Goal: Task Accomplishment & Management: Complete application form

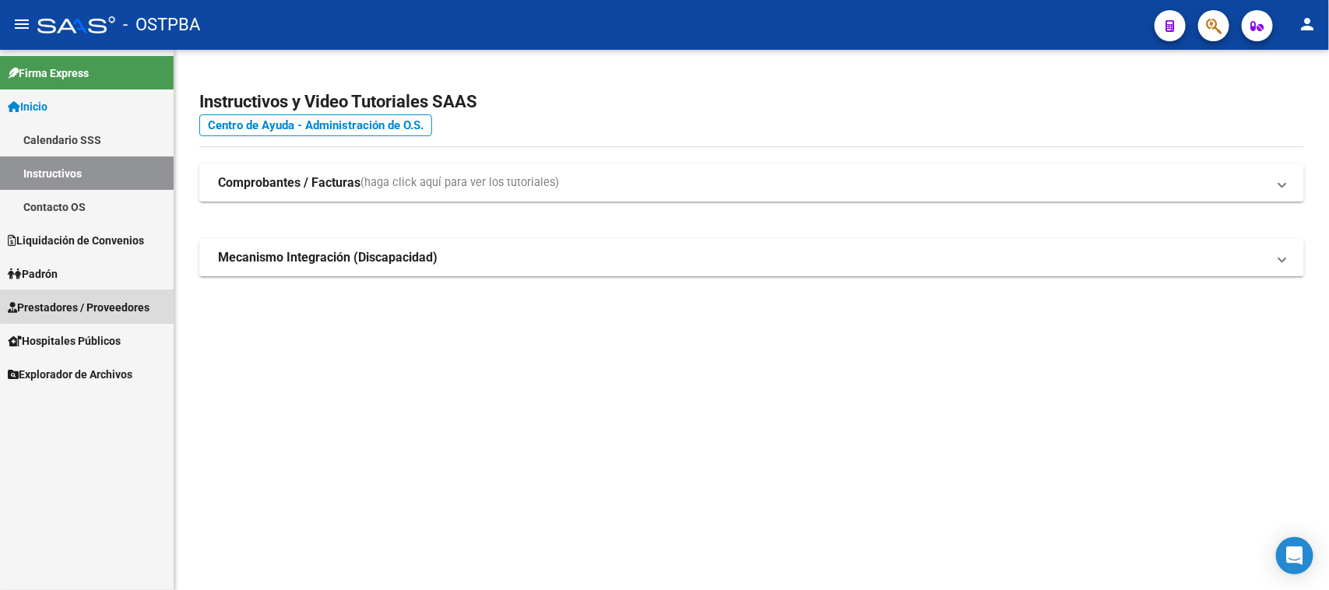
drag, startPoint x: 130, startPoint y: 304, endPoint x: 111, endPoint y: 321, distance: 25.9
click at [129, 304] on span "Prestadores / Proveedores" at bounding box center [79, 307] width 142 height 17
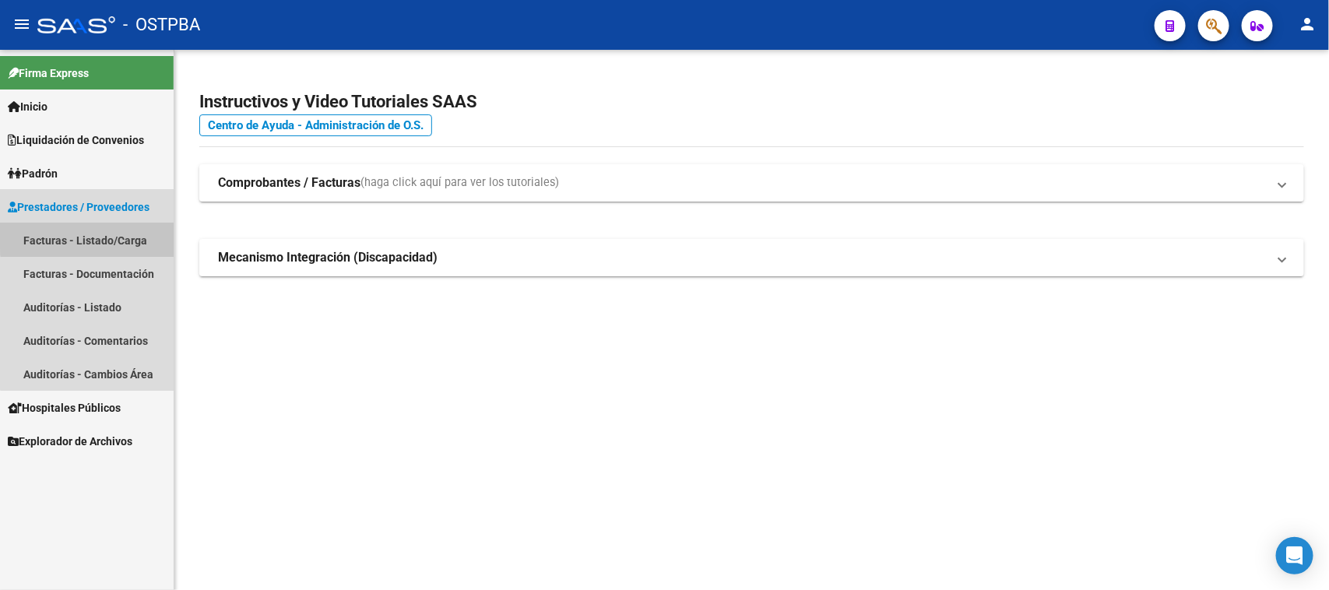
click at [122, 235] on link "Facturas - Listado/Carga" at bounding box center [87, 239] width 174 height 33
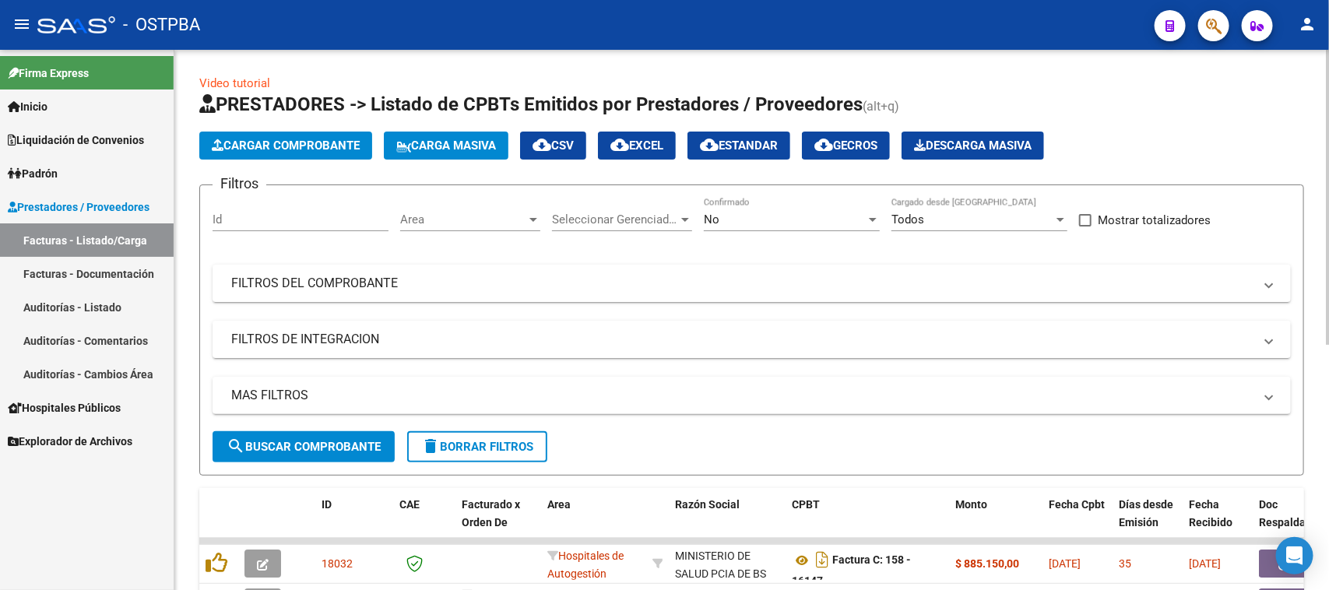
drag, startPoint x: 449, startPoint y: 265, endPoint x: 490, endPoint y: 307, distance: 58.9
click at [448, 266] on mat-expansion-panel-header "FILTROS DEL COMPROBANTE" at bounding box center [752, 283] width 1078 height 37
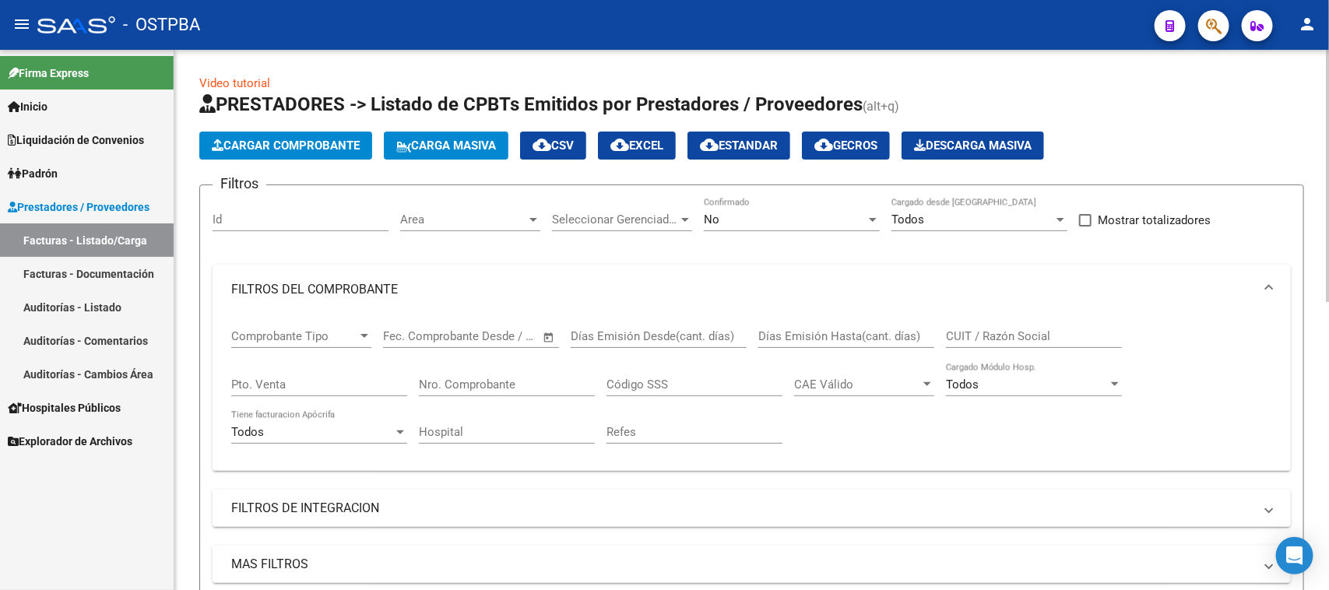
drag, startPoint x: 522, startPoint y: 372, endPoint x: 642, endPoint y: 409, distance: 125.6
click at [524, 374] on div "Nro. Comprobante" at bounding box center [507, 379] width 176 height 33
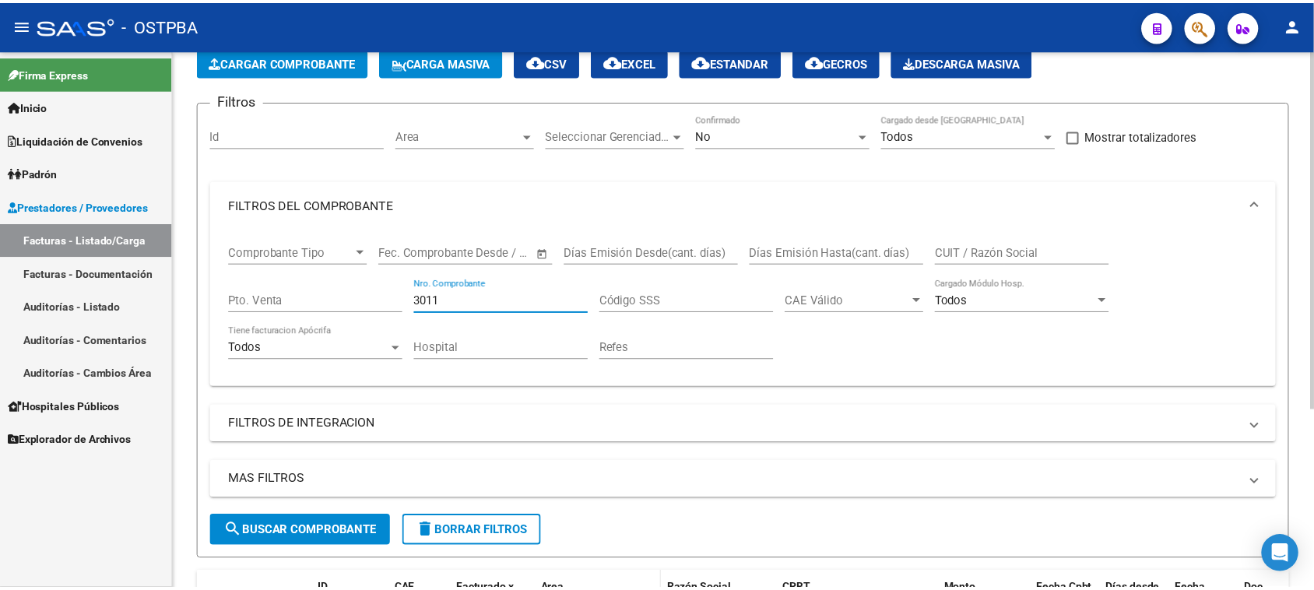
scroll to position [195, 0]
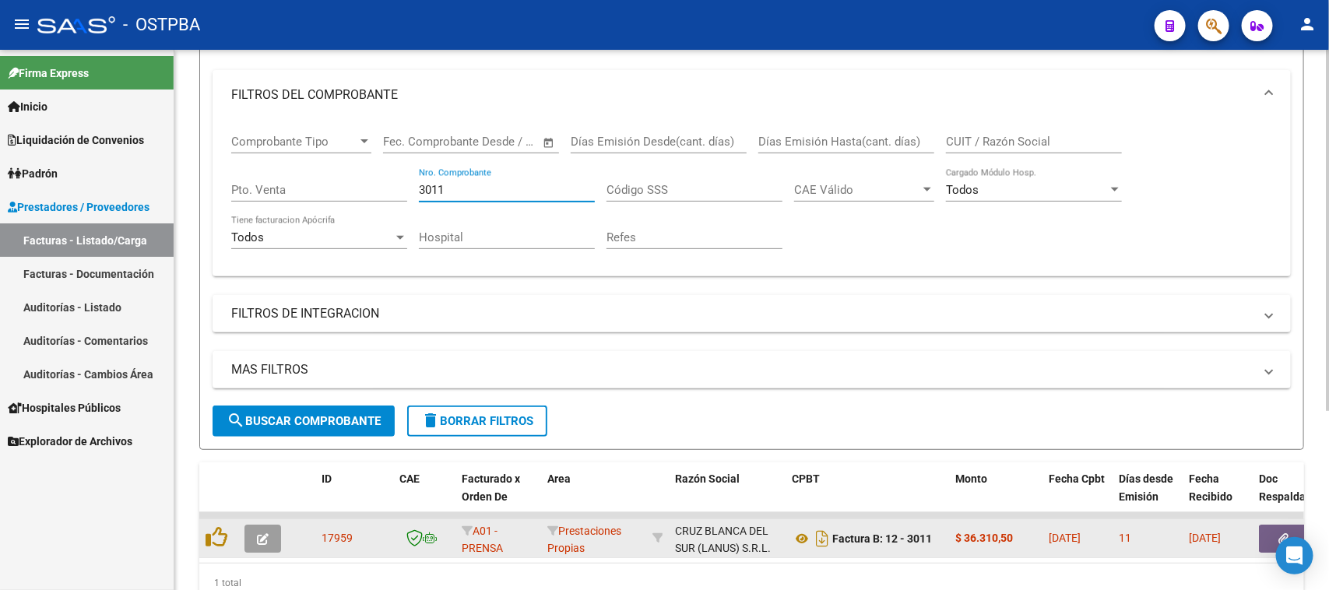
type input "3011"
click at [266, 533] on icon "button" at bounding box center [263, 539] width 12 height 12
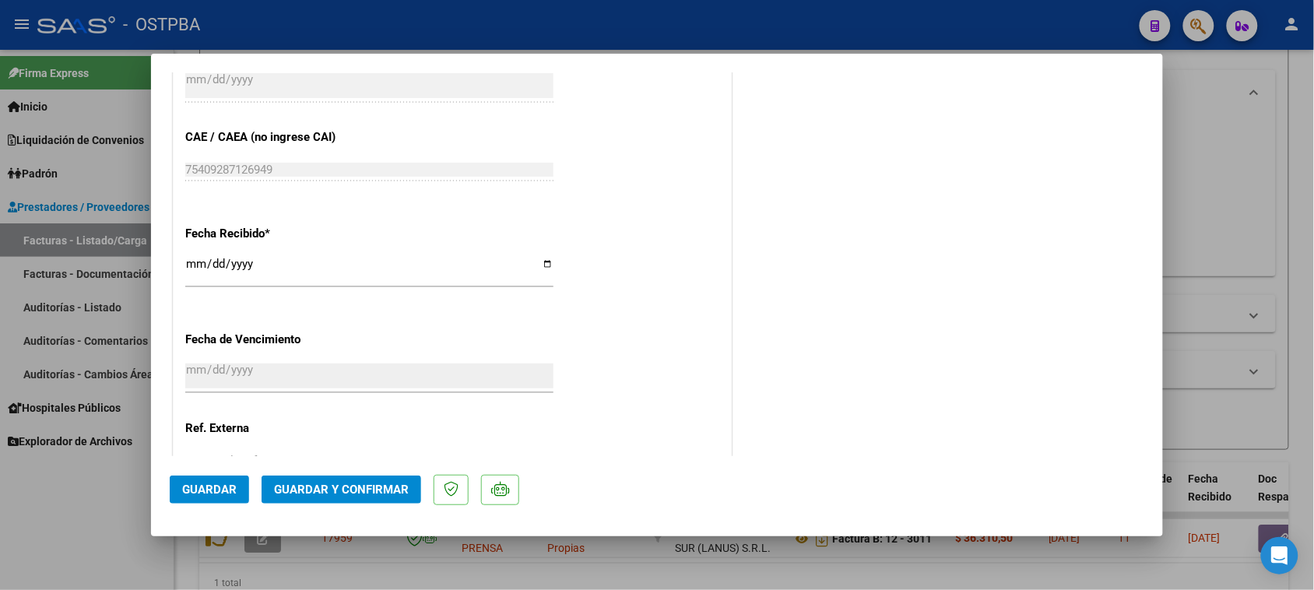
scroll to position [876, 0]
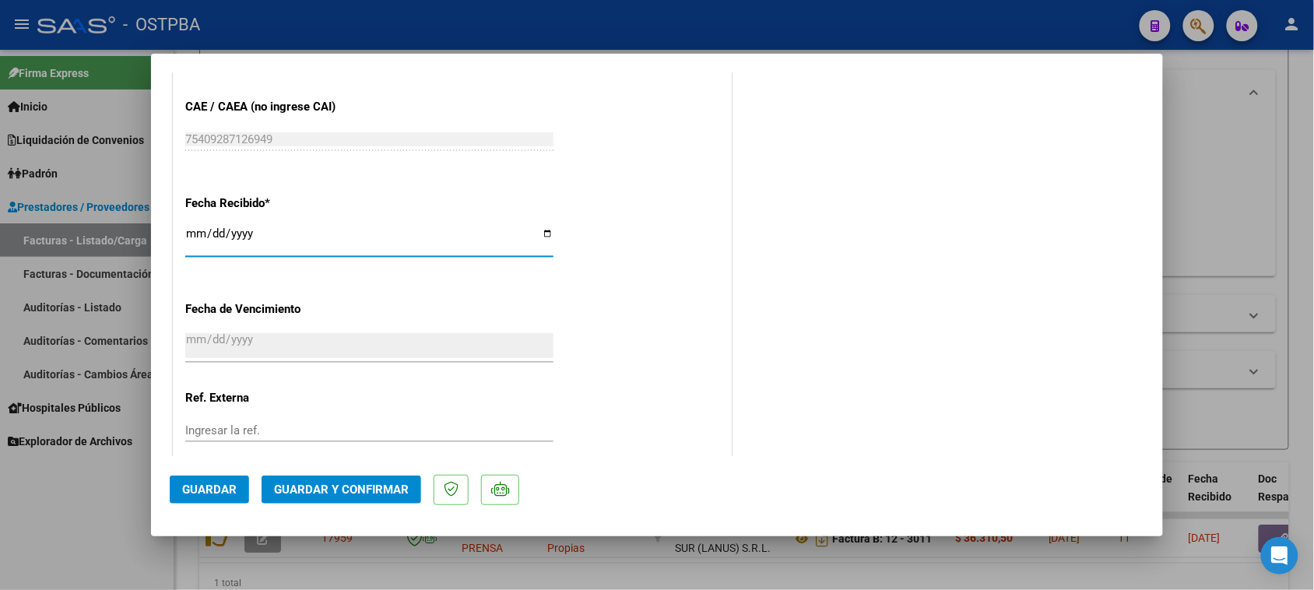
drag, startPoint x: 197, startPoint y: 231, endPoint x: 1328, endPoint y: 438, distance: 1149.8
click at [219, 238] on input "2025-10-08" at bounding box center [369, 239] width 368 height 25
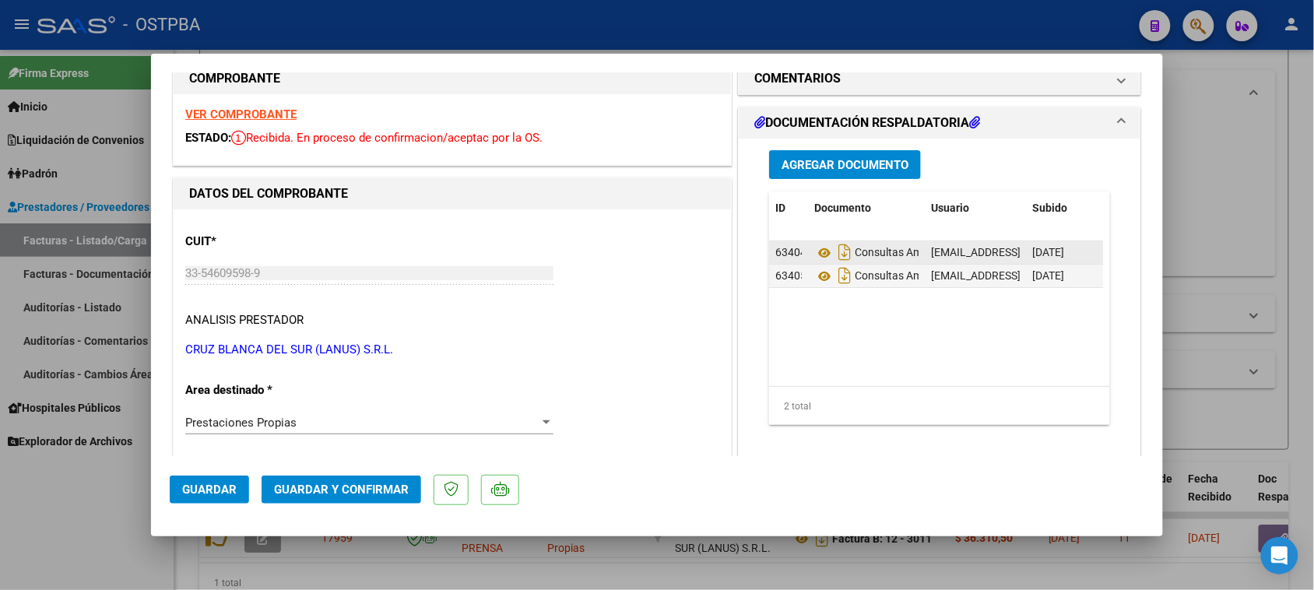
scroll to position [0, 0]
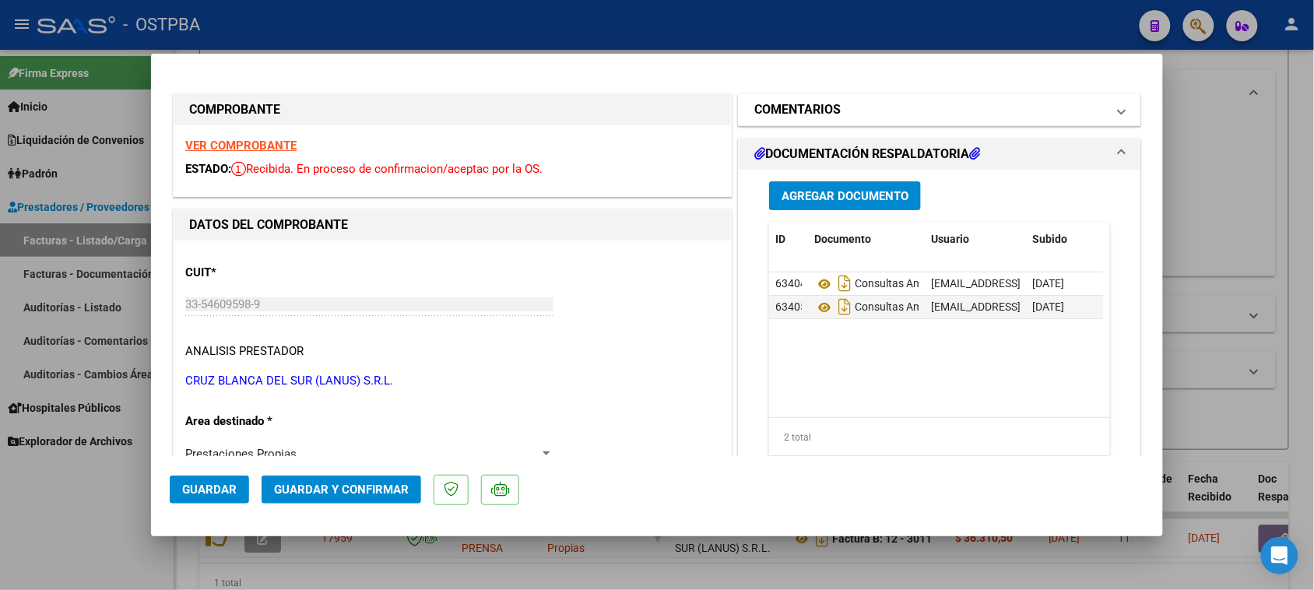
click at [812, 118] on h1 "COMENTARIOS" at bounding box center [797, 109] width 86 height 19
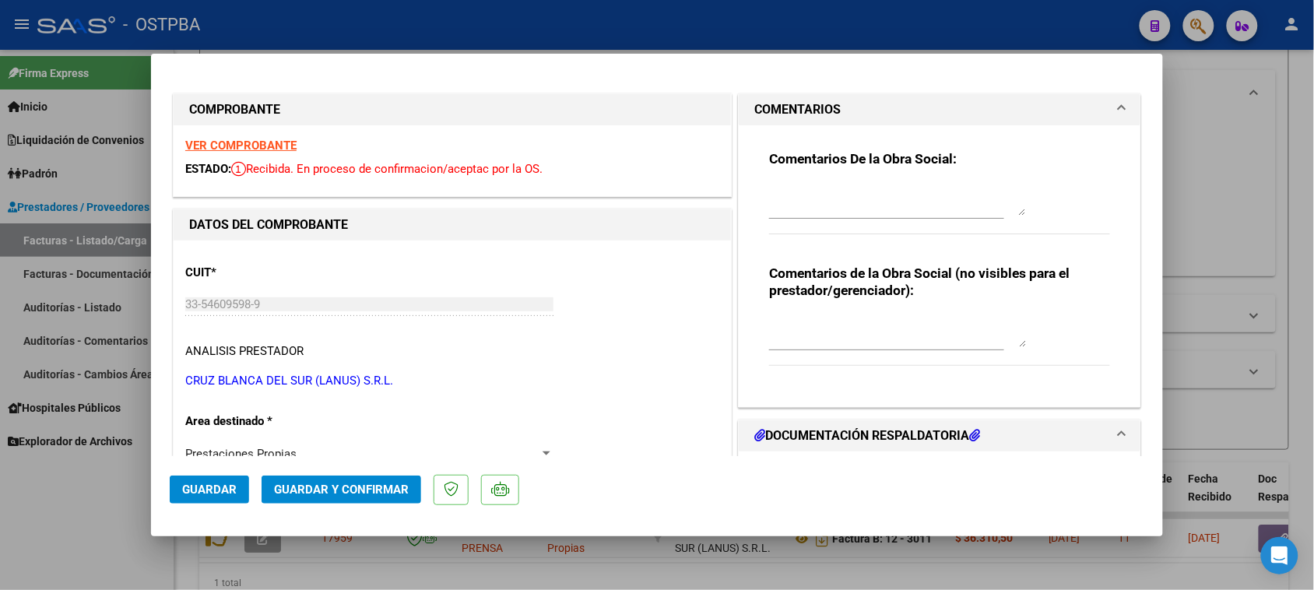
click at [831, 188] on textarea at bounding box center [897, 199] width 257 height 31
type textarea "h"
click at [792, 214] on textarea at bounding box center [897, 199] width 257 height 31
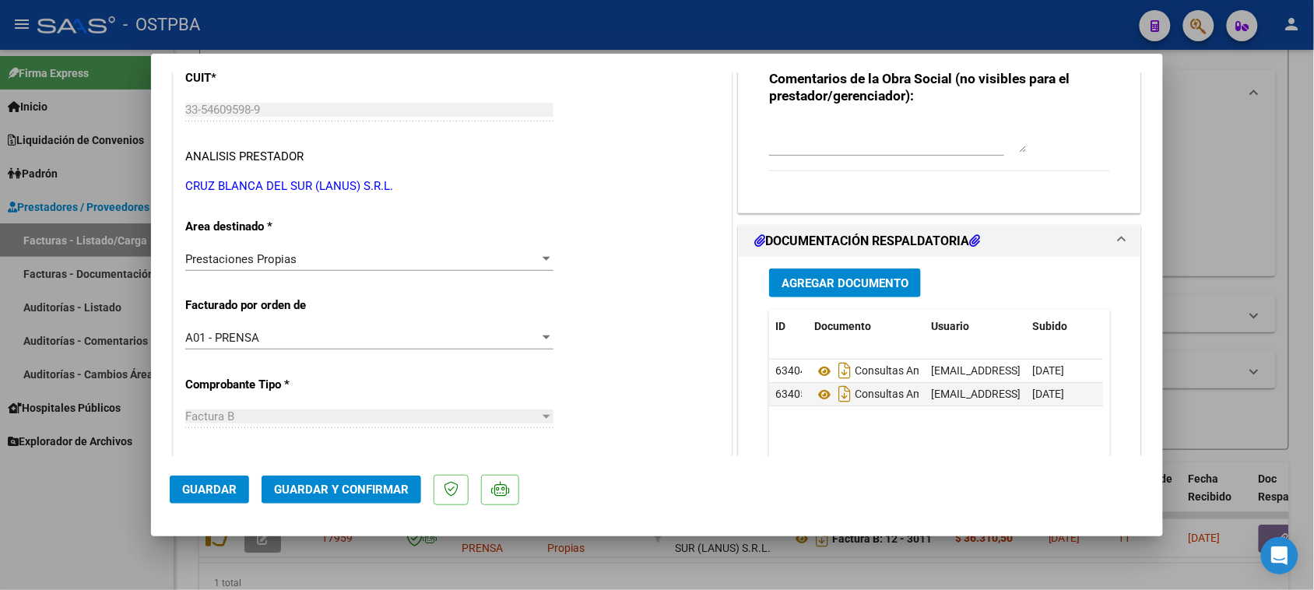
type textarea "HR 127151"
click at [853, 285] on span "Agregar Documento" at bounding box center [845, 283] width 127 height 14
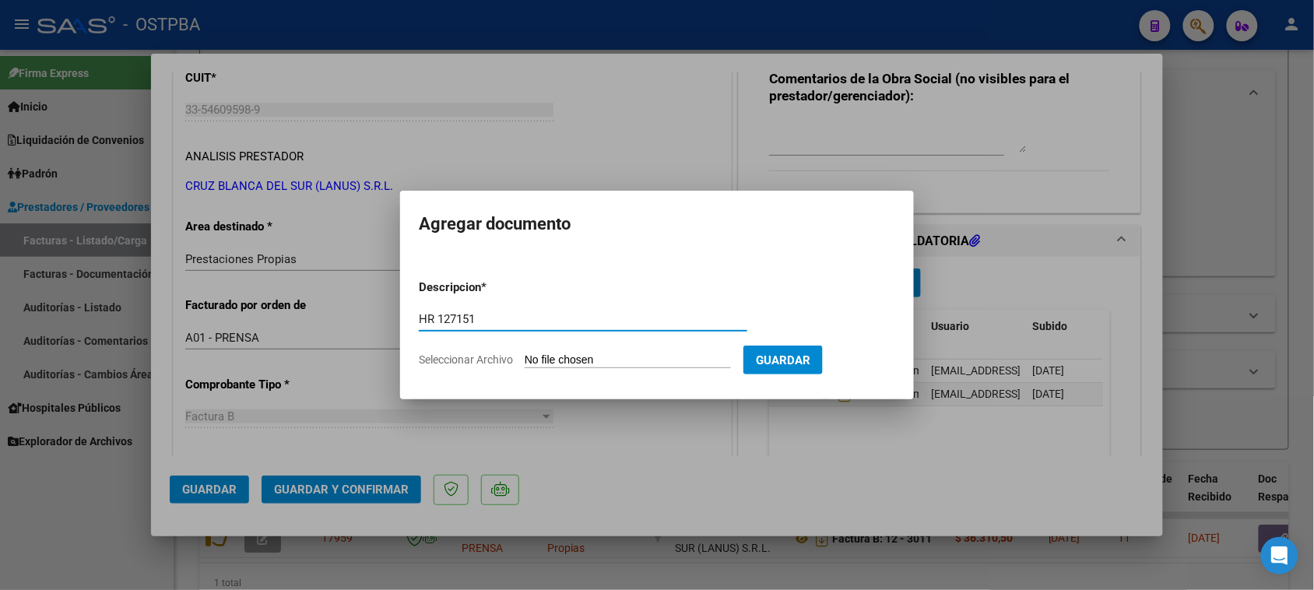
type input "HR 127151"
click at [525, 353] on input "Seleccionar Archivo" at bounding box center [628, 360] width 206 height 15
type input "C:\fakepath\HR 127151.pdf"
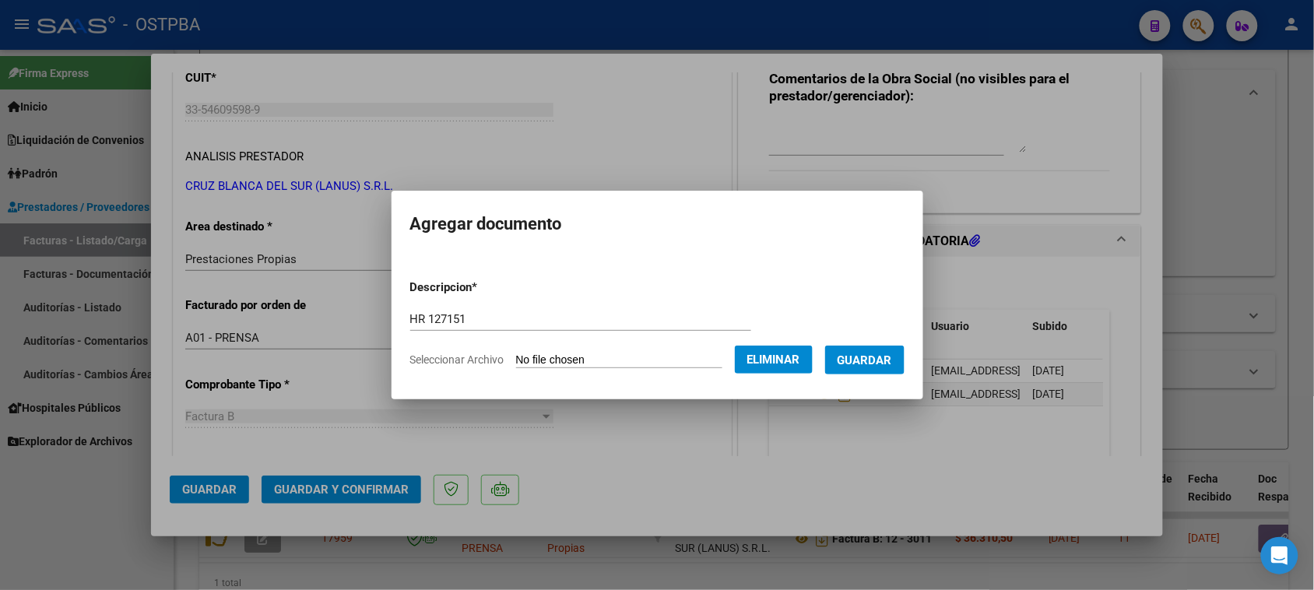
click at [864, 357] on span "Guardar" at bounding box center [865, 360] width 54 height 14
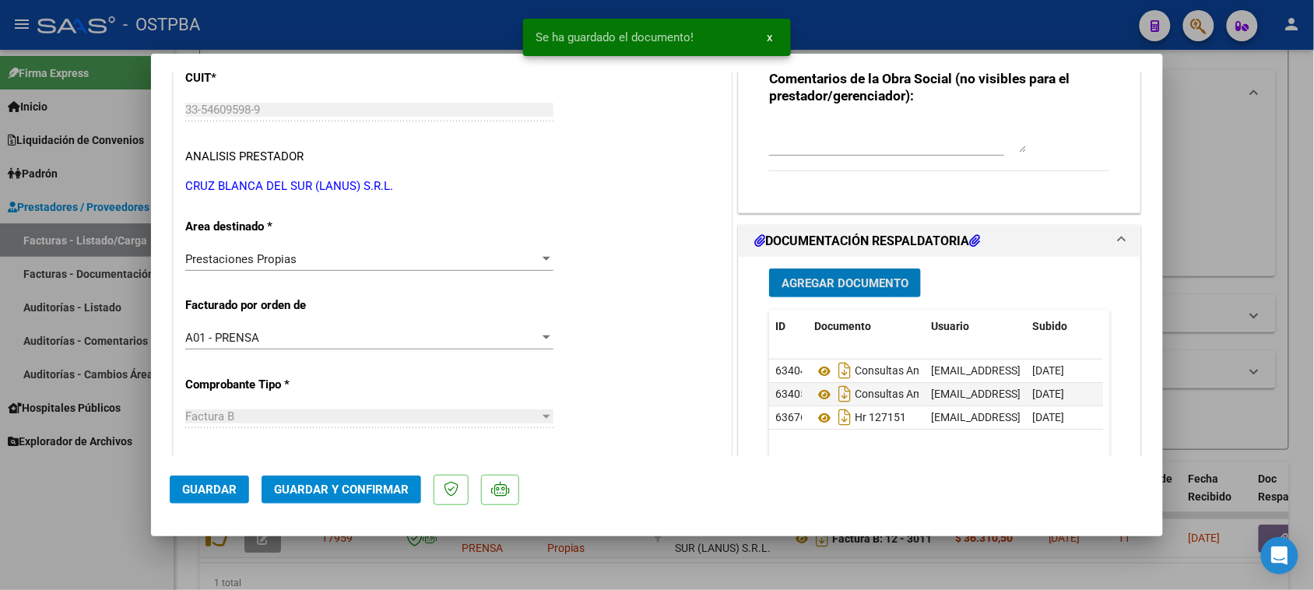
click at [336, 487] on span "Guardar y Confirmar" at bounding box center [341, 490] width 135 height 14
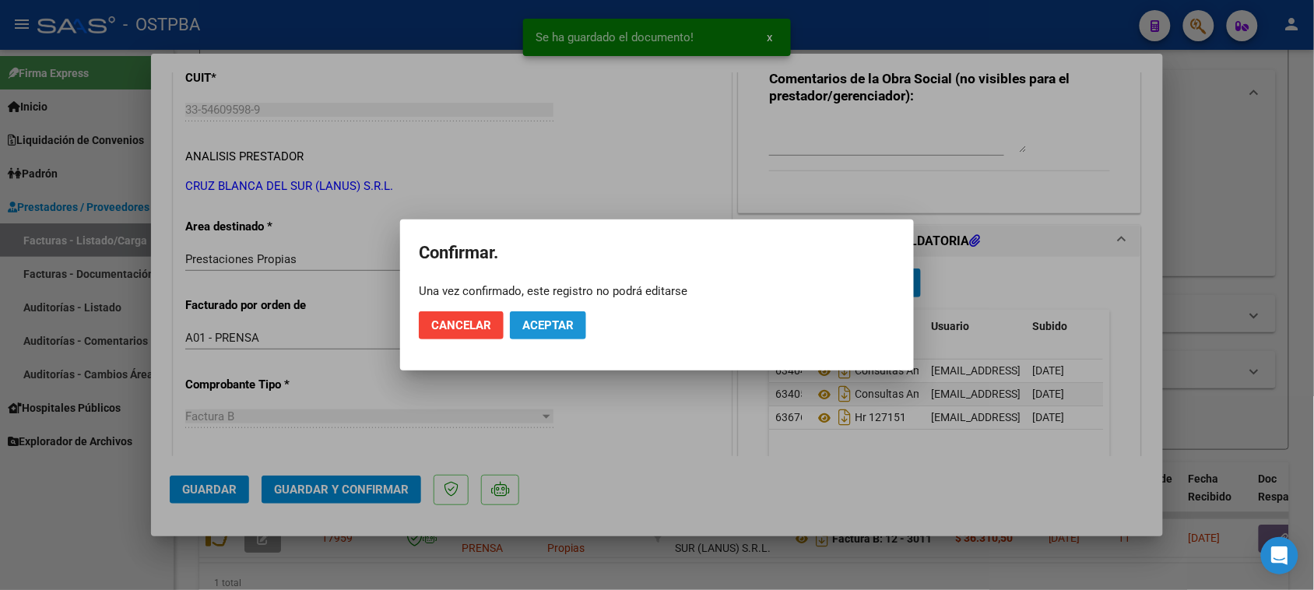
click at [557, 318] on span "Aceptar" at bounding box center [547, 325] width 51 height 14
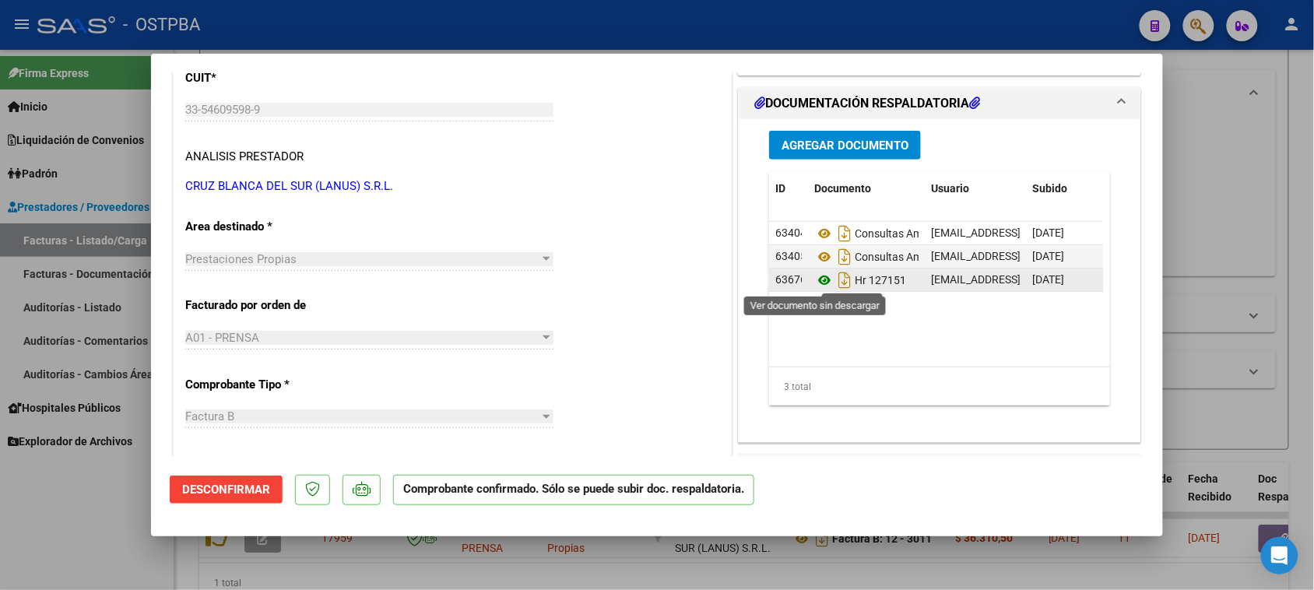
click at [814, 280] on icon at bounding box center [824, 280] width 20 height 19
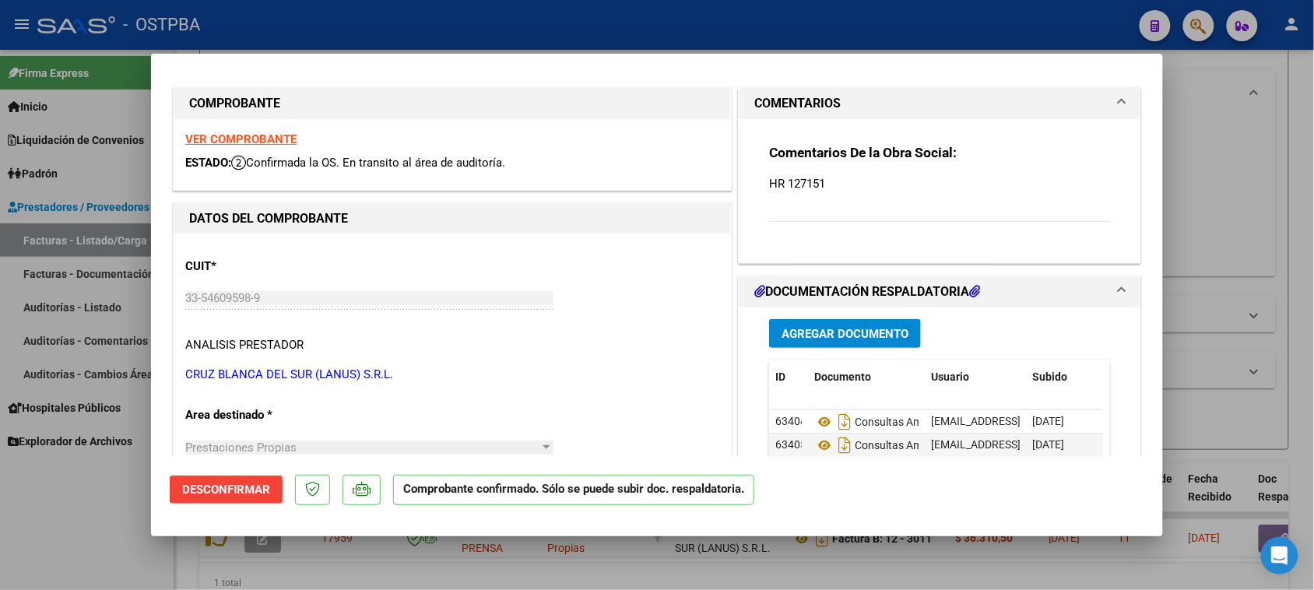
scroll to position [0, 0]
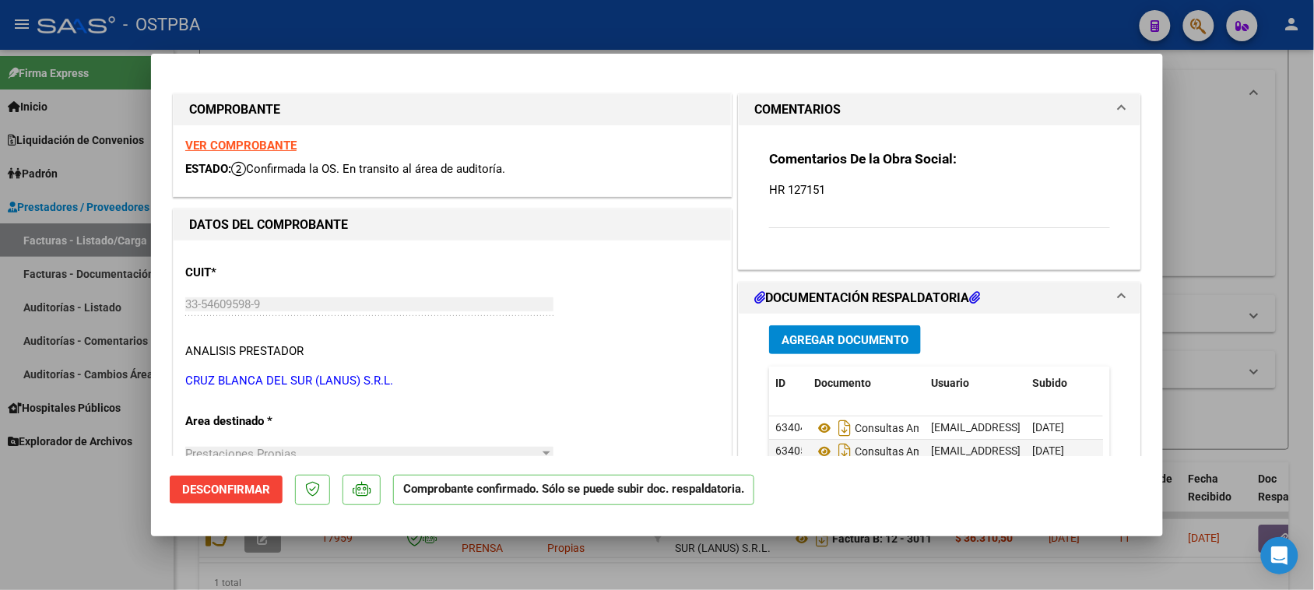
click at [230, 146] on strong "VER COMPROBANTE" at bounding box center [240, 146] width 111 height 14
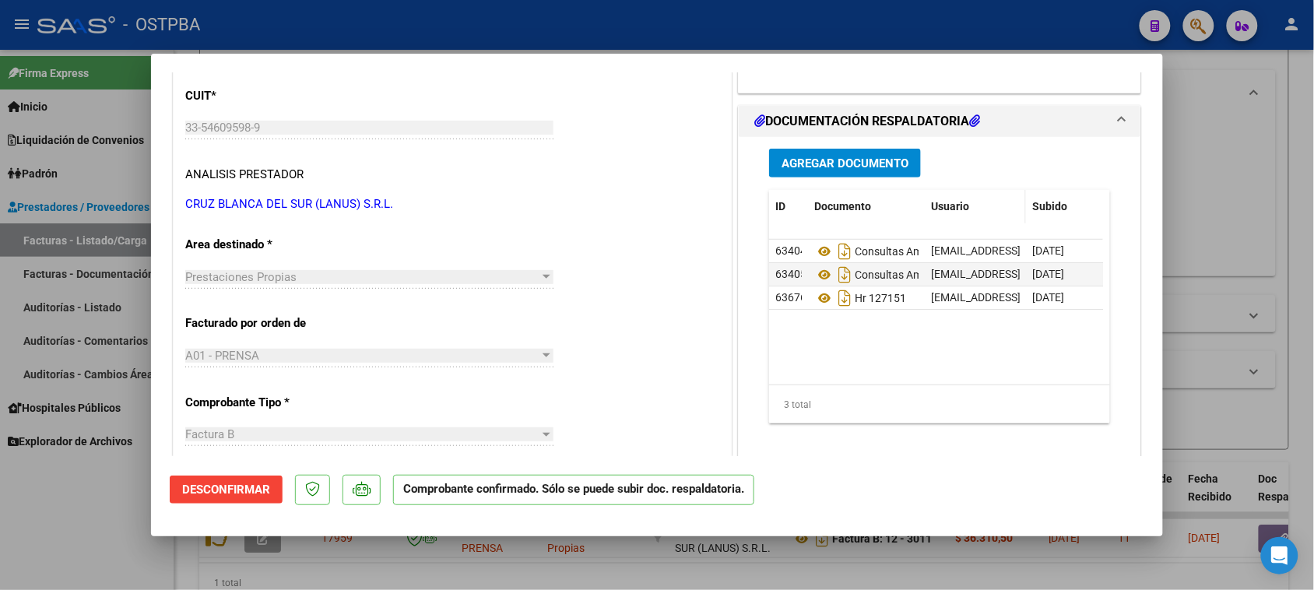
scroll to position [195, 0]
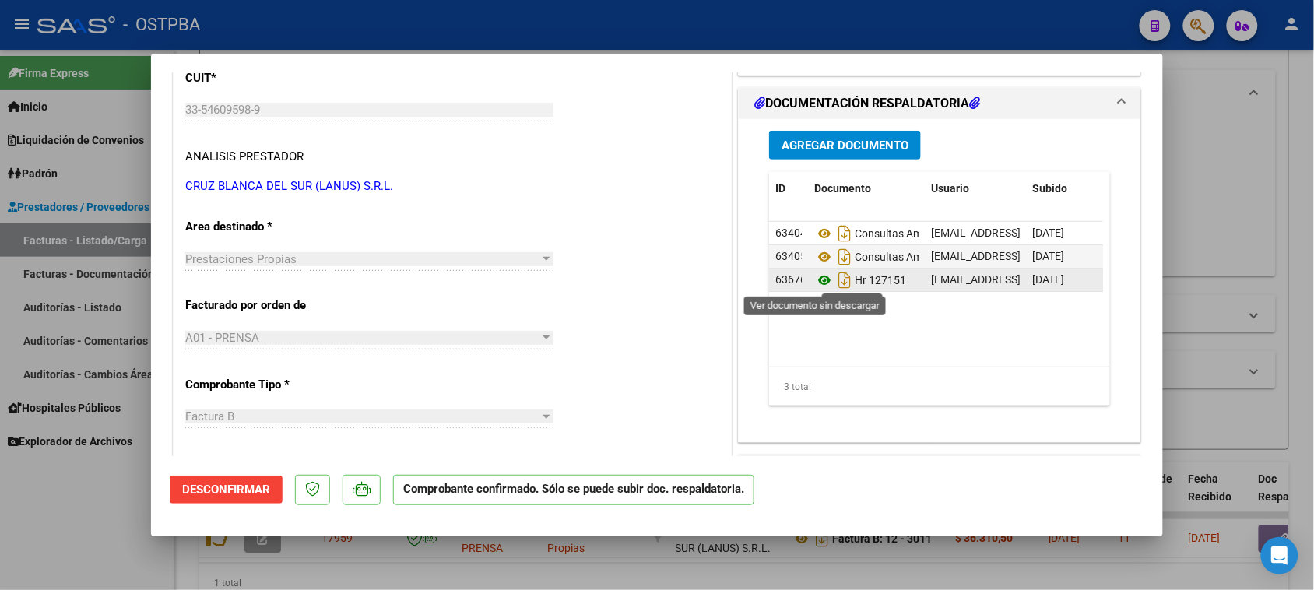
click at [814, 281] on icon at bounding box center [824, 280] width 20 height 19
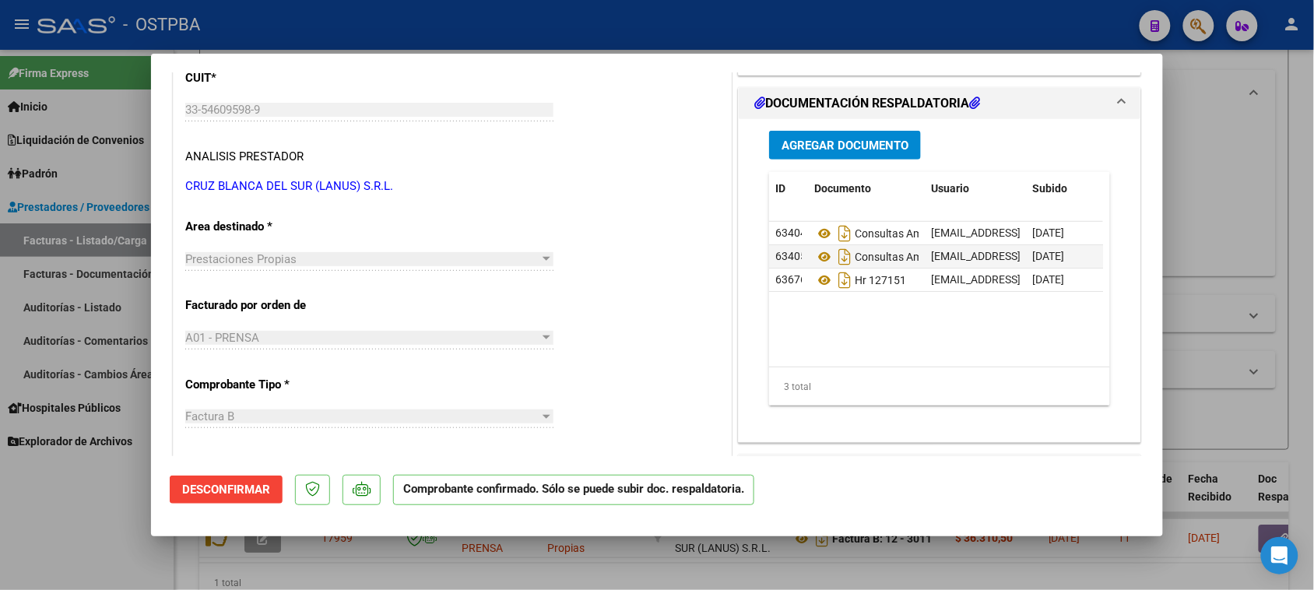
drag, startPoint x: 21, startPoint y: 547, endPoint x: 378, endPoint y: 392, distance: 389.7
click at [40, 535] on div at bounding box center [657, 295] width 1314 height 590
type input "$ 0,00"
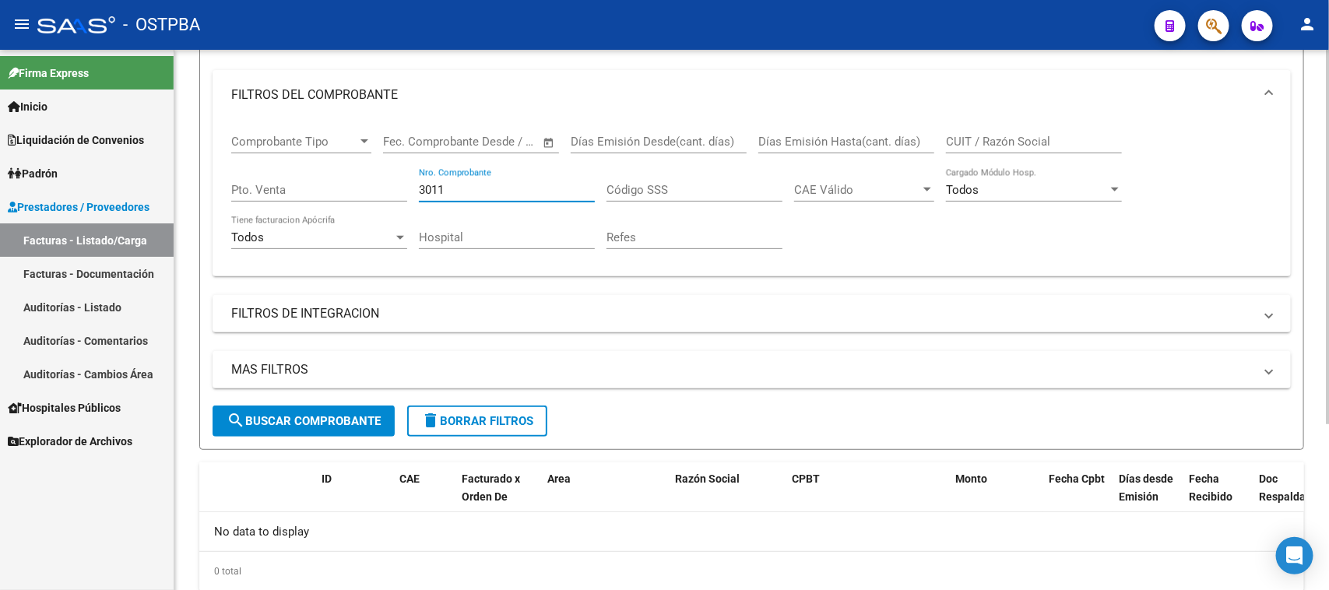
drag, startPoint x: 463, startPoint y: 188, endPoint x: 382, endPoint y: 187, distance: 81.0
click at [382, 187] on div "Comprobante Tipo Comprobante Tipo Fecha inicio – Fecha fin Fec. Comprobante Des…" at bounding box center [751, 192] width 1041 height 144
type input "11618"
click at [351, 425] on button "search Buscar Comprobante" at bounding box center [304, 421] width 182 height 31
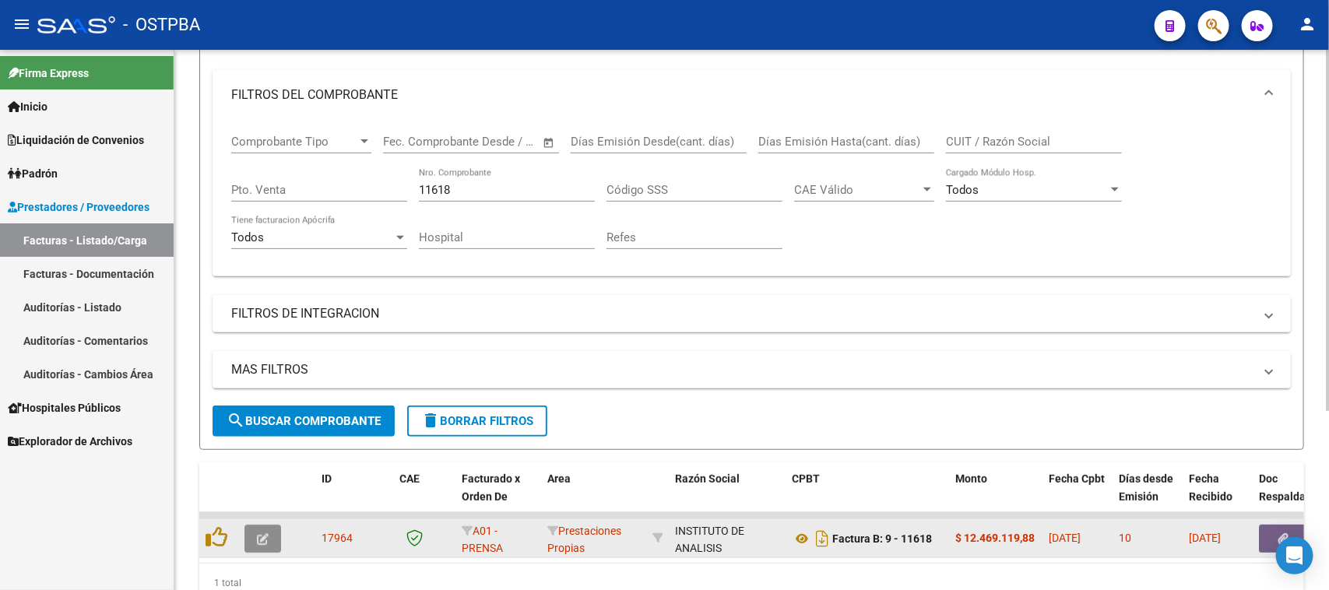
click at [258, 542] on button "button" at bounding box center [262, 539] width 37 height 28
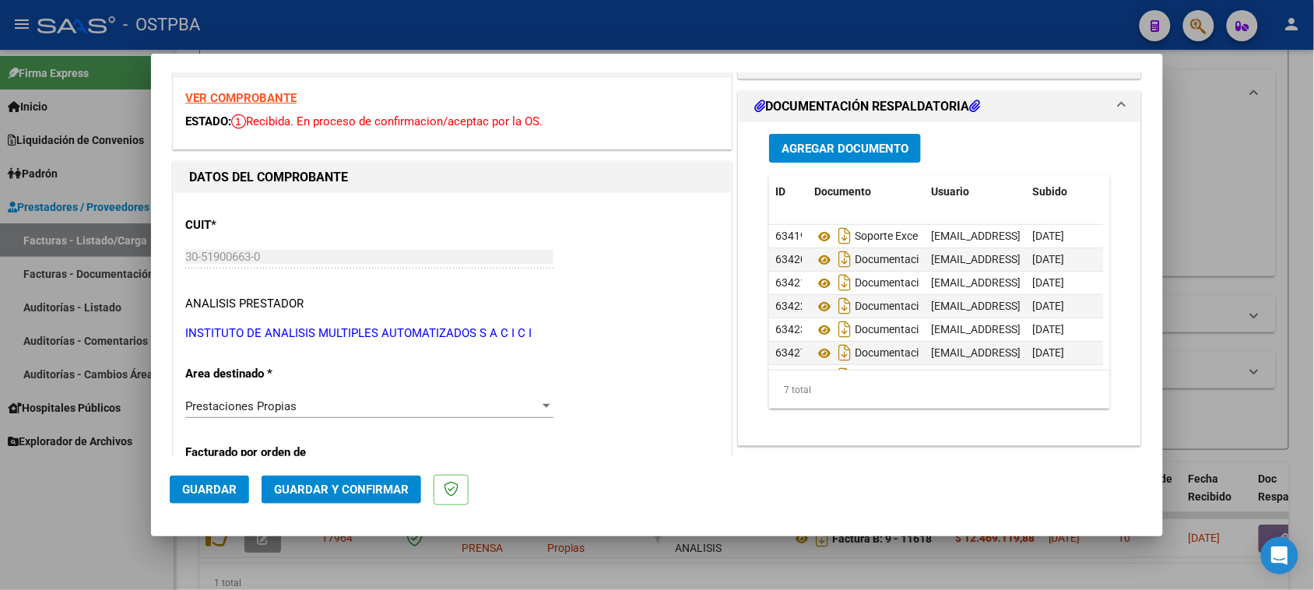
scroll to position [0, 0]
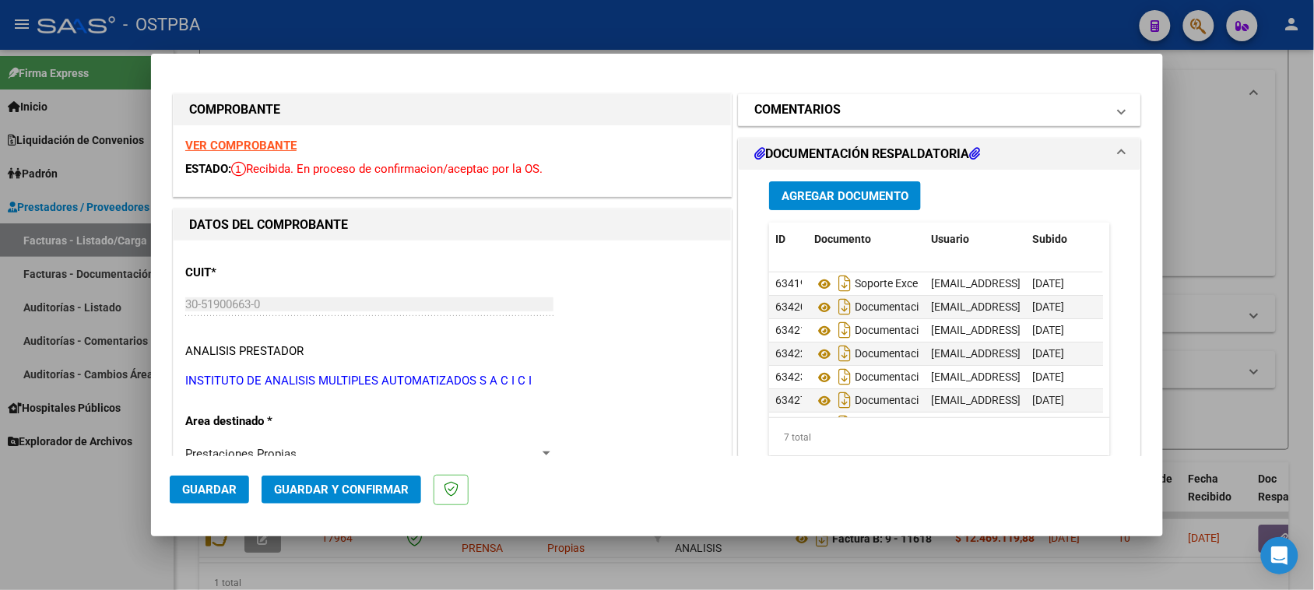
click at [899, 110] on mat-panel-title "COMENTARIOS" at bounding box center [930, 109] width 352 height 19
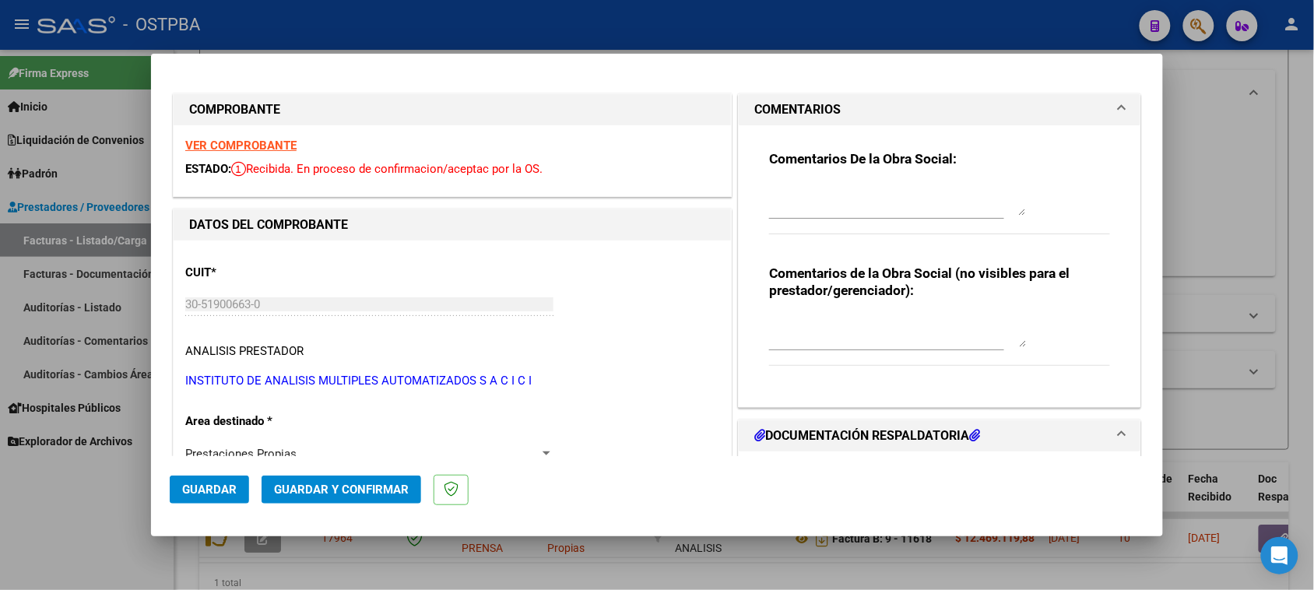
click at [880, 208] on textarea at bounding box center [897, 199] width 257 height 31
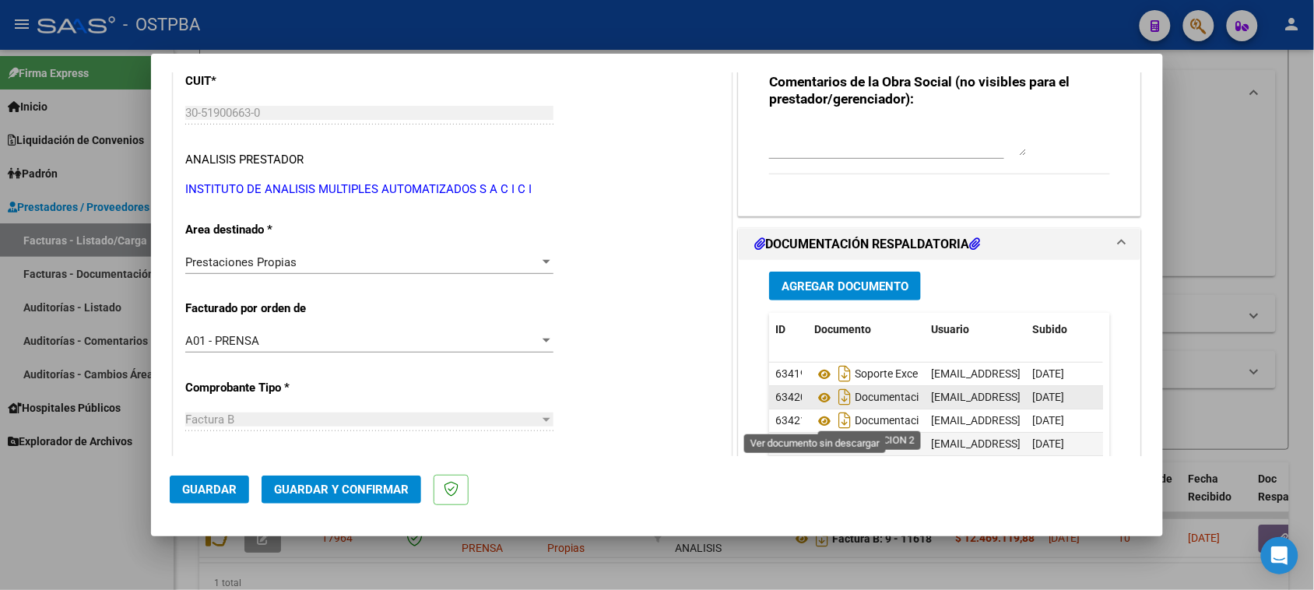
scroll to position [195, 0]
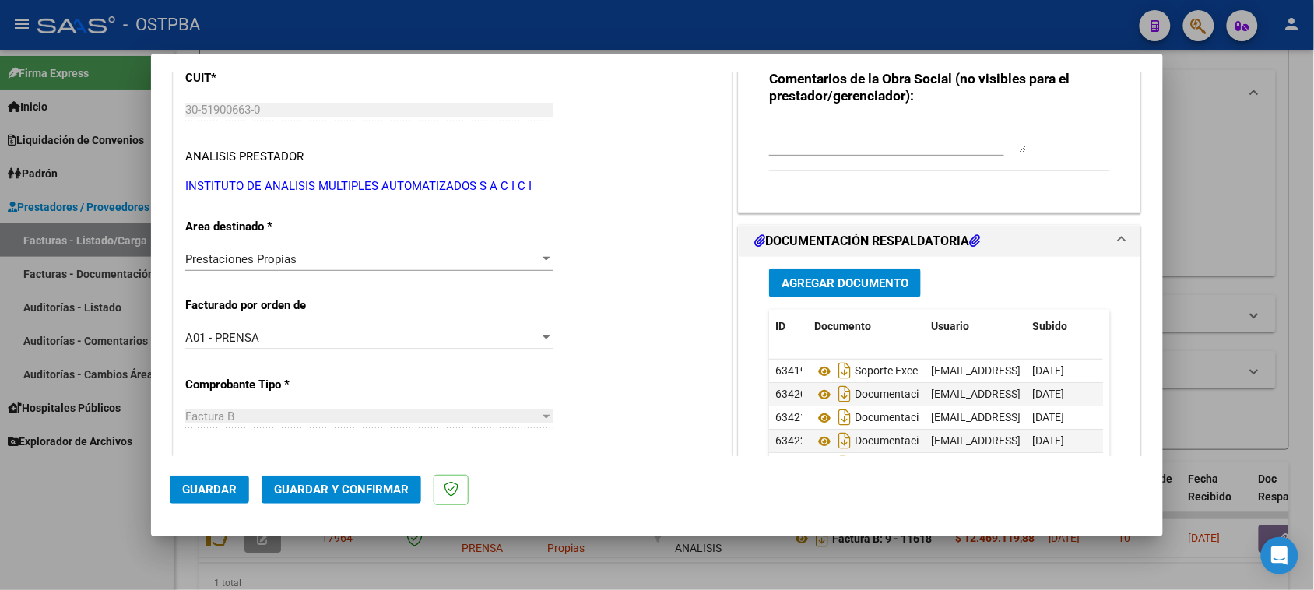
type textarea "HR 127150"
click at [845, 285] on span "Agregar Documento" at bounding box center [845, 283] width 127 height 14
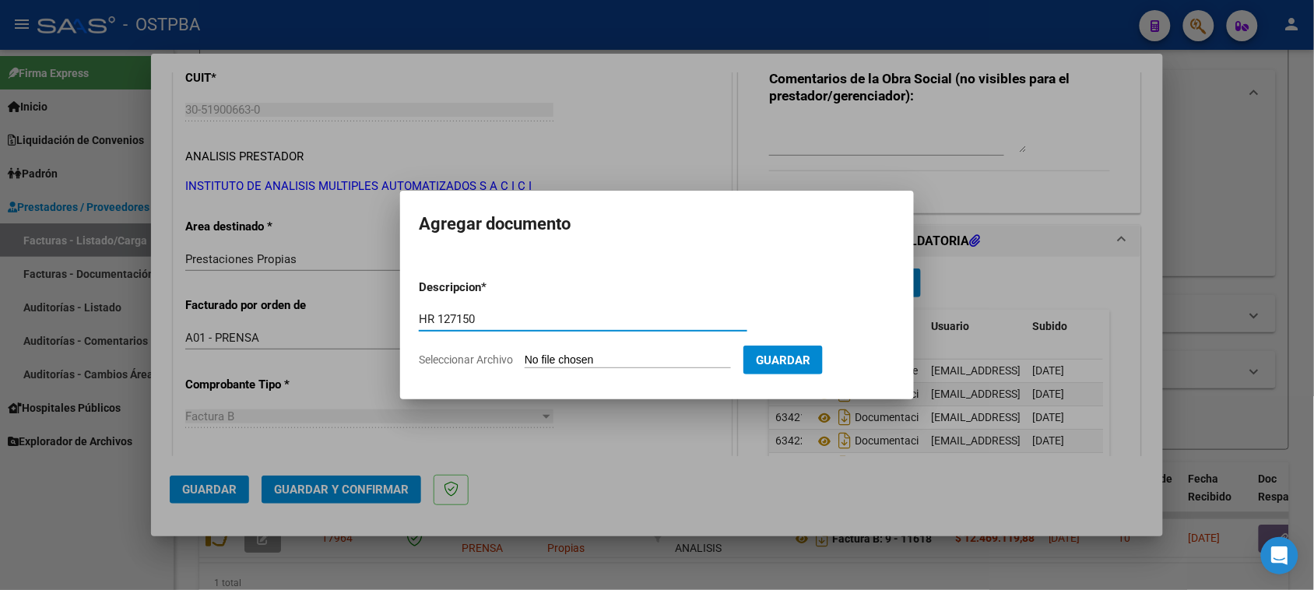
type input "HR 127150"
click at [525, 353] on input "Seleccionar Archivo" at bounding box center [628, 360] width 206 height 15
type input "C:\fakepath\HR 127150.pdf"
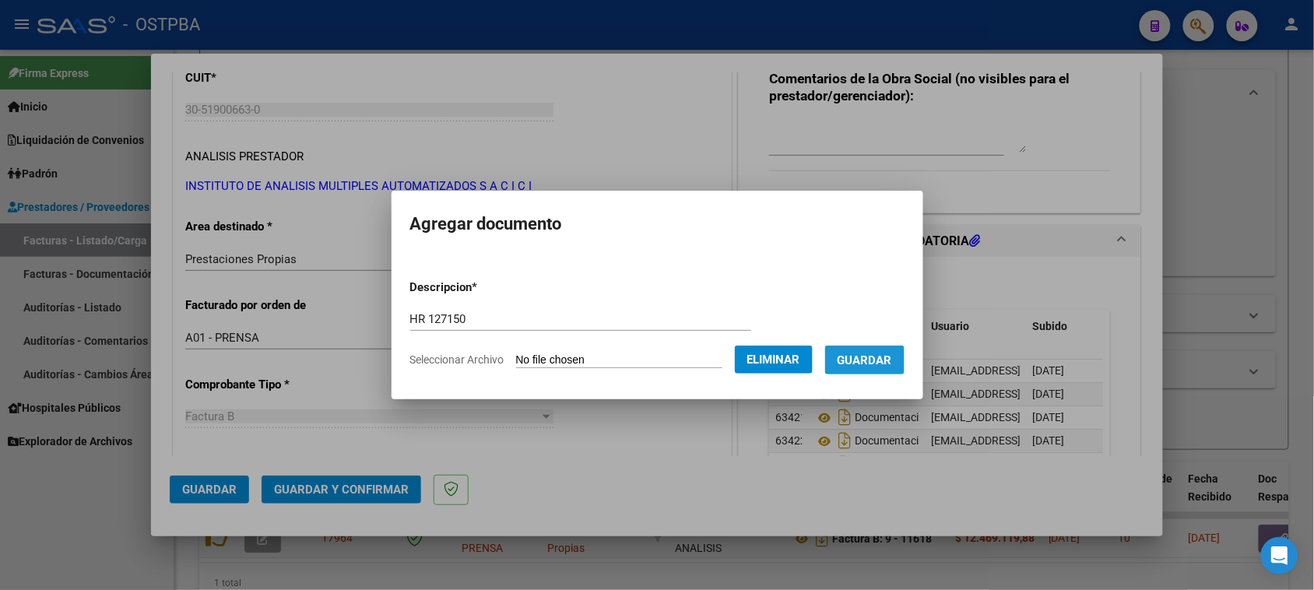
click at [892, 366] on span "Guardar" at bounding box center [865, 360] width 54 height 14
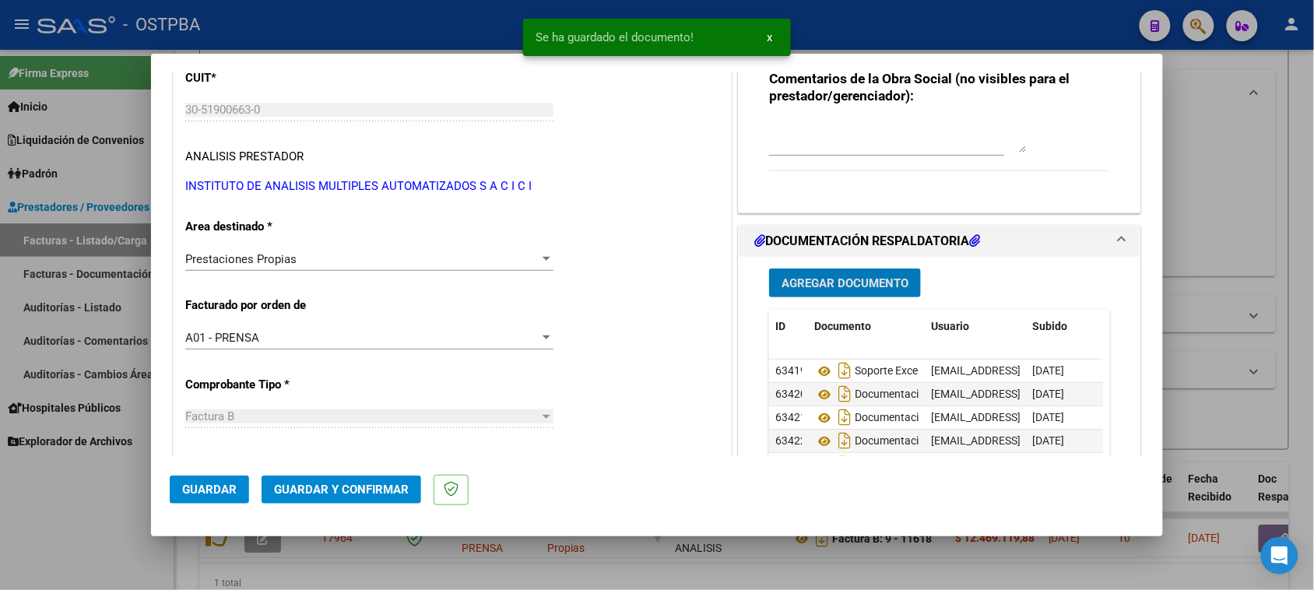
click at [367, 485] on span "Guardar y Confirmar" at bounding box center [341, 490] width 135 height 14
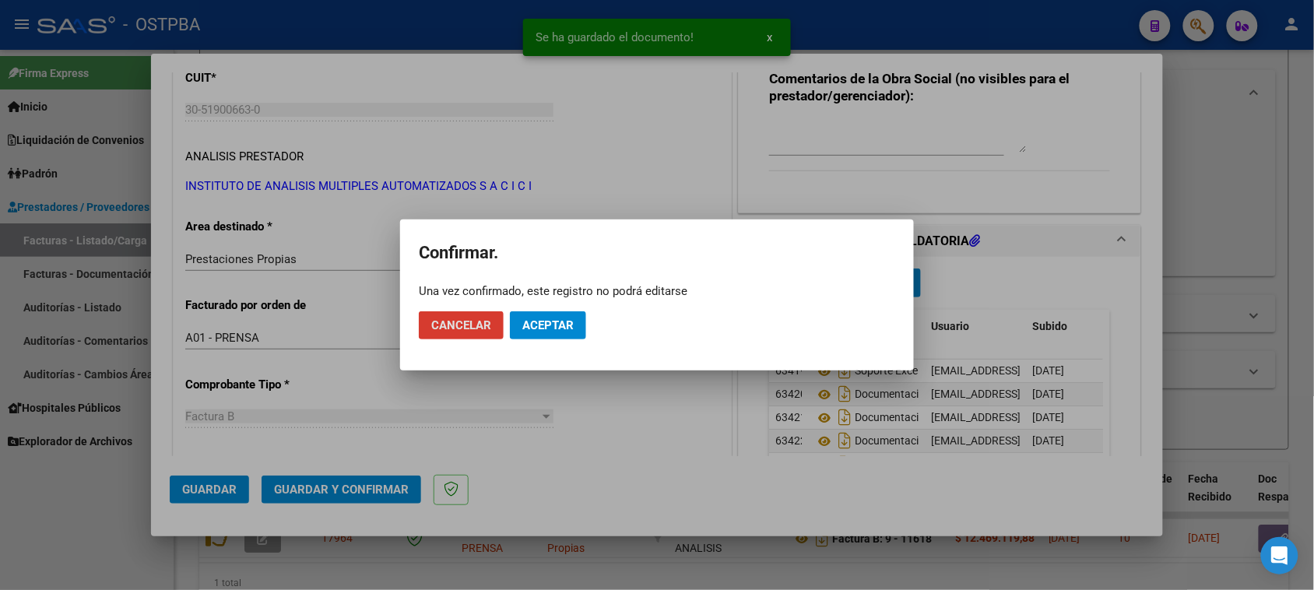
click at [559, 319] on span "Aceptar" at bounding box center [547, 325] width 51 height 14
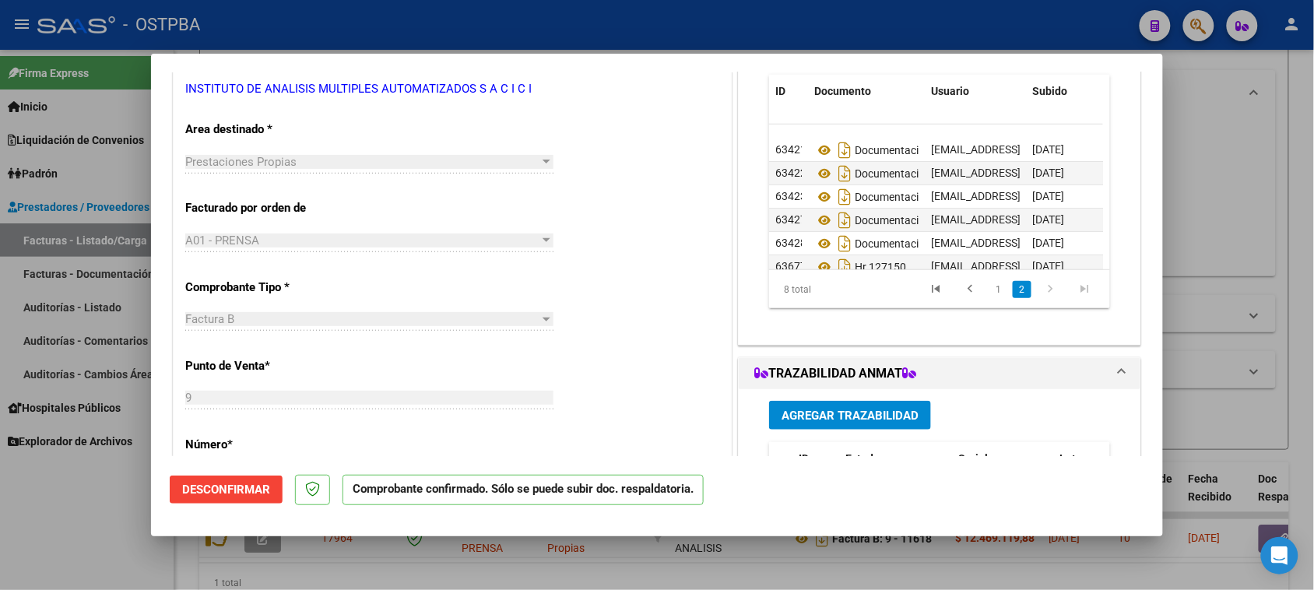
scroll to position [62, 0]
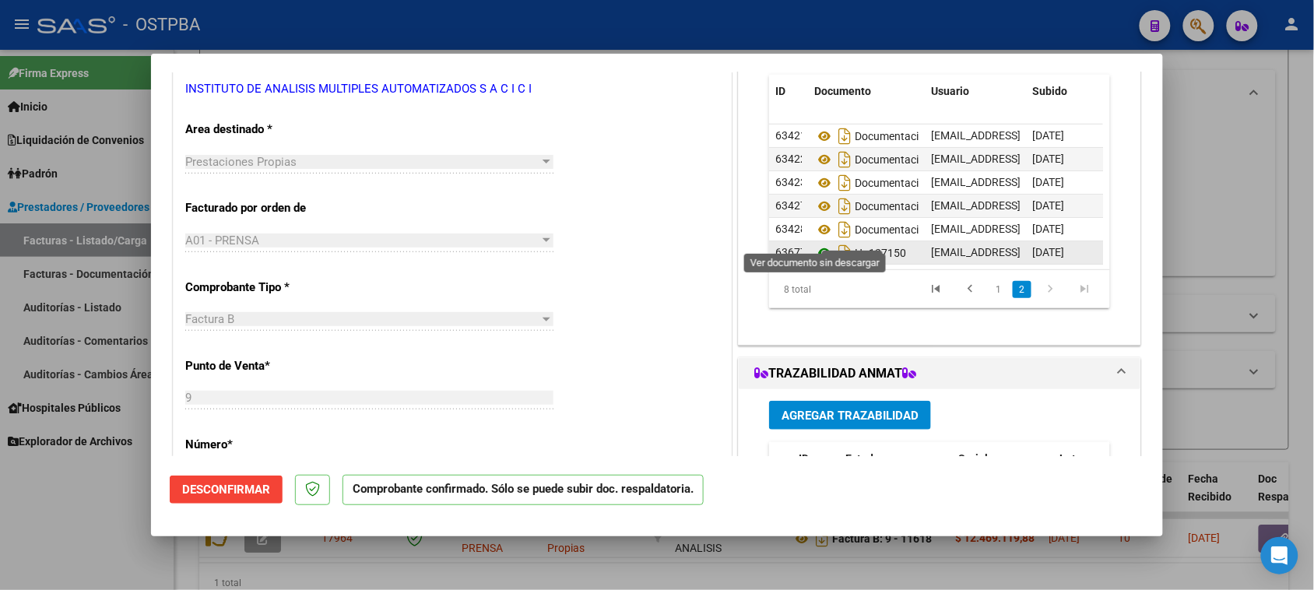
click at [817, 244] on icon at bounding box center [824, 253] width 20 height 19
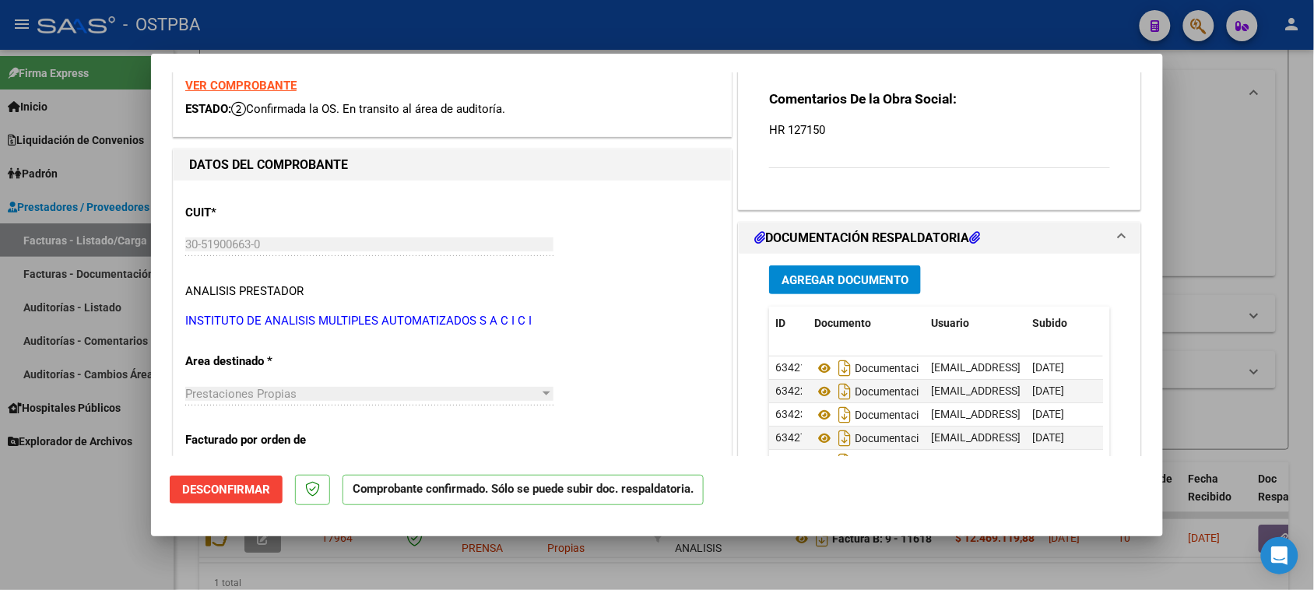
scroll to position [0, 0]
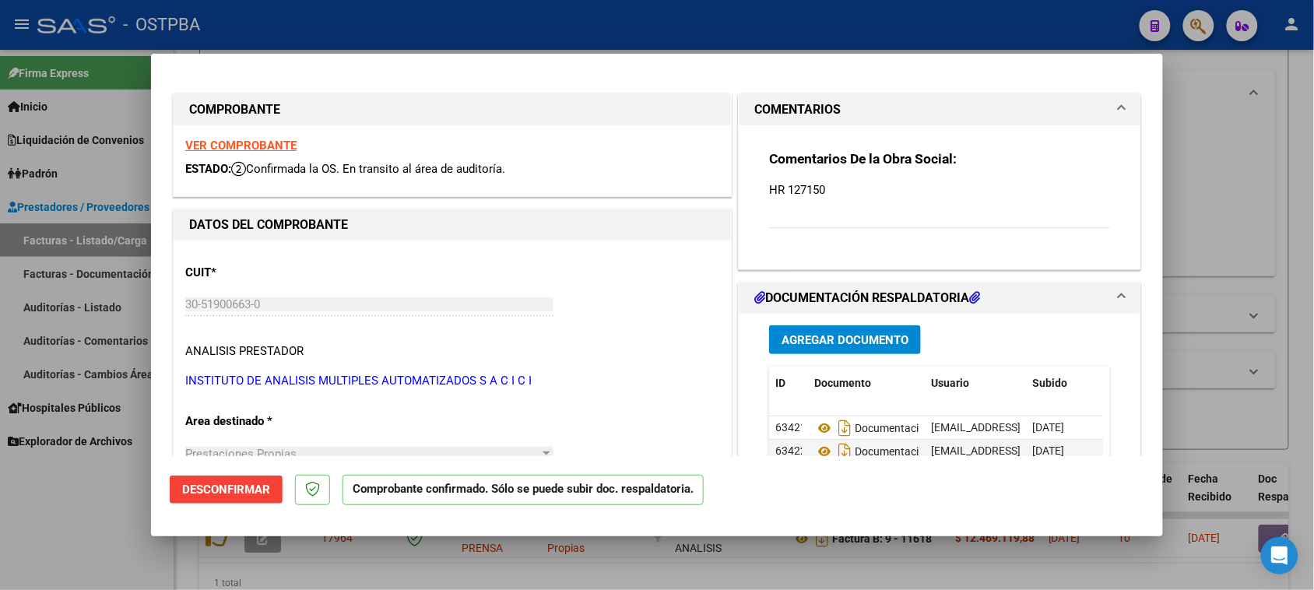
click at [270, 146] on strong "VER COMPROBANTE" at bounding box center [240, 146] width 111 height 14
click at [52, 522] on div at bounding box center [657, 295] width 1314 height 590
type input "$ 0,00"
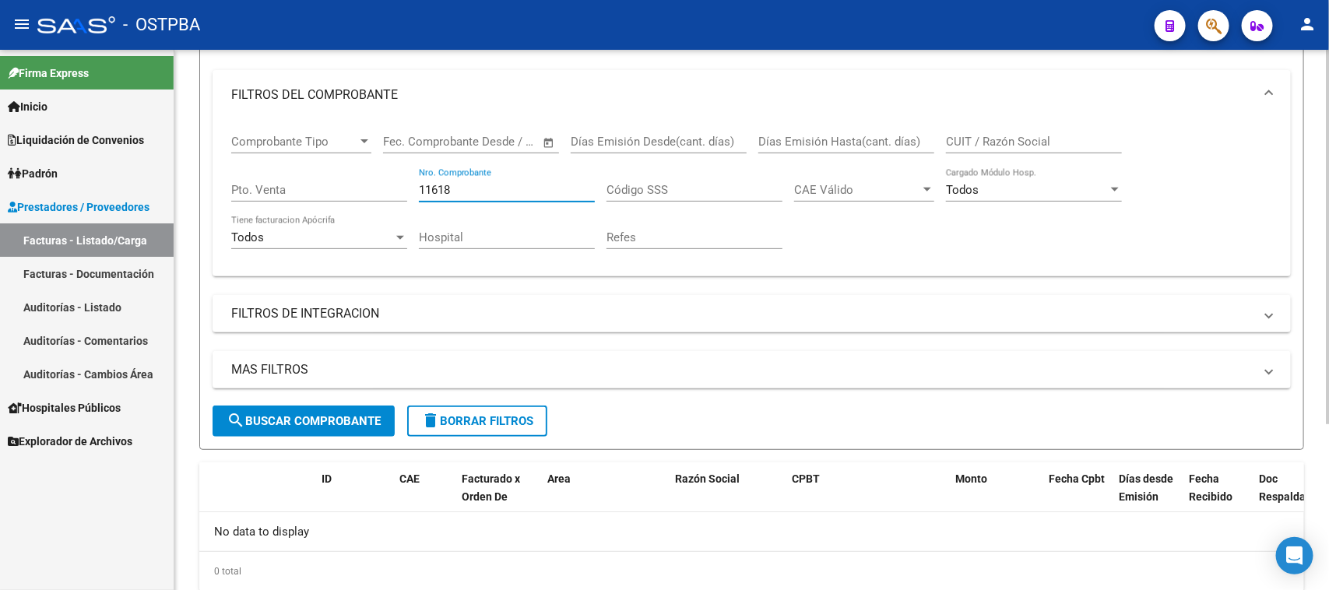
drag, startPoint x: 423, startPoint y: 180, endPoint x: 398, endPoint y: 181, distance: 25.0
click at [398, 181] on div "Comprobante Tipo Comprobante Tipo Fecha inicio – Fecha fin Fec. Comprobante Des…" at bounding box center [751, 192] width 1041 height 144
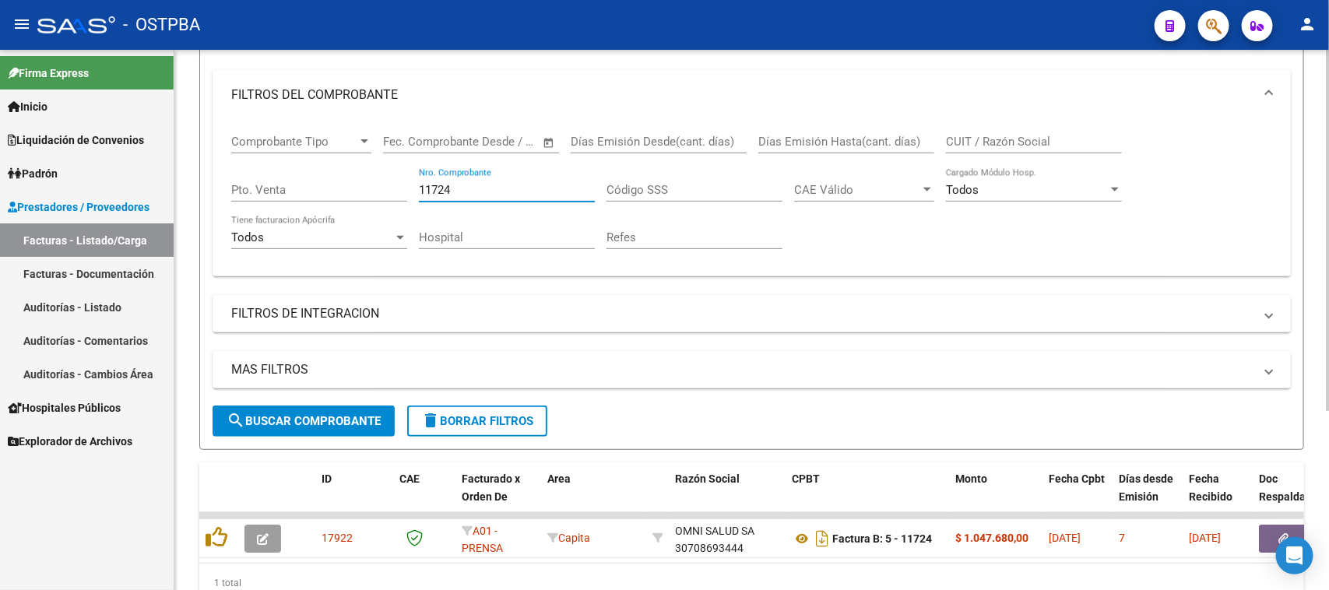
type input "11724"
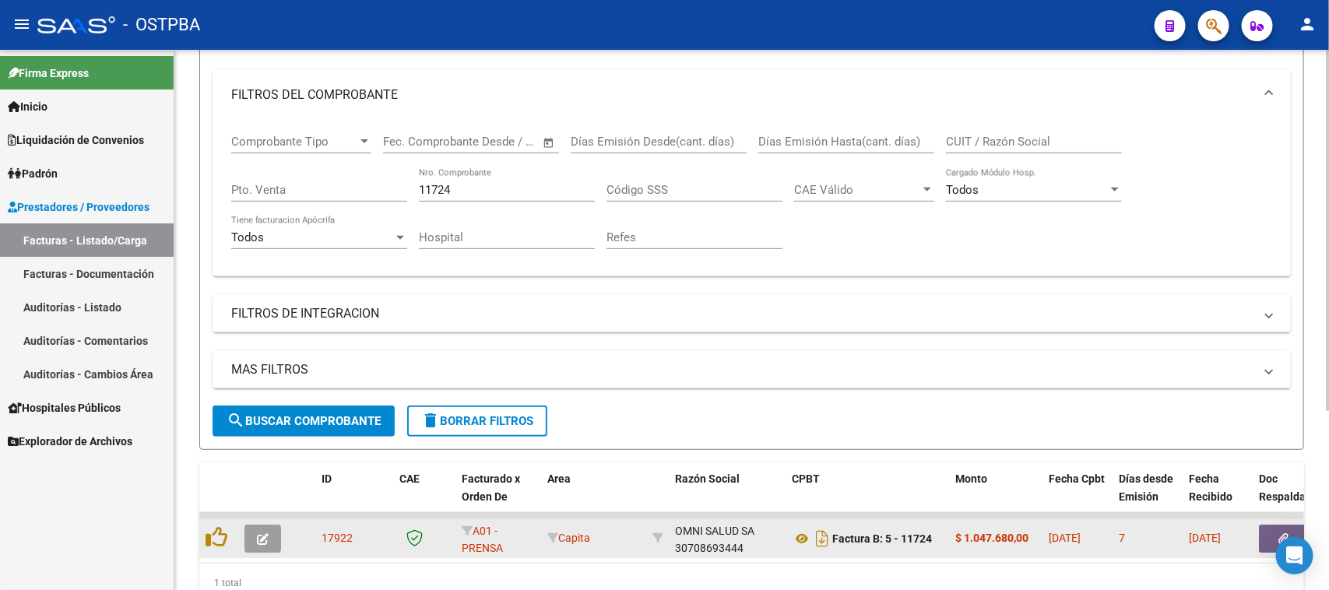
click at [265, 538] on icon "button" at bounding box center [263, 539] width 12 height 12
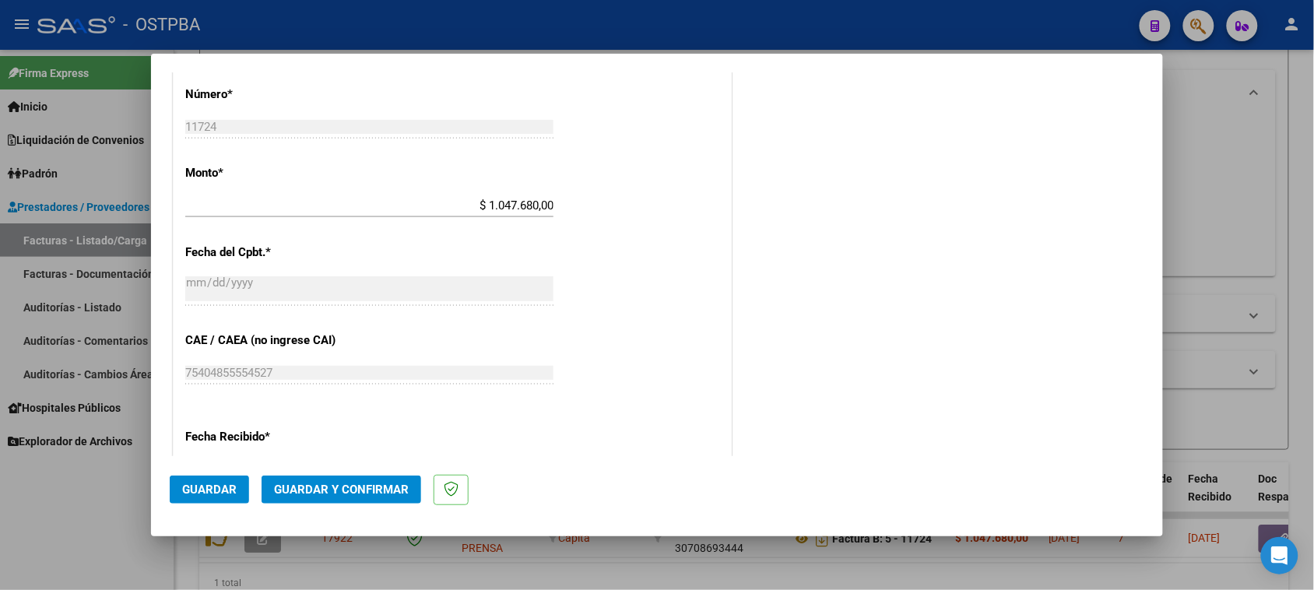
scroll to position [778, 0]
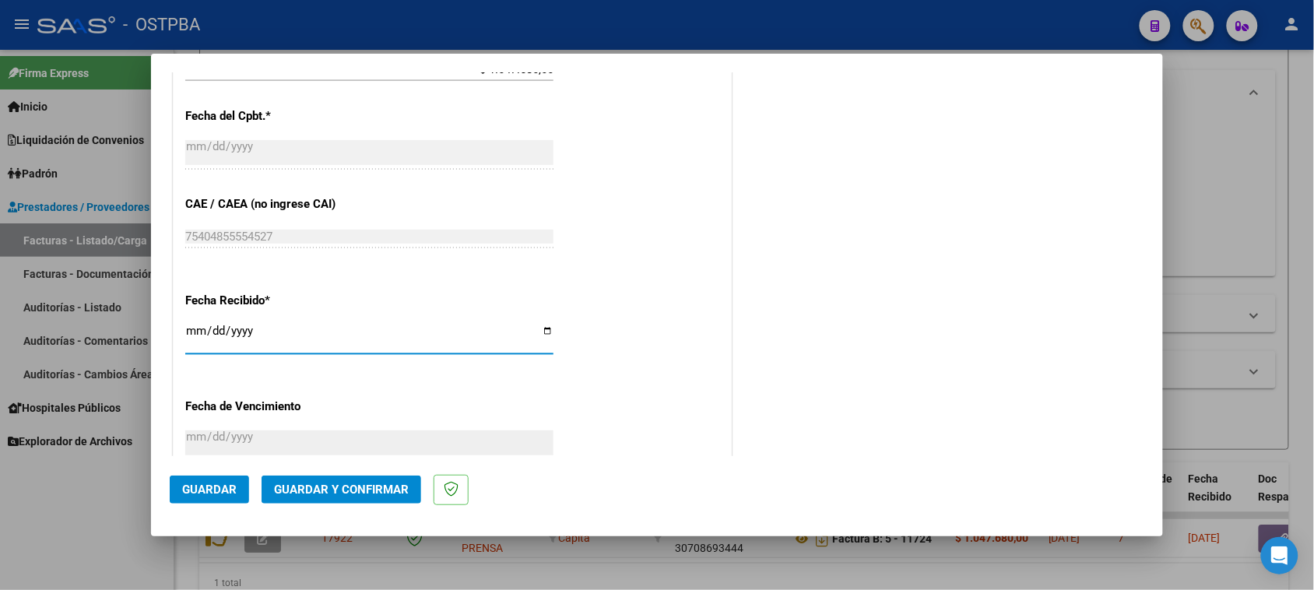
drag, startPoint x: 185, startPoint y: 332, endPoint x: 775, endPoint y: 459, distance: 602.9
click at [567, 427] on div "CUIT * 30-70869344-4 Ingresar CUIT ANALISIS PRESTADOR OMNI SALUD SA ARCA Padrón…" at bounding box center [452, 53] width 557 height 1182
type input "2025-10-07"
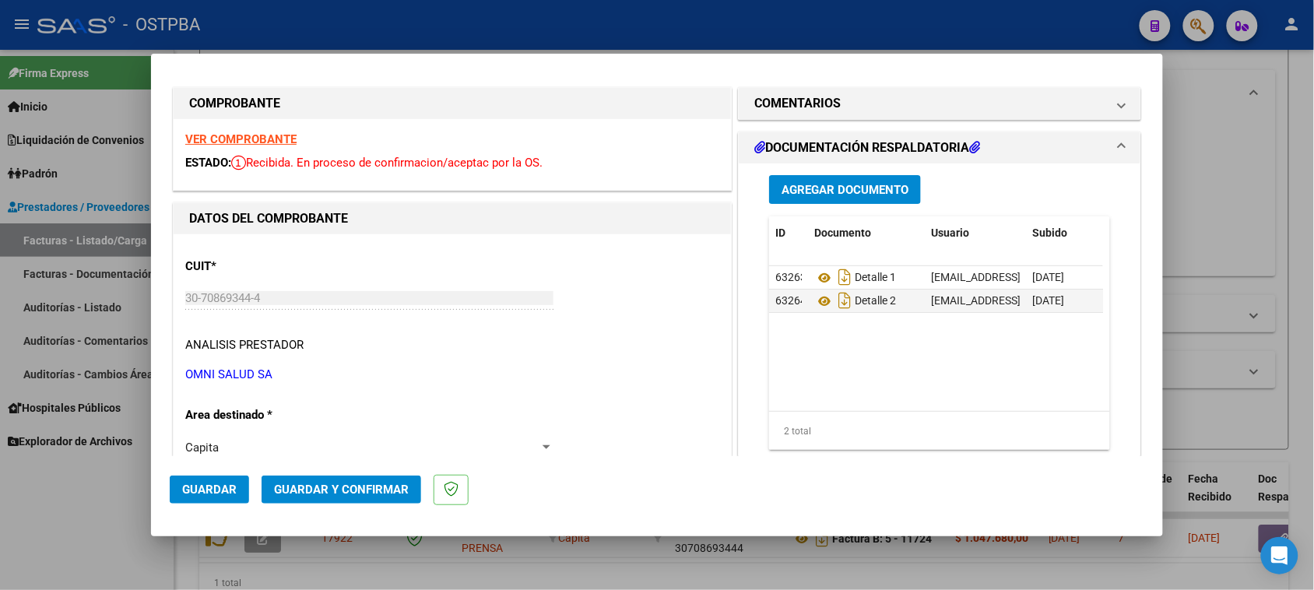
scroll to position [0, 0]
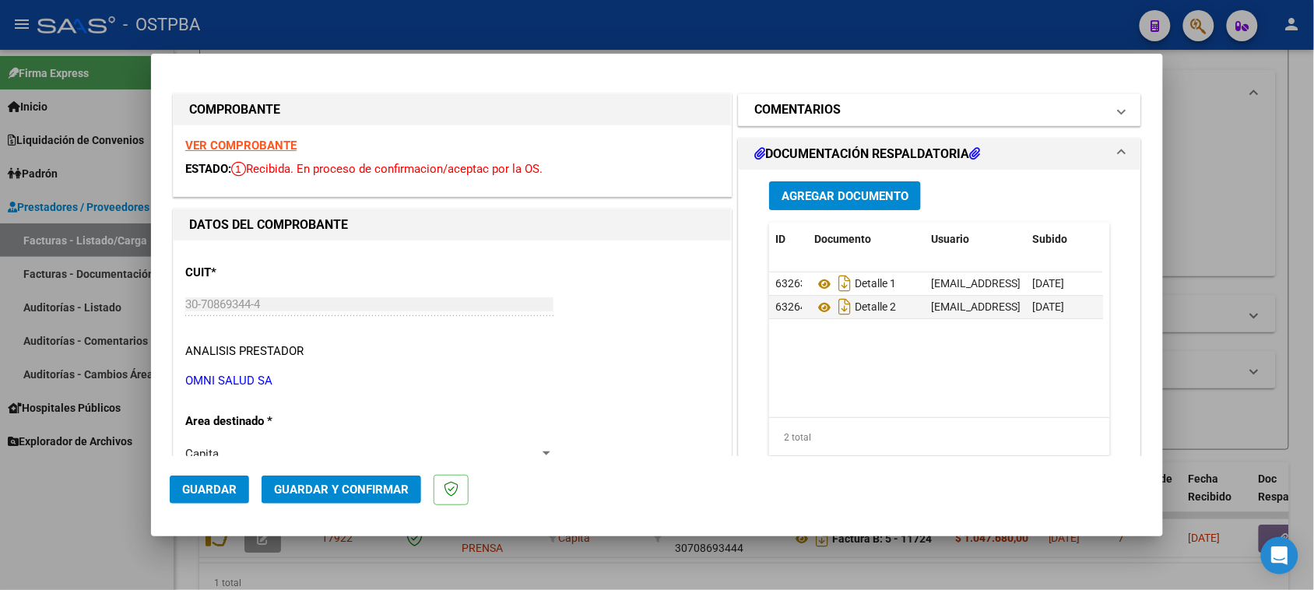
click at [806, 117] on h1 "COMENTARIOS" at bounding box center [797, 109] width 86 height 19
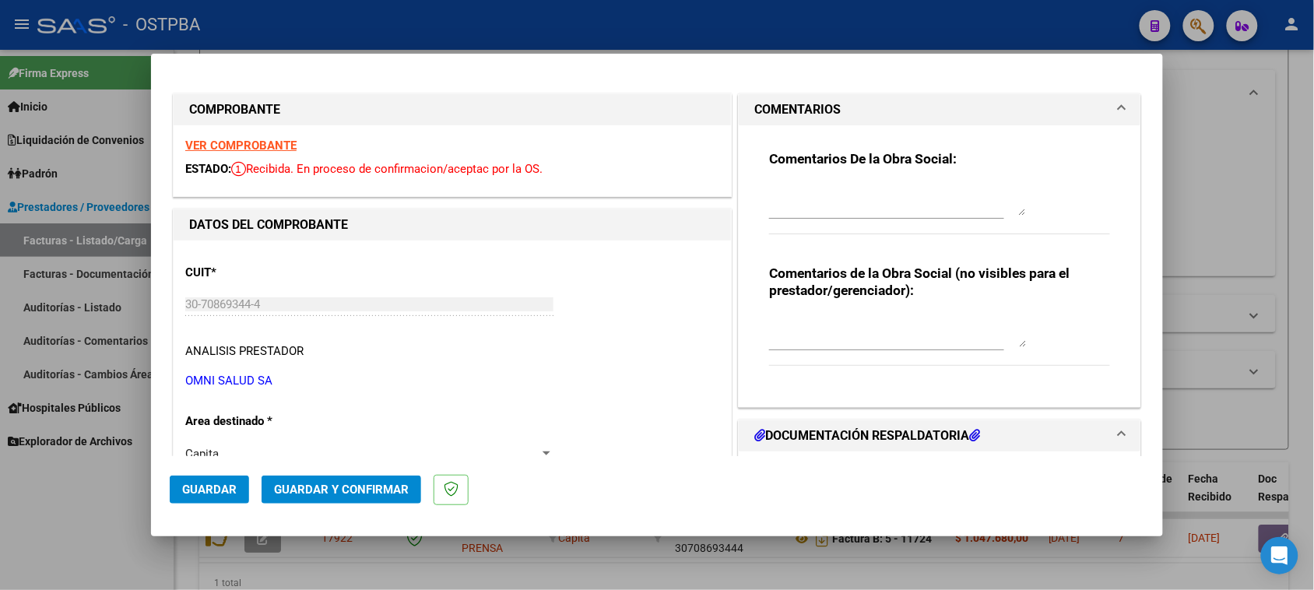
click at [829, 195] on textarea at bounding box center [897, 199] width 257 height 31
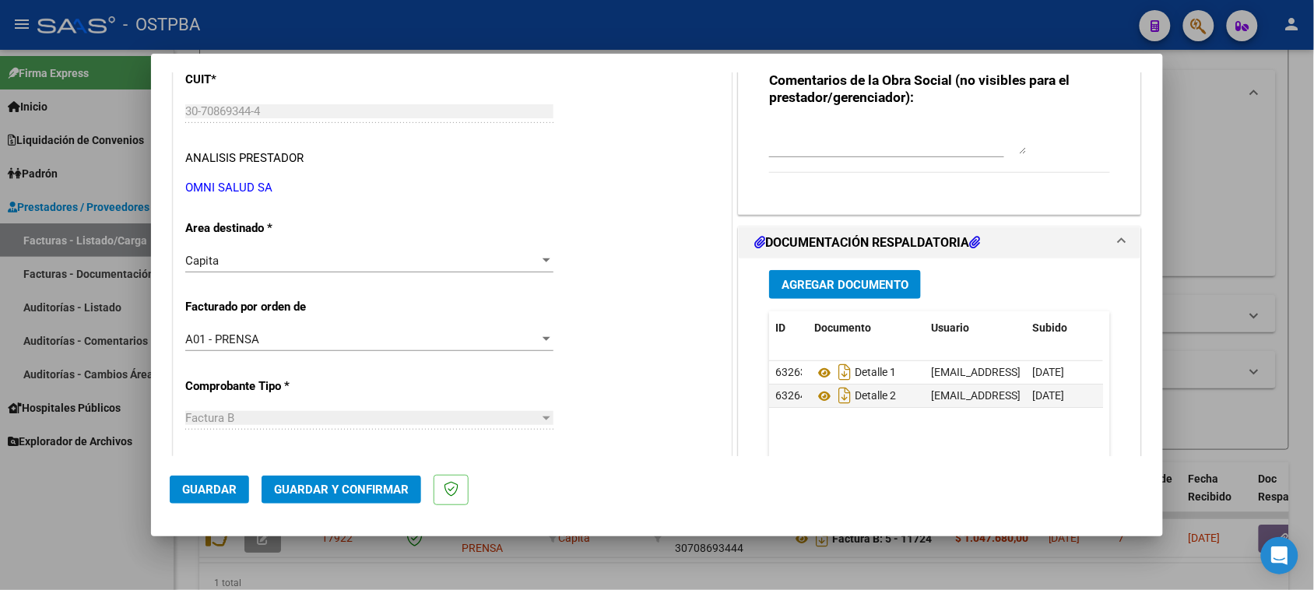
scroll to position [195, 0]
type textarea "HR 127109"
click at [849, 288] on span "Agregar Documento" at bounding box center [845, 283] width 127 height 14
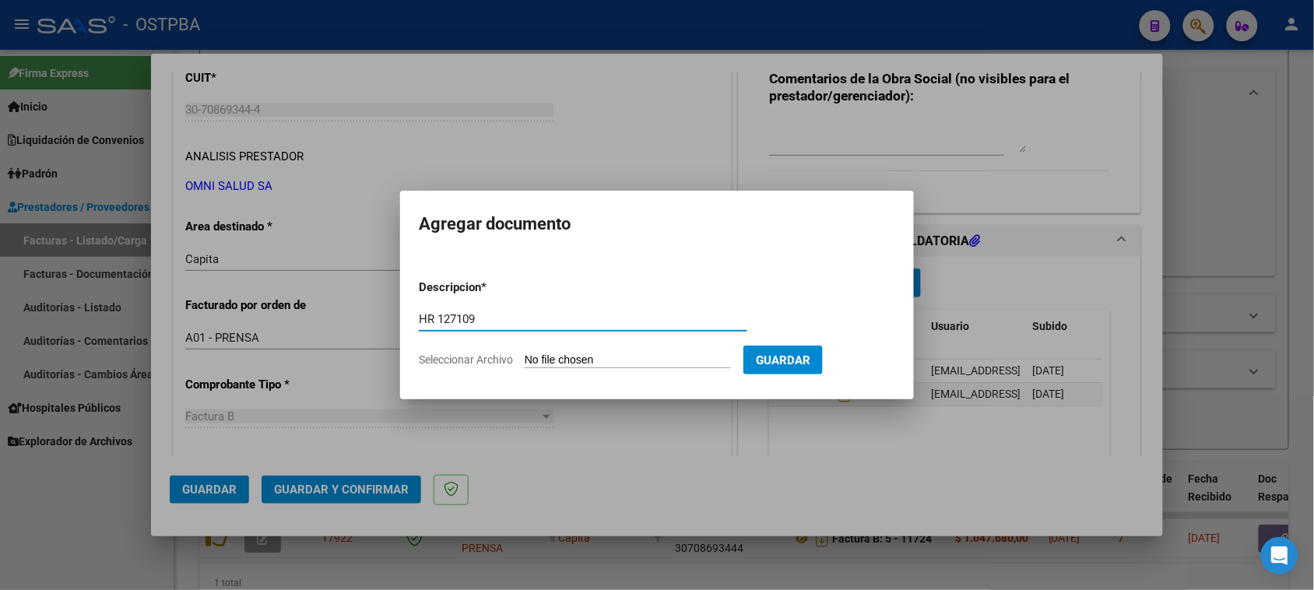
type input "HR 127109"
click at [525, 353] on input "Seleccionar Archivo" at bounding box center [628, 360] width 206 height 15
type input "C:\fakepath\HR 127109.pdf"
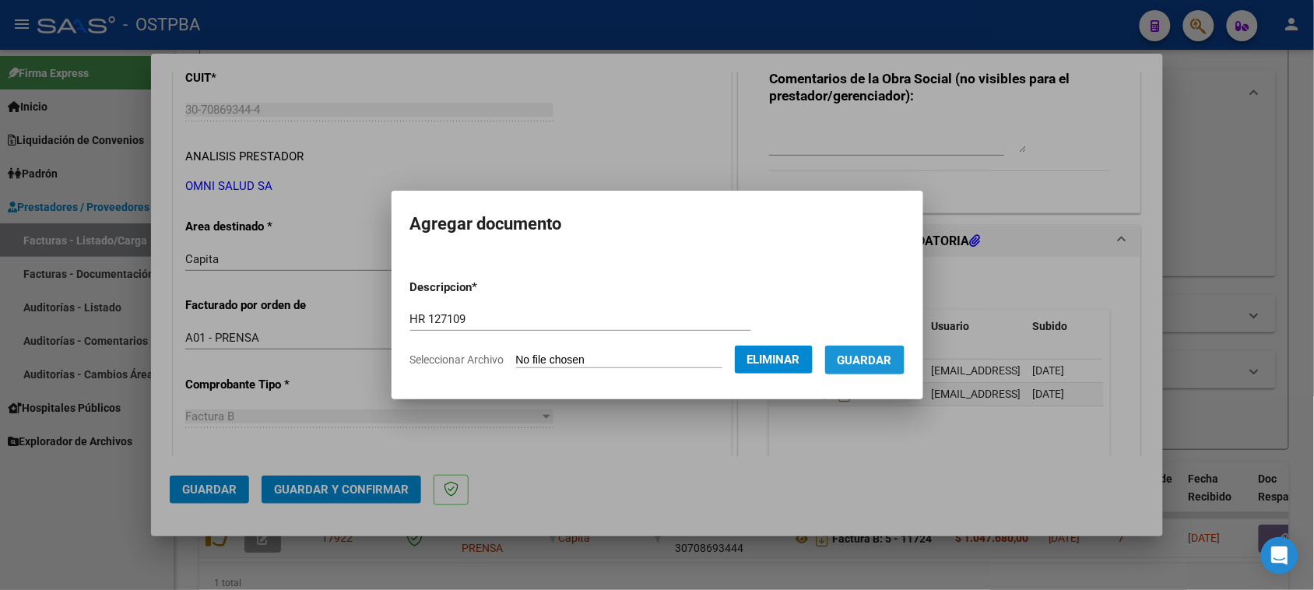
click at [873, 364] on span "Guardar" at bounding box center [865, 360] width 54 height 14
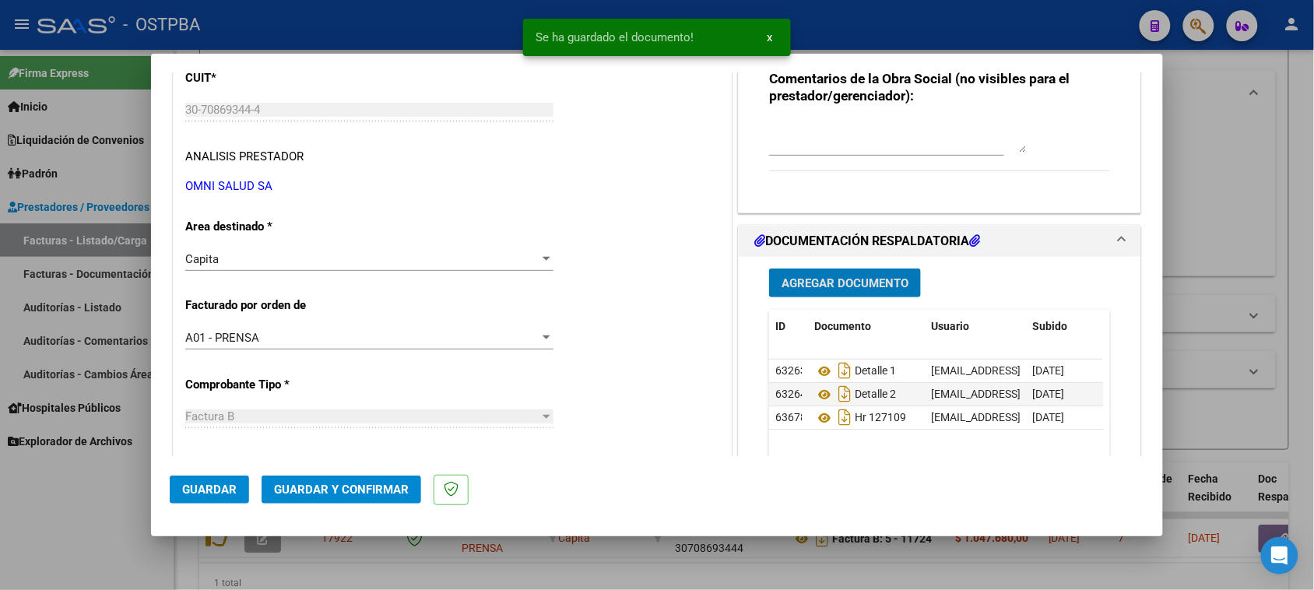
click at [354, 495] on span "Guardar y Confirmar" at bounding box center [341, 490] width 135 height 14
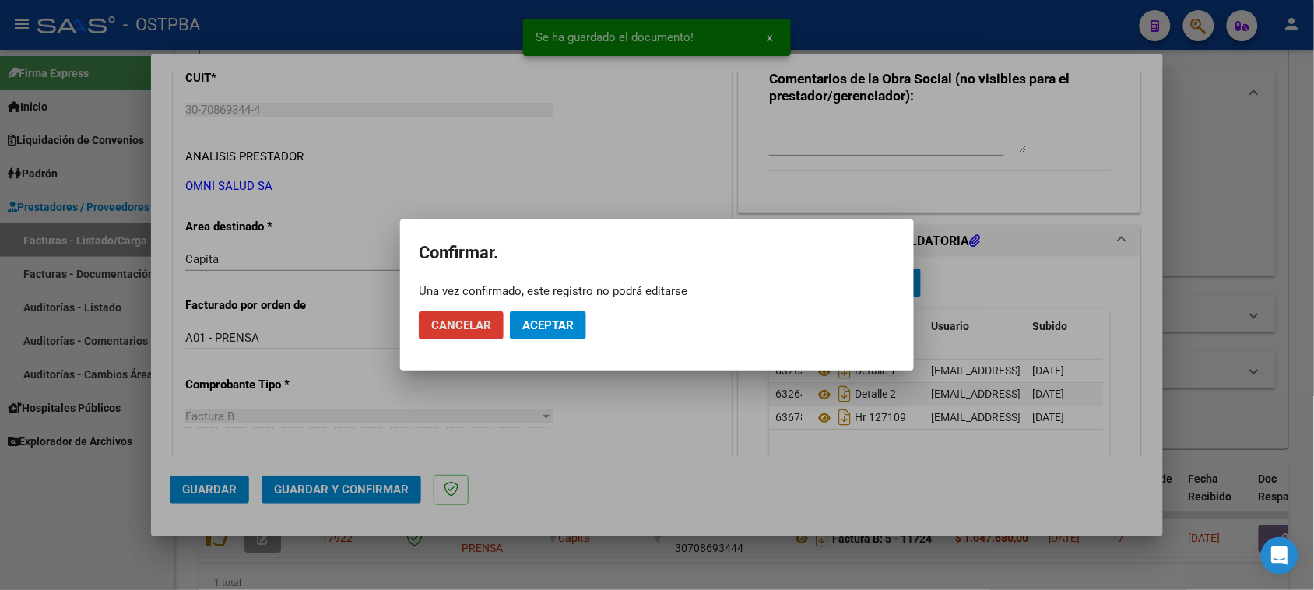
click at [572, 324] on span "Aceptar" at bounding box center [547, 325] width 51 height 14
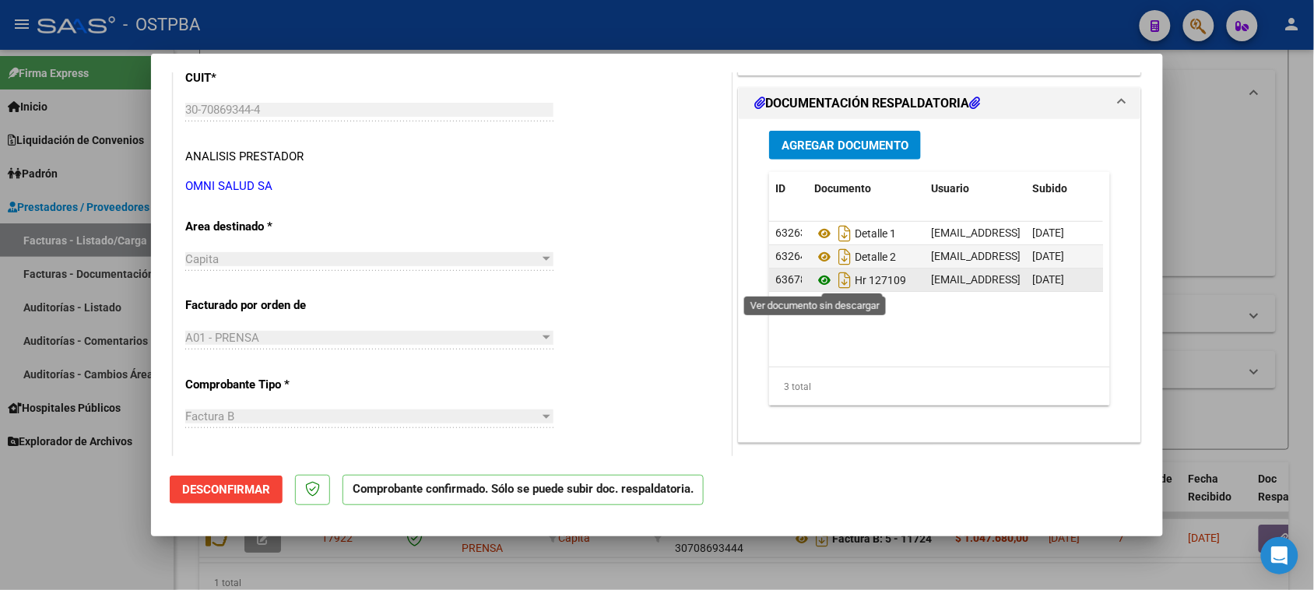
click at [816, 277] on icon at bounding box center [824, 280] width 20 height 19
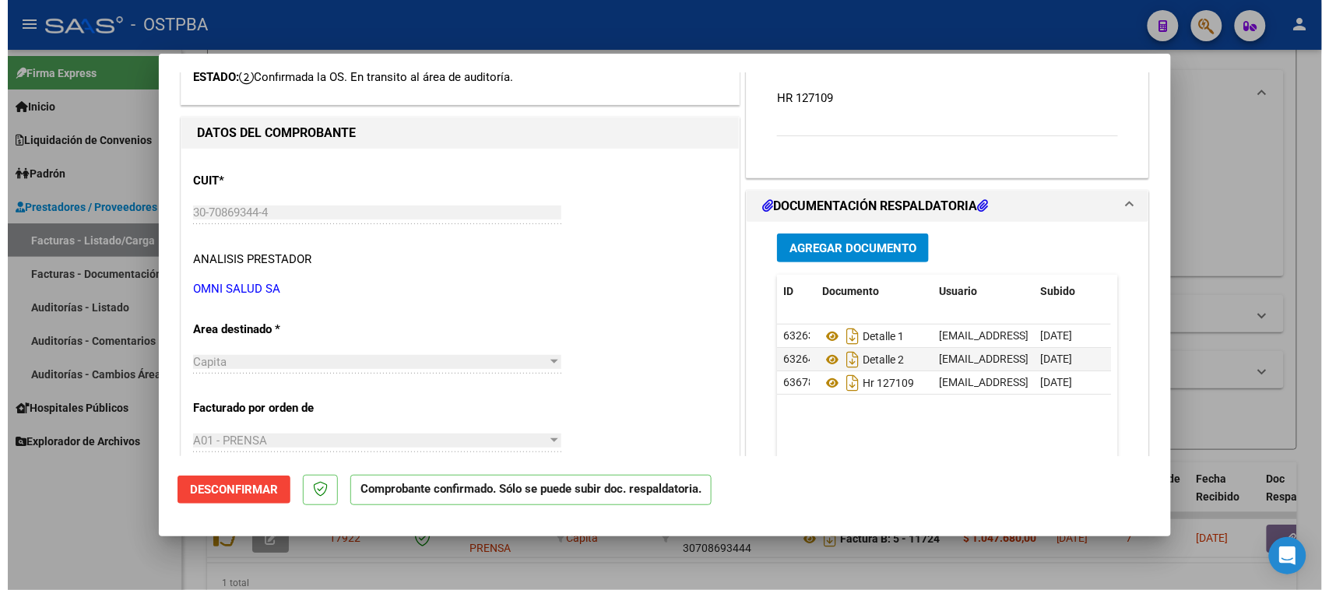
scroll to position [0, 0]
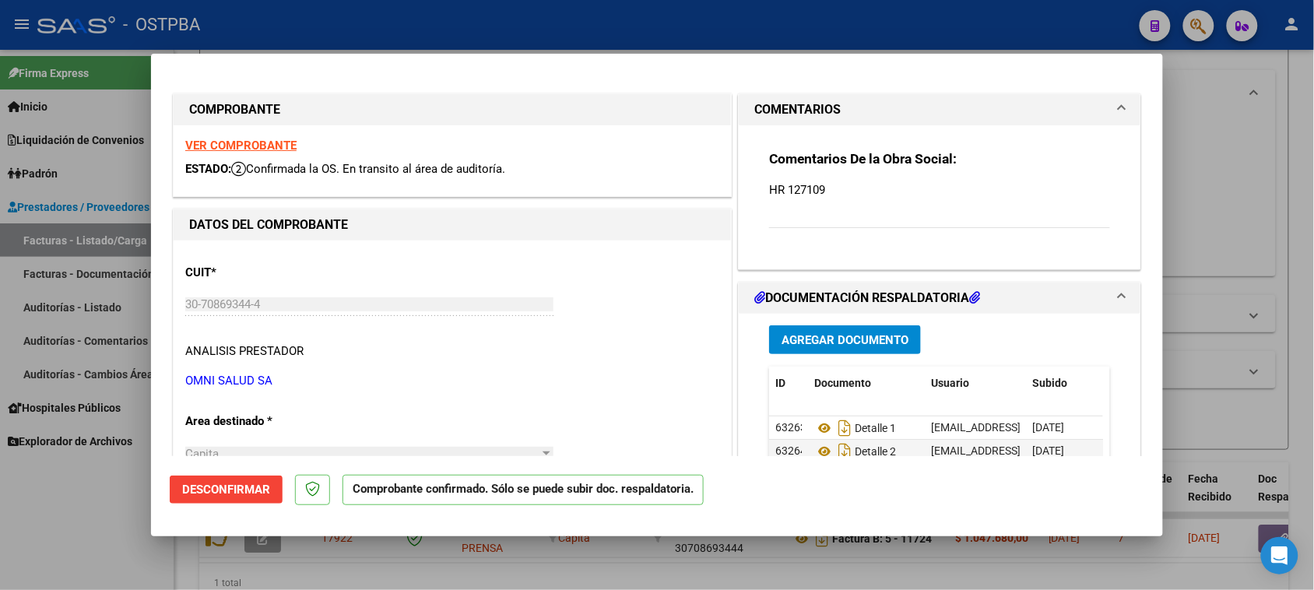
click at [240, 145] on strong "VER COMPROBANTE" at bounding box center [240, 146] width 111 height 14
click at [61, 516] on div at bounding box center [657, 295] width 1314 height 590
type input "$ 0,00"
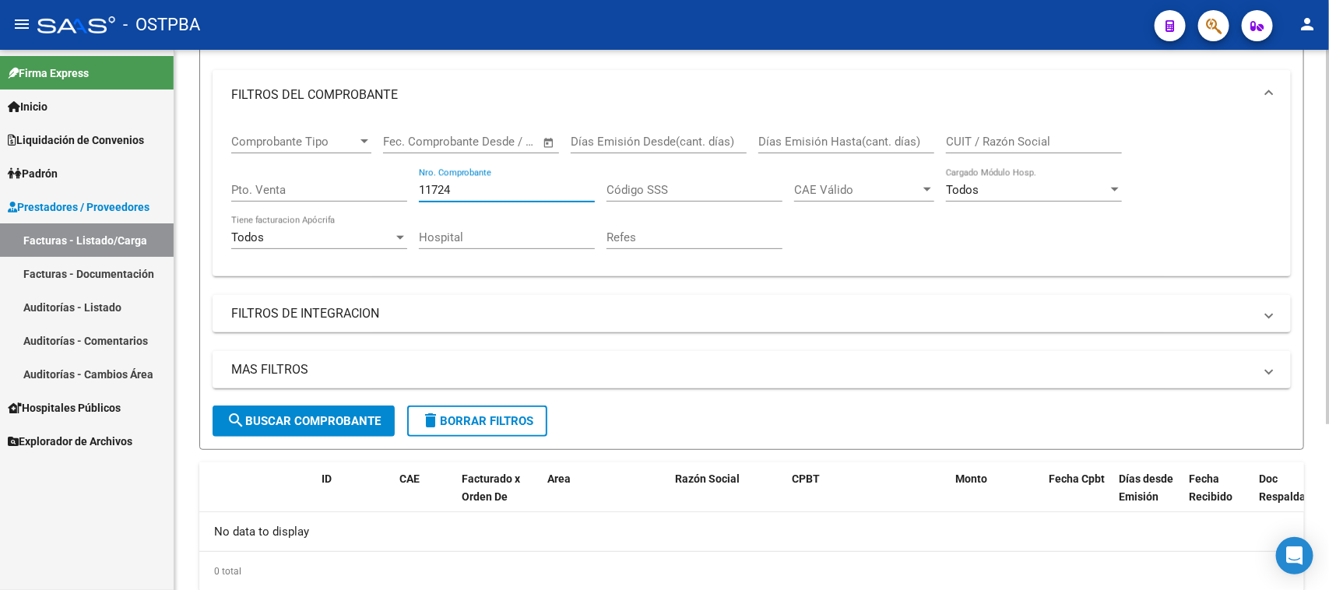
drag, startPoint x: 468, startPoint y: 188, endPoint x: 345, endPoint y: 180, distance: 123.2
click at [345, 180] on div "Comprobante Tipo Comprobante Tipo Fecha inicio – Fecha fin Fec. Comprobante Des…" at bounding box center [751, 192] width 1041 height 144
type input "232845"
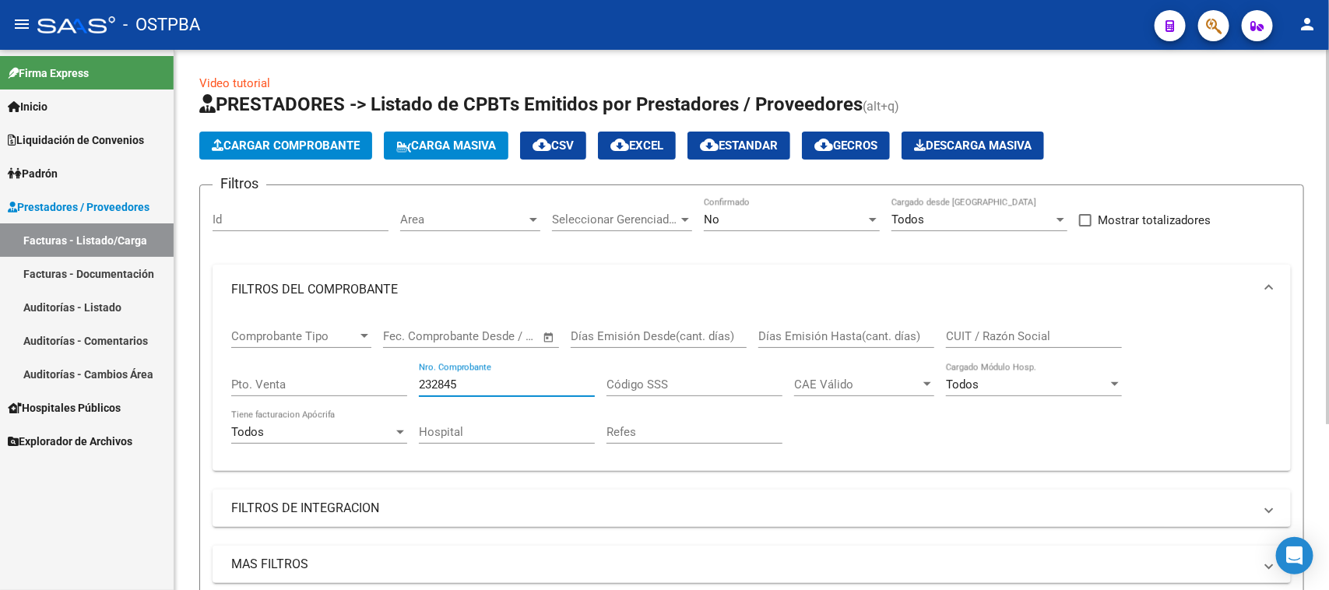
click at [293, 152] on button "Cargar Comprobante" at bounding box center [285, 146] width 173 height 28
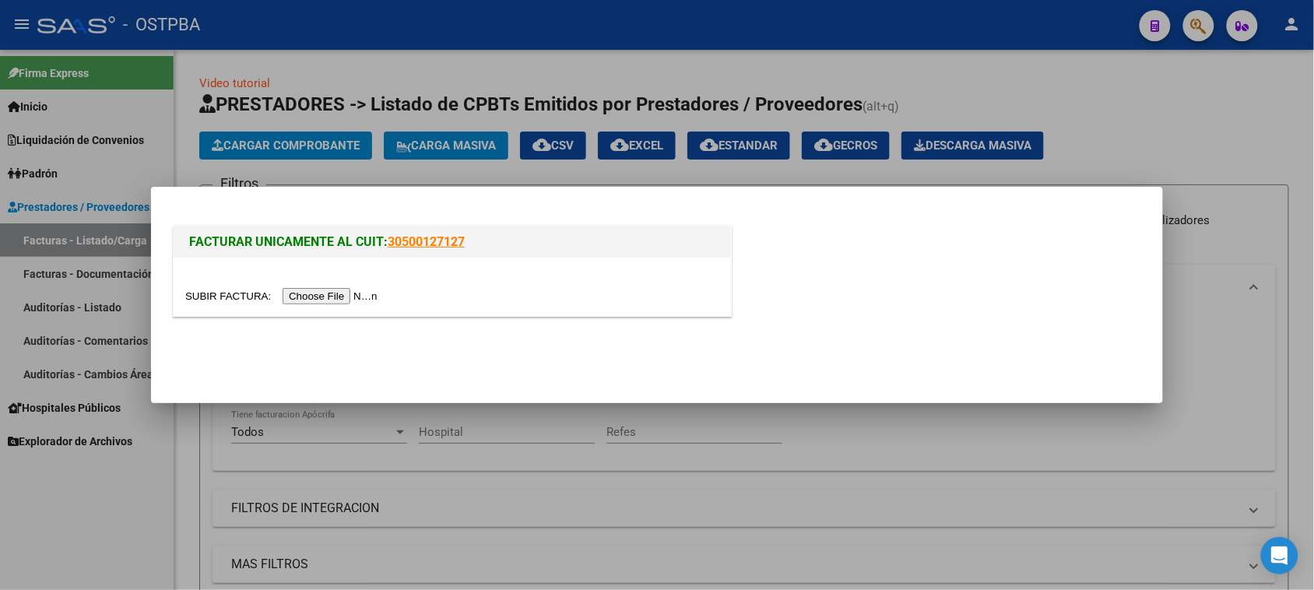
click at [312, 297] on input "file" at bounding box center [283, 296] width 197 height 16
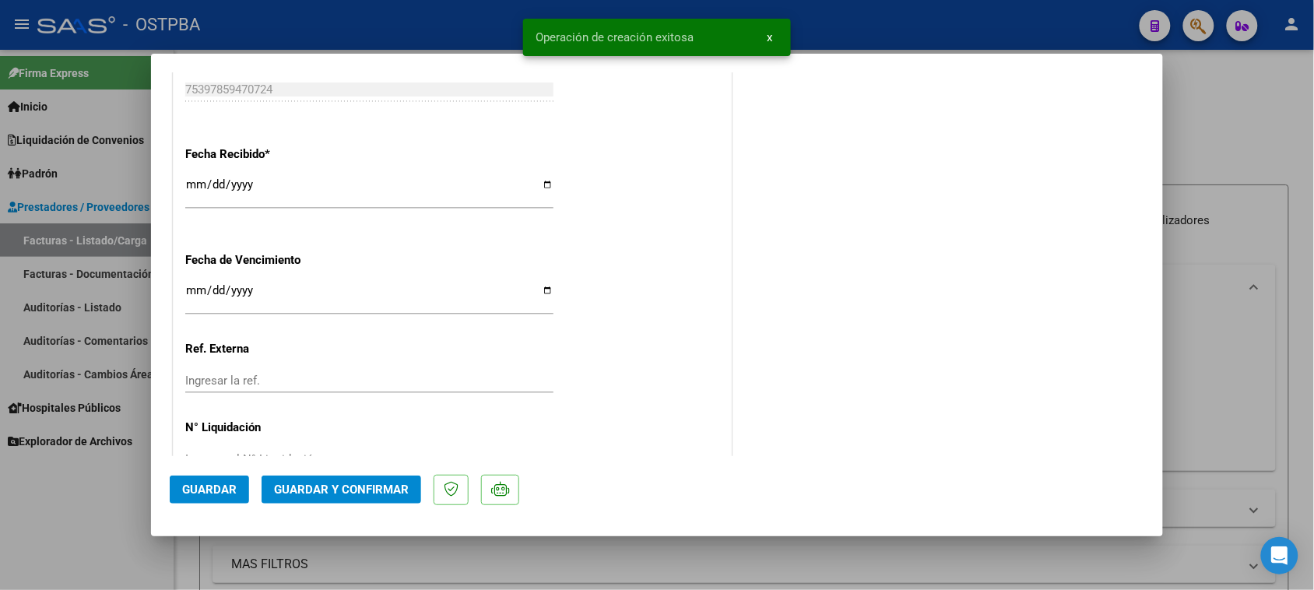
scroll to position [1027, 0]
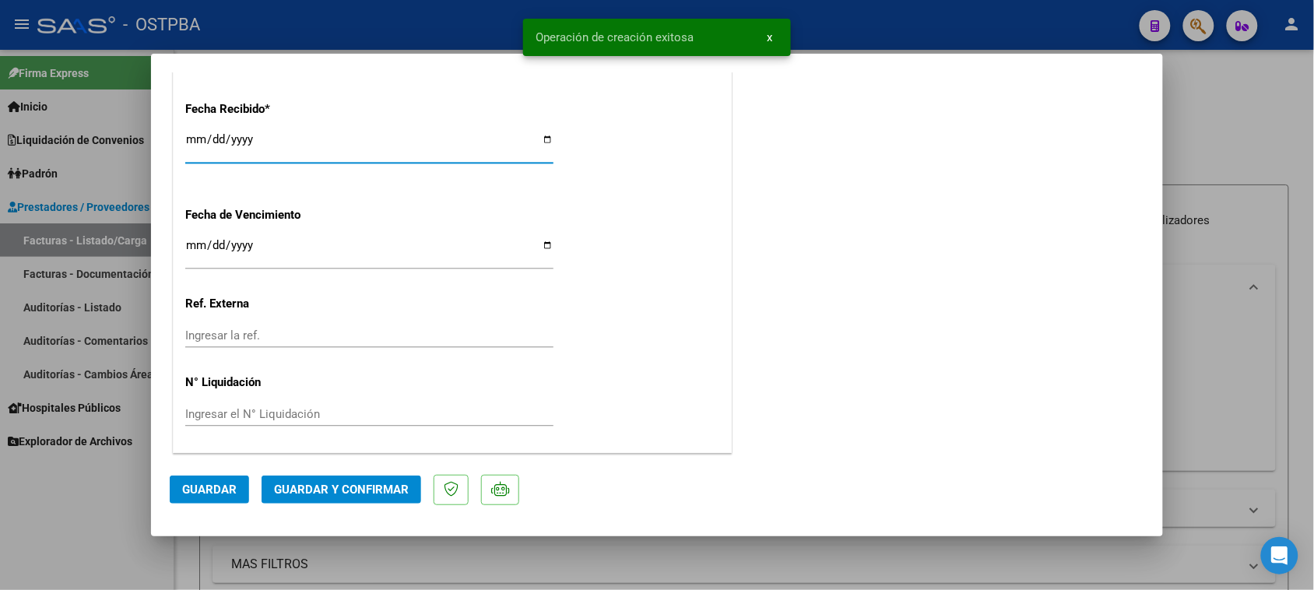
drag, startPoint x: 195, startPoint y: 140, endPoint x: 1192, endPoint y: 238, distance: 1001.2
click at [211, 152] on input "[DATE]" at bounding box center [369, 145] width 368 height 25
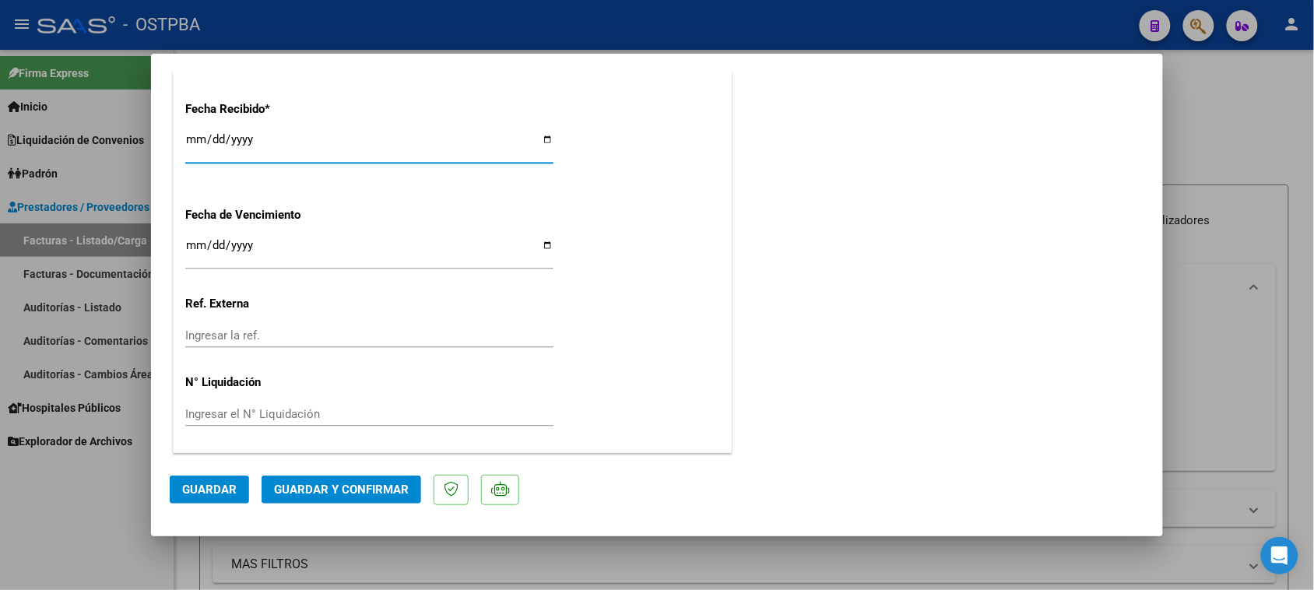
type input "2025-10-07"
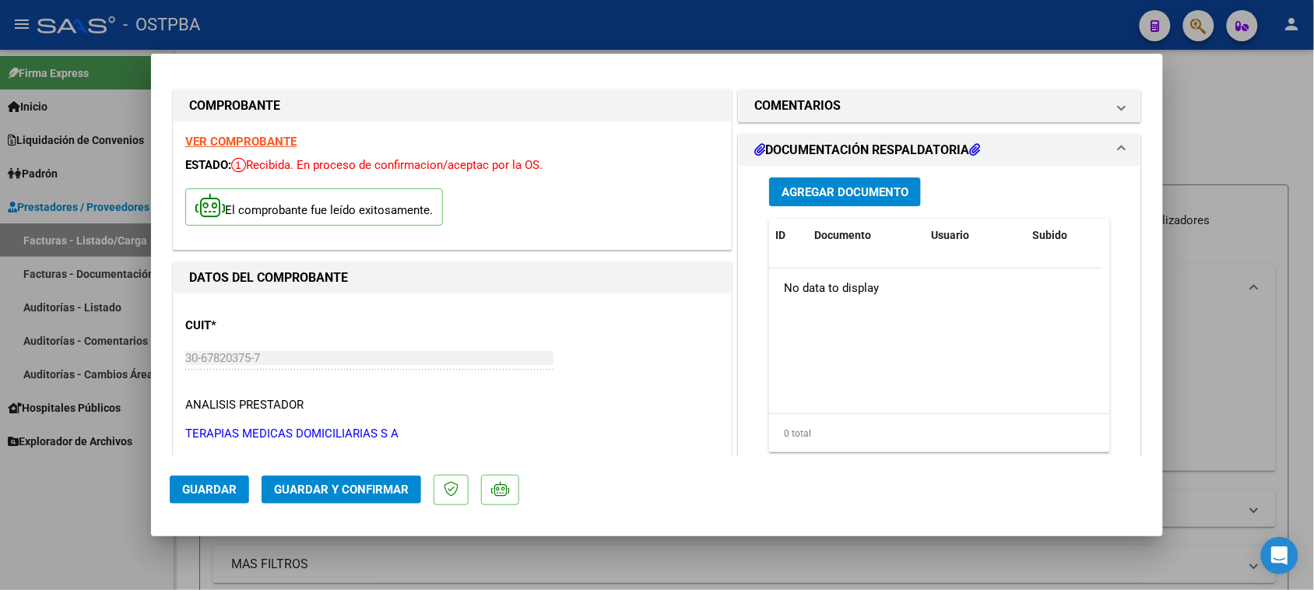
scroll to position [0, 0]
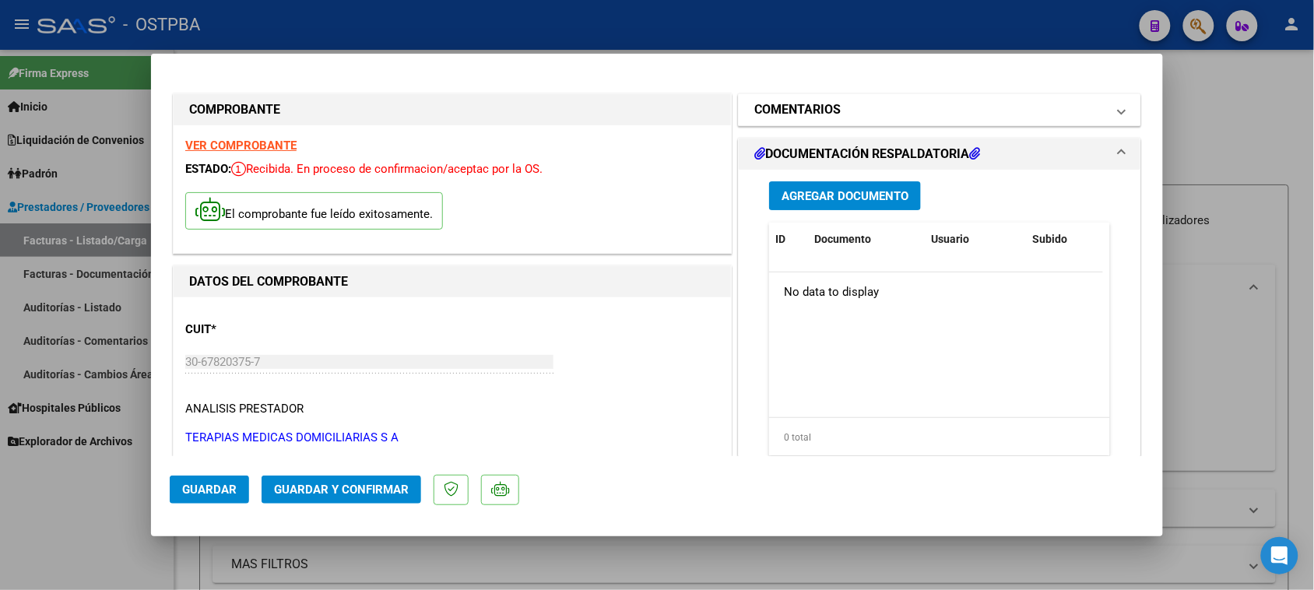
click at [841, 107] on mat-panel-title "COMENTARIOS" at bounding box center [930, 109] width 352 height 19
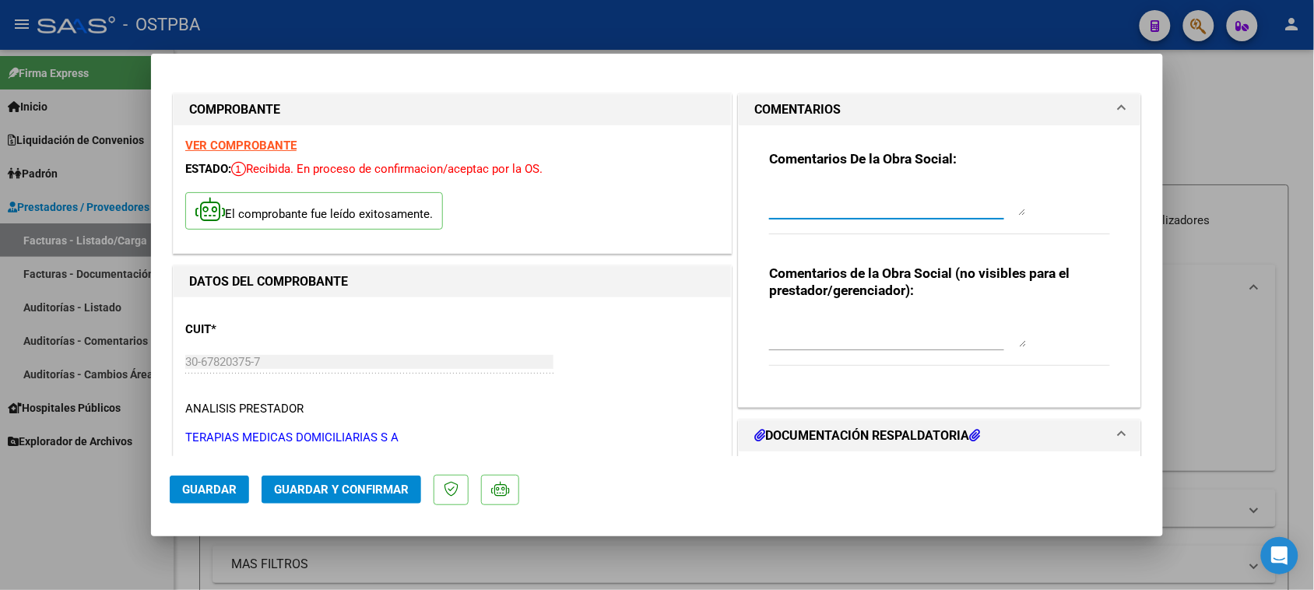
click at [831, 199] on textarea at bounding box center [897, 199] width 257 height 31
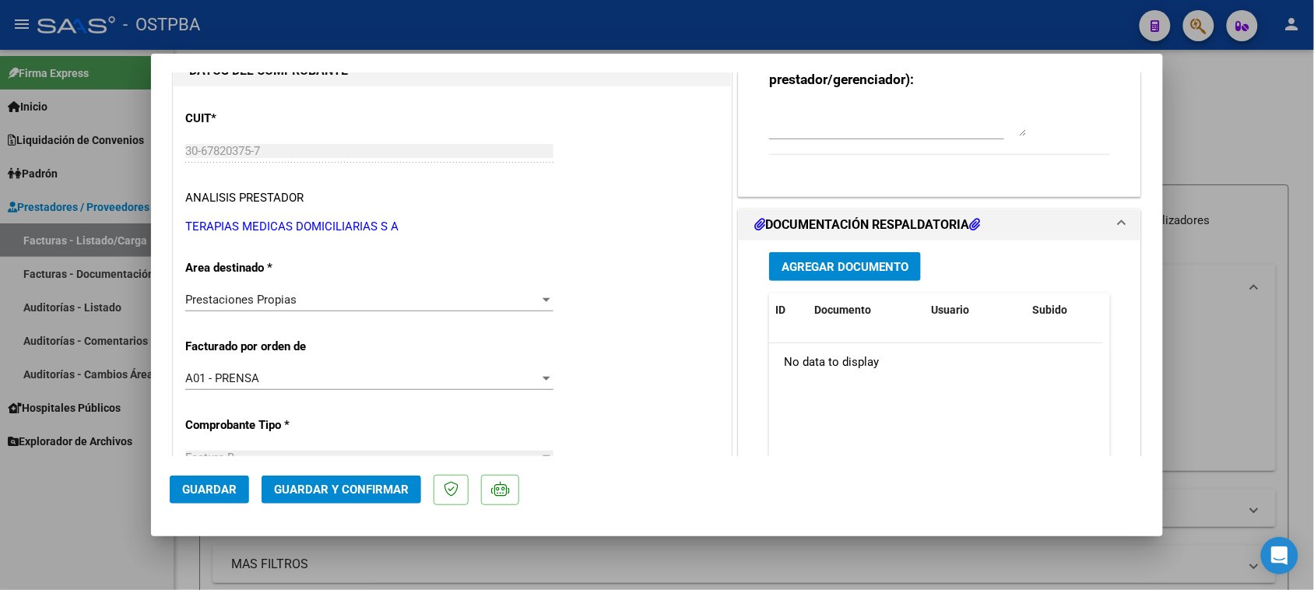
scroll to position [292, 0]
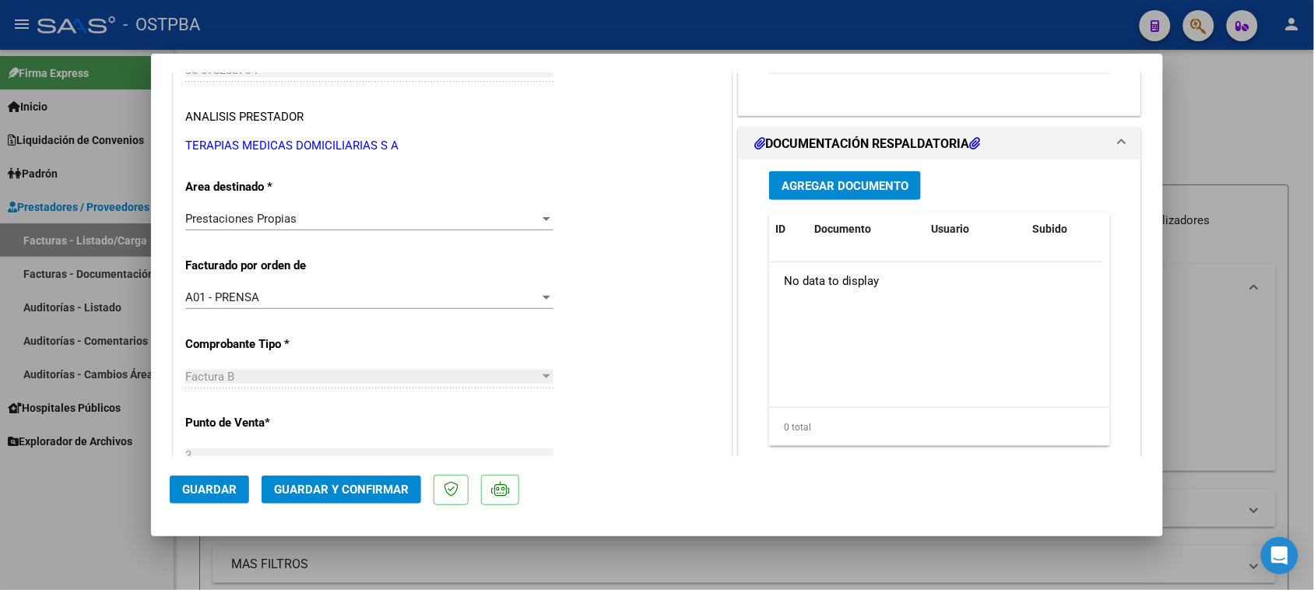
type textarea "HR 127108"
click at [834, 198] on button "Agregar Documento" at bounding box center [845, 185] width 152 height 29
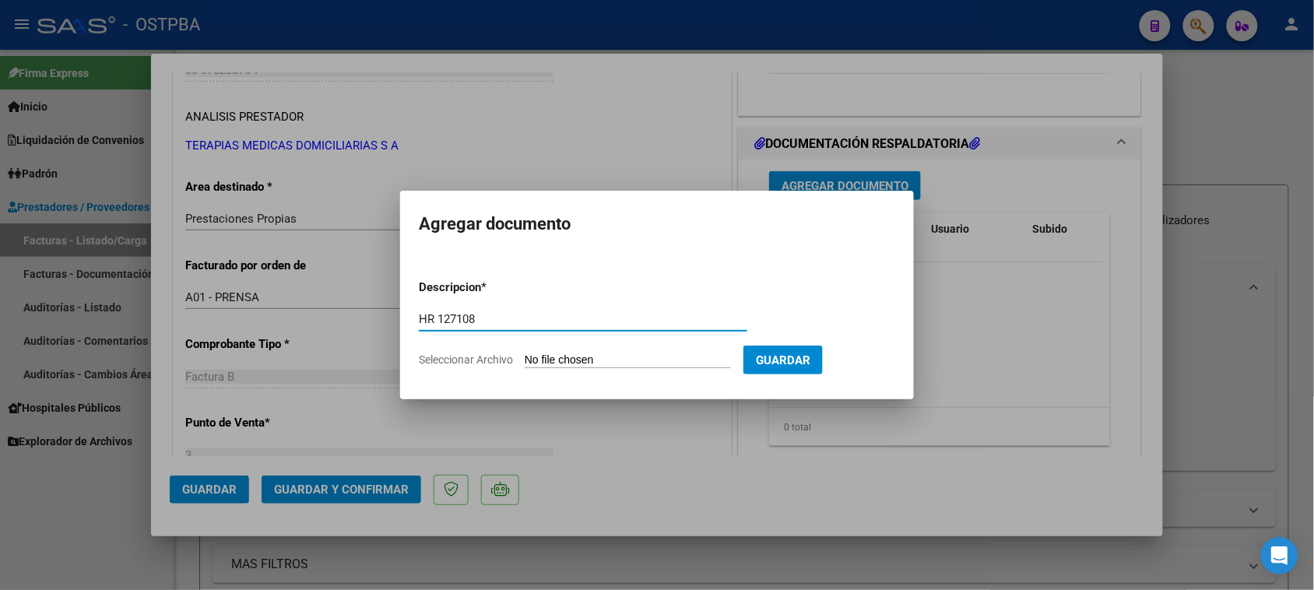
type input "HR 127108"
click at [525, 353] on input "Seleccionar Archivo" at bounding box center [628, 360] width 206 height 15
type input "C:\fakepath\HR 127108.pdf"
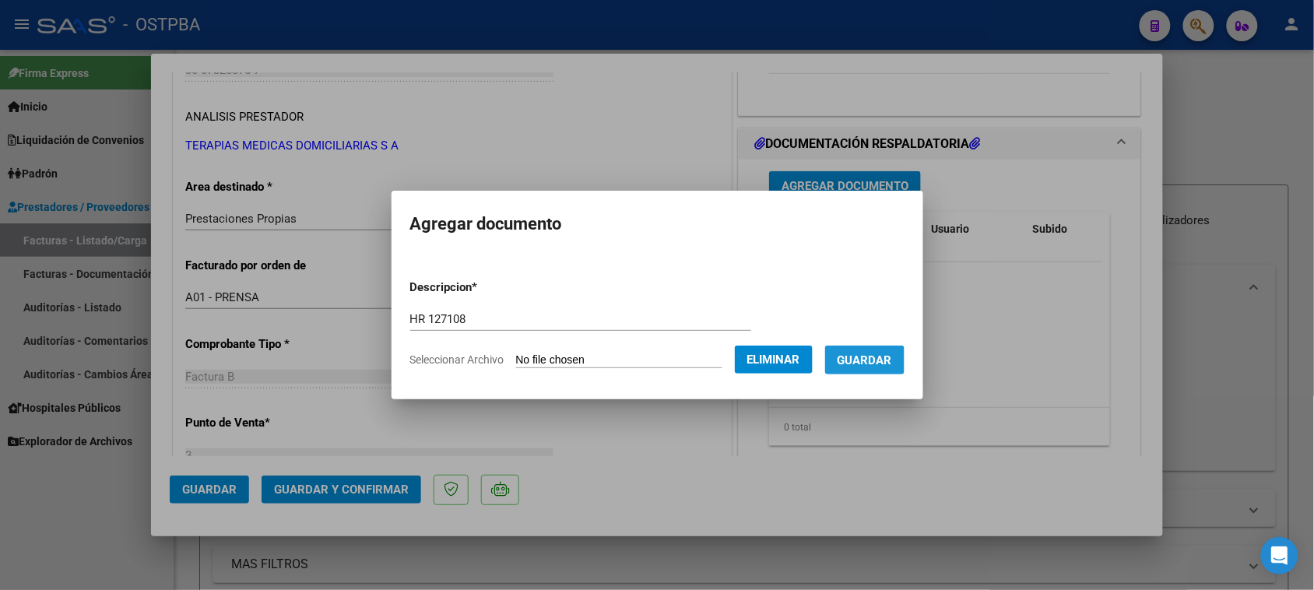
click at [878, 366] on span "Guardar" at bounding box center [865, 360] width 54 height 14
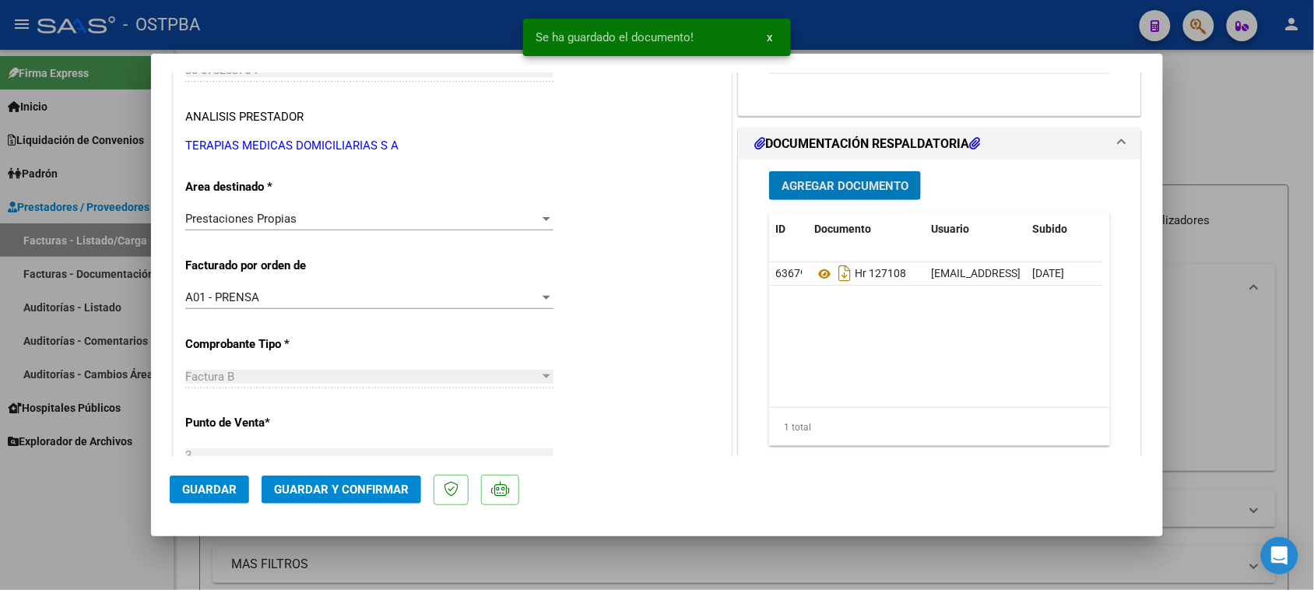
click at [830, 192] on button "Agregar Documento" at bounding box center [845, 185] width 152 height 29
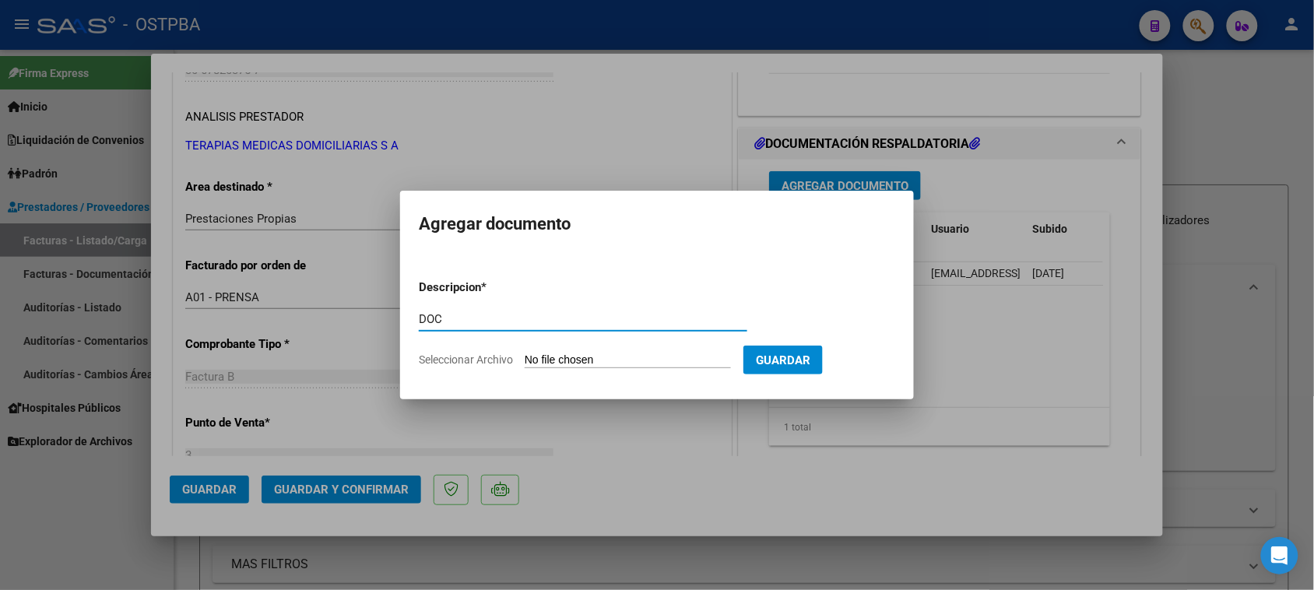
type input "DOC"
click at [525, 353] on input "Seleccionar Archivo" at bounding box center [628, 360] width 206 height 15
type input "C:\fakepath\DOC 232845.pdf"
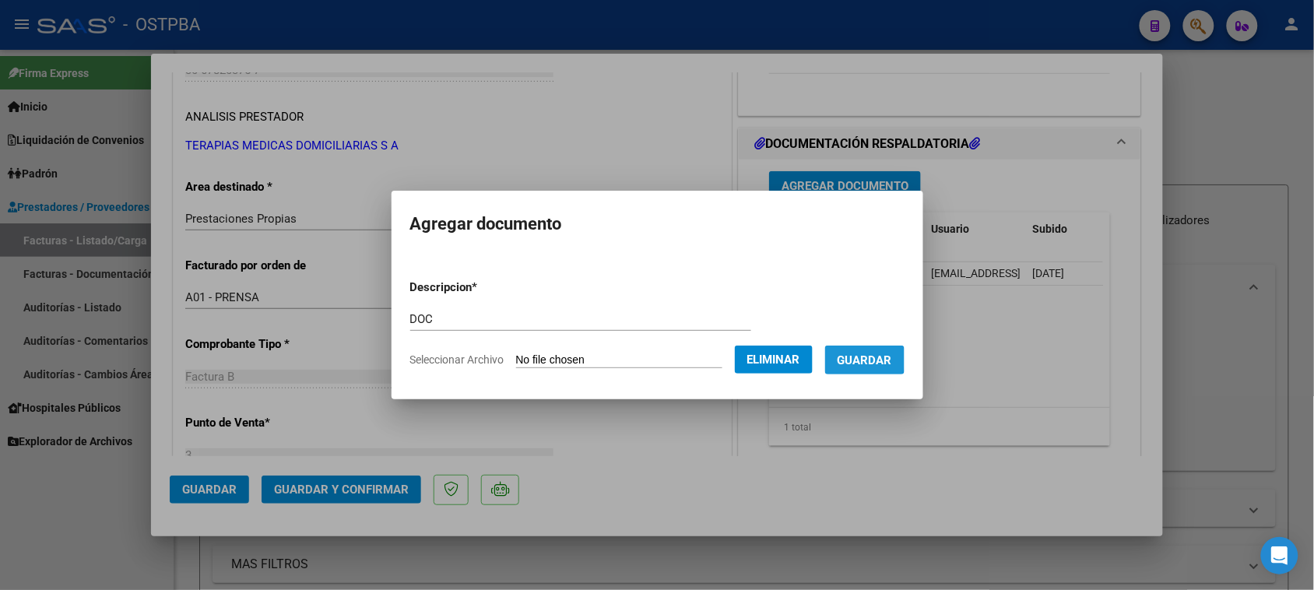
click at [874, 360] on span "Guardar" at bounding box center [865, 360] width 54 height 14
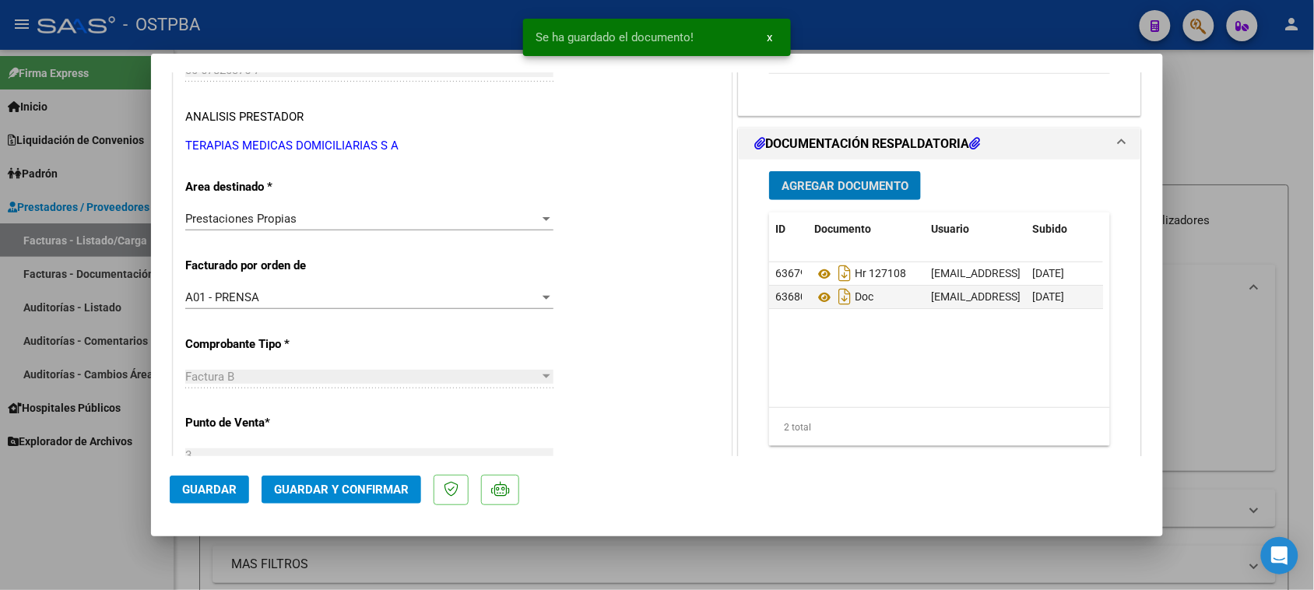
click at [838, 187] on span "Agregar Documento" at bounding box center [845, 186] width 127 height 14
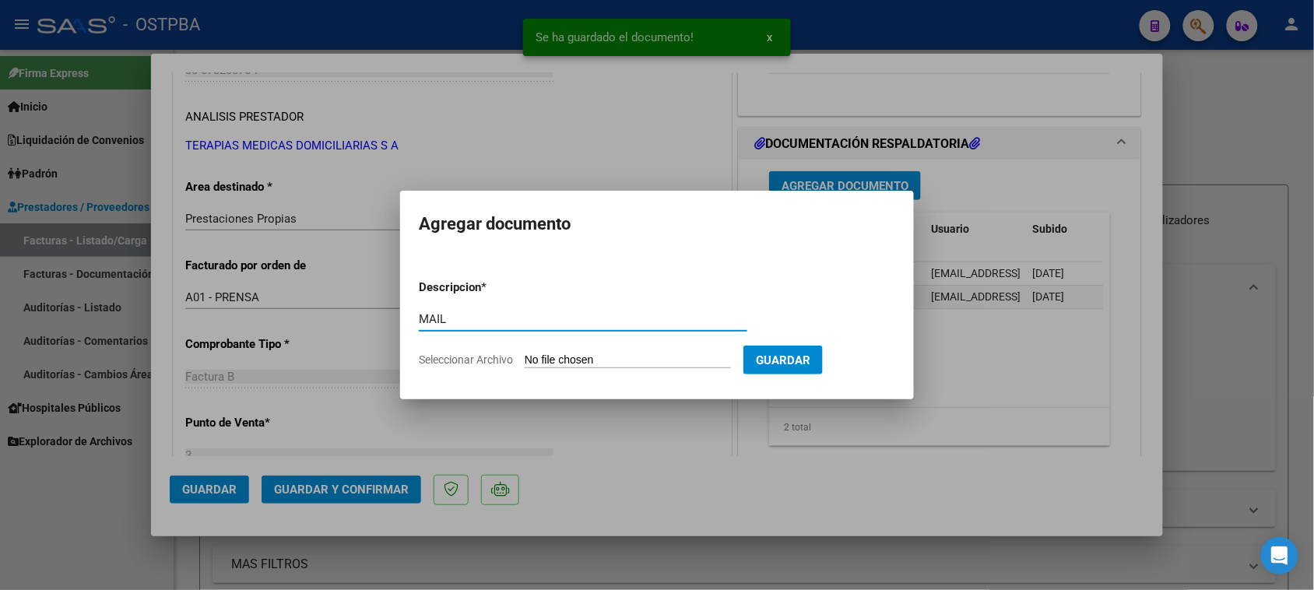
type input "MAIL"
click at [525, 353] on input "Seleccionar Archivo" at bounding box center [628, 360] width 206 height 15
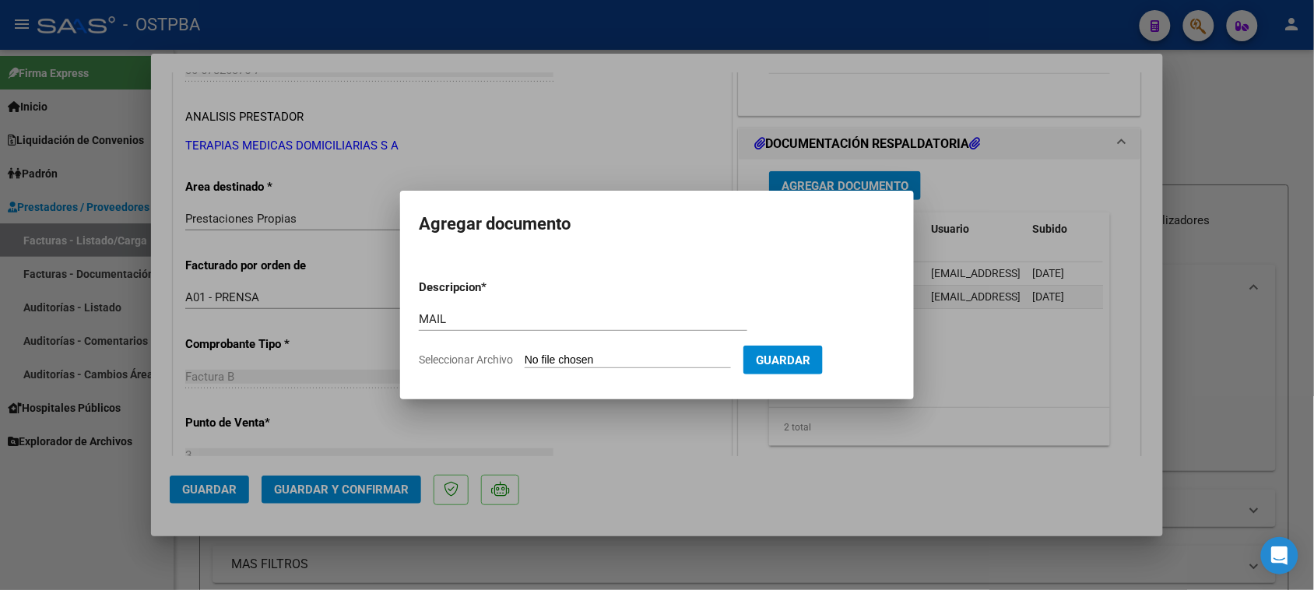
type input "C:\fakepath\Gmail - FACTURACIÓN TMD SA – SEPTIEMBRE 2025 - 232845.pdf"
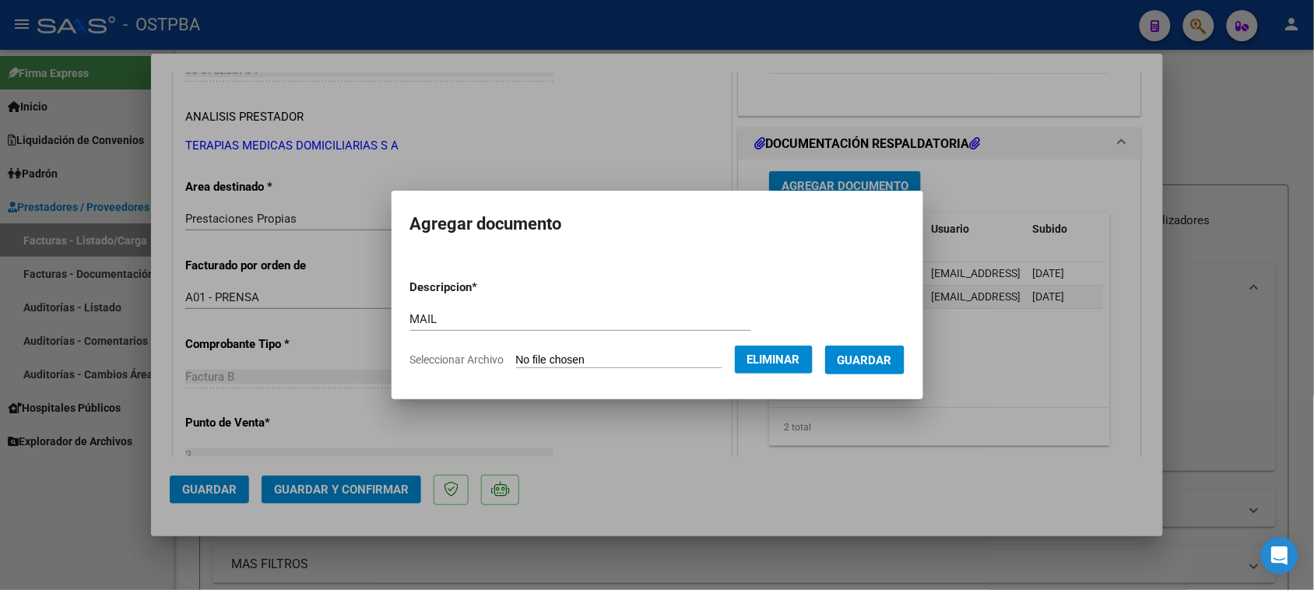
click at [892, 364] on span "Guardar" at bounding box center [865, 360] width 54 height 14
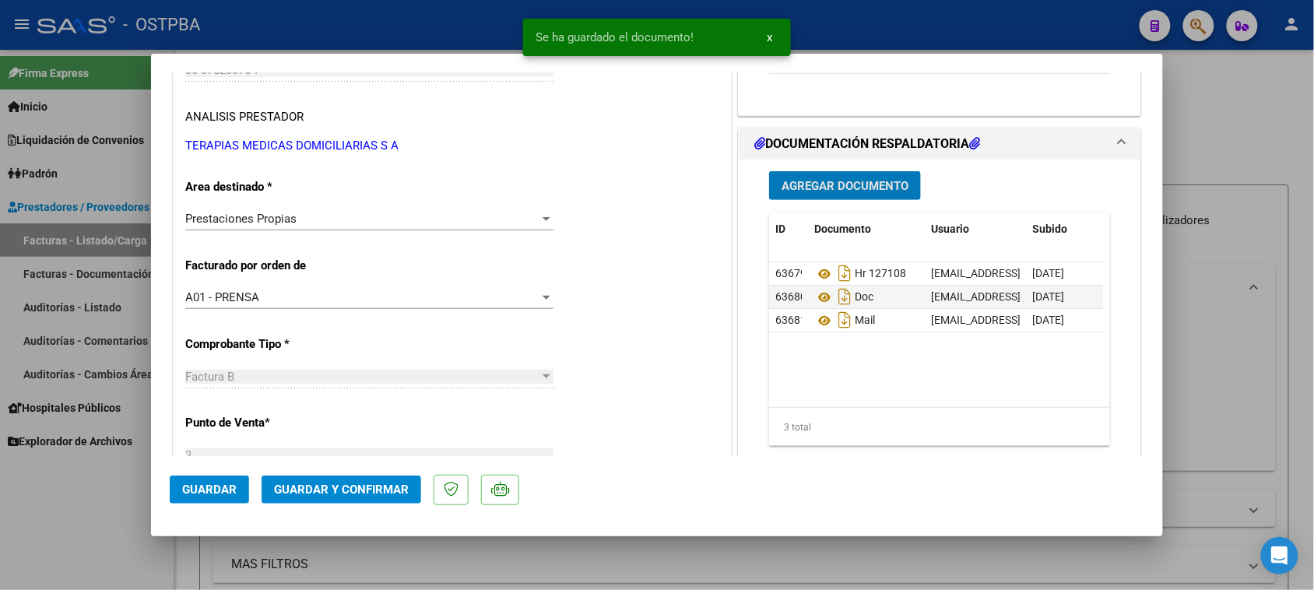
click at [337, 497] on button "Guardar y Confirmar" at bounding box center [342, 490] width 160 height 28
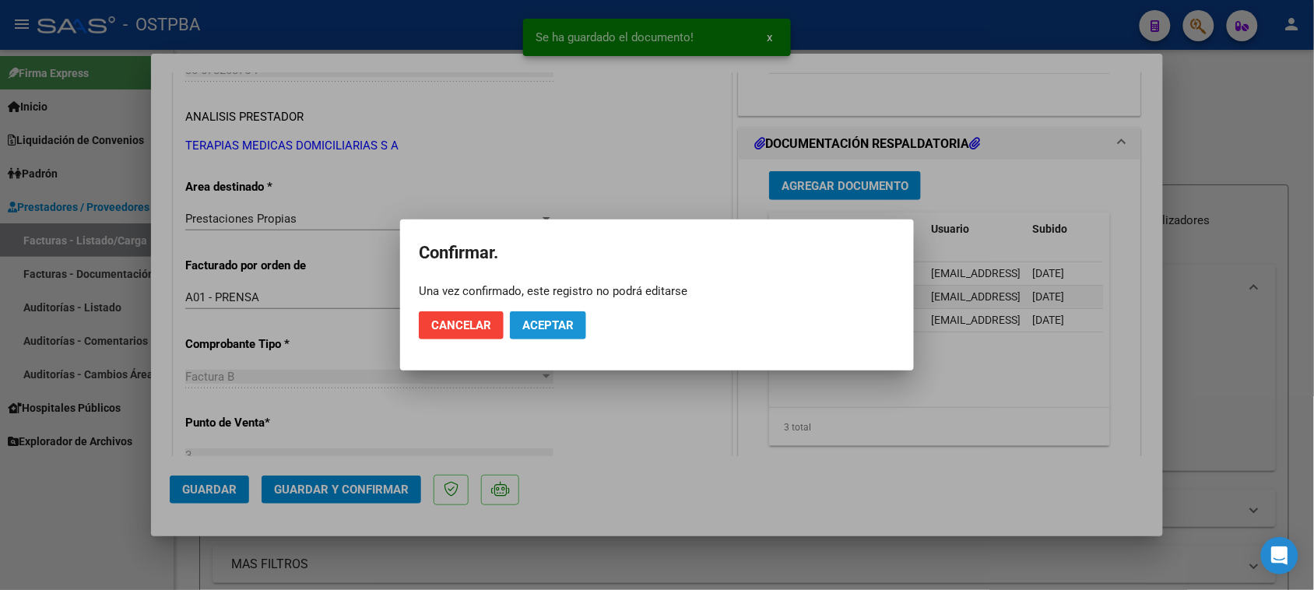
click at [538, 324] on span "Aceptar" at bounding box center [547, 325] width 51 height 14
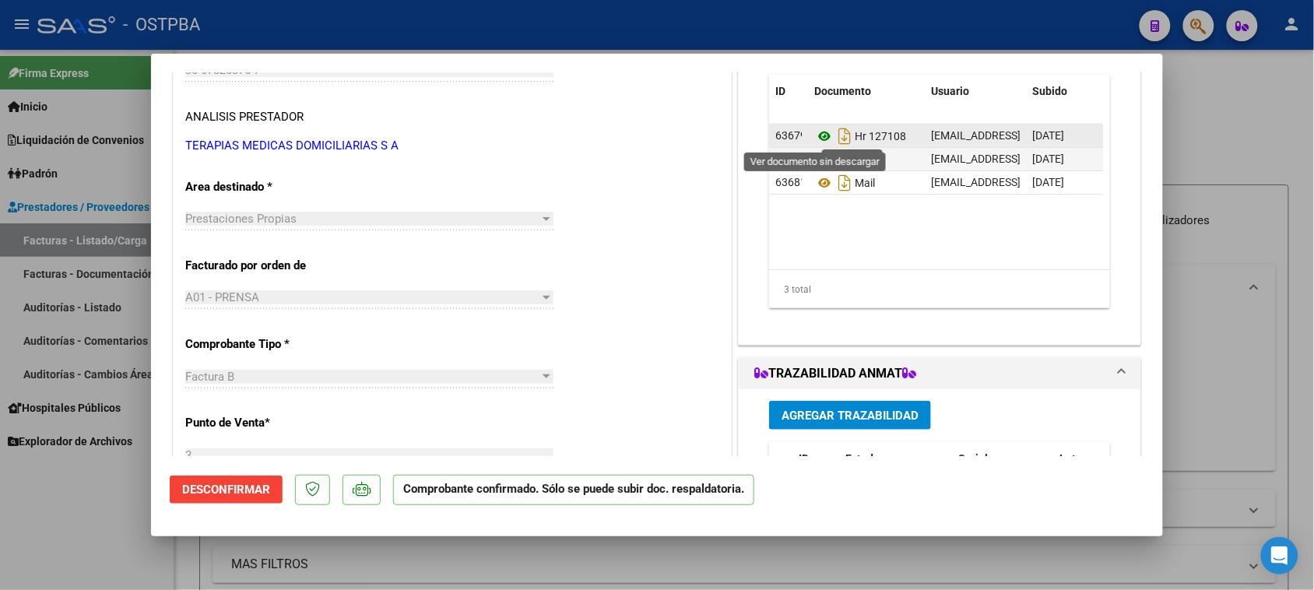
click at [816, 138] on icon at bounding box center [824, 136] width 20 height 19
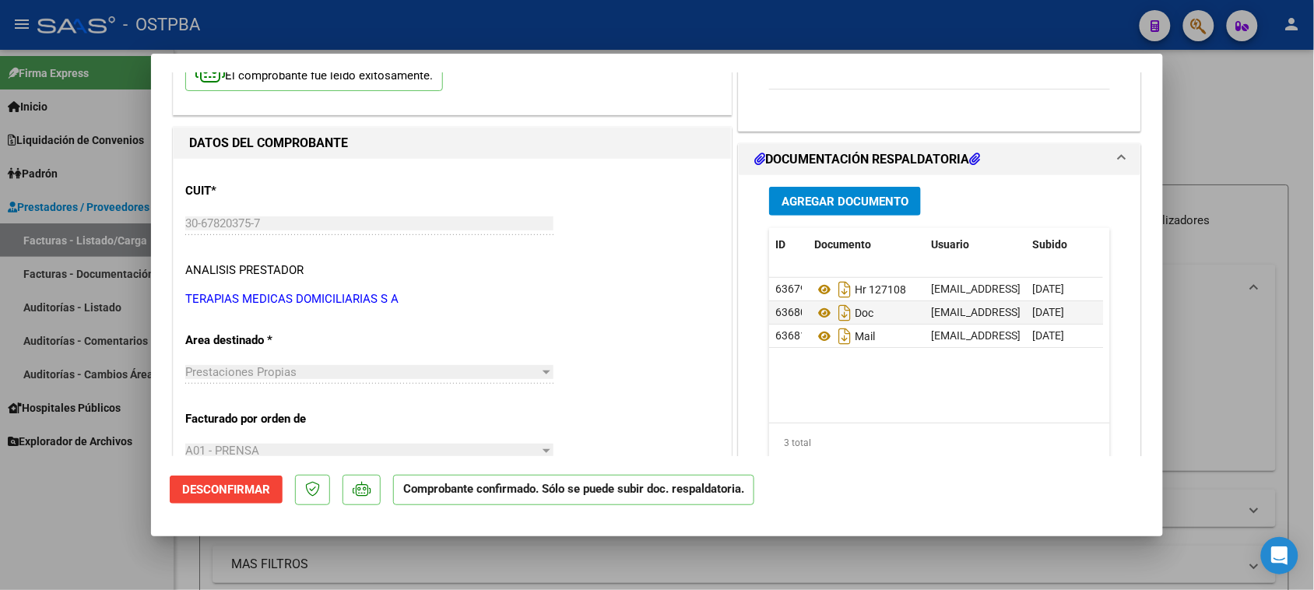
scroll to position [0, 0]
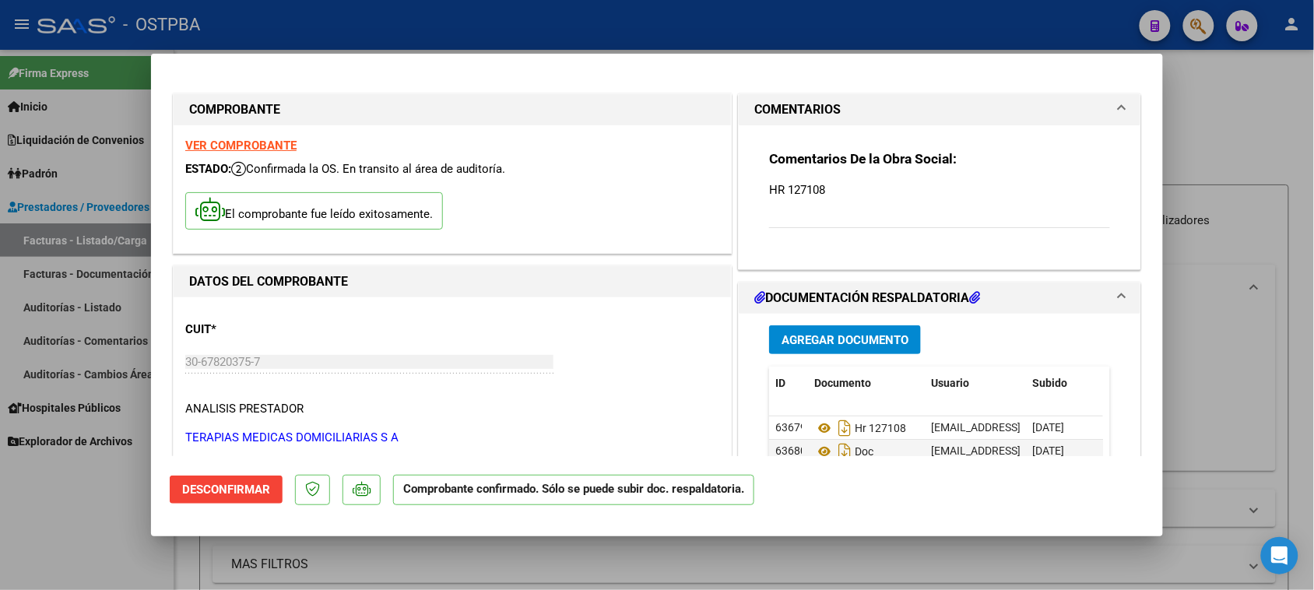
click at [230, 145] on strong "VER COMPROBANTE" at bounding box center [240, 146] width 111 height 14
click at [45, 522] on div at bounding box center [657, 295] width 1314 height 590
type input "$ 0,00"
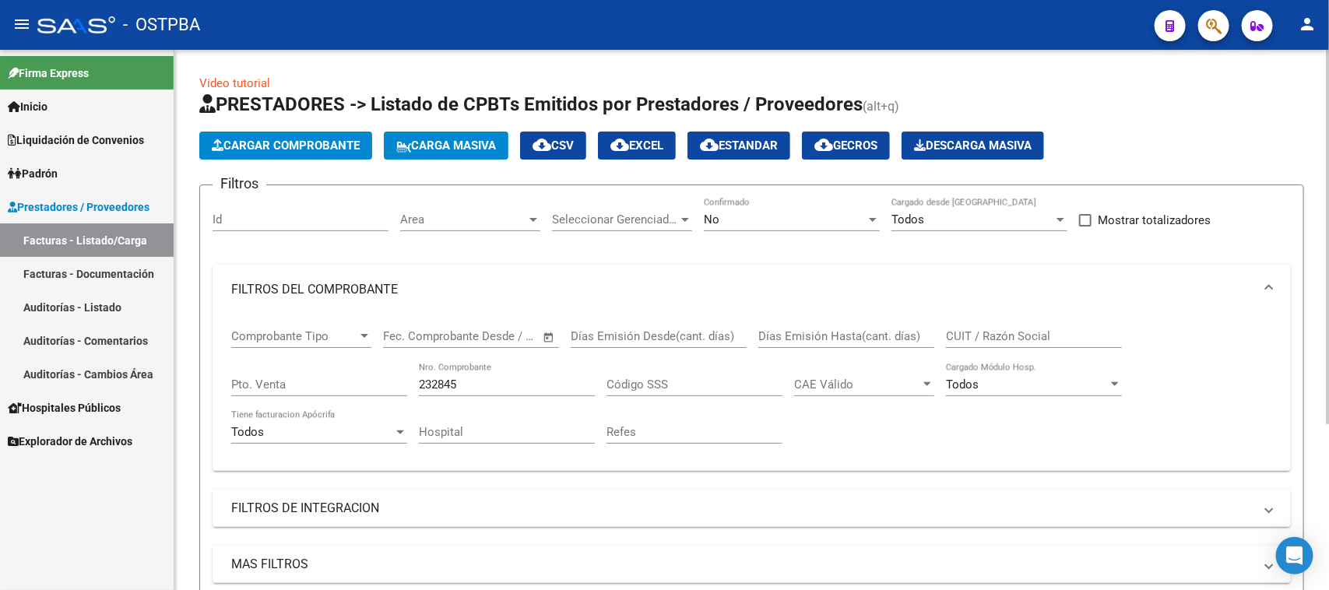
click at [258, 154] on button "Cargar Comprobante" at bounding box center [285, 146] width 173 height 28
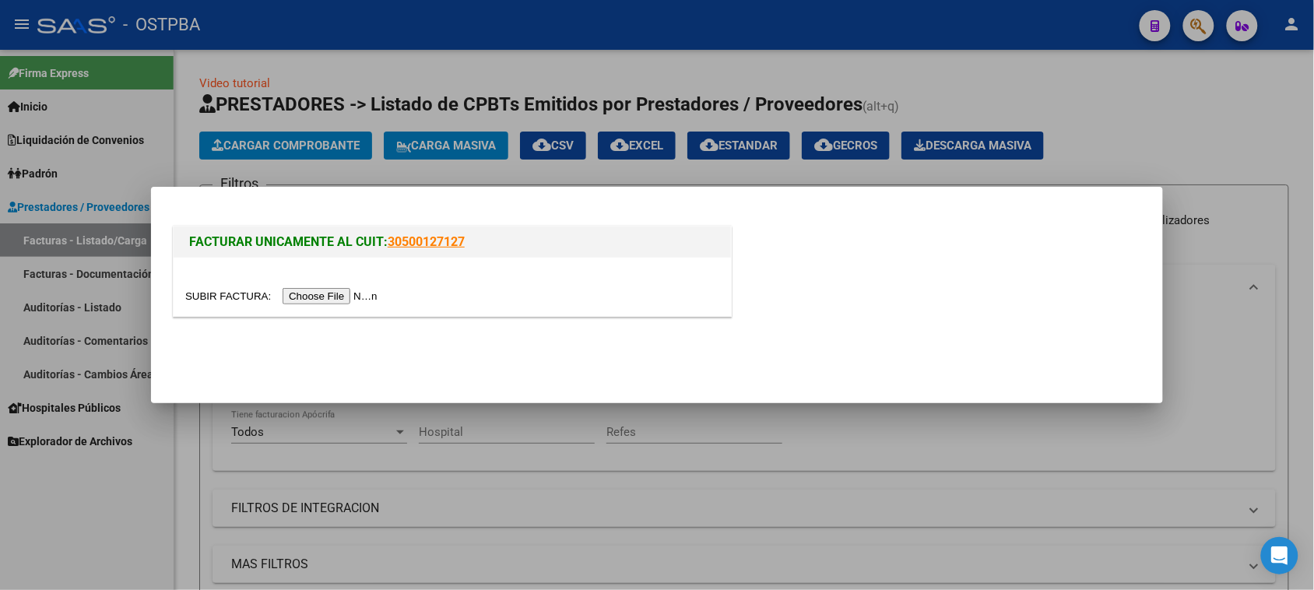
click at [368, 293] on input "file" at bounding box center [283, 296] width 197 height 16
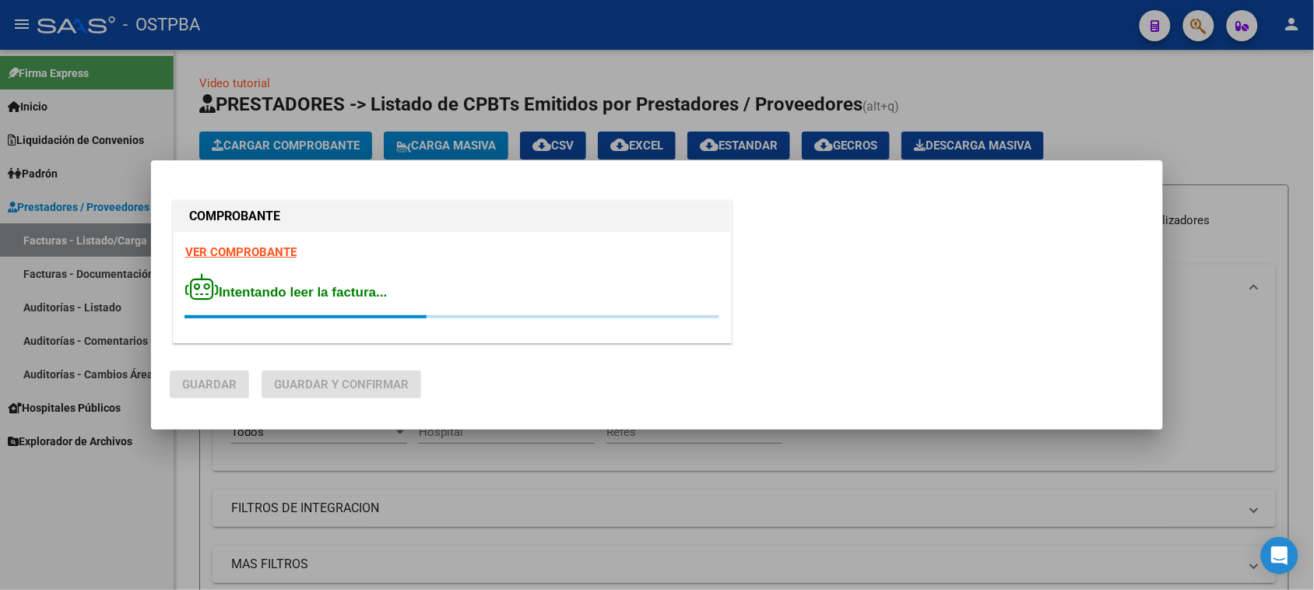
click at [283, 251] on strong "VER COMPROBANTE" at bounding box center [240, 252] width 111 height 14
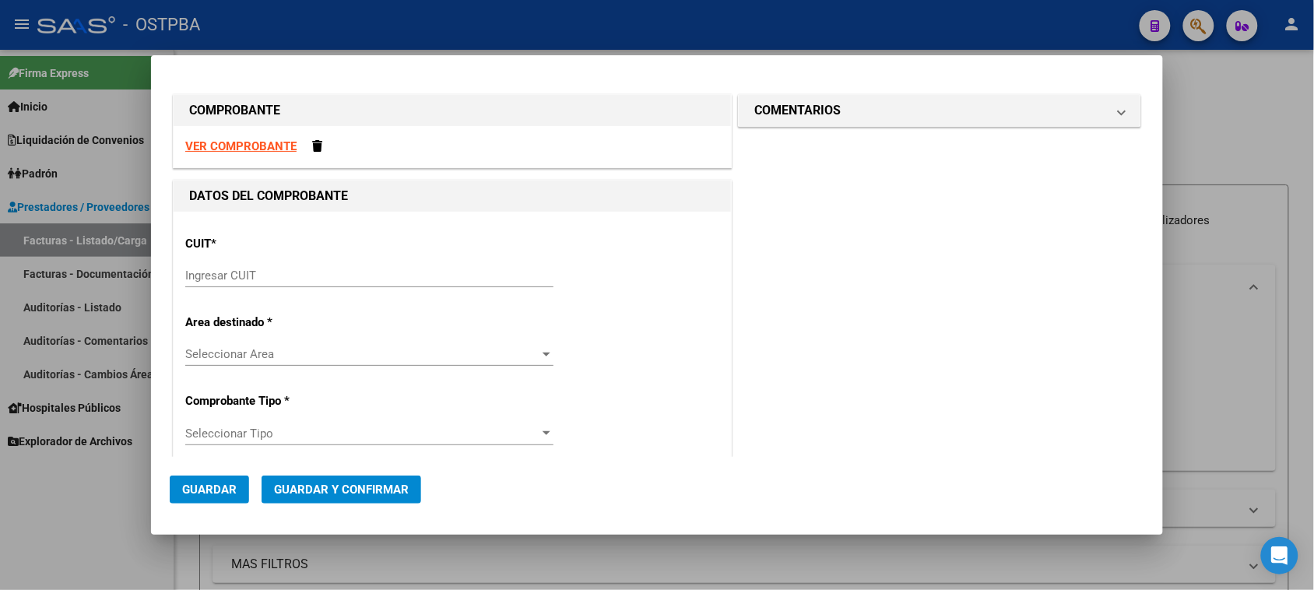
click at [236, 266] on div "Ingresar CUIT" at bounding box center [369, 275] width 368 height 23
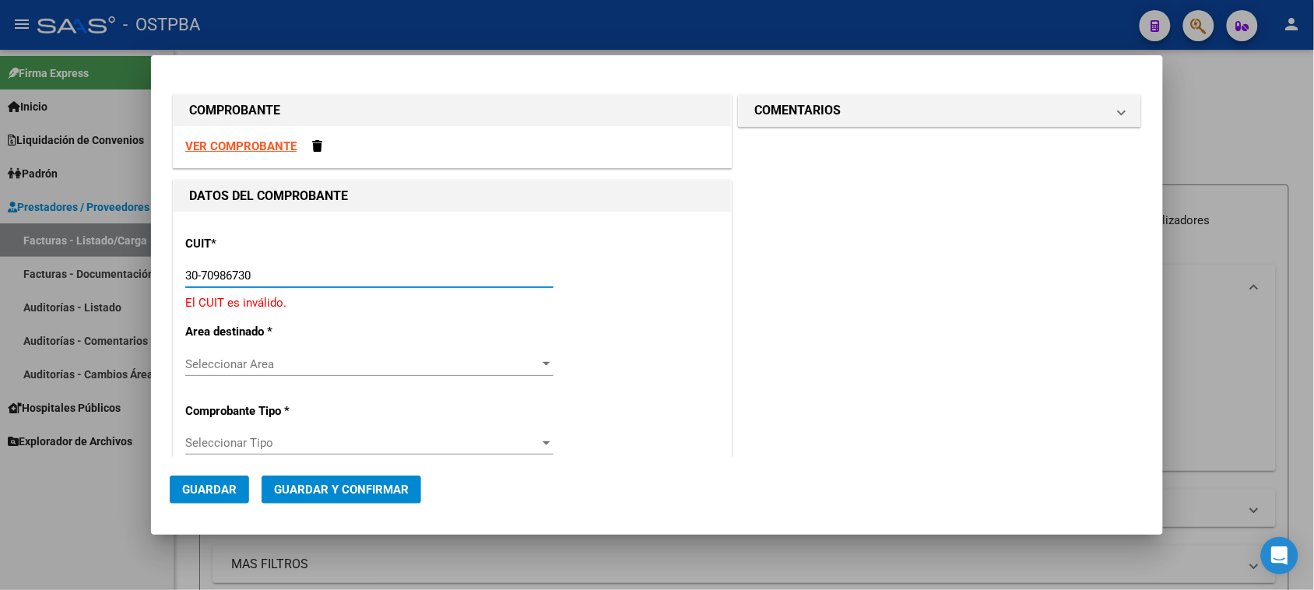
type input "30-70986730-6"
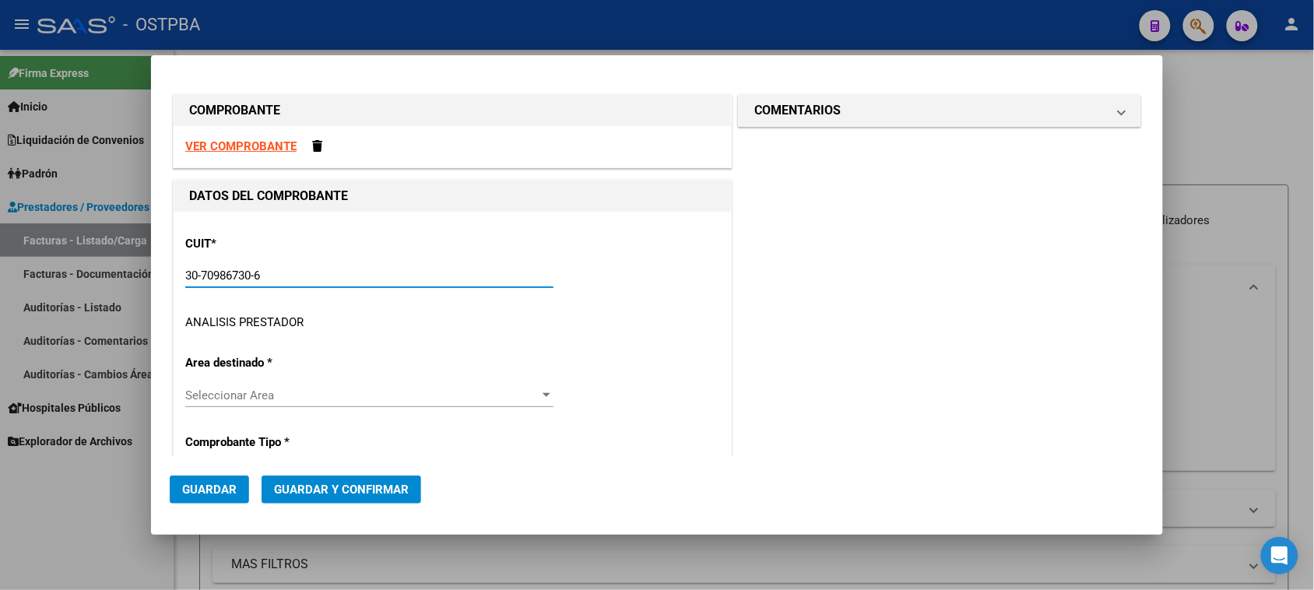
type input "2"
type input "30-70986730-6"
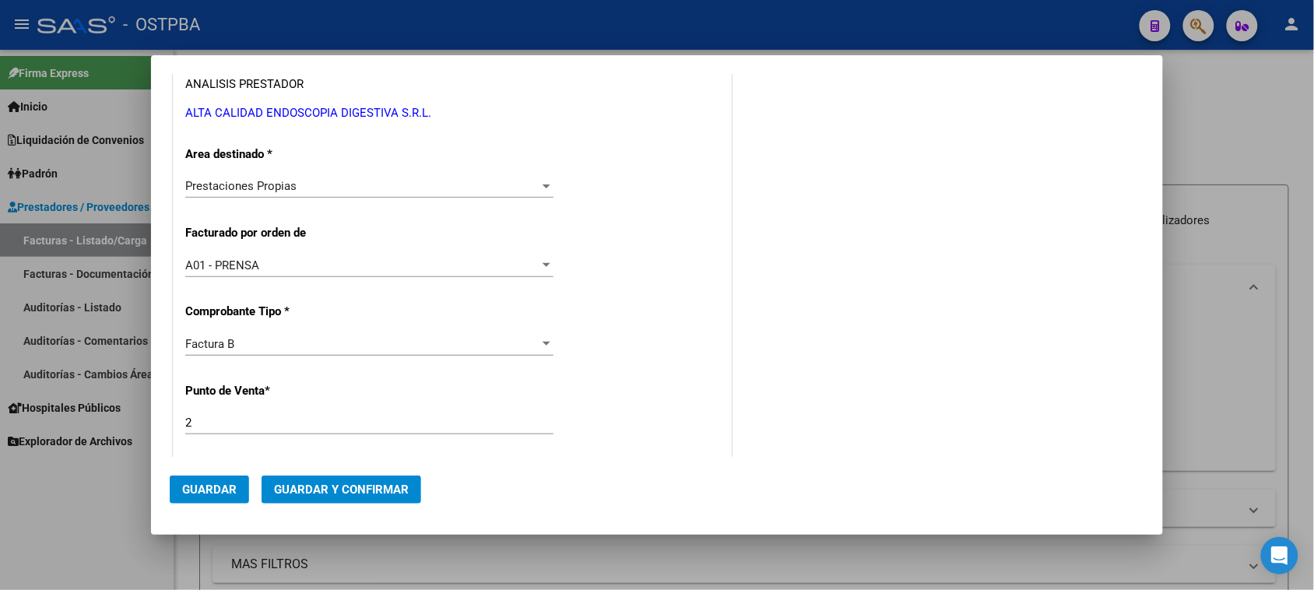
scroll to position [475, 0]
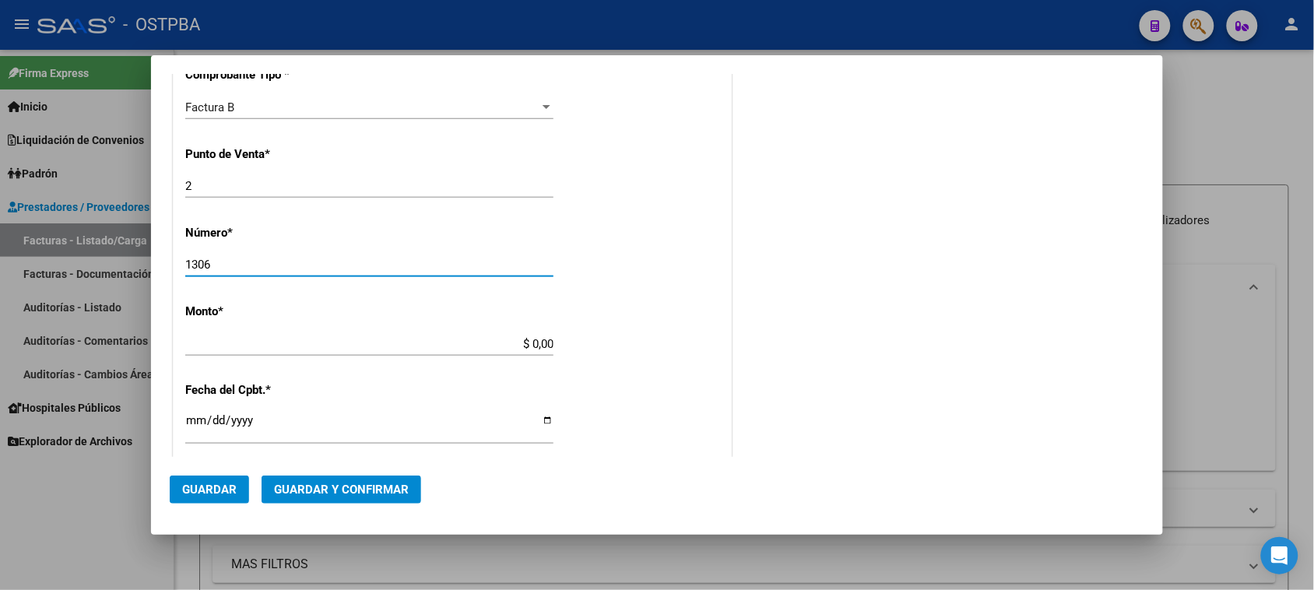
type input "1306"
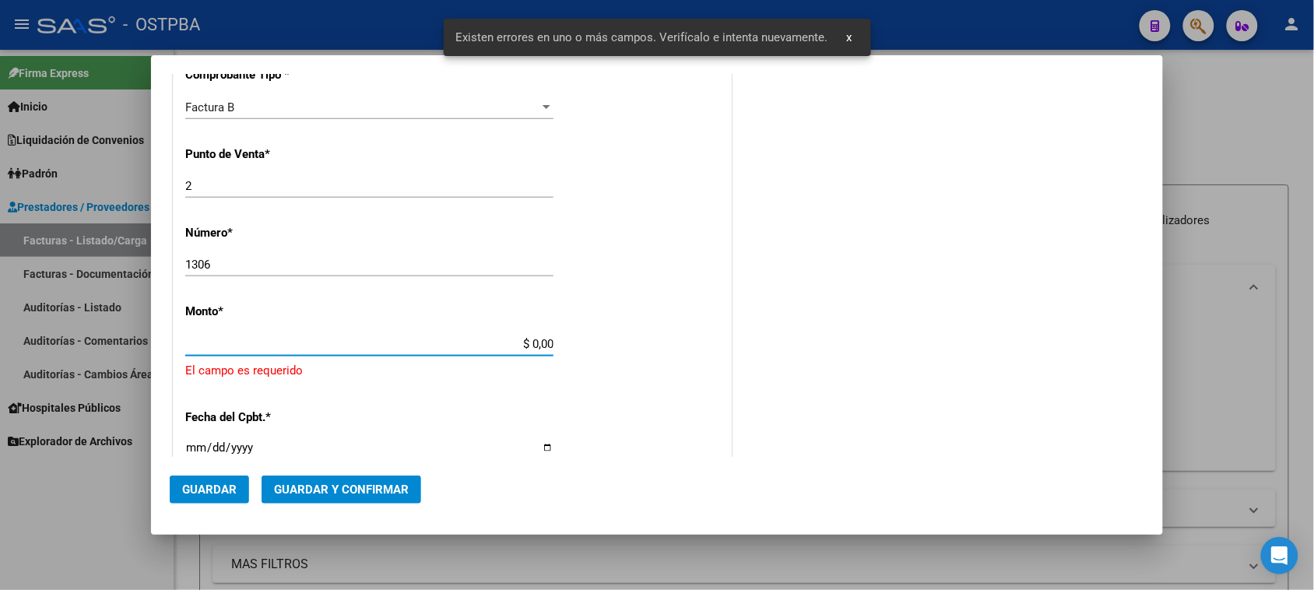
scroll to position [546, 0]
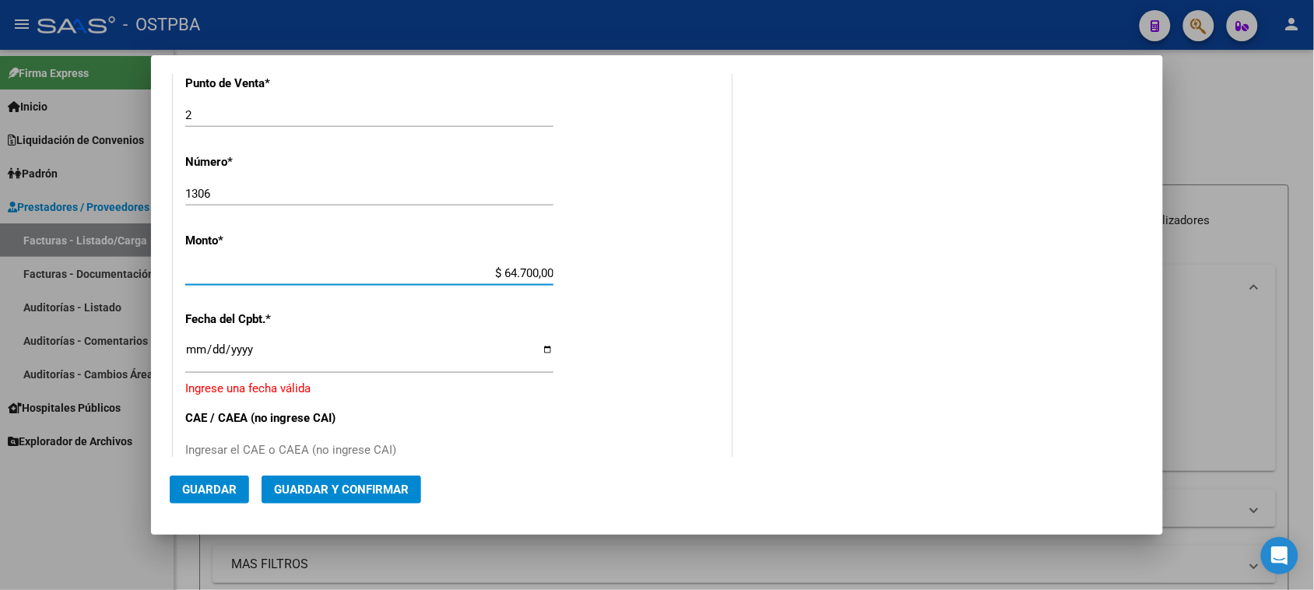
type input "$ 647.000,00"
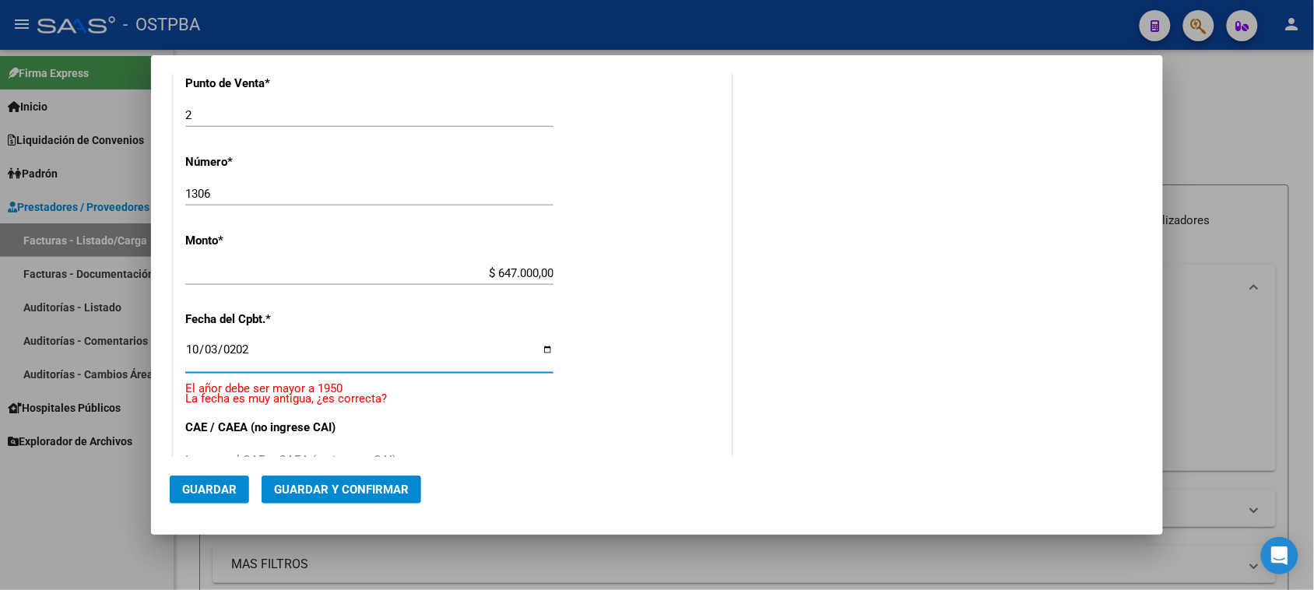
type input "2025-10-03"
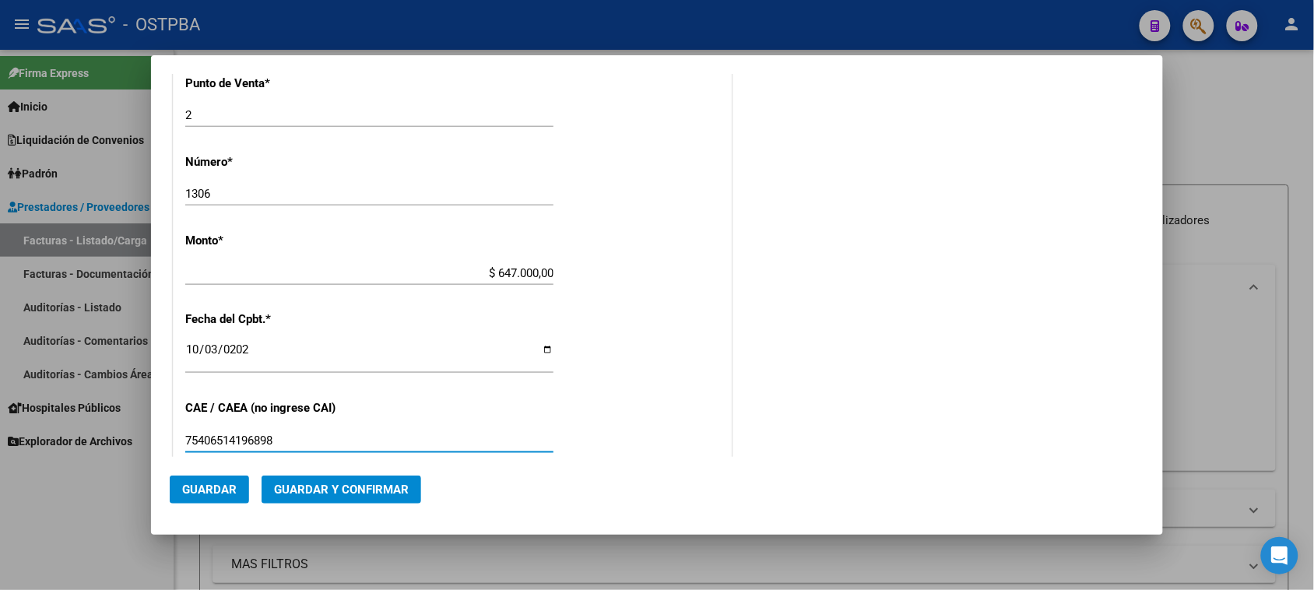
type input "75406514196898"
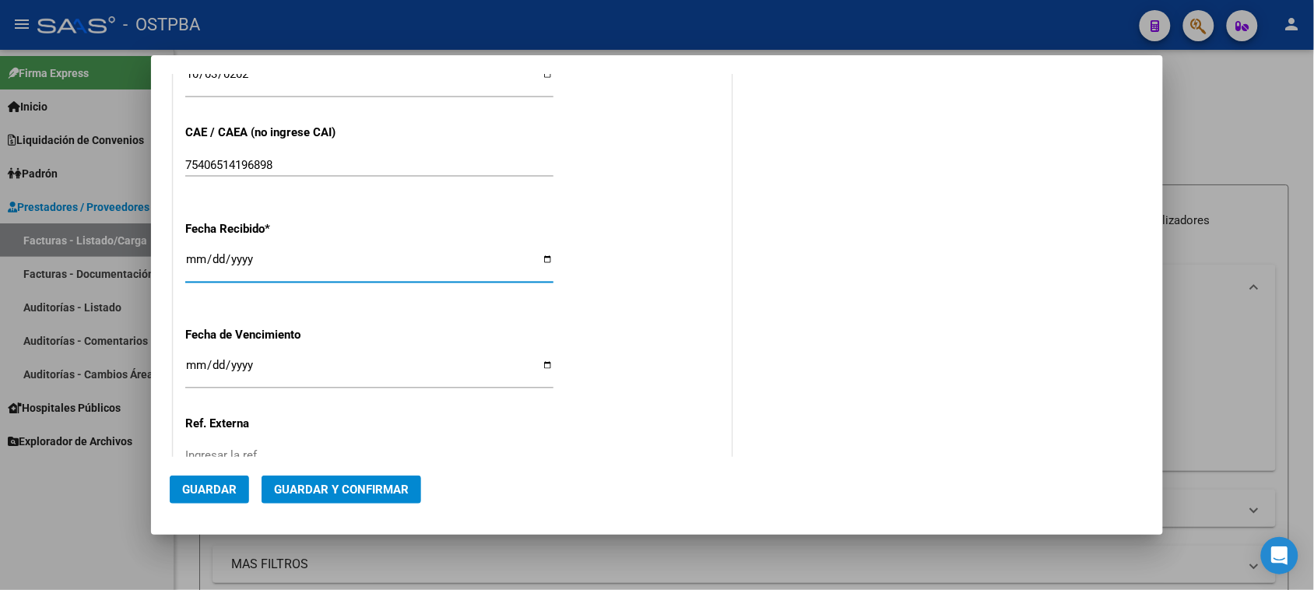
type input "2025-10-07"
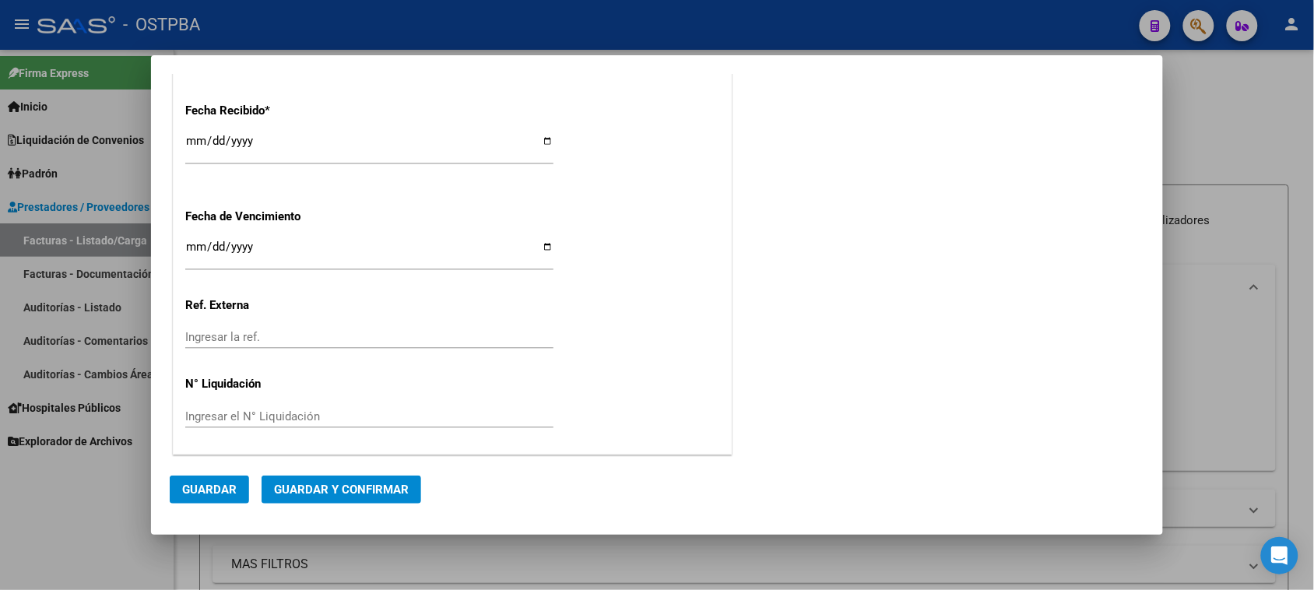
scroll to position [0, 0]
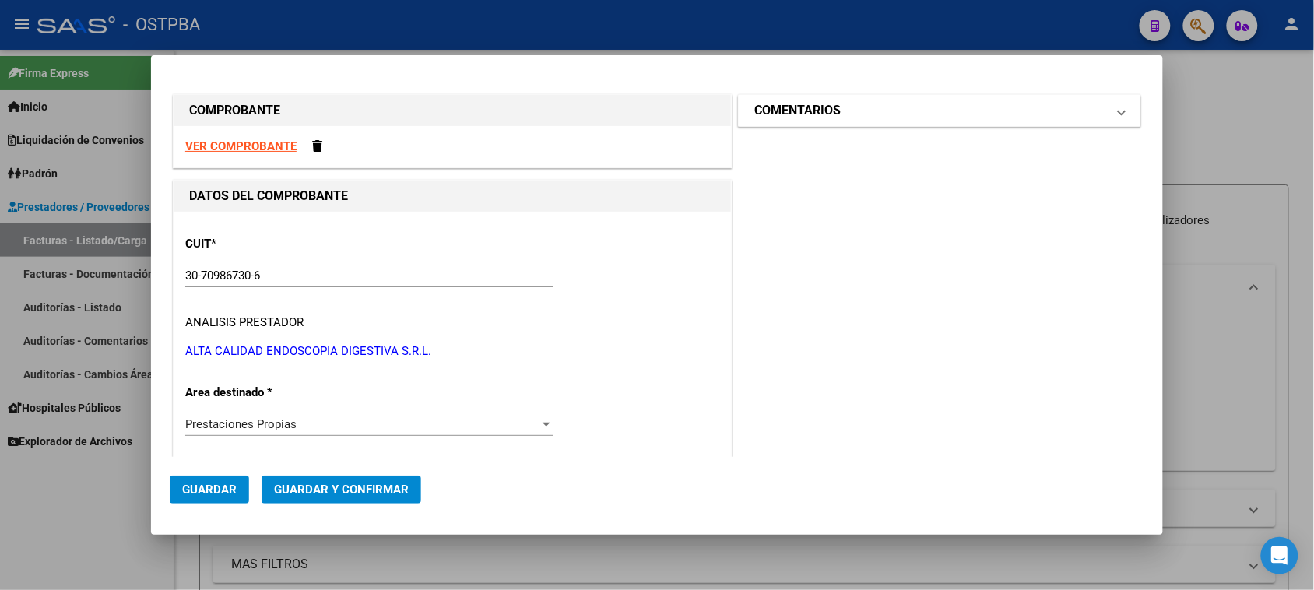
click at [873, 107] on mat-panel-title "COMENTARIOS" at bounding box center [930, 110] width 352 height 19
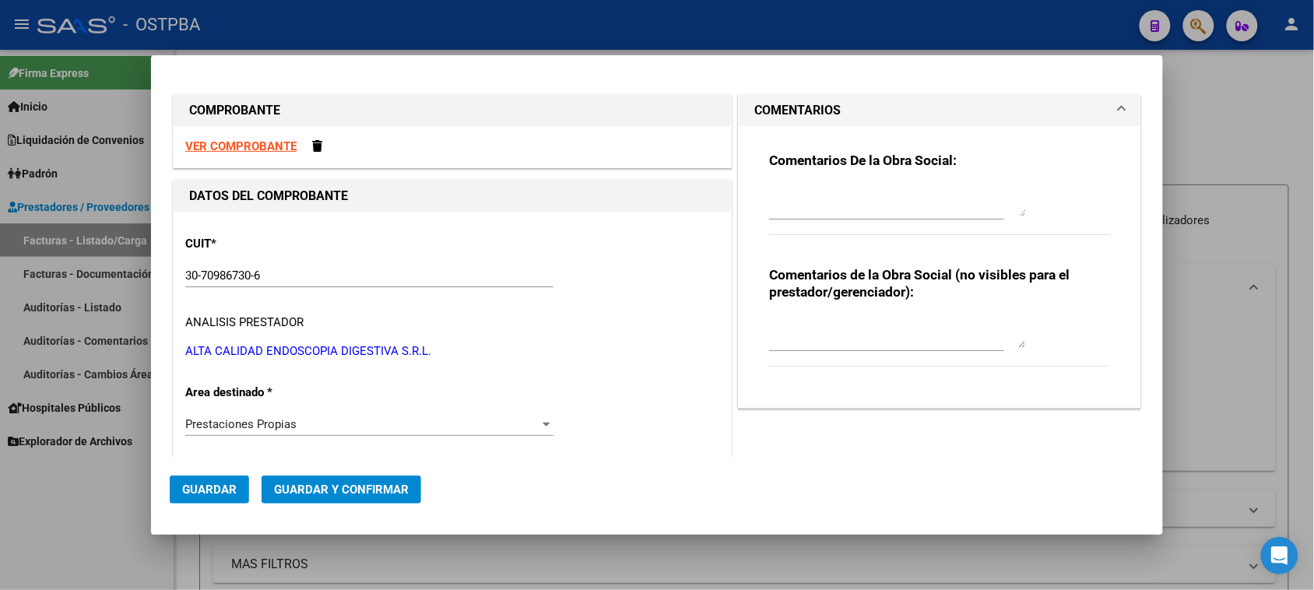
click at [841, 195] on textarea at bounding box center [897, 200] width 257 height 31
type textarea "HR 127110"
click at [223, 483] on span "Guardar" at bounding box center [209, 490] width 54 height 14
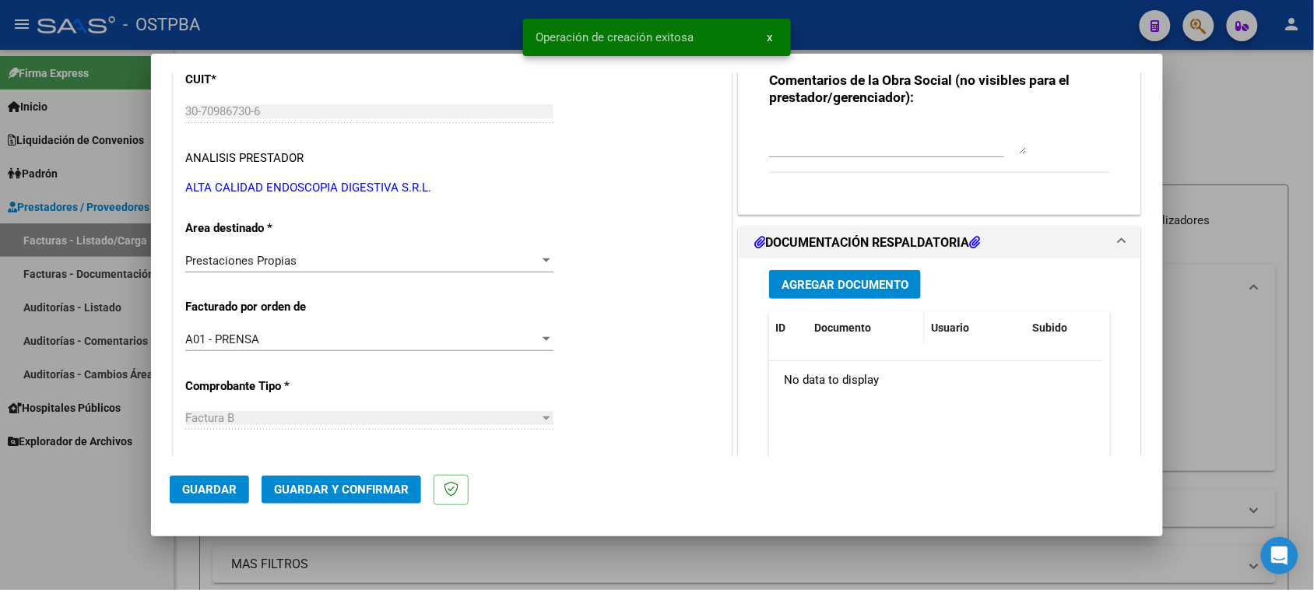
scroll to position [195, 0]
click at [848, 285] on span "Agregar Documento" at bounding box center [845, 283] width 127 height 14
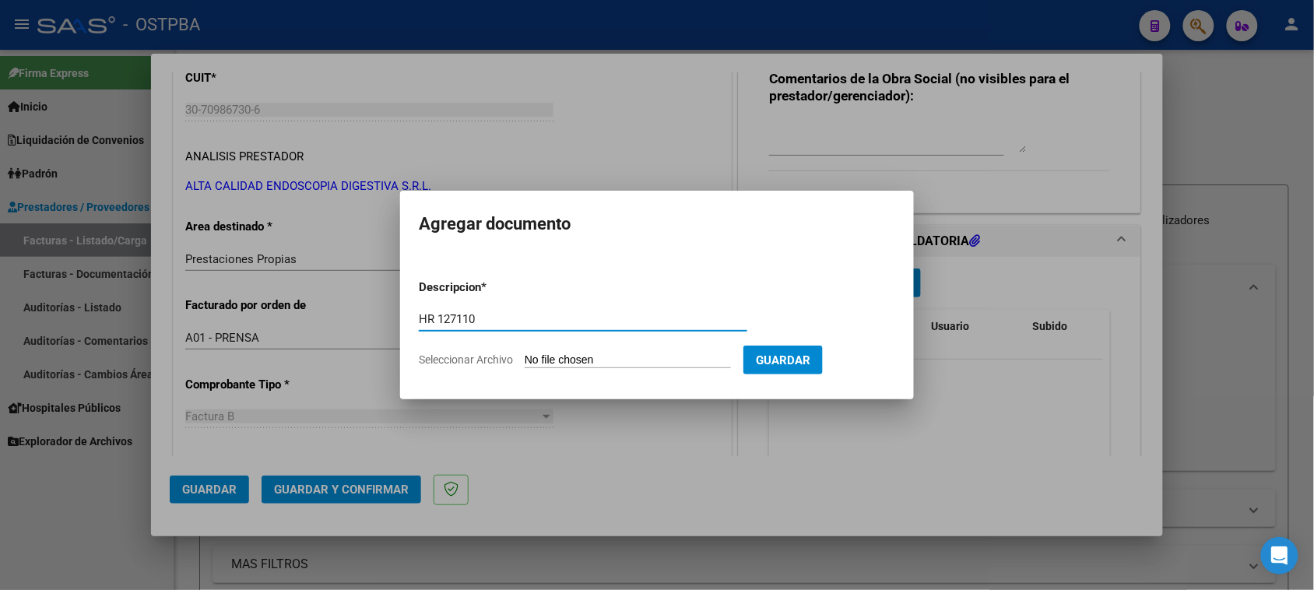
type input "HR 127110"
click at [525, 353] on input "Seleccionar Archivo" at bounding box center [628, 360] width 206 height 15
type input "C:\fakepath\HR 127110.pdf"
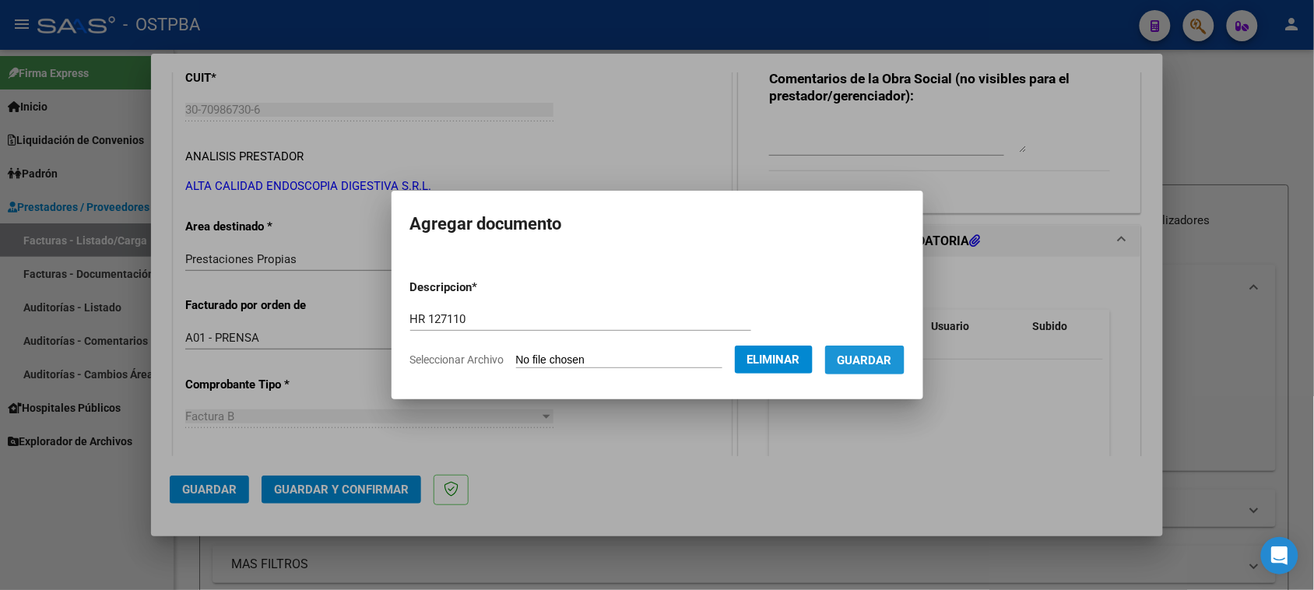
click at [889, 363] on span "Guardar" at bounding box center [865, 360] width 54 height 14
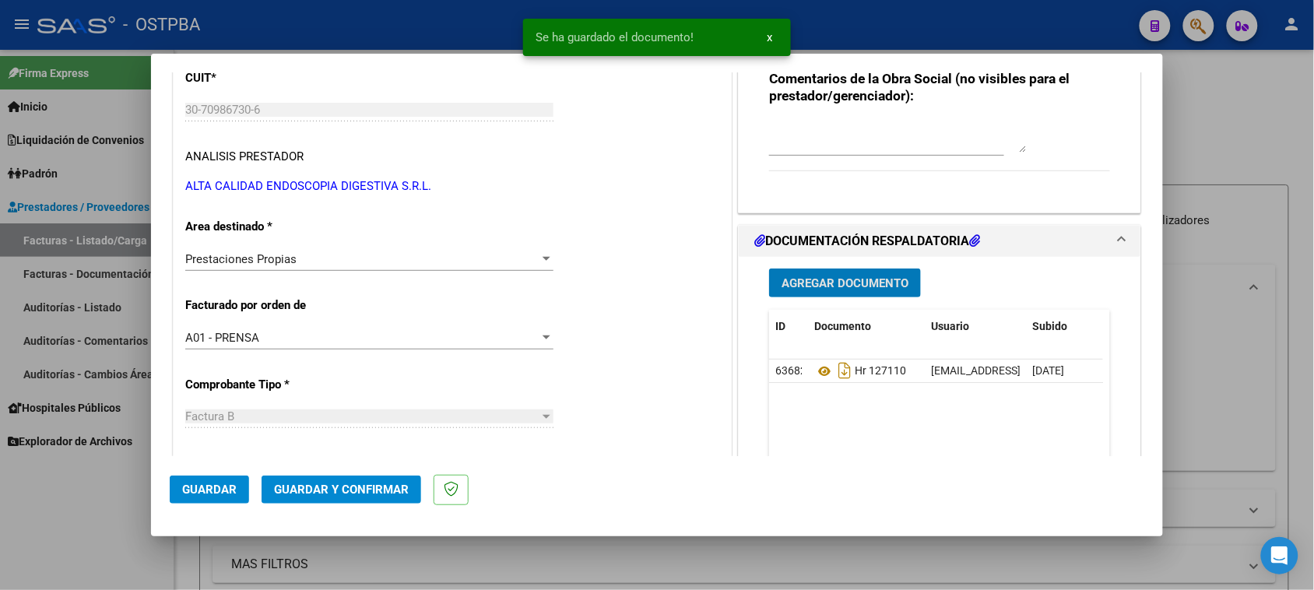
click at [873, 281] on span "Agregar Documento" at bounding box center [845, 283] width 127 height 14
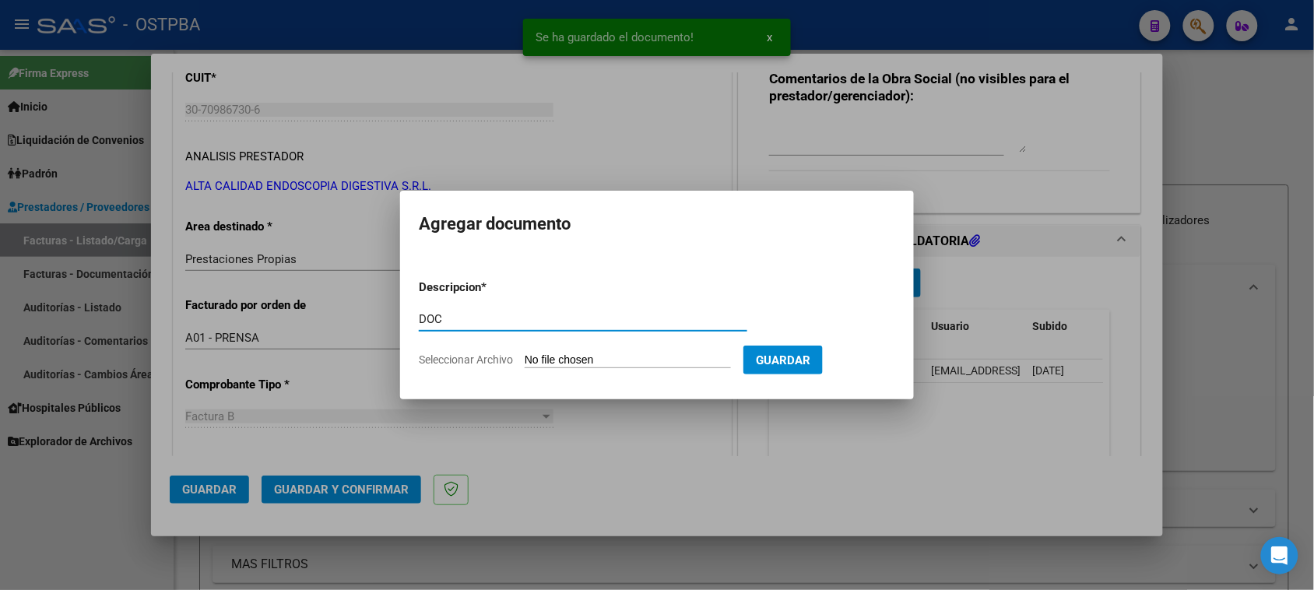
type input "DOC"
click at [525, 353] on input "Seleccionar Archivo" at bounding box center [628, 360] width 206 height 15
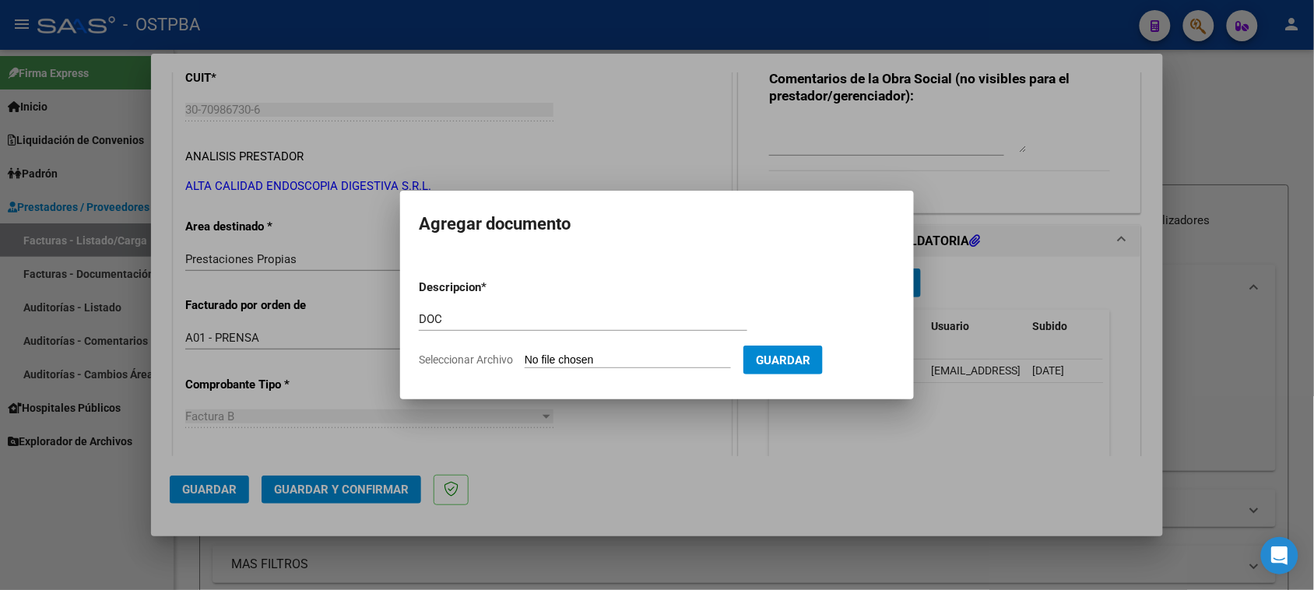
type input "C:\fakepath\DOC 1306.pdf"
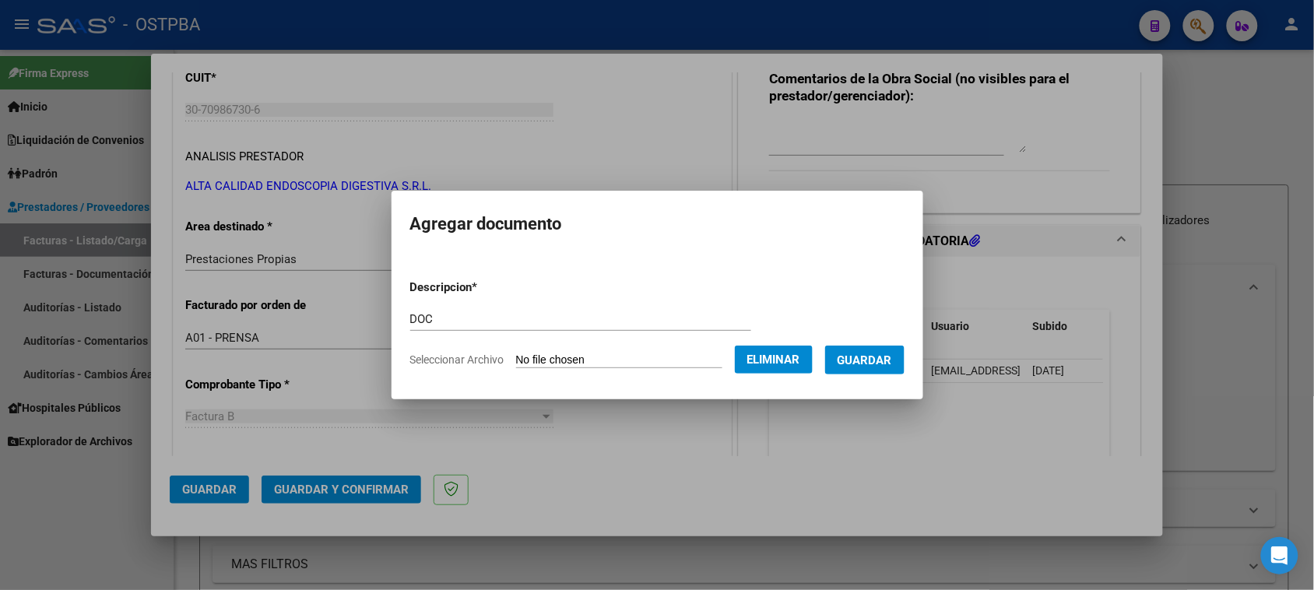
click at [869, 364] on span "Guardar" at bounding box center [865, 360] width 54 height 14
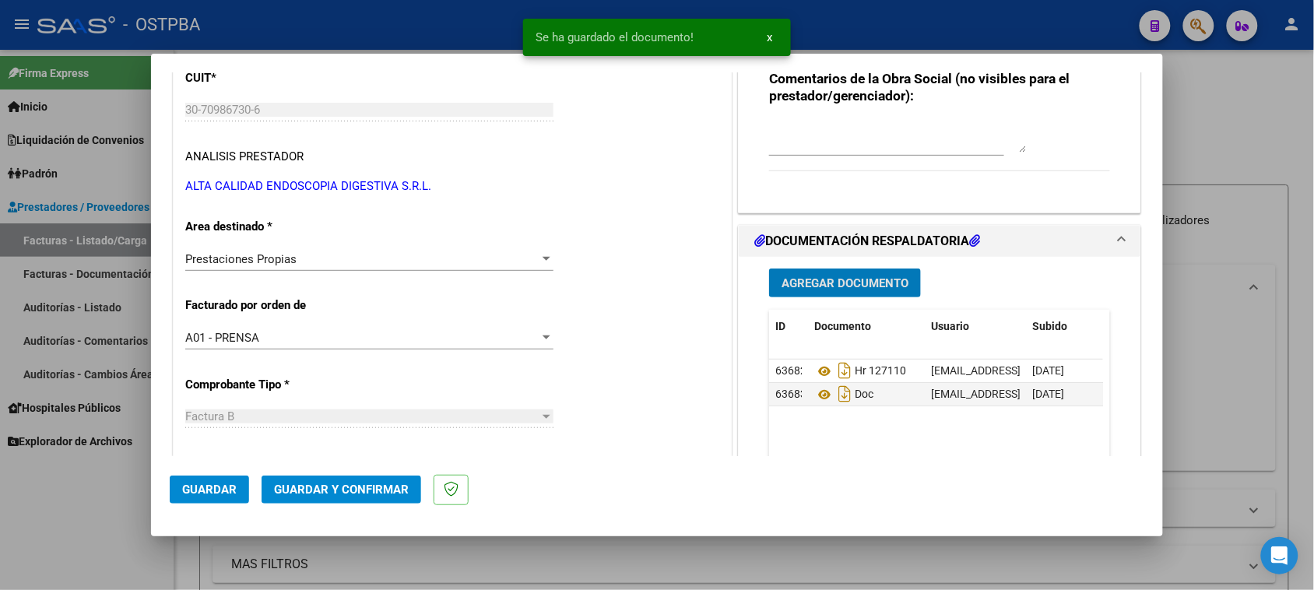
click at [336, 487] on span "Guardar y Confirmar" at bounding box center [341, 490] width 135 height 14
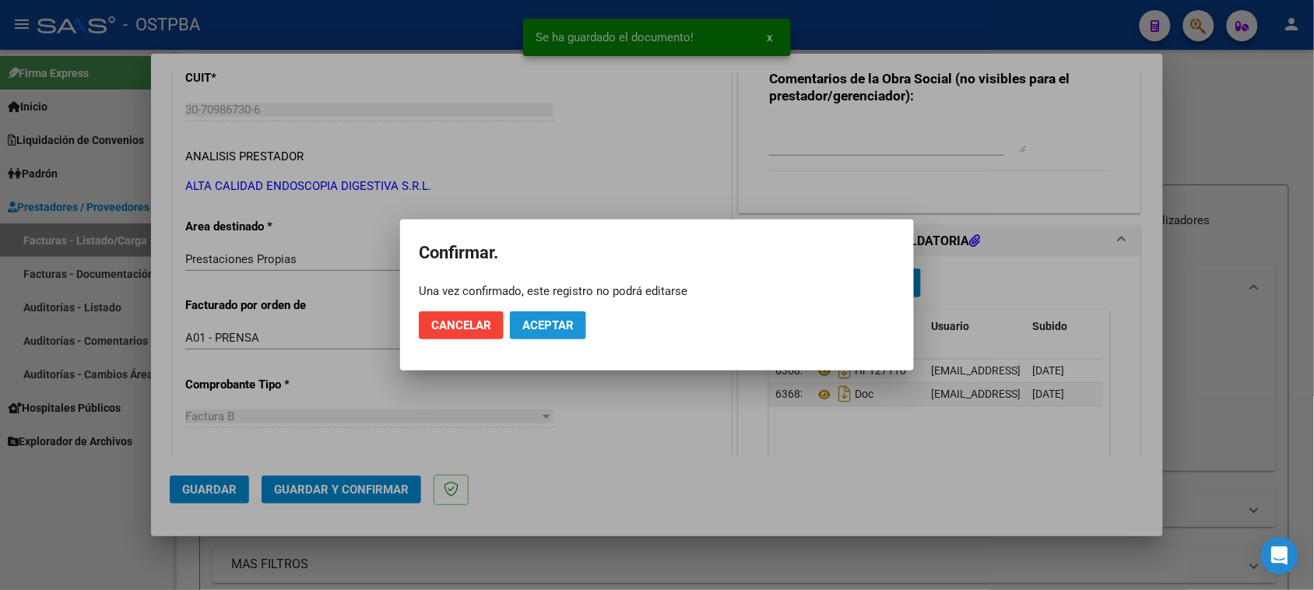
click at [543, 325] on span "Aceptar" at bounding box center [547, 325] width 51 height 14
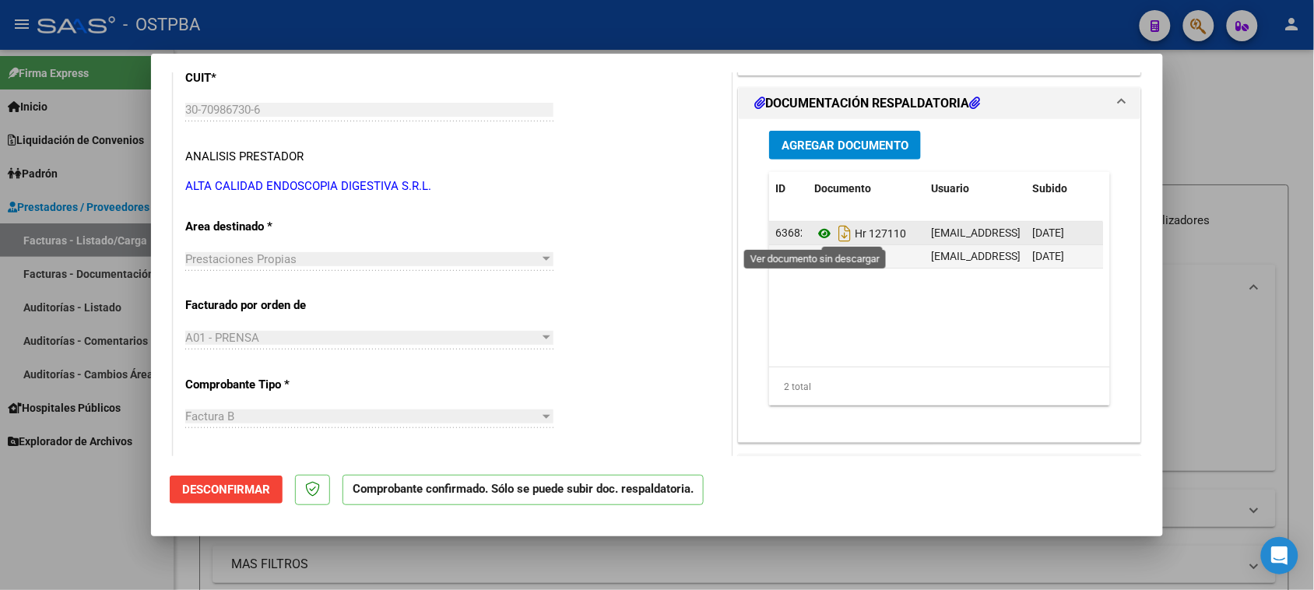
click at [818, 231] on icon at bounding box center [824, 233] width 20 height 19
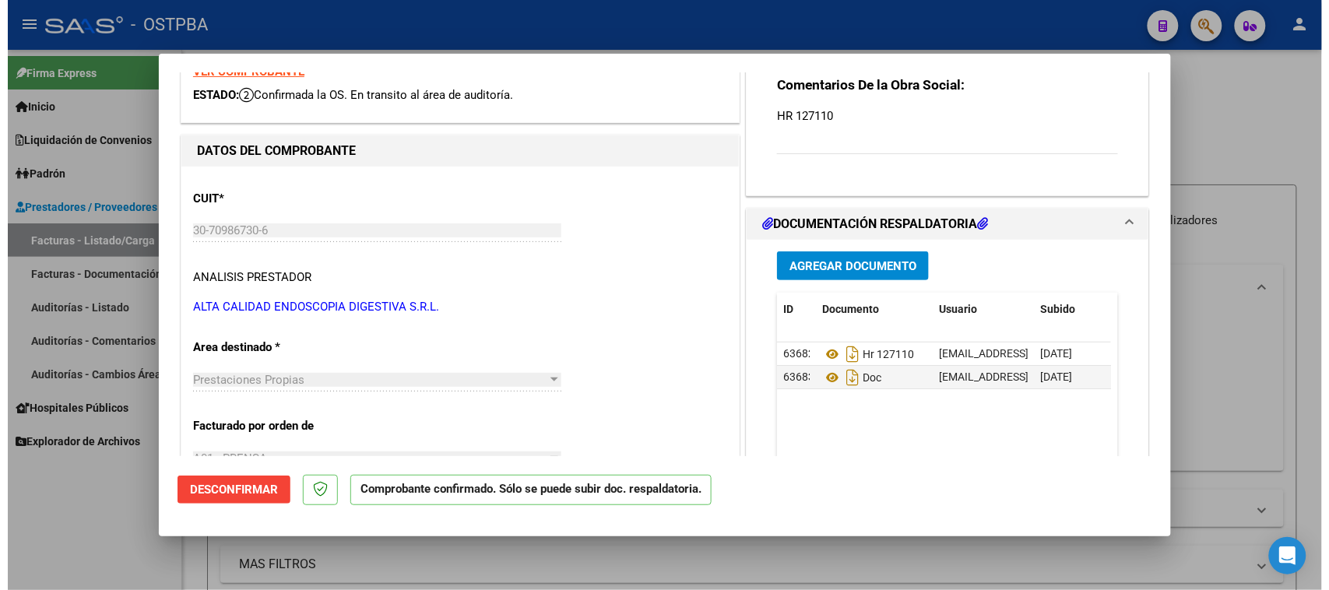
scroll to position [0, 0]
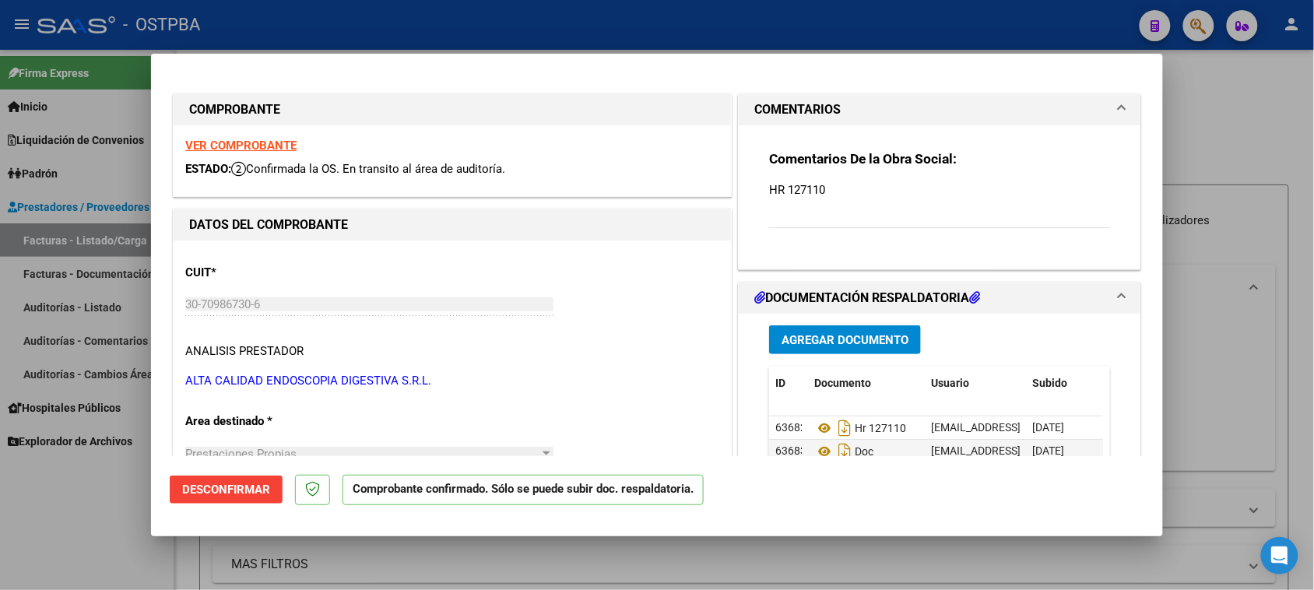
click at [281, 141] on strong "VER COMPROBANTE" at bounding box center [240, 146] width 111 height 14
click at [59, 559] on div at bounding box center [657, 295] width 1314 height 590
type input "$ 0,00"
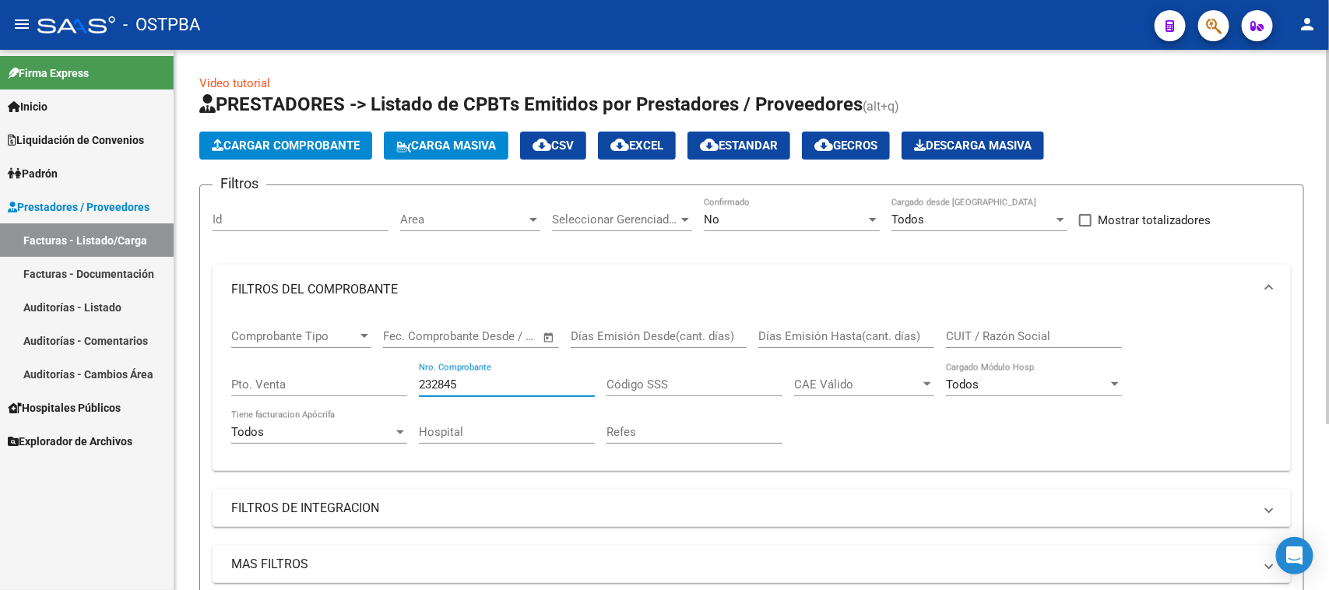
drag, startPoint x: 483, startPoint y: 385, endPoint x: 405, endPoint y: 383, distance: 77.9
click at [405, 383] on div "Comprobante Tipo Comprobante Tipo Fecha inicio – Fecha fin Fec. Comprobante Des…" at bounding box center [751, 386] width 1041 height 144
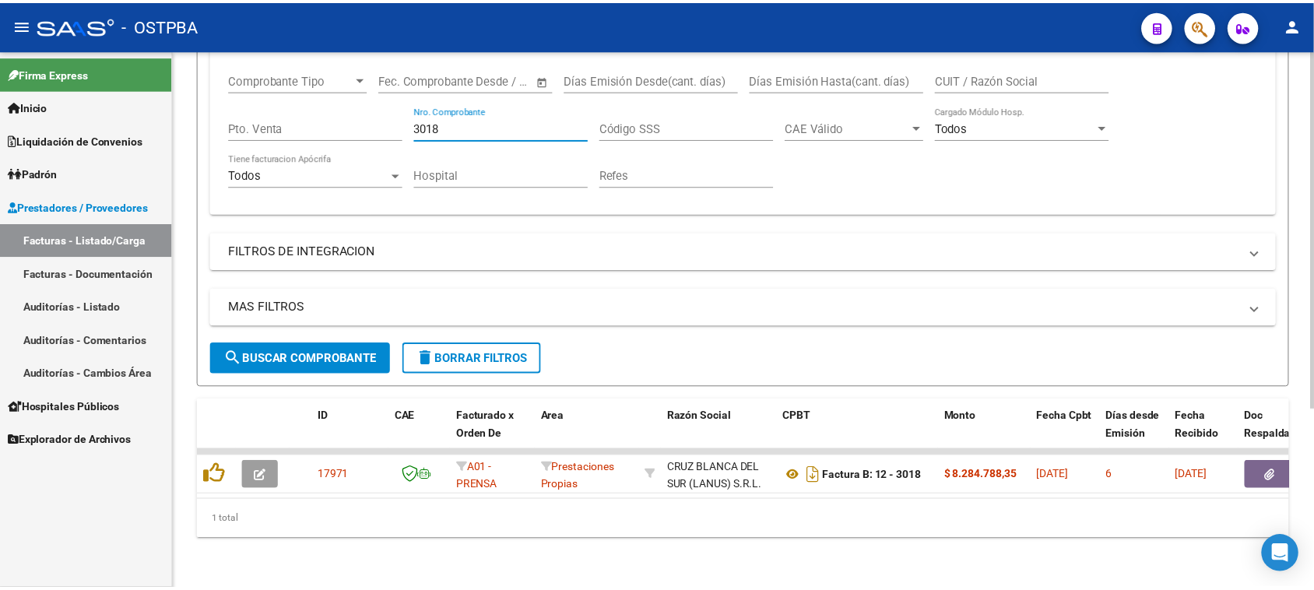
scroll to position [269, 0]
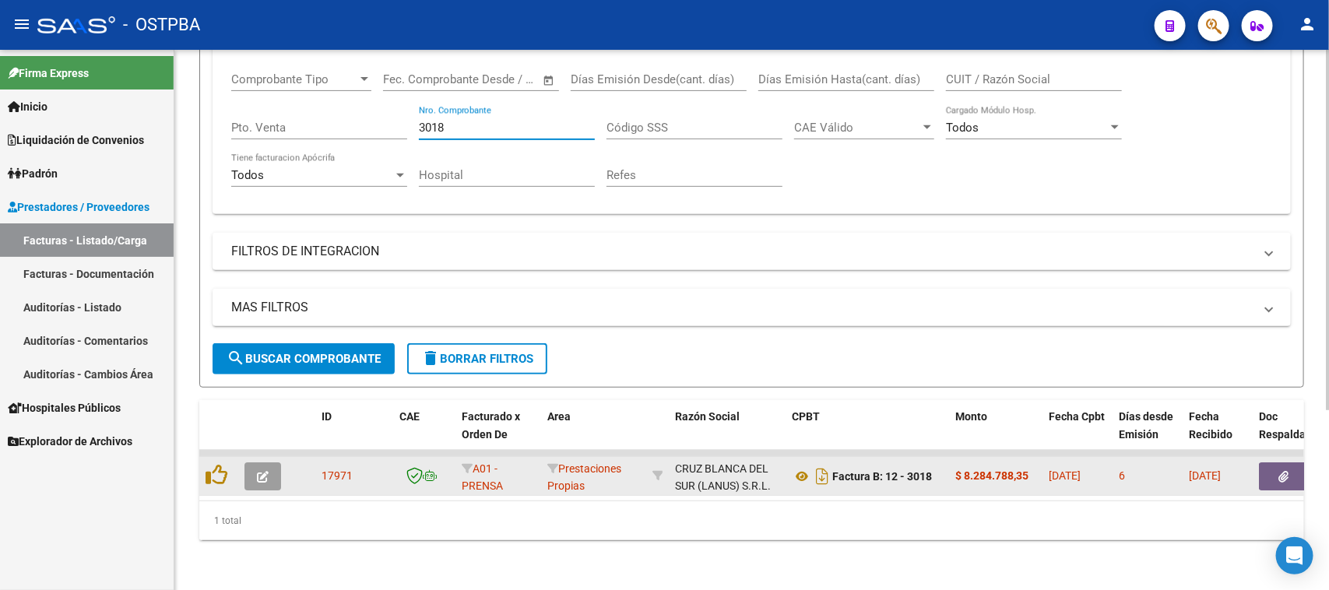
type input "3018"
click at [257, 471] on icon "button" at bounding box center [263, 477] width 12 height 12
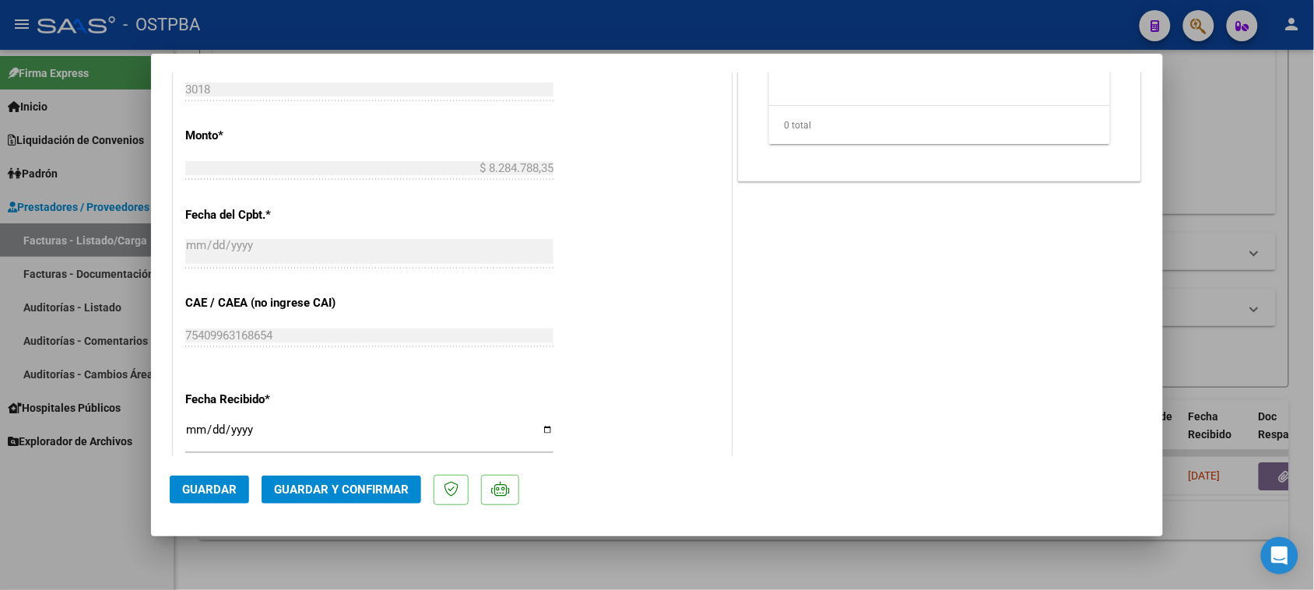
scroll to position [681, 0]
click at [191, 426] on input "2025-10-08" at bounding box center [369, 434] width 368 height 25
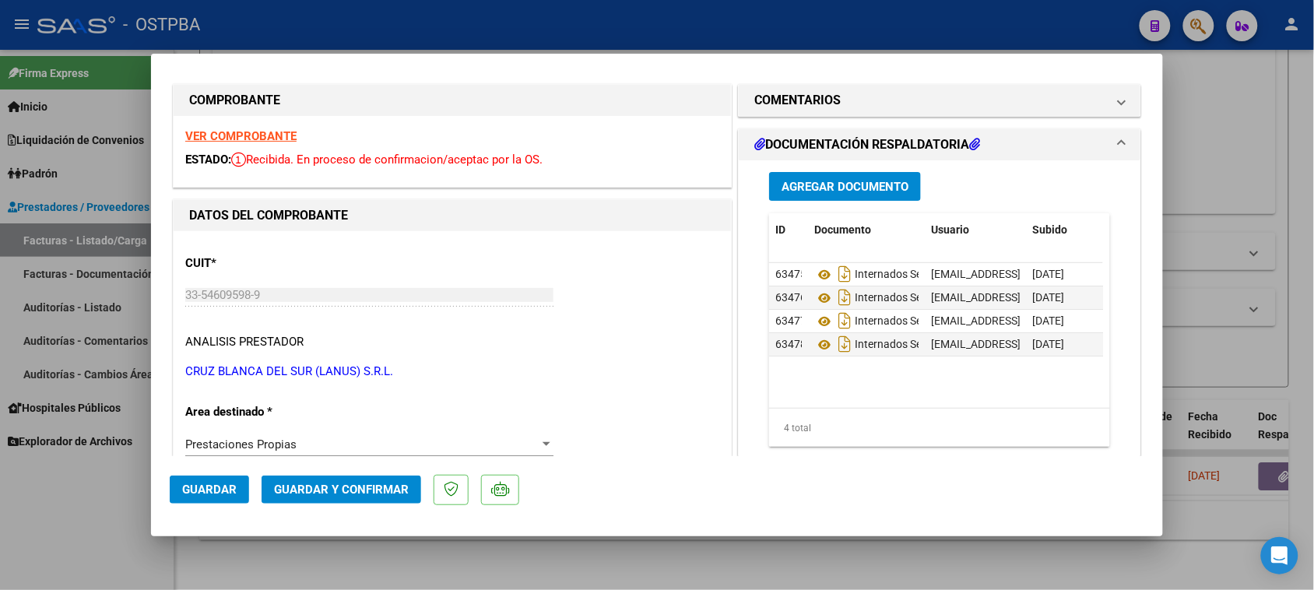
scroll to position [0, 0]
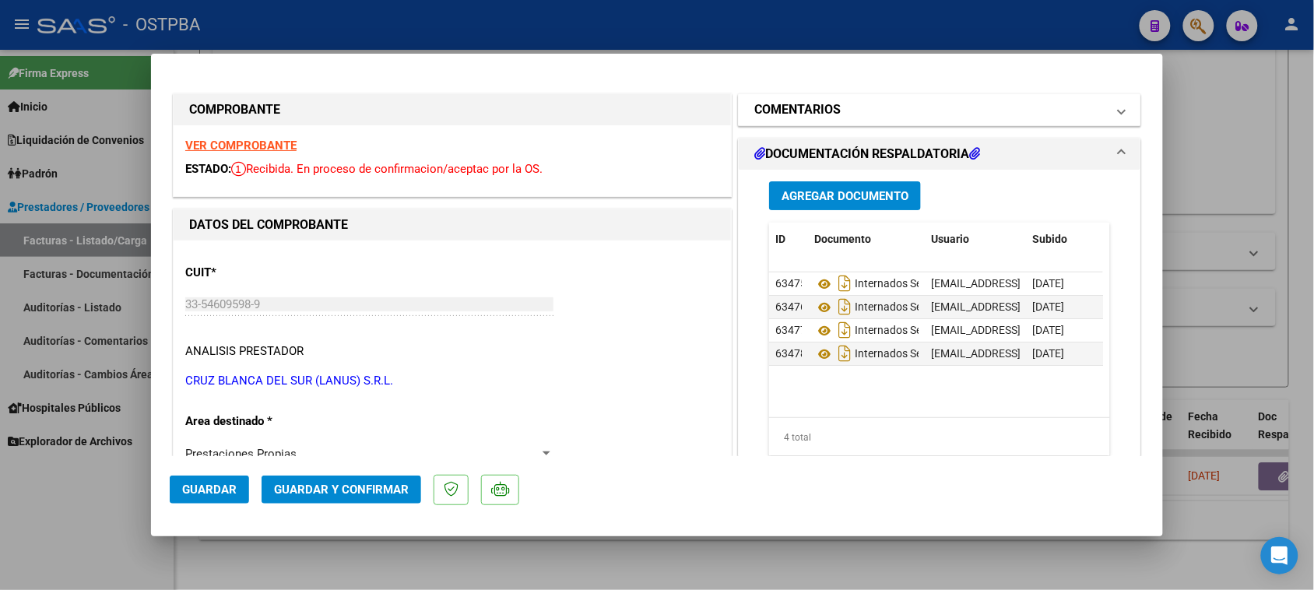
click at [864, 106] on mat-panel-title "COMENTARIOS" at bounding box center [930, 109] width 352 height 19
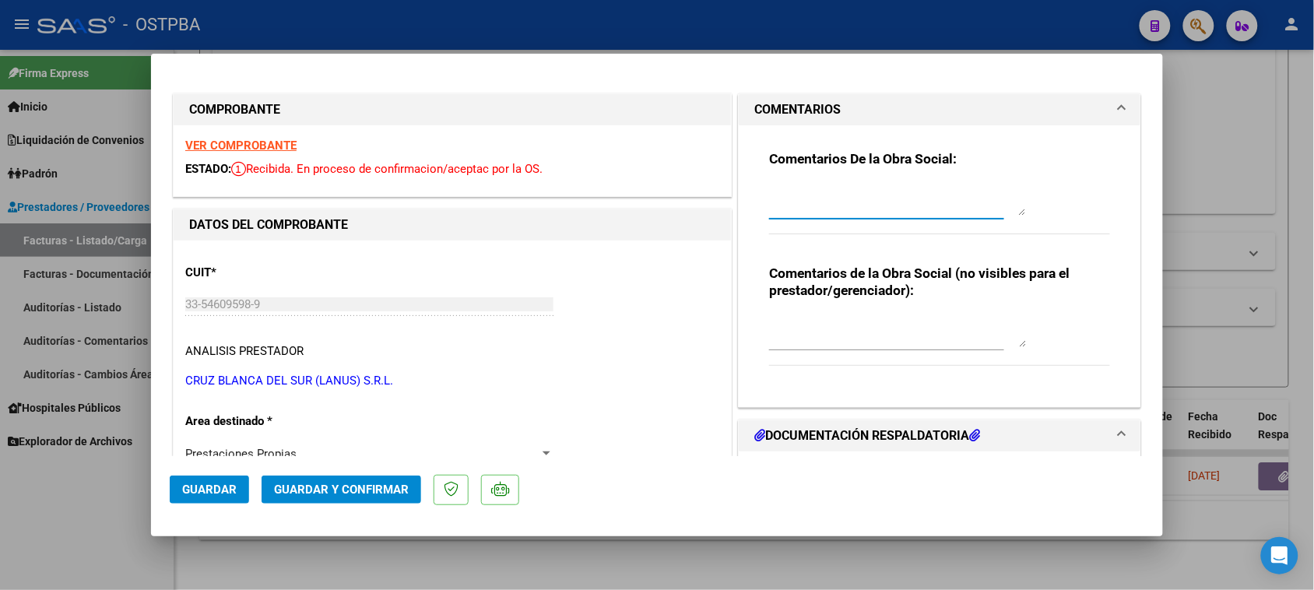
click at [838, 199] on textarea at bounding box center [897, 199] width 257 height 31
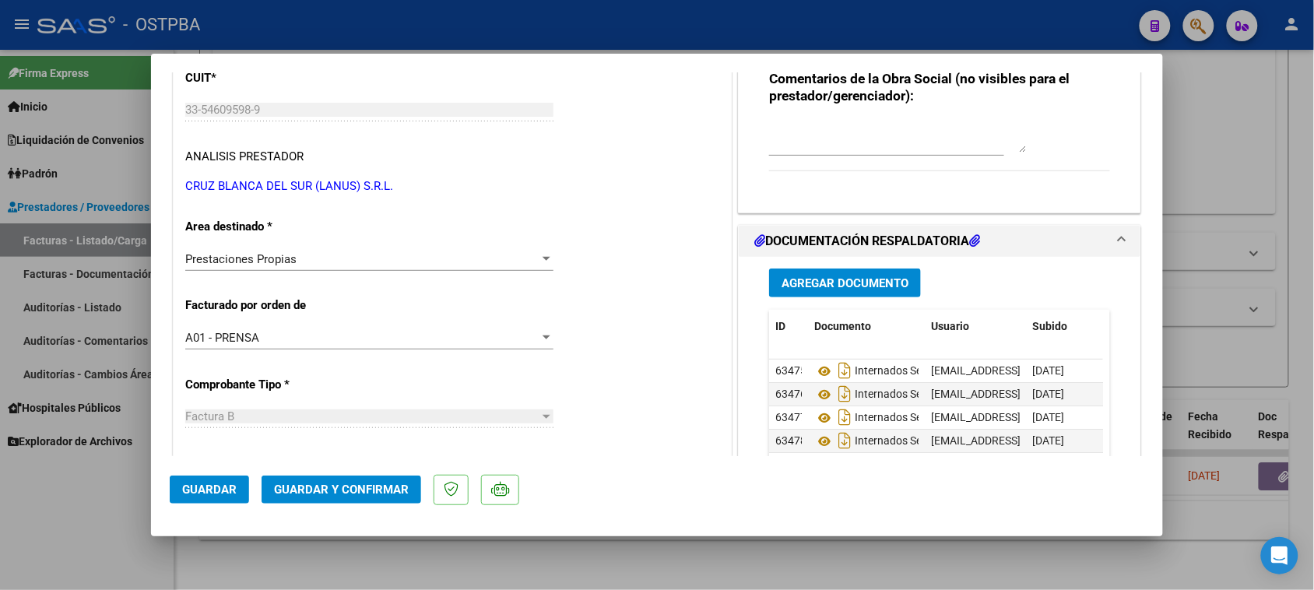
type textarea "HR 127176"
click at [822, 274] on button "Agregar Documento" at bounding box center [845, 283] width 152 height 29
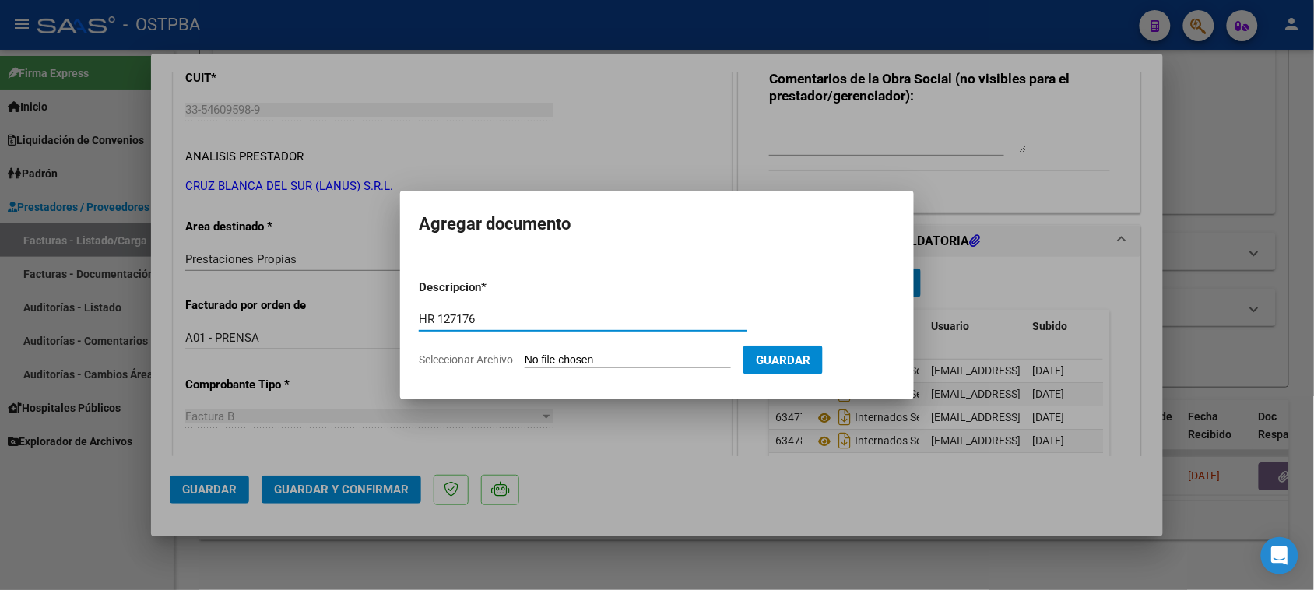
type input "HR 127176"
click at [525, 353] on input "Seleccionar Archivo" at bounding box center [628, 360] width 206 height 15
type input "C:\fakepath\HR 127176.pdf"
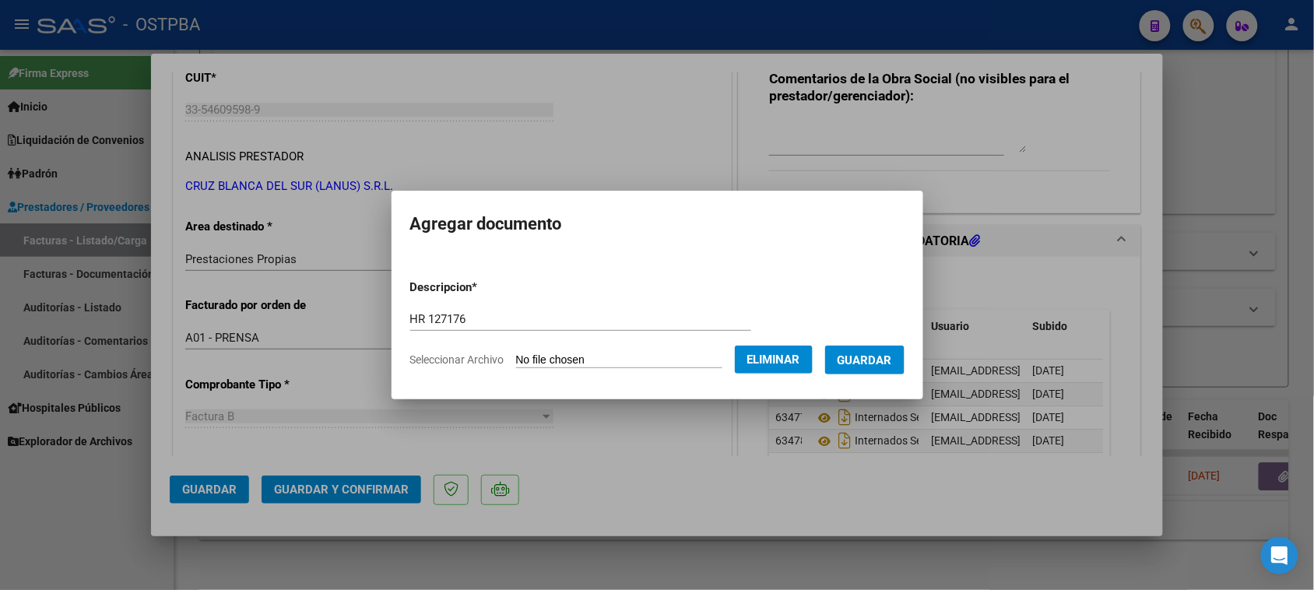
drag, startPoint x: 882, startPoint y: 359, endPoint x: 796, endPoint y: 378, distance: 87.6
click at [878, 359] on span "Guardar" at bounding box center [865, 360] width 54 height 14
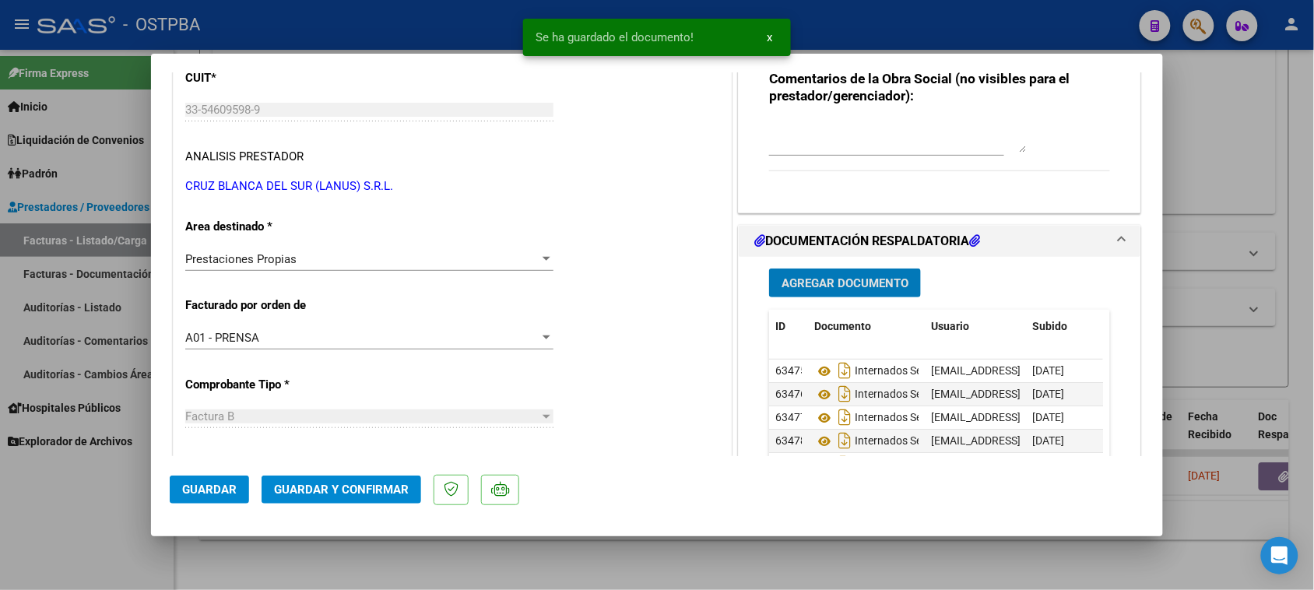
click at [364, 485] on span "Guardar y Confirmar" at bounding box center [341, 490] width 135 height 14
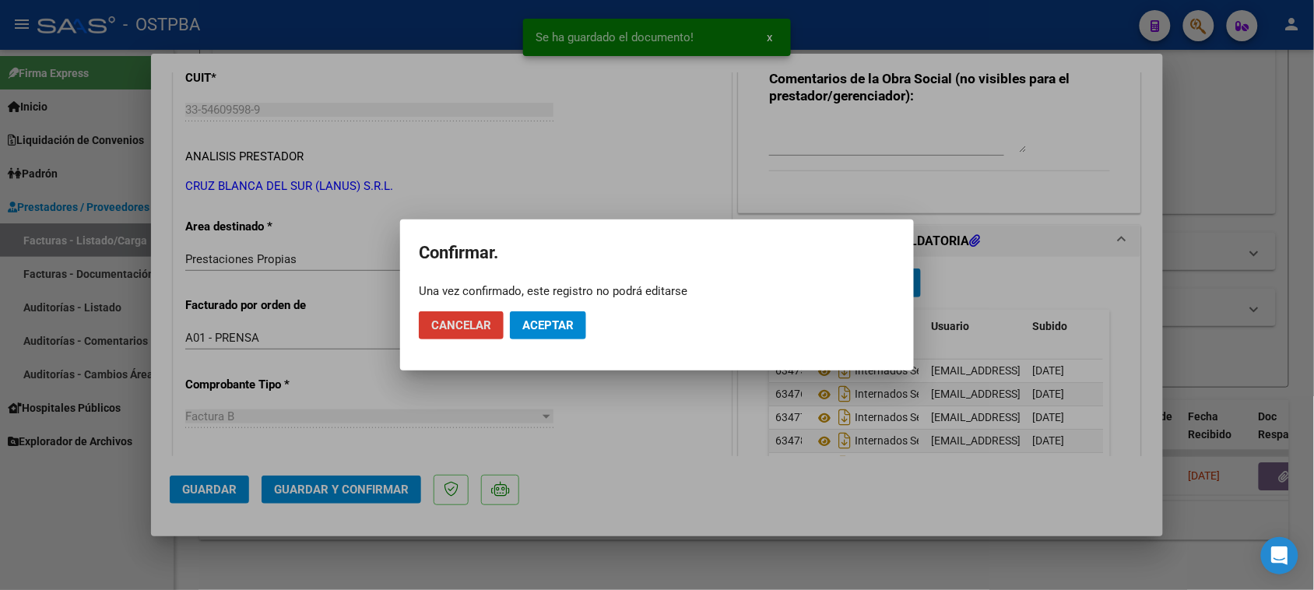
click at [551, 319] on span "Aceptar" at bounding box center [547, 325] width 51 height 14
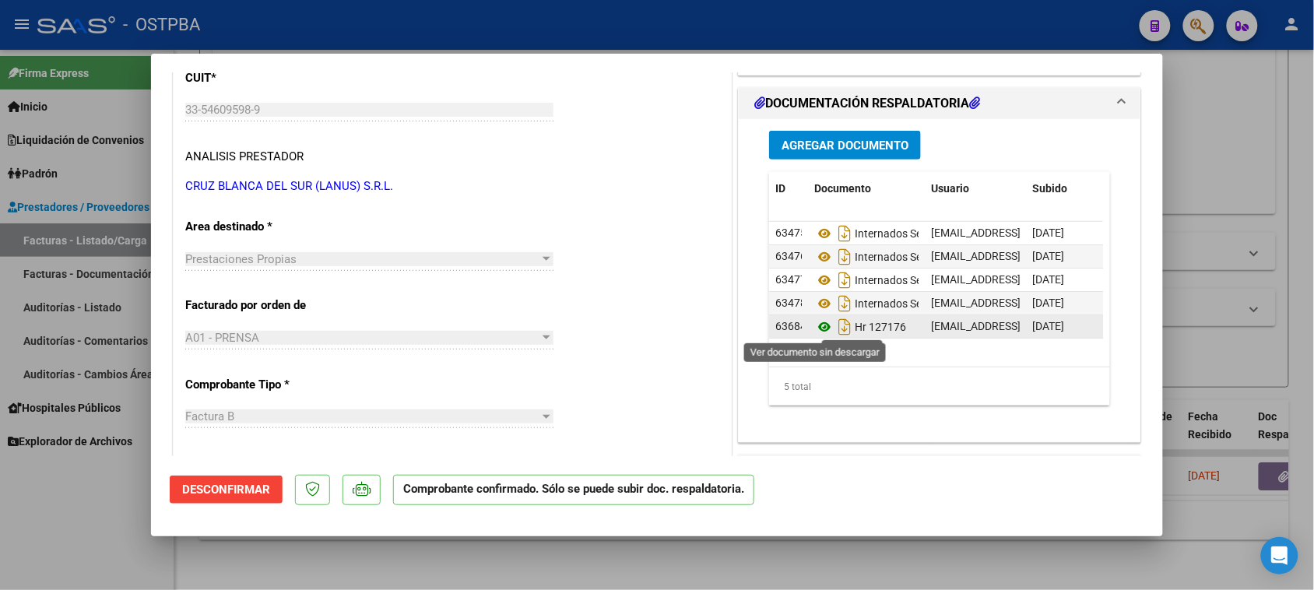
click at [814, 328] on icon at bounding box center [824, 327] width 20 height 19
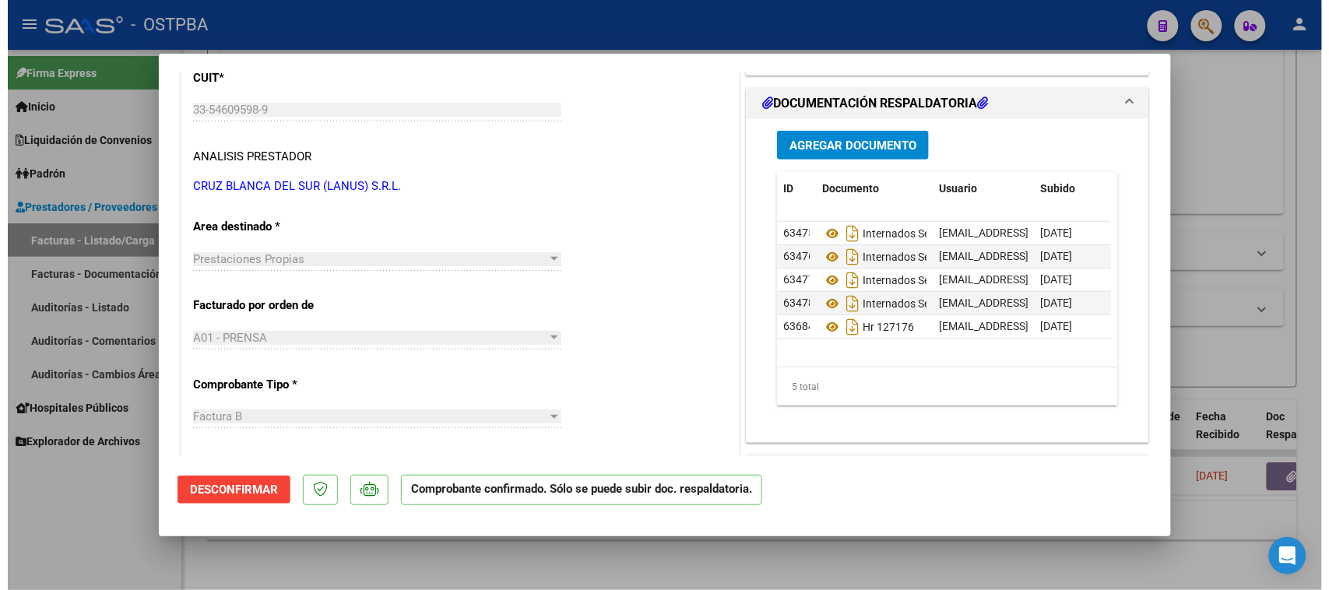
scroll to position [0, 0]
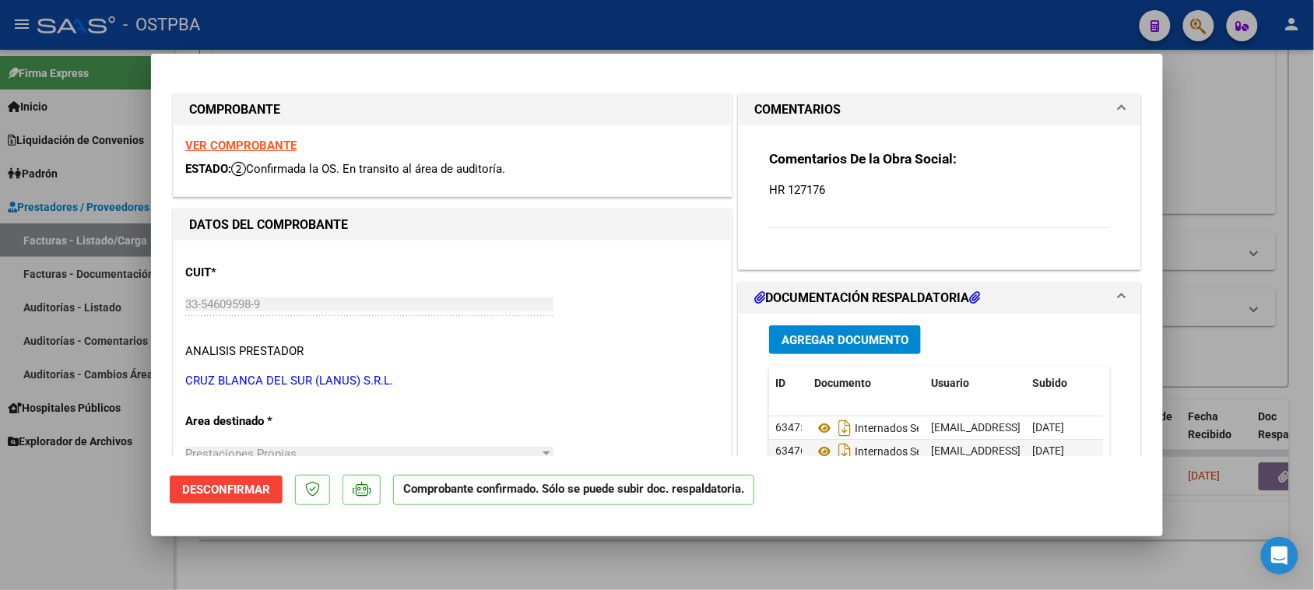
click at [234, 142] on strong "VER COMPROBANTE" at bounding box center [240, 146] width 111 height 14
drag, startPoint x: 79, startPoint y: 511, endPoint x: 242, endPoint y: 401, distance: 197.3
click at [86, 498] on div at bounding box center [657, 295] width 1314 height 590
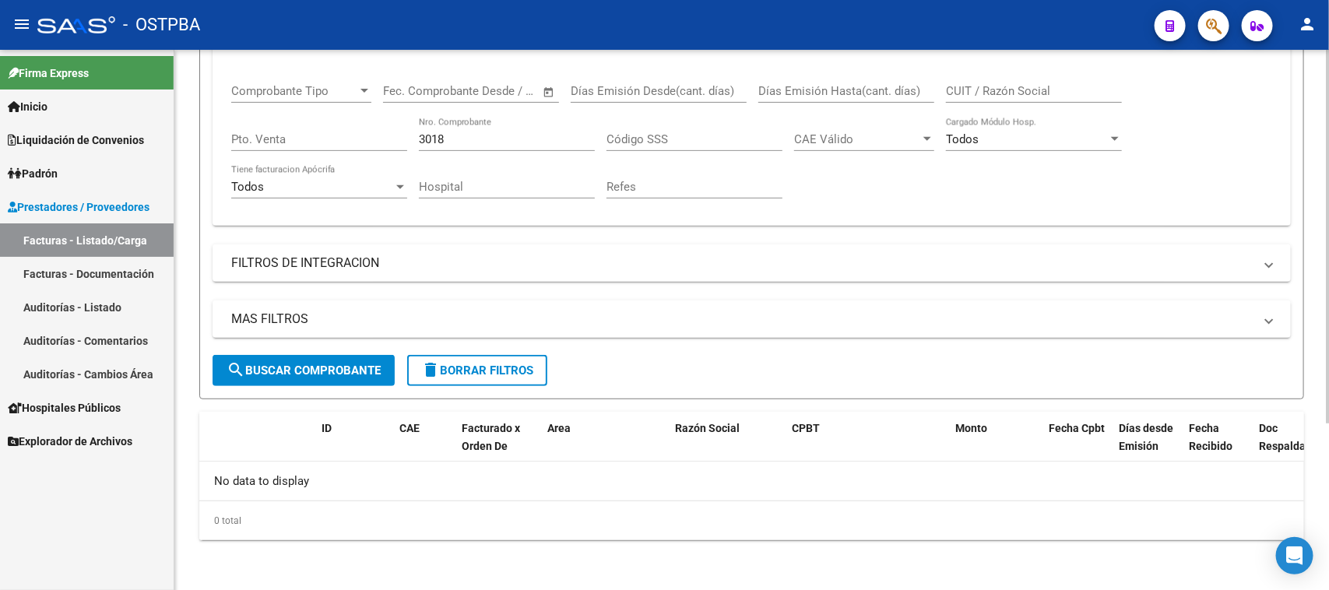
scroll to position [241, 0]
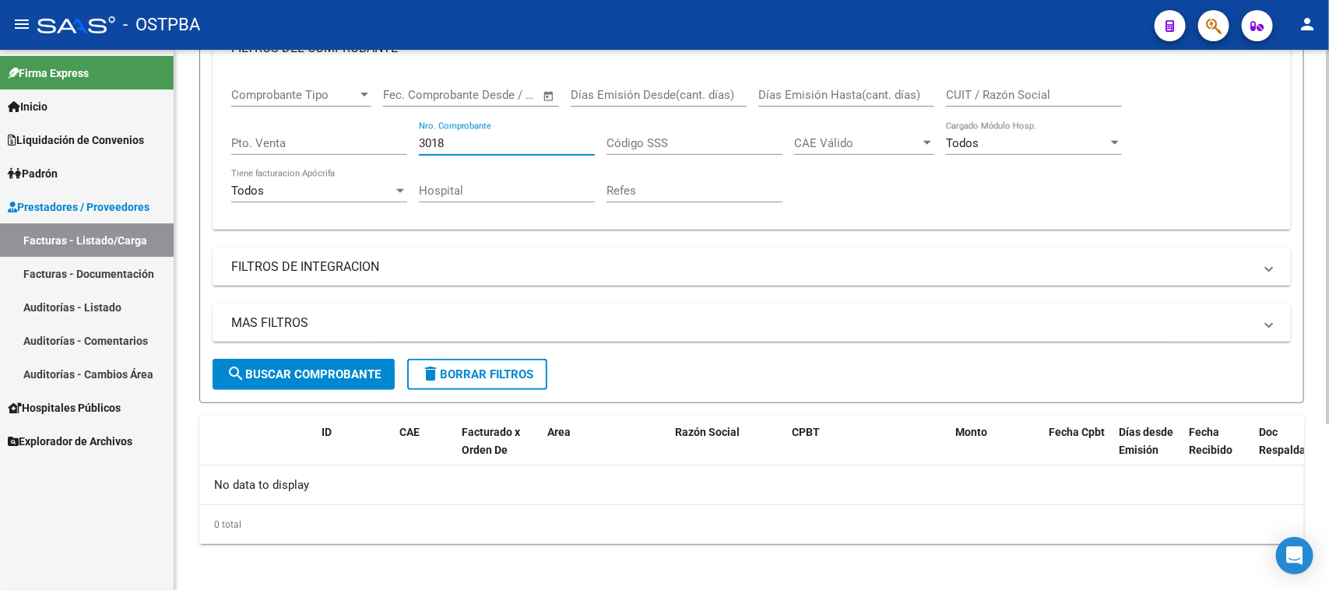
drag, startPoint x: 464, startPoint y: 133, endPoint x: 395, endPoint y: 135, distance: 68.5
click at [395, 135] on div "Comprobante Tipo Comprobante Tipo Fecha inicio – Fecha fin Fec. Comprobante Des…" at bounding box center [751, 145] width 1041 height 144
type input "10455"
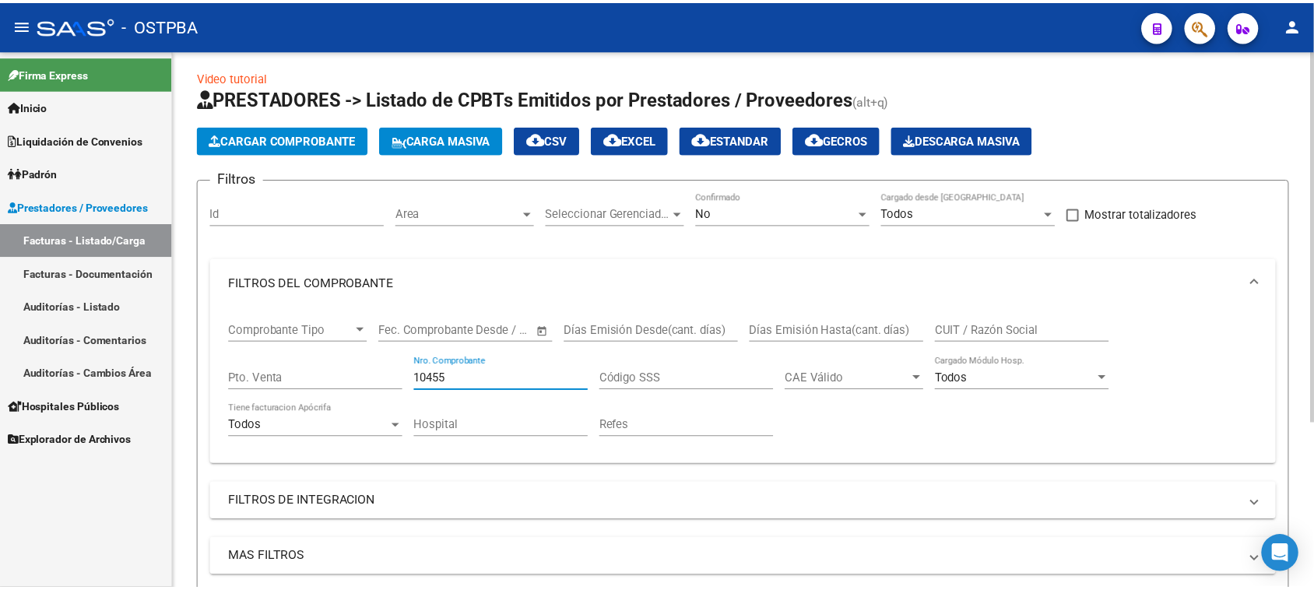
scroll to position [0, 0]
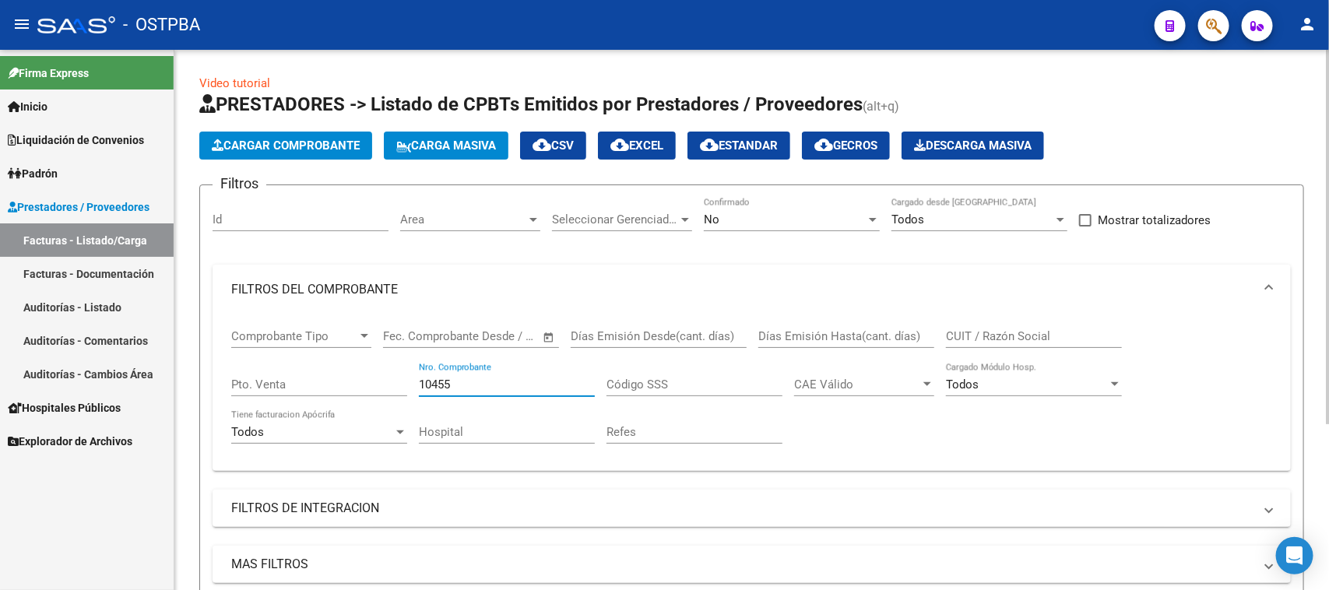
click at [307, 142] on span "Cargar Comprobante" at bounding box center [286, 146] width 148 height 14
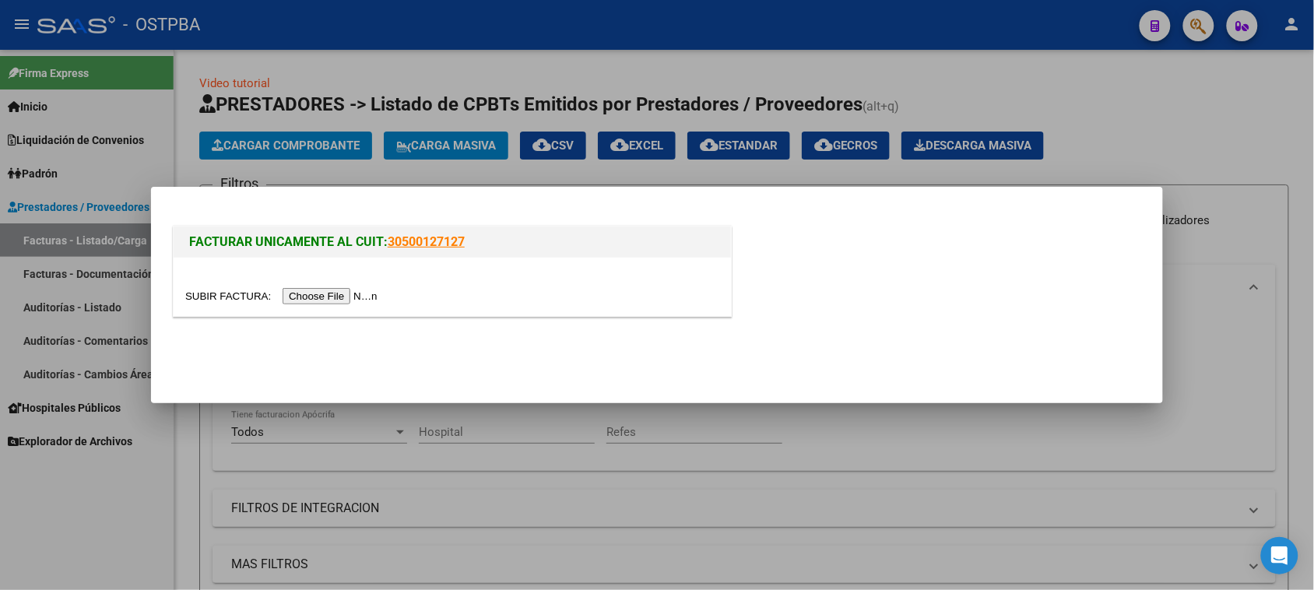
click at [335, 294] on input "file" at bounding box center [283, 296] width 197 height 16
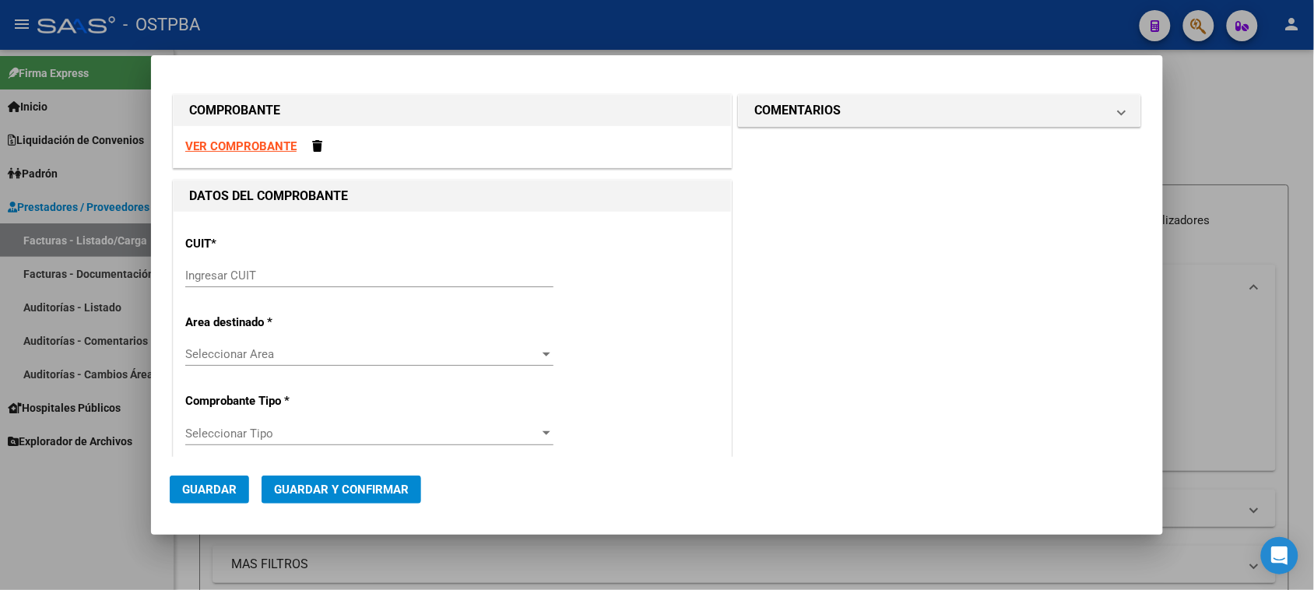
click at [271, 148] on strong "VER COMPROBANTE" at bounding box center [240, 146] width 111 height 14
click at [279, 266] on div "Ingresar CUIT" at bounding box center [369, 275] width 368 height 23
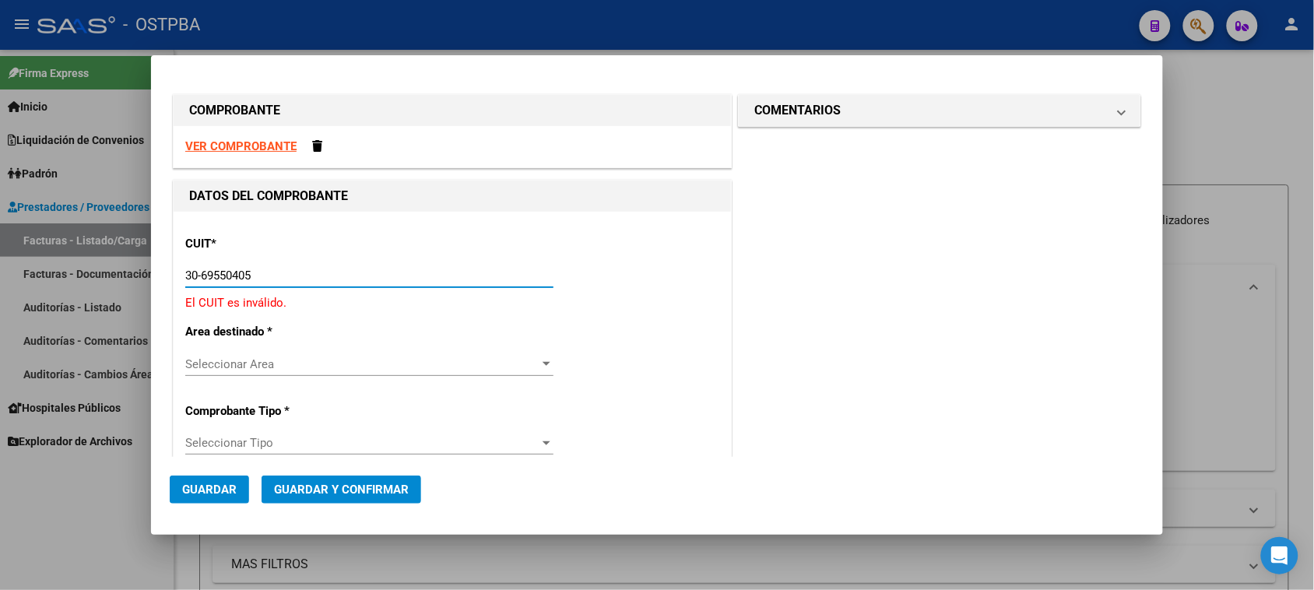
type input "30-69550405-1"
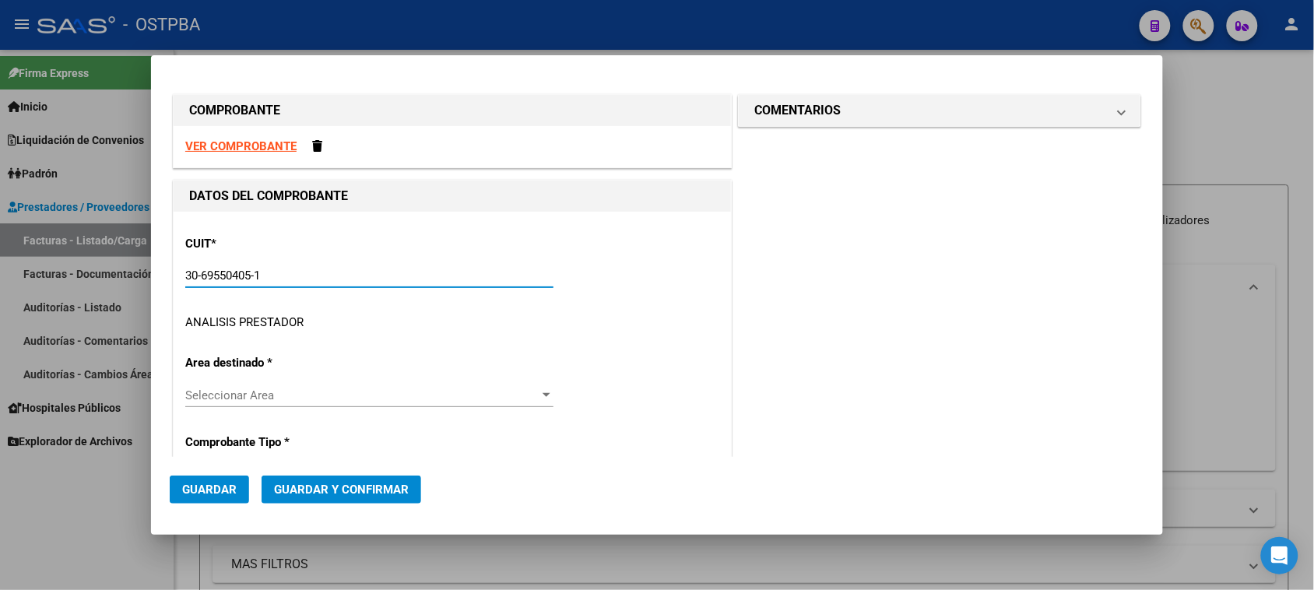
type input "19"
type input "30-69550405-1"
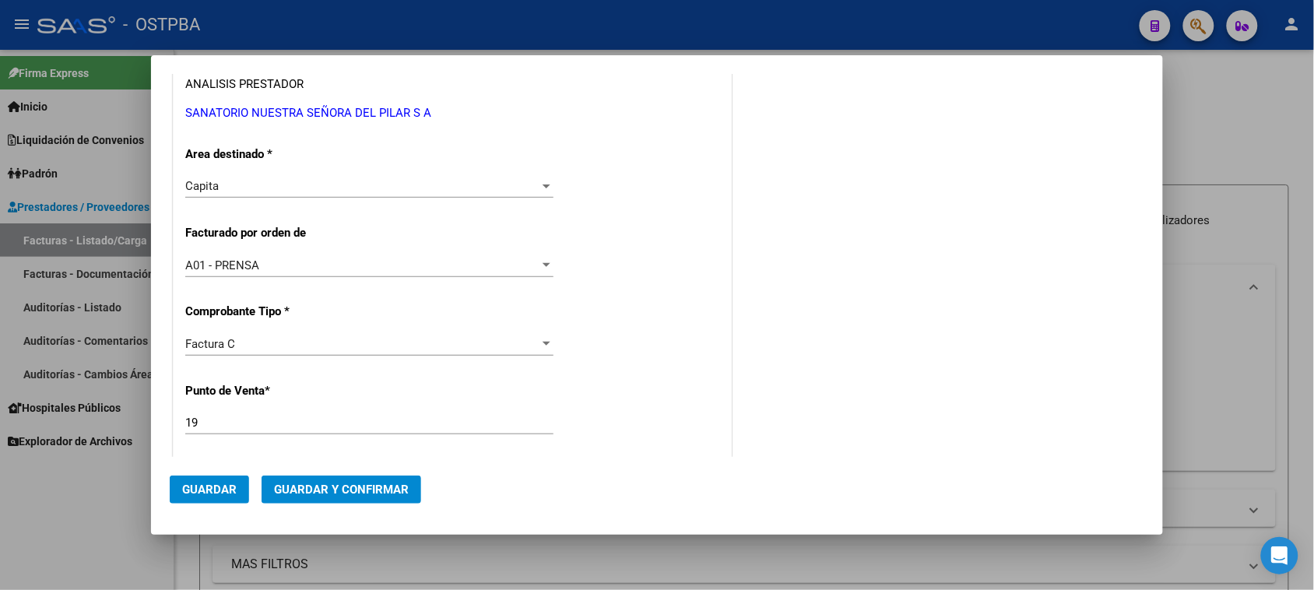
scroll to position [475, 0]
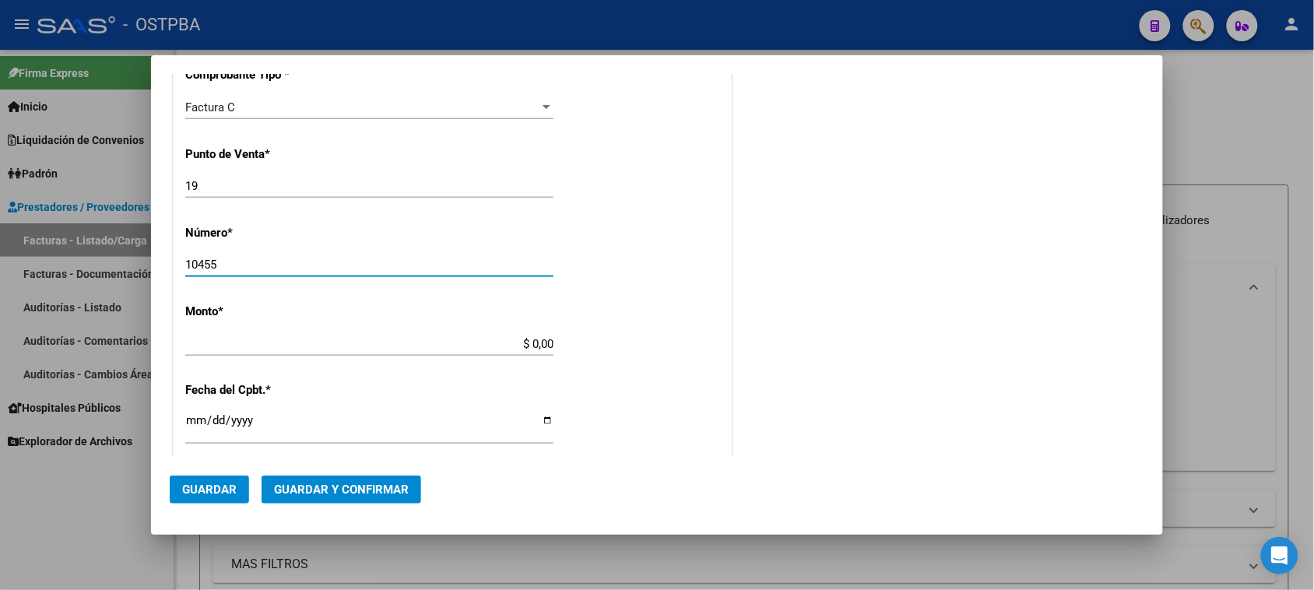
type input "10455"
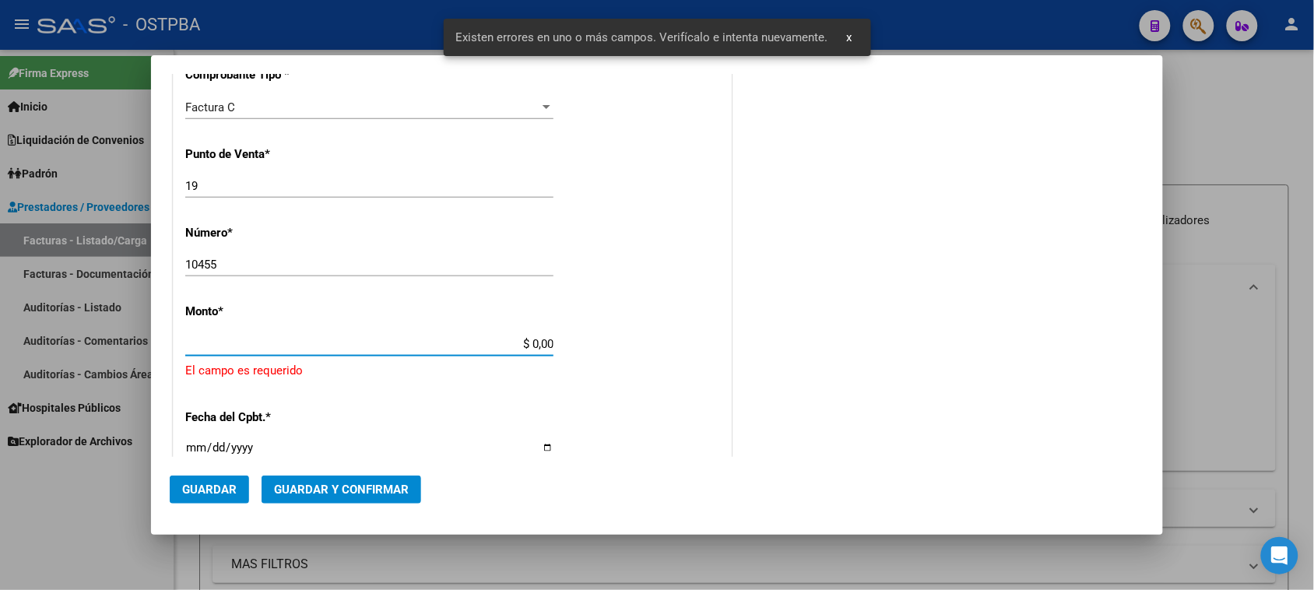
scroll to position [546, 0]
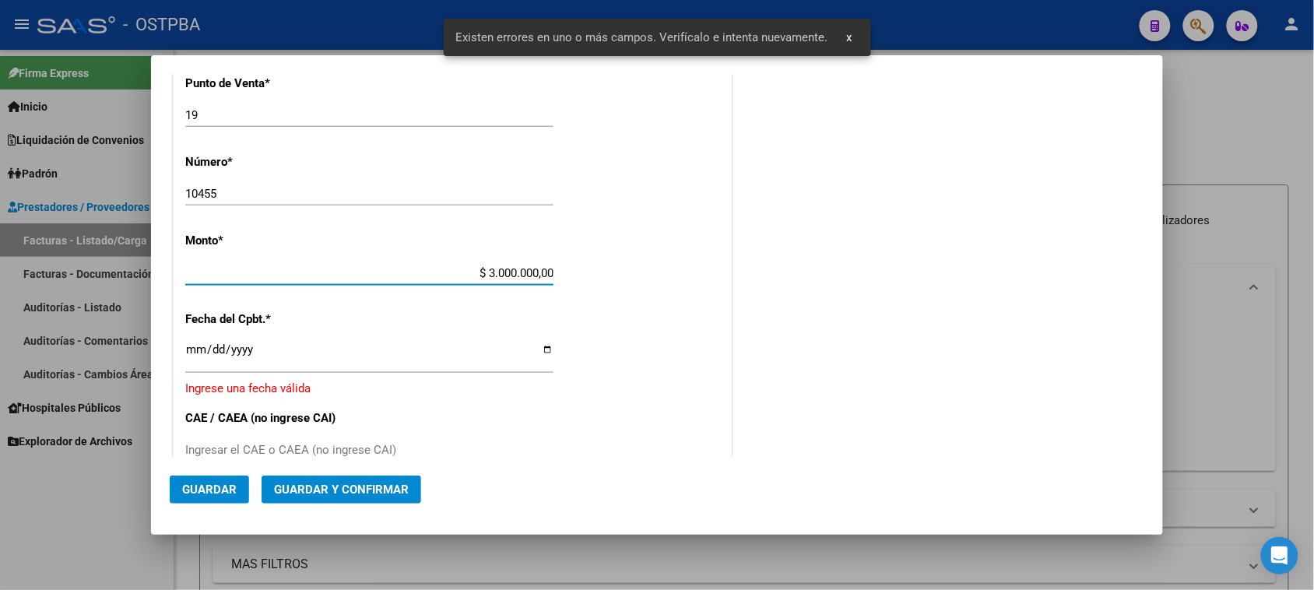
type input "$ 30.000.000,00"
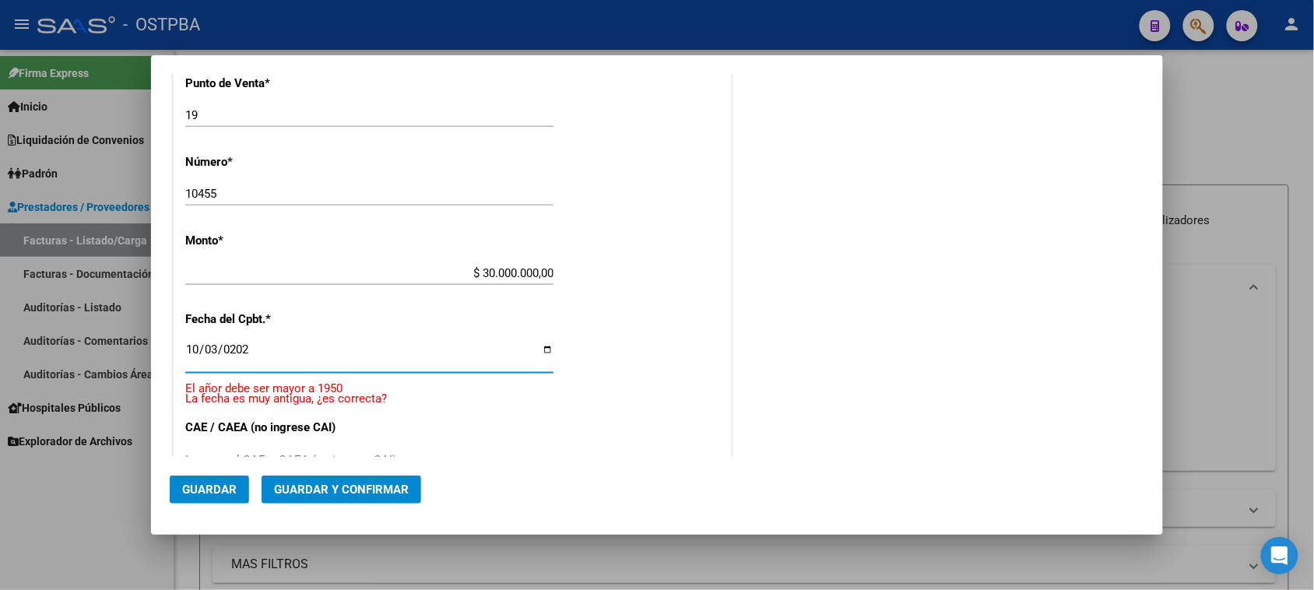
type input "2025-10-03"
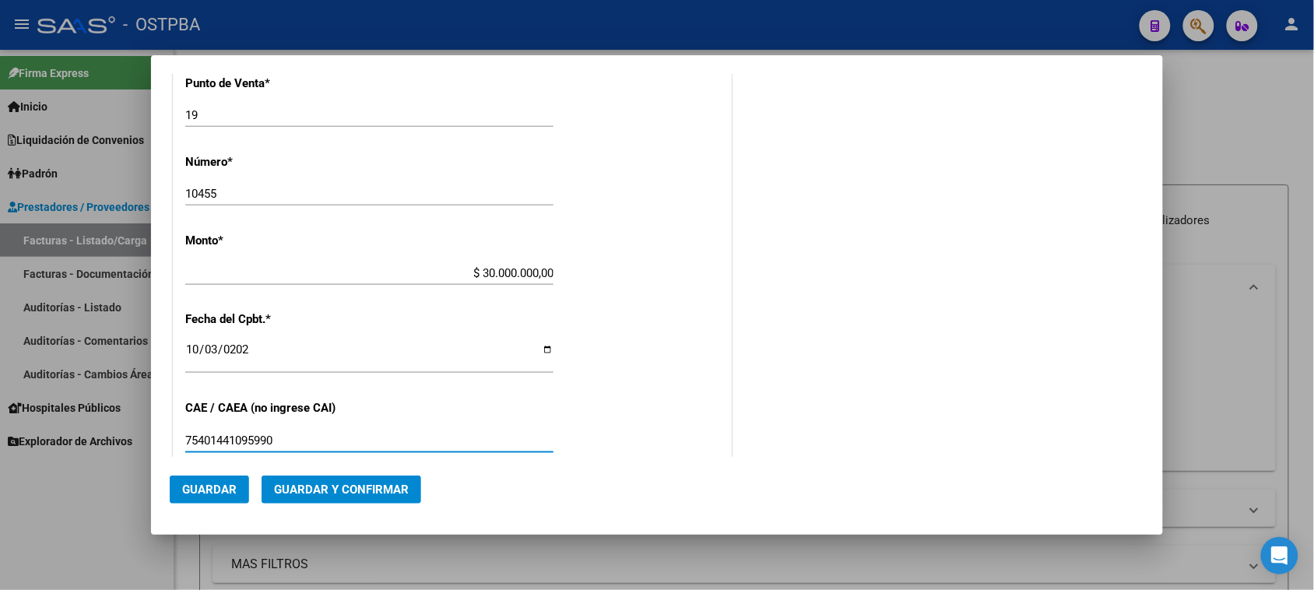
type input "75401441095990"
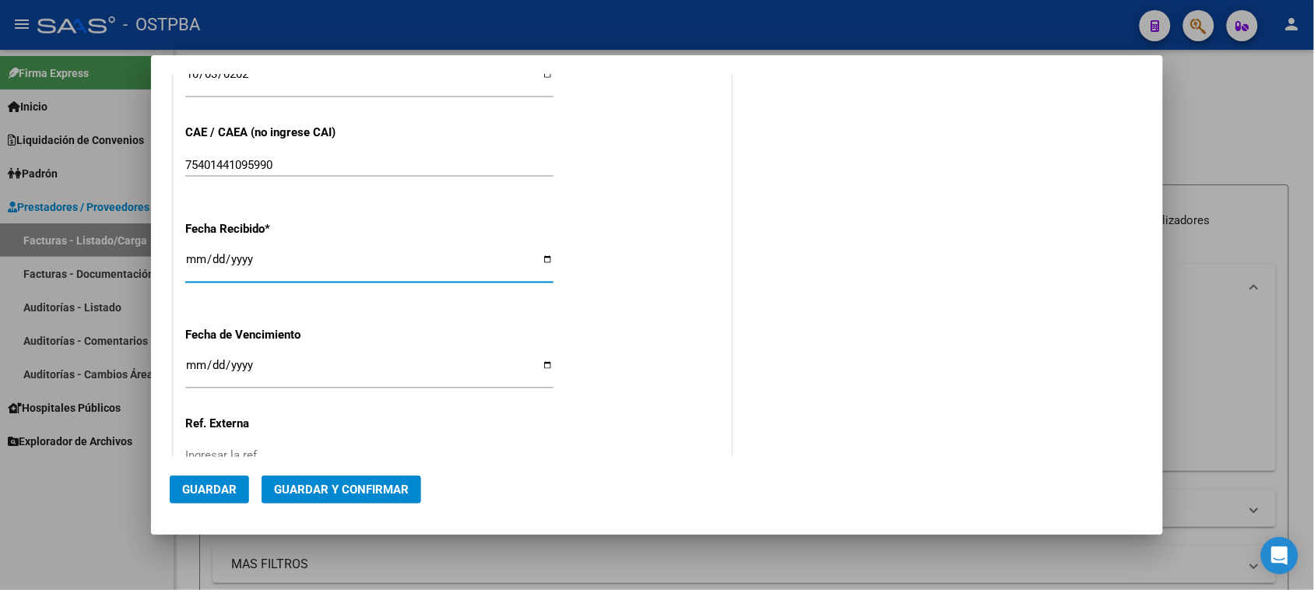
type input "2025-10-09"
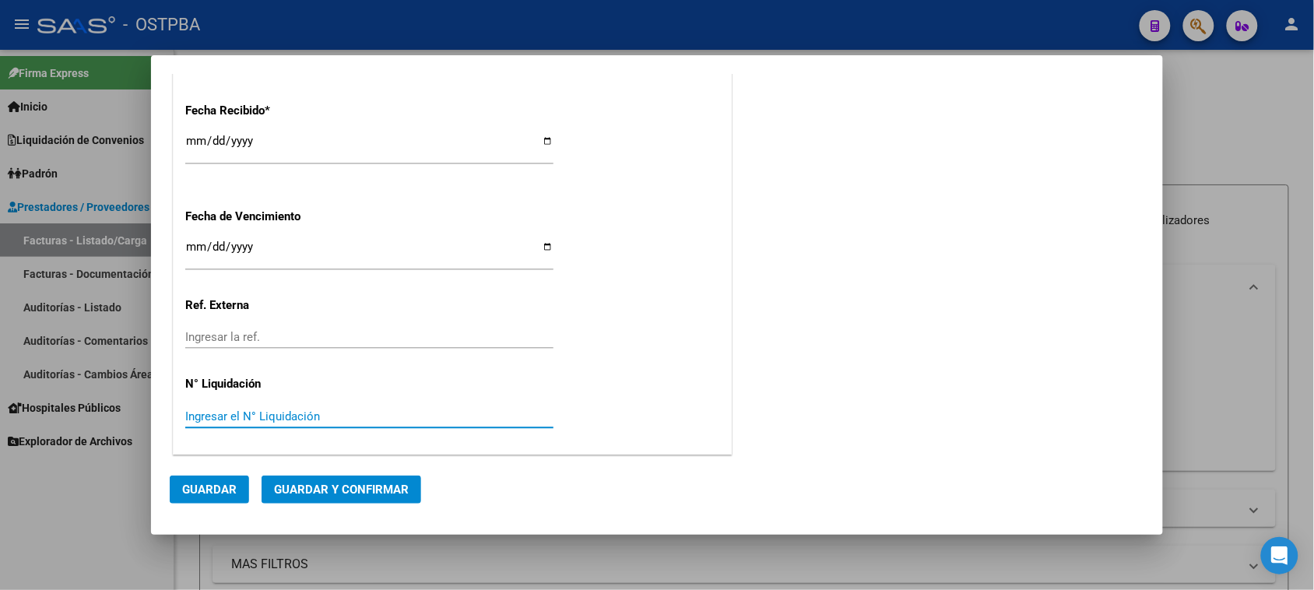
scroll to position [0, 0]
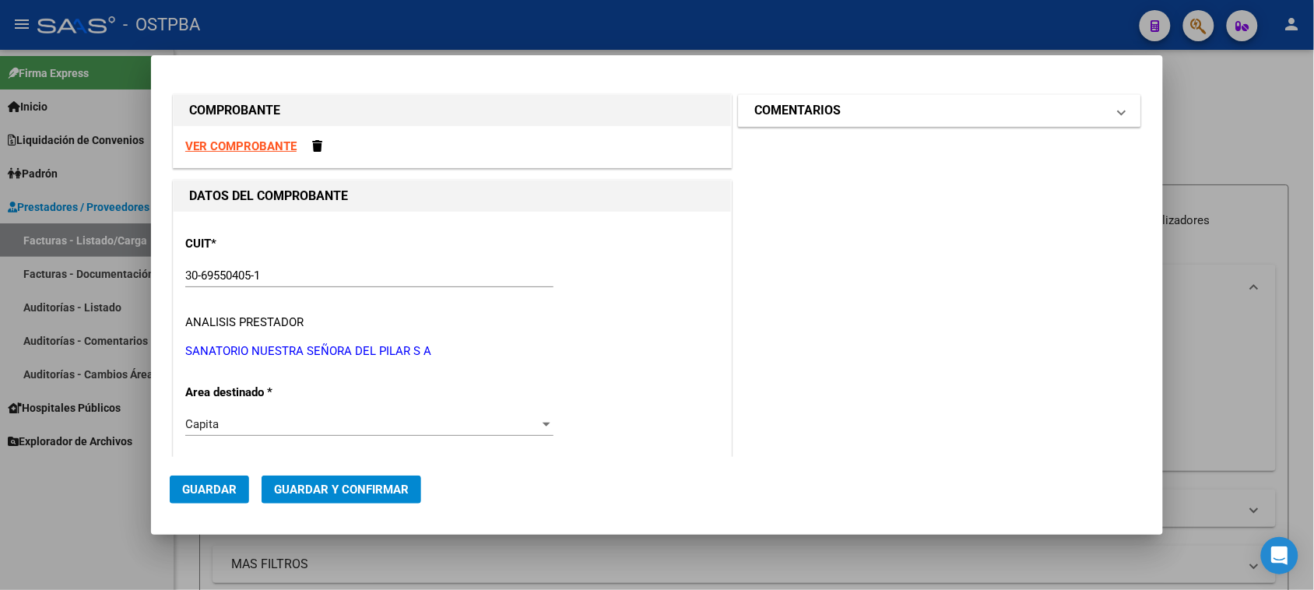
click at [843, 114] on mat-panel-title "COMENTARIOS" at bounding box center [930, 110] width 352 height 19
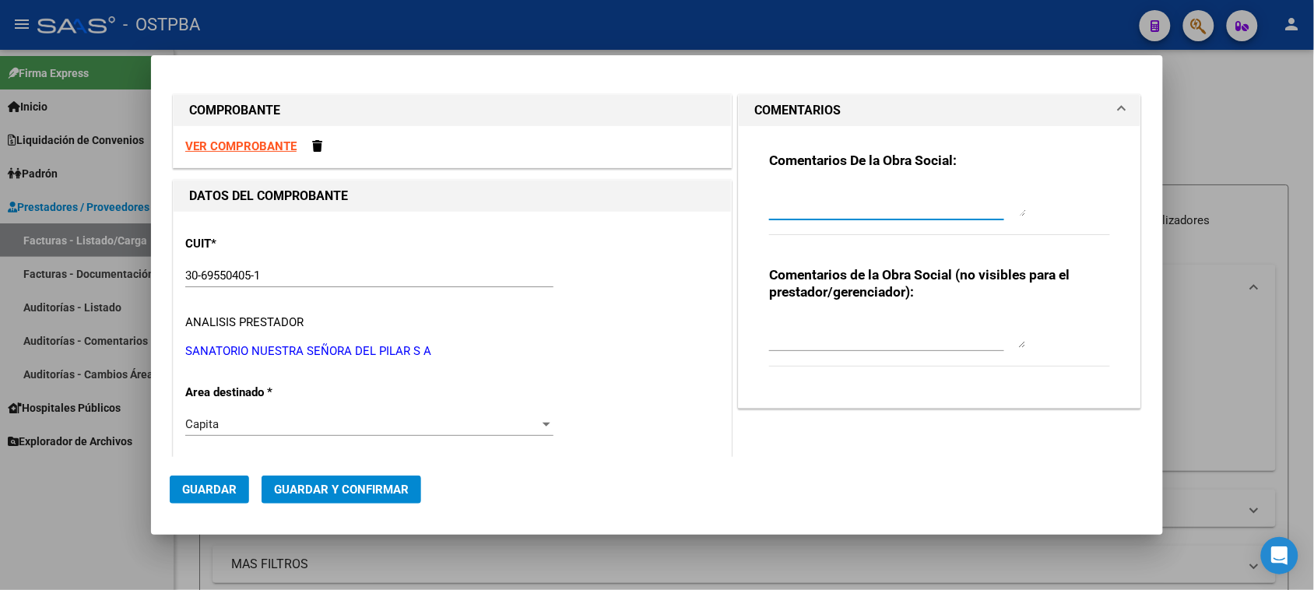
click at [821, 199] on textarea at bounding box center [897, 200] width 257 height 31
type textarea "HR 127180"
click at [201, 481] on button "Guardar" at bounding box center [209, 490] width 79 height 28
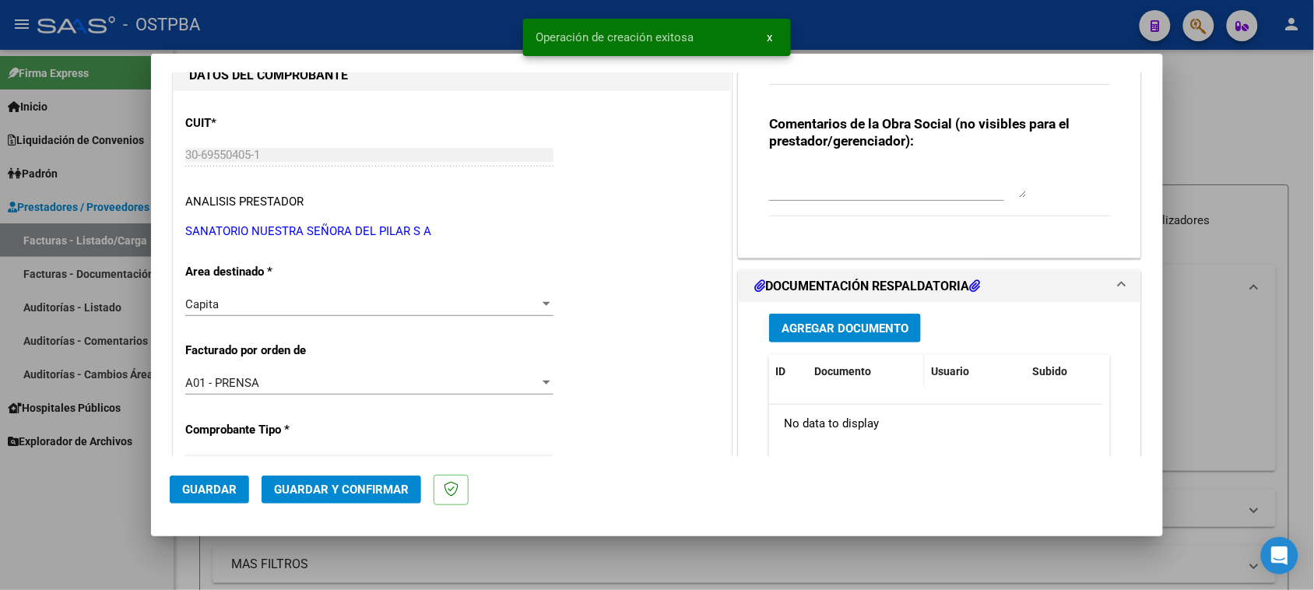
scroll to position [195, 0]
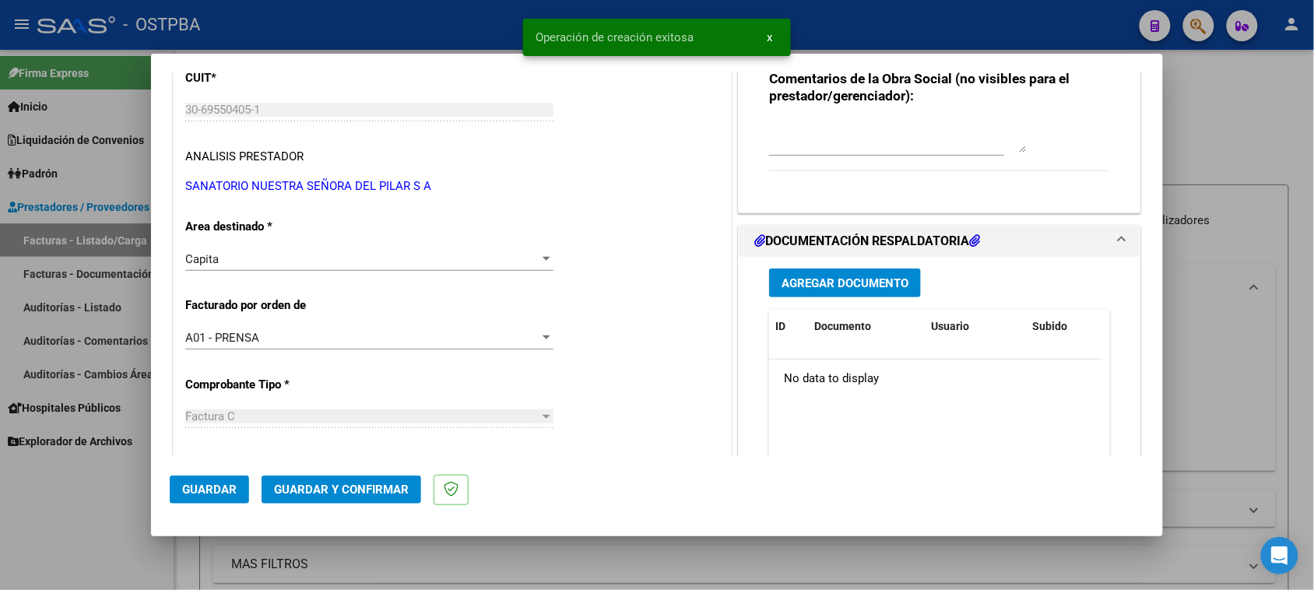
click at [862, 284] on span "Agregar Documento" at bounding box center [845, 283] width 127 height 14
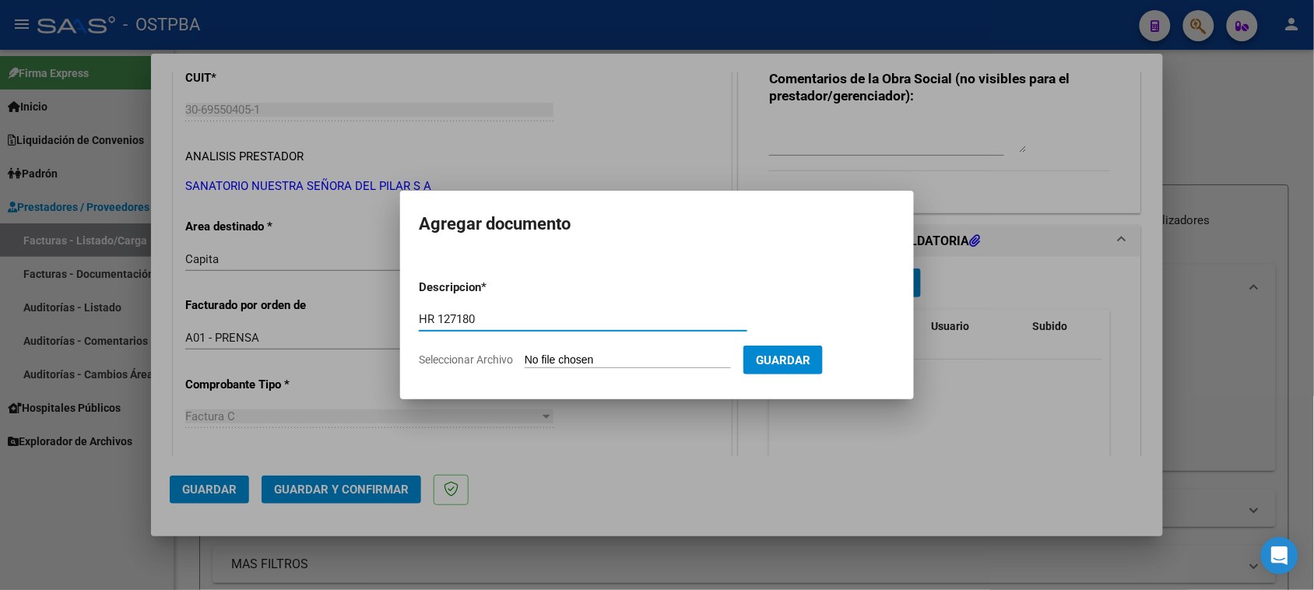
type input "HR 127180"
click at [525, 353] on input "Seleccionar Archivo" at bounding box center [628, 360] width 206 height 15
type input "C:\fakepath\HR 127180.pdf"
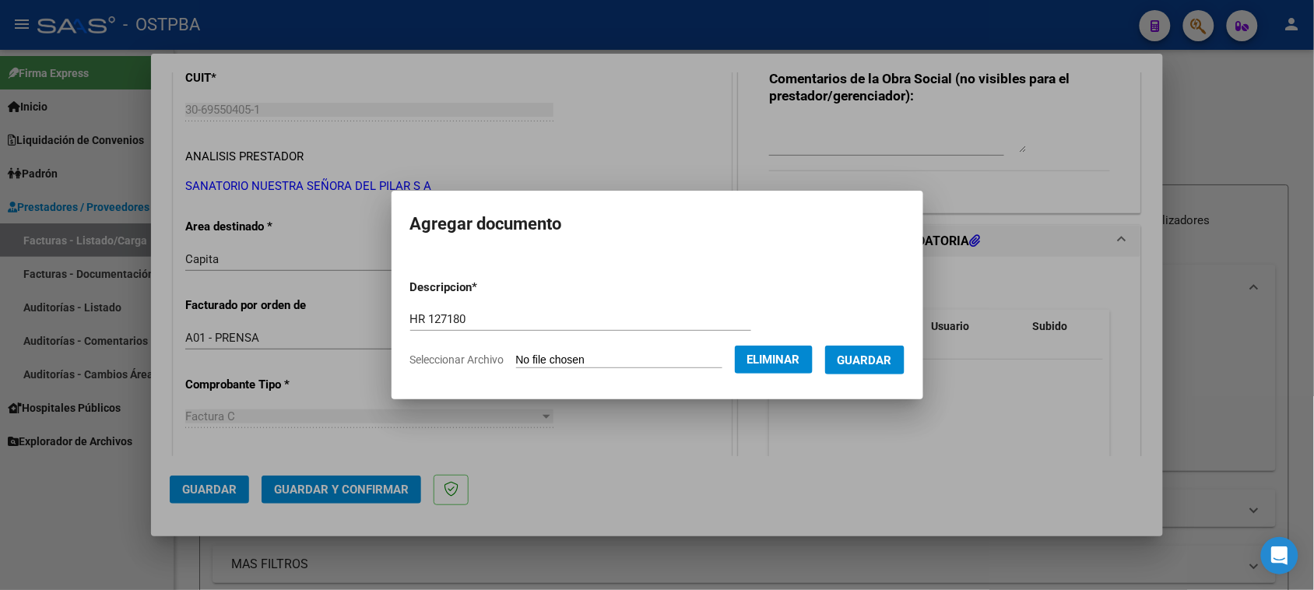
click at [888, 363] on span "Guardar" at bounding box center [865, 360] width 54 height 14
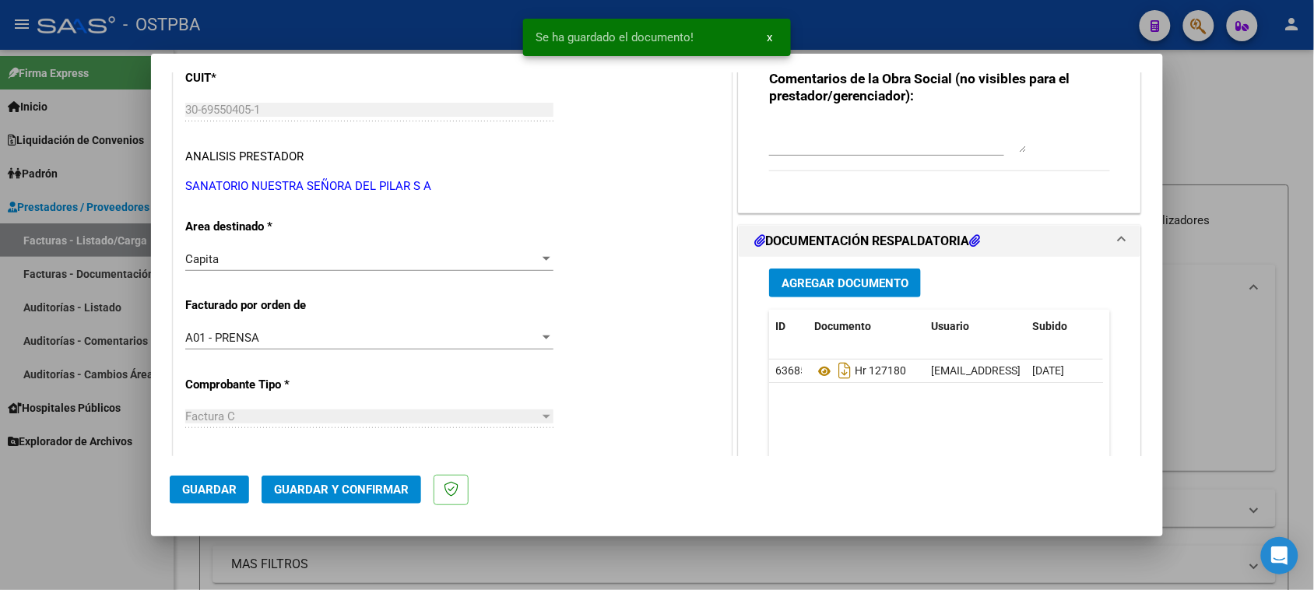
click at [374, 507] on mat-dialog-actions "Guardar Guardar y Confirmar" at bounding box center [657, 486] width 975 height 61
click at [345, 487] on span "Guardar y Confirmar" at bounding box center [341, 490] width 135 height 14
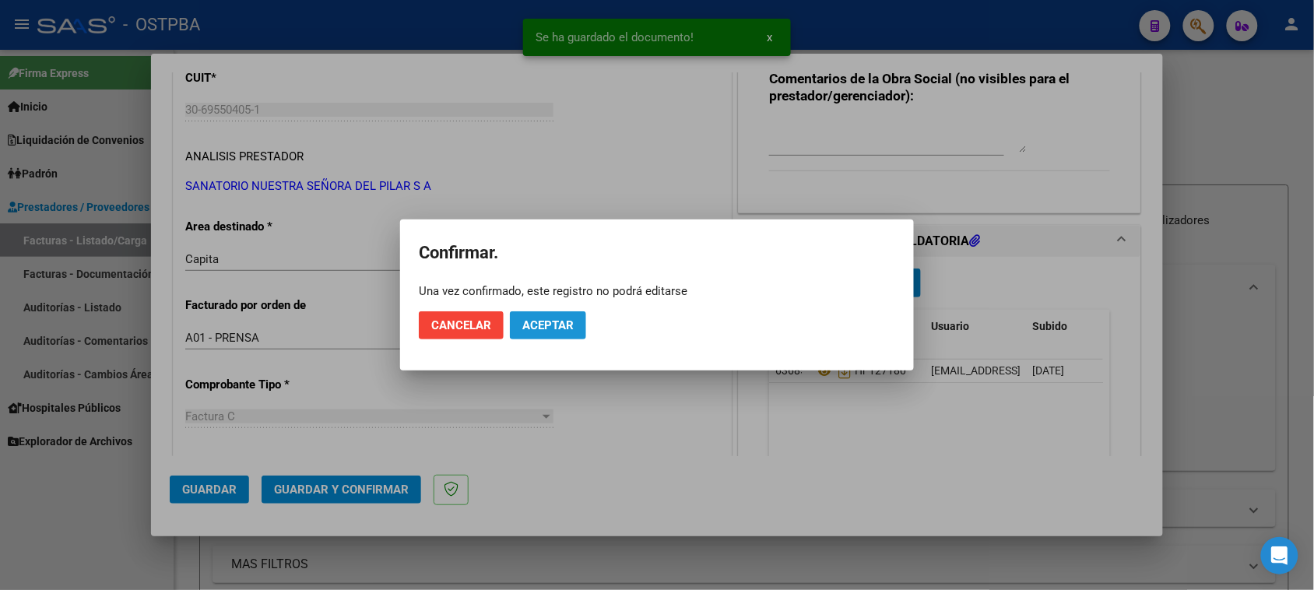
click at [551, 318] on span "Aceptar" at bounding box center [547, 325] width 51 height 14
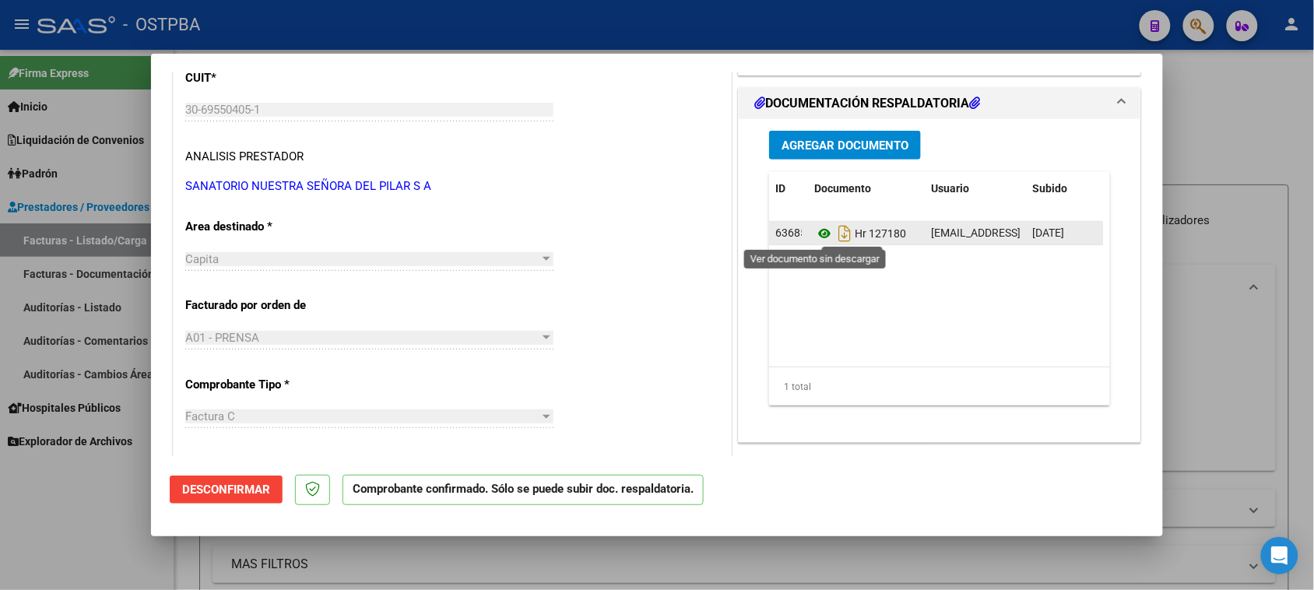
click at [814, 232] on icon at bounding box center [824, 233] width 20 height 19
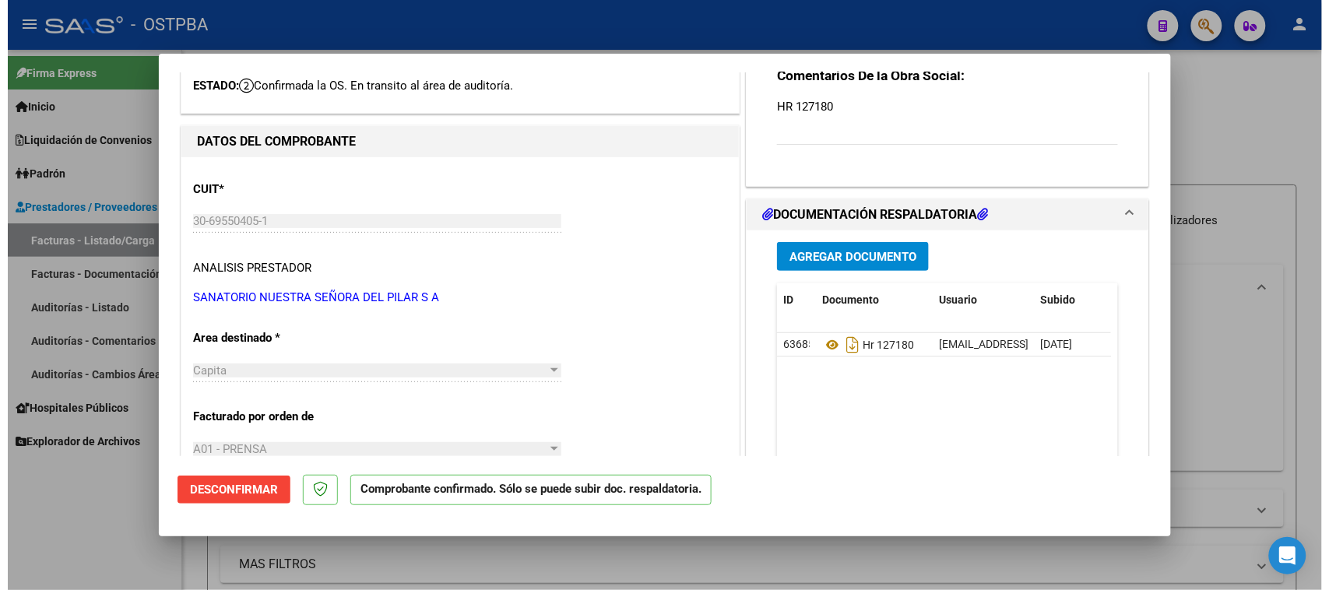
scroll to position [0, 0]
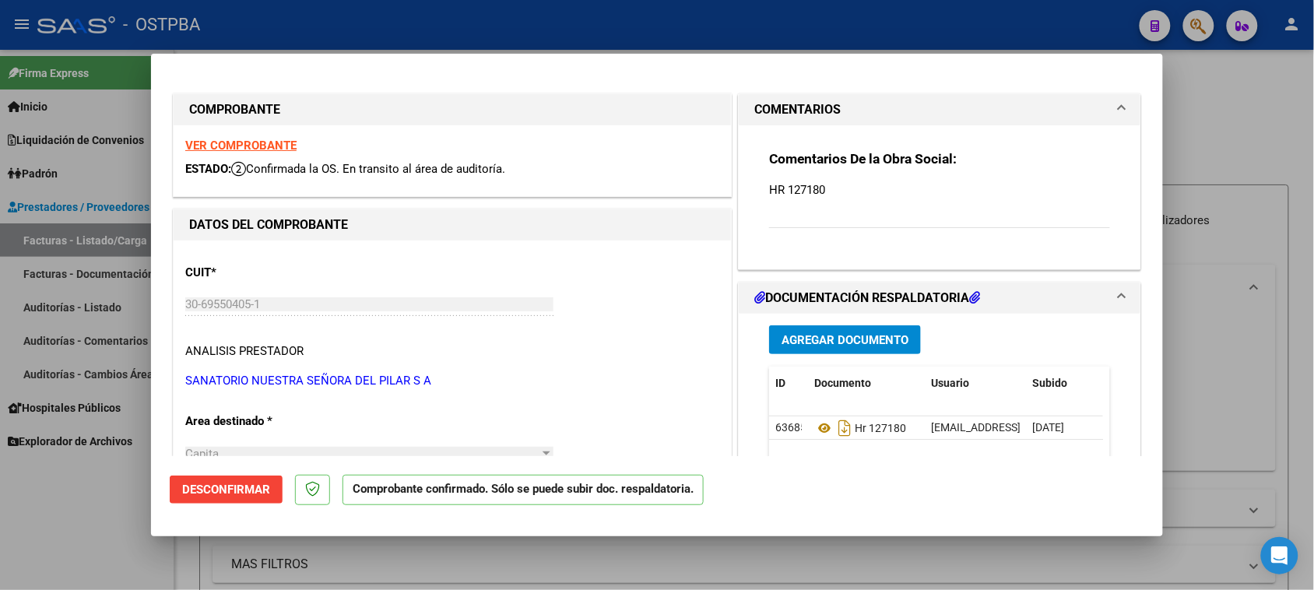
click at [251, 141] on strong "VER COMPROBANTE" at bounding box center [240, 146] width 111 height 14
click at [66, 533] on div at bounding box center [657, 295] width 1314 height 590
type input "$ 0,00"
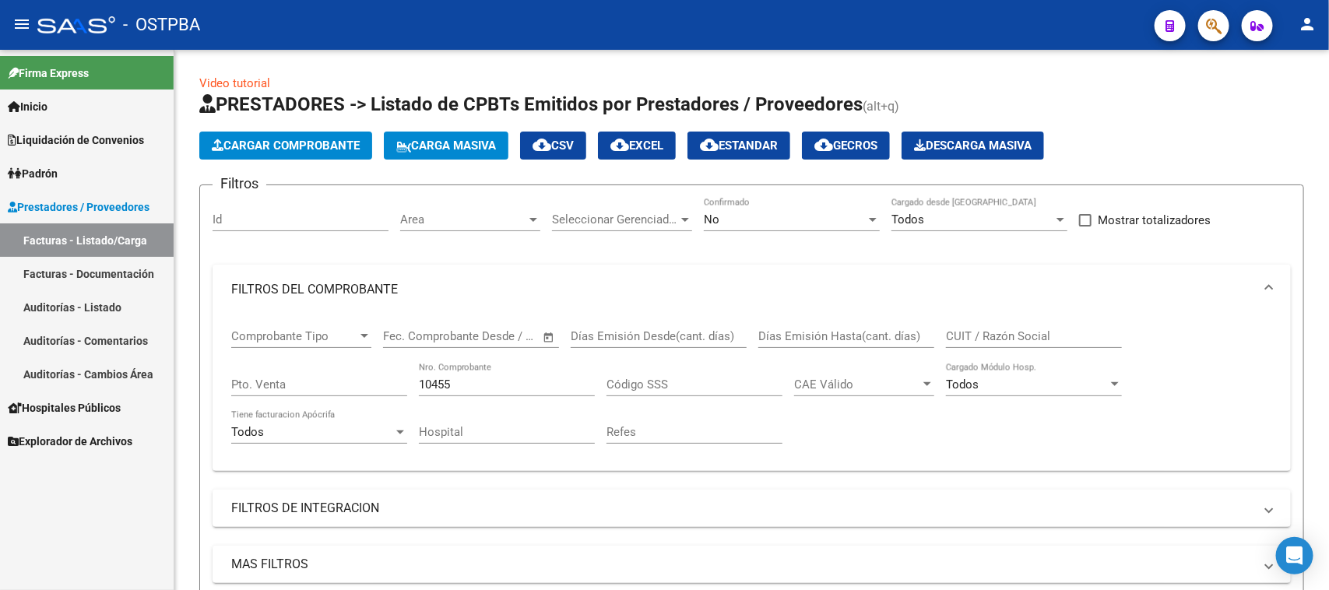
click at [83, 302] on link "Auditorías - Listado" at bounding box center [87, 306] width 174 height 33
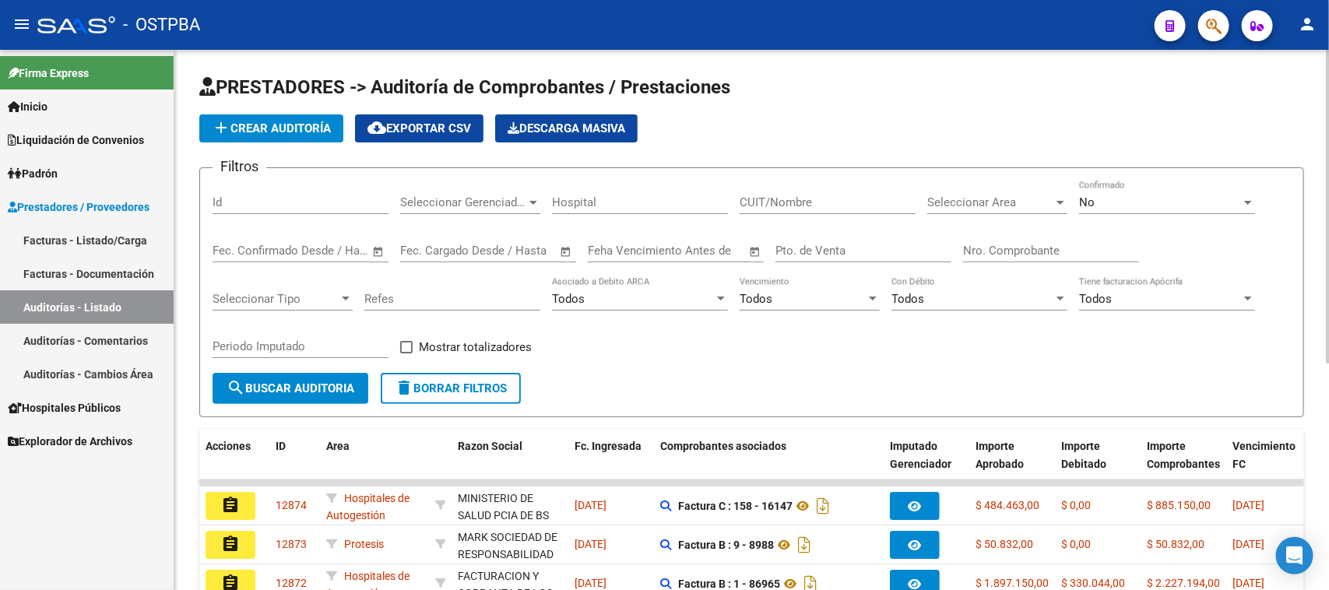
click at [971, 258] on div "Nro. Comprobante" at bounding box center [1051, 245] width 176 height 33
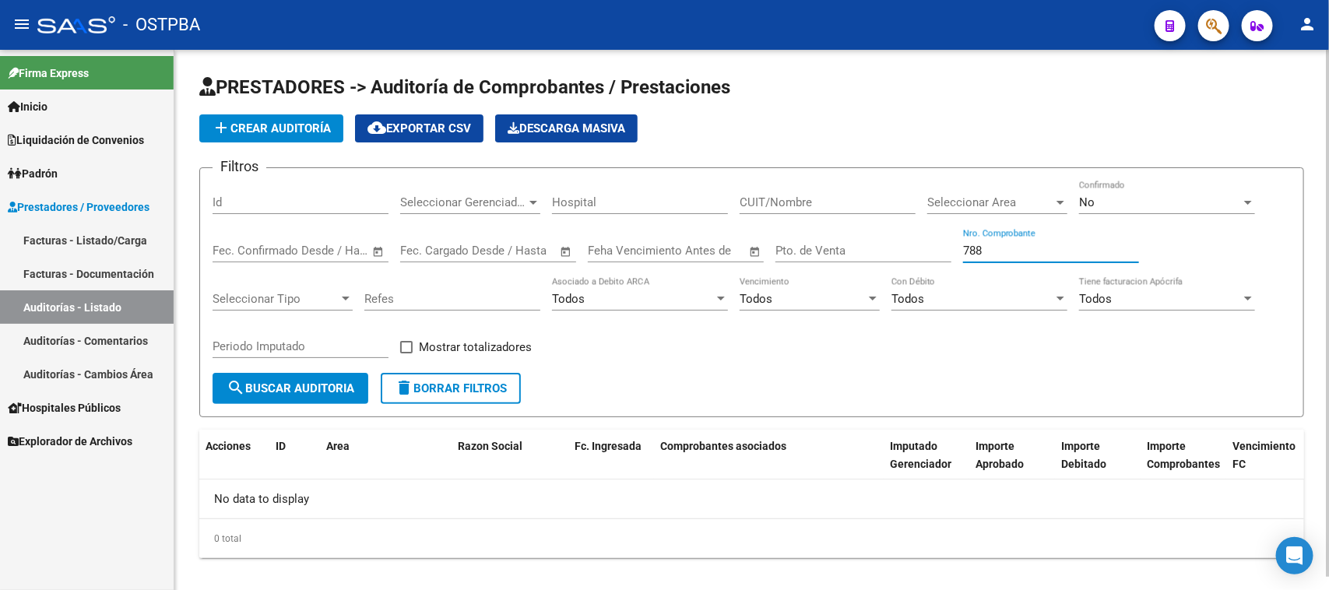
type input "788"
click at [1113, 195] on div "No" at bounding box center [1160, 202] width 162 height 14
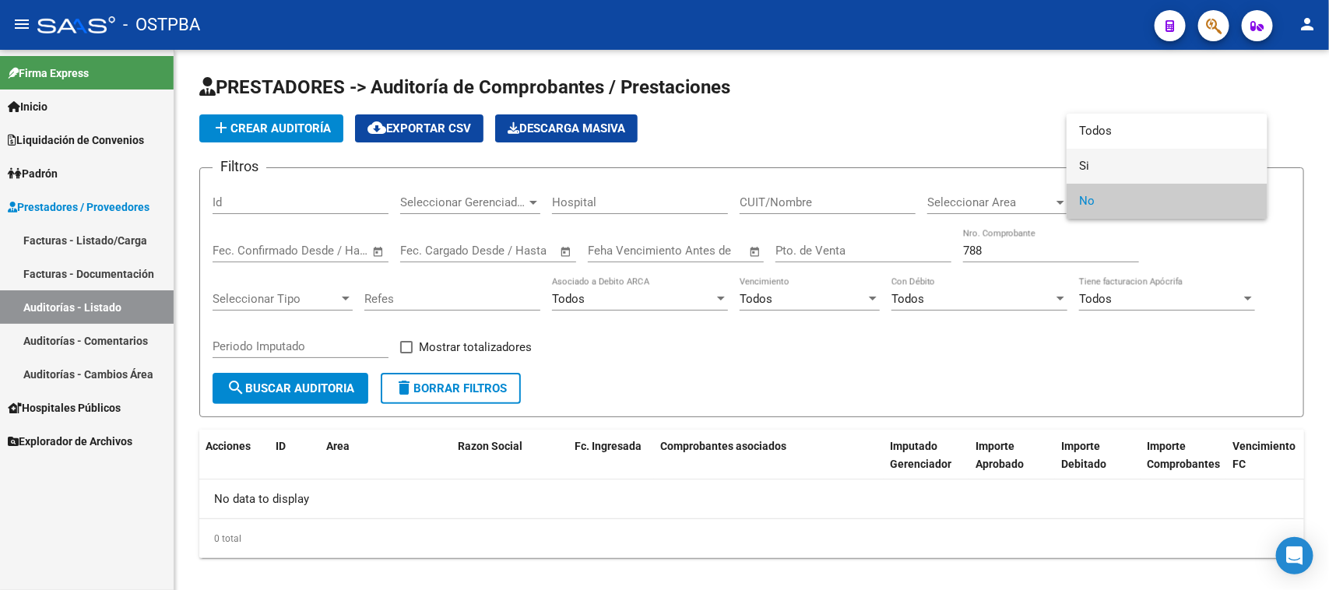
click at [1090, 161] on span "Si" at bounding box center [1167, 166] width 176 height 35
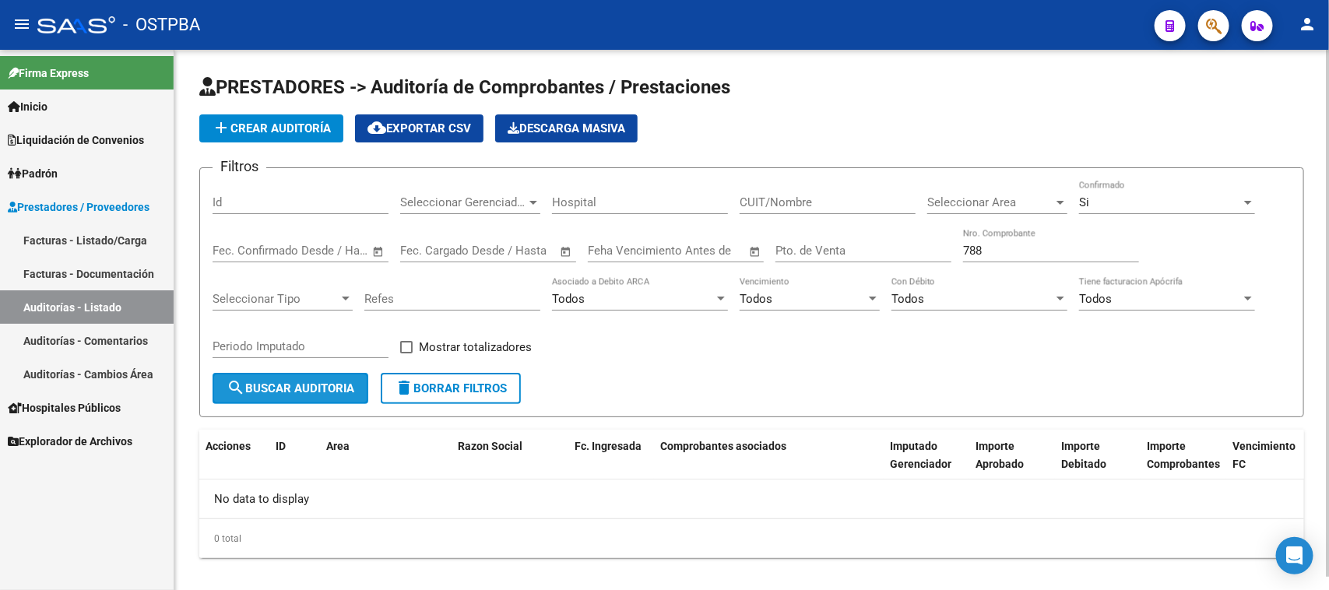
click at [353, 374] on button "search Buscar Auditoria" at bounding box center [291, 388] width 156 height 31
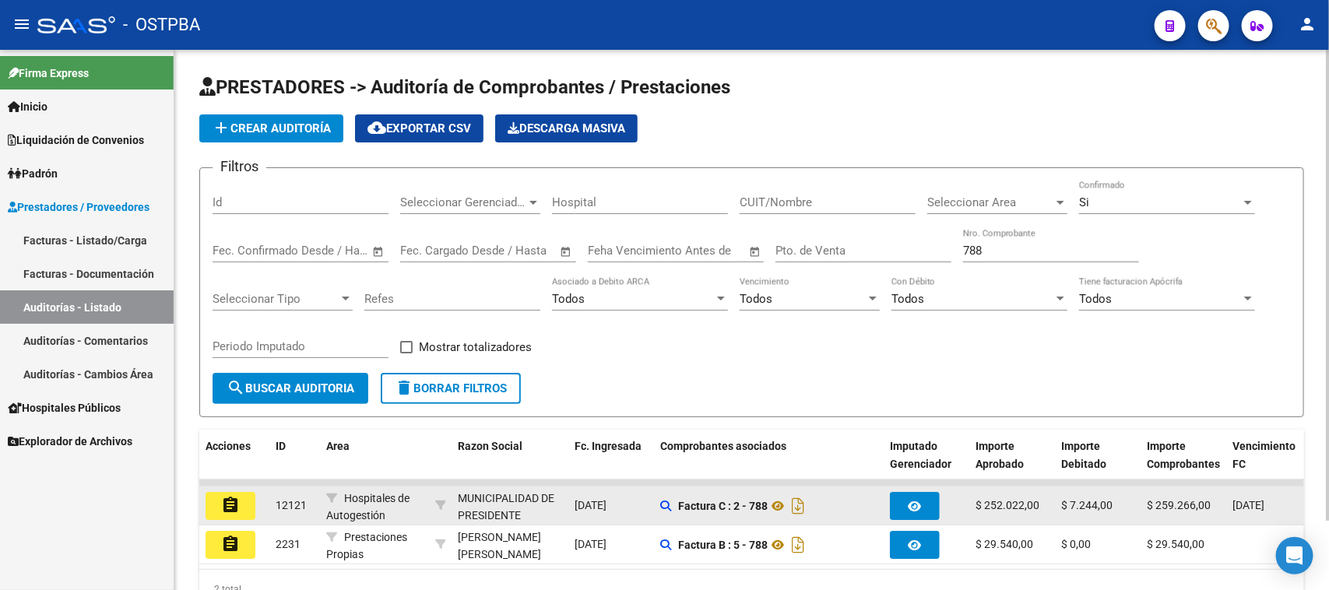
click at [230, 499] on mat-icon "assignment" at bounding box center [230, 505] width 19 height 19
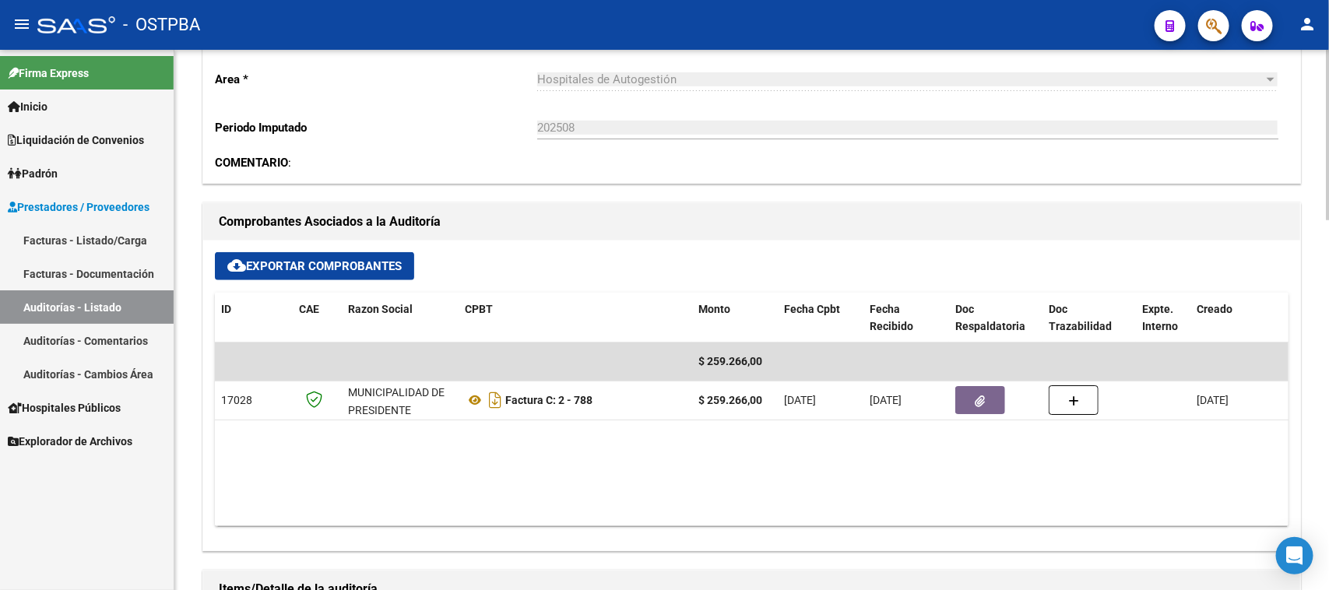
scroll to position [584, 0]
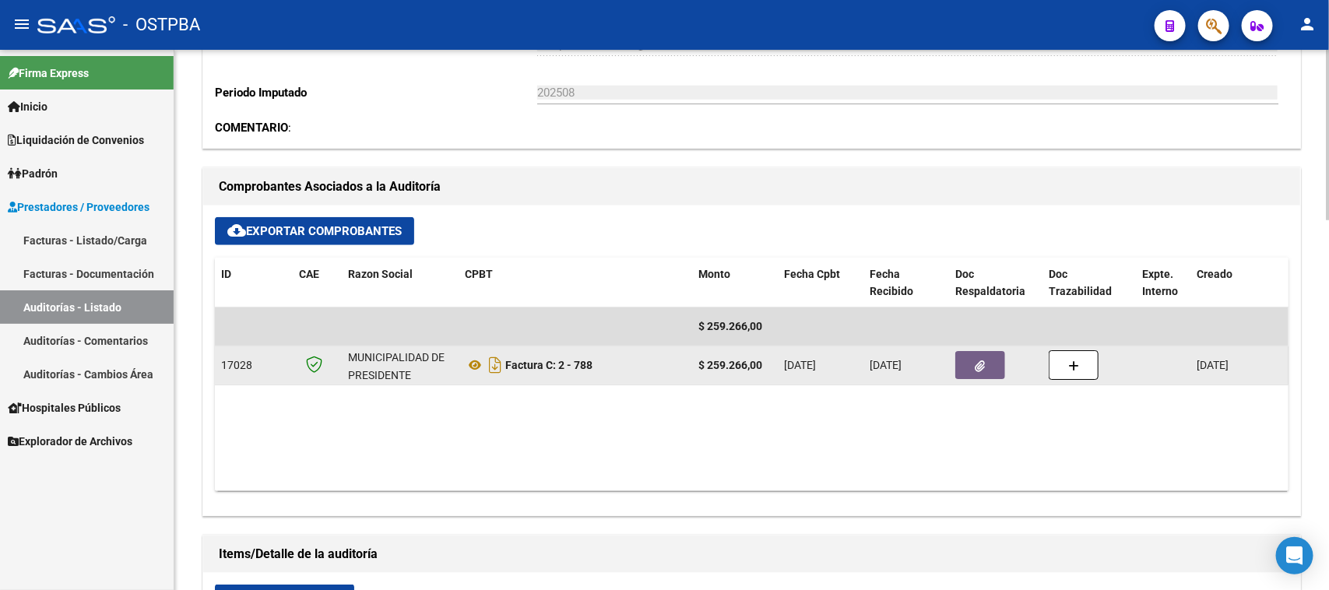
click at [983, 368] on icon "button" at bounding box center [980, 366] width 10 height 12
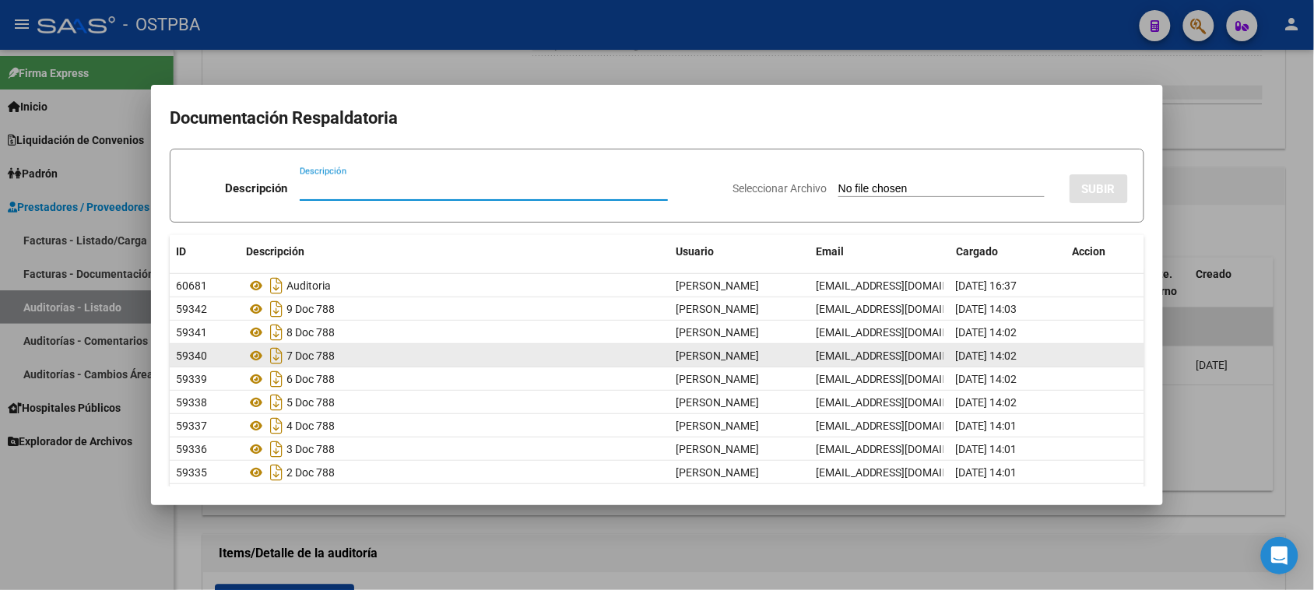
drag, startPoint x: 37, startPoint y: 514, endPoint x: 336, endPoint y: 350, distance: 341.4
click at [41, 502] on div at bounding box center [657, 295] width 1314 height 590
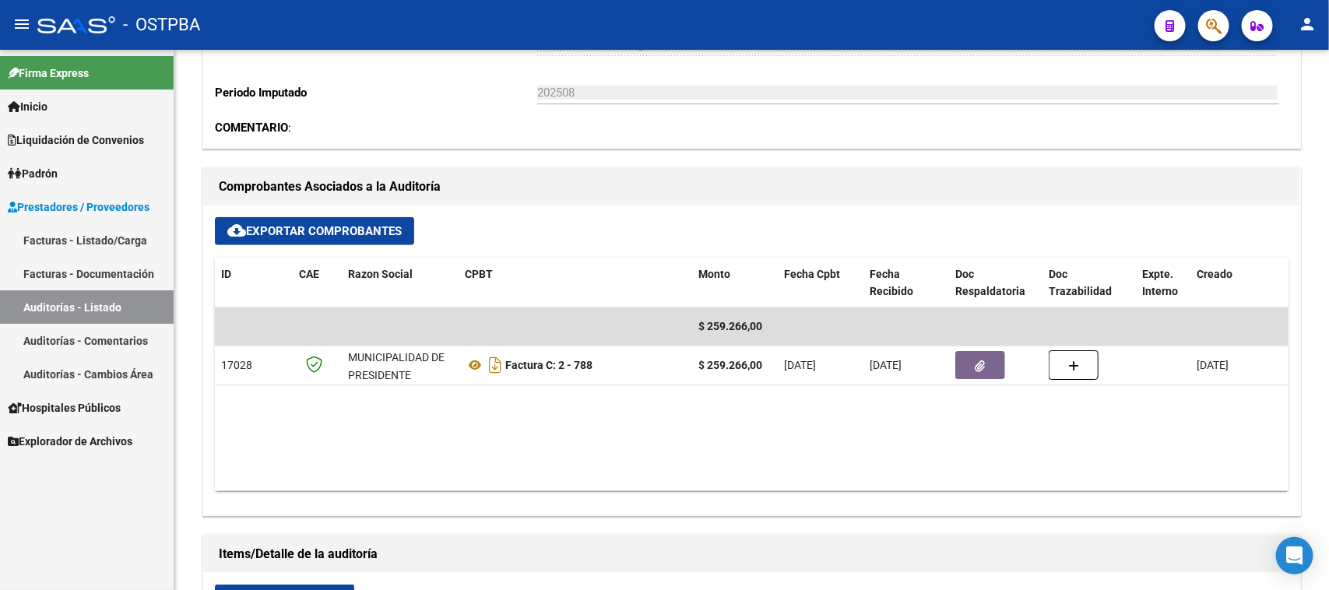
click at [121, 308] on link "Auditorías - Listado" at bounding box center [87, 306] width 174 height 33
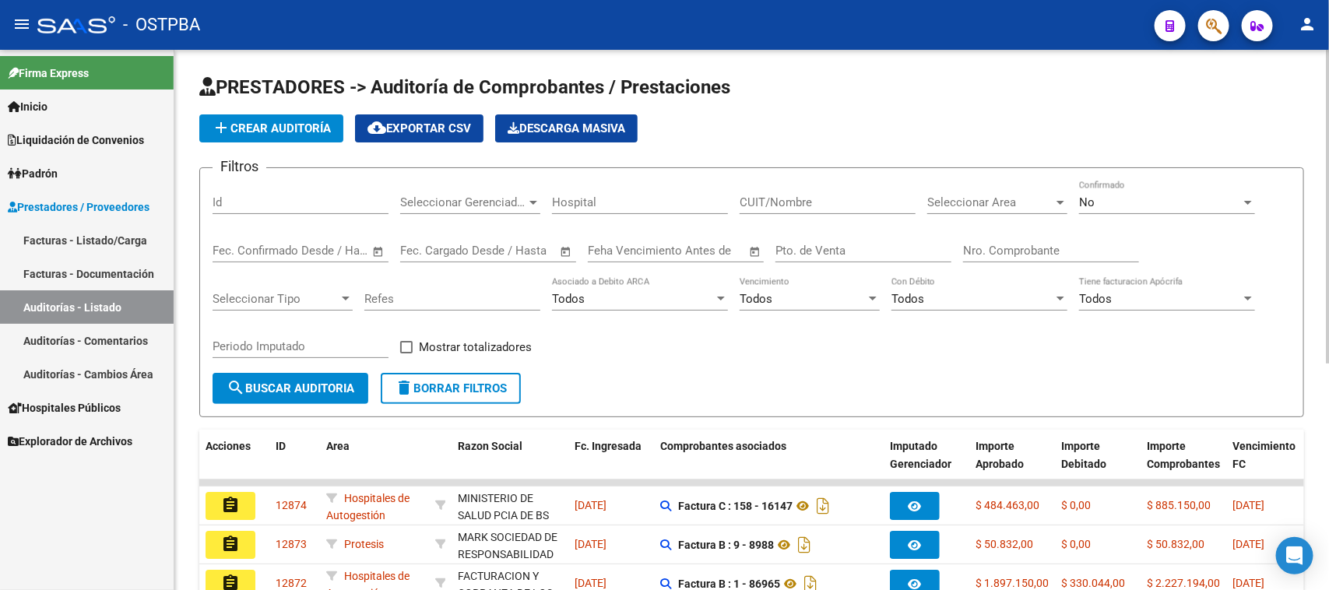
click at [990, 238] on div "Nro. Comprobante" at bounding box center [1051, 245] width 176 height 33
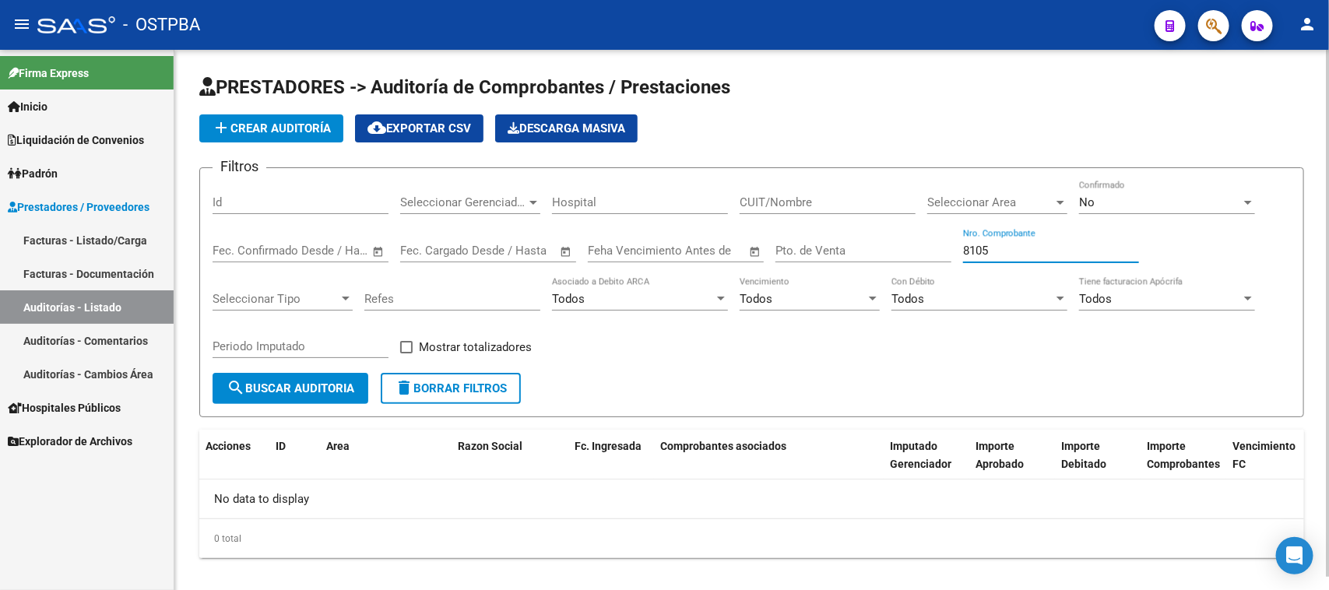
type input "8105"
click at [1092, 202] on span "No" at bounding box center [1087, 202] width 16 height 14
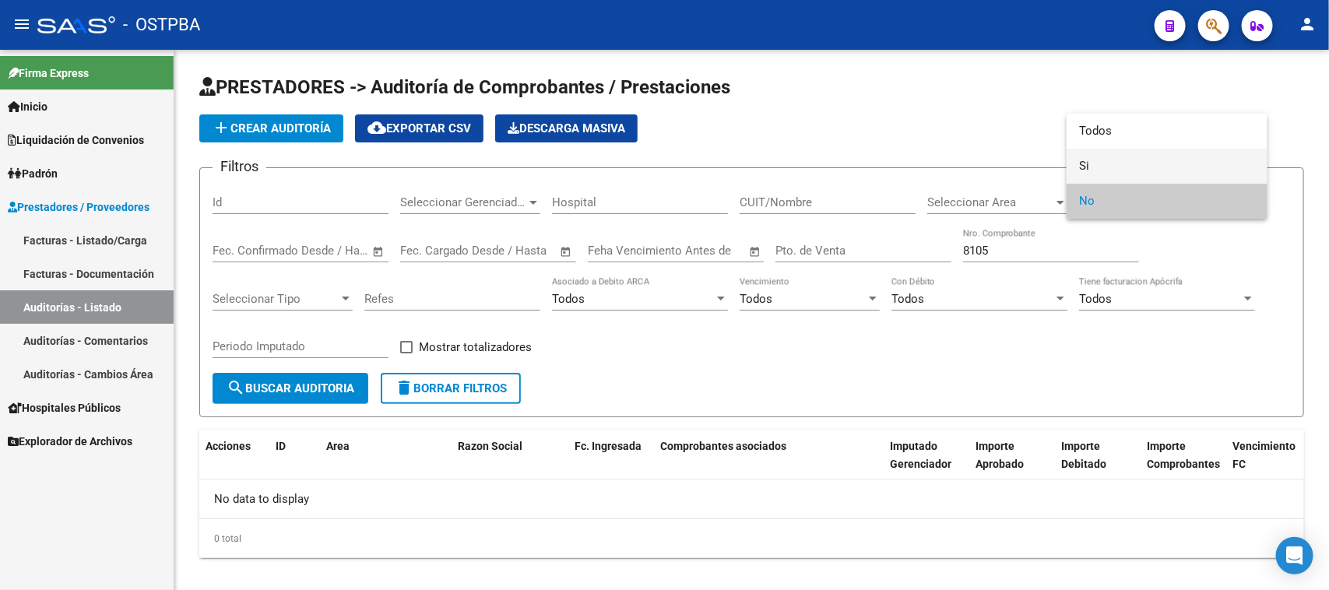
click at [1080, 166] on span "Si" at bounding box center [1167, 166] width 176 height 35
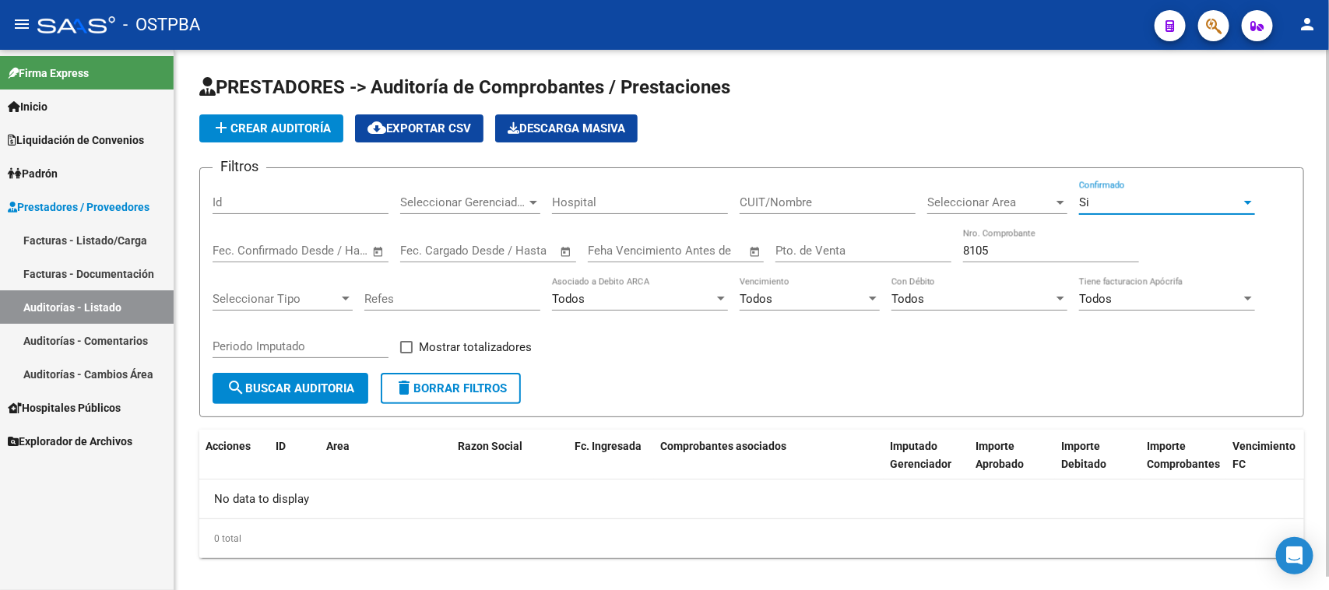
click at [348, 388] on span "search Buscar Auditoria" at bounding box center [291, 388] width 128 height 14
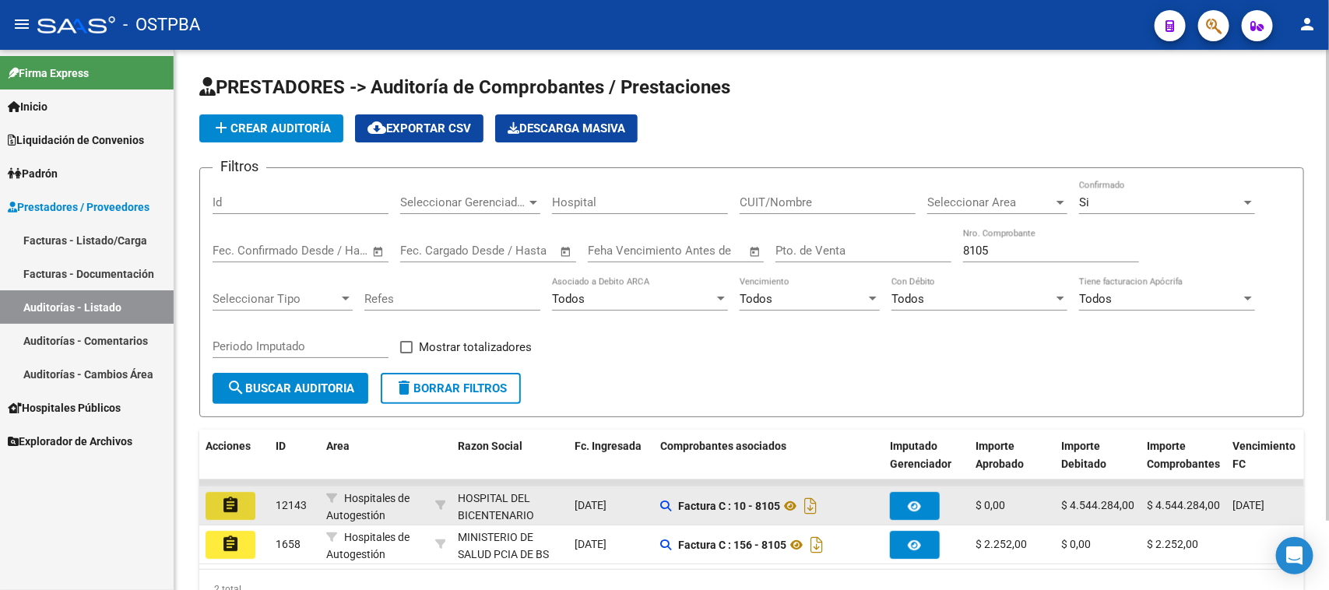
click at [227, 498] on mat-icon "assignment" at bounding box center [230, 505] width 19 height 19
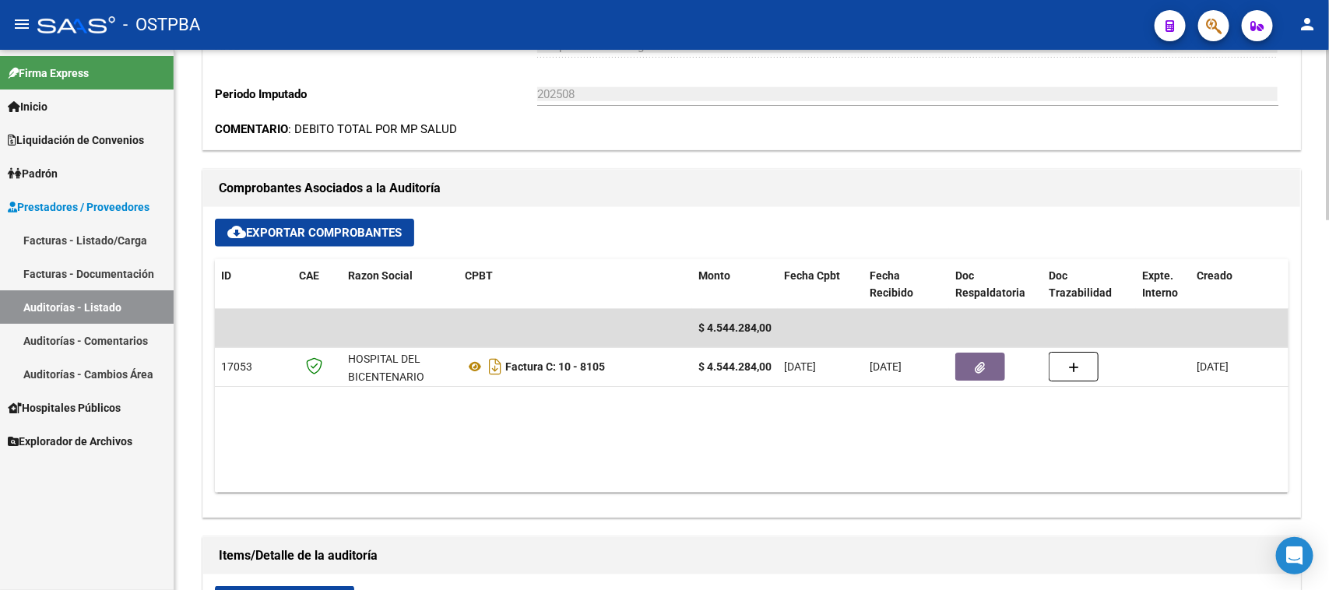
scroll to position [584, 0]
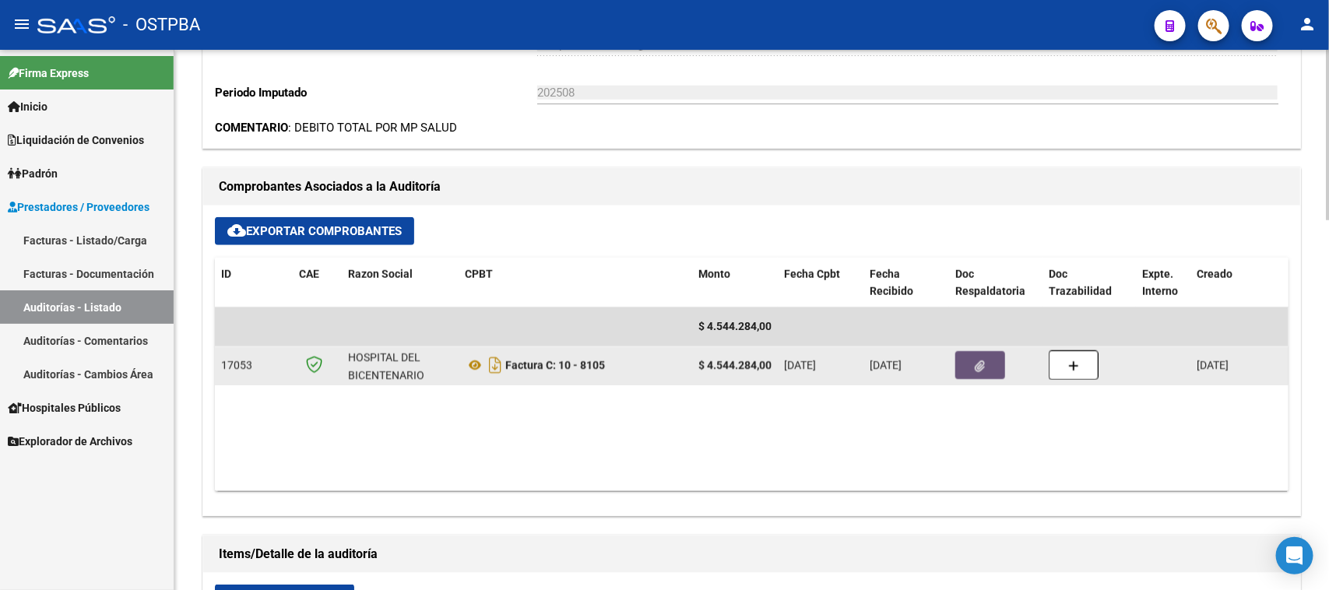
click at [978, 364] on icon "button" at bounding box center [980, 366] width 10 height 12
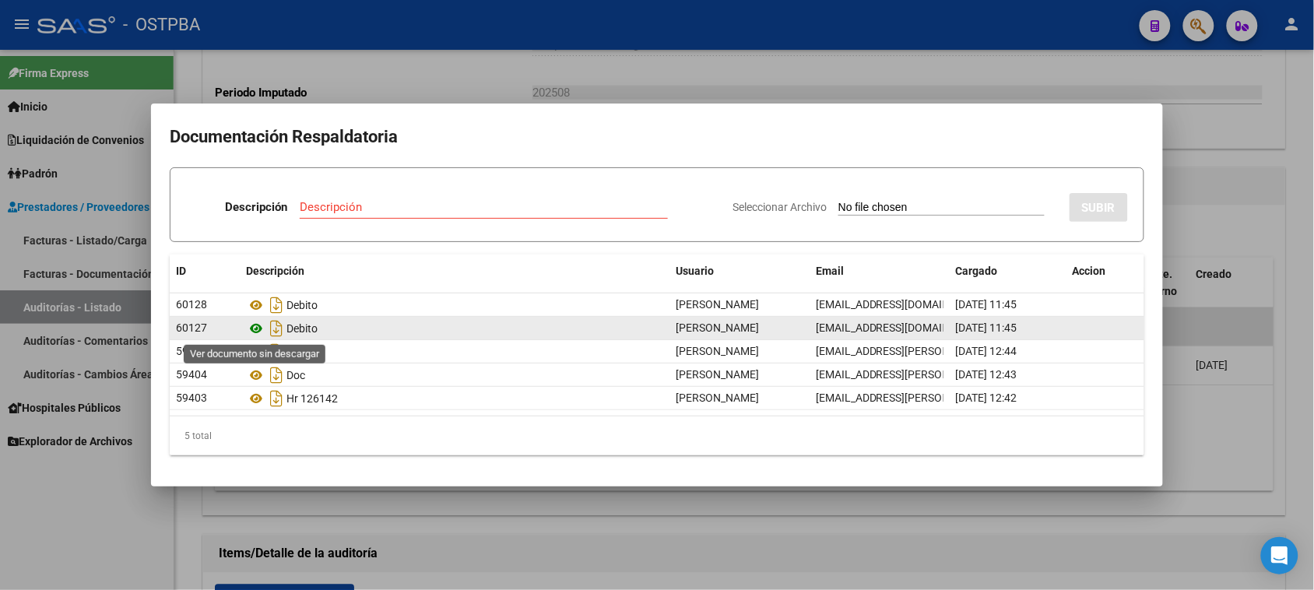
click at [254, 331] on icon at bounding box center [256, 328] width 20 height 19
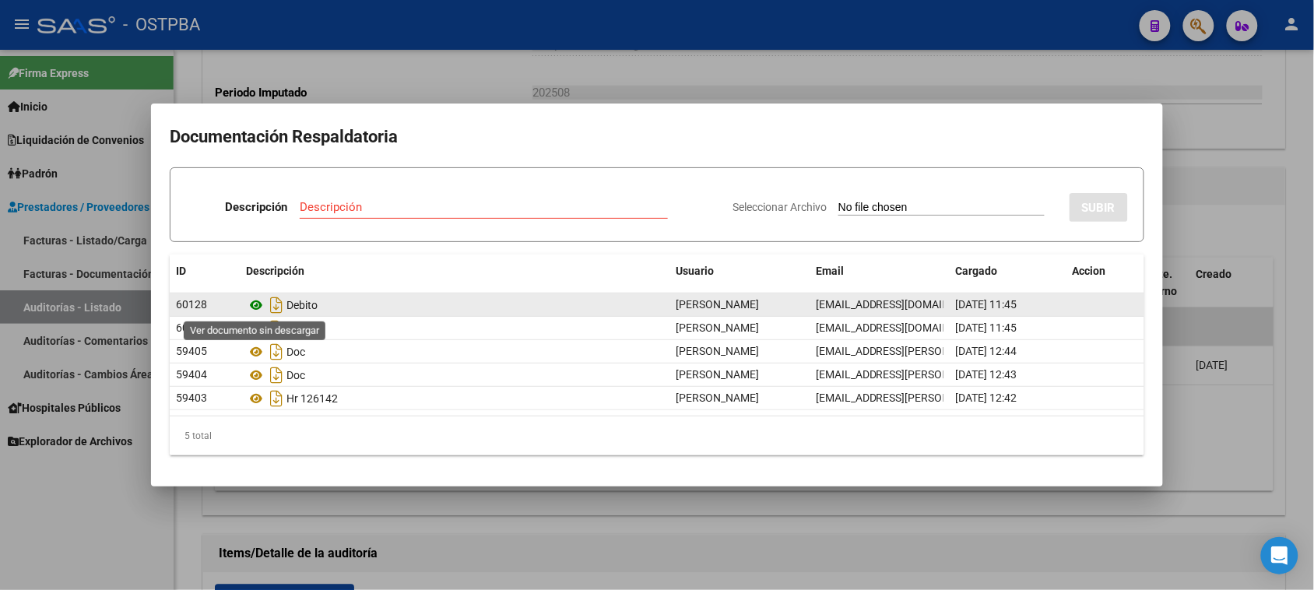
click at [253, 307] on icon at bounding box center [256, 305] width 20 height 19
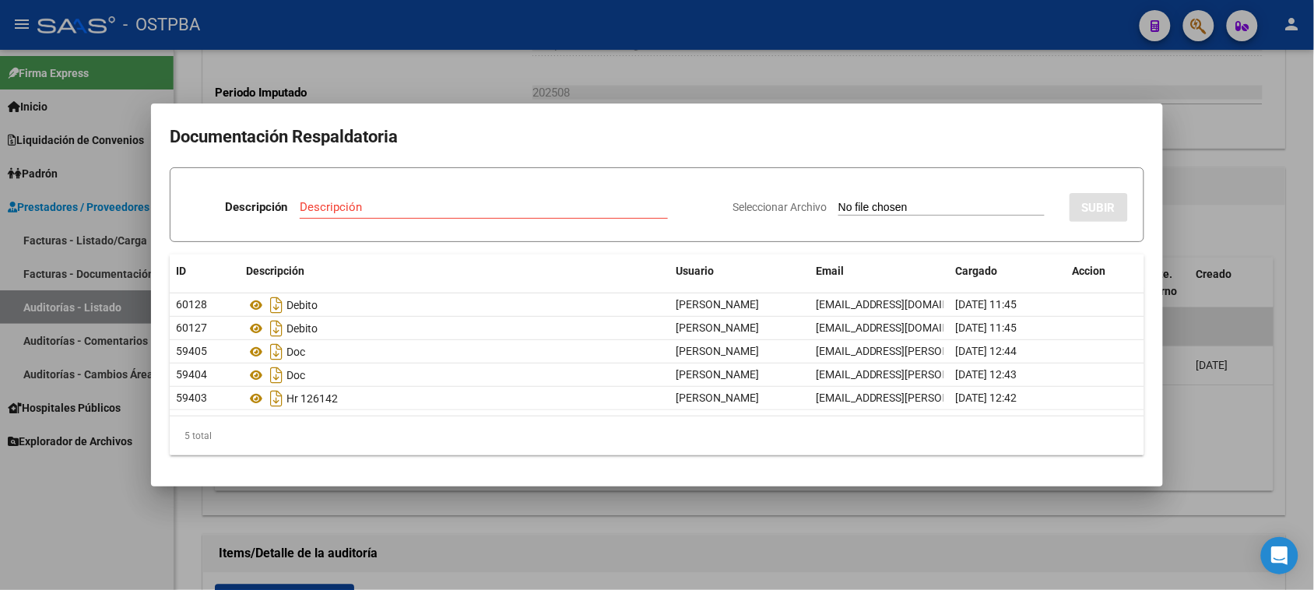
click at [421, 515] on div at bounding box center [657, 295] width 1314 height 590
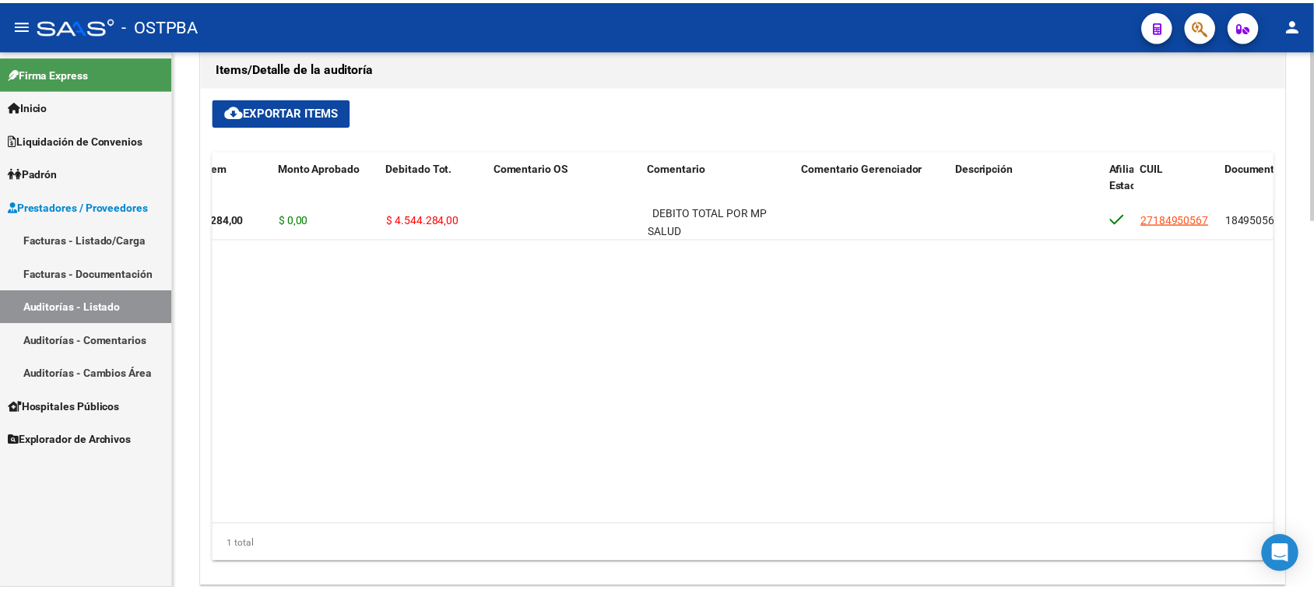
scroll to position [0, 455]
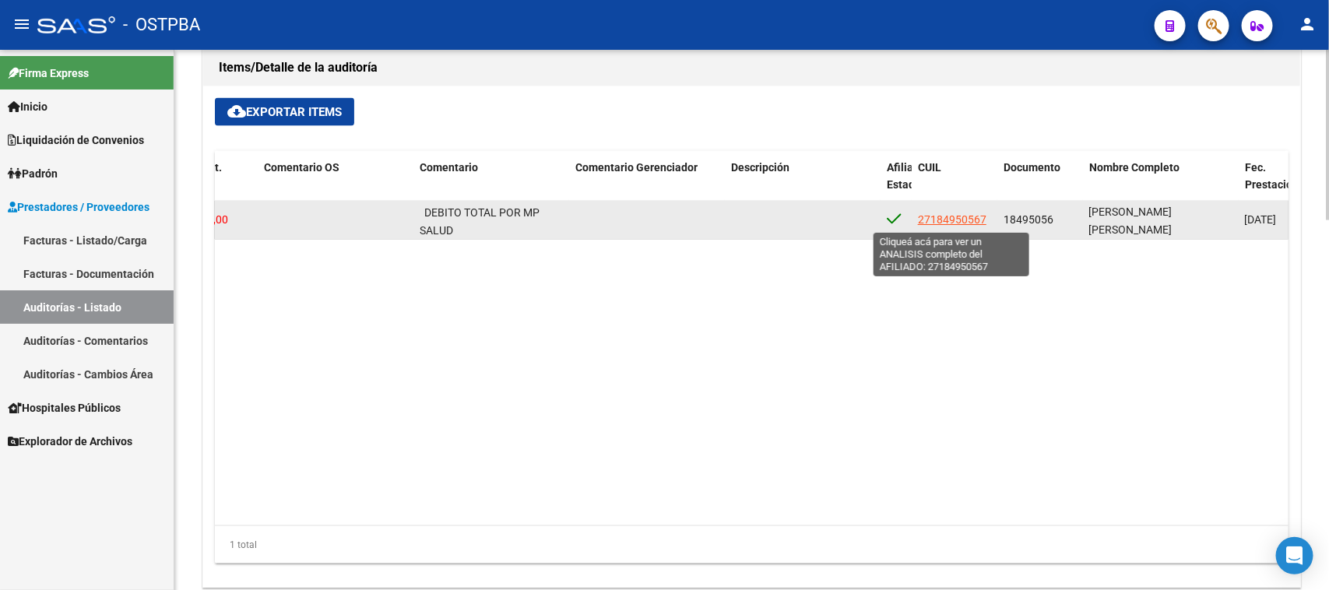
click at [954, 216] on span "27184950567" at bounding box center [952, 219] width 68 height 12
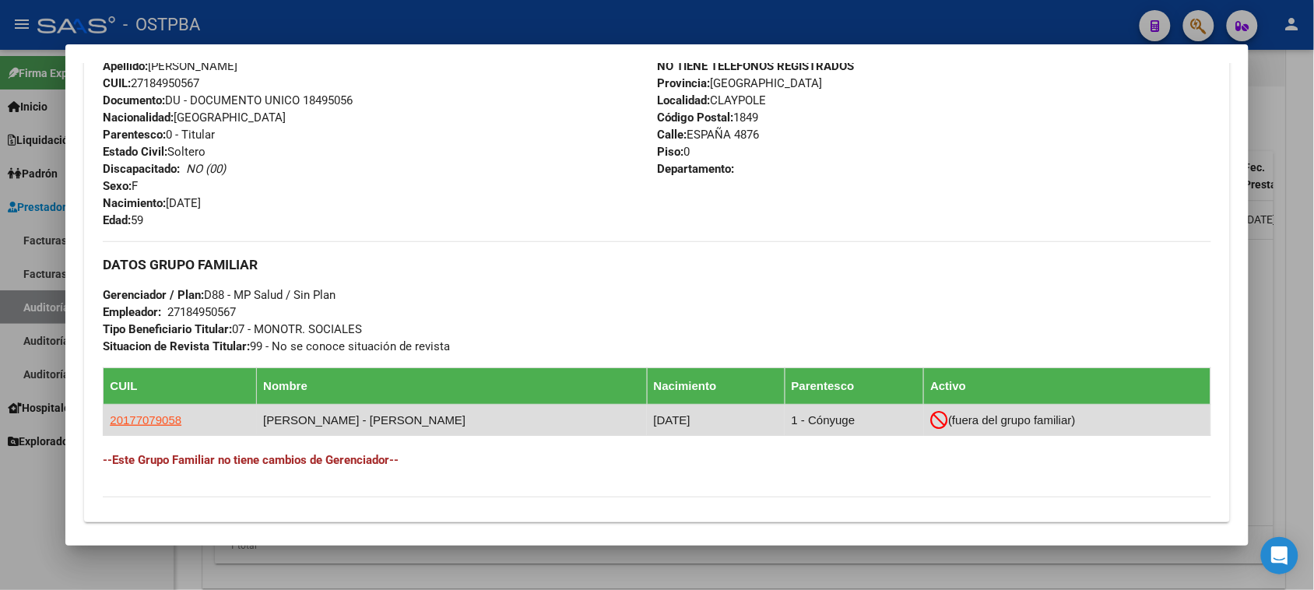
scroll to position [784, 0]
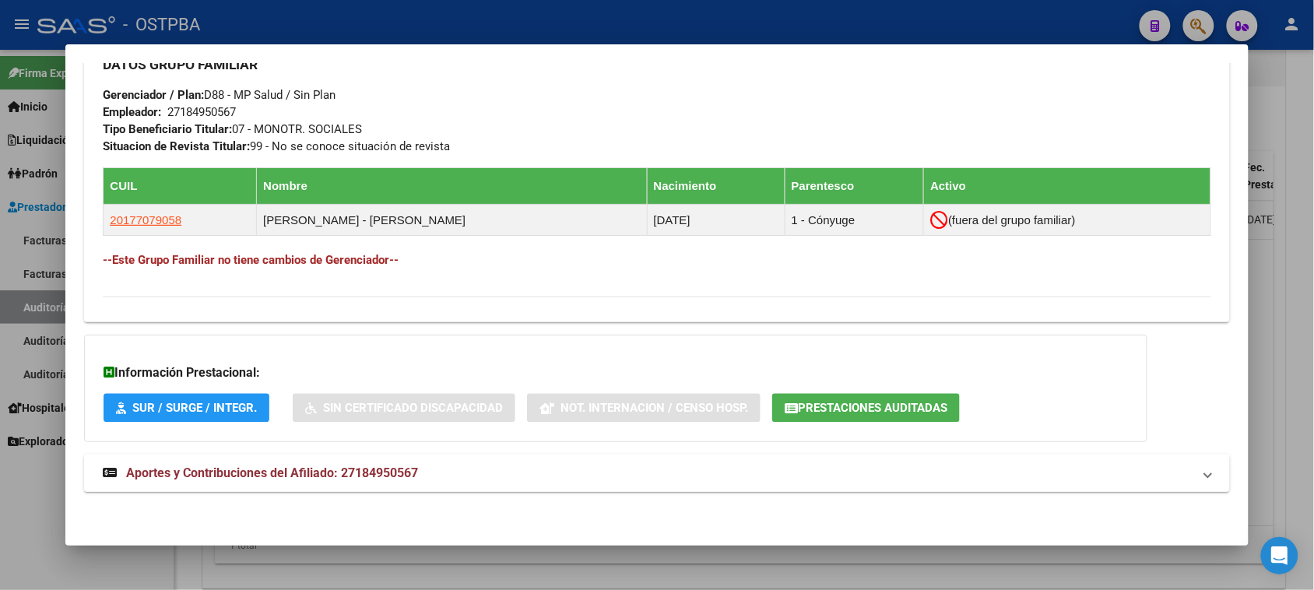
click at [383, 473] on span "Aportes y Contribuciones del Afiliado: 27184950567" at bounding box center [272, 472] width 292 height 15
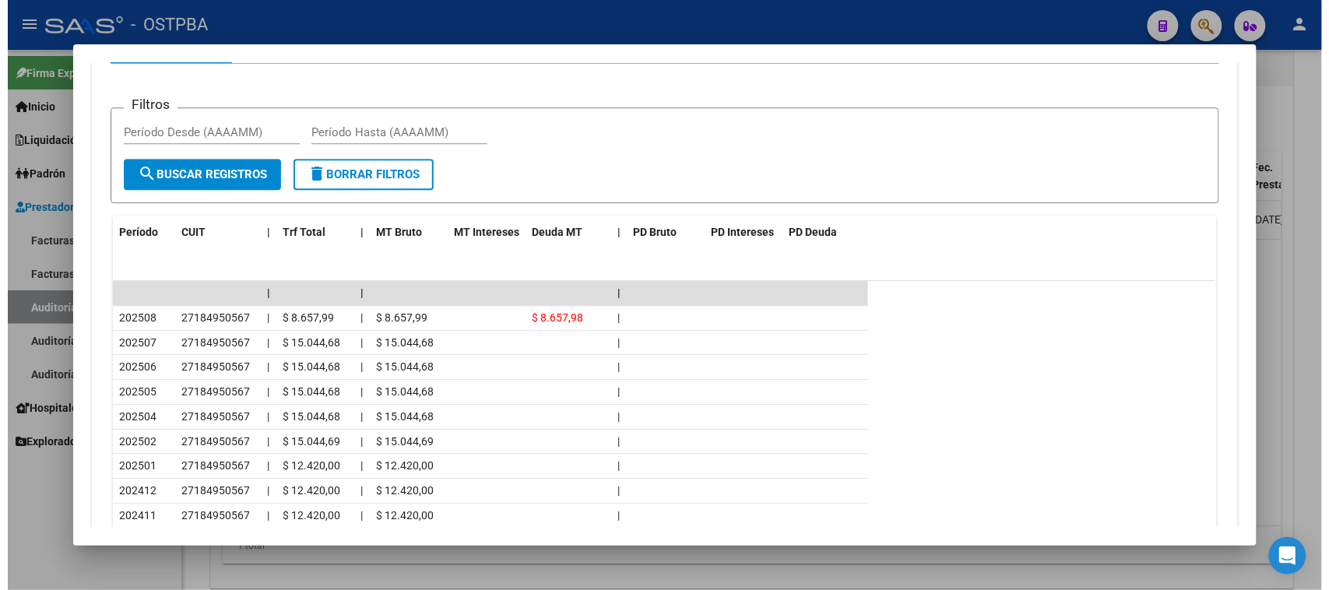
scroll to position [1485, 0]
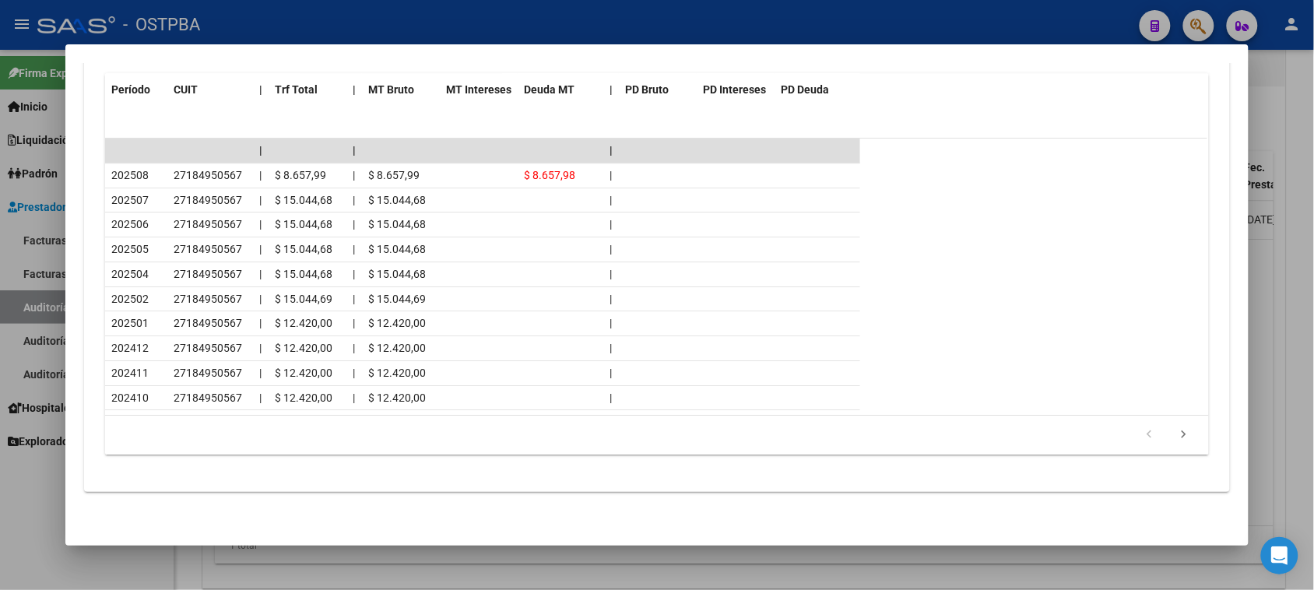
click at [37, 497] on div at bounding box center [657, 295] width 1314 height 590
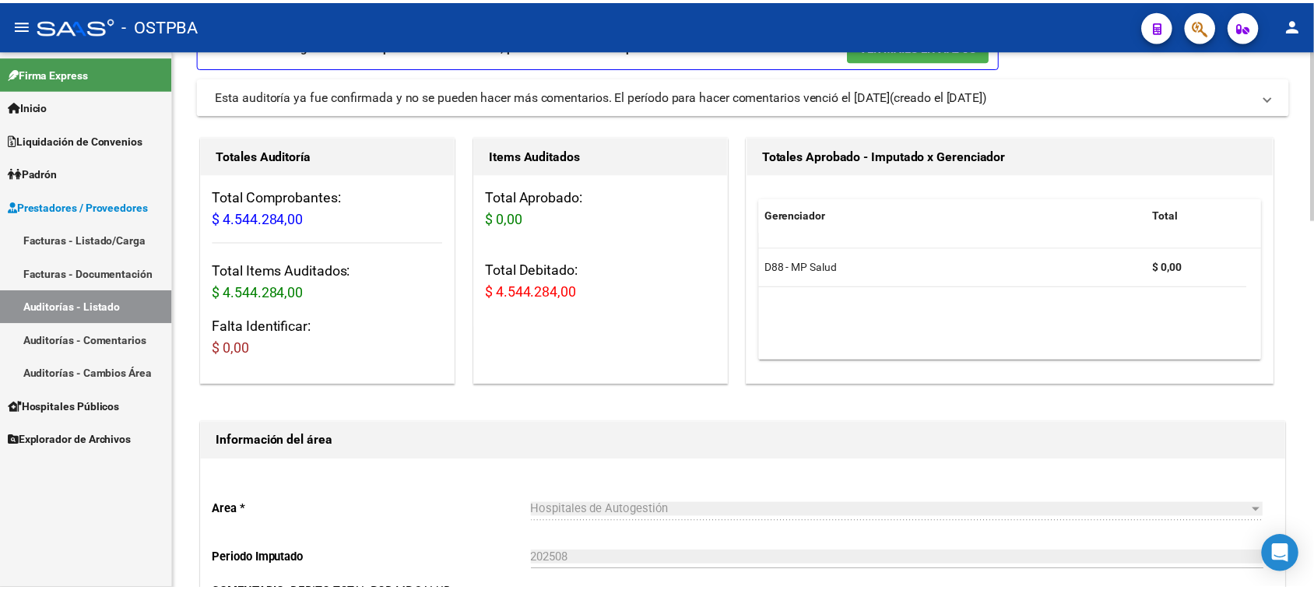
scroll to position [0, 0]
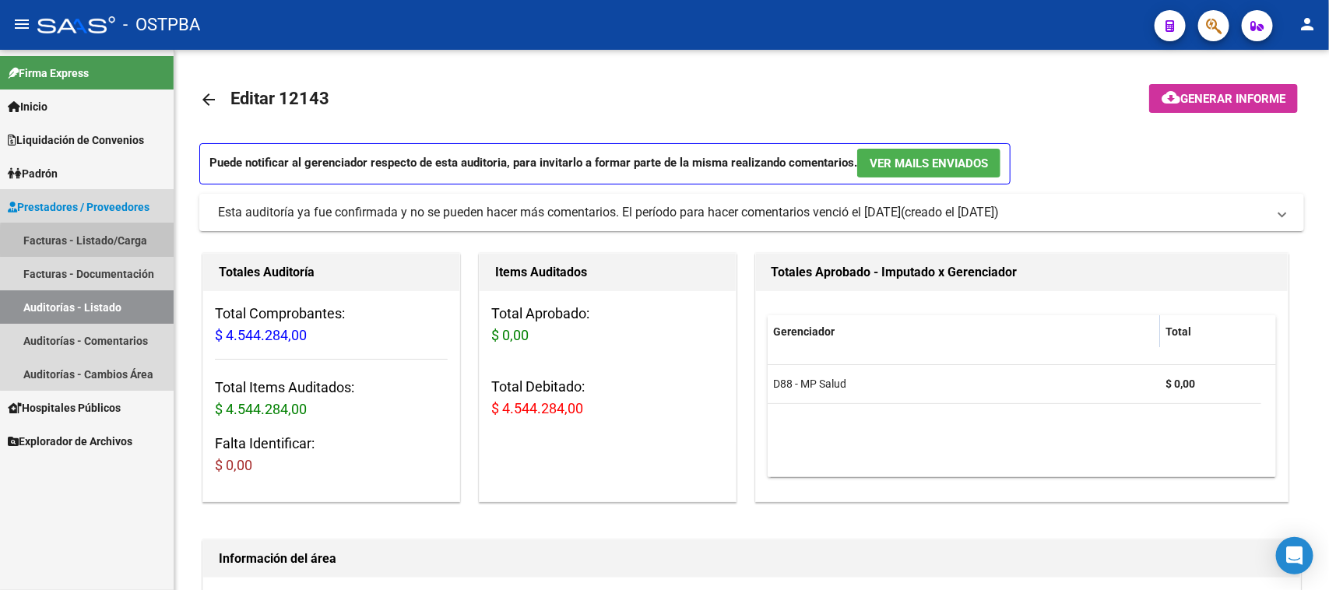
click at [104, 242] on link "Facturas - Listado/Carga" at bounding box center [87, 239] width 174 height 33
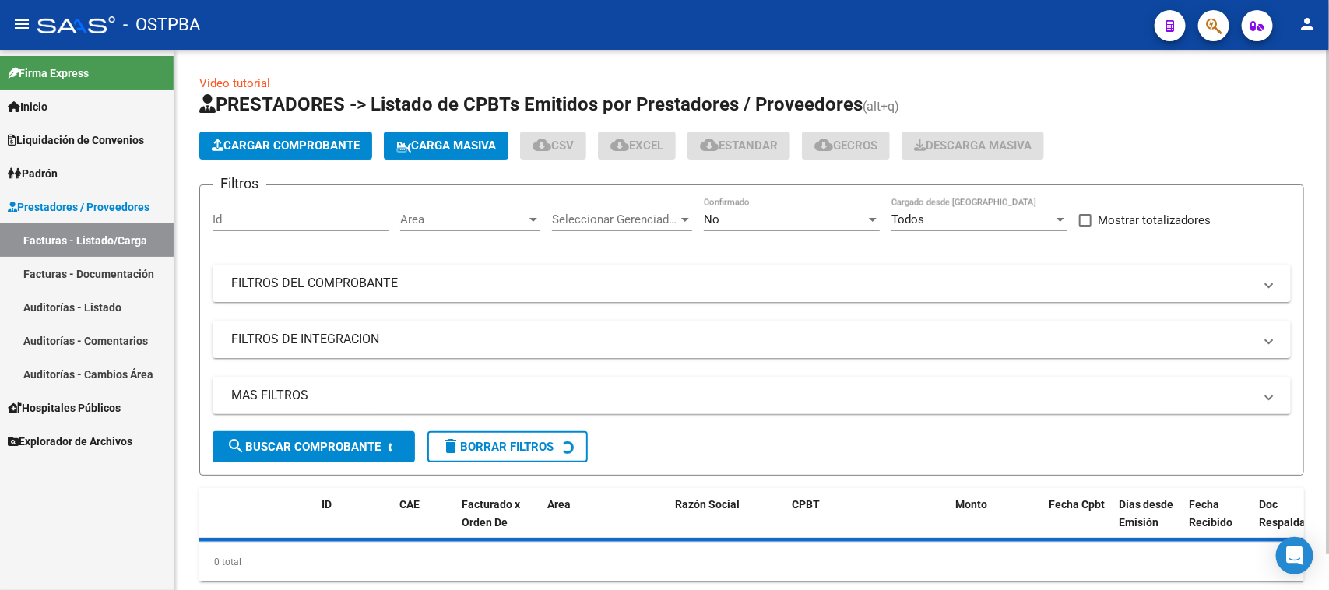
click at [318, 156] on button "Cargar Comprobante" at bounding box center [285, 146] width 173 height 28
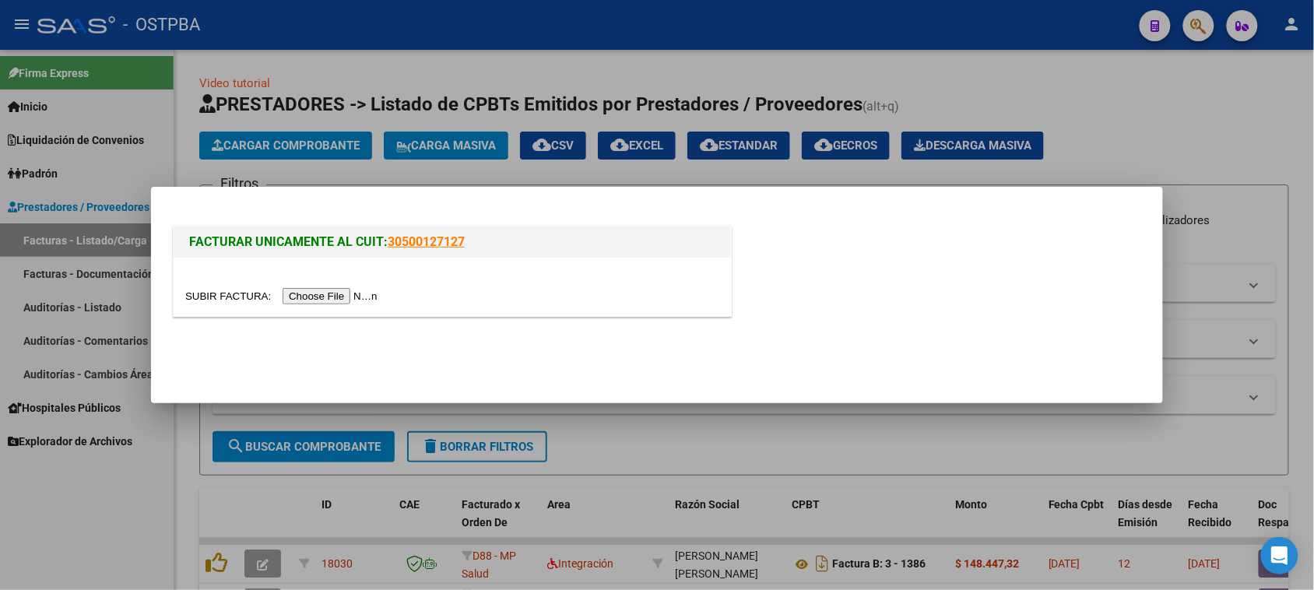
click at [324, 297] on input "file" at bounding box center [283, 296] width 197 height 16
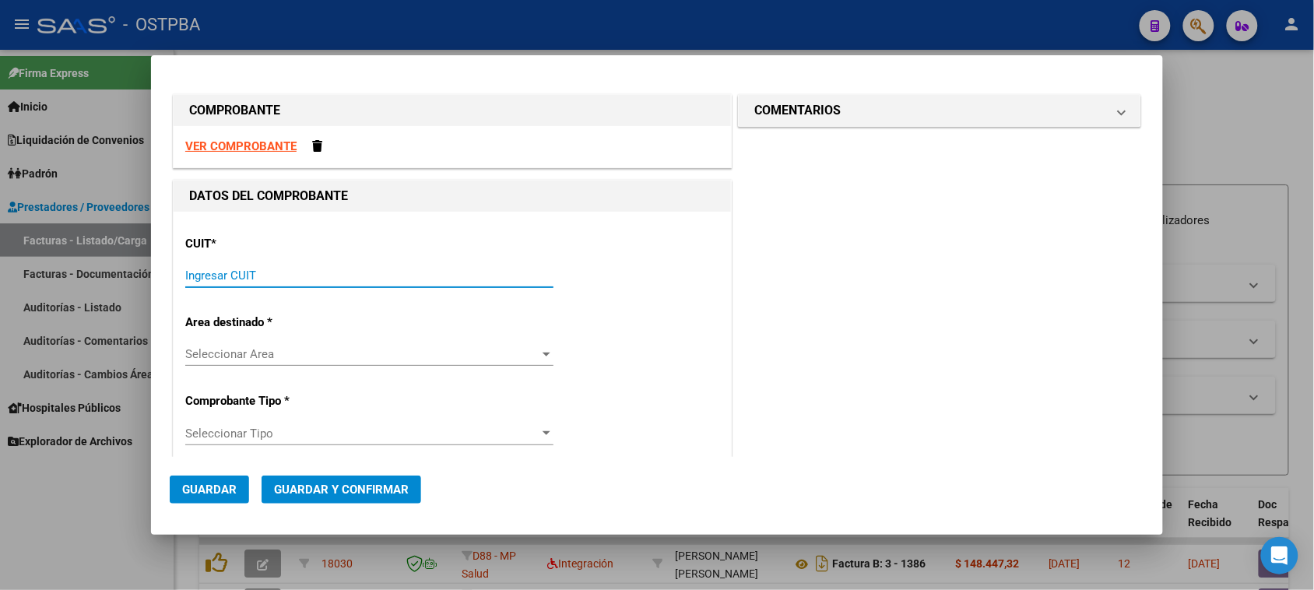
click at [269, 274] on input "Ingresar CUIT" at bounding box center [369, 276] width 368 height 14
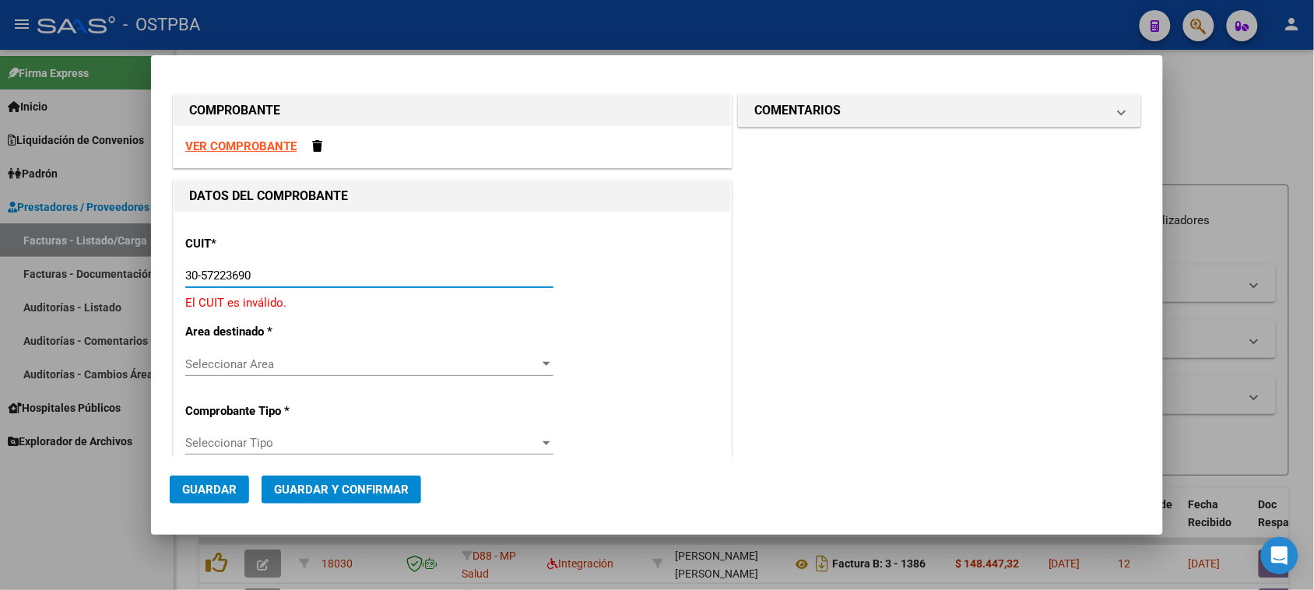
type input "30-57223690-7"
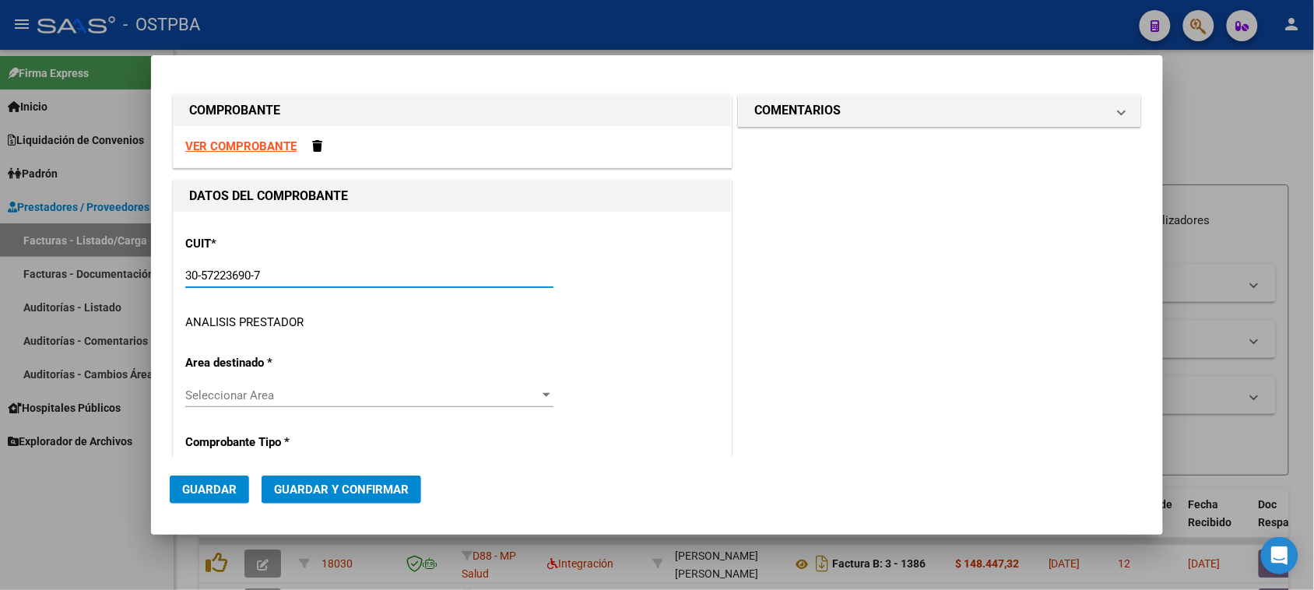
type input "8"
type input "30-57223690-7"
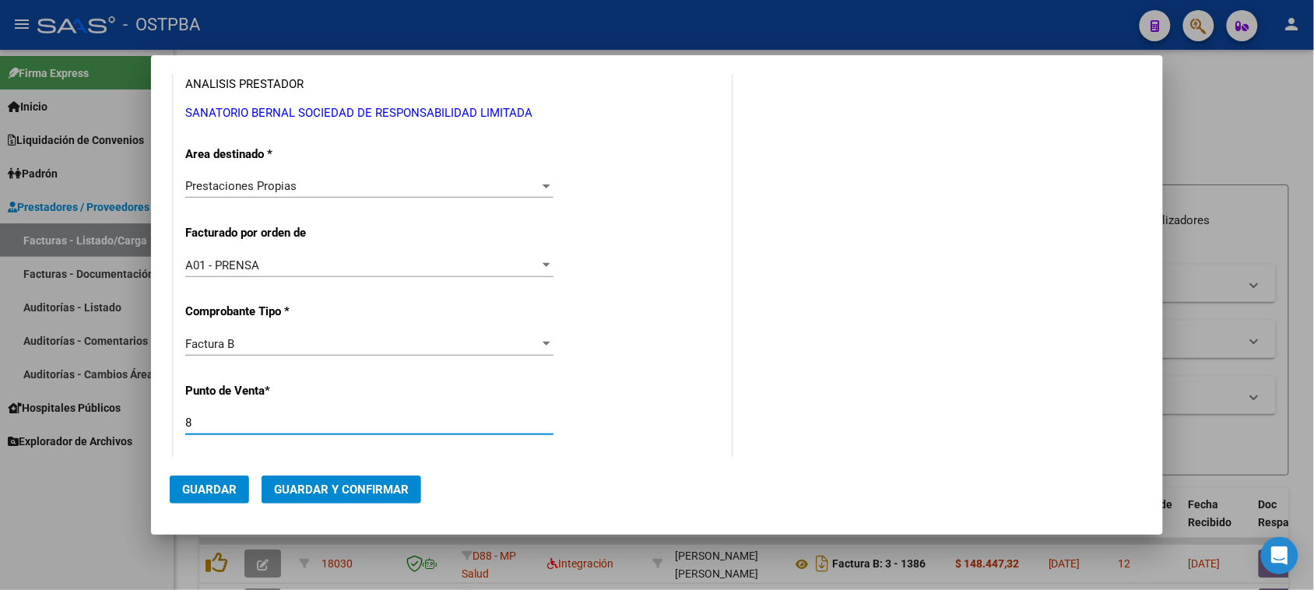
scroll to position [475, 0]
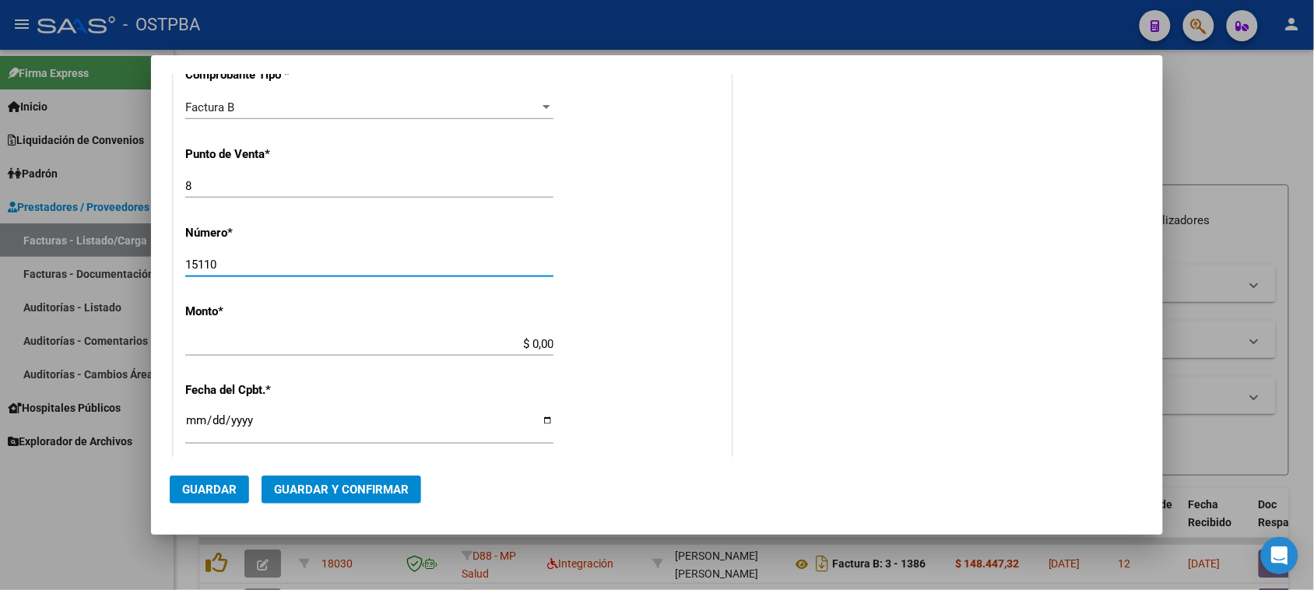
type input "15110"
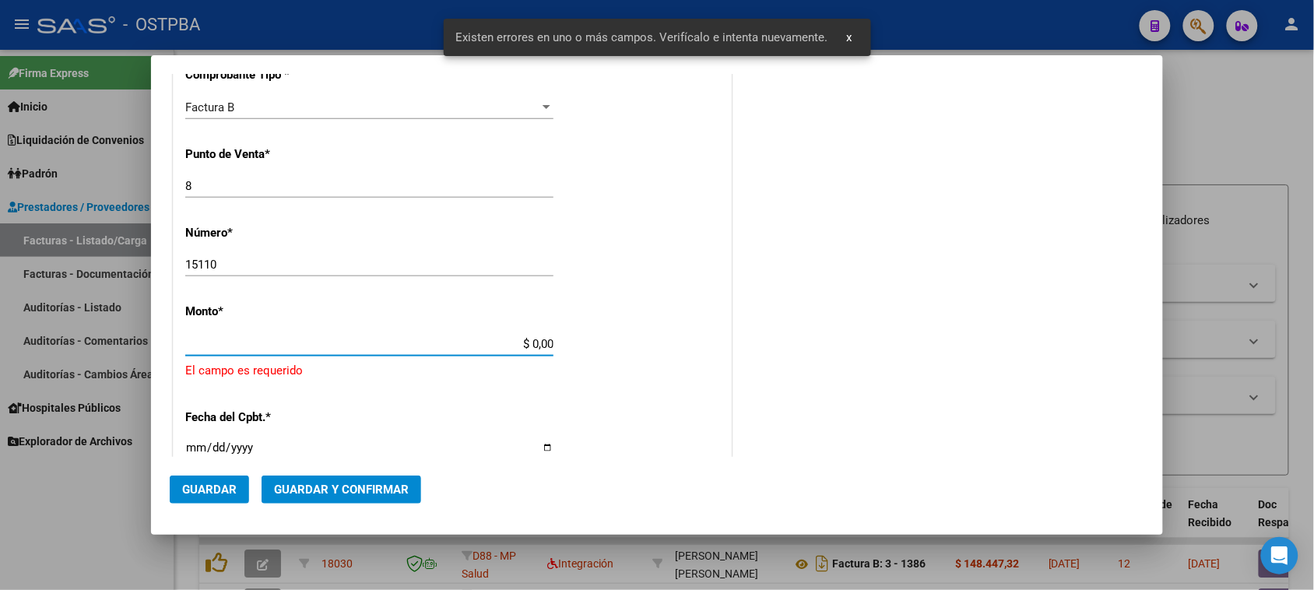
scroll to position [546, 0]
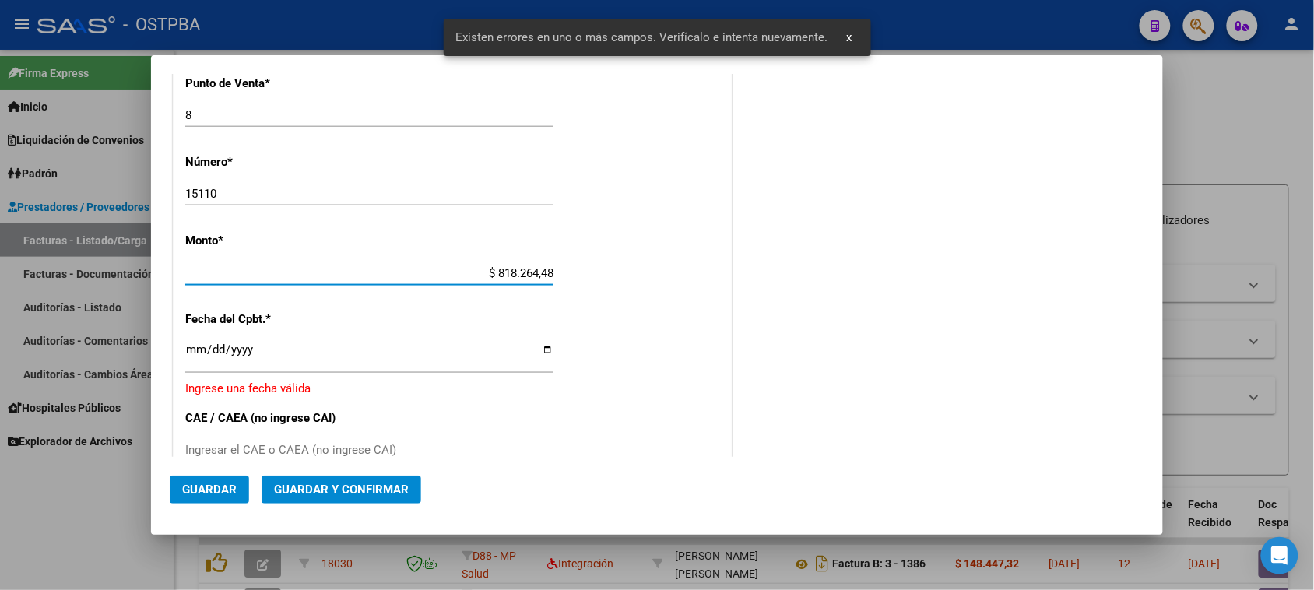
type input "$ 8.182.644,88"
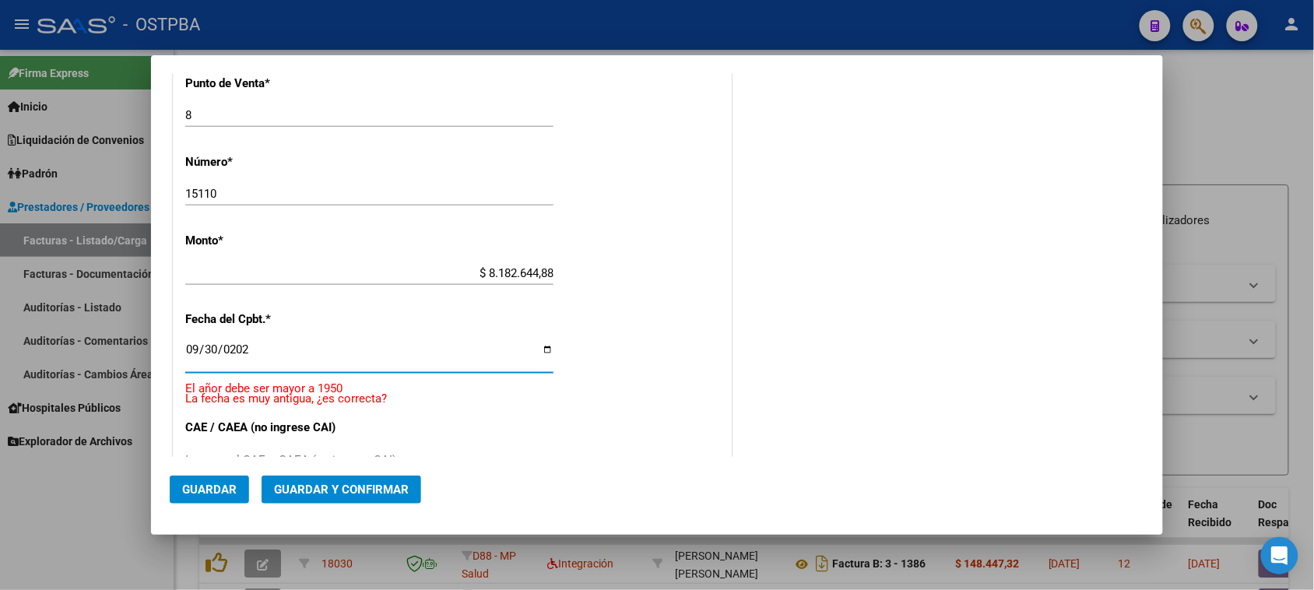
type input "[DATE]"
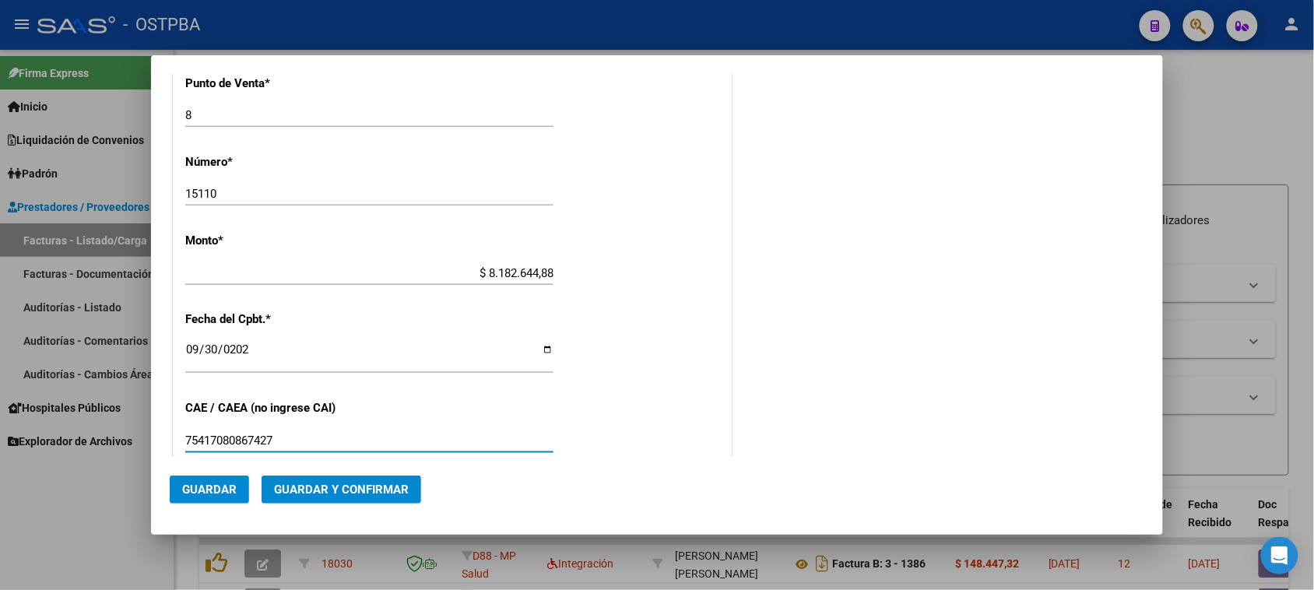
type input "75417080867427"
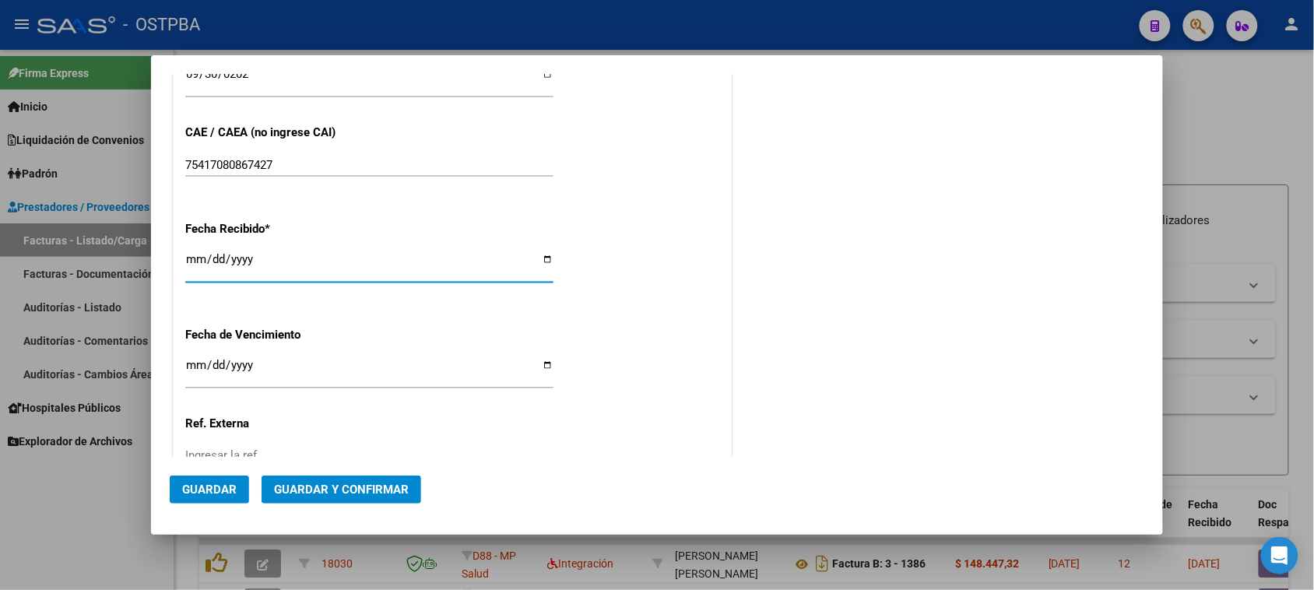
type input "2025-10-09"
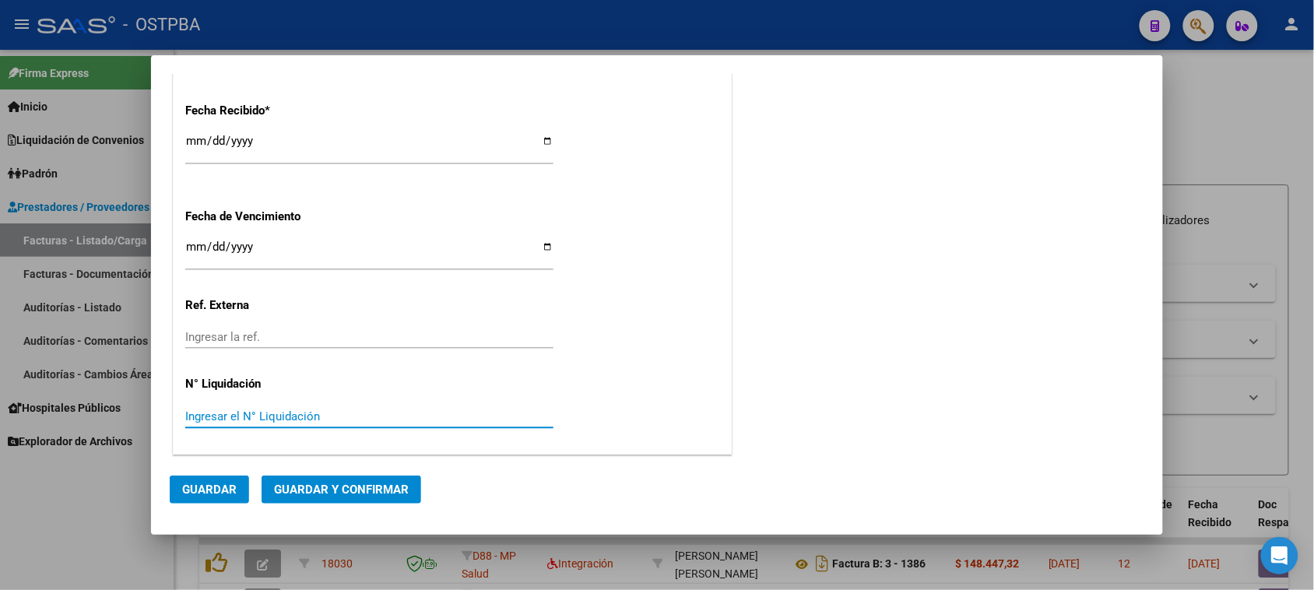
scroll to position [0, 0]
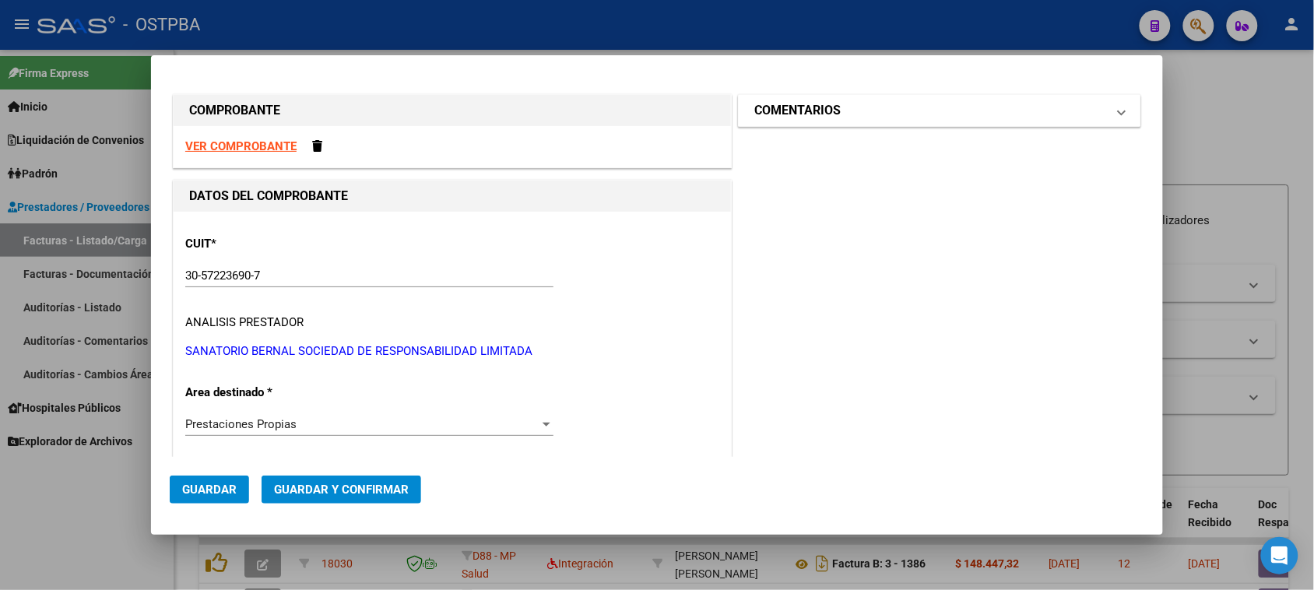
click at [842, 121] on mat-expansion-panel-header "COMENTARIOS" at bounding box center [940, 110] width 402 height 31
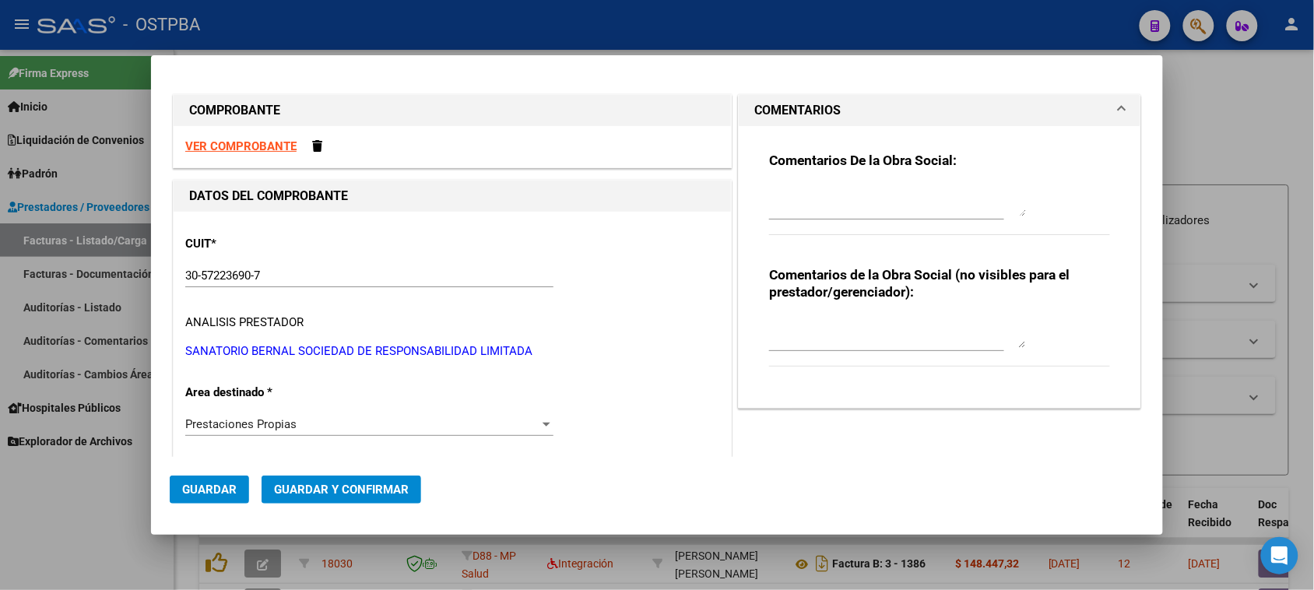
click at [818, 195] on textarea at bounding box center [897, 200] width 257 height 31
type textarea "HR 127191"
click at [203, 483] on span "Guardar" at bounding box center [209, 490] width 54 height 14
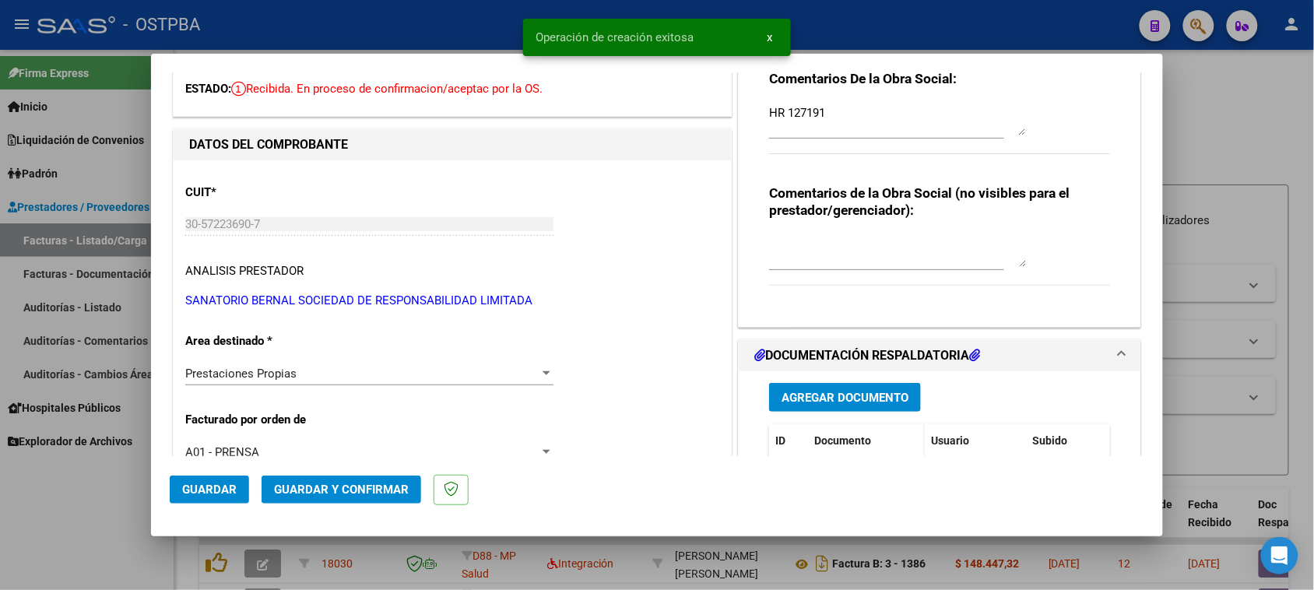
scroll to position [97, 0]
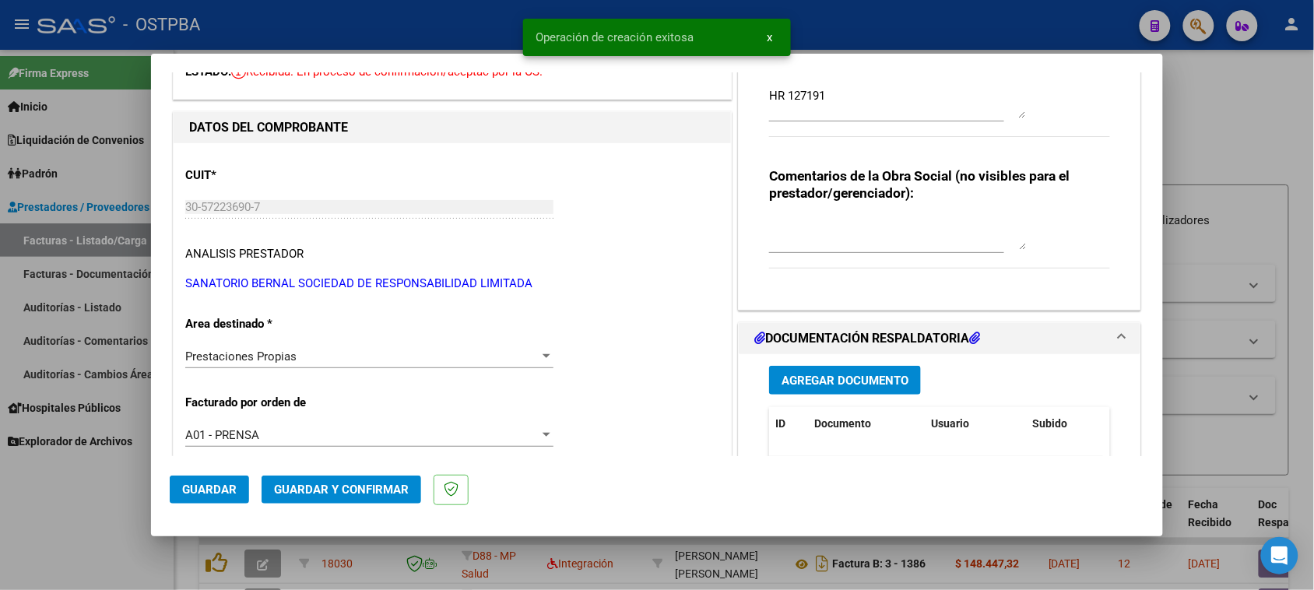
click at [848, 382] on span "Agregar Documento" at bounding box center [845, 381] width 127 height 14
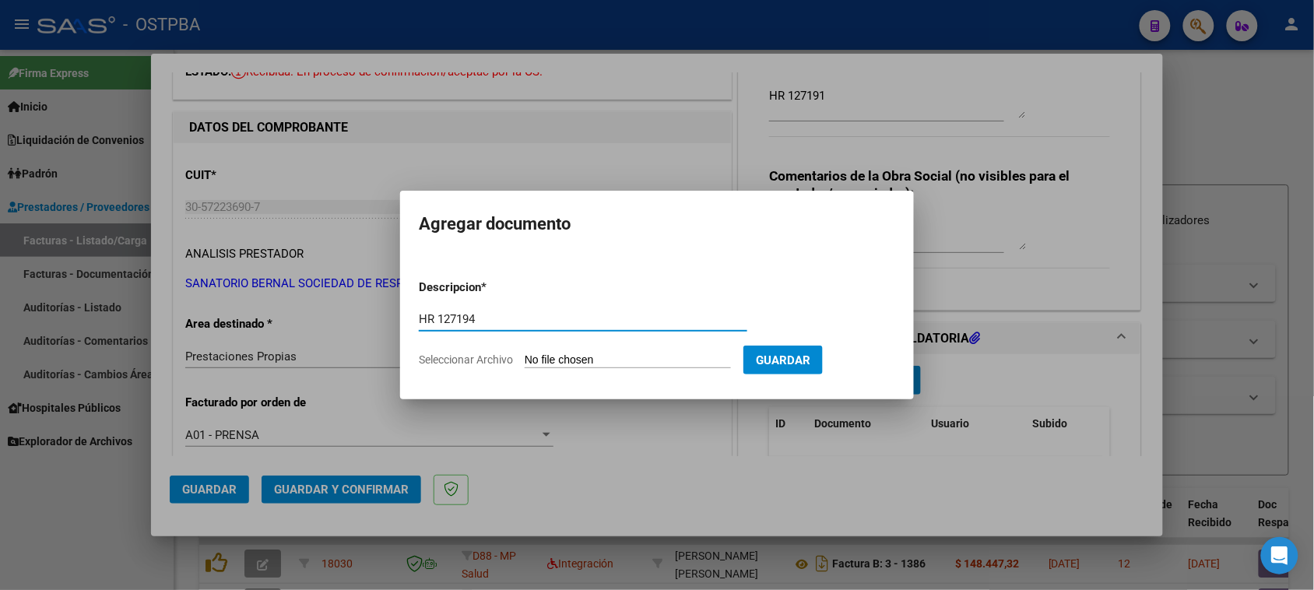
type input "HR 127194"
click at [525, 353] on input "Seleccionar Archivo" at bounding box center [628, 360] width 206 height 15
type input "C:\fakepath\HR 127194.pdf"
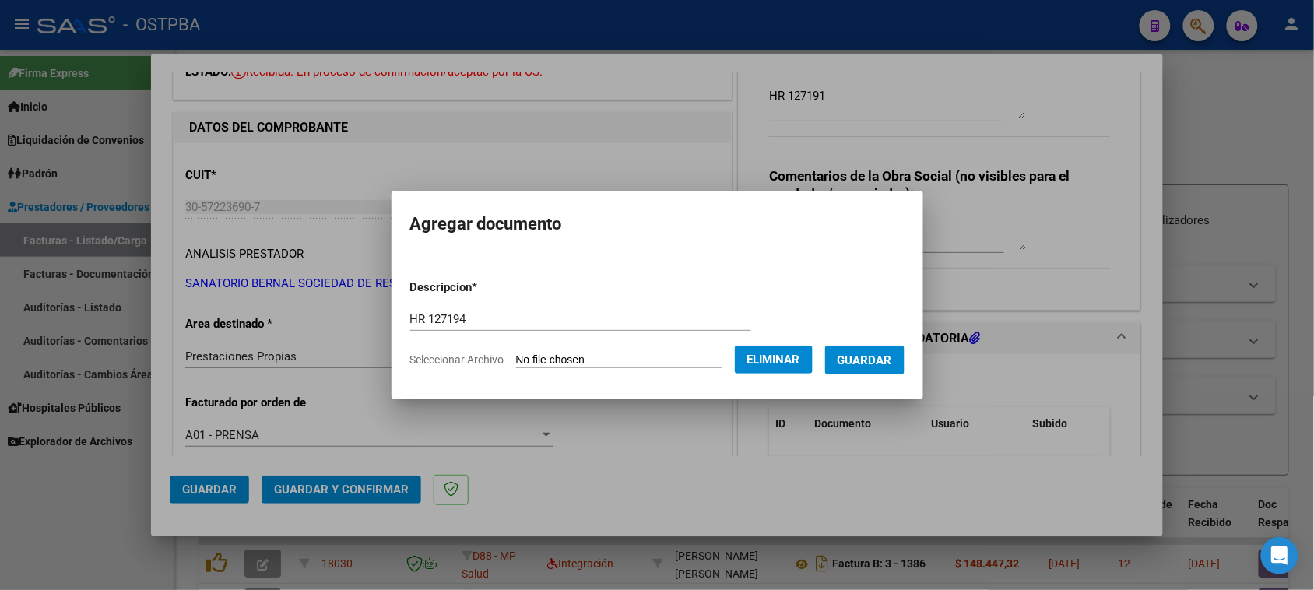
click at [873, 367] on button "Guardar" at bounding box center [864, 360] width 79 height 29
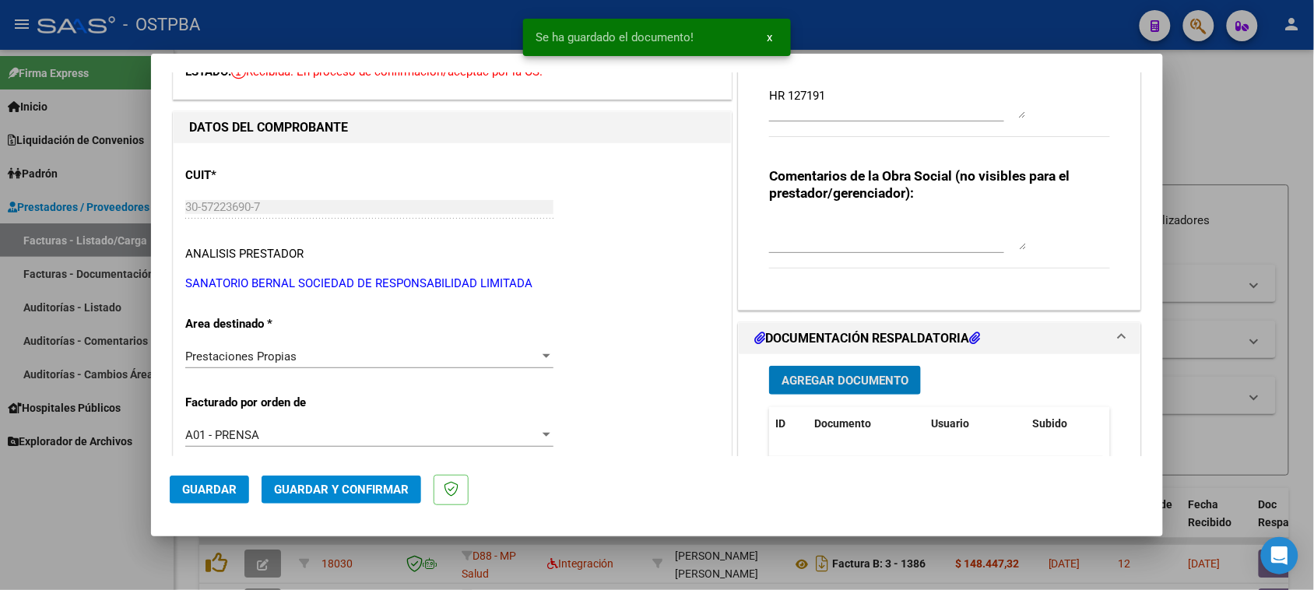
click at [878, 375] on span "Agregar Documento" at bounding box center [845, 381] width 127 height 14
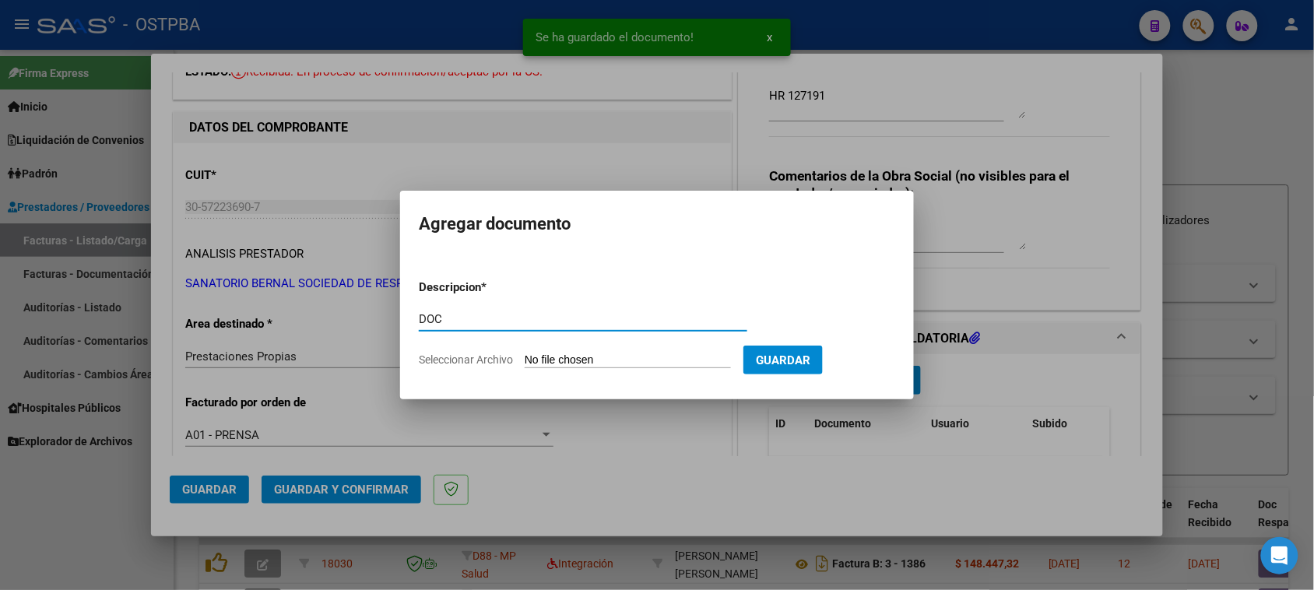
type input "DOC"
click at [525, 353] on input "Seleccionar Archivo" at bounding box center [628, 360] width 206 height 15
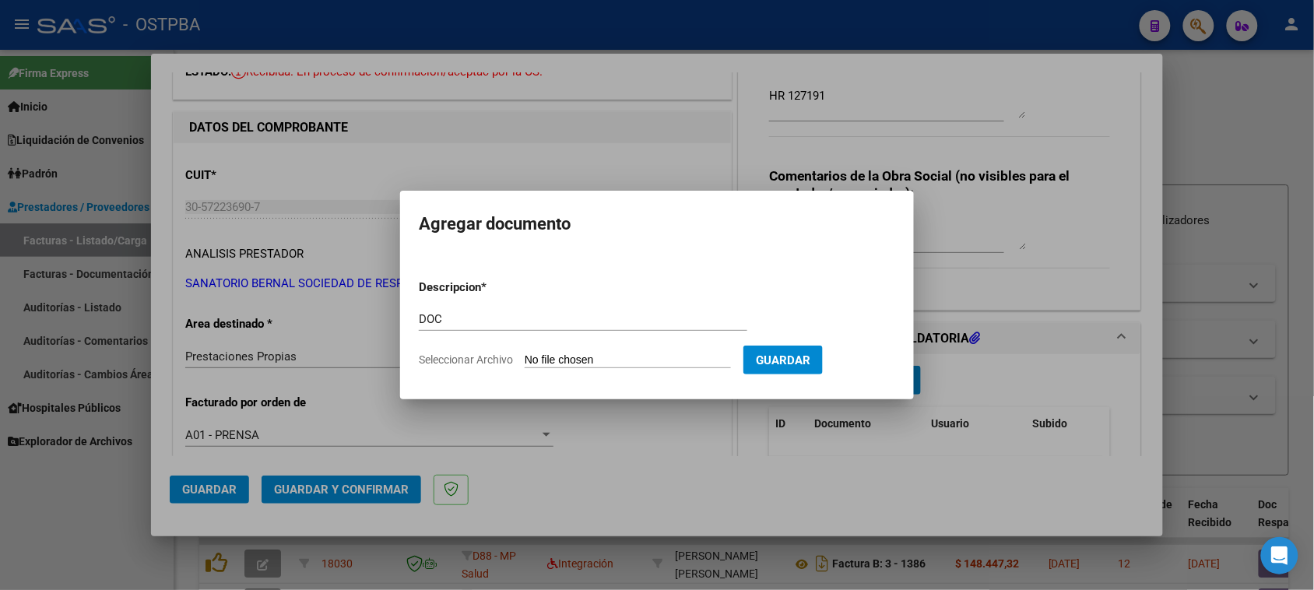
type input "C:\fakepath\doc 15110.zip"
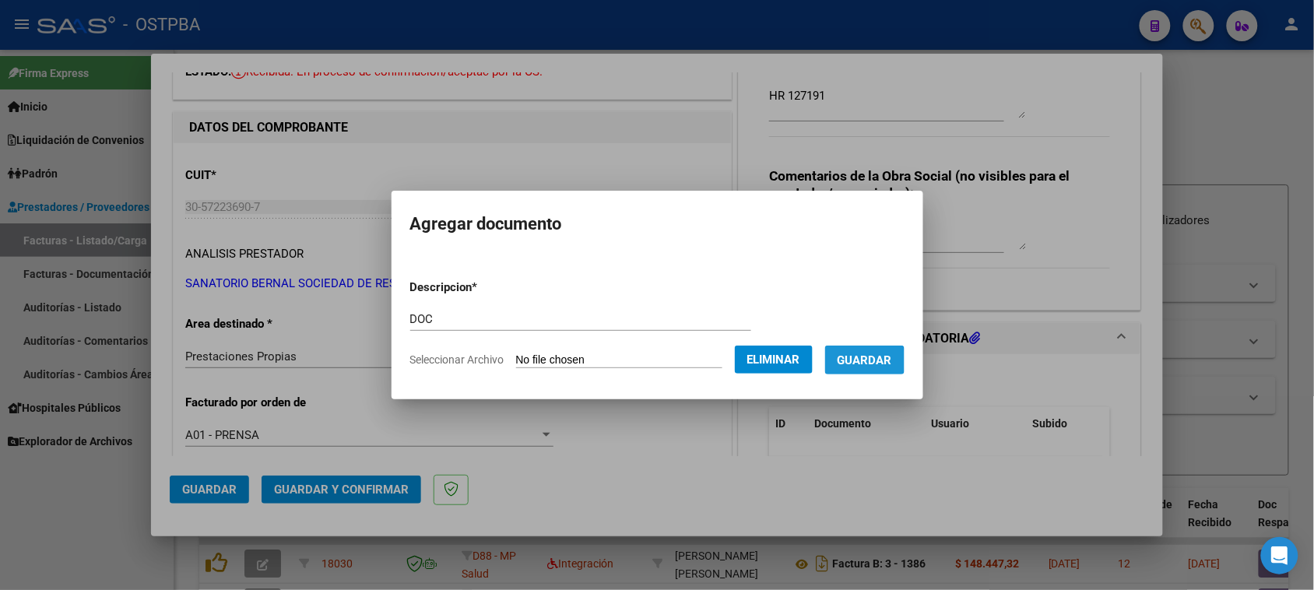
click at [869, 360] on span "Guardar" at bounding box center [865, 360] width 54 height 14
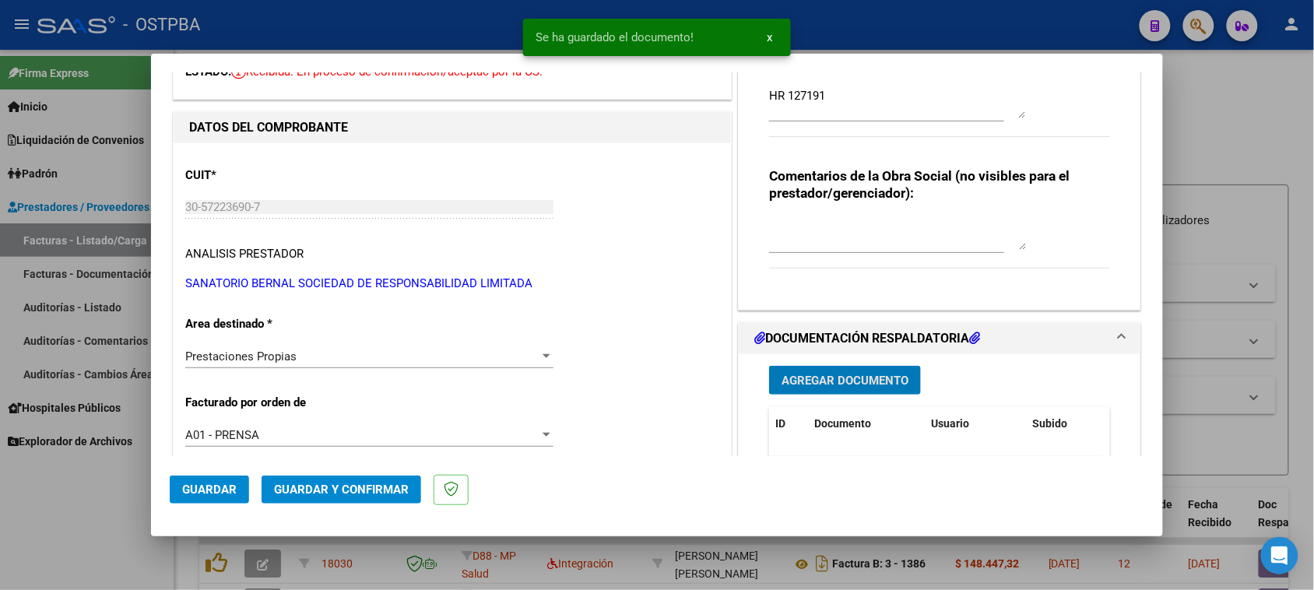
click at [337, 491] on span "Guardar y Confirmar" at bounding box center [341, 490] width 135 height 14
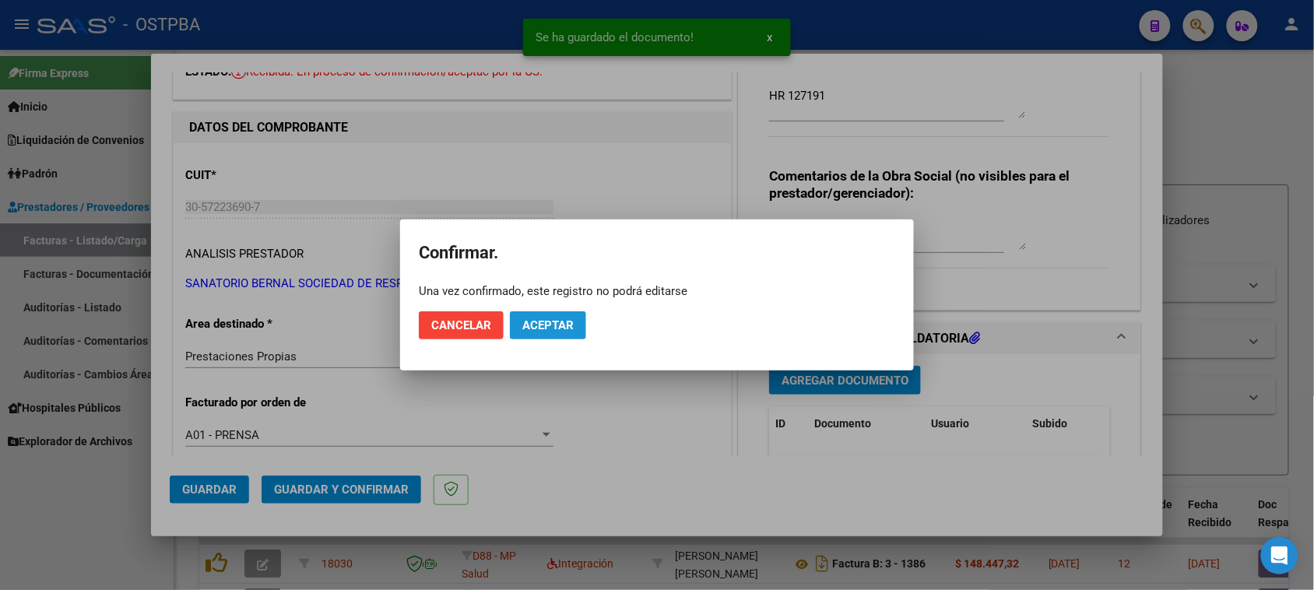
click at [546, 329] on span "Aceptar" at bounding box center [547, 325] width 51 height 14
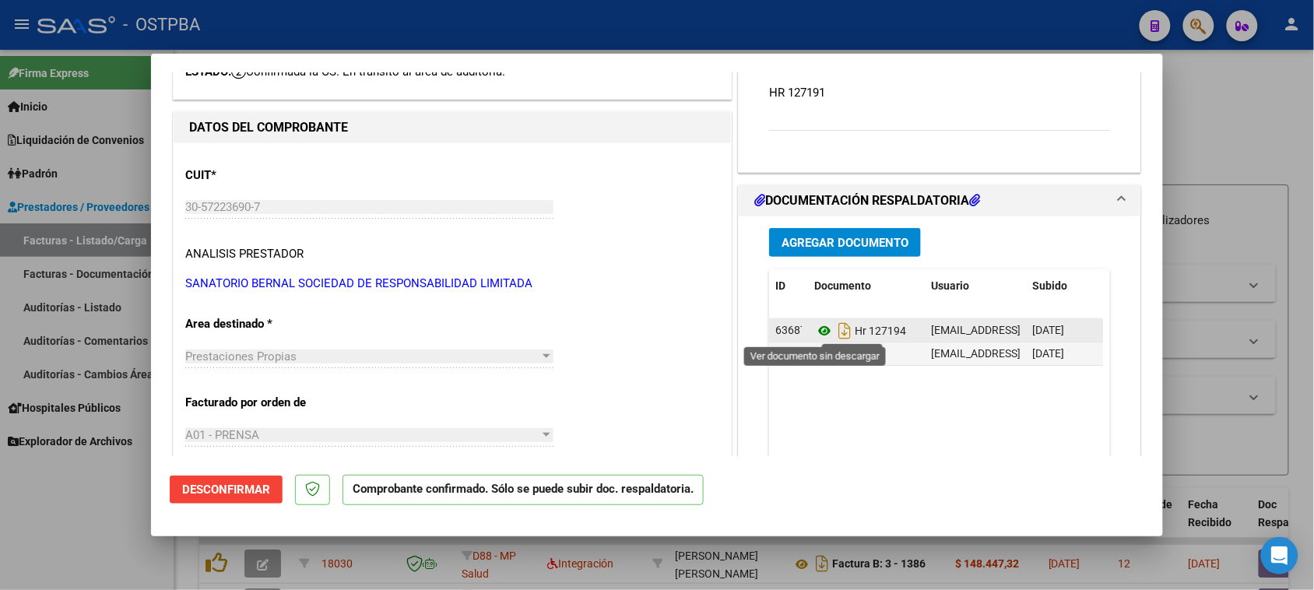
click at [815, 328] on icon at bounding box center [824, 330] width 20 height 19
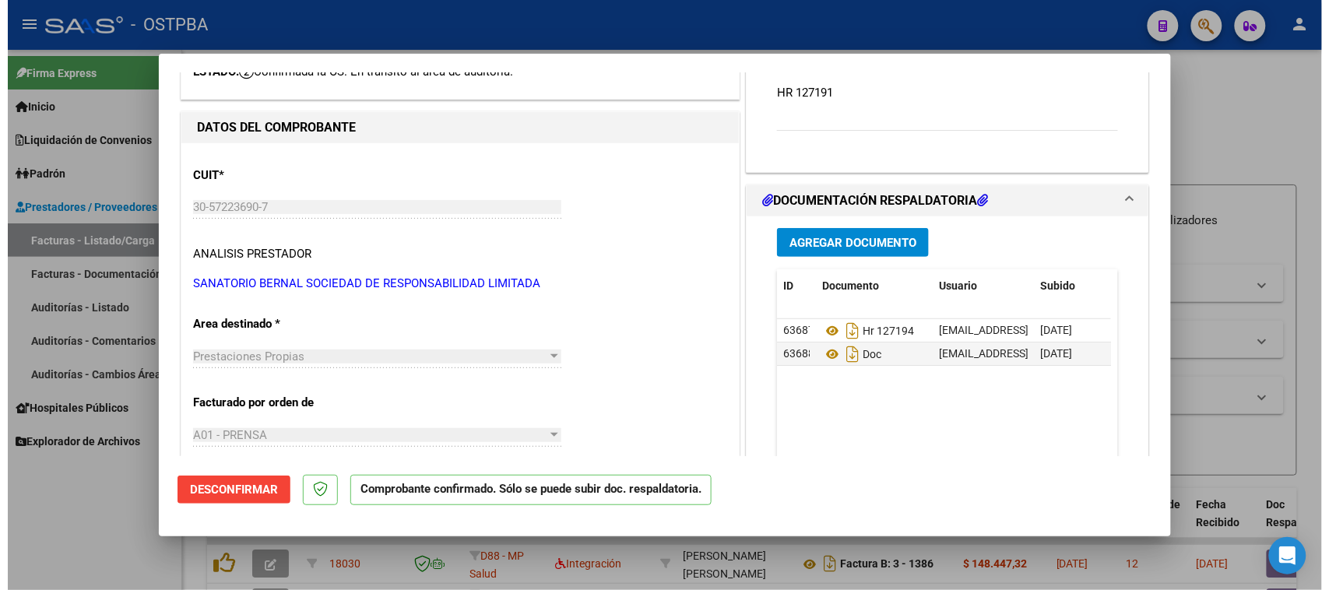
scroll to position [0, 0]
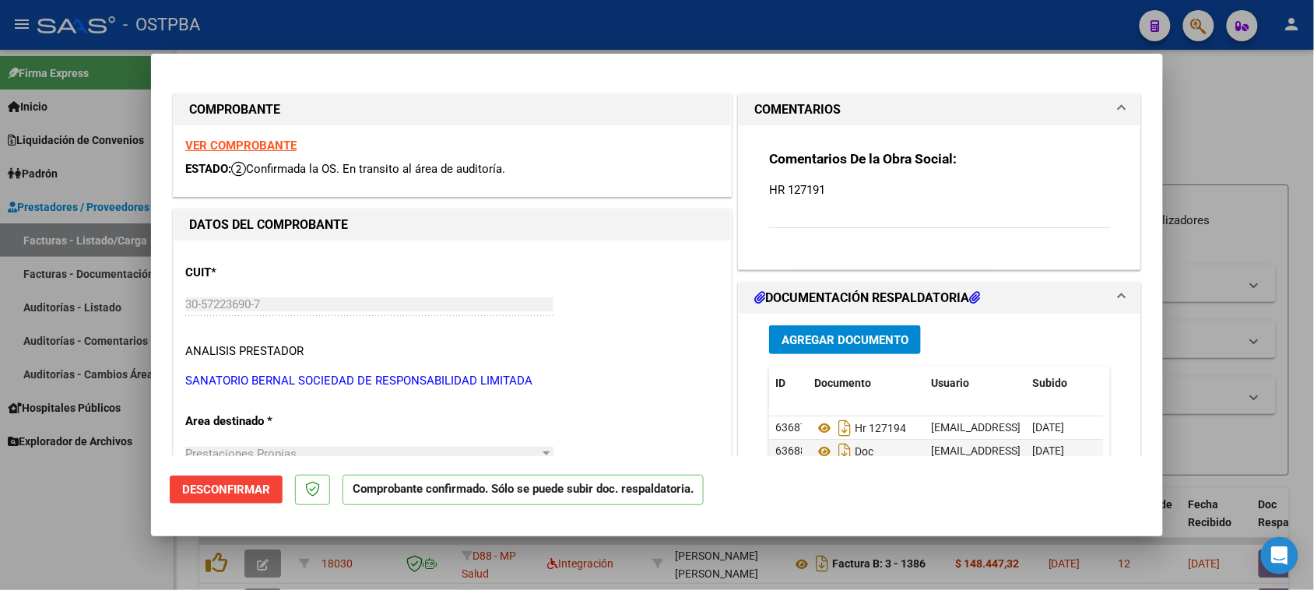
click at [249, 141] on strong "VER COMPROBANTE" at bounding box center [240, 146] width 111 height 14
click at [88, 230] on div at bounding box center [657, 295] width 1314 height 590
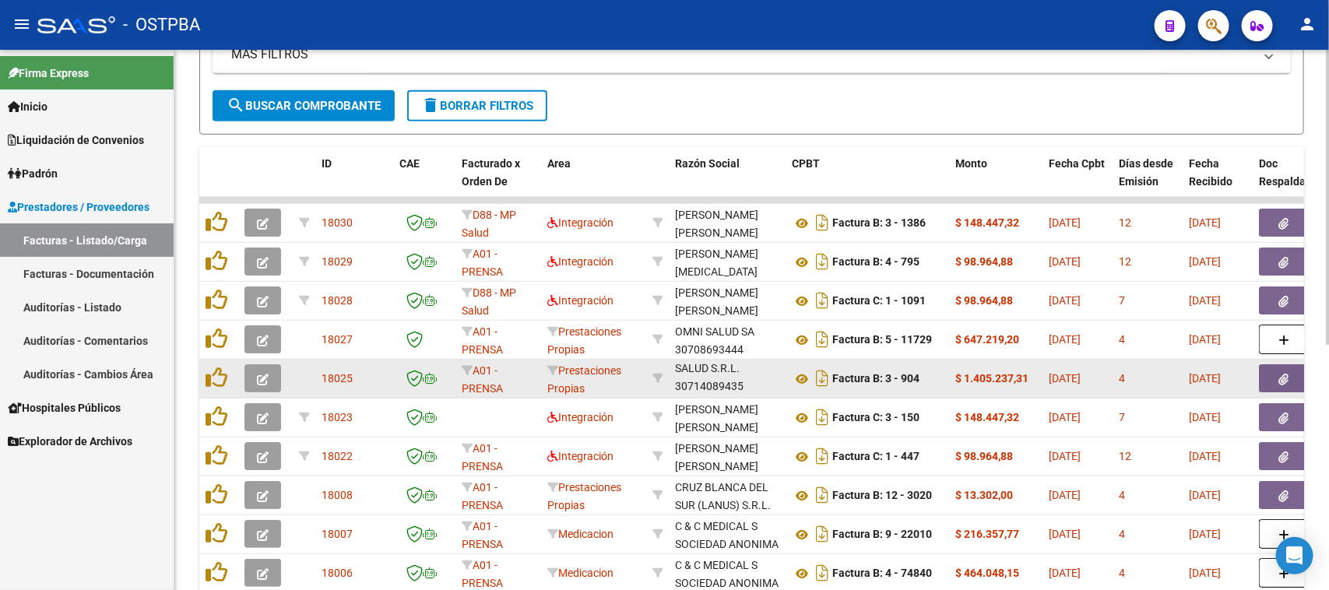
scroll to position [389, 0]
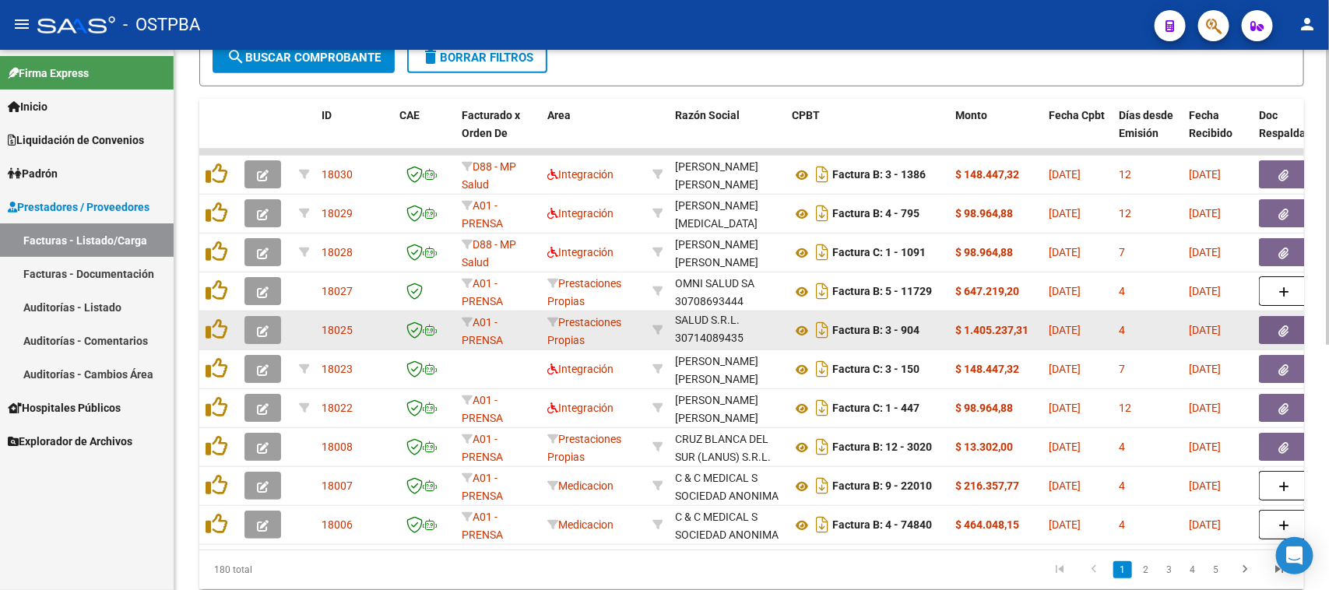
click at [729, 339] on div "SAN CRISTOBAL SALUD S.R.L. 30714089435" at bounding box center [727, 330] width 104 height 33
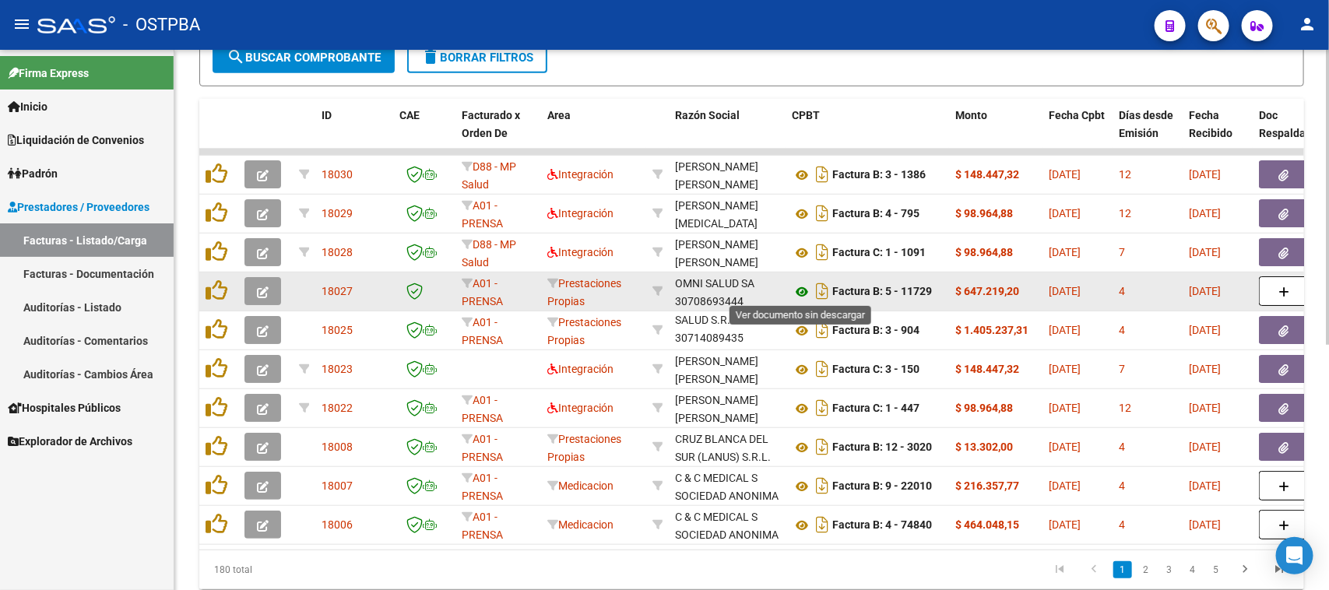
click at [802, 290] on icon at bounding box center [802, 292] width 20 height 19
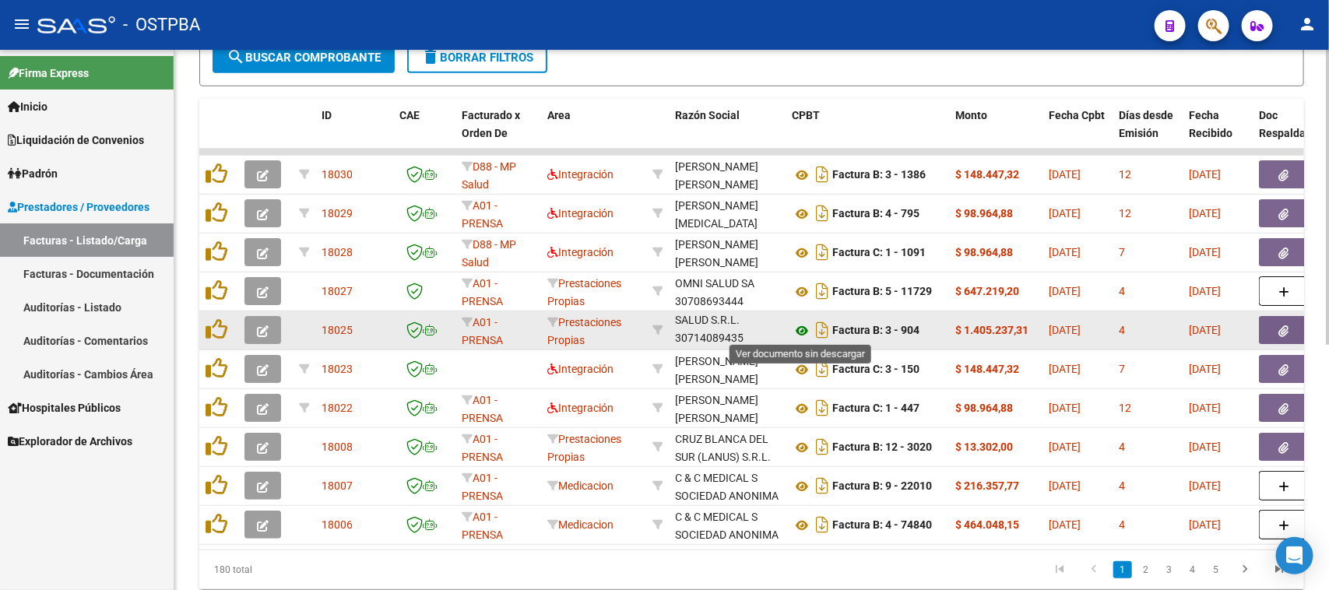
click at [798, 325] on icon at bounding box center [802, 330] width 20 height 19
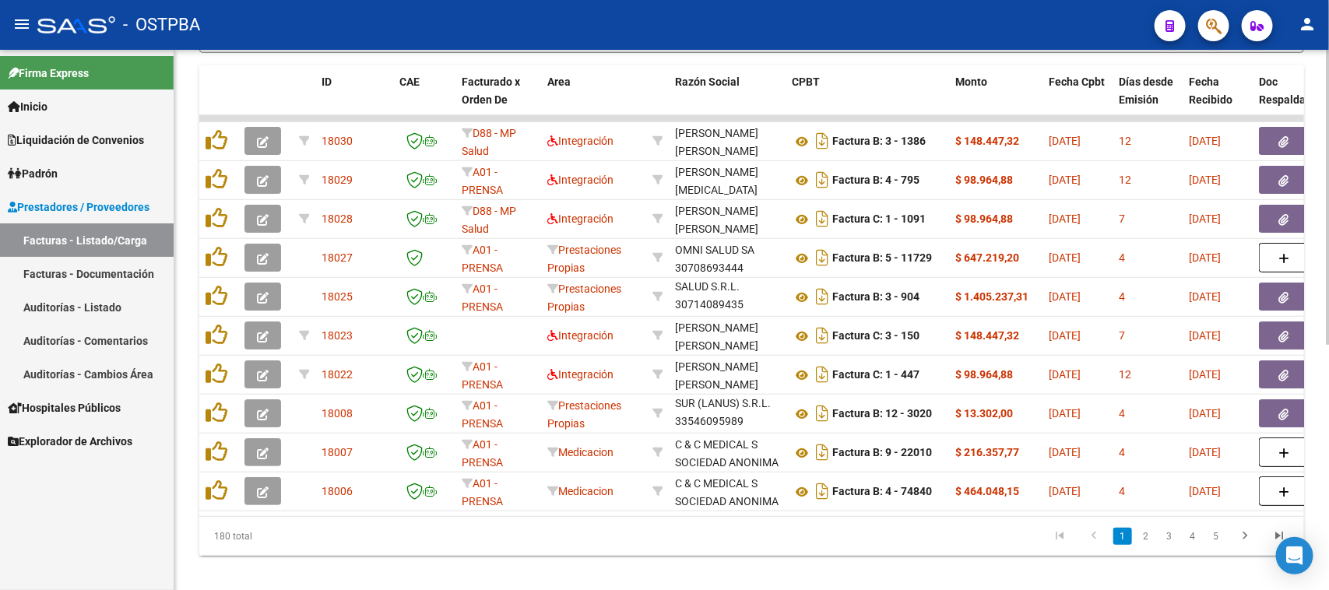
scroll to position [451, 0]
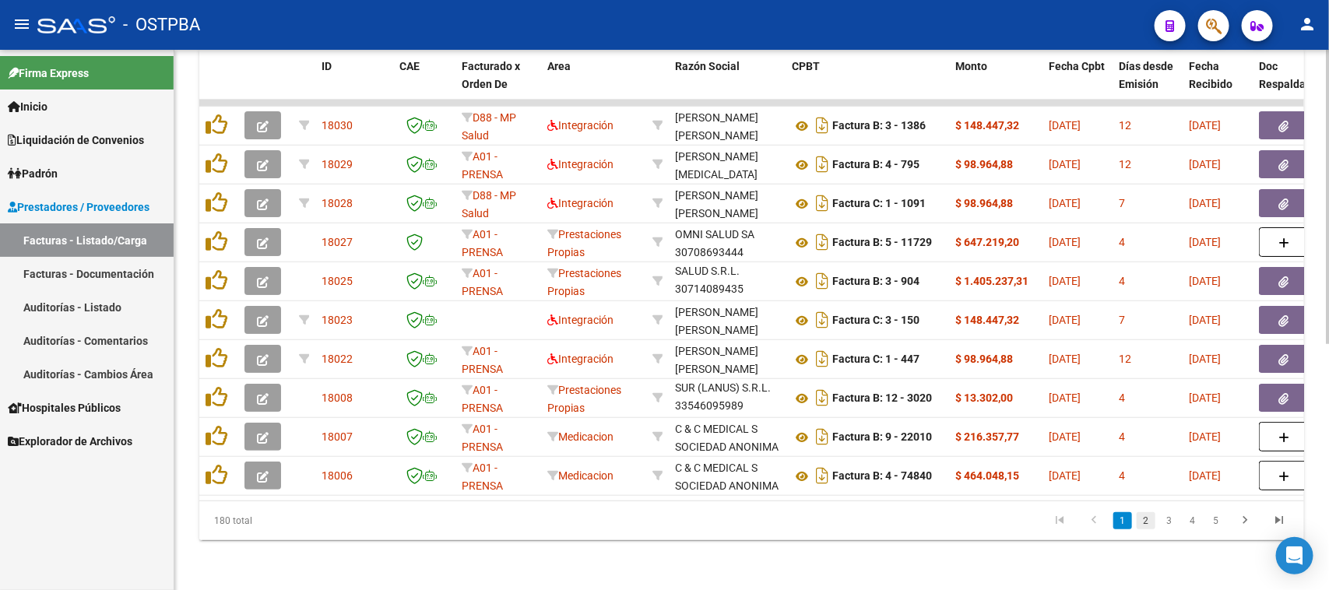
click at [1146, 518] on link "2" at bounding box center [1145, 520] width 19 height 17
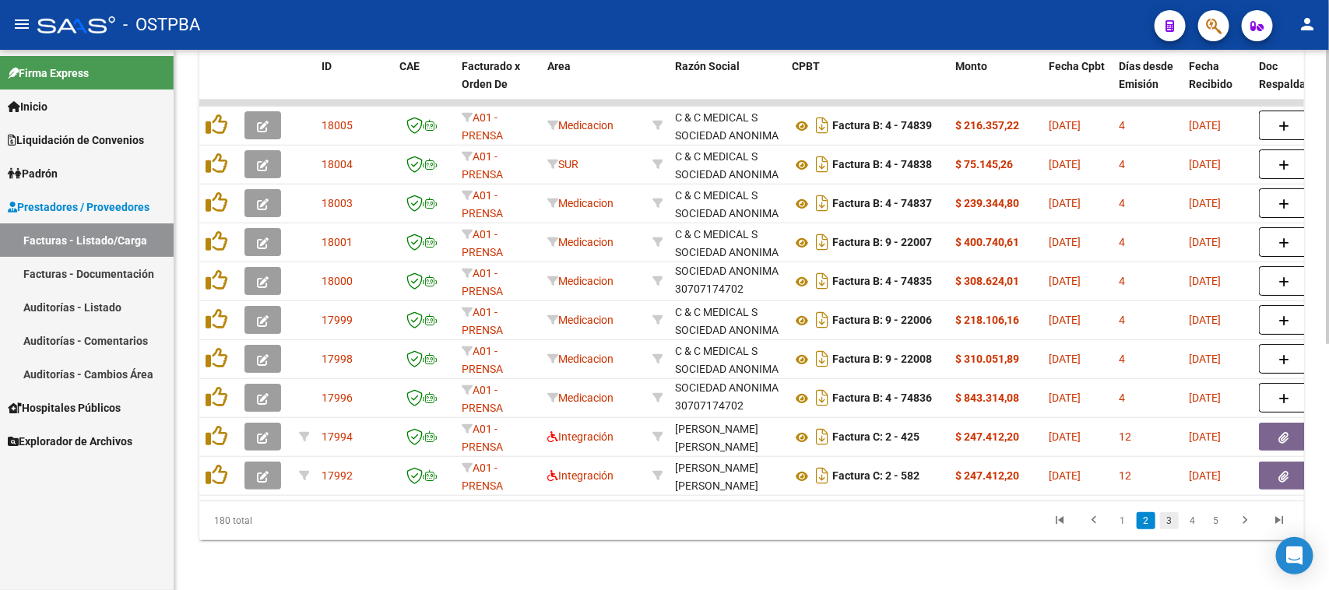
click at [1168, 516] on link "3" at bounding box center [1169, 520] width 19 height 17
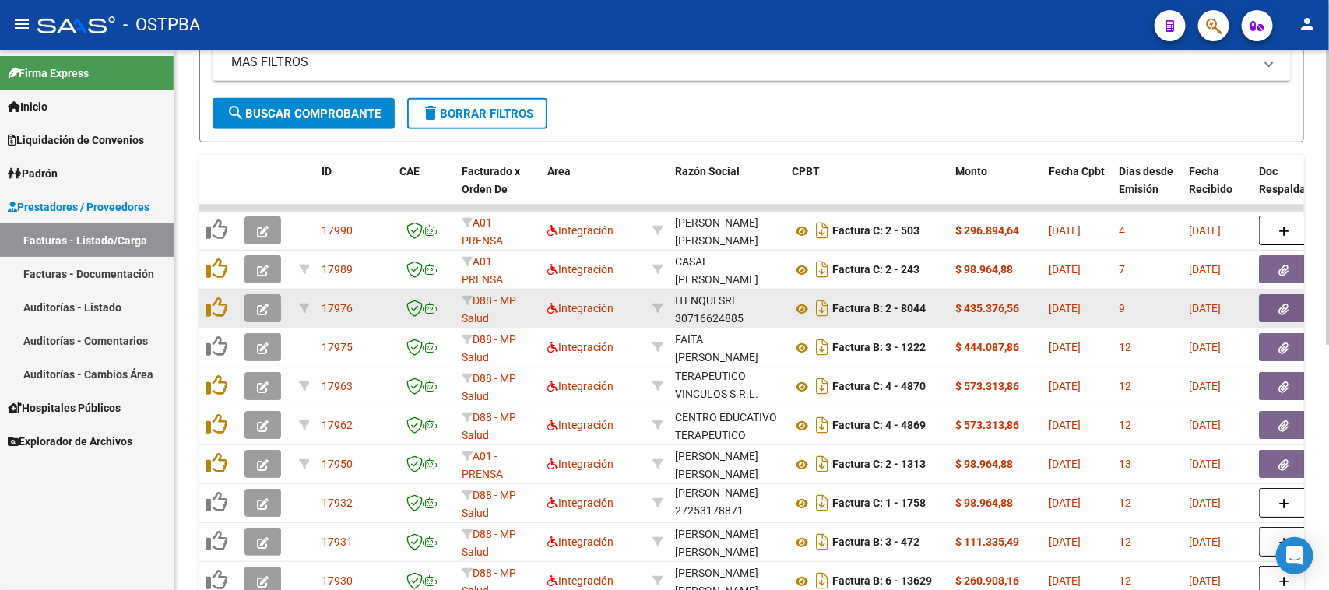
scroll to position [160, 0]
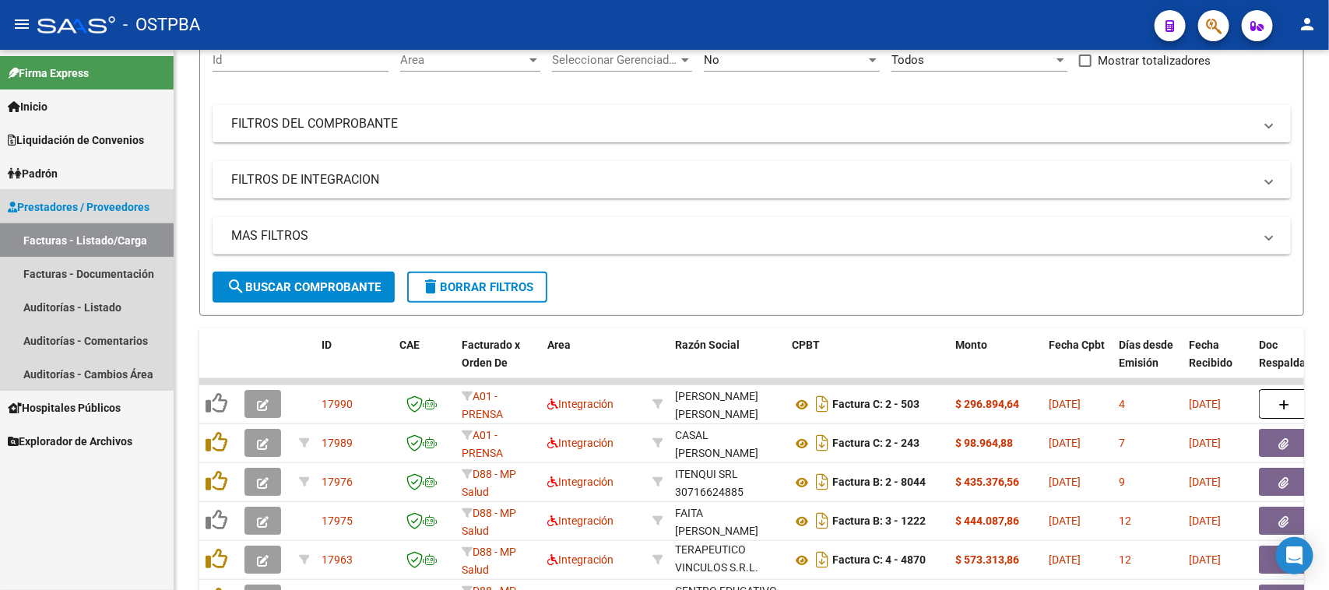
click at [84, 240] on link "Facturas - Listado/Carga" at bounding box center [87, 239] width 174 height 33
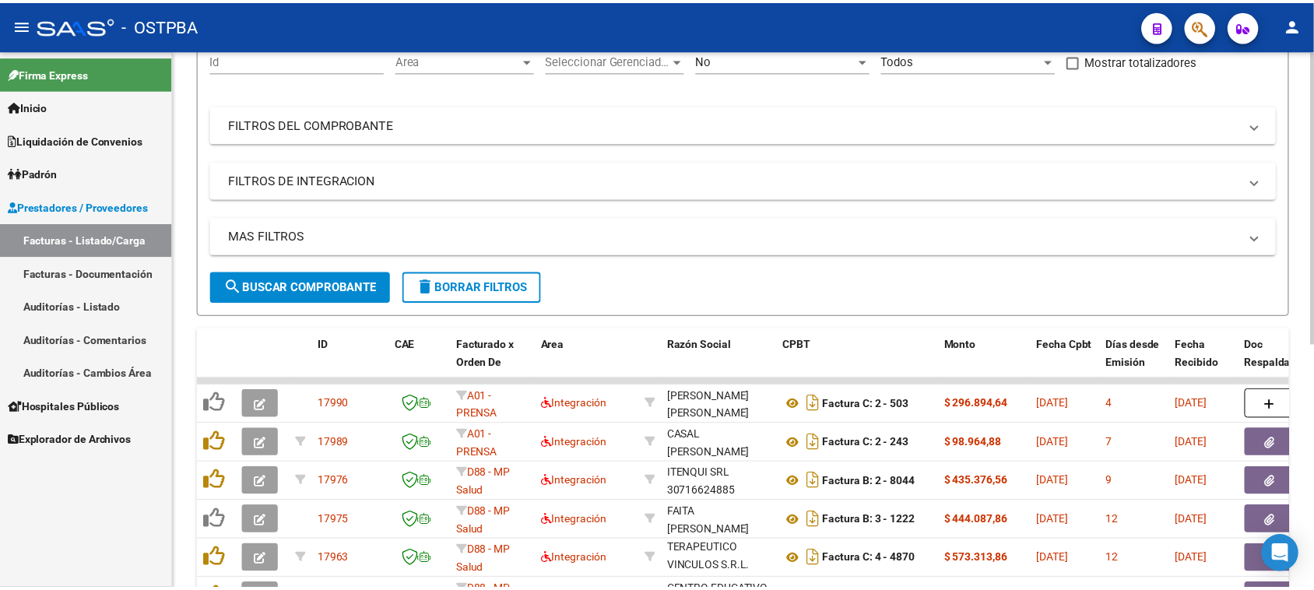
scroll to position [0, 0]
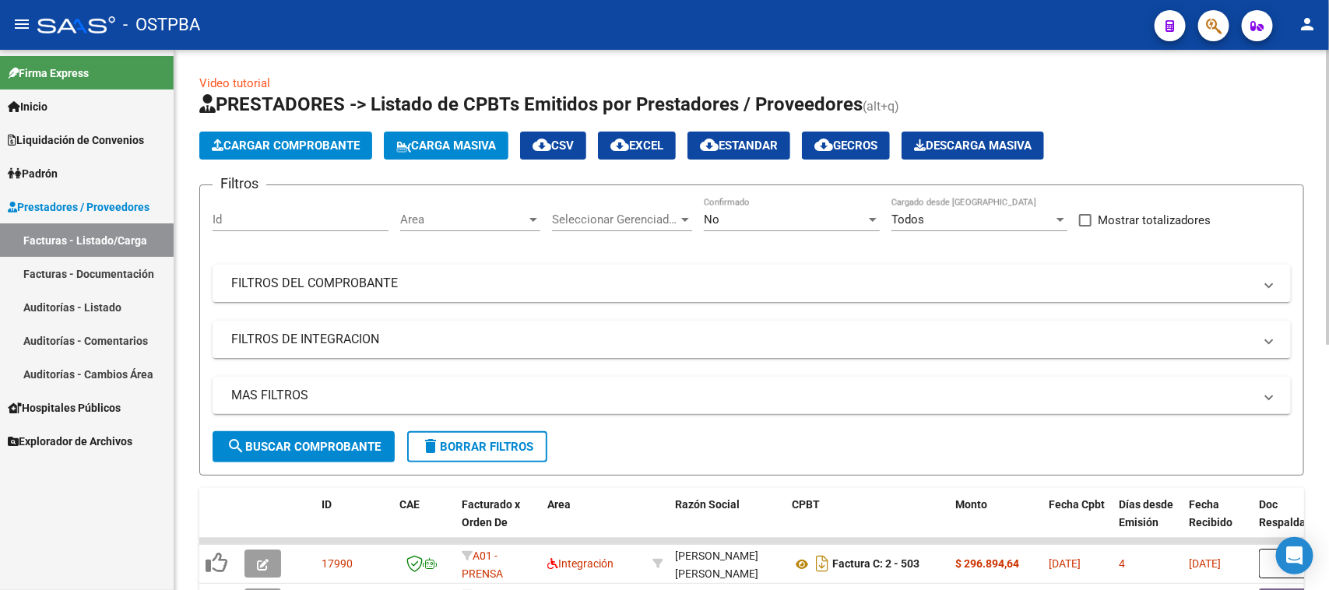
click at [272, 149] on span "Cargar Comprobante" at bounding box center [286, 146] width 148 height 14
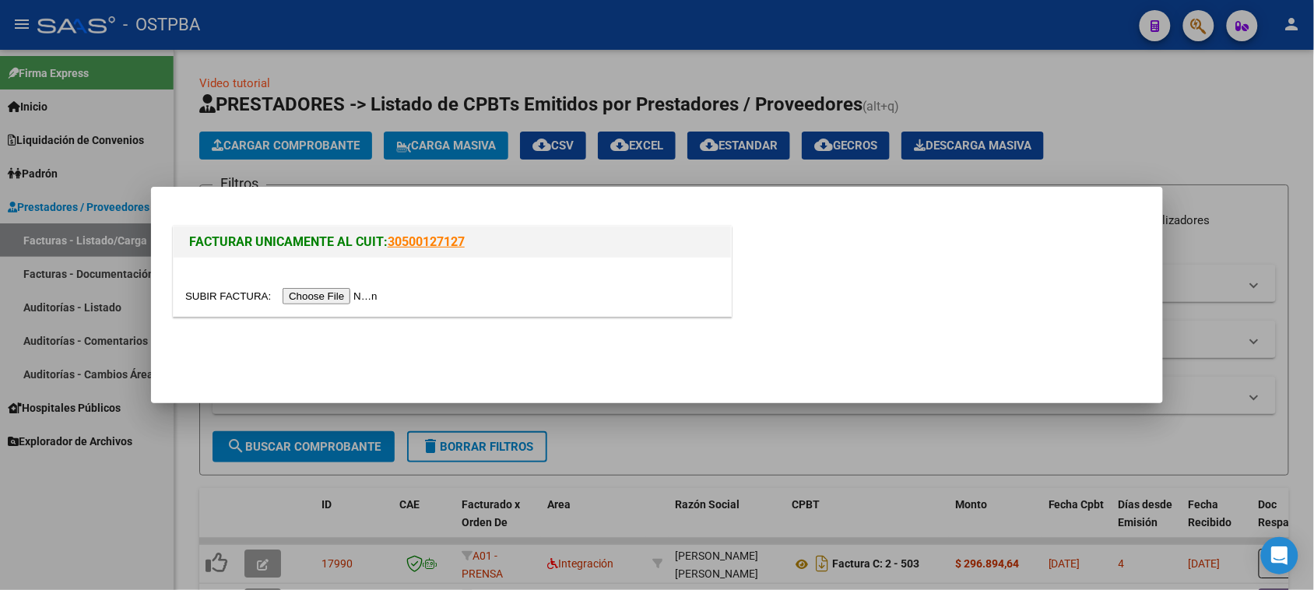
click at [297, 290] on input "file" at bounding box center [283, 296] width 197 height 16
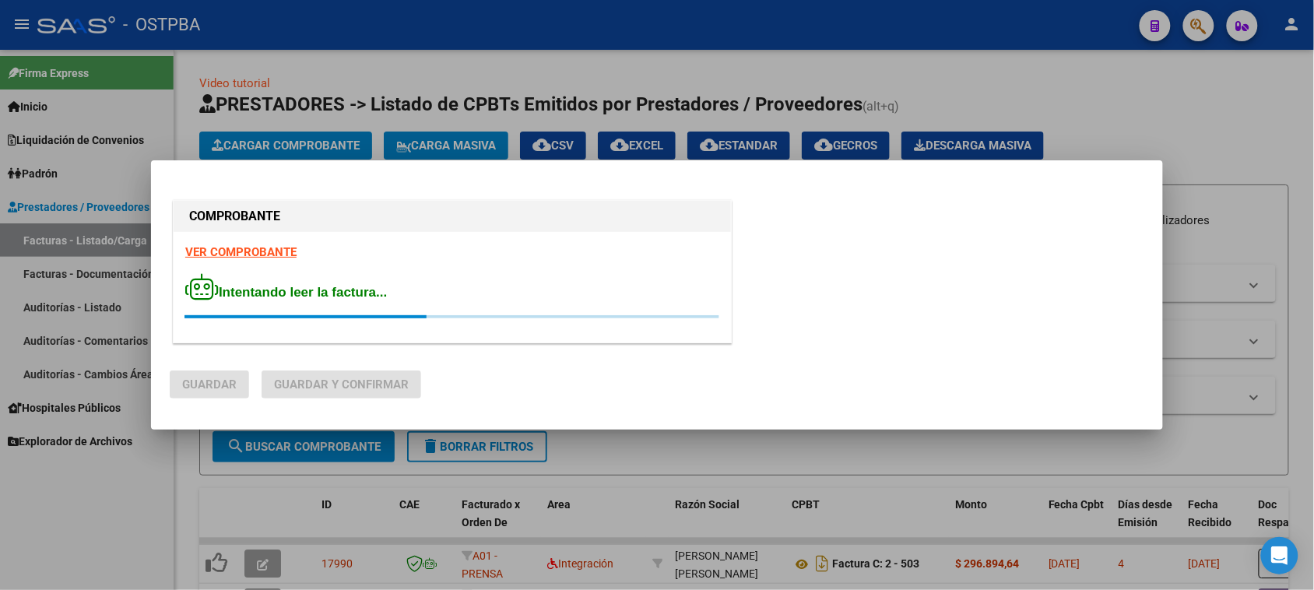
click at [212, 251] on strong "VER COMPROBANTE" at bounding box center [240, 252] width 111 height 14
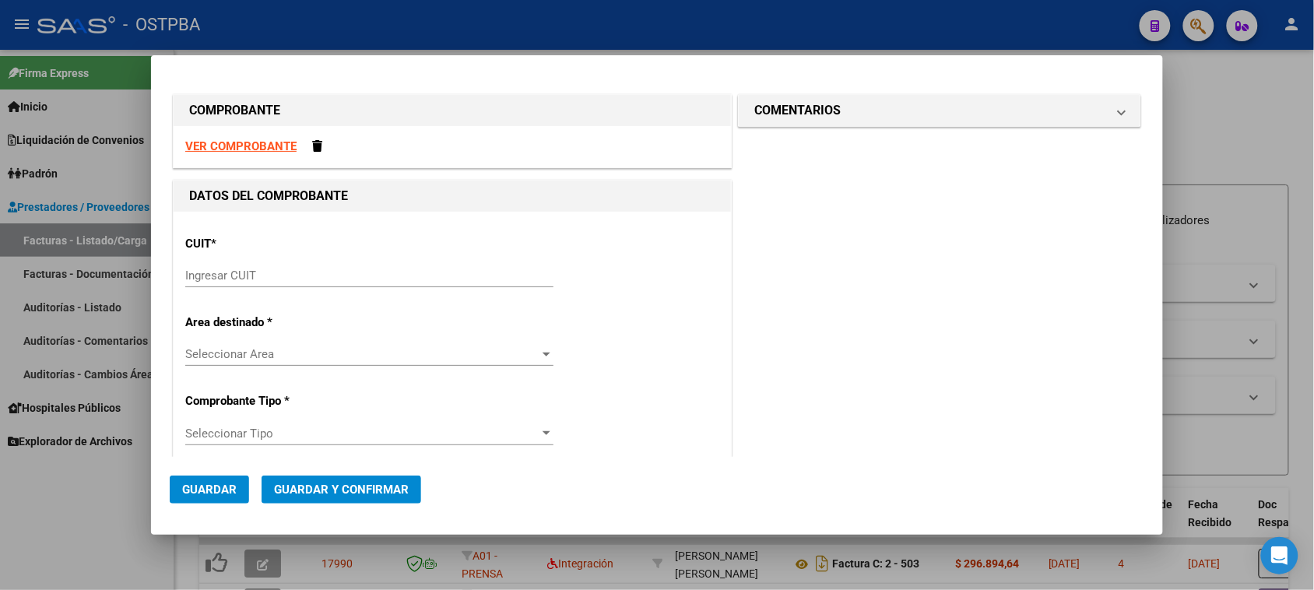
click at [244, 281] on input "Ingresar CUIT" at bounding box center [369, 276] width 368 height 14
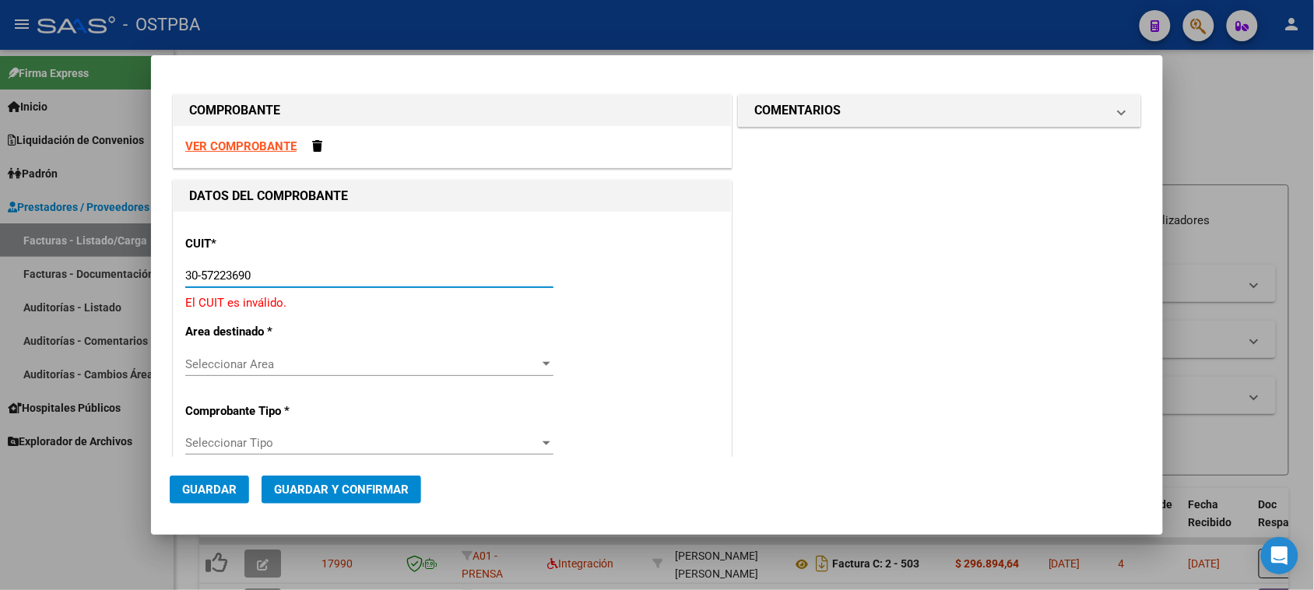
type input "30-57223690-7"
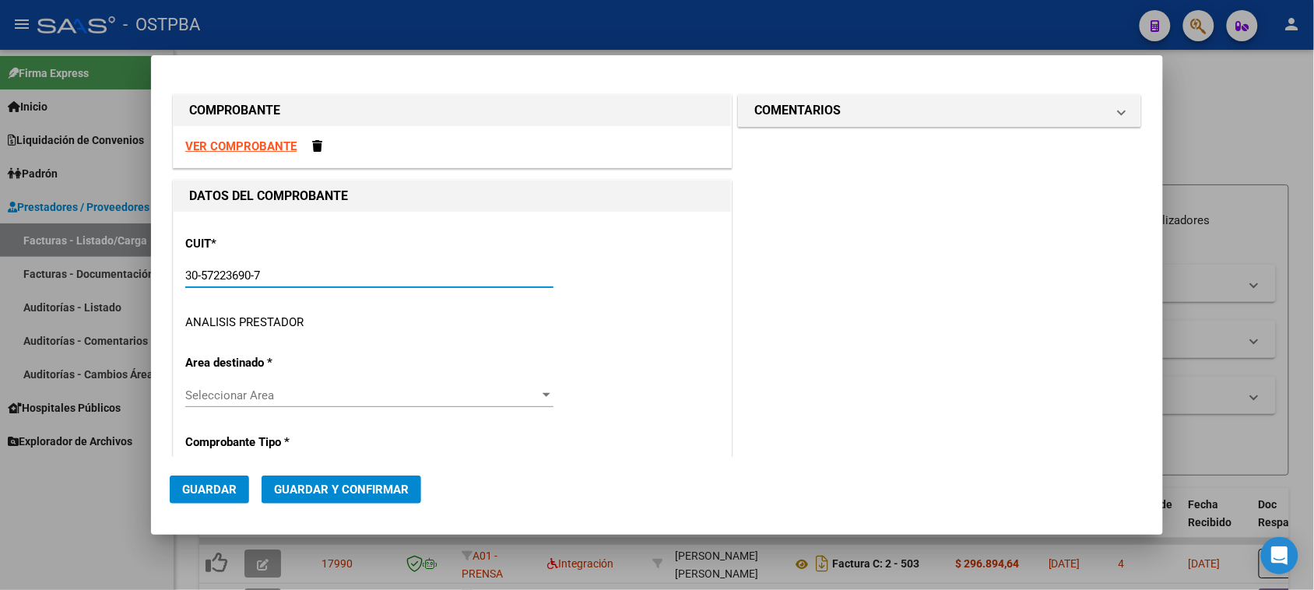
type input "8"
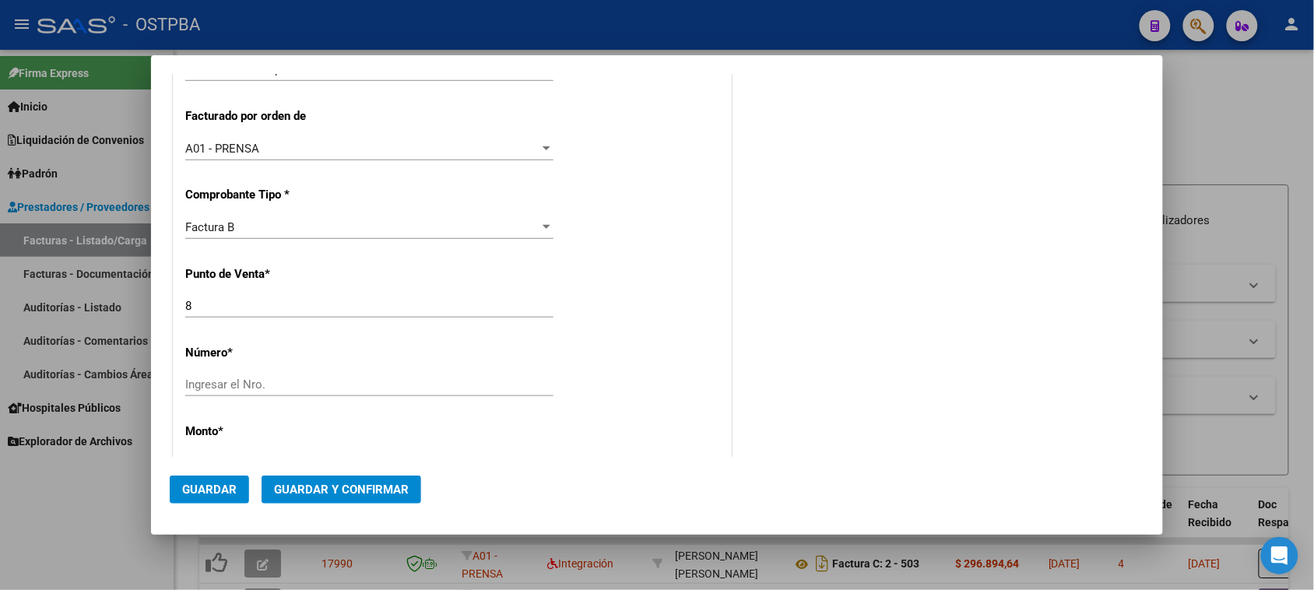
scroll to position [389, 0]
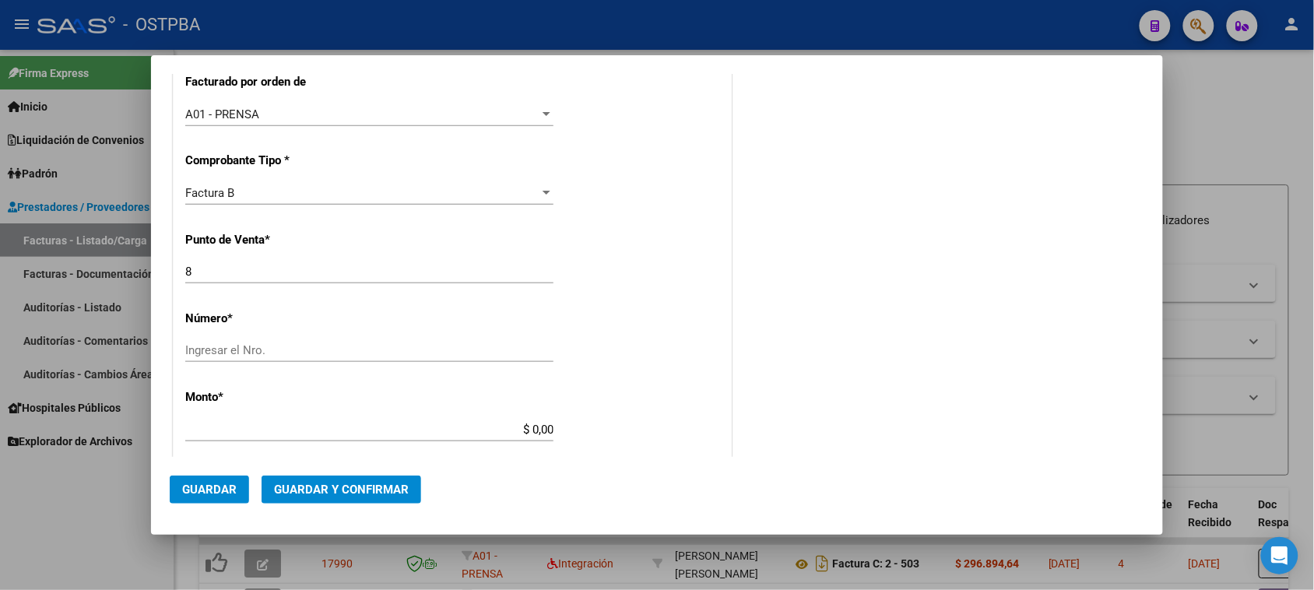
type input "30-57223690-7"
drag, startPoint x: 277, startPoint y: 353, endPoint x: 1328, endPoint y: 553, distance: 1069.7
click at [278, 354] on input "Ingresar el Nro." at bounding box center [369, 350] width 368 height 14
type input "15138"
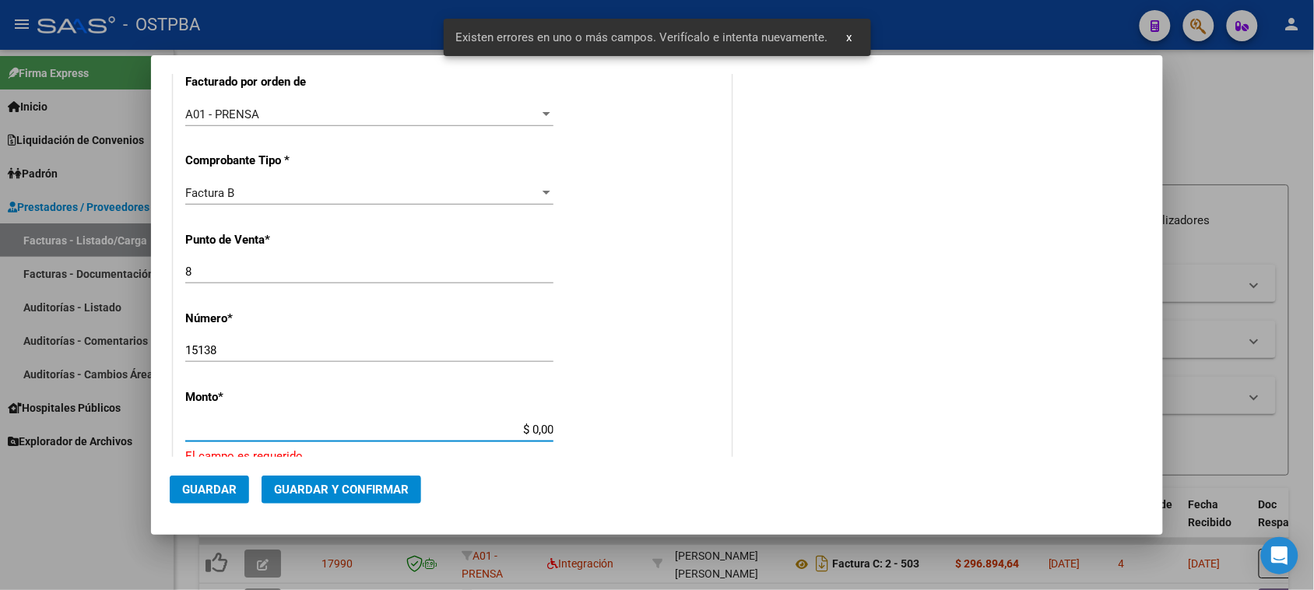
scroll to position [546, 0]
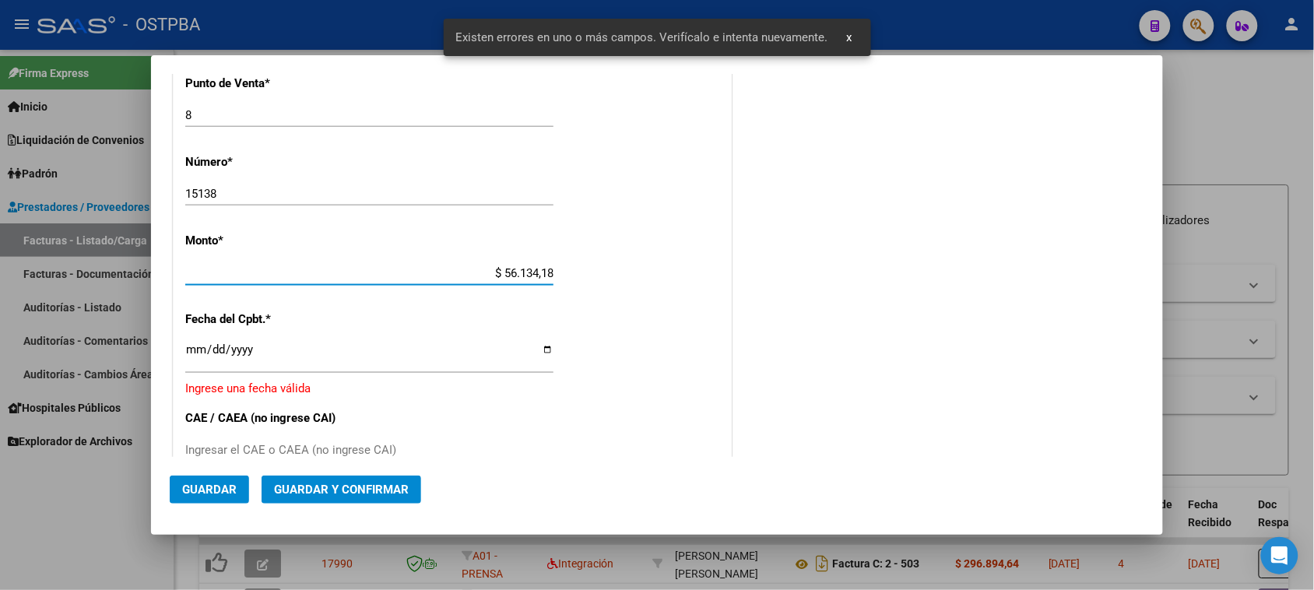
type input "$ 561.341,87"
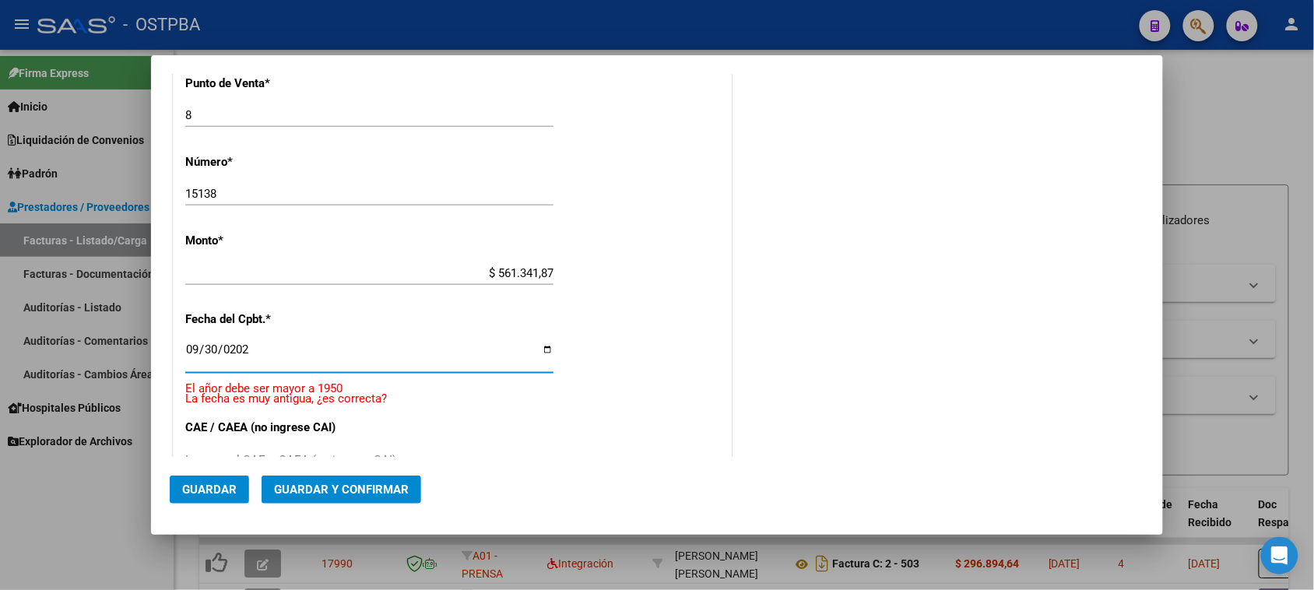
type input "[DATE]"
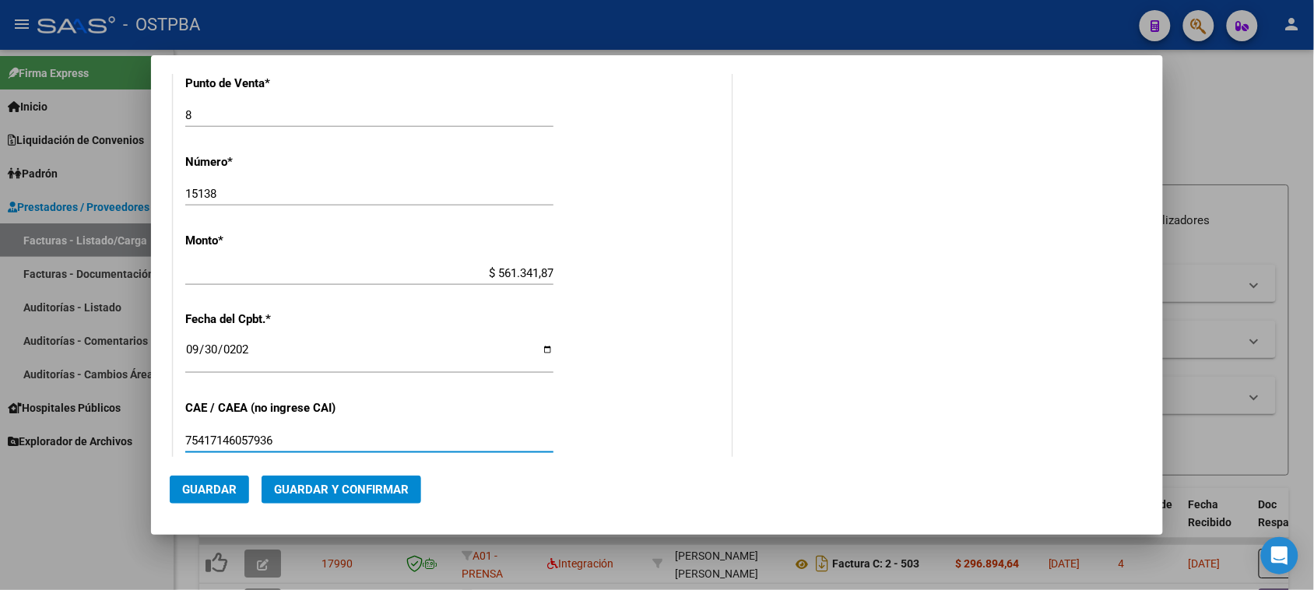
type input "75417146057936"
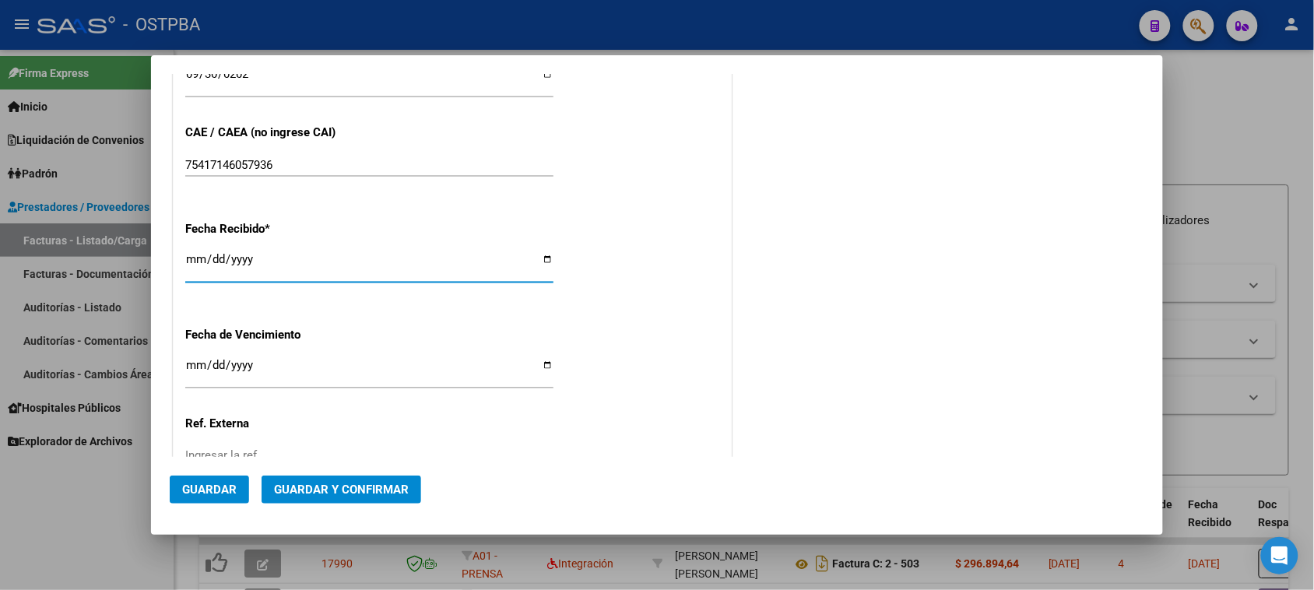
type input "2025-10-09"
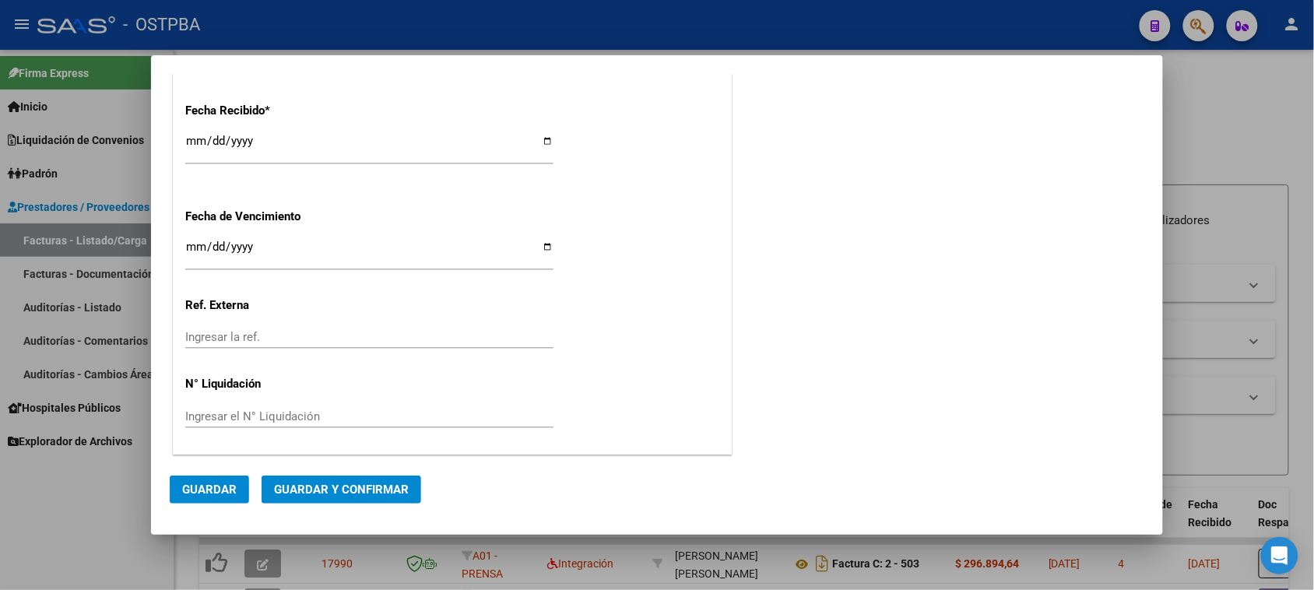
scroll to position [0, 0]
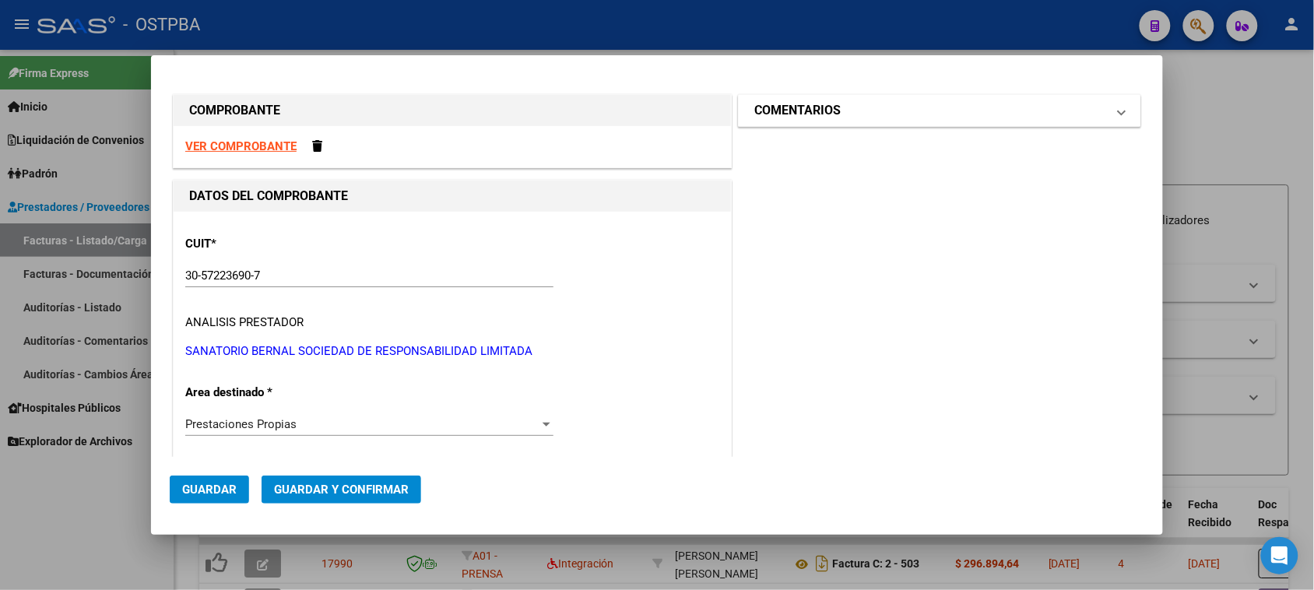
click at [926, 111] on mat-panel-title "COMENTARIOS" at bounding box center [930, 110] width 352 height 19
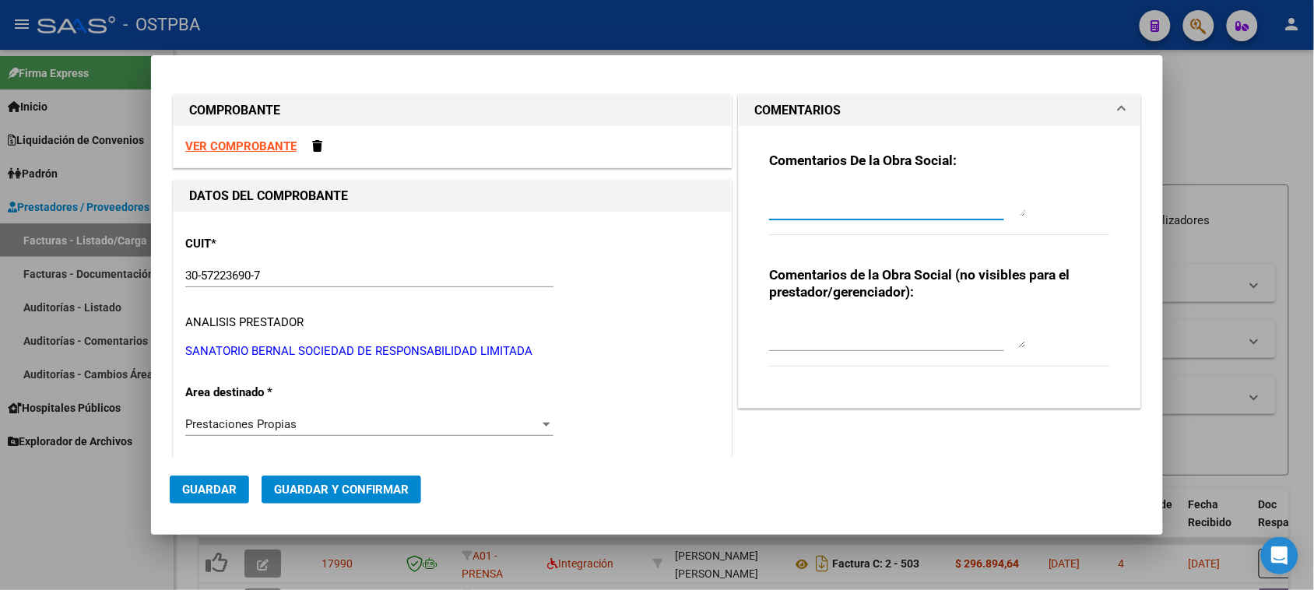
click at [865, 204] on textarea at bounding box center [897, 200] width 257 height 31
type textarea "HR 127195"
click at [235, 481] on button "Guardar" at bounding box center [209, 490] width 79 height 28
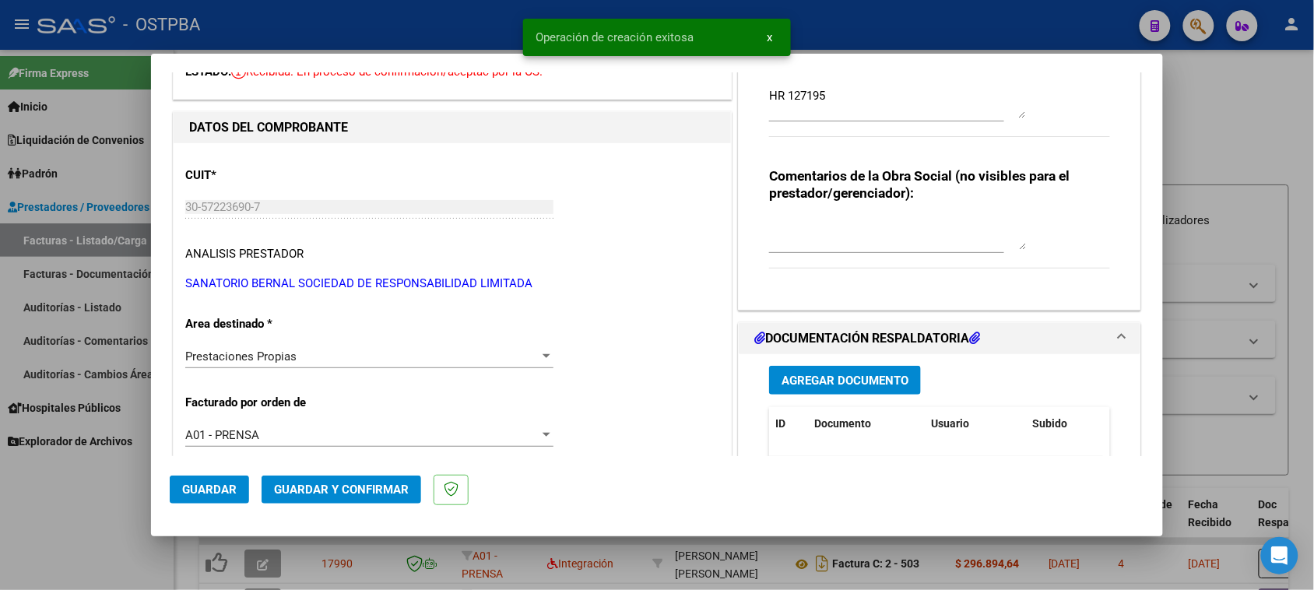
scroll to position [195, 0]
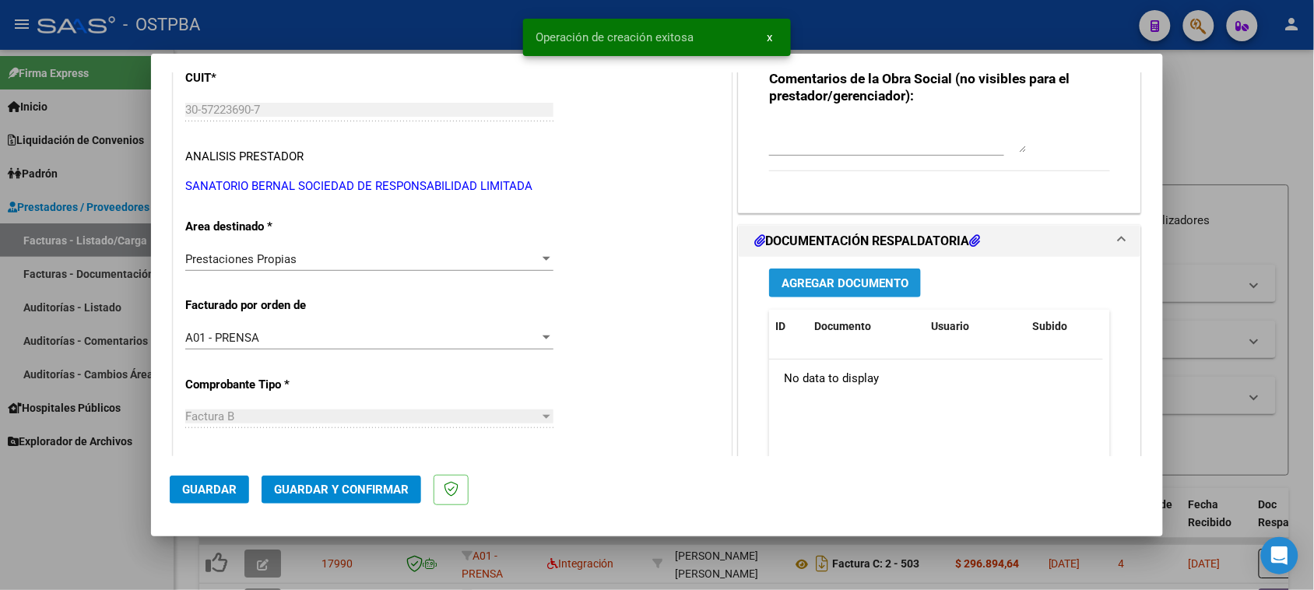
click at [847, 283] on span "Agregar Documento" at bounding box center [845, 283] width 127 height 14
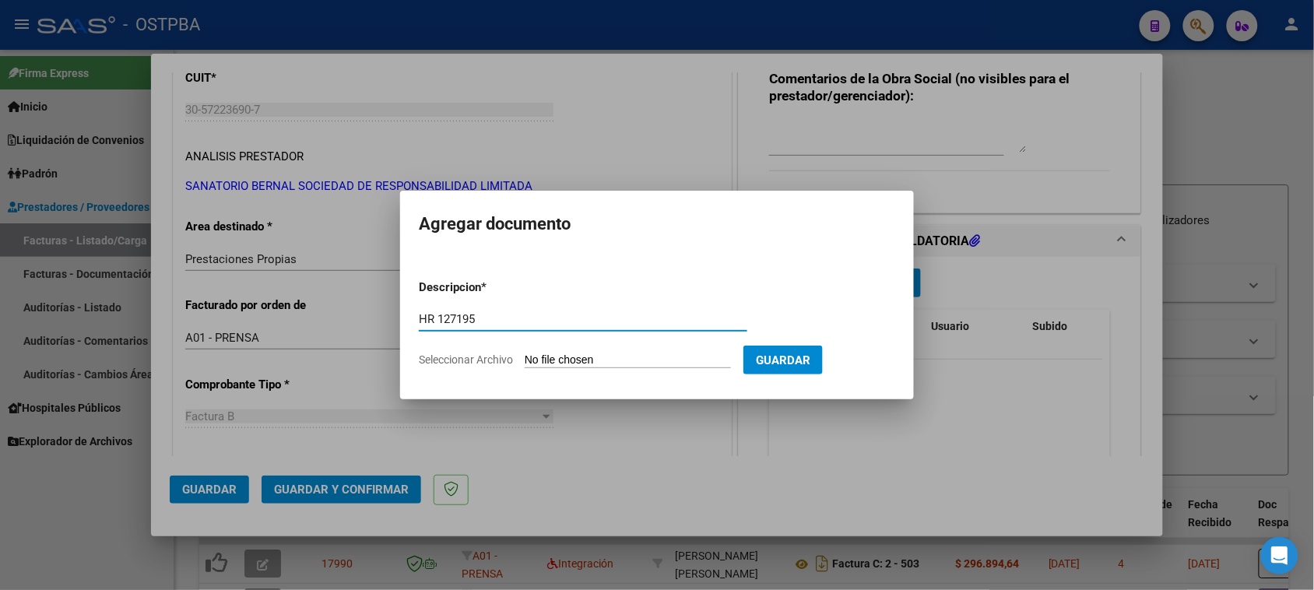
type input "HR 127195"
click at [525, 353] on input "Seleccionar Archivo" at bounding box center [628, 360] width 206 height 15
type input "C:\fakepath\HR 127195.pdf"
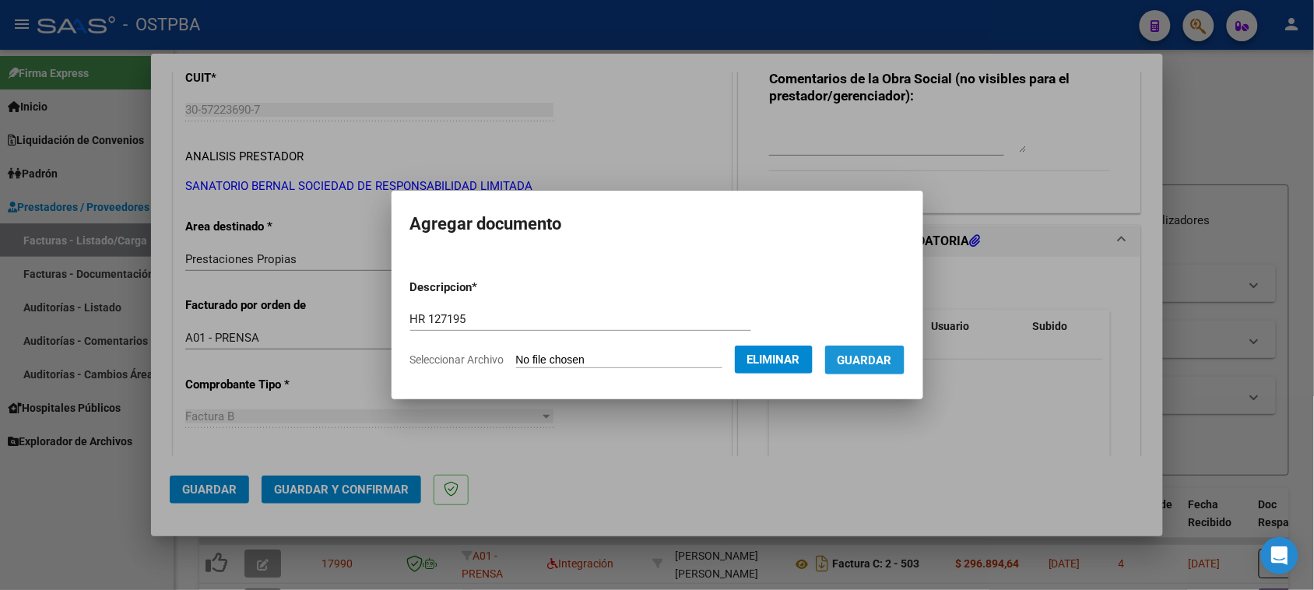
click at [884, 360] on span "Guardar" at bounding box center [865, 360] width 54 height 14
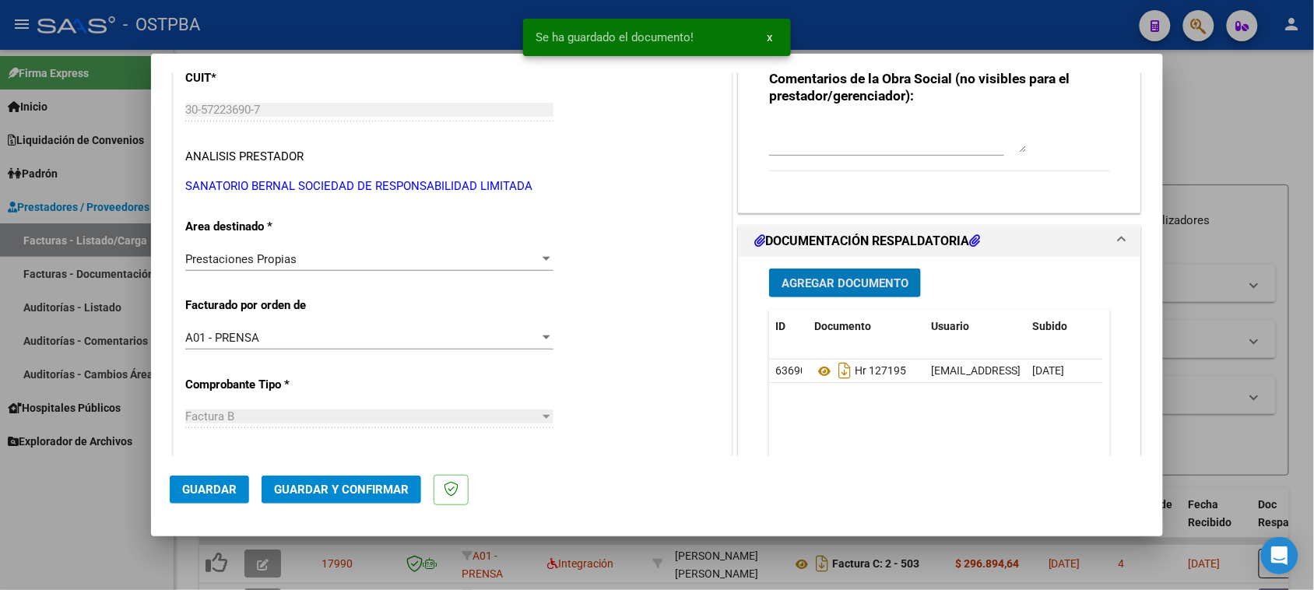
click at [876, 276] on span "Agregar Documento" at bounding box center [845, 283] width 127 height 14
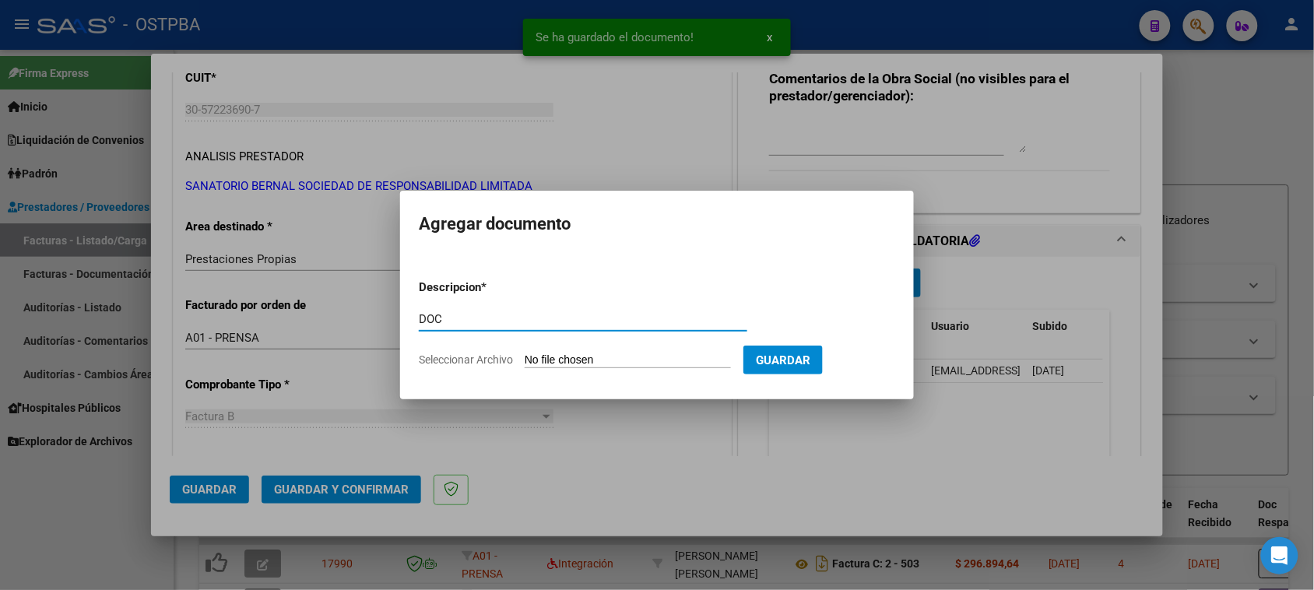
type input "DOC"
click at [525, 353] on input "Seleccionar Archivo" at bounding box center [628, 360] width 206 height 15
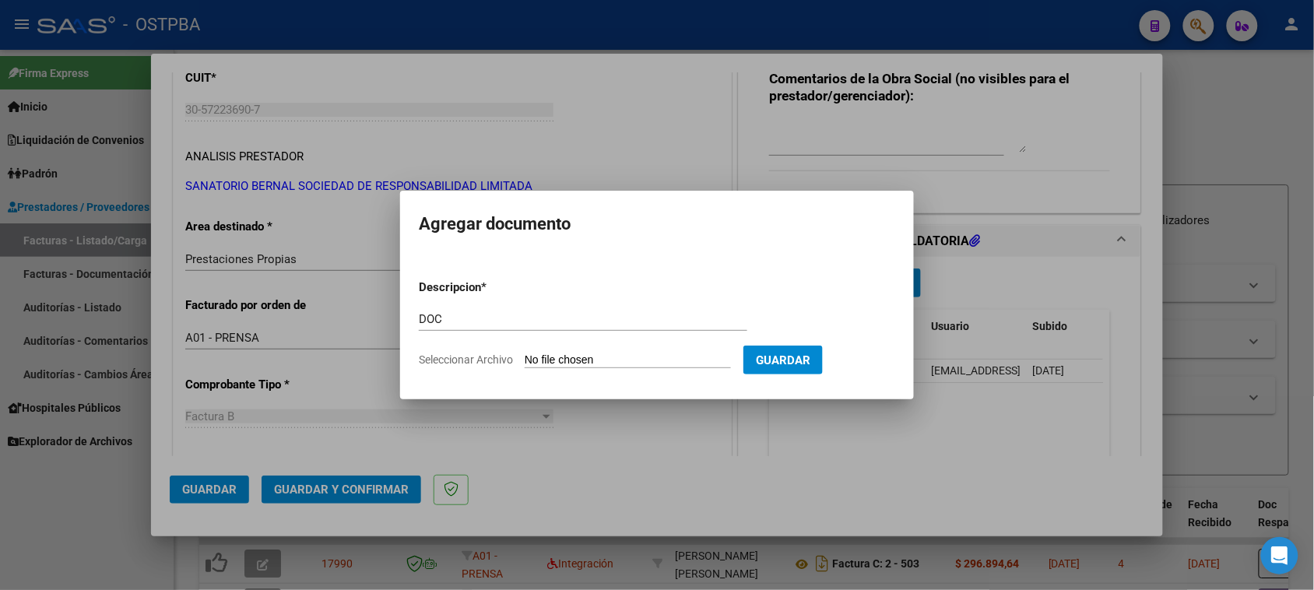
type input "C:\fakepath\DOC 15138.pdf"
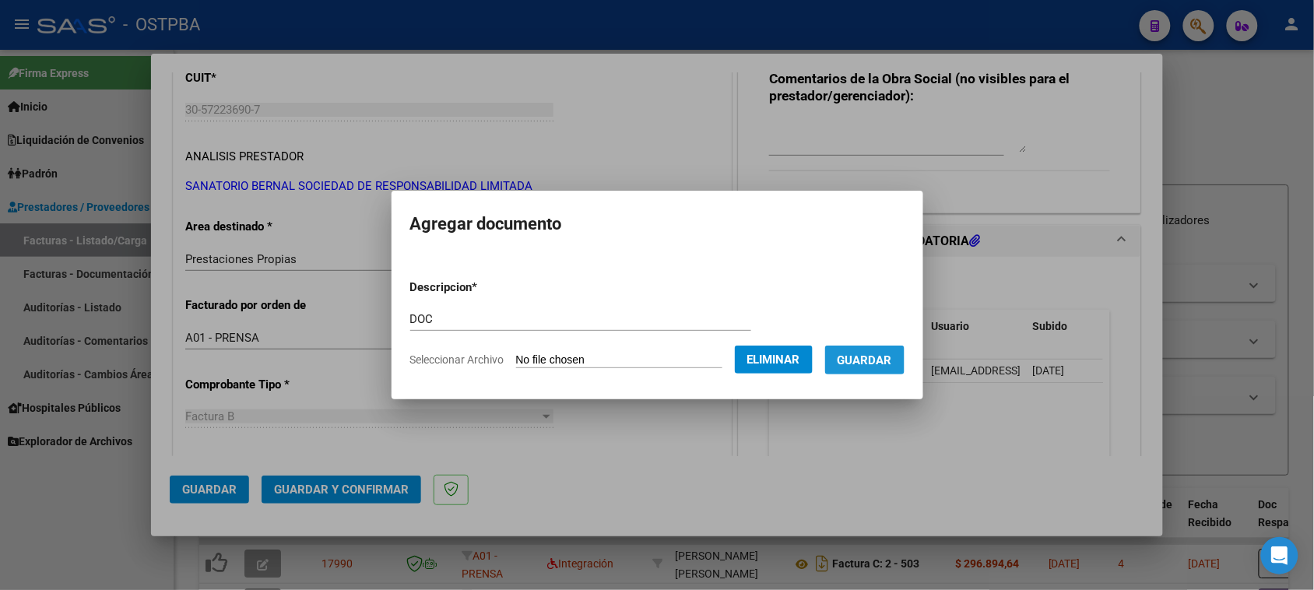
click at [891, 363] on span "Guardar" at bounding box center [865, 360] width 54 height 14
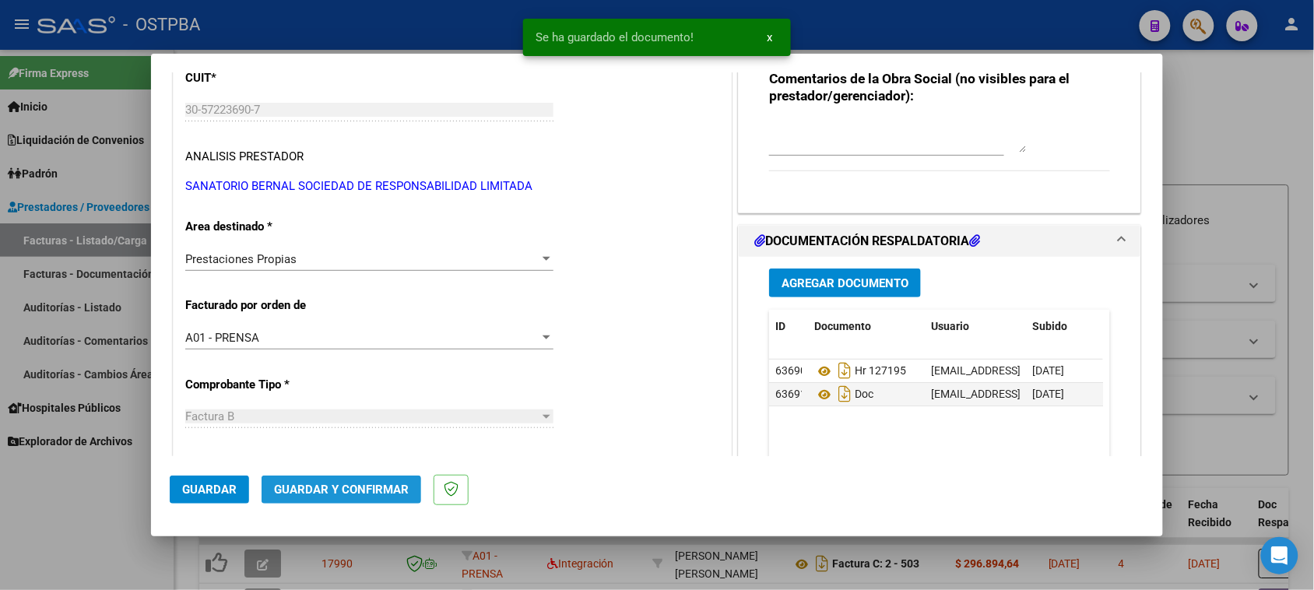
click at [335, 493] on span "Guardar y Confirmar" at bounding box center [341, 490] width 135 height 14
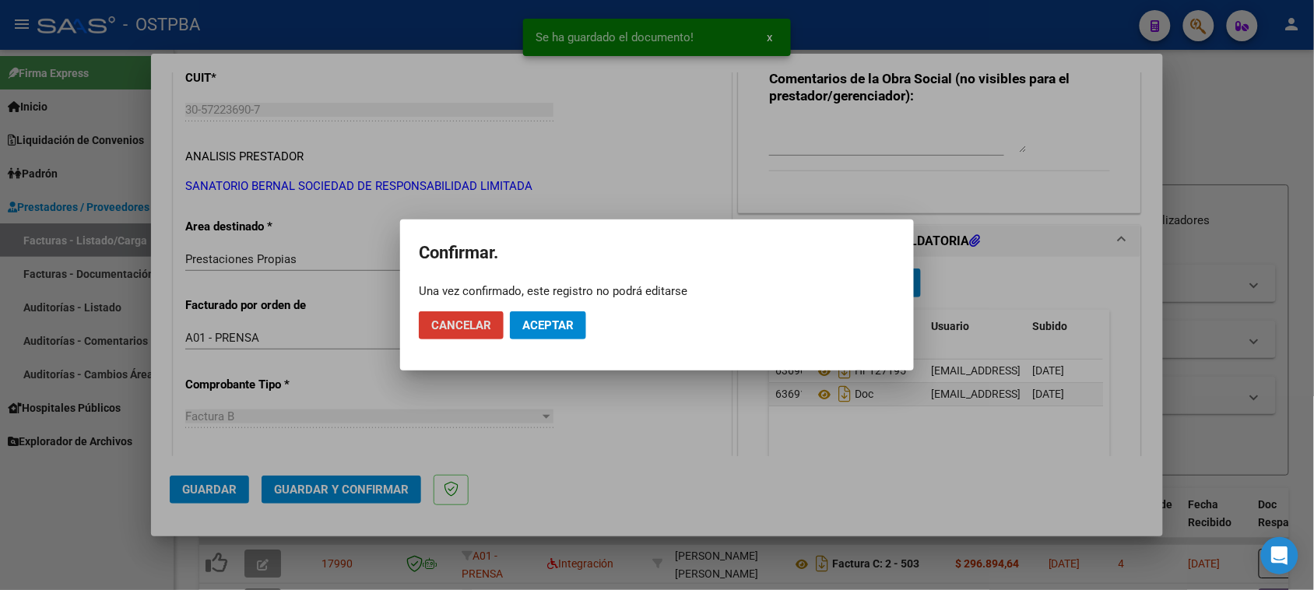
click at [528, 328] on span "Aceptar" at bounding box center [547, 325] width 51 height 14
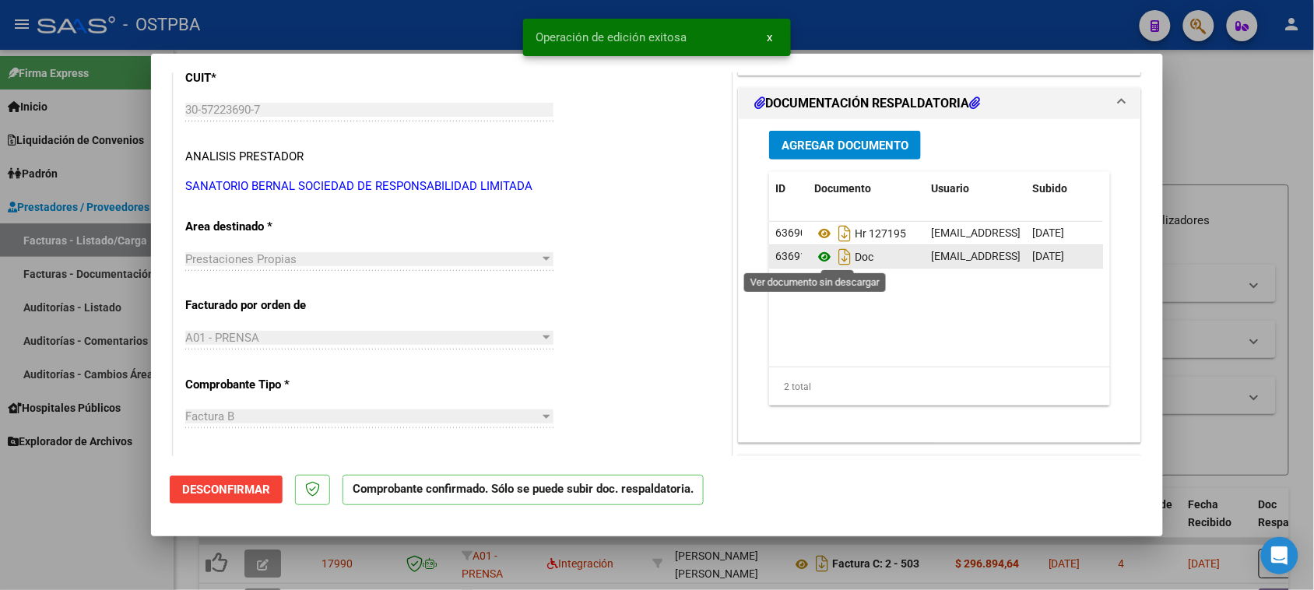
click at [816, 258] on icon at bounding box center [824, 257] width 20 height 19
click at [63, 562] on div at bounding box center [657, 295] width 1314 height 590
type input "$ 0,00"
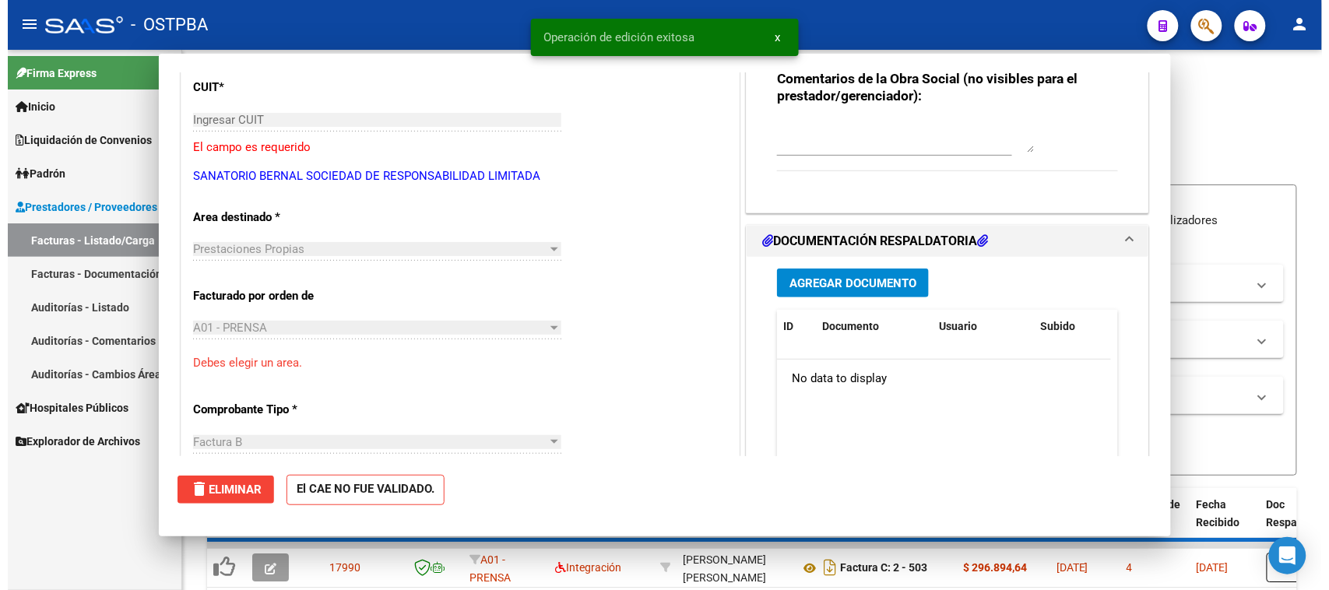
scroll to position [204, 0]
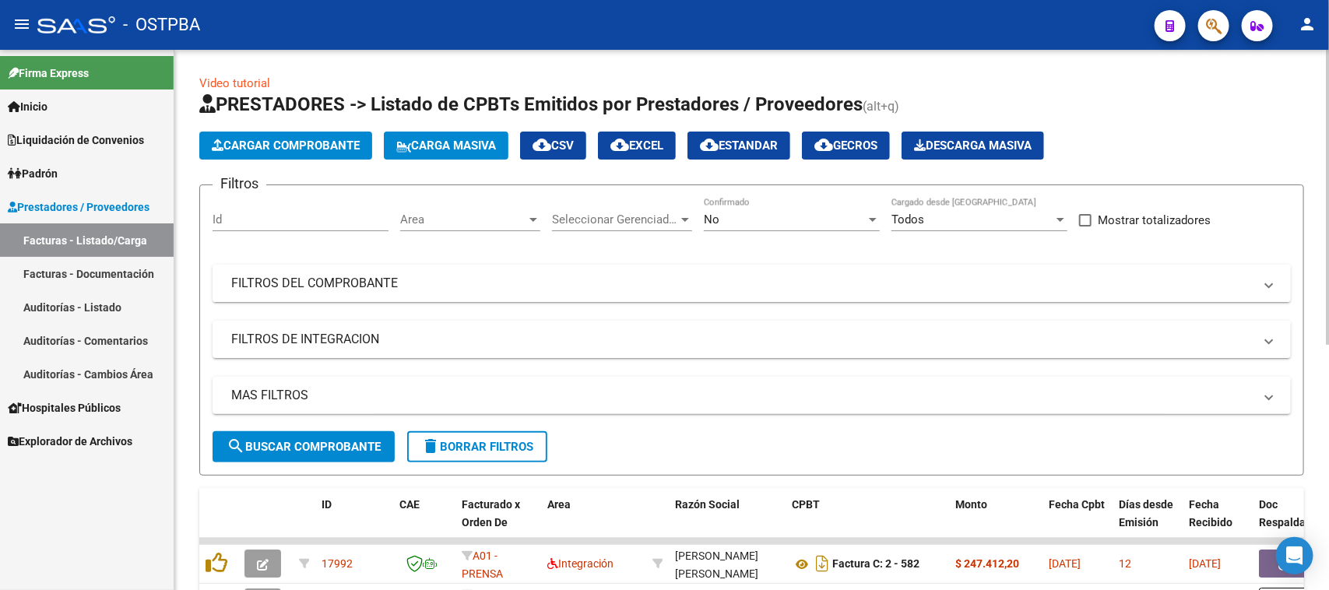
click at [449, 275] on mat-panel-title "FILTROS DEL COMPROBANTE" at bounding box center [742, 283] width 1022 height 17
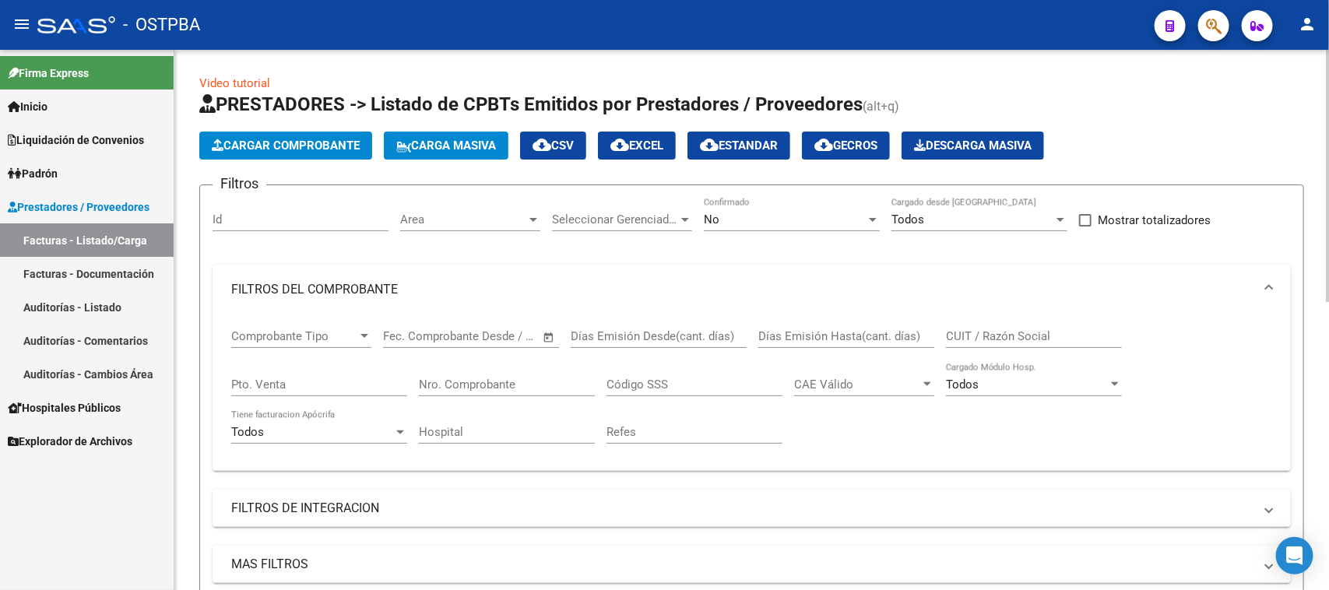
click at [506, 215] on span "Area" at bounding box center [463, 220] width 126 height 14
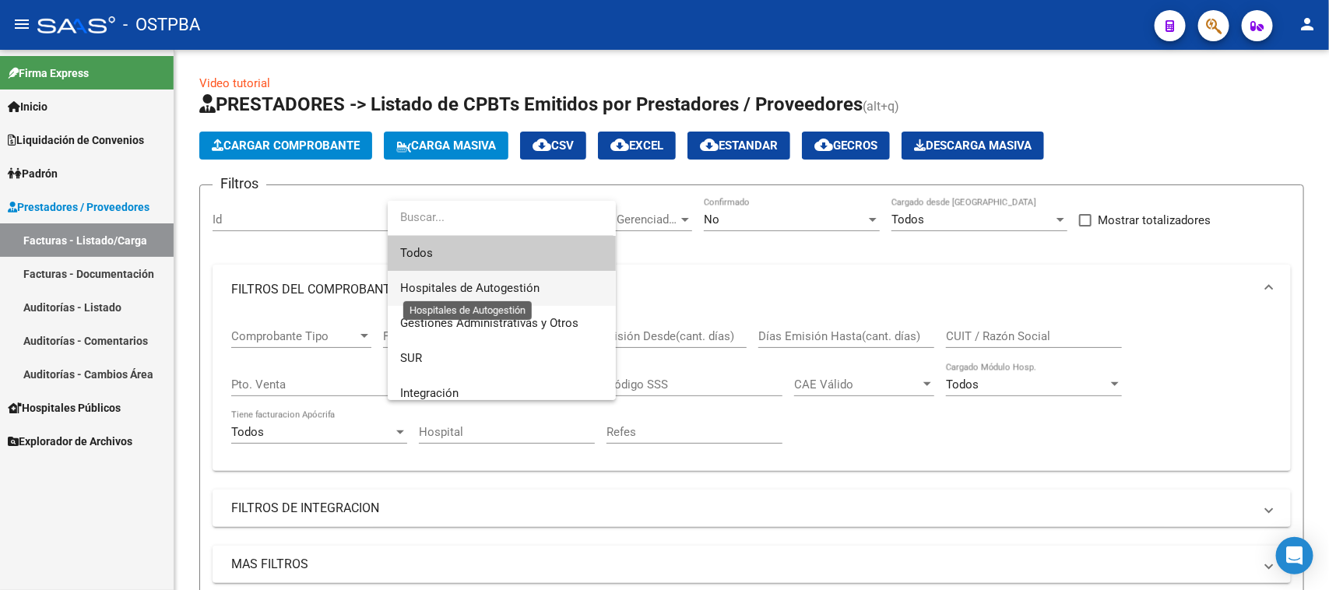
click at [448, 281] on span "Hospitales de Autogestión" at bounding box center [469, 288] width 139 height 14
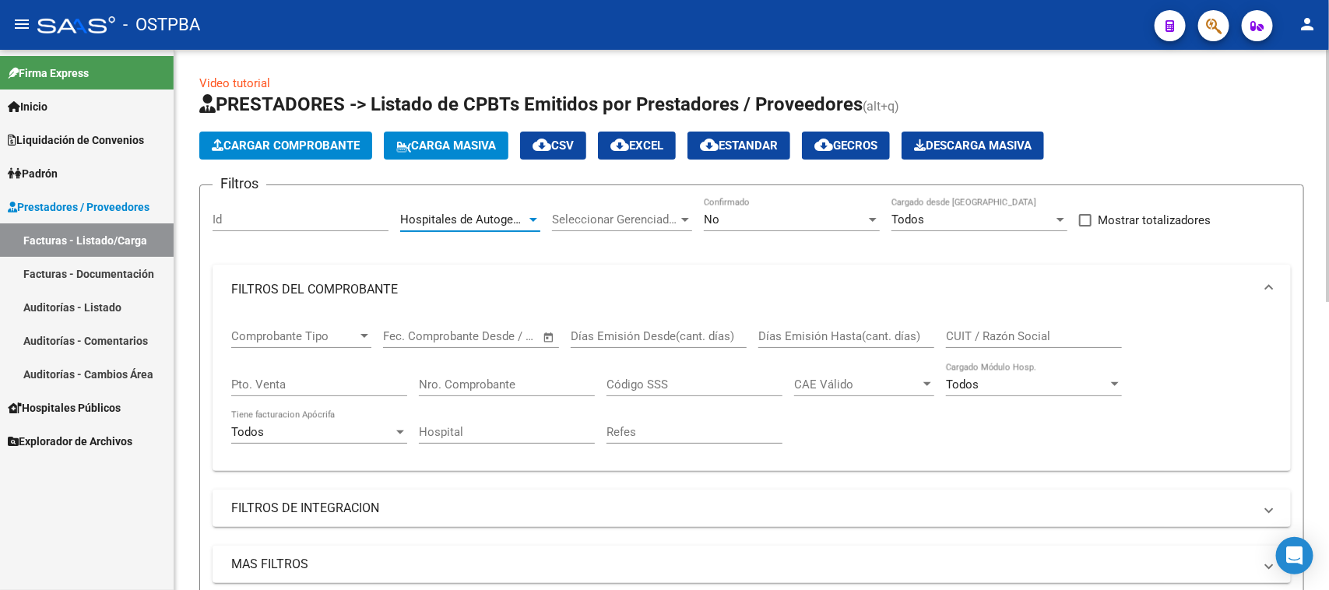
click at [535, 218] on div at bounding box center [533, 220] width 8 height 4
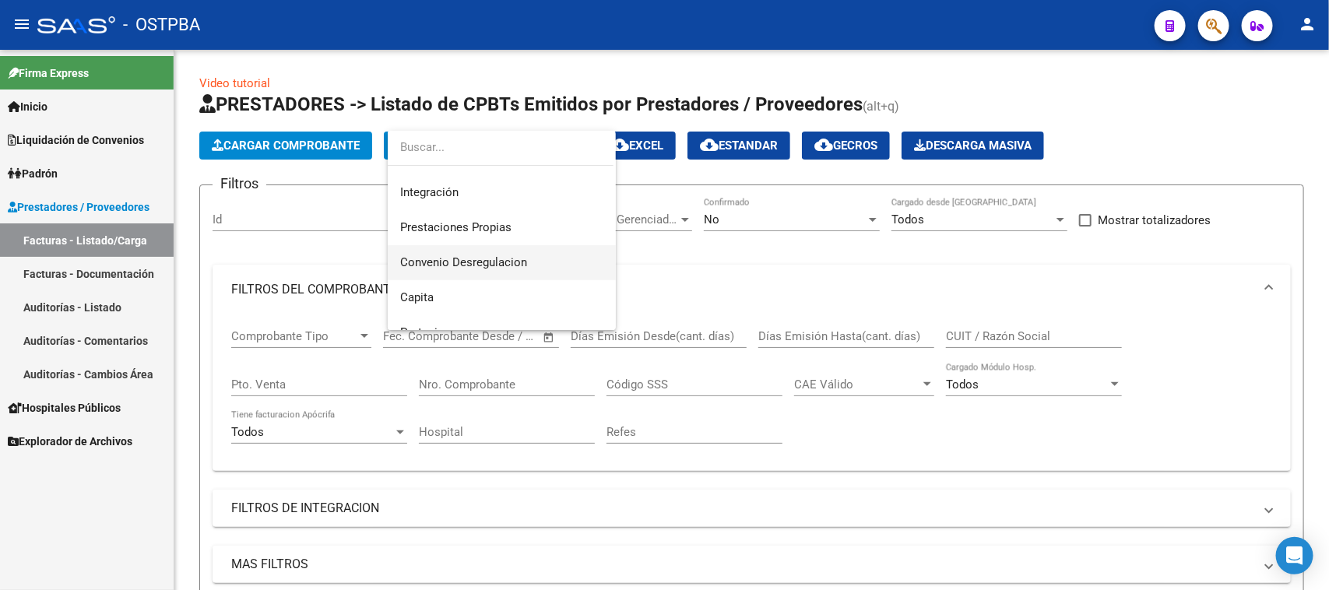
scroll to position [97, 0]
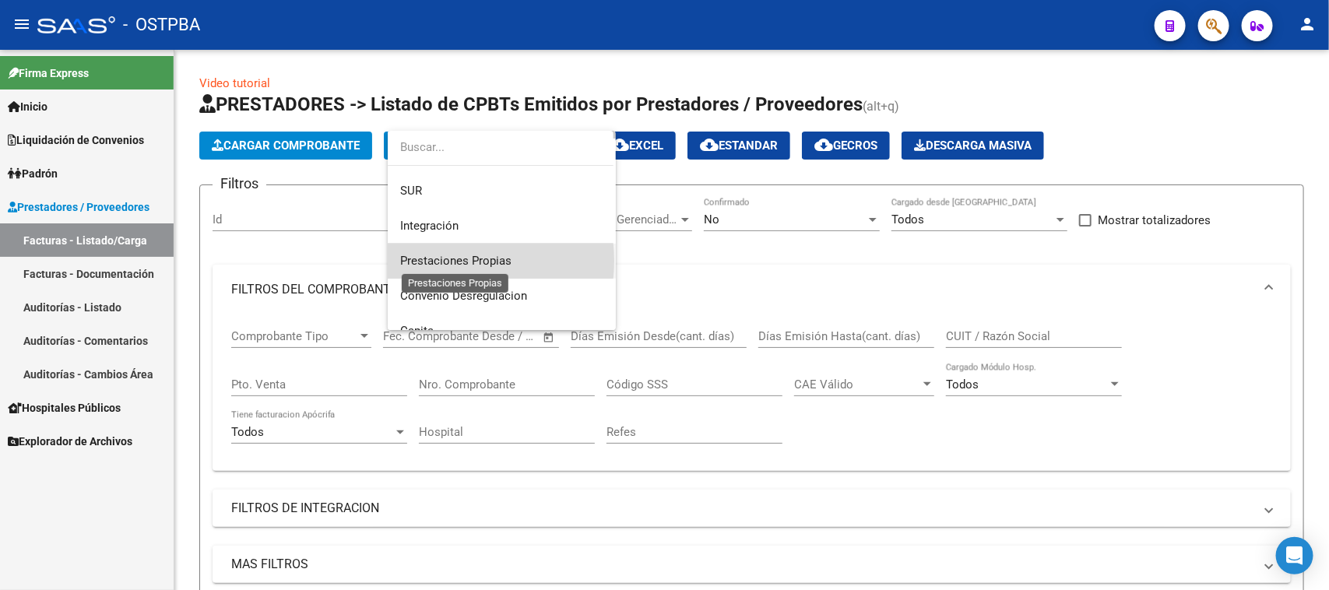
click at [448, 261] on span "Prestaciones Propias" at bounding box center [455, 261] width 111 height 14
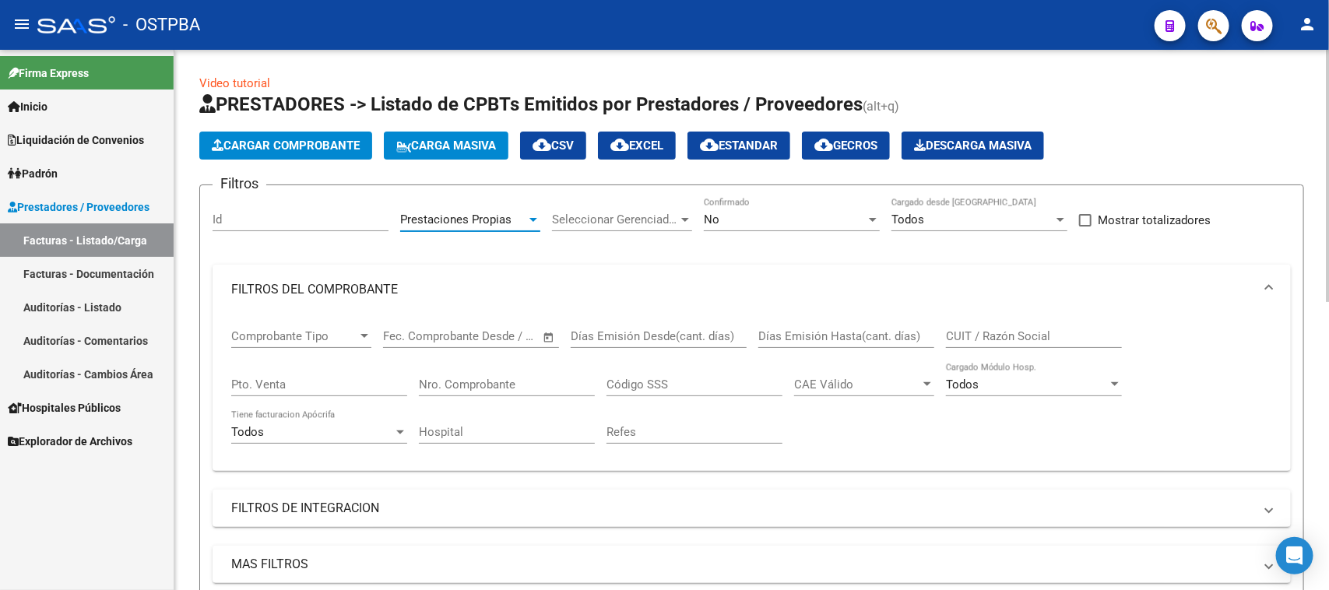
click at [718, 222] on div "No" at bounding box center [785, 220] width 162 height 14
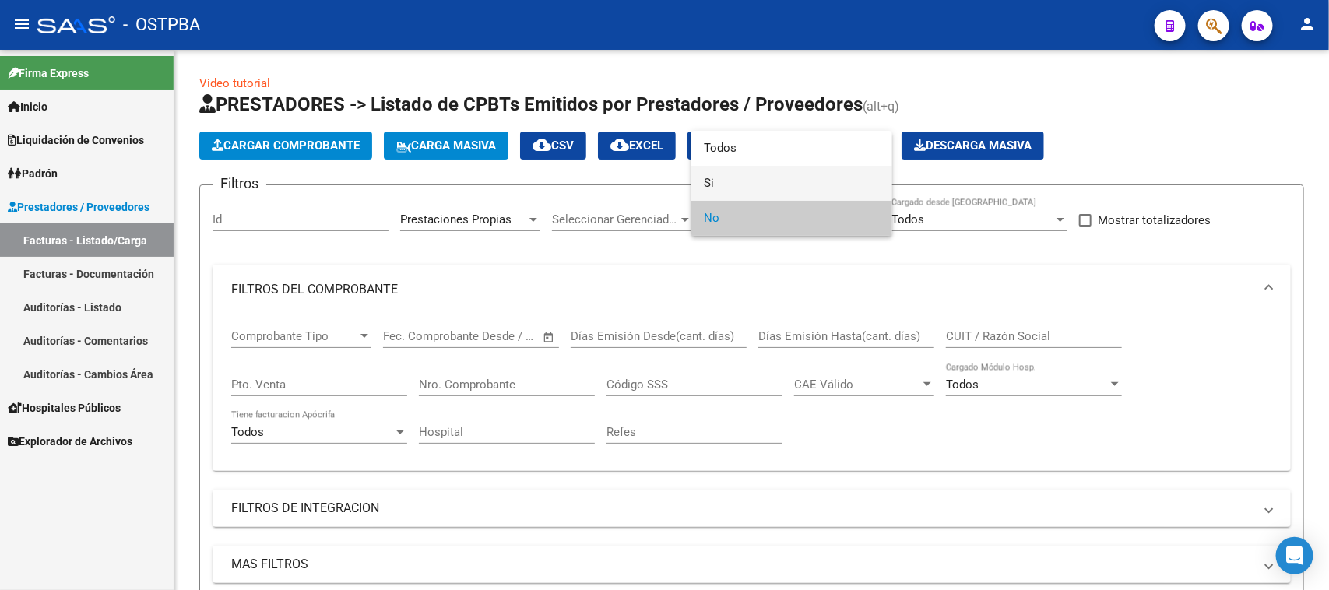
click at [715, 180] on span "Si" at bounding box center [792, 183] width 176 height 35
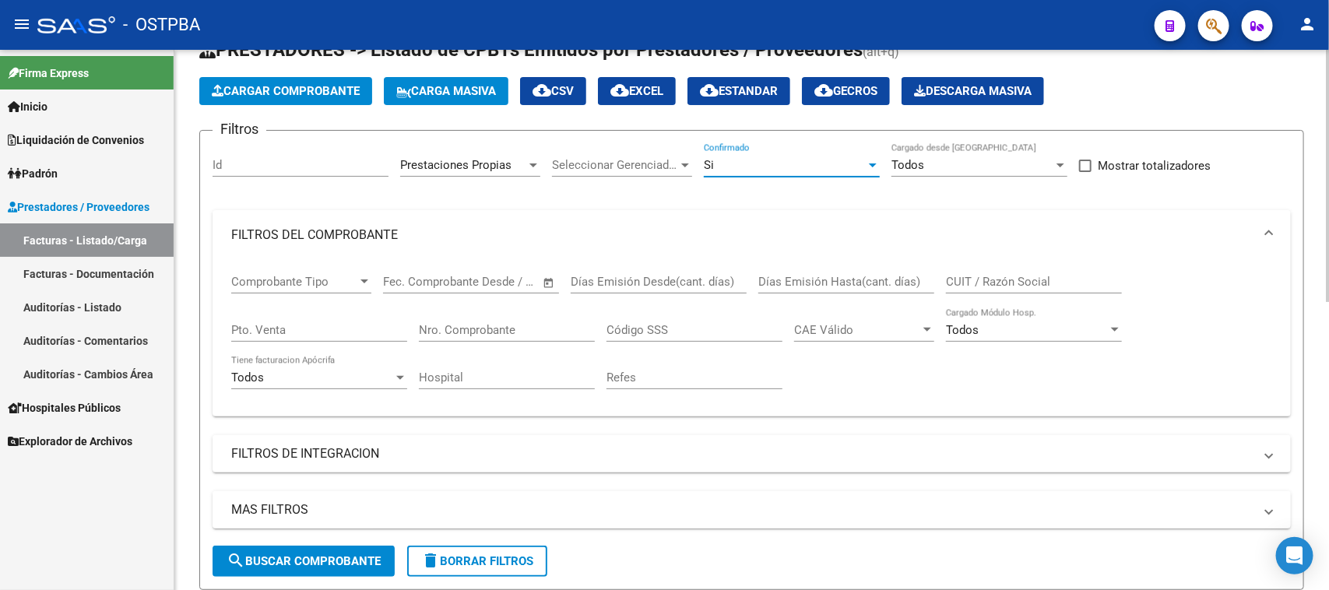
scroll to position [195, 0]
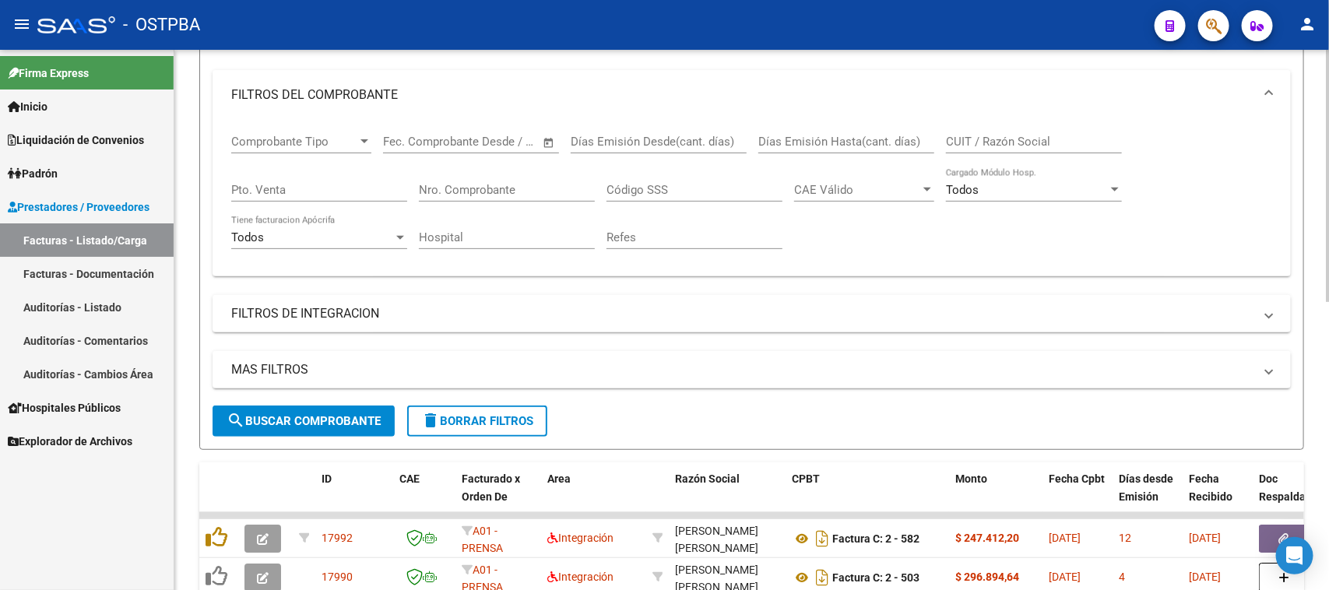
click at [328, 403] on form "Filtros Id Prestaciones Propias Area Seleccionar Gerenciador Seleccionar Gerenc…" at bounding box center [751, 220] width 1105 height 460
click at [328, 406] on button "search Buscar Comprobante" at bounding box center [304, 421] width 182 height 31
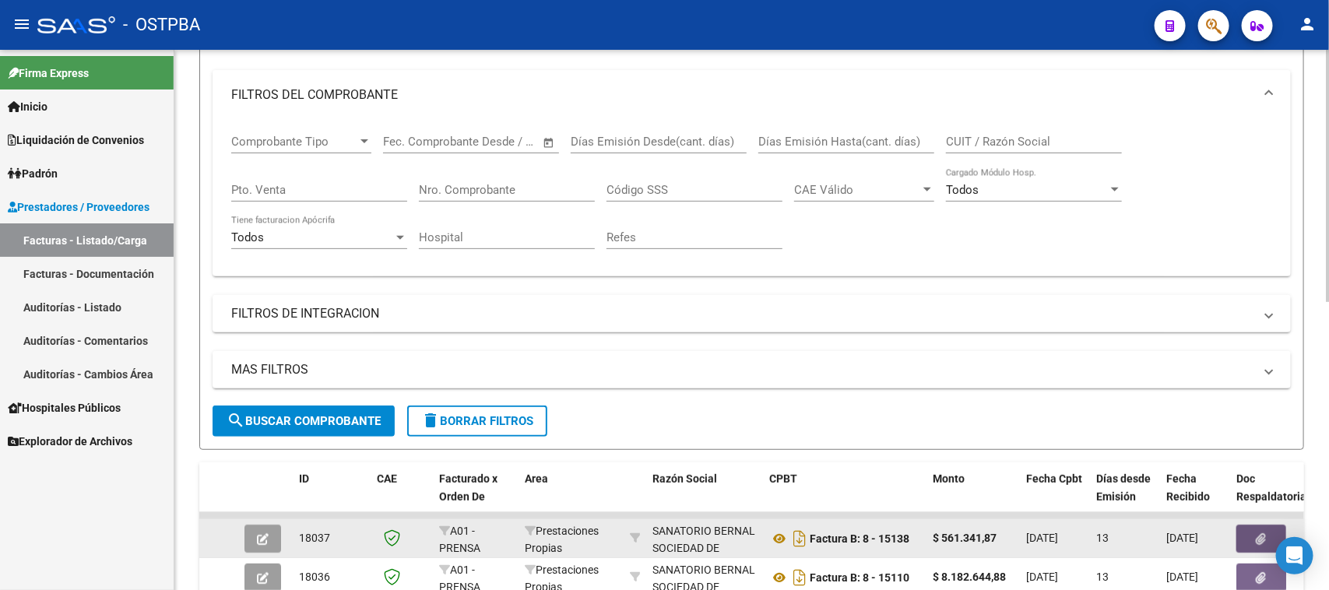
click at [1256, 533] on icon "button" at bounding box center [1261, 539] width 10 height 12
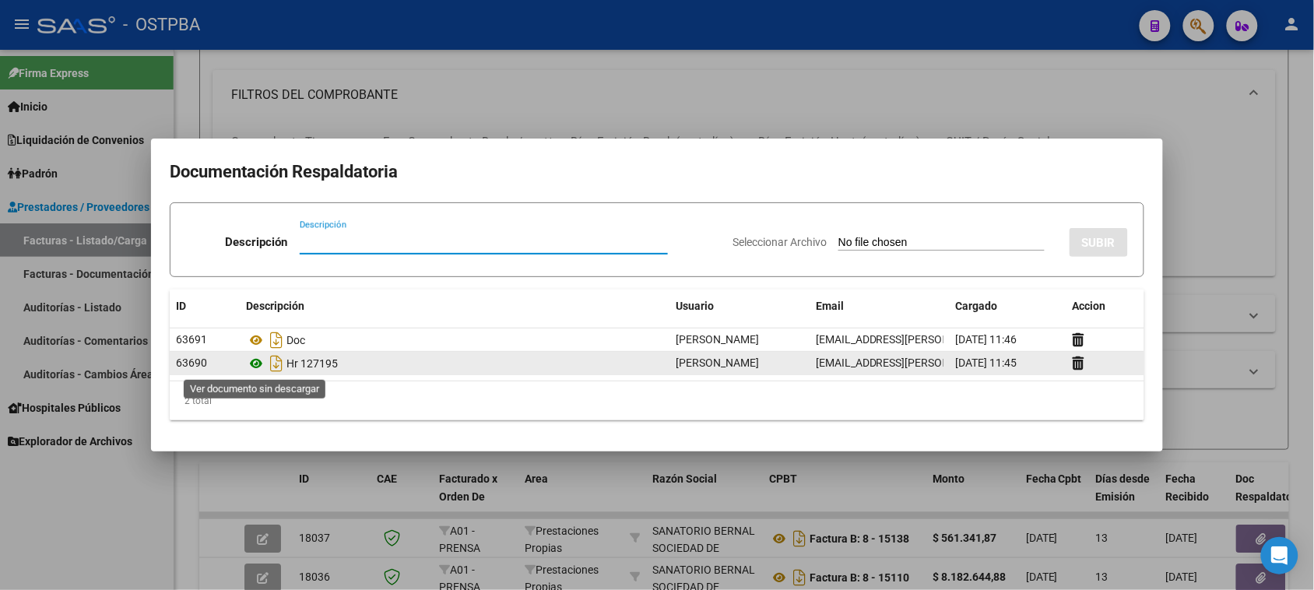
click at [255, 366] on icon at bounding box center [256, 363] width 20 height 19
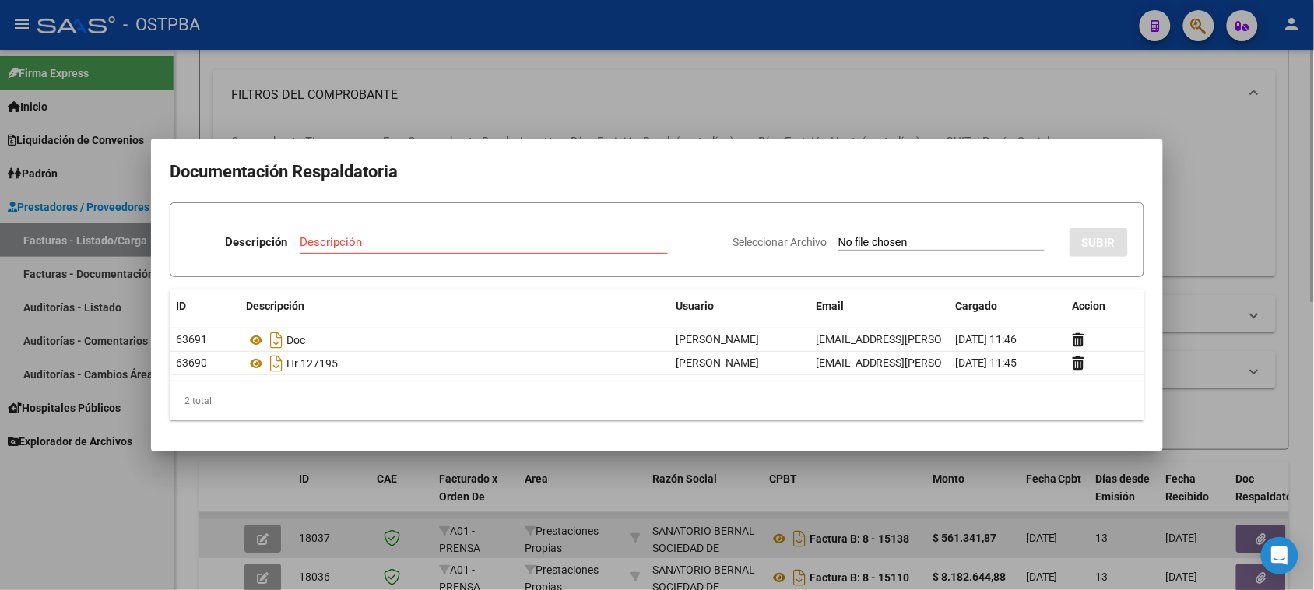
click at [768, 534] on div at bounding box center [657, 295] width 1314 height 590
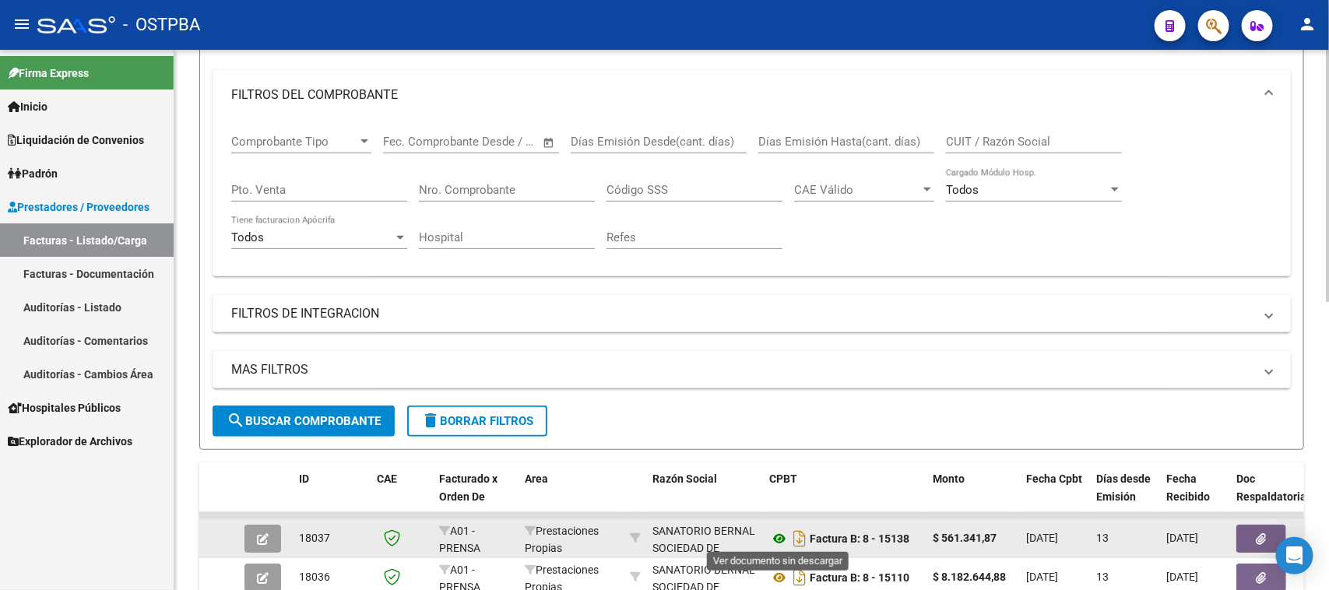
click at [773, 539] on icon at bounding box center [779, 538] width 20 height 19
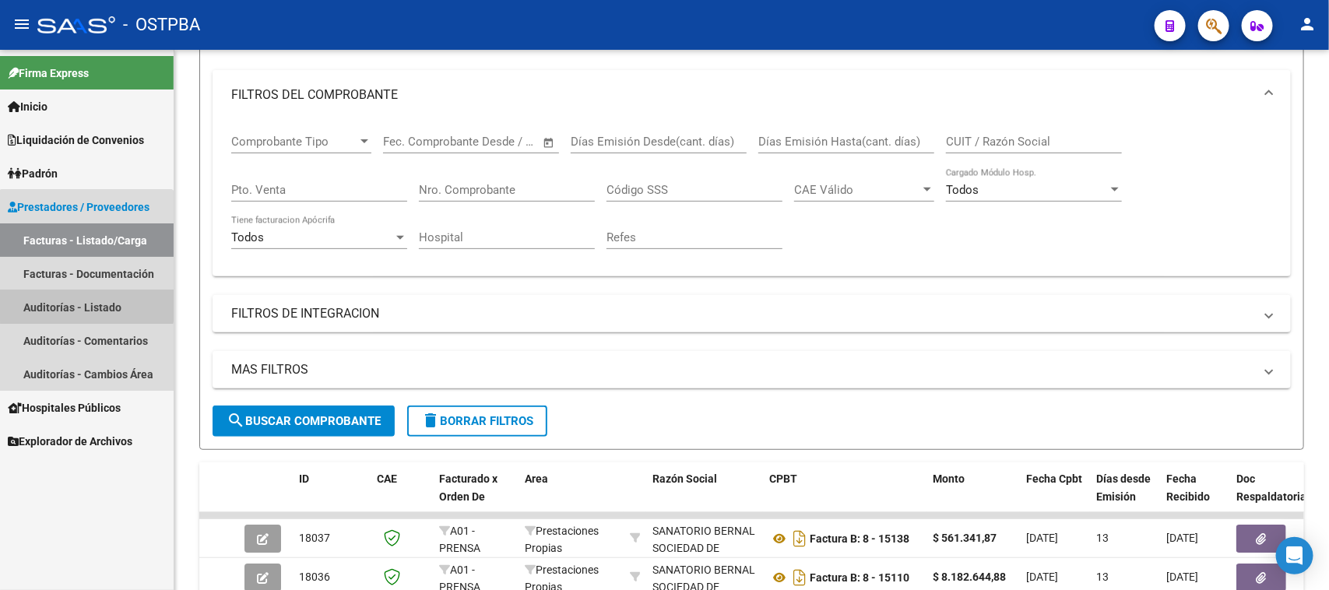
click at [86, 298] on link "Auditorías - Listado" at bounding box center [87, 306] width 174 height 33
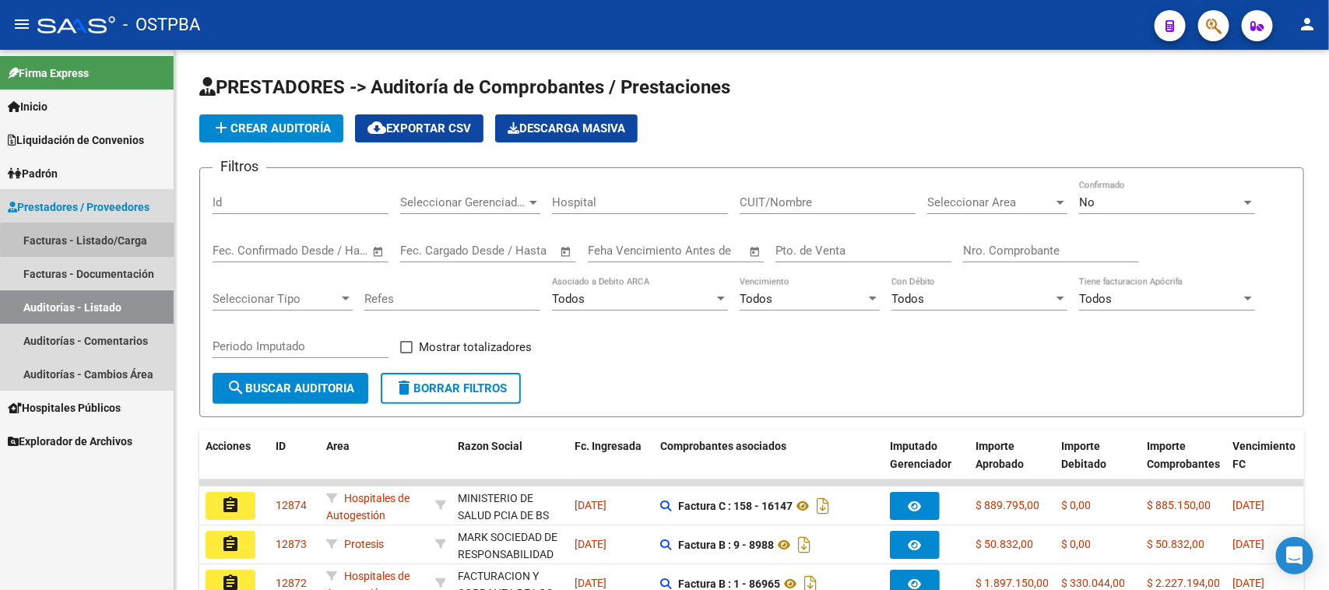
click at [131, 240] on link "Facturas - Listado/Carga" at bounding box center [87, 239] width 174 height 33
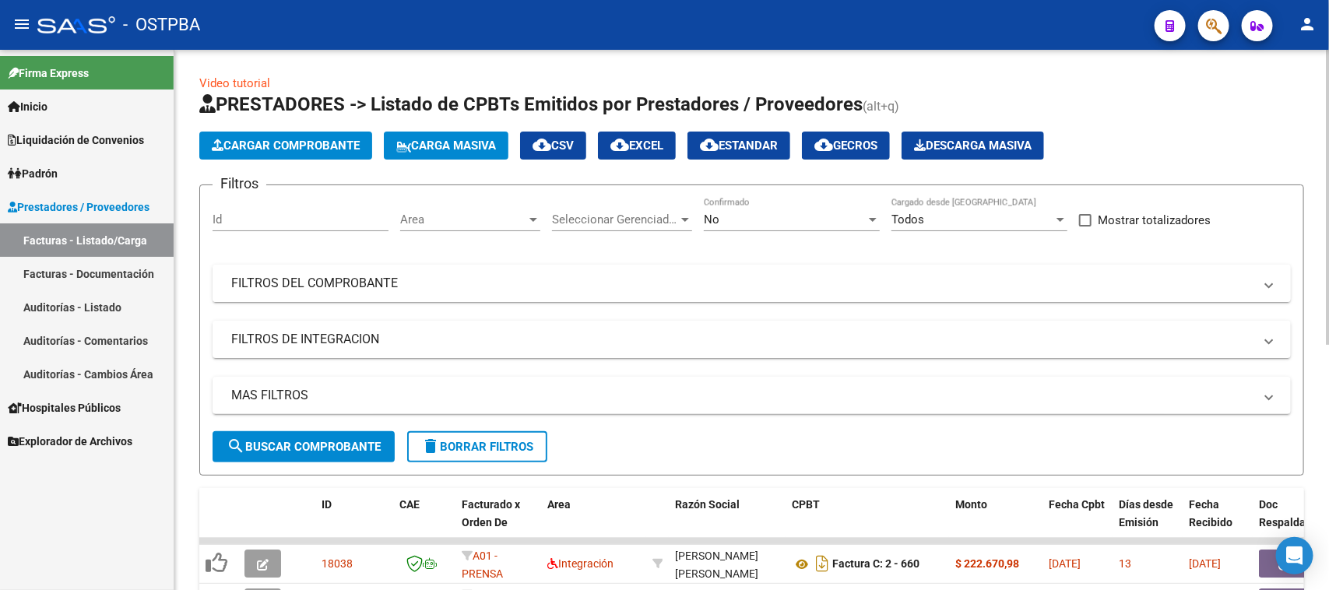
click at [452, 278] on mat-panel-title "FILTROS DEL COMPROBANTE" at bounding box center [742, 283] width 1022 height 17
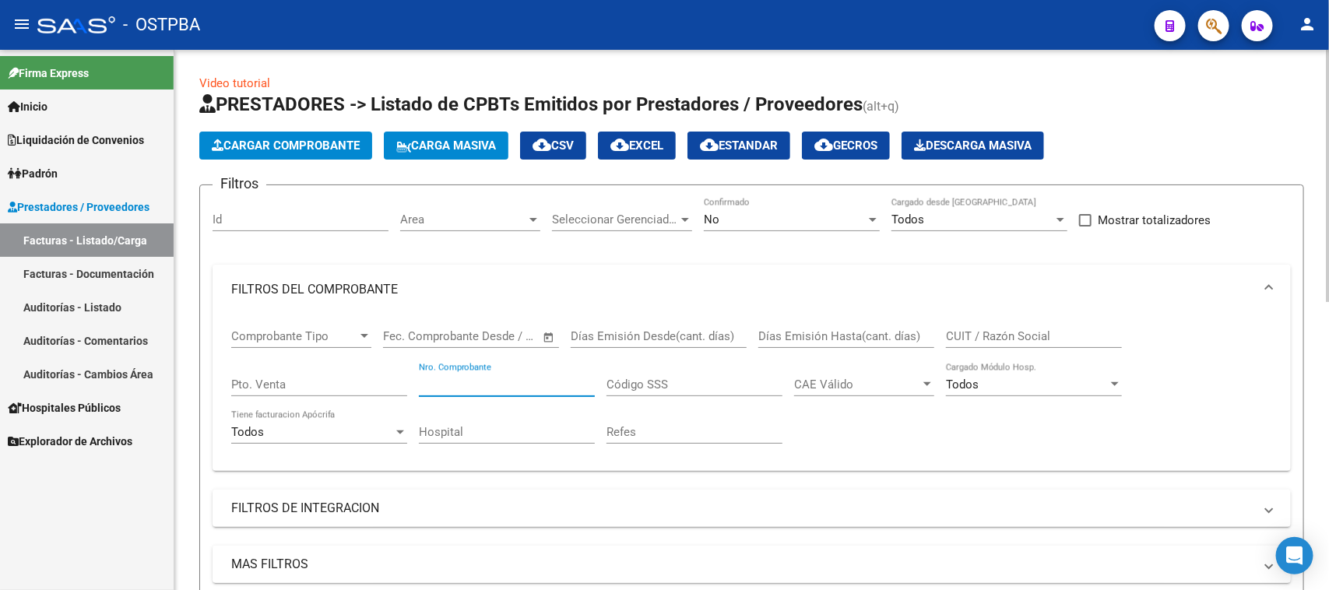
drag, startPoint x: 449, startPoint y: 380, endPoint x: 1020, endPoint y: 569, distance: 601.1
click at [452, 380] on input "Nro. Comprobante" at bounding box center [507, 385] width 176 height 14
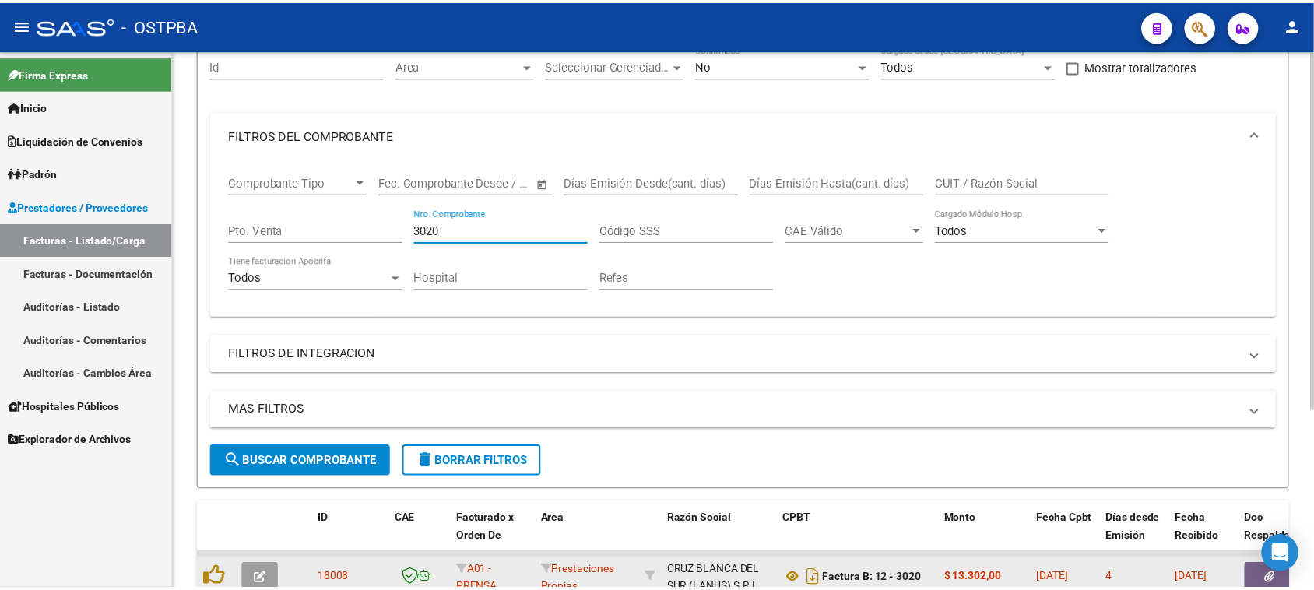
scroll to position [195, 0]
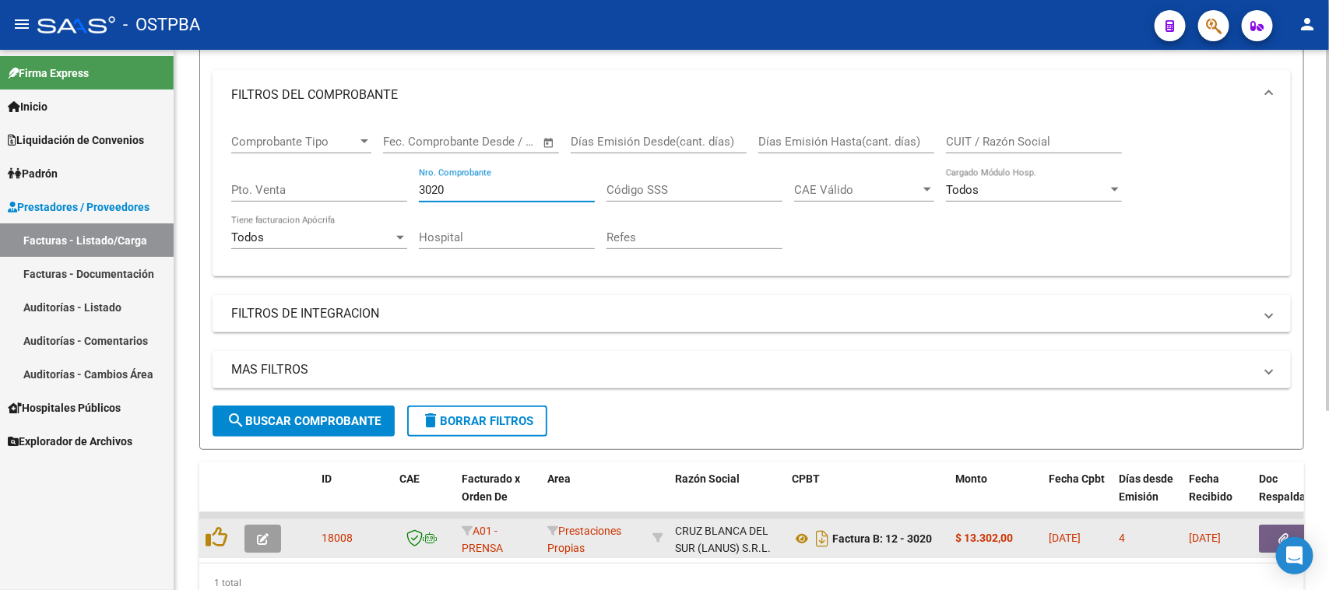
type input "3020"
click at [262, 535] on icon "button" at bounding box center [263, 539] width 12 height 12
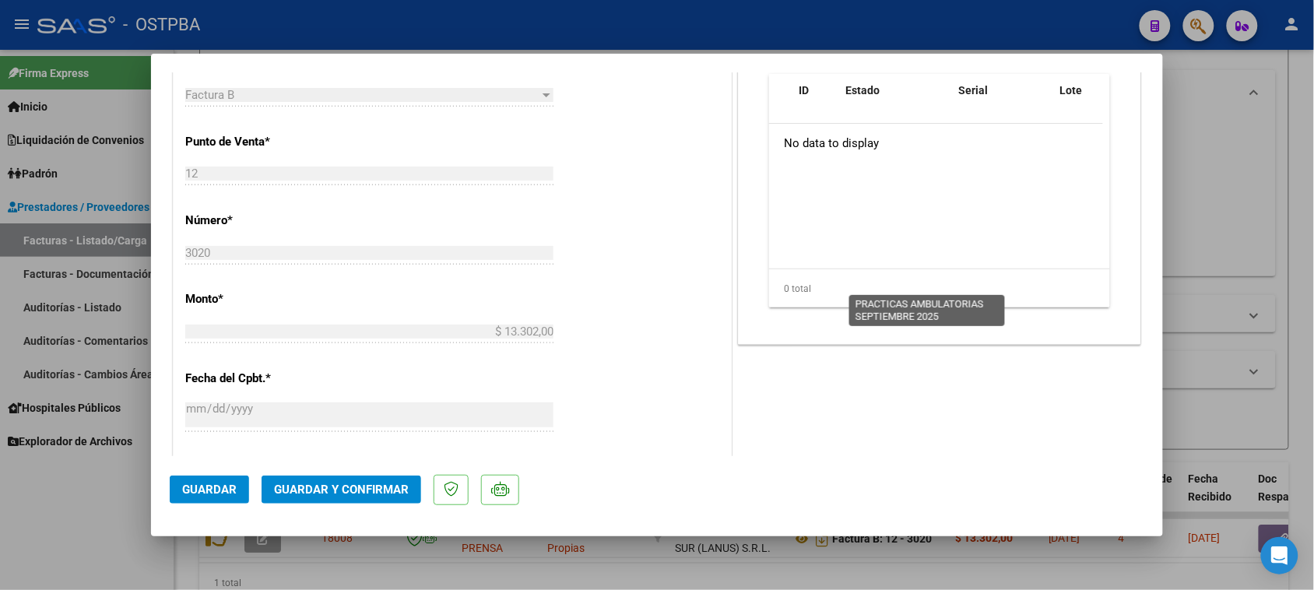
scroll to position [0, 0]
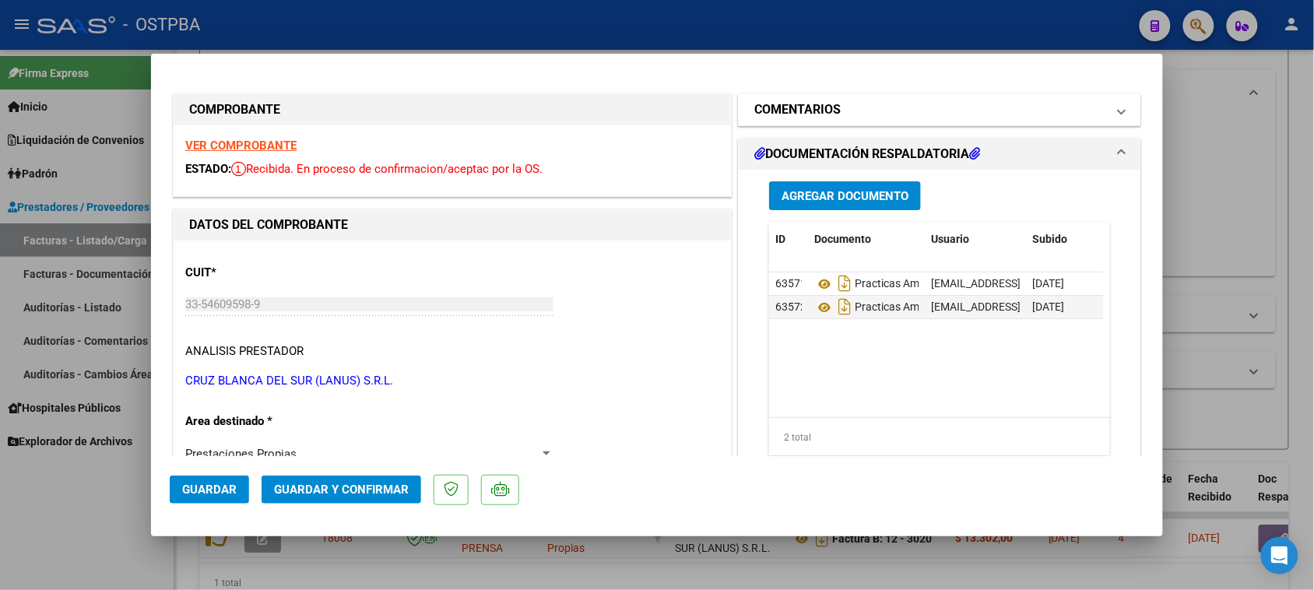
click at [908, 104] on mat-panel-title "COMENTARIOS" at bounding box center [930, 109] width 352 height 19
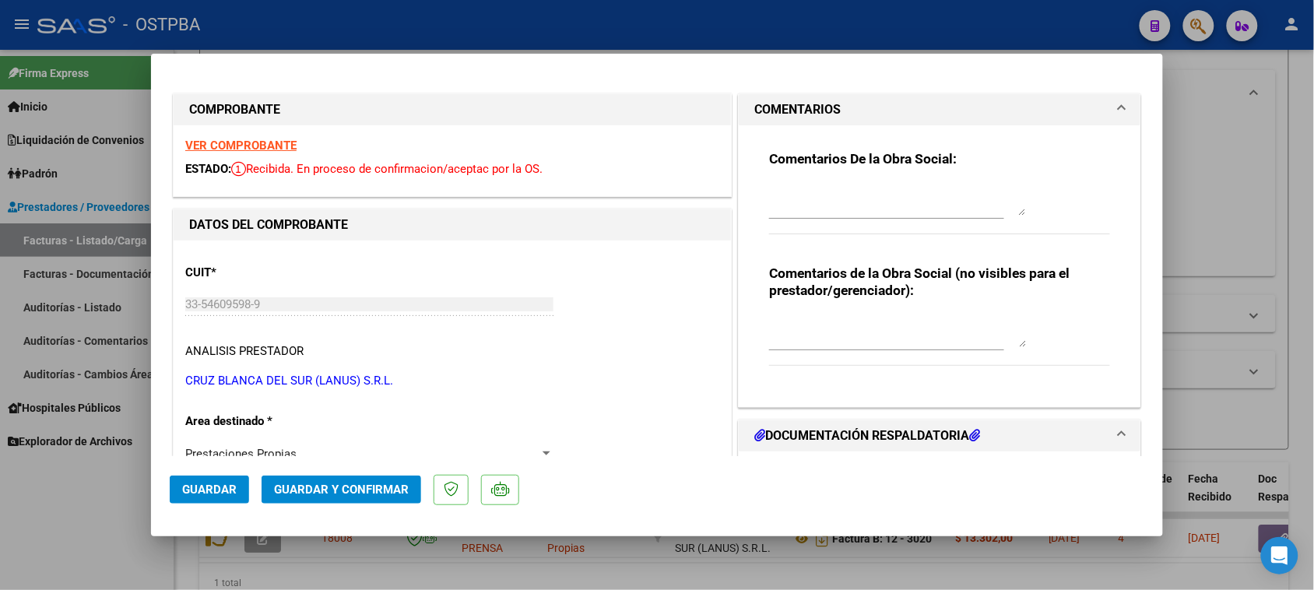
click at [870, 208] on textarea at bounding box center [897, 199] width 257 height 31
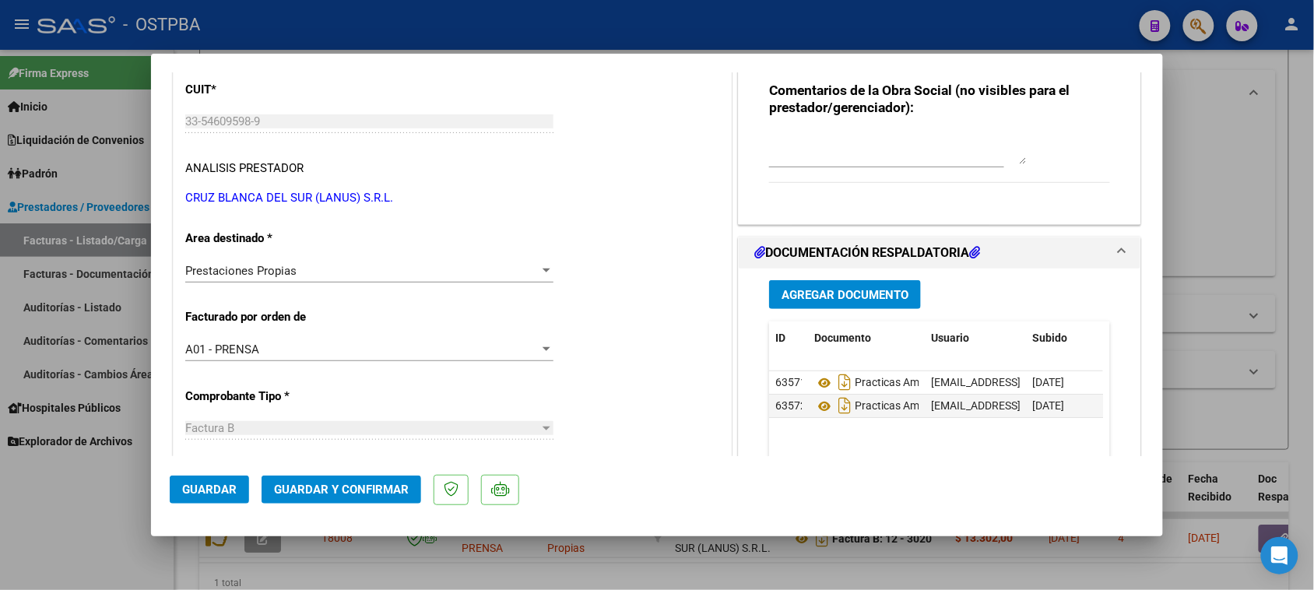
scroll to position [292, 0]
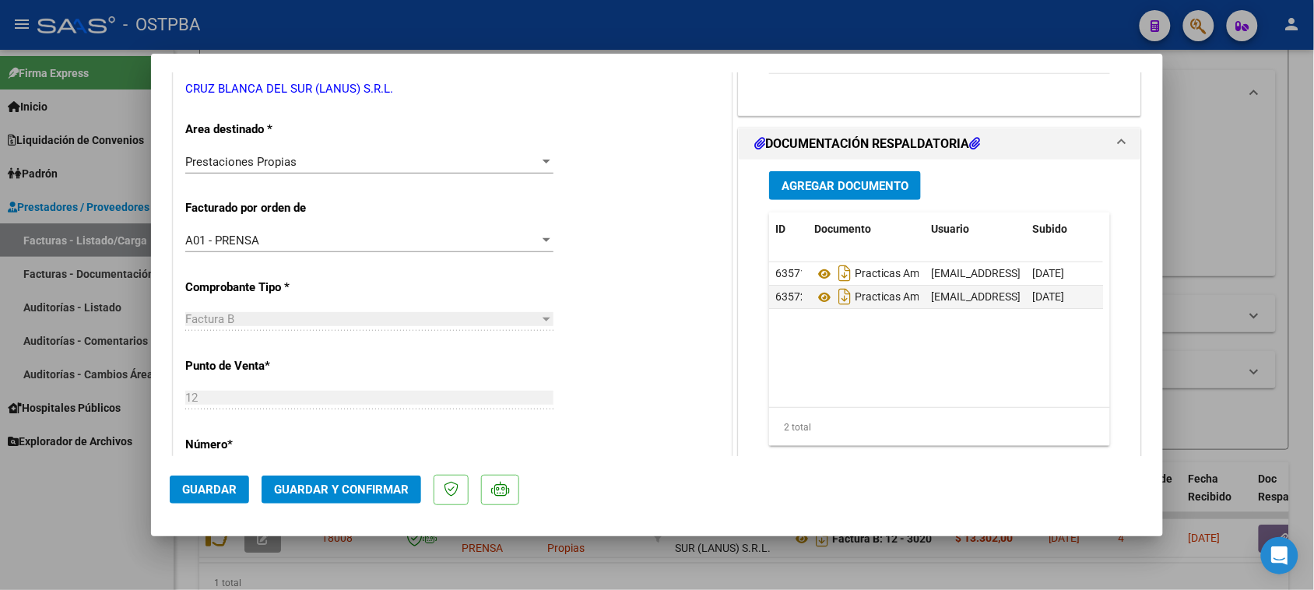
type textarea "HR 127197"
click at [804, 191] on span "Agregar Documento" at bounding box center [845, 186] width 127 height 14
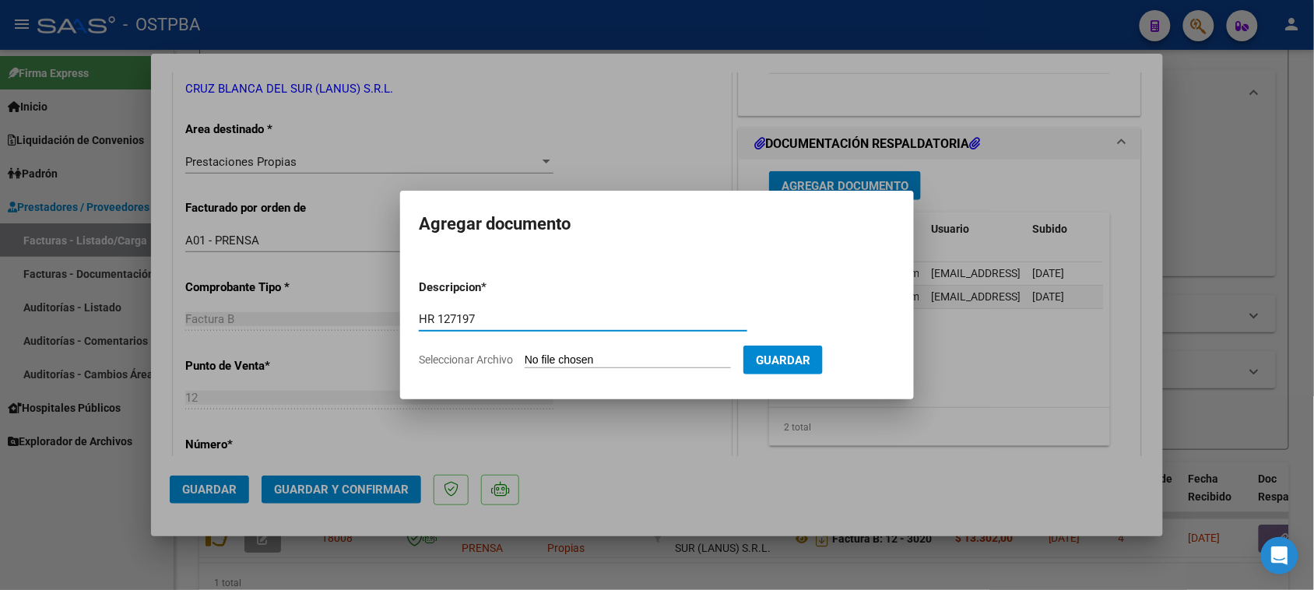
type input "HR 127197"
click at [525, 353] on input "Seleccionar Archivo" at bounding box center [628, 360] width 206 height 15
type input "C:\fakepath\HR 127197.pdf"
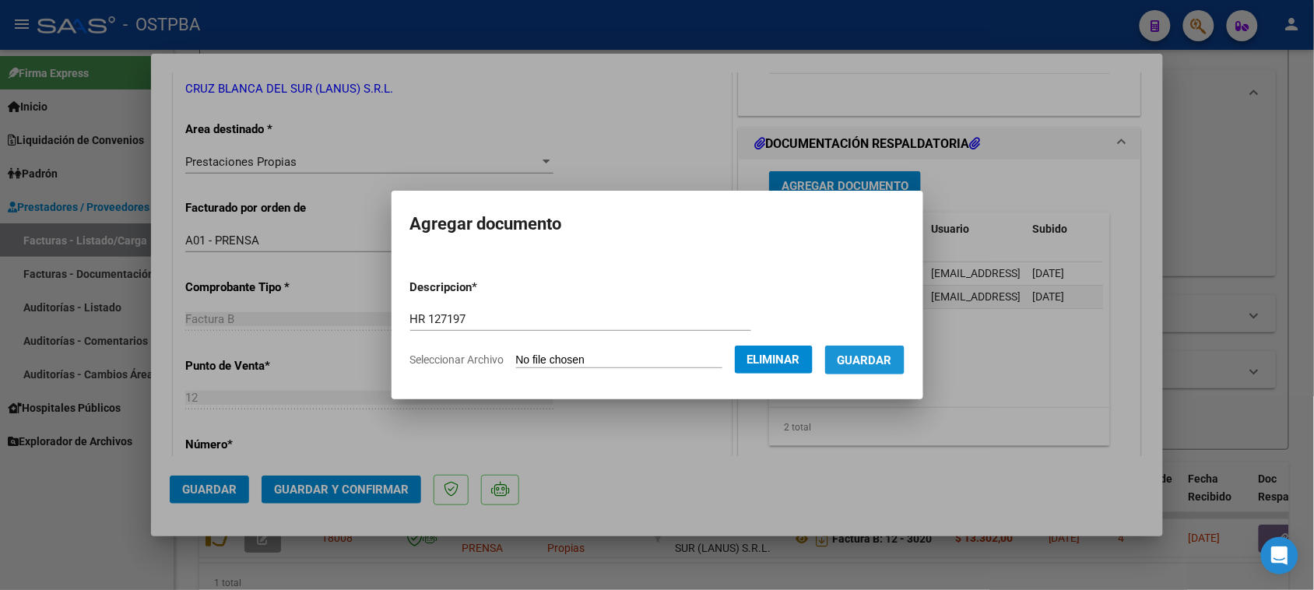
click at [892, 360] on span "Guardar" at bounding box center [865, 360] width 54 height 14
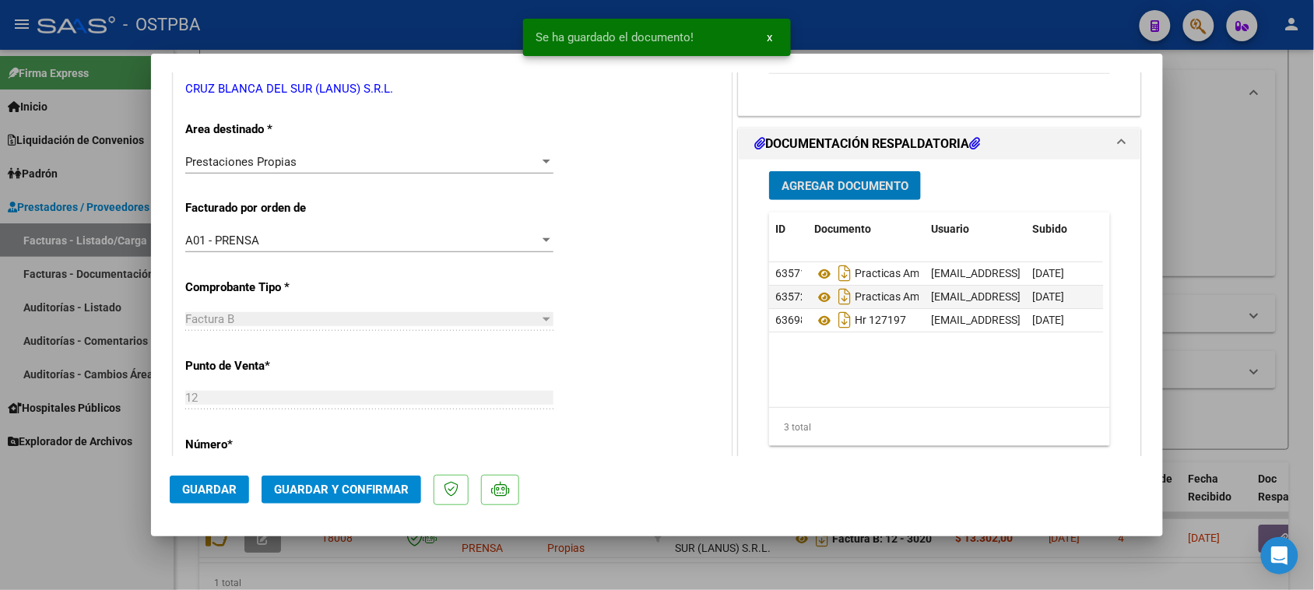
click at [355, 487] on span "Guardar y Confirmar" at bounding box center [341, 490] width 135 height 14
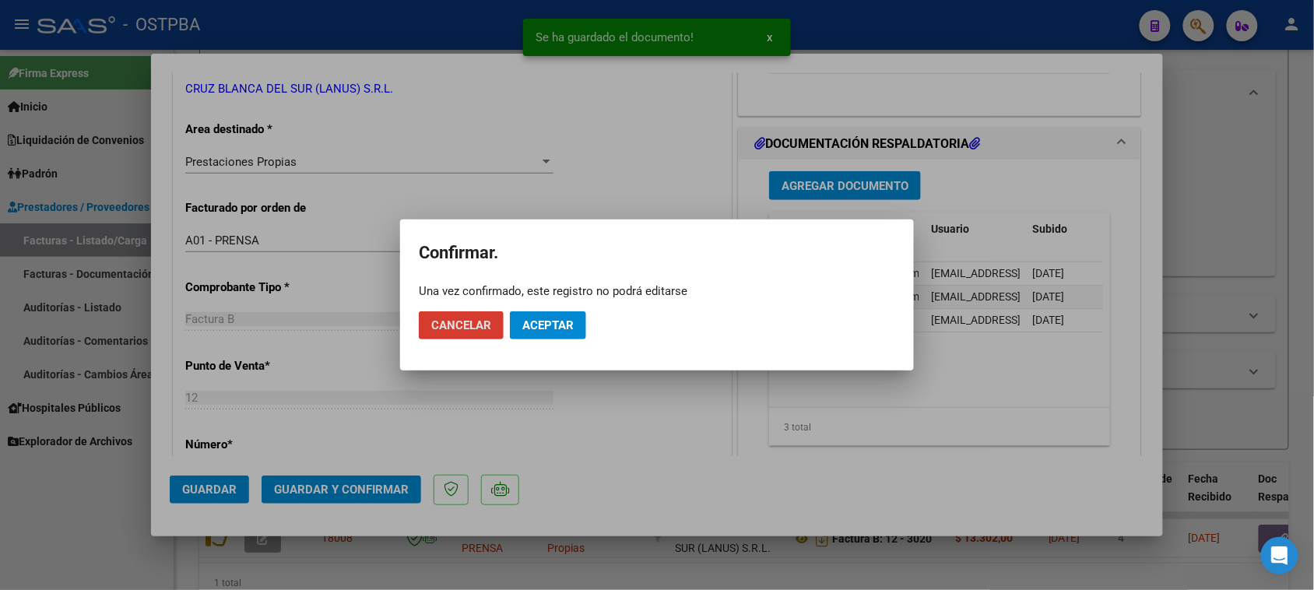
click at [547, 324] on span "Aceptar" at bounding box center [547, 325] width 51 height 14
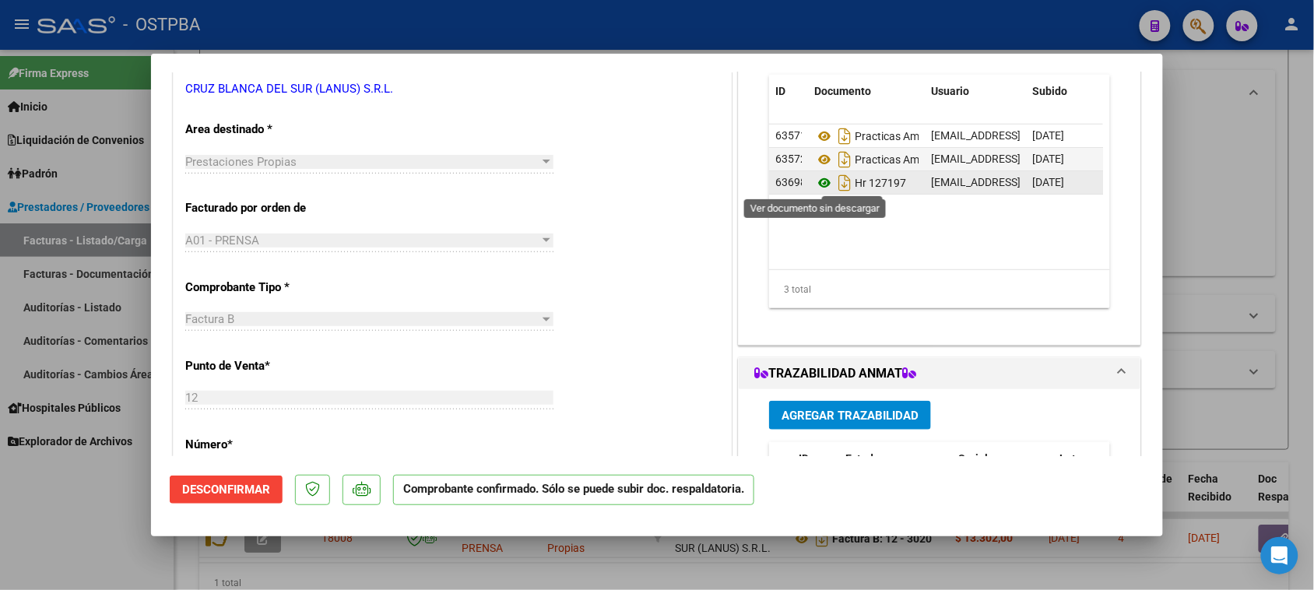
click at [816, 179] on icon at bounding box center [824, 183] width 20 height 19
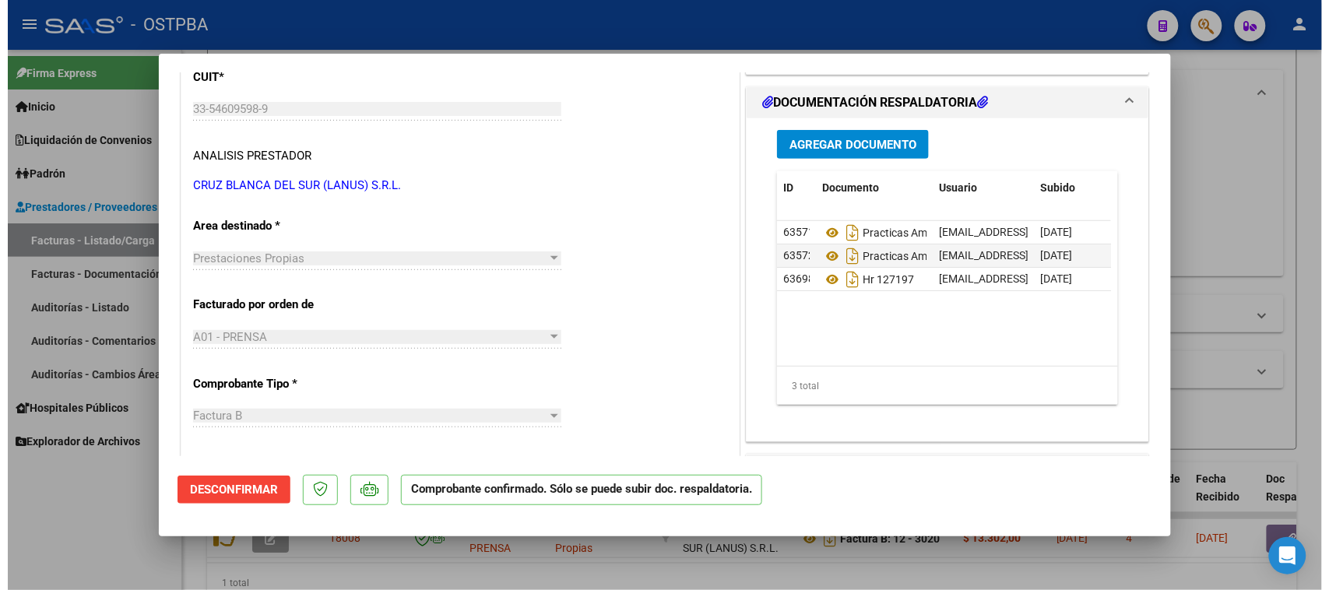
scroll to position [0, 0]
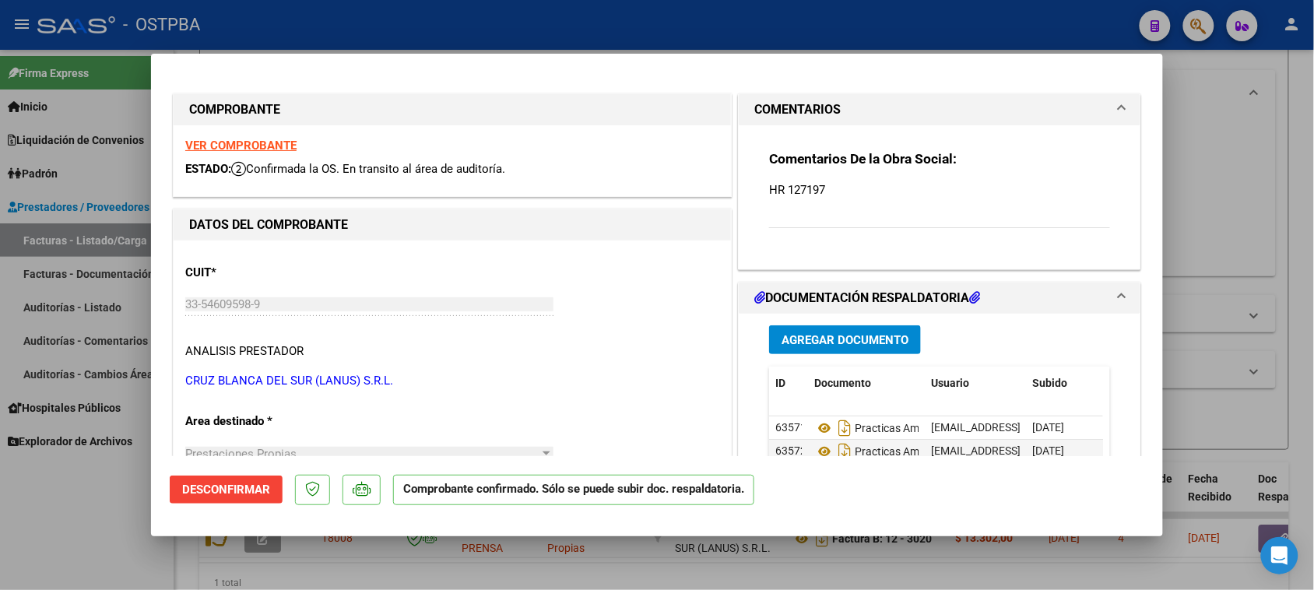
click at [259, 144] on strong "VER COMPROBANTE" at bounding box center [240, 146] width 111 height 14
drag, startPoint x: 2, startPoint y: 536, endPoint x: 52, endPoint y: 454, distance: 96.1
click at [5, 533] on div at bounding box center [657, 295] width 1314 height 590
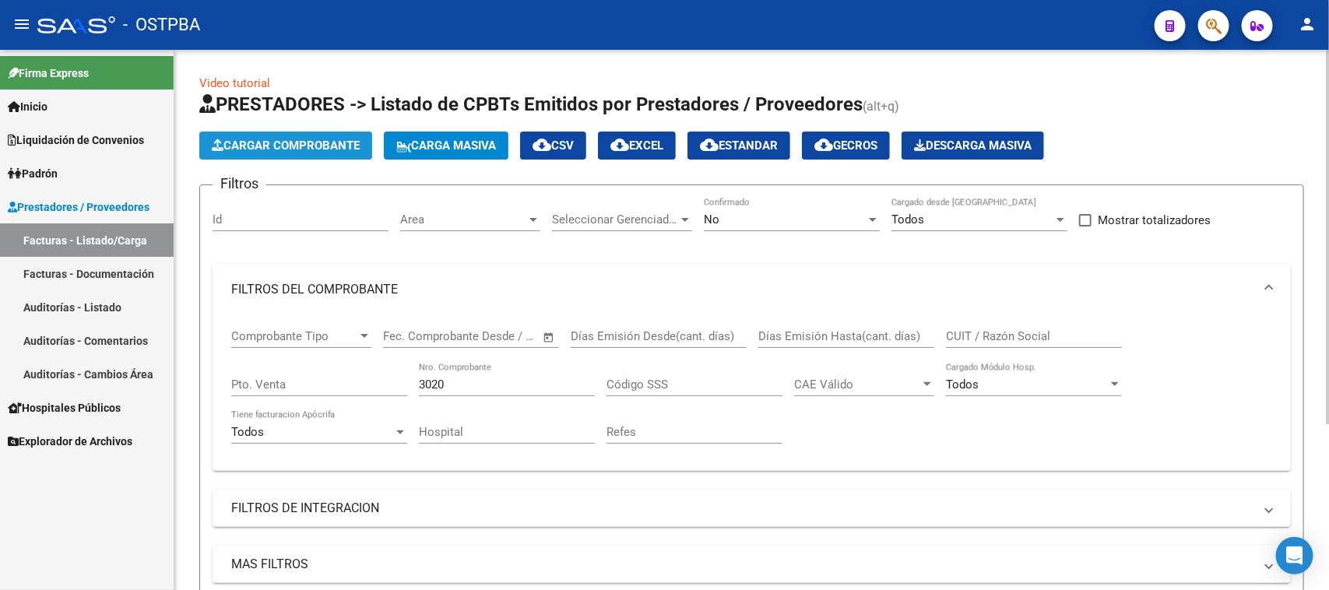
click at [313, 139] on span "Cargar Comprobante" at bounding box center [286, 146] width 148 height 14
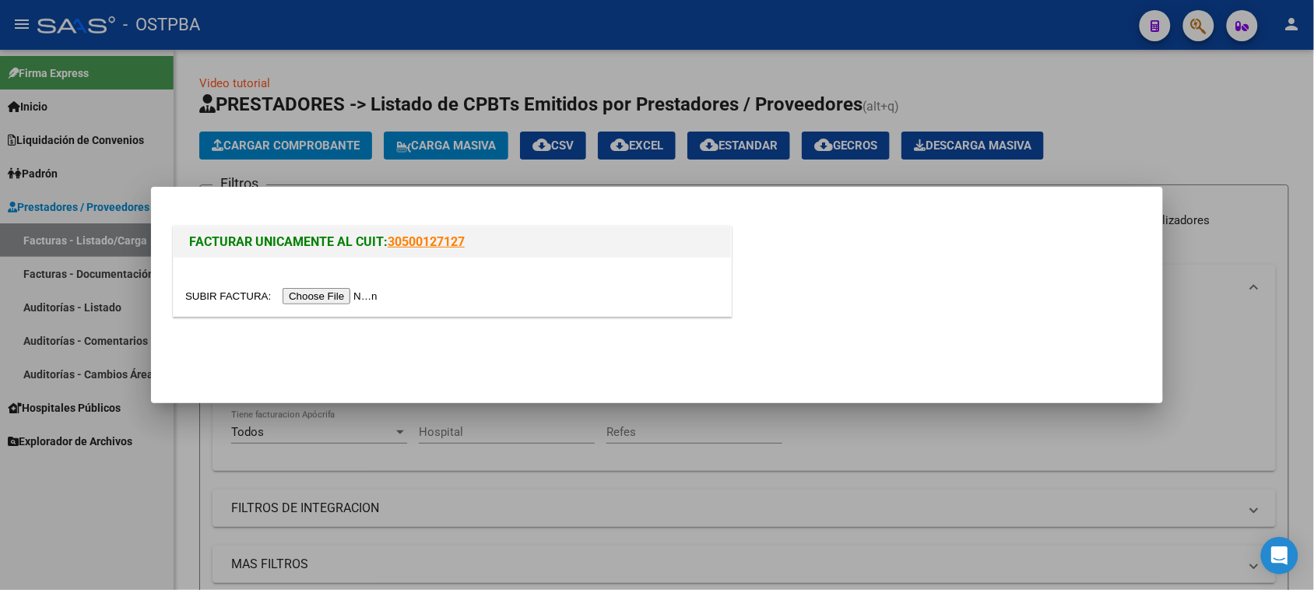
click at [367, 290] on input "file" at bounding box center [283, 296] width 197 height 16
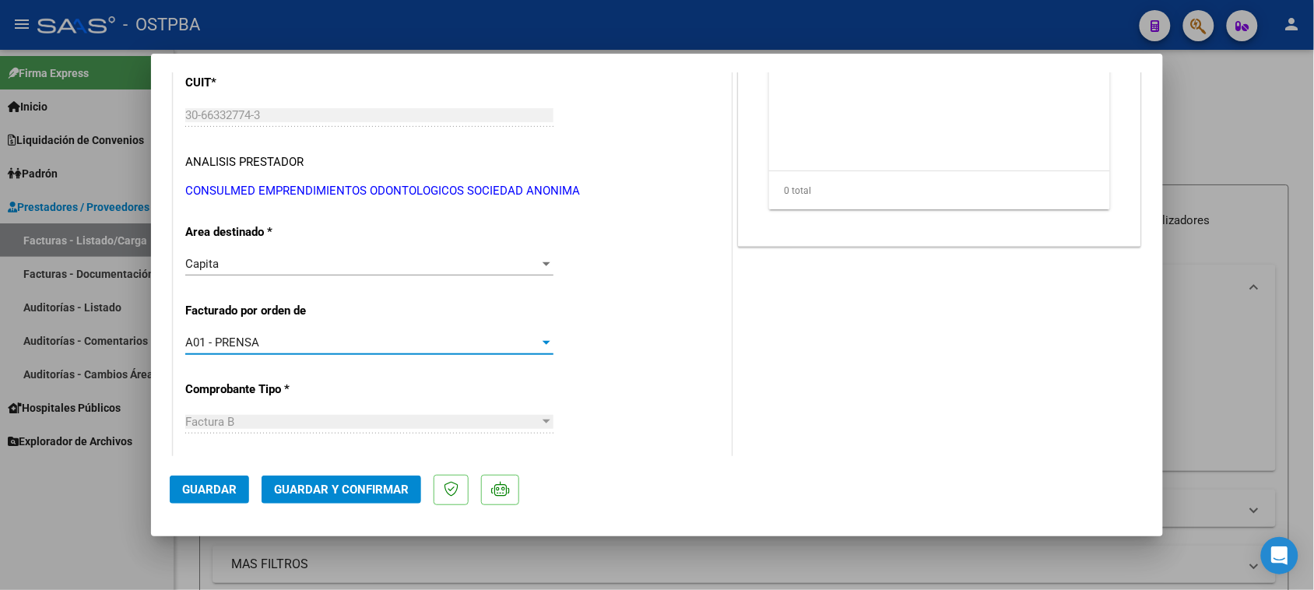
scroll to position [908, 0]
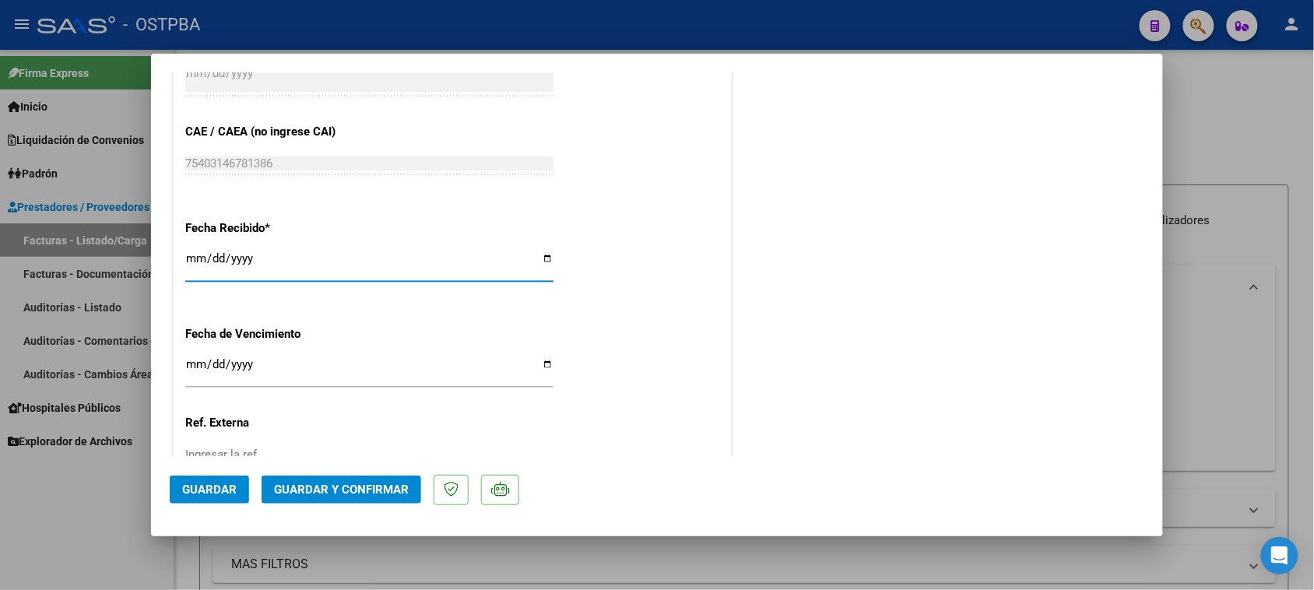
type input "2025-10-09"
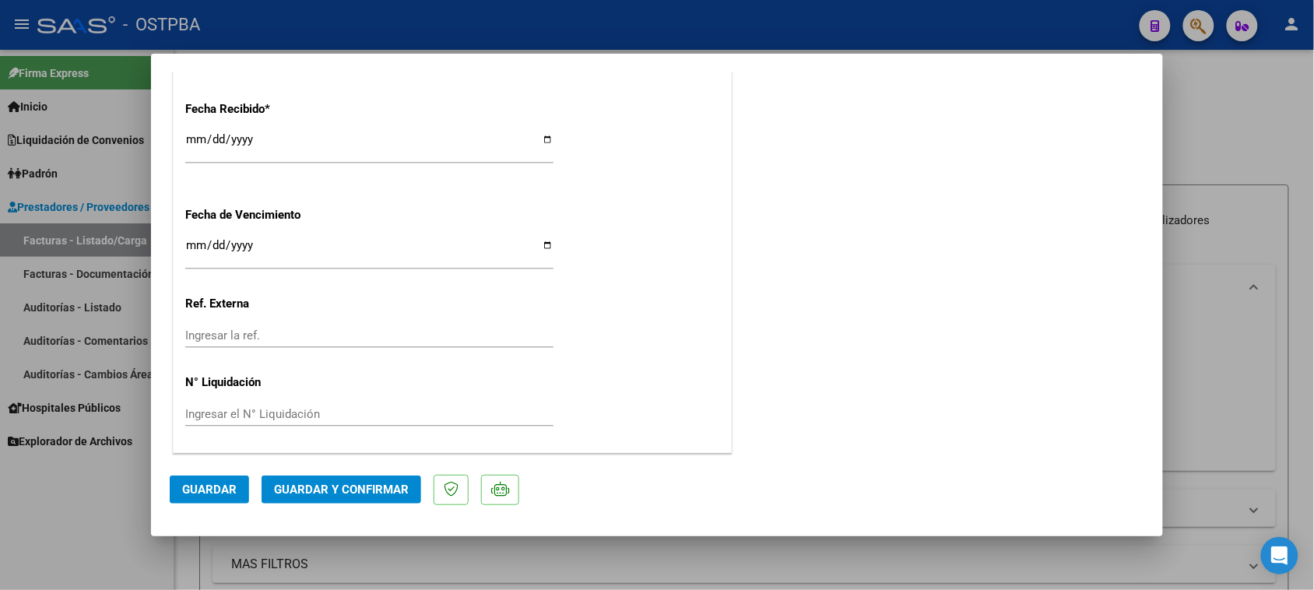
scroll to position [0, 0]
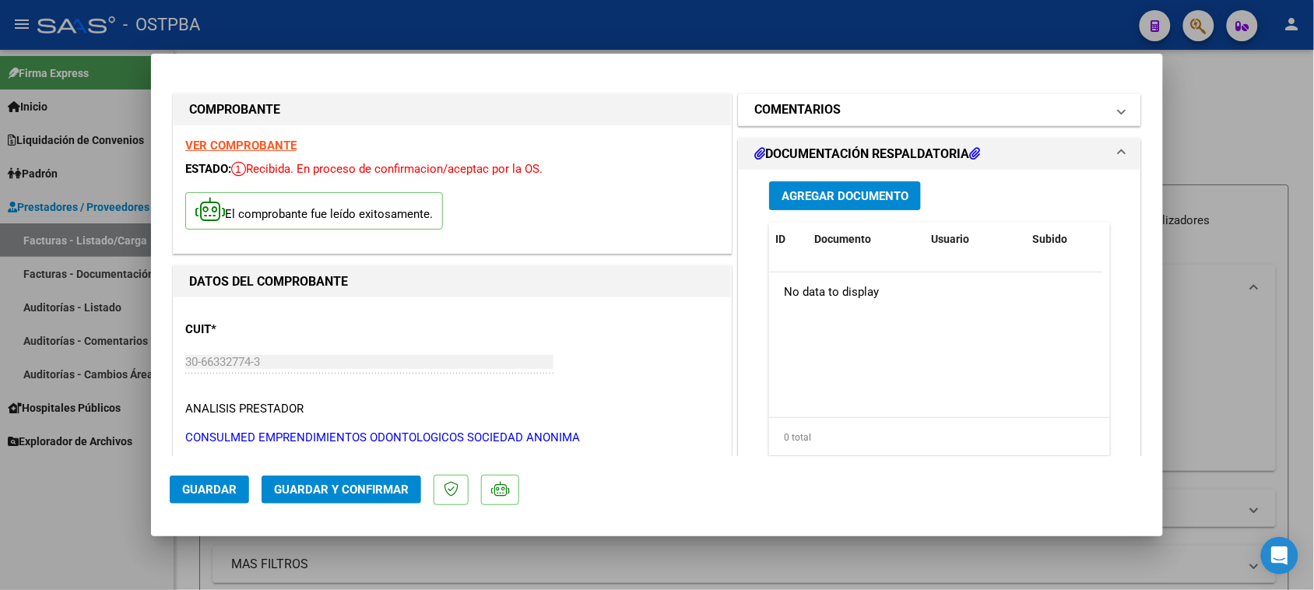
click at [886, 107] on mat-panel-title "COMENTARIOS" at bounding box center [930, 109] width 352 height 19
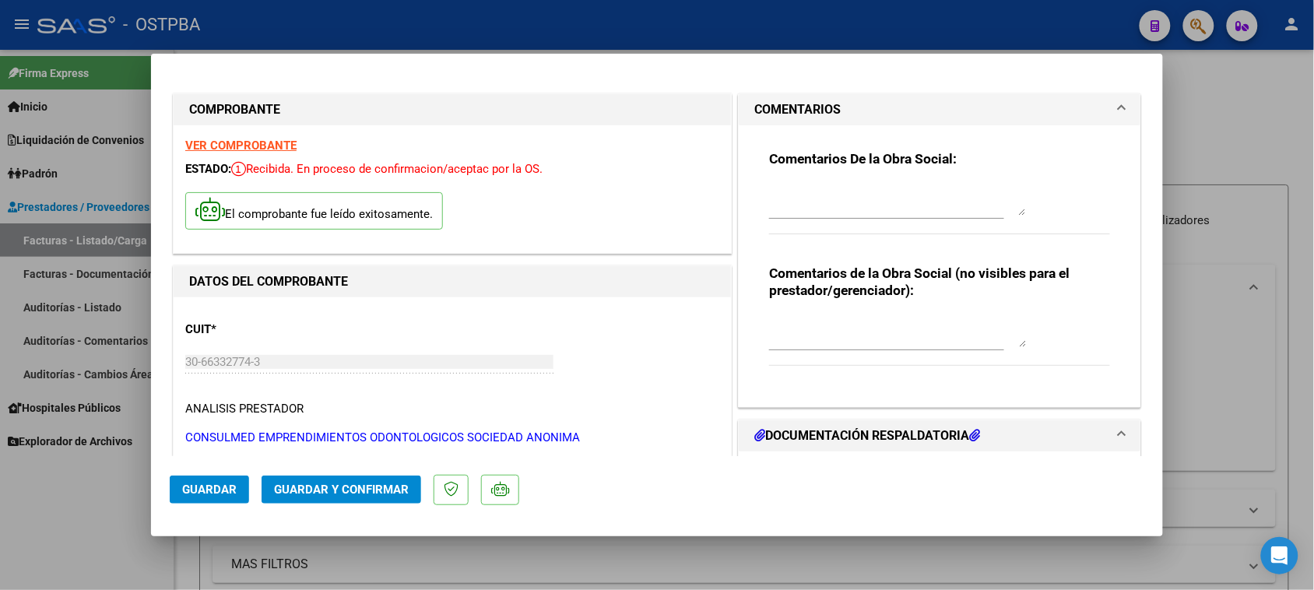
click at [841, 201] on textarea at bounding box center [897, 199] width 257 height 31
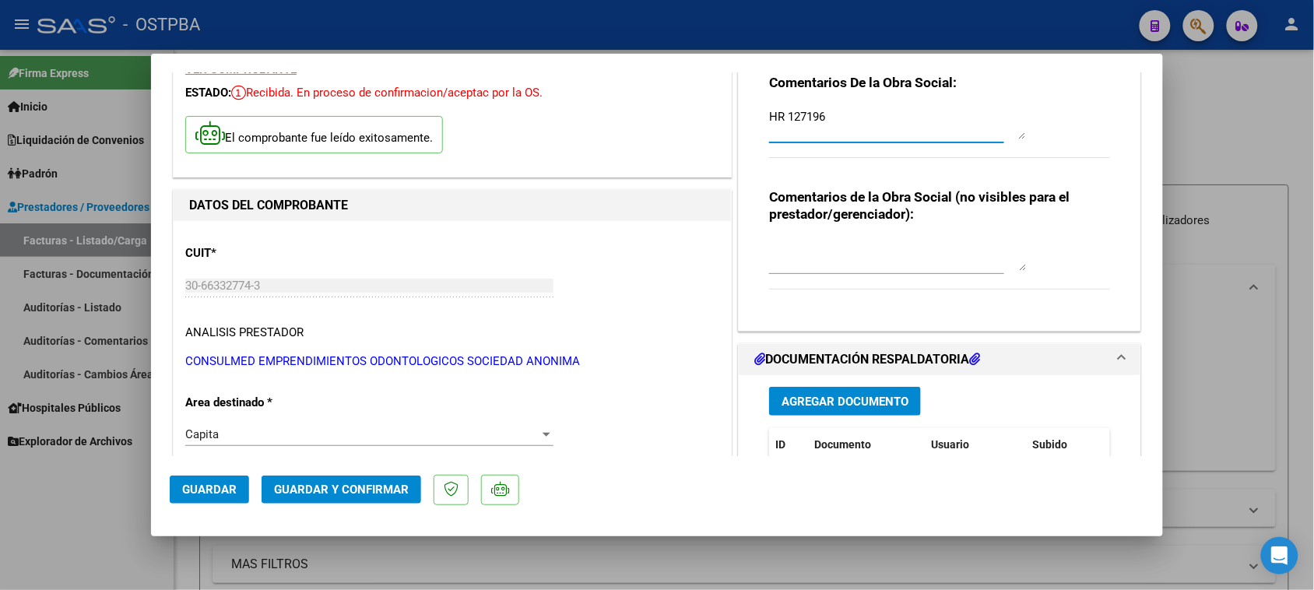
scroll to position [195, 0]
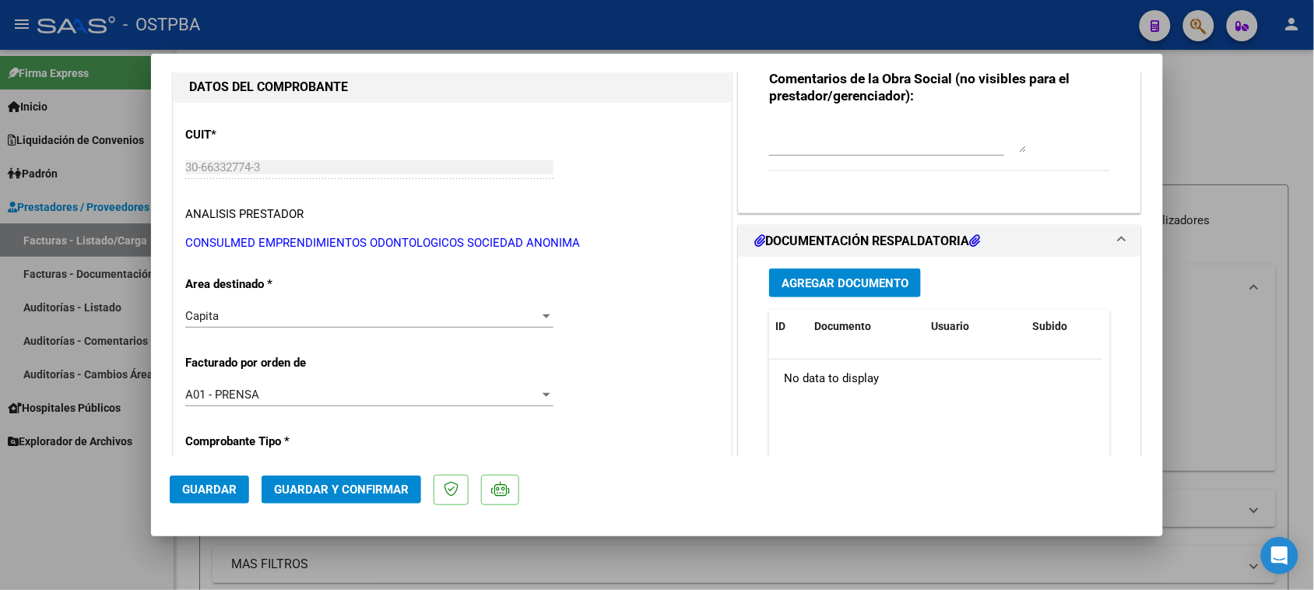
type textarea "HR 127196"
click at [852, 285] on span "Agregar Documento" at bounding box center [845, 283] width 127 height 14
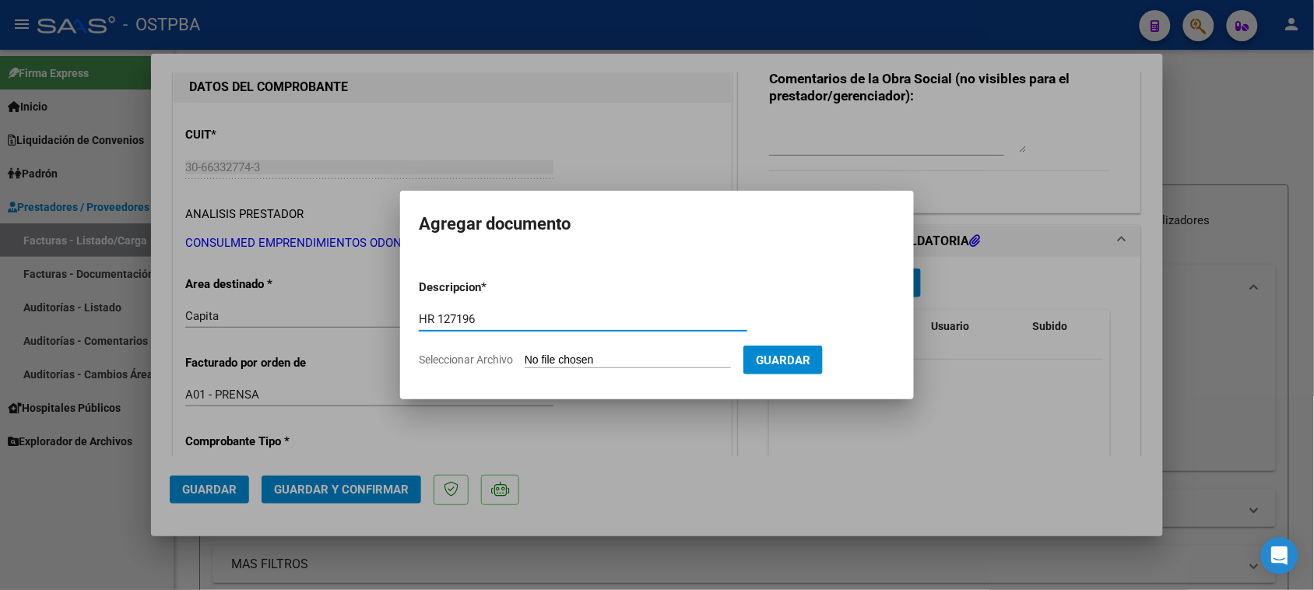
type input "HR 127196"
click at [580, 360] on input "Seleccionar Archivo" at bounding box center [628, 360] width 206 height 15
click at [571, 359] on input "Seleccionar Archivo" at bounding box center [628, 360] width 206 height 15
type input "C:\fakepath\HR 127196.pdf"
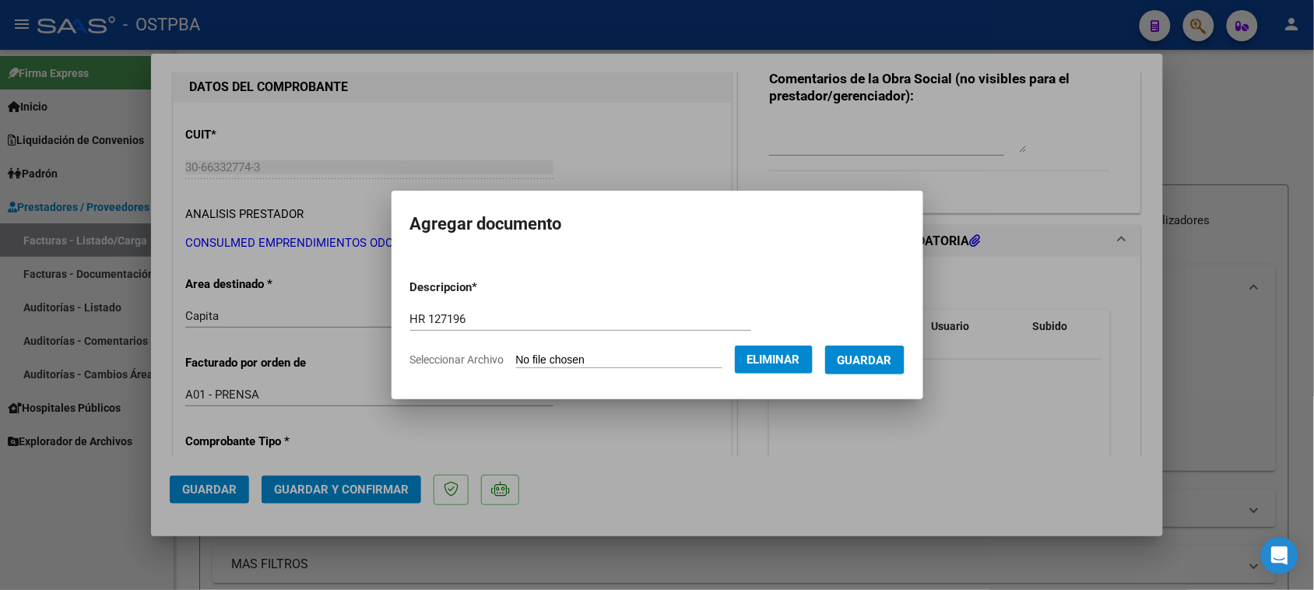
click at [860, 364] on span "Guardar" at bounding box center [865, 360] width 54 height 14
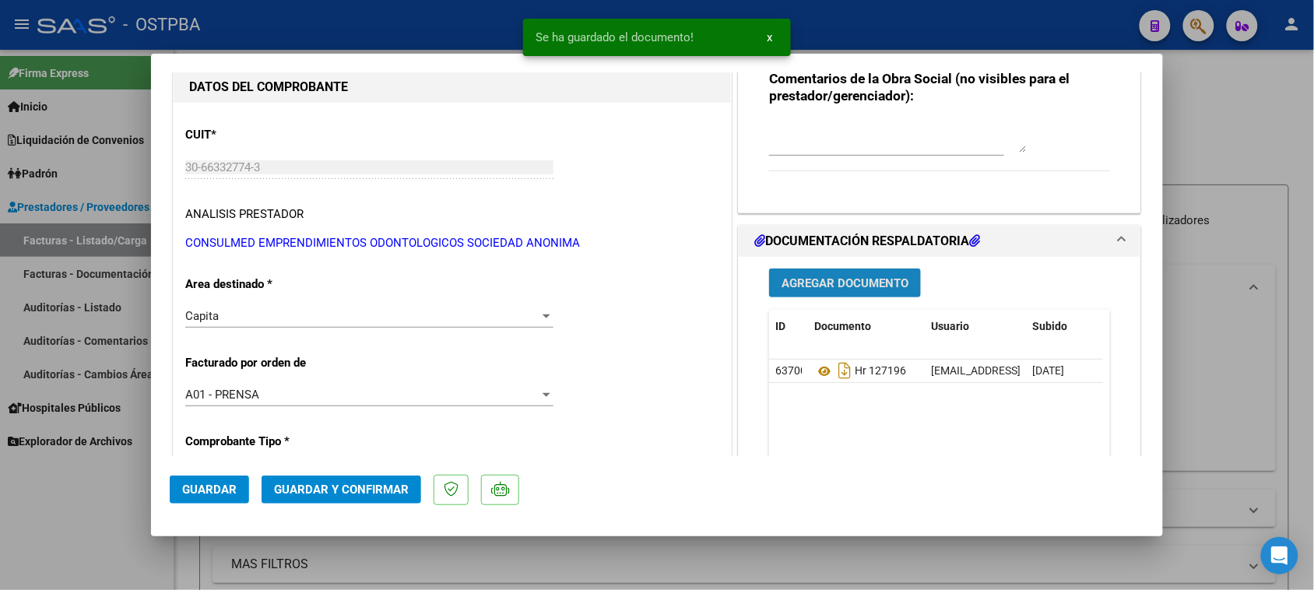
click at [855, 282] on span "Agregar Documento" at bounding box center [845, 283] width 127 height 14
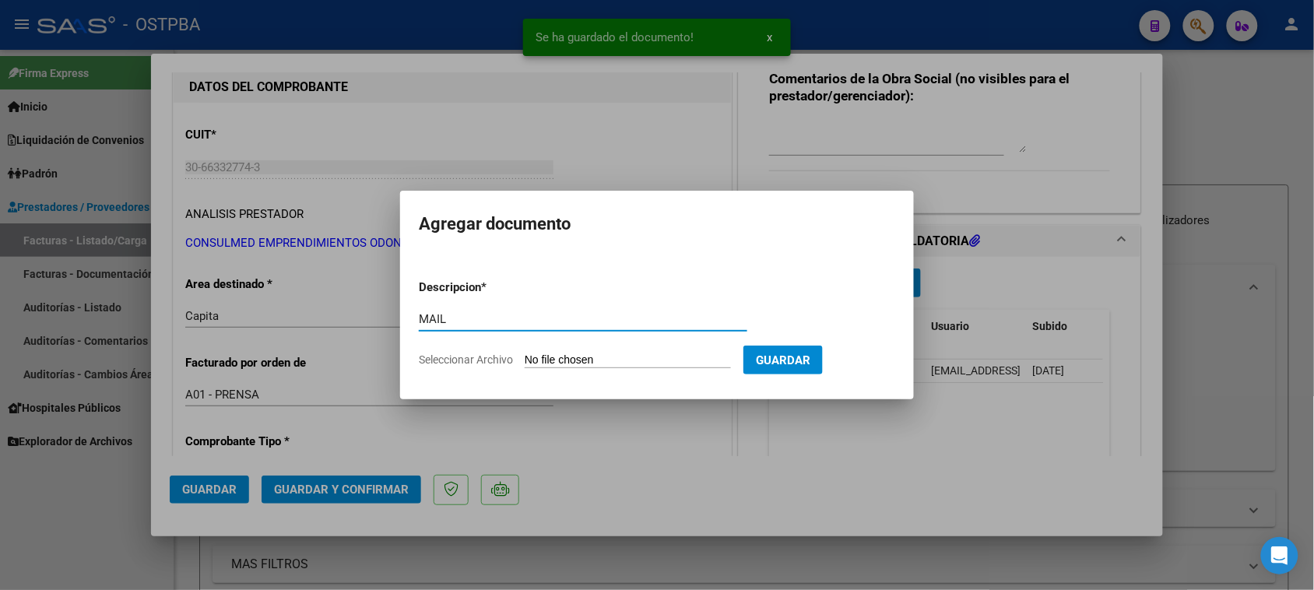
type input "MAIL"
click at [525, 353] on input "Seleccionar Archivo" at bounding box center [628, 360] width 206 height 15
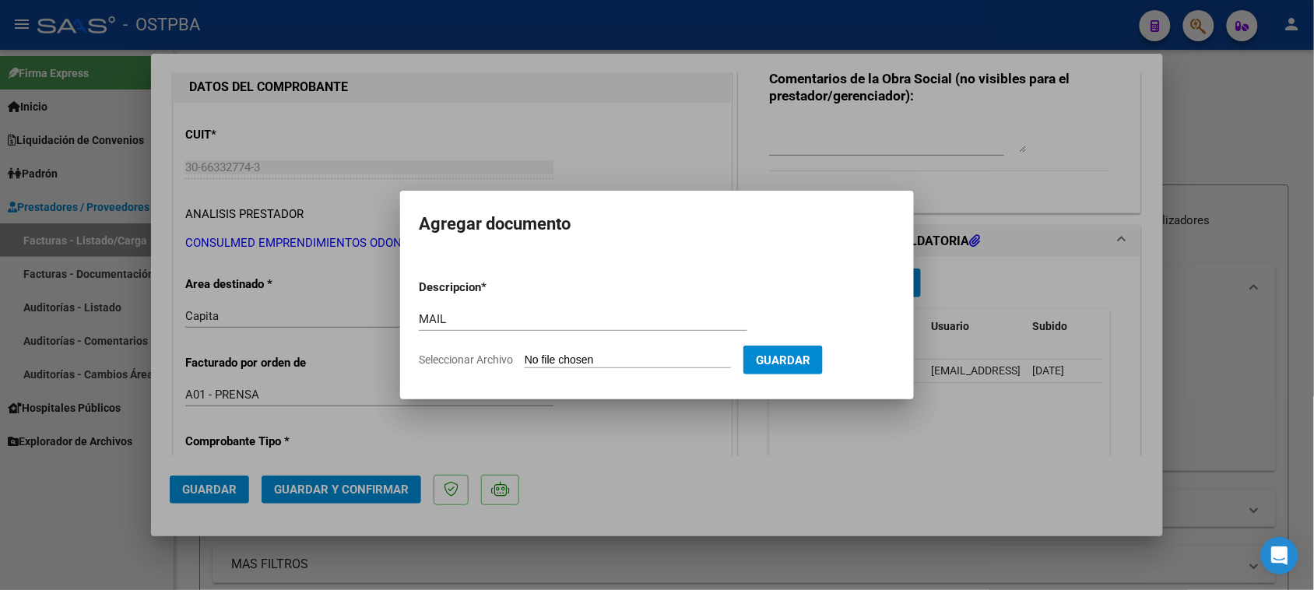
type input "C:\fakepath\Gmail - Fwd_ CONSULMED te acerca tu factura 0022 - 7871 de 01_10_20…"
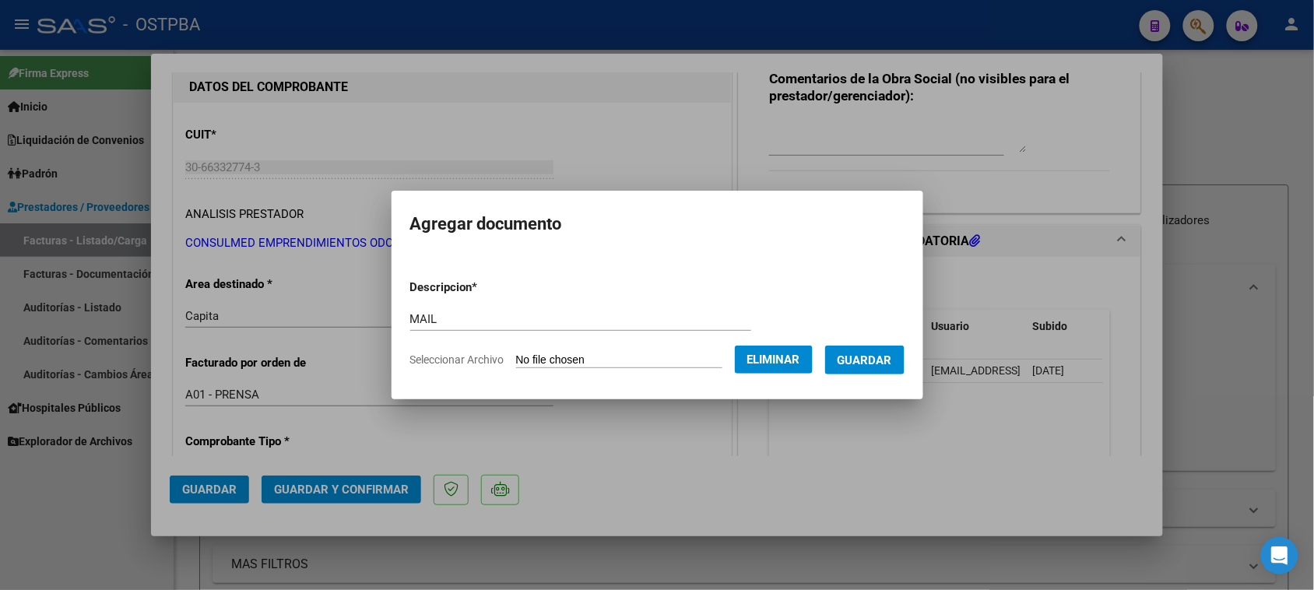
click at [877, 360] on span "Guardar" at bounding box center [865, 360] width 54 height 14
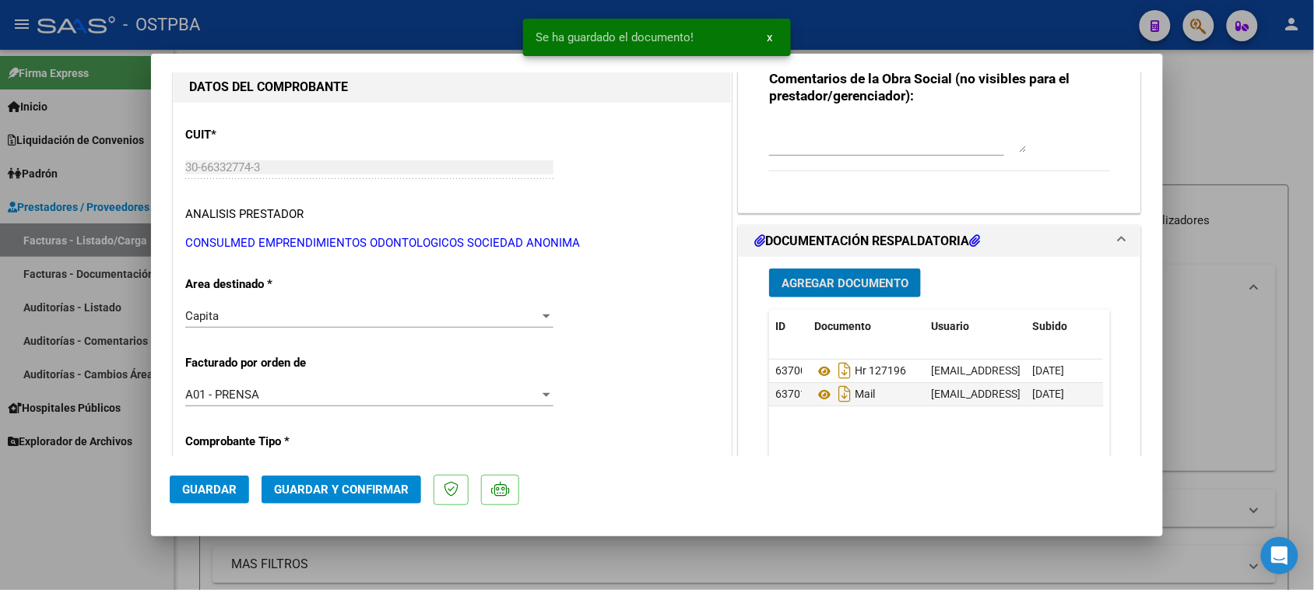
click at [806, 283] on span "Agregar Documento" at bounding box center [845, 283] width 127 height 14
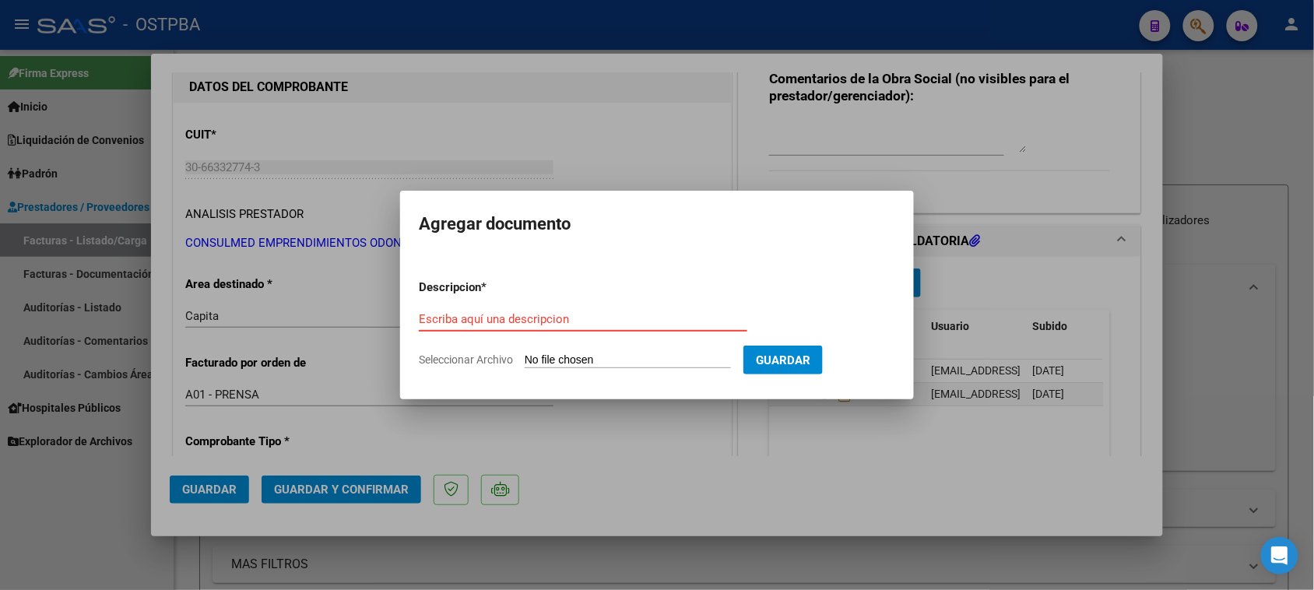
click at [638, 487] on div at bounding box center [657, 295] width 1314 height 590
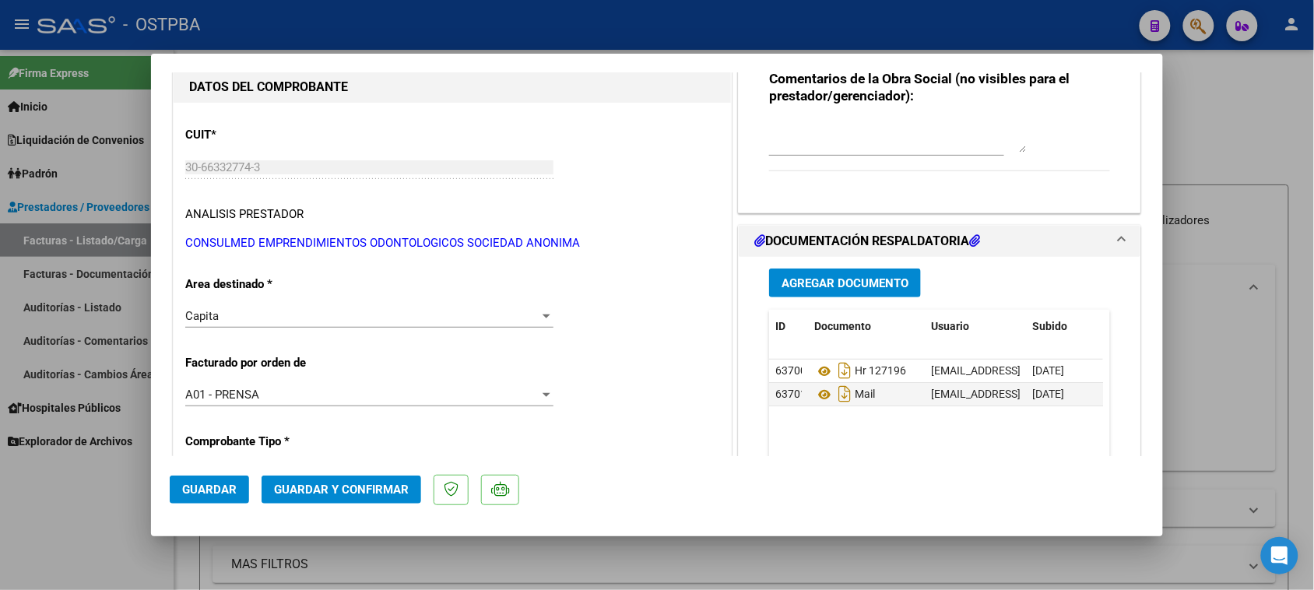
click at [336, 490] on span "Guardar y Confirmar" at bounding box center [341, 490] width 135 height 14
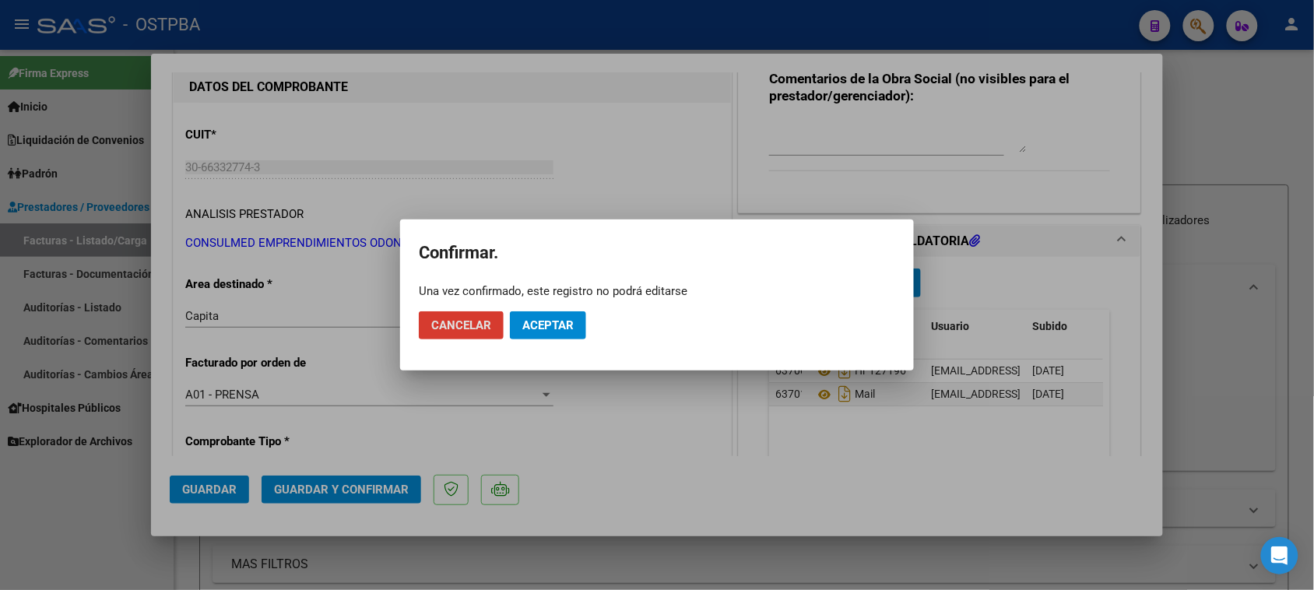
click at [546, 328] on span "Aceptar" at bounding box center [547, 325] width 51 height 14
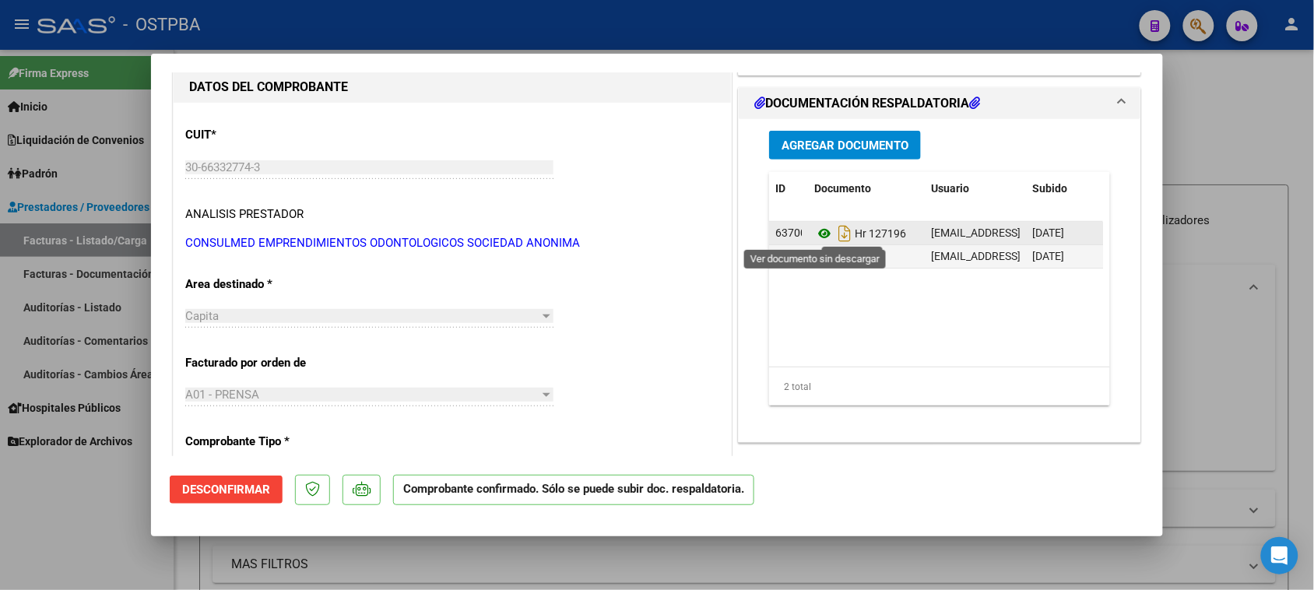
click at [817, 234] on icon at bounding box center [824, 233] width 20 height 19
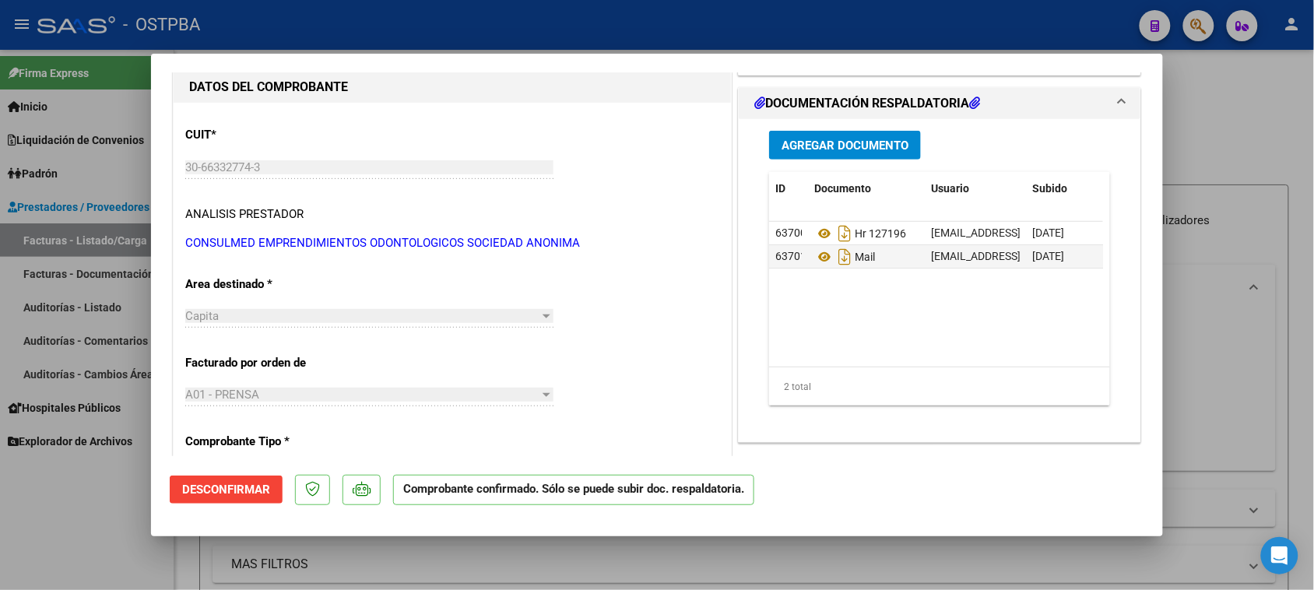
scroll to position [0, 0]
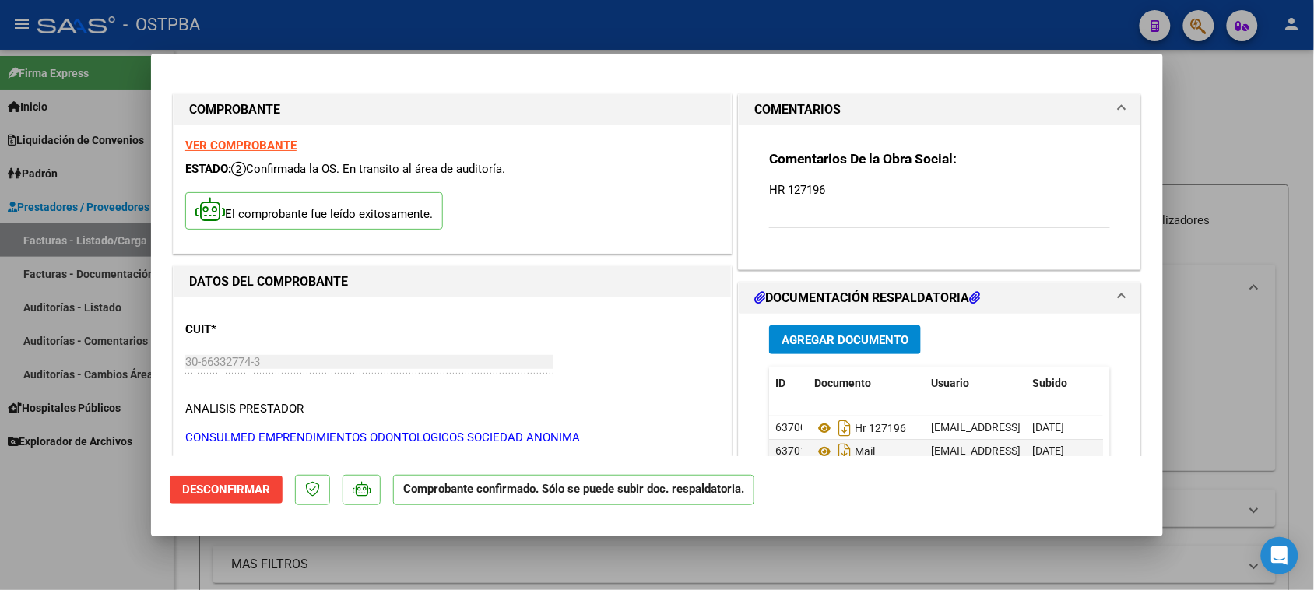
click at [232, 142] on strong "VER COMPROBANTE" at bounding box center [240, 146] width 111 height 14
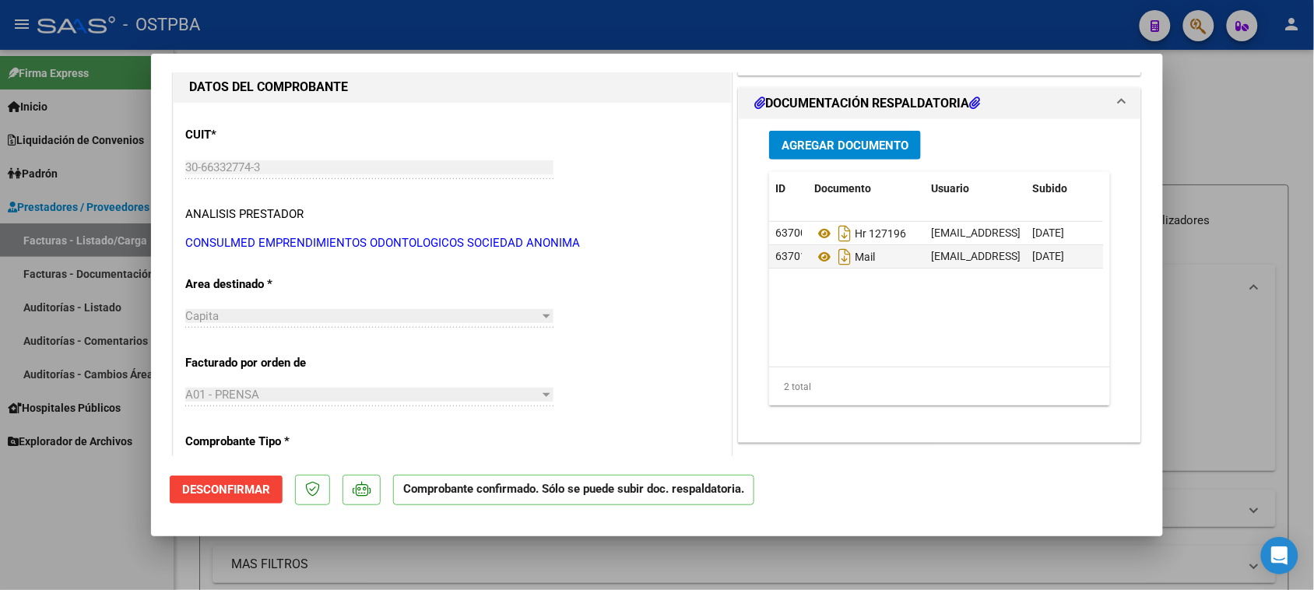
click at [26, 500] on div at bounding box center [657, 295] width 1314 height 590
type input "$ 0,00"
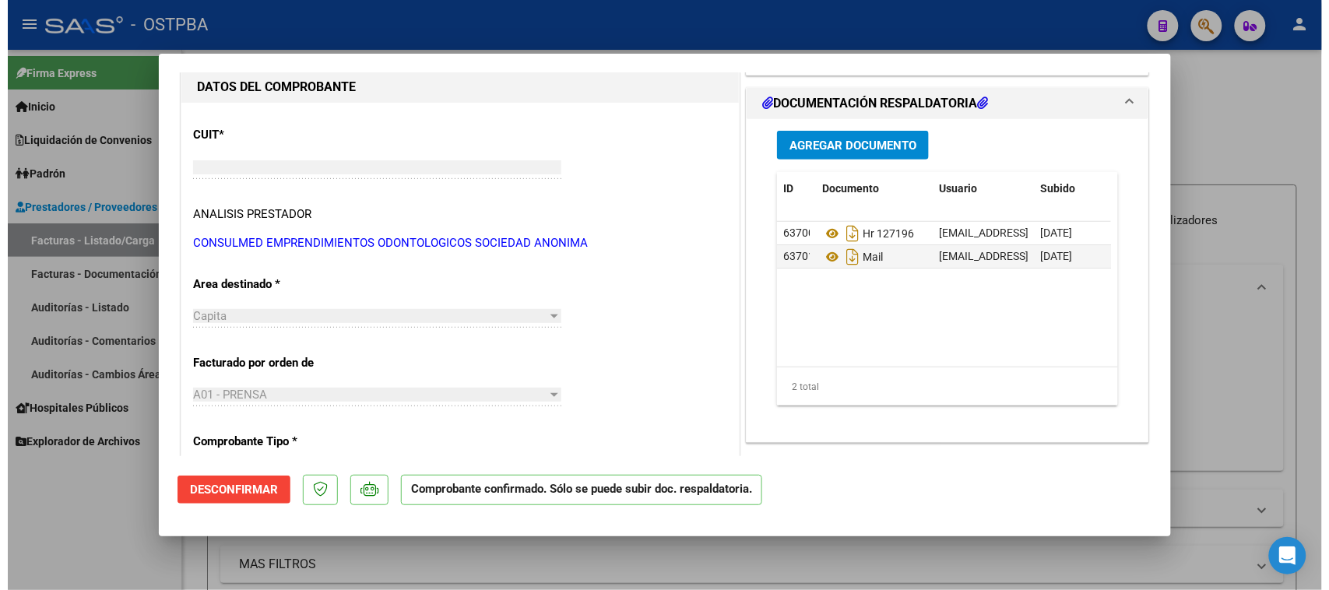
scroll to position [0, 0]
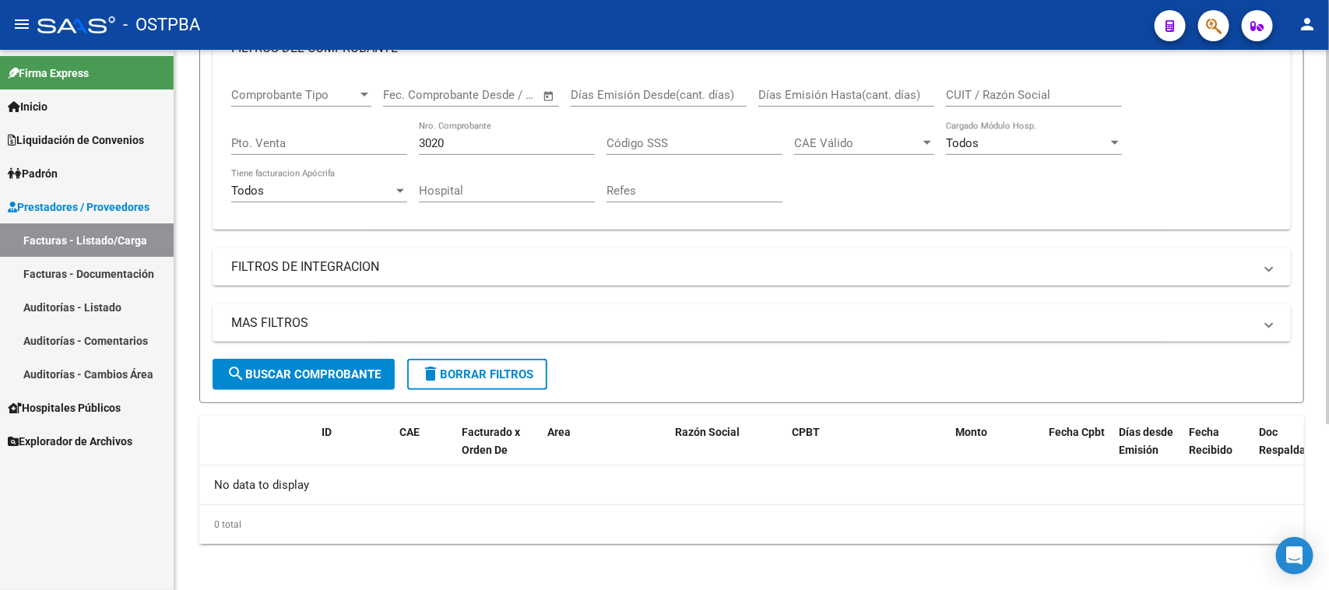
click at [511, 381] on button "delete Borrar Filtros" at bounding box center [477, 374] width 140 height 31
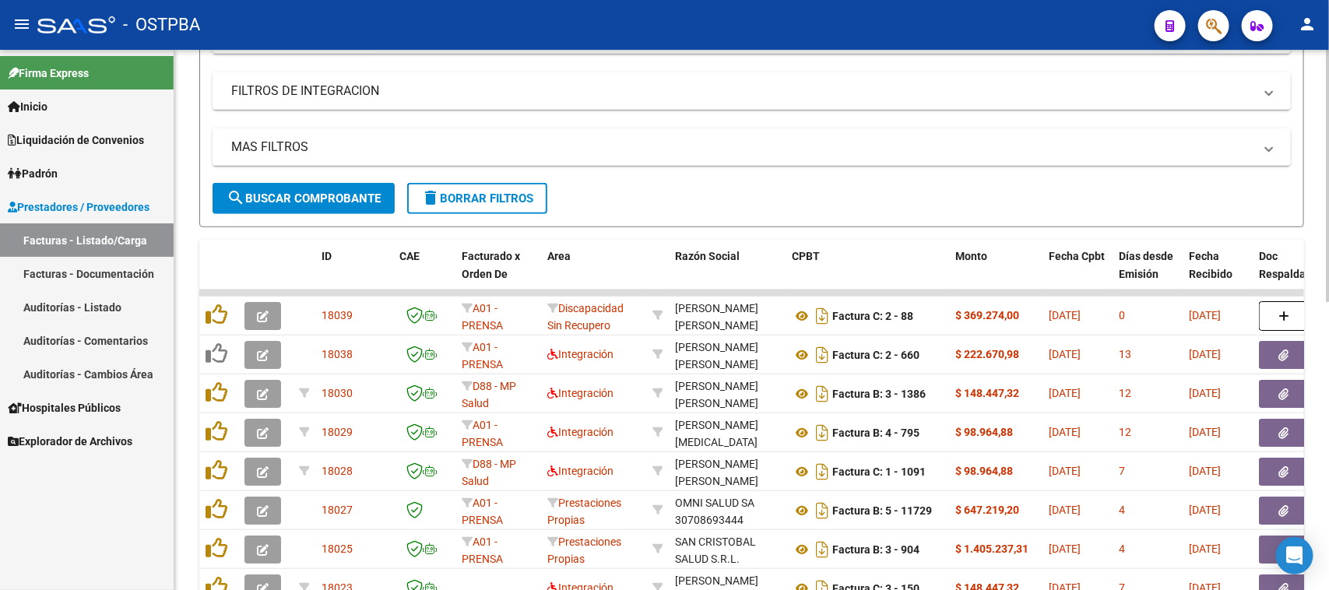
scroll to position [437, 0]
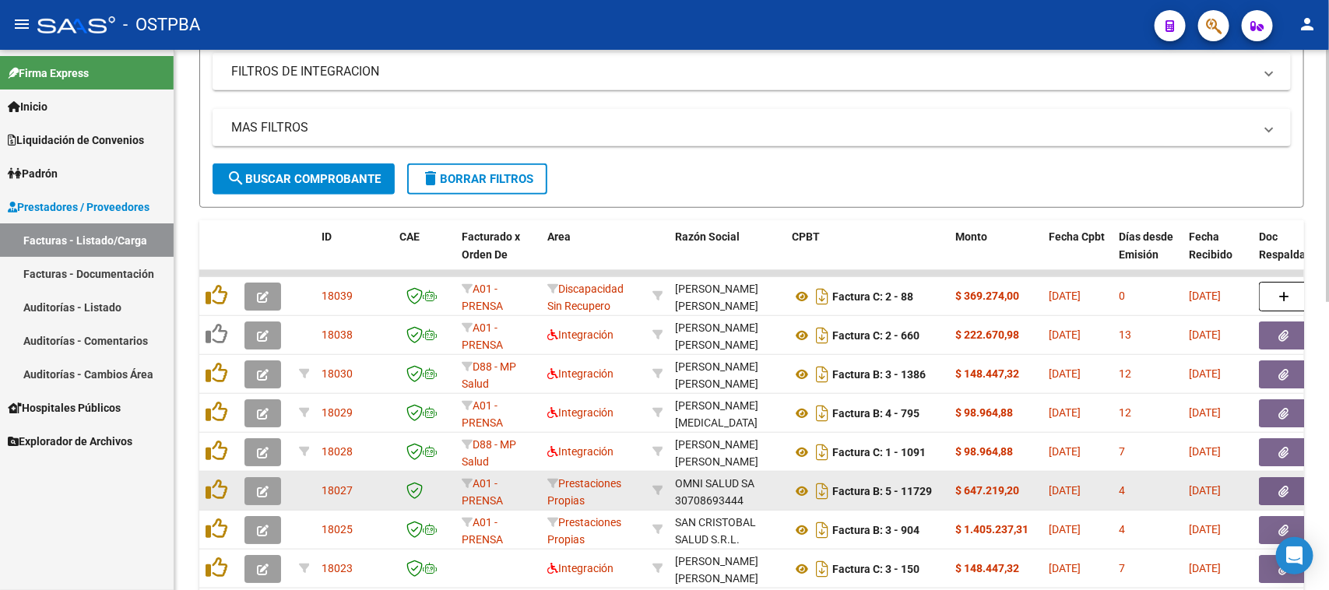
click at [1257, 488] on datatable-body-cell at bounding box center [1298, 491] width 93 height 38
click at [1298, 489] on button "button" at bounding box center [1284, 491] width 50 height 28
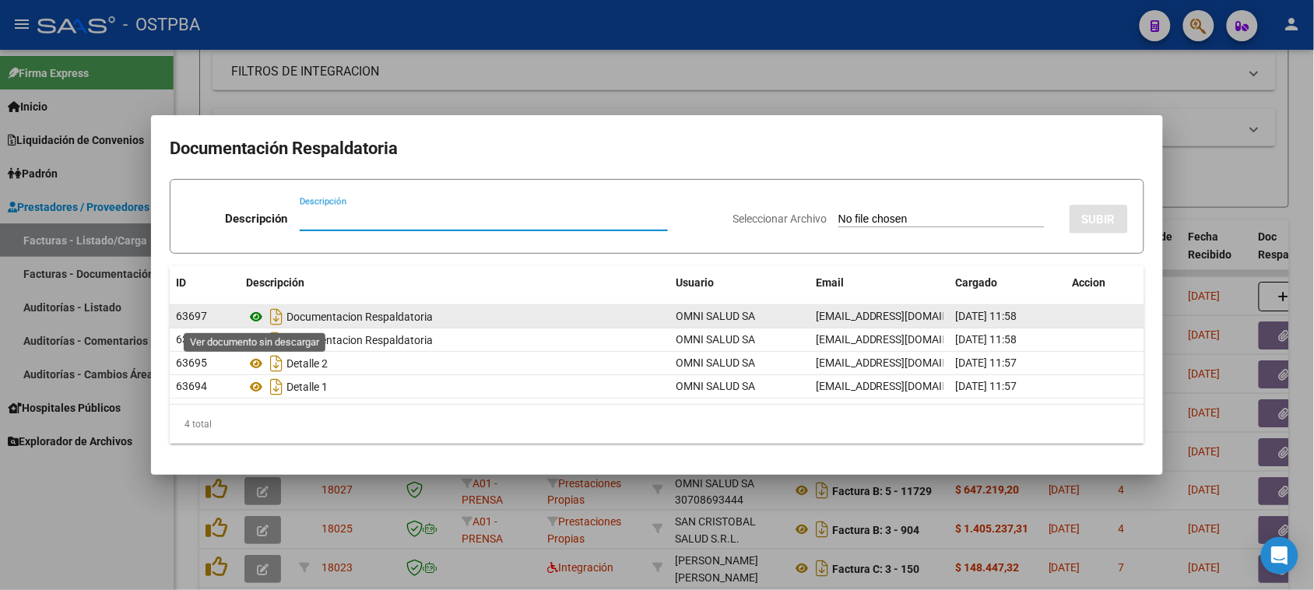
click at [253, 319] on icon at bounding box center [256, 316] width 20 height 19
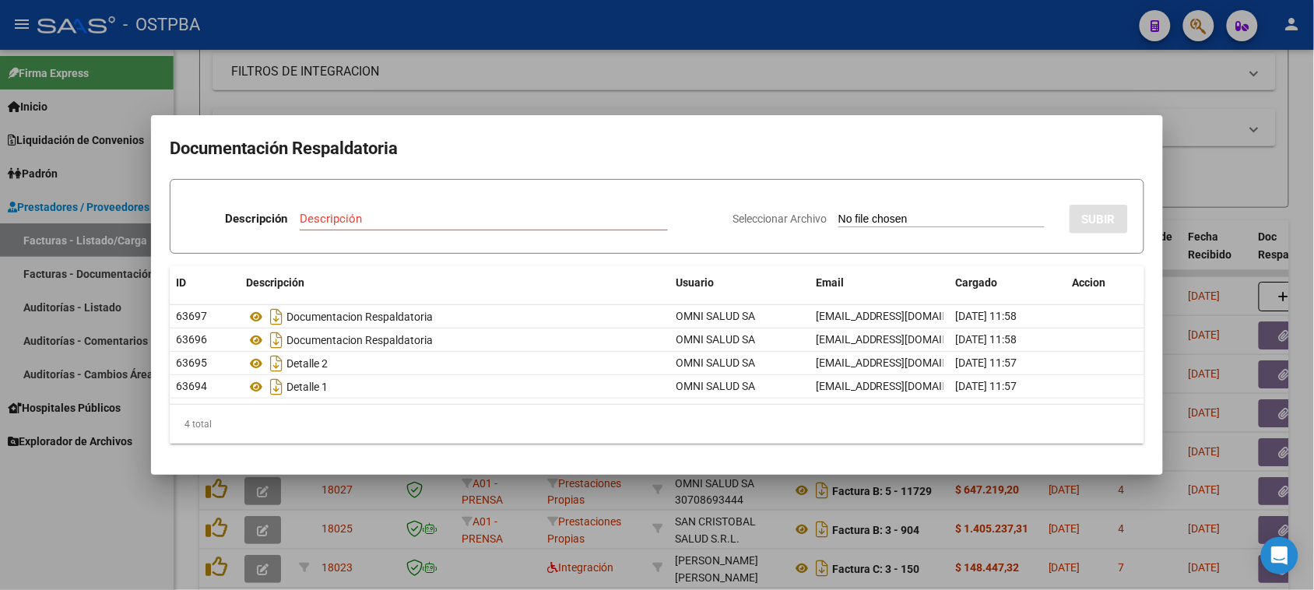
drag, startPoint x: 32, startPoint y: 536, endPoint x: 179, endPoint y: 449, distance: 170.6
click at [32, 535] on div at bounding box center [657, 295] width 1314 height 590
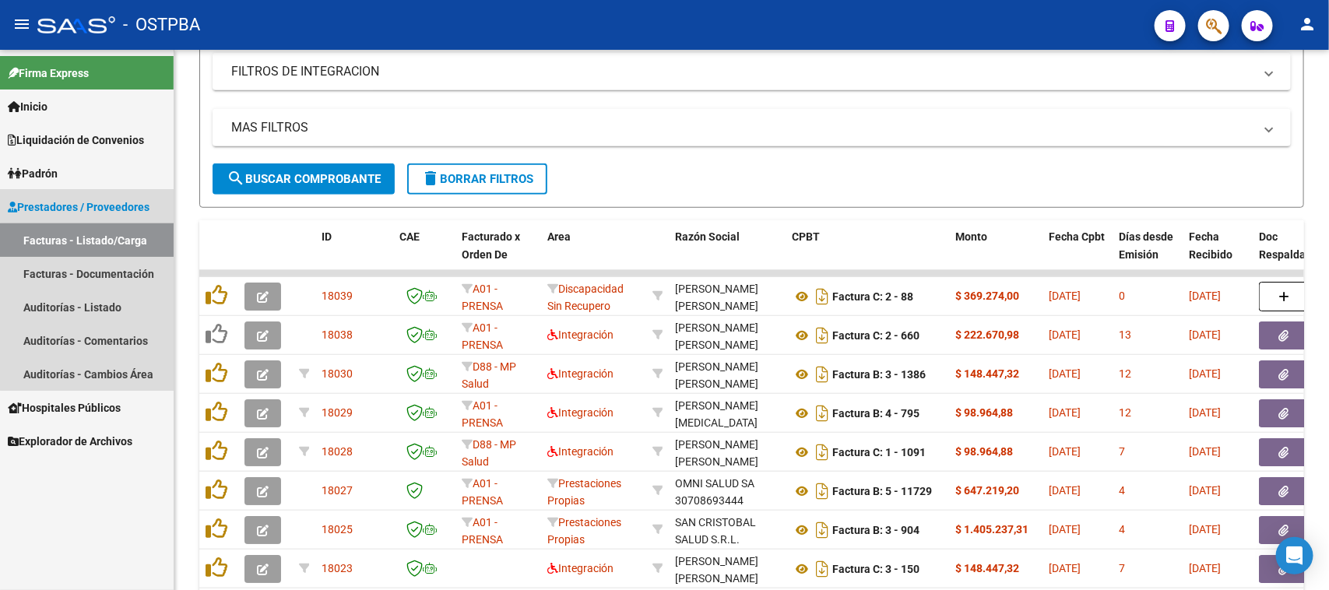
click at [90, 243] on link "Facturas - Listado/Carga" at bounding box center [87, 239] width 174 height 33
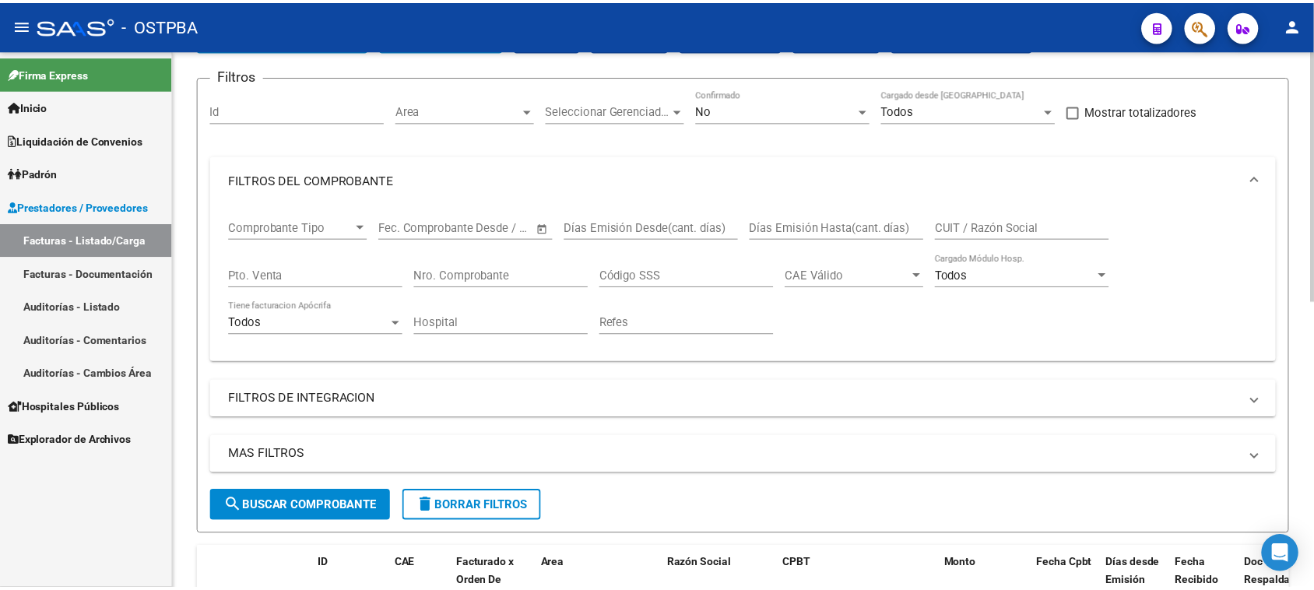
scroll to position [47, 0]
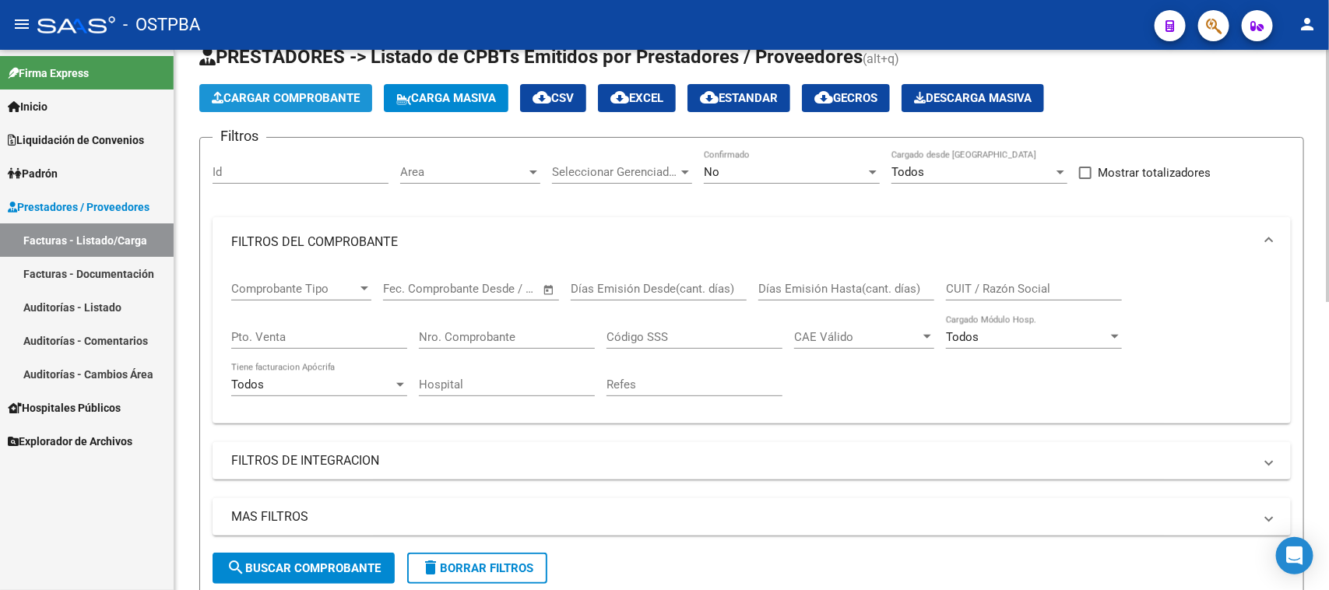
click at [320, 101] on span "Cargar Comprobante" at bounding box center [286, 98] width 148 height 14
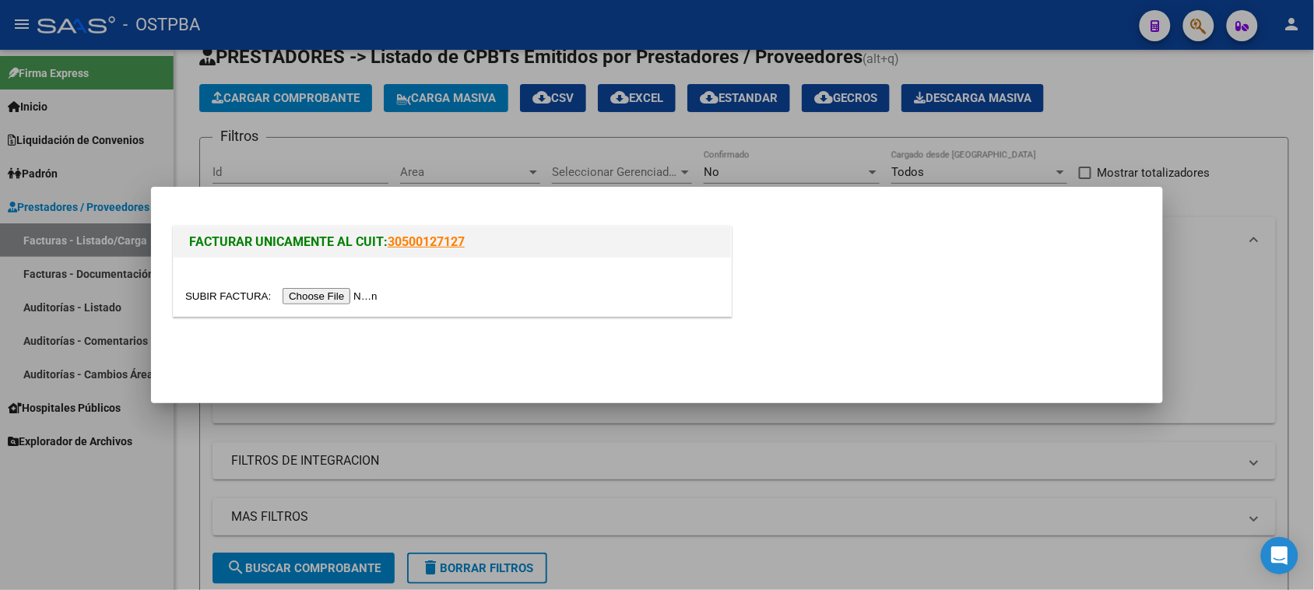
click at [346, 300] on input "file" at bounding box center [283, 296] width 197 height 16
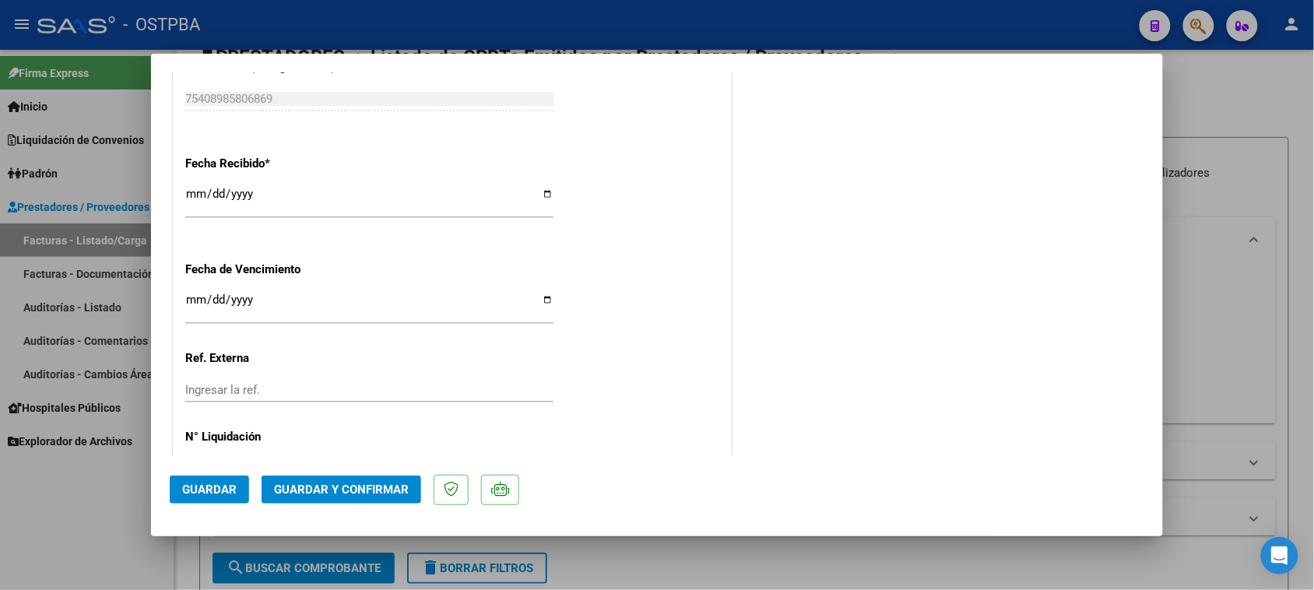
scroll to position [1027, 0]
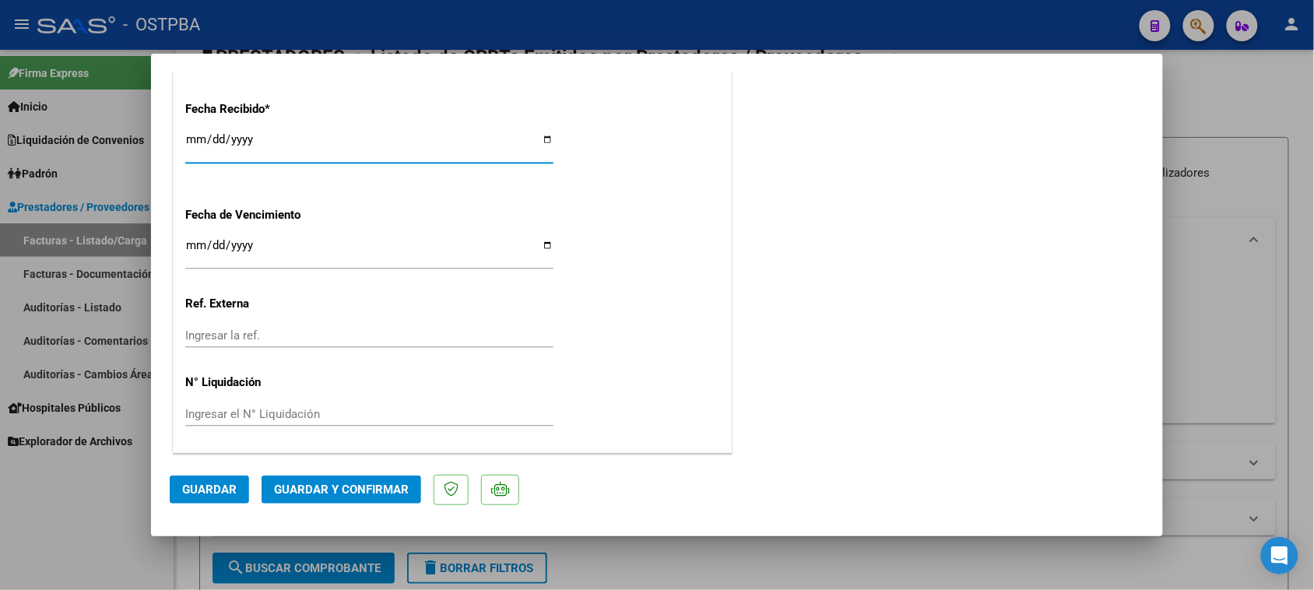
click at [192, 141] on input "[DATE]" at bounding box center [369, 145] width 368 height 25
type input "2025-10-08"
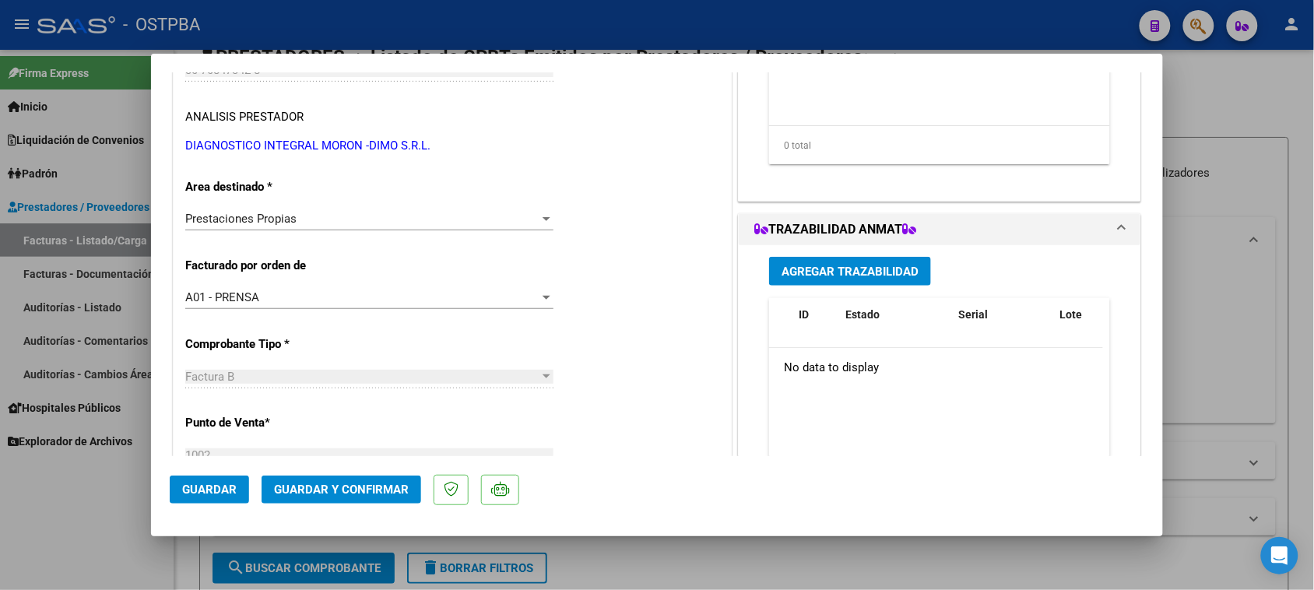
scroll to position [0, 0]
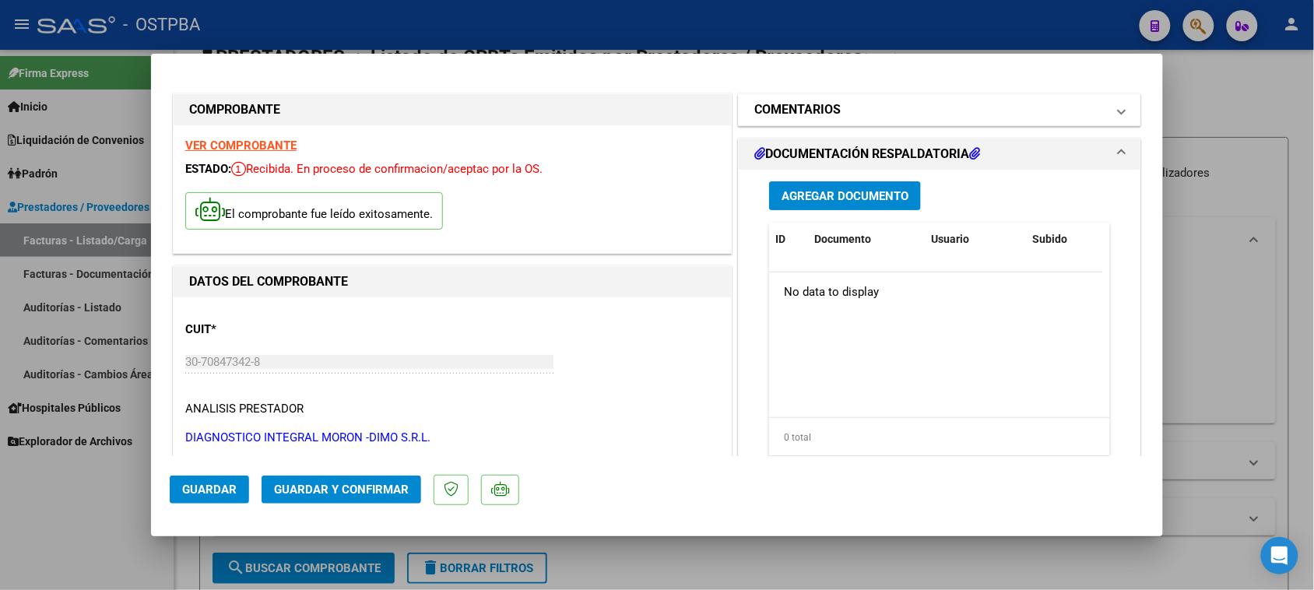
drag, startPoint x: 810, startPoint y: 113, endPoint x: 784, endPoint y: 162, distance: 55.7
click at [810, 113] on h1 "COMENTARIOS" at bounding box center [797, 109] width 86 height 19
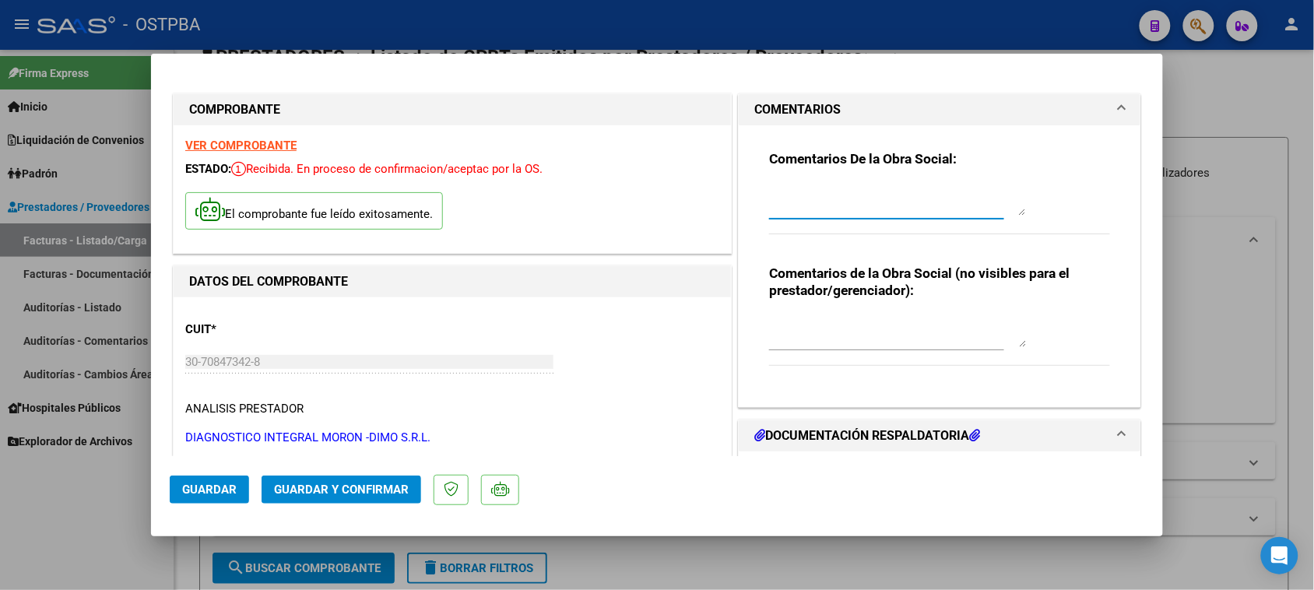
drag, startPoint x: 784, startPoint y: 204, endPoint x: 772, endPoint y: 201, distance: 12.1
click at [775, 202] on textarea at bounding box center [897, 199] width 257 height 31
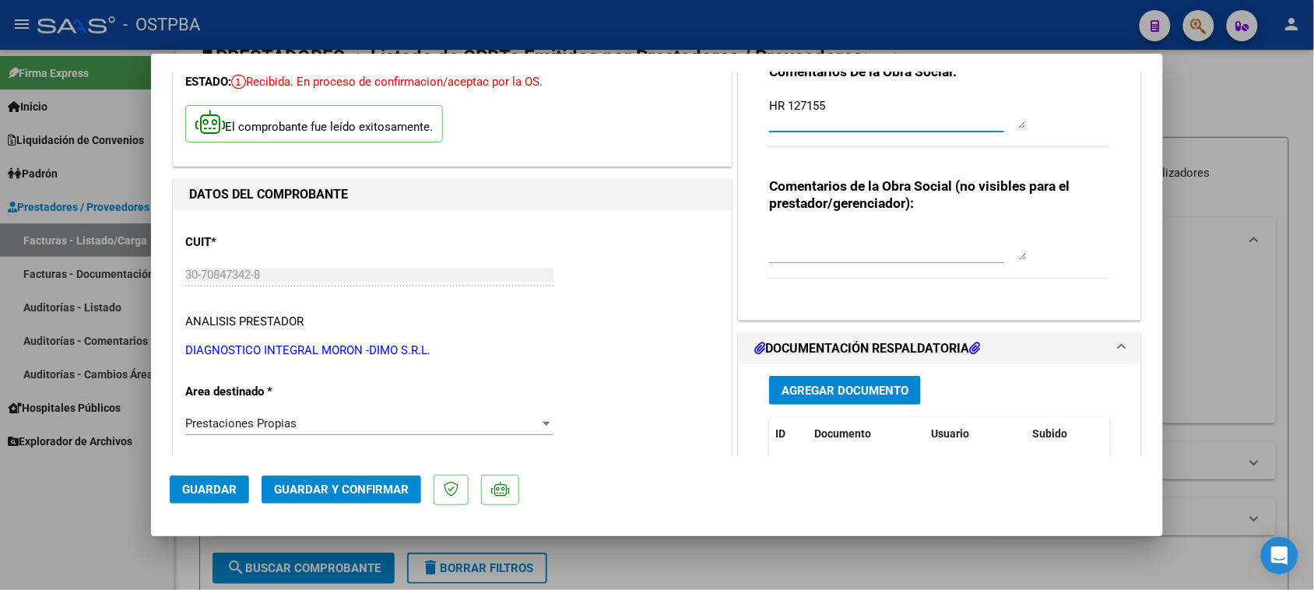
scroll to position [97, 0]
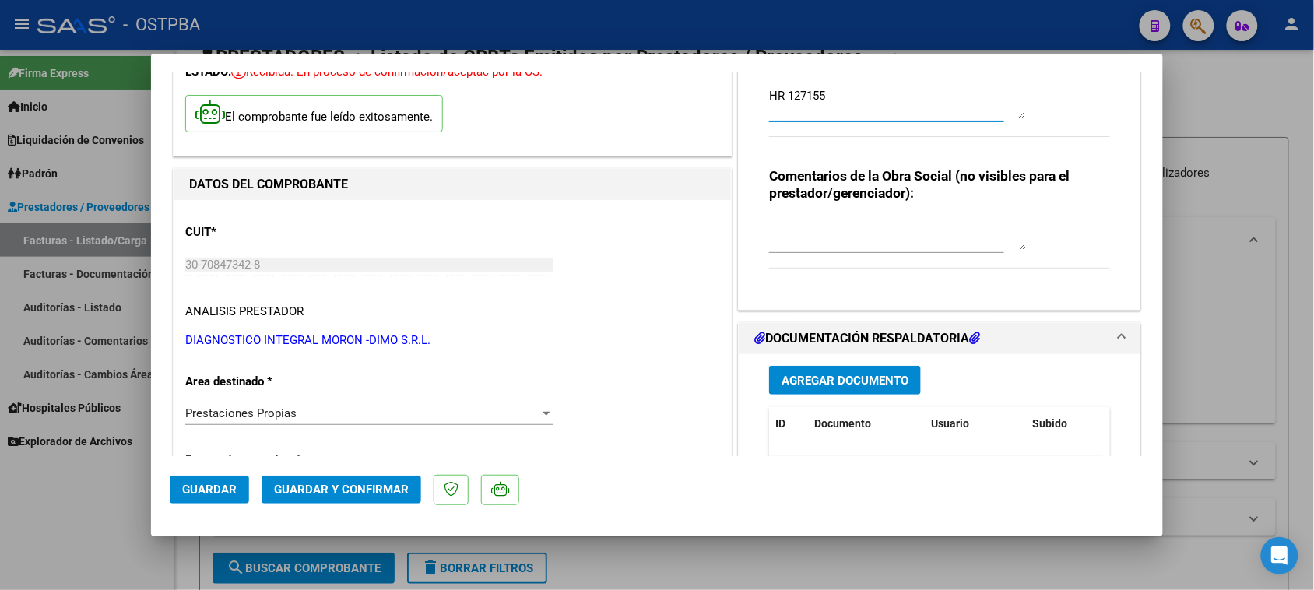
type textarea "HR 127155"
click at [866, 382] on span "Agregar Documento" at bounding box center [845, 381] width 127 height 14
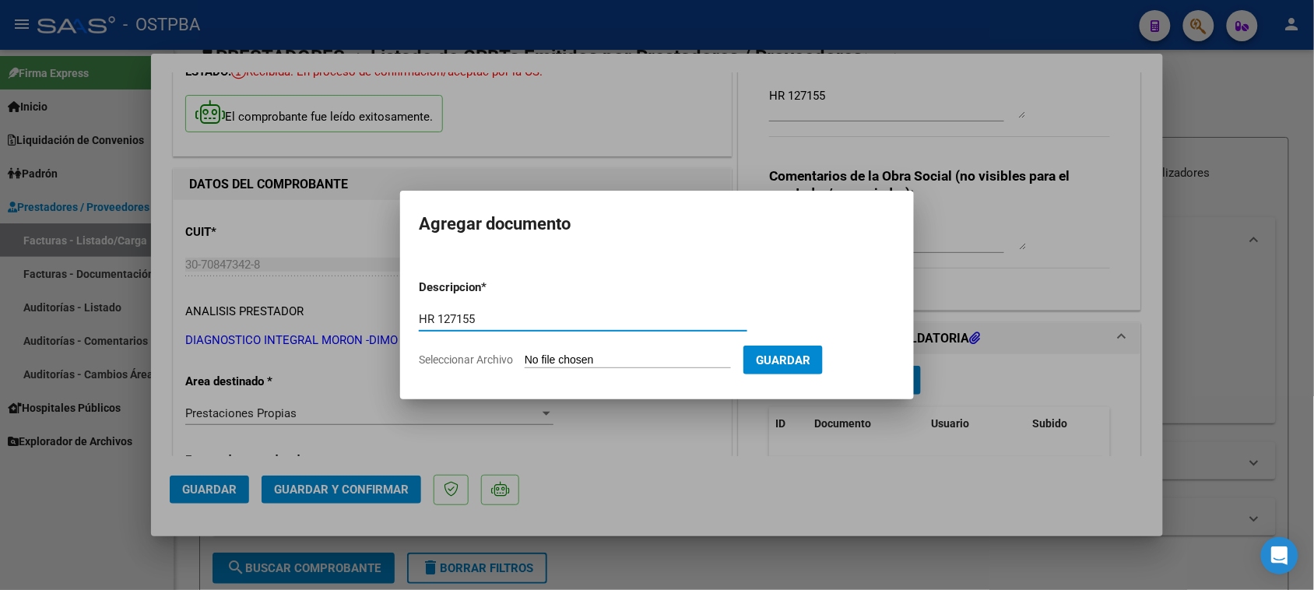
type input "HR 127155"
click at [525, 353] on input "Seleccionar Archivo" at bounding box center [628, 360] width 206 height 15
type input "C:\fakepath\HR 127155.pdf"
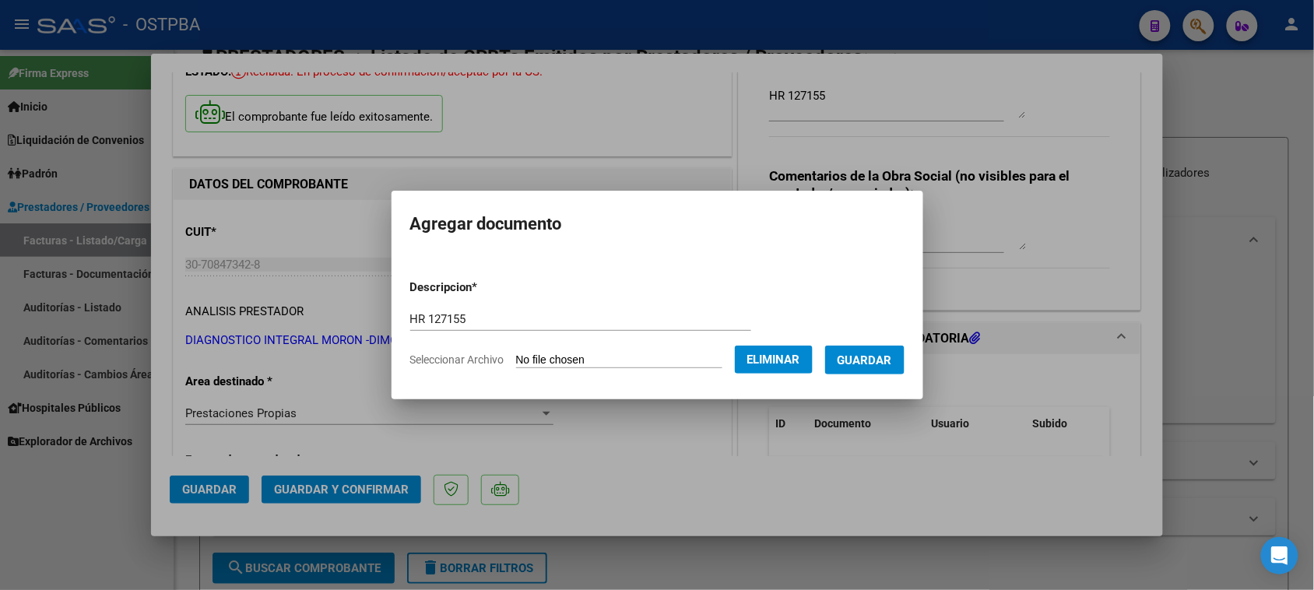
click at [887, 362] on span "Guardar" at bounding box center [865, 360] width 54 height 14
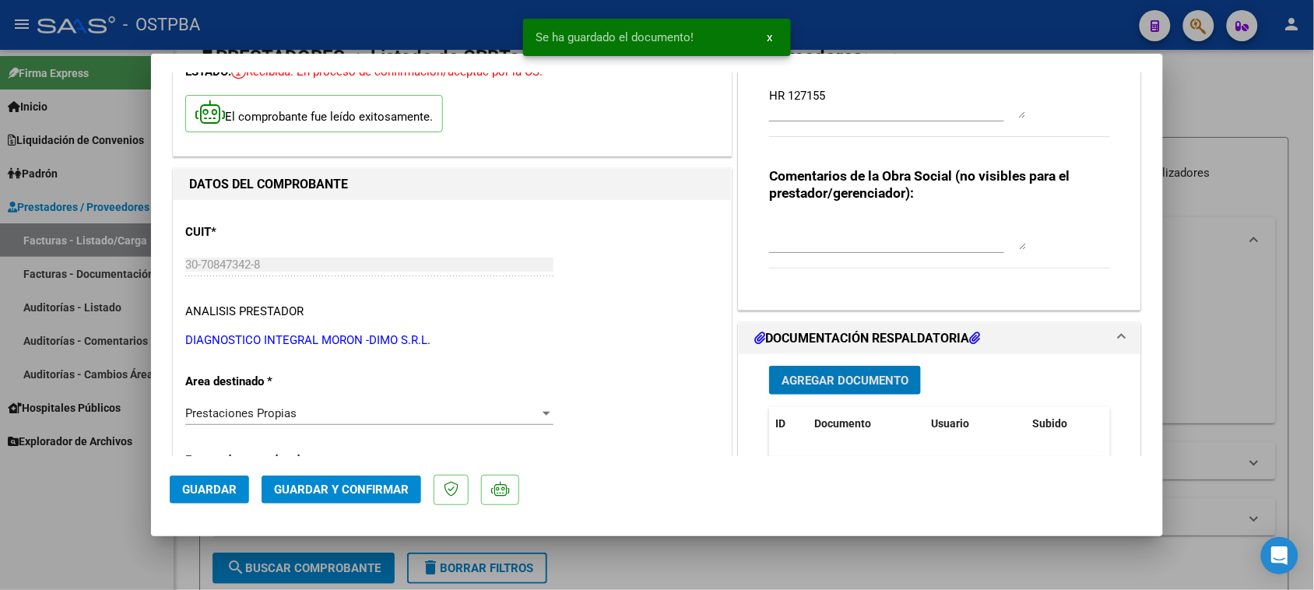
click at [823, 380] on span "Agregar Documento" at bounding box center [845, 381] width 127 height 14
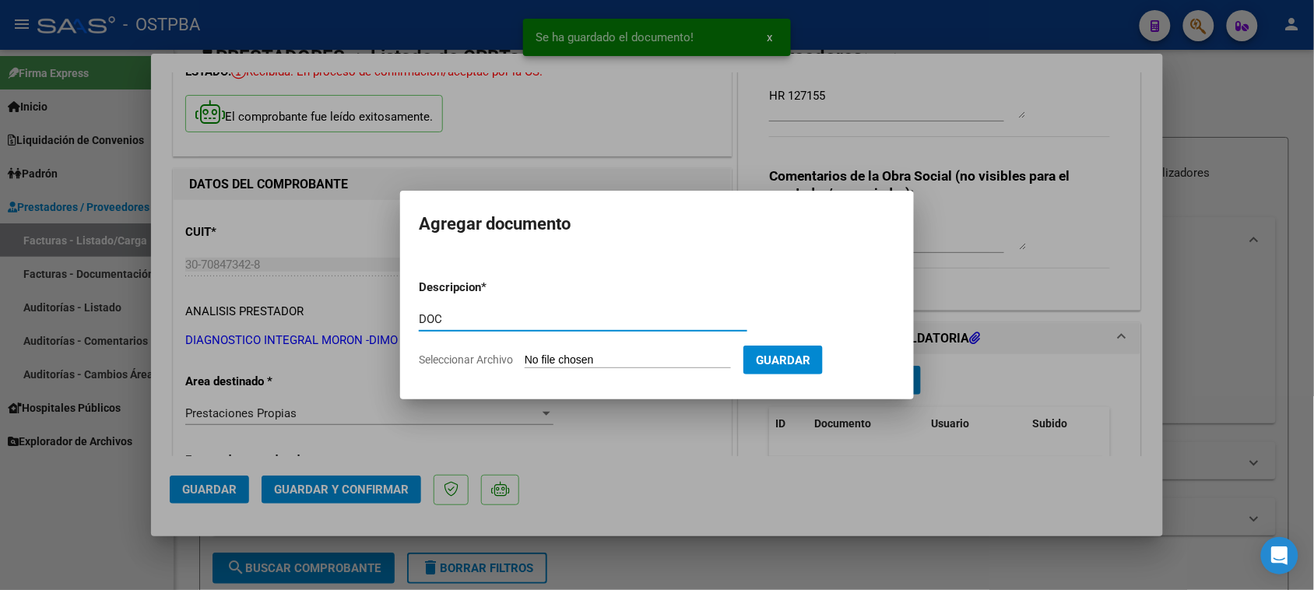
type input "DOC"
click at [525, 353] on input "Seleccionar Archivo" at bounding box center [628, 360] width 206 height 15
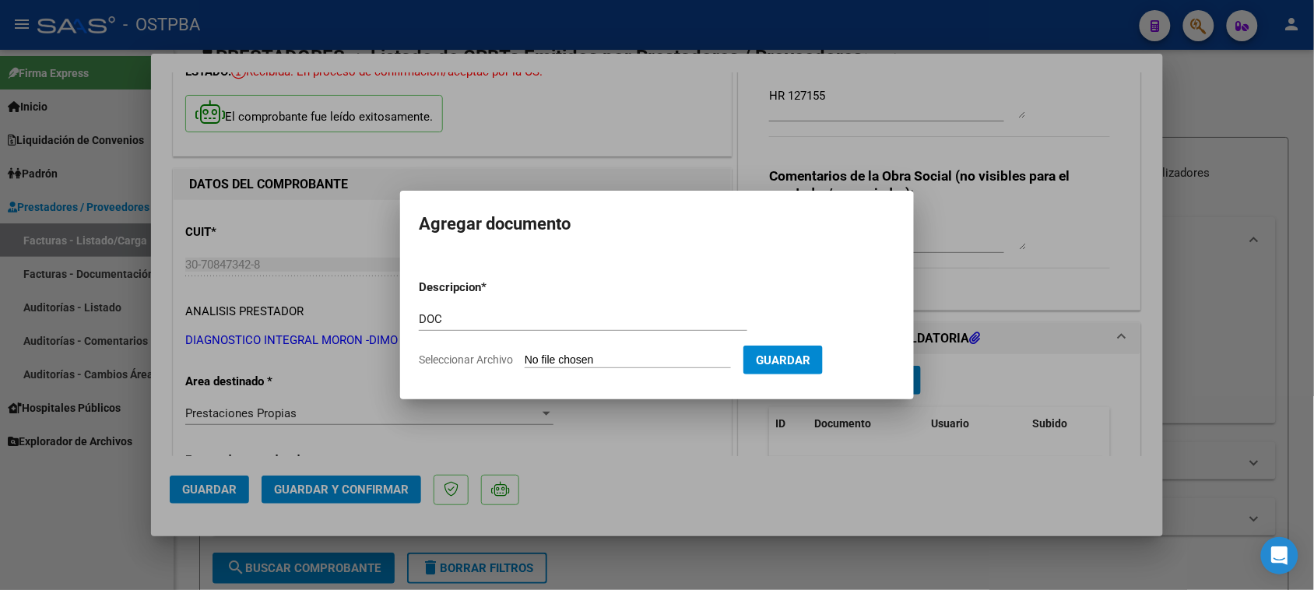
type input "C:\fakepath\DOC 9979.zip"
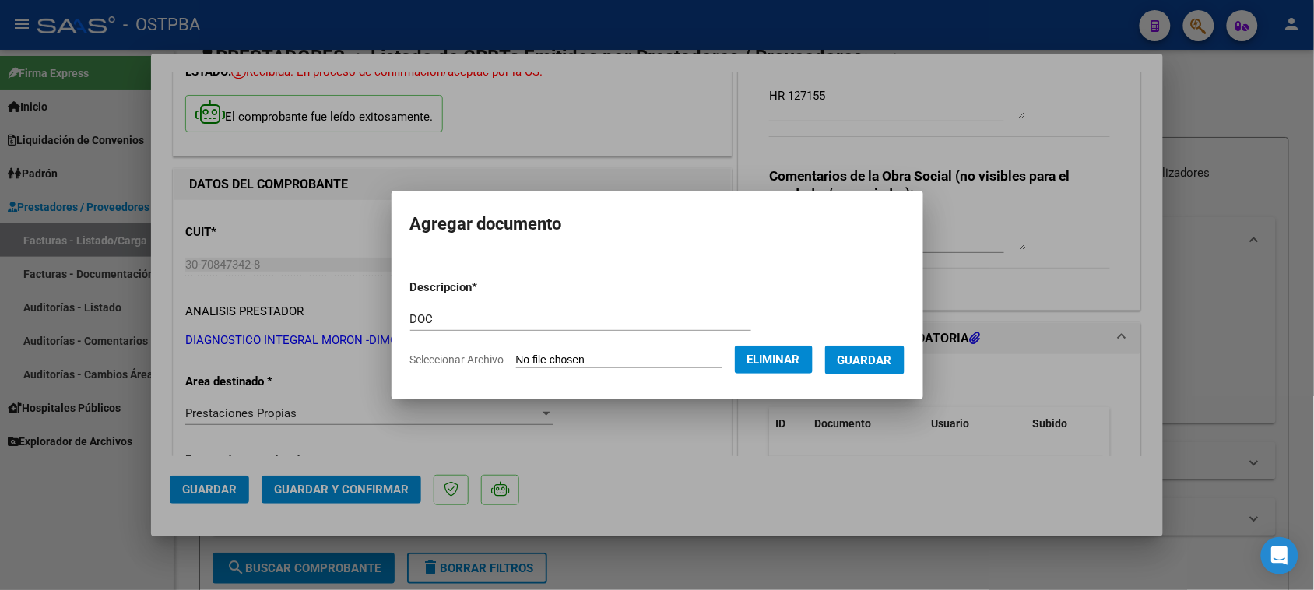
click at [887, 367] on button "Guardar" at bounding box center [864, 360] width 79 height 29
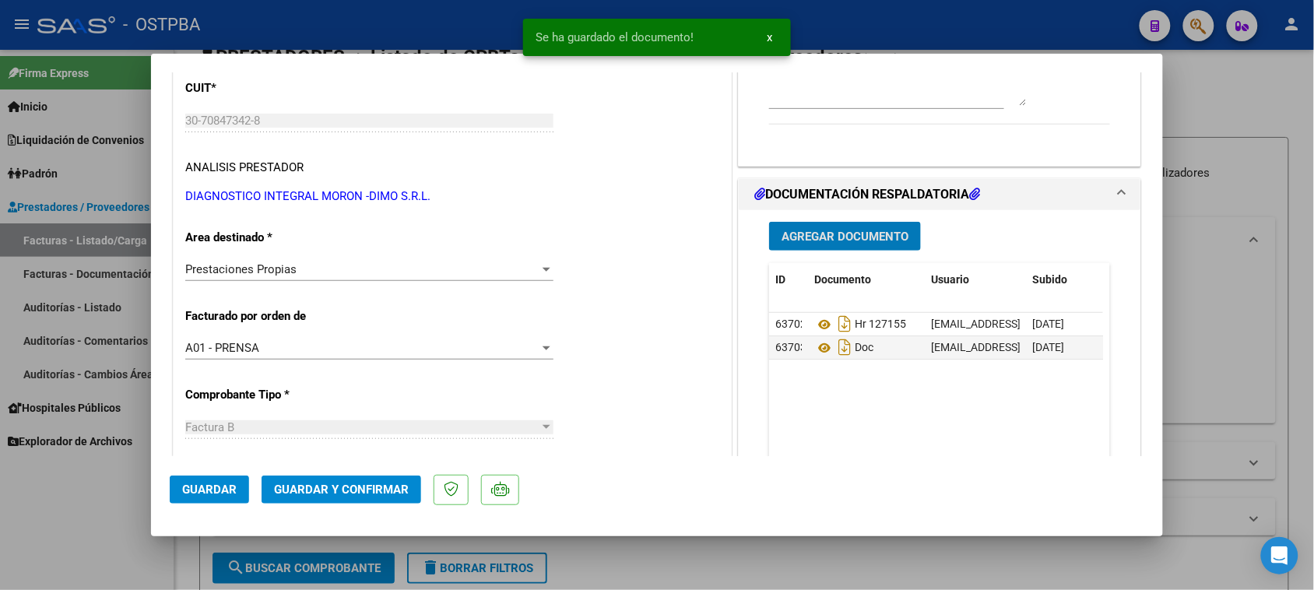
scroll to position [389, 0]
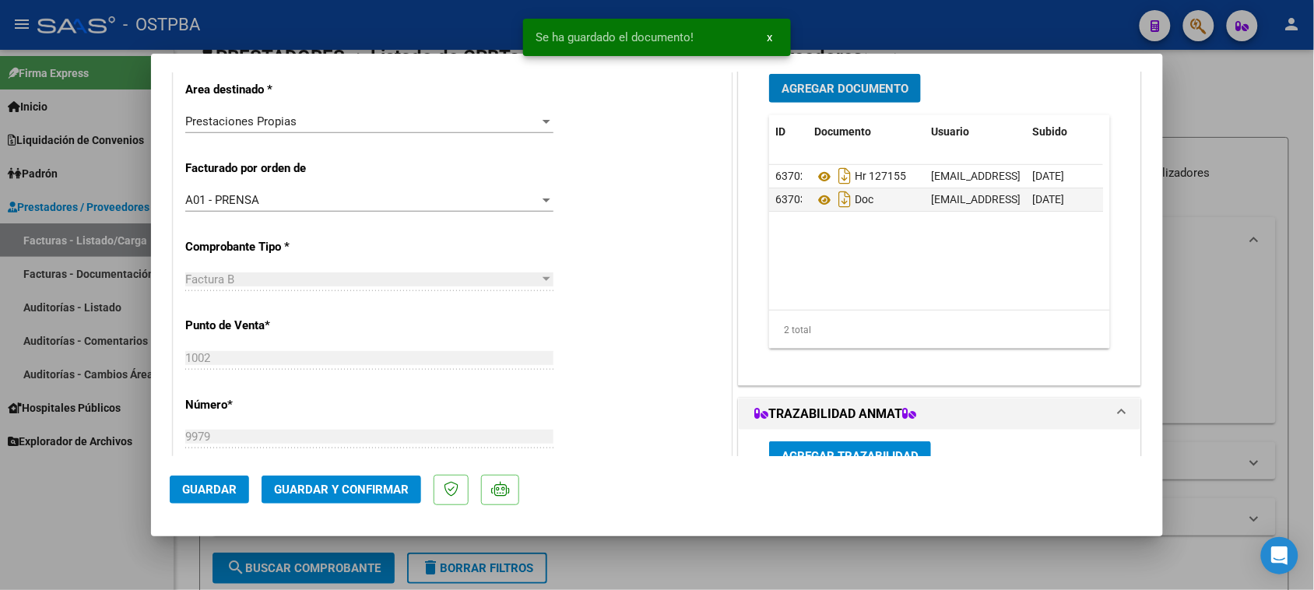
click at [378, 483] on span "Guardar y Confirmar" at bounding box center [341, 490] width 135 height 14
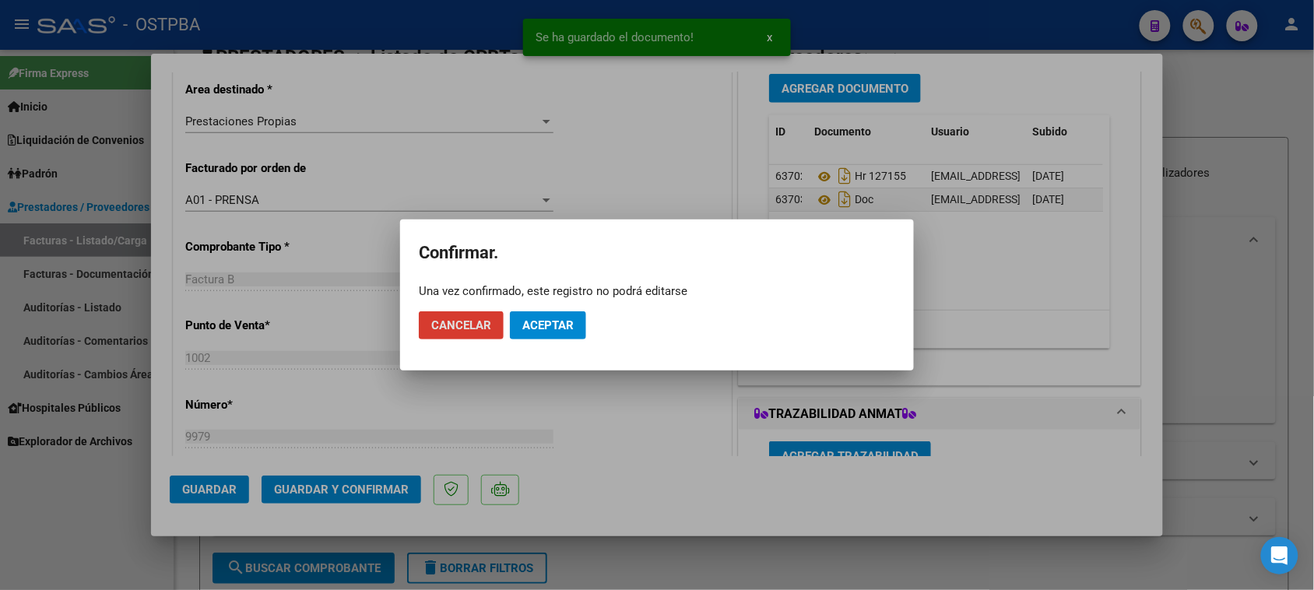
drag, startPoint x: 538, startPoint y: 319, endPoint x: 532, endPoint y: 275, distance: 44.8
click at [534, 318] on span "Aceptar" at bounding box center [547, 325] width 51 height 14
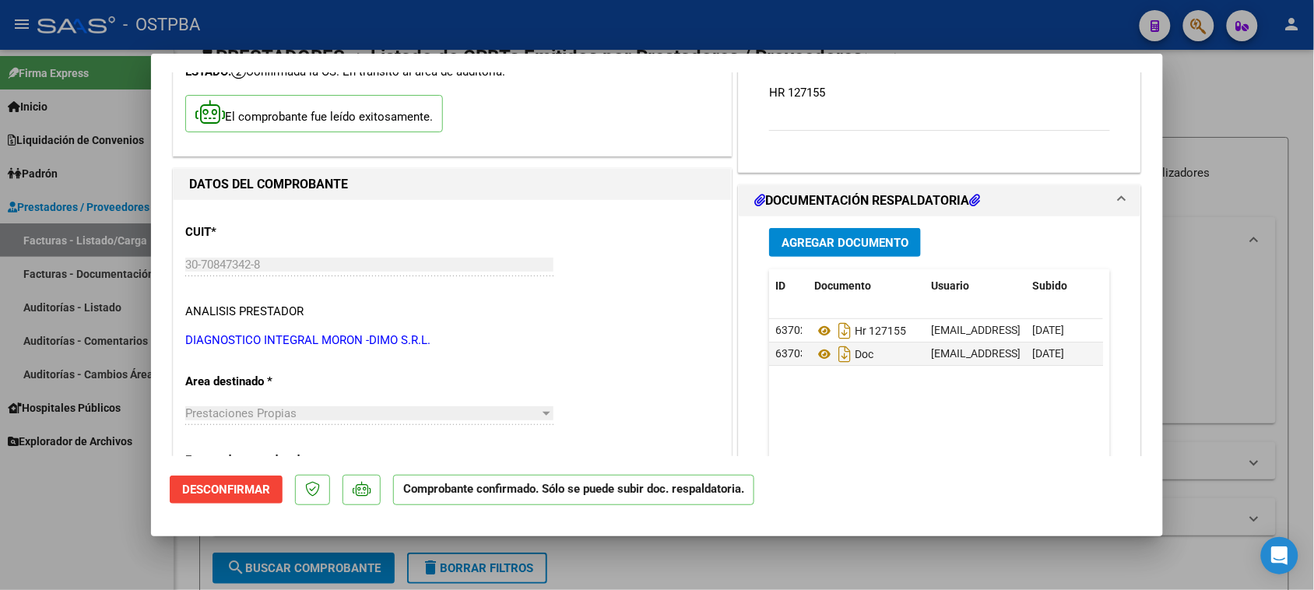
scroll to position [487, 0]
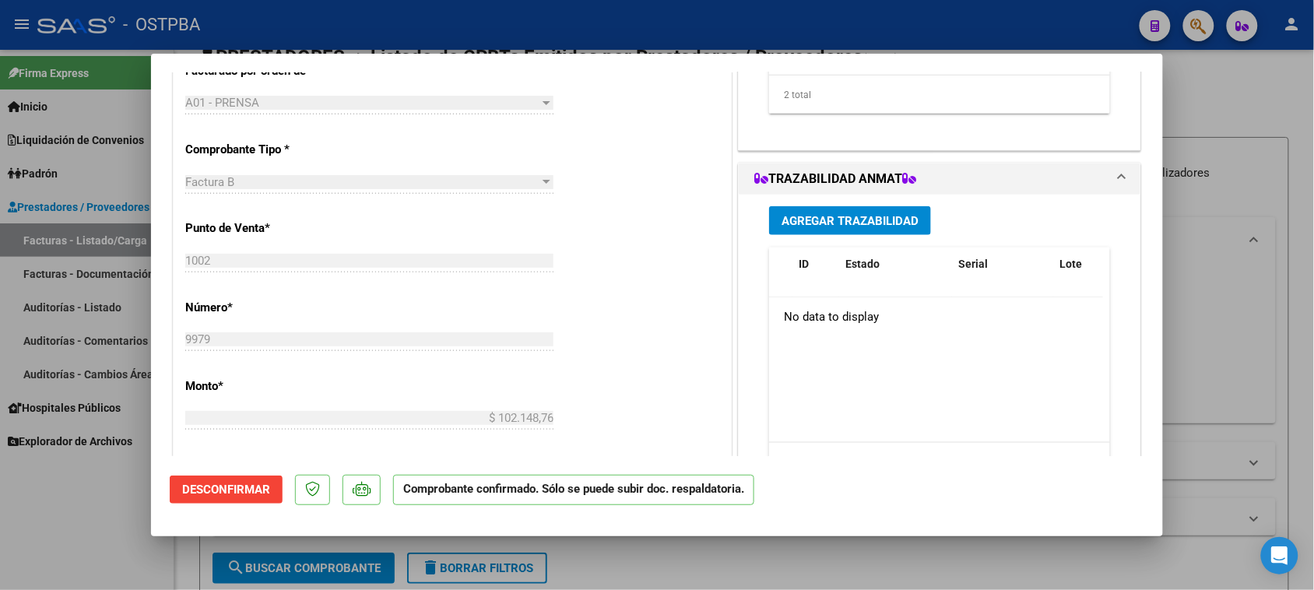
click at [203, 485] on span "Desconfirmar" at bounding box center [226, 490] width 88 height 14
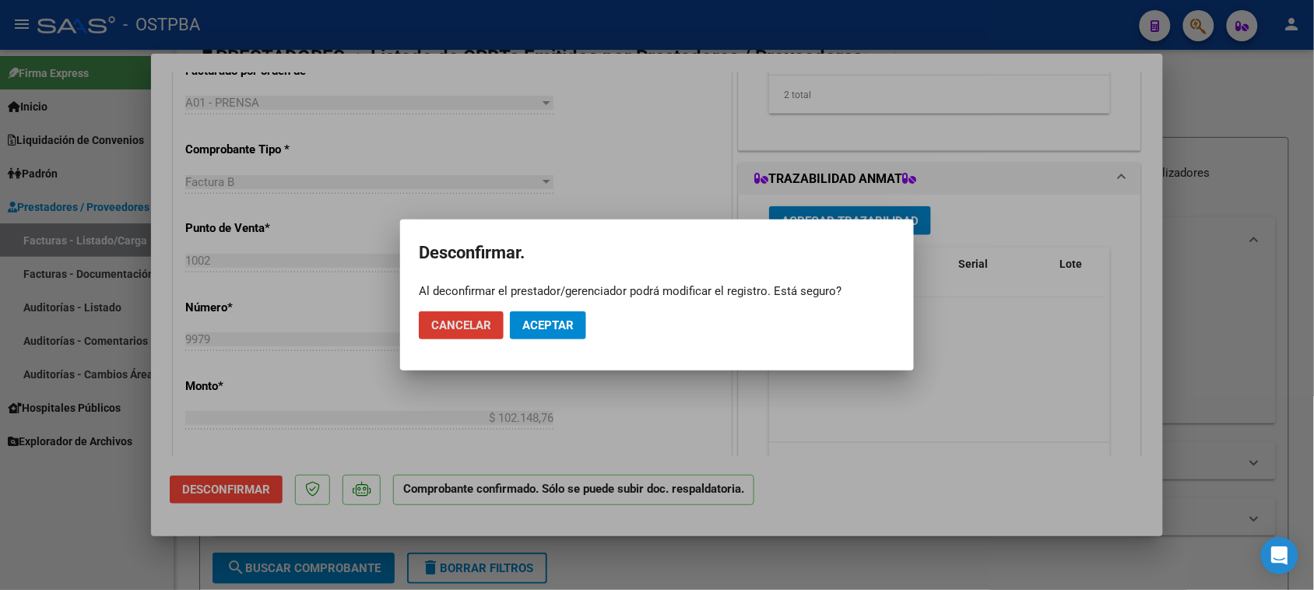
click at [546, 321] on span "Aceptar" at bounding box center [547, 325] width 51 height 14
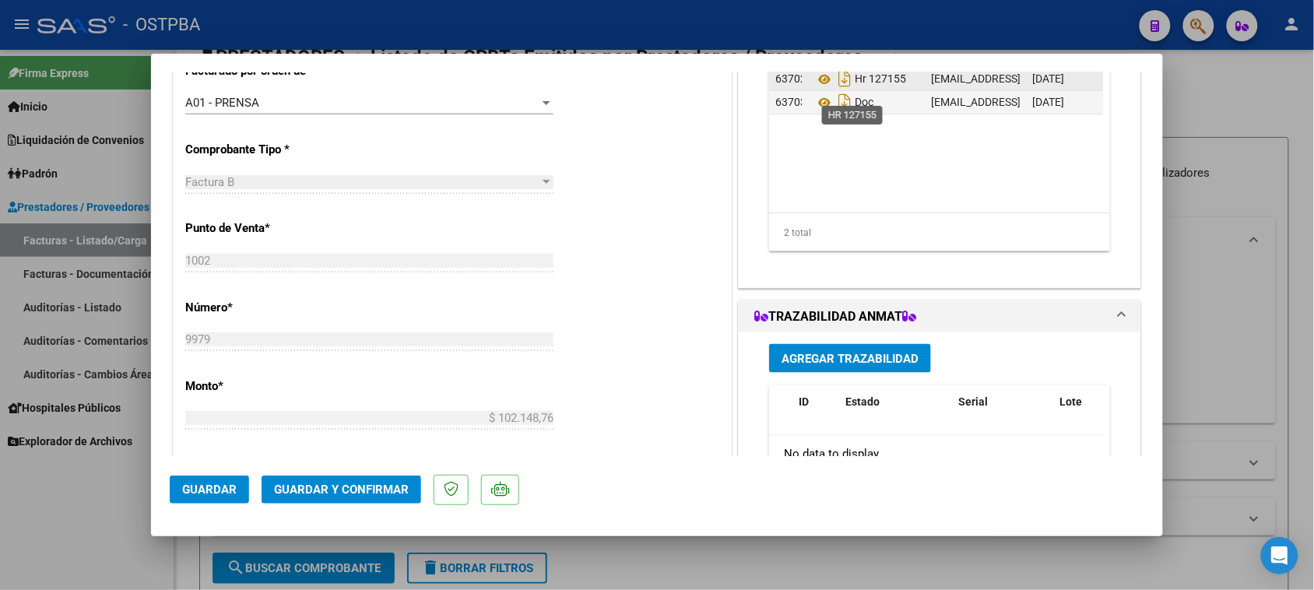
scroll to position [389, 0]
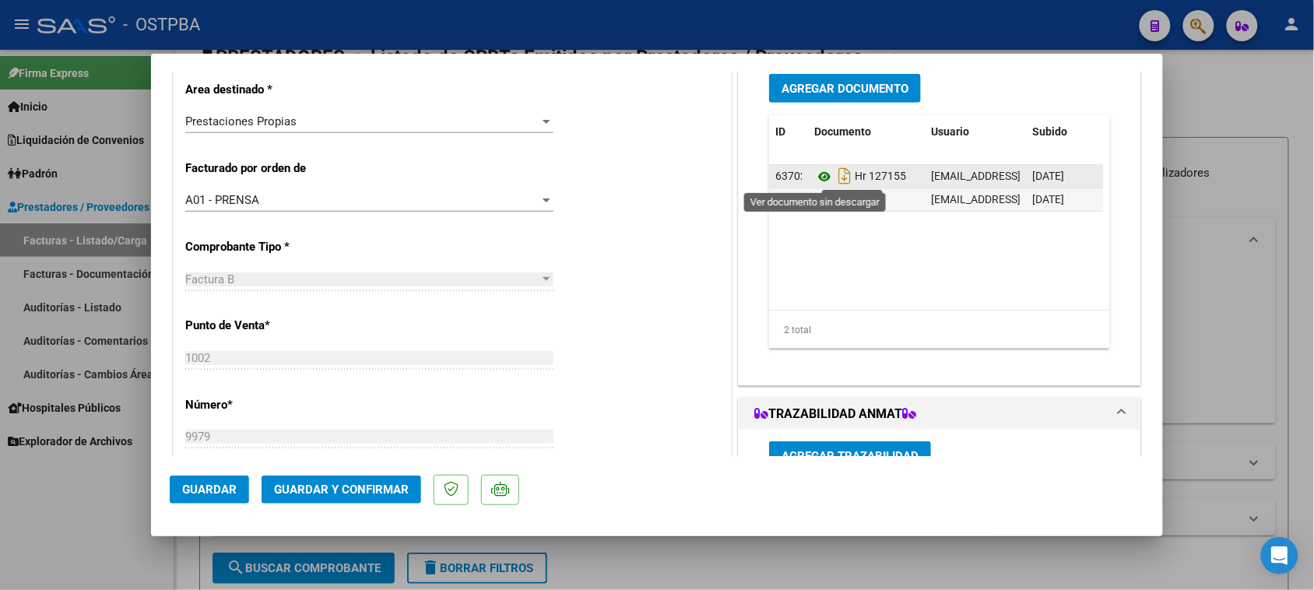
click at [816, 177] on icon at bounding box center [824, 176] width 20 height 19
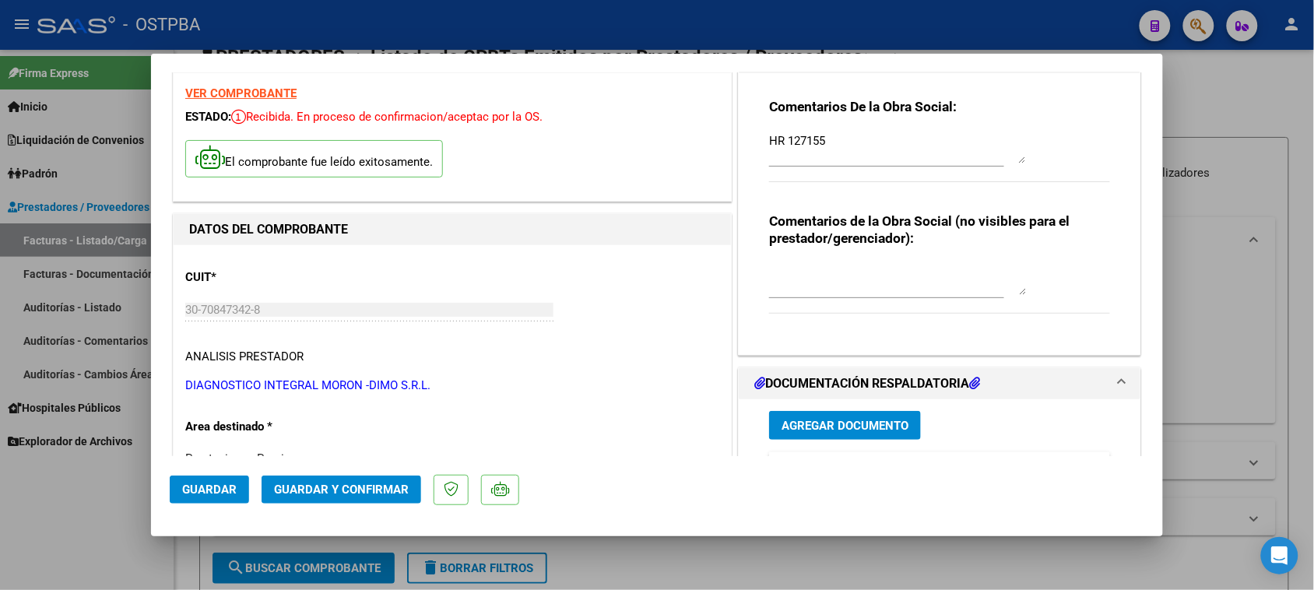
scroll to position [0, 0]
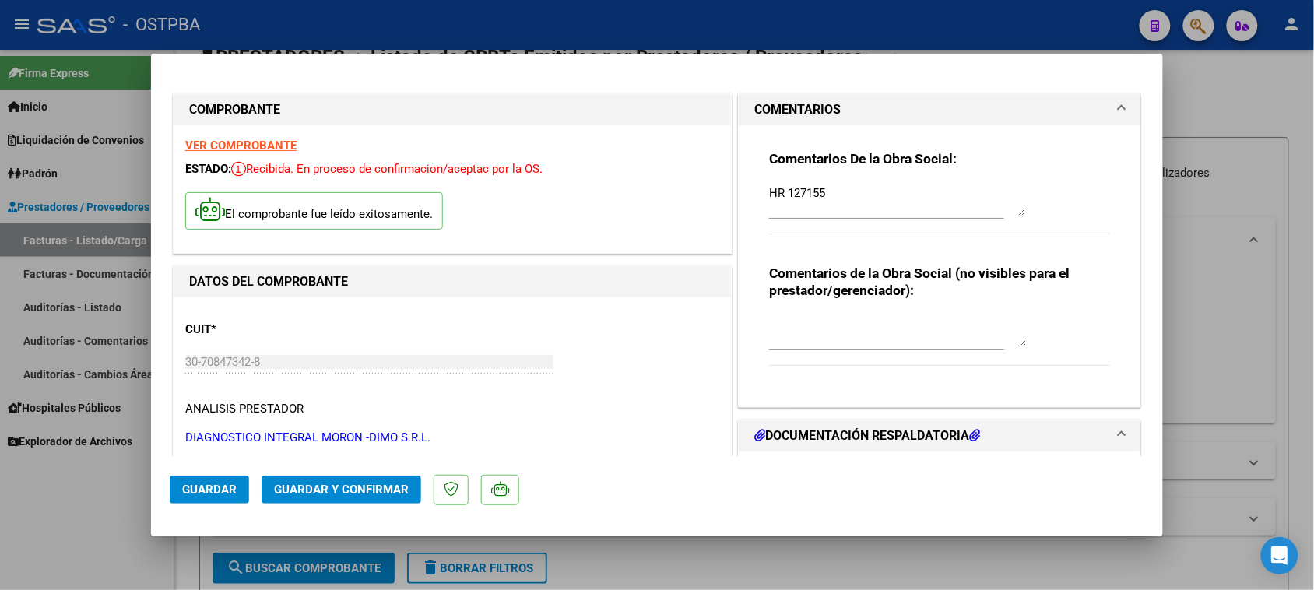
click at [265, 146] on strong "VER COMPROBANTE" at bounding box center [240, 146] width 111 height 14
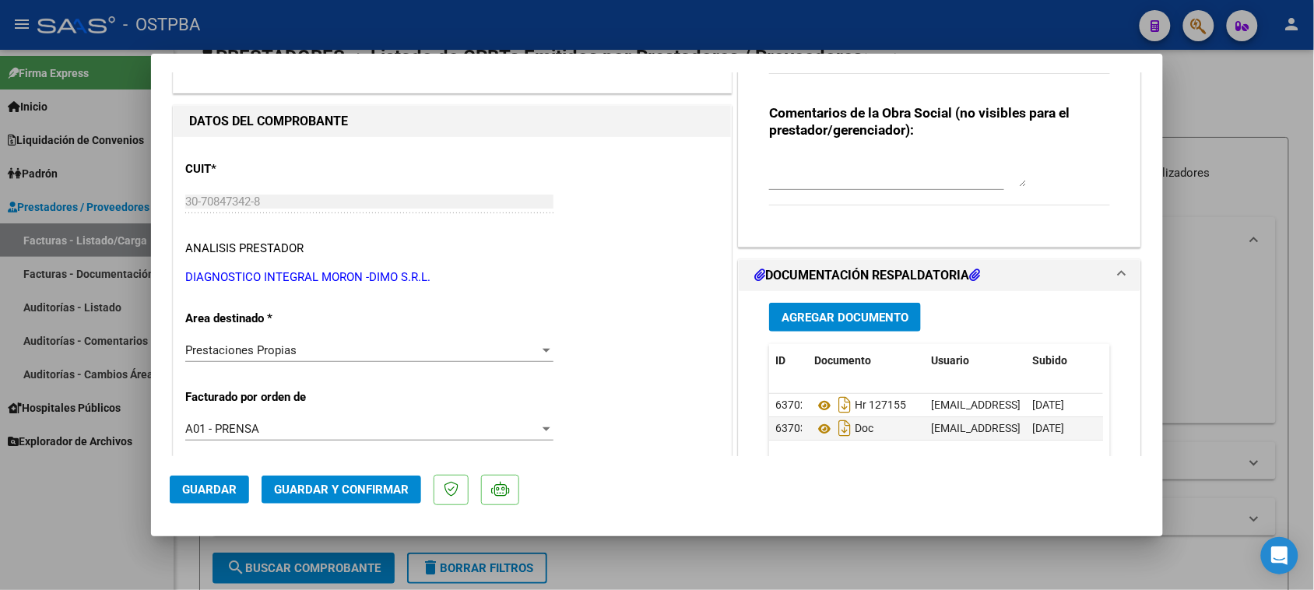
scroll to position [389, 0]
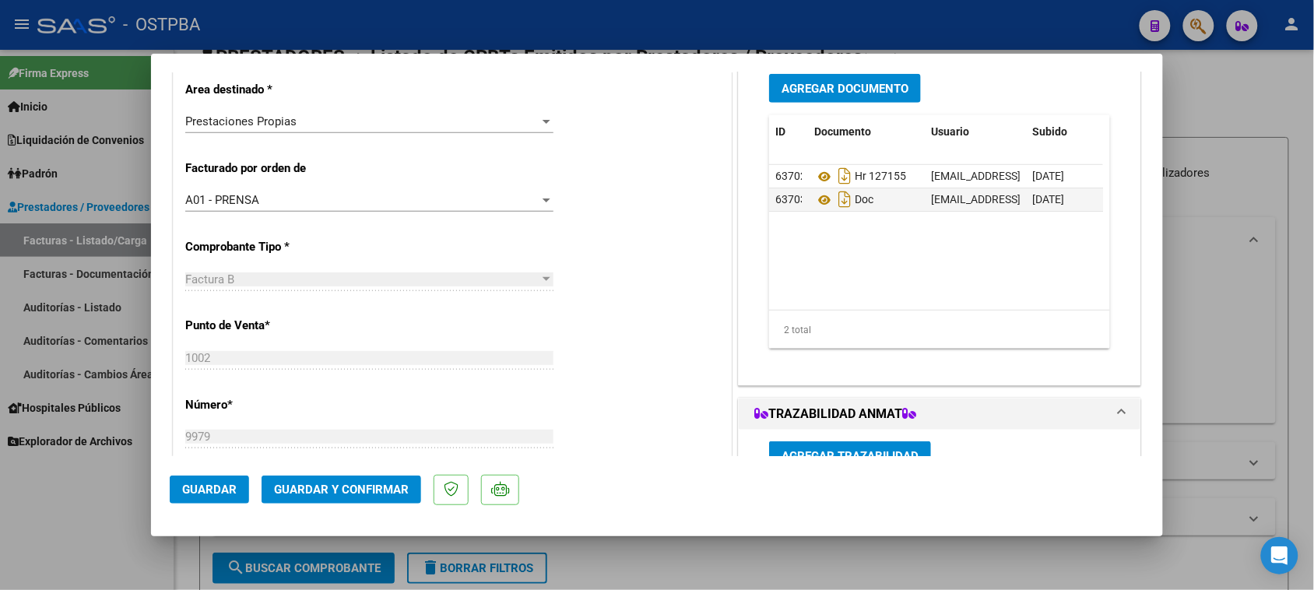
click at [376, 488] on span "Guardar y Confirmar" at bounding box center [341, 490] width 135 height 14
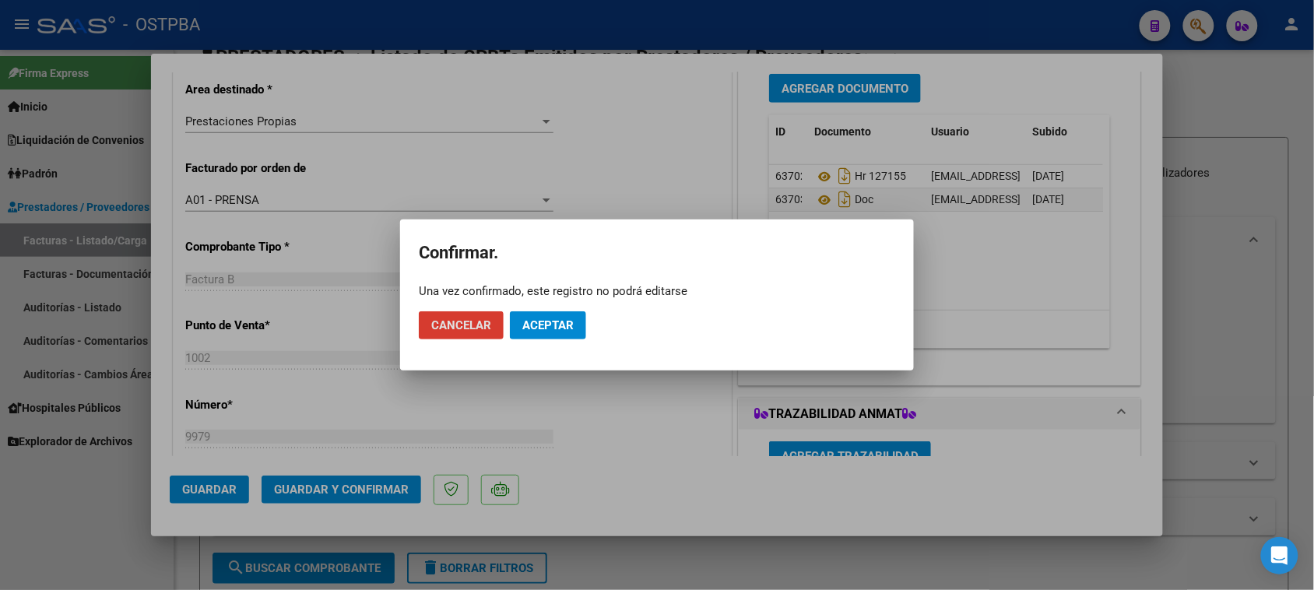
drag, startPoint x: 569, startPoint y: 320, endPoint x: 560, endPoint y: 325, distance: 9.8
click at [566, 321] on span "Aceptar" at bounding box center [547, 325] width 51 height 14
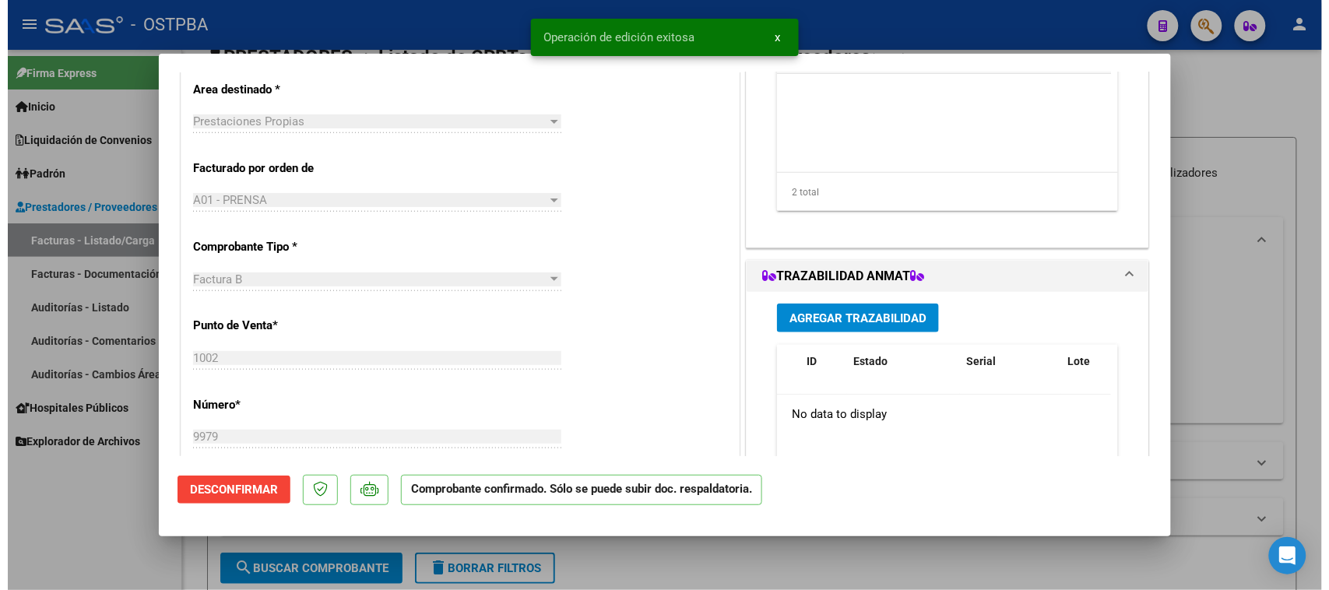
scroll to position [0, 0]
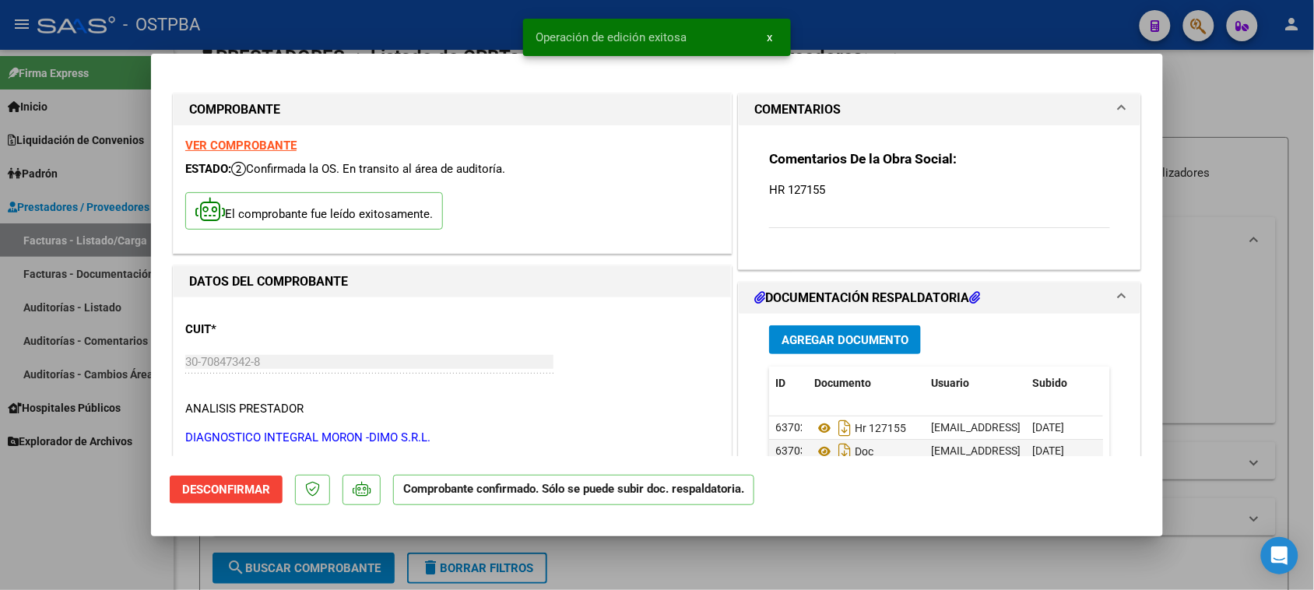
click at [51, 507] on div at bounding box center [657, 295] width 1314 height 590
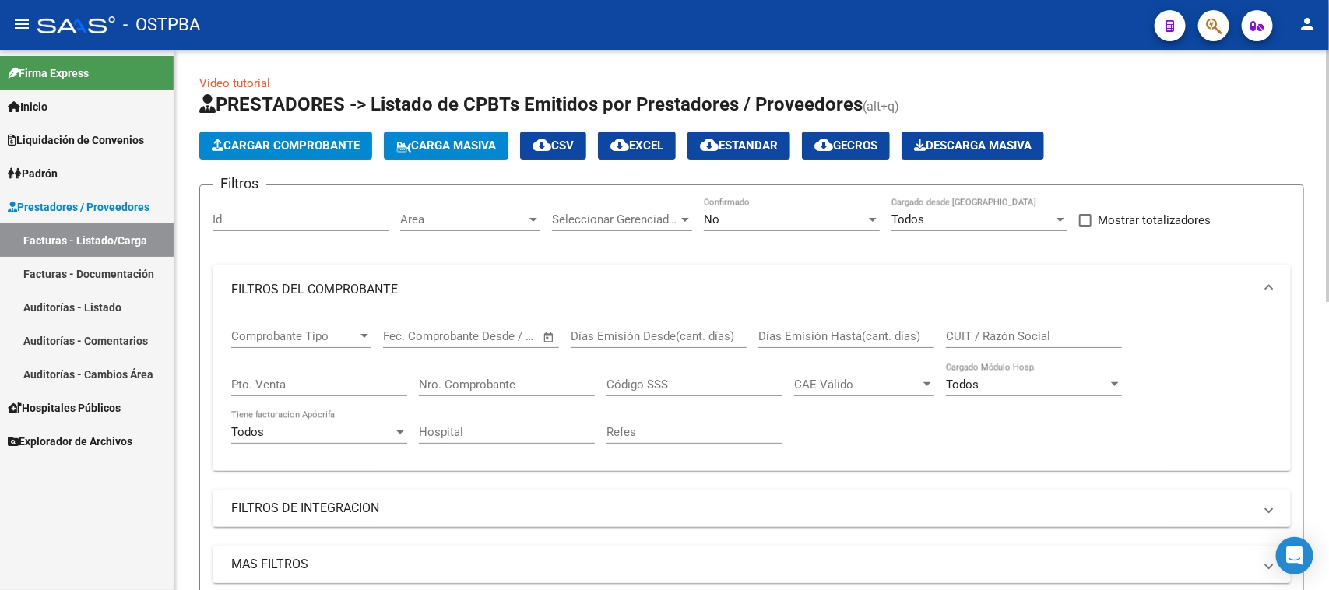
drag, startPoint x: 518, startPoint y: 375, endPoint x: 1094, endPoint y: 577, distance: 610.3
click at [531, 381] on input "Nro. Comprobante" at bounding box center [507, 385] width 176 height 14
type input "12155"
drag, startPoint x: 755, startPoint y: 208, endPoint x: 747, endPoint y: 207, distance: 7.8
click at [747, 207] on div "No Confirmado" at bounding box center [792, 214] width 176 height 33
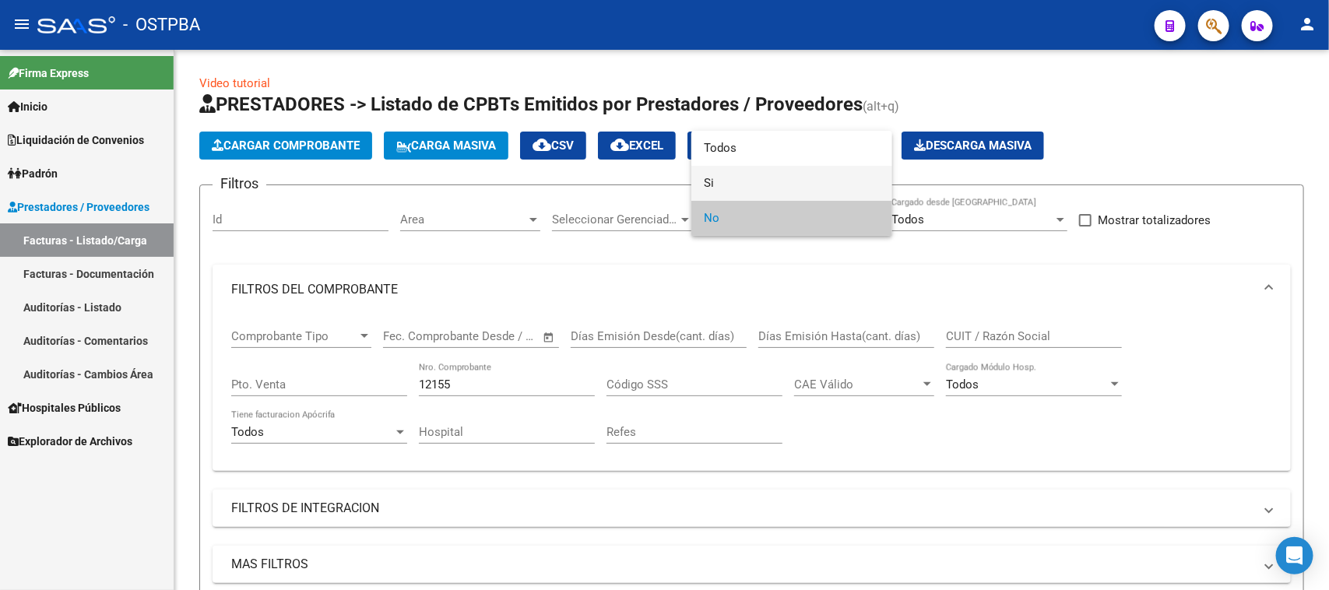
click at [704, 184] on span "Si" at bounding box center [792, 183] width 176 height 35
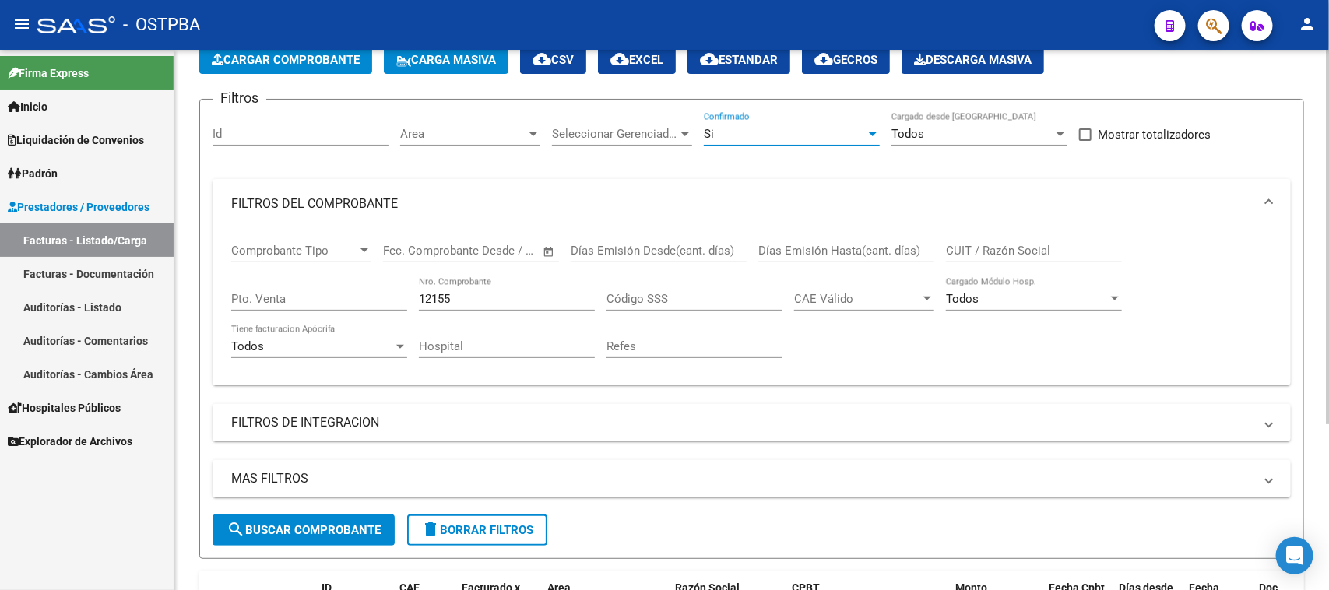
scroll to position [195, 0]
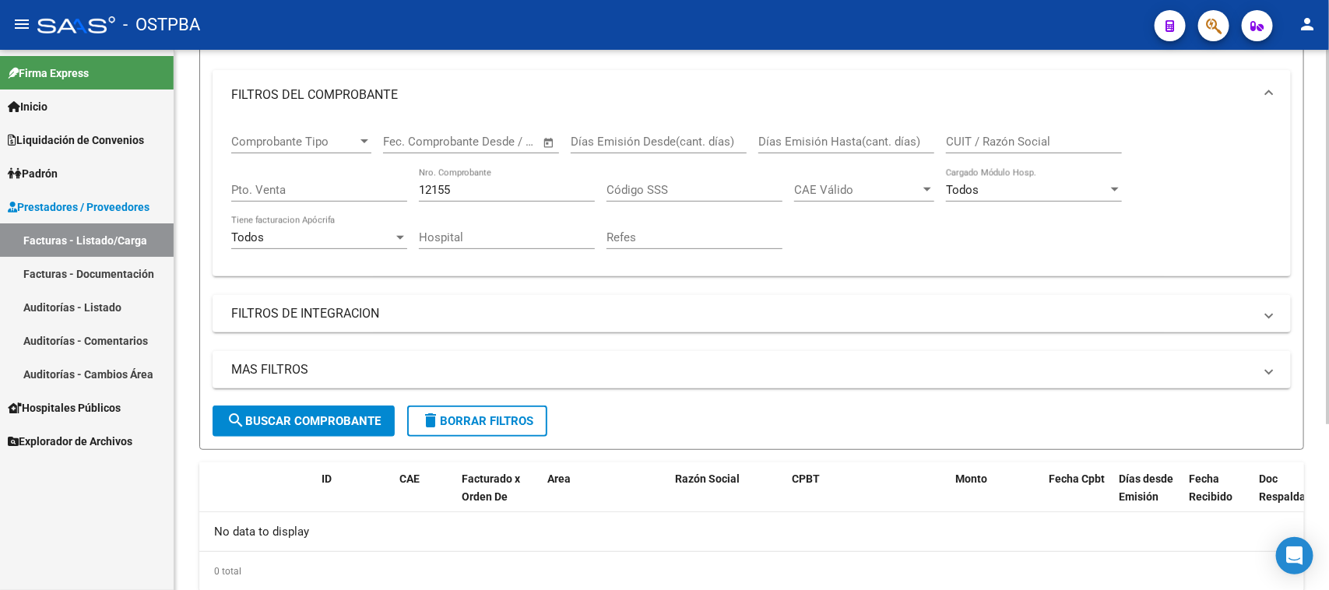
click at [285, 406] on button "search Buscar Comprobante" at bounding box center [304, 421] width 182 height 31
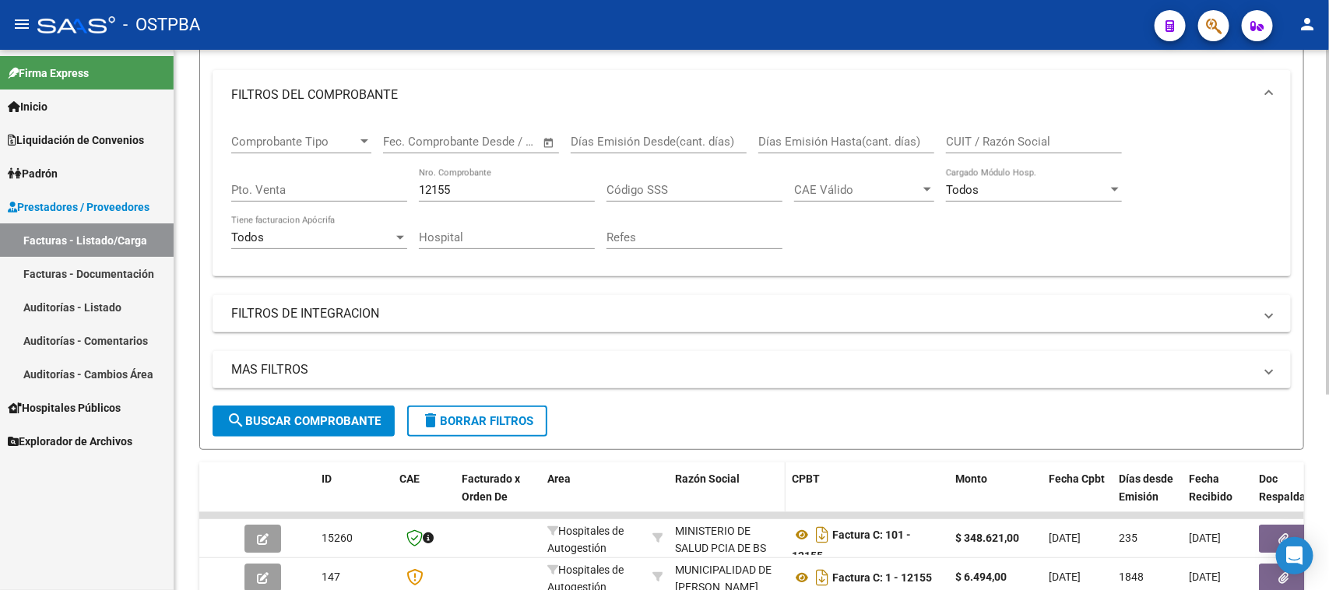
scroll to position [292, 0]
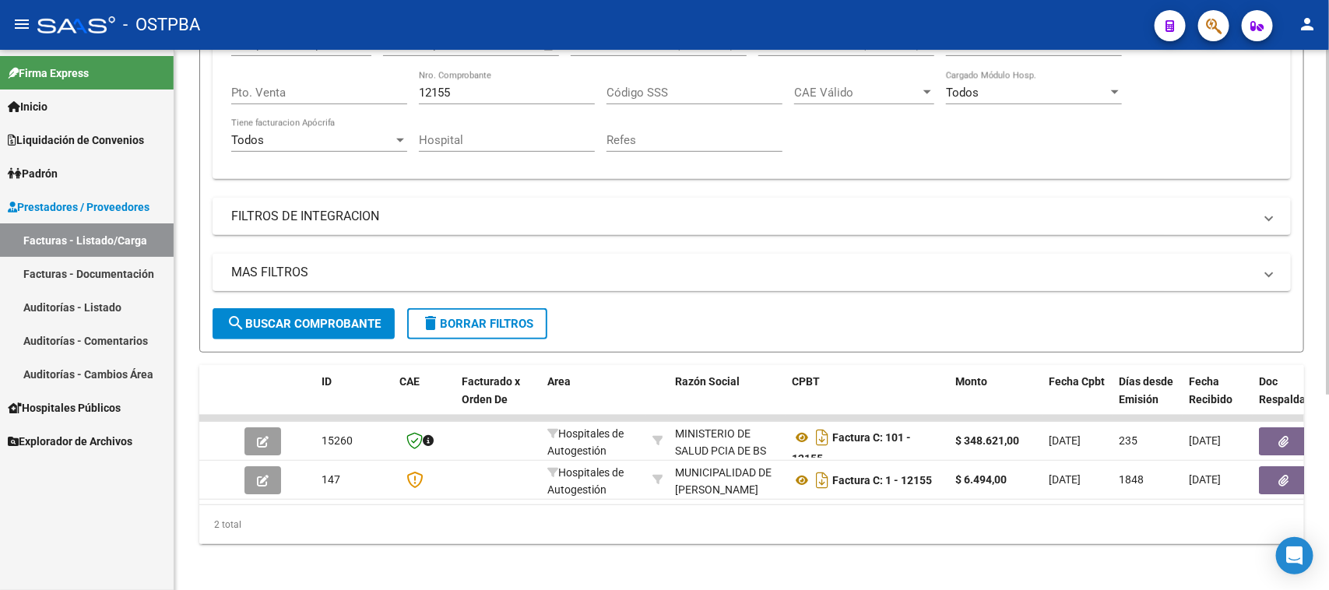
click at [646, 283] on mat-expansion-panel-header "MAS FILTROS" at bounding box center [752, 272] width 1078 height 37
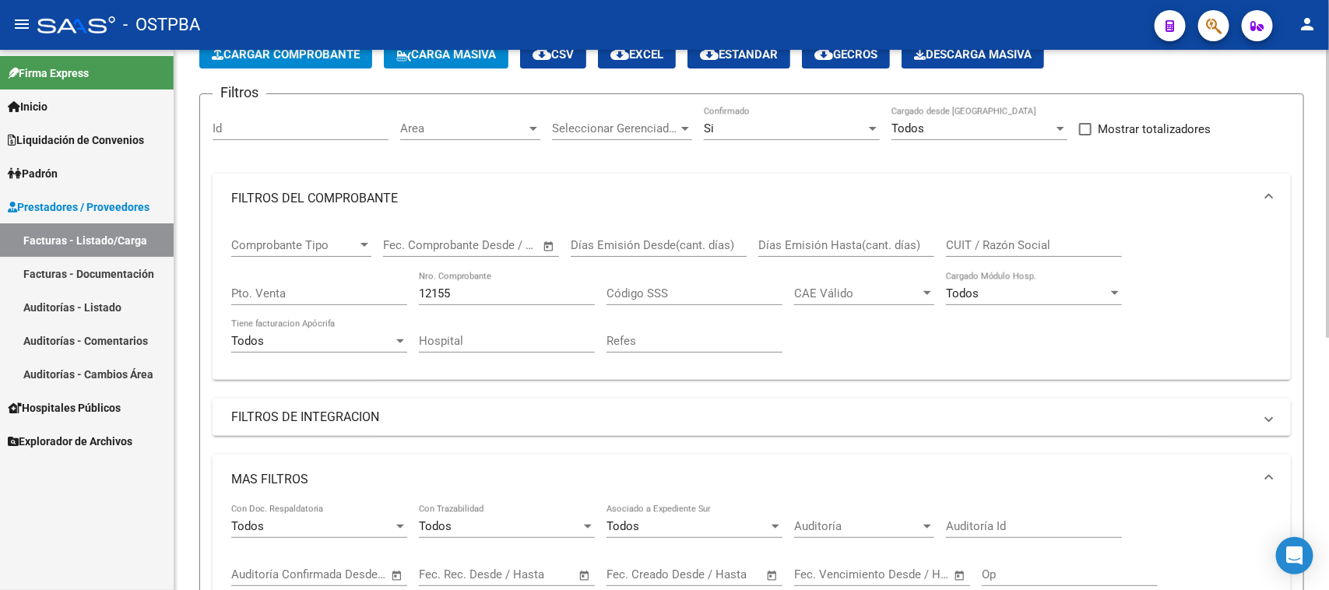
scroll to position [0, 0]
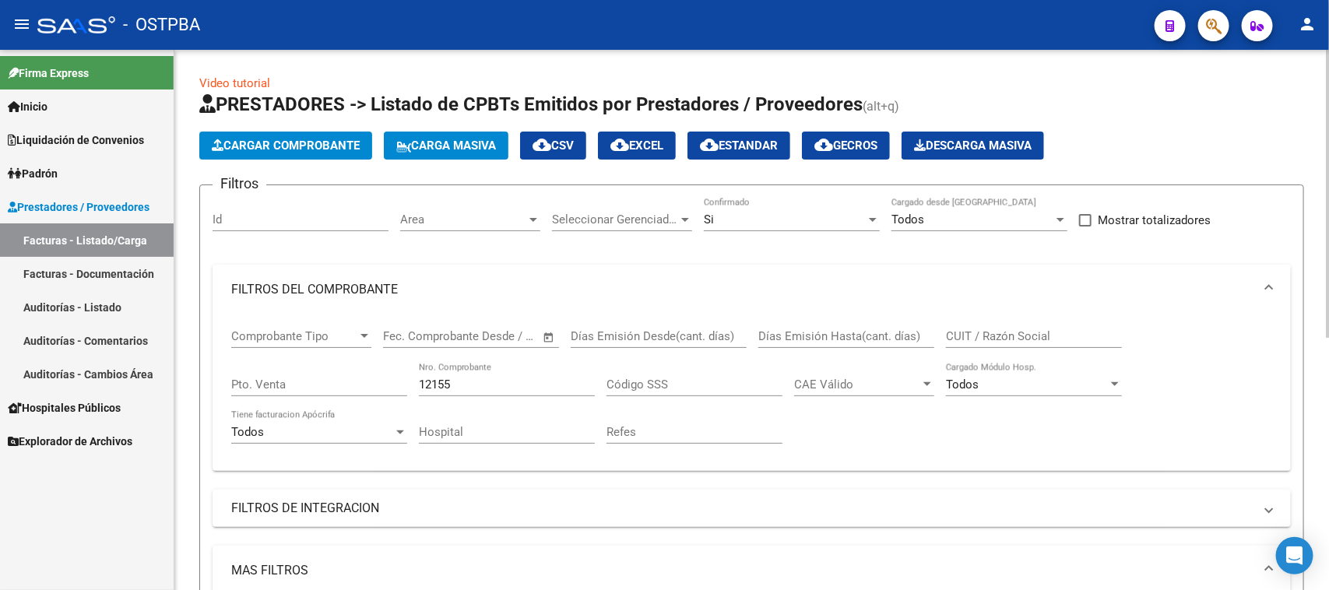
click at [533, 219] on div at bounding box center [533, 220] width 8 height 4
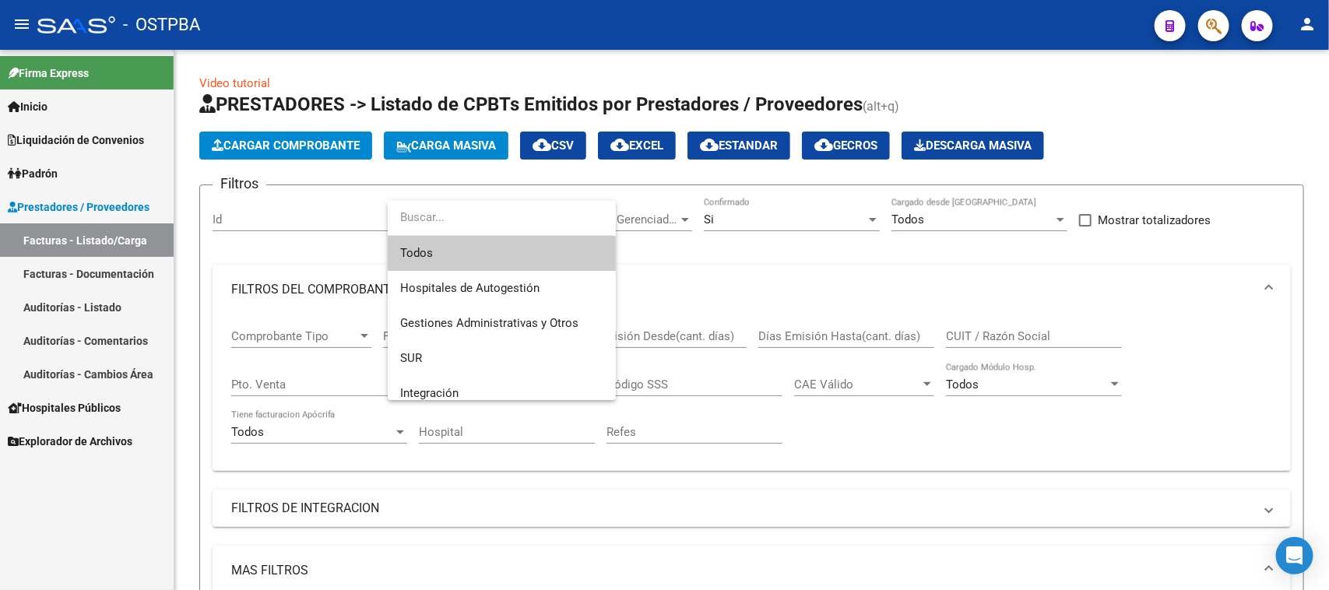
click at [771, 403] on div at bounding box center [664, 295] width 1329 height 590
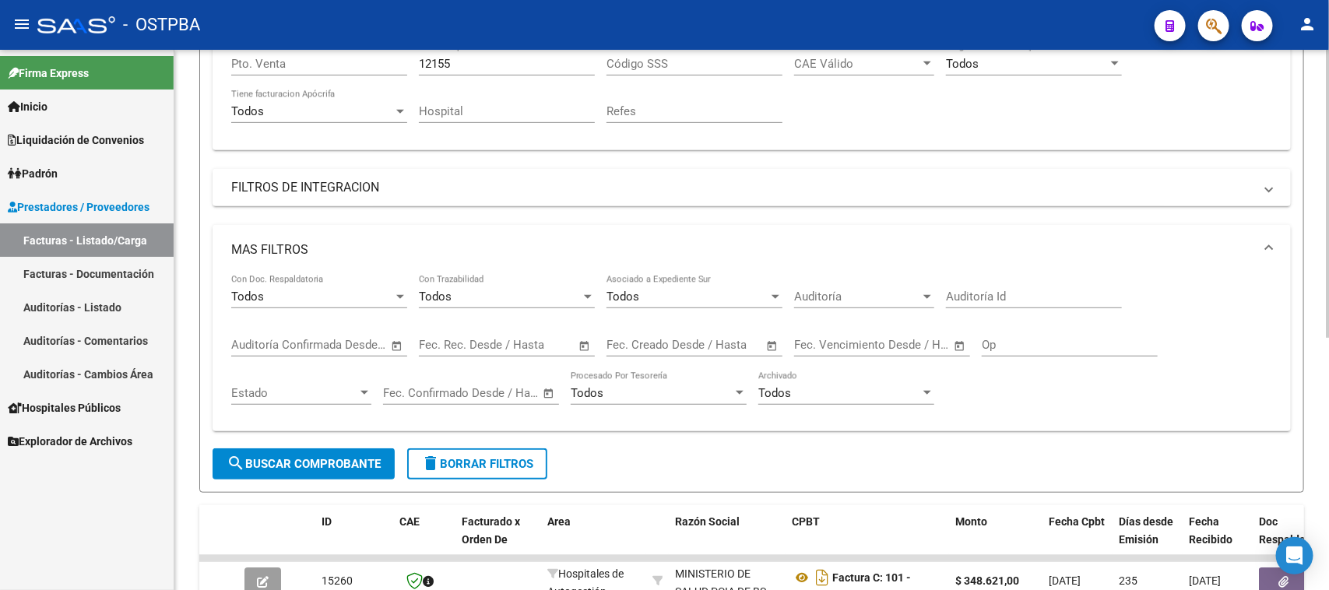
scroll to position [389, 0]
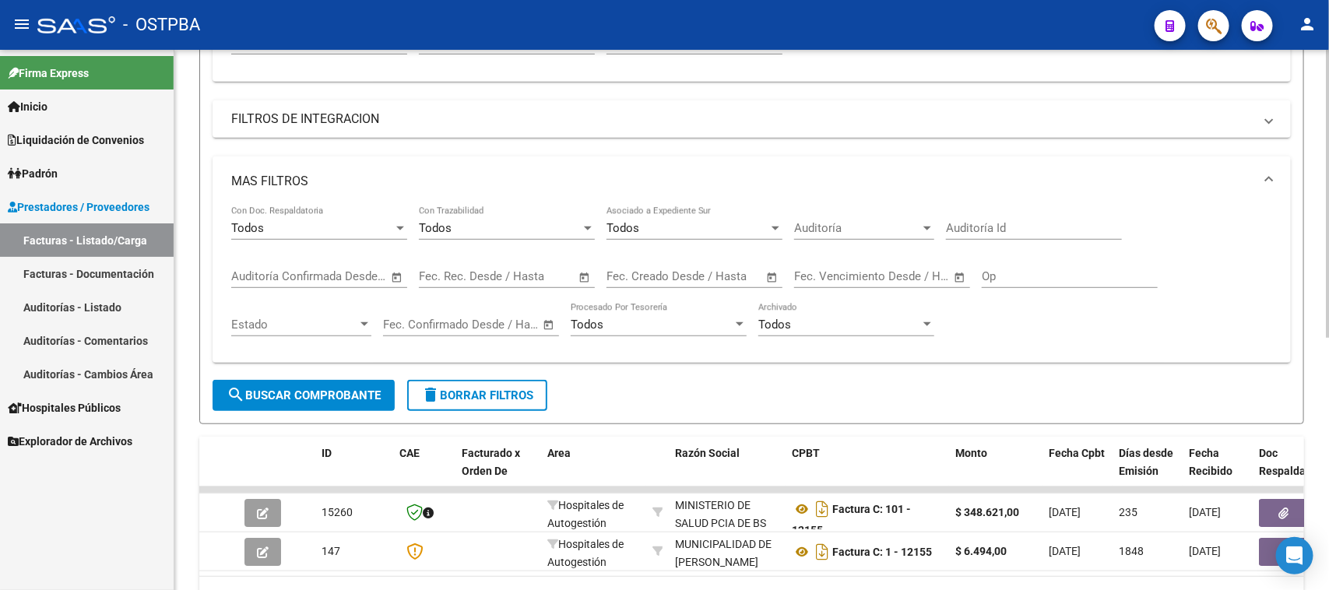
click at [484, 391] on span "delete Borrar Filtros" at bounding box center [477, 395] width 112 height 14
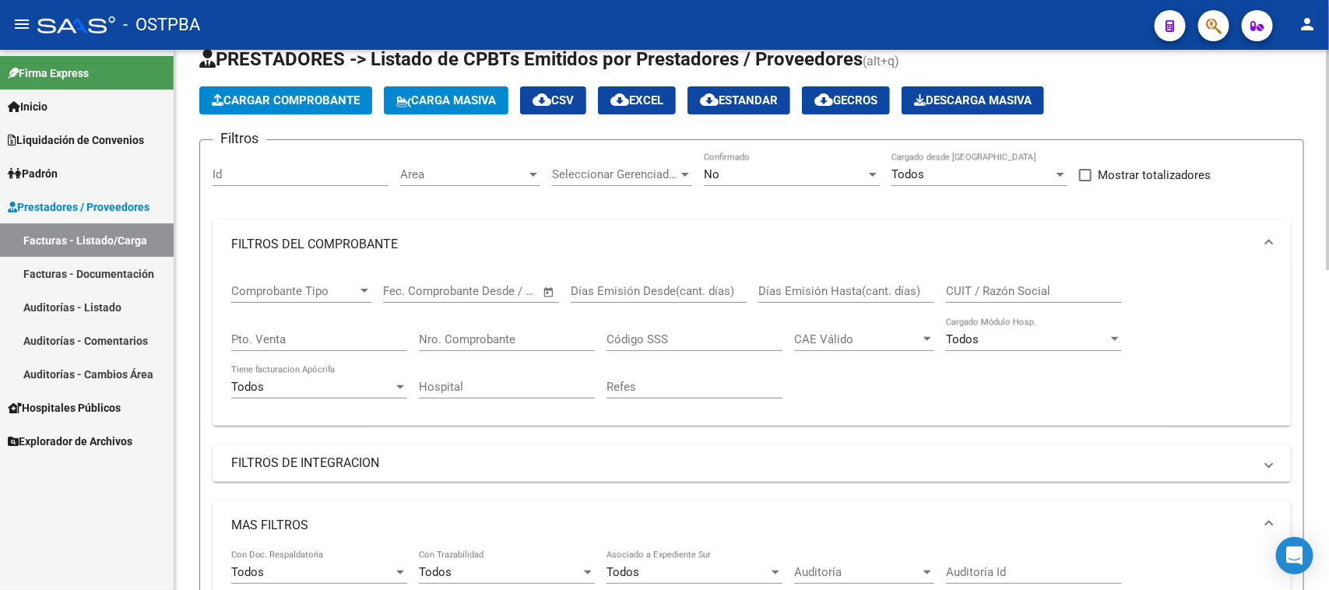
scroll to position [0, 0]
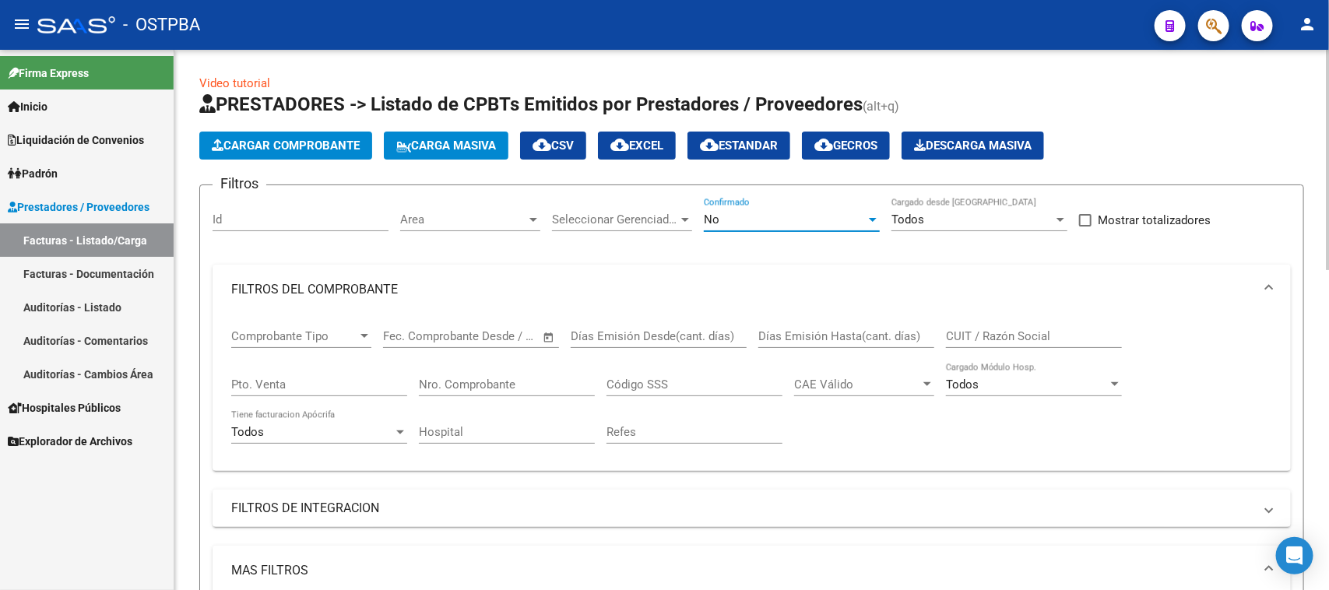
click at [722, 223] on div "No" at bounding box center [785, 220] width 162 height 14
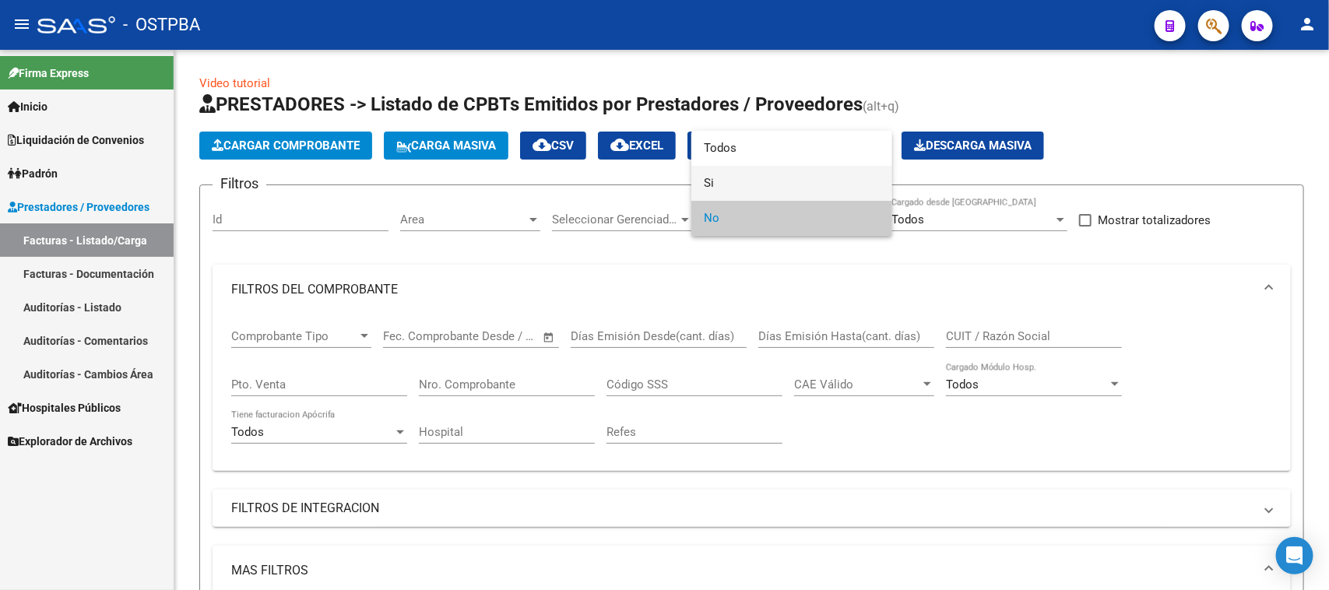
click at [708, 181] on span "Si" at bounding box center [792, 183] width 176 height 35
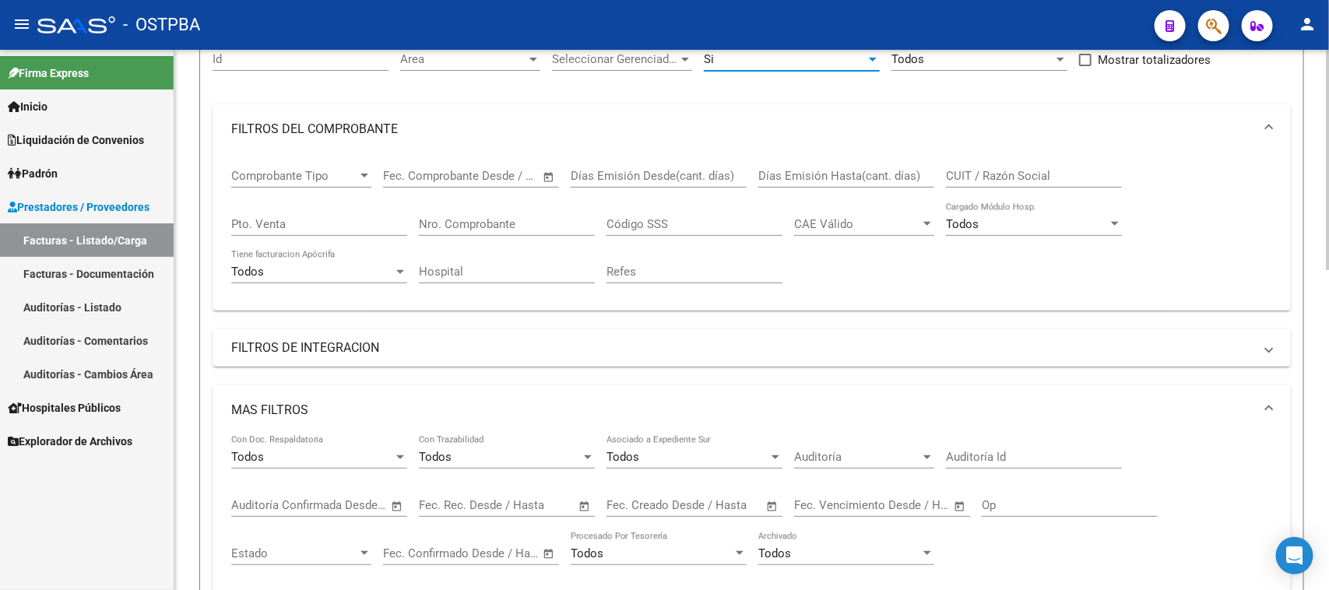
scroll to position [292, 0]
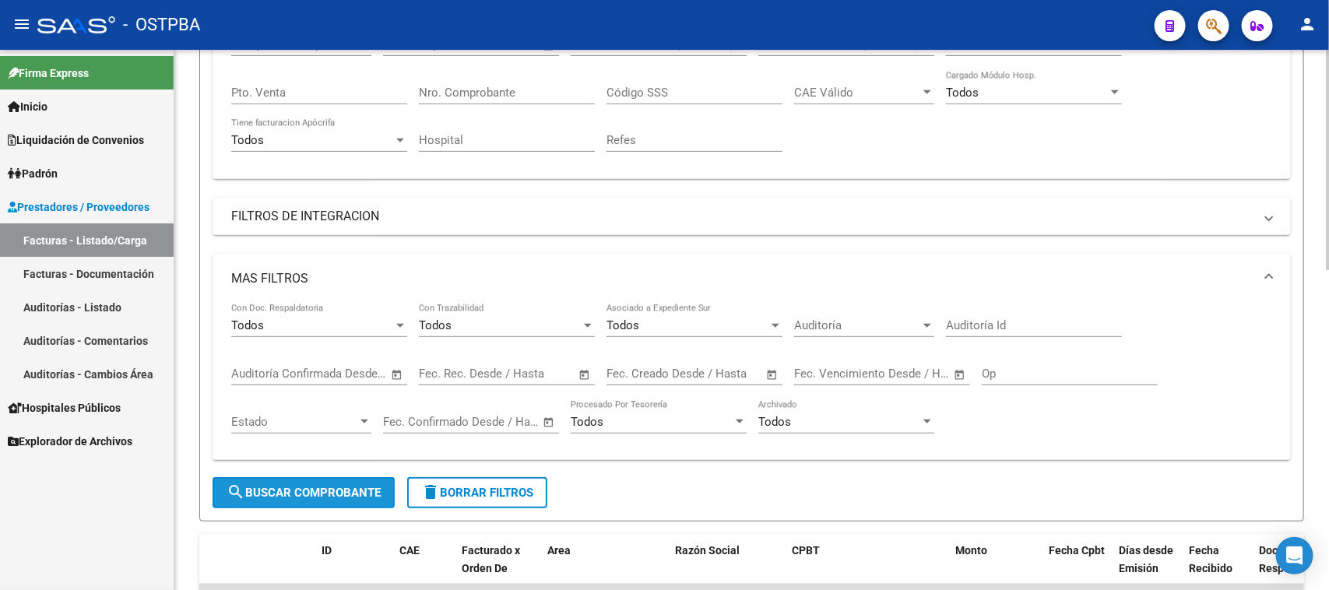
drag, startPoint x: 313, startPoint y: 489, endPoint x: 421, endPoint y: 428, distance: 124.1
click at [313, 486] on span "search Buscar Comprobante" at bounding box center [304, 493] width 154 height 14
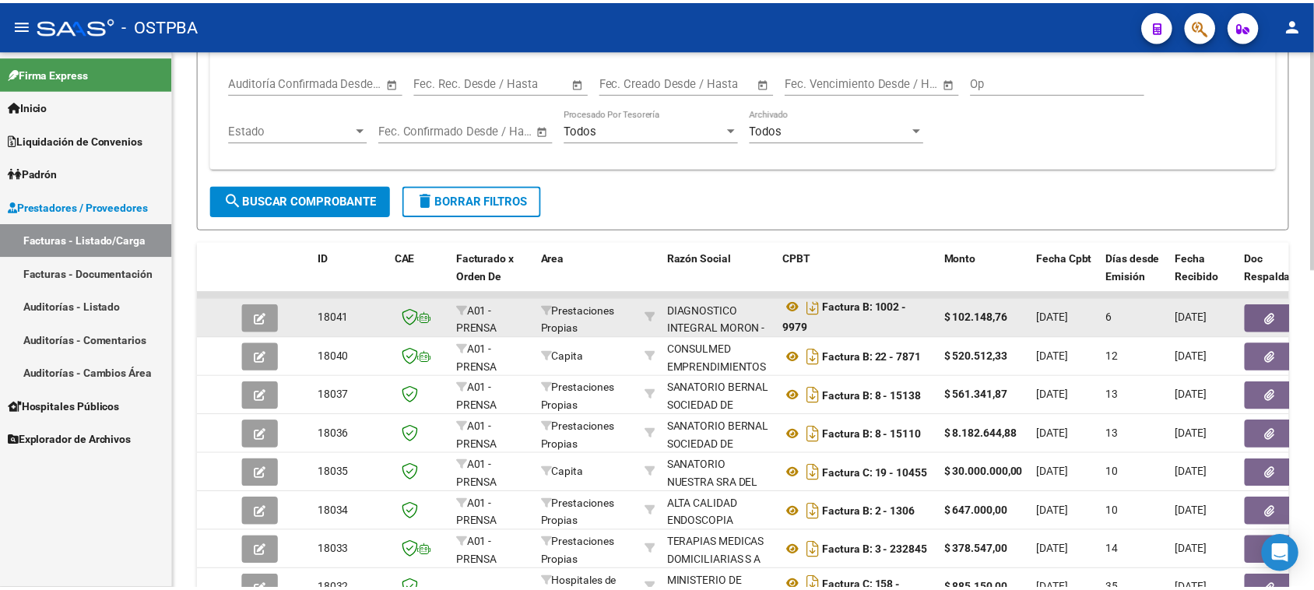
scroll to position [9, 0]
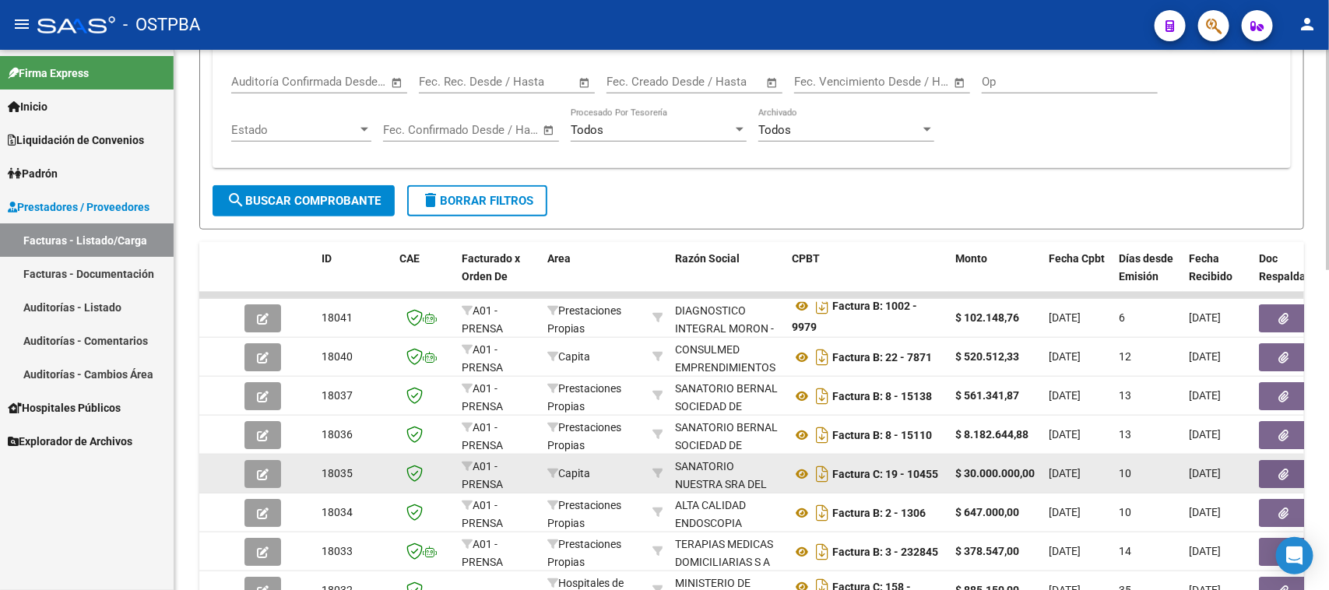
click at [258, 469] on icon "button" at bounding box center [263, 475] width 12 height 12
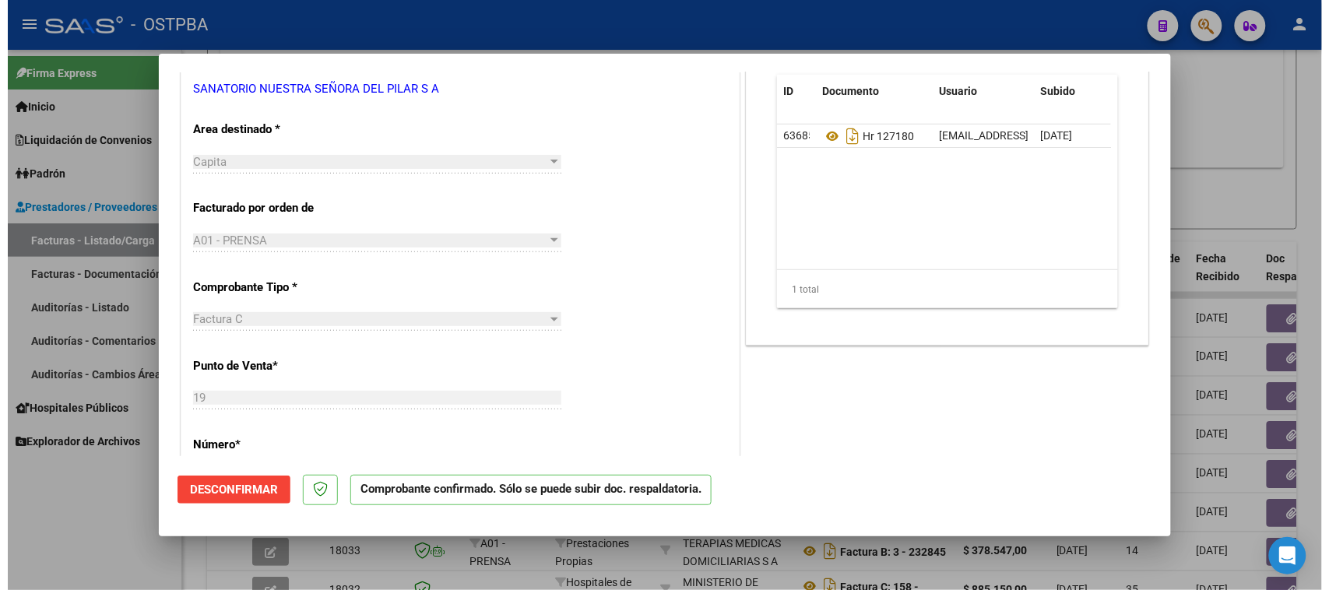
scroll to position [389, 0]
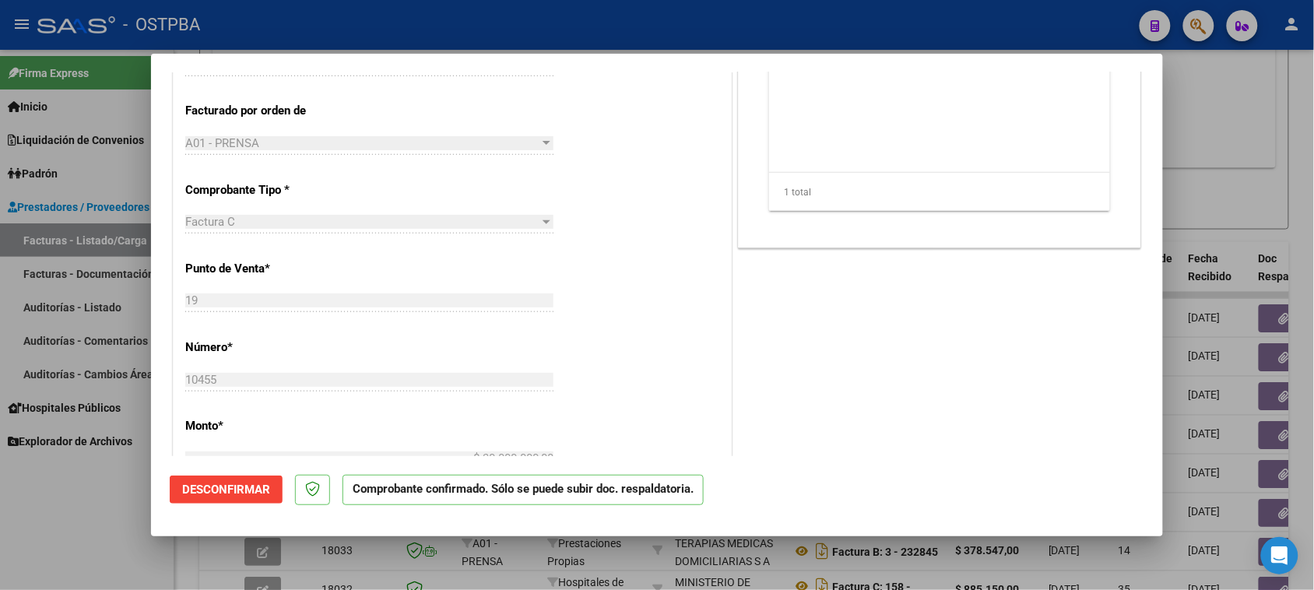
drag, startPoint x: 107, startPoint y: 510, endPoint x: 121, endPoint y: 477, distance: 35.3
click at [107, 508] on div at bounding box center [657, 295] width 1314 height 590
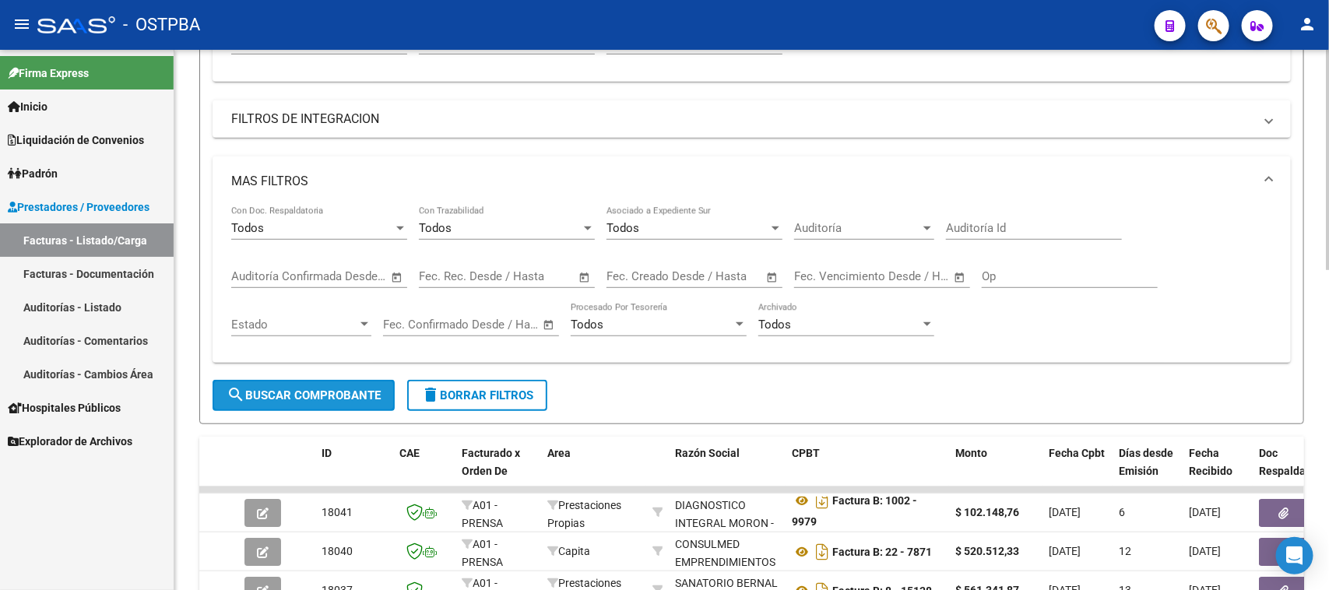
drag, startPoint x: 328, startPoint y: 389, endPoint x: 331, endPoint y: 379, distance: 10.4
click at [328, 388] on span "search Buscar Comprobante" at bounding box center [304, 395] width 154 height 14
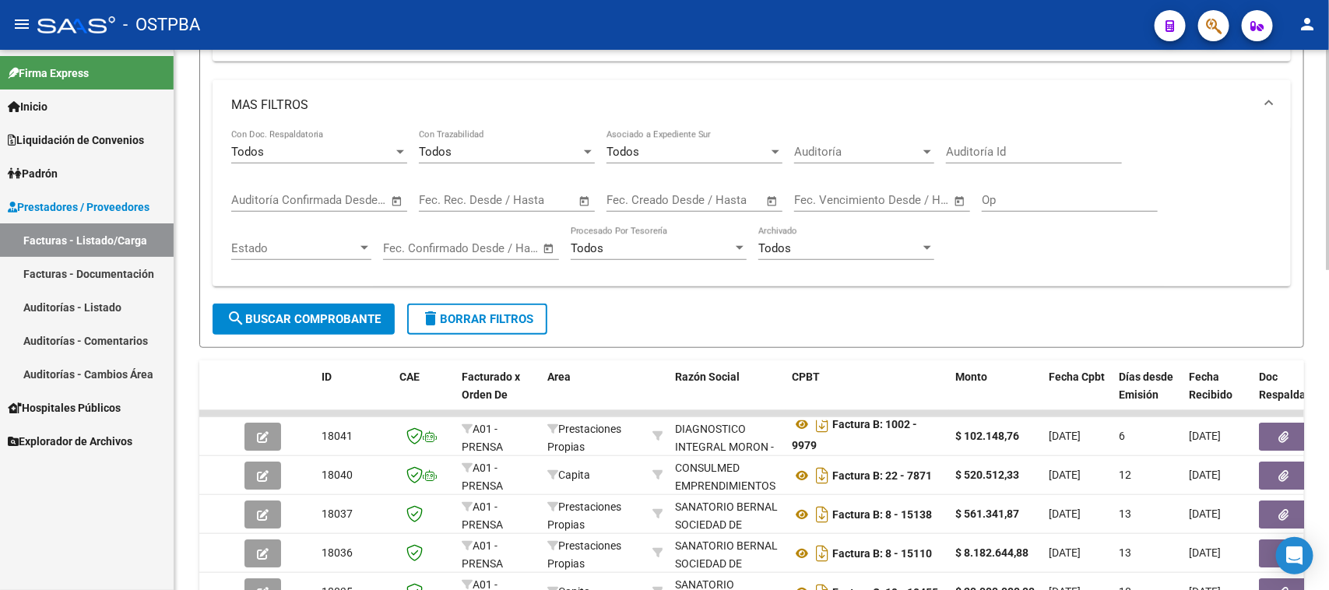
scroll to position [487, 0]
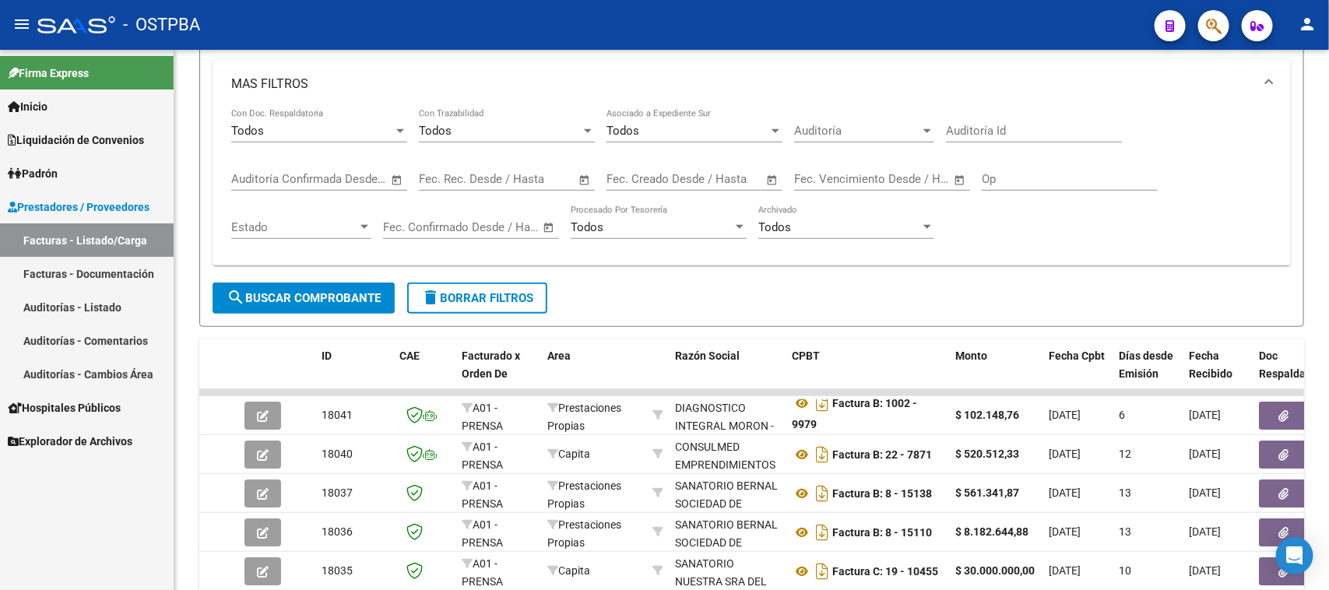
click at [96, 239] on link "Facturas - Listado/Carga" at bounding box center [87, 239] width 174 height 33
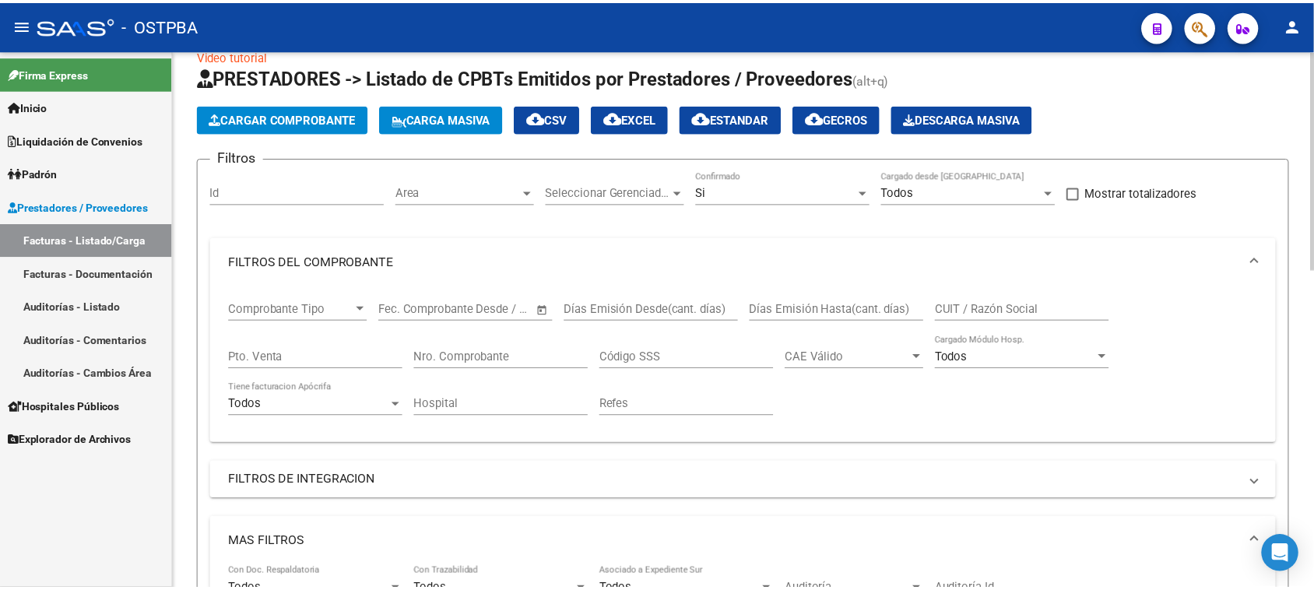
scroll to position [0, 0]
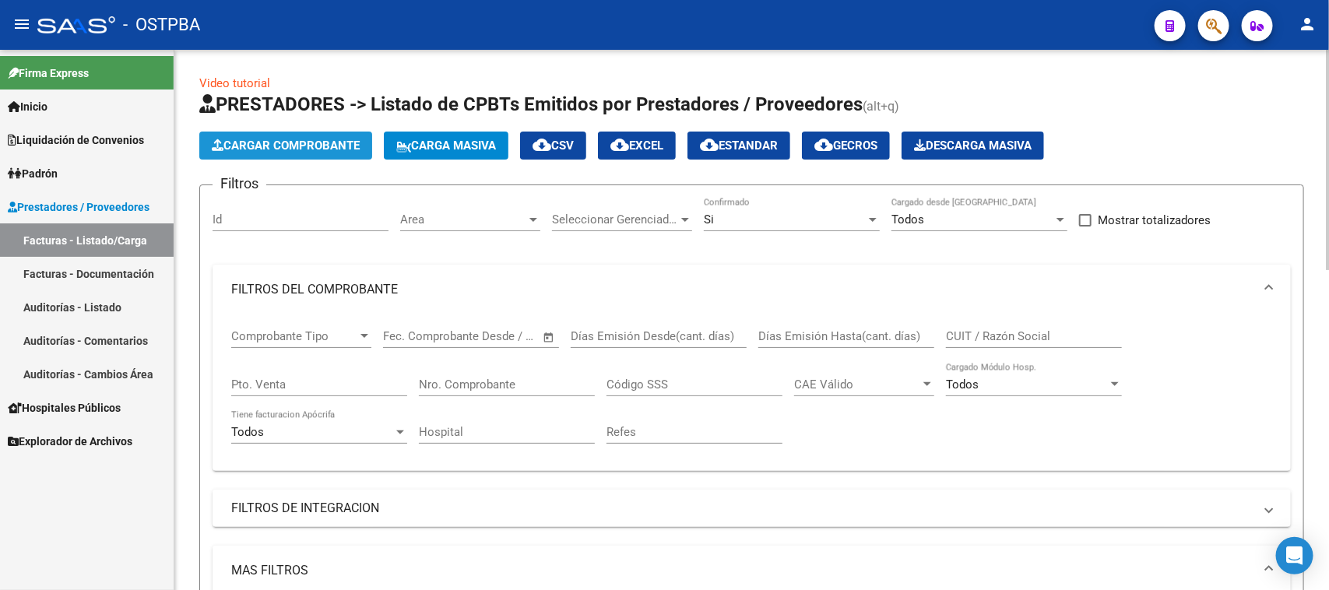
click at [355, 149] on span "Cargar Comprobante" at bounding box center [286, 146] width 148 height 14
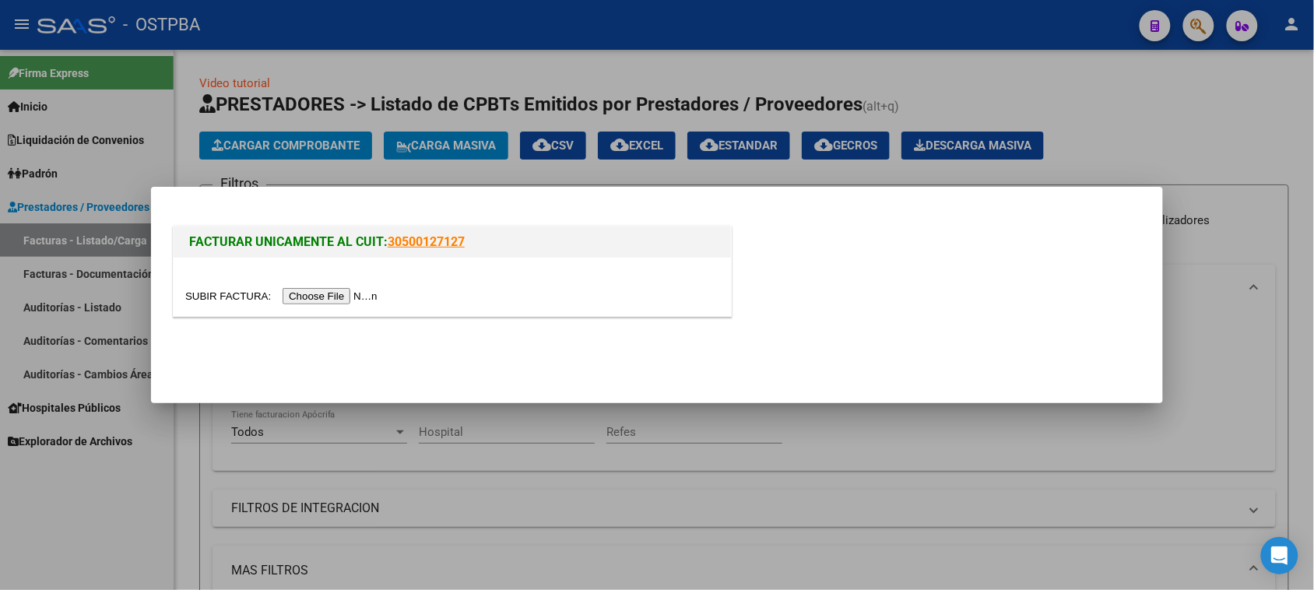
click at [353, 297] on input "file" at bounding box center [283, 296] width 197 height 16
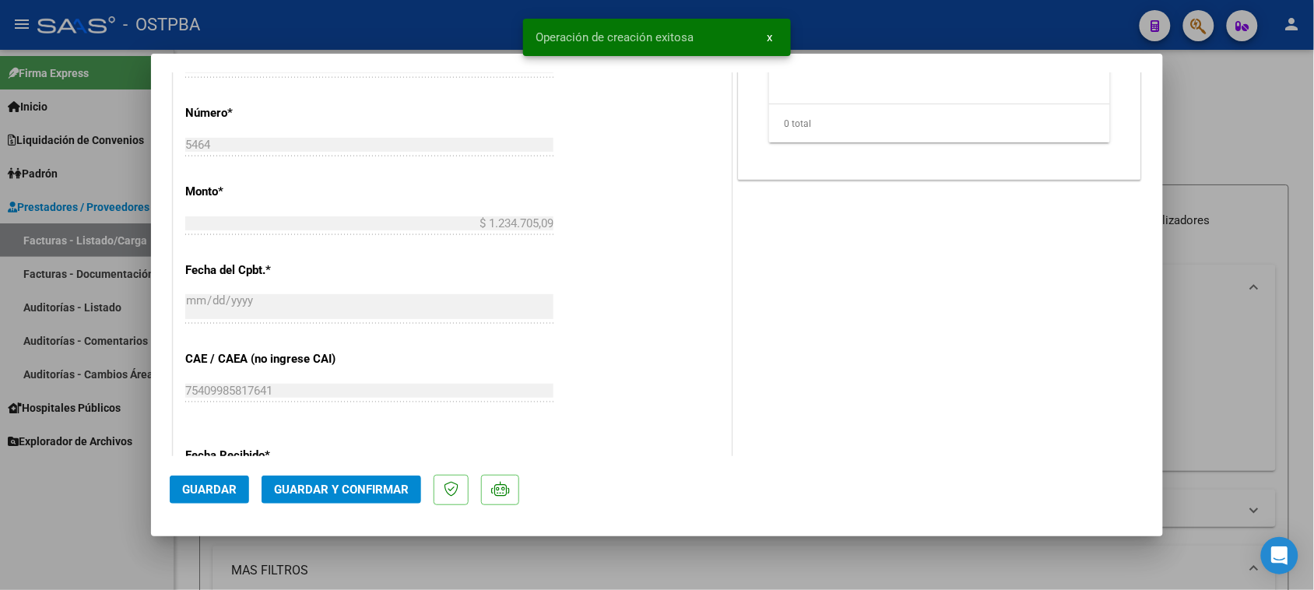
scroll to position [876, 0]
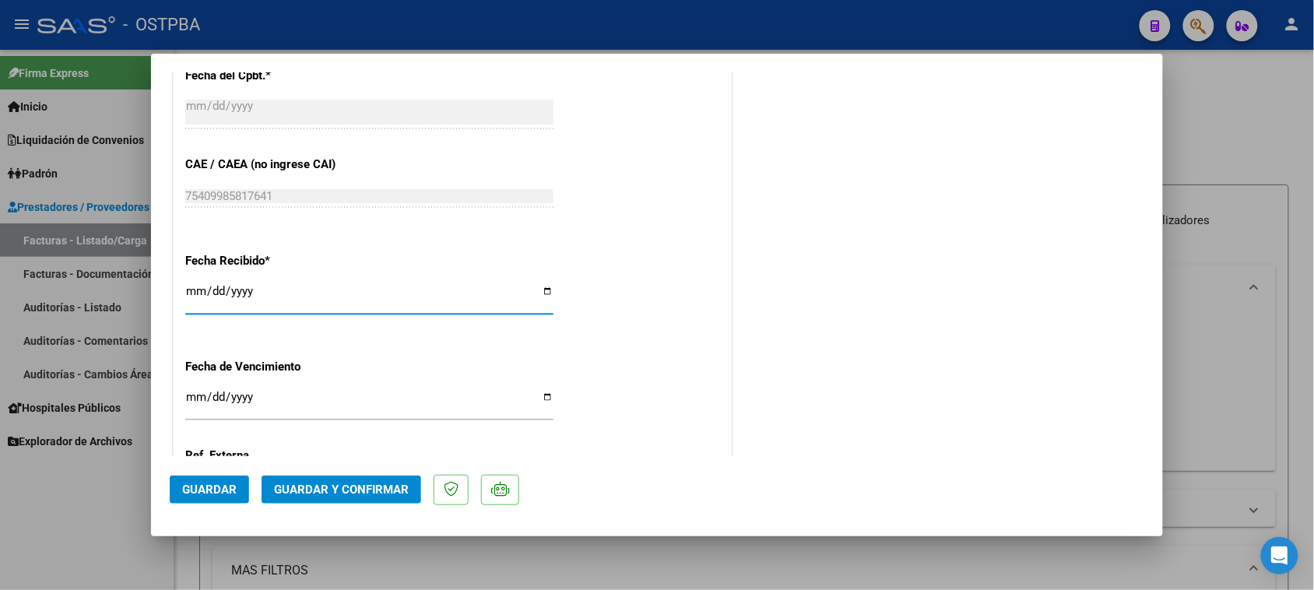
drag, startPoint x: 191, startPoint y: 292, endPoint x: 1090, endPoint y: 461, distance: 914.0
click at [195, 293] on input "[DATE]" at bounding box center [369, 297] width 368 height 25
type input "2025-10-08"
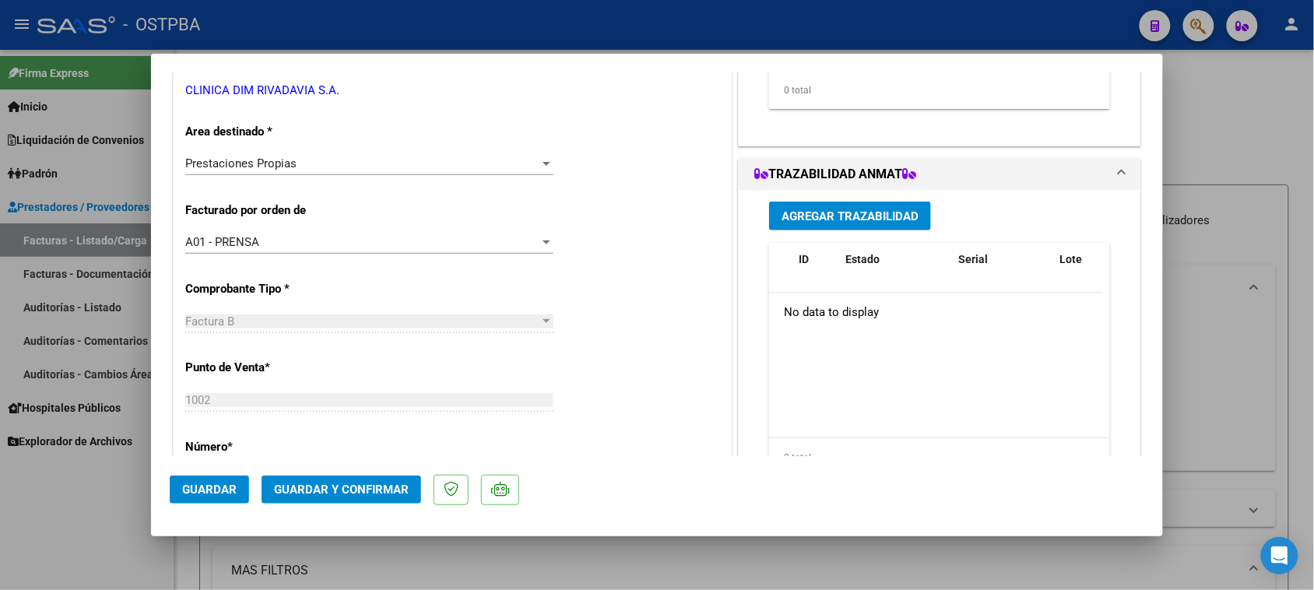
scroll to position [0, 0]
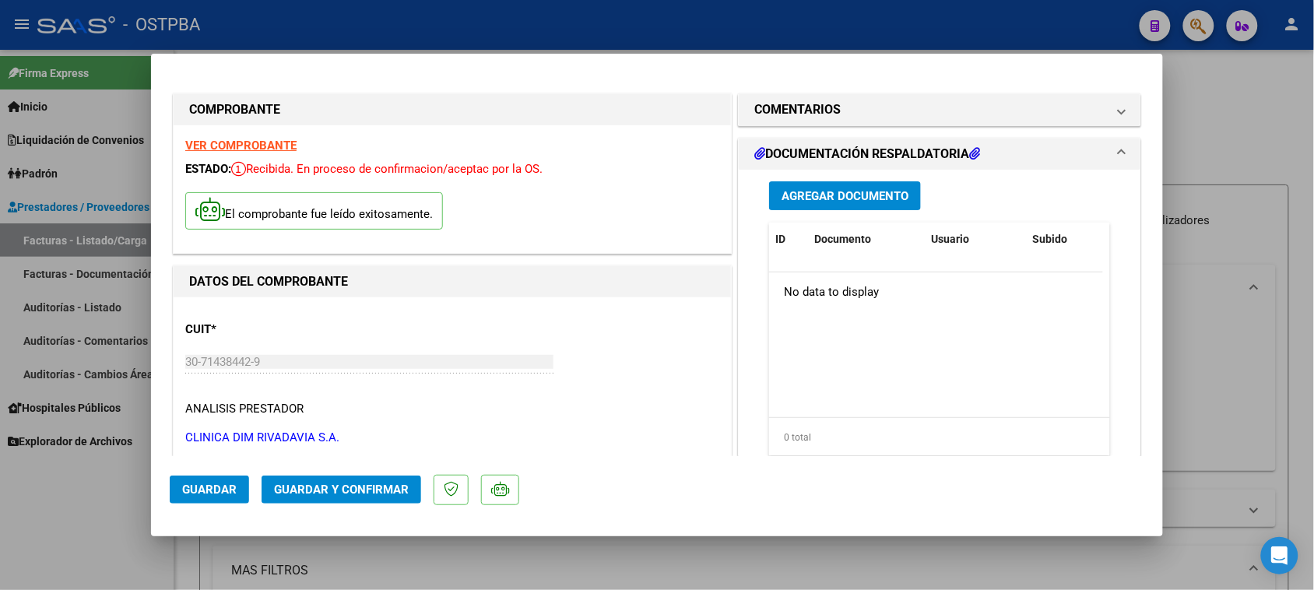
drag, startPoint x: 854, startPoint y: 99, endPoint x: 862, endPoint y: 197, distance: 98.5
click at [853, 102] on mat-expansion-panel-header "COMENTARIOS" at bounding box center [940, 109] width 402 height 31
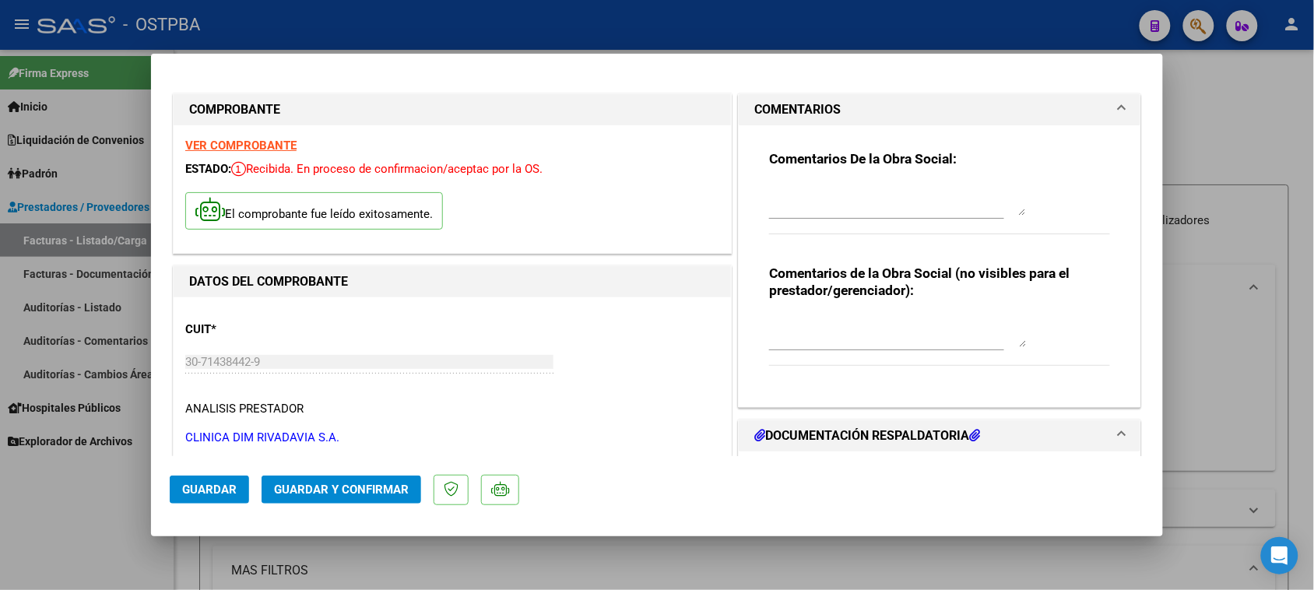
click at [855, 210] on textarea at bounding box center [897, 199] width 257 height 31
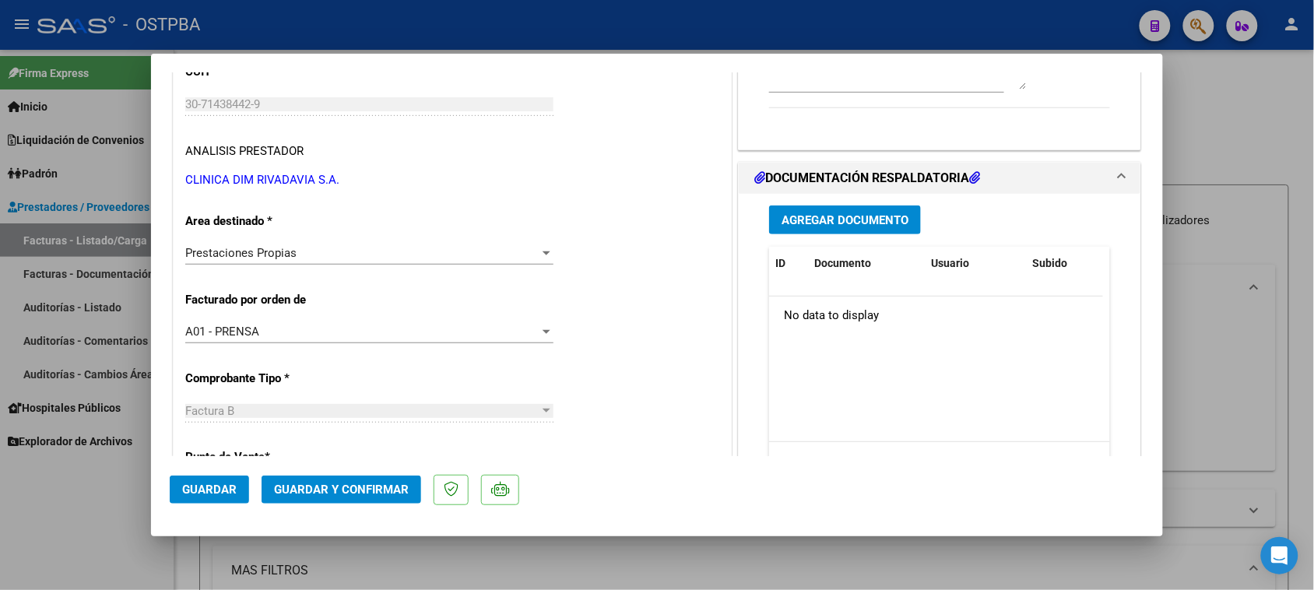
scroll to position [292, 0]
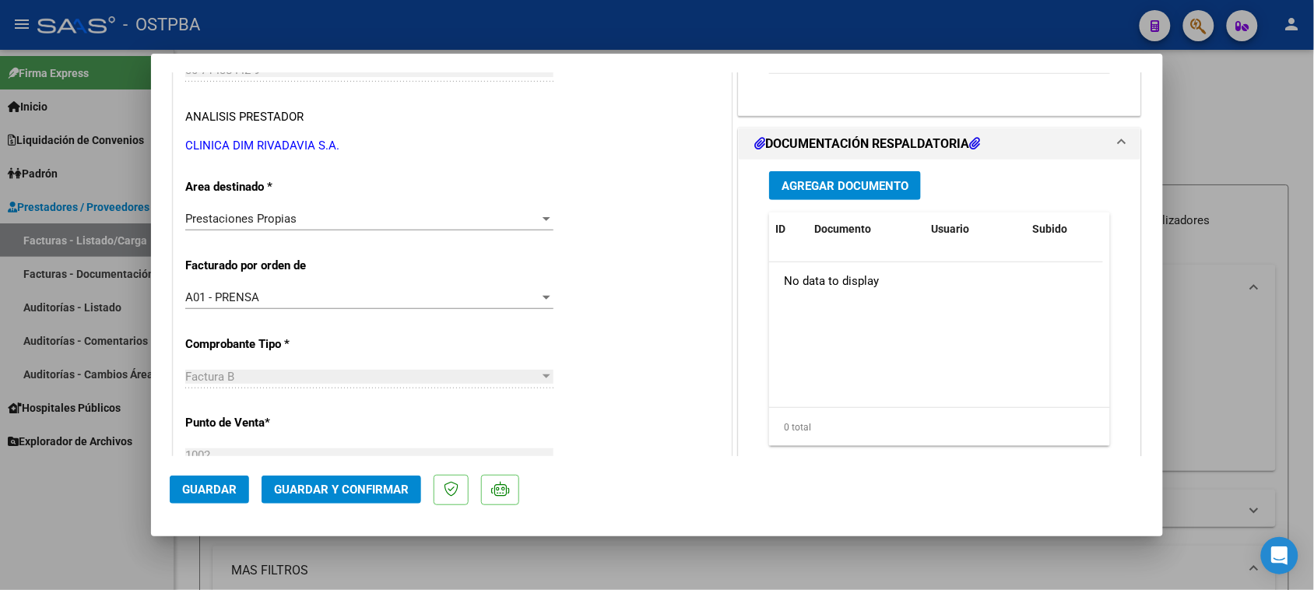
type textarea "HR 127153"
click at [865, 184] on span "Agregar Documento" at bounding box center [845, 186] width 127 height 14
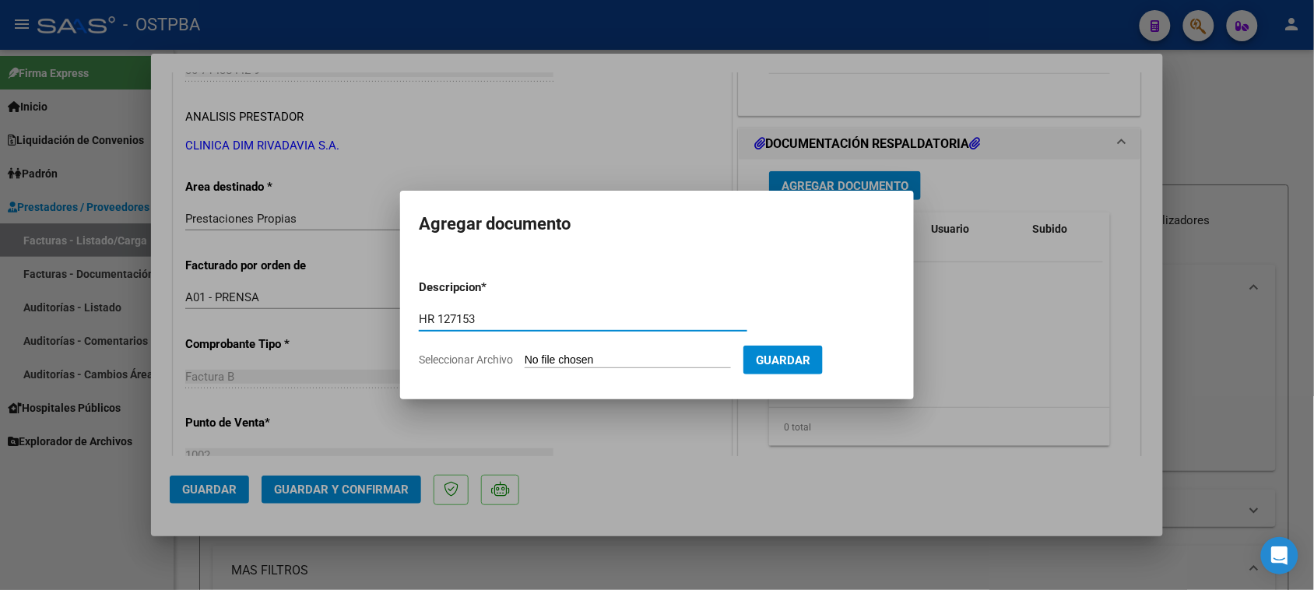
type input "HR 127153"
click at [525, 353] on input "Seleccionar Archivo" at bounding box center [628, 360] width 206 height 15
type input "C:\fakepath\HR 127153.pdf"
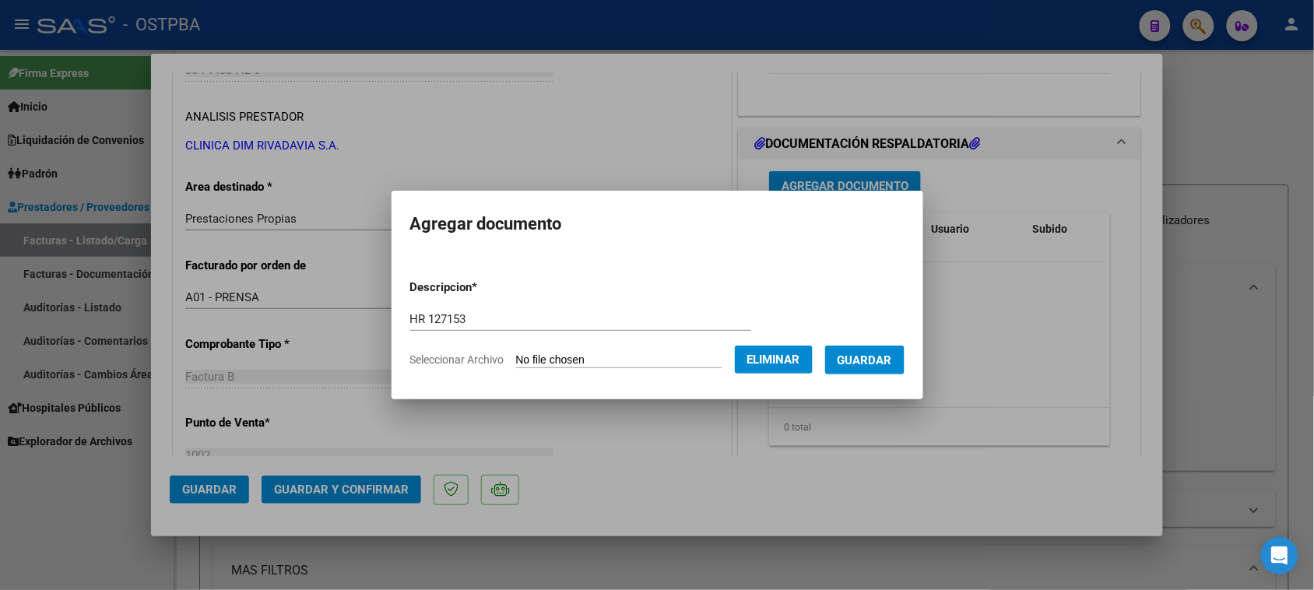
click at [897, 367] on button "Guardar" at bounding box center [864, 360] width 79 height 29
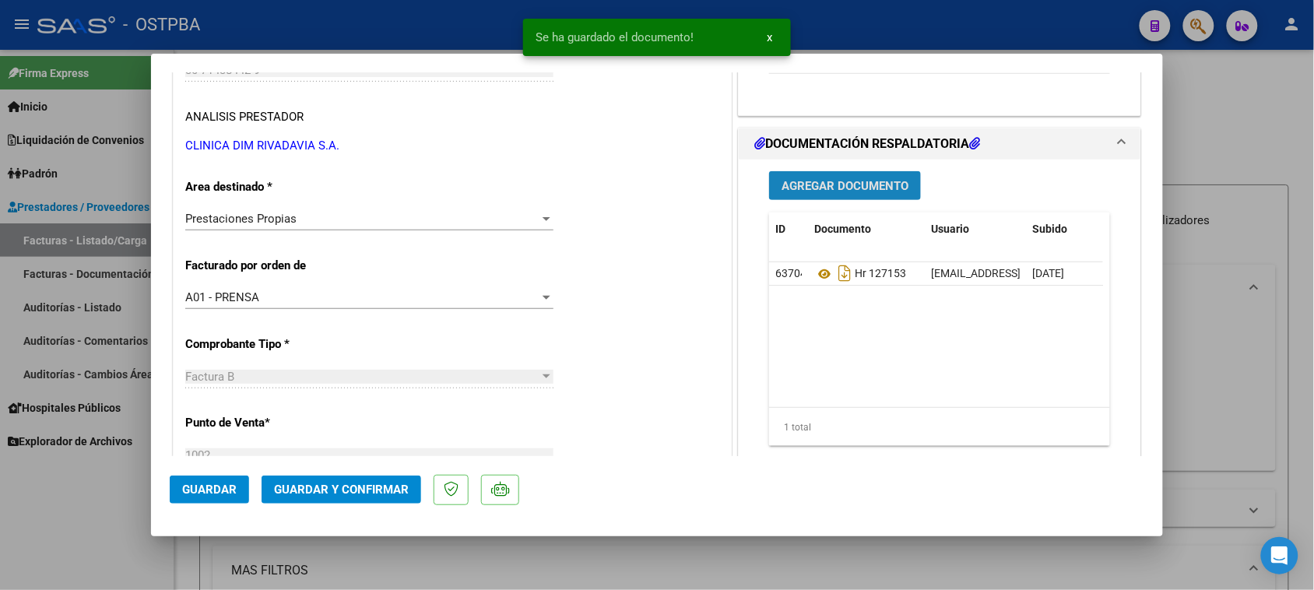
click at [841, 184] on span "Agregar Documento" at bounding box center [845, 186] width 127 height 14
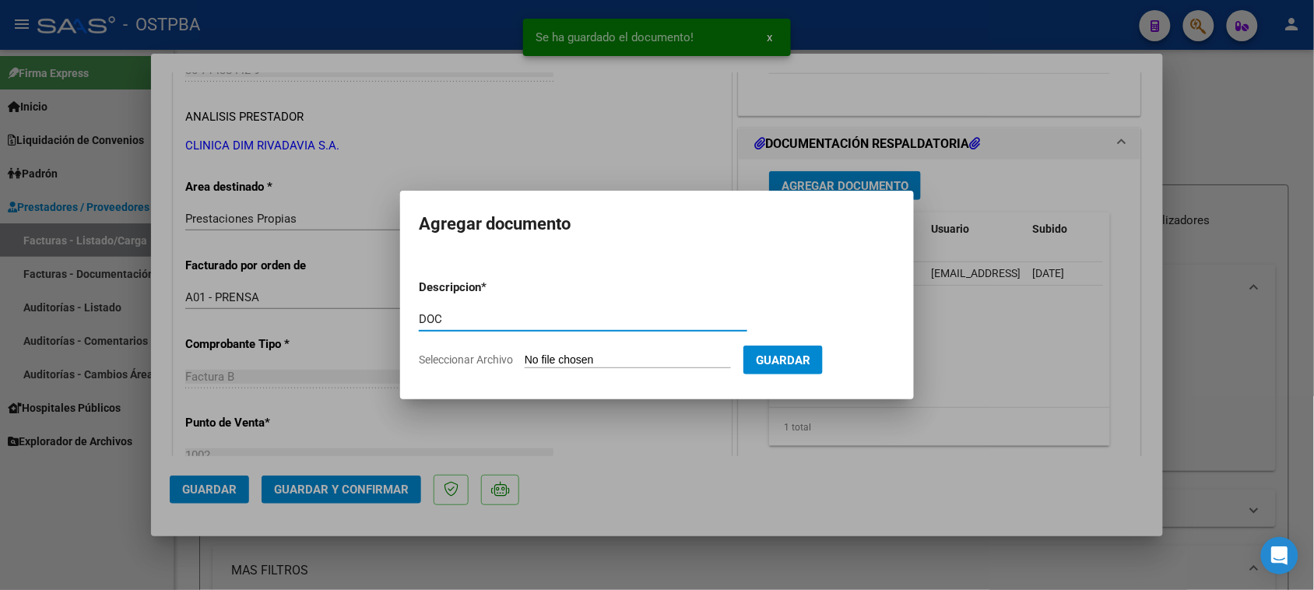
type input "DOC"
click at [525, 353] on input "Seleccionar Archivo" at bounding box center [628, 360] width 206 height 15
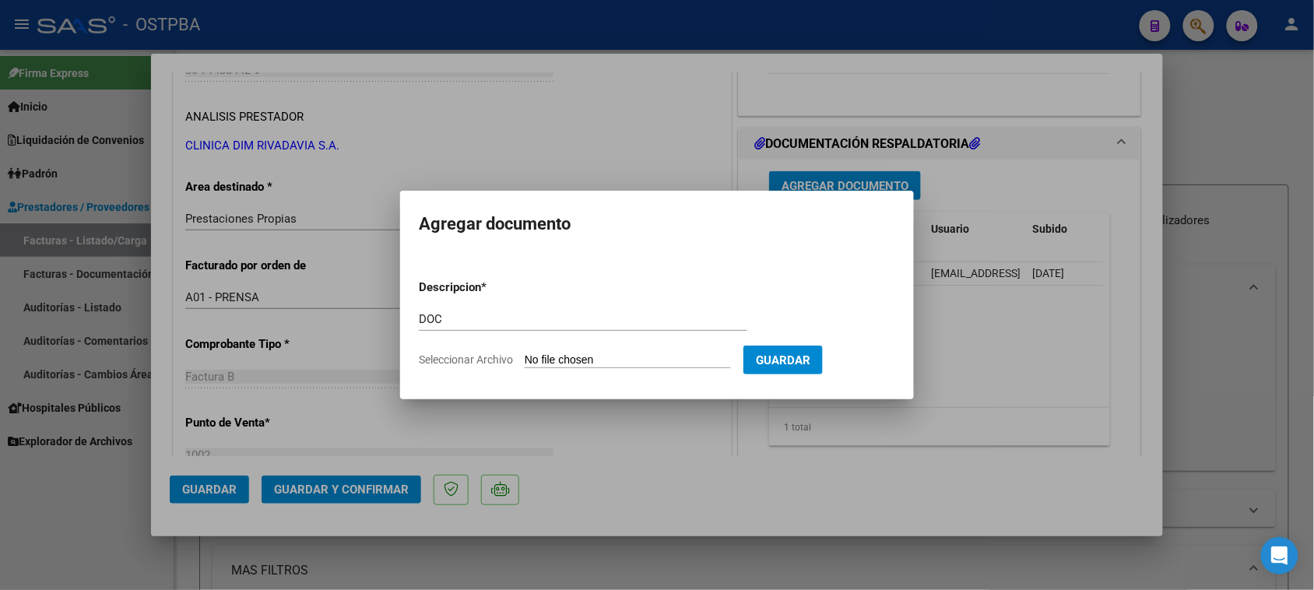
type input "C:\fakepath\BONOS 5464.zip"
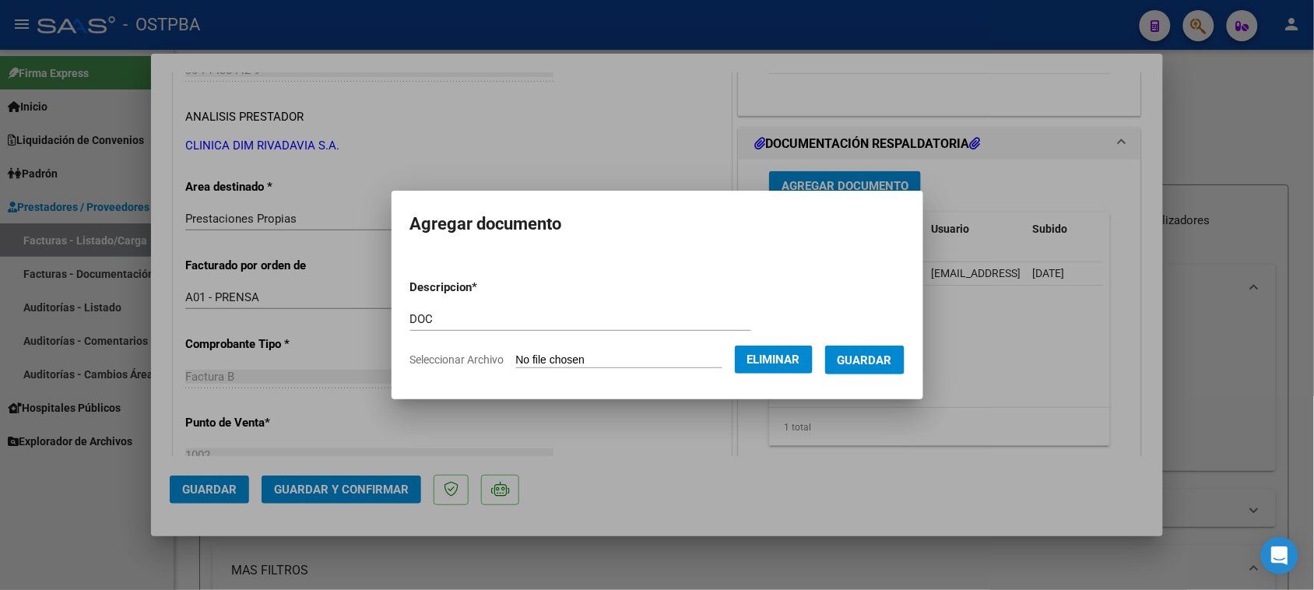
drag, startPoint x: 887, startPoint y: 360, endPoint x: 855, endPoint y: 359, distance: 32.7
click at [886, 360] on span "Guardar" at bounding box center [865, 360] width 54 height 14
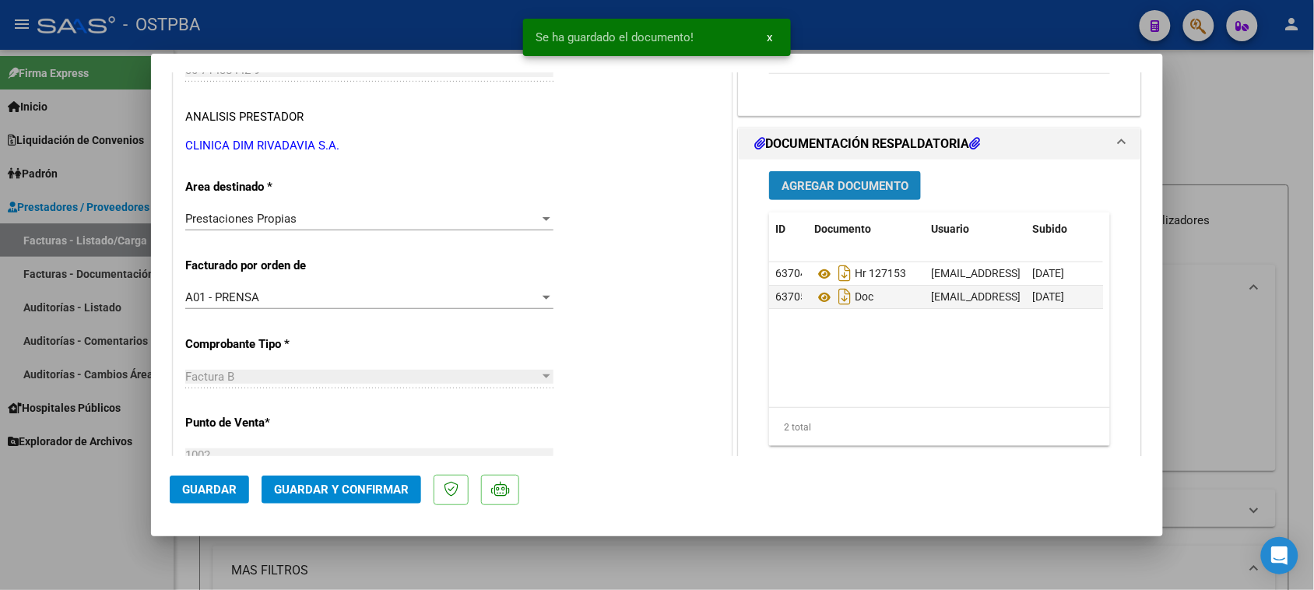
click at [798, 179] on span "Agregar Documento" at bounding box center [845, 186] width 127 height 14
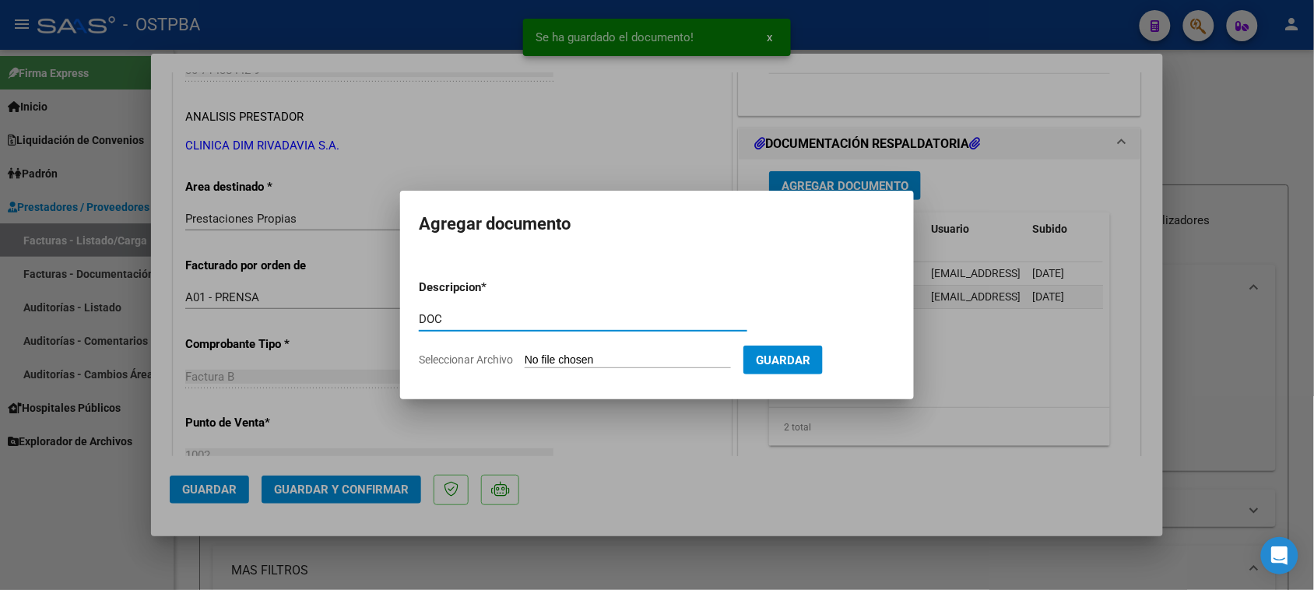
type input "DOC"
click at [525, 353] on input "Seleccionar Archivo" at bounding box center [628, 360] width 206 height 15
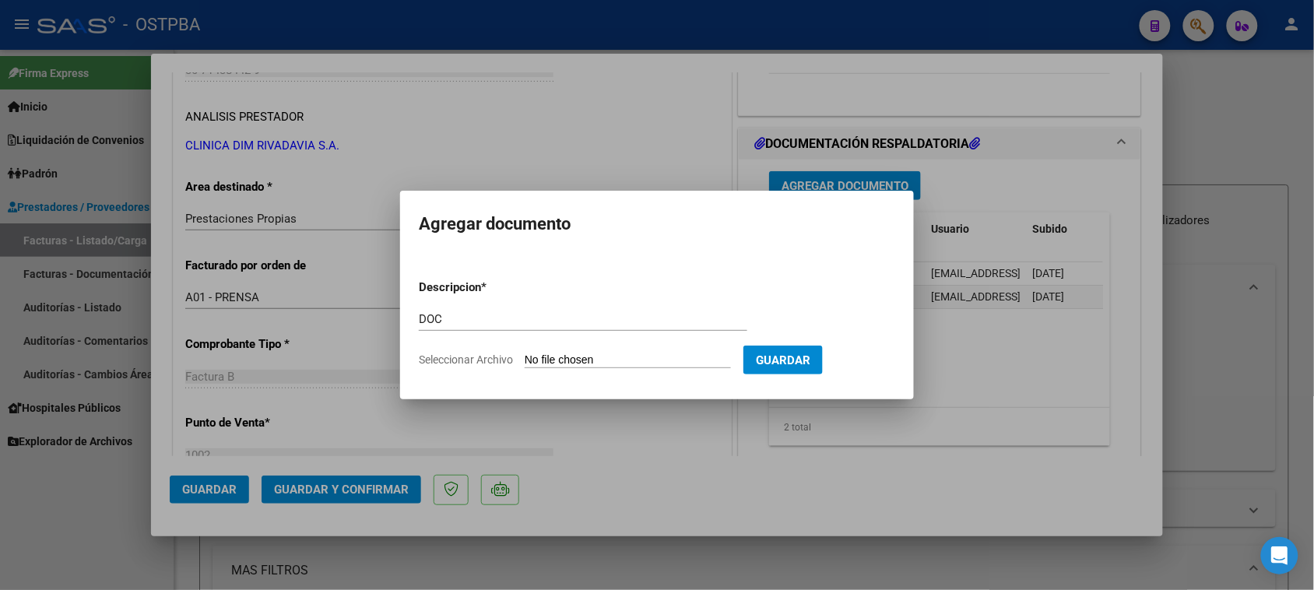
type input "C:\fakepath\INF Y ORDENES 5464.zip"
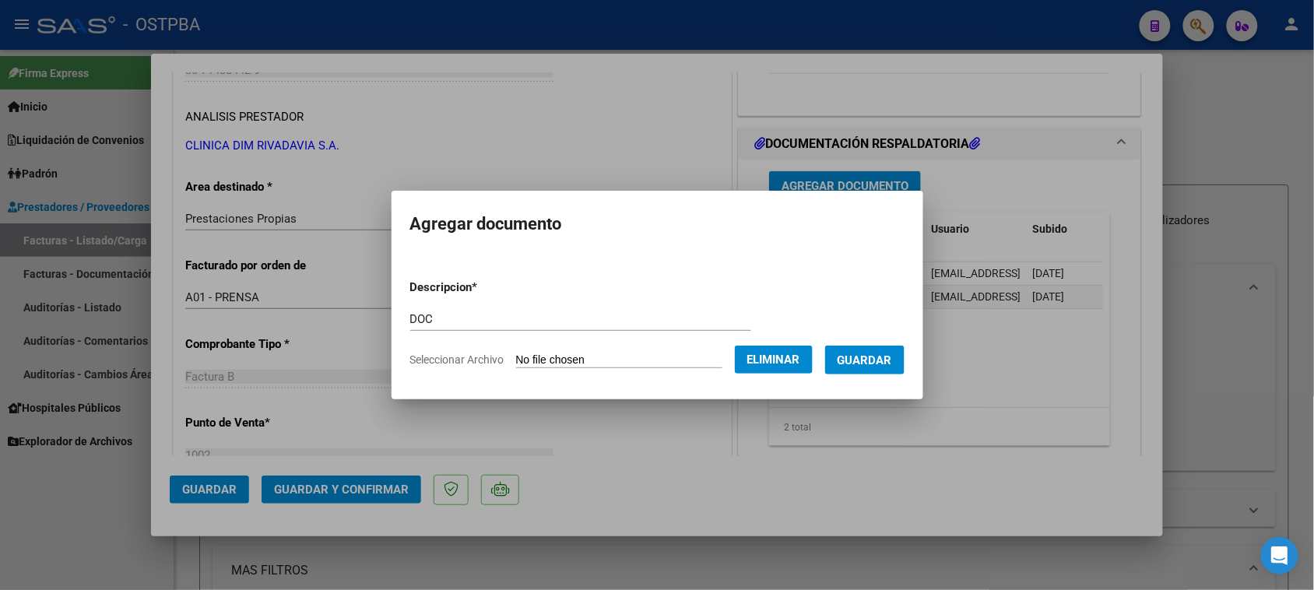
click at [873, 362] on span "Guardar" at bounding box center [865, 360] width 54 height 14
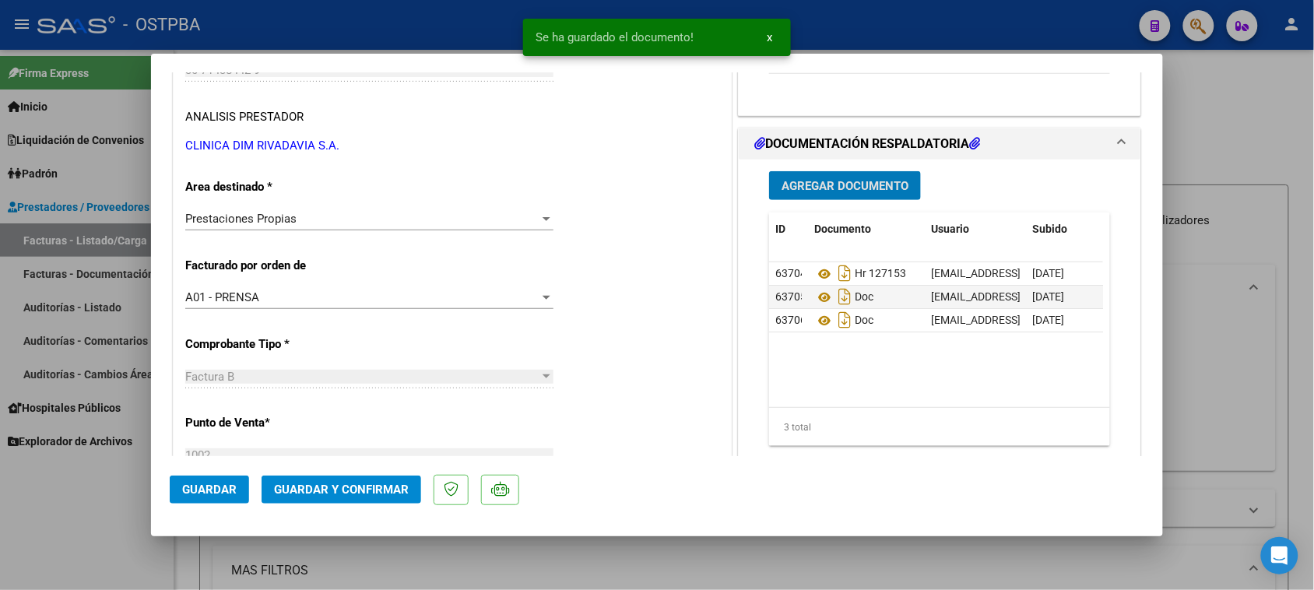
click at [360, 488] on span "Guardar y Confirmar" at bounding box center [341, 490] width 135 height 14
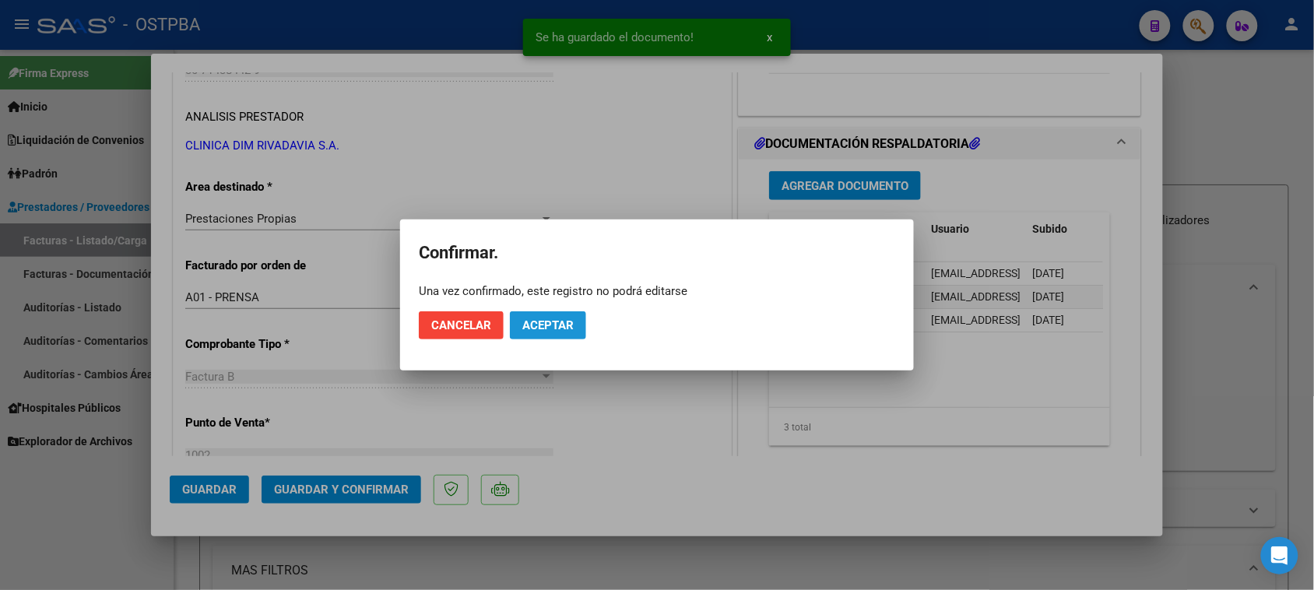
click at [539, 323] on span "Aceptar" at bounding box center [547, 325] width 51 height 14
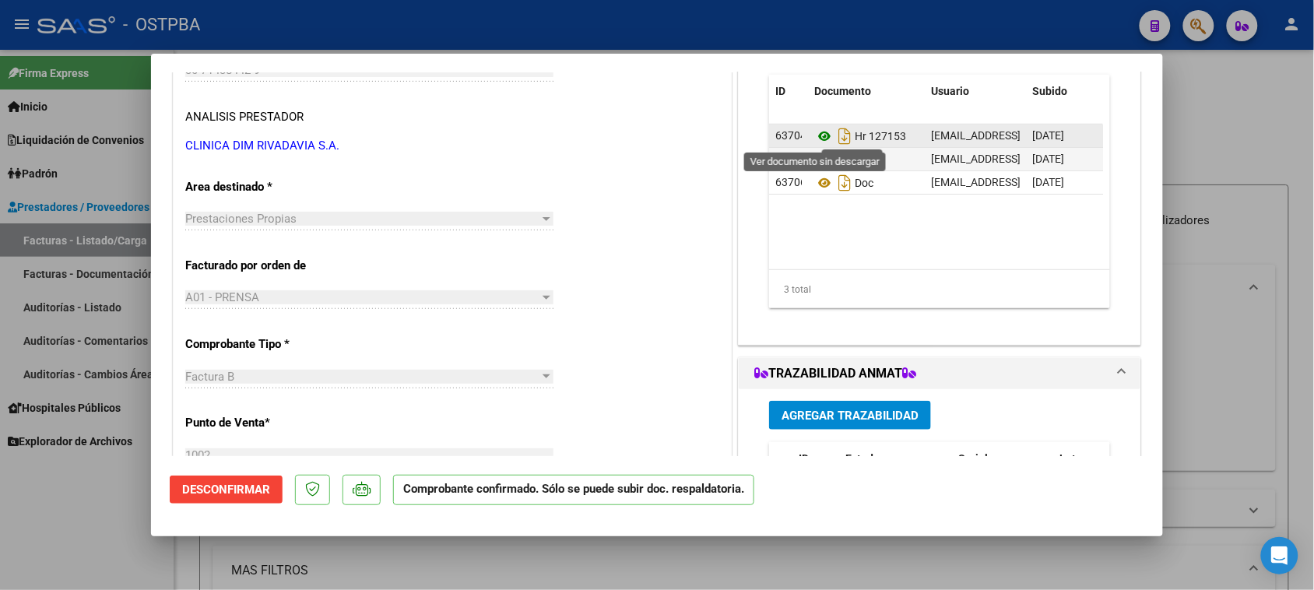
click at [814, 136] on icon at bounding box center [824, 136] width 20 height 19
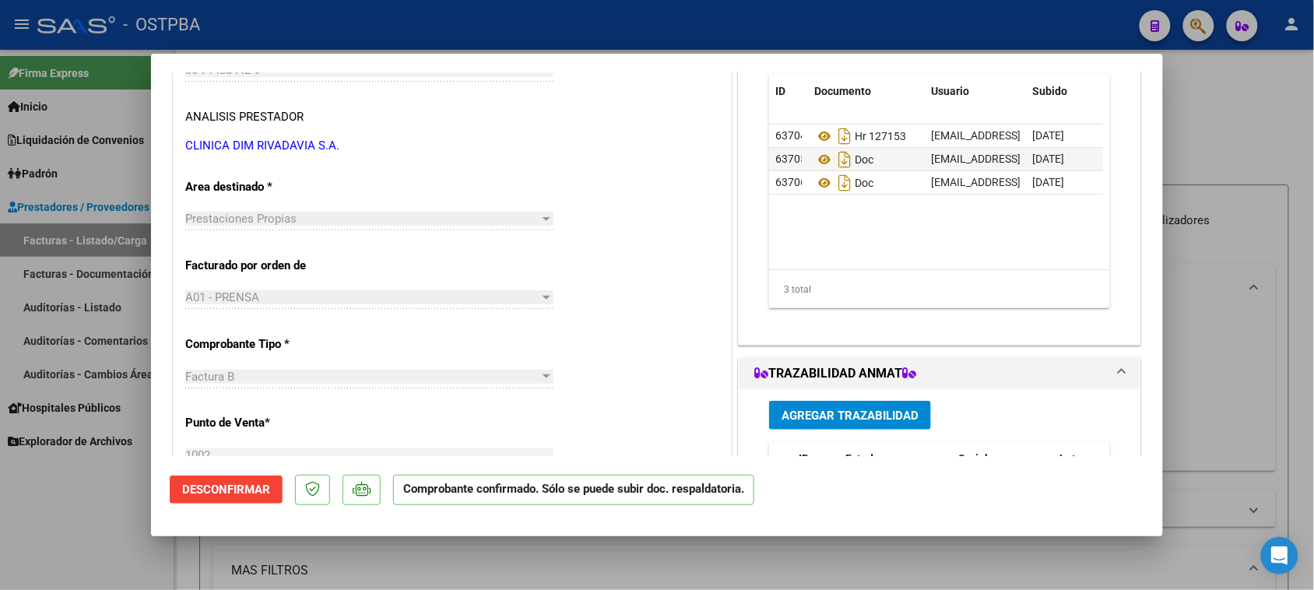
scroll to position [0, 0]
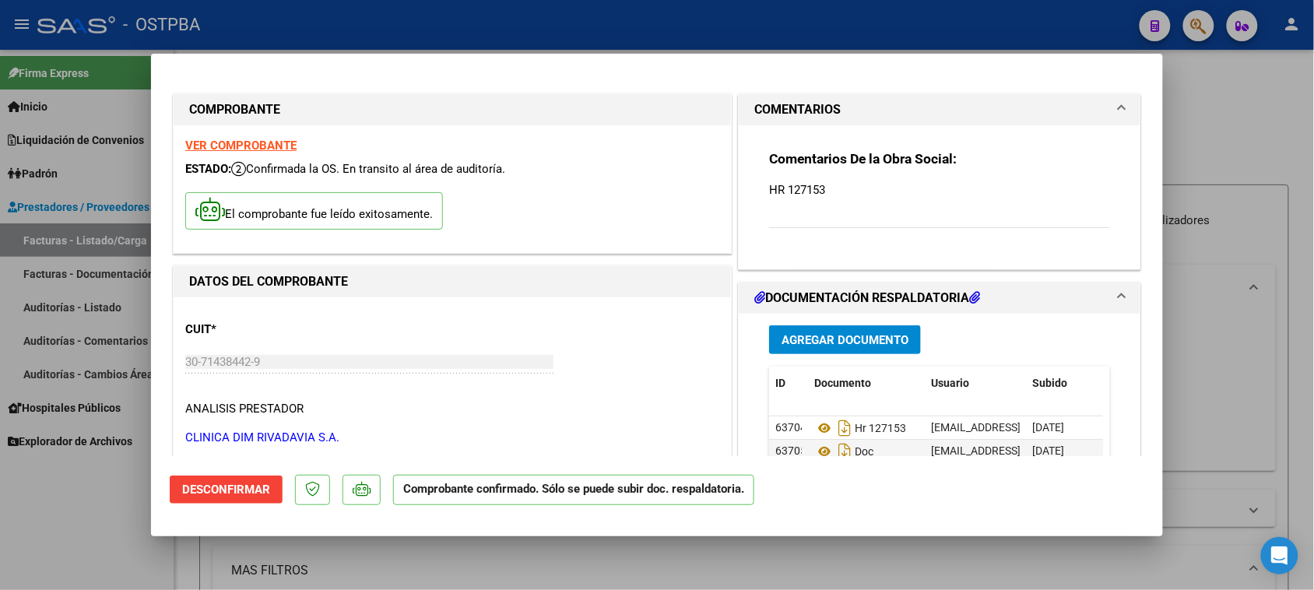
click at [251, 146] on strong "VER COMPROBANTE" at bounding box center [240, 146] width 111 height 14
click at [33, 539] on div at bounding box center [657, 295] width 1314 height 590
type input "$ 0,00"
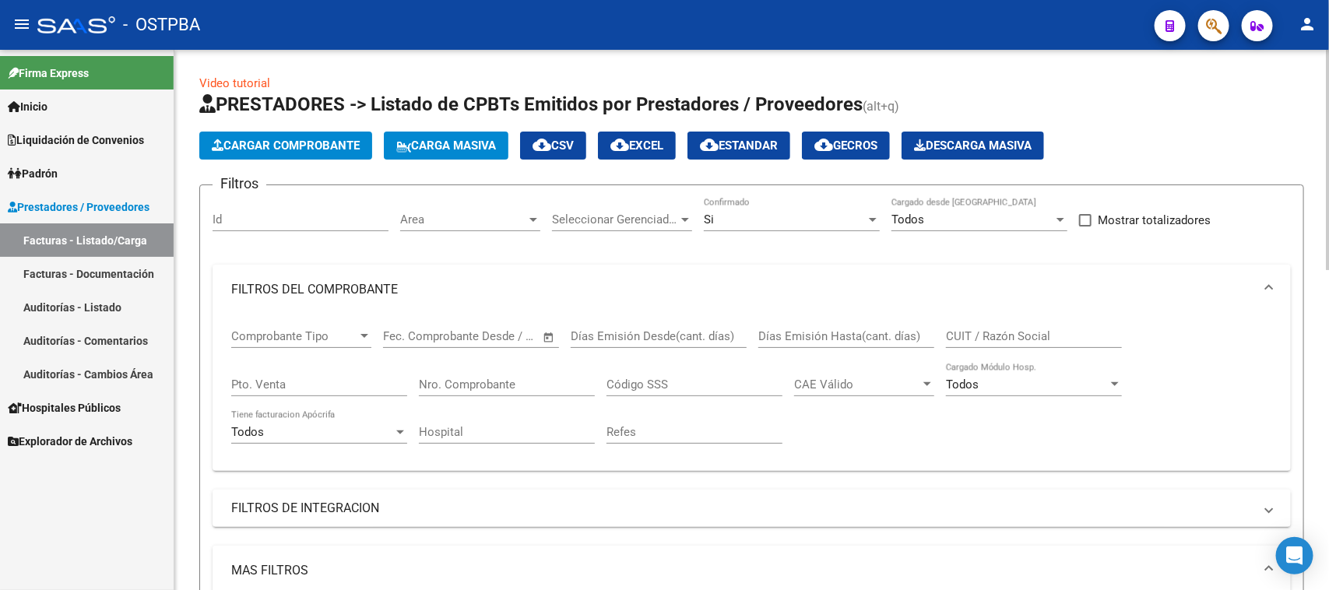
click at [290, 146] on span "Cargar Comprobante" at bounding box center [286, 146] width 148 height 14
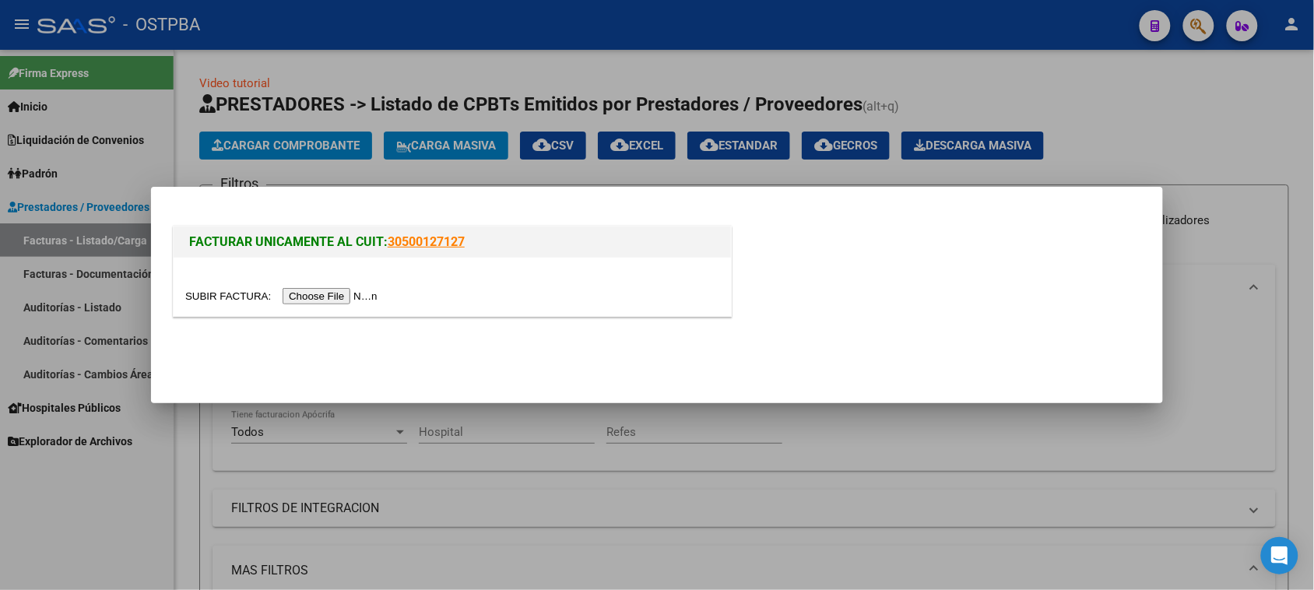
click at [368, 298] on input "file" at bounding box center [283, 296] width 197 height 16
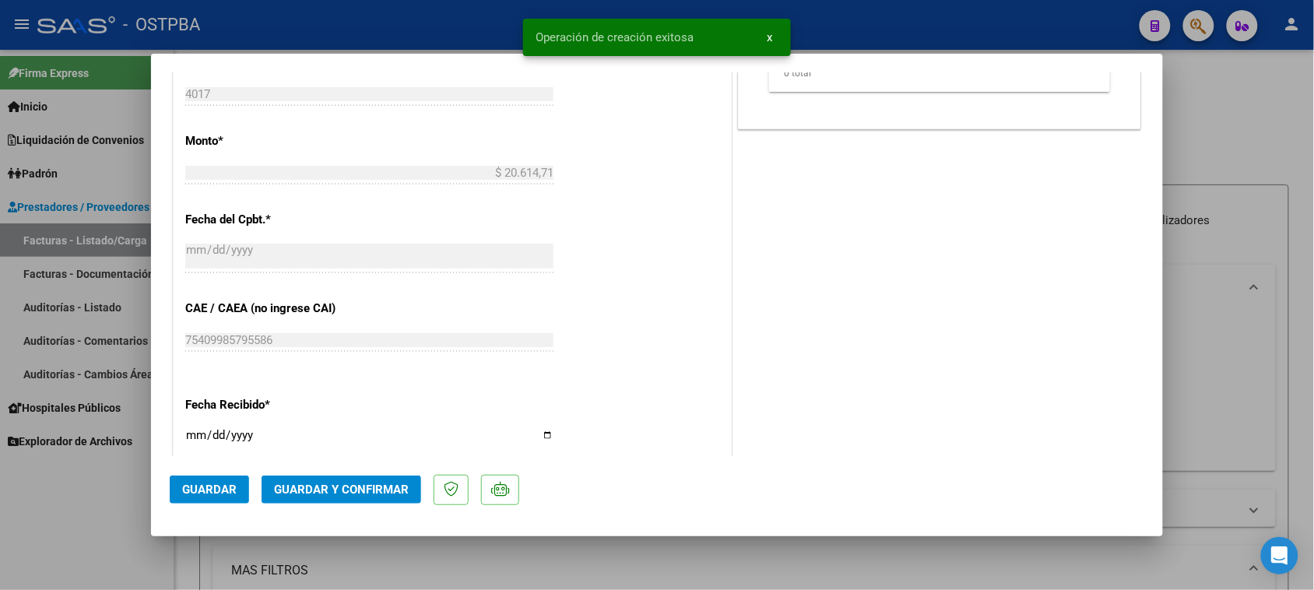
scroll to position [778, 0]
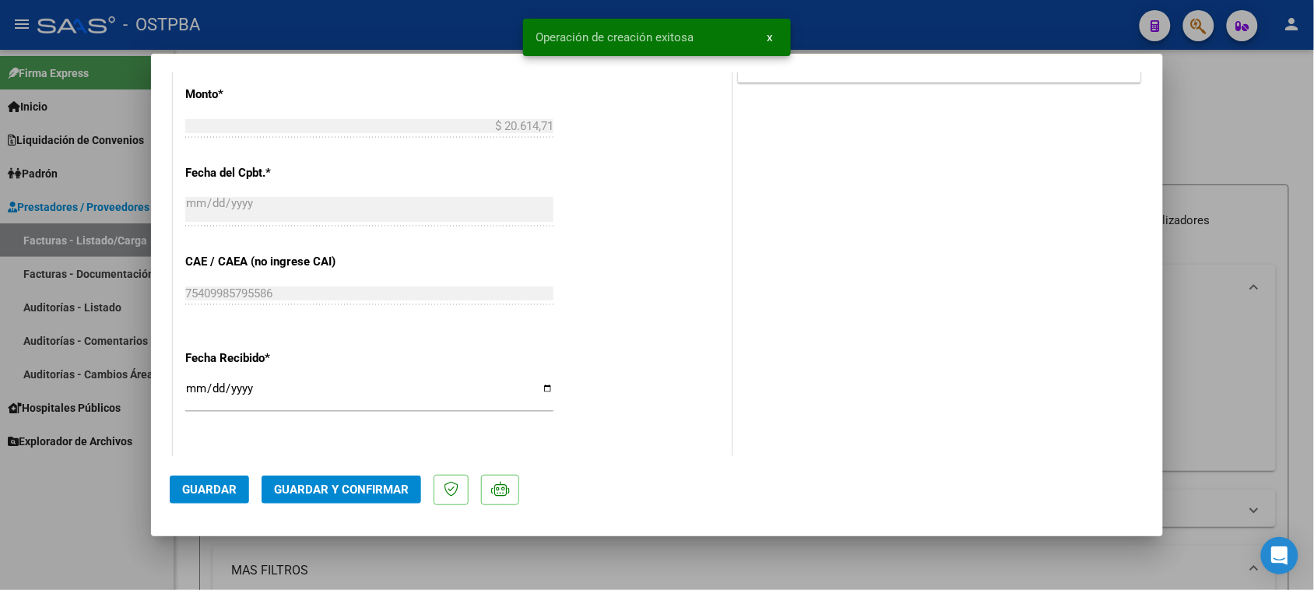
click at [197, 389] on input "[DATE]" at bounding box center [369, 394] width 368 height 25
type input "2025-10-08"
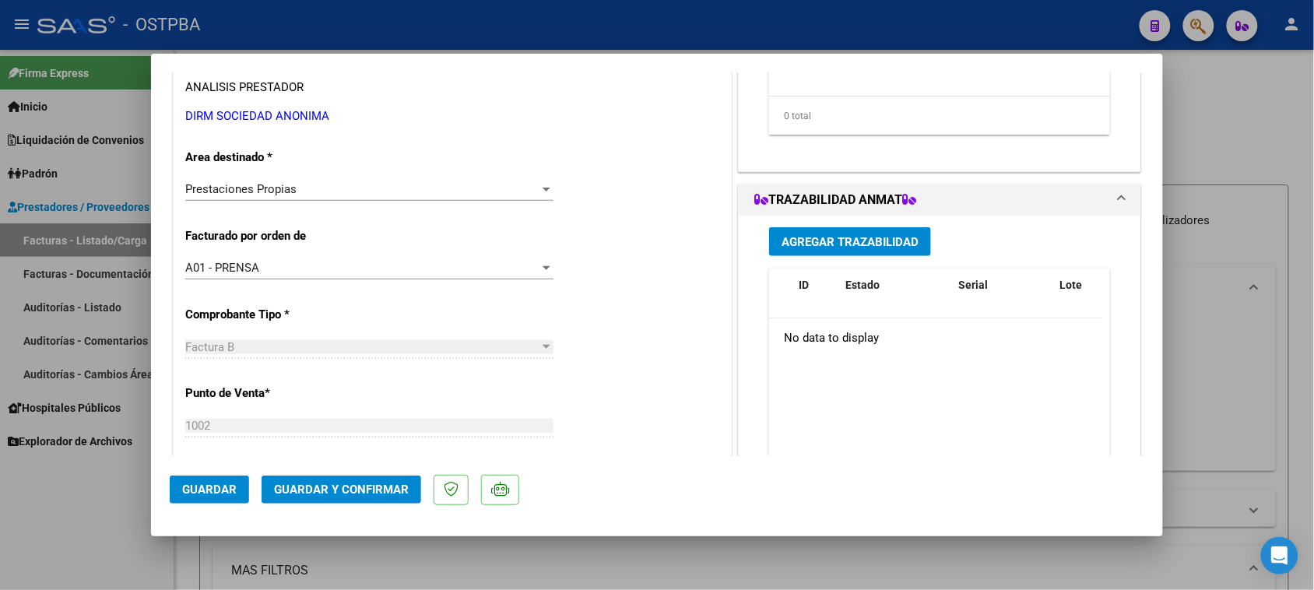
scroll to position [0, 0]
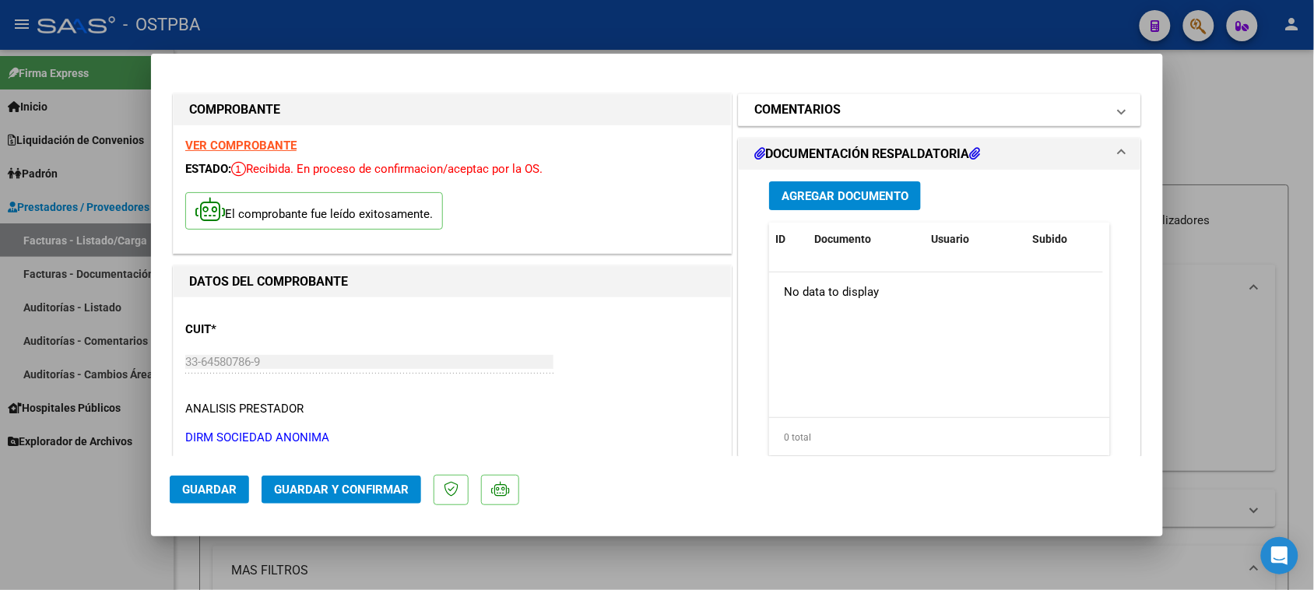
click at [905, 115] on mat-panel-title "COMENTARIOS" at bounding box center [930, 109] width 352 height 19
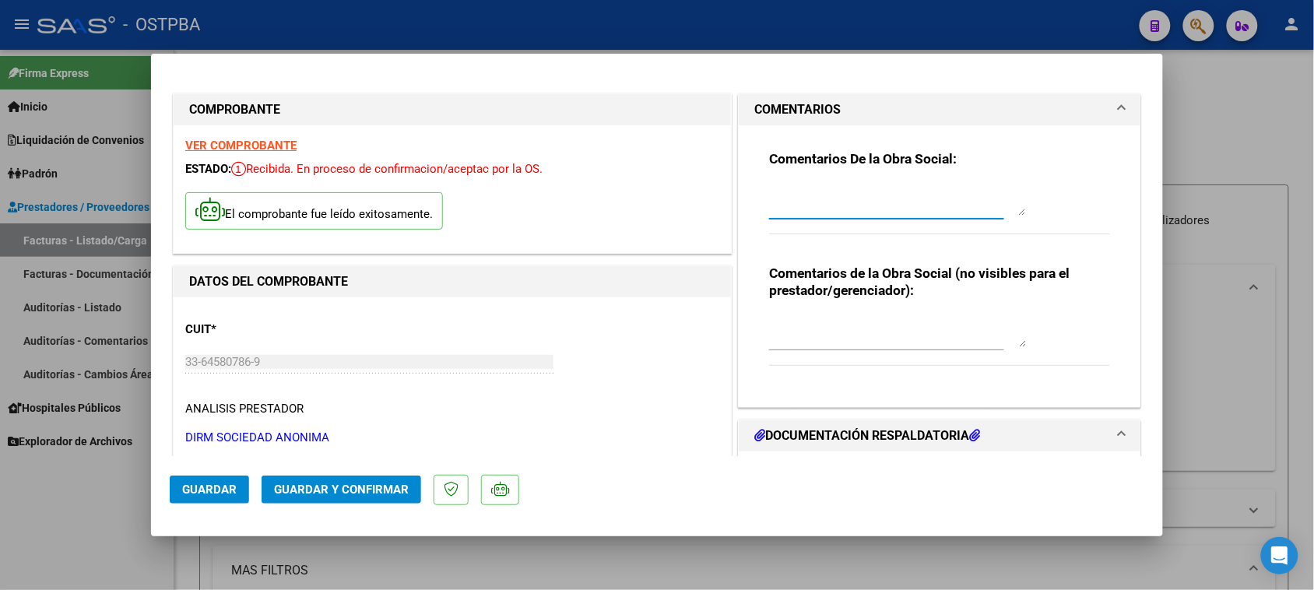
click at [858, 211] on textarea at bounding box center [897, 199] width 257 height 31
type textarea "HR 127152"
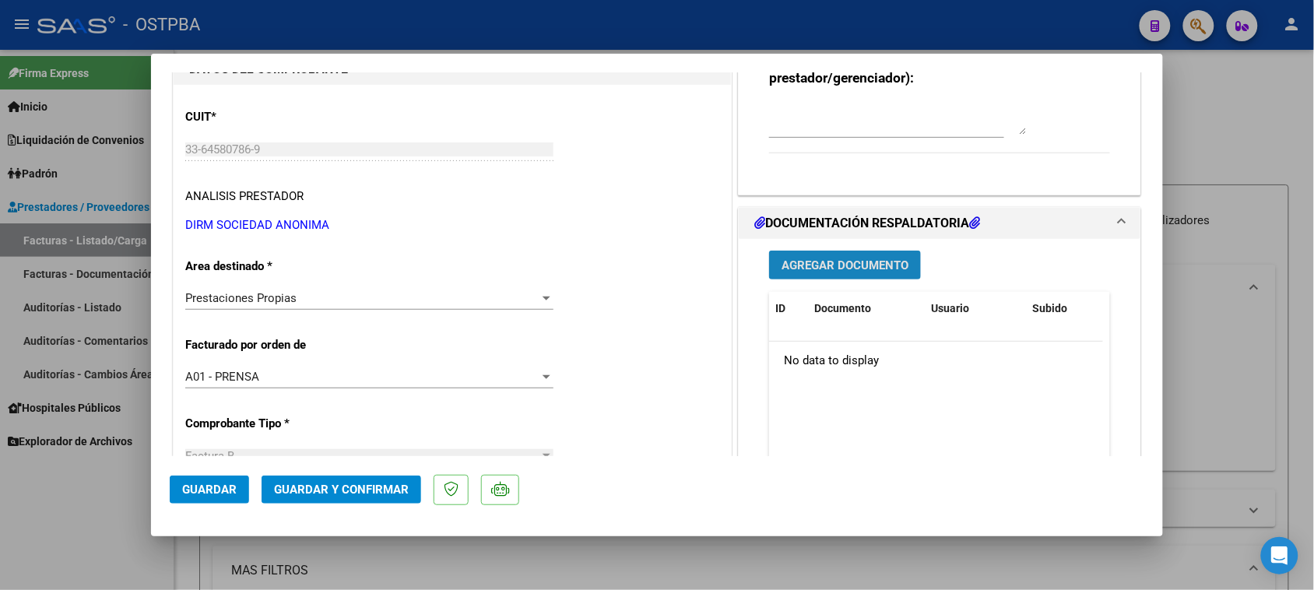
click at [817, 267] on span "Agregar Documento" at bounding box center [845, 265] width 127 height 14
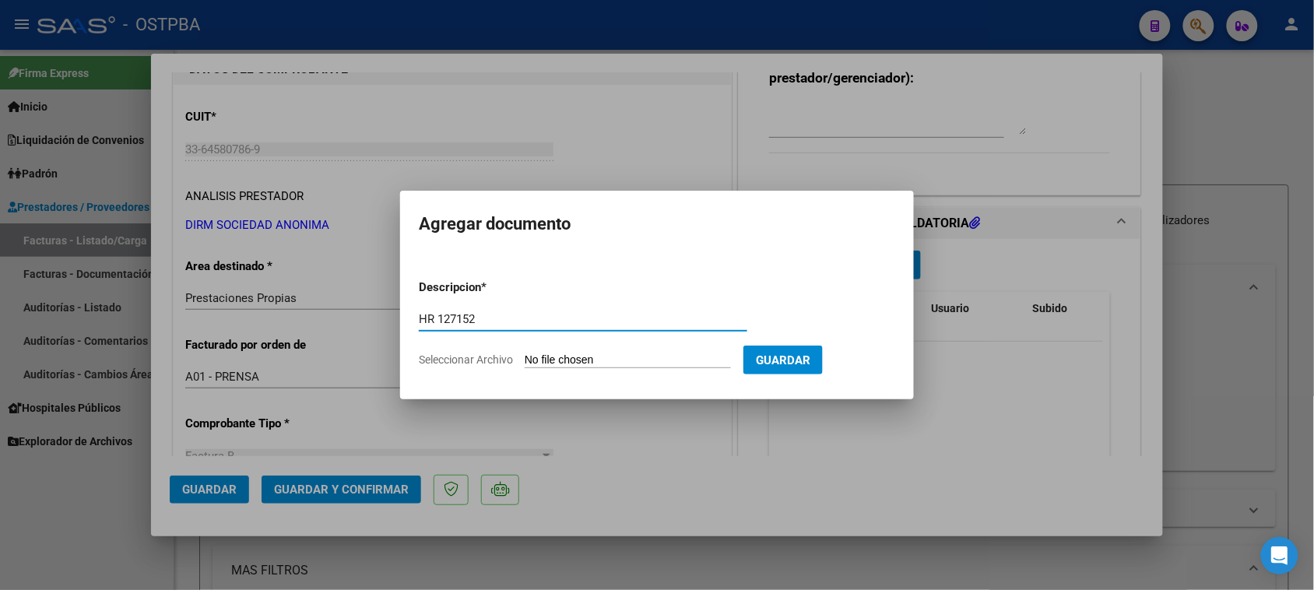
type input "HR 127152"
click at [525, 353] on input "Seleccionar Archivo" at bounding box center [628, 360] width 206 height 15
type input "C:\fakepath\HR 127152.pdf"
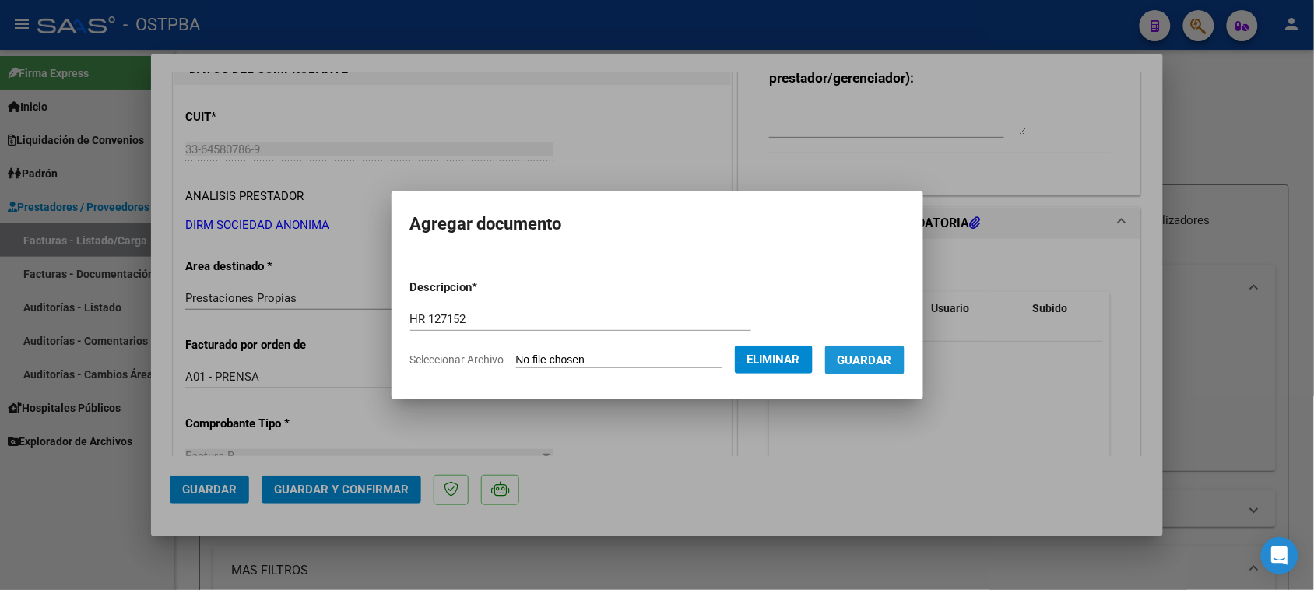
drag, startPoint x: 909, startPoint y: 367, endPoint x: 901, endPoint y: 367, distance: 7.8
click at [905, 367] on button "Guardar" at bounding box center [864, 360] width 79 height 29
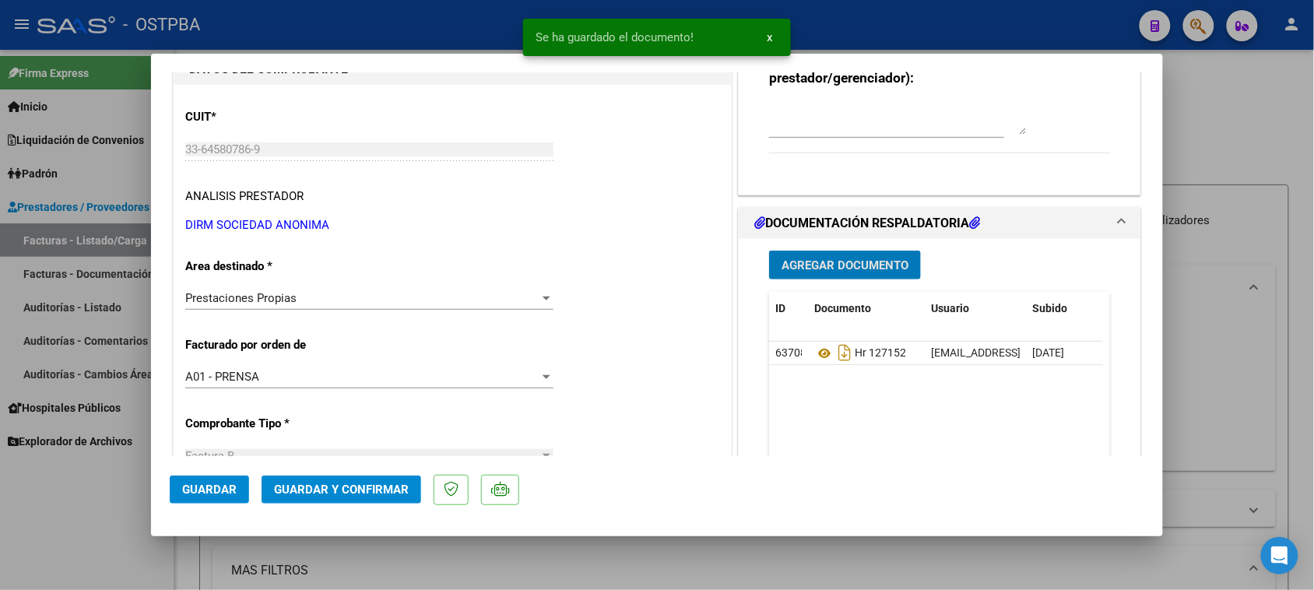
click at [855, 262] on span "Agregar Documento" at bounding box center [845, 265] width 127 height 14
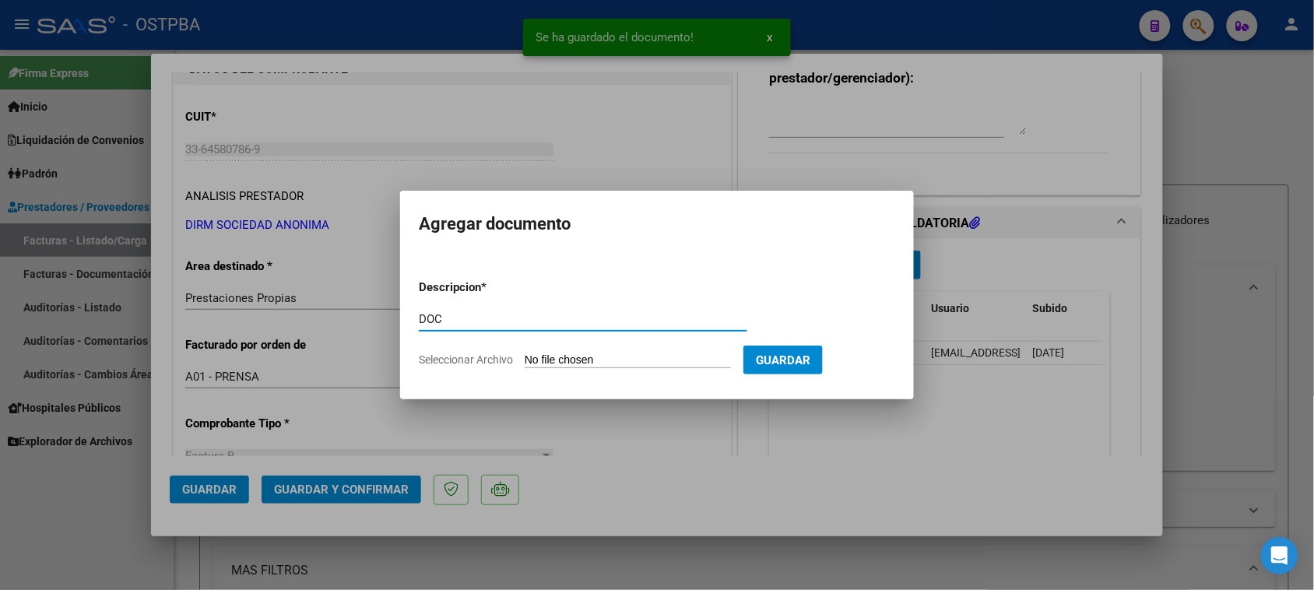
type input "DOC"
click at [525, 353] on input "Seleccionar Archivo" at bounding box center [628, 360] width 206 height 15
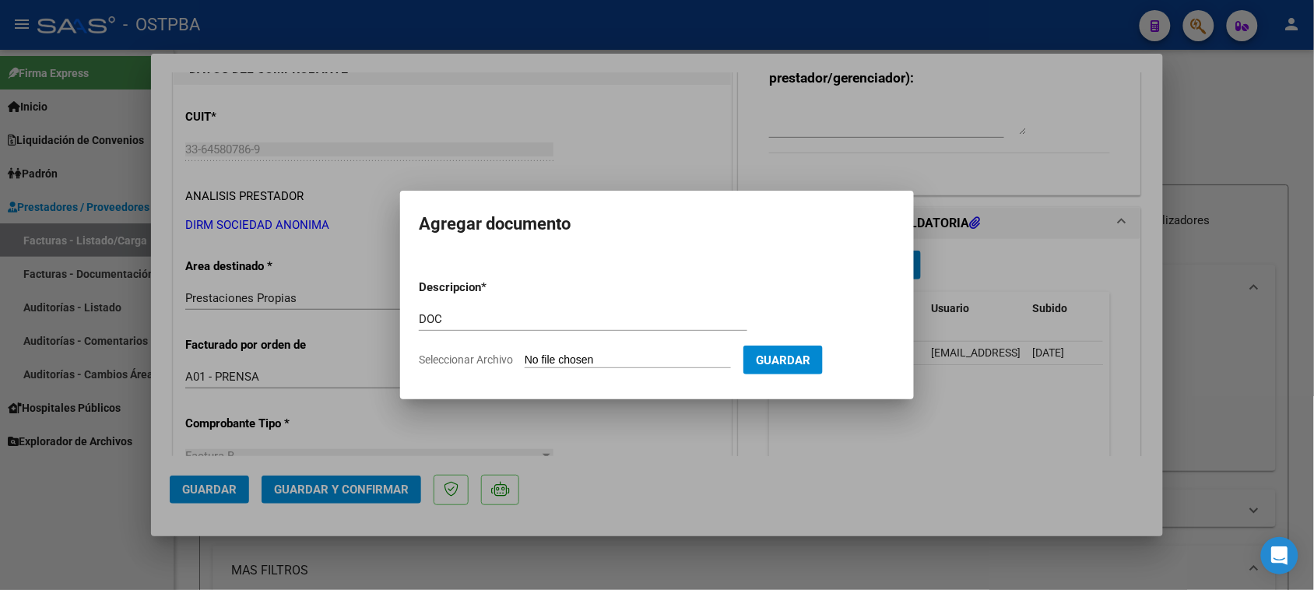
type input "C:\fakepath\BONOS 4017.zip"
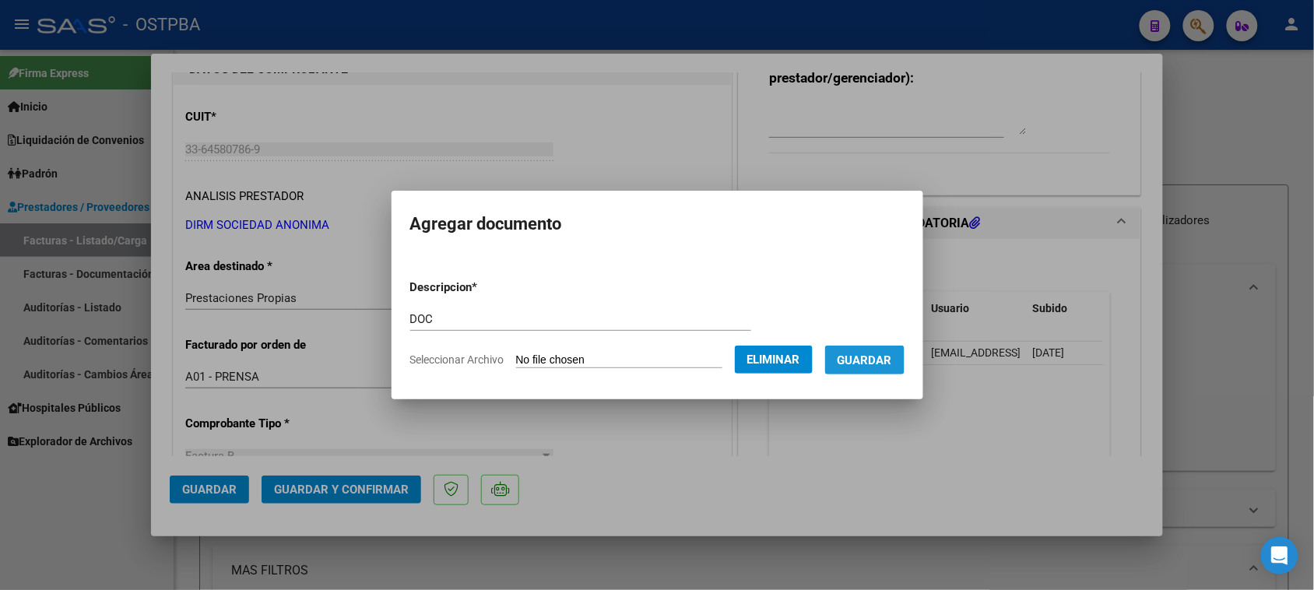
click at [889, 360] on span "Guardar" at bounding box center [865, 360] width 54 height 14
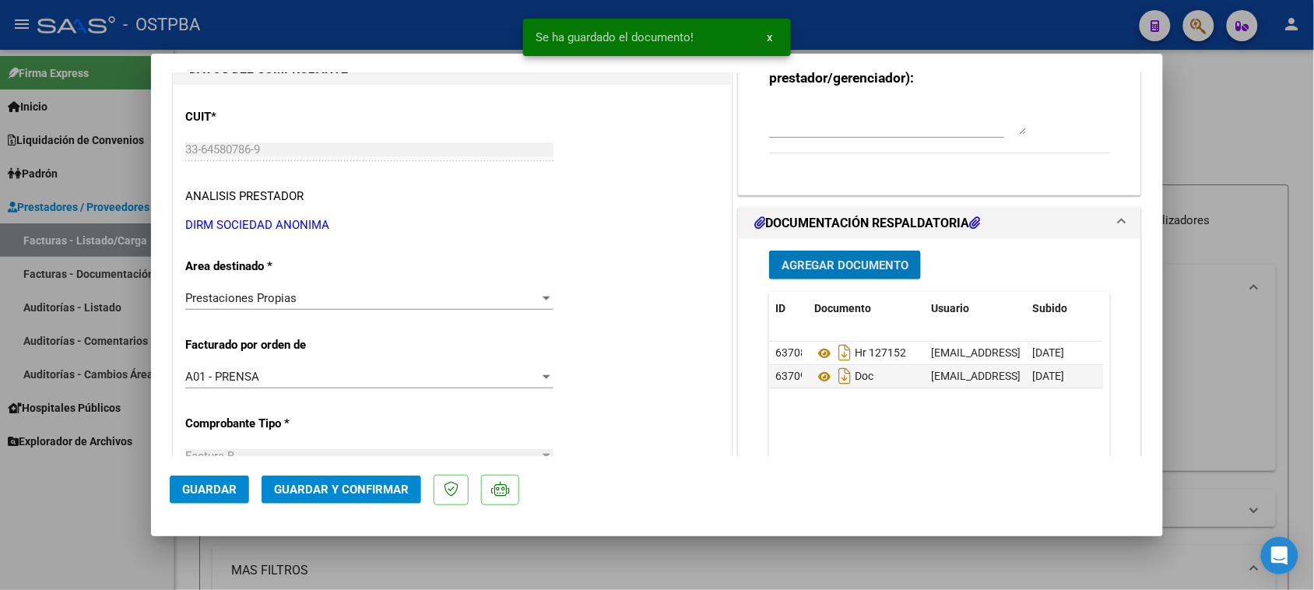
click at [362, 494] on span "Guardar y Confirmar" at bounding box center [341, 490] width 135 height 14
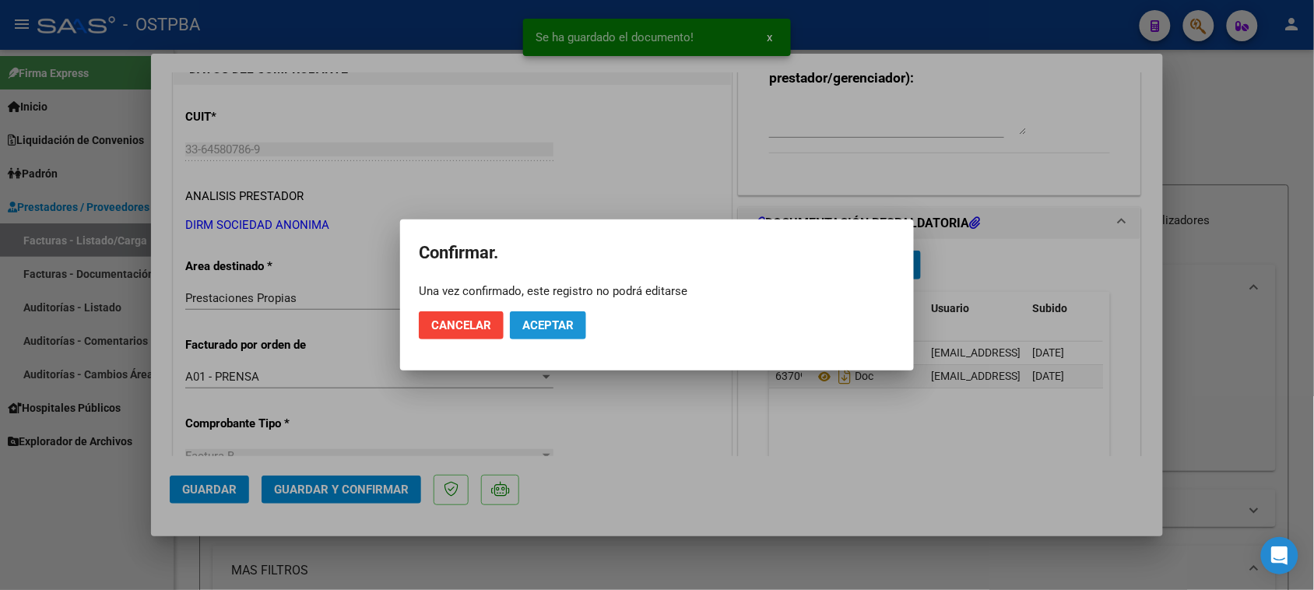
drag, startPoint x: 566, startPoint y: 325, endPoint x: 462, endPoint y: 383, distance: 119.2
click at [563, 325] on span "Aceptar" at bounding box center [547, 325] width 51 height 14
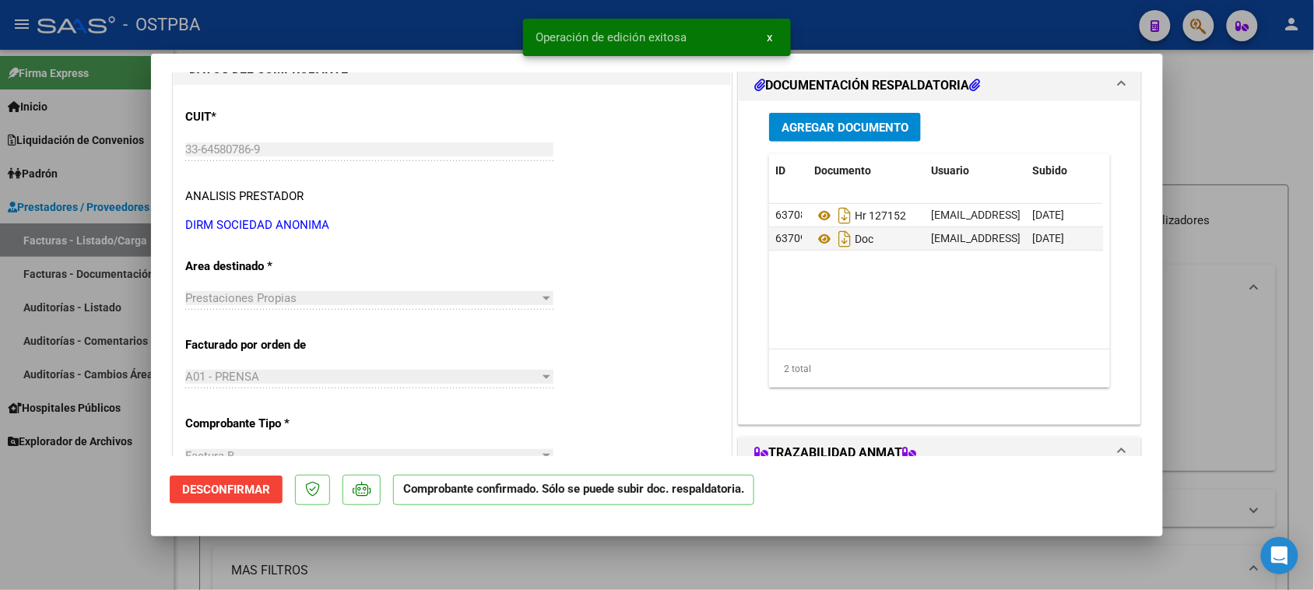
scroll to position [0, 0]
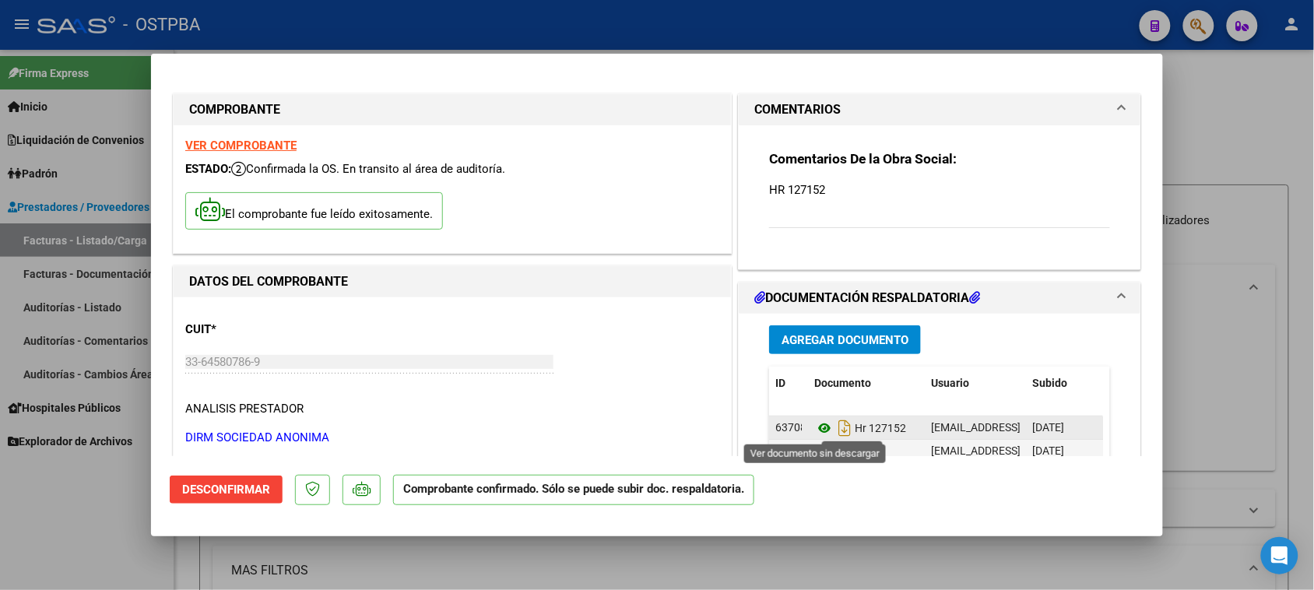
click at [814, 426] on icon at bounding box center [824, 428] width 20 height 19
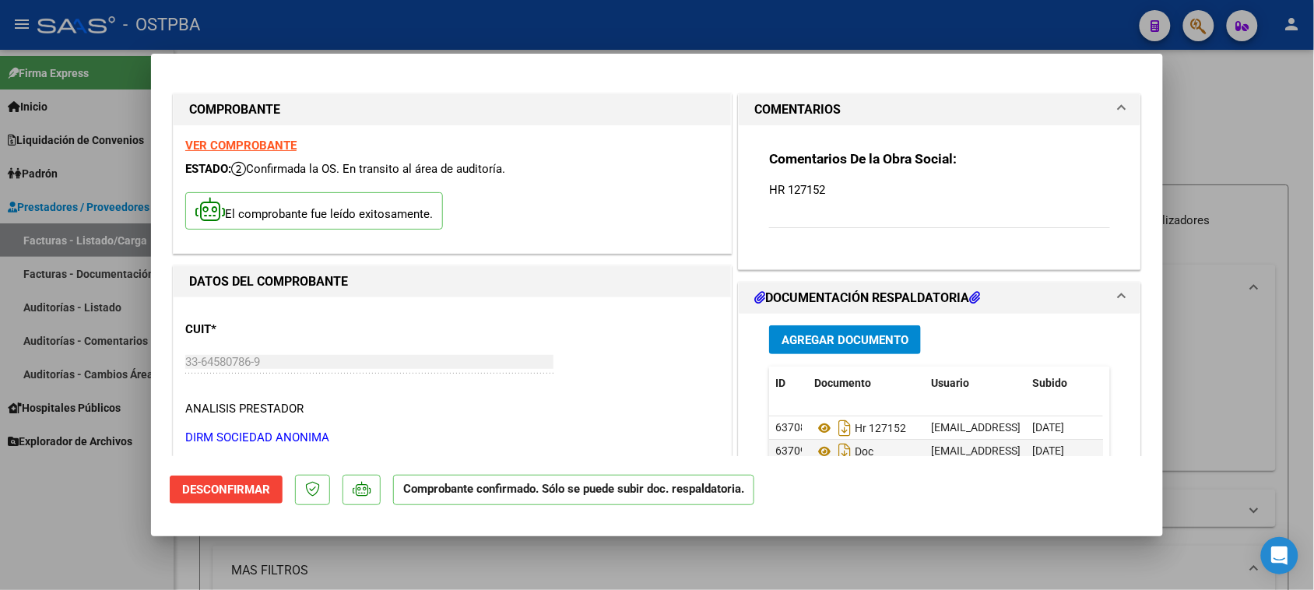
click at [237, 146] on strong "VER COMPROBANTE" at bounding box center [240, 146] width 111 height 14
click at [62, 530] on div at bounding box center [657, 295] width 1314 height 590
type input "$ 0,00"
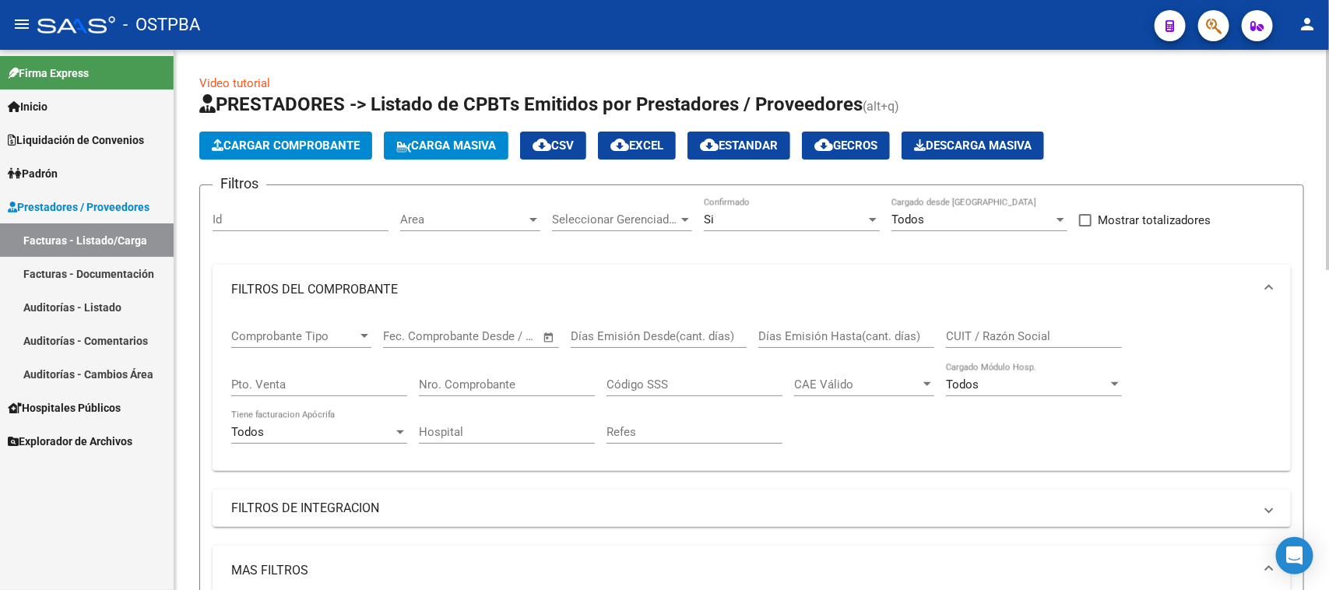
click at [283, 146] on span "Cargar Comprobante" at bounding box center [286, 146] width 148 height 14
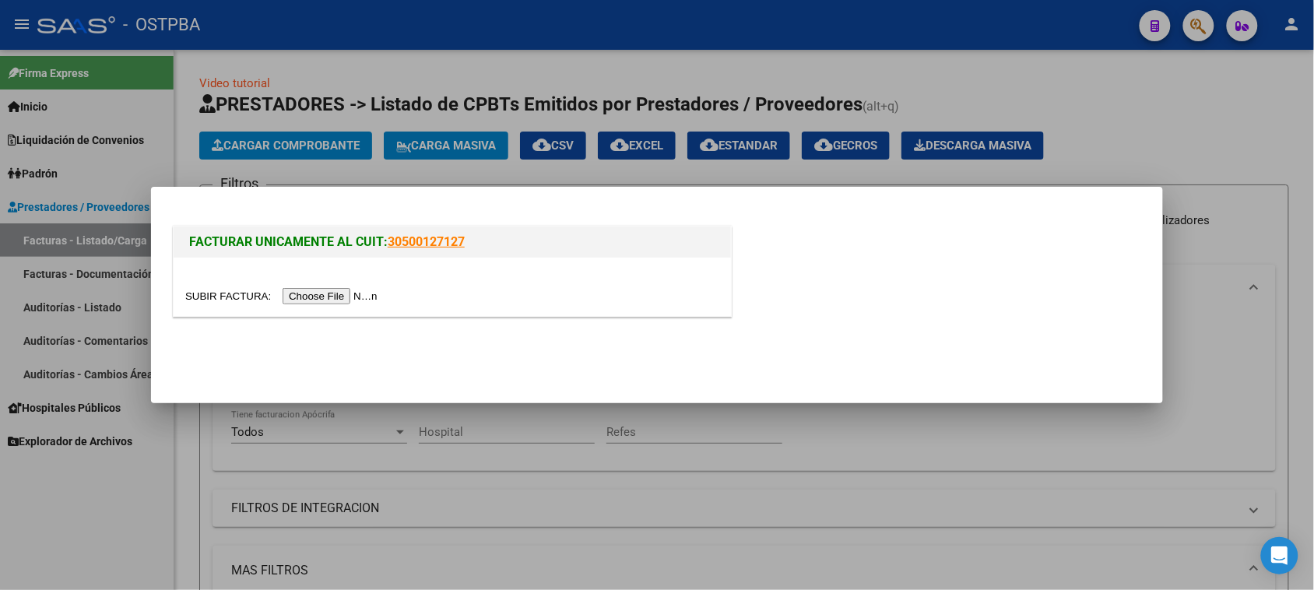
click at [344, 297] on input "file" at bounding box center [283, 296] width 197 height 16
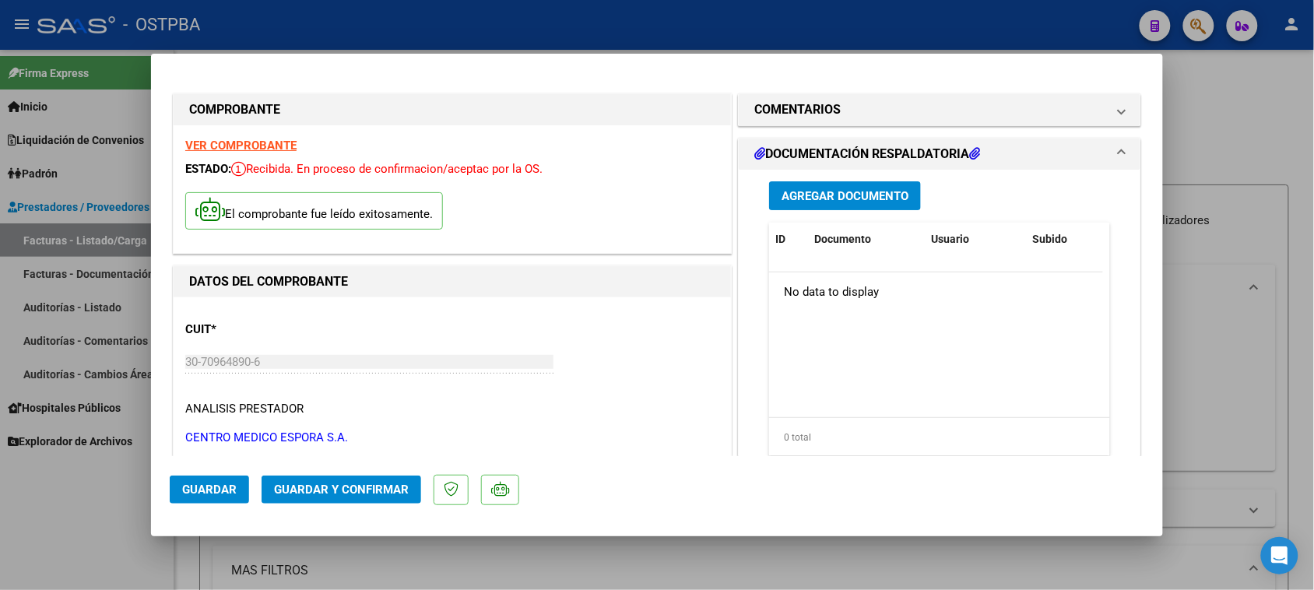
click at [274, 328] on p "CUIT *" at bounding box center [265, 330] width 160 height 18
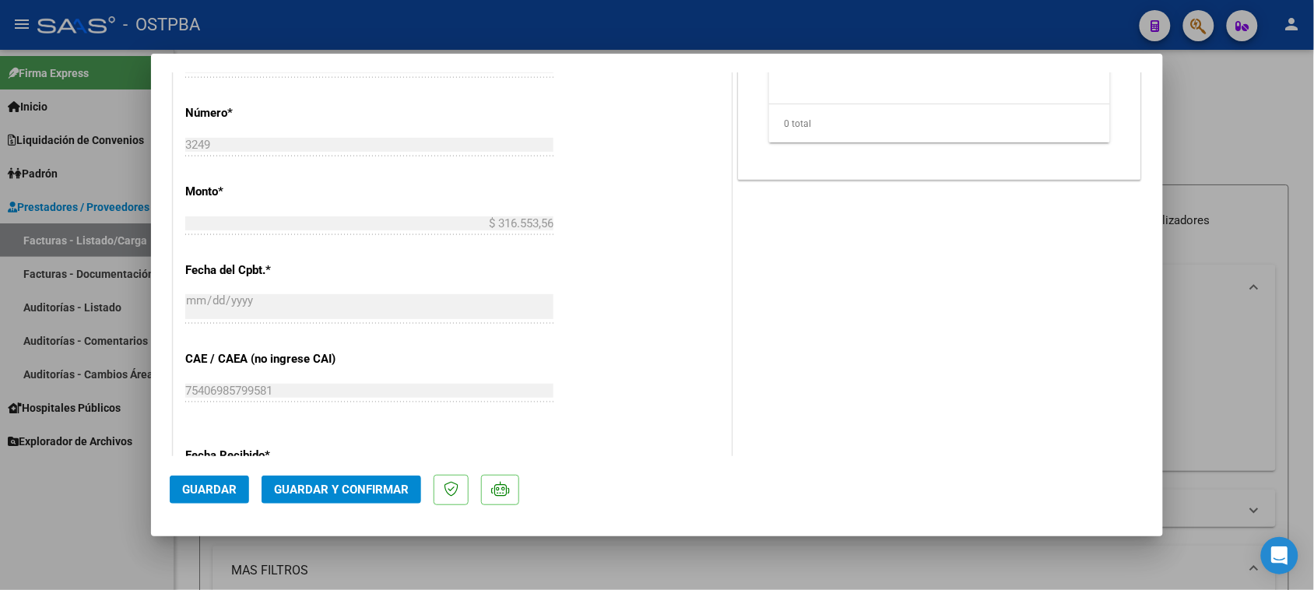
scroll to position [778, 0]
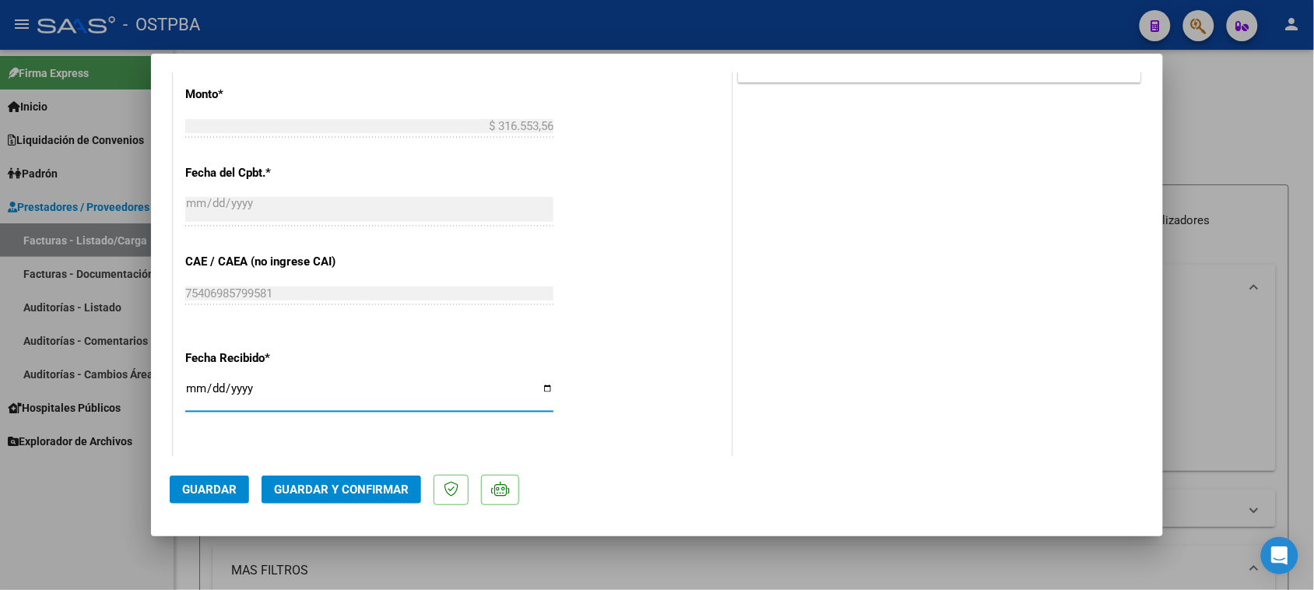
click at [192, 388] on input "[DATE]" at bounding box center [369, 394] width 368 height 25
type input "2025-10-08"
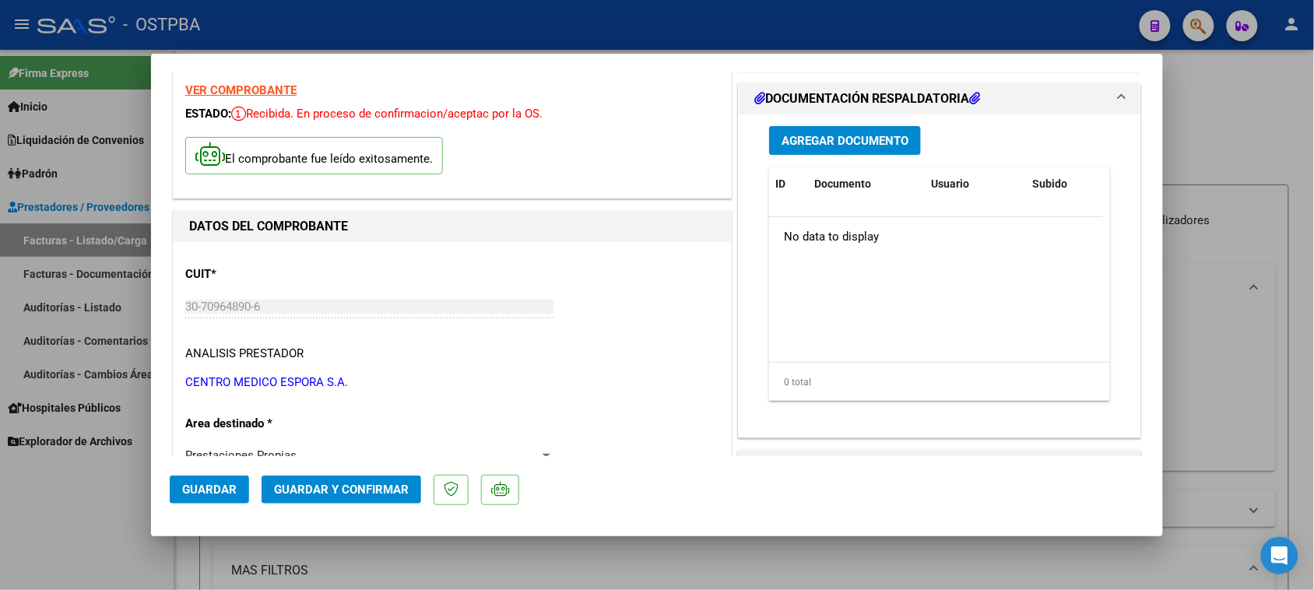
scroll to position [0, 0]
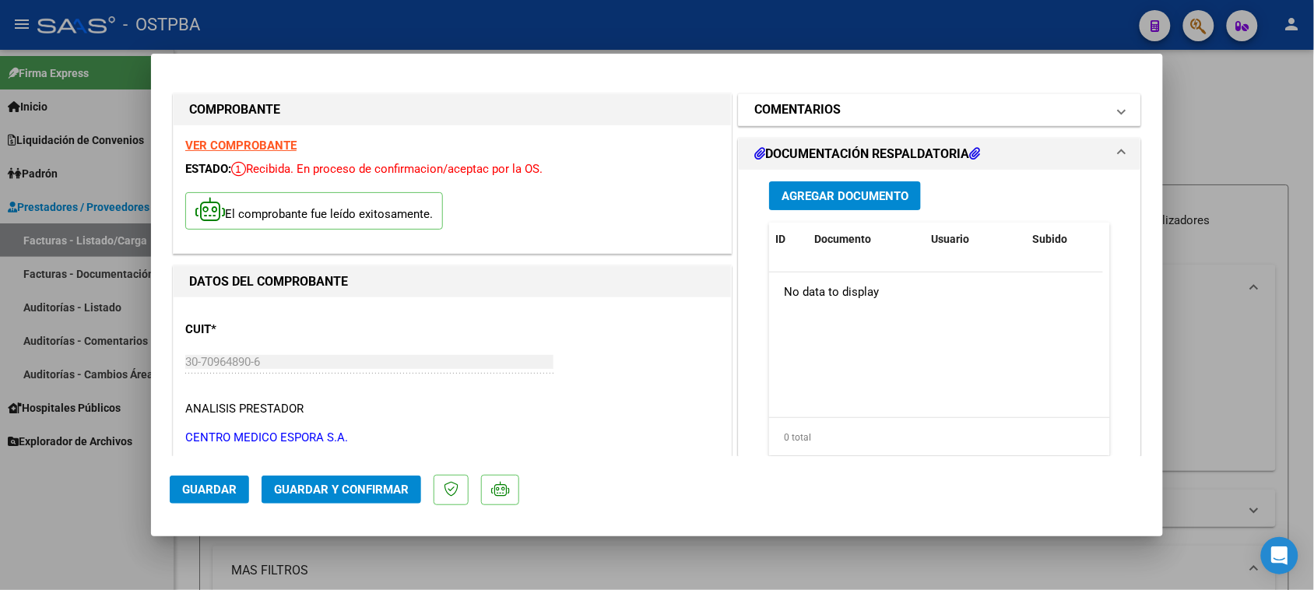
drag, startPoint x: 779, startPoint y: 104, endPoint x: 826, endPoint y: 273, distance: 176.0
click at [779, 106] on h1 "COMENTARIOS" at bounding box center [797, 109] width 86 height 19
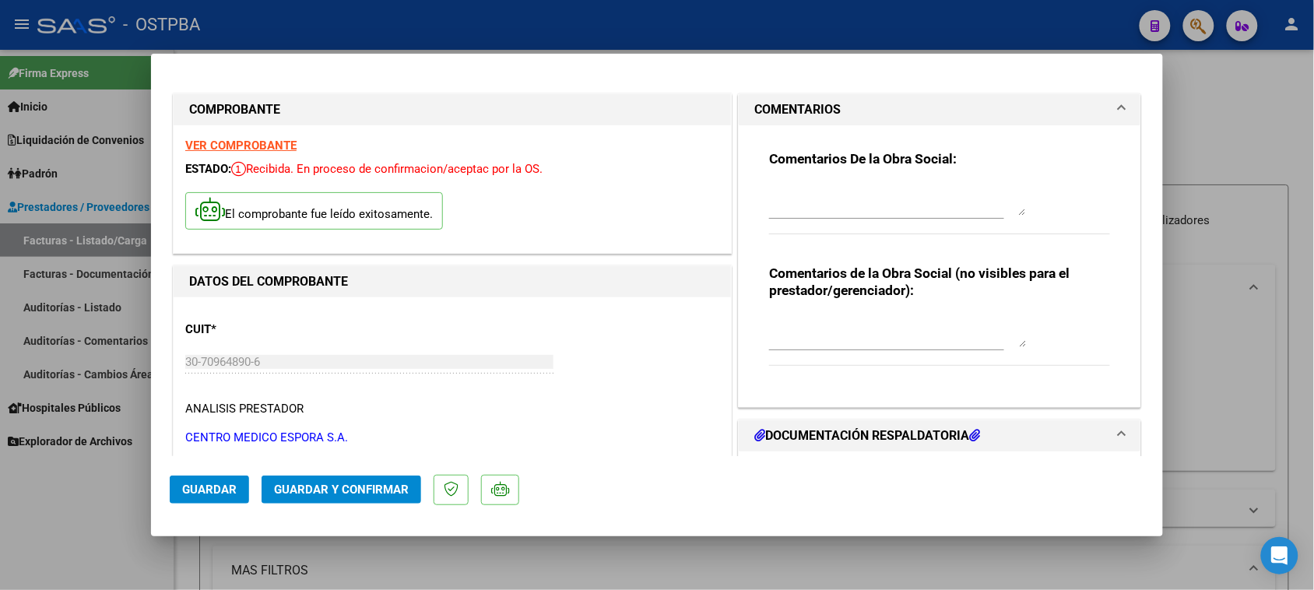
drag, startPoint x: 803, startPoint y: 209, endPoint x: 819, endPoint y: 223, distance: 20.9
click at [804, 209] on textarea at bounding box center [897, 199] width 257 height 31
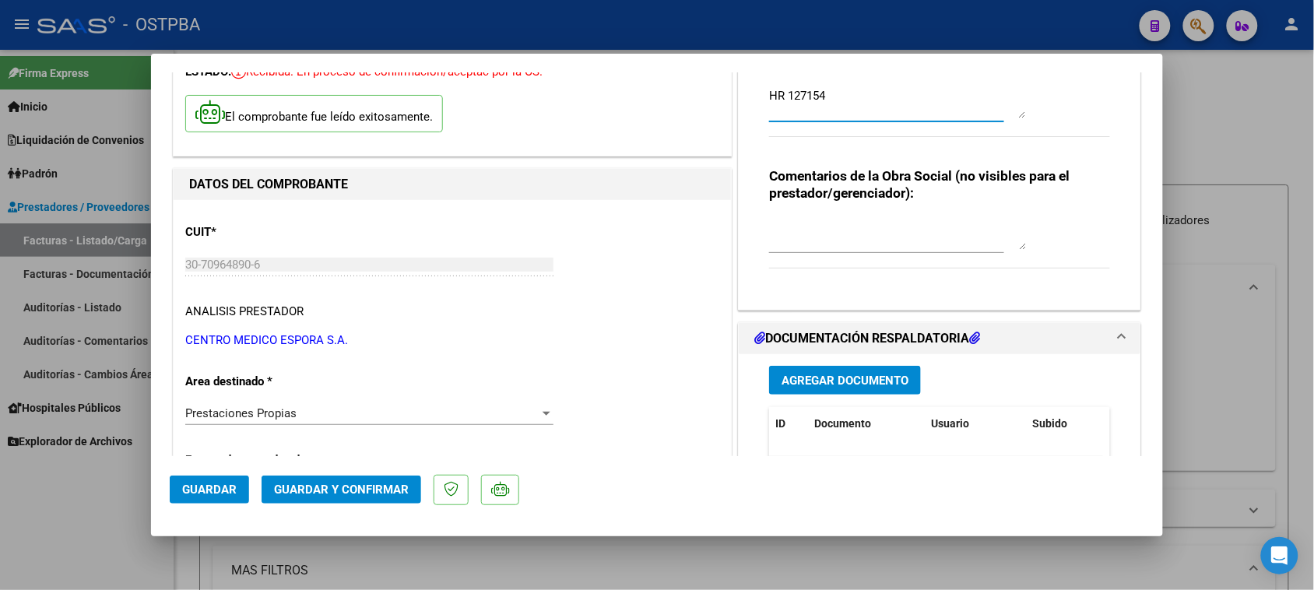
scroll to position [195, 0]
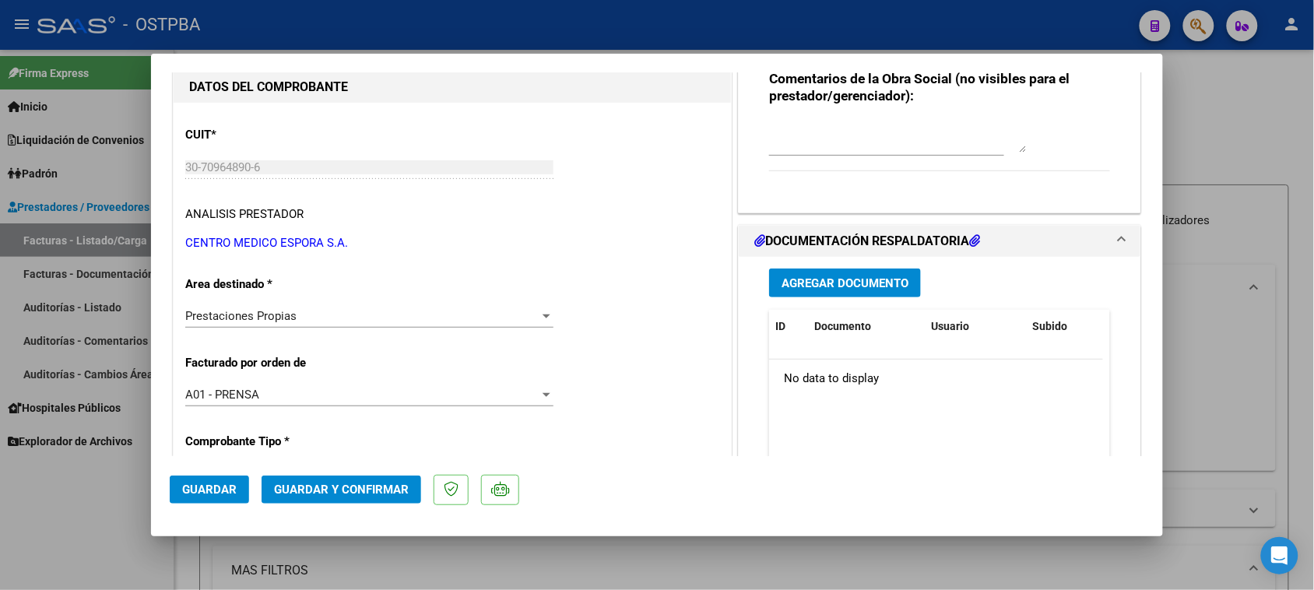
type textarea "HR 127154"
click at [816, 283] on span "Agregar Documento" at bounding box center [845, 283] width 127 height 14
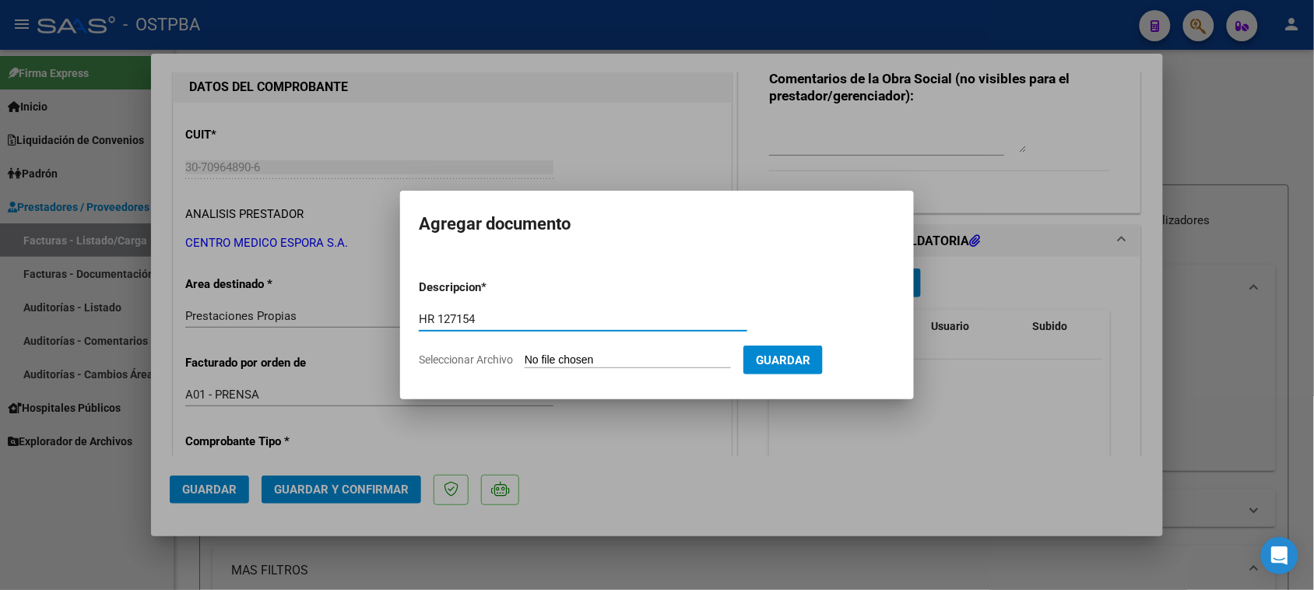
type input "HR 127154"
click at [525, 353] on input "Seleccionar Archivo" at bounding box center [628, 360] width 206 height 15
type input "C:\fakepath\HR 127154.pdf"
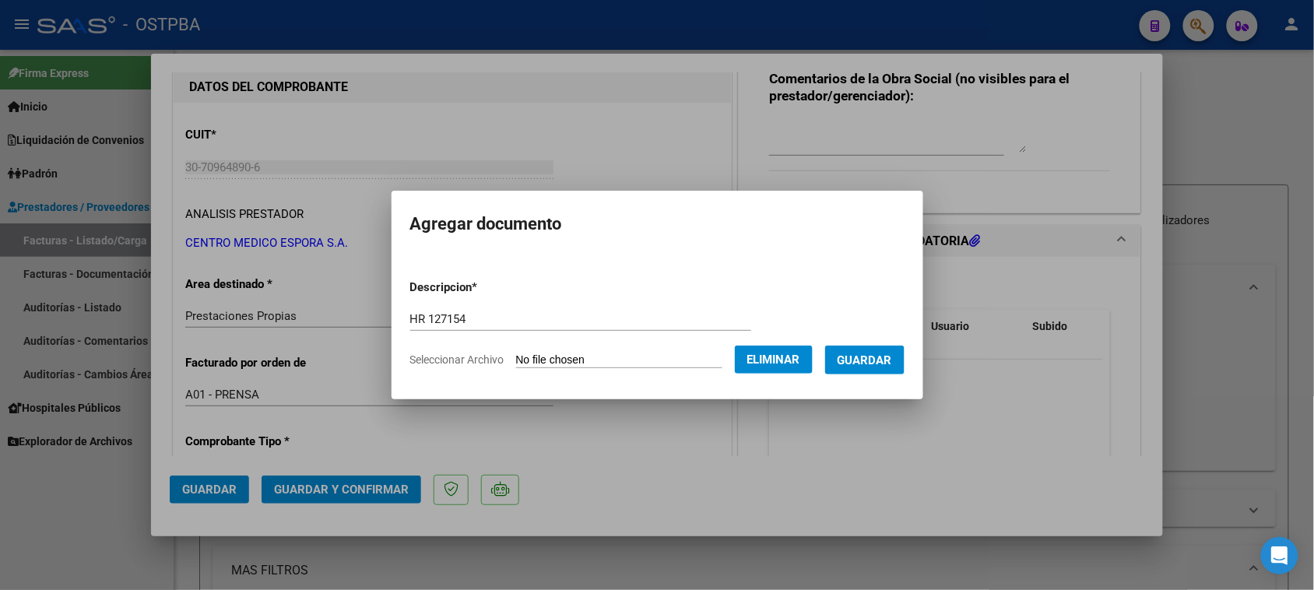
click at [892, 363] on span "Guardar" at bounding box center [865, 360] width 54 height 14
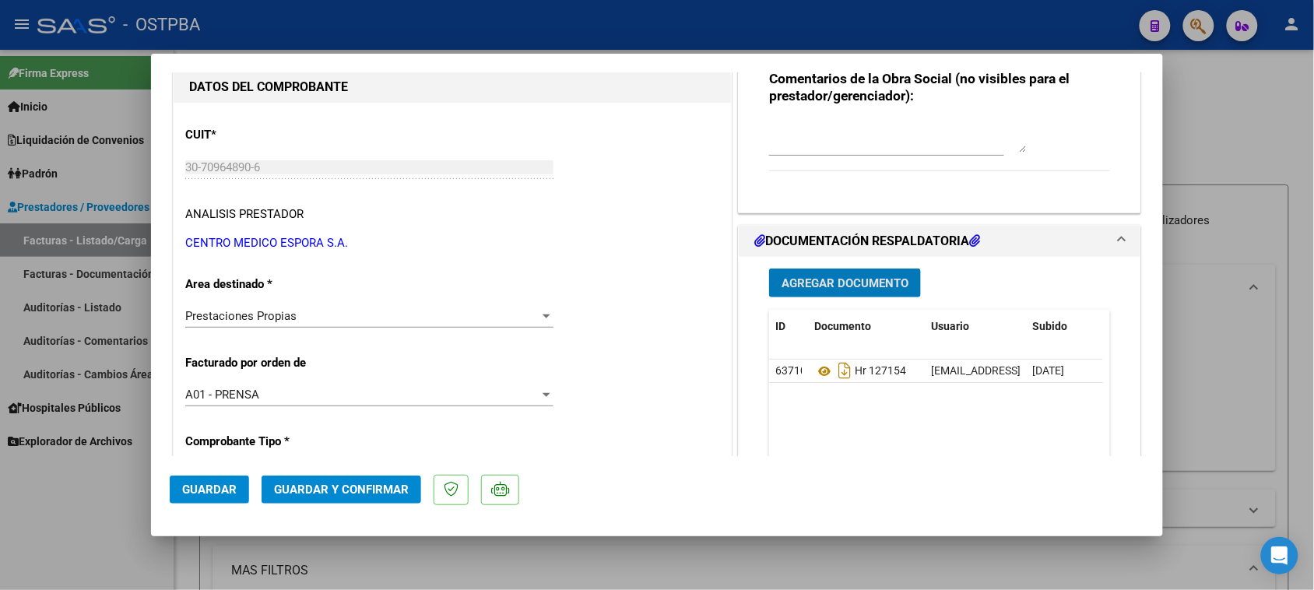
click at [873, 286] on span "Agregar Documento" at bounding box center [845, 283] width 127 height 14
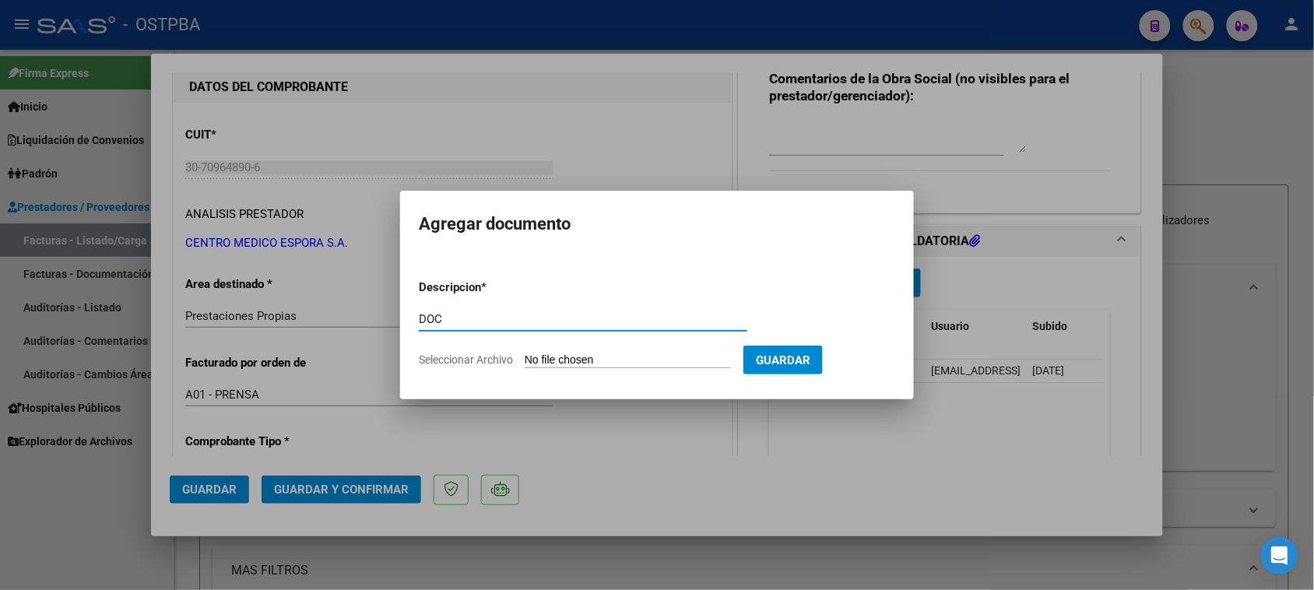
type input "DOC"
click at [525, 353] on input "Seleccionar Archivo" at bounding box center [628, 360] width 206 height 15
type input "C:\fakepath\BONOS Y INF 3249.zip"
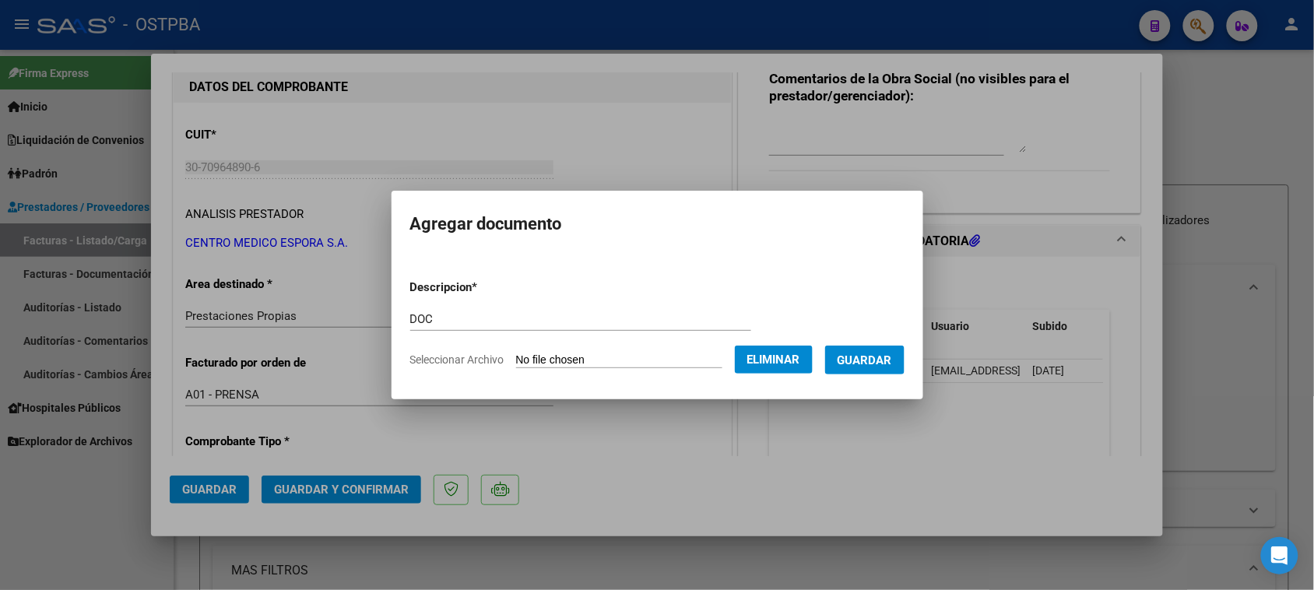
click at [852, 360] on button "Guardar" at bounding box center [864, 360] width 79 height 29
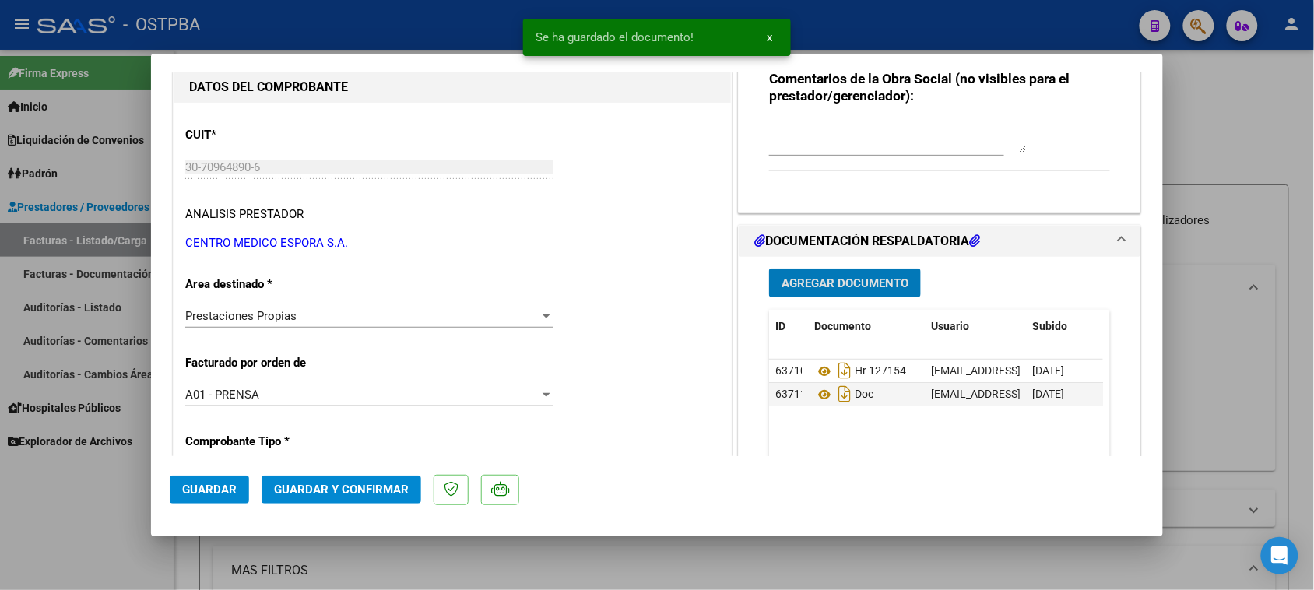
click at [325, 488] on span "Guardar y Confirmar" at bounding box center [341, 490] width 135 height 14
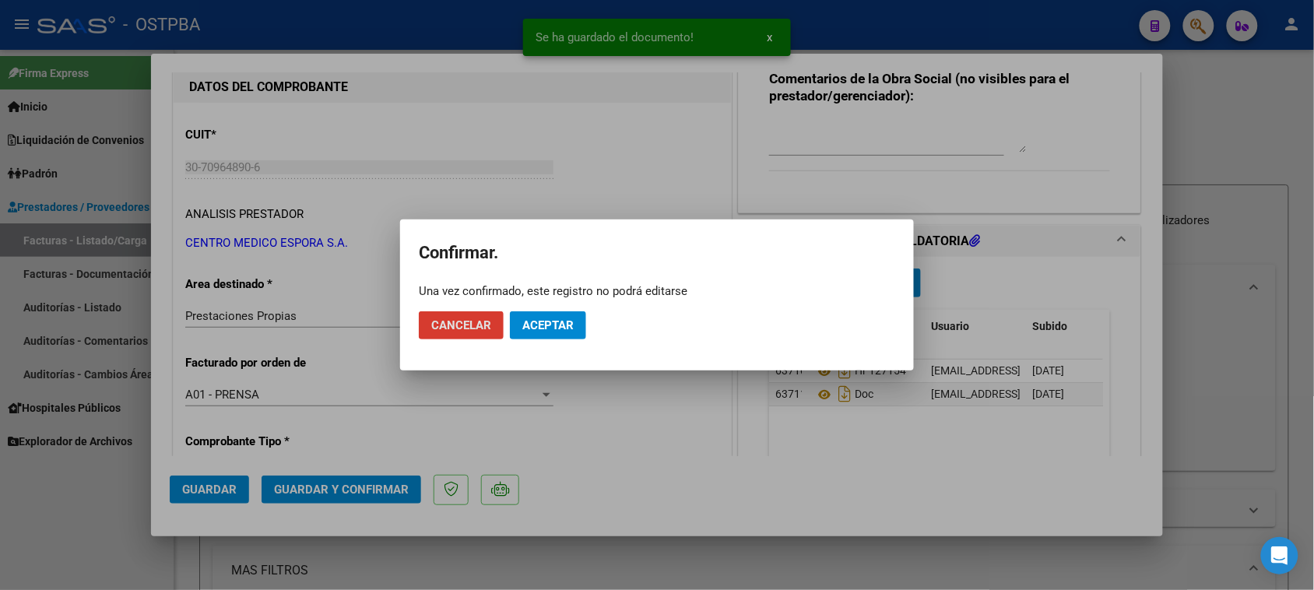
click at [545, 318] on span "Aceptar" at bounding box center [547, 325] width 51 height 14
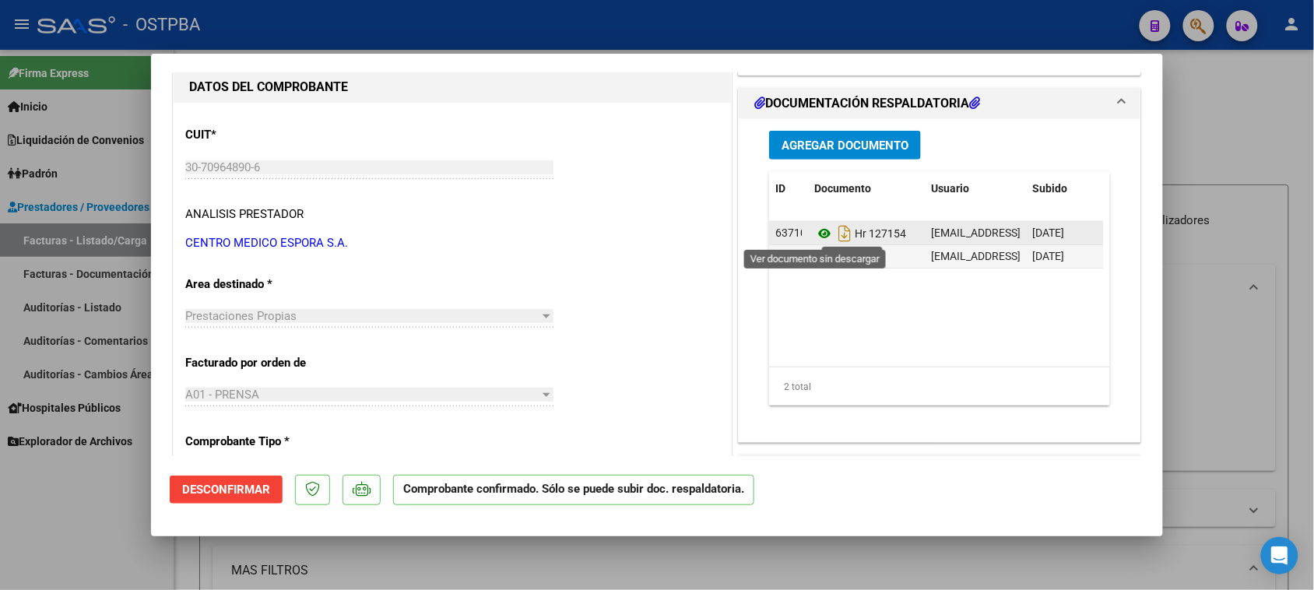
click at [818, 230] on icon at bounding box center [824, 233] width 20 height 19
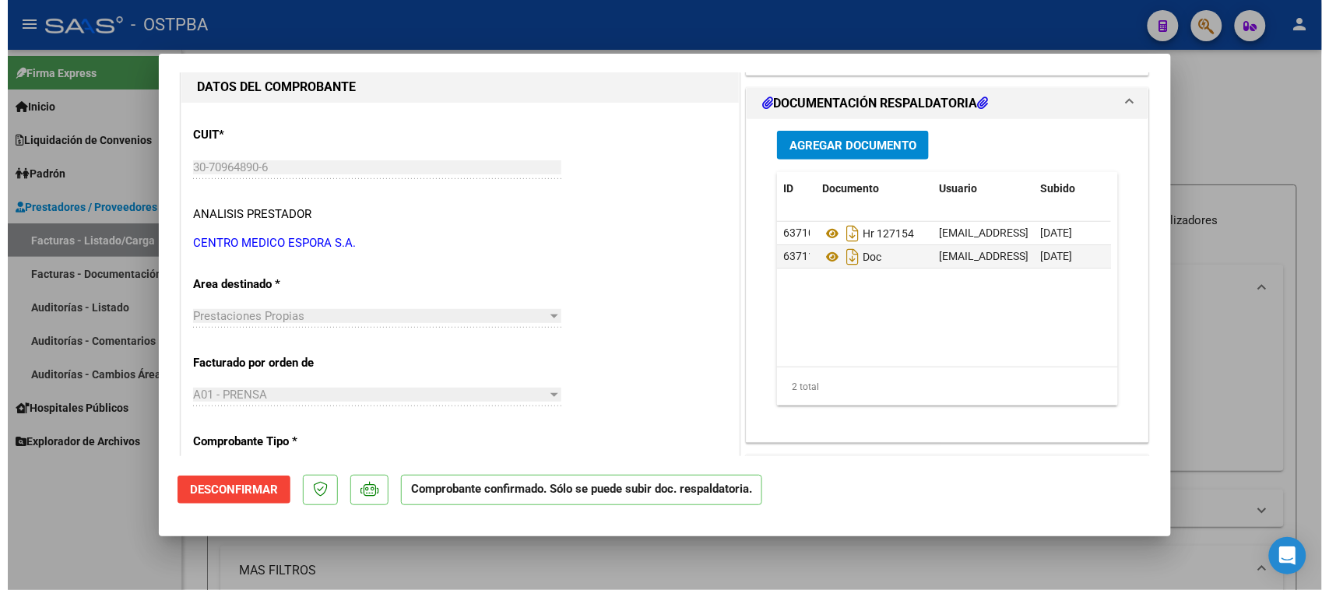
scroll to position [0, 0]
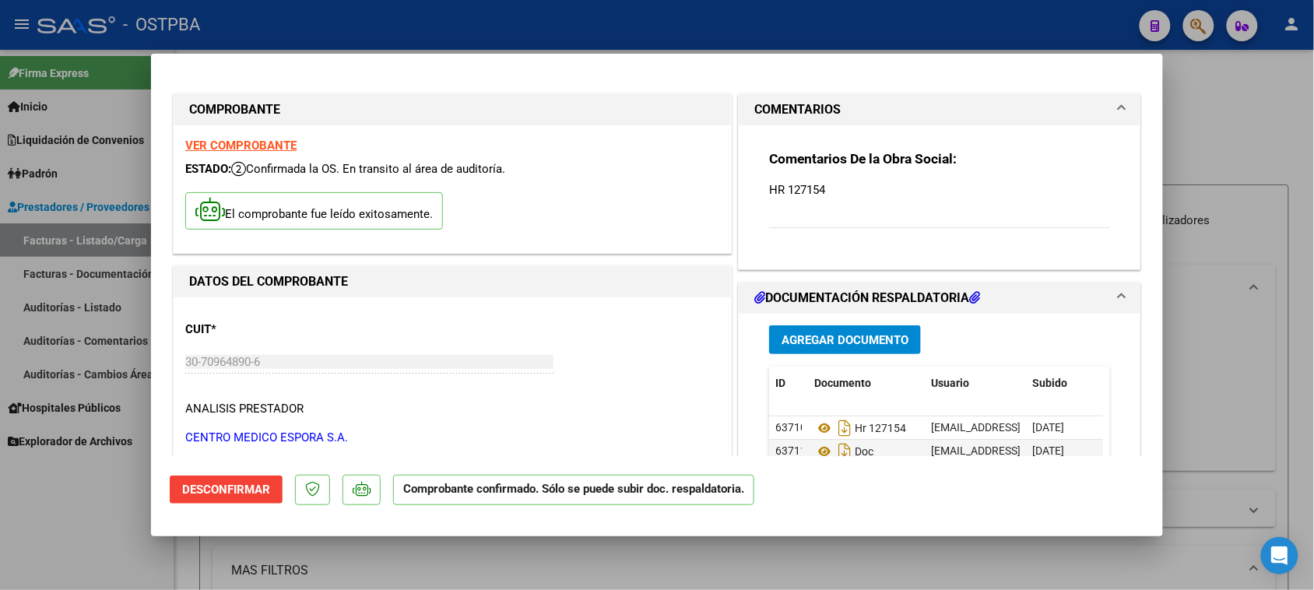
click at [234, 141] on strong "VER COMPROBANTE" at bounding box center [240, 146] width 111 height 14
drag, startPoint x: 90, startPoint y: 530, endPoint x: 360, endPoint y: 386, distance: 306.1
click at [90, 529] on div at bounding box center [657, 295] width 1314 height 590
type input "$ 0,00"
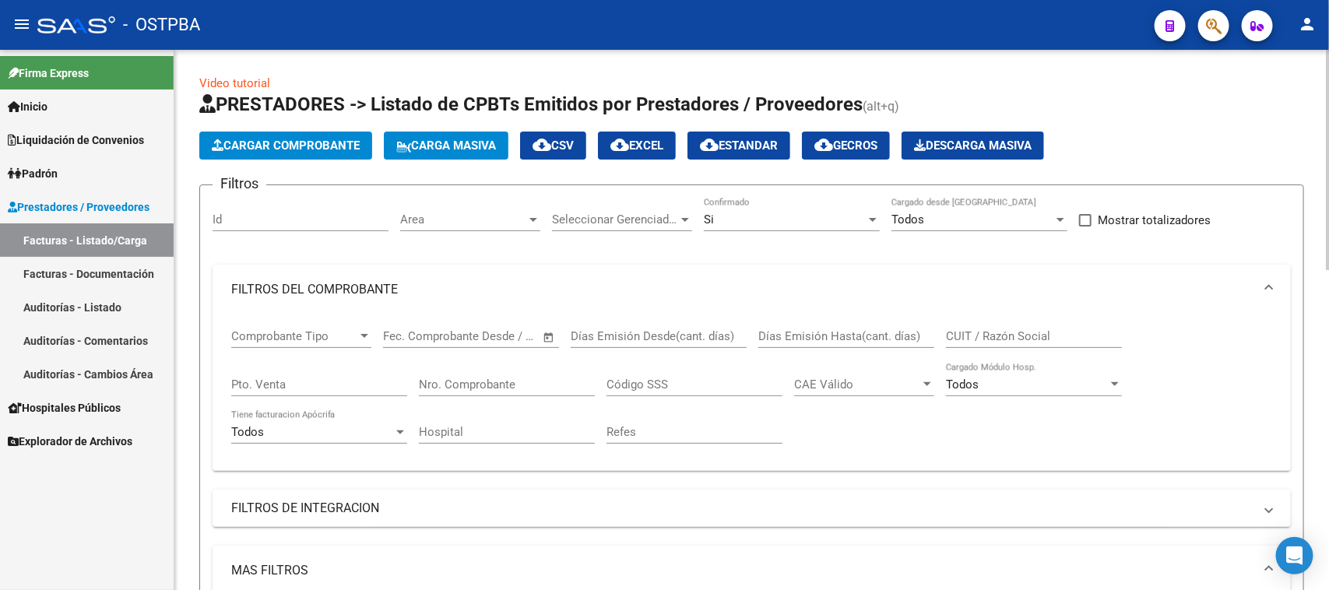
drag, startPoint x: 547, startPoint y: 381, endPoint x: 742, endPoint y: 390, distance: 194.8
click at [553, 381] on input "Nro. Comprobante" at bounding box center [507, 385] width 176 height 14
click at [757, 223] on div "Si" at bounding box center [785, 220] width 162 height 14
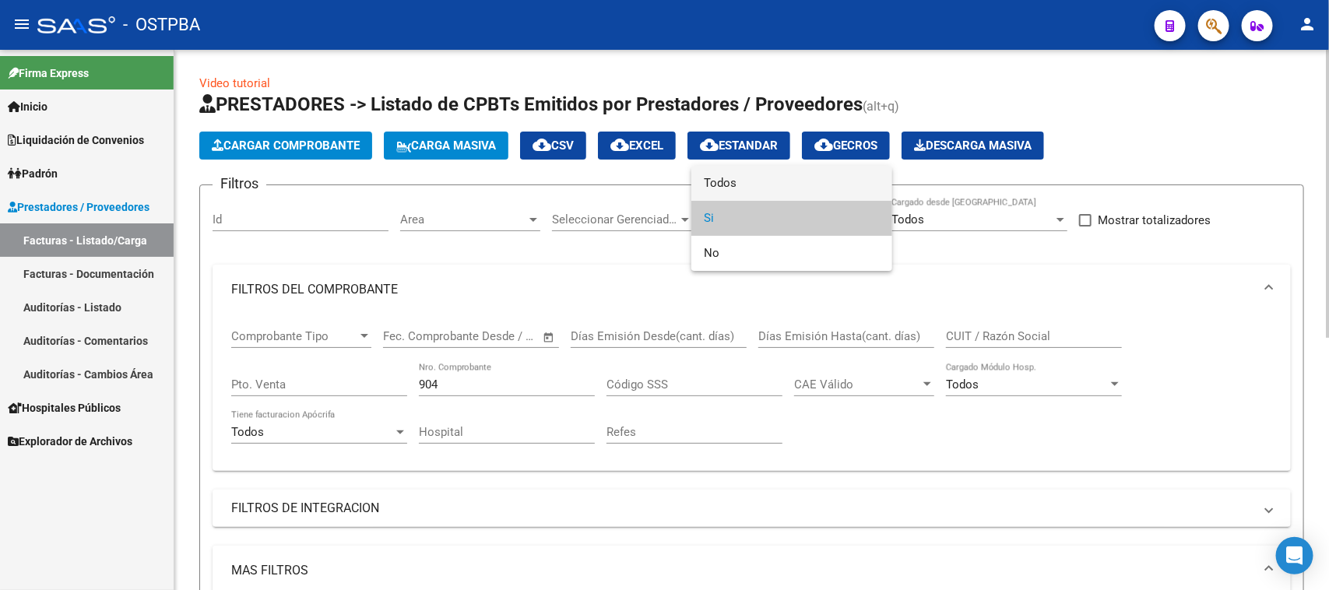
drag, startPoint x: 721, startPoint y: 179, endPoint x: 460, endPoint y: 370, distance: 323.1
click at [715, 183] on span "Todos" at bounding box center [792, 183] width 176 height 35
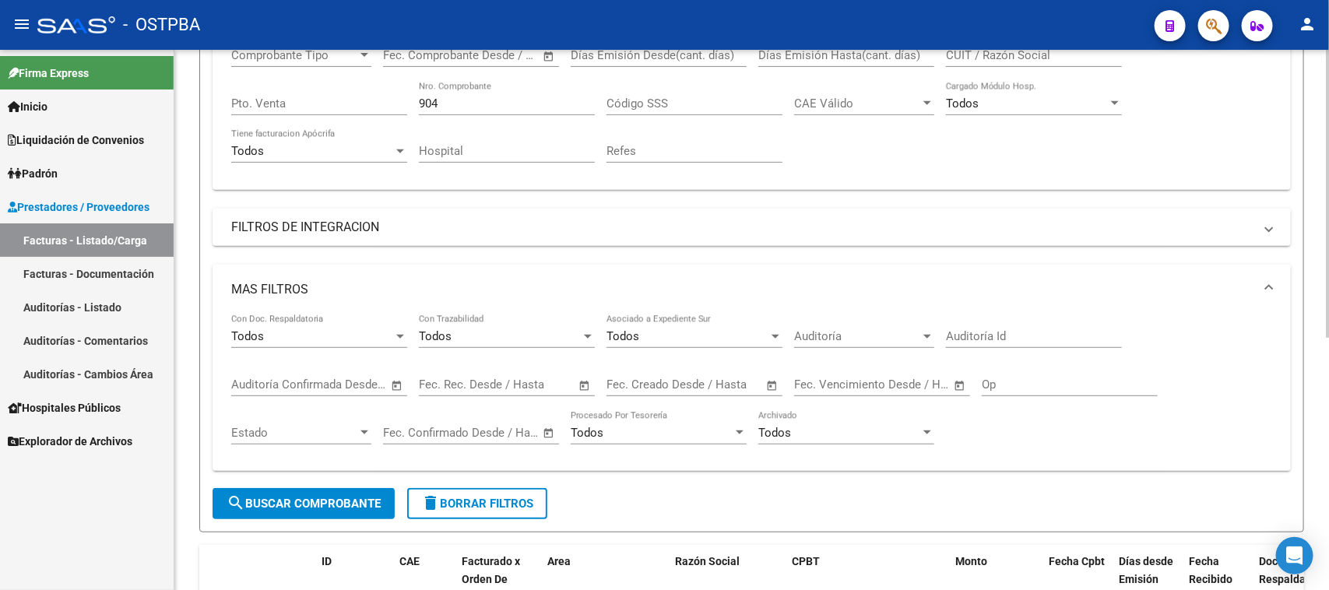
scroll to position [292, 0]
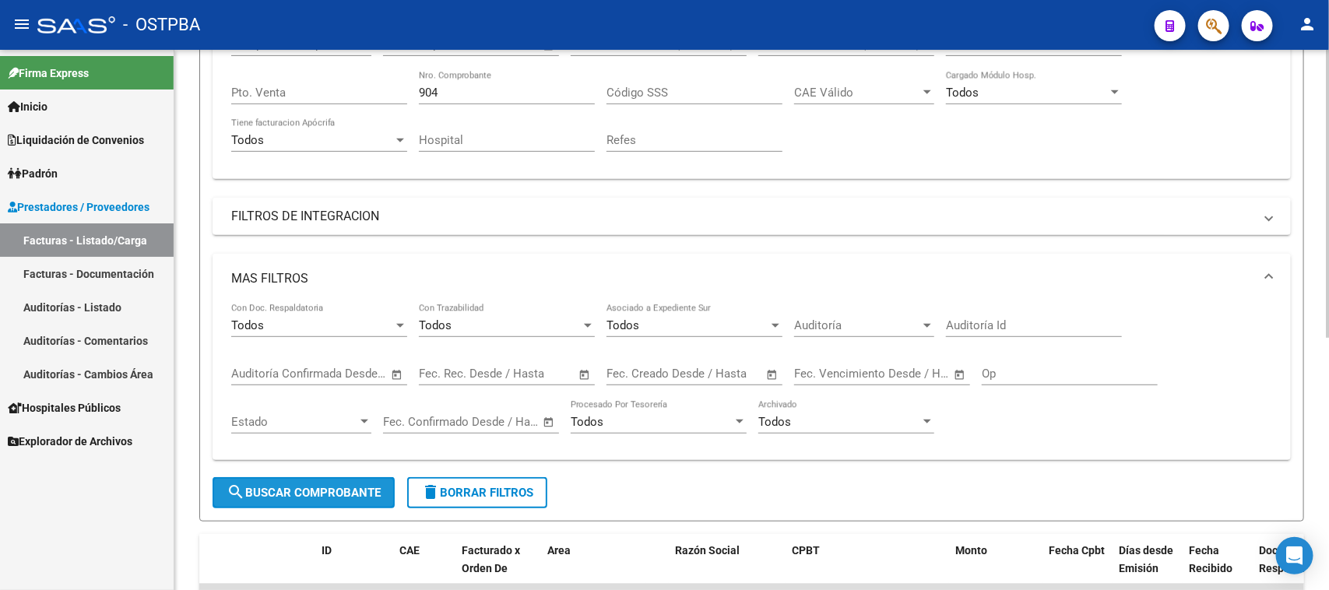
click at [337, 496] on button "search Buscar Comprobante" at bounding box center [304, 492] width 182 height 31
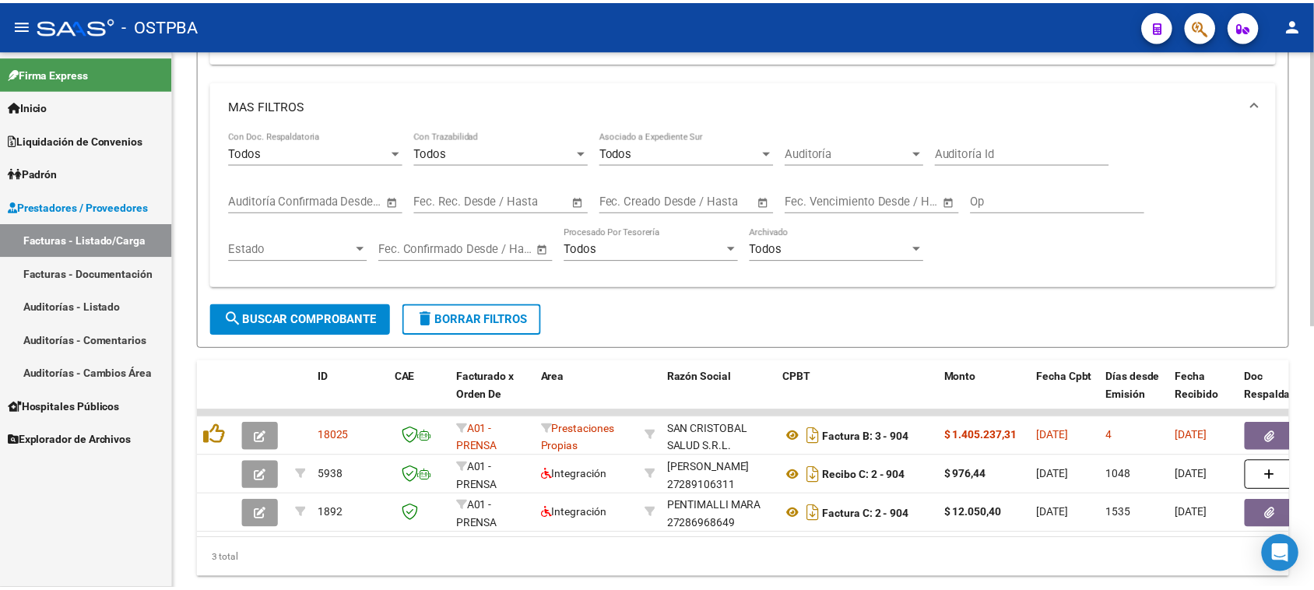
scroll to position [487, 0]
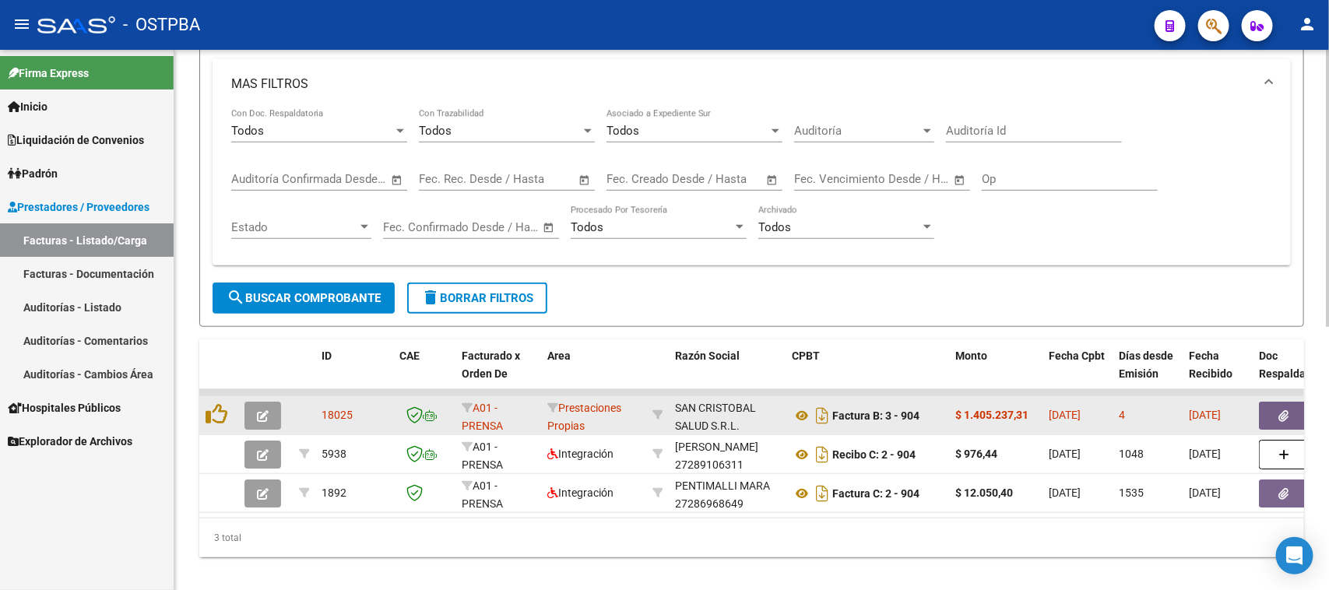
click at [261, 410] on icon "button" at bounding box center [263, 416] width 12 height 12
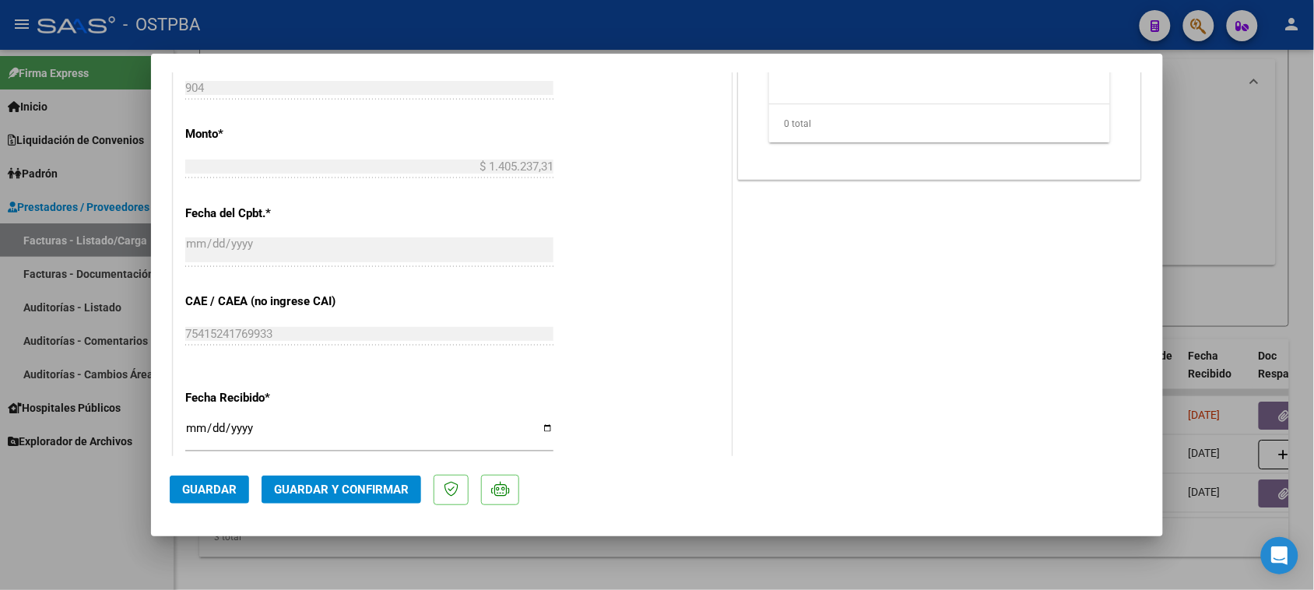
scroll to position [876, 0]
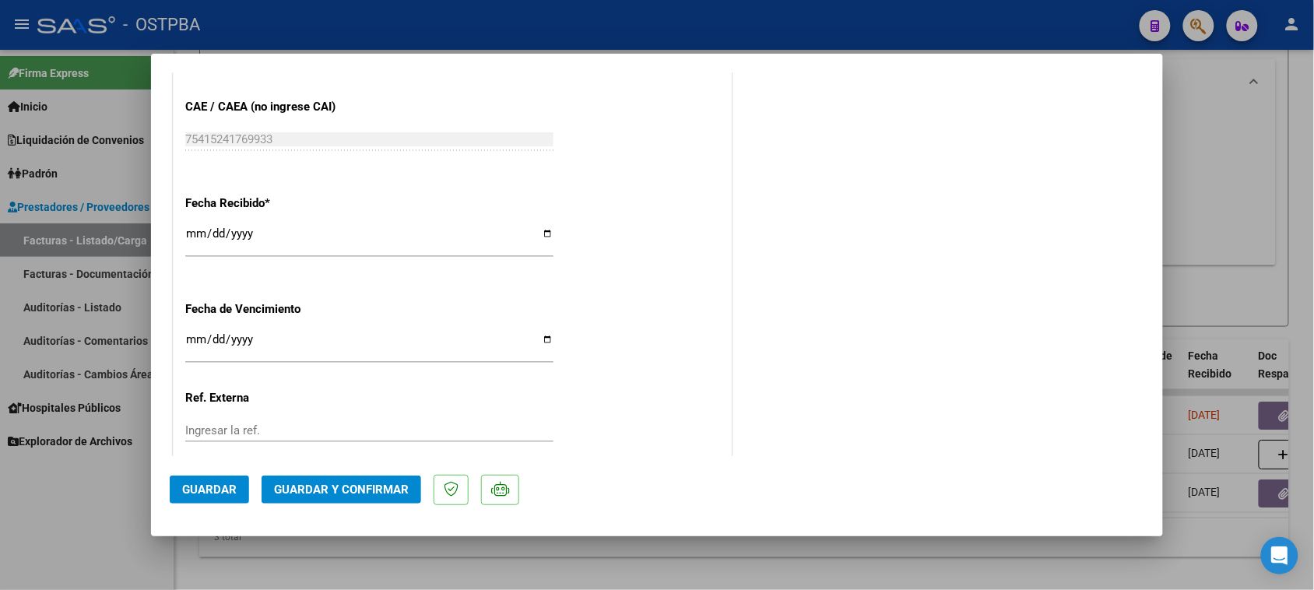
click at [191, 234] on input "2025-10-09" at bounding box center [369, 239] width 368 height 25
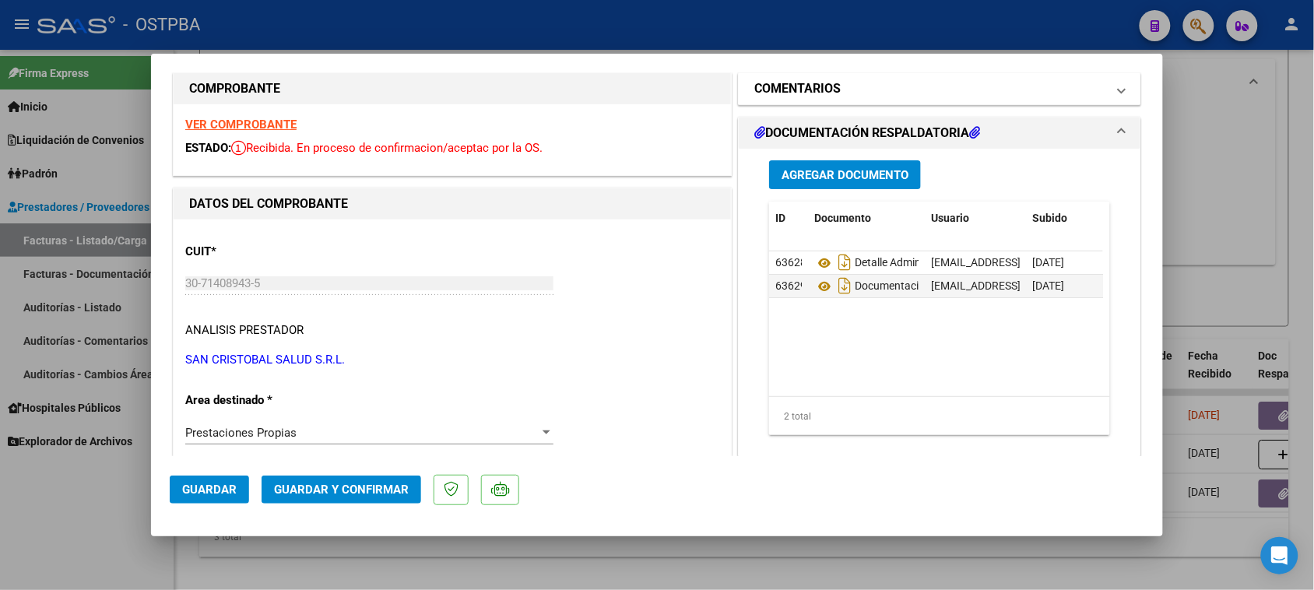
scroll to position [0, 0]
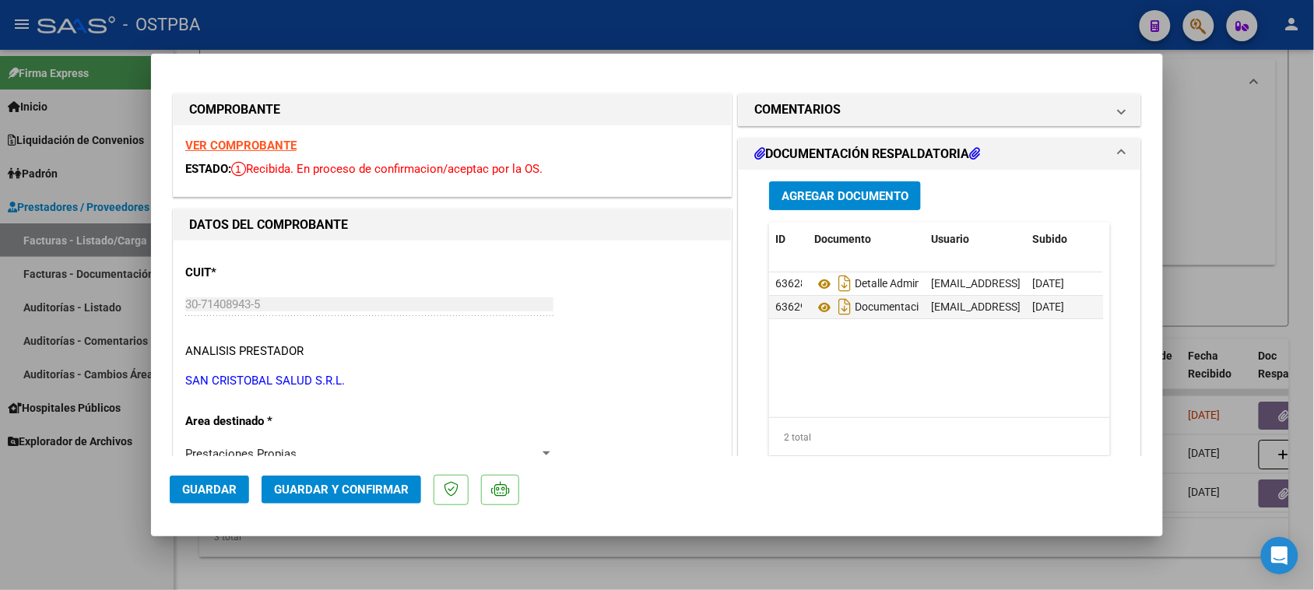
drag, startPoint x: 873, startPoint y: 107, endPoint x: 869, endPoint y: 140, distance: 33.8
click at [872, 107] on mat-panel-title "COMENTARIOS" at bounding box center [930, 109] width 352 height 19
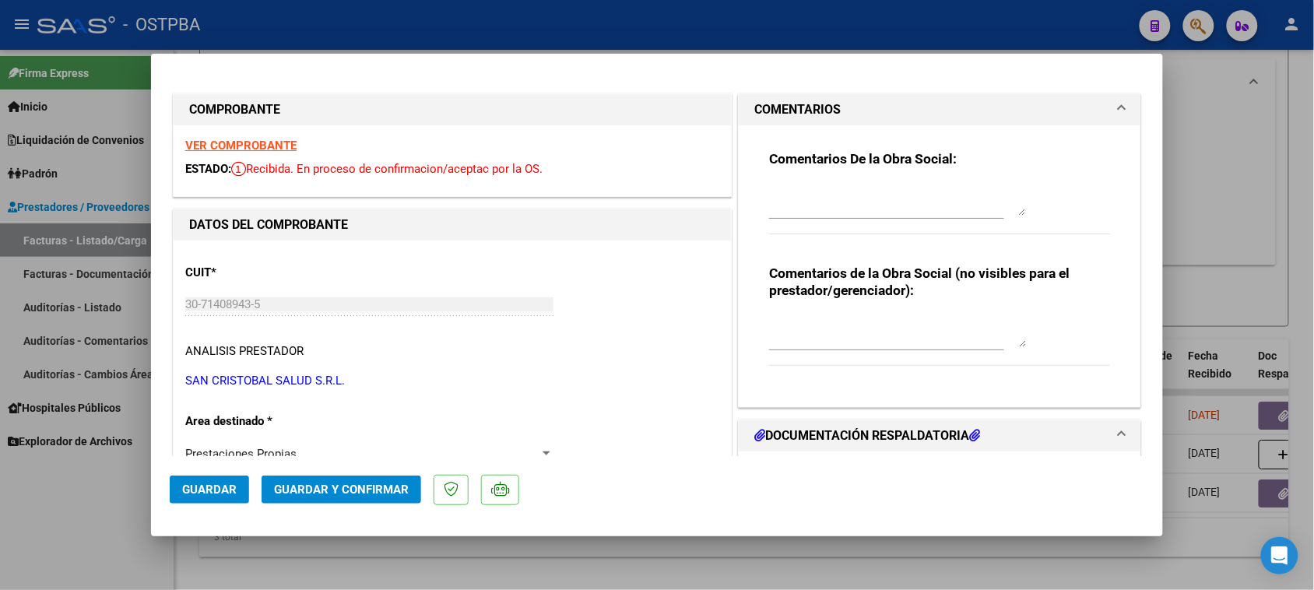
click at [866, 208] on textarea at bounding box center [897, 199] width 257 height 31
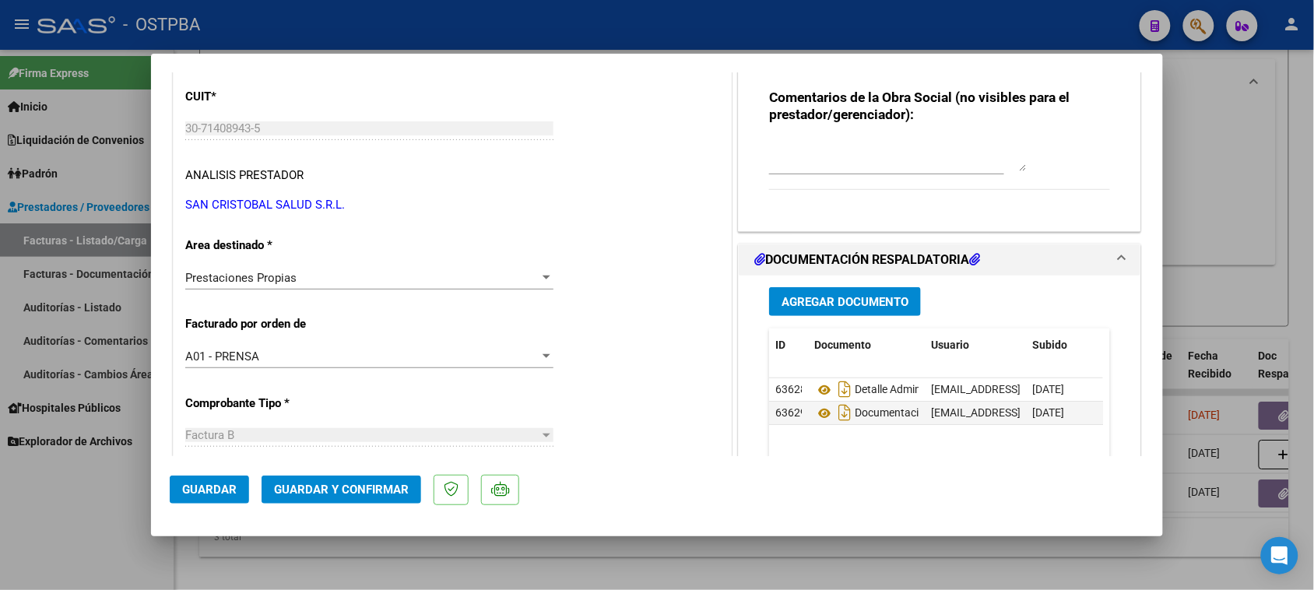
scroll to position [195, 0]
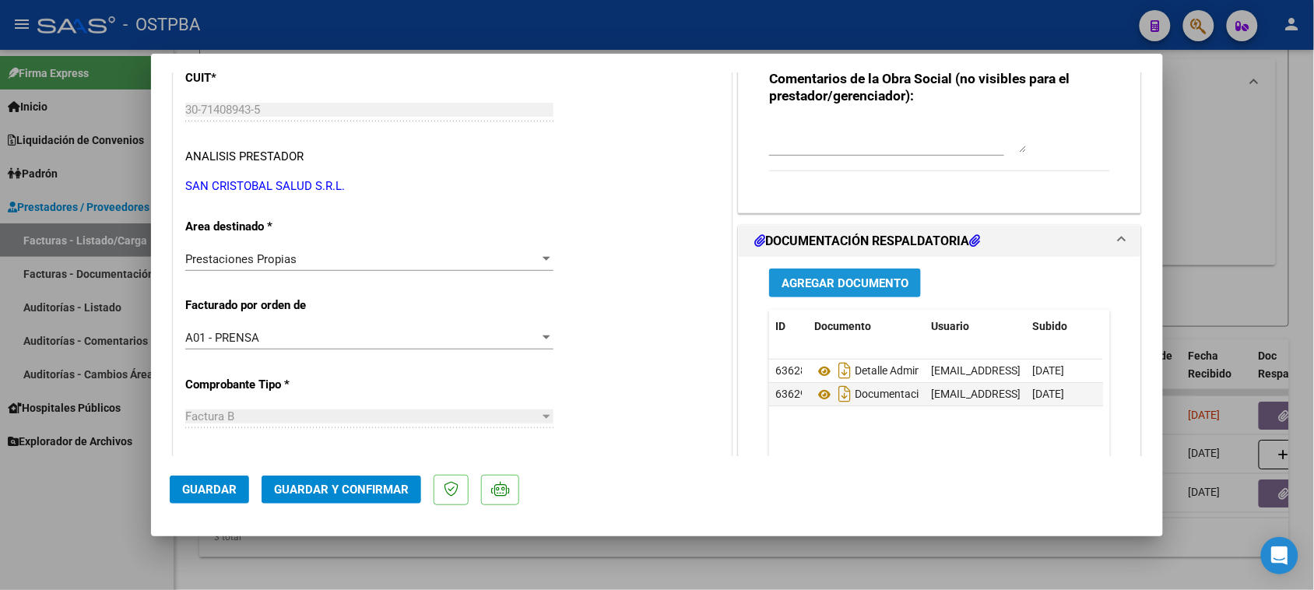
click at [818, 281] on span "Agregar Documento" at bounding box center [845, 283] width 127 height 14
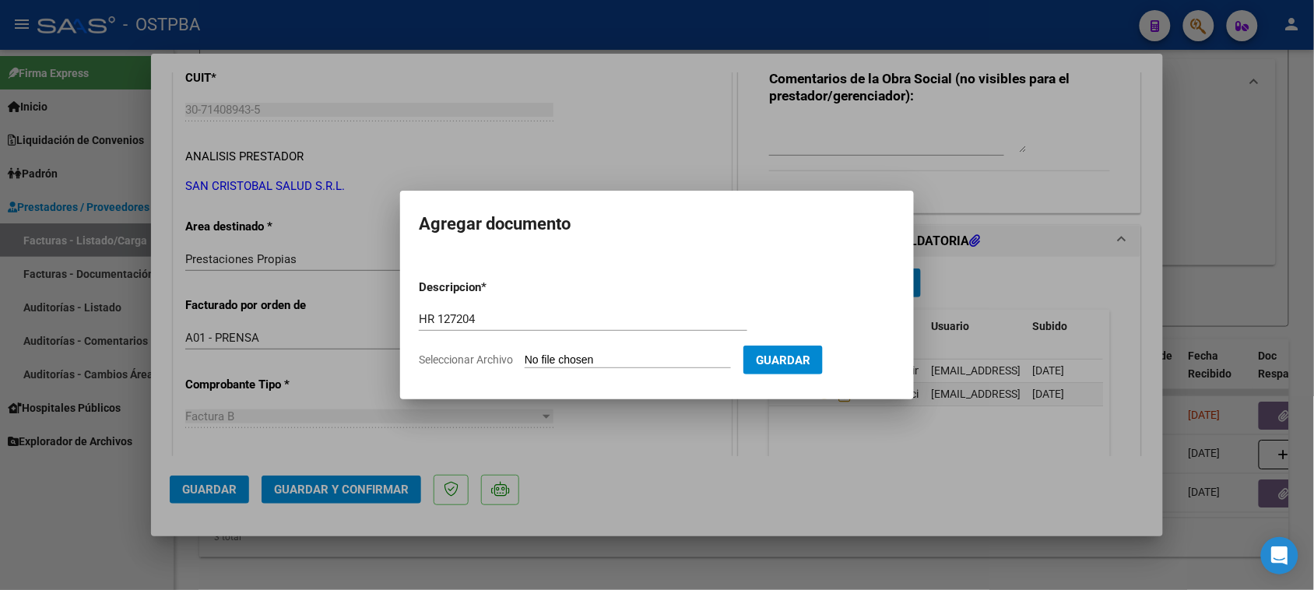
click at [525, 353] on input "Seleccionar Archivo" at bounding box center [628, 360] width 206 height 15
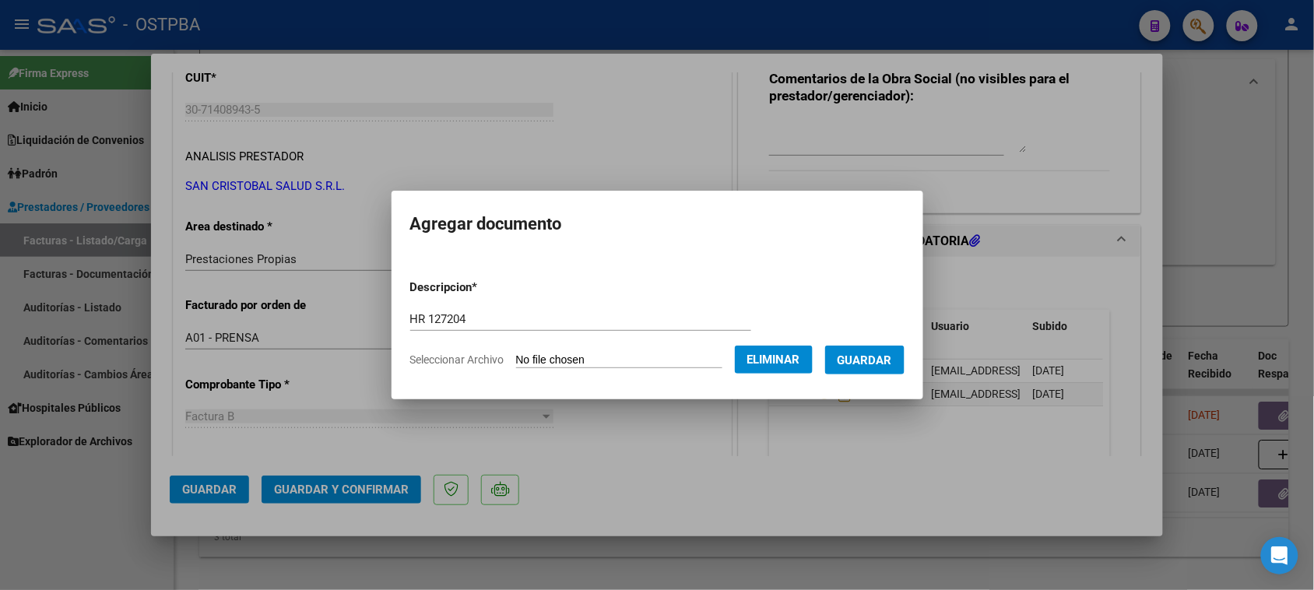
click at [880, 346] on button "Guardar" at bounding box center [864, 360] width 79 height 29
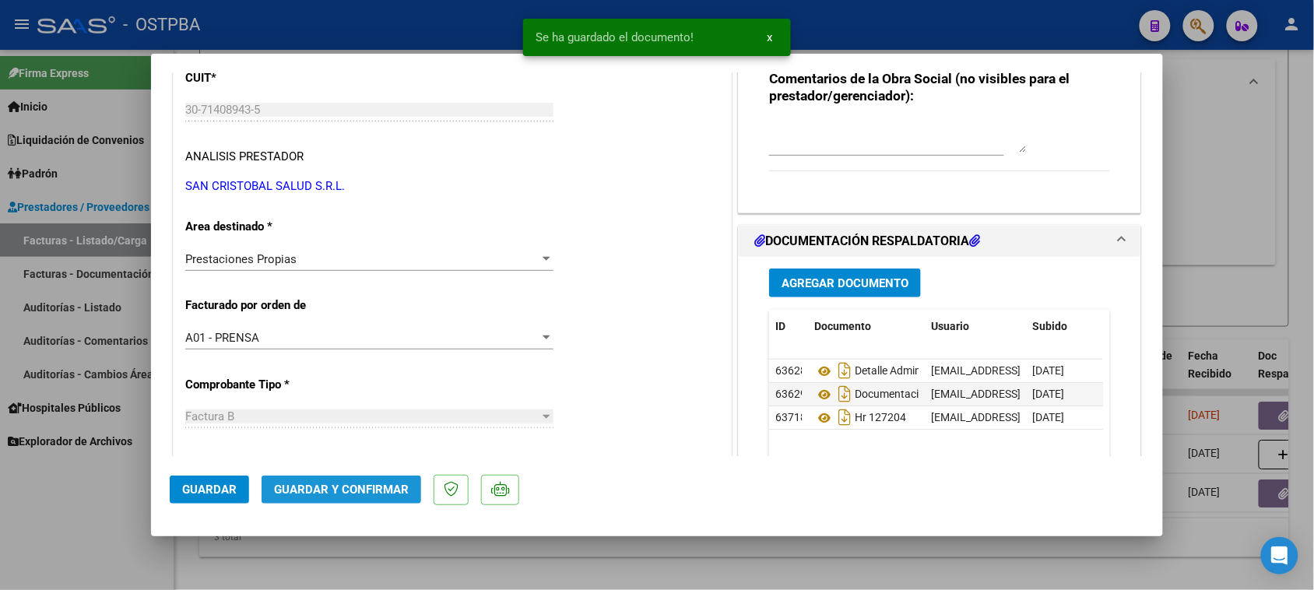
click at [309, 491] on span "Guardar y Confirmar" at bounding box center [341, 490] width 135 height 14
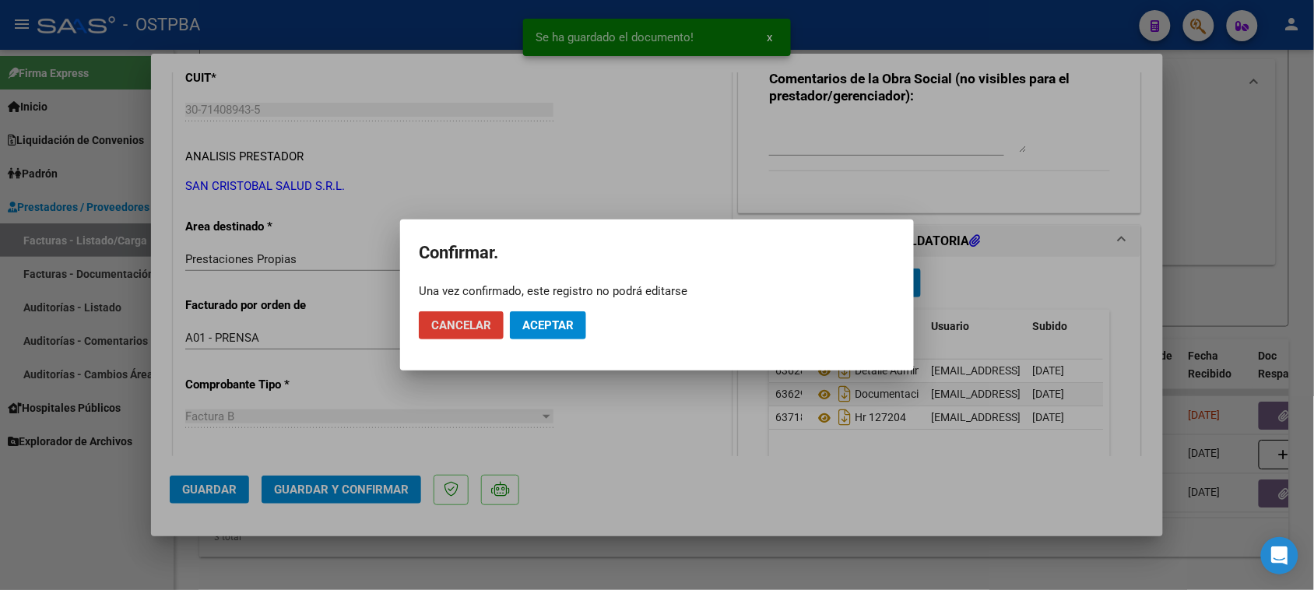
click at [539, 319] on span "Aceptar" at bounding box center [547, 325] width 51 height 14
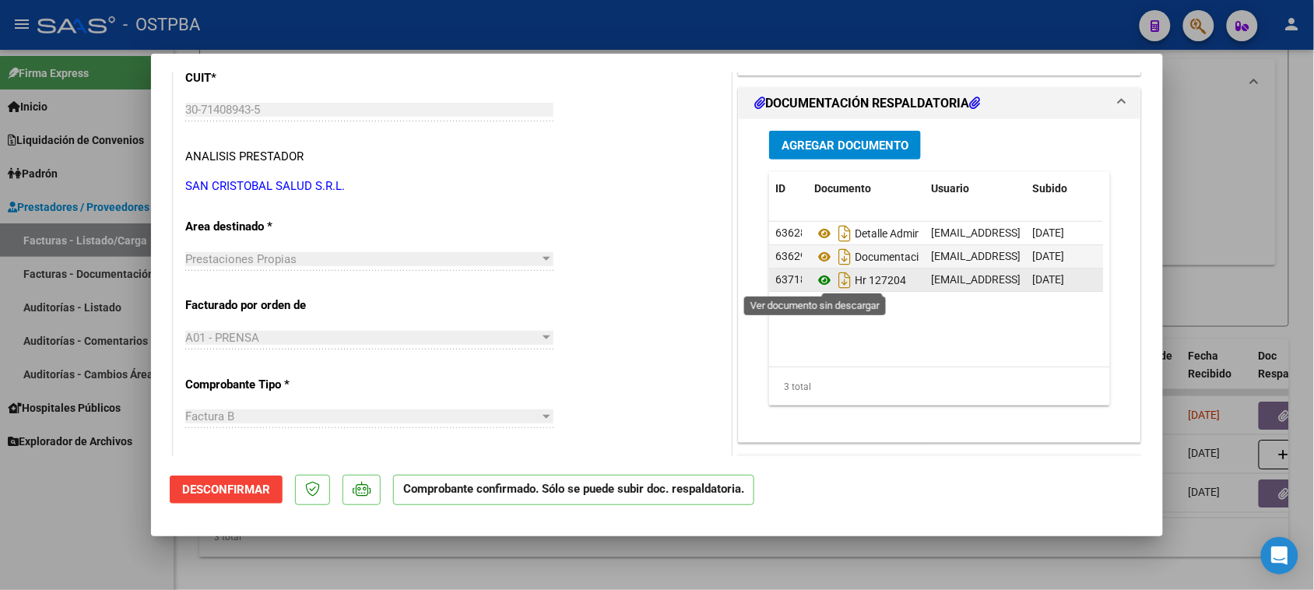
click at [814, 278] on icon at bounding box center [824, 280] width 20 height 19
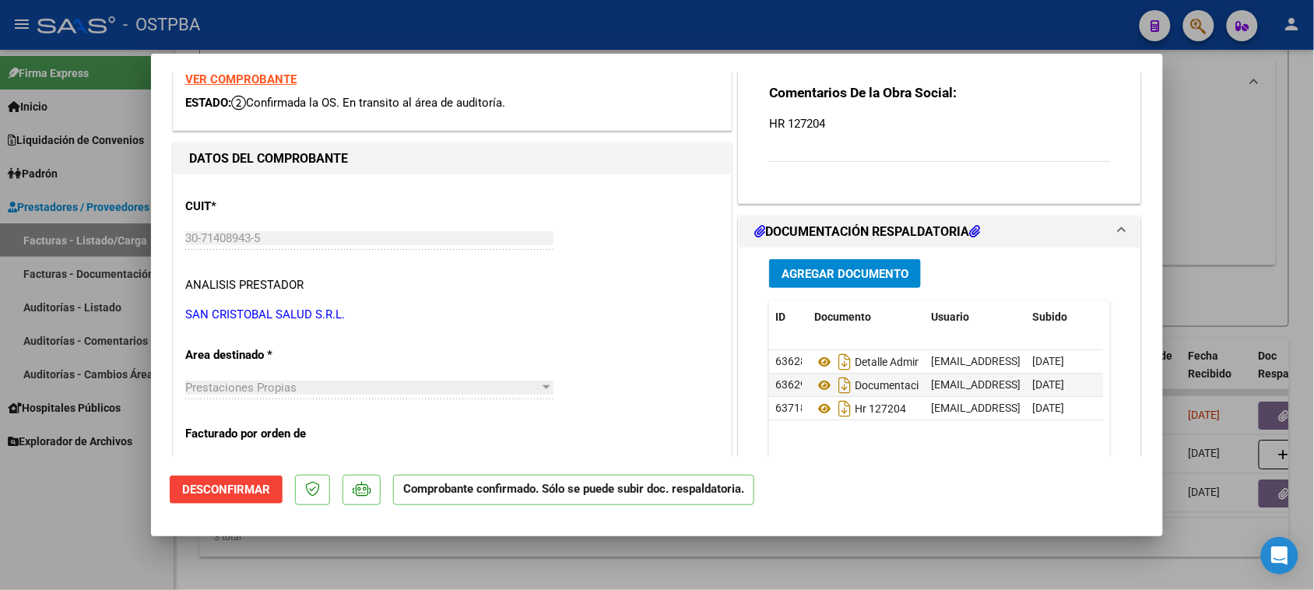
scroll to position [0, 0]
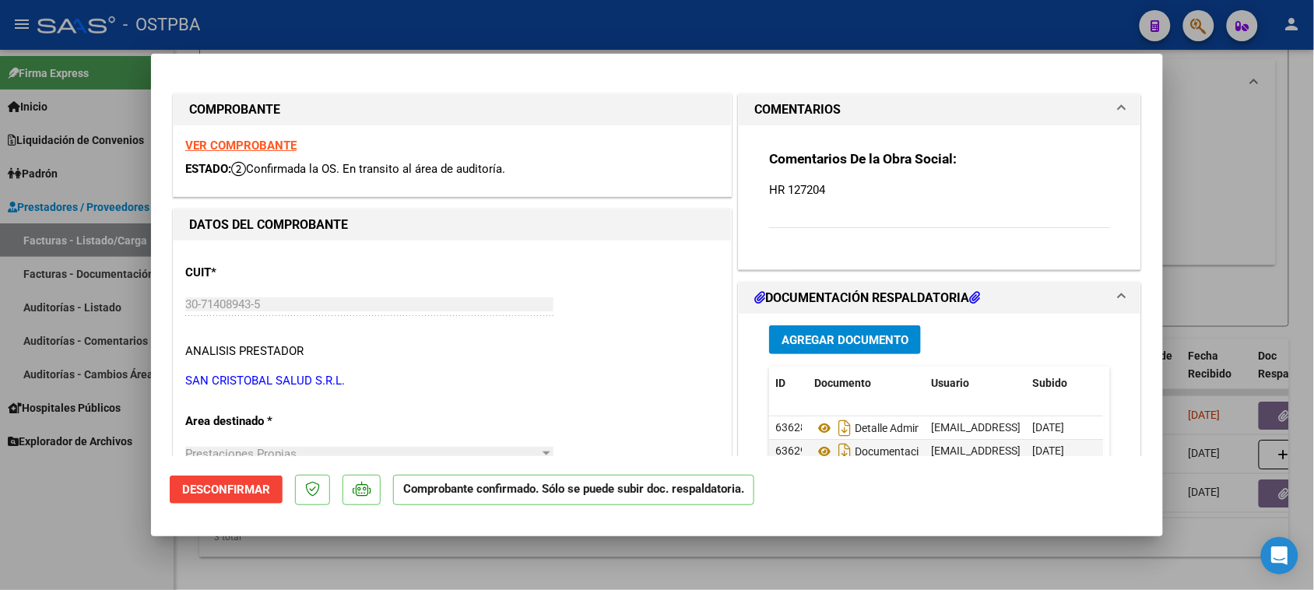
click at [220, 148] on strong "VER COMPROBANTE" at bounding box center [240, 146] width 111 height 14
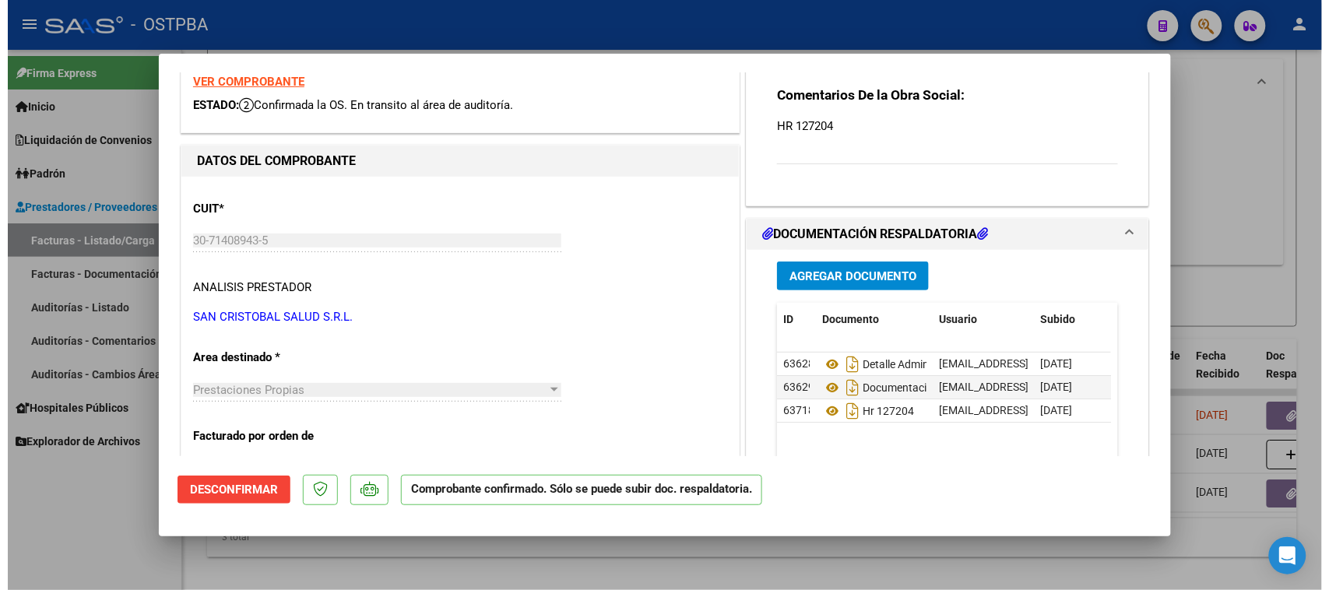
scroll to position [97, 0]
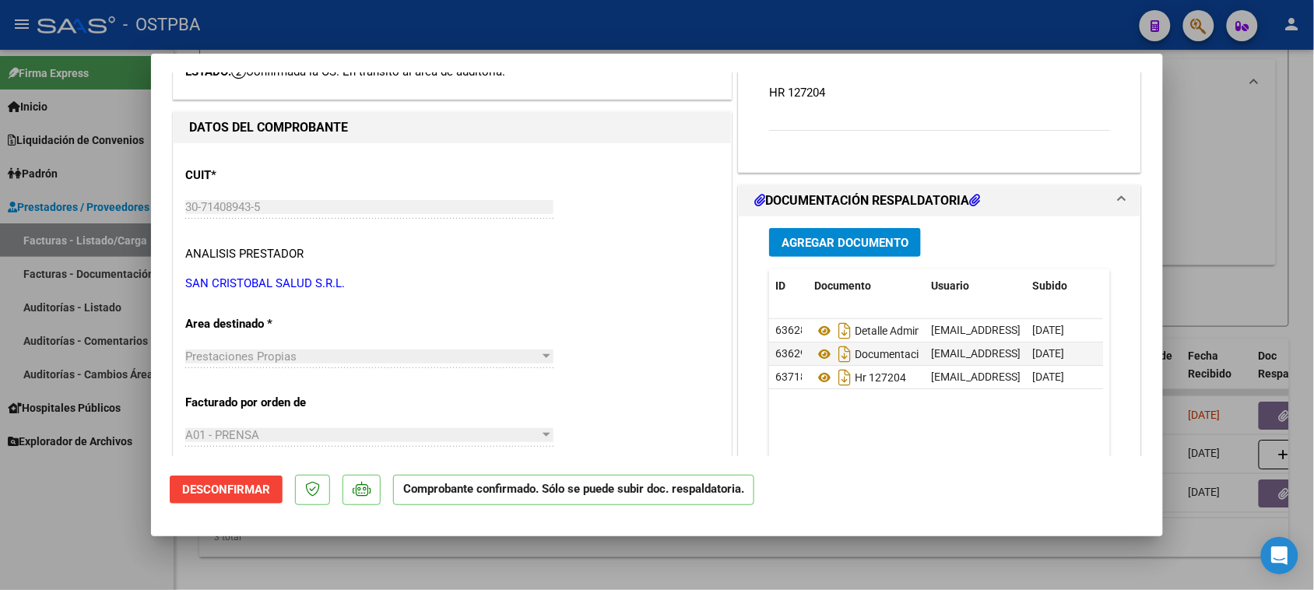
drag, startPoint x: 52, startPoint y: 535, endPoint x: 198, endPoint y: 411, distance: 191.7
click at [52, 531] on div at bounding box center [657, 295] width 1314 height 590
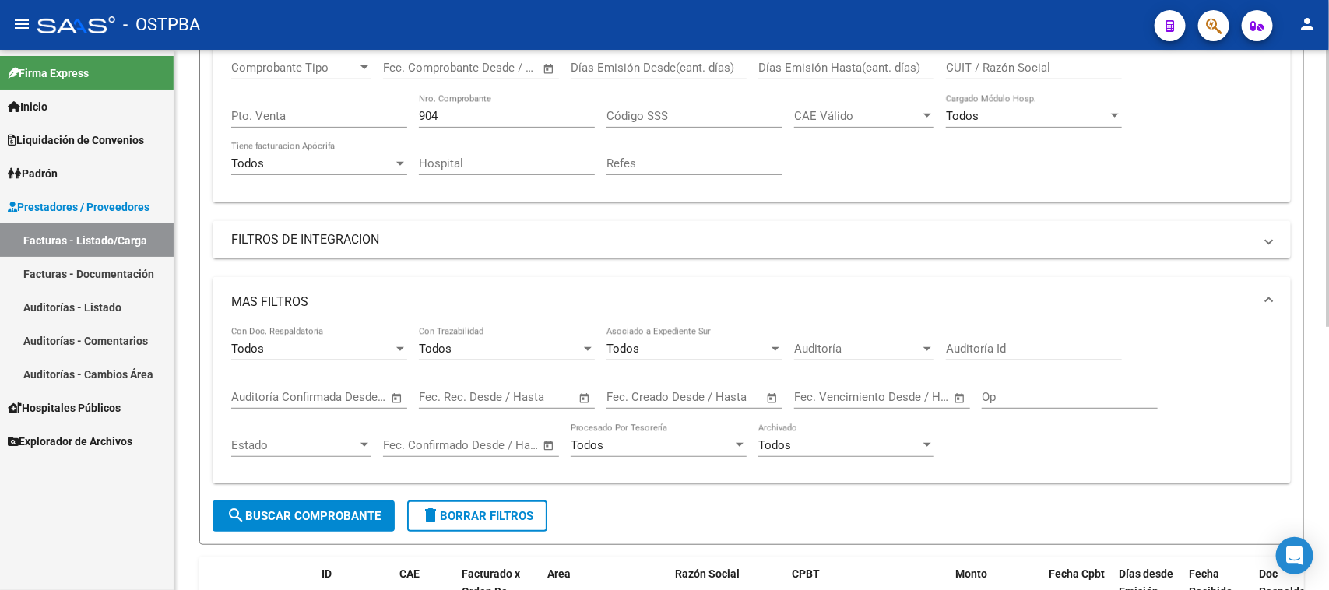
scroll to position [195, 0]
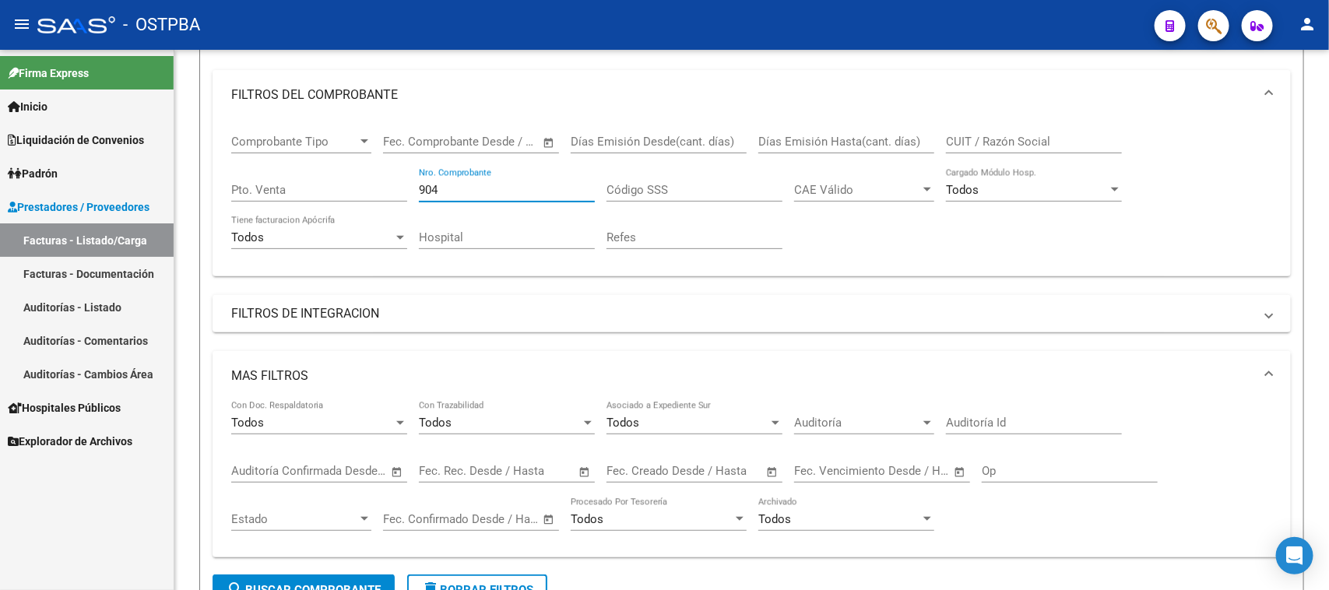
drag, startPoint x: 249, startPoint y: 150, endPoint x: 652, endPoint y: 297, distance: 429.2
click at [161, 148] on mat-sidenav-container "Firma Express Inicio Calendario SSS Instructivos Contacto OS Liquidación de Con…" at bounding box center [664, 320] width 1329 height 540
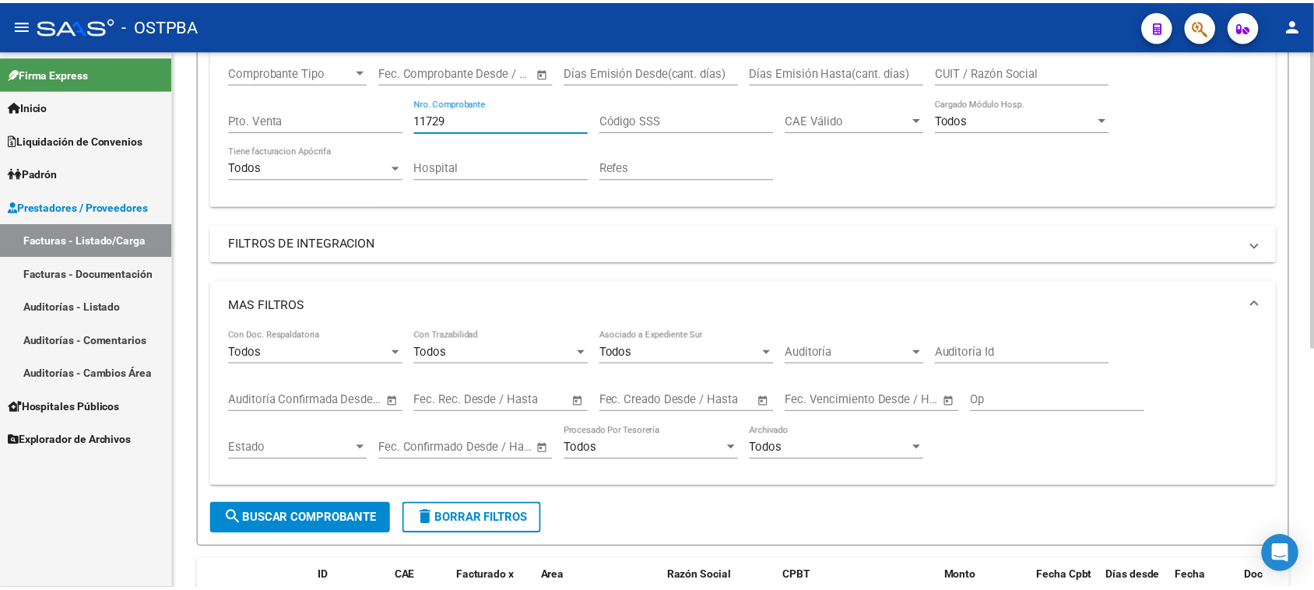
scroll to position [437, 0]
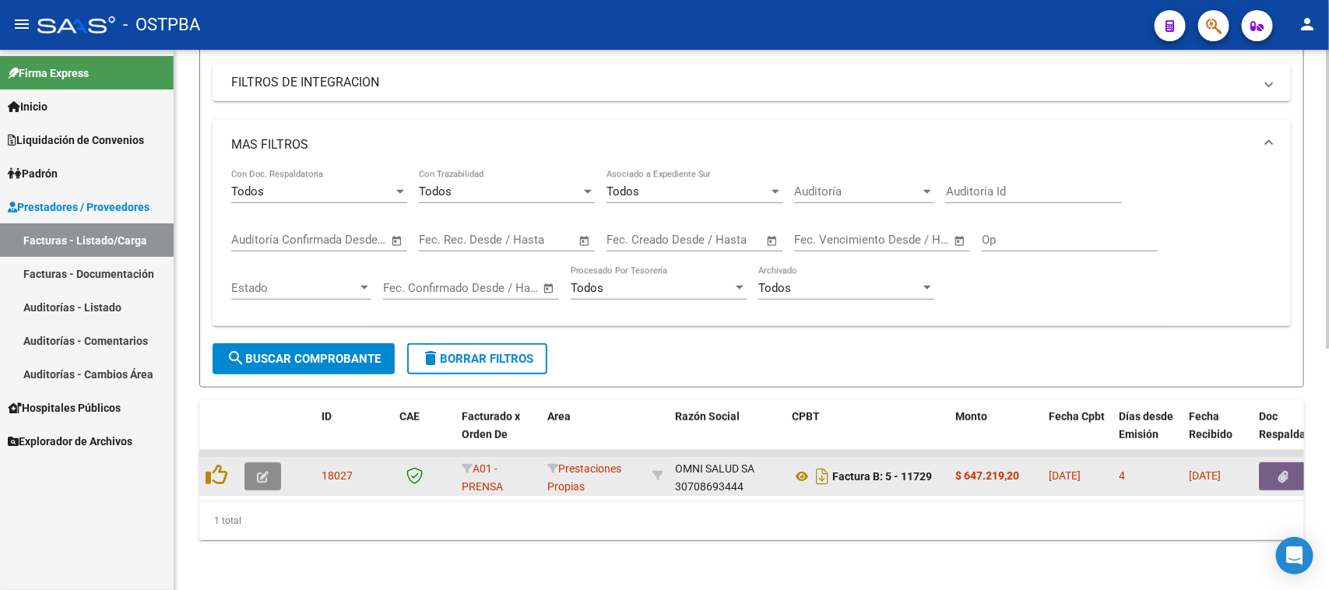
click at [262, 471] on icon "button" at bounding box center [263, 477] width 12 height 12
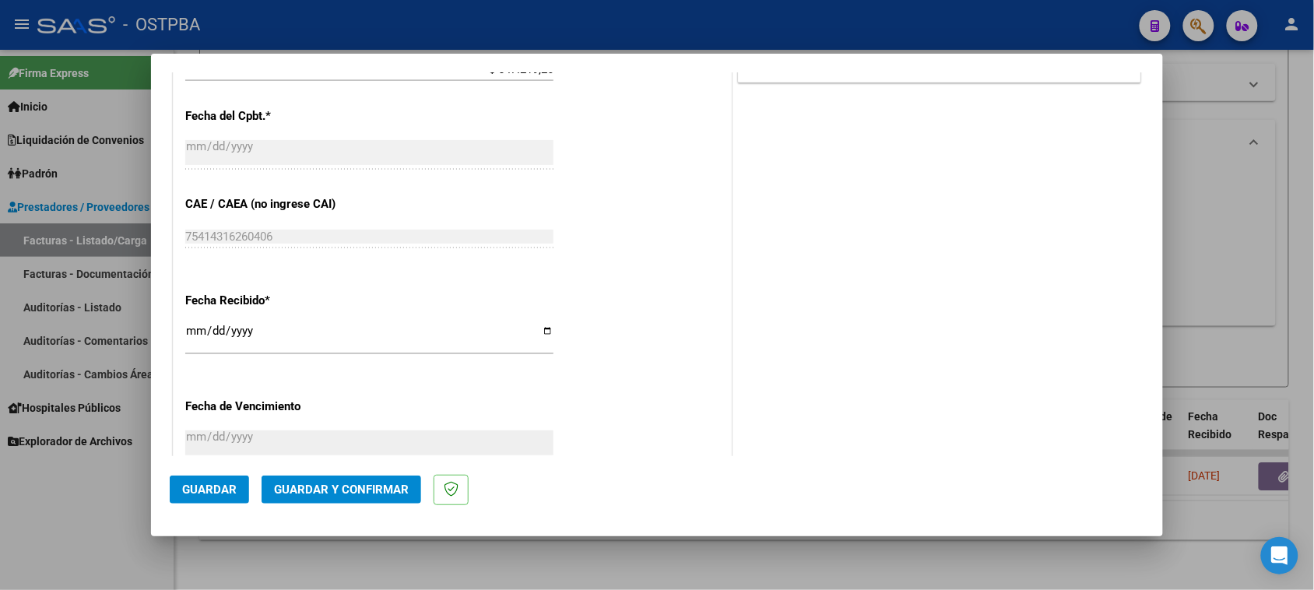
scroll to position [876, 0]
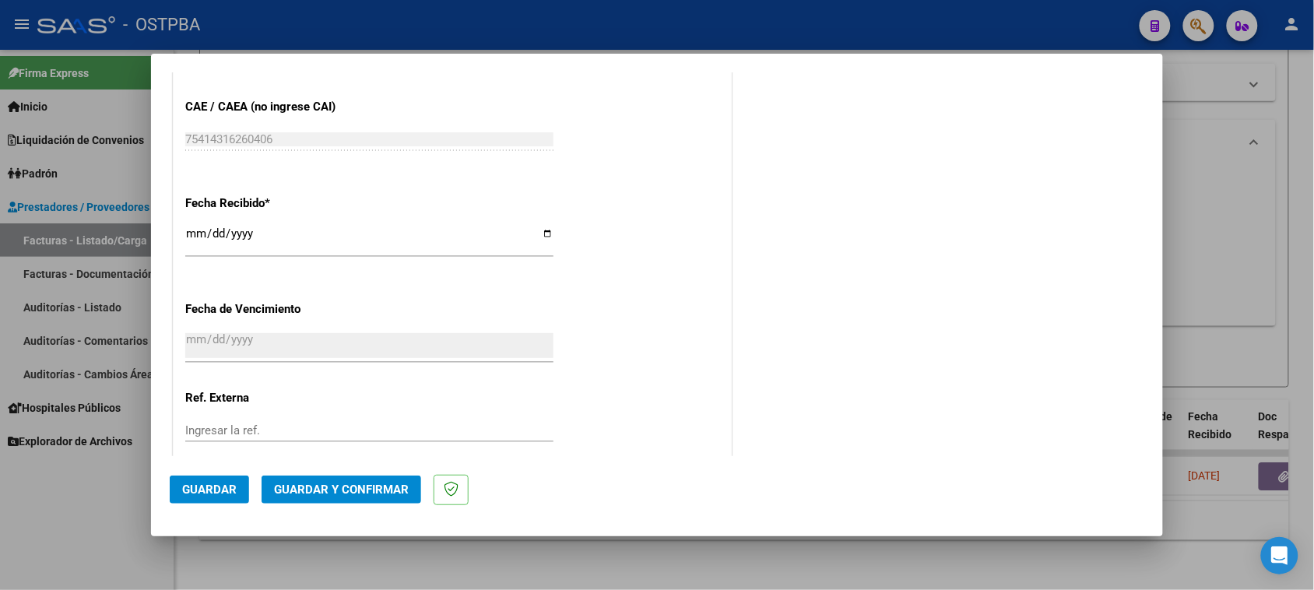
click at [188, 234] on input "2025-10-09" at bounding box center [369, 239] width 368 height 25
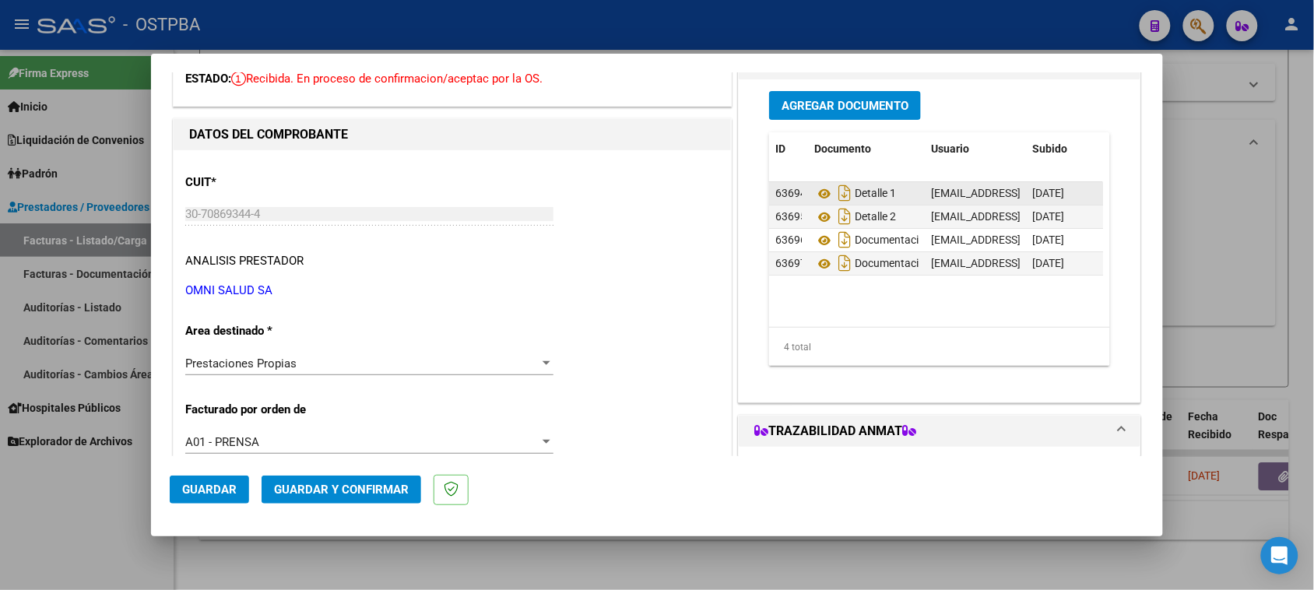
scroll to position [0, 0]
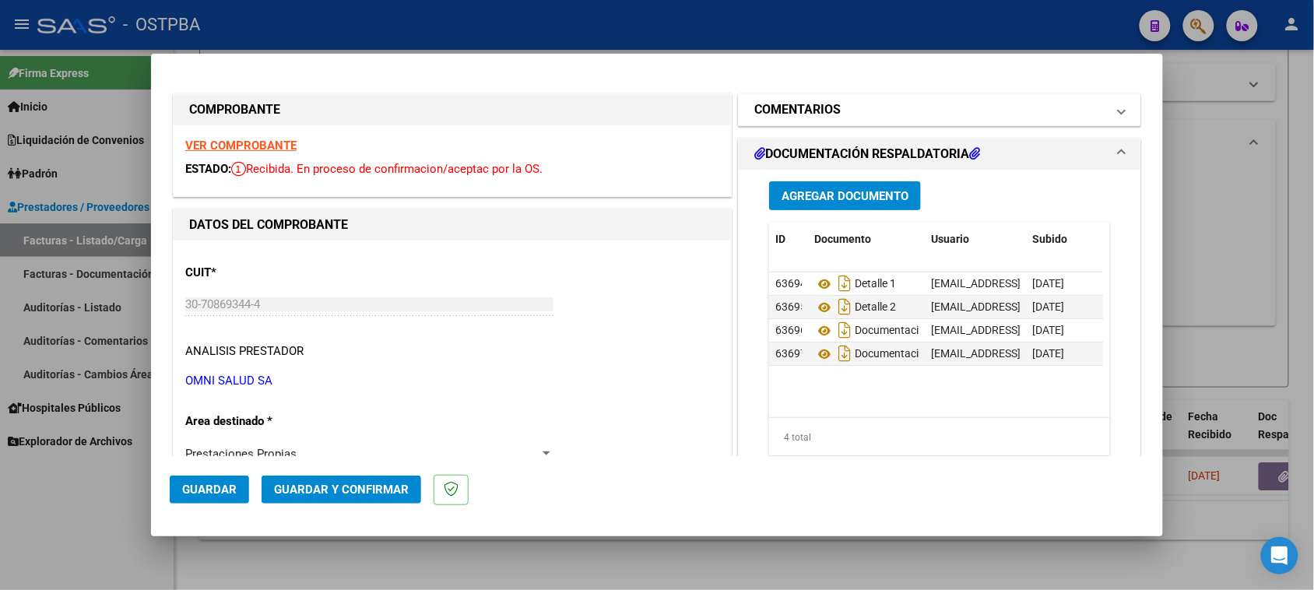
click at [845, 119] on mat-expansion-panel-header "COMENTARIOS" at bounding box center [940, 109] width 402 height 31
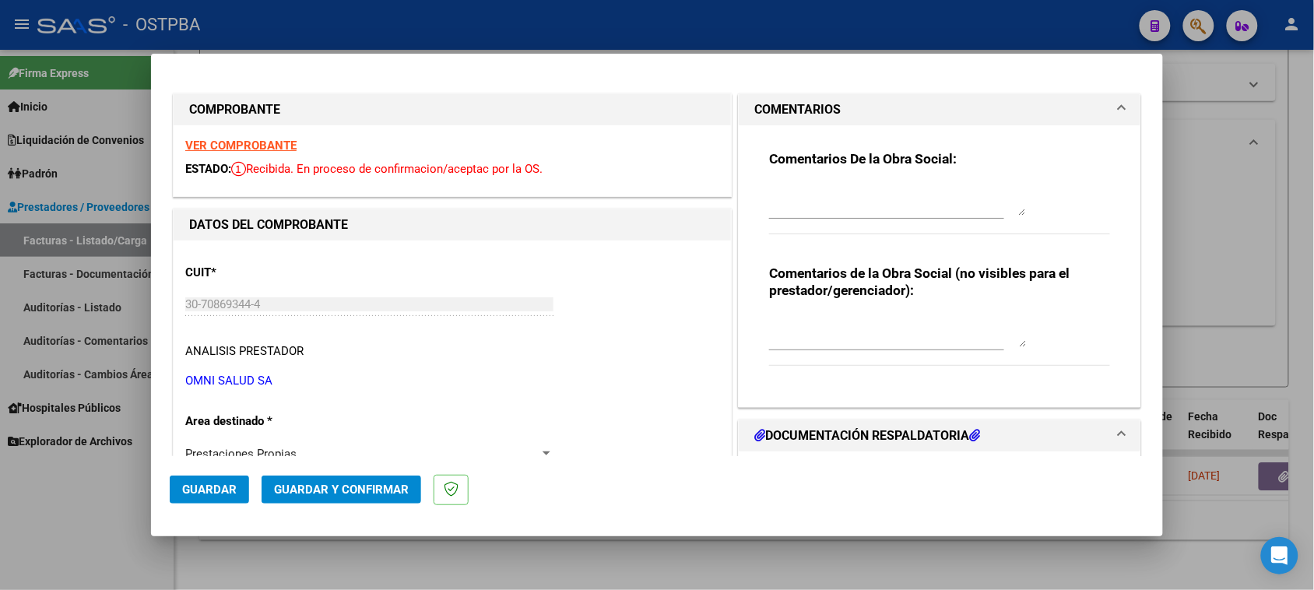
click at [855, 202] on textarea at bounding box center [897, 199] width 257 height 31
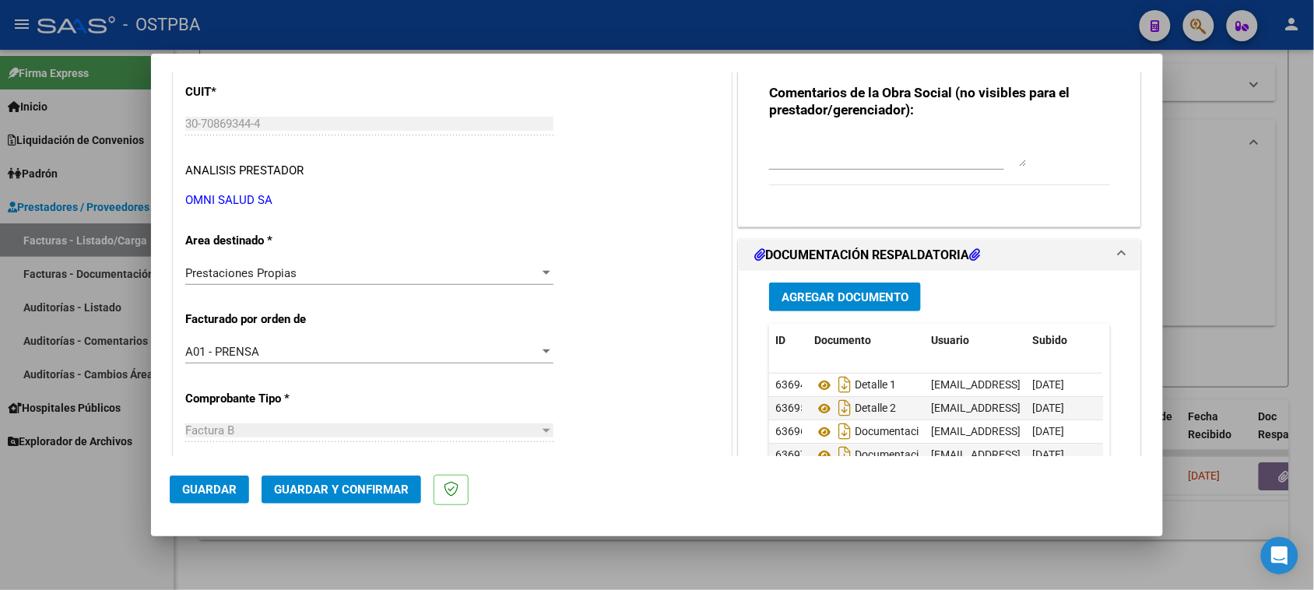
scroll to position [195, 0]
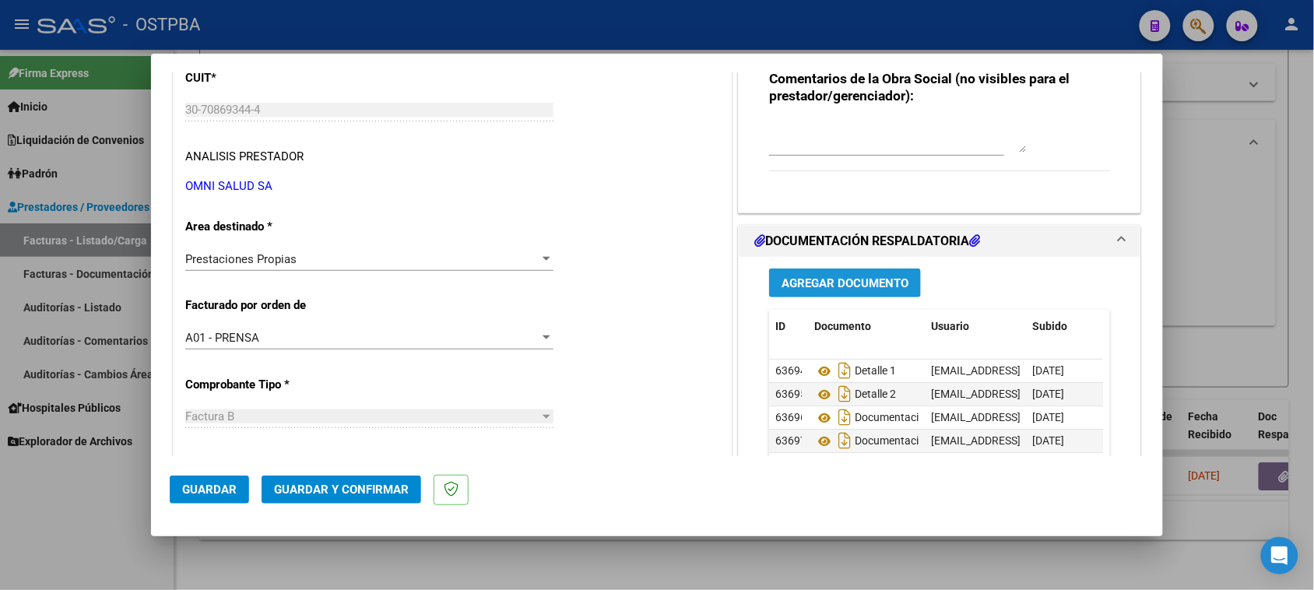
click at [821, 276] on span "Agregar Documento" at bounding box center [845, 283] width 127 height 14
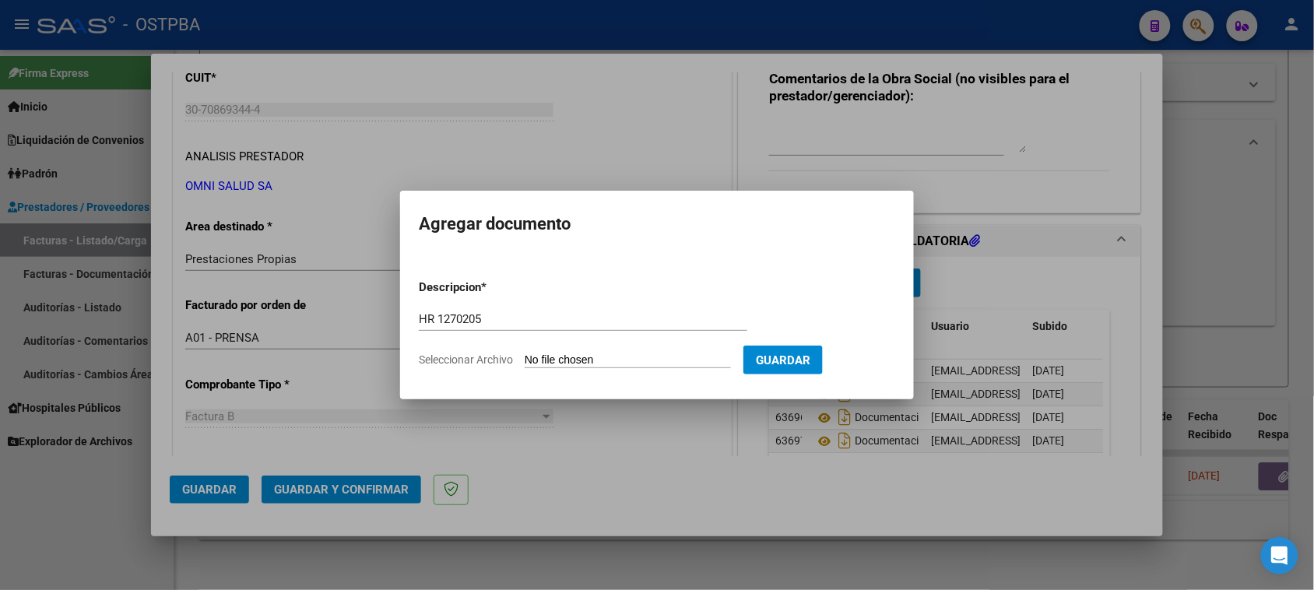
click at [549, 360] on input "Seleccionar Archivo" at bounding box center [628, 360] width 206 height 15
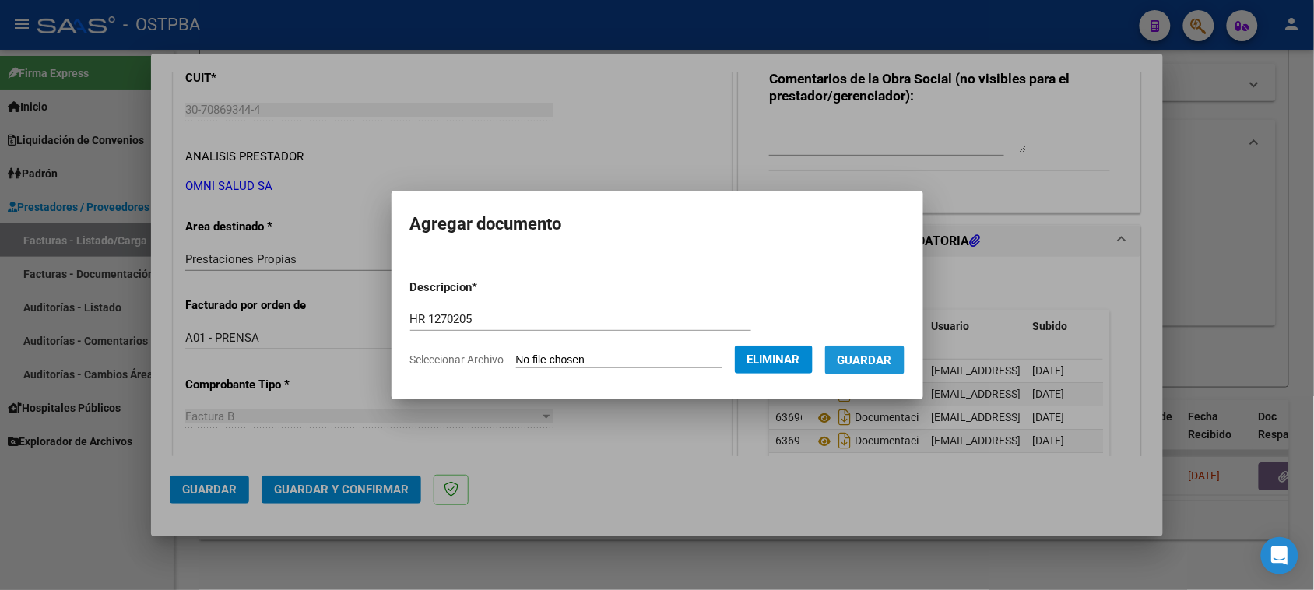
drag, startPoint x: 886, startPoint y: 363, endPoint x: 729, endPoint y: 448, distance: 179.0
click at [868, 371] on button "Guardar" at bounding box center [864, 360] width 79 height 29
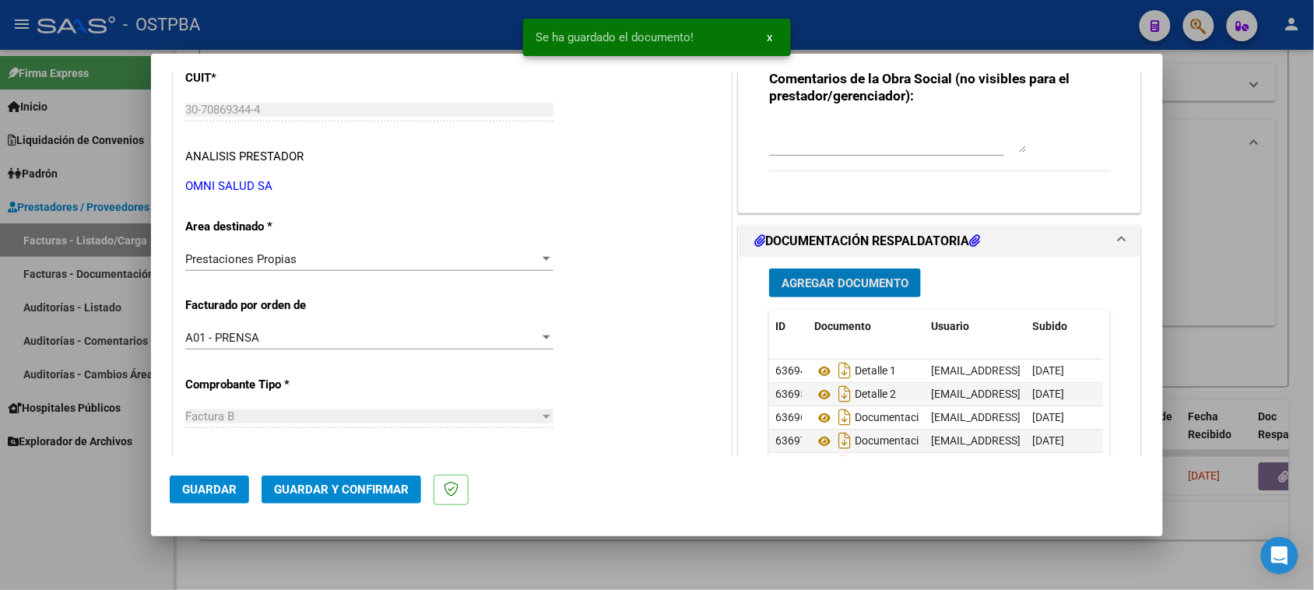
click at [383, 488] on span "Guardar y Confirmar" at bounding box center [341, 490] width 135 height 14
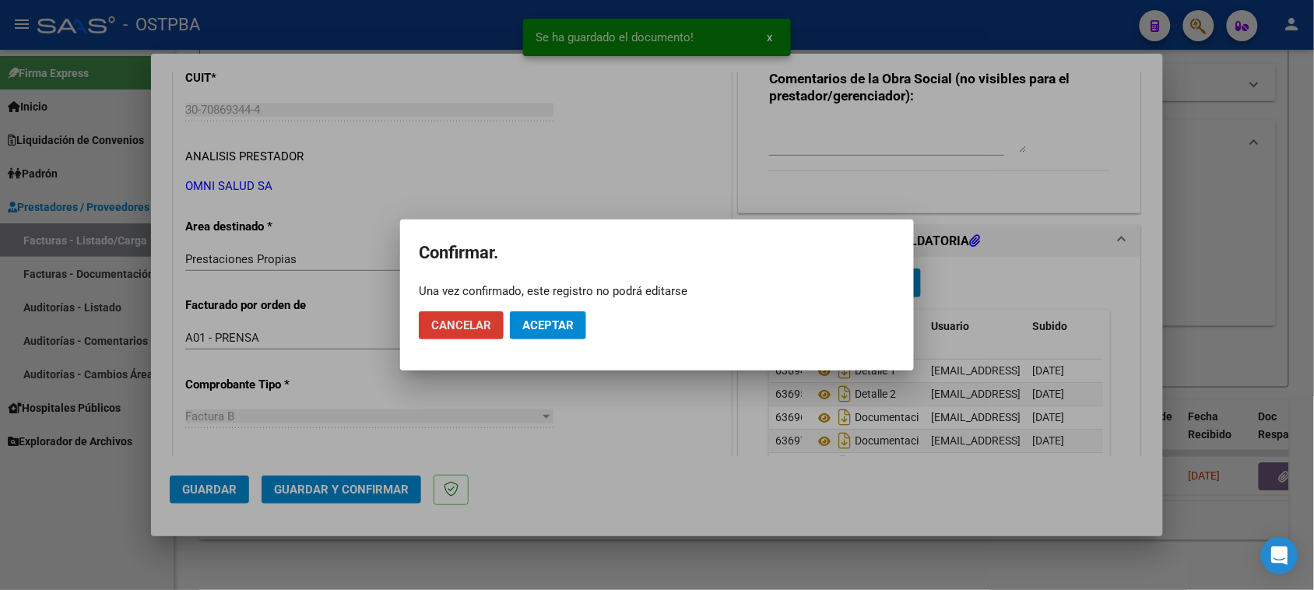
click at [534, 329] on span "Aceptar" at bounding box center [547, 325] width 51 height 14
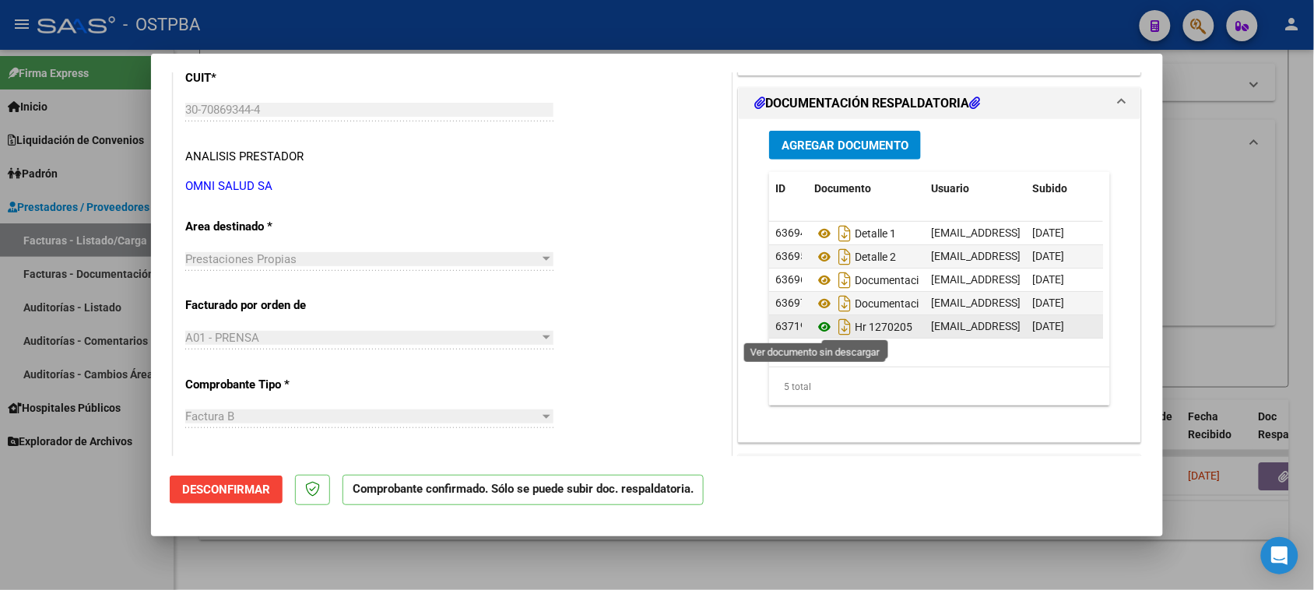
click at [814, 325] on icon at bounding box center [824, 327] width 20 height 19
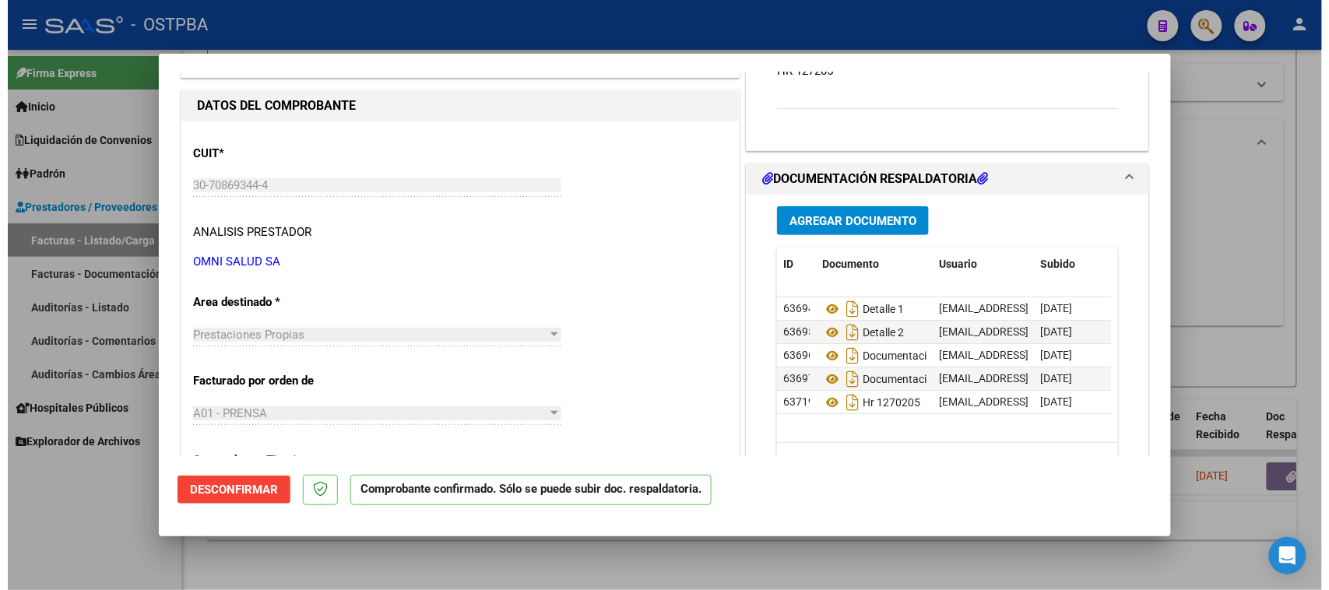
scroll to position [0, 0]
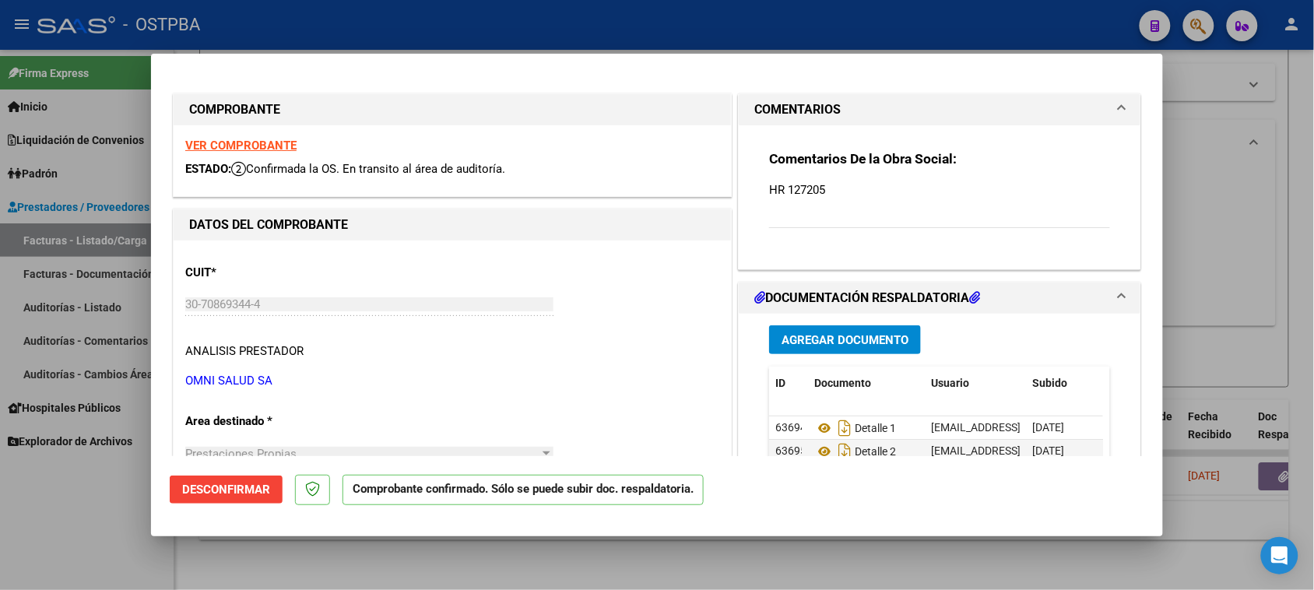
click at [274, 145] on strong "VER COMPROBANTE" at bounding box center [240, 146] width 111 height 14
click at [40, 525] on div at bounding box center [657, 295] width 1314 height 590
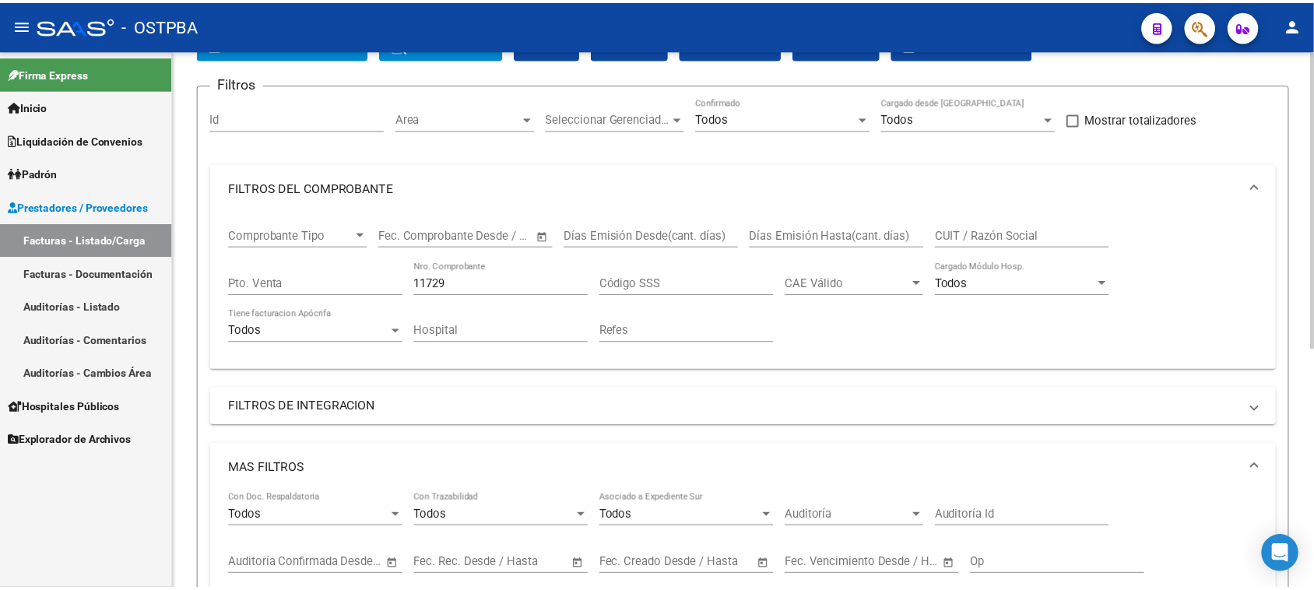
scroll to position [47, 0]
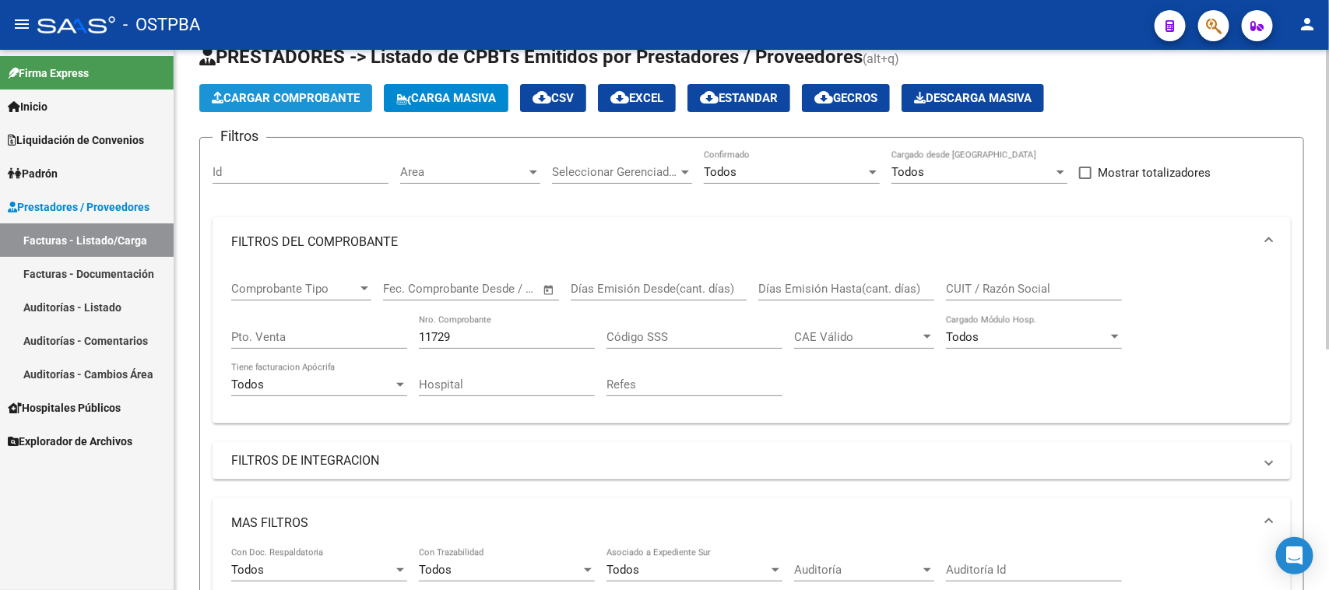
click at [271, 100] on span "Cargar Comprobante" at bounding box center [286, 98] width 148 height 14
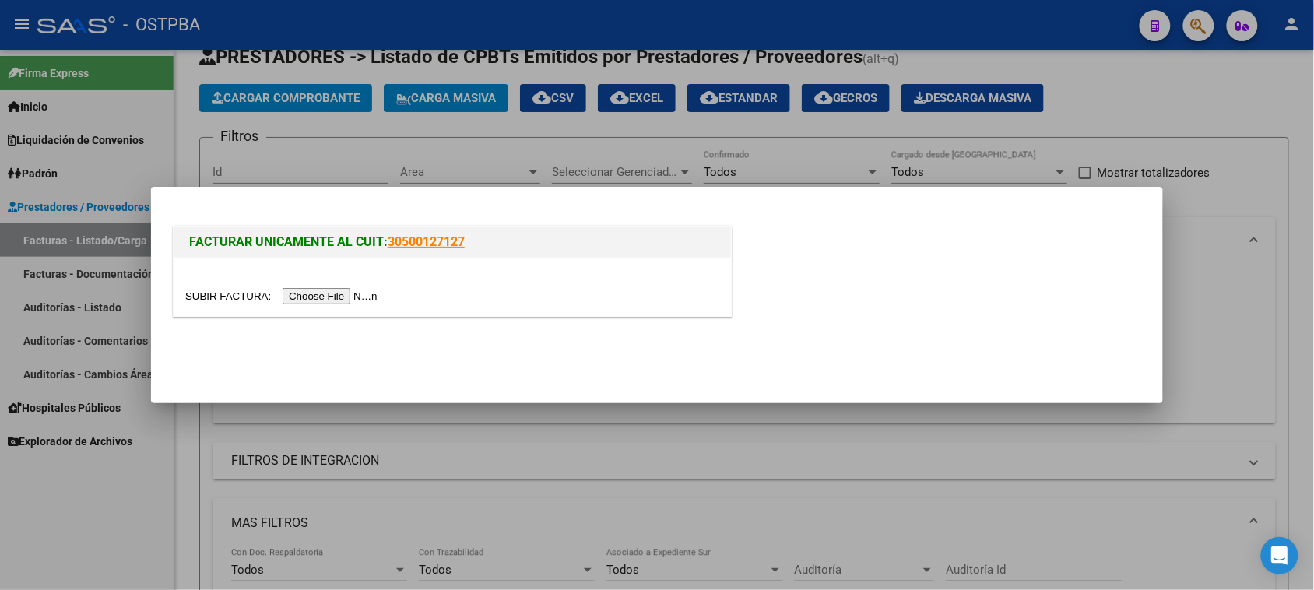
click at [307, 297] on input "file" at bounding box center [283, 296] width 197 height 16
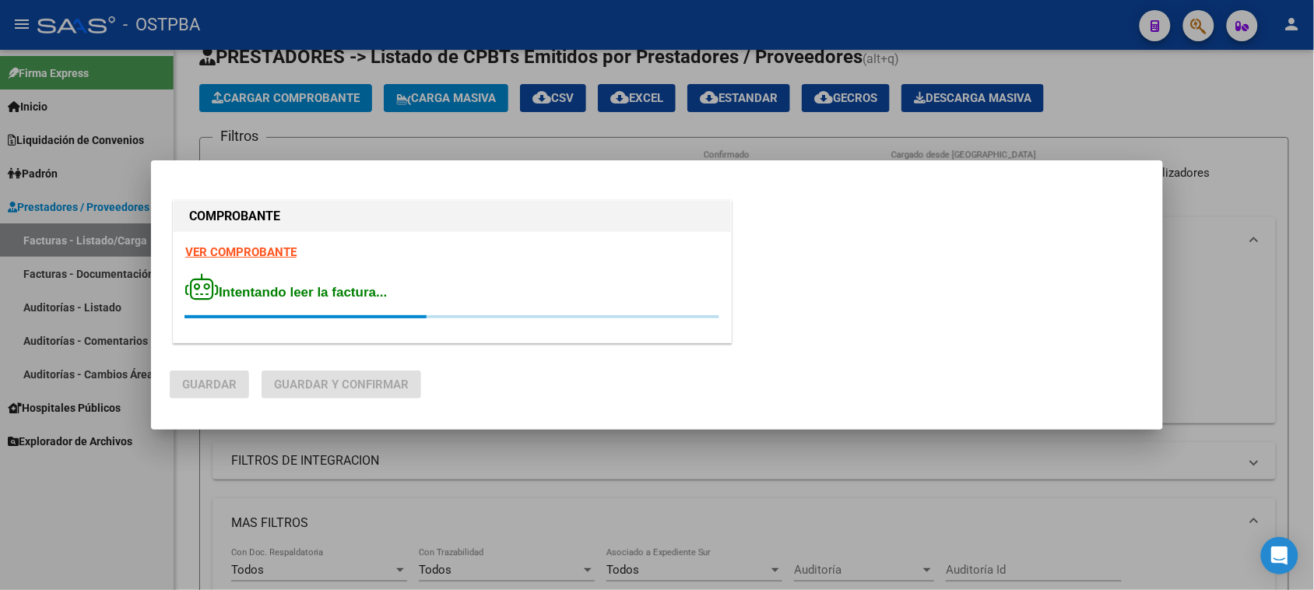
click at [284, 255] on strong "VER COMPROBANTE" at bounding box center [240, 252] width 111 height 14
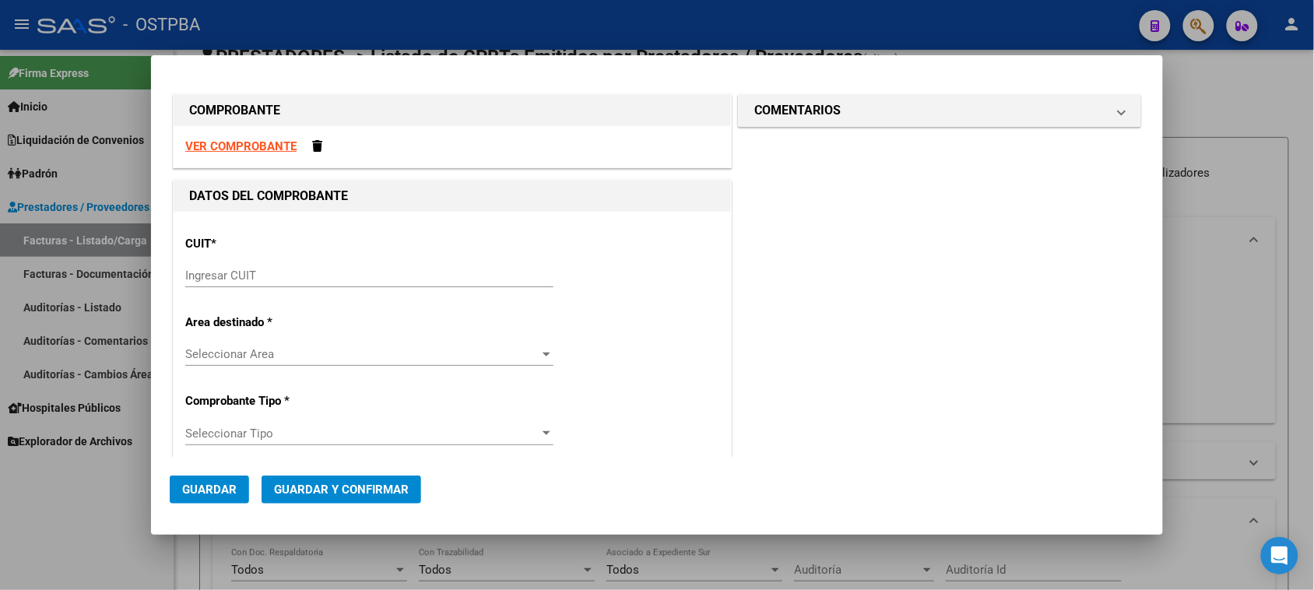
click at [251, 267] on div "Ingresar CUIT" at bounding box center [369, 275] width 368 height 23
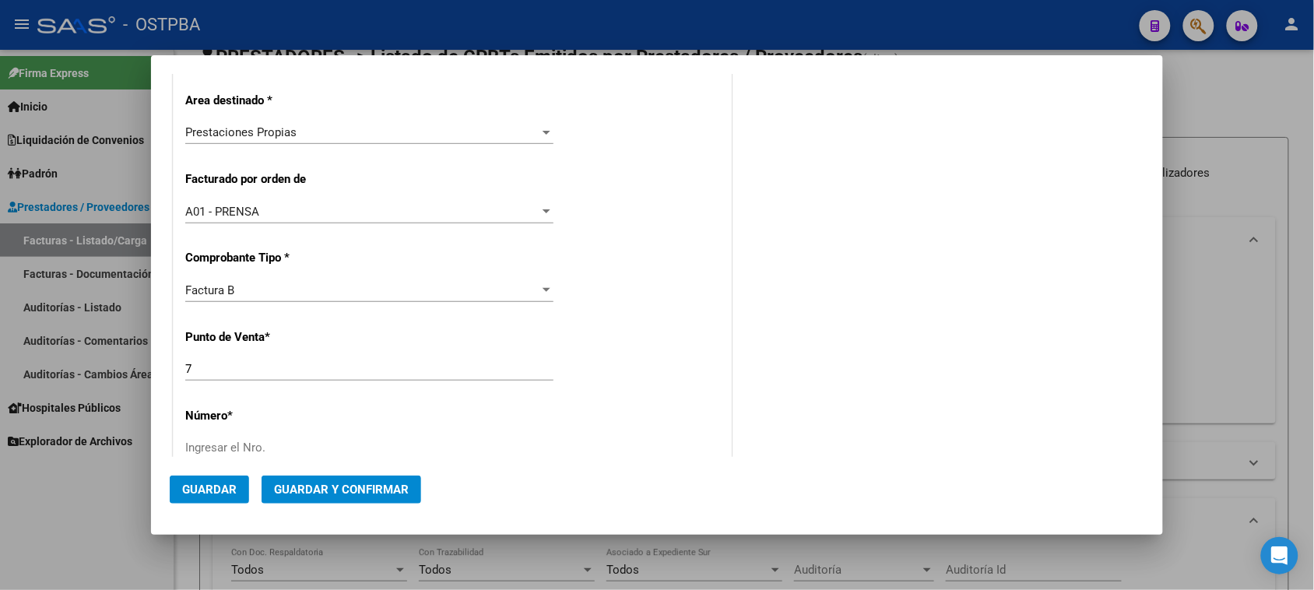
scroll to position [389, 0]
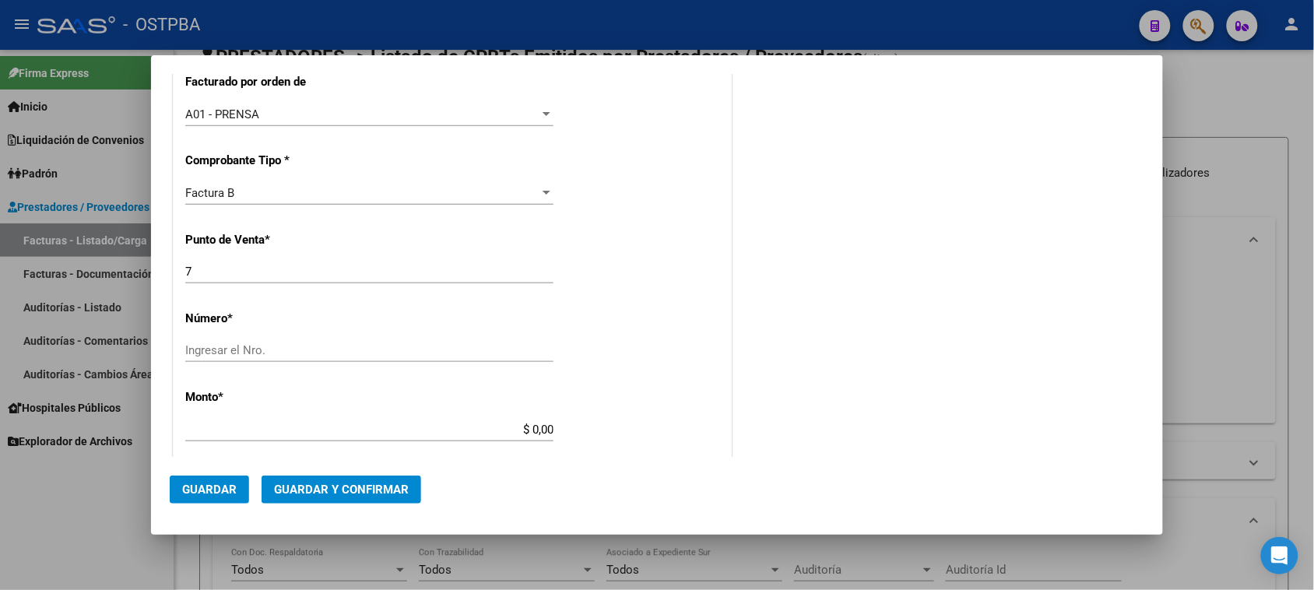
click at [198, 348] on input "Ingresar el Nro." at bounding box center [369, 350] width 368 height 14
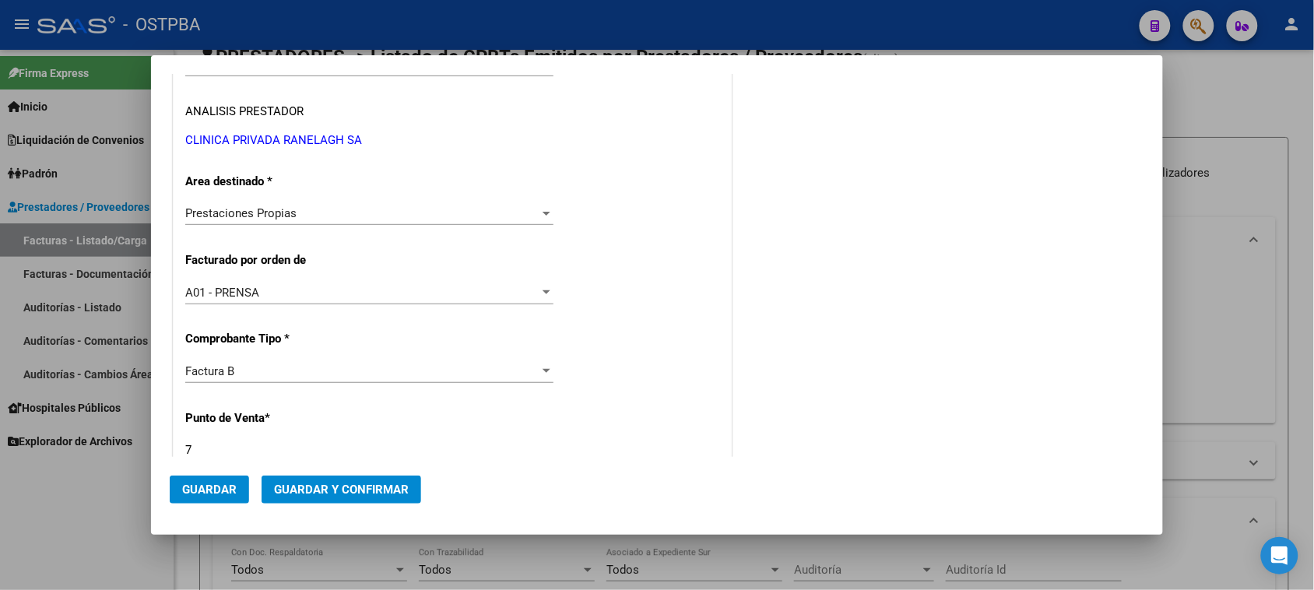
scroll to position [0, 0]
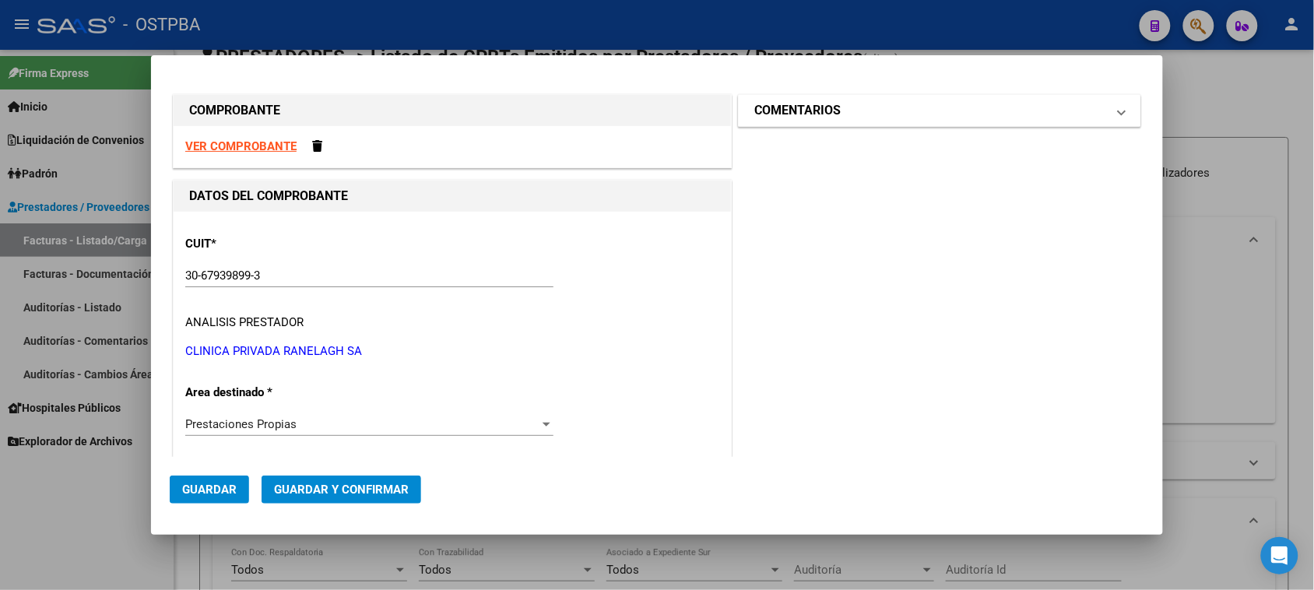
click at [859, 119] on mat-panel-title "COMENTARIOS" at bounding box center [930, 110] width 352 height 19
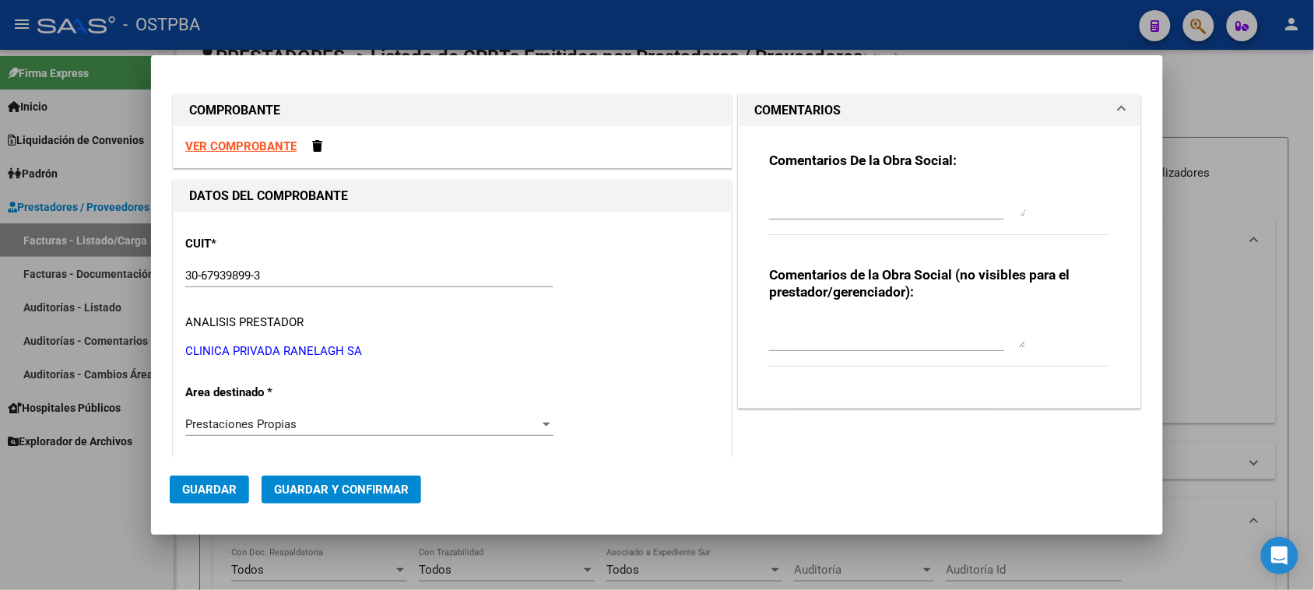
click at [822, 207] on textarea at bounding box center [897, 200] width 257 height 31
click at [211, 490] on span "Guardar" at bounding box center [209, 490] width 54 height 14
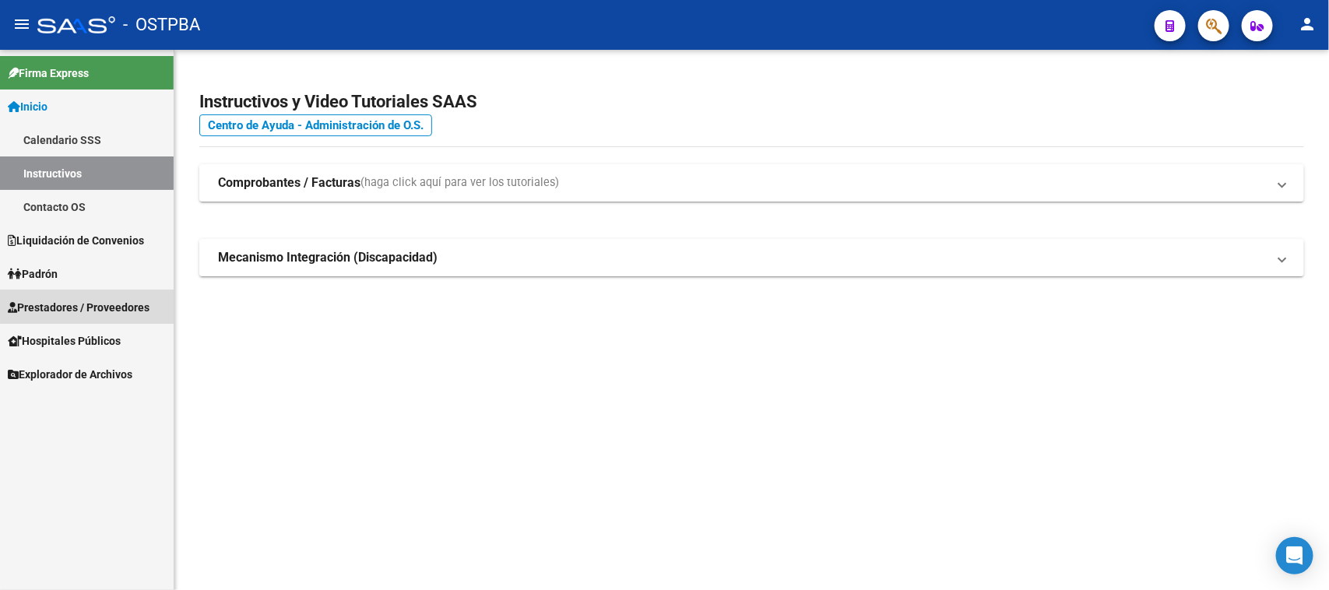
click at [106, 306] on span "Prestadores / Proveedores" at bounding box center [79, 307] width 142 height 17
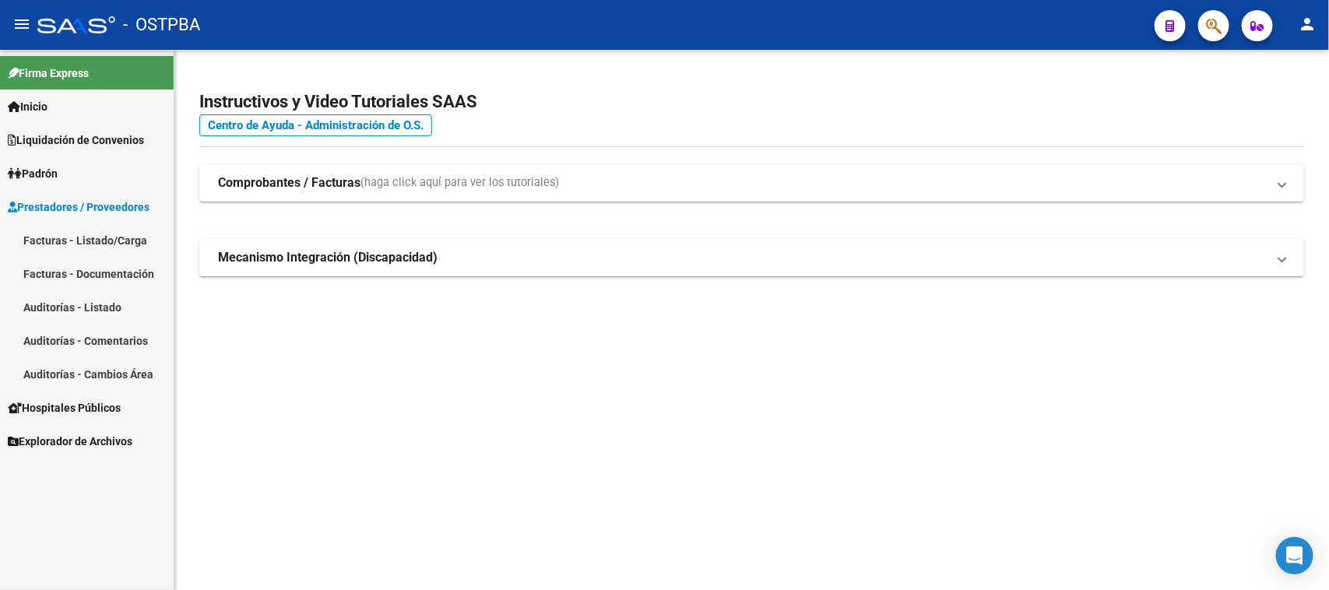
click at [115, 240] on link "Facturas - Listado/Carga" at bounding box center [87, 239] width 174 height 33
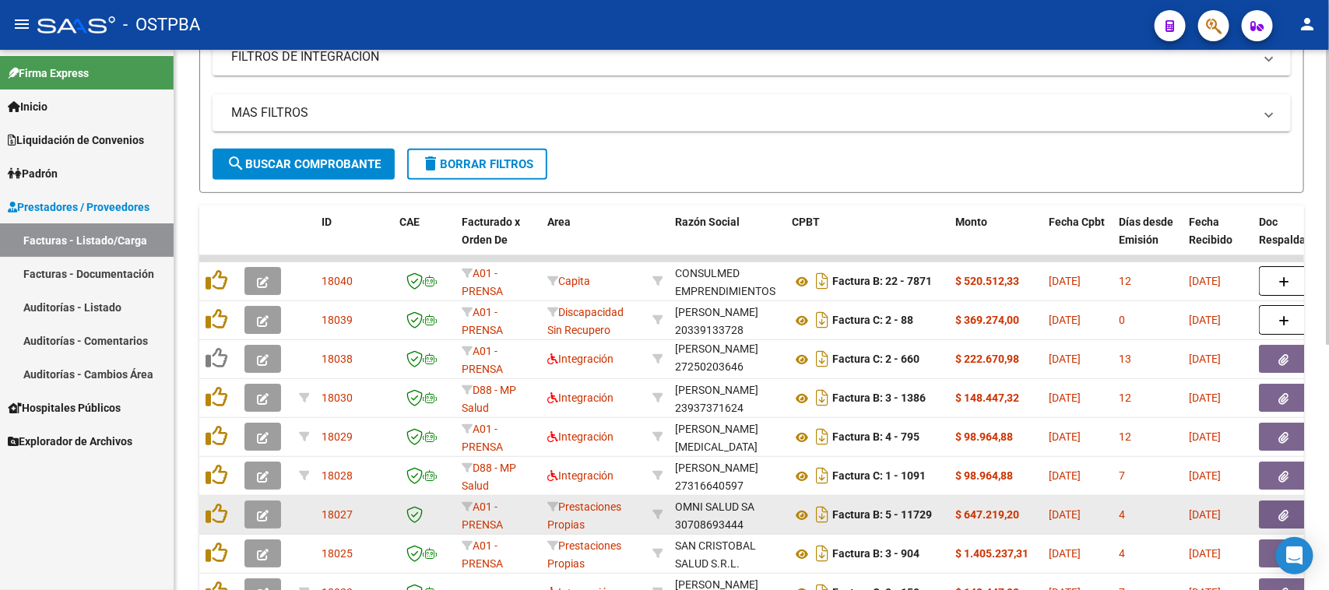
scroll to position [292, 0]
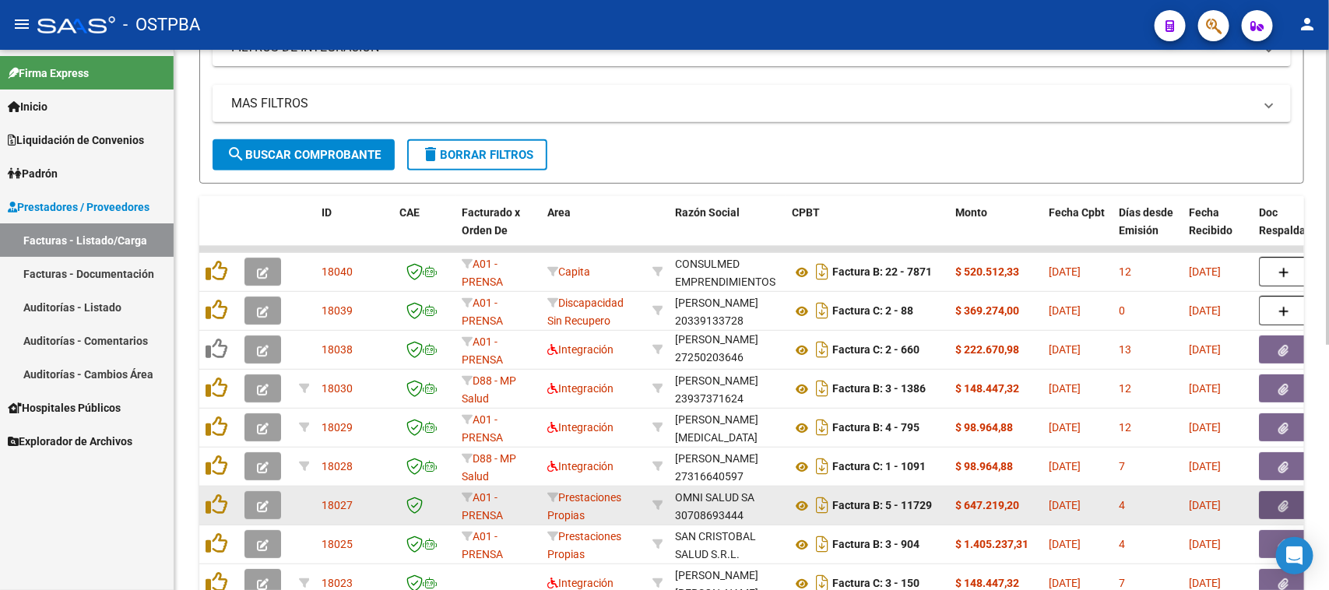
click at [1270, 507] on button "button" at bounding box center [1284, 505] width 50 height 28
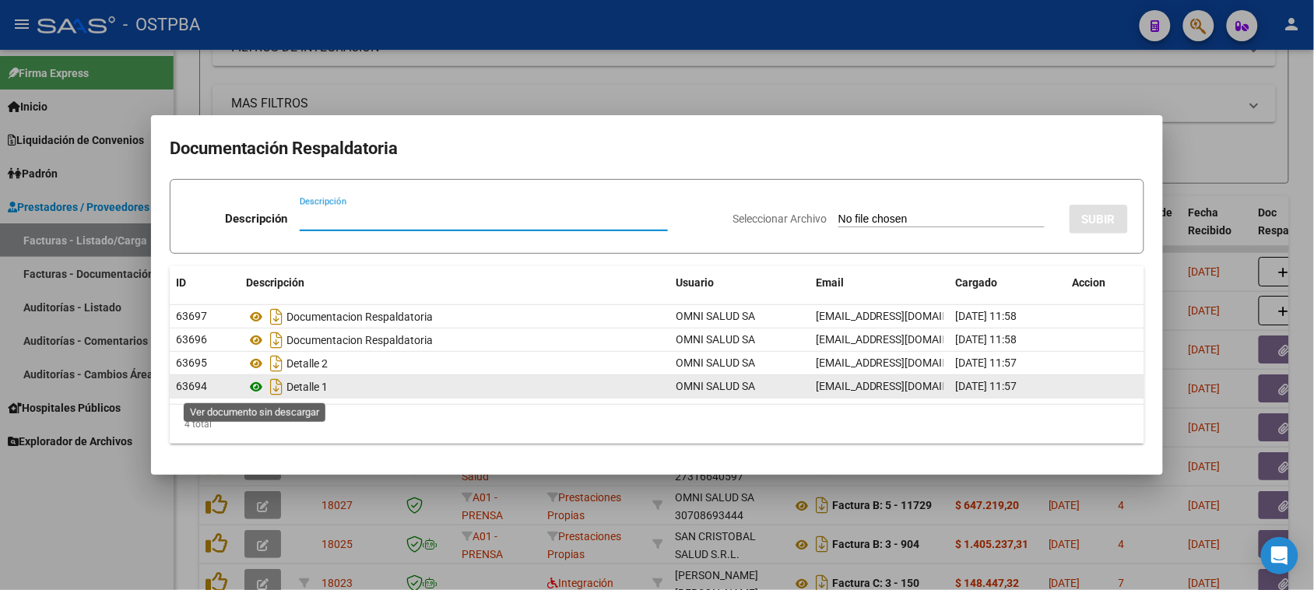
click at [258, 385] on icon at bounding box center [256, 387] width 20 height 19
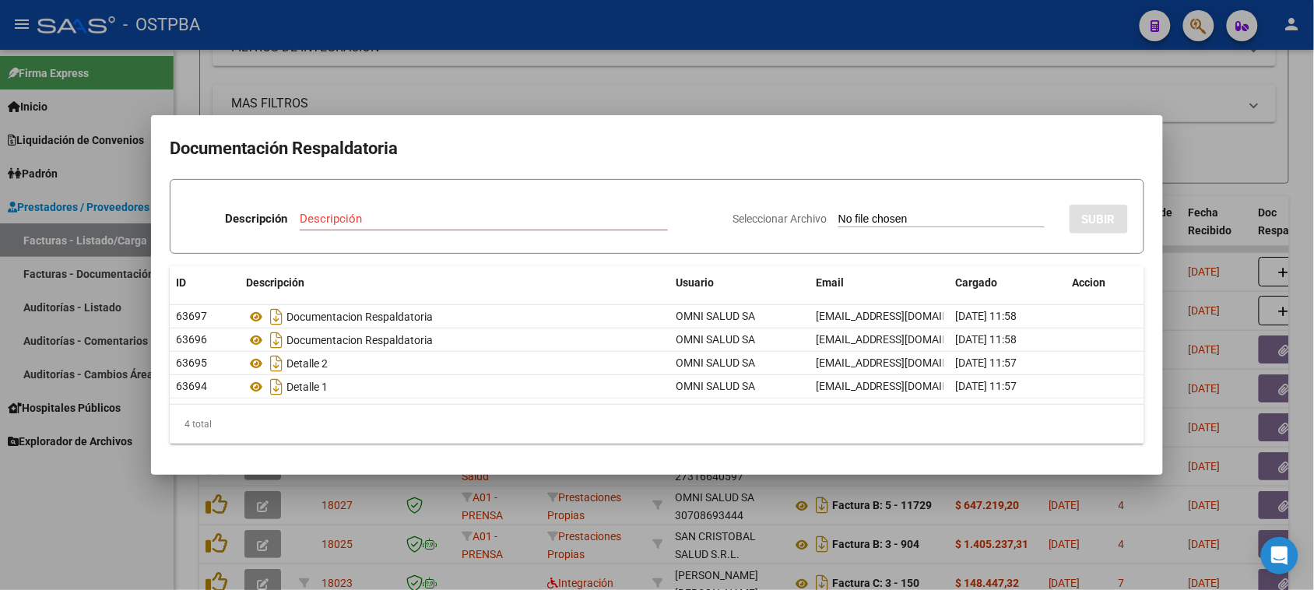
drag, startPoint x: 56, startPoint y: 490, endPoint x: 199, endPoint y: 444, distance: 150.6
click at [55, 487] on div at bounding box center [657, 295] width 1314 height 590
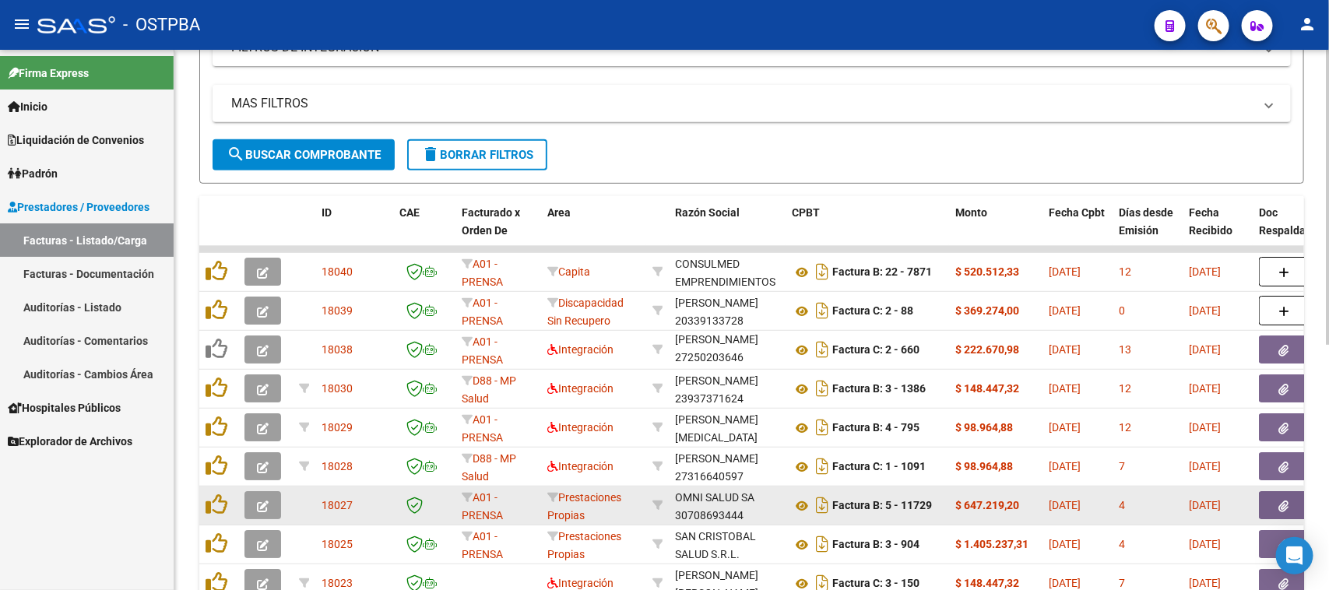
scroll to position [389, 0]
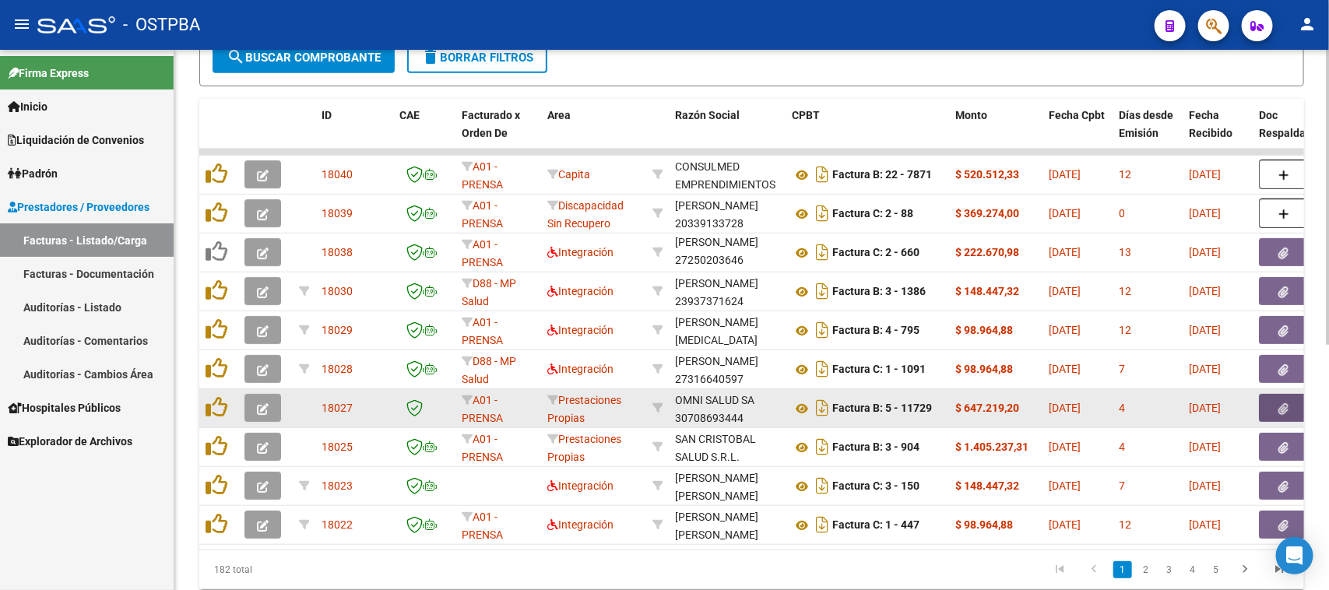
click at [1291, 403] on button "button" at bounding box center [1284, 408] width 50 height 28
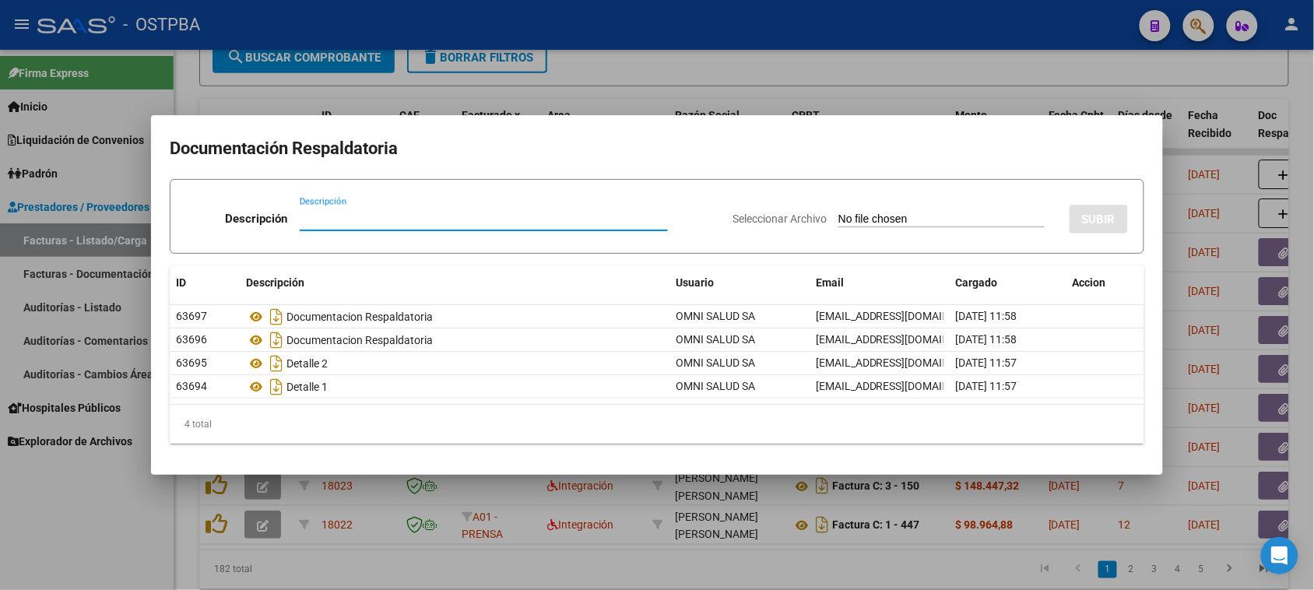
click at [49, 508] on div at bounding box center [657, 295] width 1314 height 590
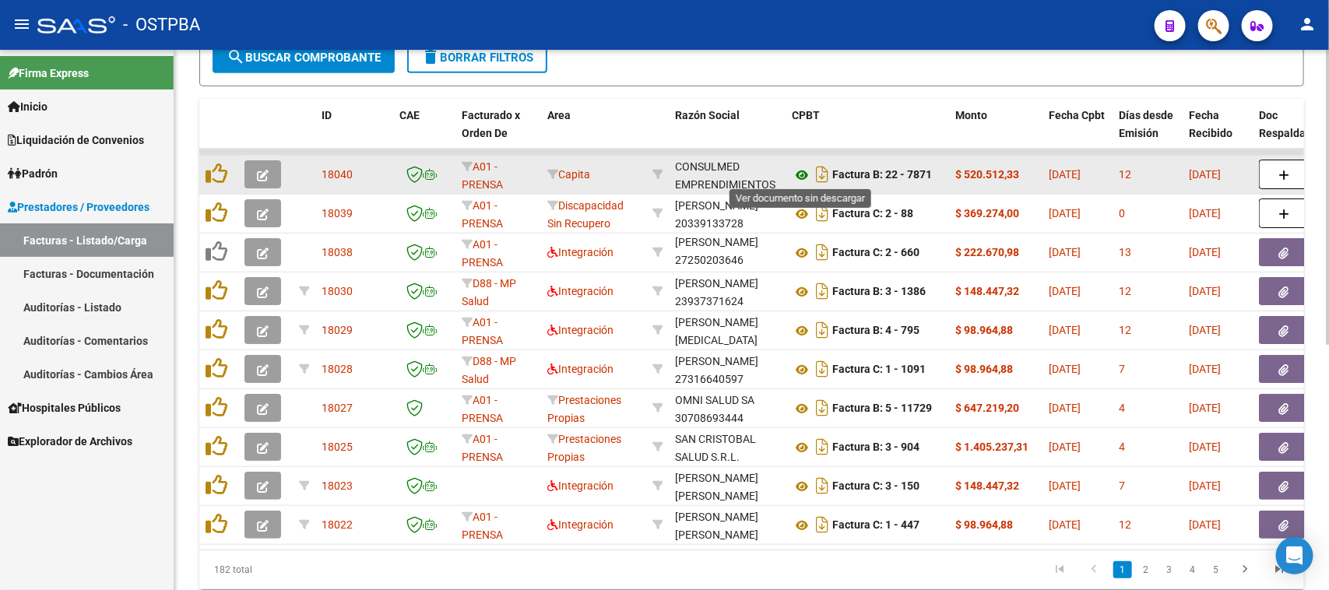
scroll to position [292, 0]
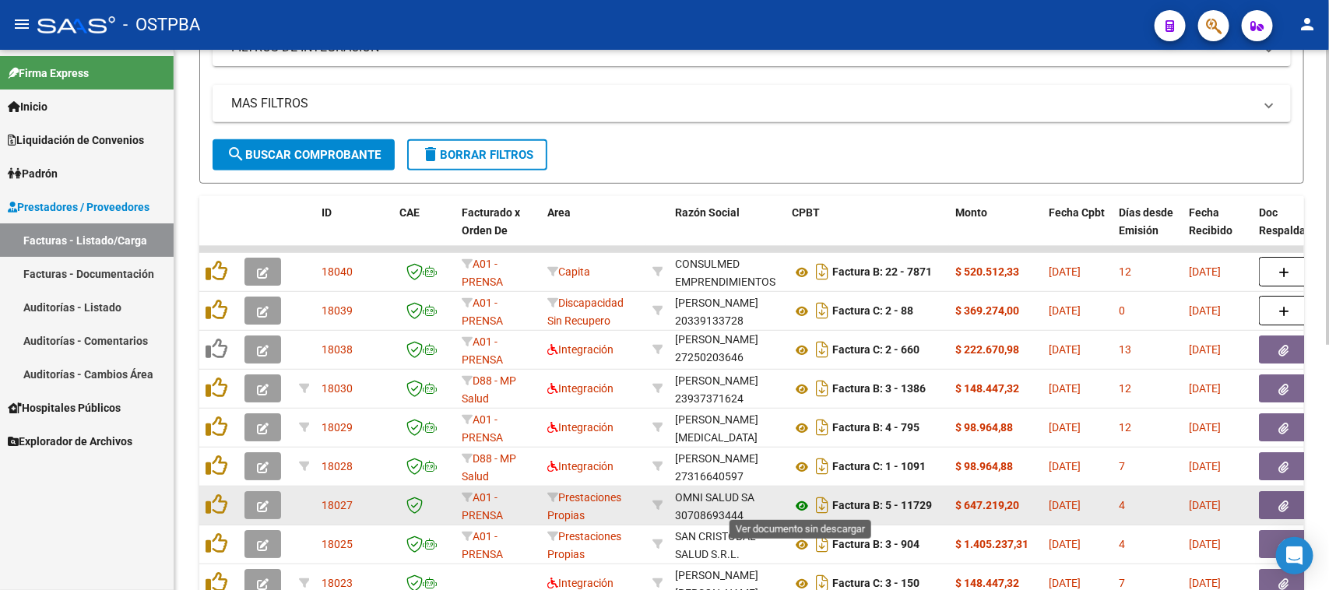
click at [802, 503] on icon at bounding box center [802, 506] width 20 height 19
click at [1262, 507] on button "button" at bounding box center [1284, 505] width 50 height 28
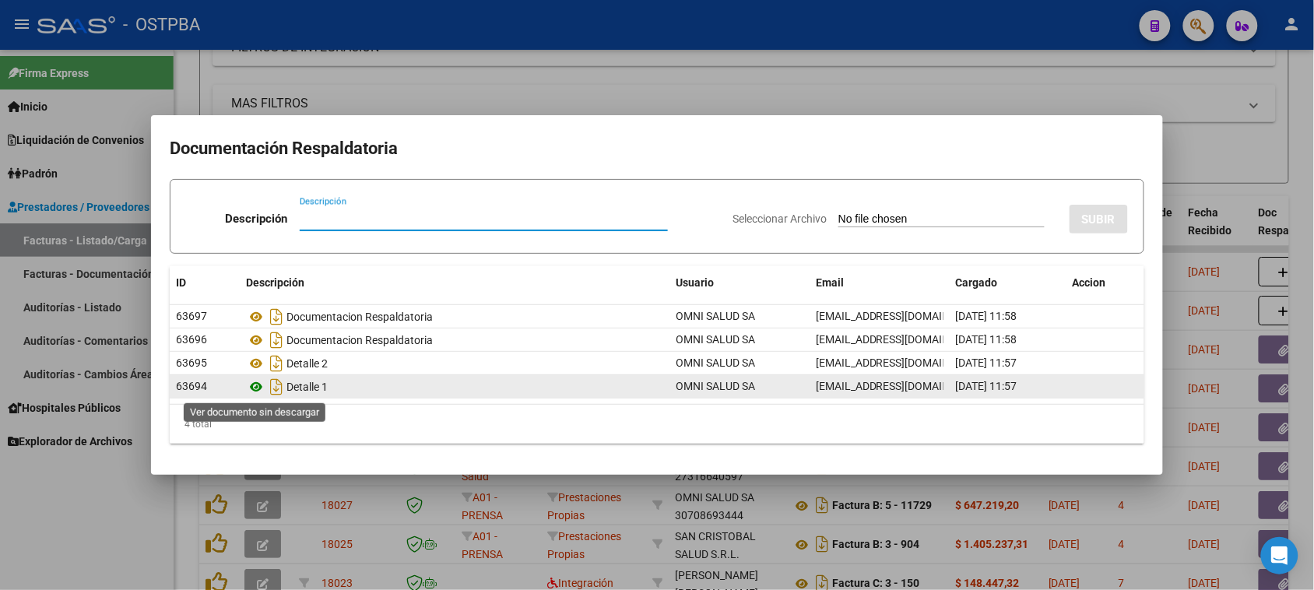
click at [257, 384] on icon at bounding box center [256, 387] width 20 height 19
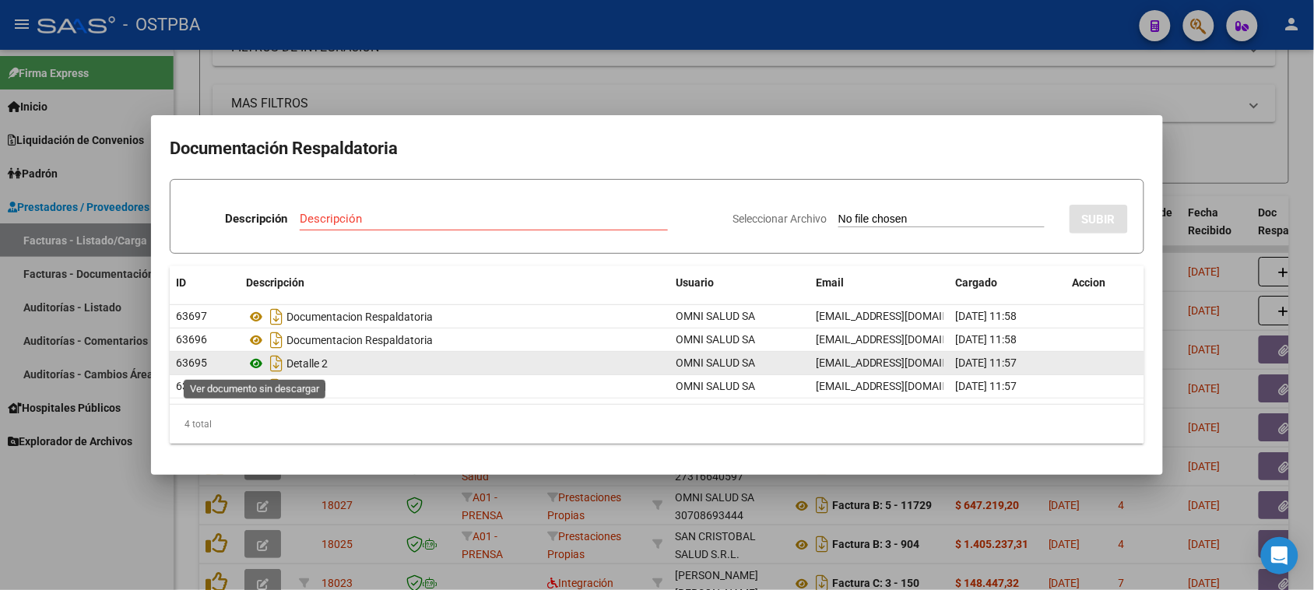
click at [254, 366] on icon at bounding box center [256, 363] width 20 height 19
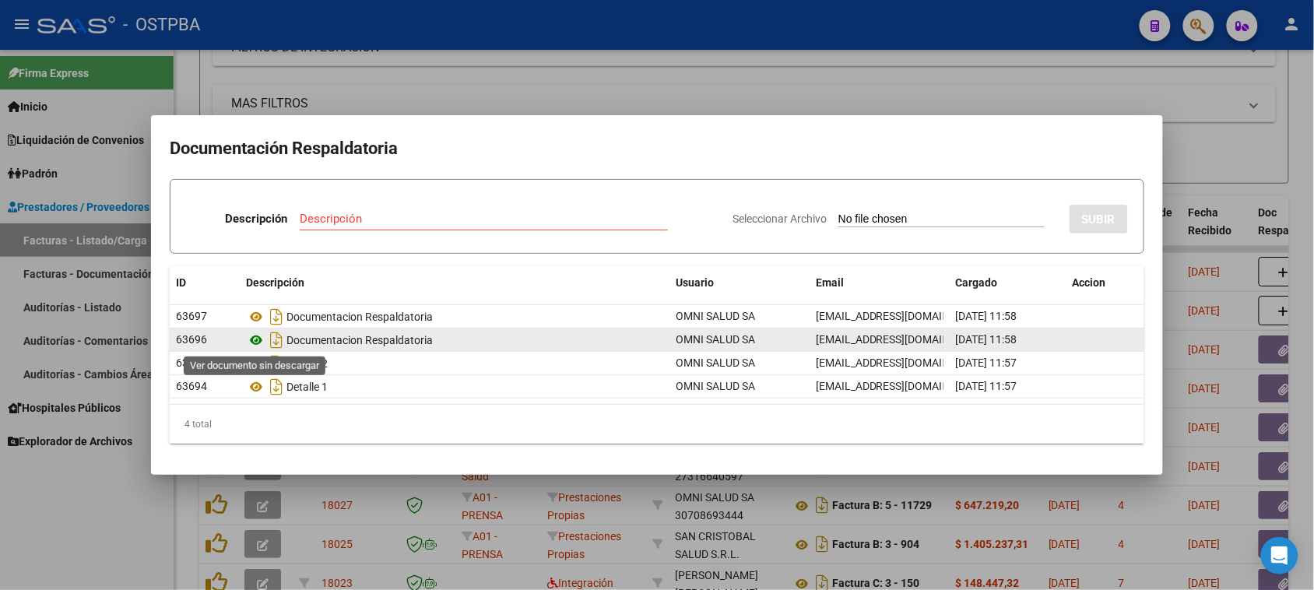
click at [254, 341] on icon at bounding box center [256, 340] width 20 height 19
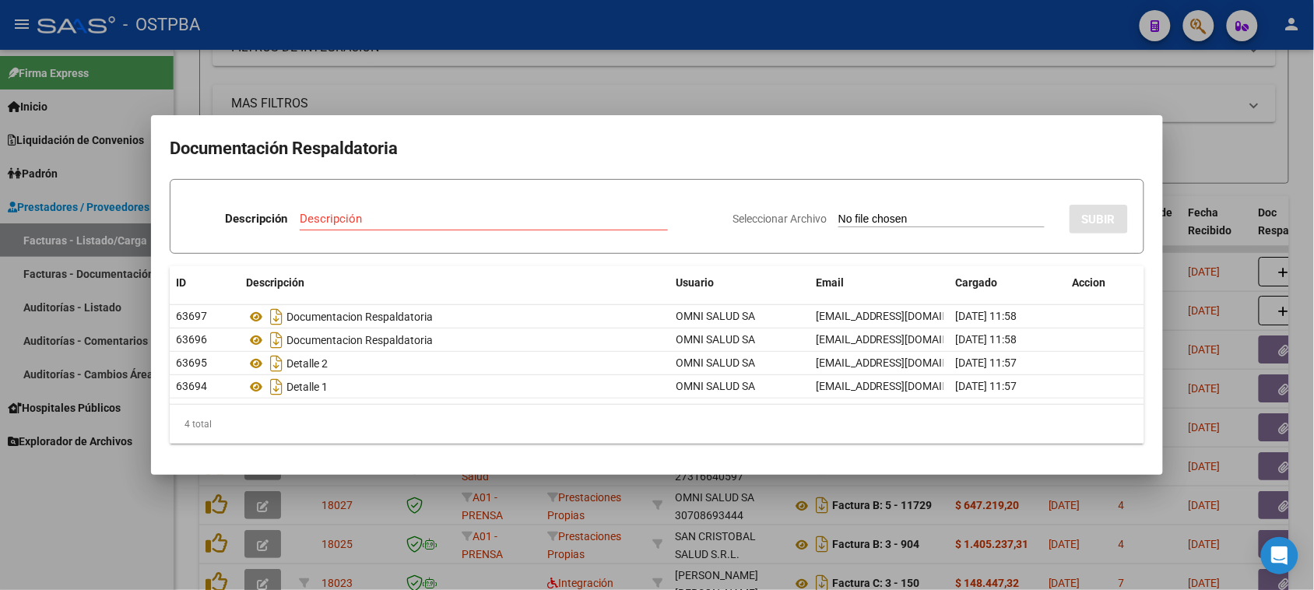
drag, startPoint x: 67, startPoint y: 561, endPoint x: 58, endPoint y: 348, distance: 213.5
click at [62, 547] on div at bounding box center [657, 295] width 1314 height 590
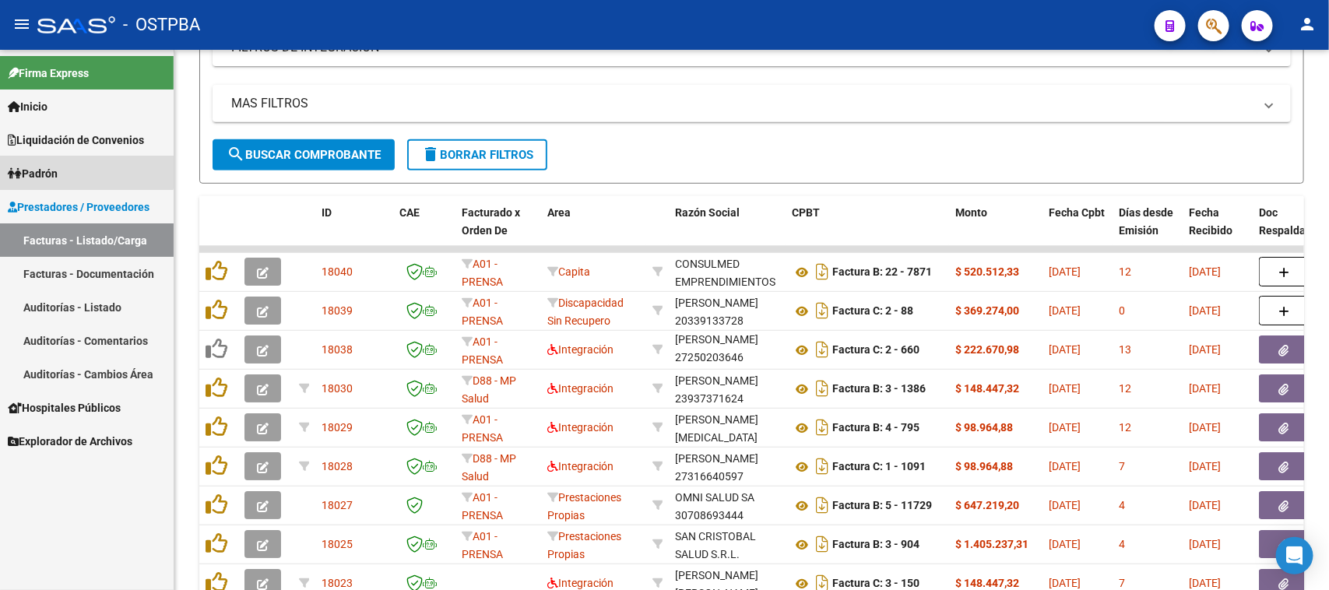
click at [51, 161] on link "Padrón" at bounding box center [87, 172] width 174 height 33
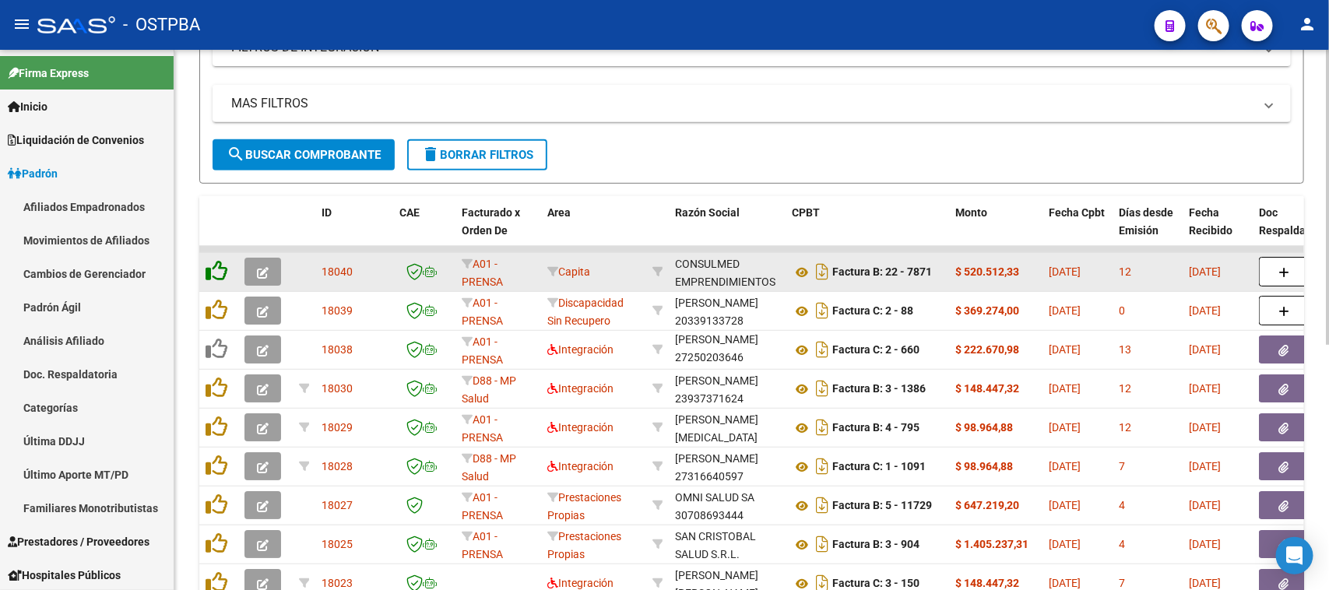
drag, startPoint x: 75, startPoint y: 306, endPoint x: 215, endPoint y: 262, distance: 146.7
click at [76, 305] on link "Padrón Ágil" at bounding box center [87, 306] width 174 height 33
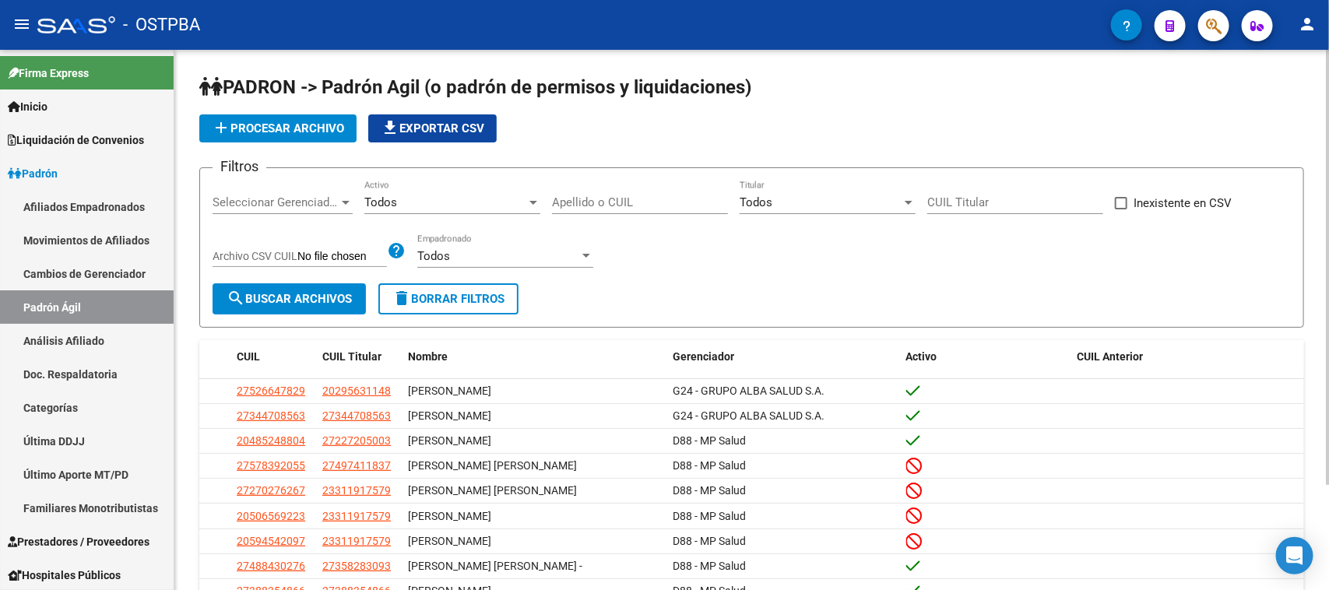
click at [604, 201] on input "Apellido o CUIL" at bounding box center [640, 202] width 176 height 14
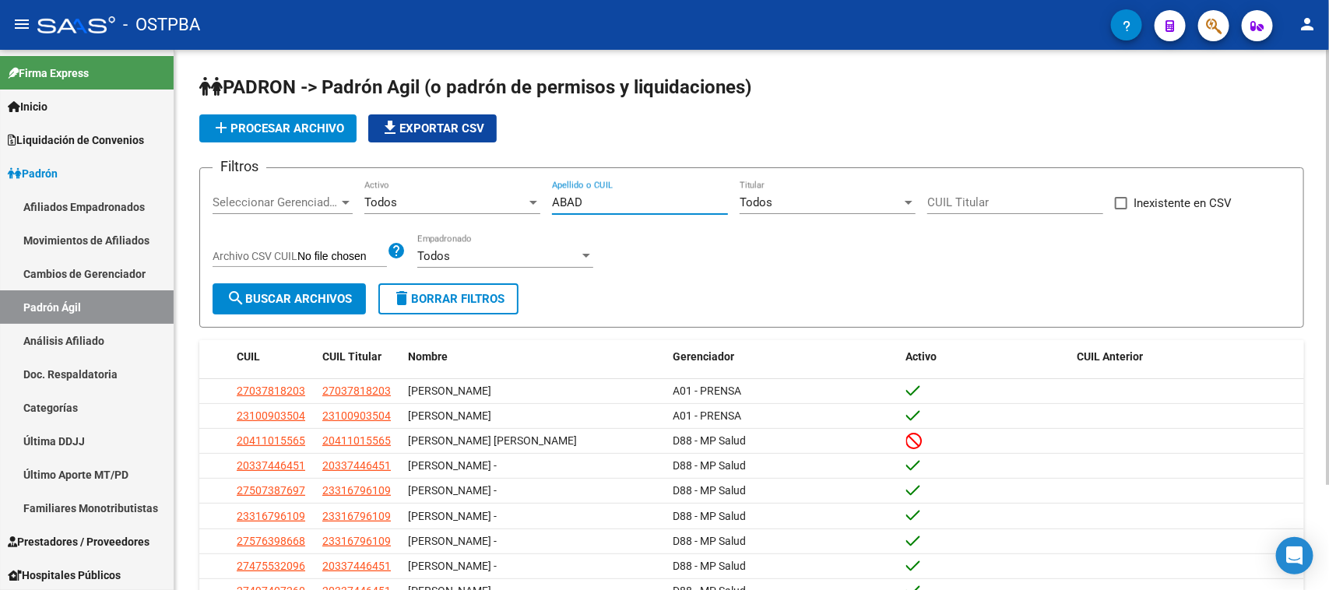
drag, startPoint x: 586, startPoint y: 203, endPoint x: 520, endPoint y: 201, distance: 66.2
click at [523, 201] on div "Filtros Seleccionar Gerenciador Seleccionar Gerenciador Todos Activo ABAD Apell…" at bounding box center [752, 232] width 1078 height 103
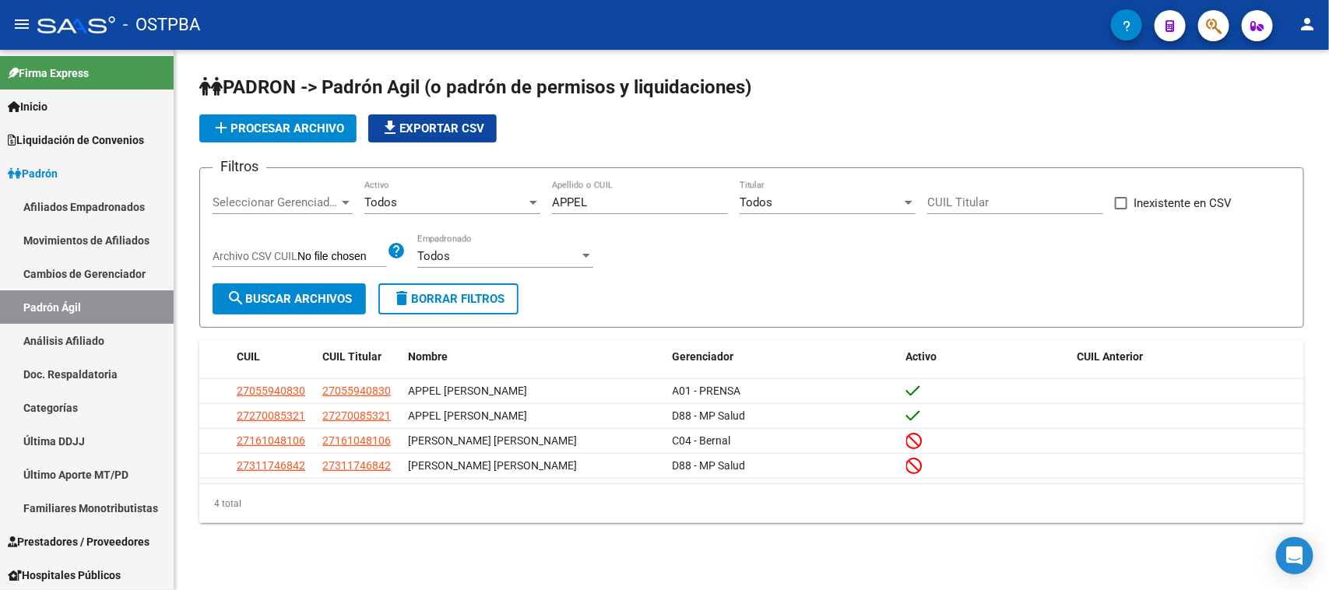
drag, startPoint x: 659, startPoint y: 224, endPoint x: 456, endPoint y: 211, distance: 202.8
click at [457, 211] on div "Filtros Seleccionar Gerenciador Seleccionar Gerenciador Todos Activo APPEL Apel…" at bounding box center [752, 232] width 1078 height 103
click at [601, 202] on input "APPEL" at bounding box center [640, 202] width 176 height 14
drag, startPoint x: 600, startPoint y: 202, endPoint x: 549, endPoint y: 202, distance: 51.4
click at [549, 202] on div "Filtros Seleccionar Gerenciador Seleccionar Gerenciador Todos Activo APPEL Apel…" at bounding box center [752, 232] width 1078 height 103
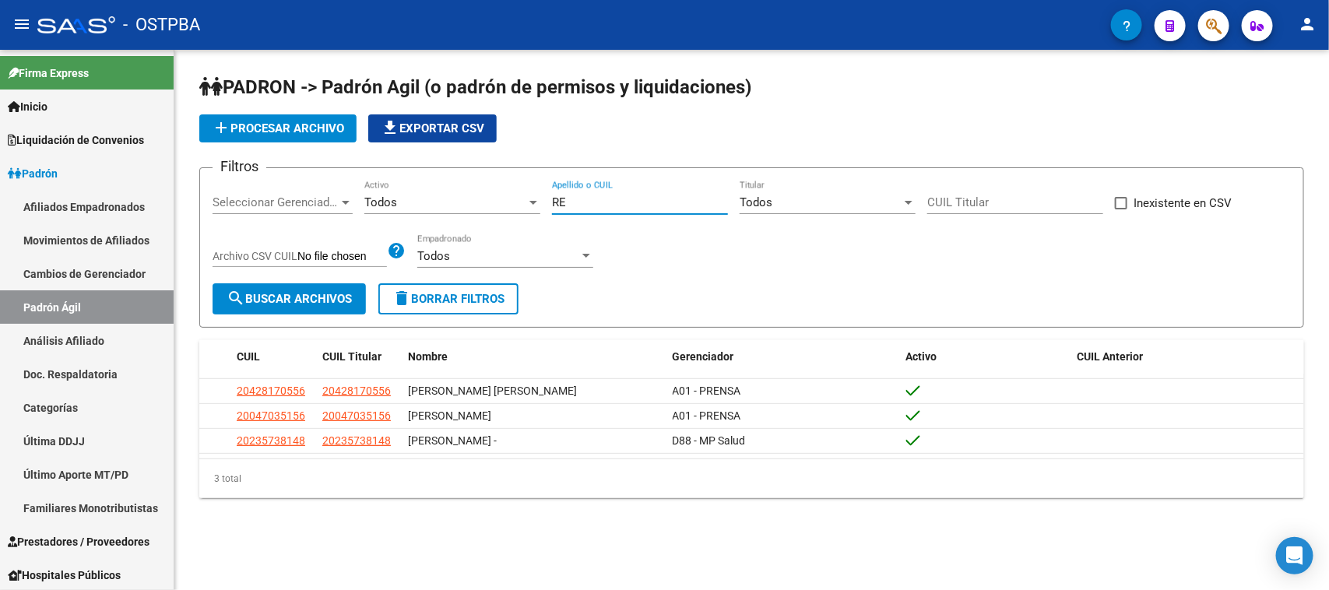
type input "R"
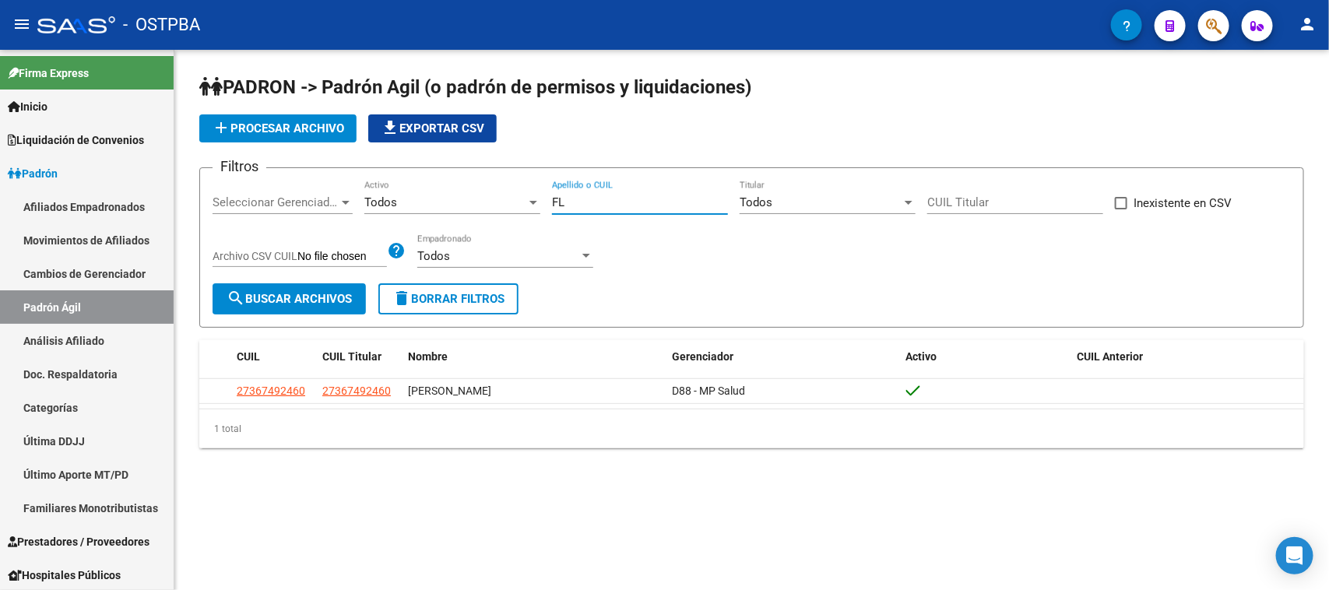
type input "F"
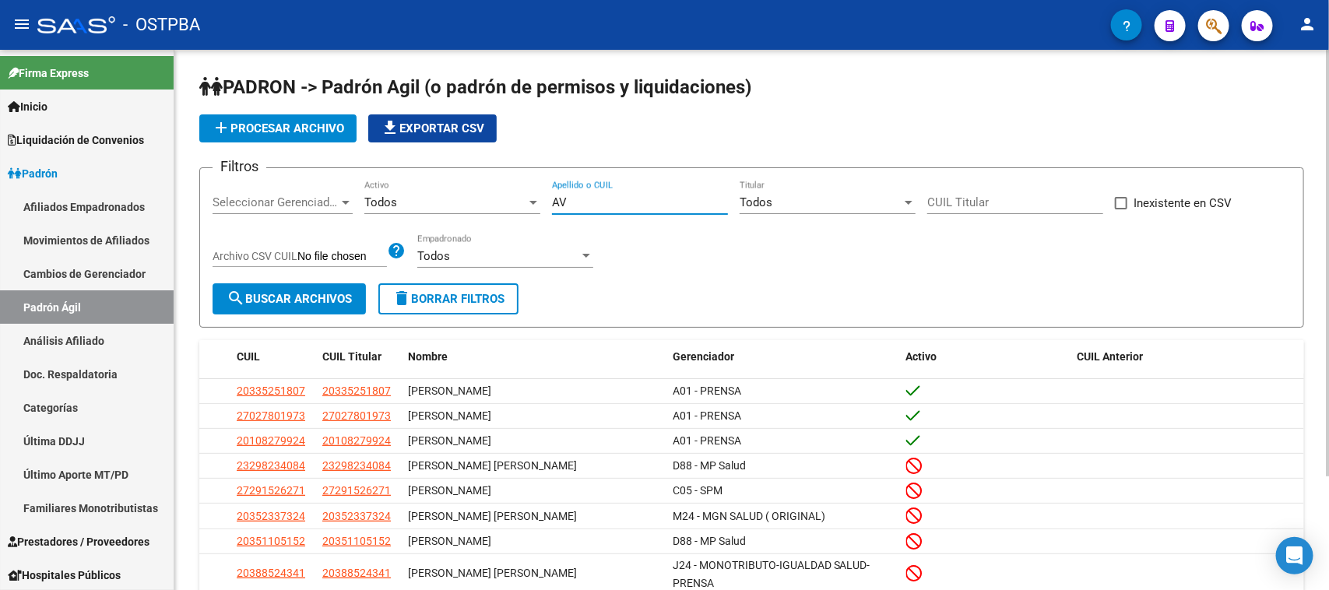
type input "A"
type input "COLLA"
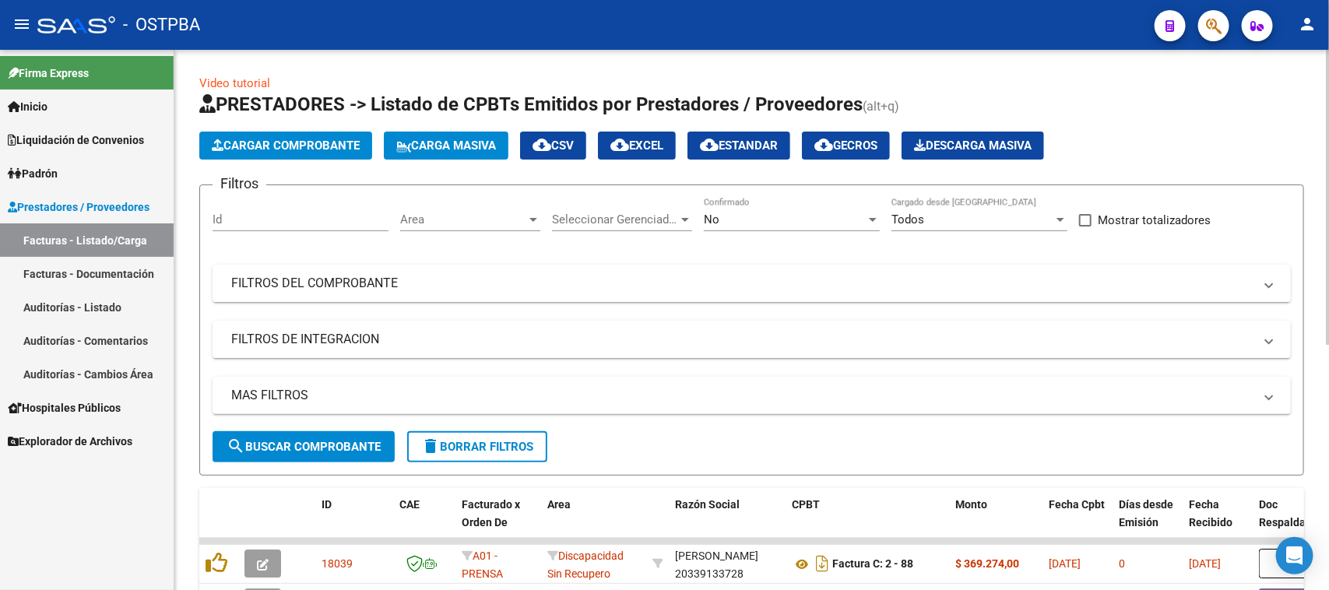
click at [711, 278] on mat-panel-title "FILTROS DEL COMPROBANTE" at bounding box center [742, 283] width 1022 height 17
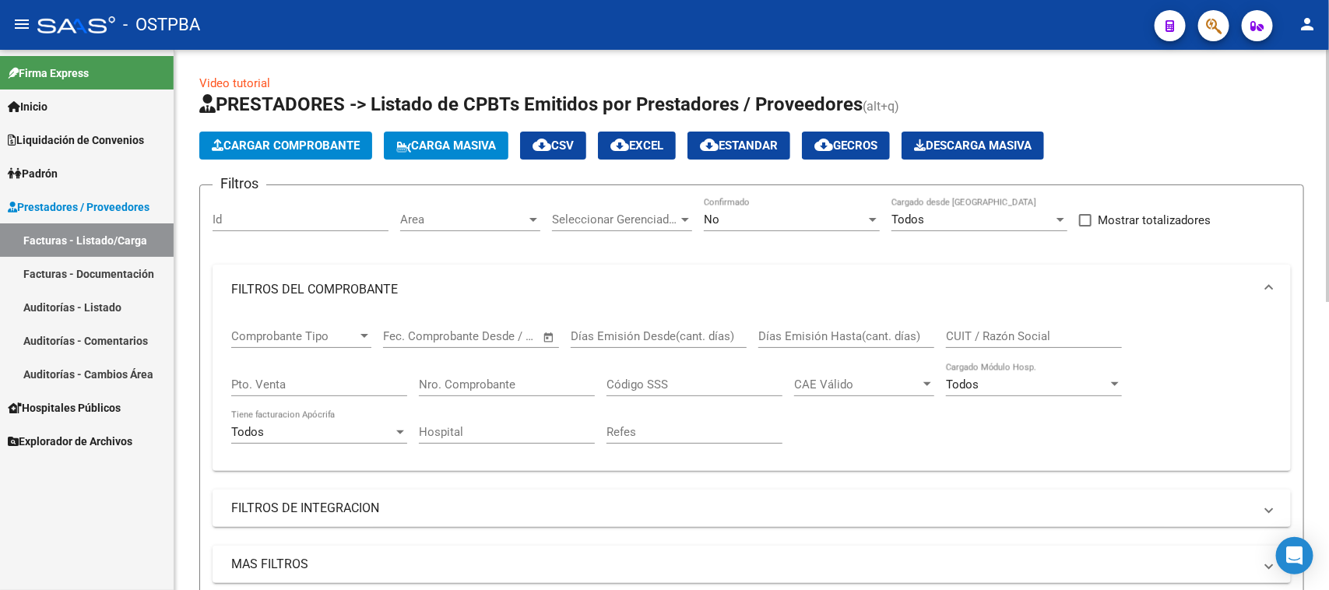
click at [516, 220] on span "Area" at bounding box center [463, 220] width 126 height 14
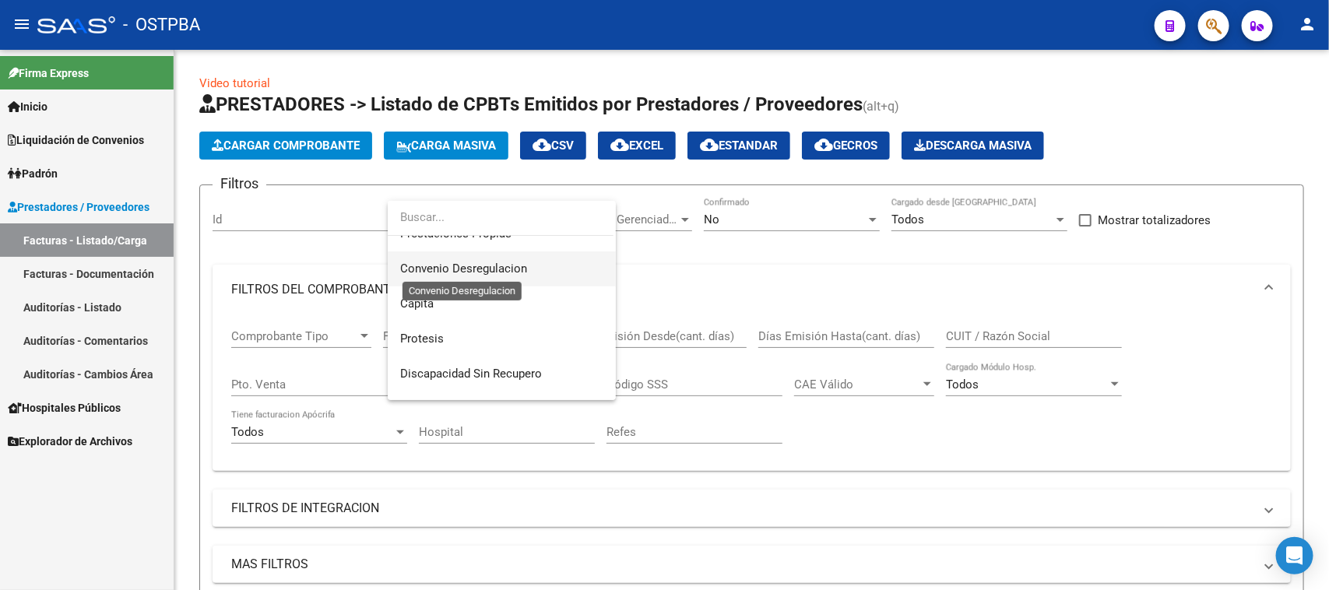
scroll to position [97, 0]
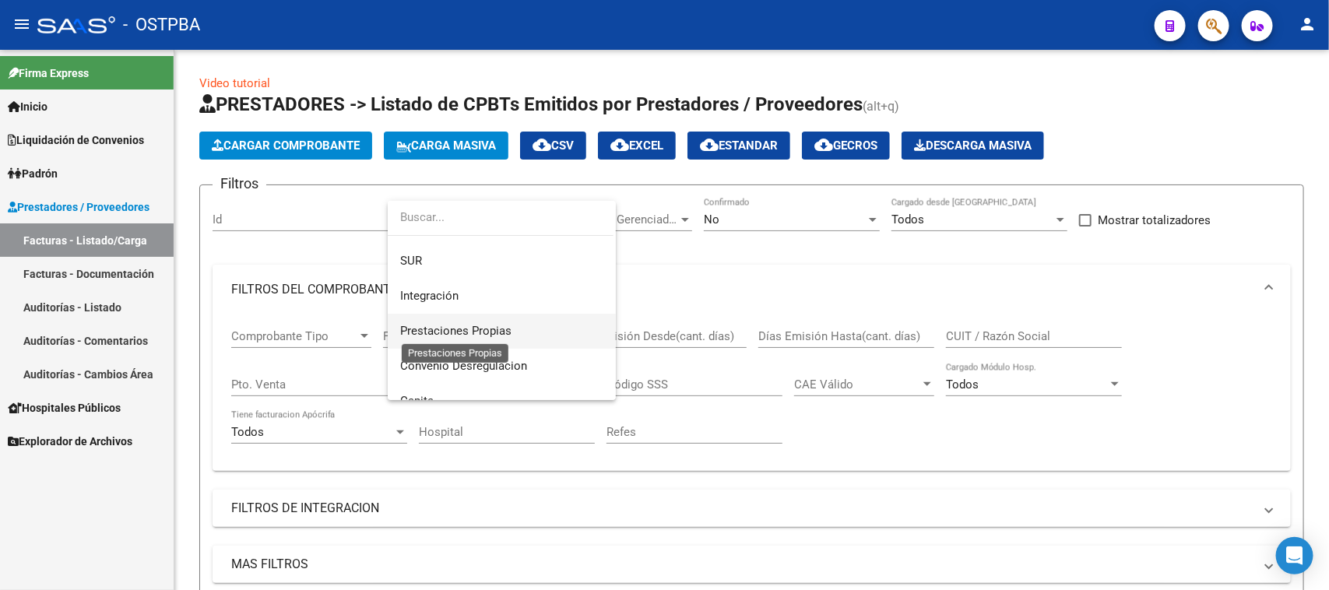
click at [458, 333] on span "Prestaciones Propias" at bounding box center [455, 331] width 111 height 14
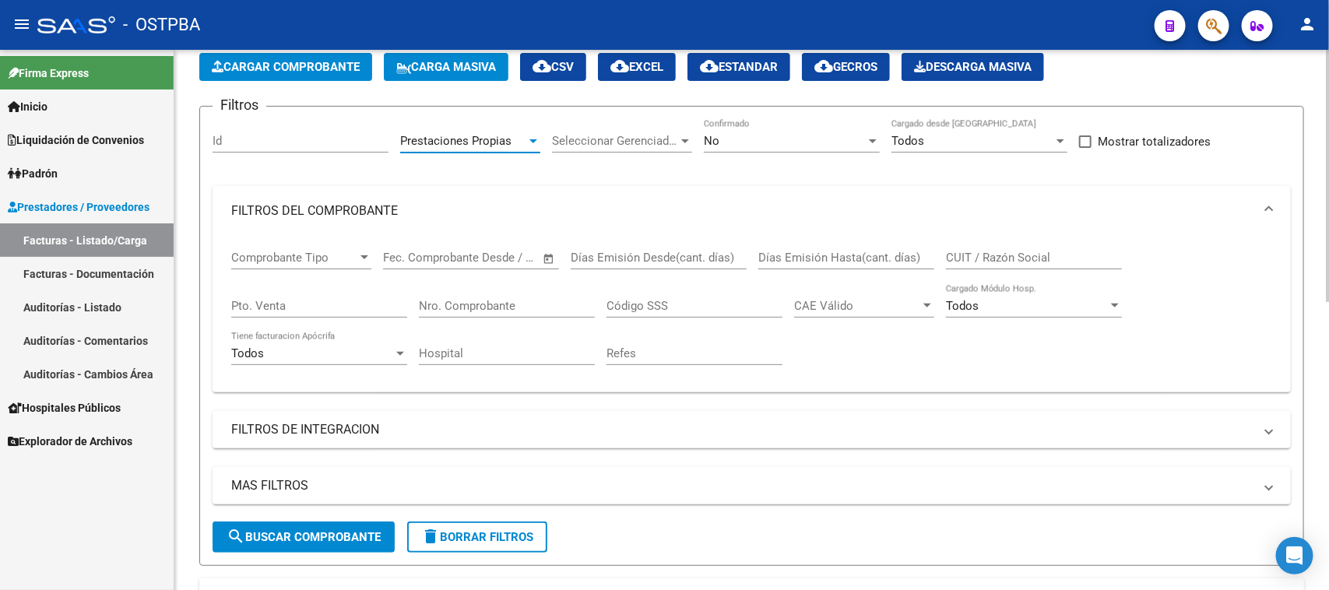
scroll to position [195, 0]
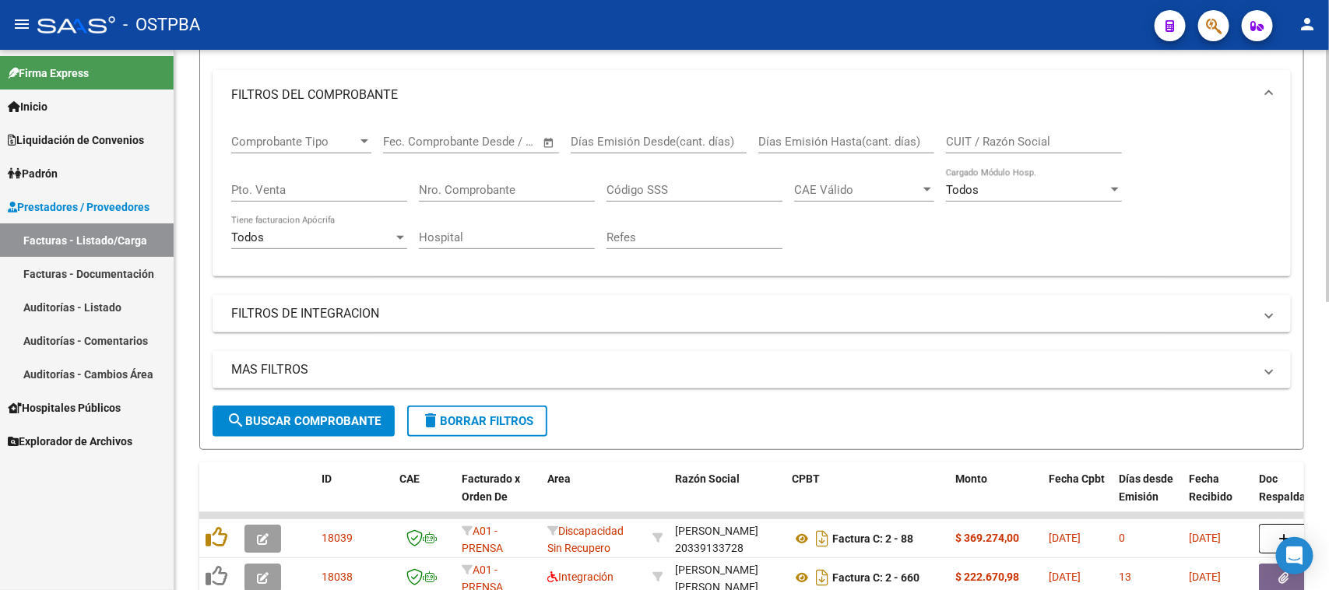
click at [340, 427] on button "search Buscar Comprobante" at bounding box center [304, 421] width 182 height 31
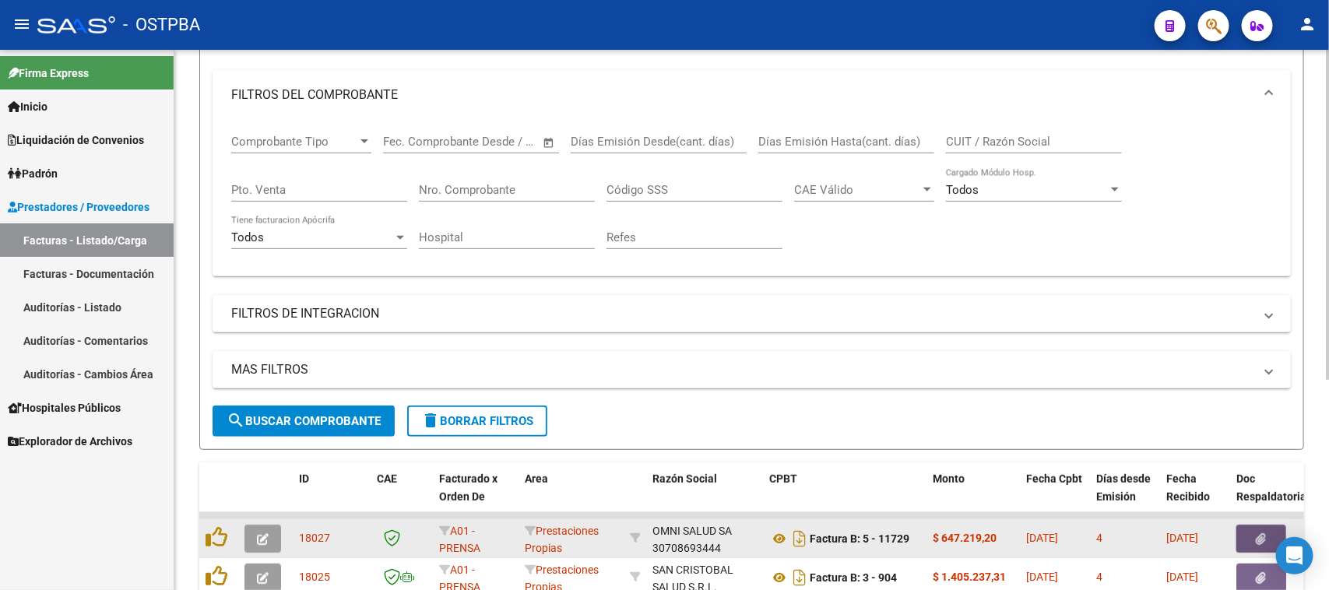
click at [1243, 533] on button "button" at bounding box center [1261, 539] width 50 height 28
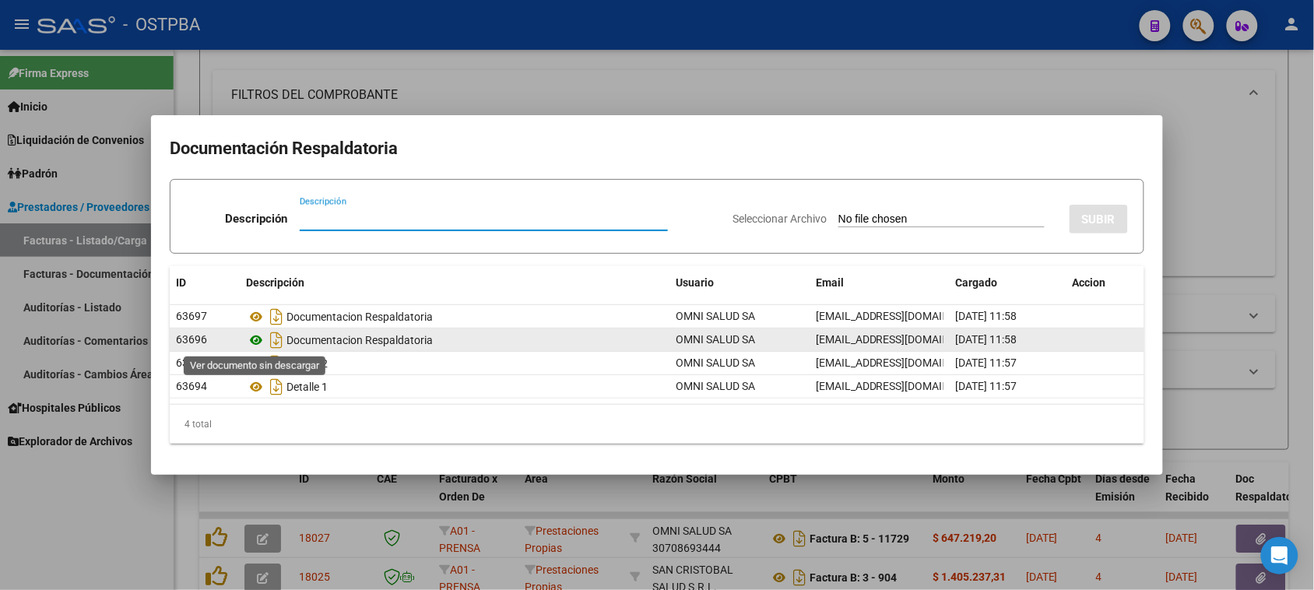
click at [255, 336] on icon at bounding box center [256, 340] width 20 height 19
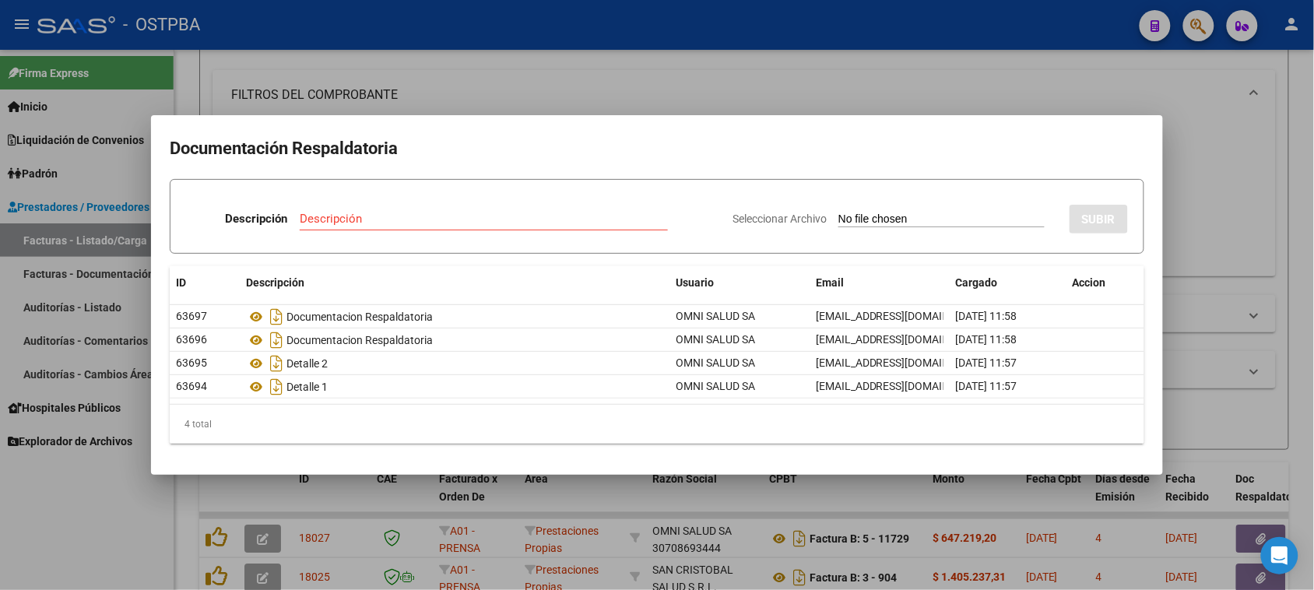
click at [44, 161] on div at bounding box center [657, 295] width 1314 height 590
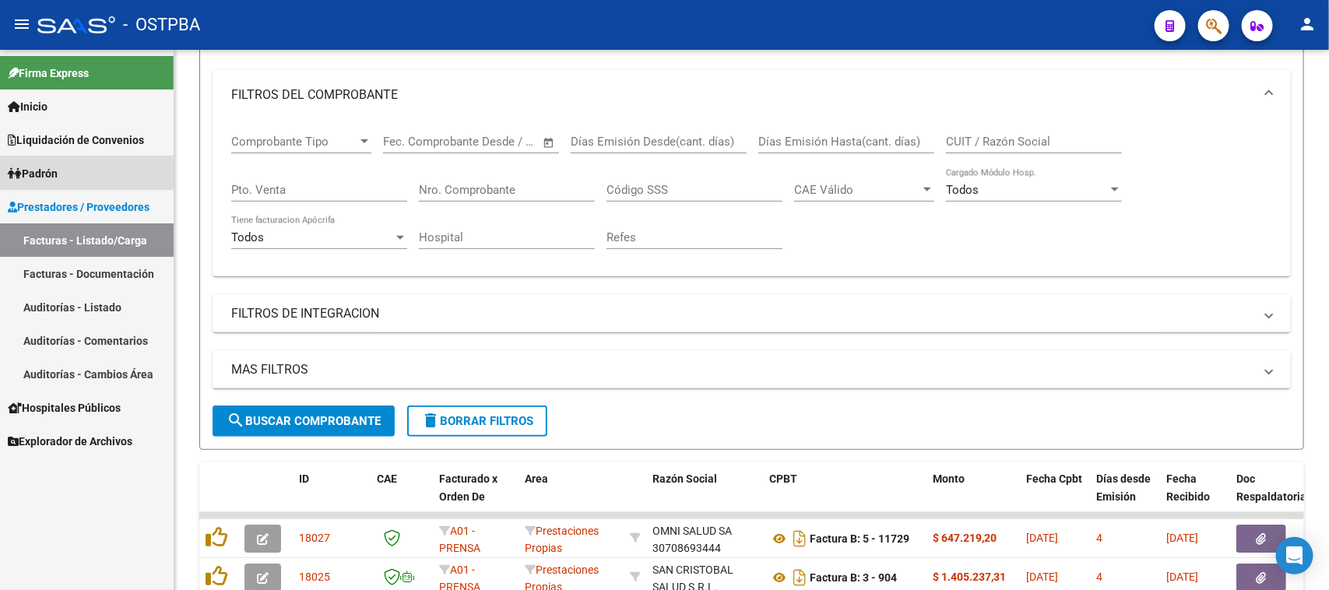
click at [47, 167] on span "Padrón" at bounding box center [33, 173] width 50 height 17
click at [49, 170] on span "Padrón" at bounding box center [33, 173] width 50 height 17
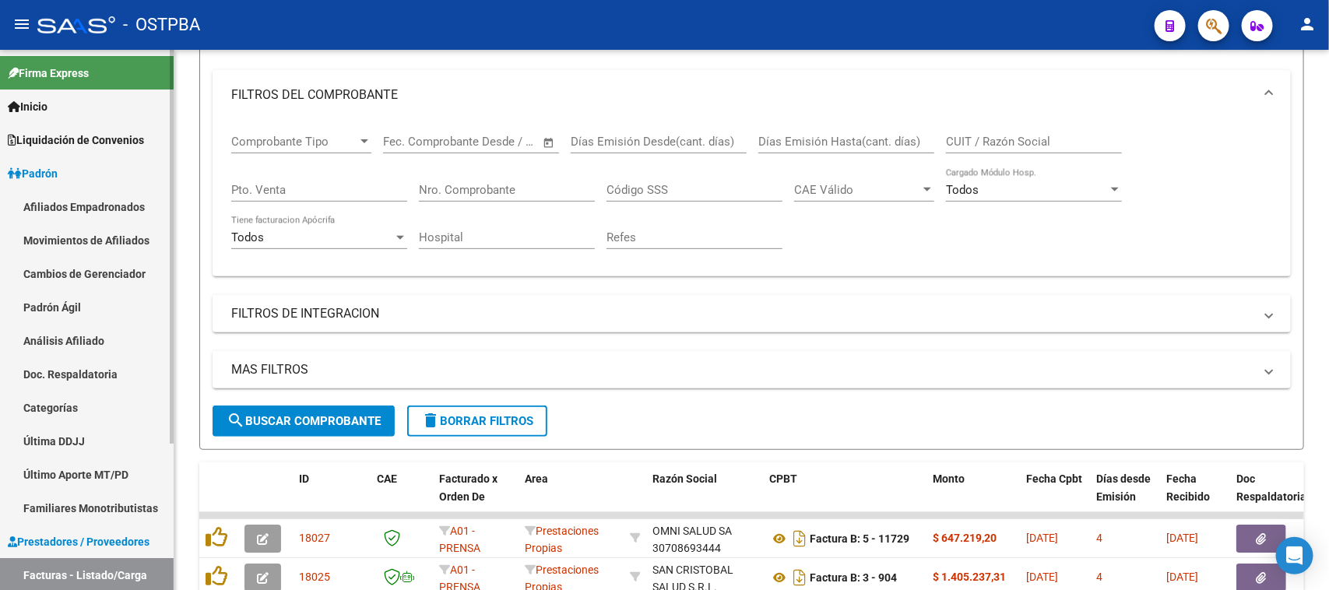
click at [68, 306] on link "Padrón Ágil" at bounding box center [87, 306] width 174 height 33
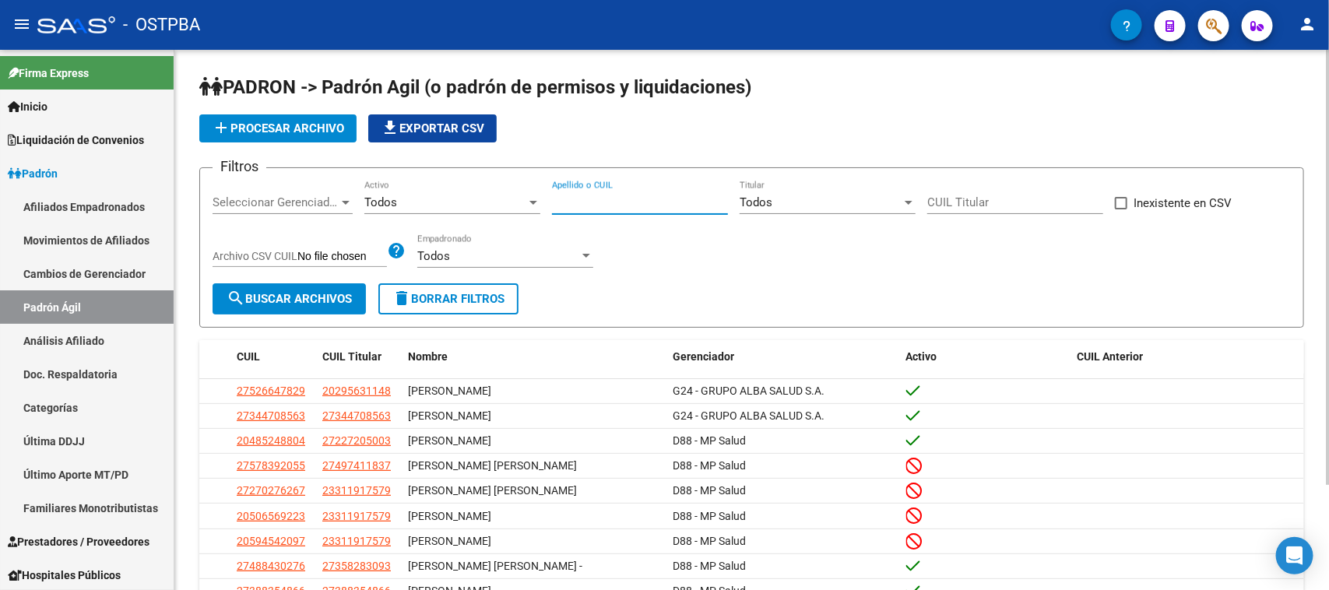
click at [577, 203] on input "Apellido o CUIL" at bounding box center [640, 202] width 176 height 14
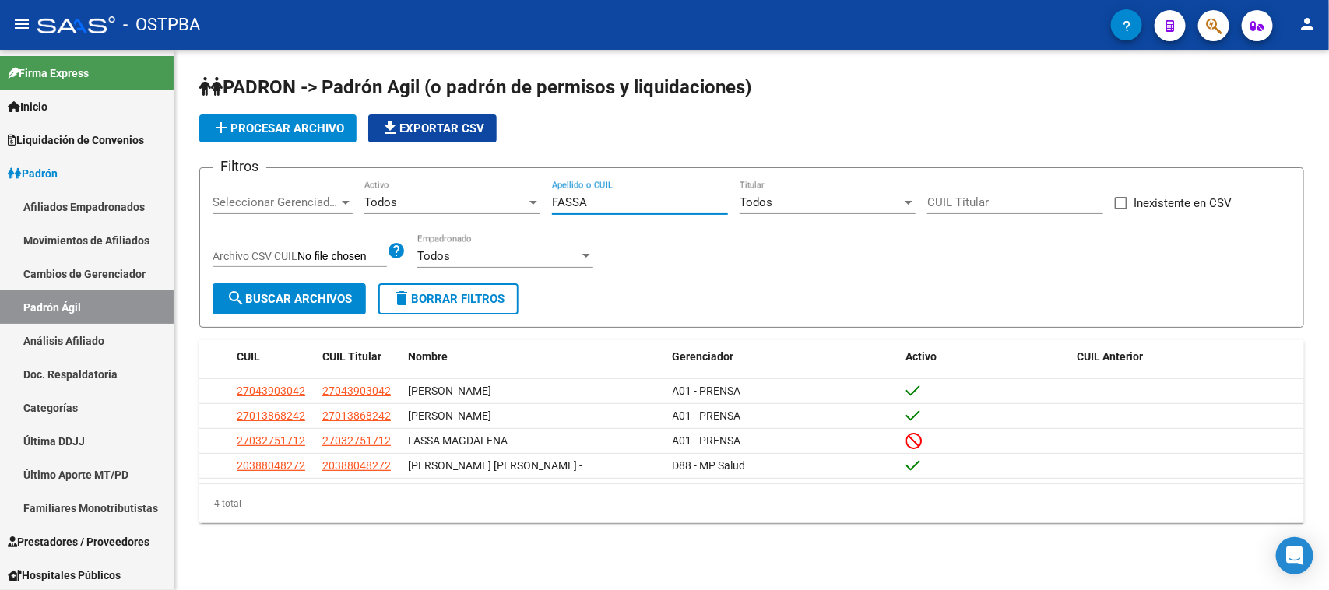
drag, startPoint x: 580, startPoint y: 205, endPoint x: 539, endPoint y: 200, distance: 41.5
click at [539, 200] on div "Filtros Seleccionar Gerenciador Seleccionar Gerenciador Todos Activo FASSA Apel…" at bounding box center [752, 232] width 1078 height 103
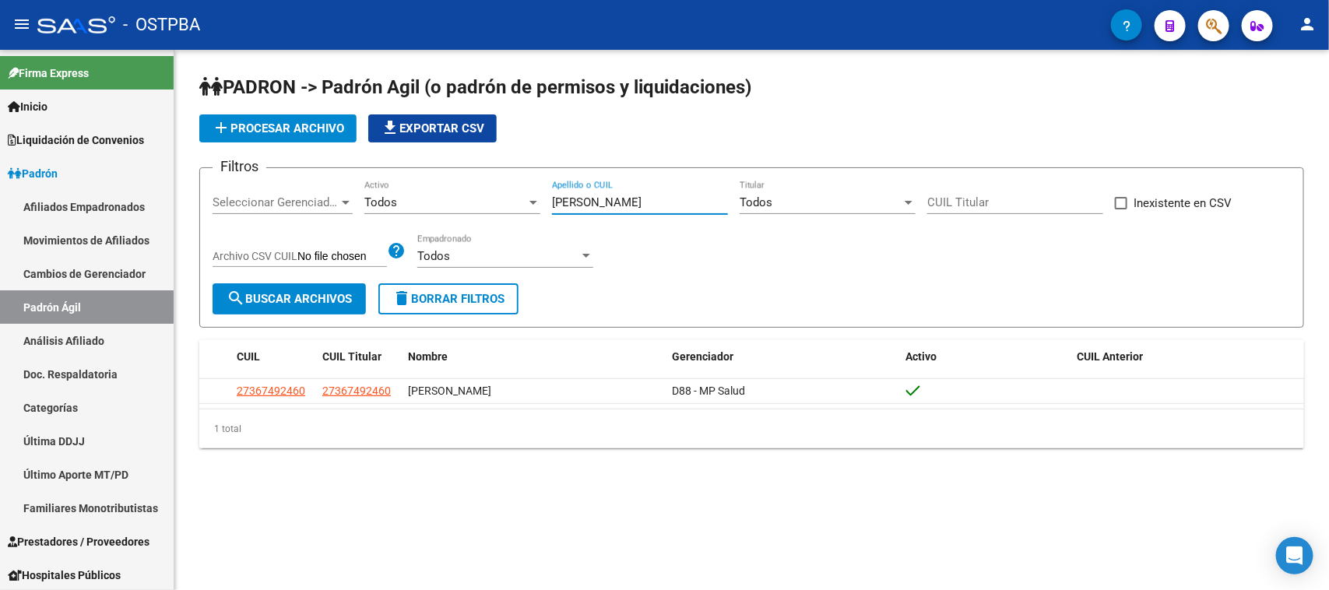
type input "FLORES SUSANA STELLA"
drag, startPoint x: 659, startPoint y: 197, endPoint x: 647, endPoint y: 198, distance: 11.8
click at [656, 197] on input "FLORES SUSANA STELLA" at bounding box center [640, 202] width 176 height 14
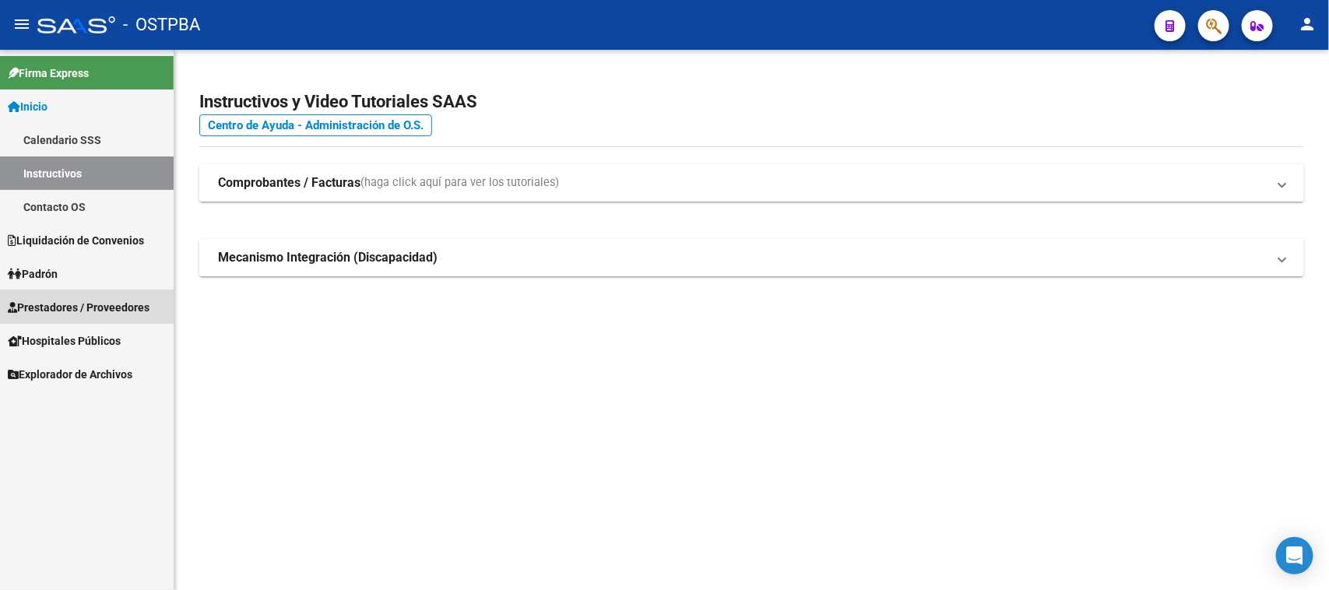
click at [93, 300] on span "Prestadores / Proveedores" at bounding box center [79, 307] width 142 height 17
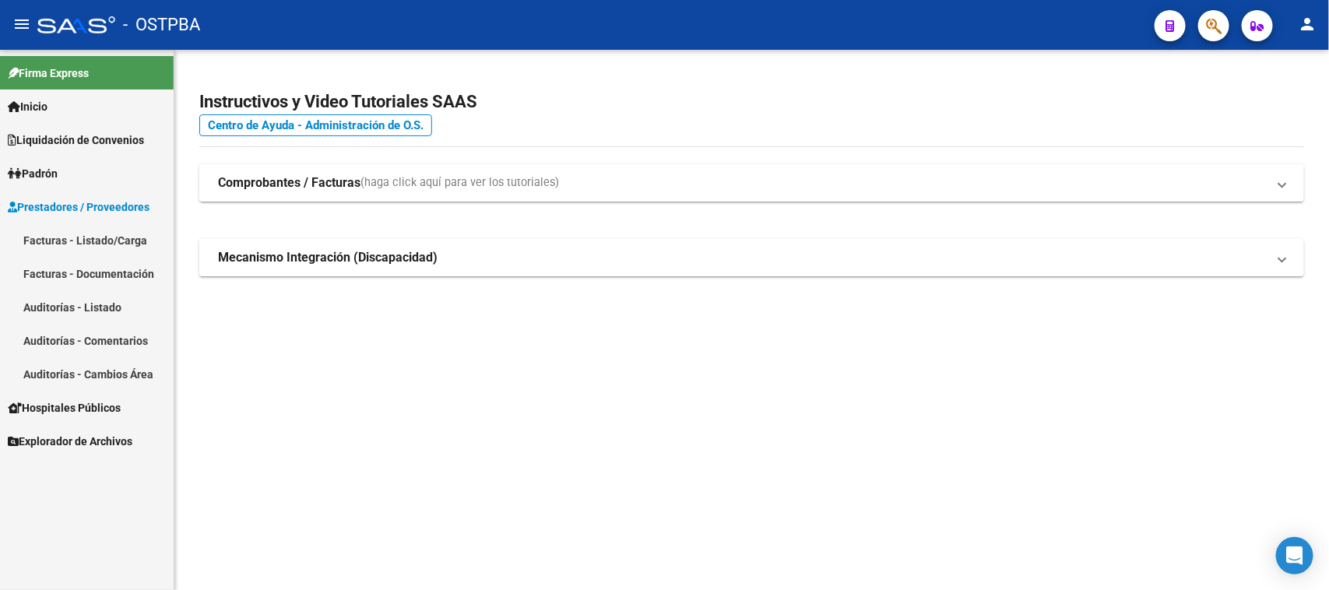
click at [58, 165] on span "Padrón" at bounding box center [33, 173] width 50 height 17
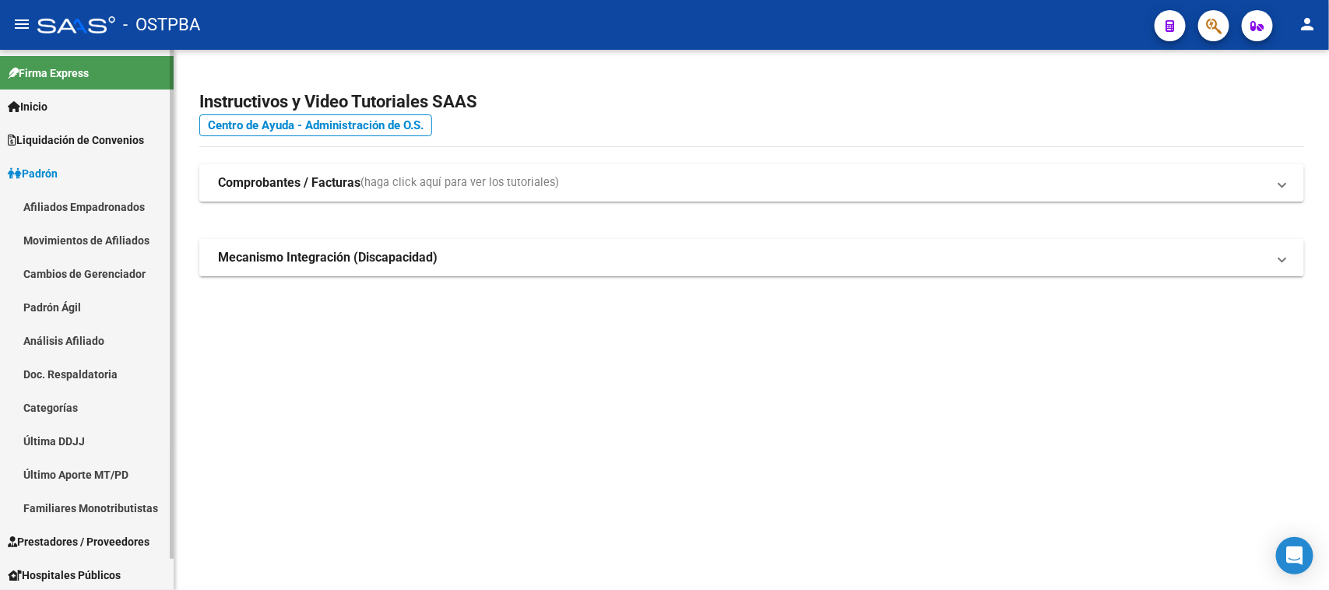
click at [74, 306] on link "Padrón Ágil" at bounding box center [87, 306] width 174 height 33
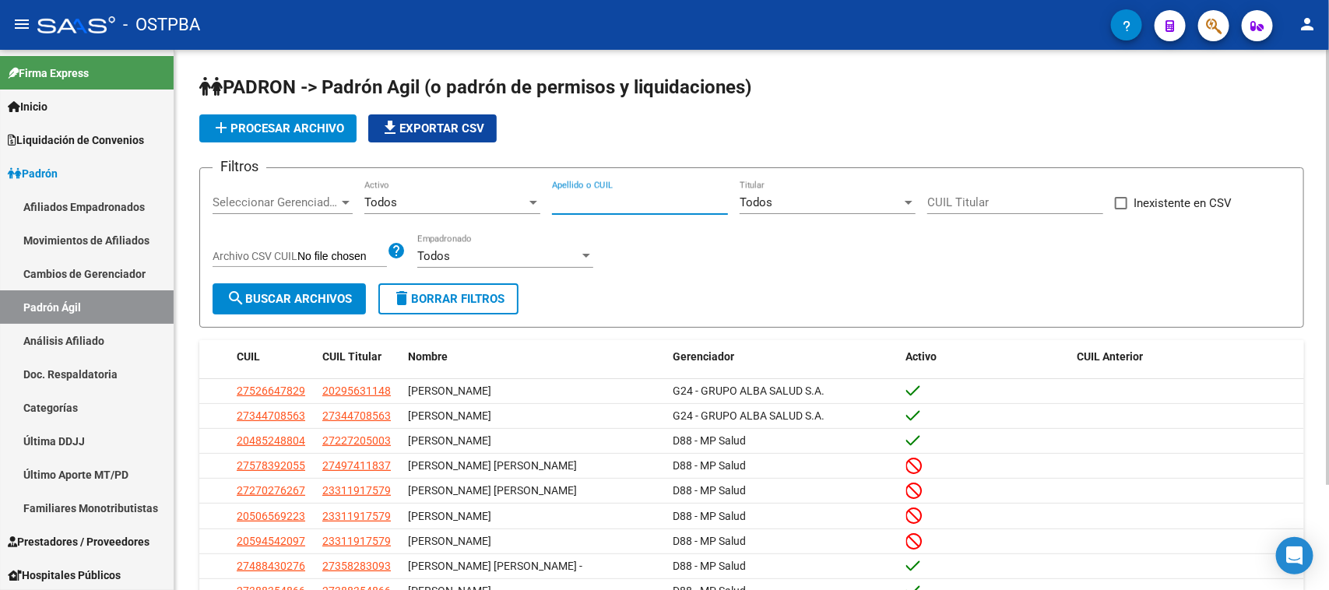
click at [557, 198] on input "Apellido o CUIL" at bounding box center [640, 202] width 176 height 14
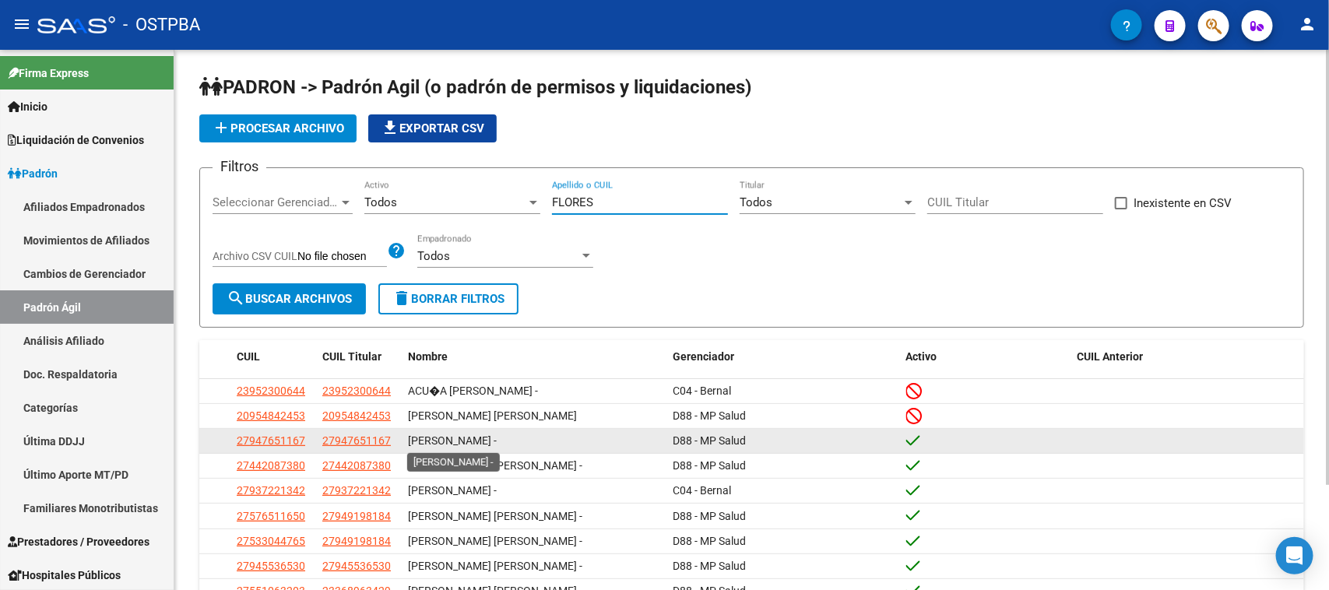
scroll to position [97, 0]
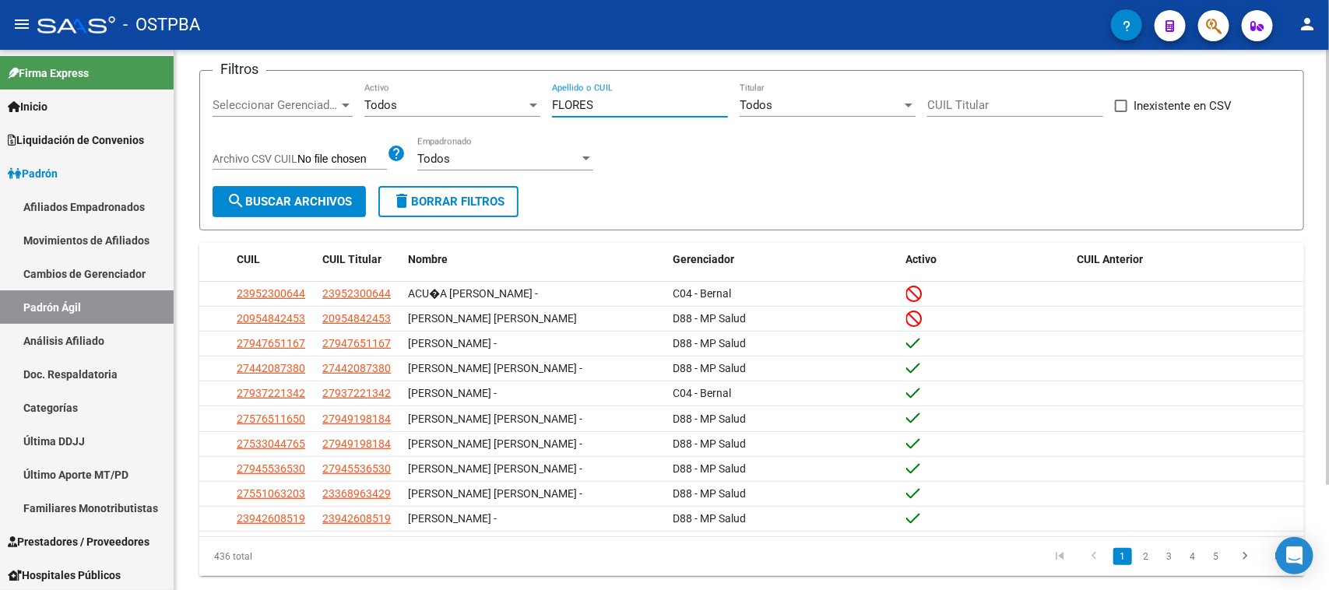
type input "FLORES"
click at [483, 104] on div "Todos" at bounding box center [445, 105] width 162 height 14
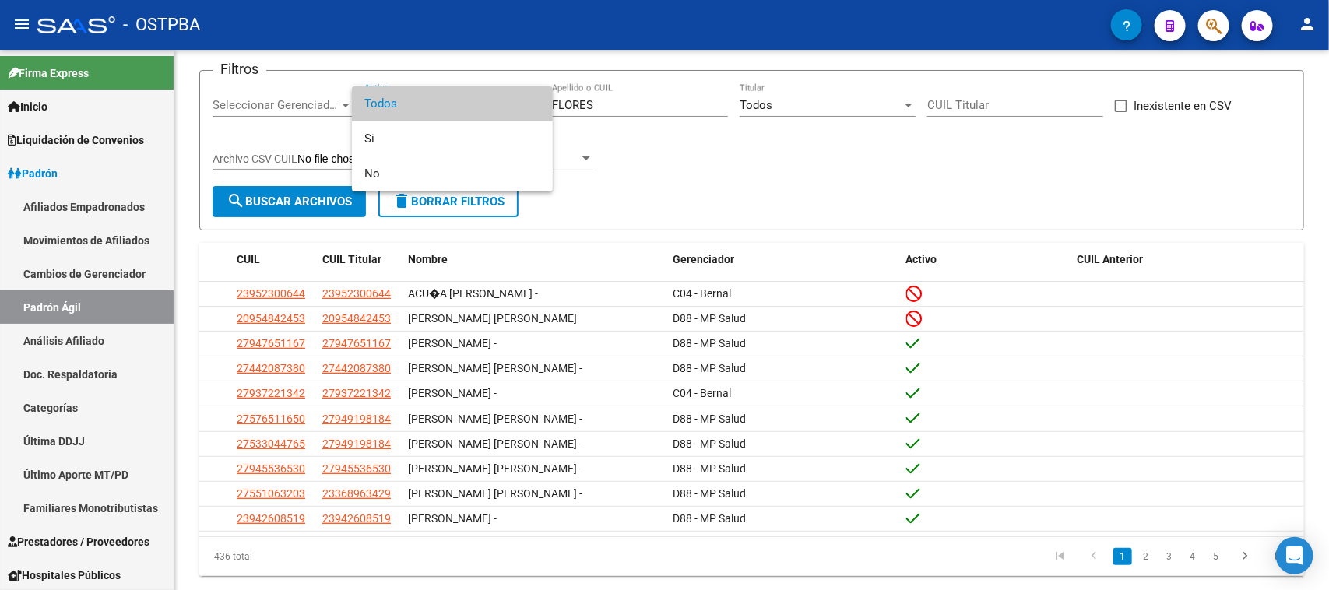
click at [712, 149] on div at bounding box center [664, 295] width 1329 height 590
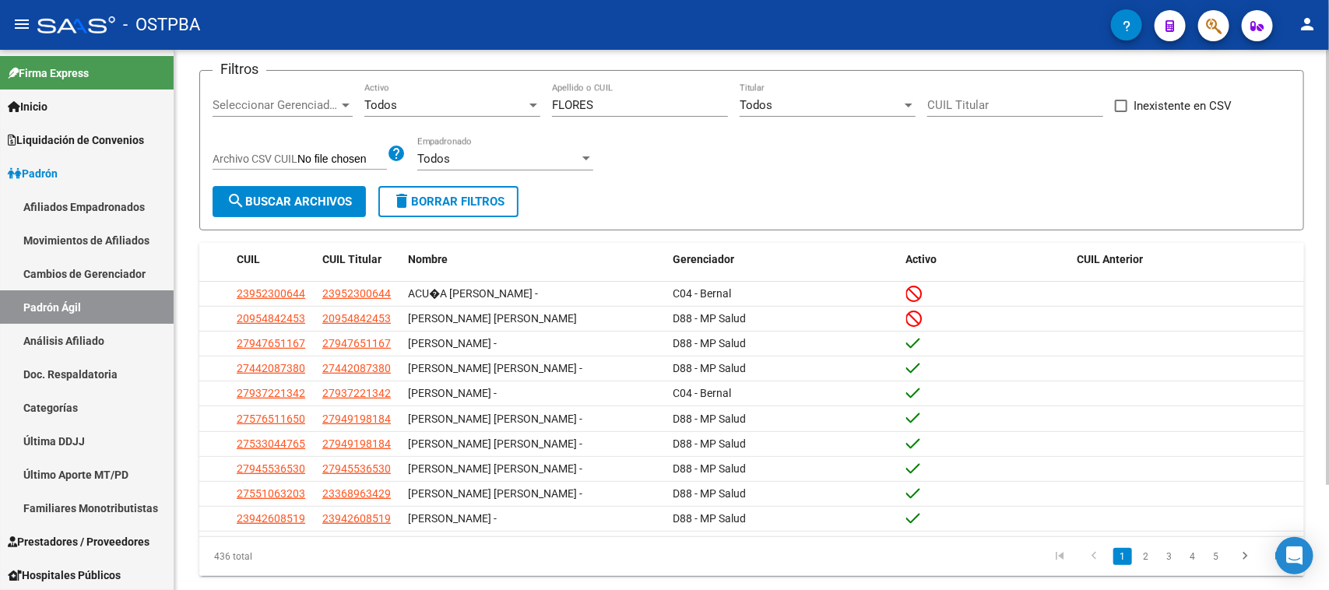
click at [321, 102] on span "Seleccionar Gerenciador" at bounding box center [276, 105] width 126 height 14
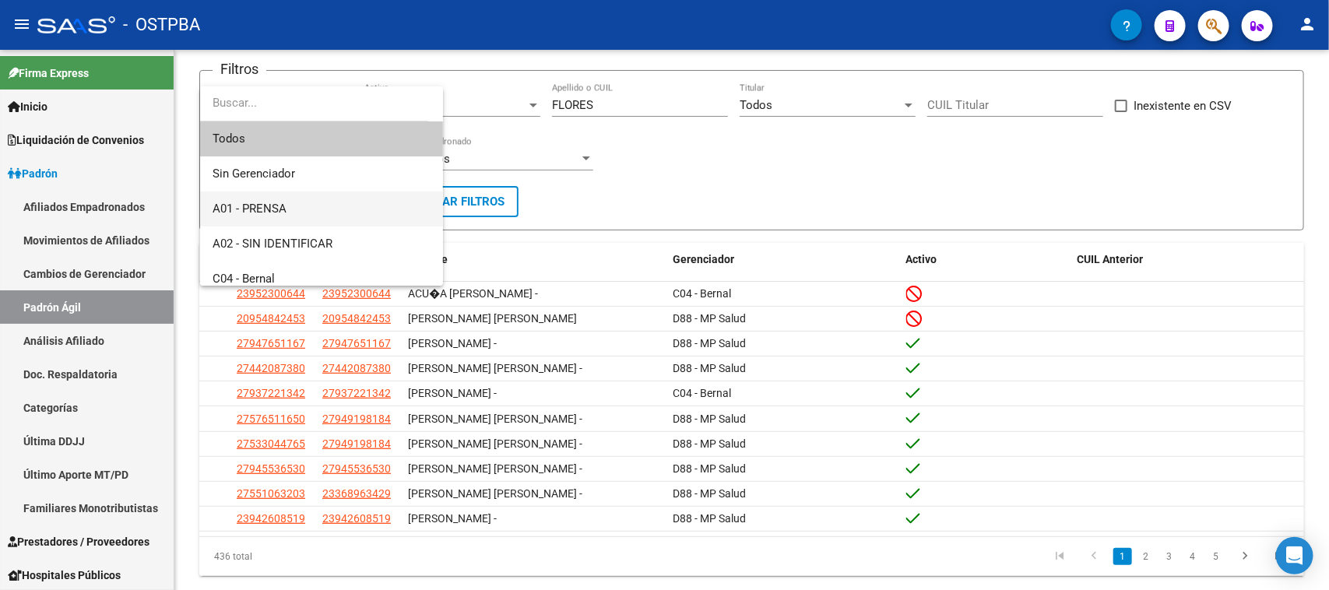
click at [276, 199] on span "A01 - PRENSA" at bounding box center [322, 208] width 218 height 35
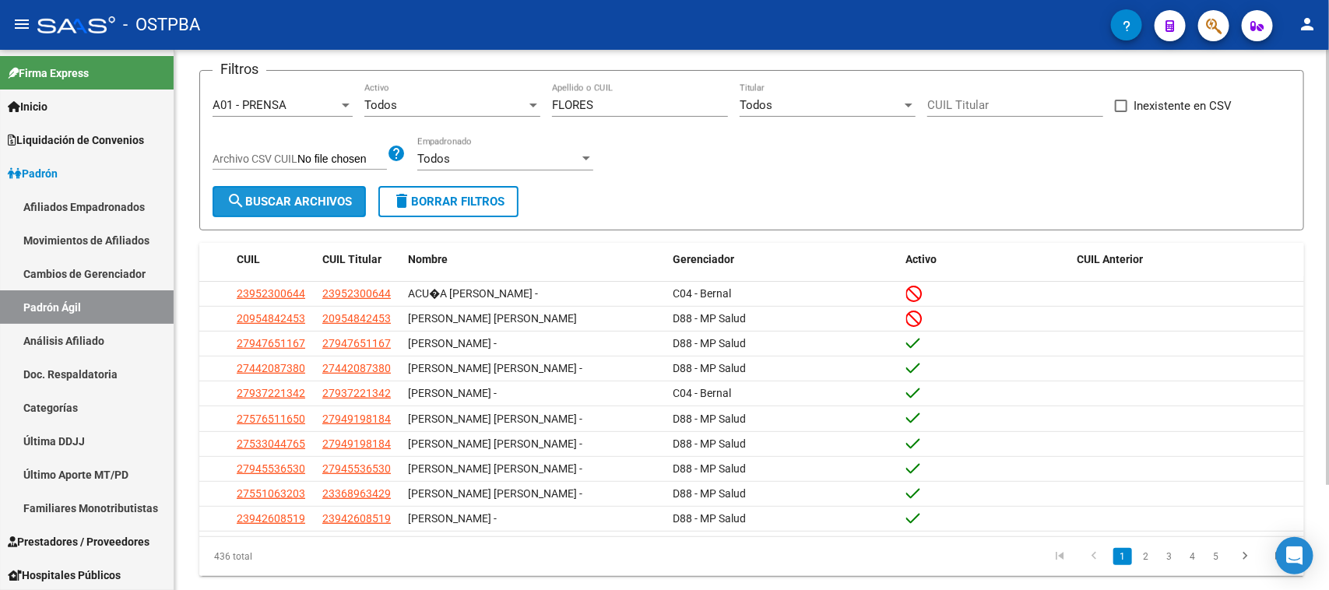
click at [272, 202] on span "search Buscar Archivos" at bounding box center [289, 202] width 125 height 14
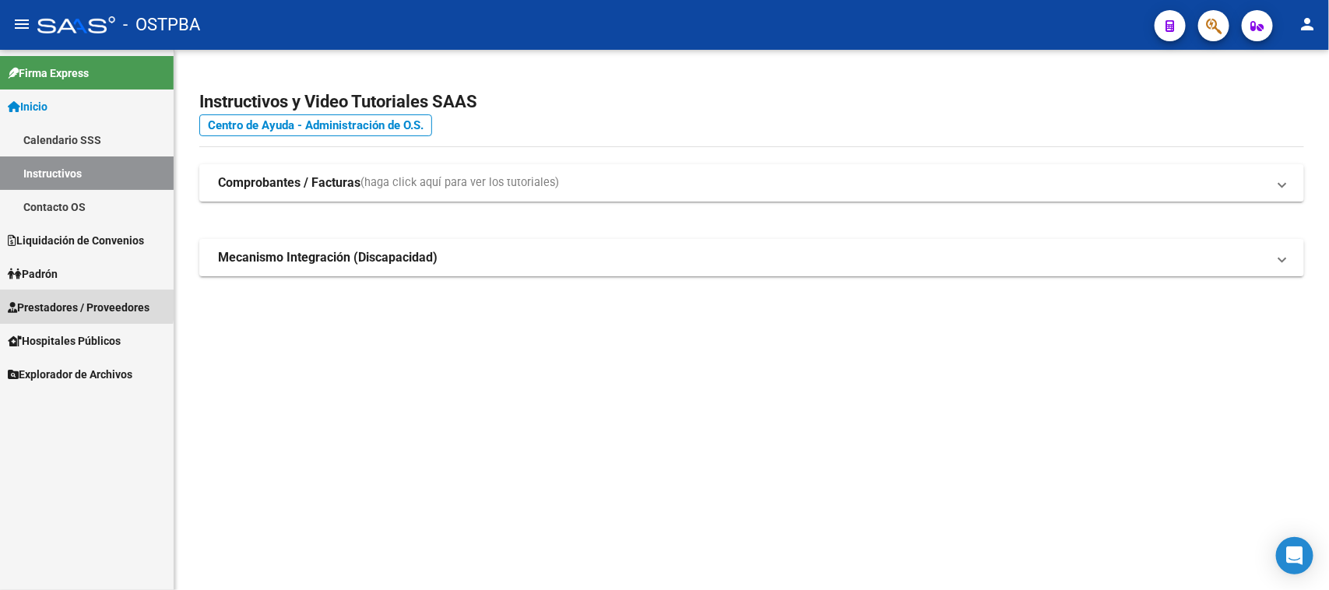
click at [75, 304] on span "Prestadores / Proveedores" at bounding box center [79, 307] width 142 height 17
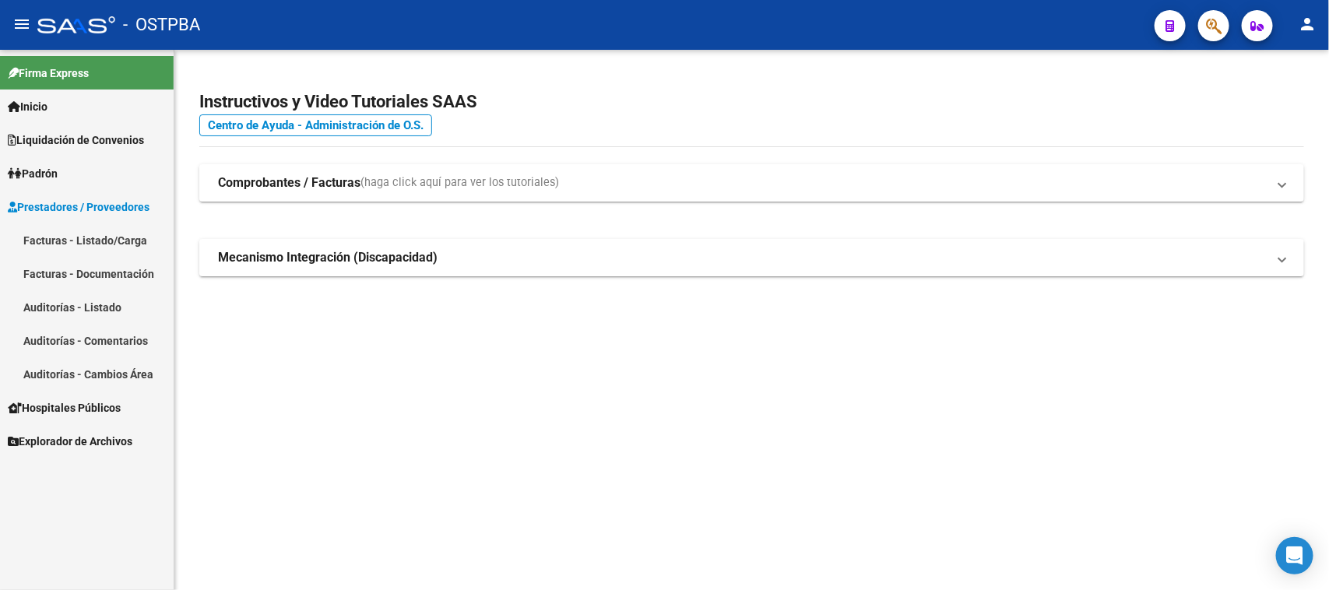
click at [92, 234] on link "Facturas - Listado/Carga" at bounding box center [87, 239] width 174 height 33
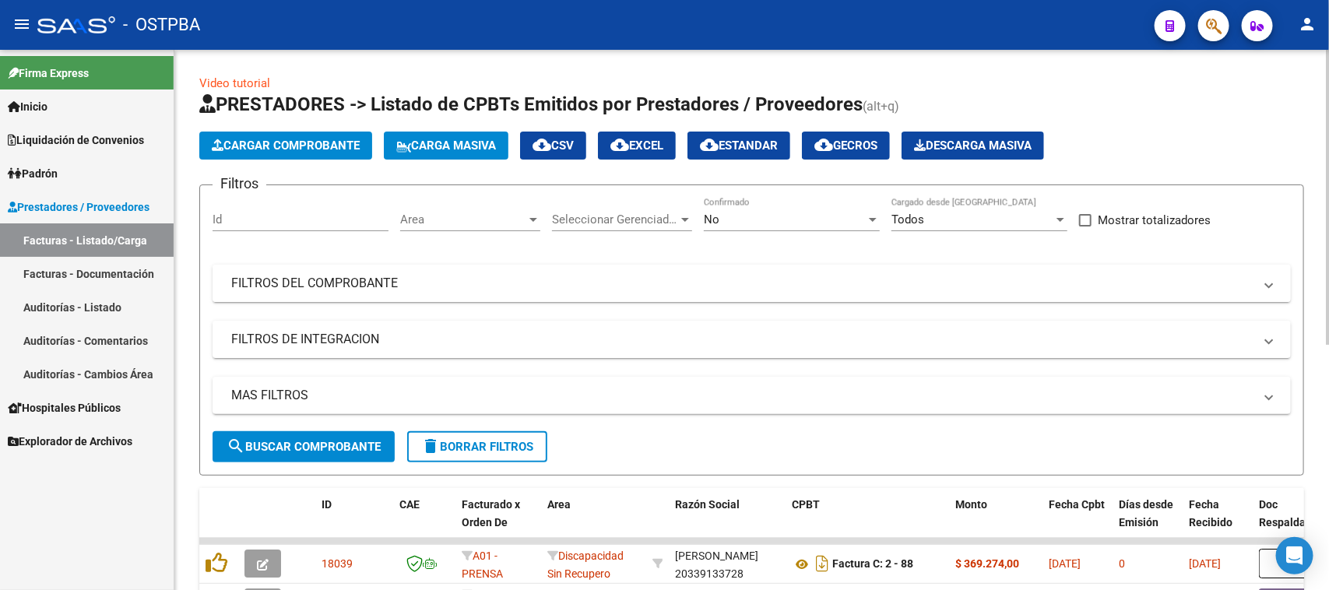
click at [545, 265] on mat-expansion-panel-header "FILTROS DEL COMPROBANTE" at bounding box center [752, 283] width 1078 height 37
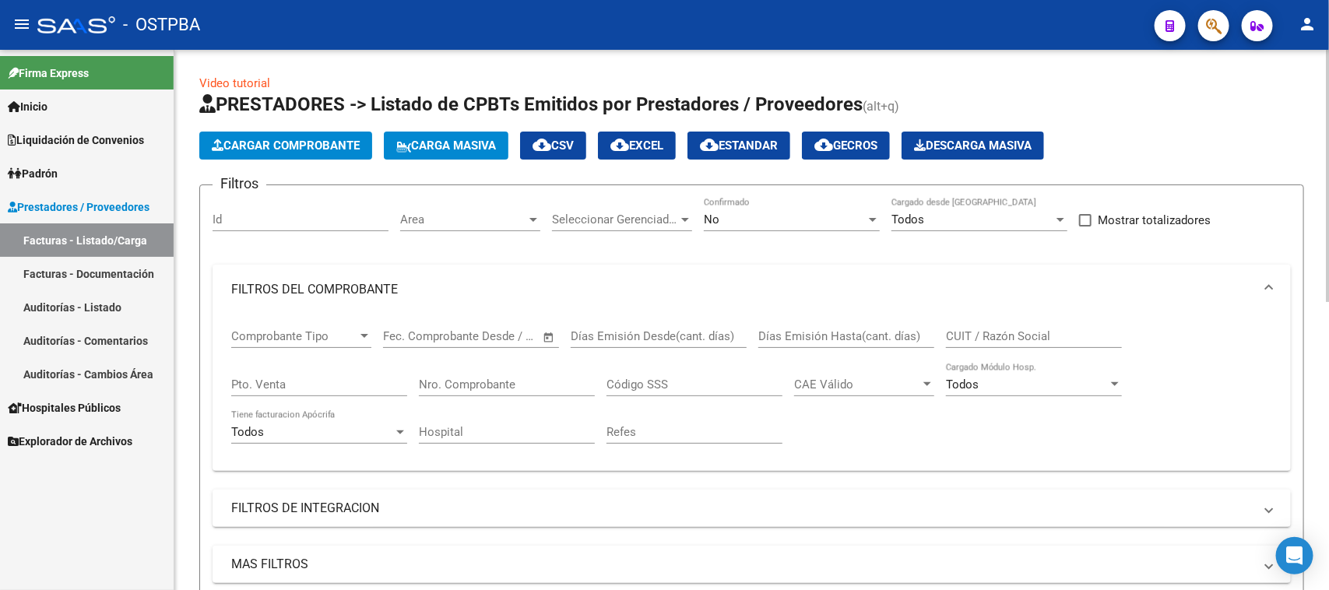
click at [496, 384] on input "Nro. Comprobante" at bounding box center [507, 385] width 176 height 14
type input "7871"
click at [787, 213] on div "No" at bounding box center [785, 220] width 162 height 14
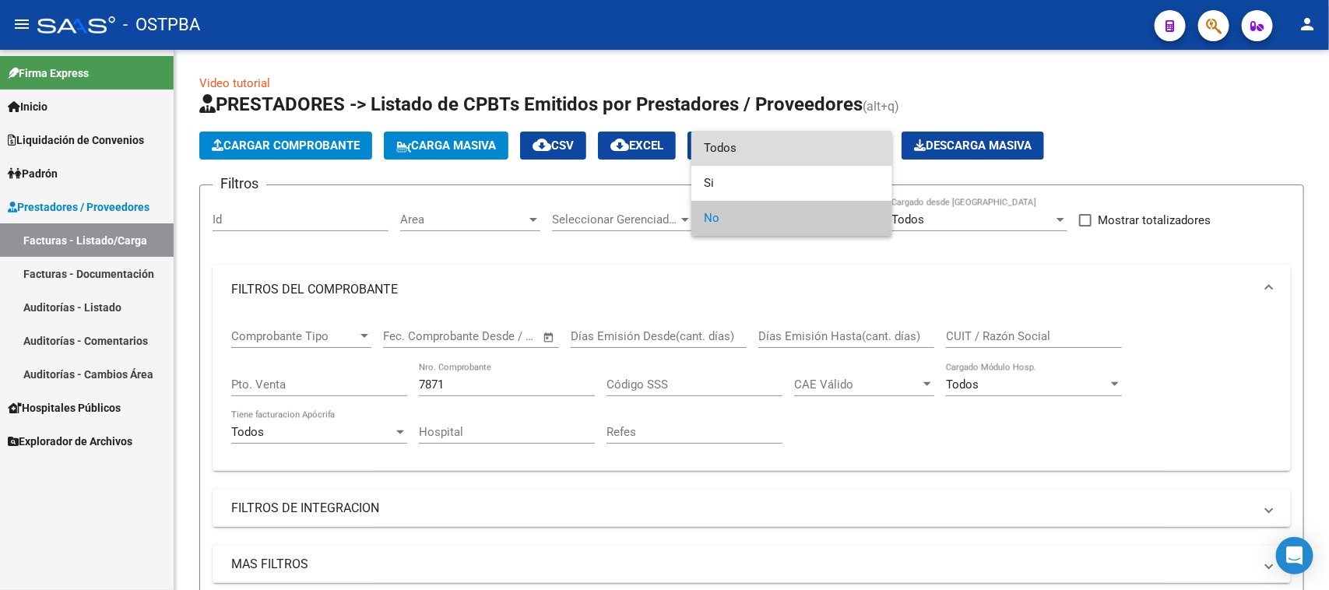
click at [715, 148] on span "Todos" at bounding box center [792, 148] width 176 height 35
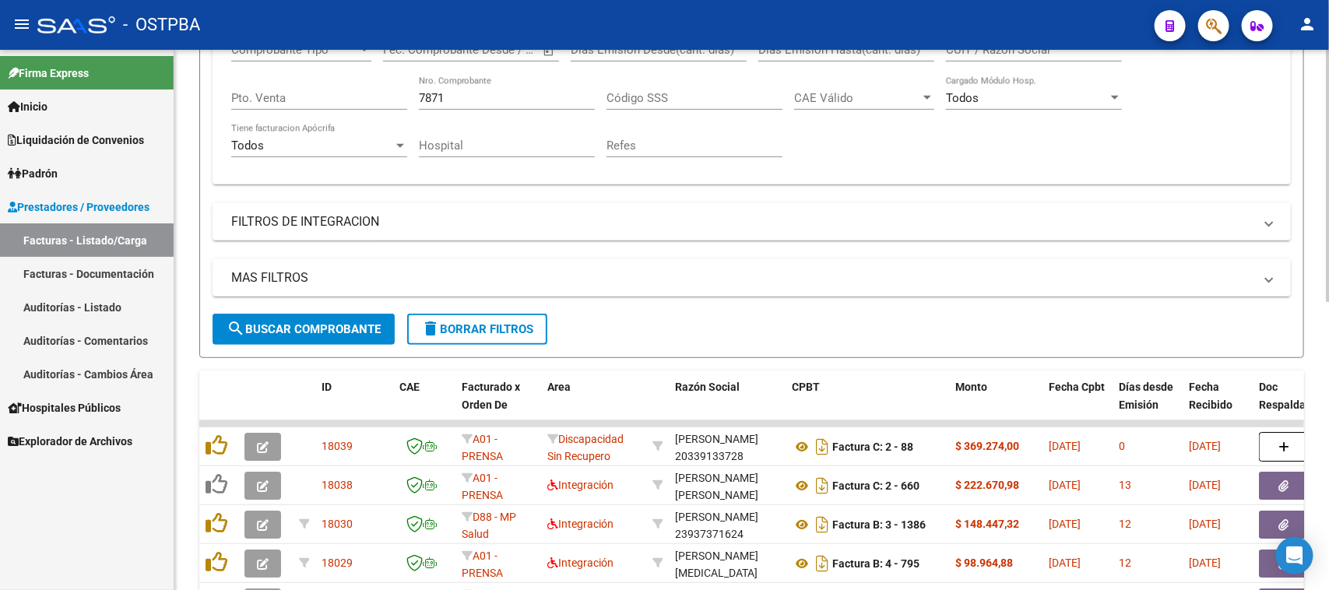
scroll to position [292, 0]
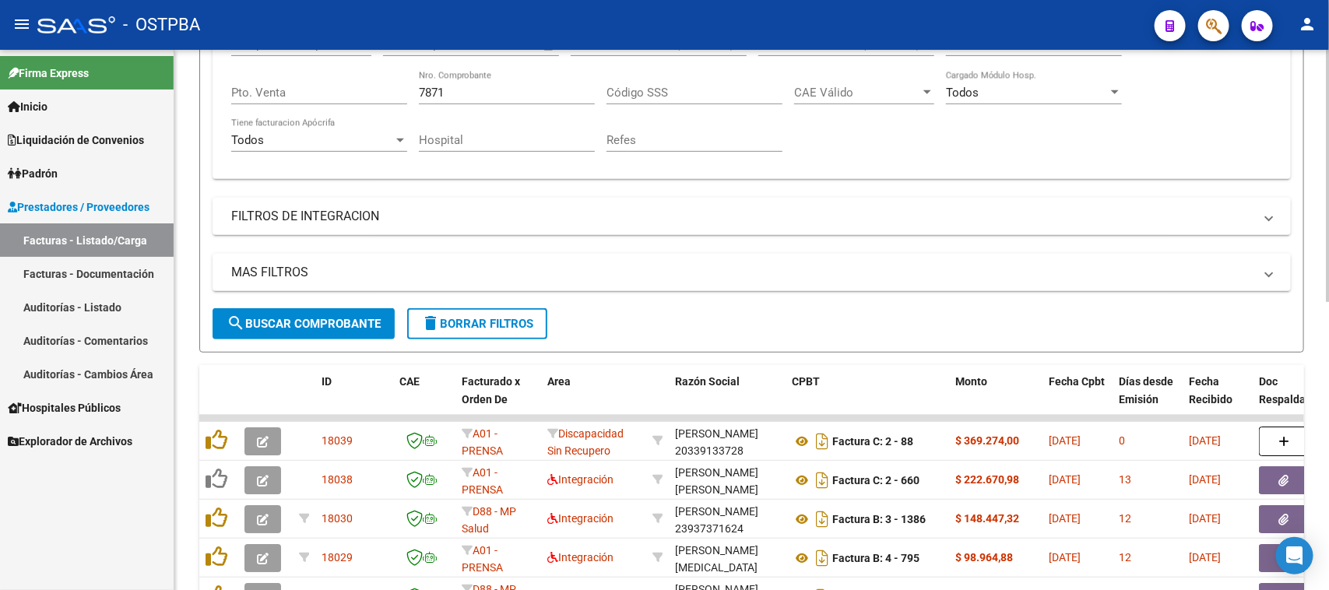
click at [341, 321] on span "search Buscar Comprobante" at bounding box center [304, 324] width 154 height 14
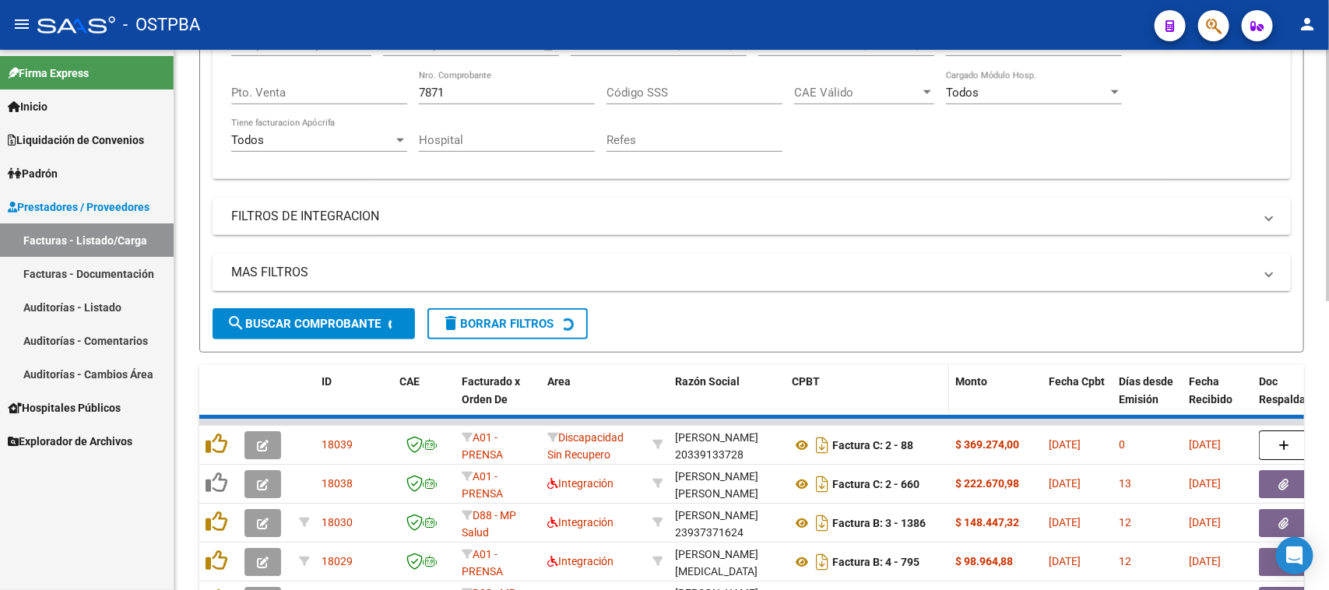
scroll to position [269, 0]
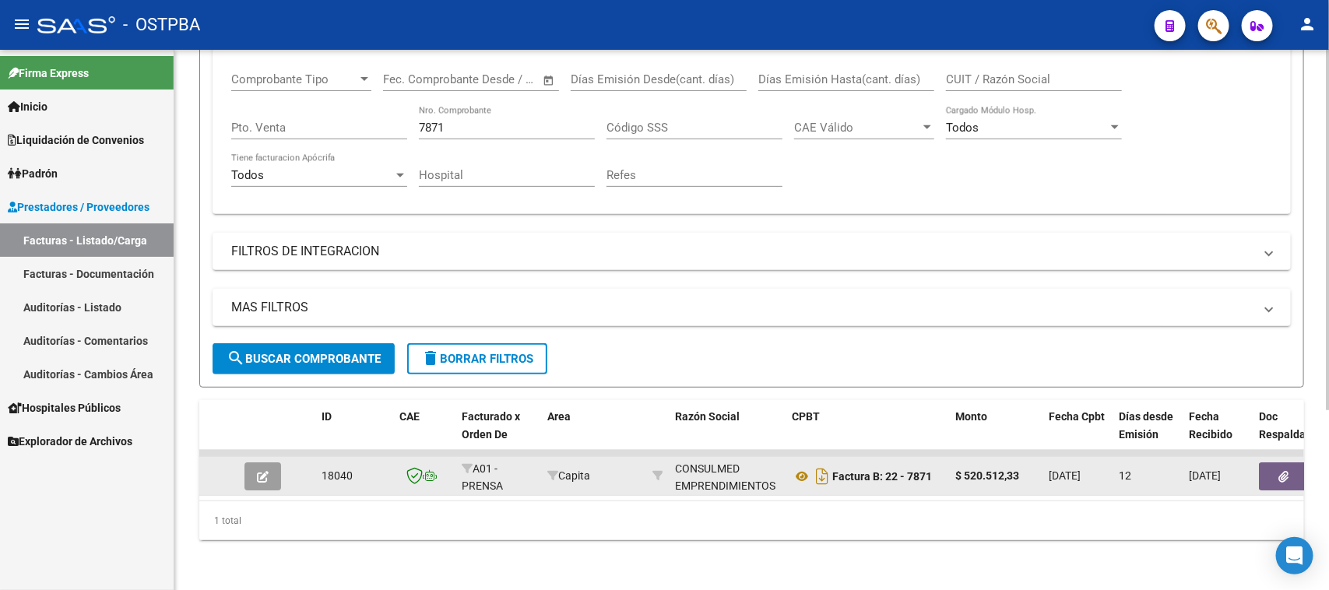
click at [1279, 471] on icon "button" at bounding box center [1284, 477] width 10 height 12
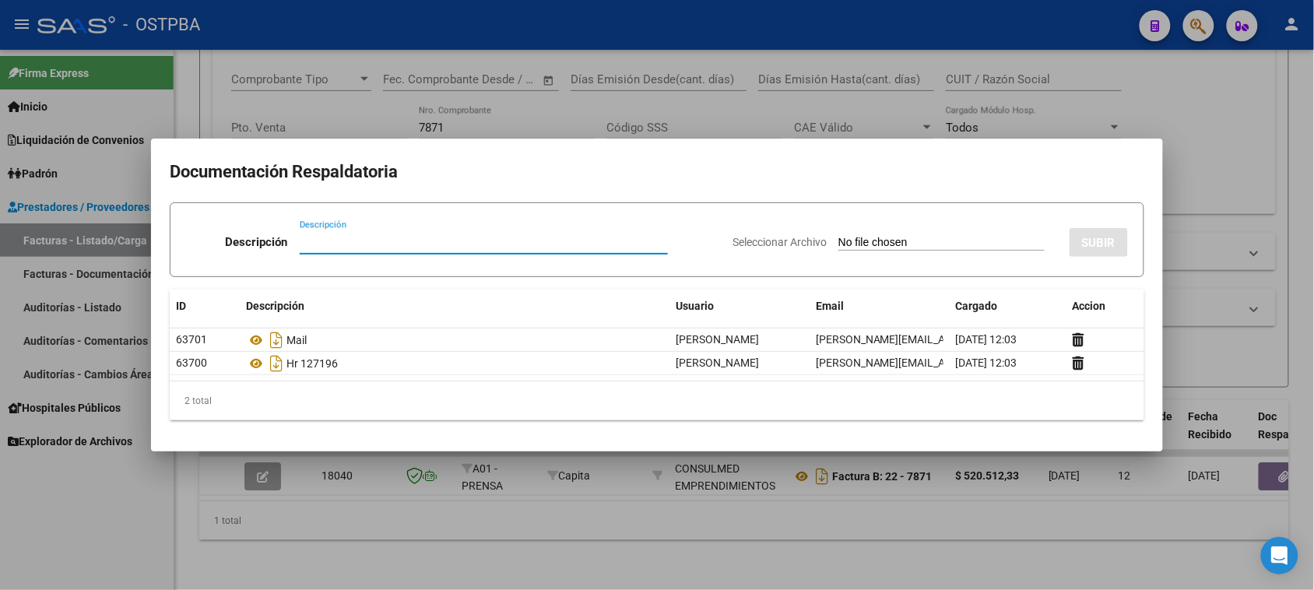
drag, startPoint x: 87, startPoint y: 530, endPoint x: 101, endPoint y: 516, distance: 19.8
click at [88, 530] on div at bounding box center [657, 295] width 1314 height 590
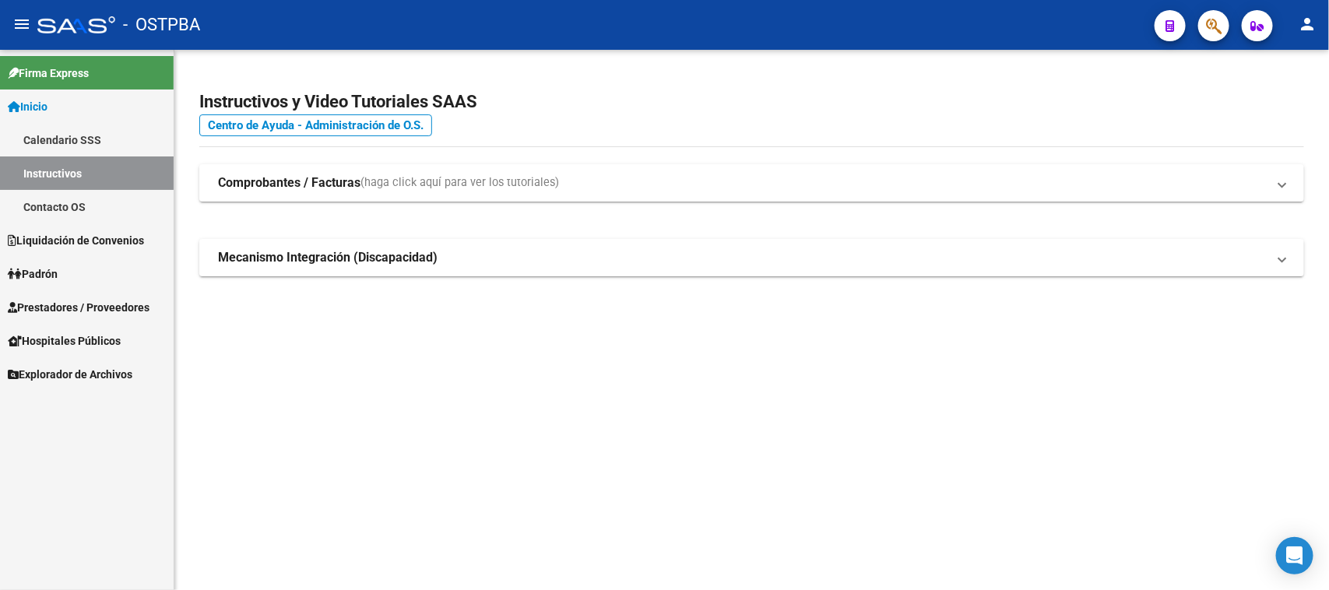
click at [95, 294] on link "Prestadores / Proveedores" at bounding box center [87, 306] width 174 height 33
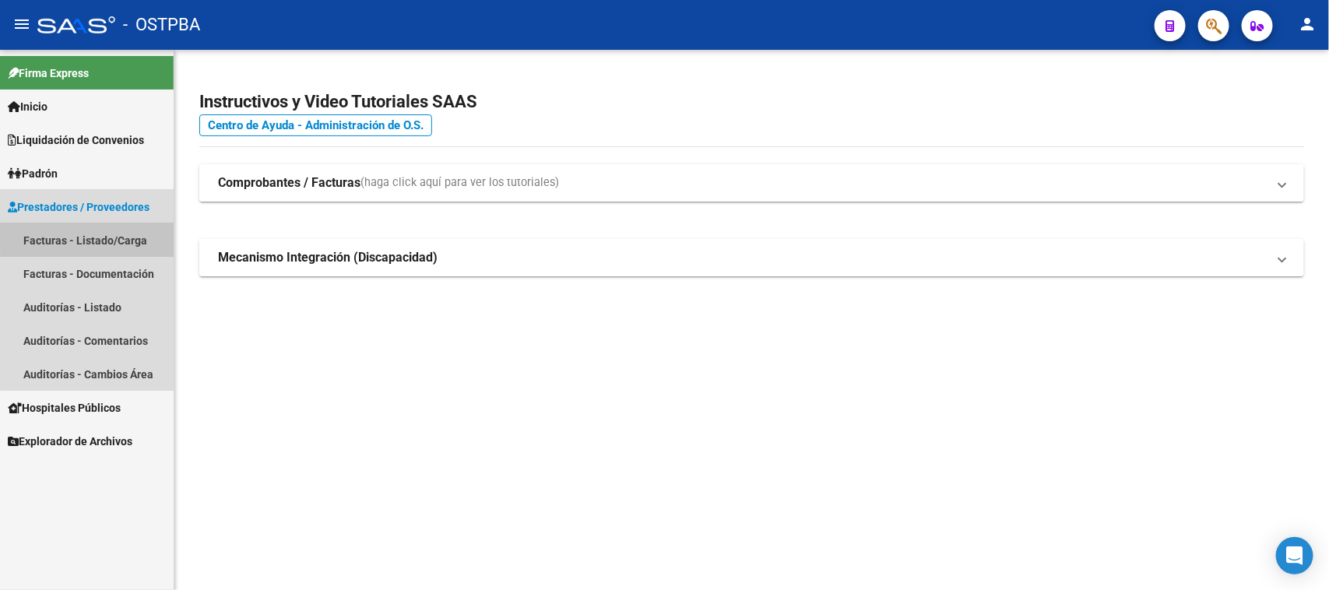
click at [122, 235] on link "Facturas - Listado/Carga" at bounding box center [87, 239] width 174 height 33
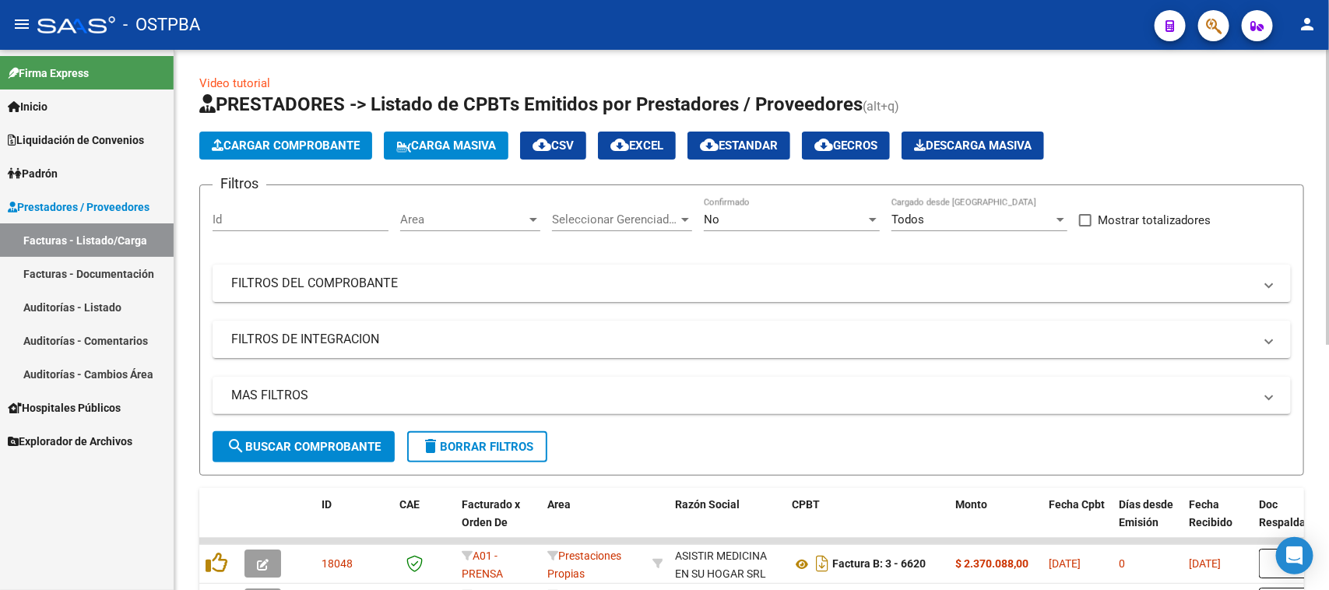
click at [269, 215] on input "Id" at bounding box center [301, 220] width 176 height 14
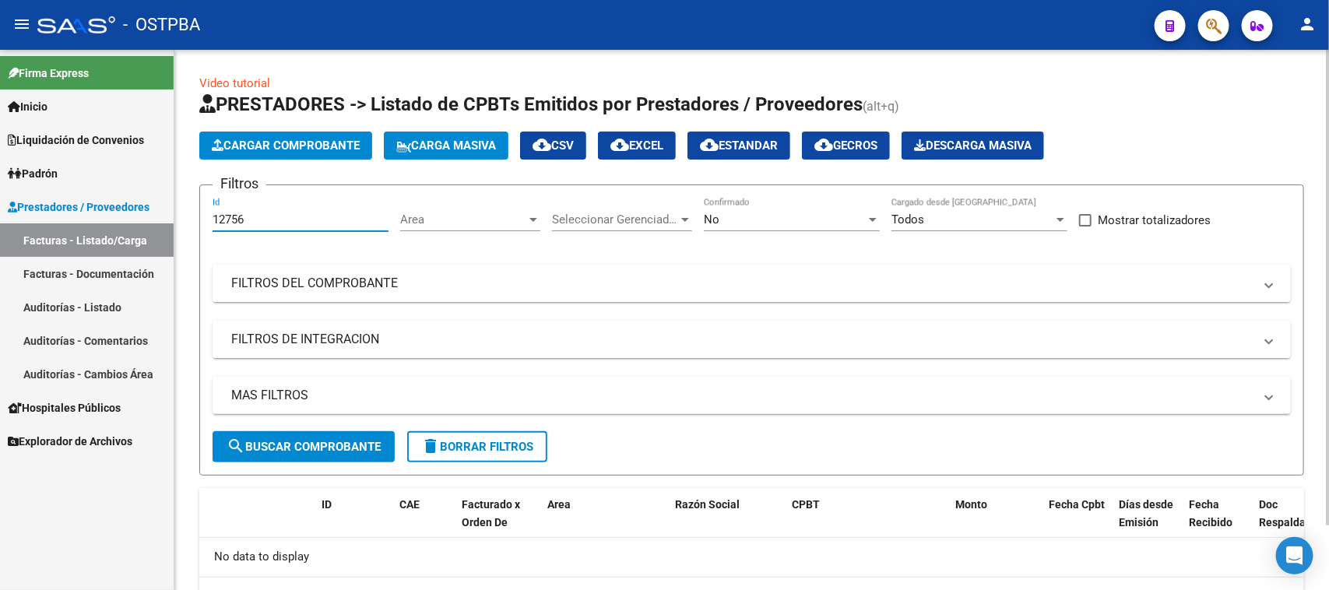
type input "12756"
click at [768, 220] on div "No" at bounding box center [785, 220] width 162 height 14
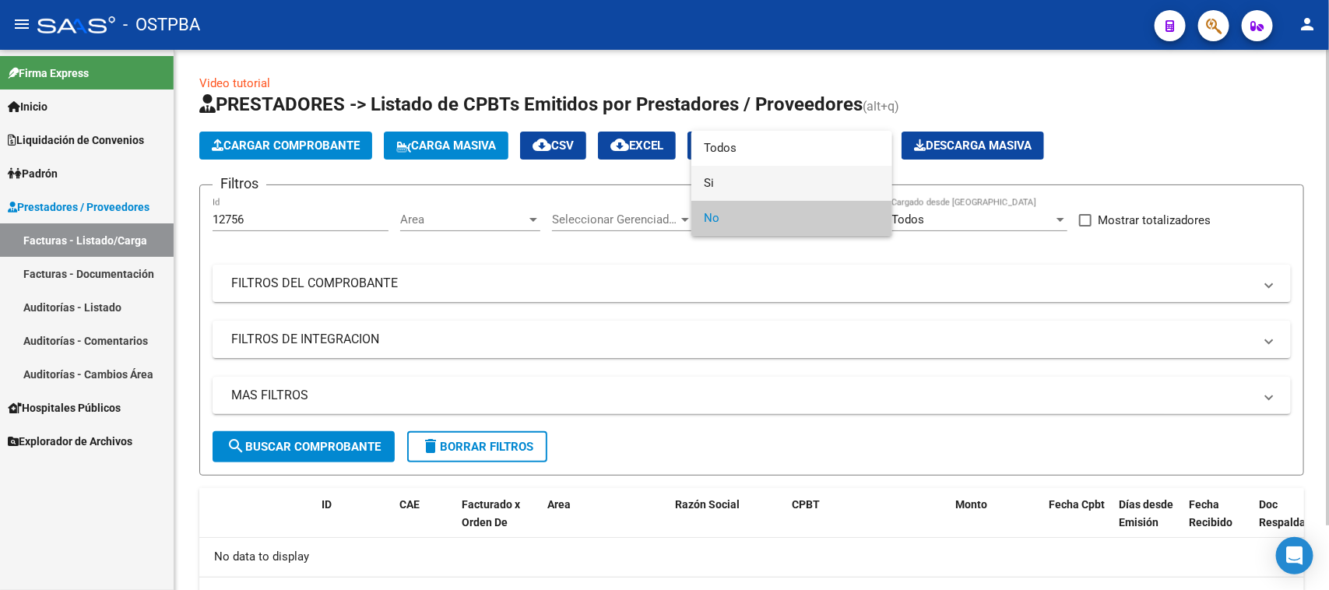
drag, startPoint x: 707, startPoint y: 184, endPoint x: 641, endPoint y: 207, distance: 69.9
click at [704, 187] on span "Si" at bounding box center [792, 183] width 176 height 35
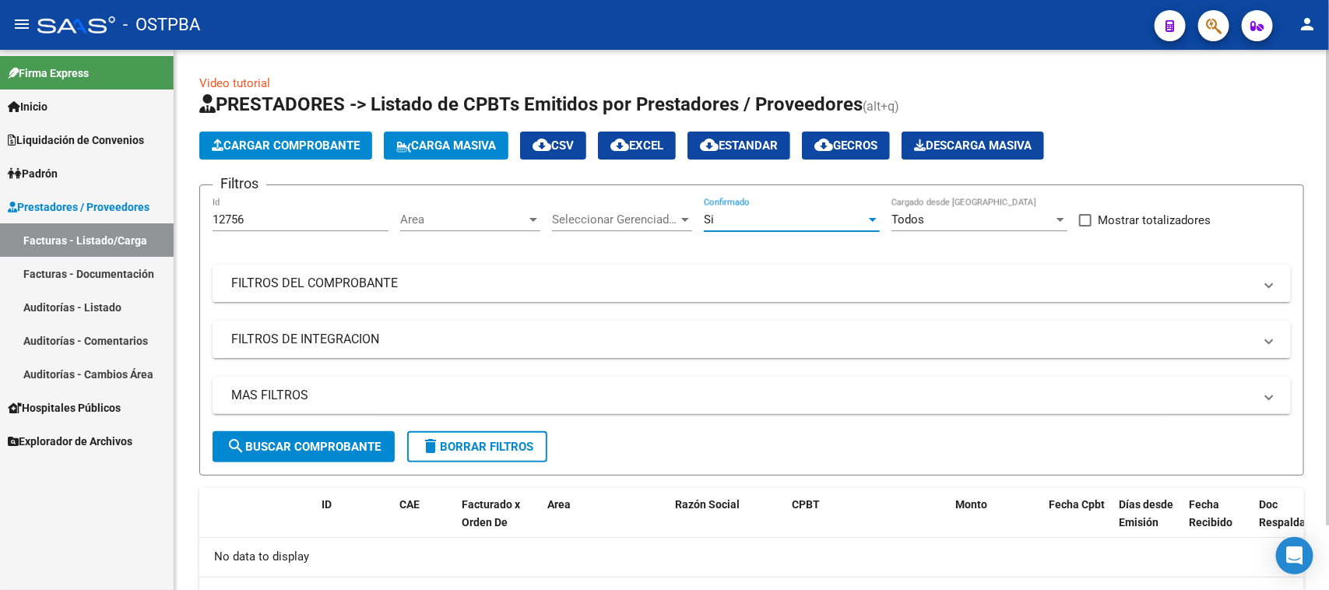
click at [309, 441] on span "search Buscar Comprobante" at bounding box center [304, 447] width 154 height 14
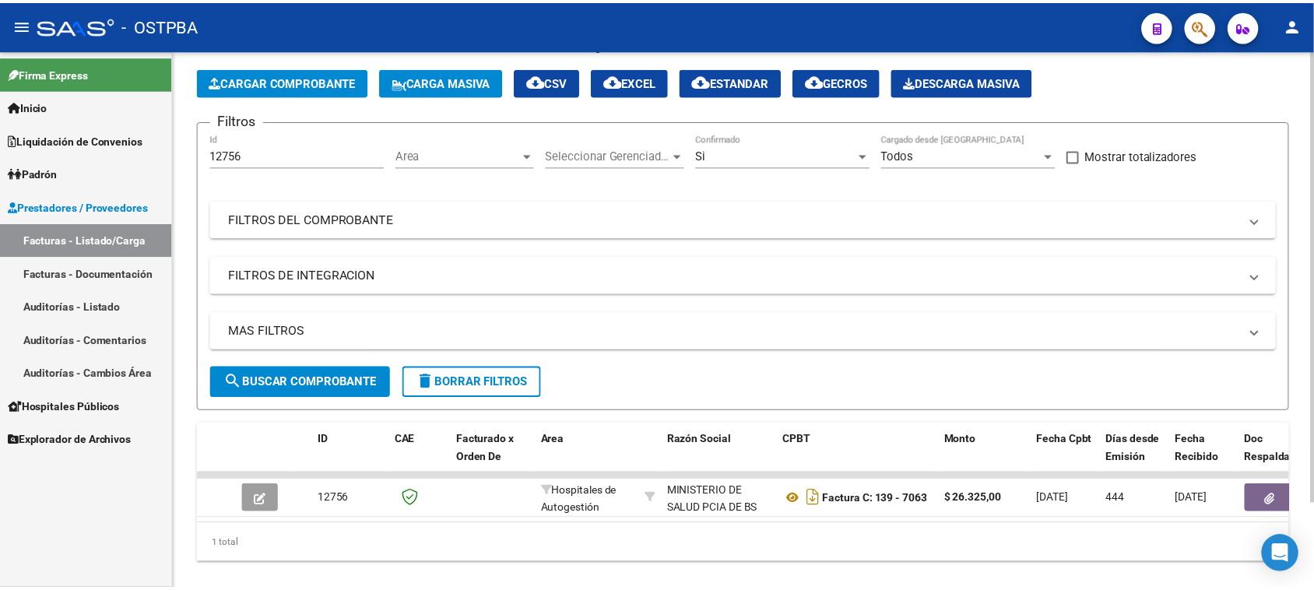
scroll to position [97, 0]
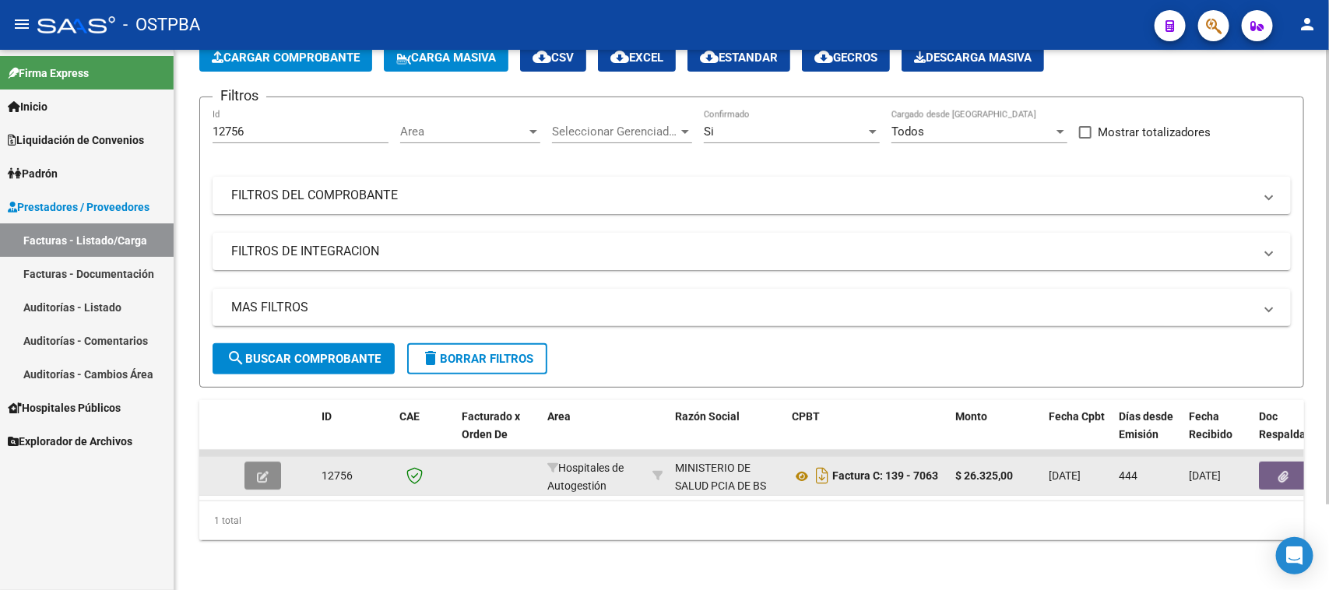
click at [274, 465] on button "button" at bounding box center [262, 476] width 37 height 28
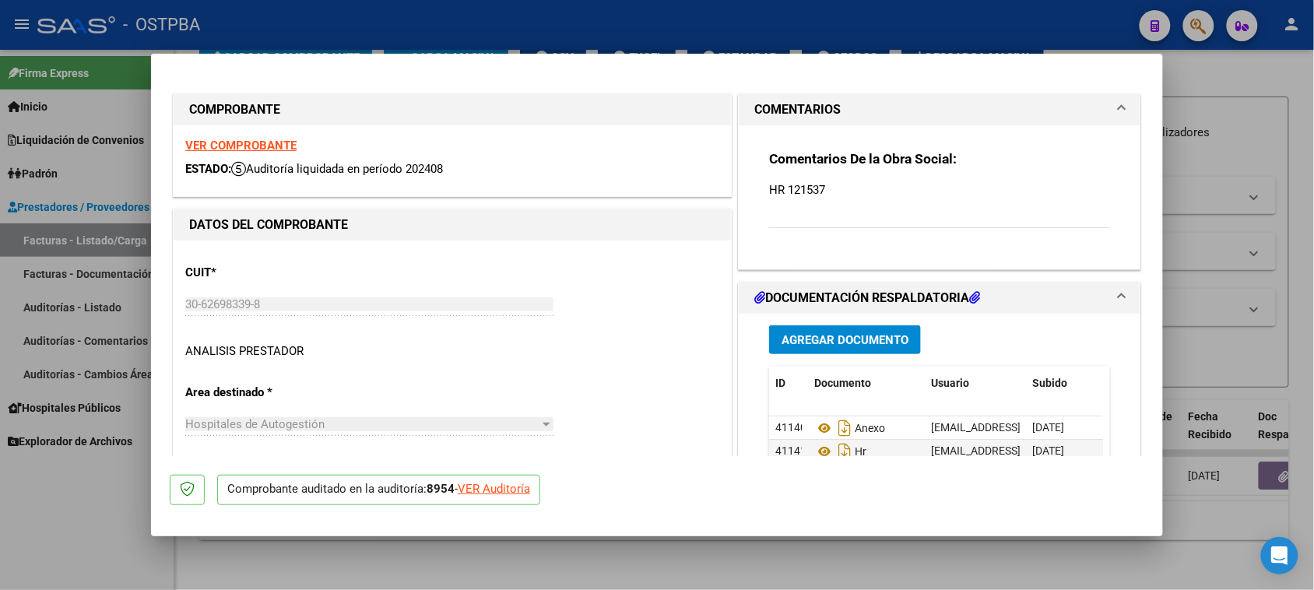
type input "[DATE]"
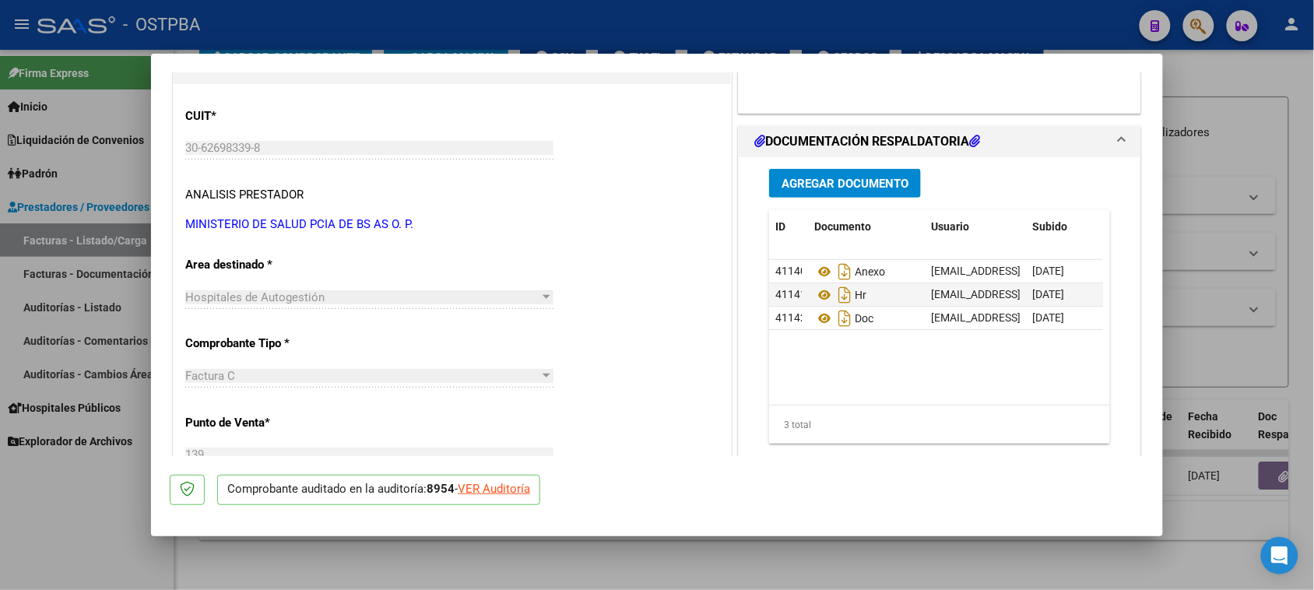
scroll to position [292, 0]
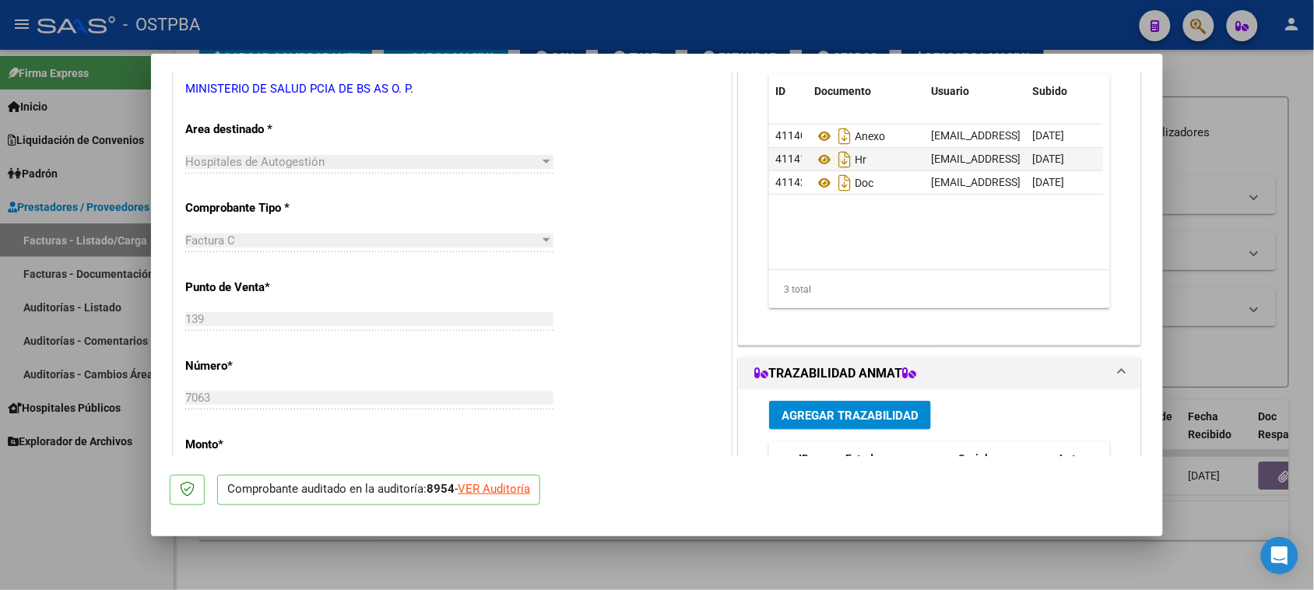
click at [522, 490] on div "VER Auditoría" at bounding box center [494, 489] width 72 height 18
type input "$ 0,00"
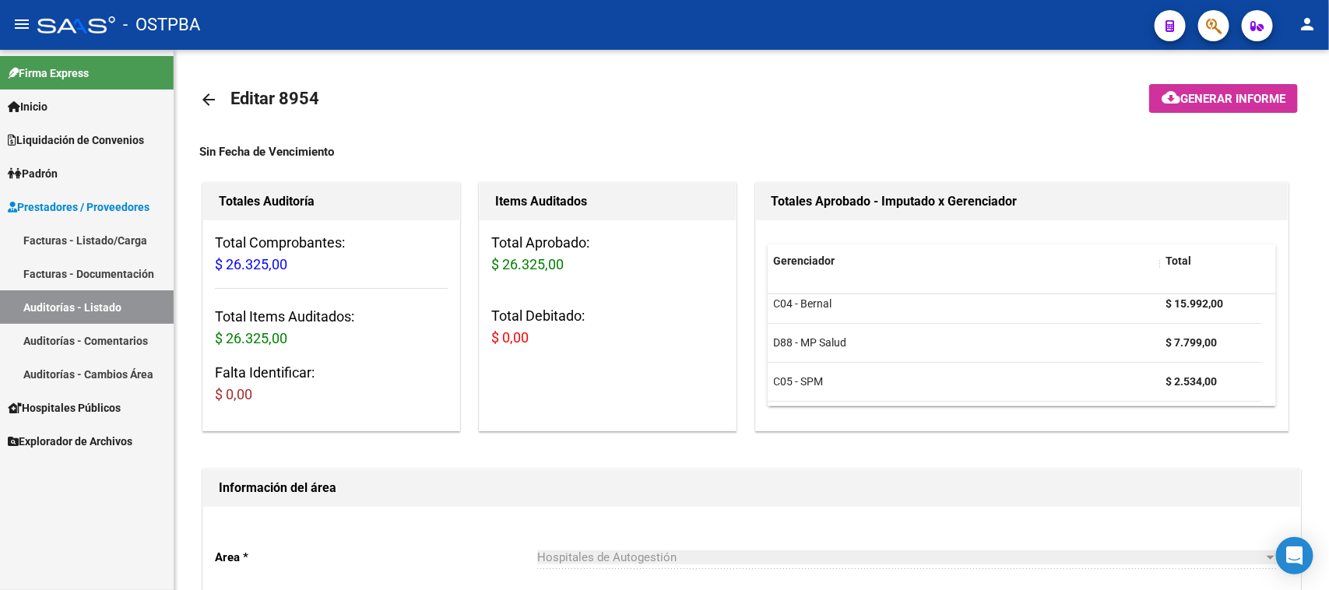
click at [113, 306] on link "Auditorías - Listado" at bounding box center [87, 306] width 174 height 33
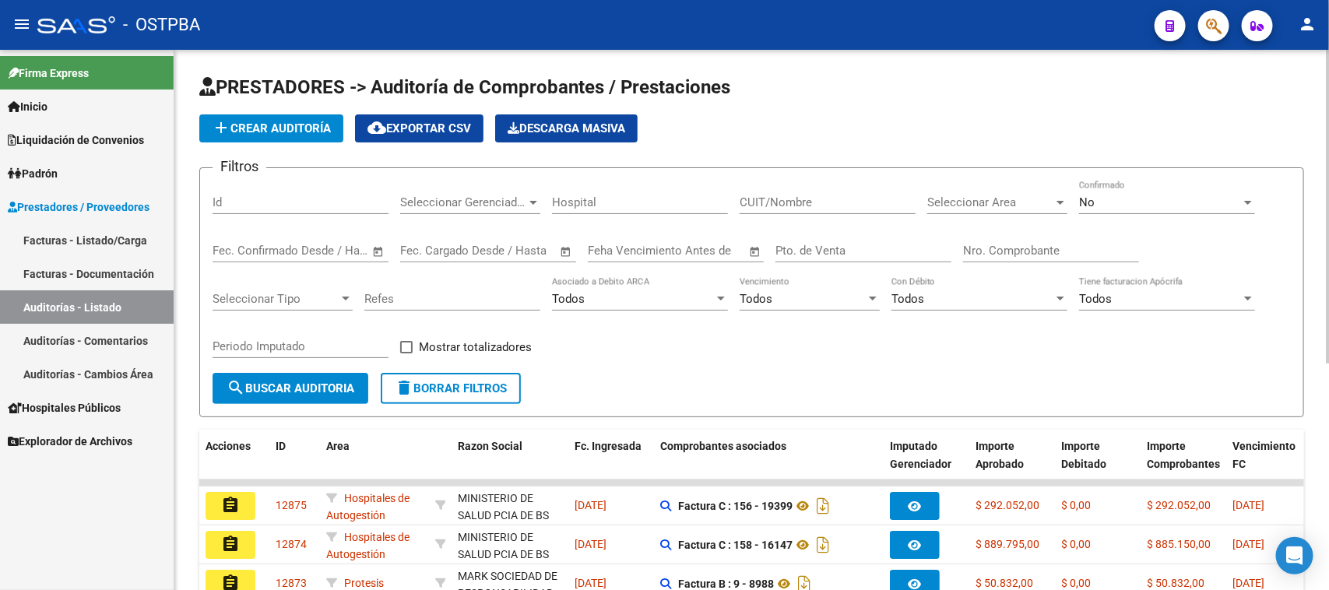
click at [269, 204] on input "Id" at bounding box center [301, 202] width 176 height 14
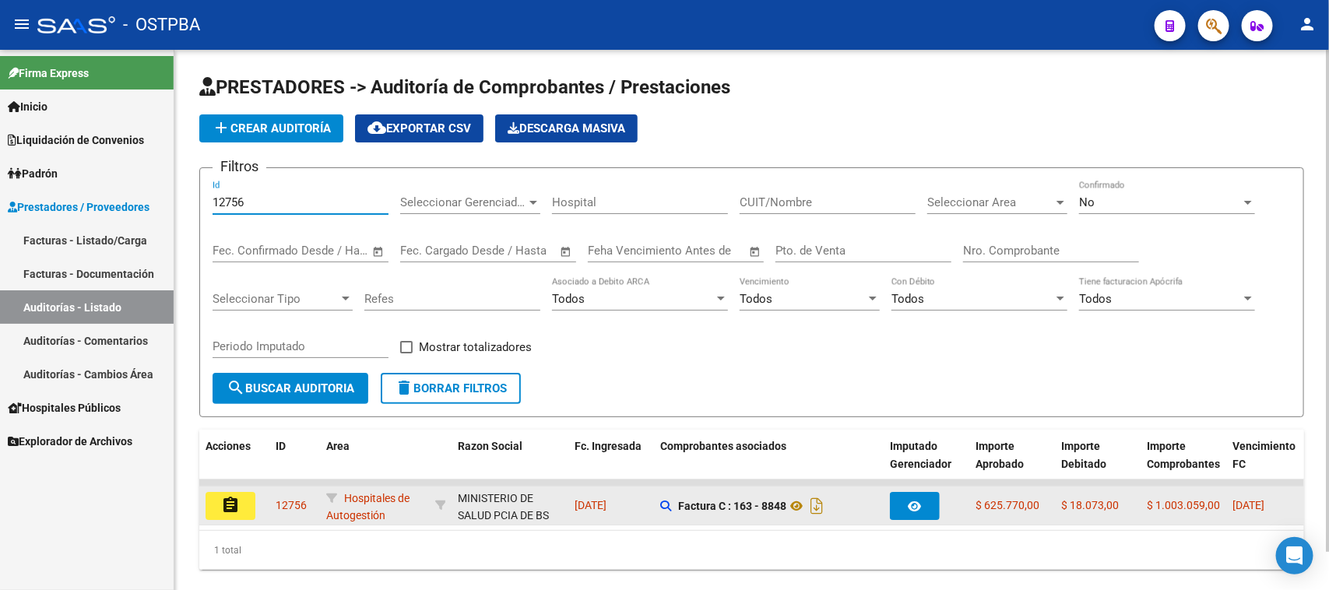
type input "12756"
click at [230, 503] on mat-icon "assignment" at bounding box center [230, 505] width 19 height 19
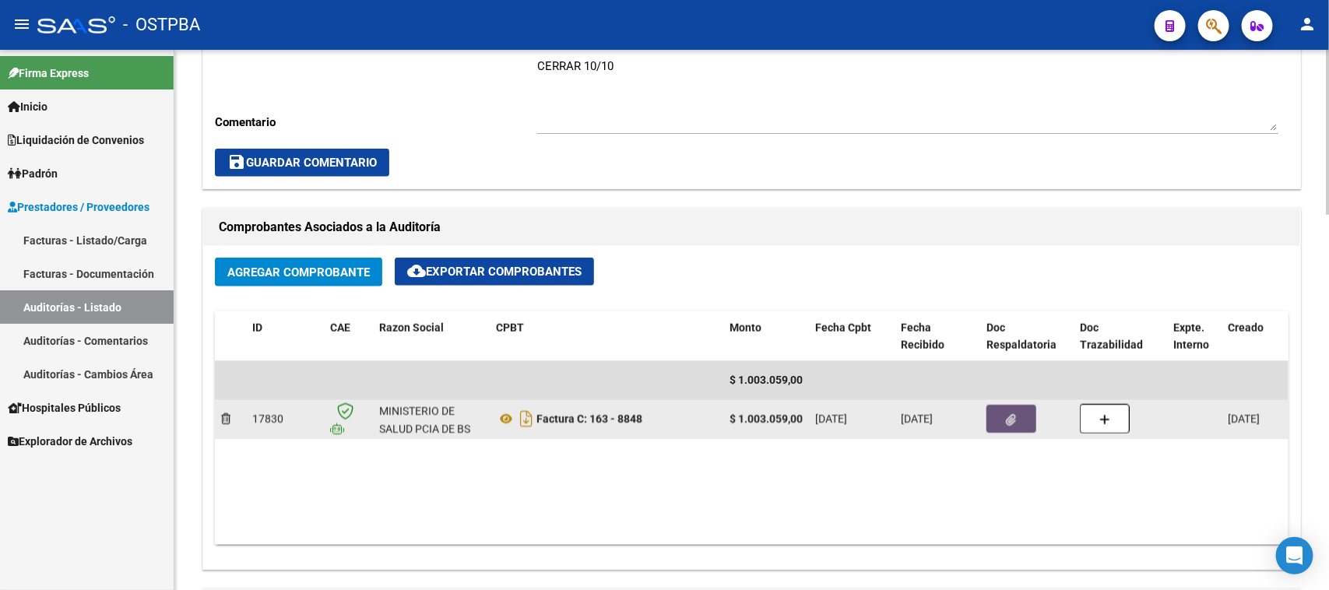
click at [1000, 417] on button "button" at bounding box center [1011, 419] width 50 height 28
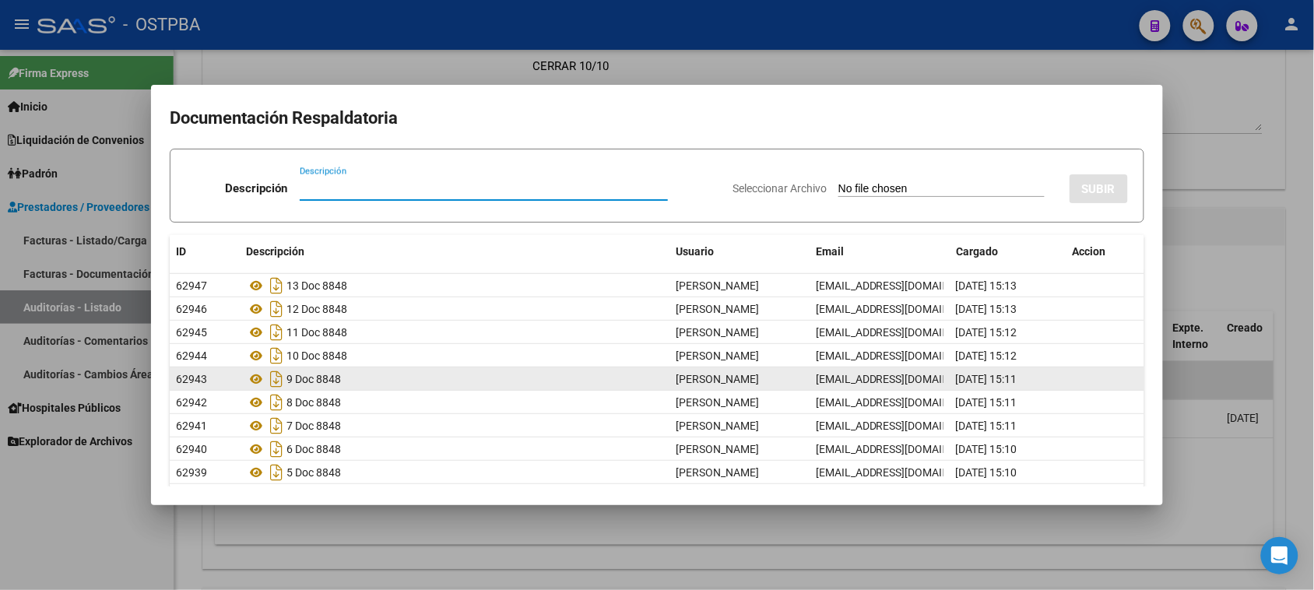
scroll to position [78, 0]
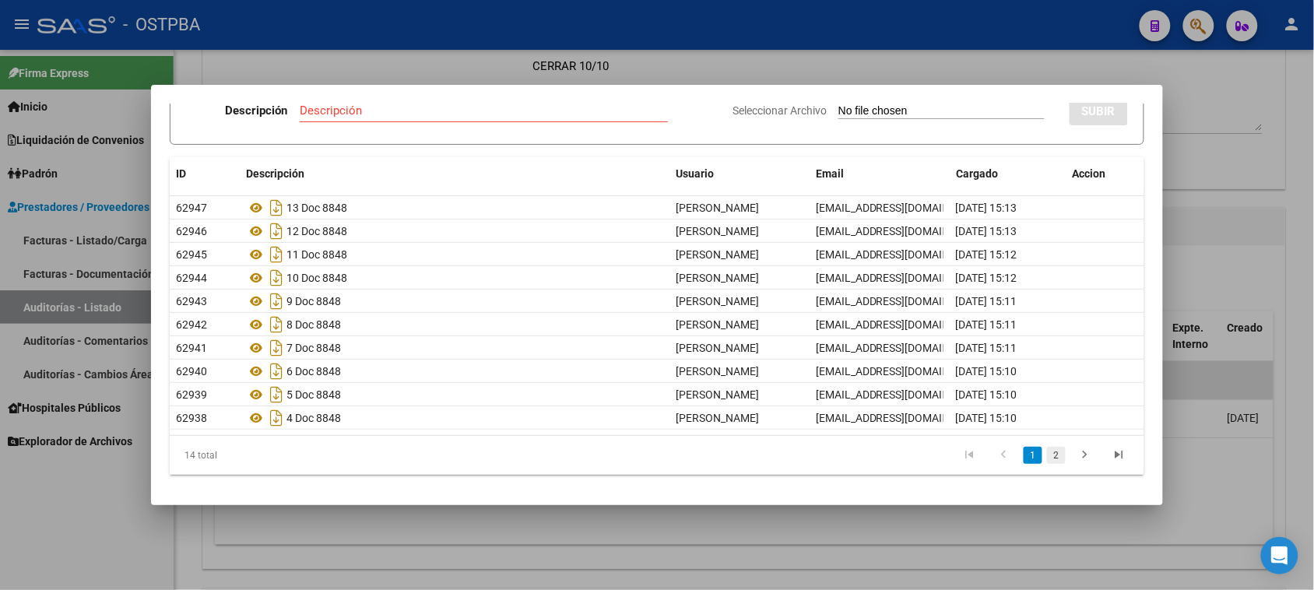
click at [1047, 454] on link "2" at bounding box center [1056, 455] width 19 height 17
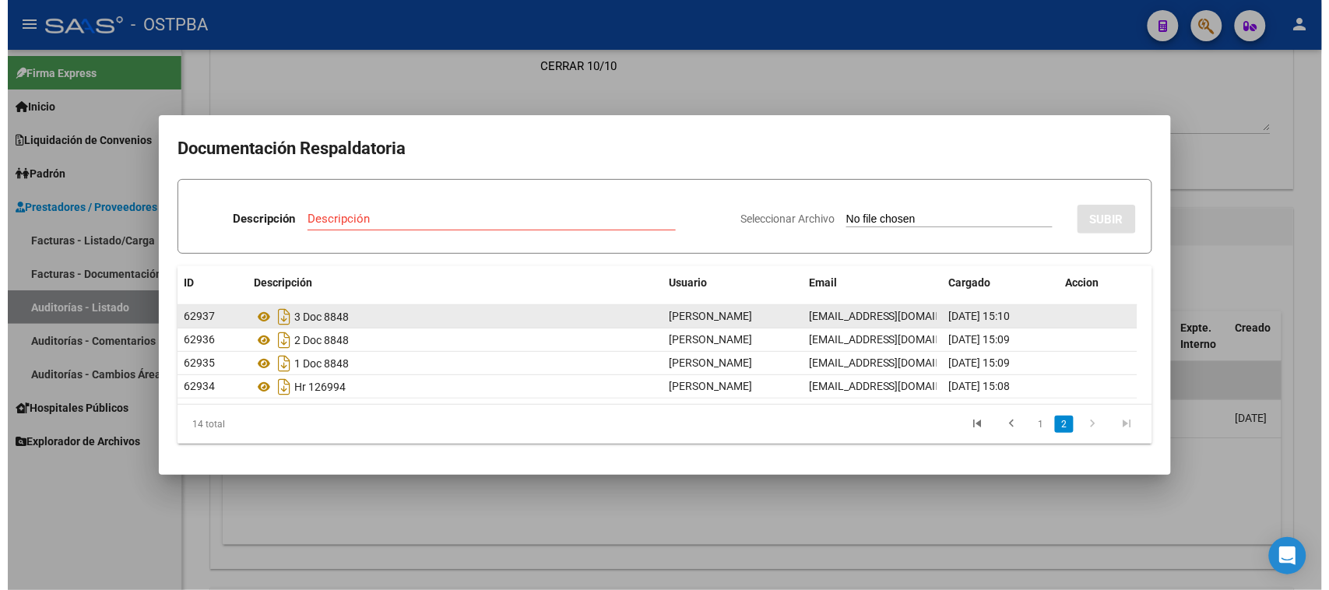
scroll to position [0, 0]
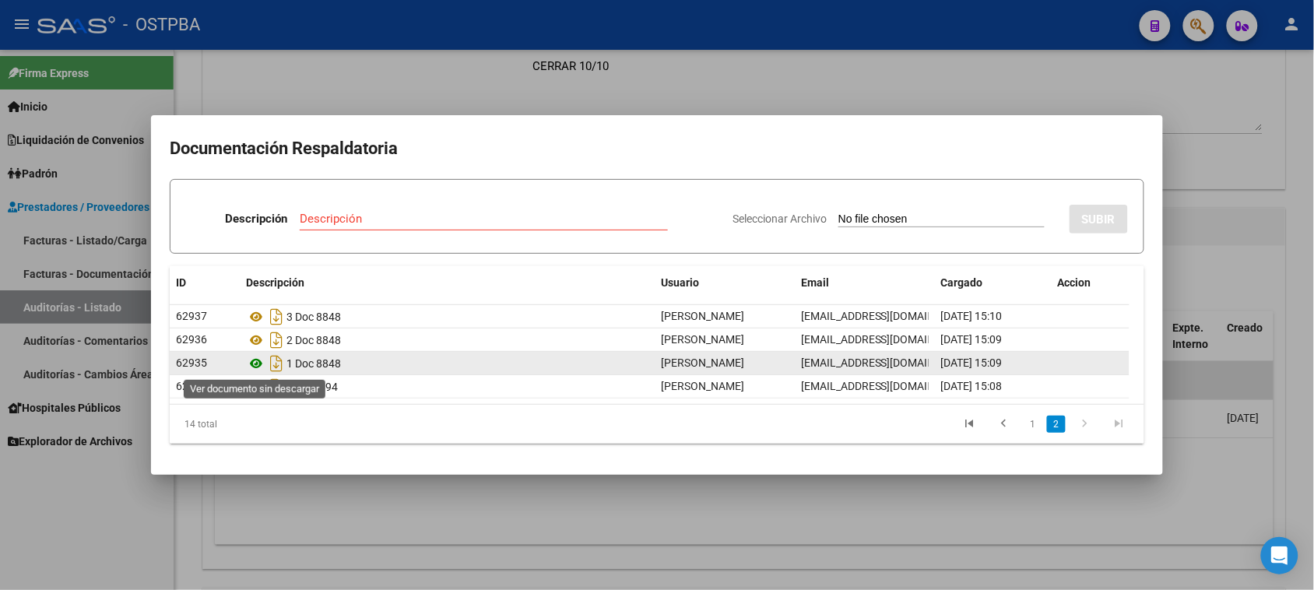
click at [257, 363] on icon at bounding box center [256, 363] width 20 height 19
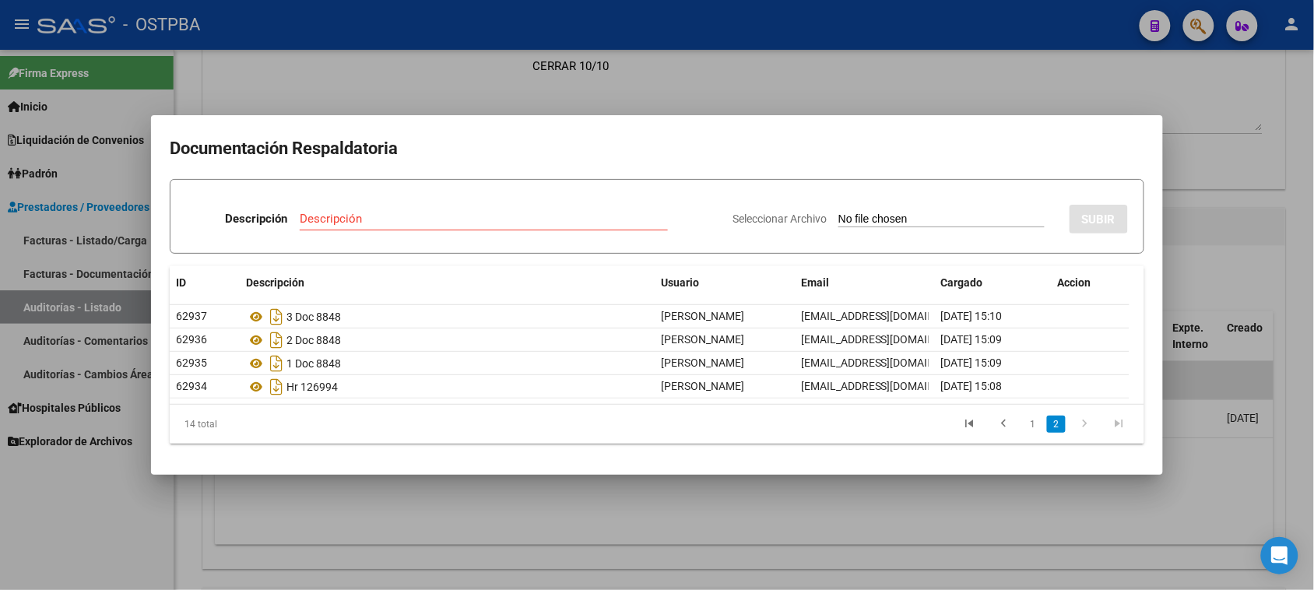
click at [518, 508] on div at bounding box center [657, 295] width 1314 height 590
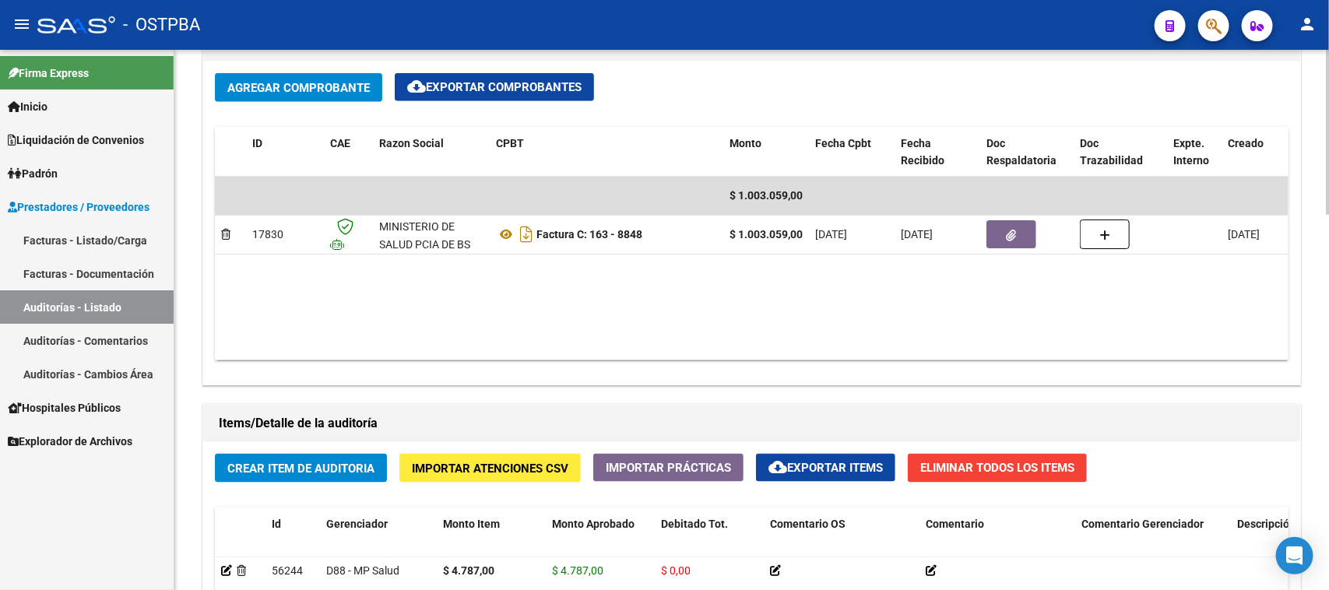
scroll to position [746, 0]
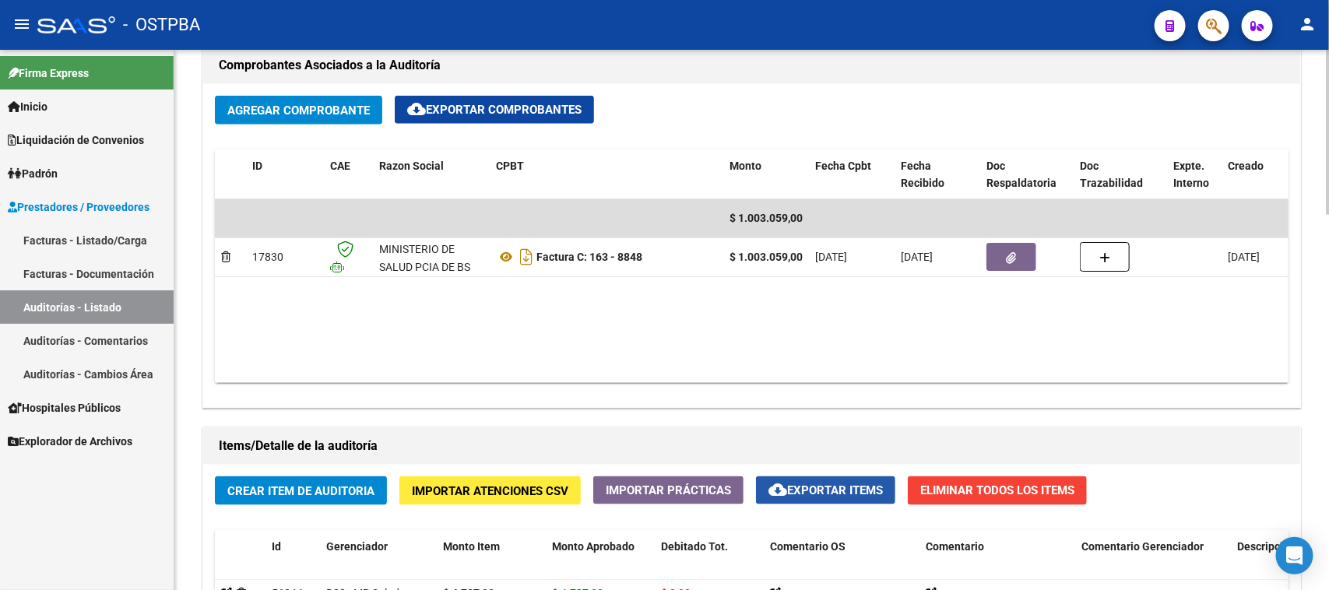
drag, startPoint x: 837, startPoint y: 487, endPoint x: 732, endPoint y: 485, distance: 105.1
click at [835, 487] on span "cloud_download Exportar Items" at bounding box center [825, 490] width 114 height 14
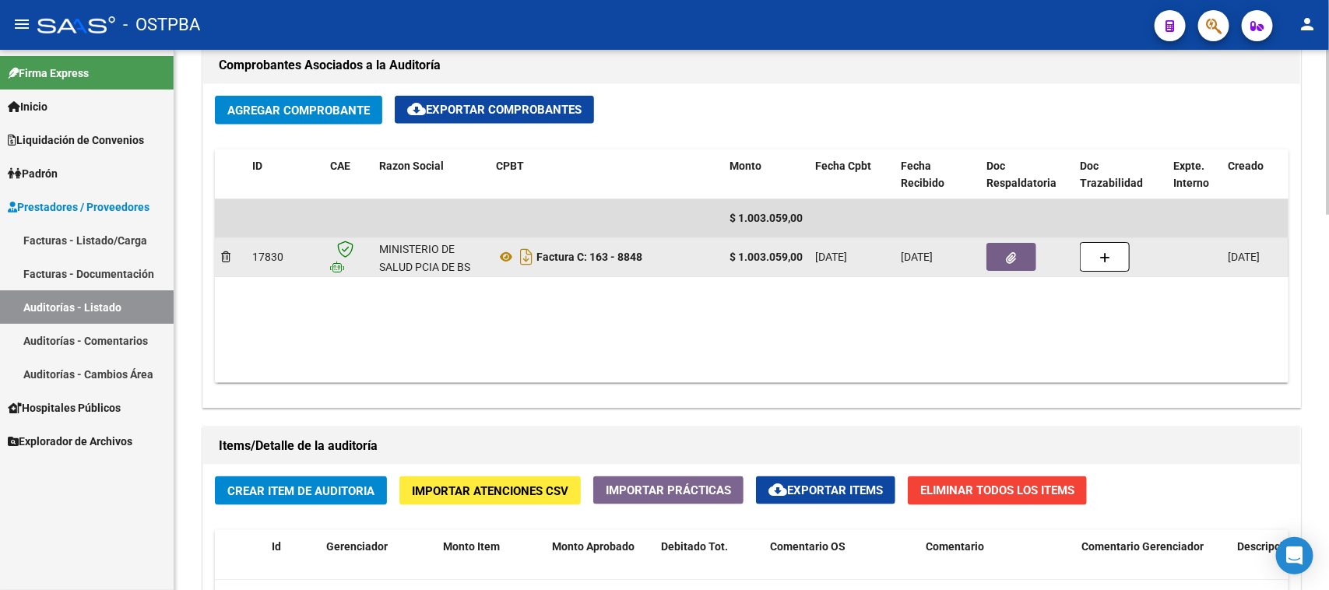
click at [1012, 262] on button "button" at bounding box center [1011, 257] width 50 height 28
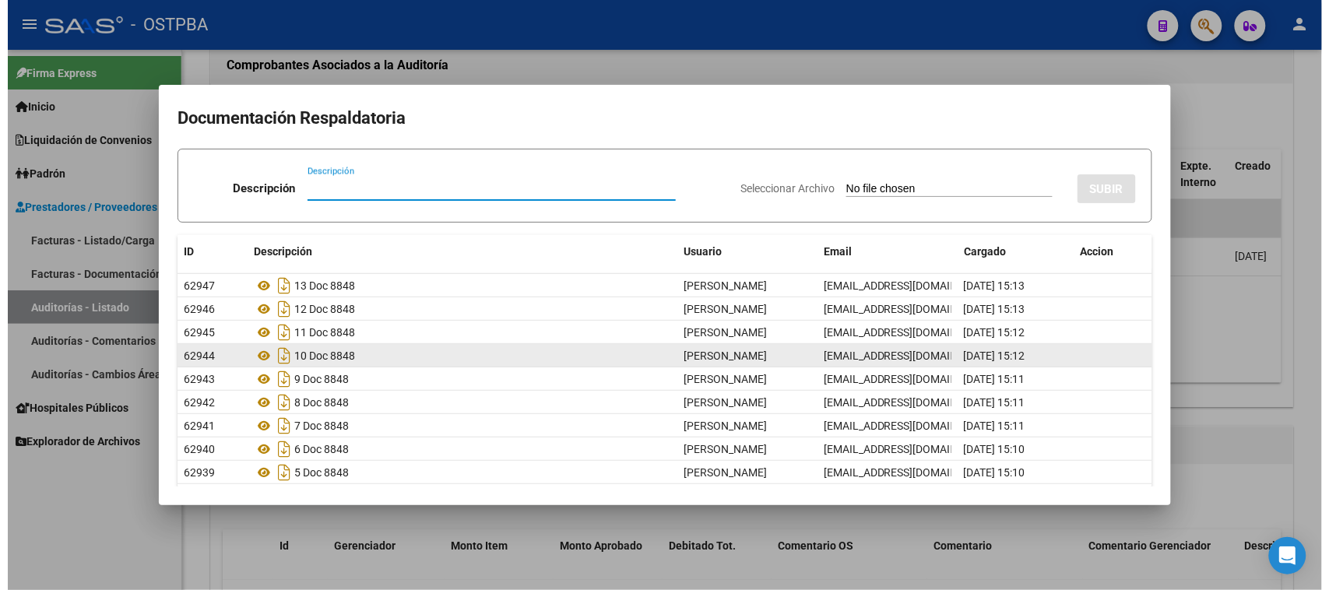
scroll to position [78, 0]
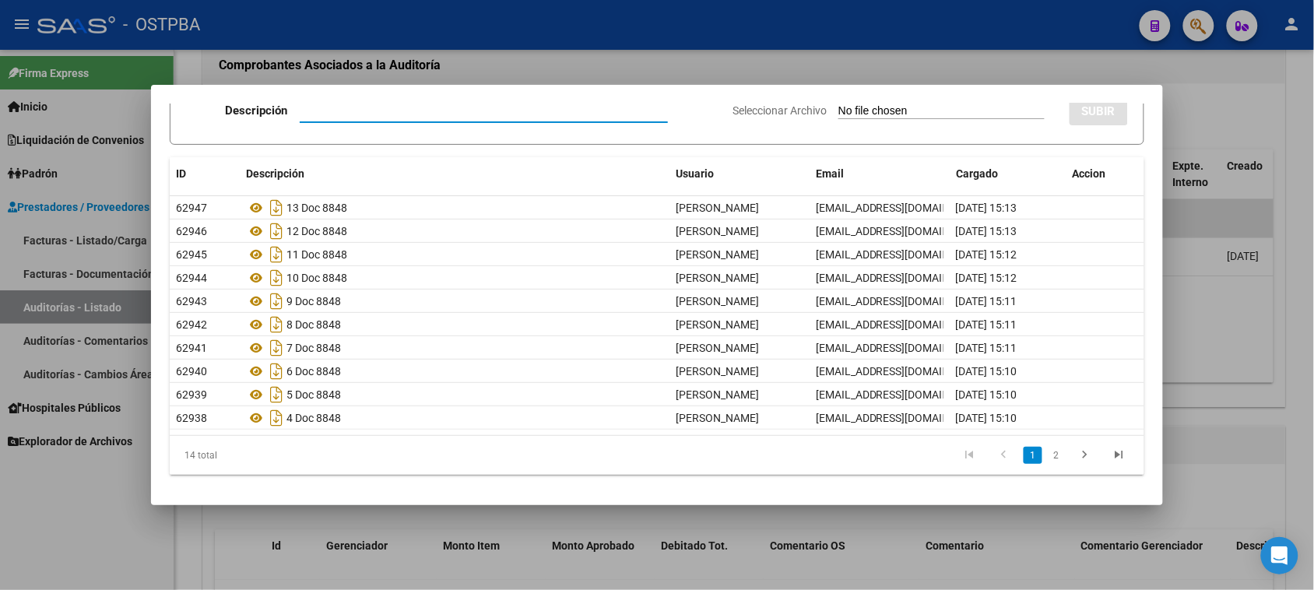
click at [1238, 407] on div at bounding box center [657, 295] width 1314 height 590
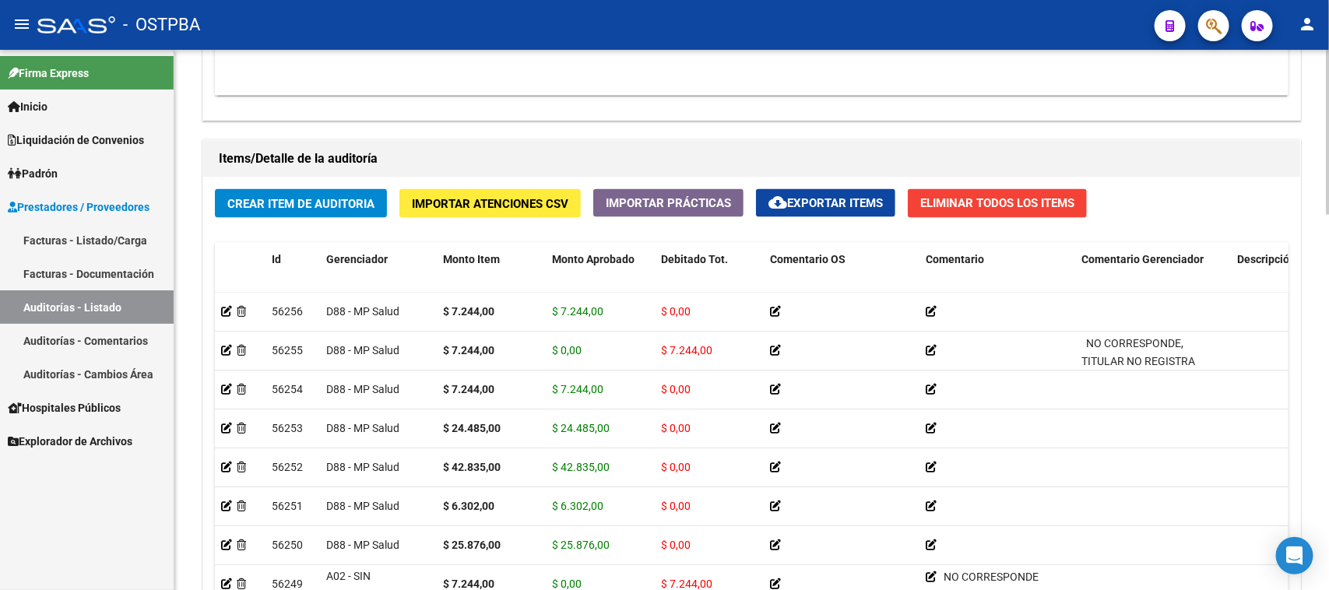
scroll to position [1135, 0]
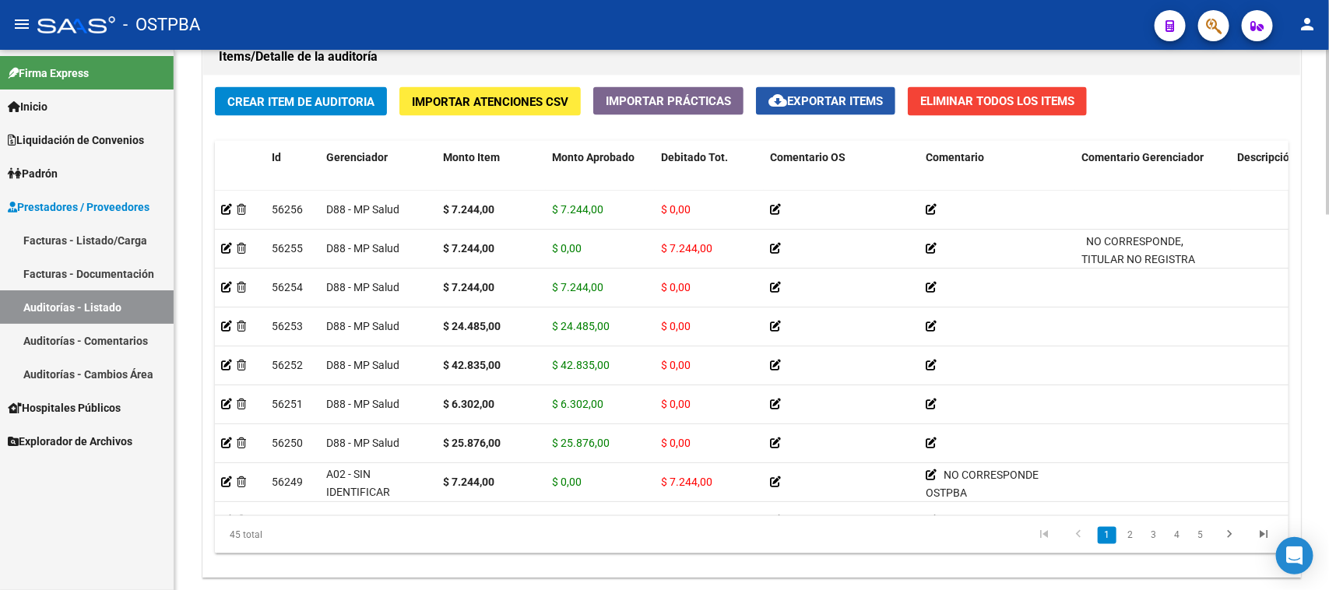
click at [877, 100] on span "cloud_download Exportar Items" at bounding box center [825, 101] width 114 height 14
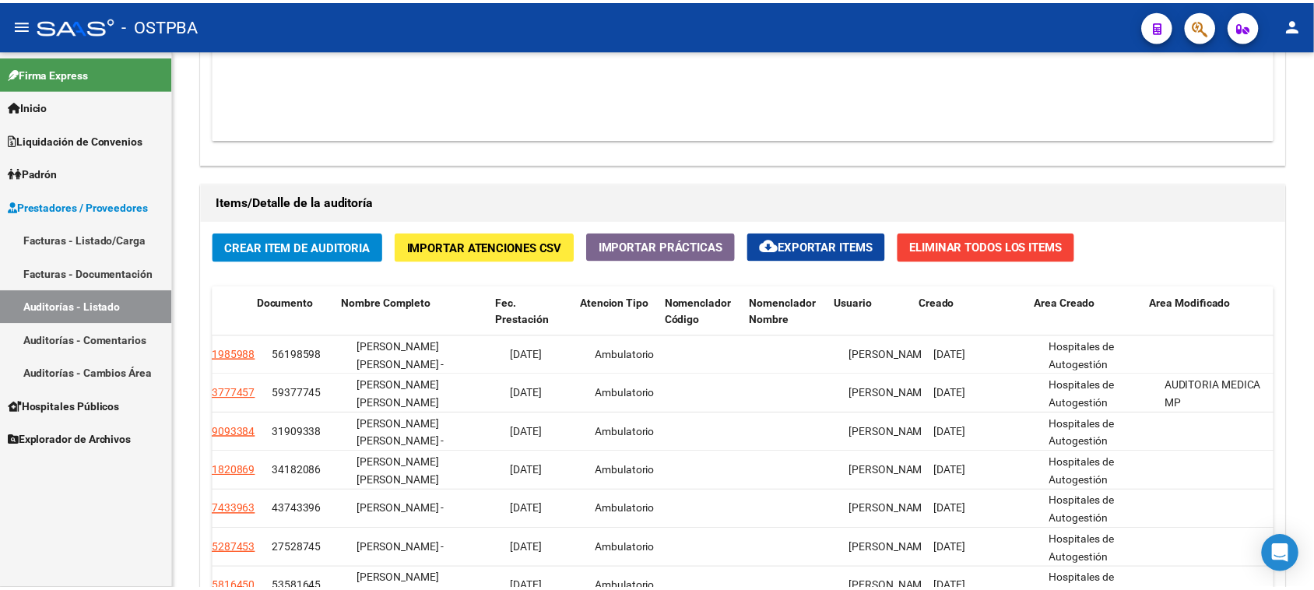
scroll to position [1038, 0]
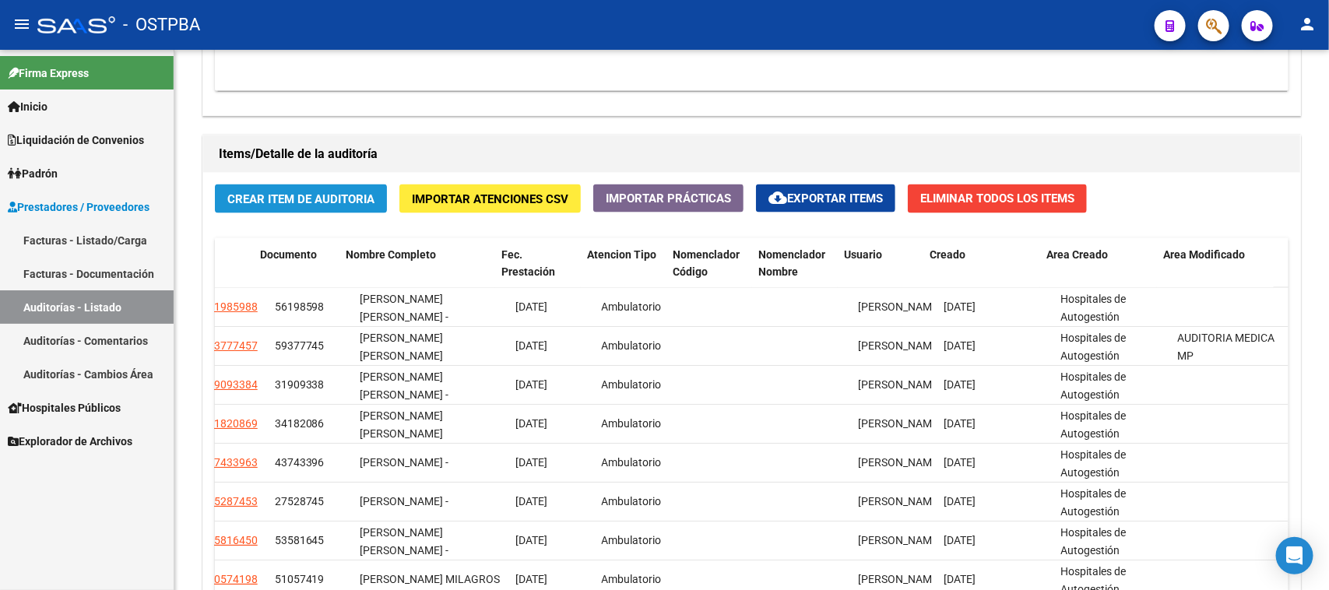
click at [329, 204] on button "Crear Item de Auditoria" at bounding box center [301, 198] width 172 height 29
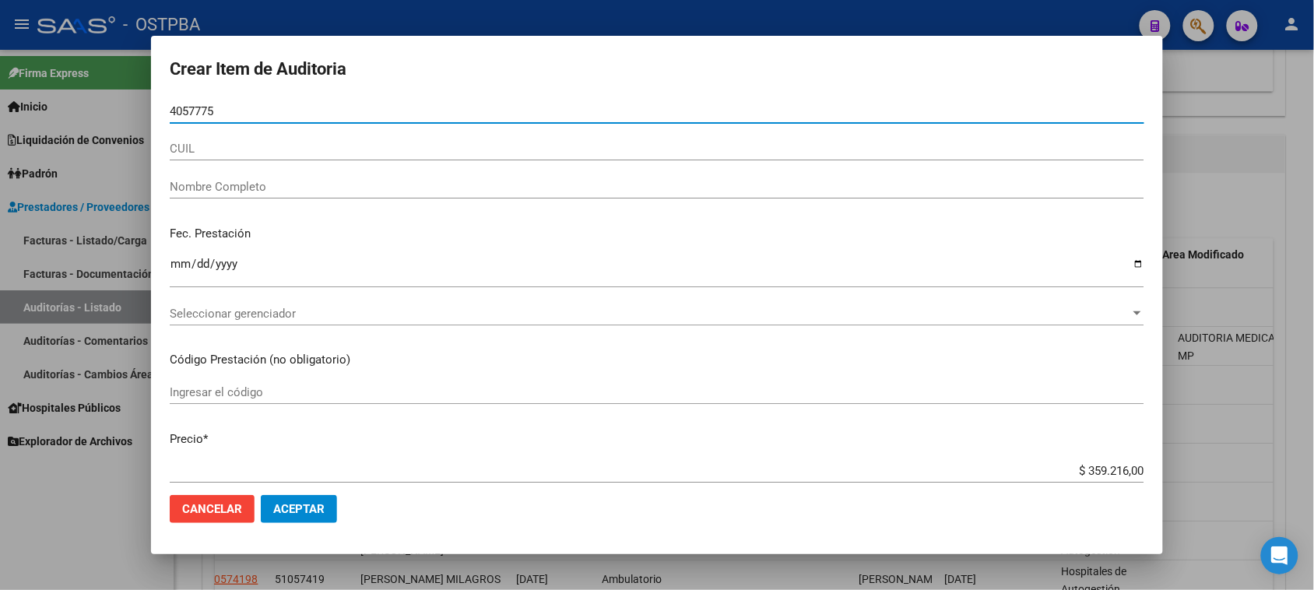
type input "40577751"
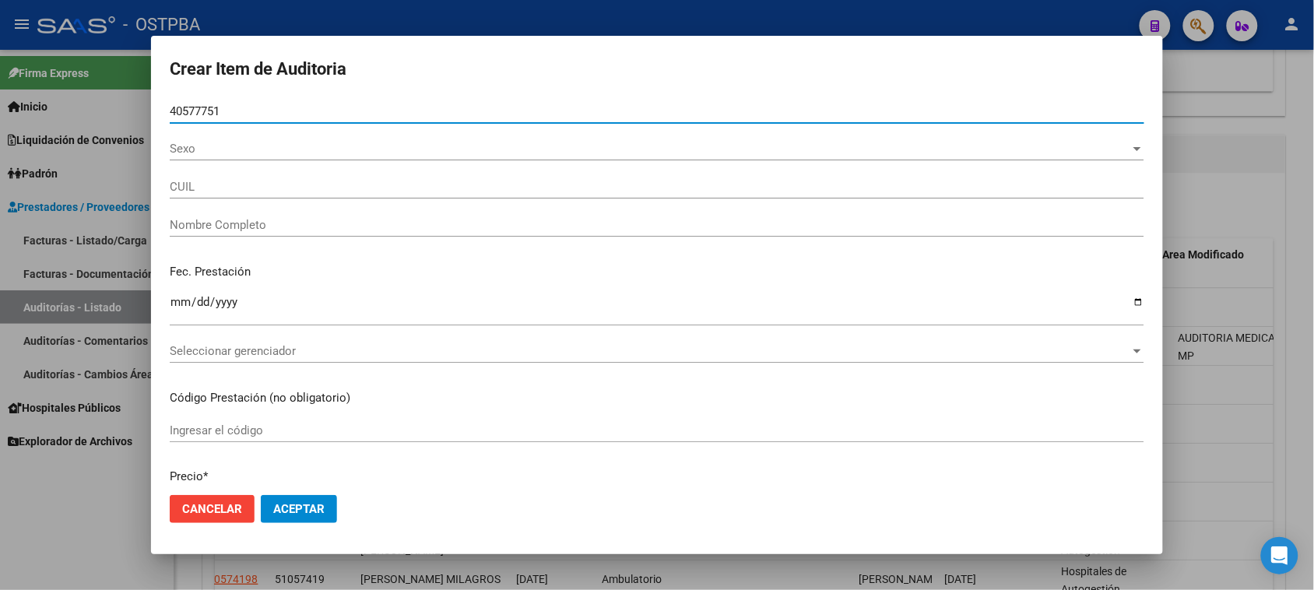
type input "27405777512"
type input "BAEZ DAIANA GERALDINE -"
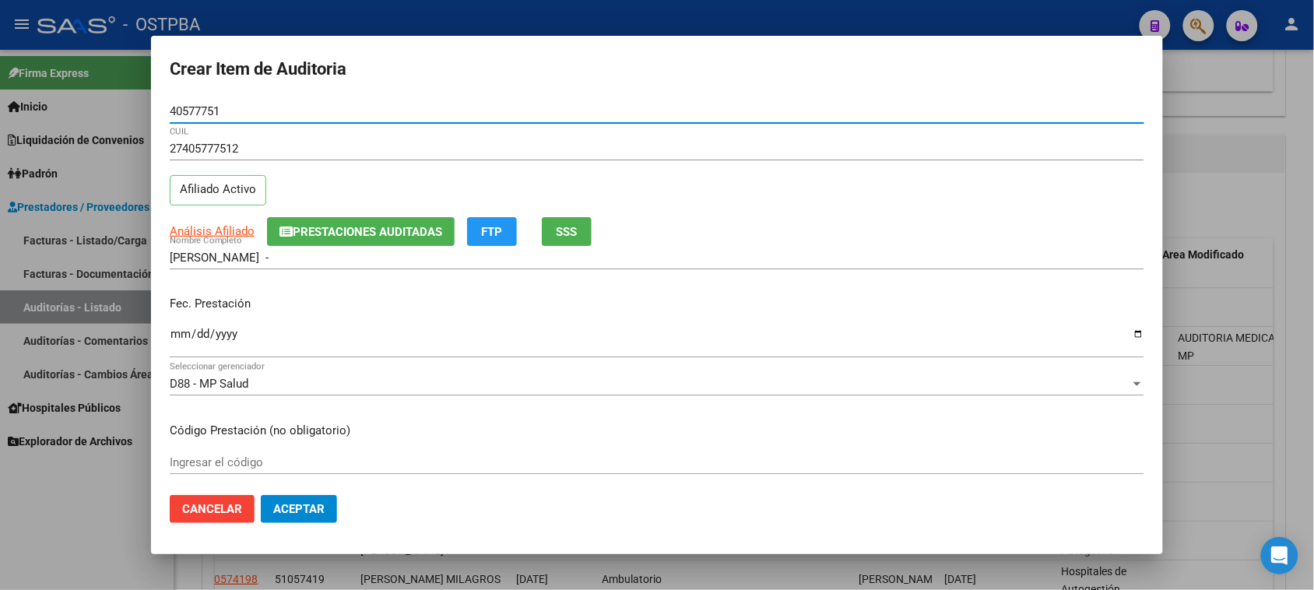
type input "40577751"
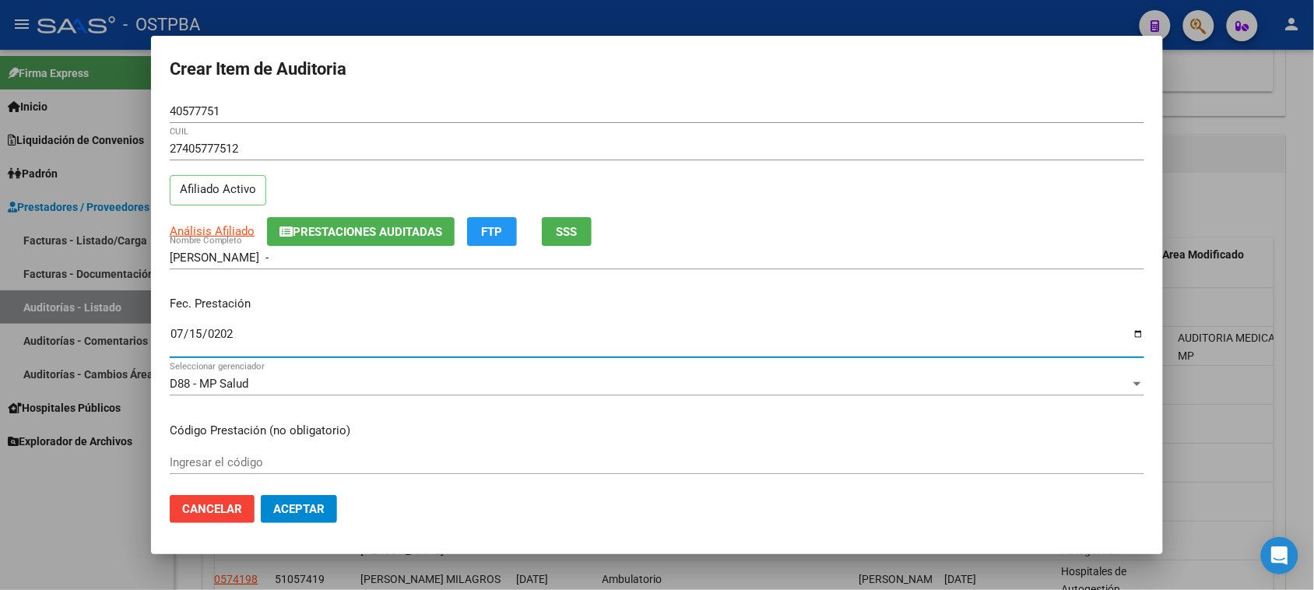
type input "2025-07-15"
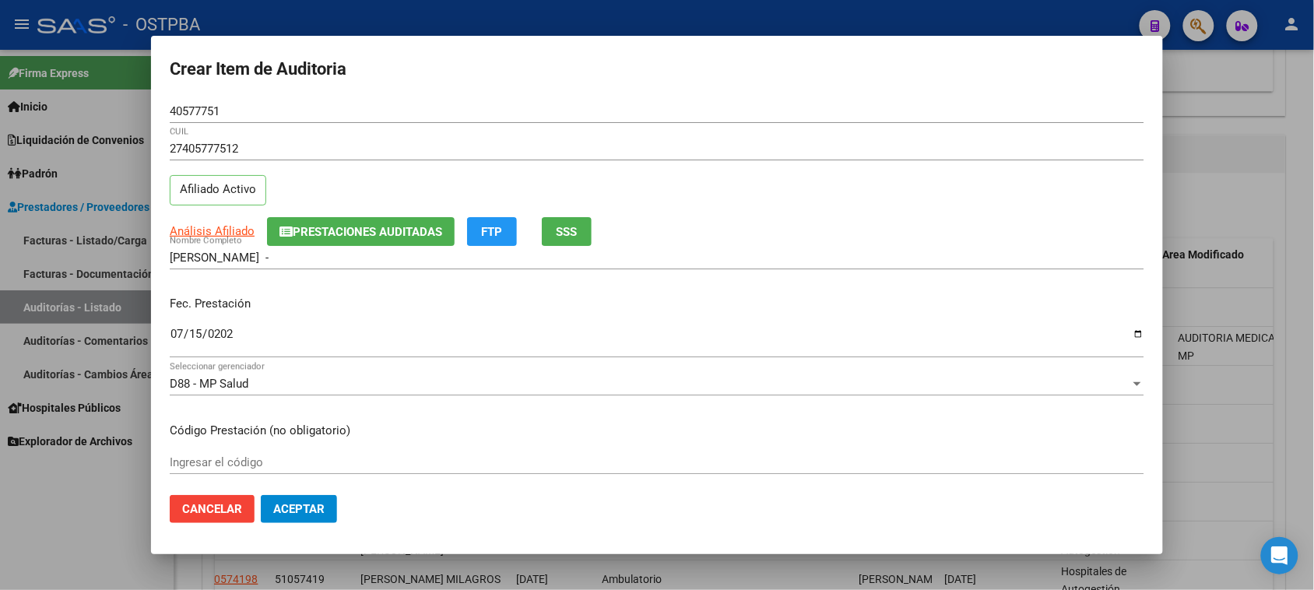
scroll to position [250, 0]
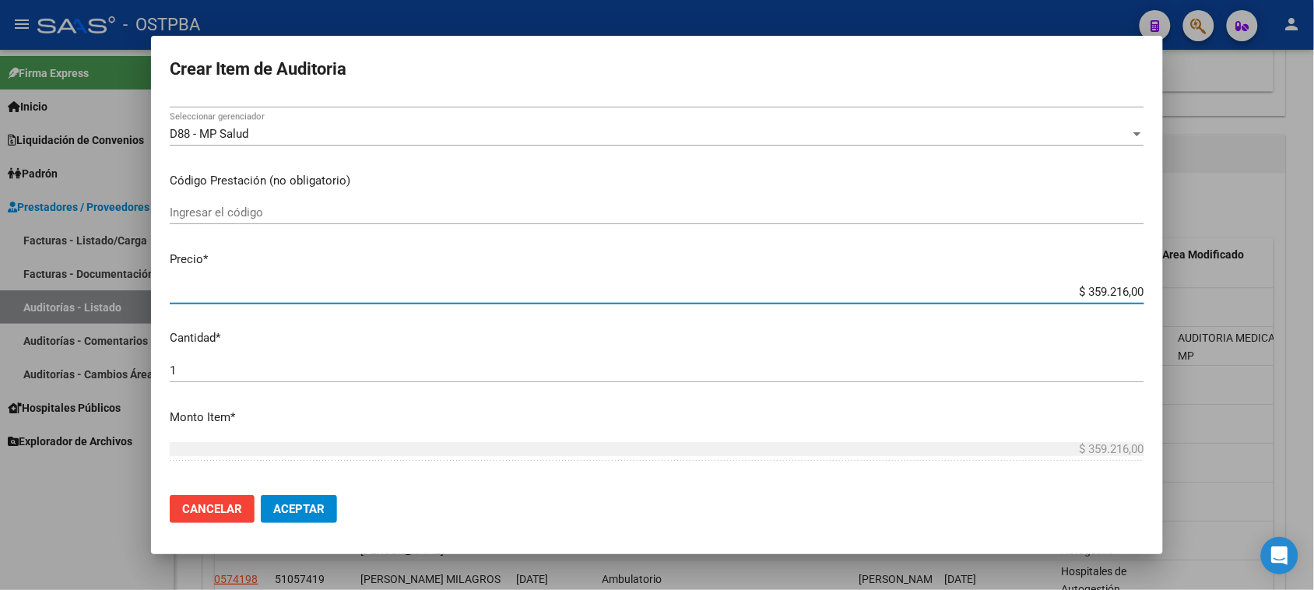
type input "$ 0,03"
type input "$ 0,39"
type input "$ 3,96"
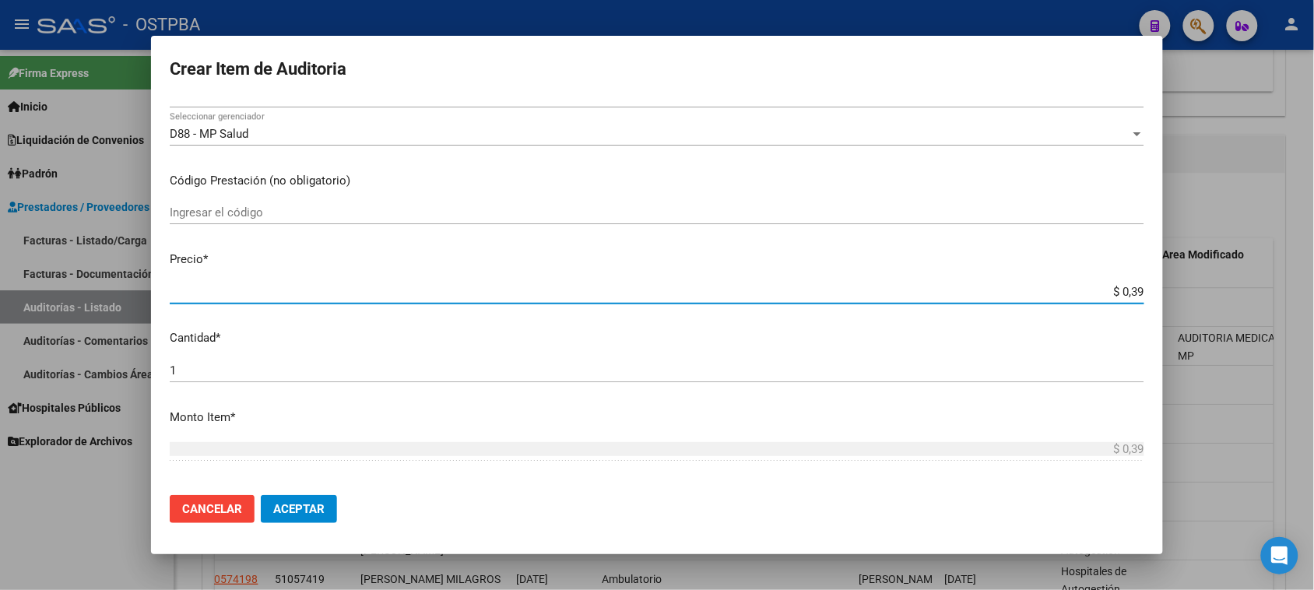
type input "$ 3,96"
type input "$ 39,68"
type input "$ 396,85"
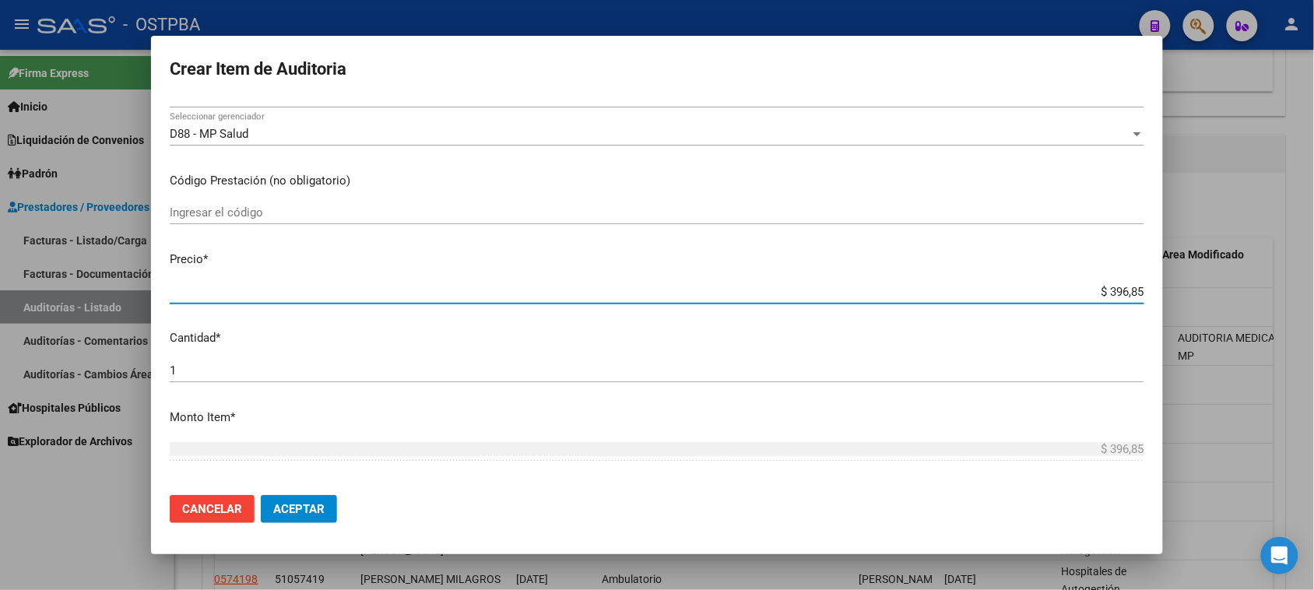
type input "$ 3.968,50"
type input "$ 39.685,00"
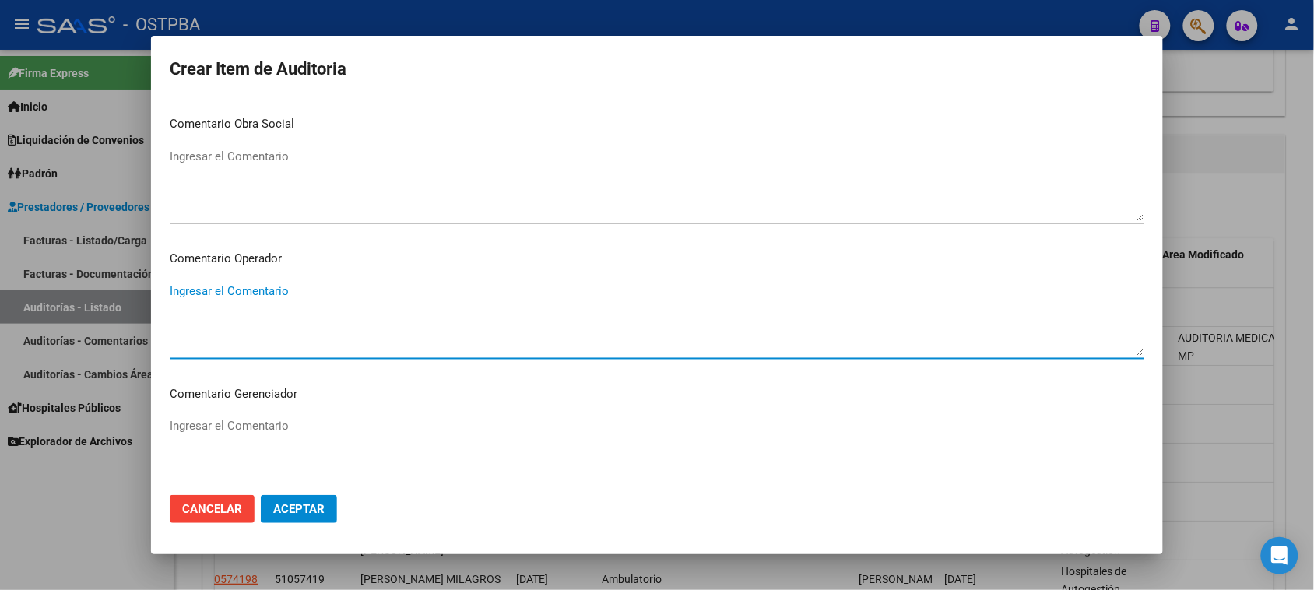
scroll to position [970, 0]
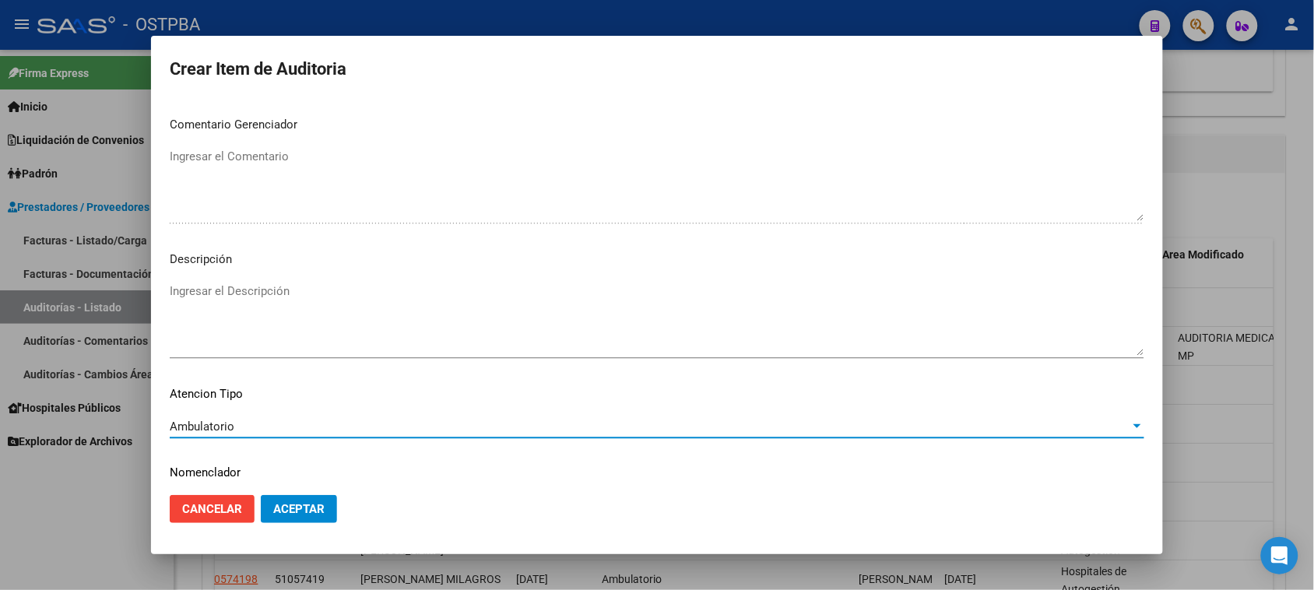
click at [280, 501] on button "Aceptar" at bounding box center [299, 509] width 76 height 28
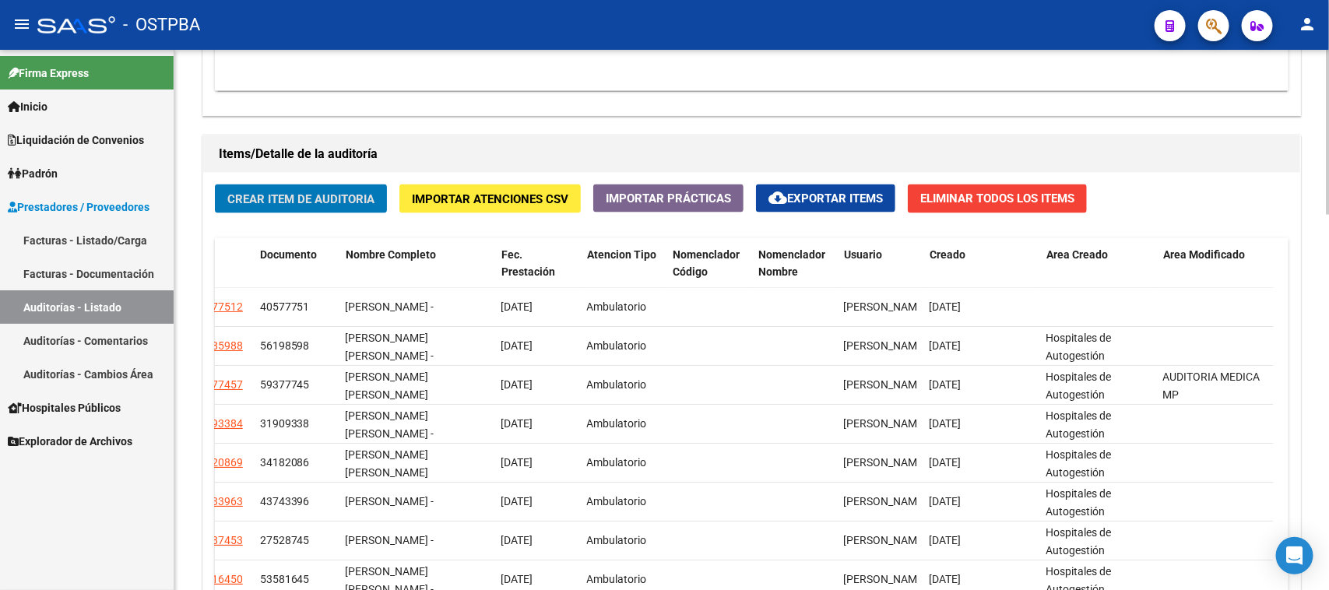
click at [359, 204] on button "Crear Item de Auditoria" at bounding box center [301, 198] width 172 height 29
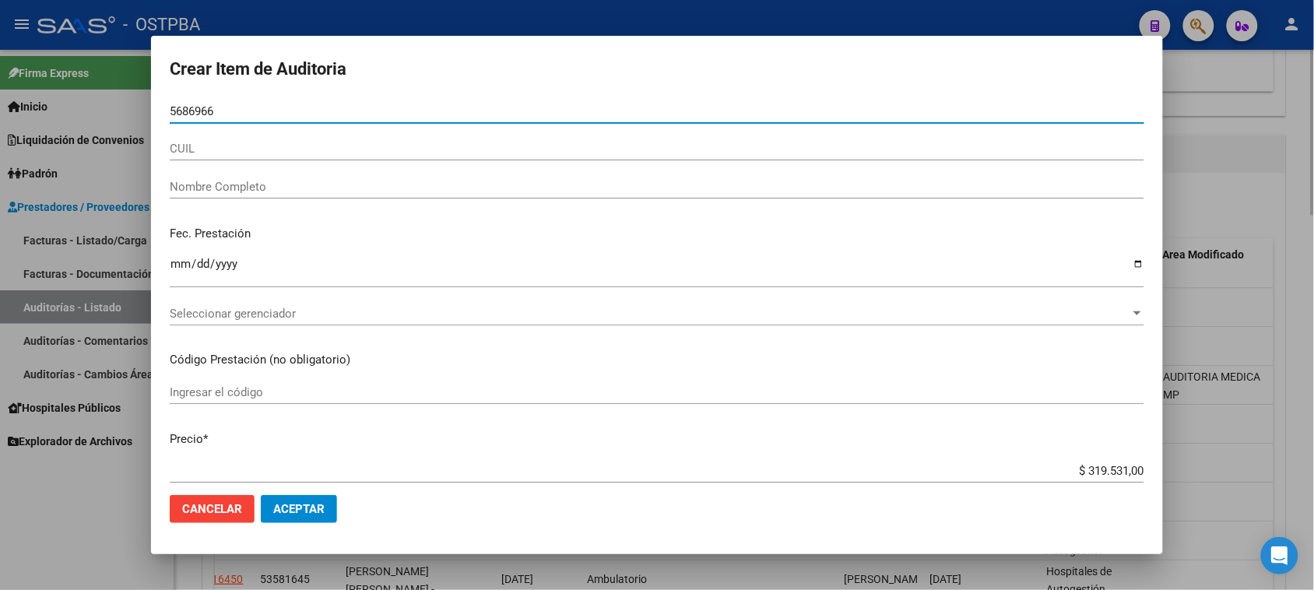
type input "56869664"
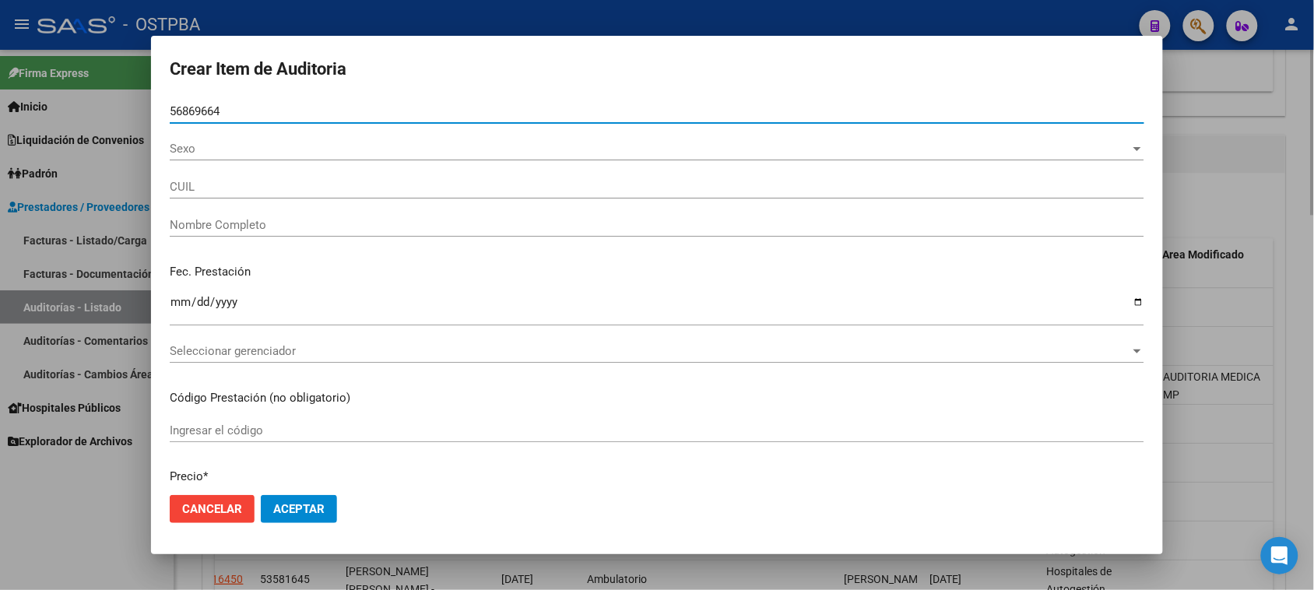
type input "20568696647"
type input "CALVO CIRO NICOLAS -"
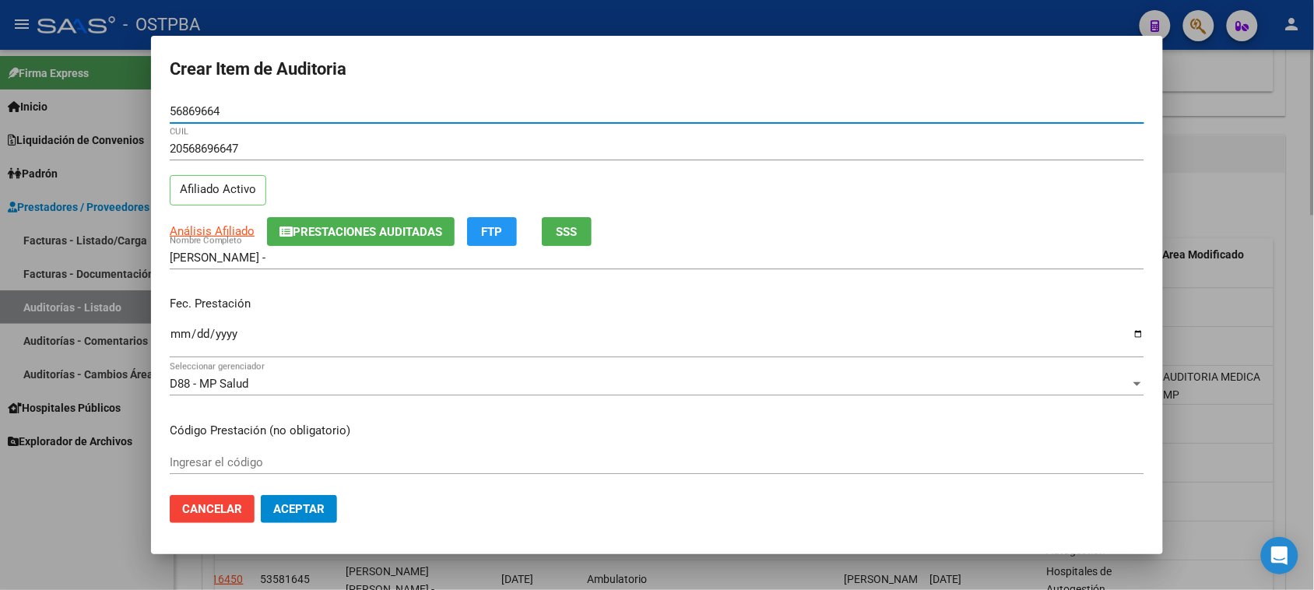
type input "56869664"
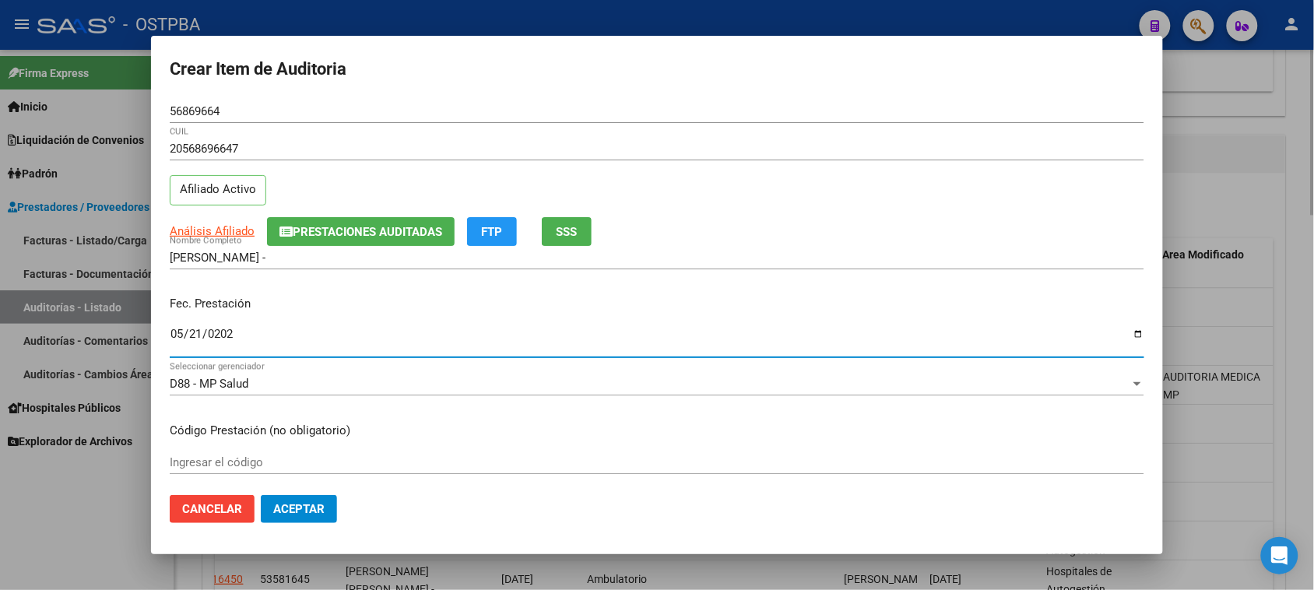
type input "2025-05-21"
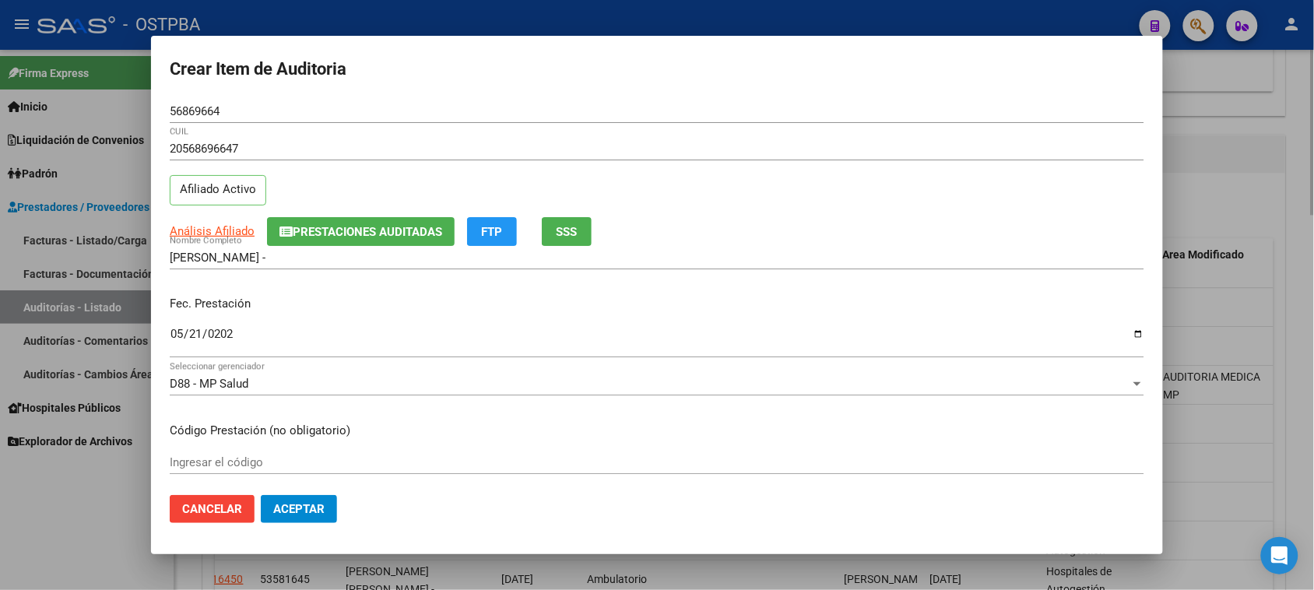
scroll to position [250, 0]
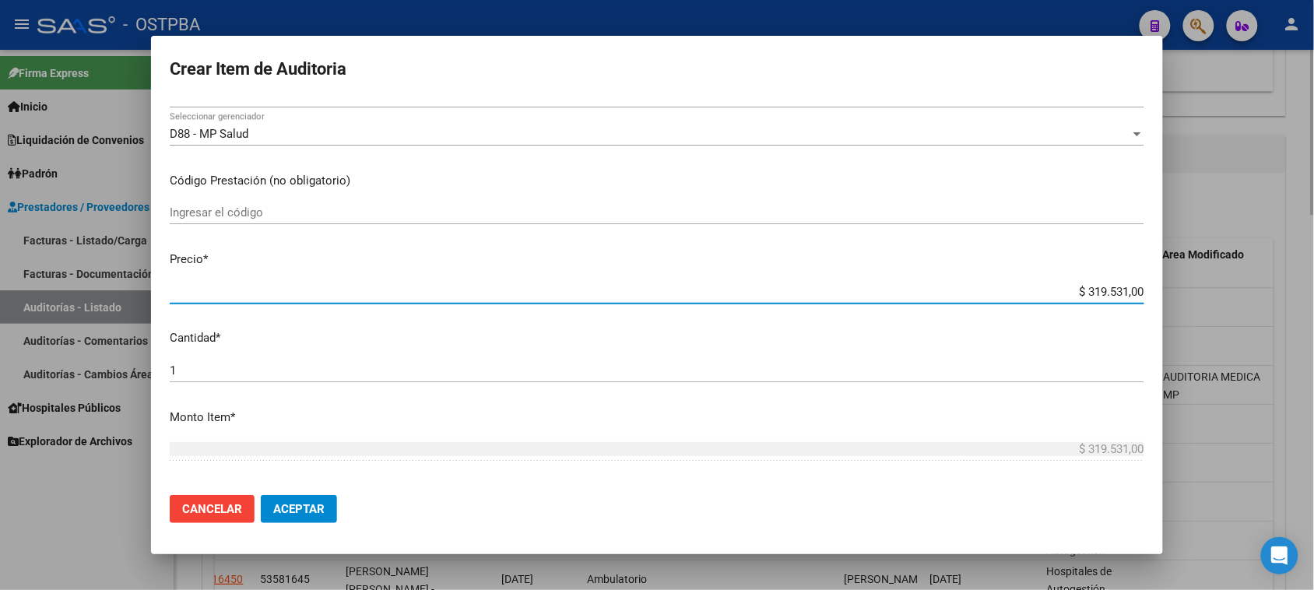
type input "$ 0,07"
type input "$ 0,72"
type input "$ 7,24"
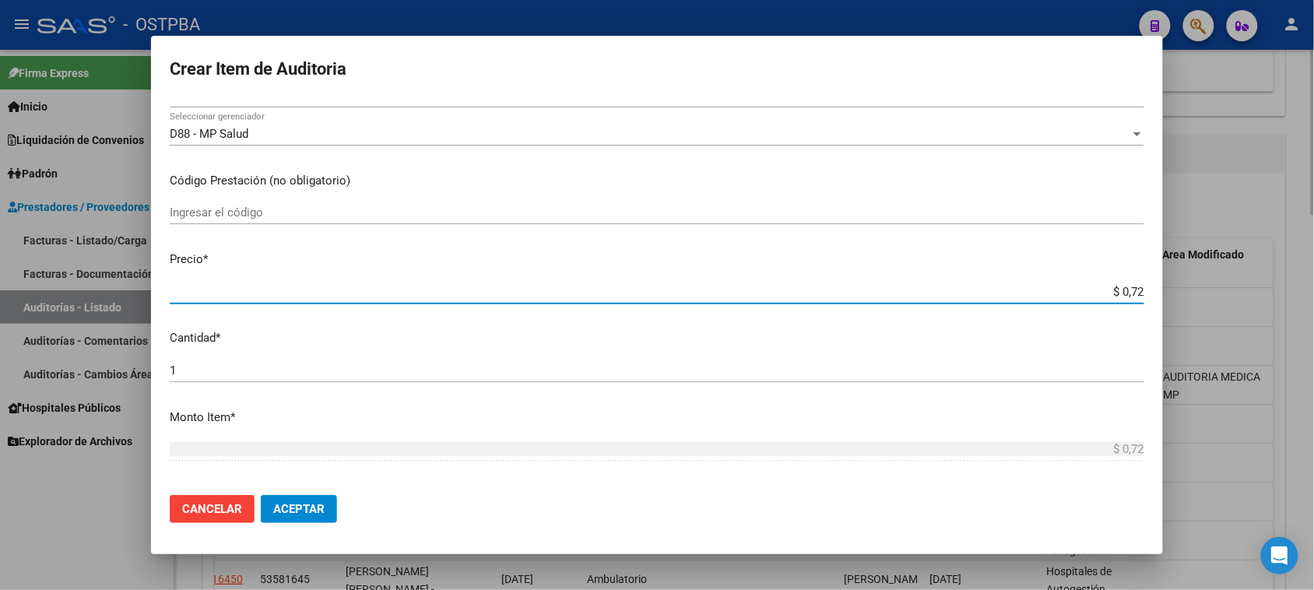
type input "$ 7,24"
type input "$ 72,44"
type input "$ 724,40"
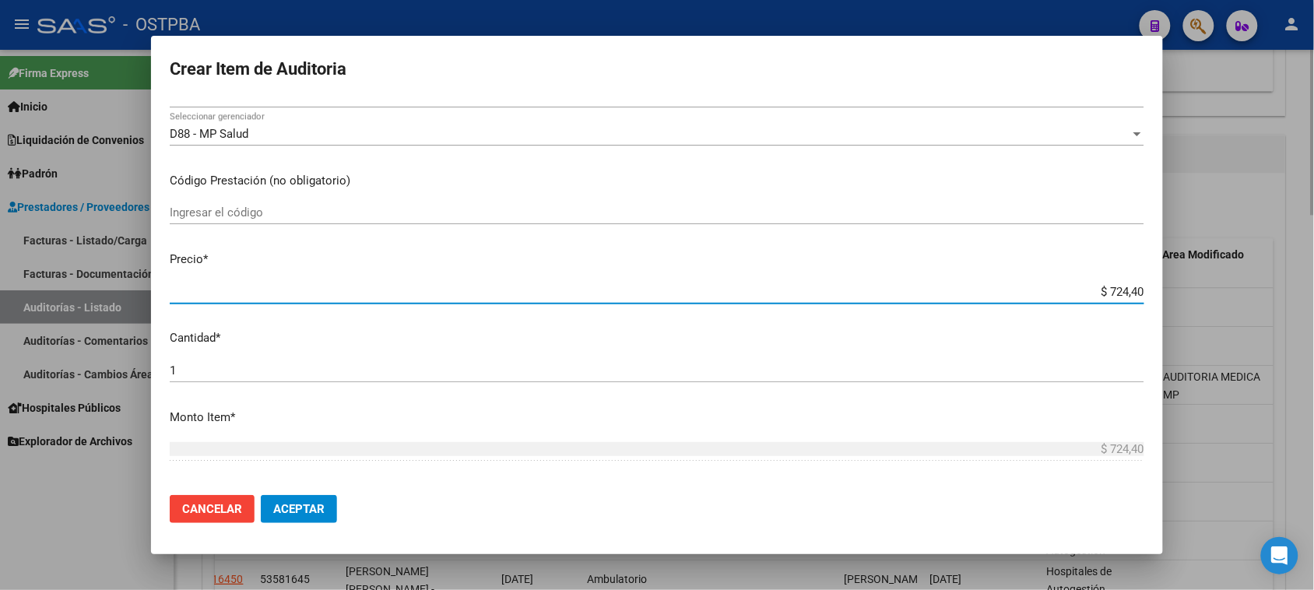
type input "$ 7.244,00"
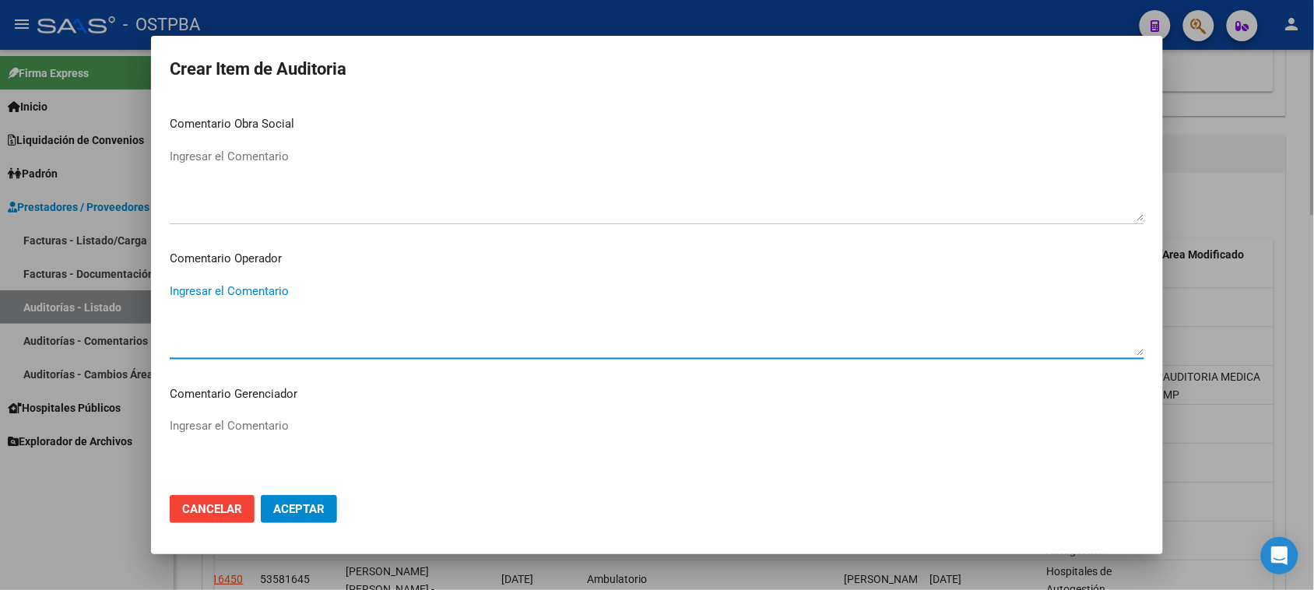
scroll to position [970, 0]
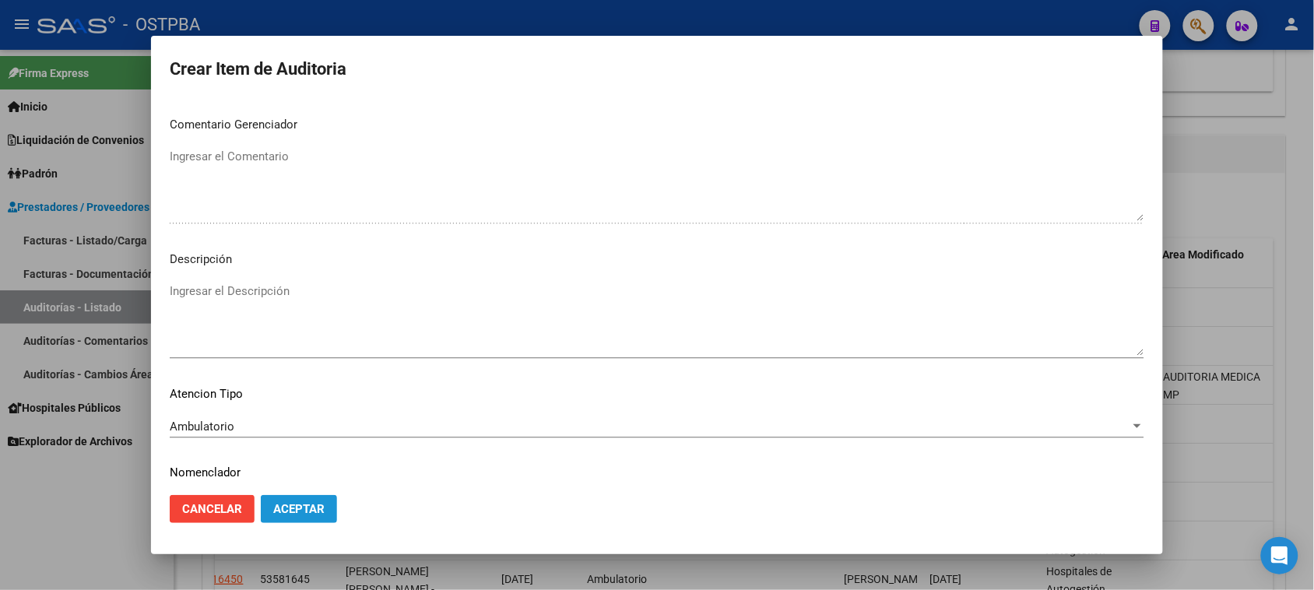
click at [293, 511] on span "Aceptar" at bounding box center [298, 509] width 51 height 14
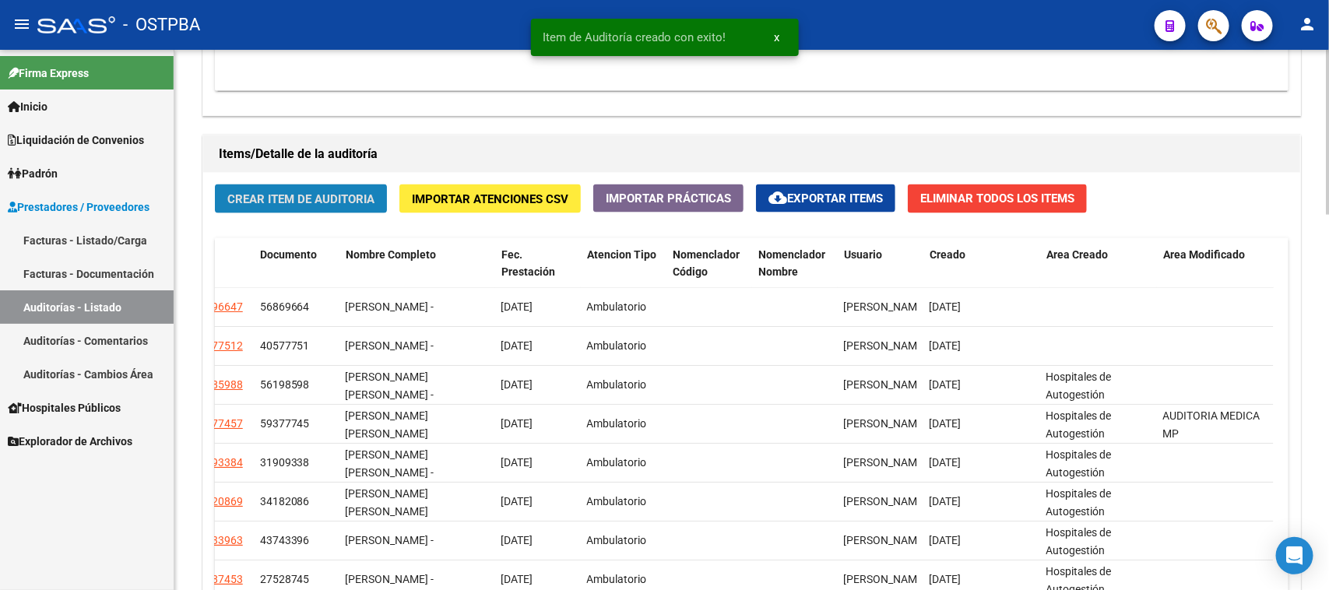
click at [311, 196] on span "Crear Item de Auditoria" at bounding box center [300, 199] width 147 height 14
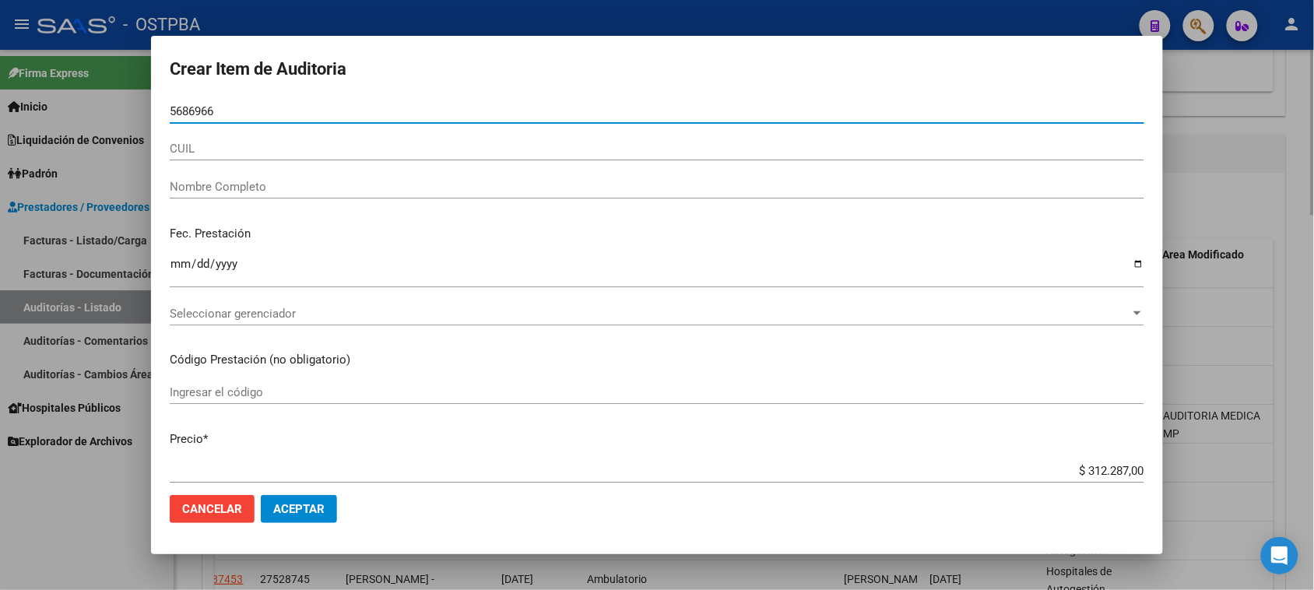
type input "56869664"
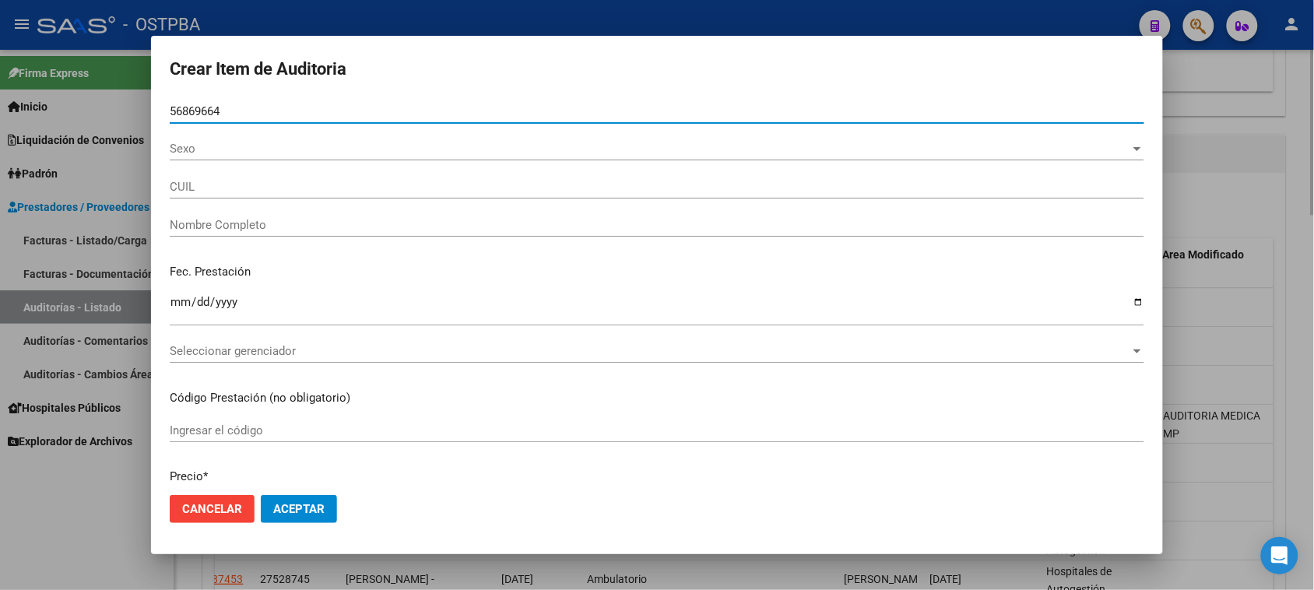
type input "20568696647"
type input "CALVO CIRO NICOLAS -"
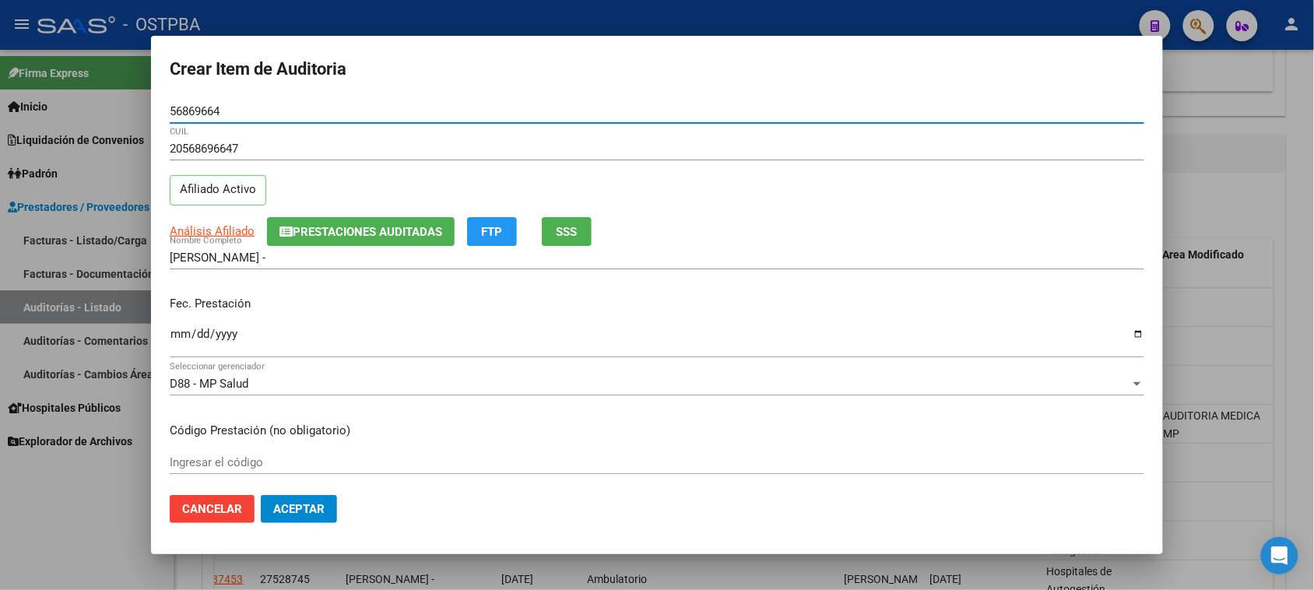
type input "56869664"
click at [176, 339] on input "Ingresar la fecha" at bounding box center [657, 340] width 975 height 25
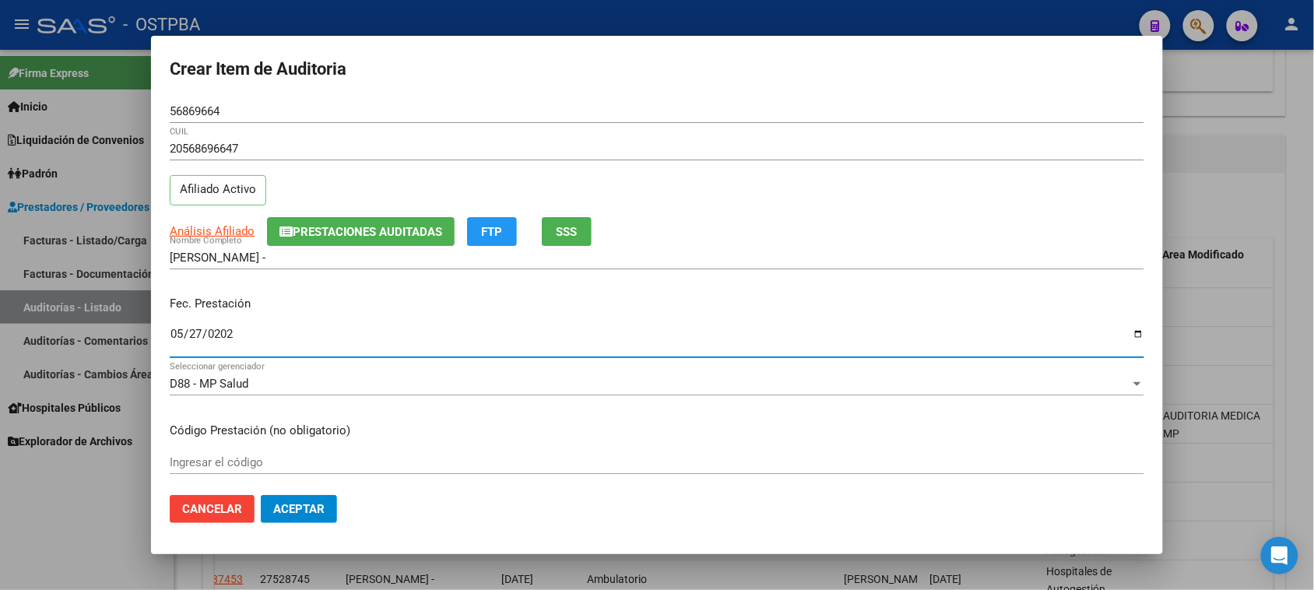
type input "2025-05-27"
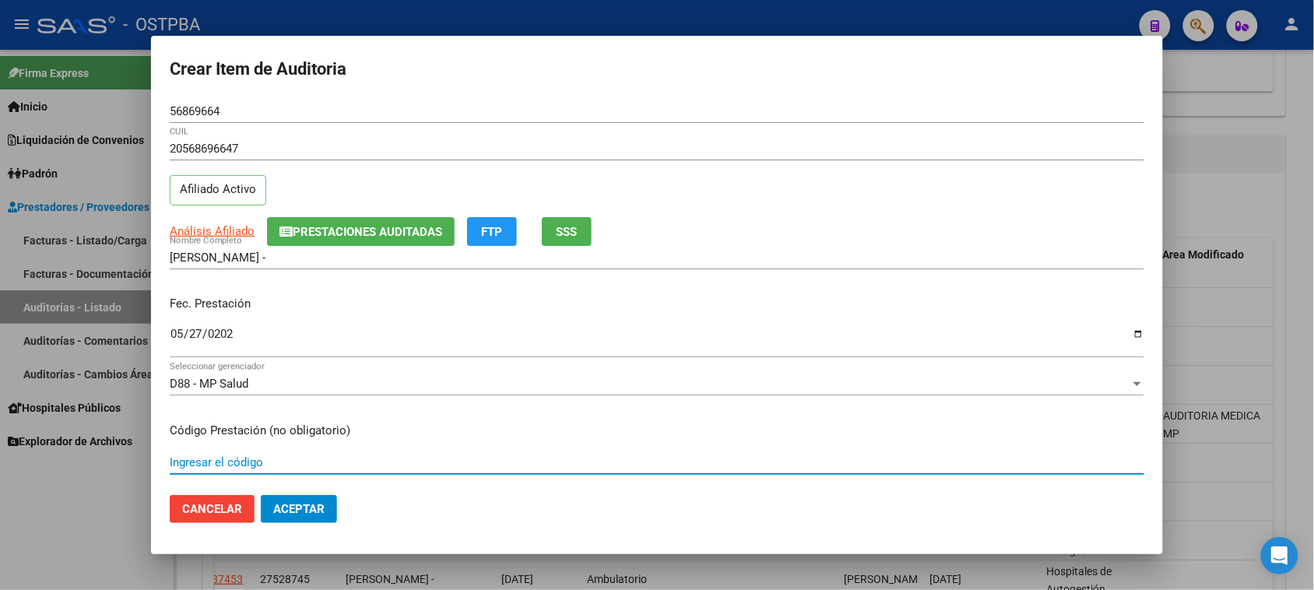
scroll to position [250, 0]
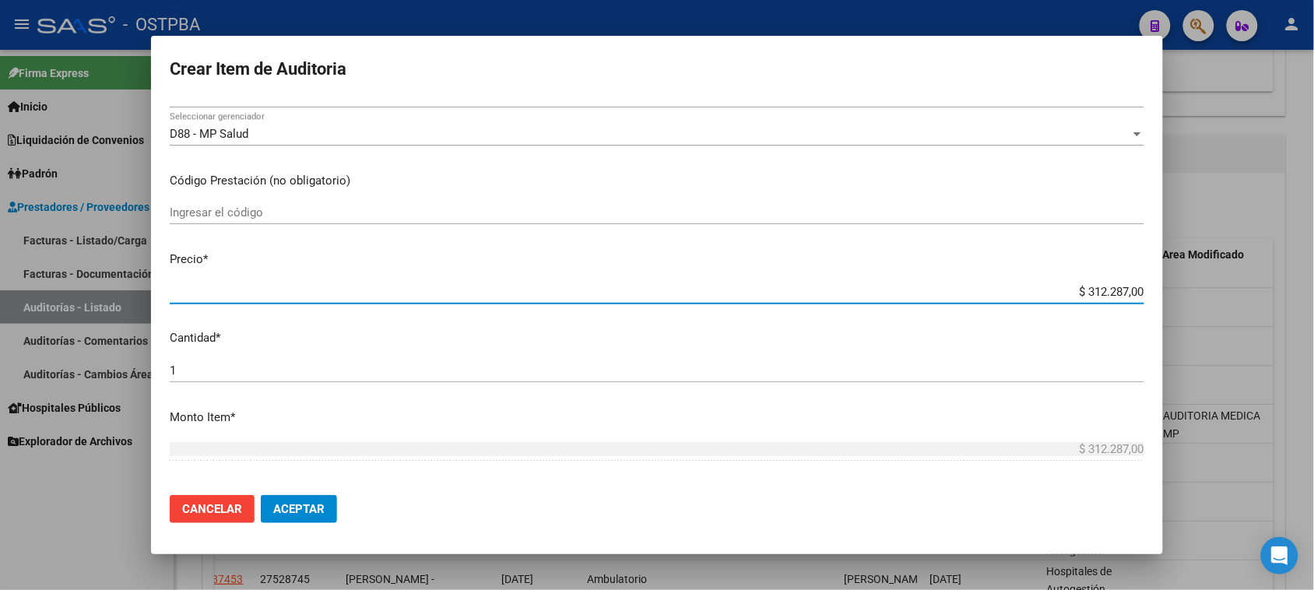
type input "$ 0,01"
type input "$ 0,18"
type input "$ 1,87"
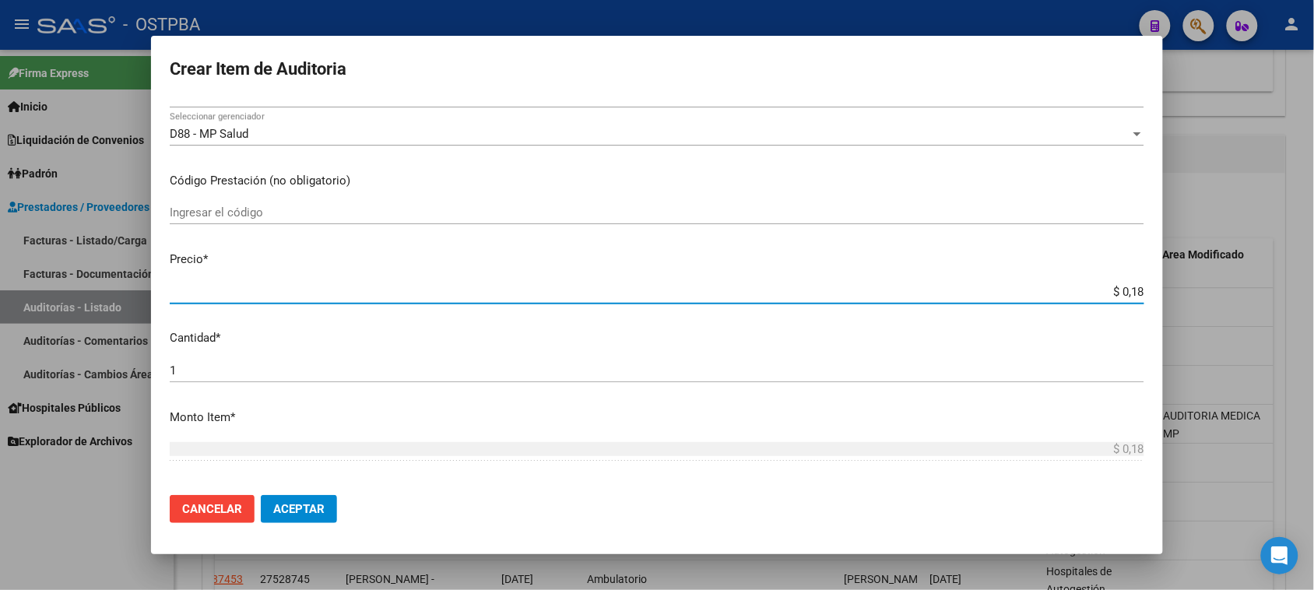
type input "$ 1,87"
type input "$ 18,77"
type input "$ 187,70"
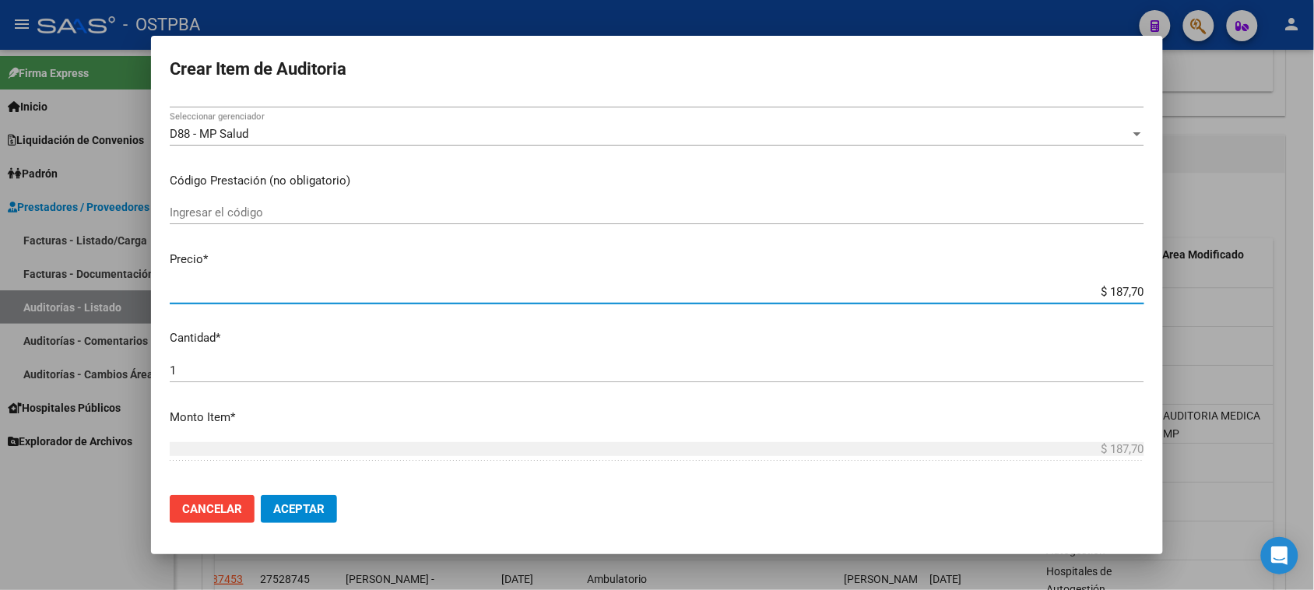
type input "$ 1.877,00"
type input "$ 18.770,00"
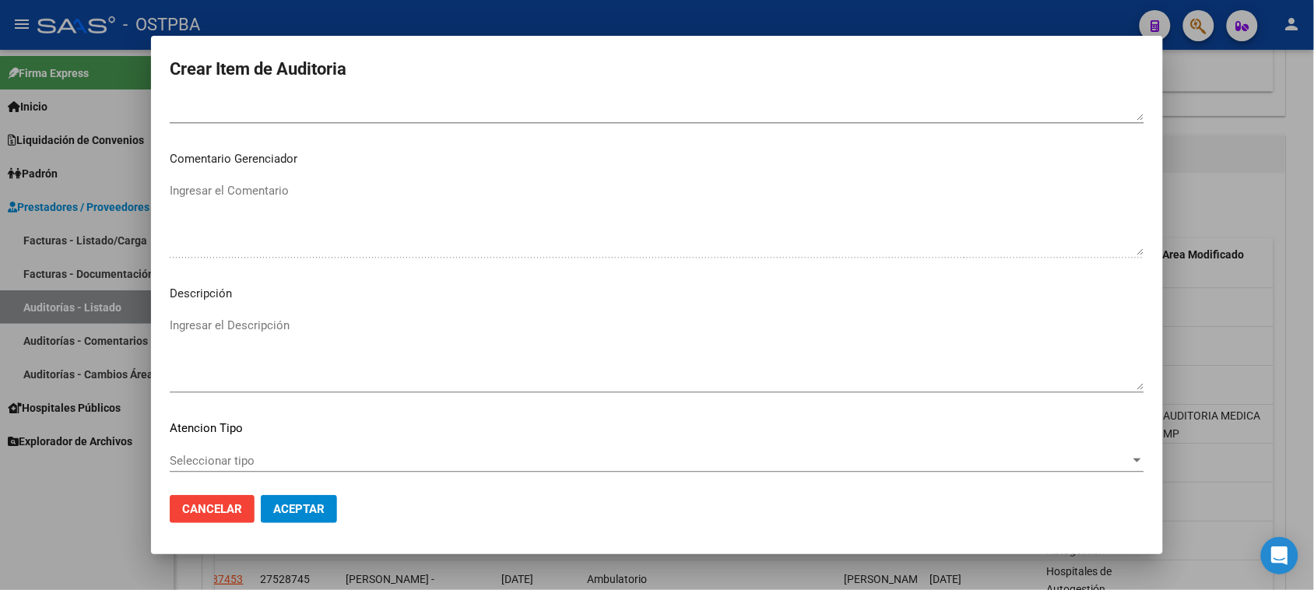
scroll to position [1017, 0]
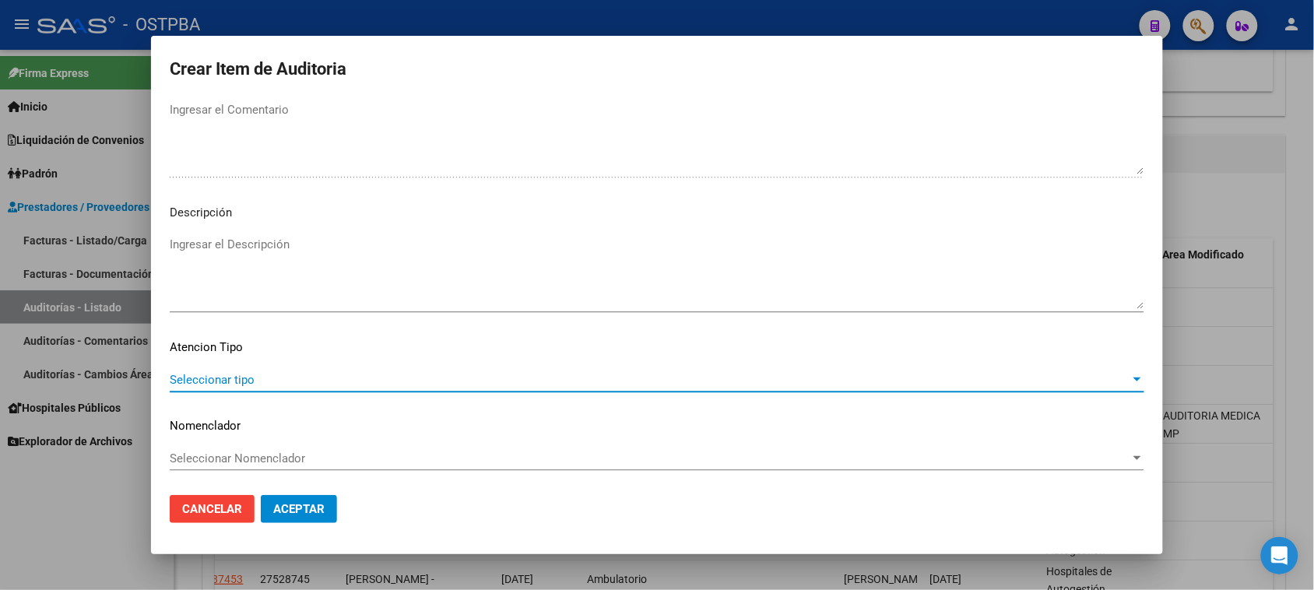
click at [244, 382] on span "Seleccionar tipo" at bounding box center [650, 380] width 961 height 14
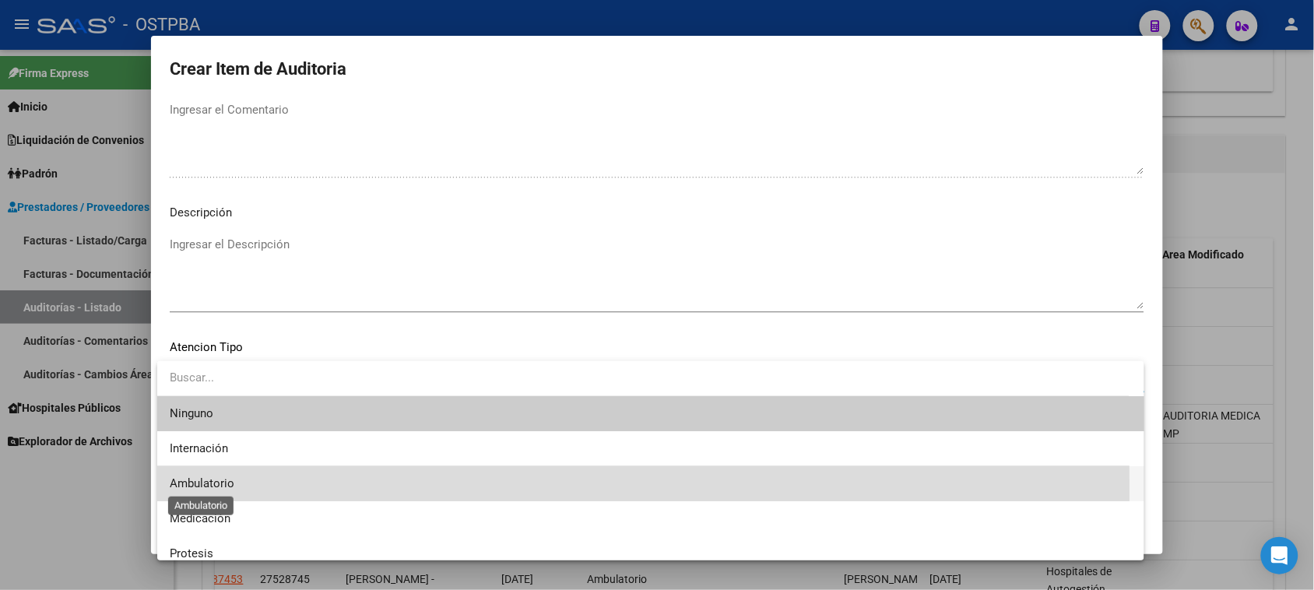
click at [210, 489] on span "Ambulatorio" at bounding box center [202, 483] width 65 height 14
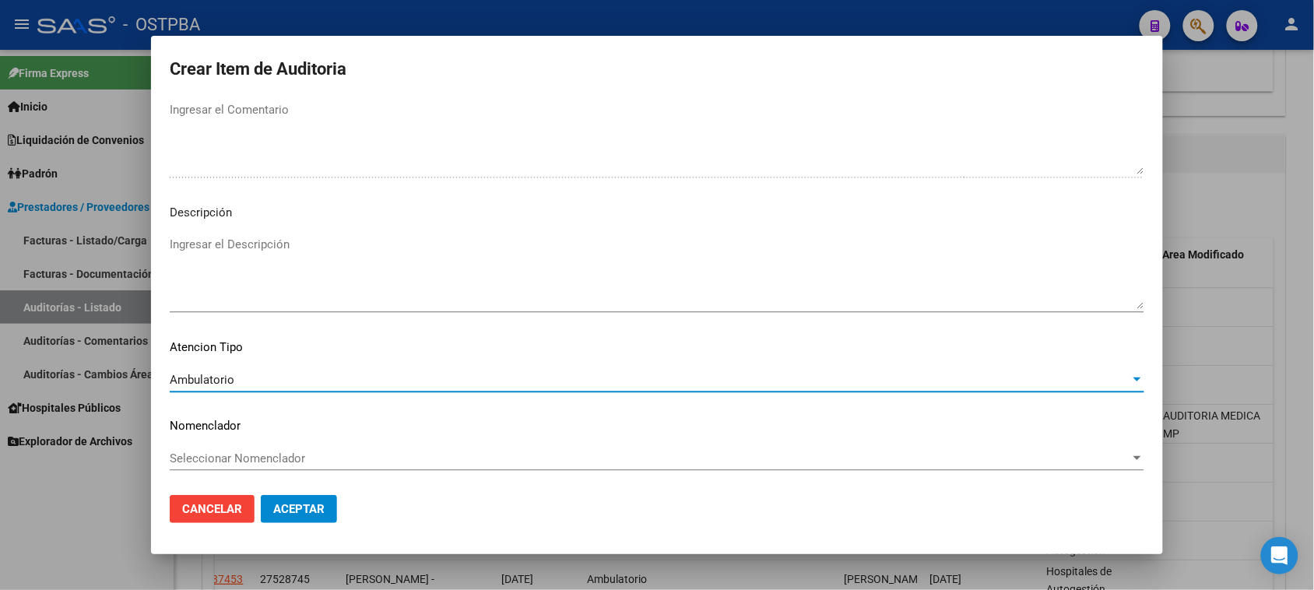
click at [305, 518] on button "Aceptar" at bounding box center [299, 509] width 76 height 28
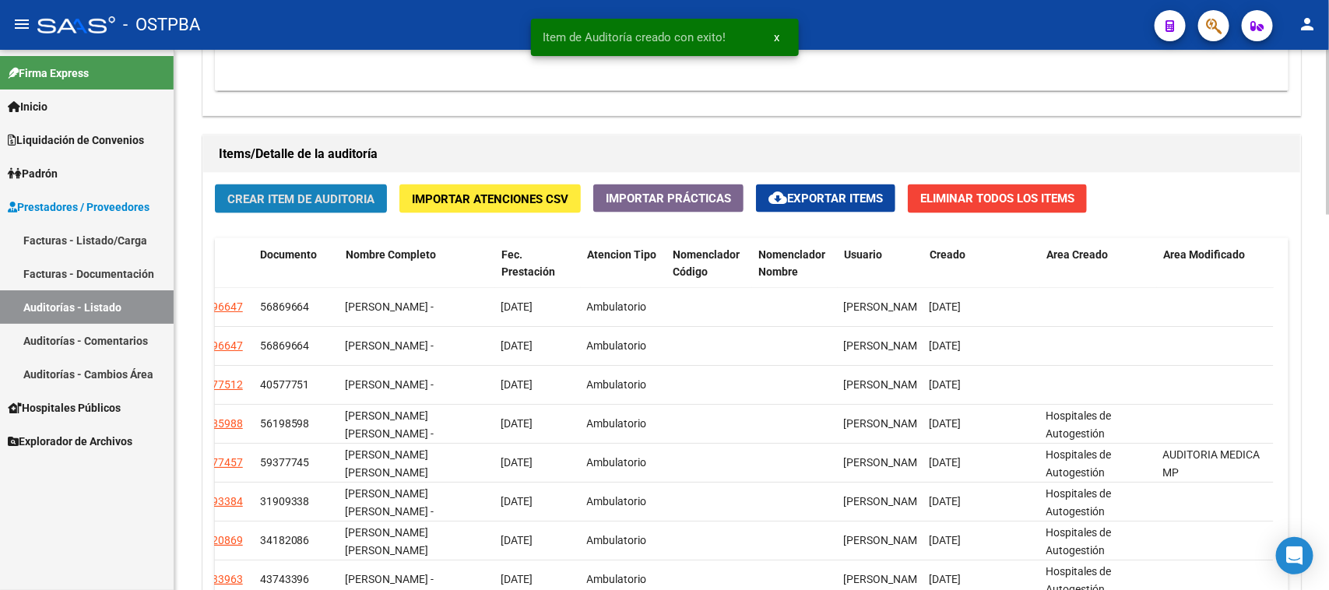
click at [367, 202] on span "Crear Item de Auditoria" at bounding box center [300, 199] width 147 height 14
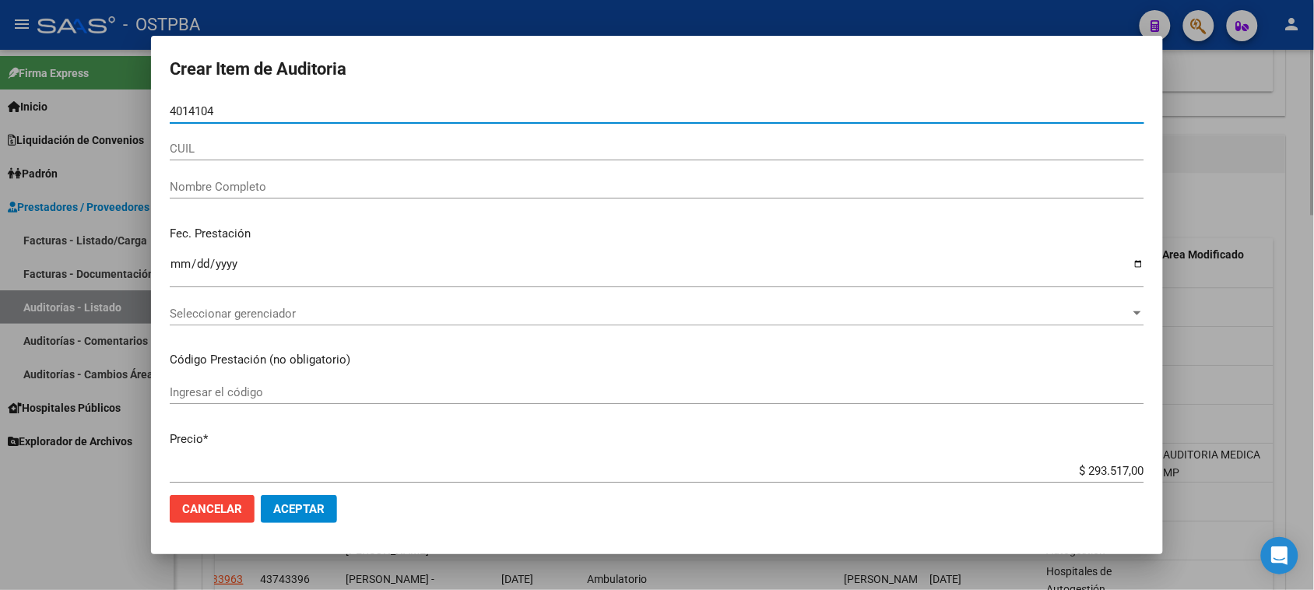
type input "40141041"
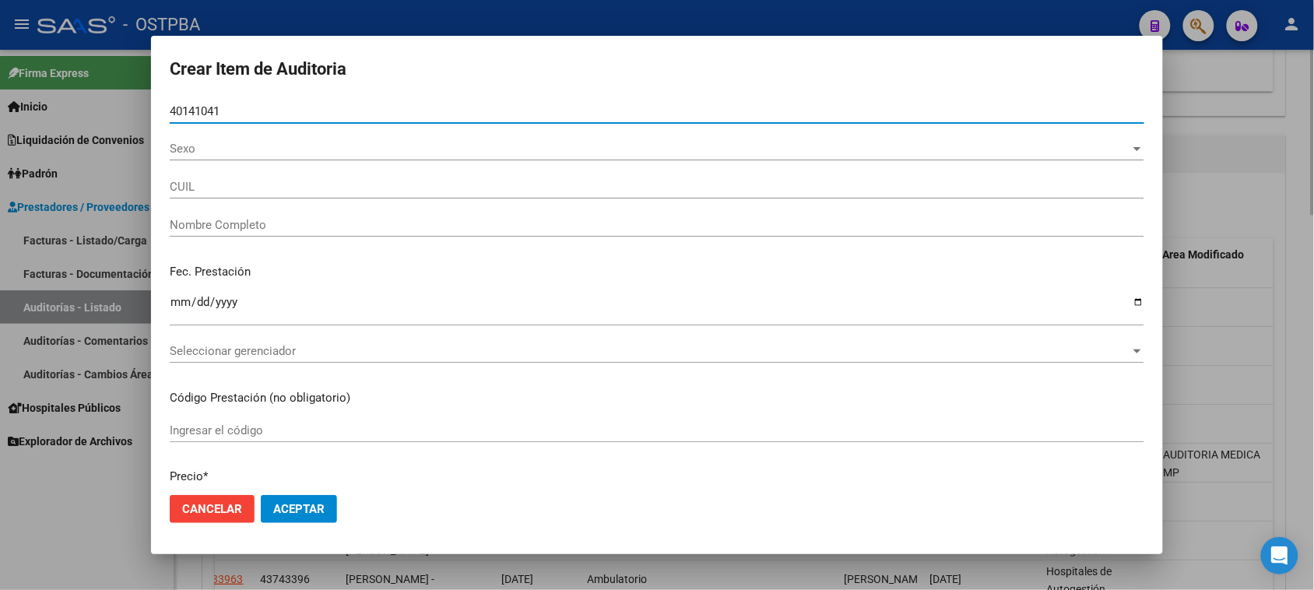
type input "20401410415"
type input "QUIROGA CARLOS ADRIEL"
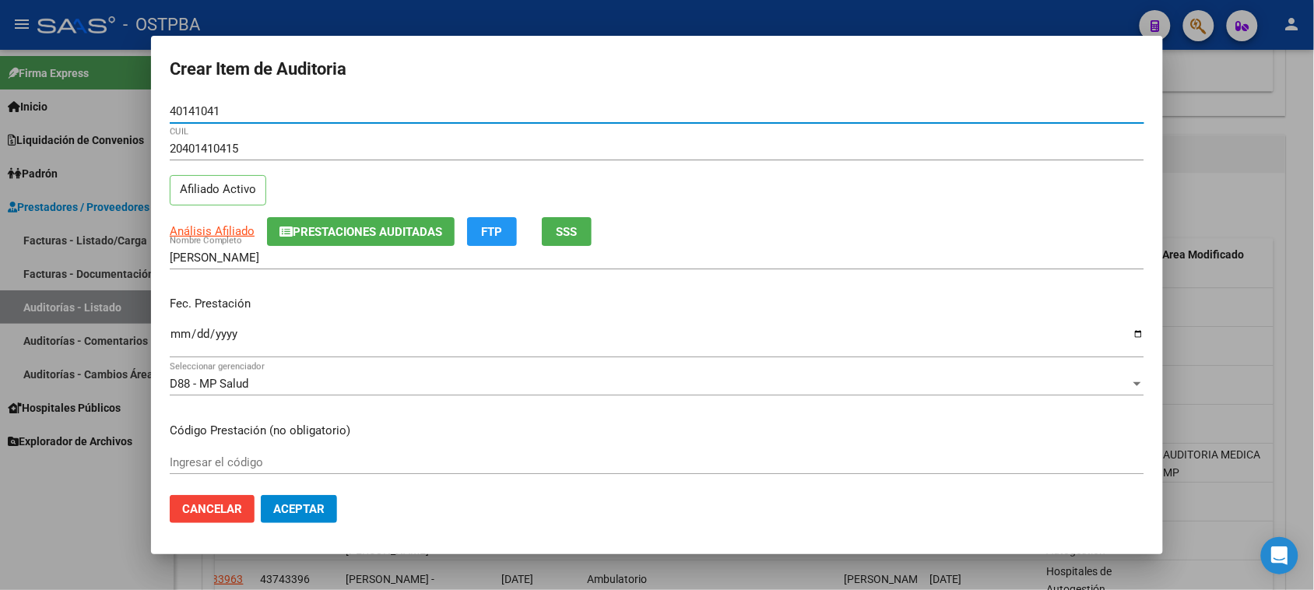
type input "40141041"
click at [179, 335] on input "Ingresar la fecha" at bounding box center [657, 340] width 975 height 25
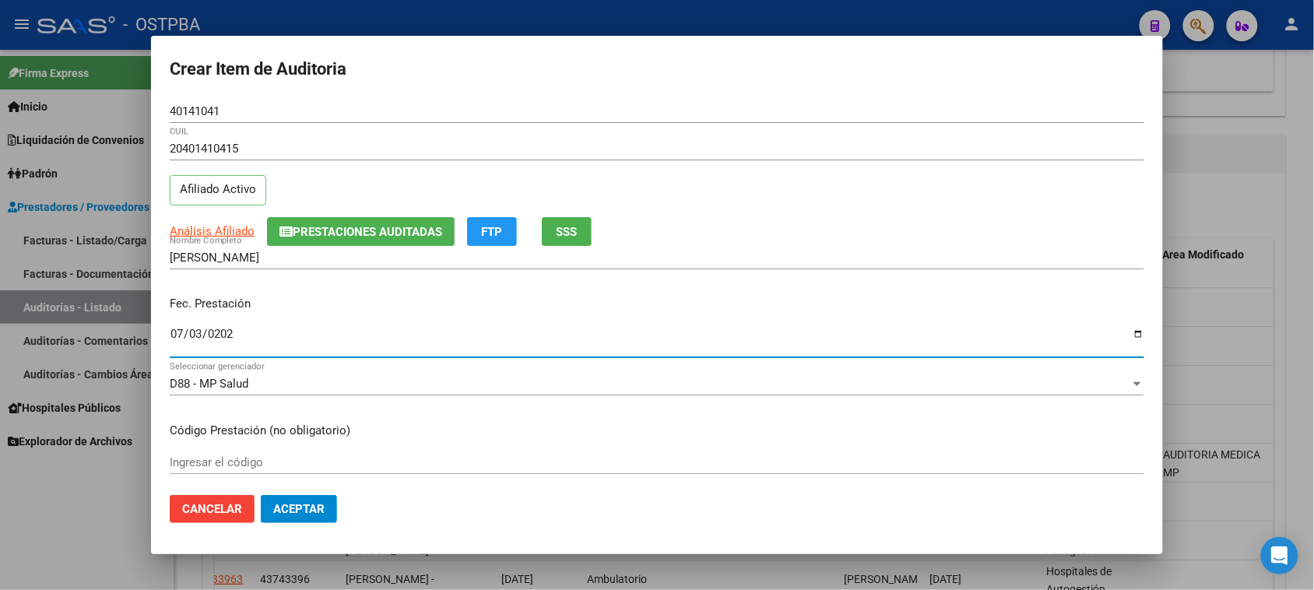
type input "2025-07-03"
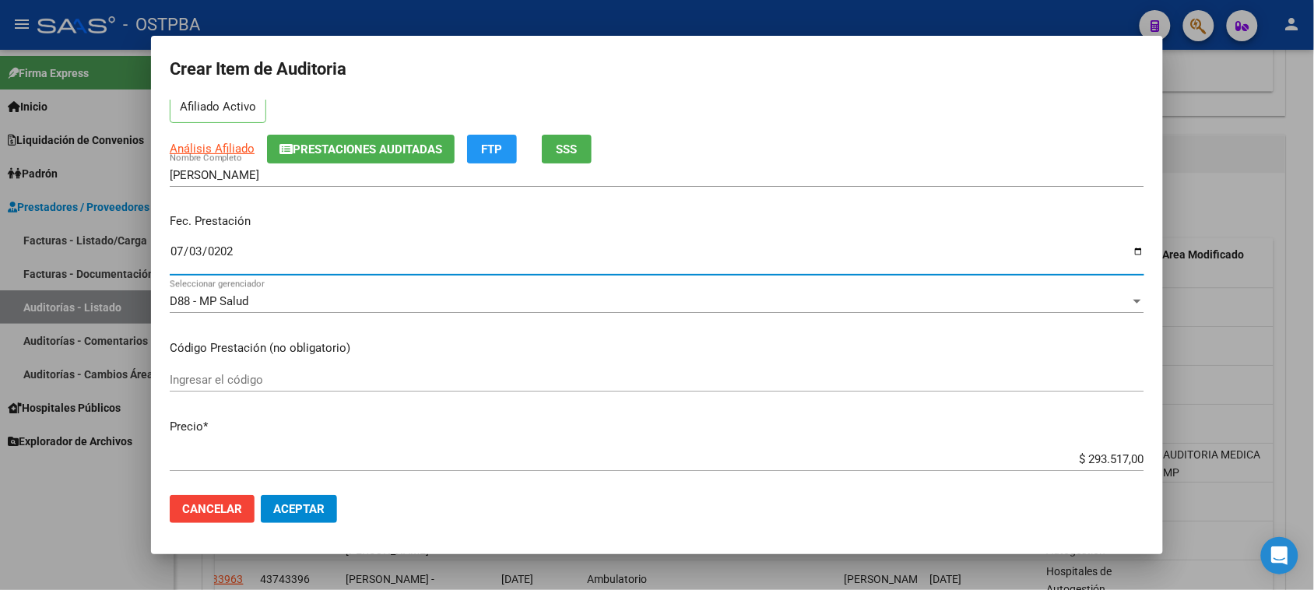
scroll to position [195, 0]
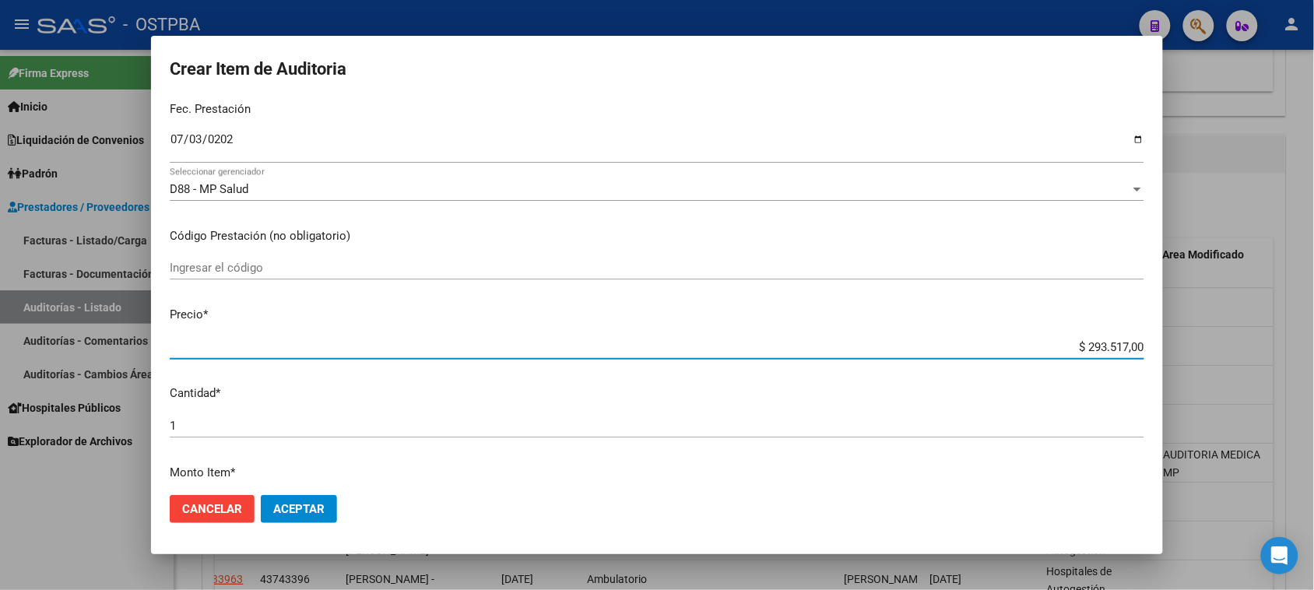
drag, startPoint x: 1069, startPoint y: 348, endPoint x: 1328, endPoint y: 342, distance: 259.3
click at [1314, 342] on html "menu - OSTPBA person Firma Express Inicio Calendario SSS Instructivos Contacto …" at bounding box center [657, 295] width 1314 height 590
type input "$ 0,07"
type input "$ 0,72"
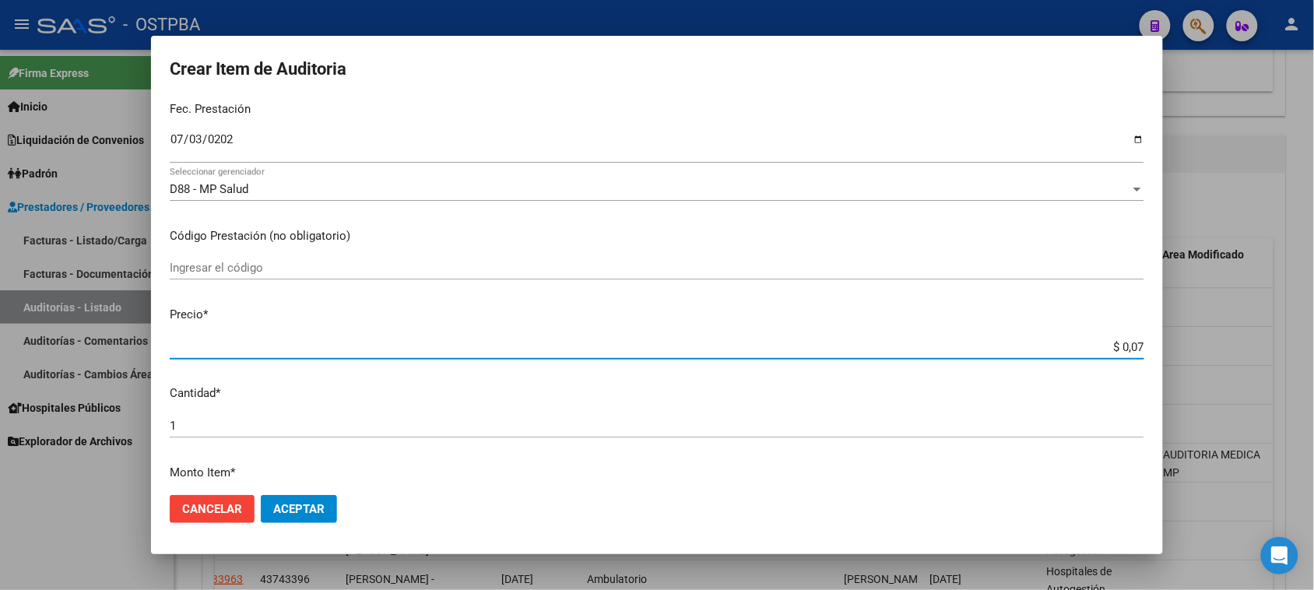
type input "$ 0,72"
type input "$ 7,24"
type input "$ 72,44"
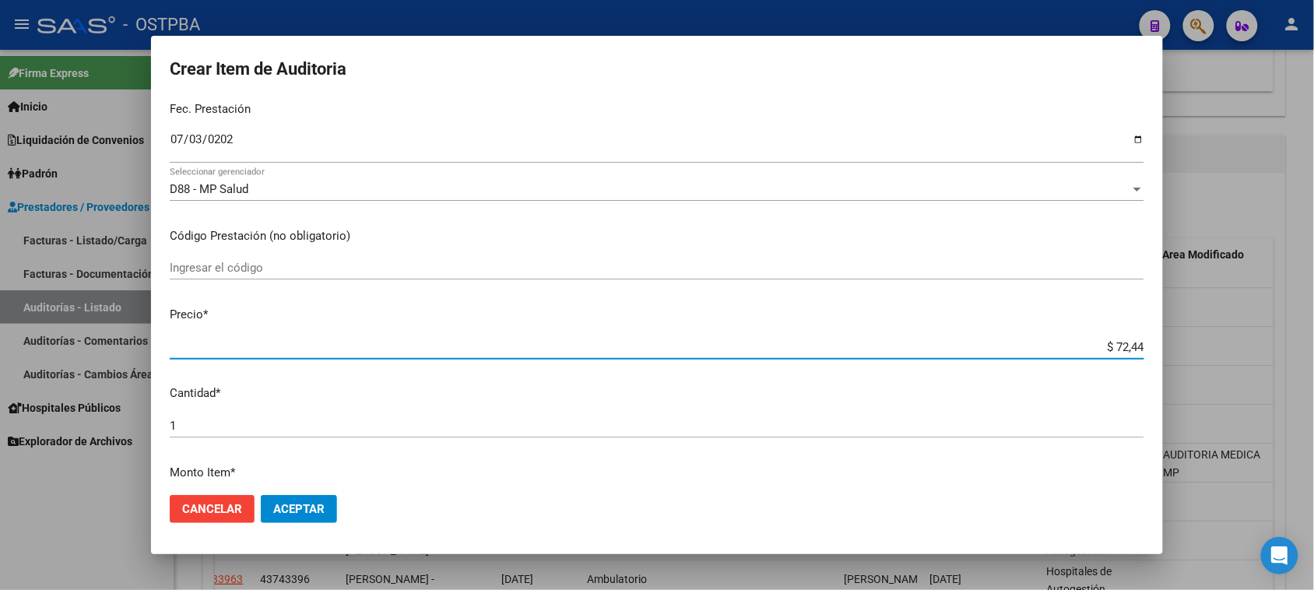
type input "$ 724,40"
type input "$ 7.244,00"
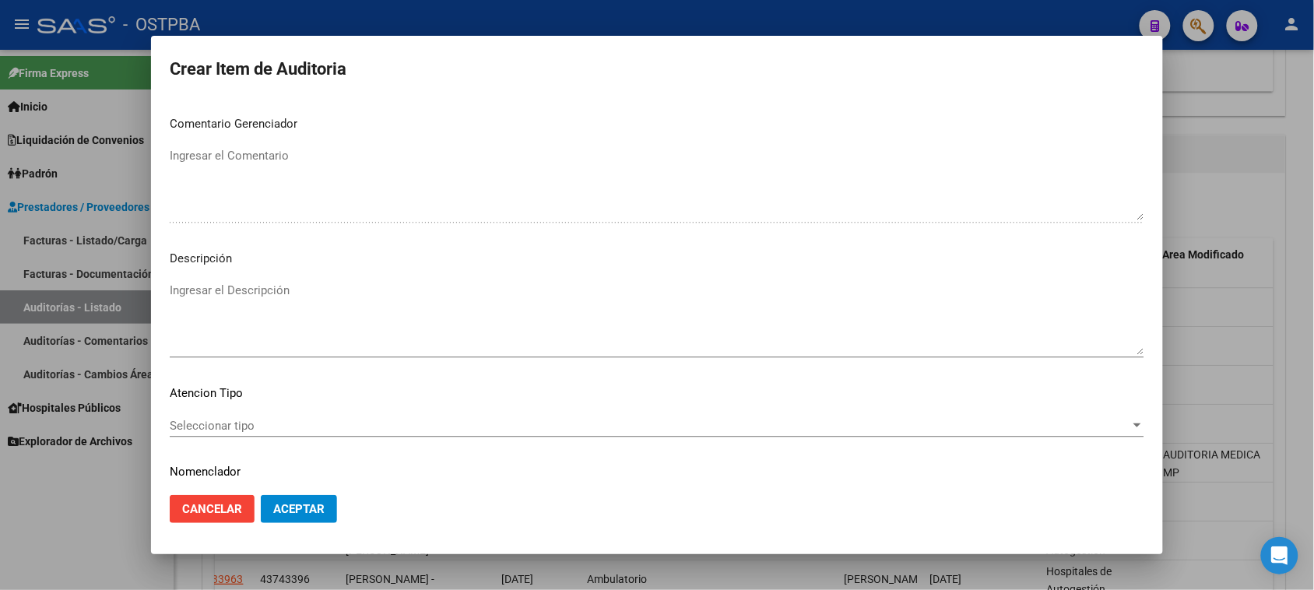
scroll to position [1017, 0]
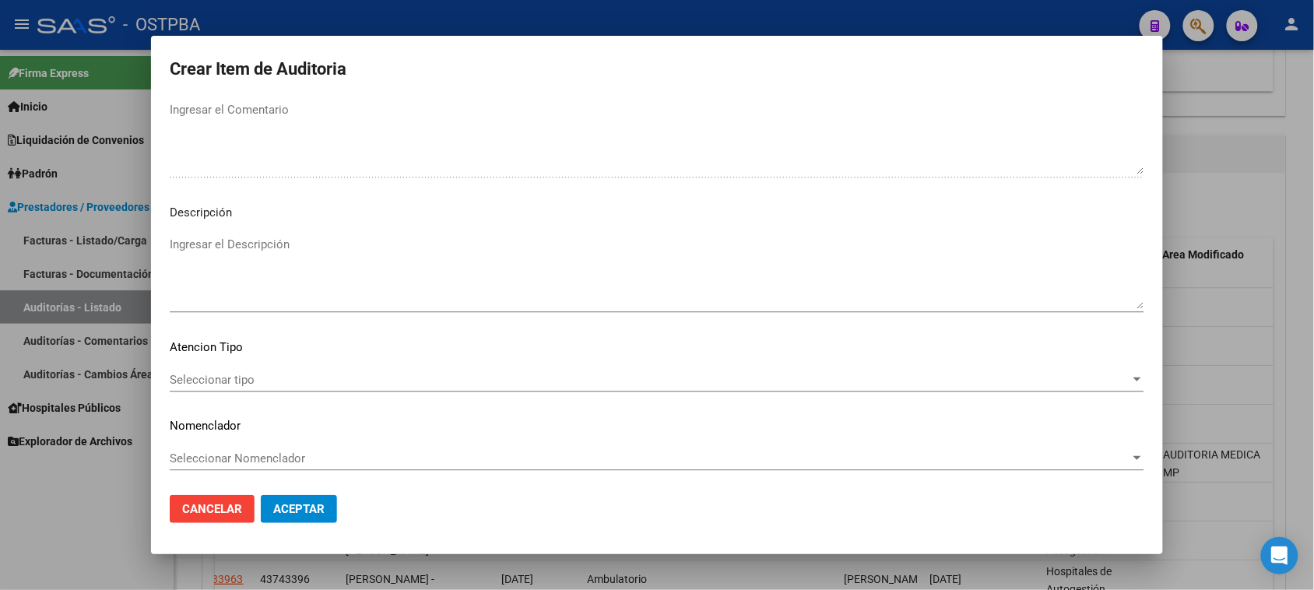
click at [254, 376] on span "Seleccionar tipo" at bounding box center [650, 380] width 961 height 14
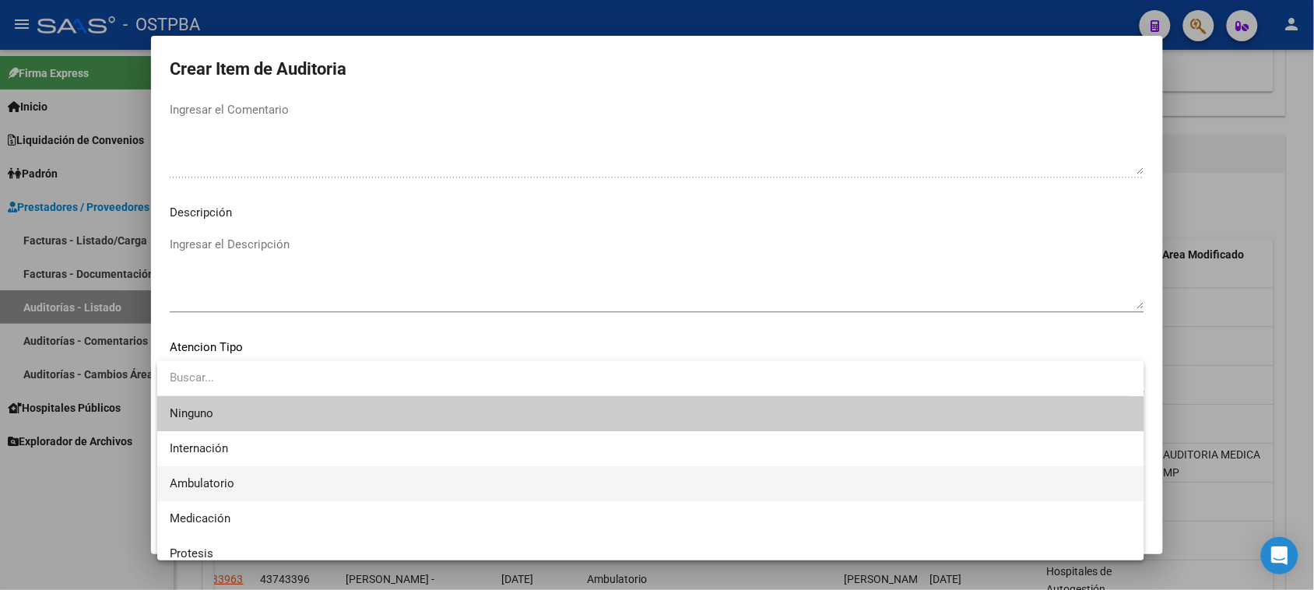
click at [188, 476] on span "Ambulatorio" at bounding box center [202, 483] width 65 height 14
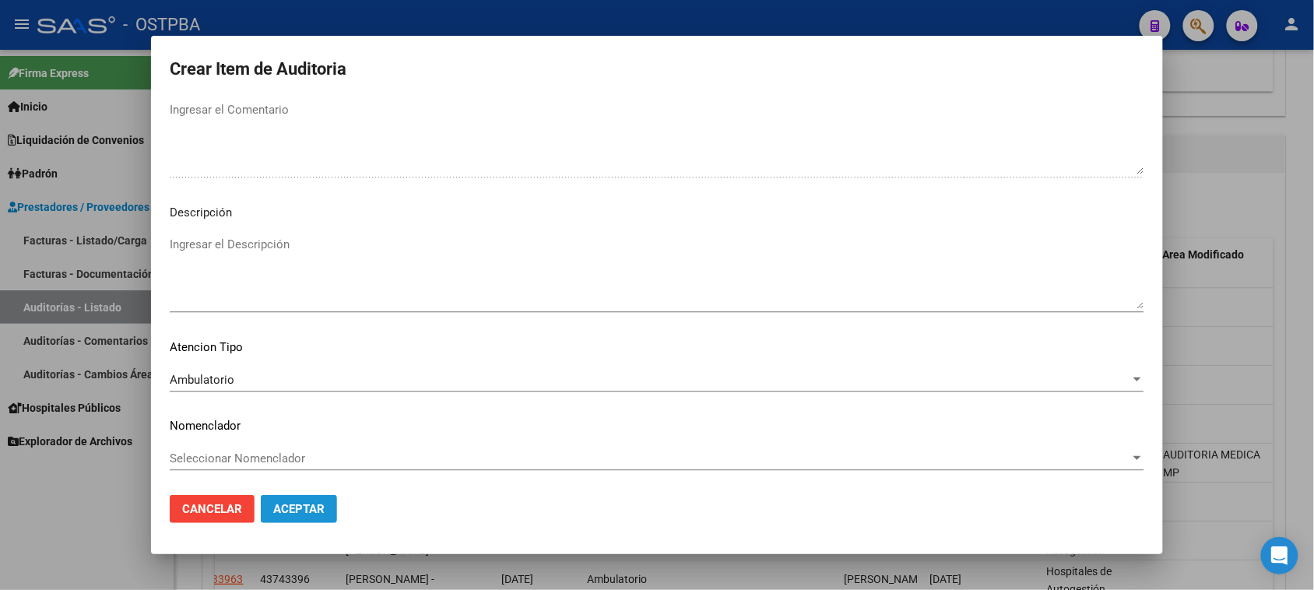
click at [305, 511] on span "Aceptar" at bounding box center [298, 509] width 51 height 14
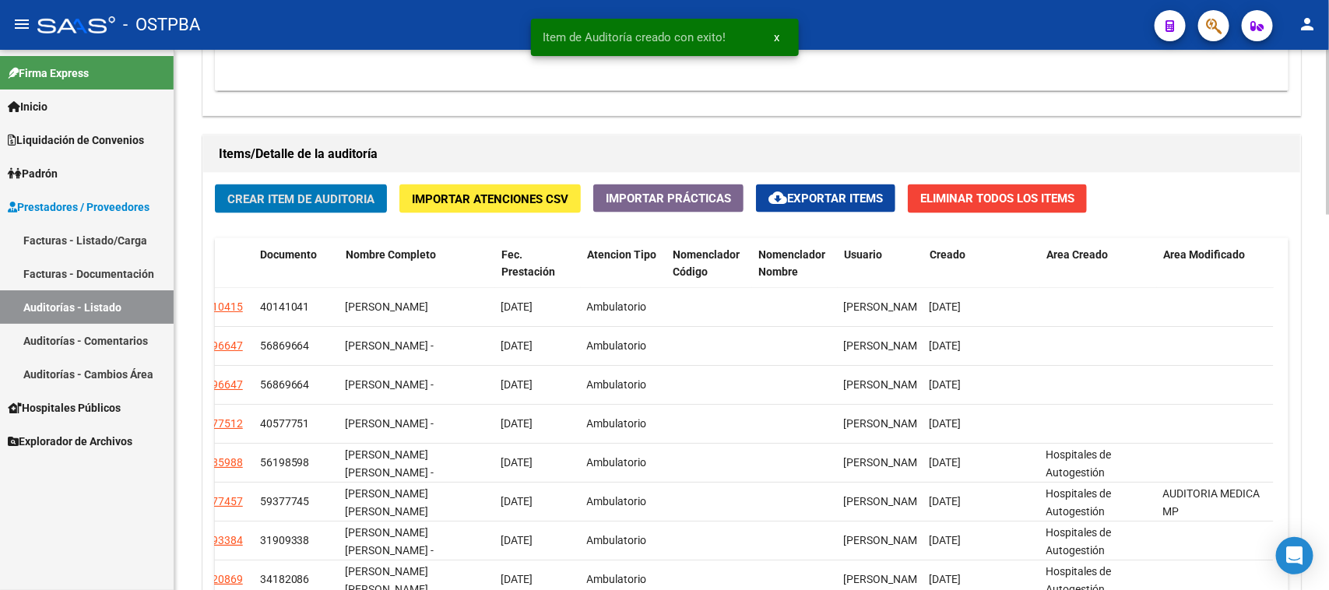
click at [352, 205] on button "Crear Item de Auditoria" at bounding box center [301, 198] width 172 height 29
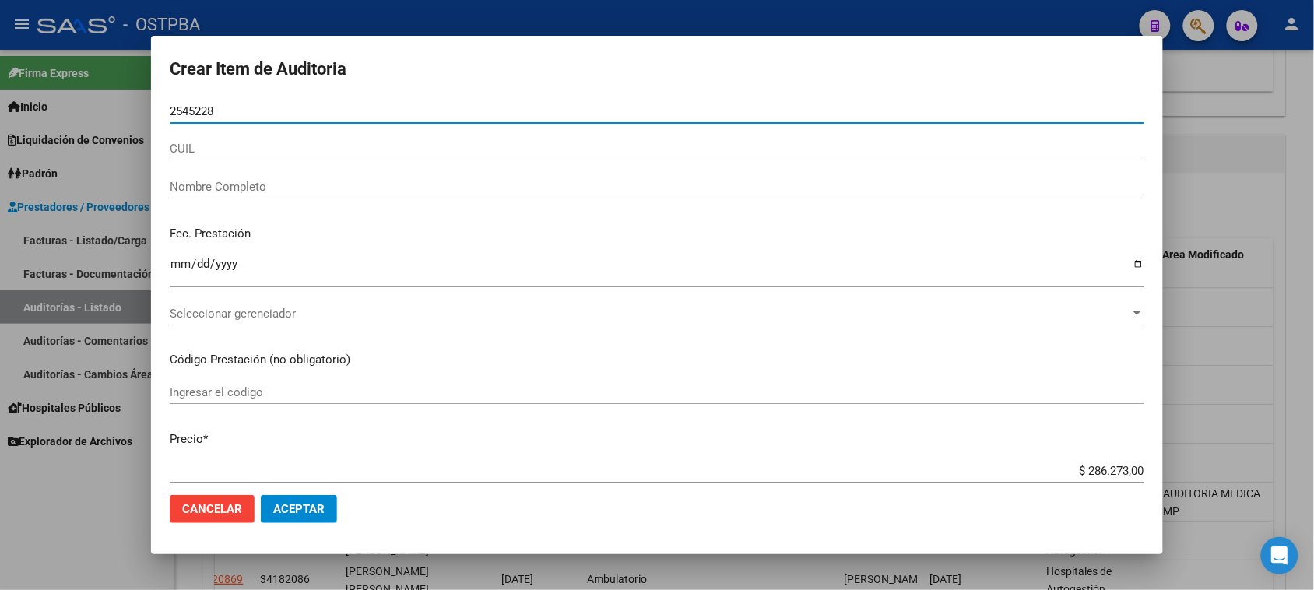
type input "25452282"
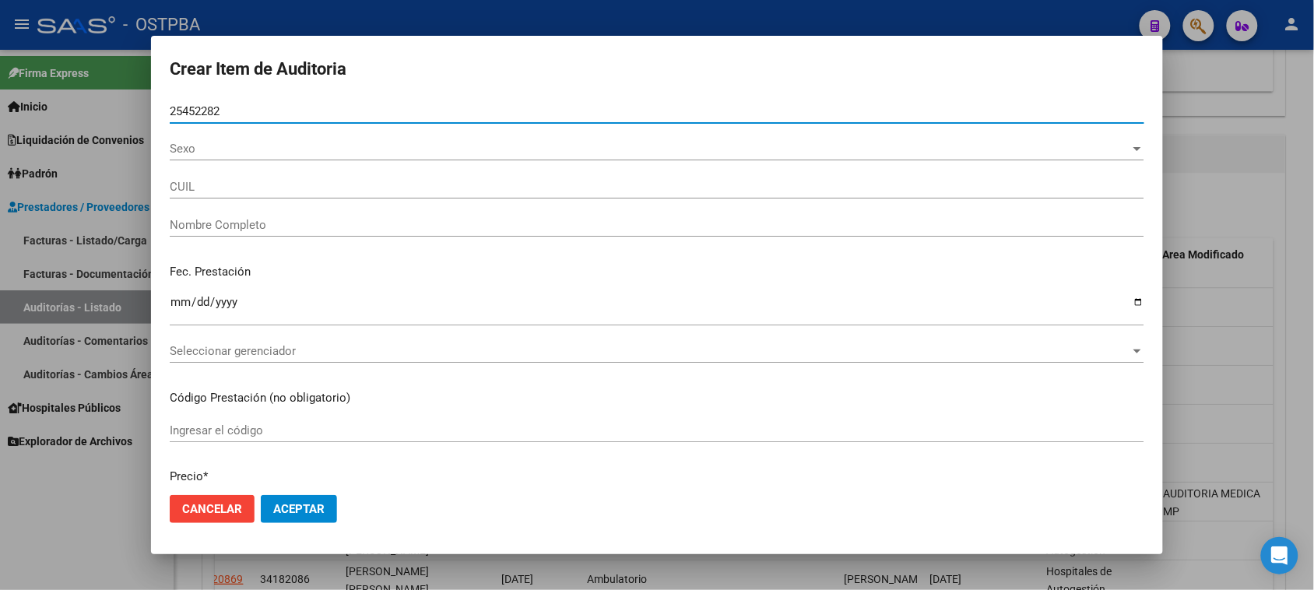
type input "27254522827"
type input "D'ELIAS CARINA VERONICA"
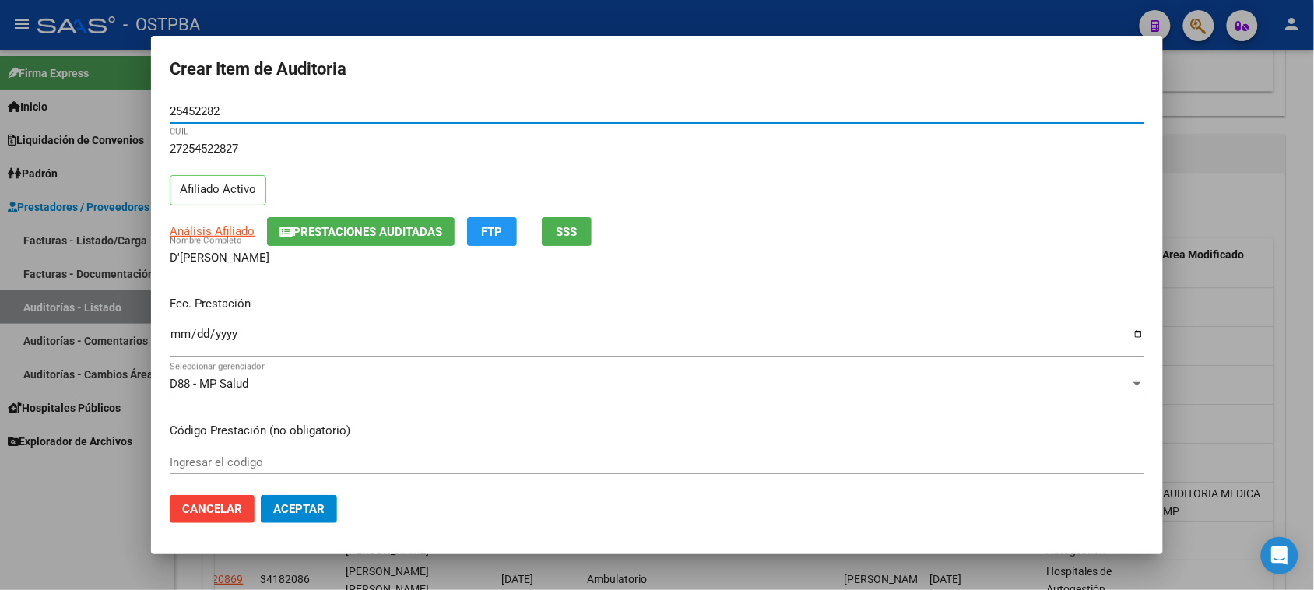
type input "25452282"
click at [177, 335] on input "Ingresar la fecha" at bounding box center [657, 340] width 975 height 25
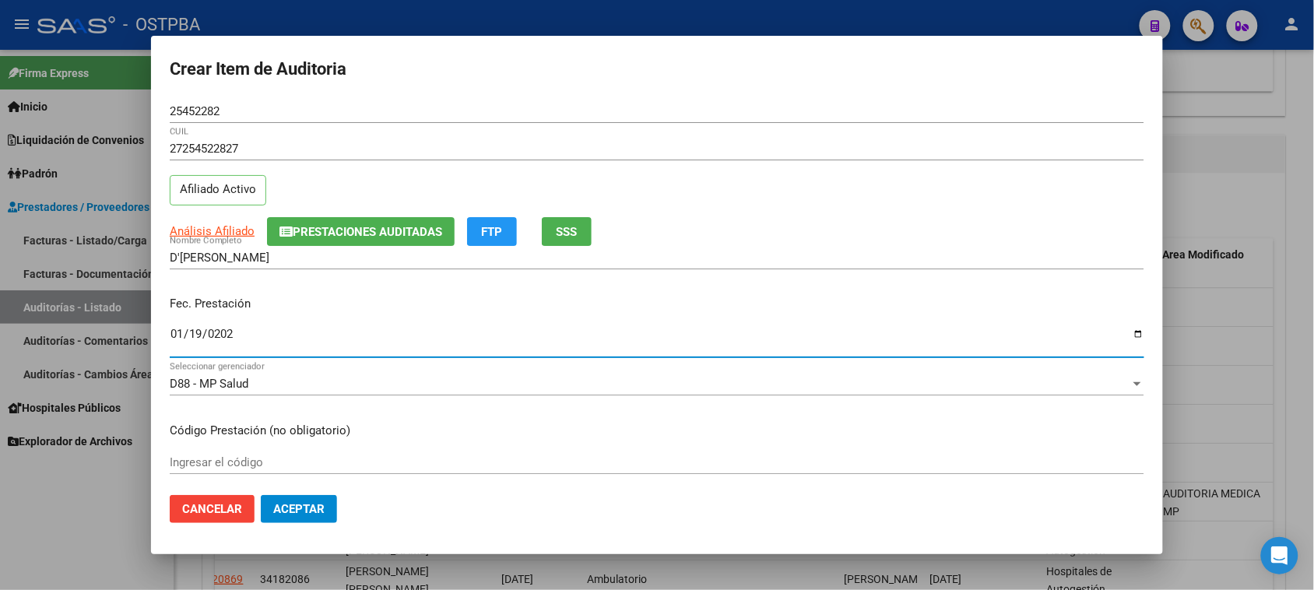
type input "2025-01-19"
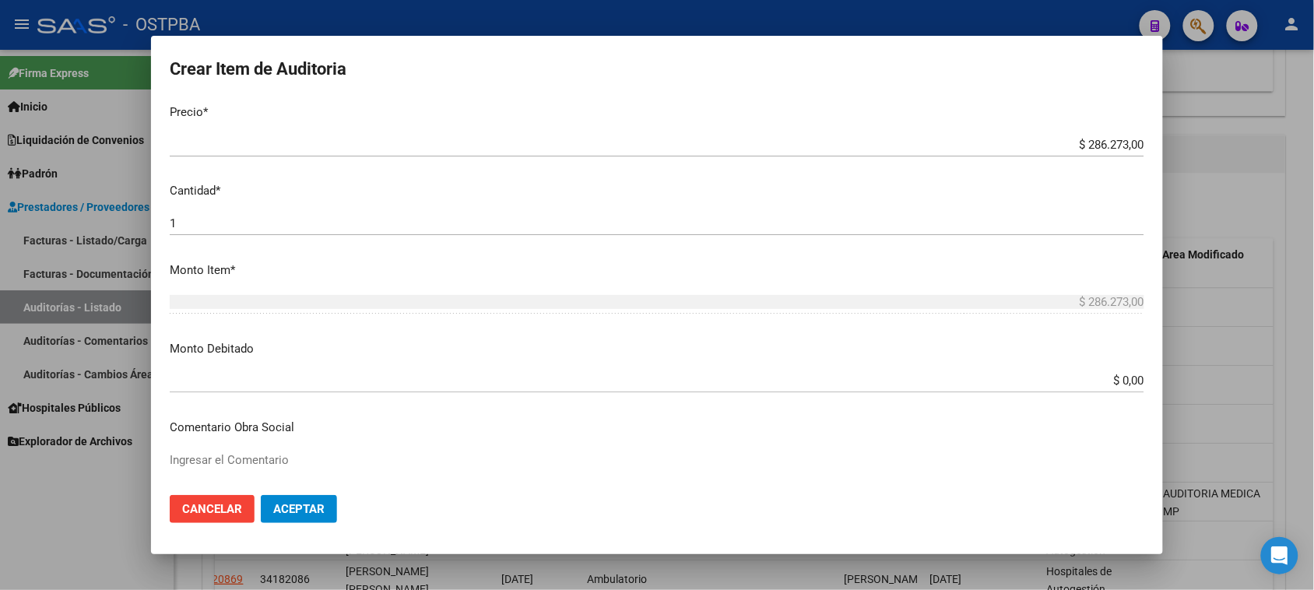
scroll to position [195, 0]
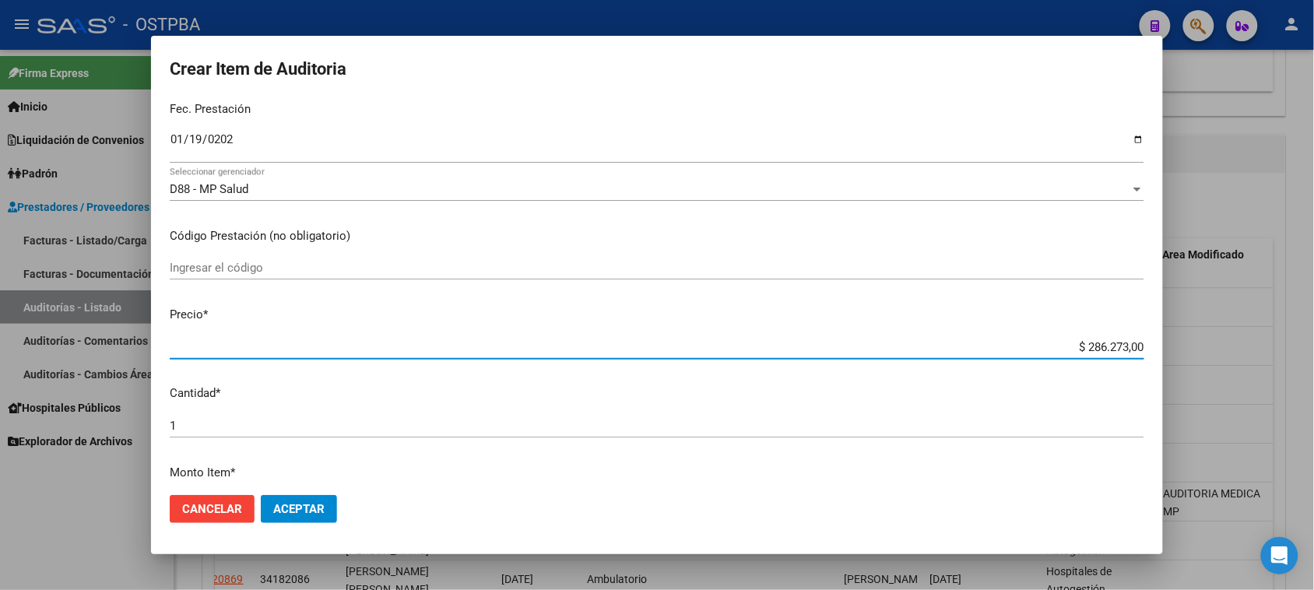
drag, startPoint x: 1076, startPoint y: 347, endPoint x: 1328, endPoint y: 363, distance: 252.7
click at [1314, 363] on html "menu - OSTPBA person Firma Express Inicio Calendario SSS Instructivos Contacto …" at bounding box center [657, 295] width 1314 height 590
type input "$ 0,04"
type input "$ 0,43"
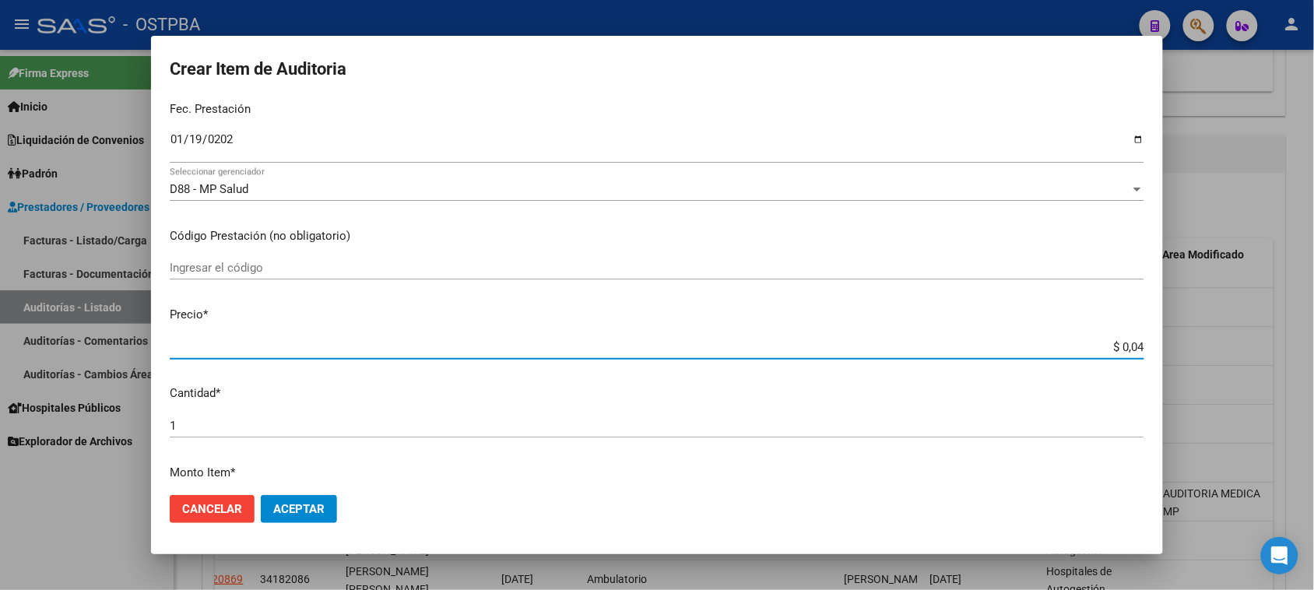
type input "$ 0,43"
type input "$ 4,37"
type input "$ 43,77"
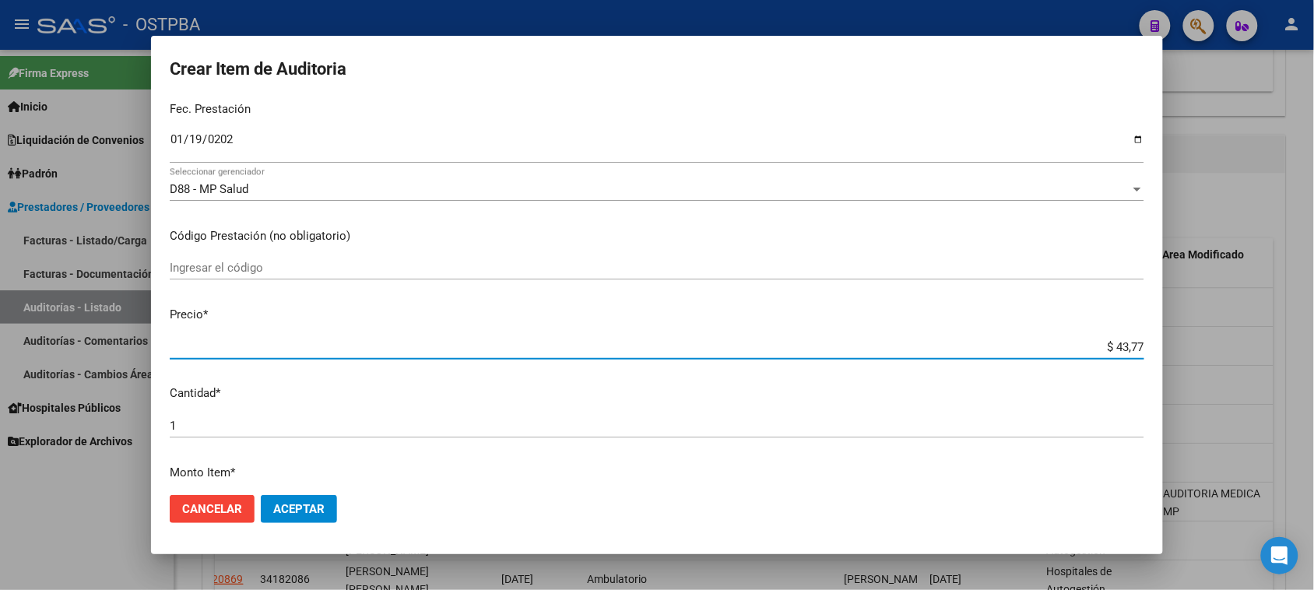
type input "$ 437,79"
type input "$ 4.377,90"
type input "$ 43.779,00"
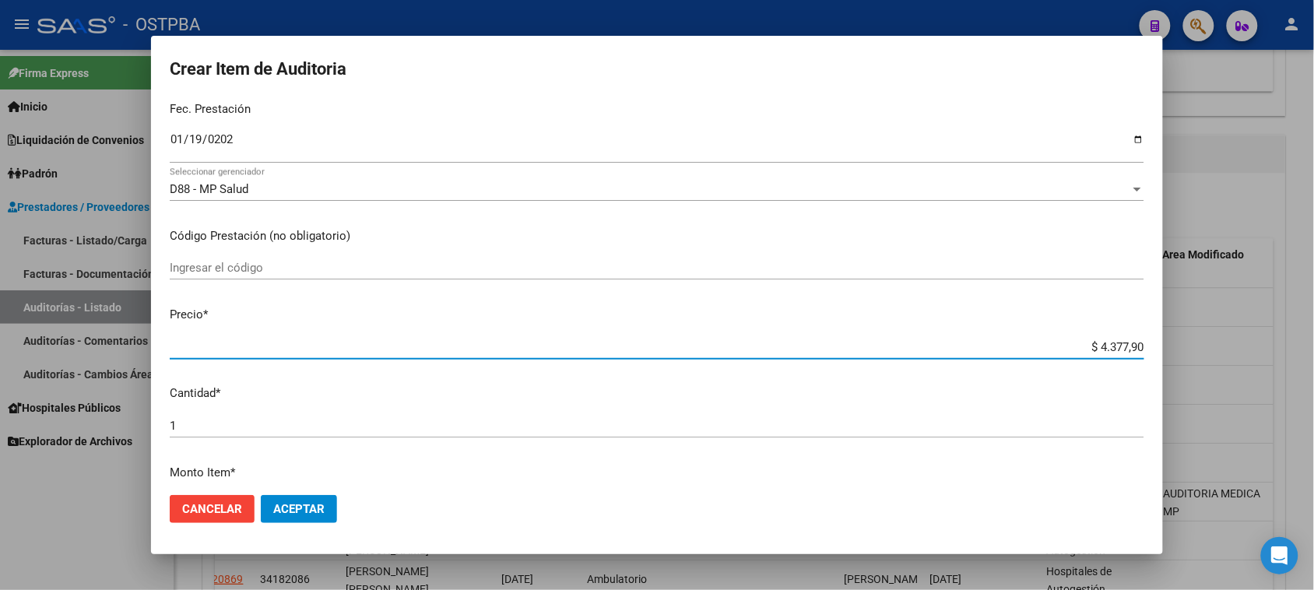
type input "$ 43.779,00"
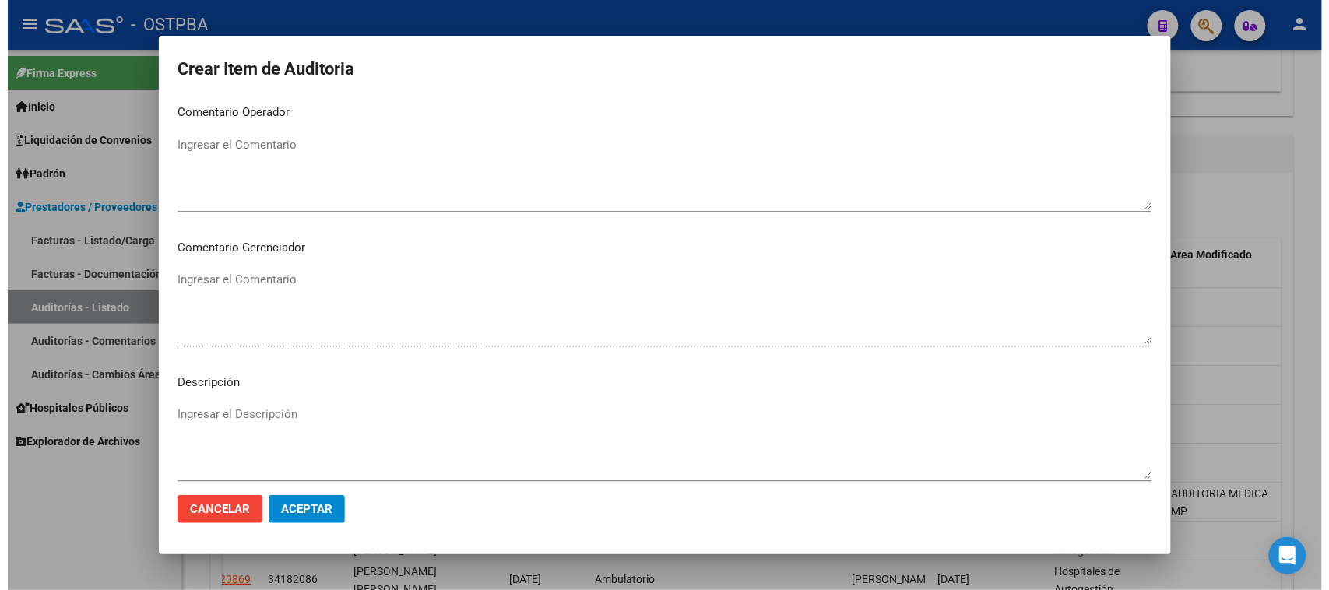
scroll to position [1017, 0]
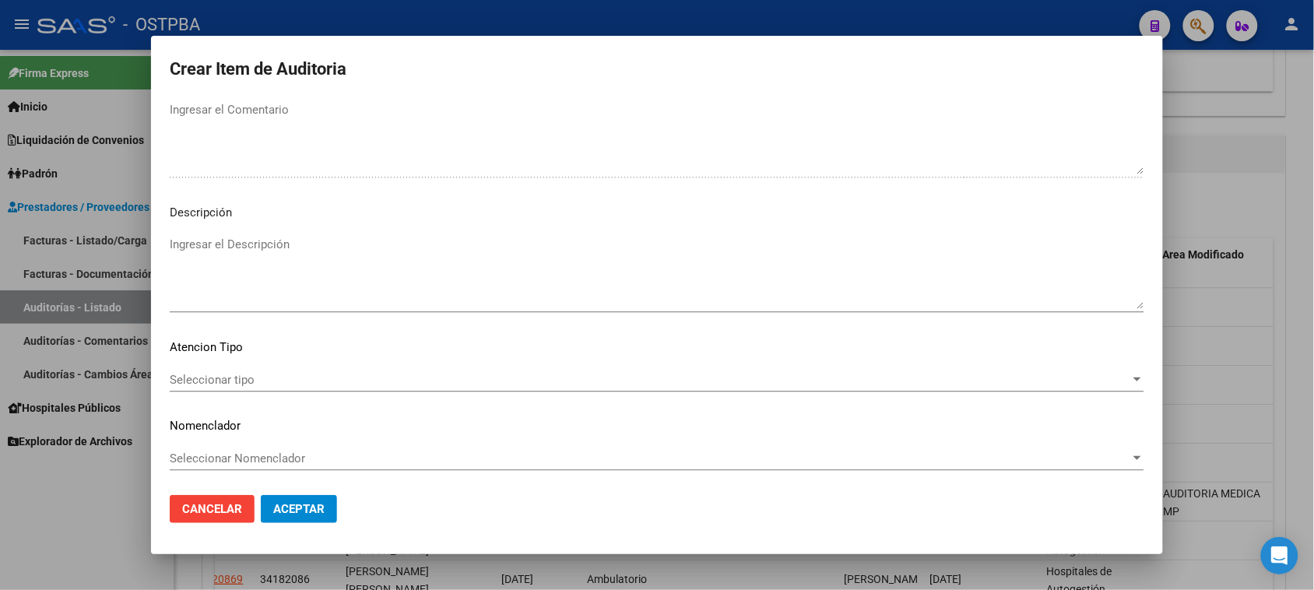
click at [220, 378] on span "Seleccionar tipo" at bounding box center [650, 380] width 961 height 14
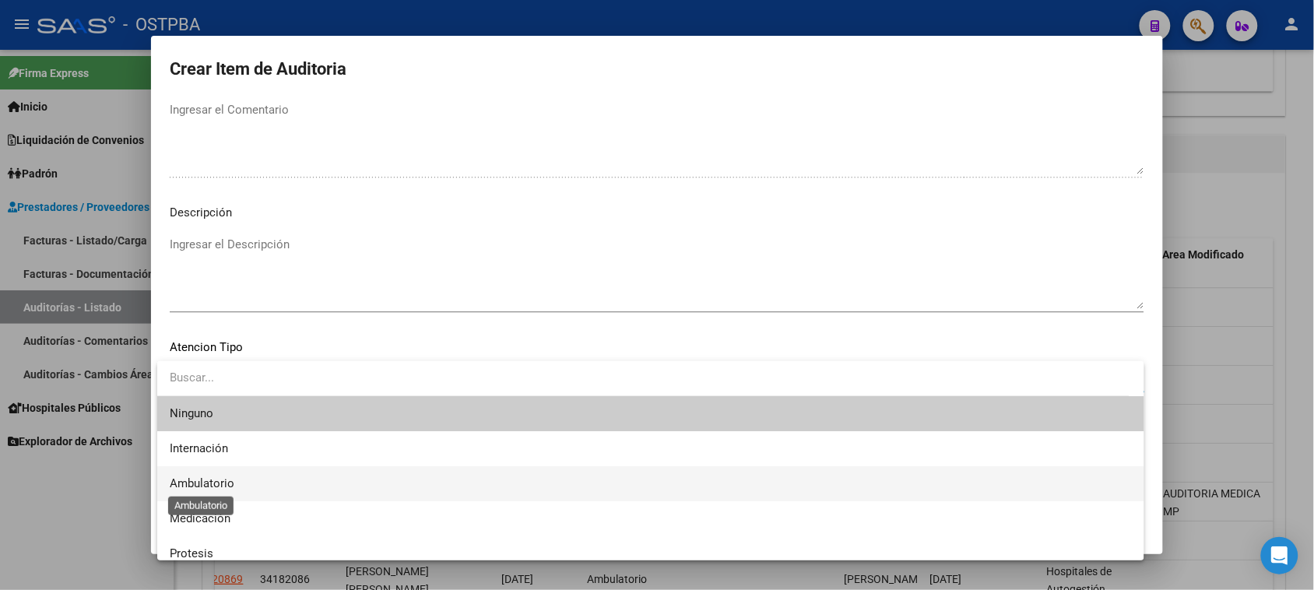
click at [216, 479] on span "Ambulatorio" at bounding box center [202, 483] width 65 height 14
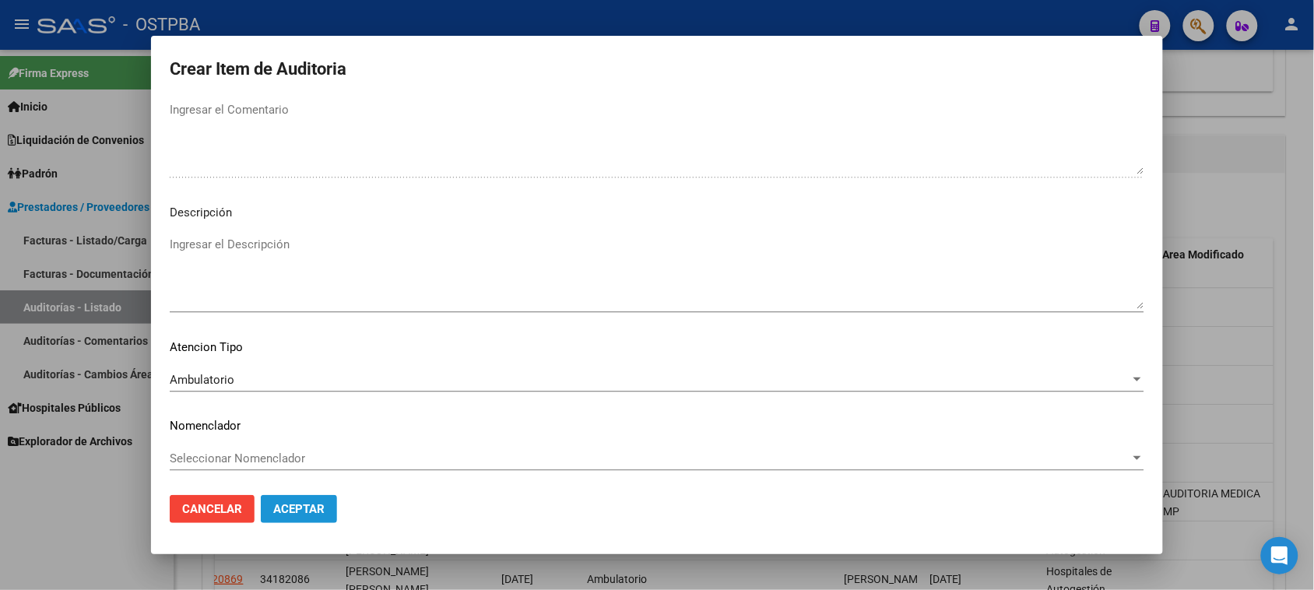
click at [285, 510] on span "Aceptar" at bounding box center [298, 509] width 51 height 14
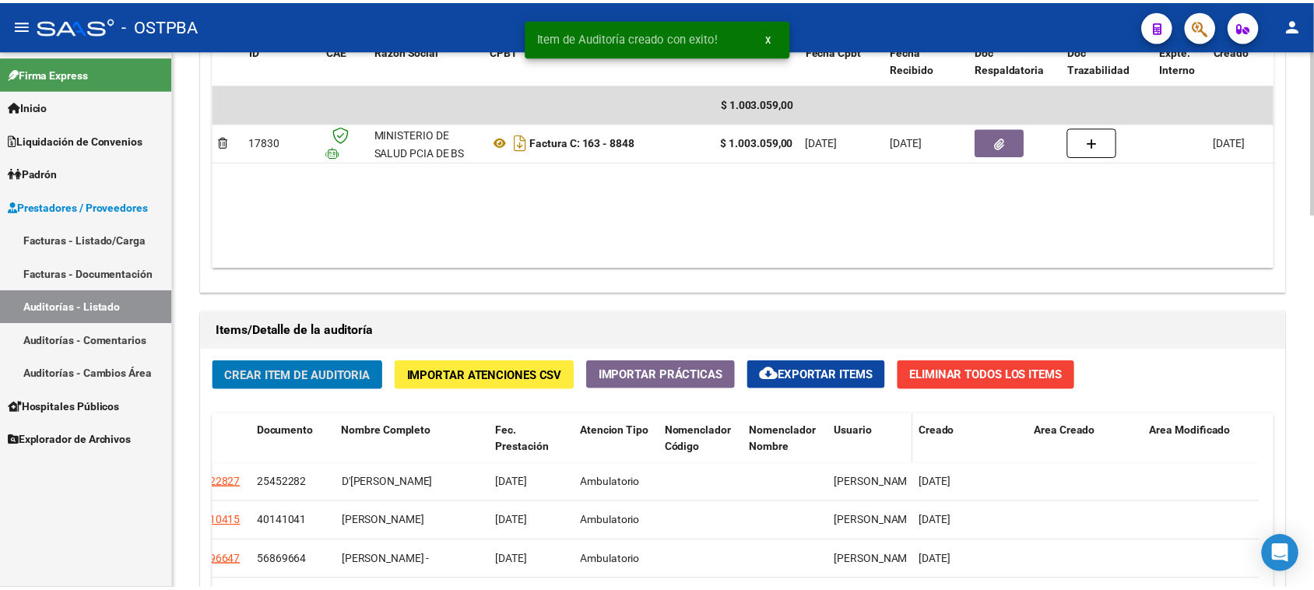
scroll to position [843, 0]
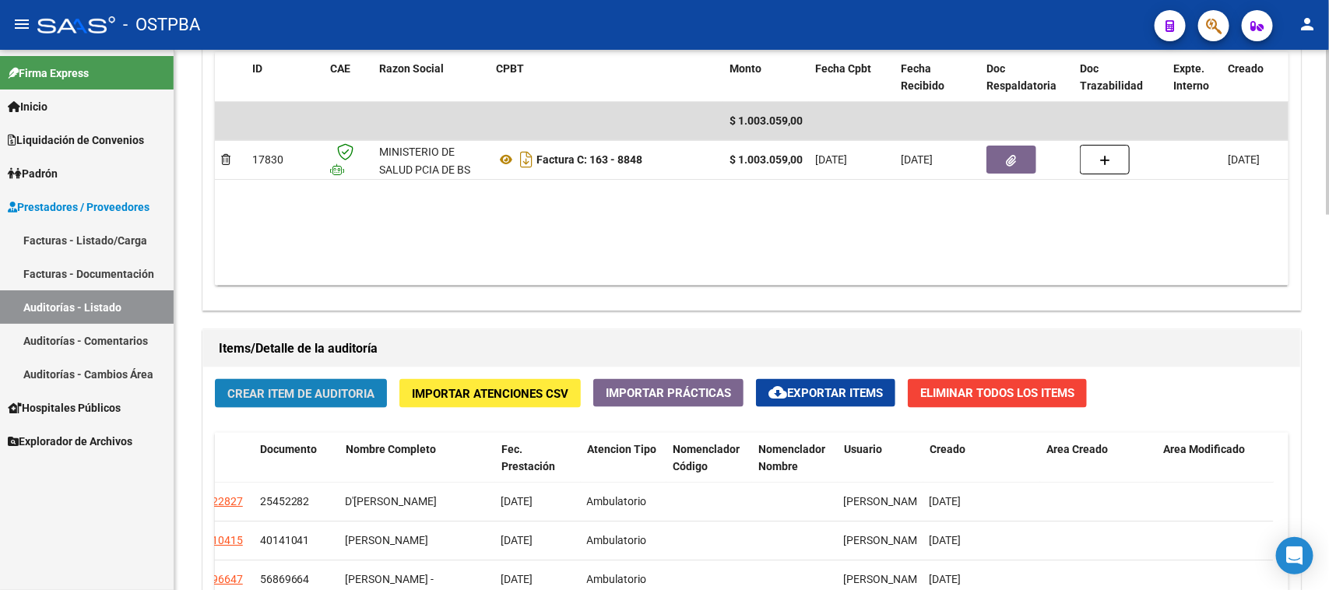
click at [313, 391] on span "Crear Item de Auditoria" at bounding box center [300, 394] width 147 height 14
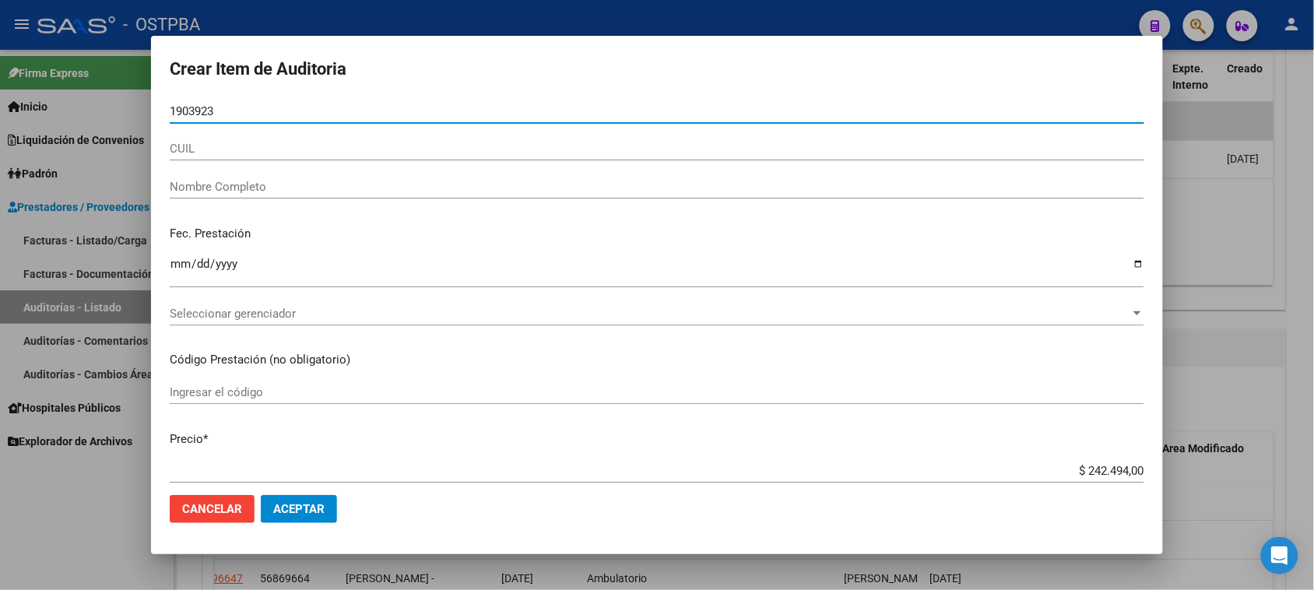
type input "19039231"
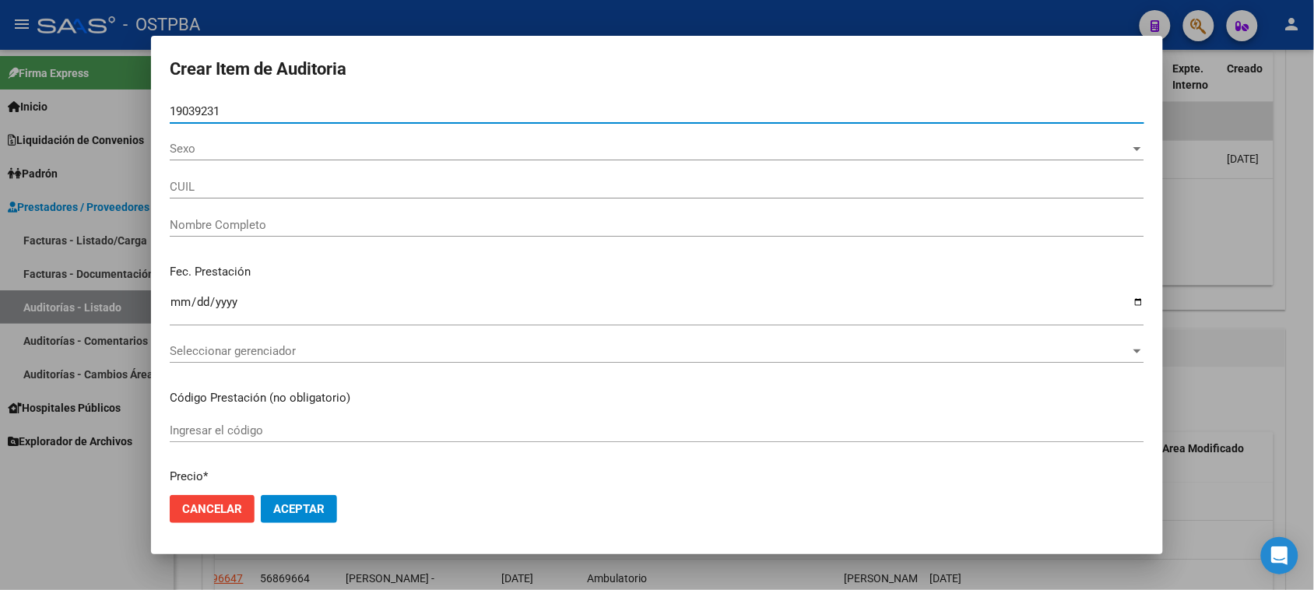
type input "27190392312"
type input "RAMIREZ JESICA KARINA"
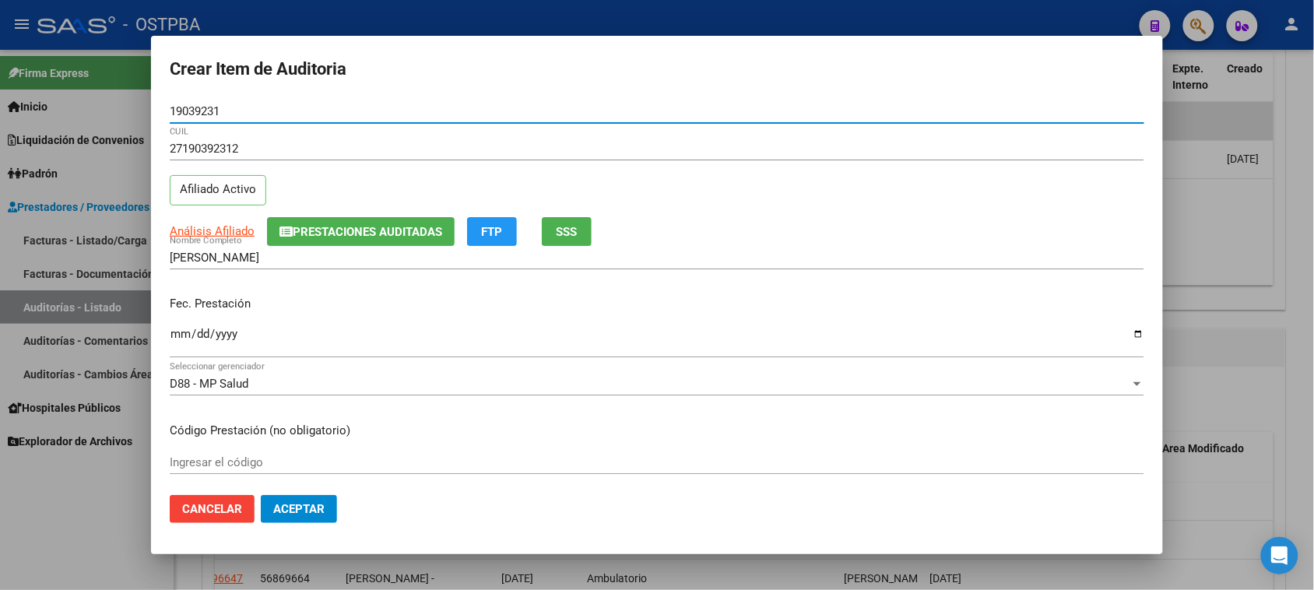
type input "19039231"
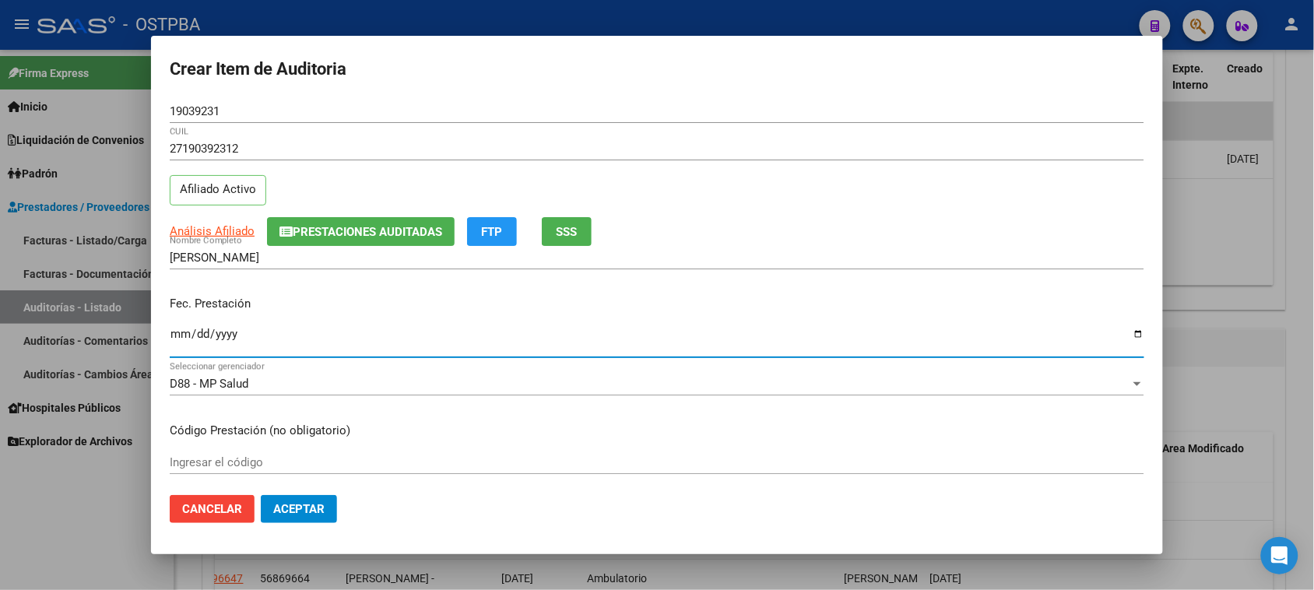
click at [177, 331] on input "Ingresar la fecha" at bounding box center [657, 340] width 975 height 25
type input "2025-04-30"
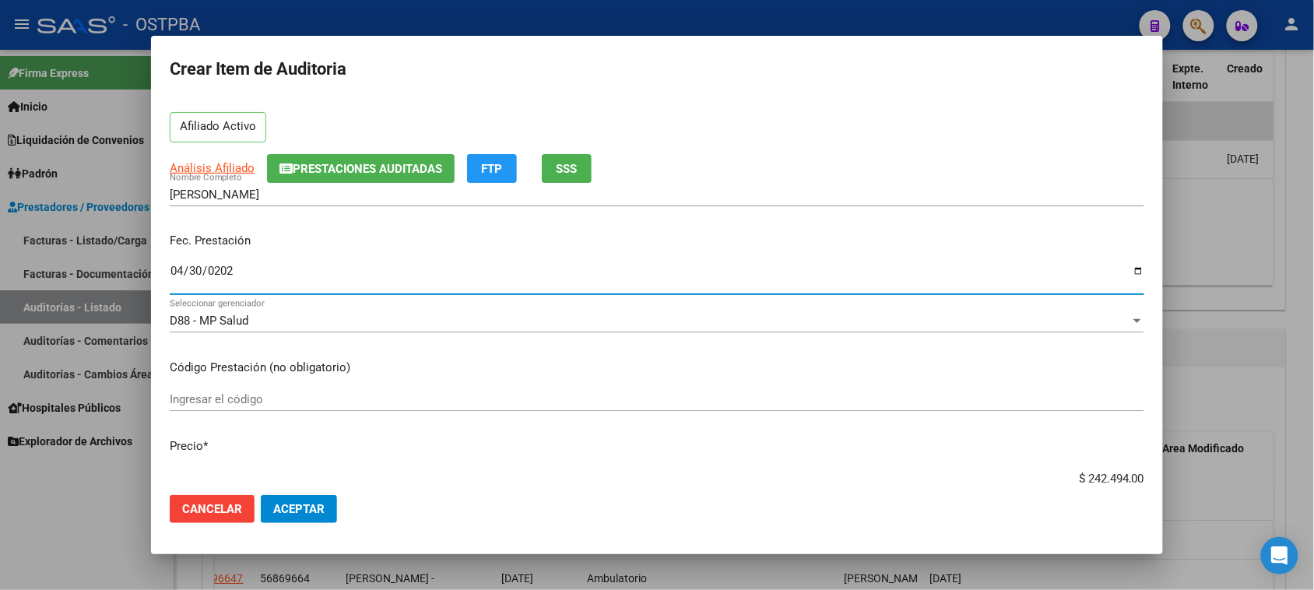
scroll to position [97, 0]
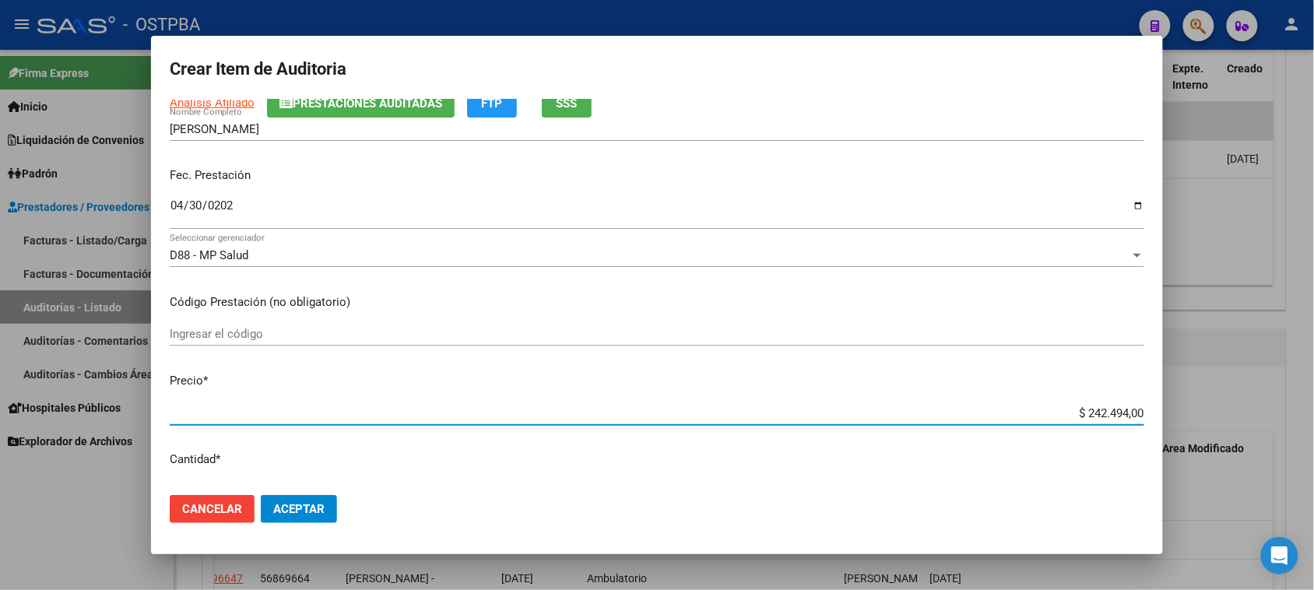
drag, startPoint x: 1072, startPoint y: 445, endPoint x: 1328, endPoint y: 468, distance: 257.1
click at [1314, 468] on html "menu - OSTPBA person Firma Express Inicio Calendario SSS Instructivos Contacto …" at bounding box center [657, 295] width 1314 height 590
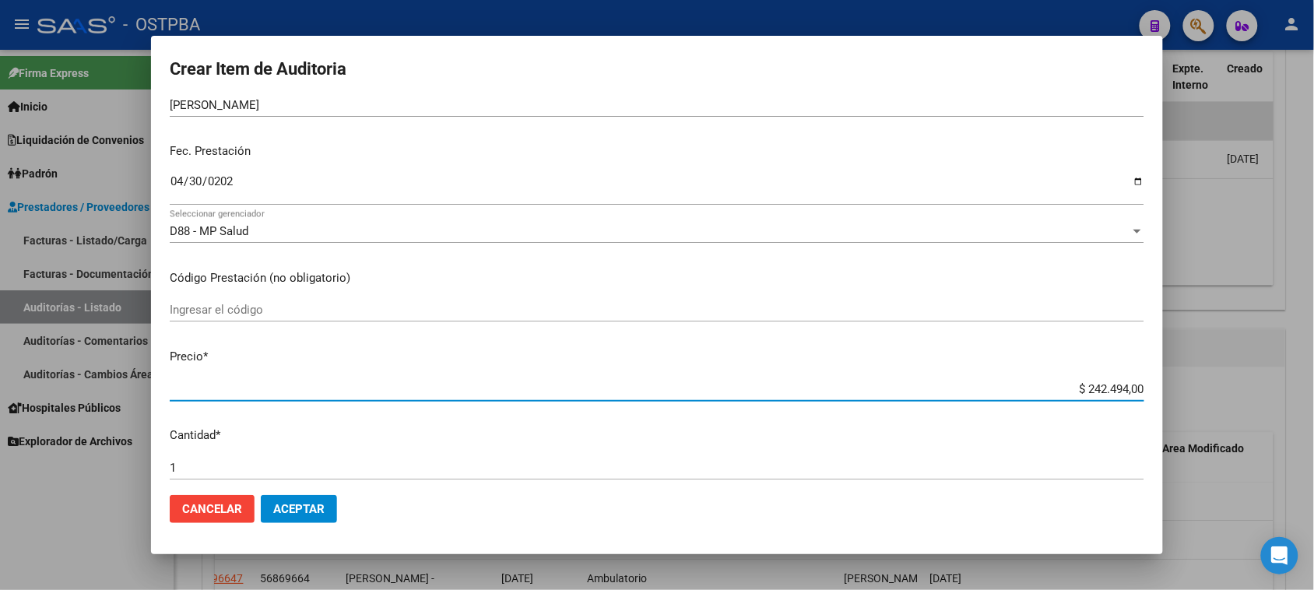
type input "$ 0,03"
type input "$ 0,31"
type input "$ 3,15"
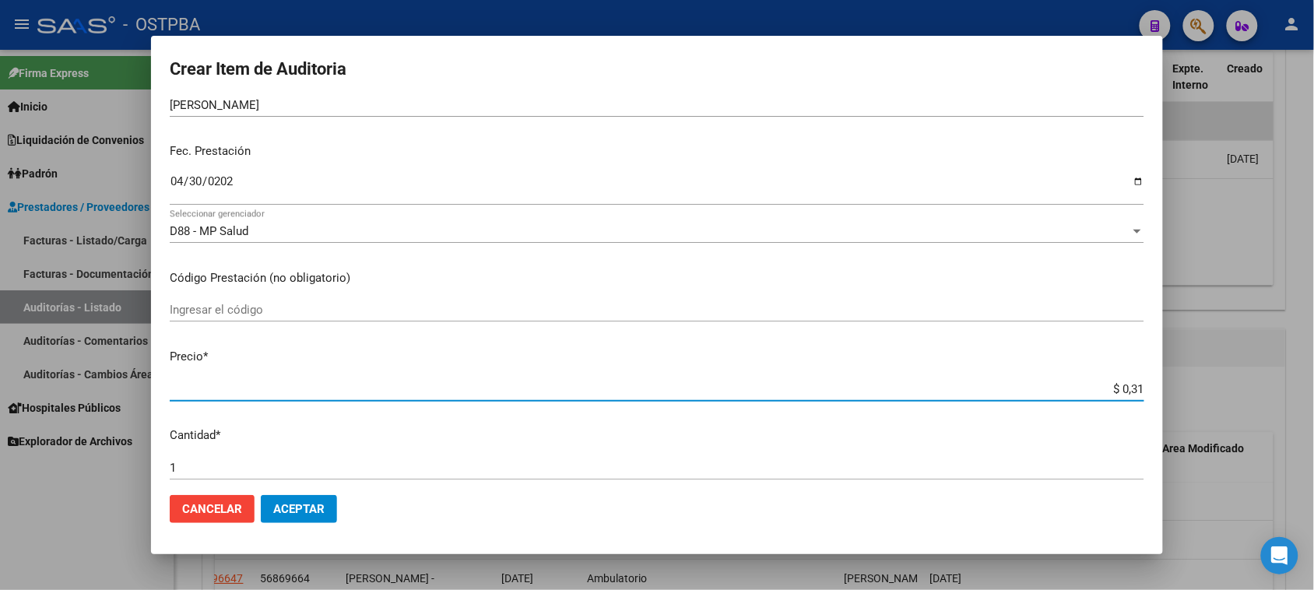
type input "$ 3,15"
type input "$ 31,50"
type input "$ 315,08"
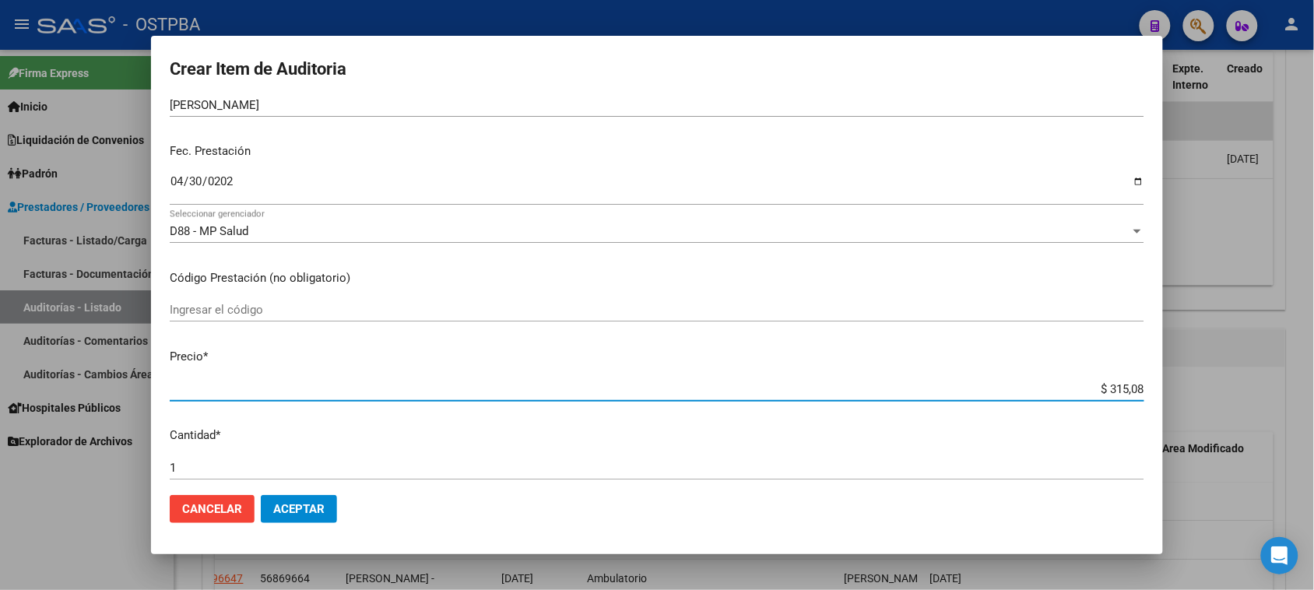
type input "$ 3.150,80"
type input "$ 31.508,00"
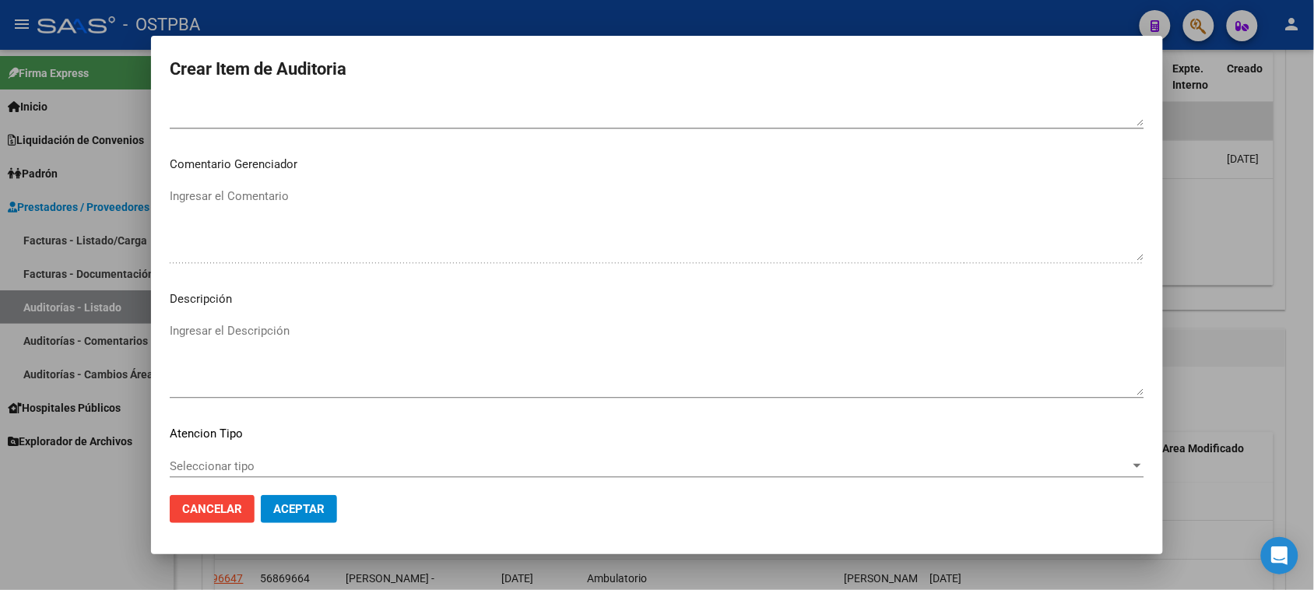
scroll to position [931, 0]
click at [215, 459] on span "Seleccionar tipo" at bounding box center [650, 465] width 961 height 14
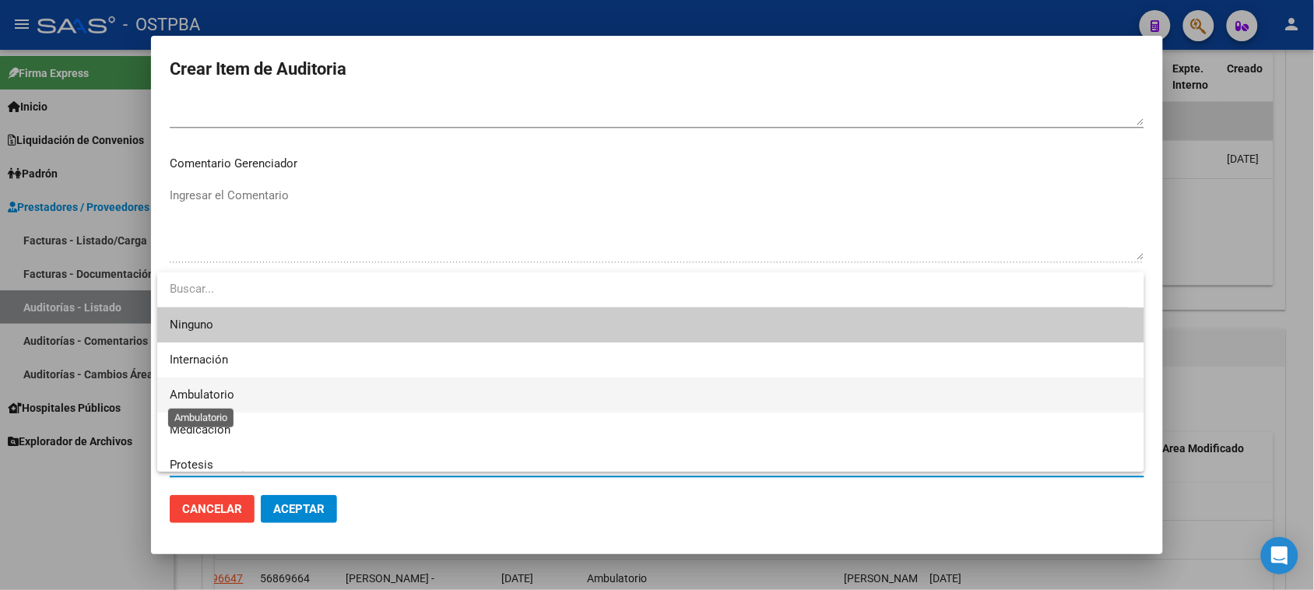
drag, startPoint x: 215, startPoint y: 392, endPoint x: 285, endPoint y: 462, distance: 99.1
click at [215, 393] on span "Ambulatorio" at bounding box center [202, 395] width 65 height 14
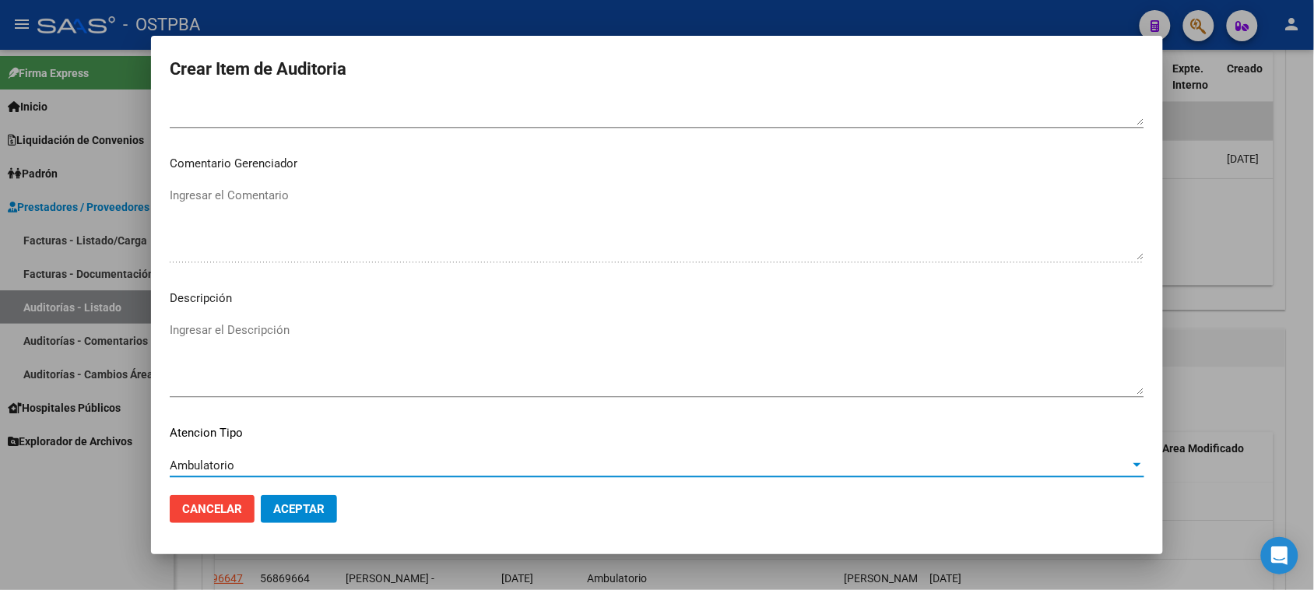
click at [298, 508] on span "Aceptar" at bounding box center [298, 509] width 51 height 14
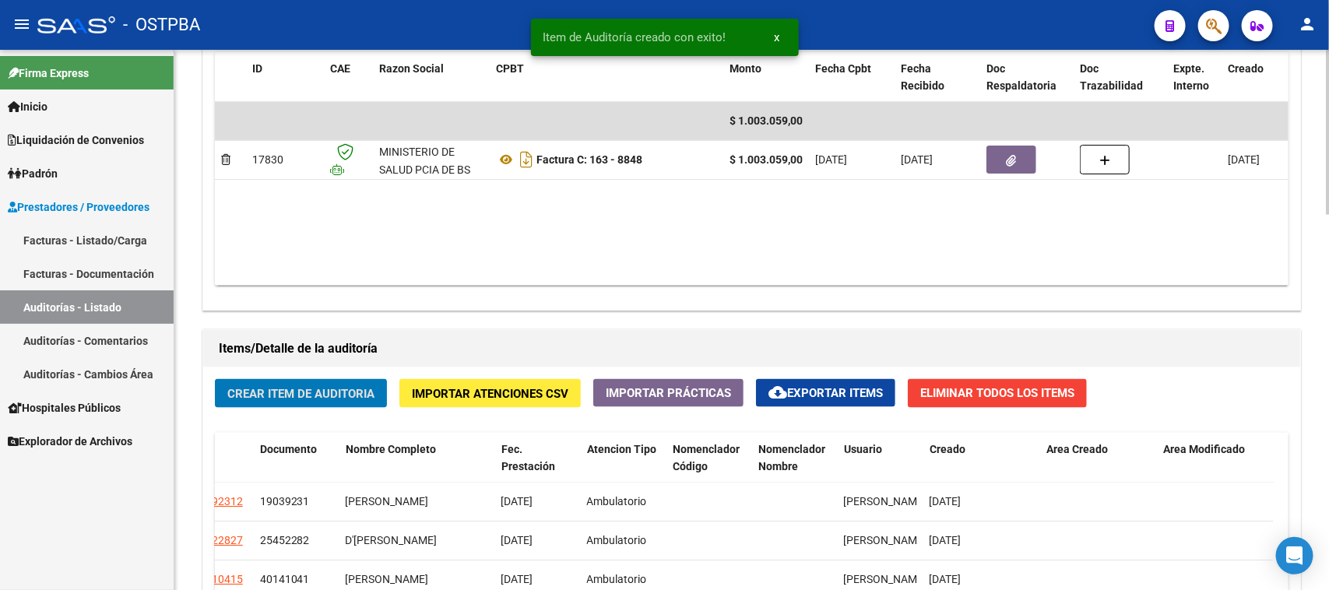
click at [316, 393] on span "Crear Item de Auditoria" at bounding box center [300, 394] width 147 height 14
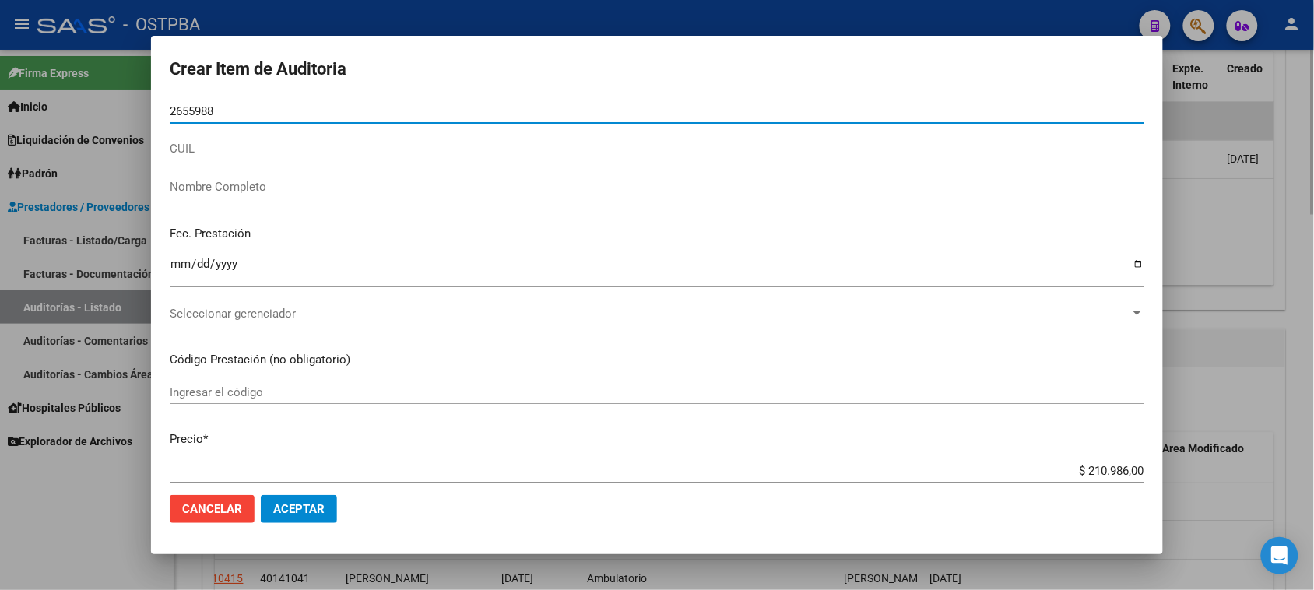
type input "26559882"
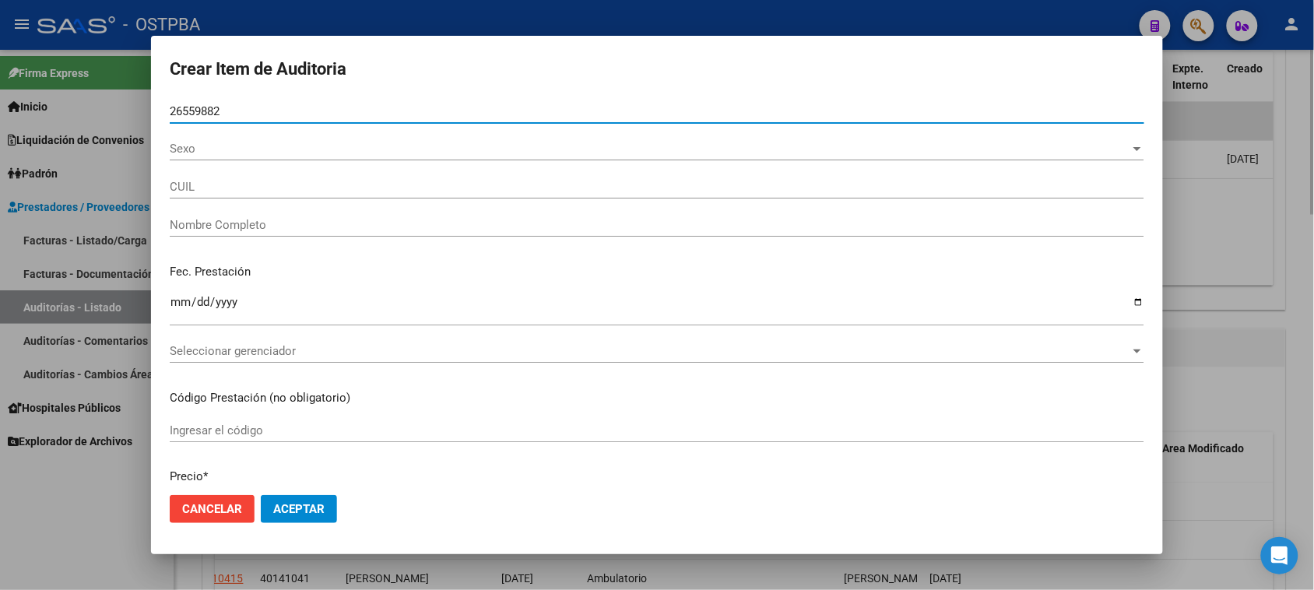
type input "27265598825"
type input "AGUIRRE MARIA JOSE"
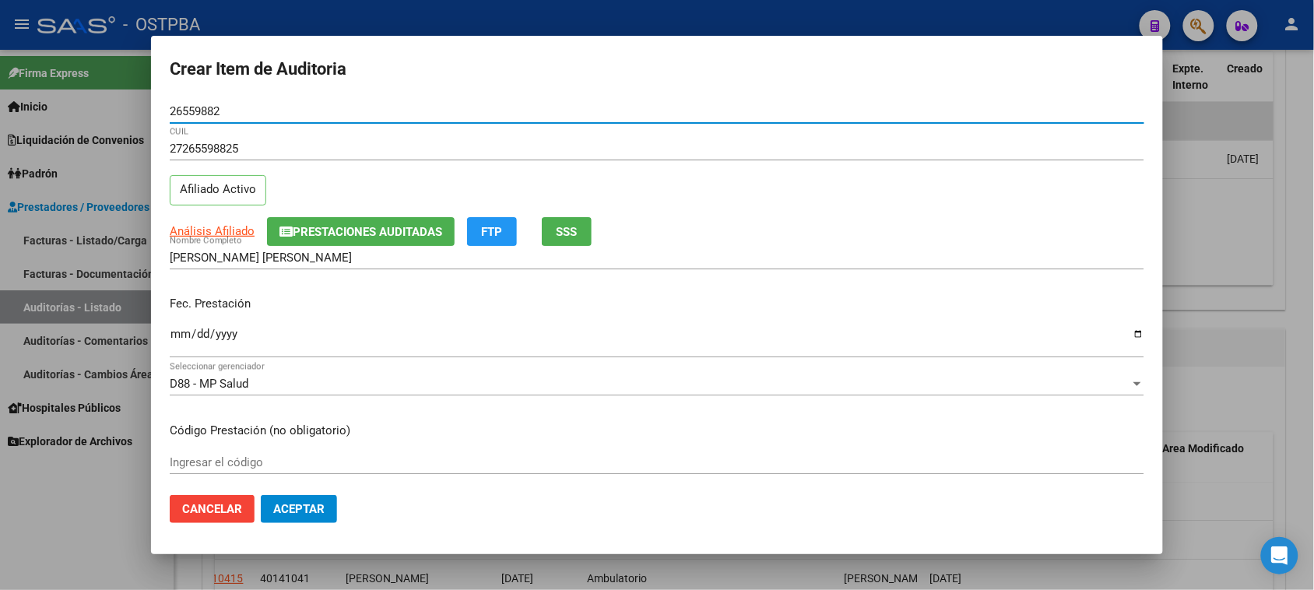
type input "26559882"
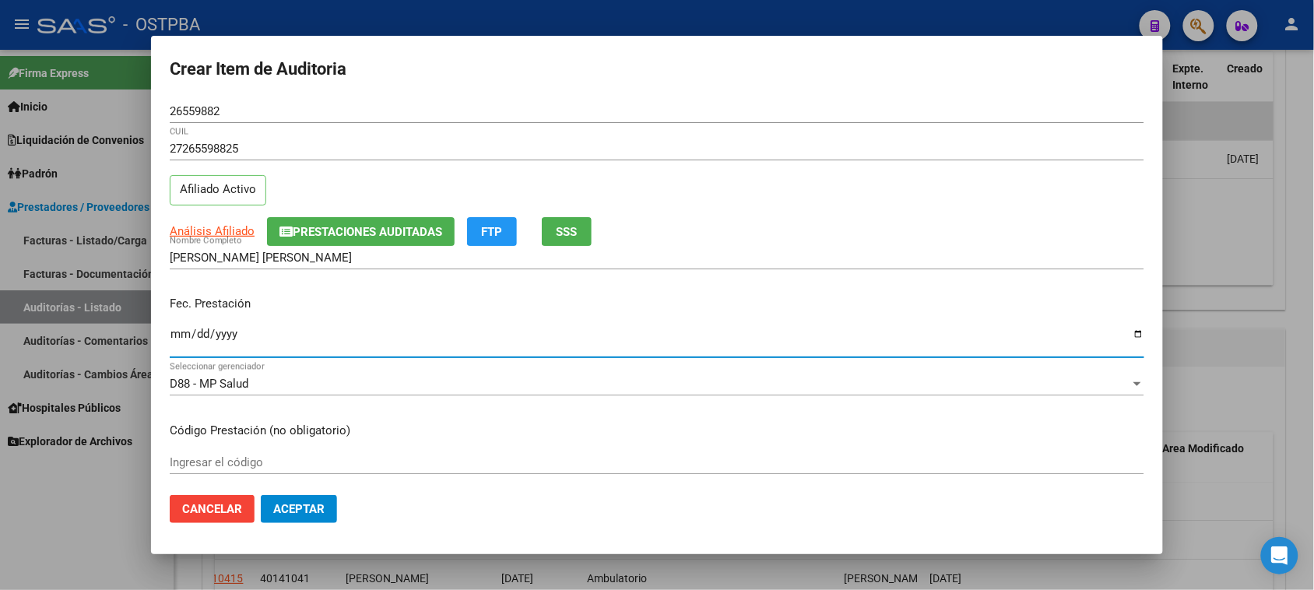
click at [173, 337] on input "Ingresar la fecha" at bounding box center [657, 340] width 975 height 25
type input "2025-05-09"
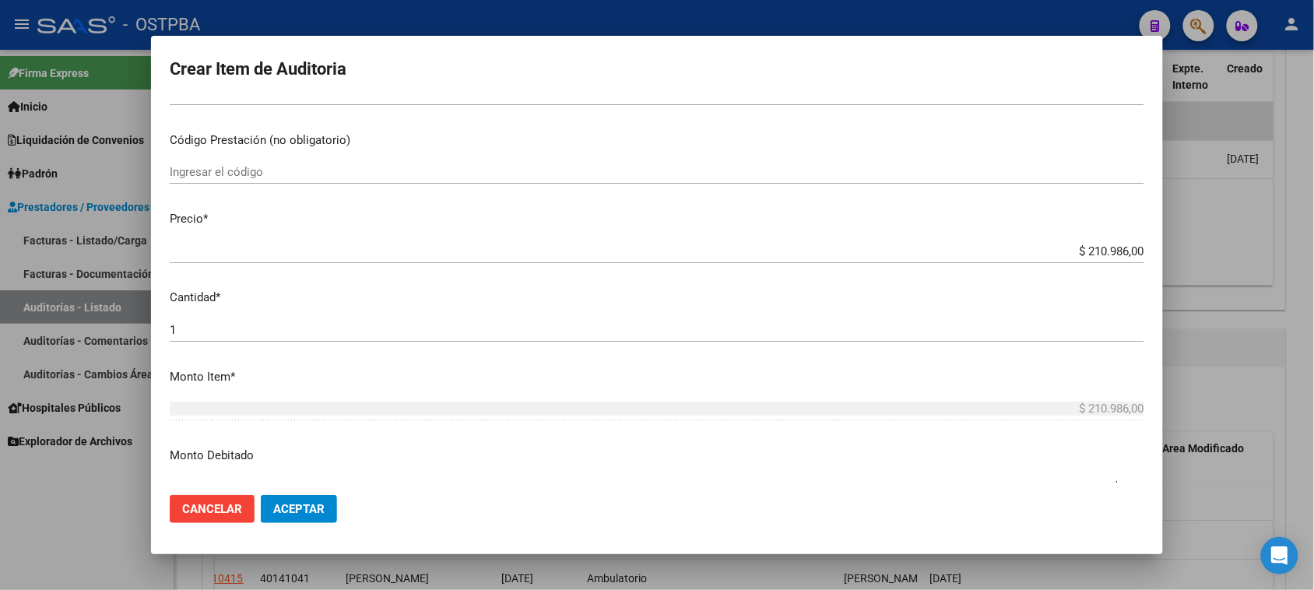
scroll to position [292, 0]
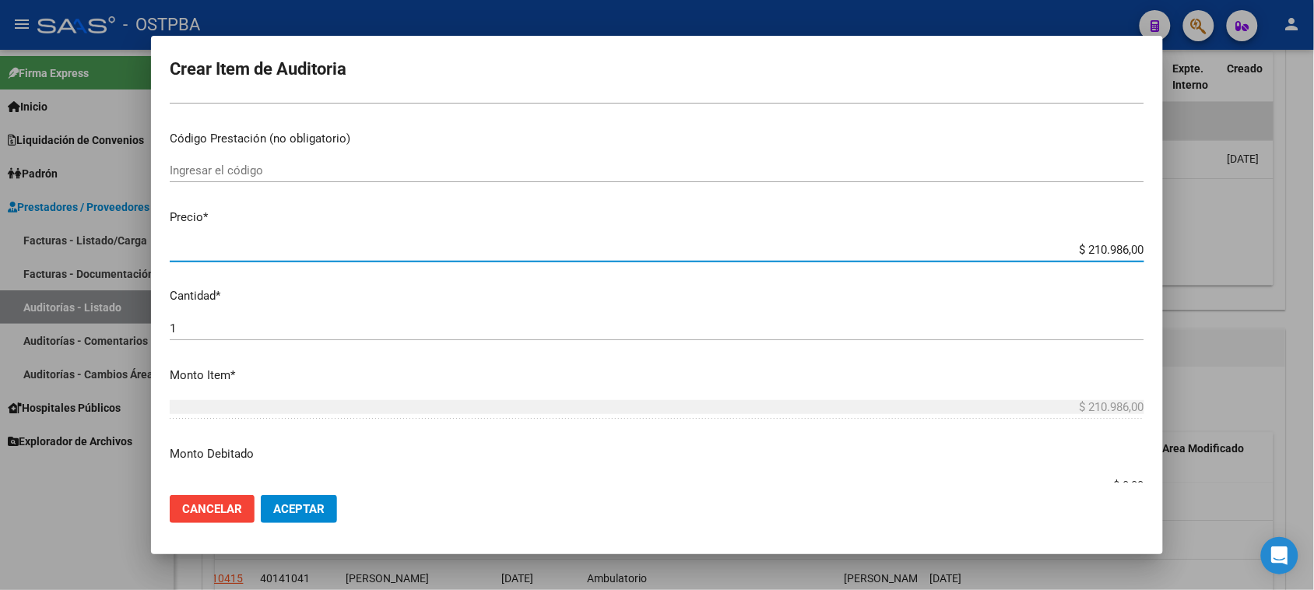
drag, startPoint x: 1070, startPoint y: 248, endPoint x: 1256, endPoint y: 247, distance: 185.3
click at [1256, 247] on div "Crear Item de Auditoria 26559882 Nro Documento 27265598825 CUIL Afiliado Activo…" at bounding box center [657, 295] width 1314 height 590
type input "$ 0,03"
type input "$ 0,38"
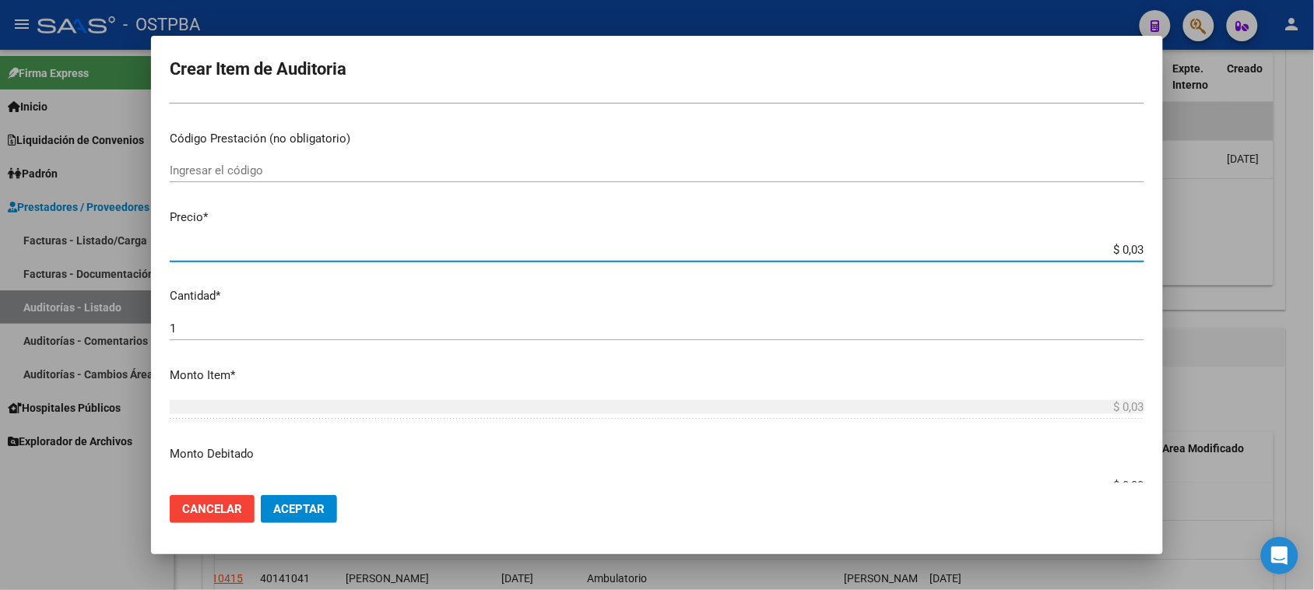
type input "$ 0,38"
type input "$ 3,88"
type input "$ 38,84"
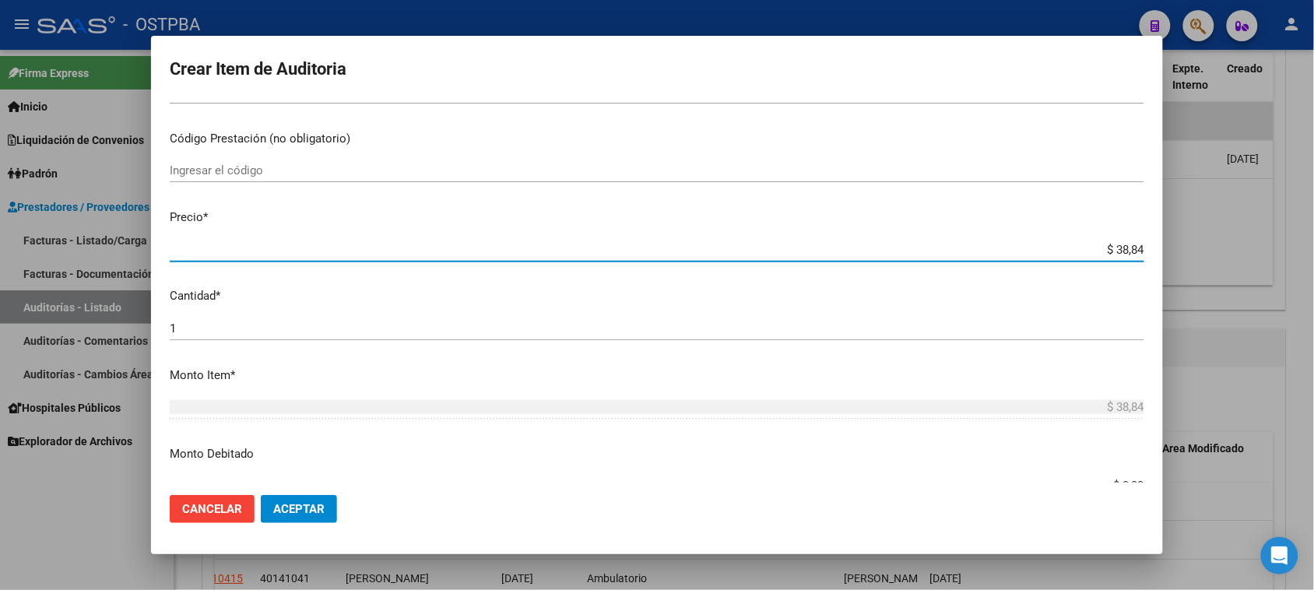
type input "$ 388,42"
type input "$ 3.884,20"
type input "$ 38.842,00"
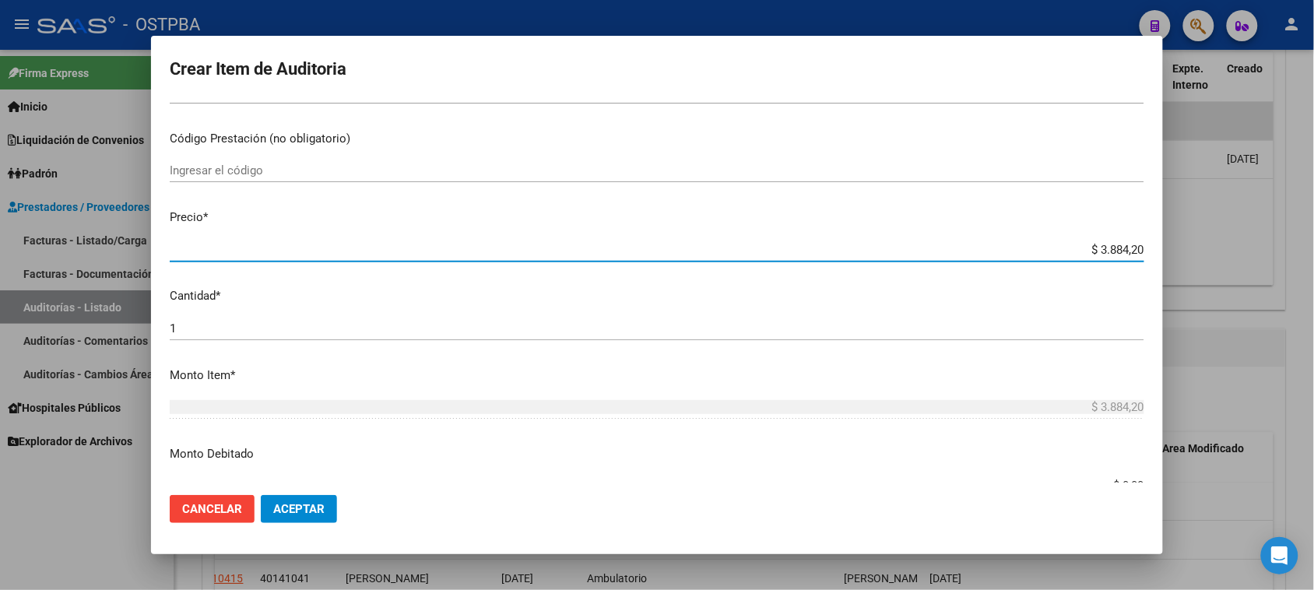
type input "$ 38.842,00"
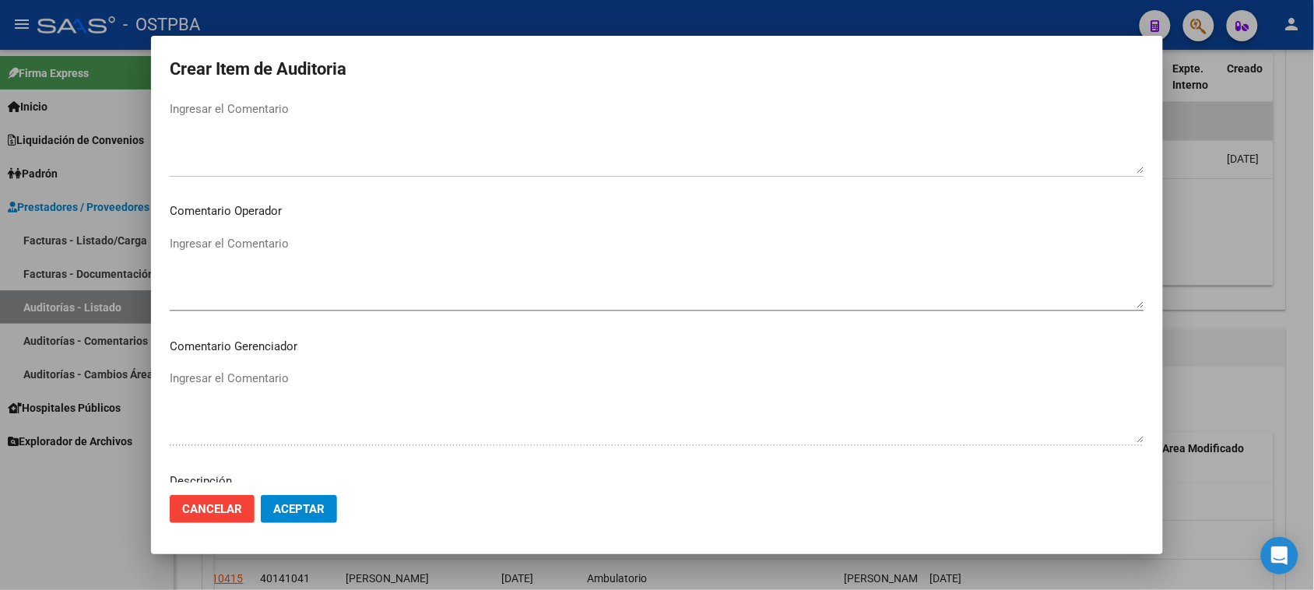
scroll to position [1017, 0]
click at [249, 373] on span "Seleccionar tipo" at bounding box center [650, 380] width 961 height 14
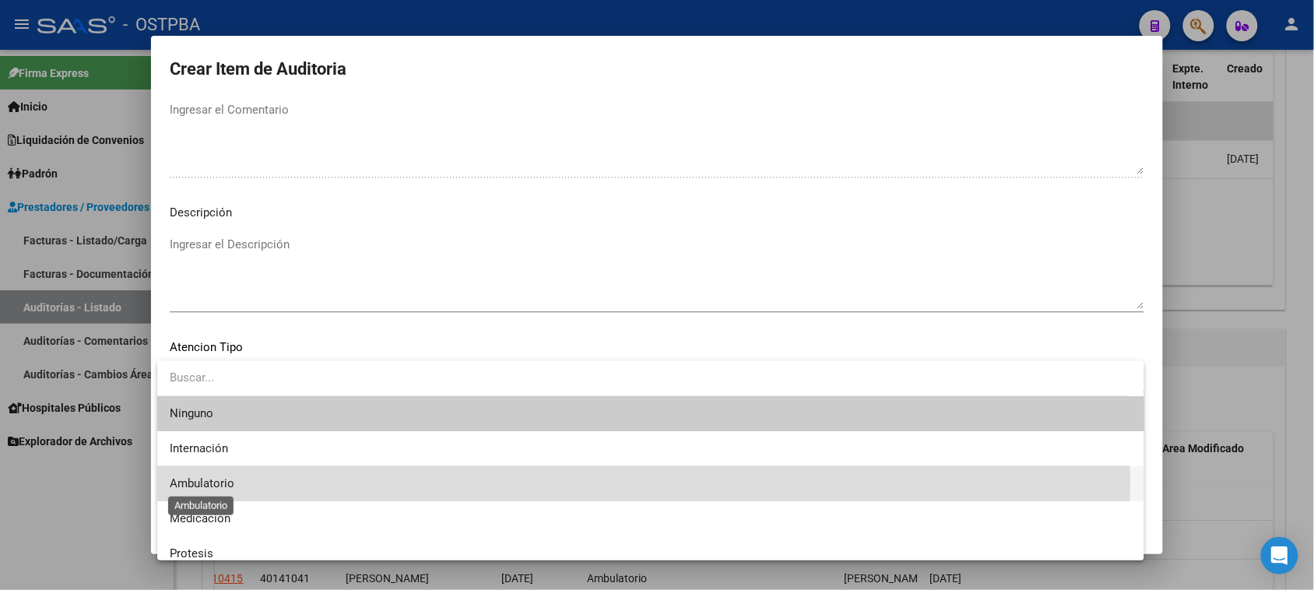
click at [199, 481] on span "Ambulatorio" at bounding box center [202, 483] width 65 height 14
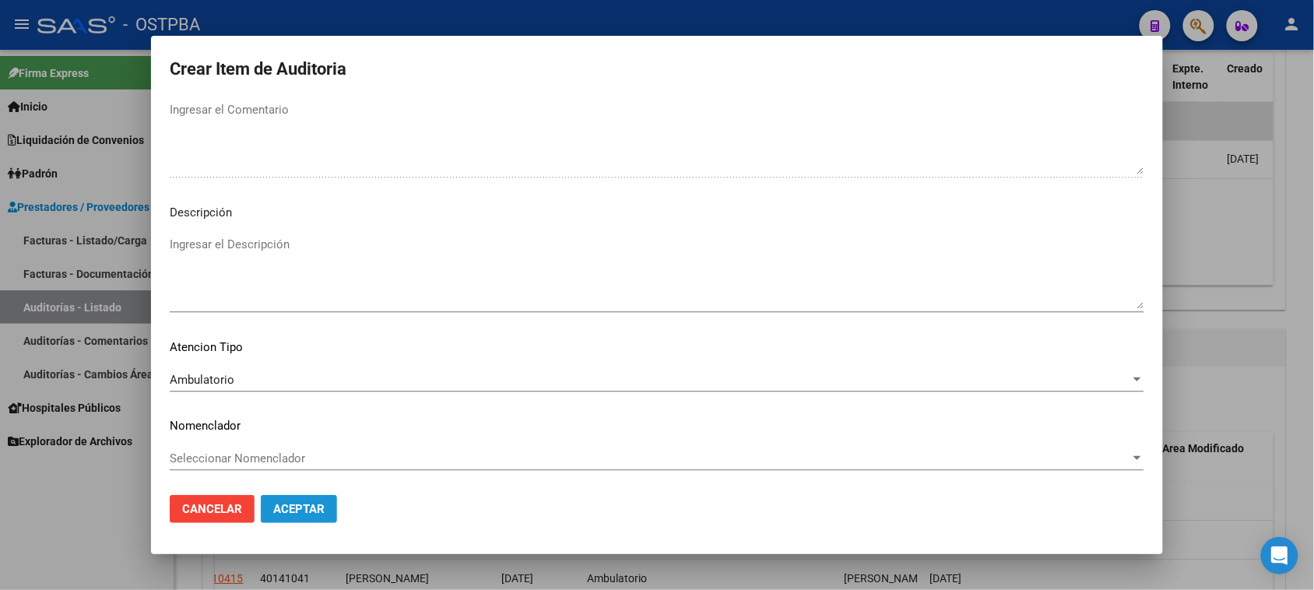
click at [283, 508] on span "Aceptar" at bounding box center [298, 509] width 51 height 14
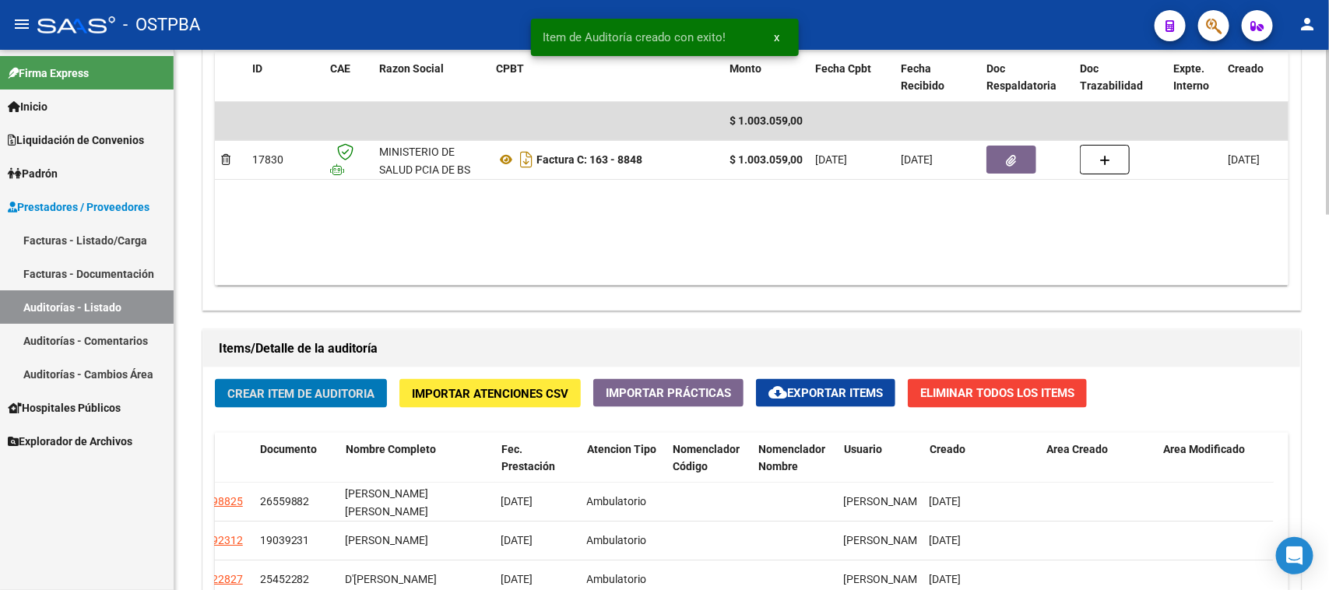
click at [301, 390] on span "Crear Item de Auditoria" at bounding box center [300, 394] width 147 height 14
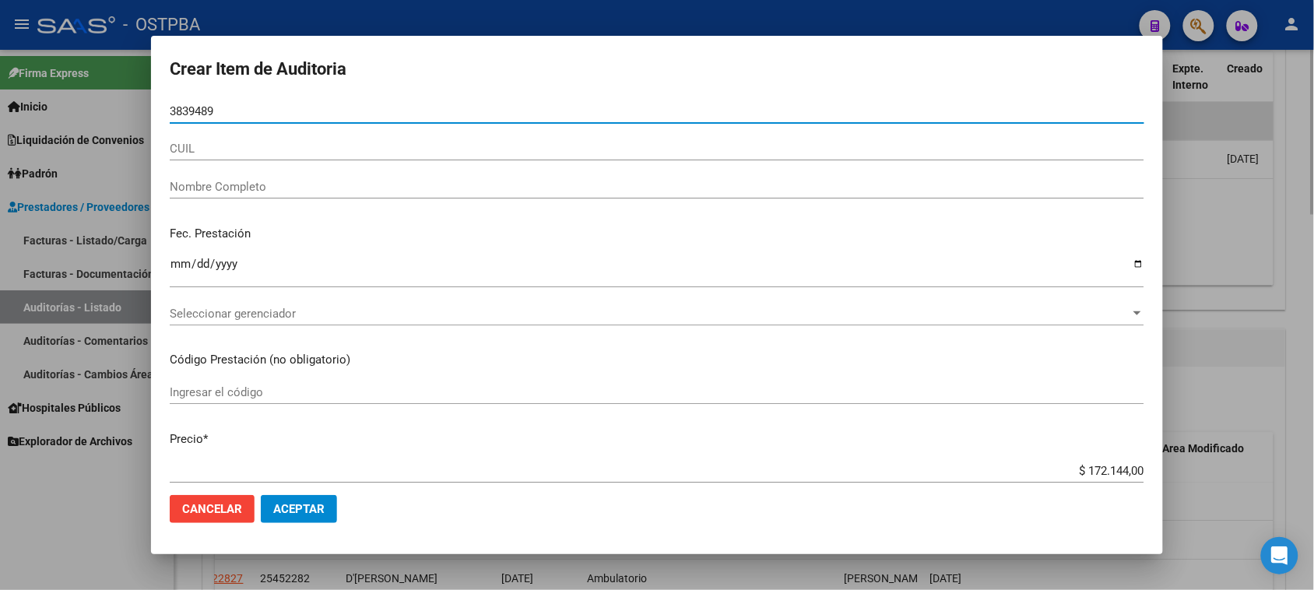
type input "38394896"
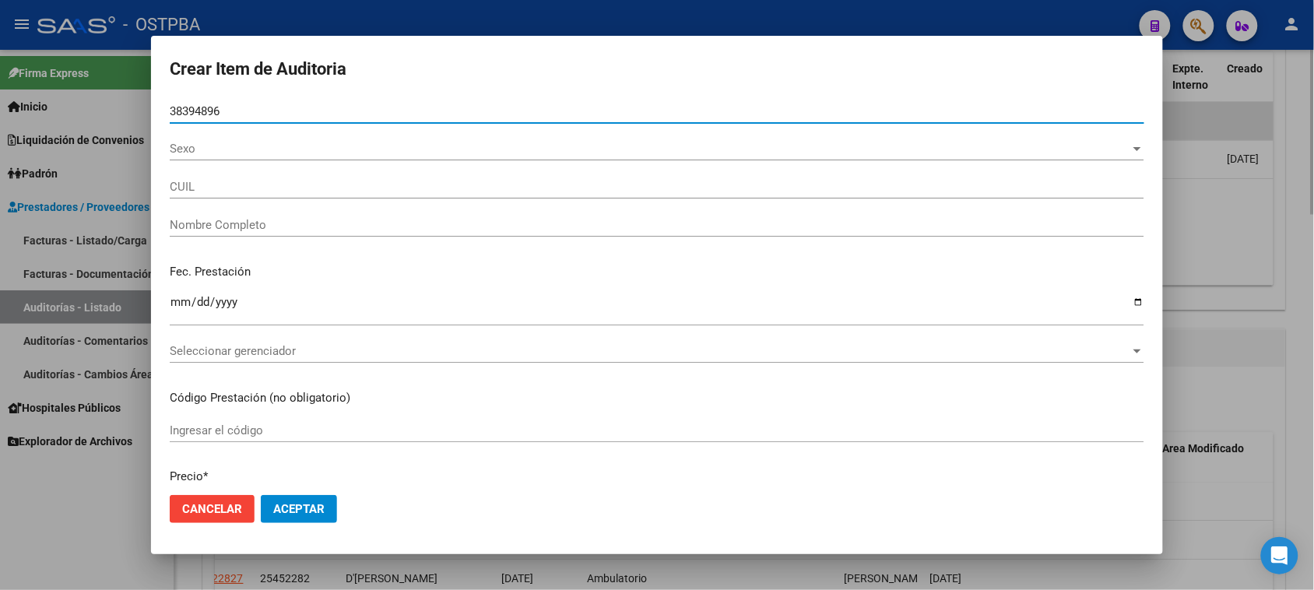
type input "27383948962"
type input "BLANCO NATALY AYELEN -"
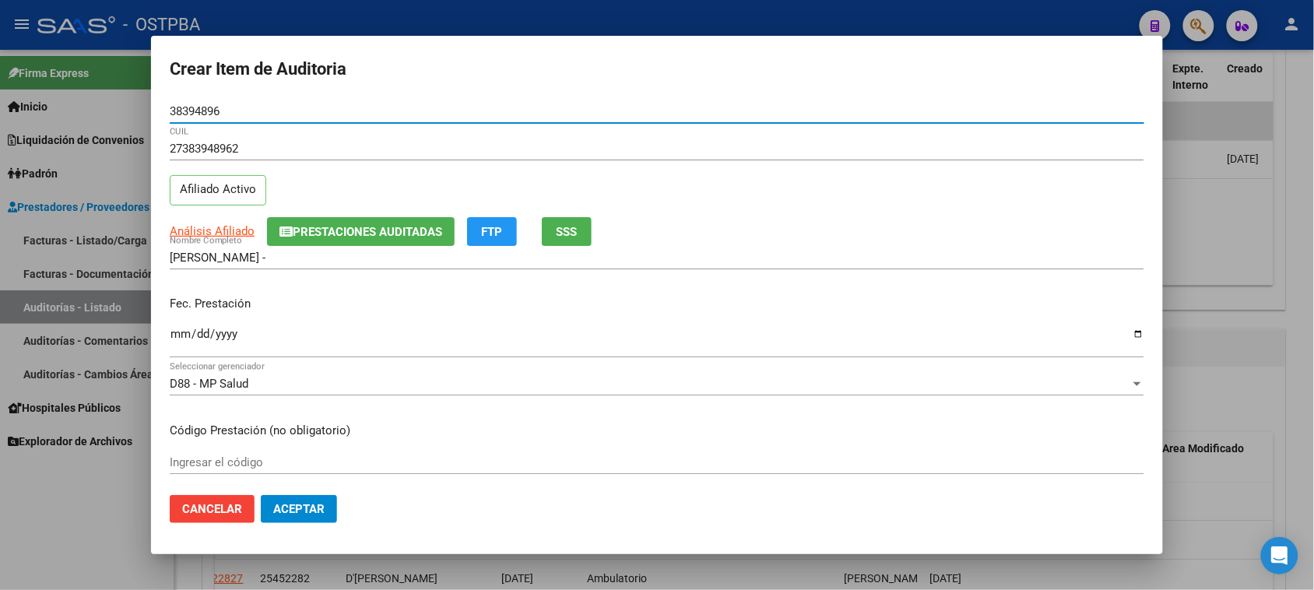
type input "38394896"
click at [177, 333] on input "Ingresar la fecha" at bounding box center [657, 340] width 975 height 25
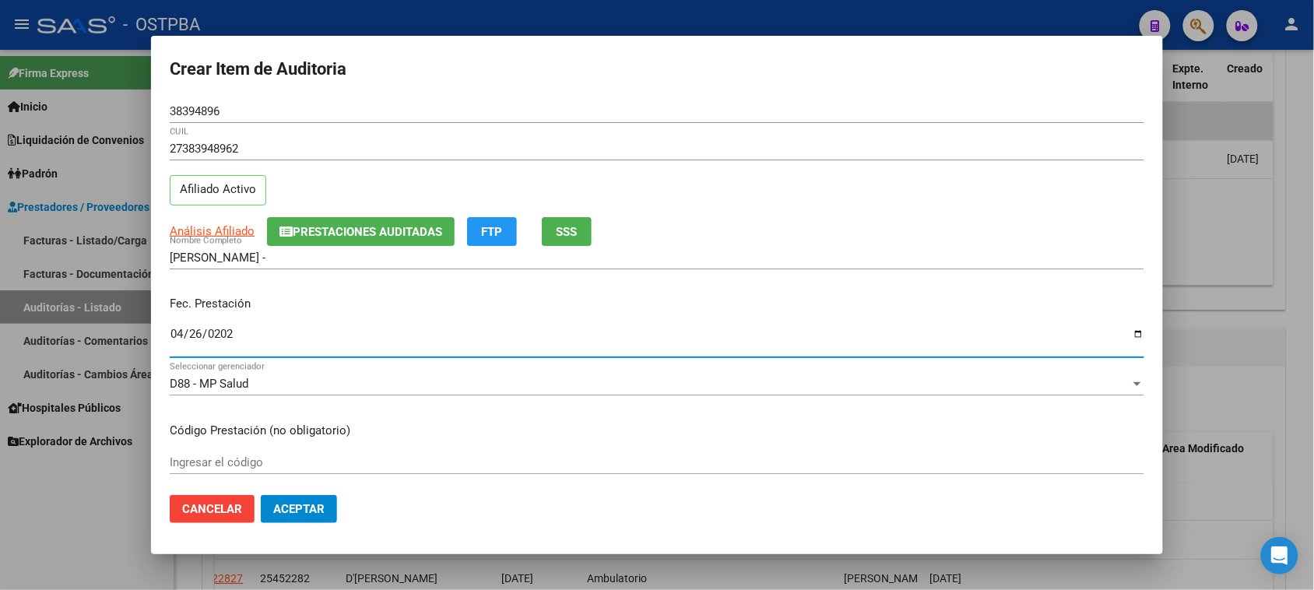
type input "2025-04-26"
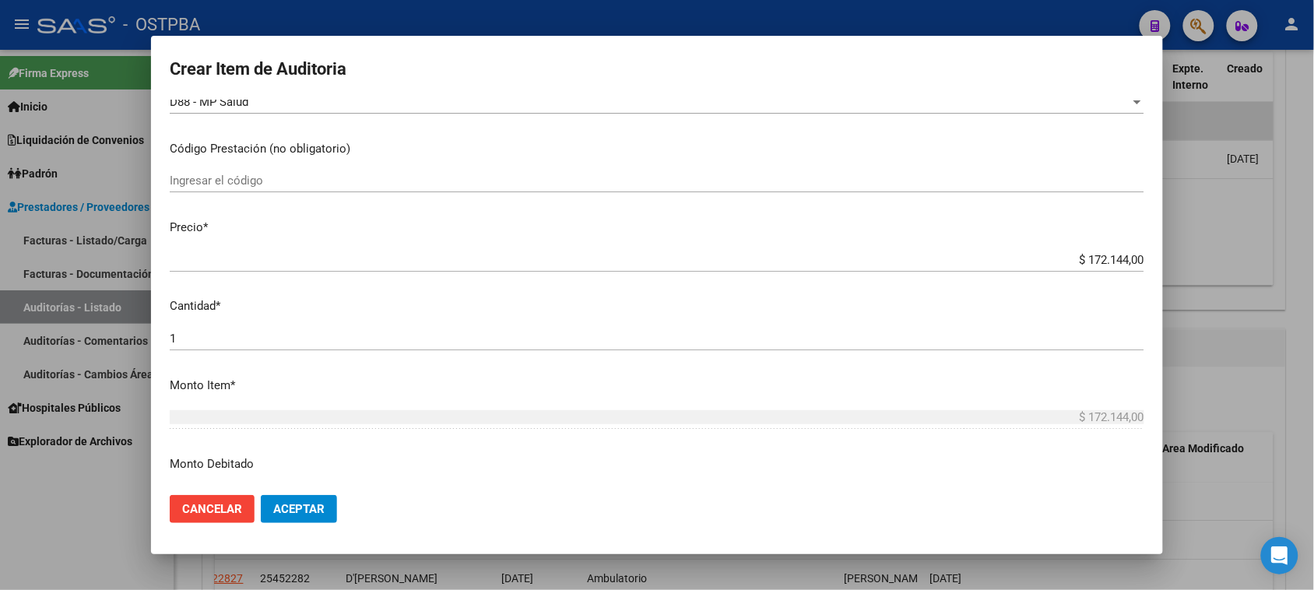
scroll to position [292, 0]
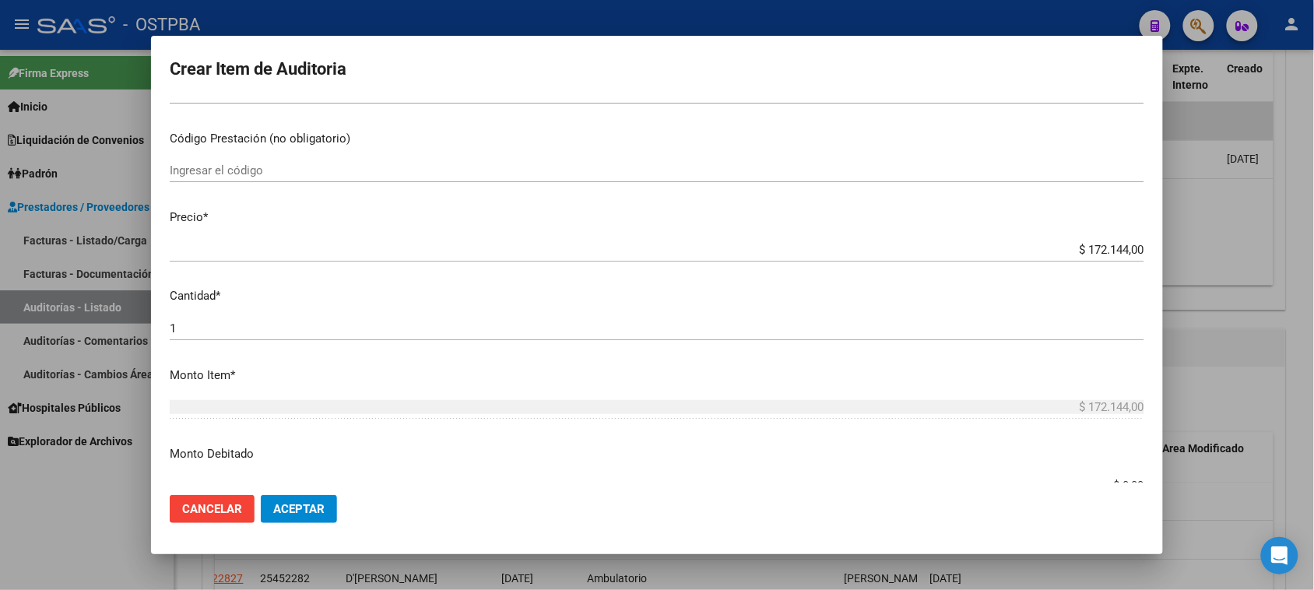
drag, startPoint x: 1073, startPoint y: 240, endPoint x: 1239, endPoint y: 251, distance: 166.9
click at [1239, 251] on div "Crear Item de Auditoria 38394896 Nro Documento 27383948962 CUIL Afiliado Activo…" at bounding box center [657, 295] width 1314 height 590
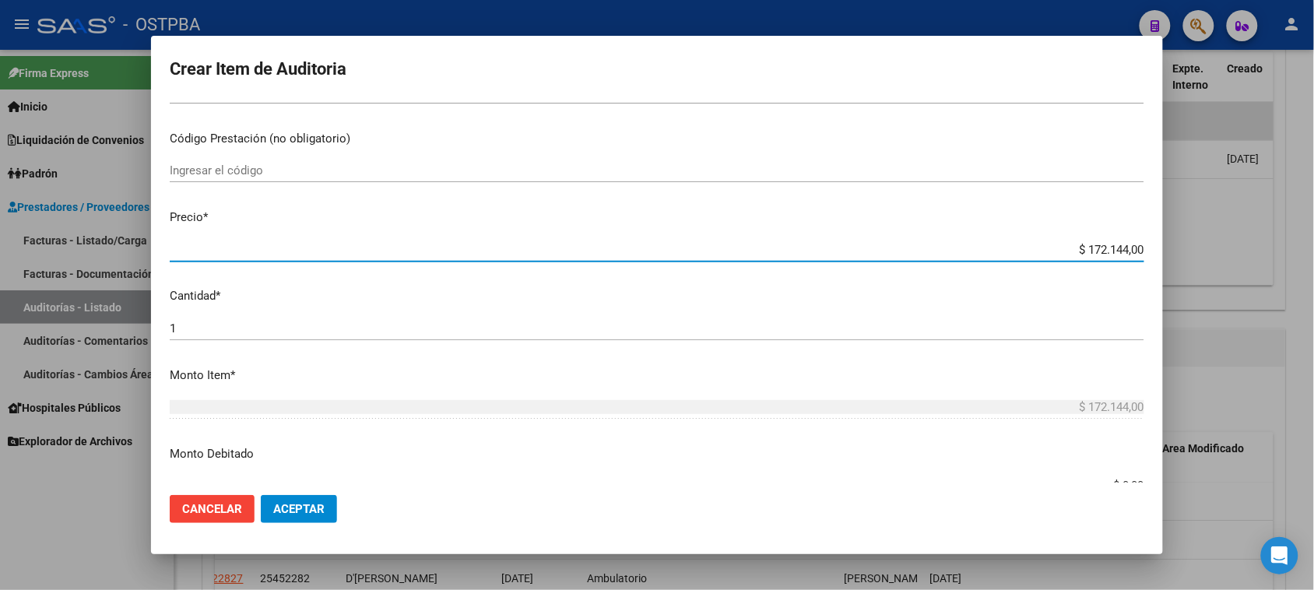
drag, startPoint x: 1070, startPoint y: 246, endPoint x: 1328, endPoint y: 249, distance: 257.7
click at [1314, 249] on html "menu - OSTPBA person Firma Express Inicio Calendario SSS Instructivos Contacto …" at bounding box center [657, 295] width 1314 height 590
type input "$ 0,01"
type input "$ 0,13"
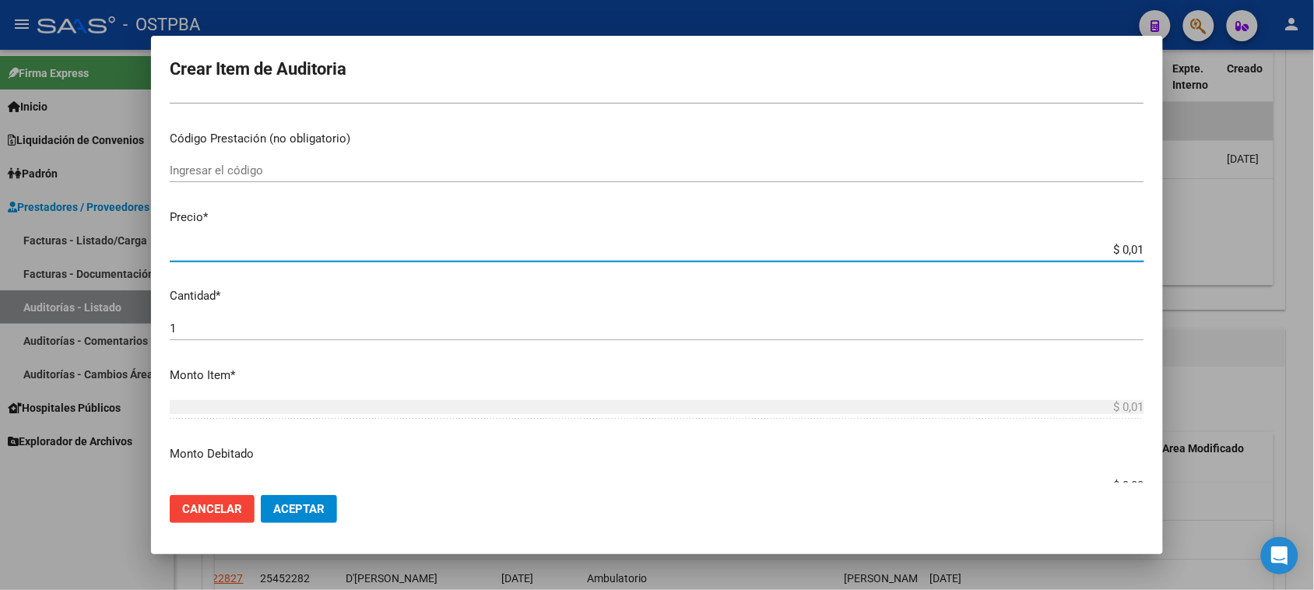
type input "$ 0,13"
type input "$ 1,36"
type input "$ 13,60"
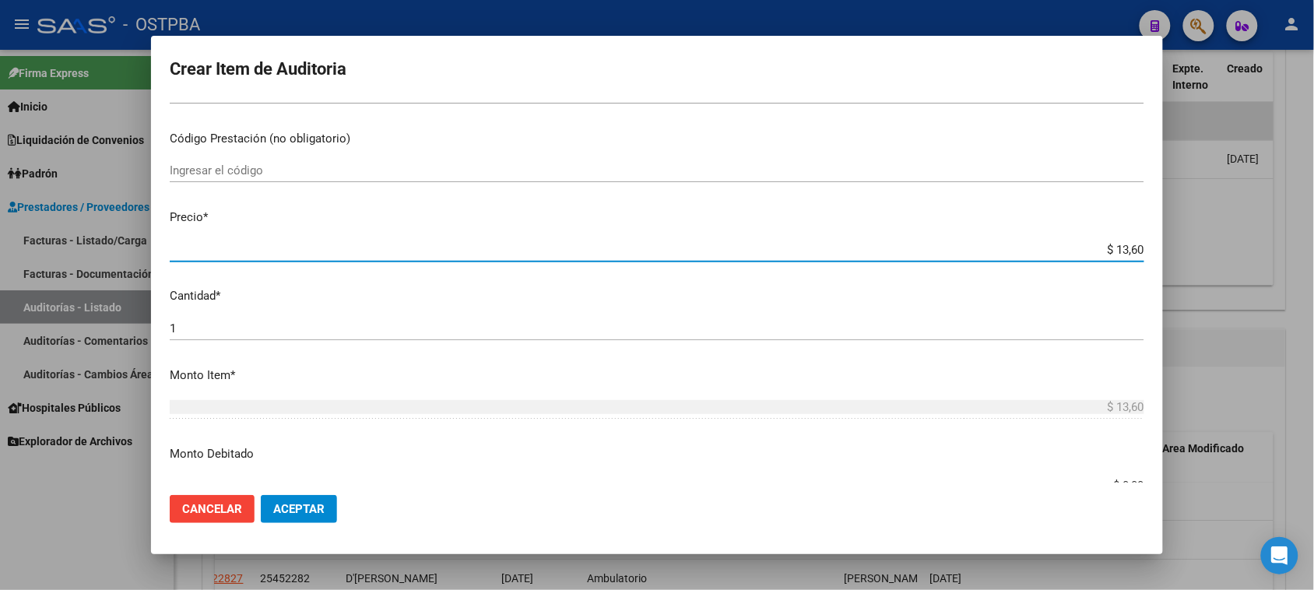
type input "$ 136,05"
type input "$ 1.360,51"
type input "$ 13.605,10"
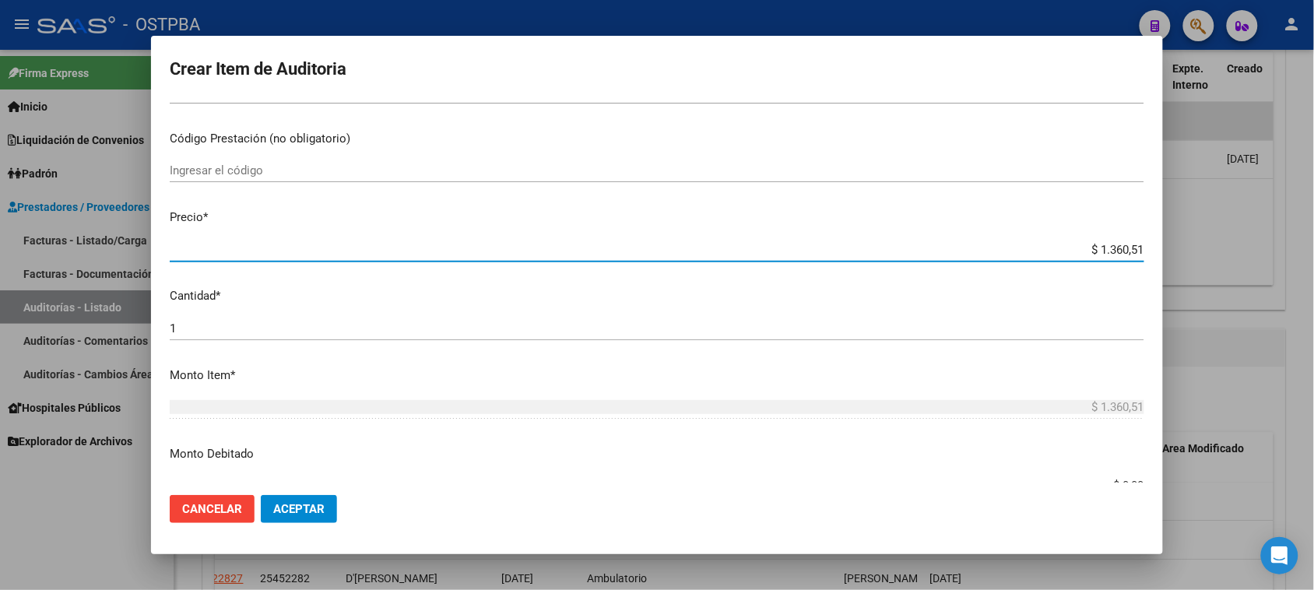
type input "$ 13.605,10"
type input "$ 136.051,00"
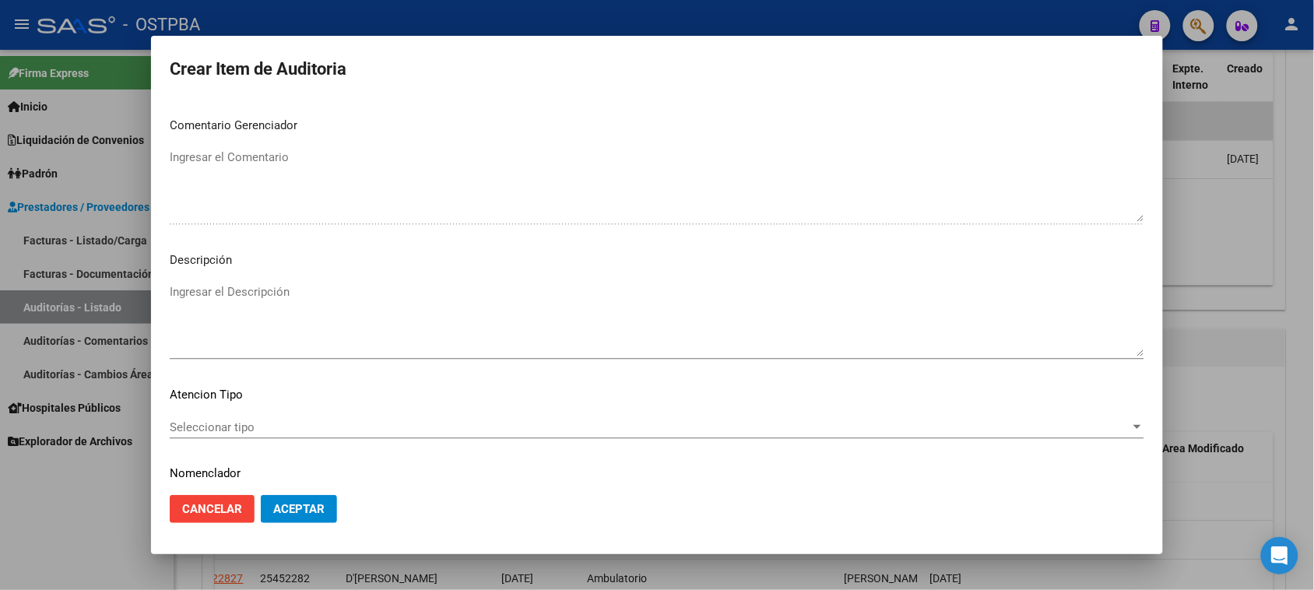
scroll to position [1017, 0]
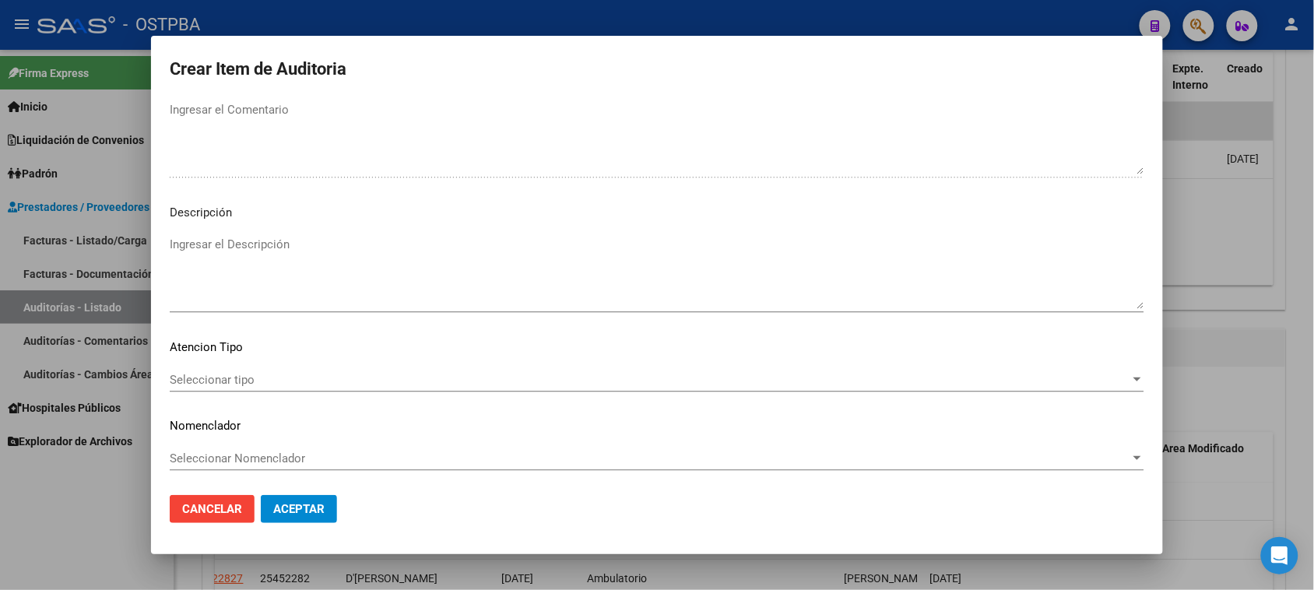
click at [226, 379] on span "Seleccionar tipo" at bounding box center [650, 380] width 961 height 14
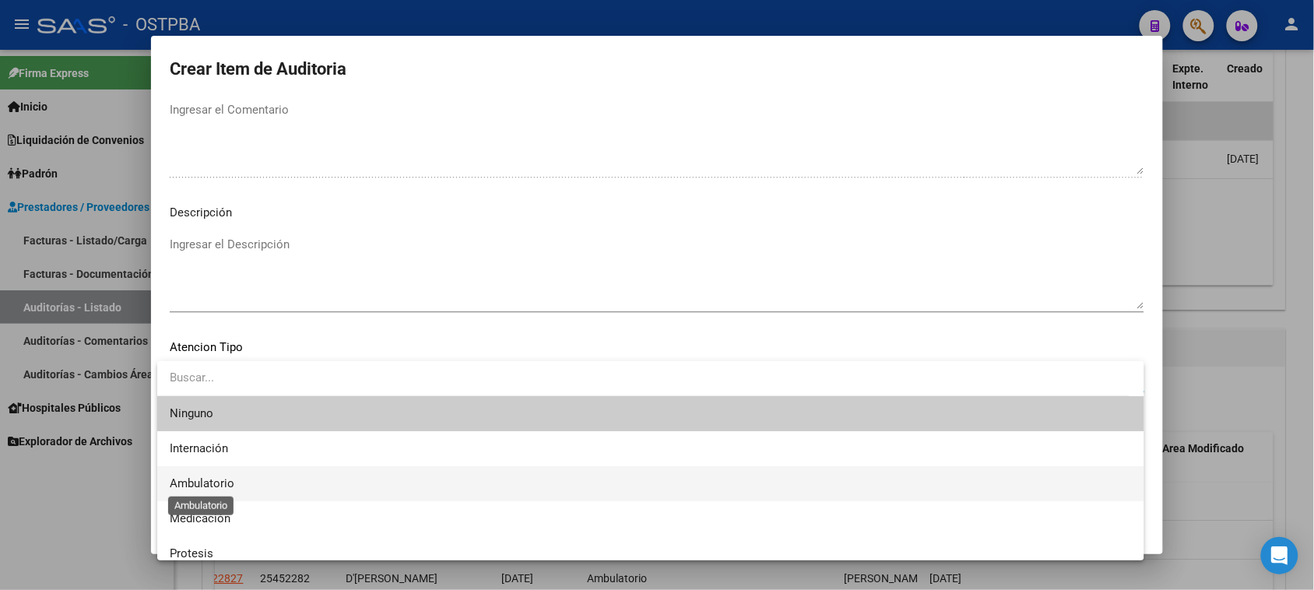
click at [209, 477] on span "Ambulatorio" at bounding box center [202, 483] width 65 height 14
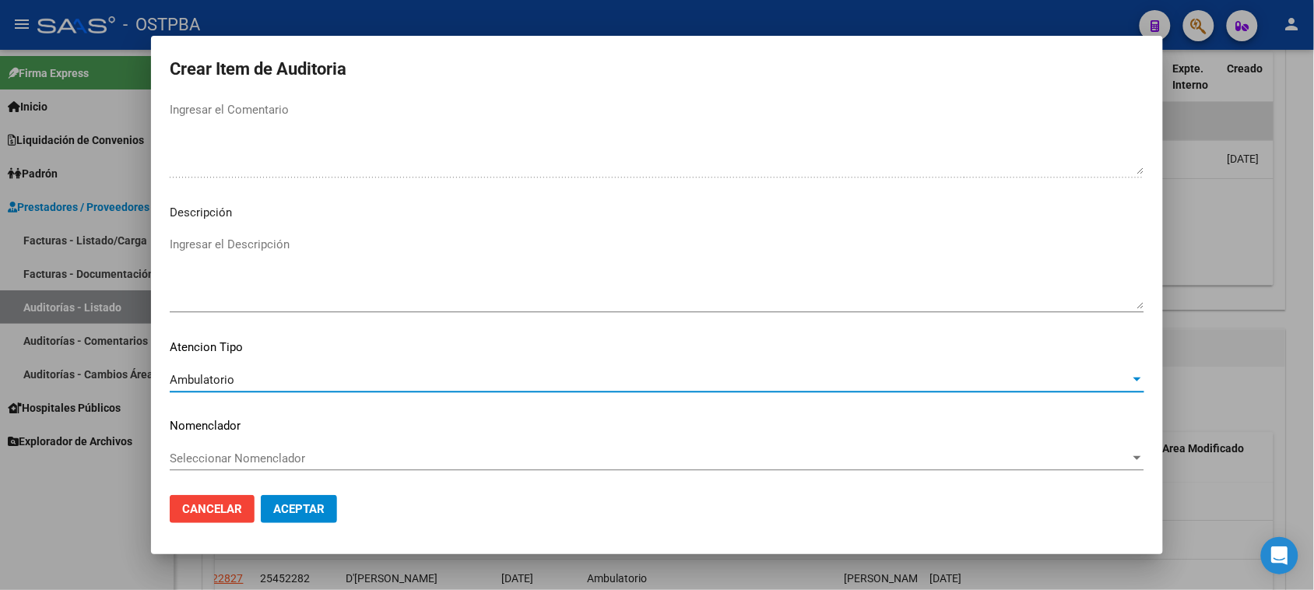
click at [281, 507] on span "Aceptar" at bounding box center [298, 509] width 51 height 14
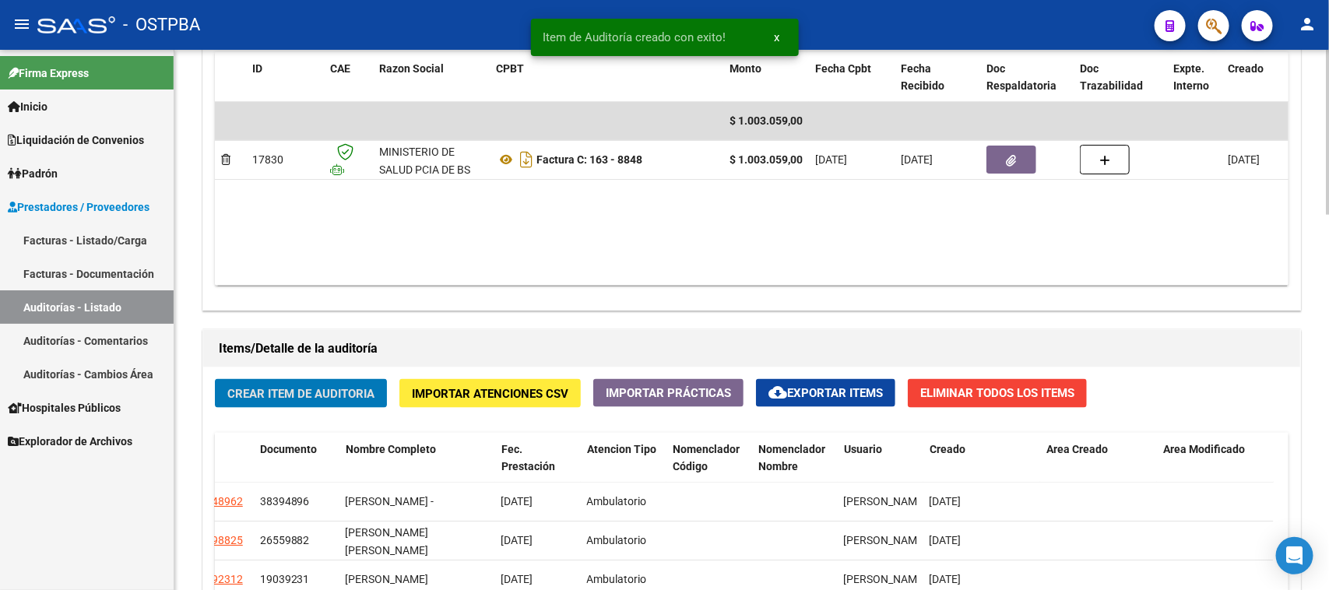
click at [311, 393] on span "Crear Item de Auditoria" at bounding box center [300, 394] width 147 height 14
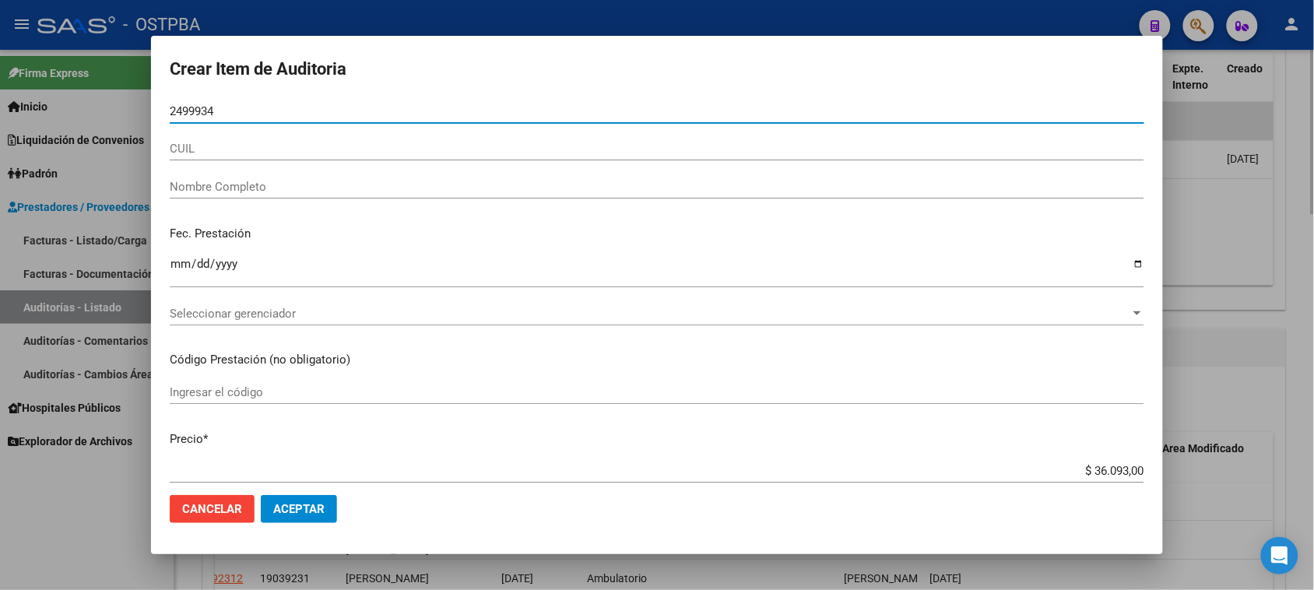
type input "24999343"
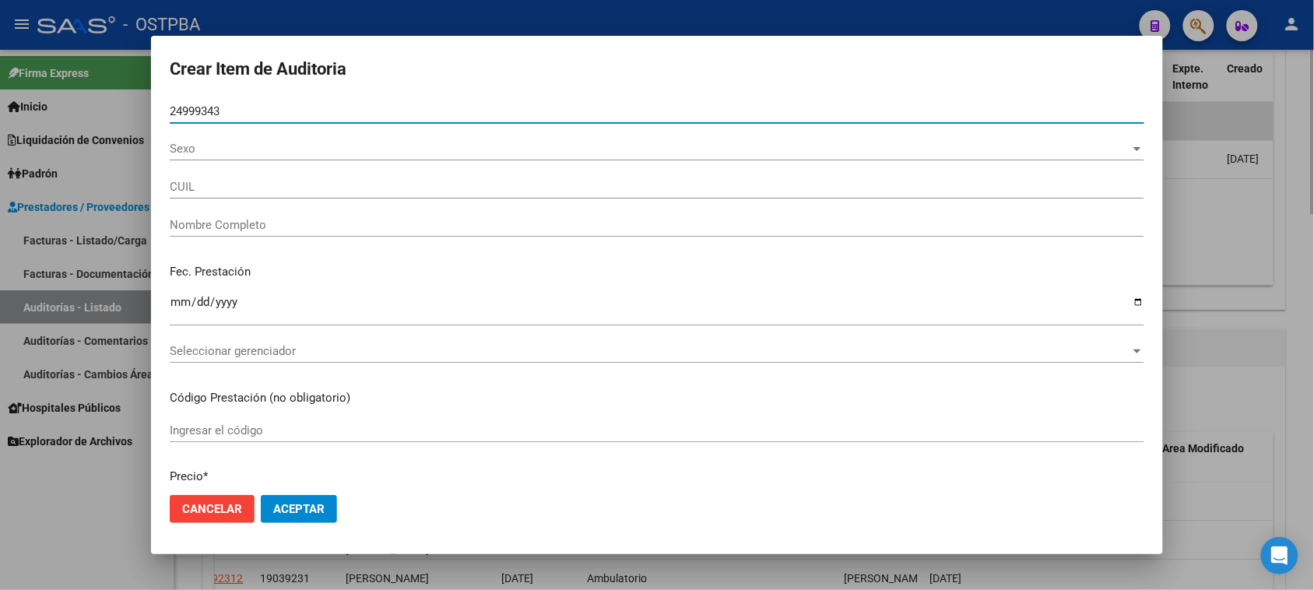
type input "27249993439"
type input "GOMEZ PAOLA LORENA -"
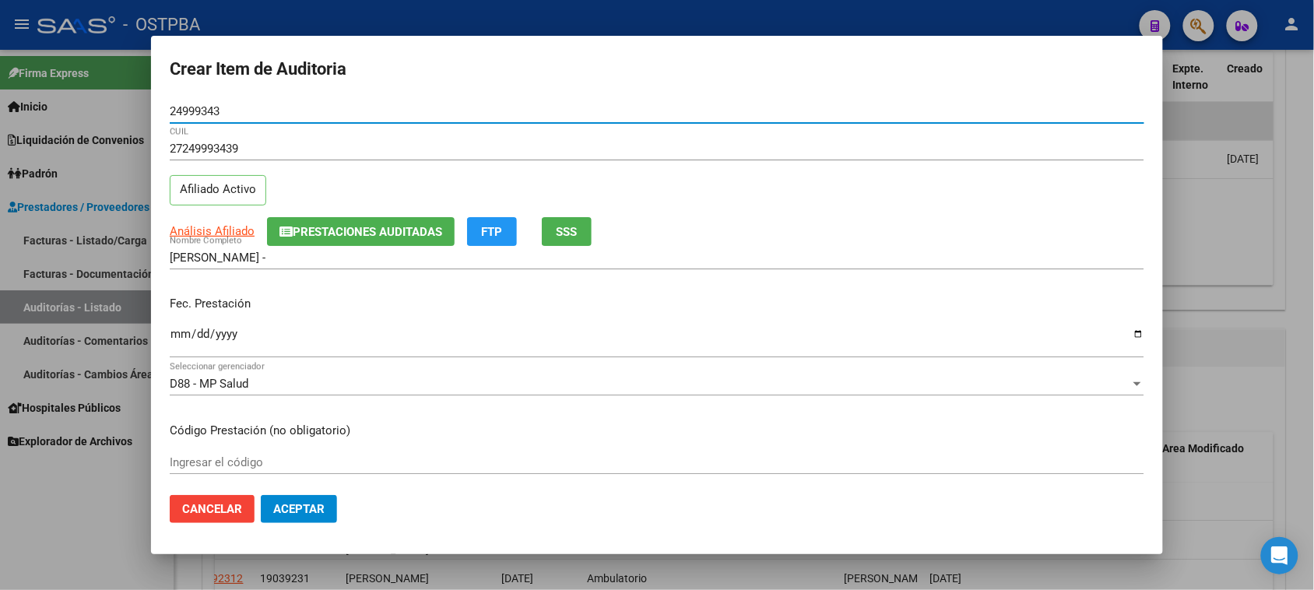
type input "24999343"
click at [177, 335] on input "Ingresar la fecha" at bounding box center [657, 340] width 975 height 25
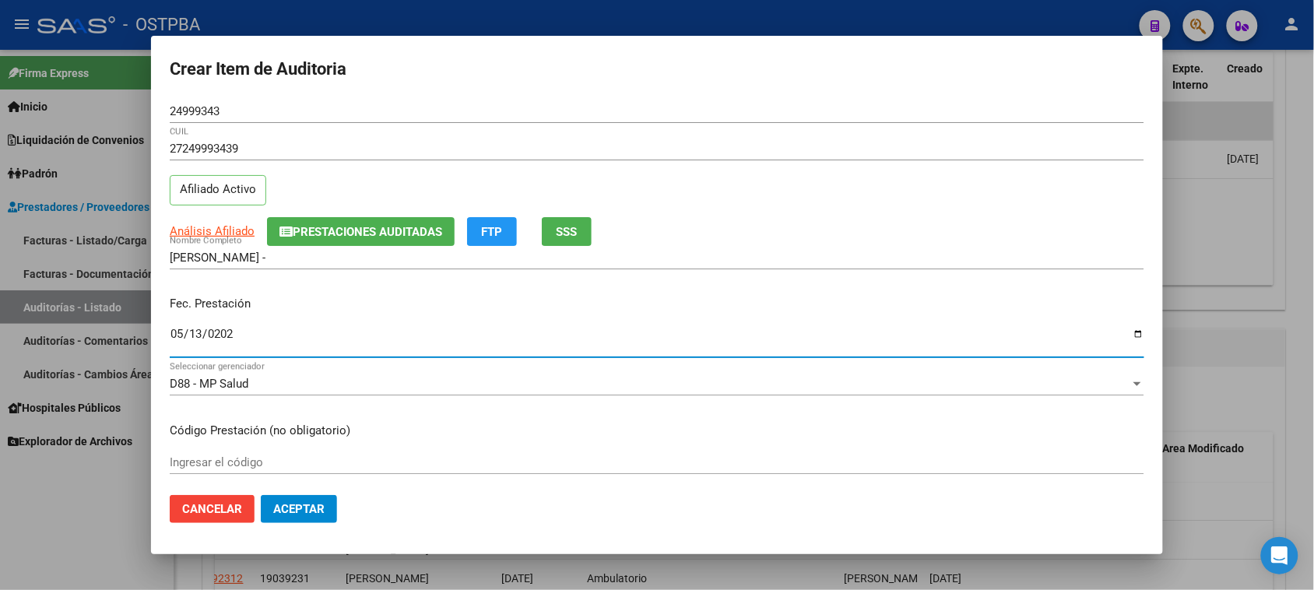
type input "2025-05-13"
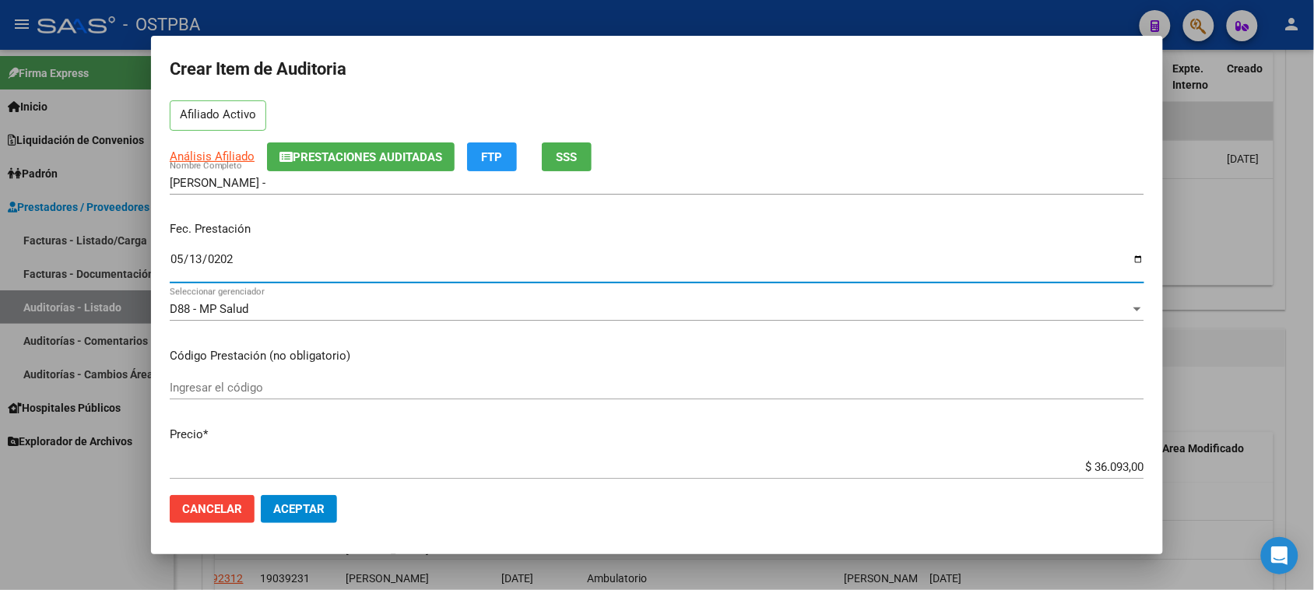
scroll to position [195, 0]
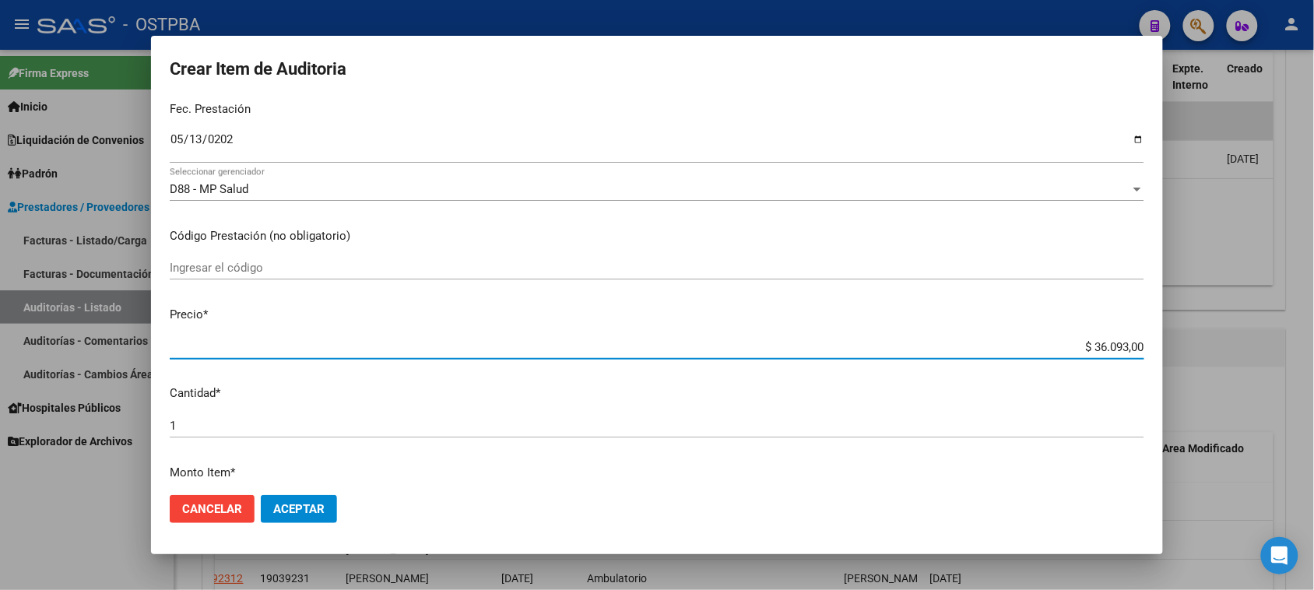
drag, startPoint x: 1077, startPoint y: 344, endPoint x: 1328, endPoint y: 363, distance: 252.1
click at [1314, 363] on html "menu - OSTPBA person Firma Express Inicio Calendario SSS Instructivos Contacto …" at bounding box center [657, 295] width 1314 height 590
type input "$ 0,03"
type input "$ 0,38"
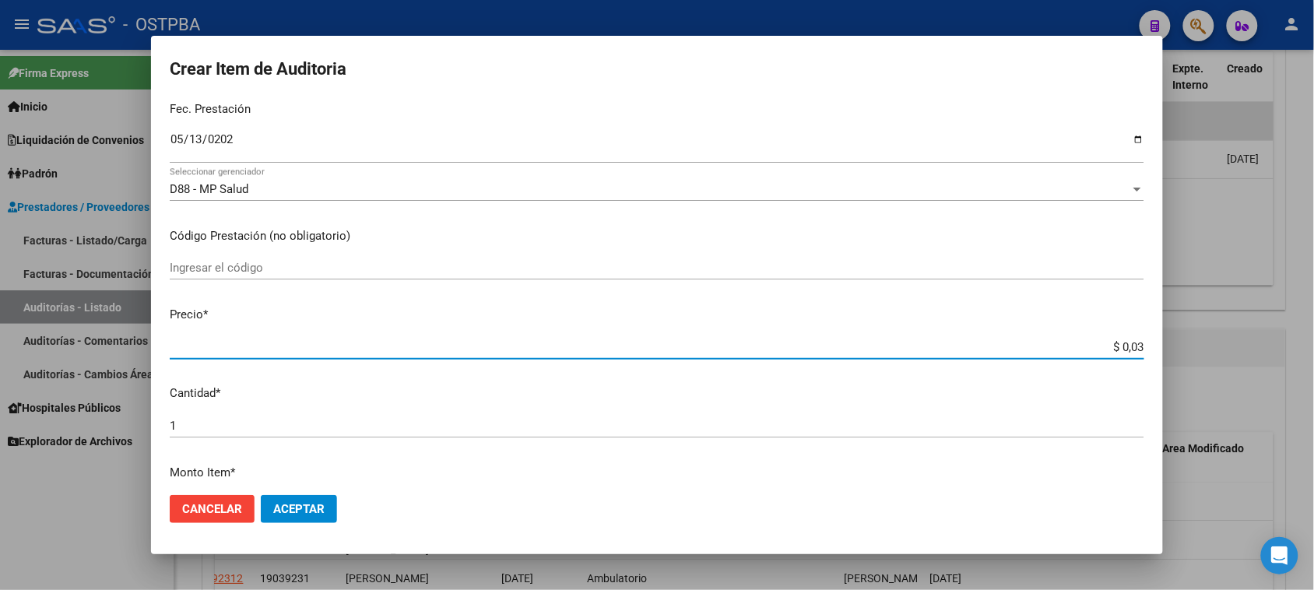
type input "$ 0,38"
type input "$ 3,88"
type input "$ 38,84"
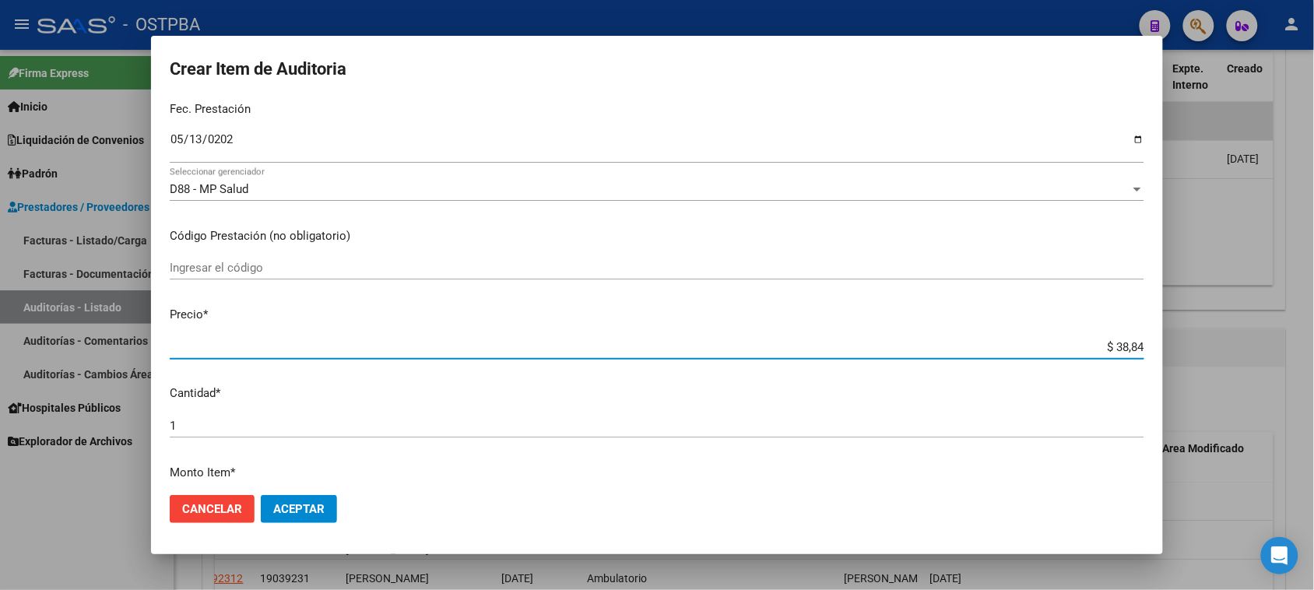
type input "$ 388,42"
type input "$ 3.884,20"
type input "$ 38.842,00"
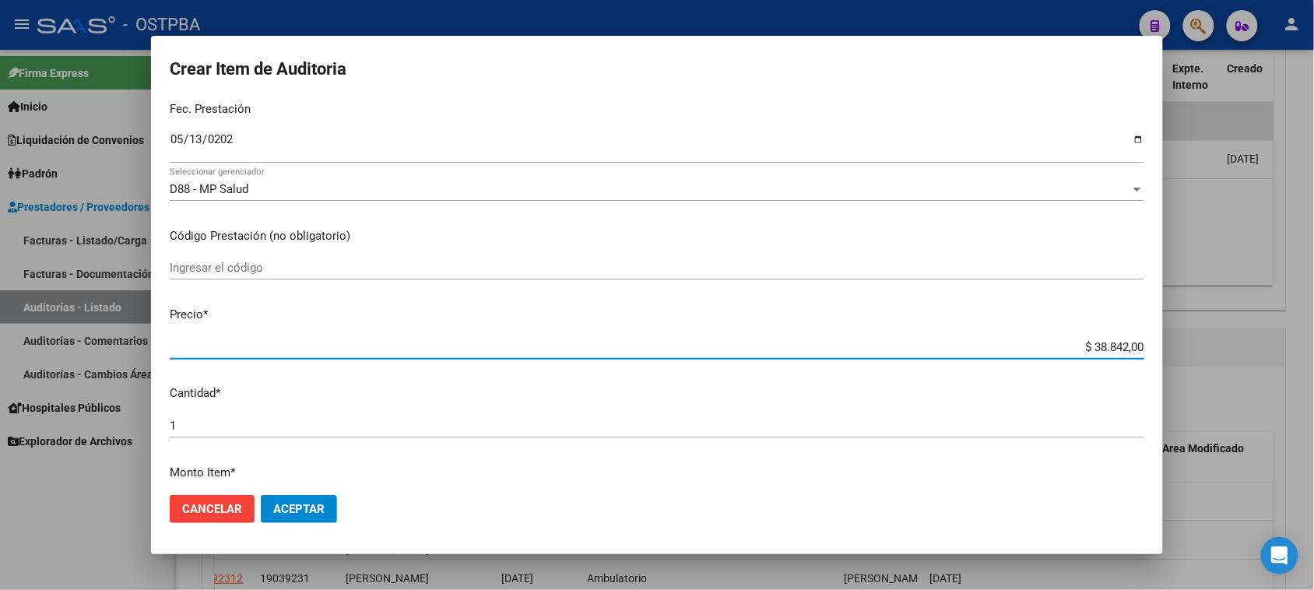
type input "$ 38.842,00"
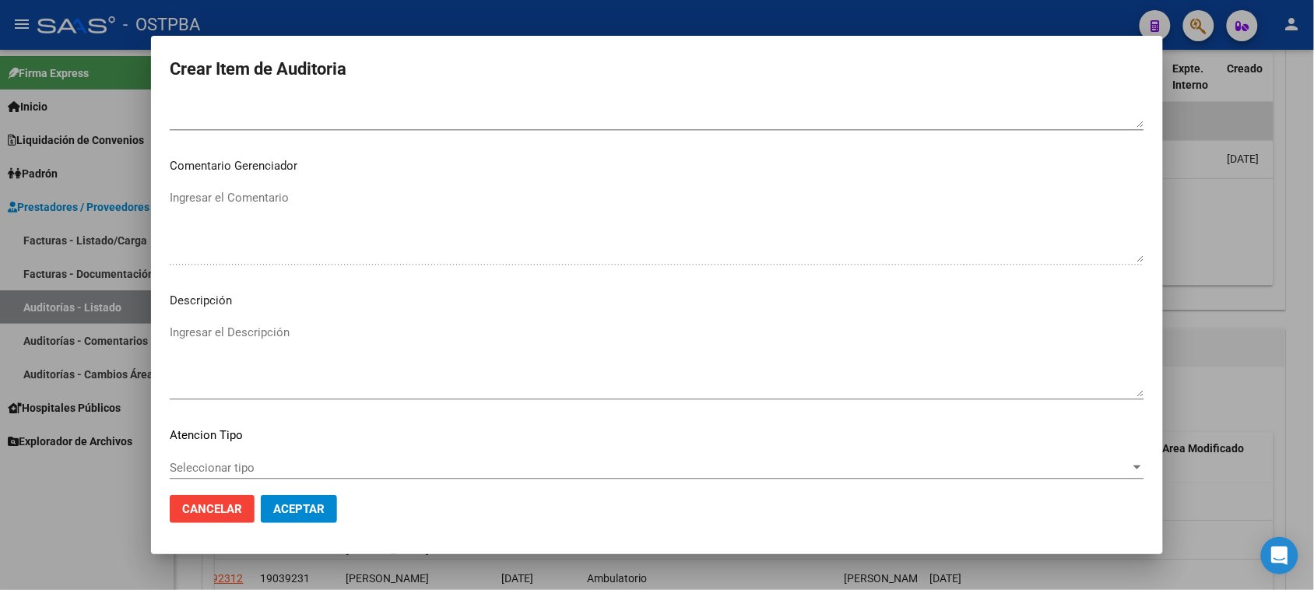
scroll to position [1017, 0]
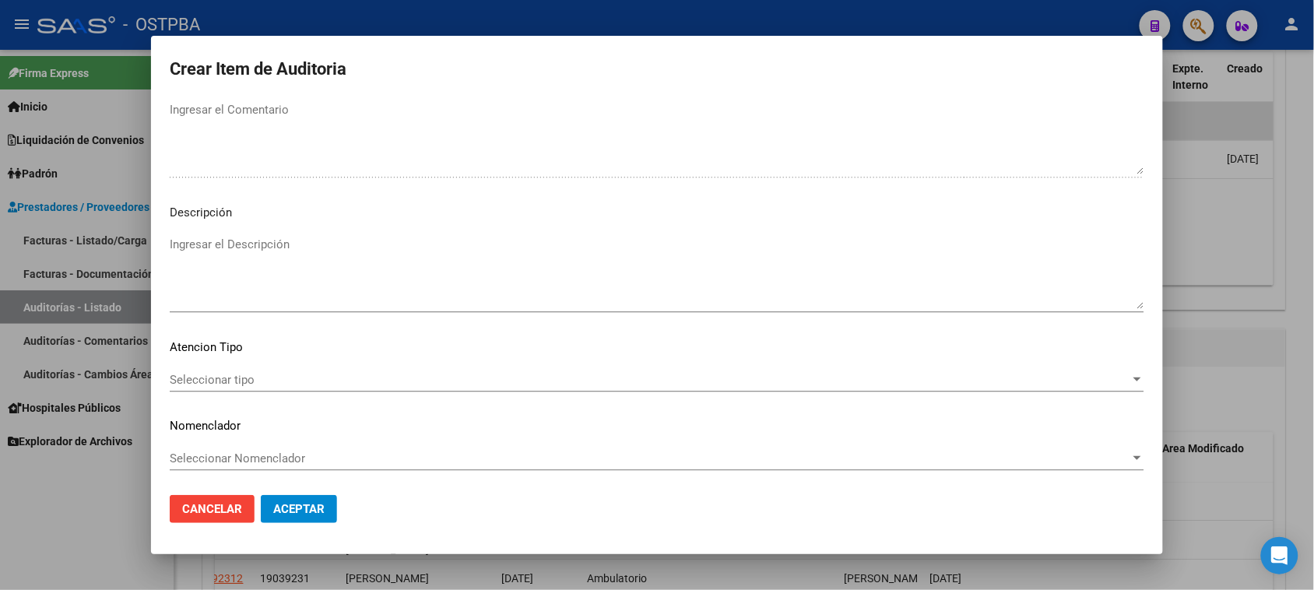
click at [234, 378] on span "Seleccionar tipo" at bounding box center [650, 380] width 961 height 14
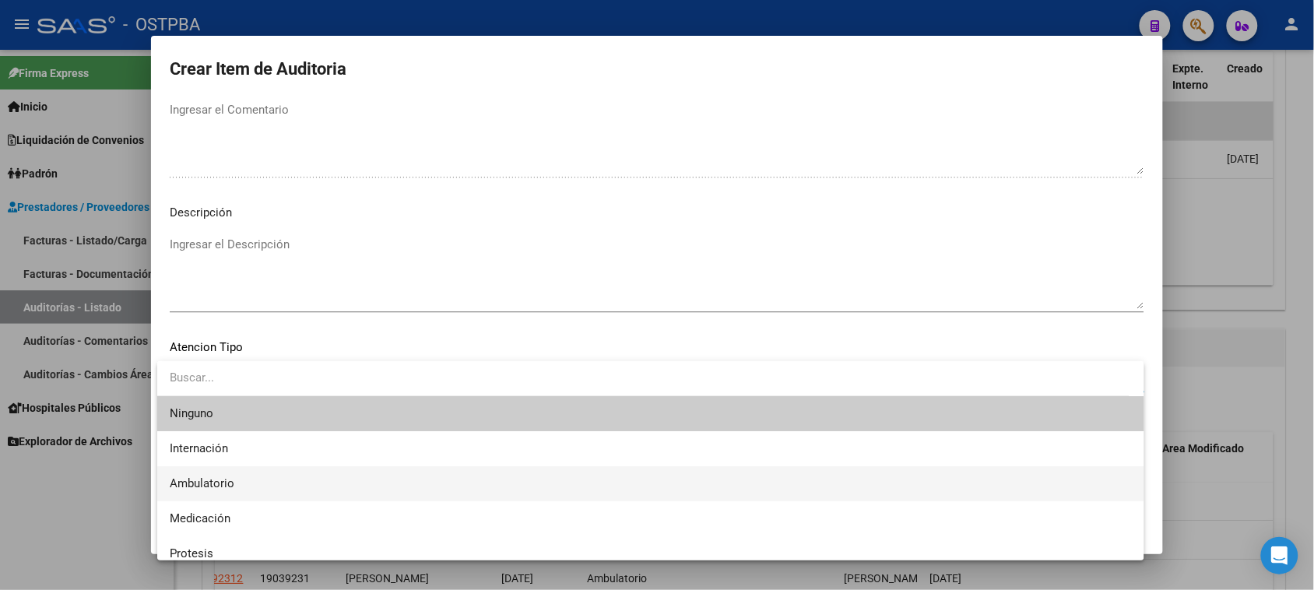
click at [204, 473] on span "Ambulatorio" at bounding box center [651, 483] width 962 height 35
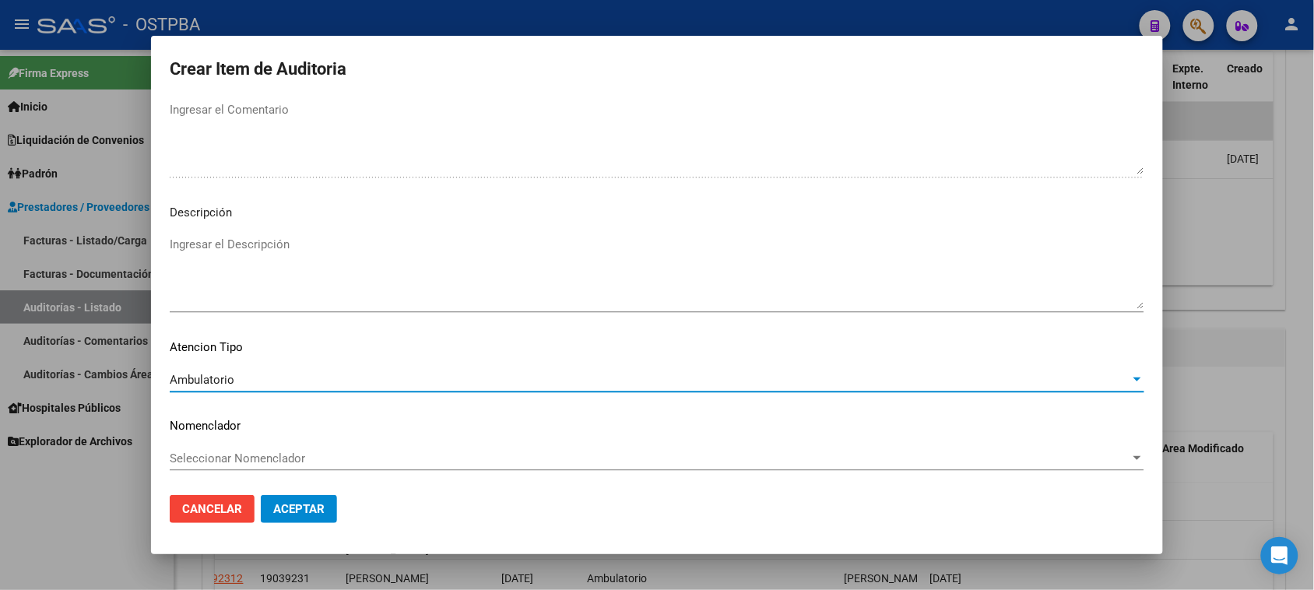
click at [296, 508] on span "Aceptar" at bounding box center [298, 509] width 51 height 14
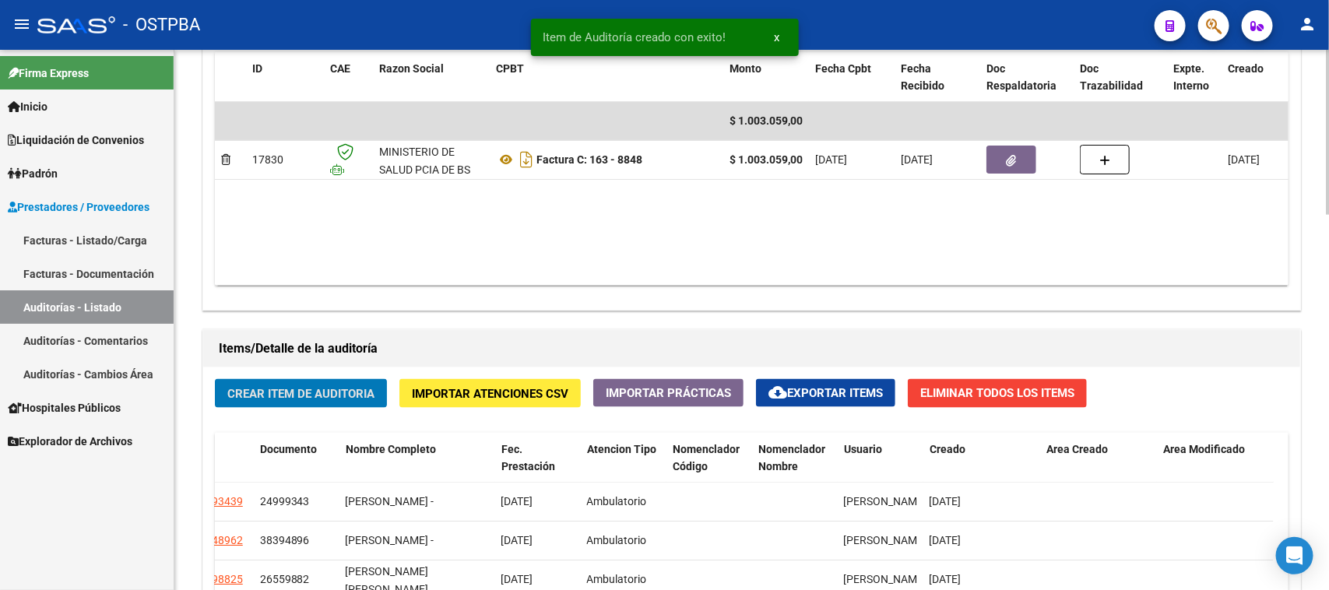
click at [305, 392] on span "Crear Item de Auditoria" at bounding box center [300, 394] width 147 height 14
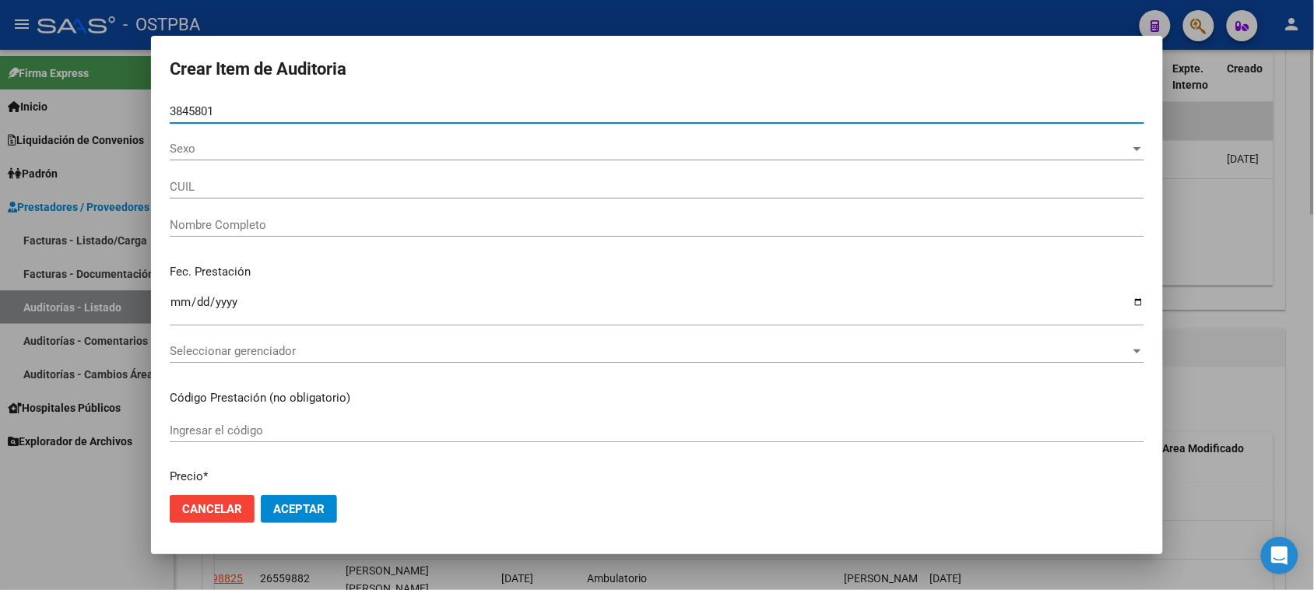
type input "38458011"
type input "23384580114"
type input "JUAREZ BRENDA DAIANA -"
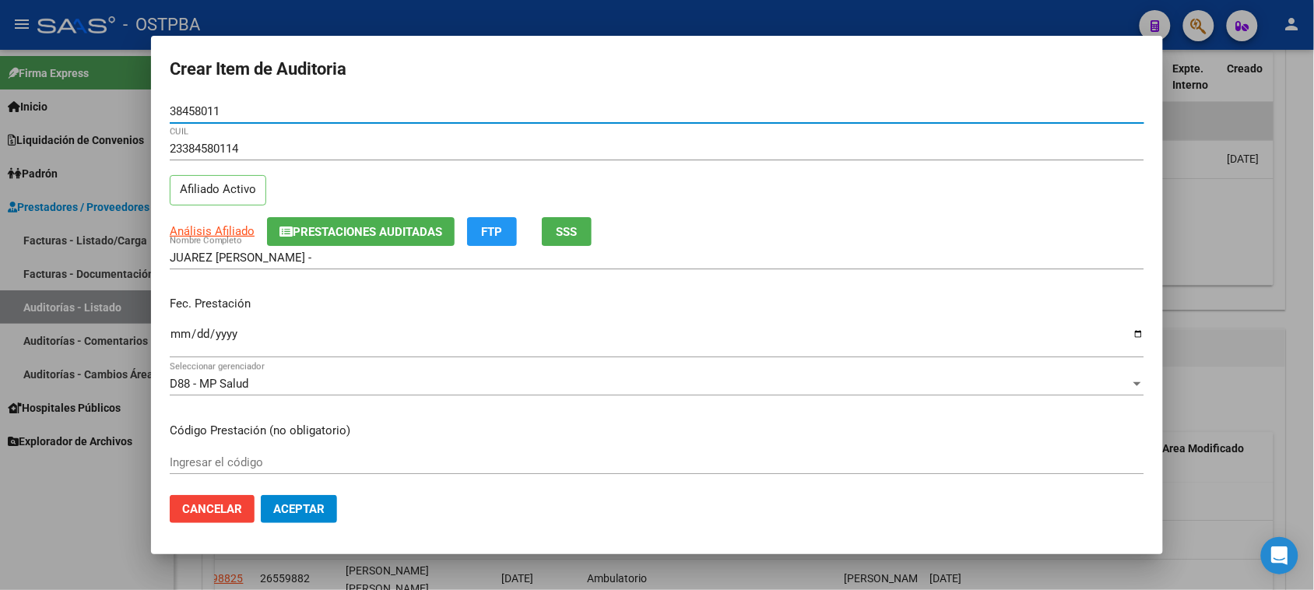
type input "38458011"
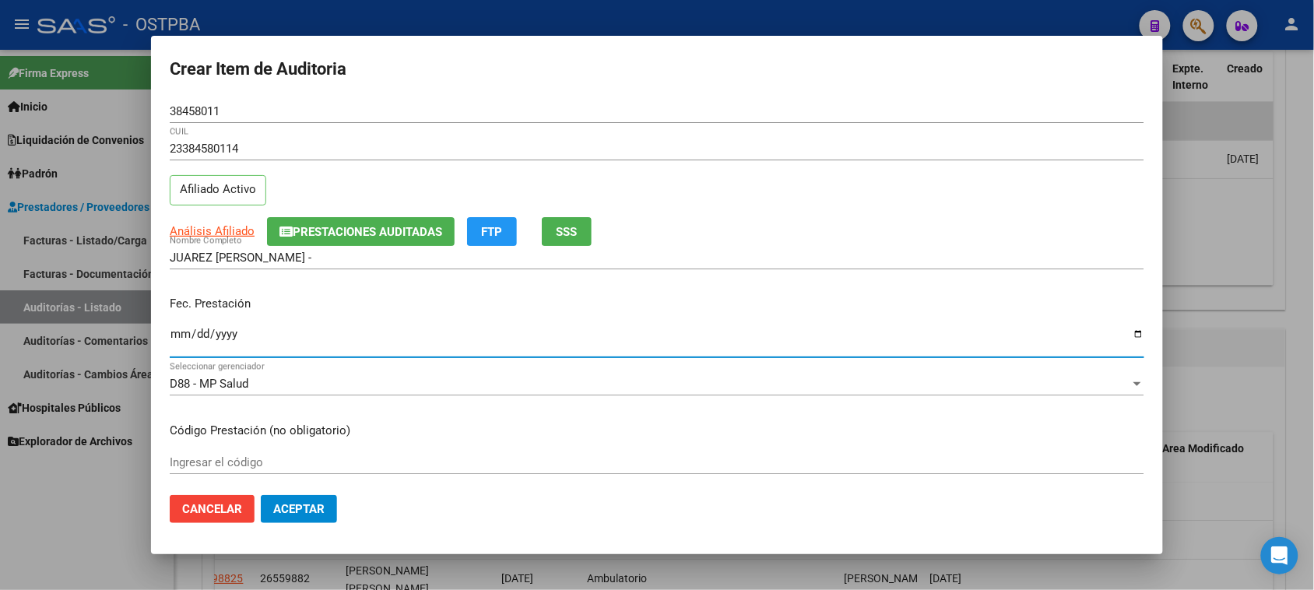
click at [173, 333] on input "Ingresar la fecha" at bounding box center [657, 340] width 975 height 25
click at [198, 328] on input "0215-07-11" at bounding box center [657, 340] width 975 height 25
click at [234, 332] on input "0215-07-11" at bounding box center [657, 340] width 975 height 25
type input "2025-07-11"
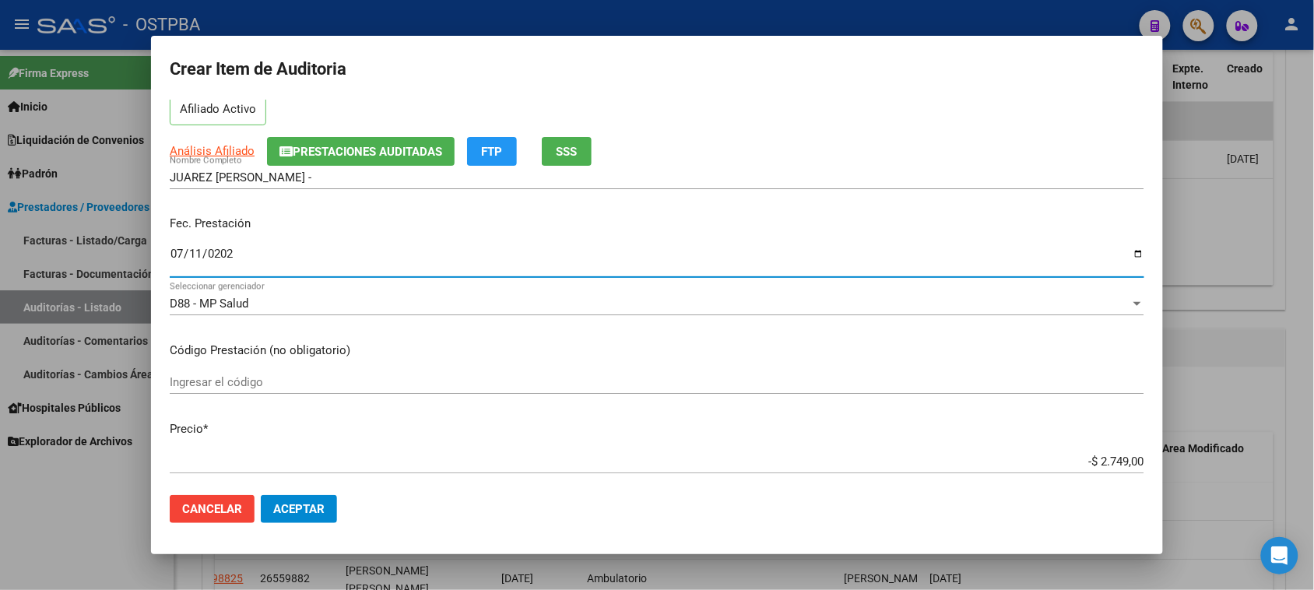
scroll to position [195, 0]
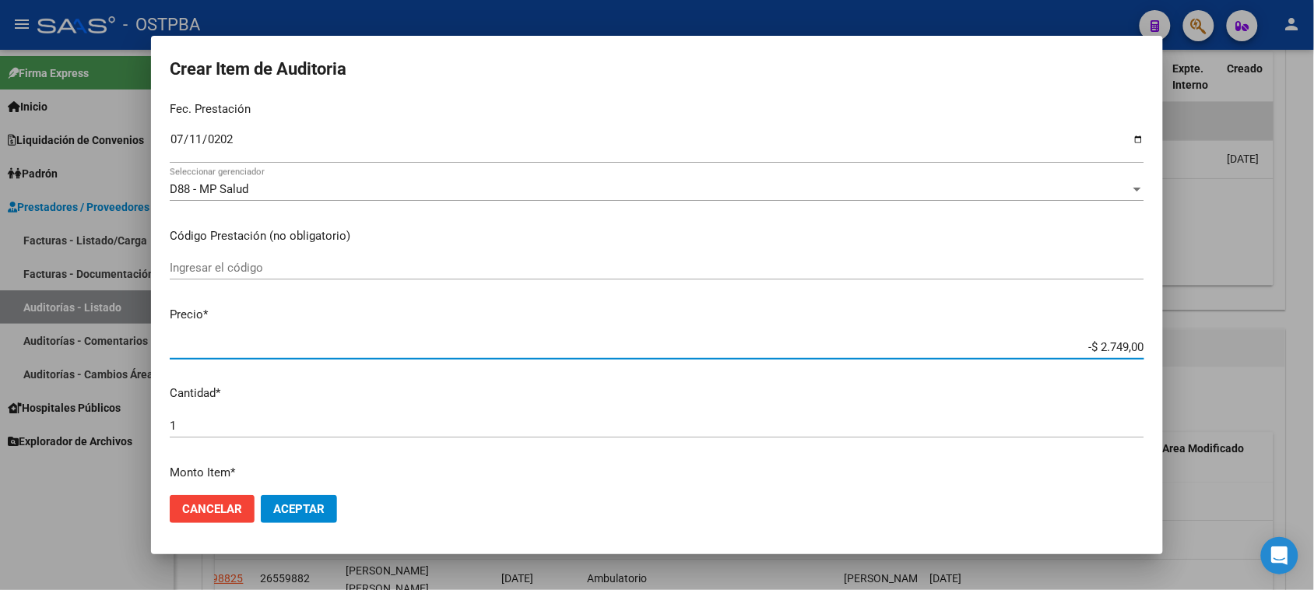
drag, startPoint x: 1087, startPoint y: 344, endPoint x: 1274, endPoint y: 344, distance: 187.6
click at [1274, 344] on div "Crear Item de Auditoria 38458011 Nro Documento 23384580114 CUIL Afiliado Activo…" at bounding box center [657, 295] width 1314 height 590
type input "-$ 0,03"
type input "-$ 0,34"
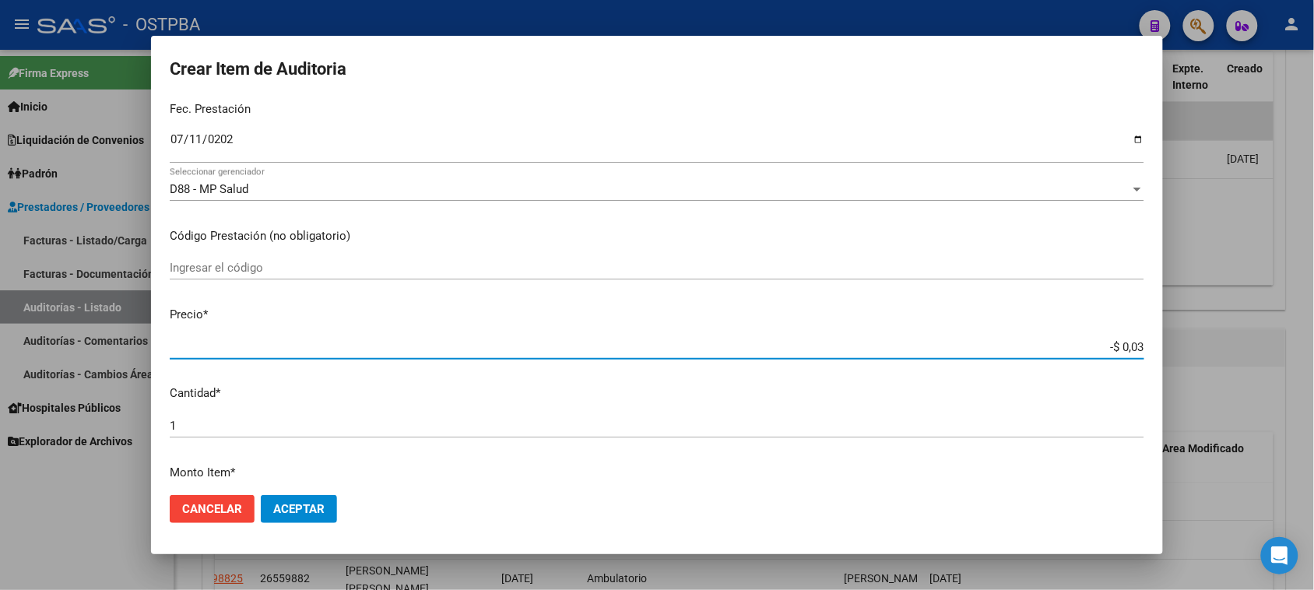
type input "-$ 0,34"
type input "-$ 3,46"
type input "-$ 34,68"
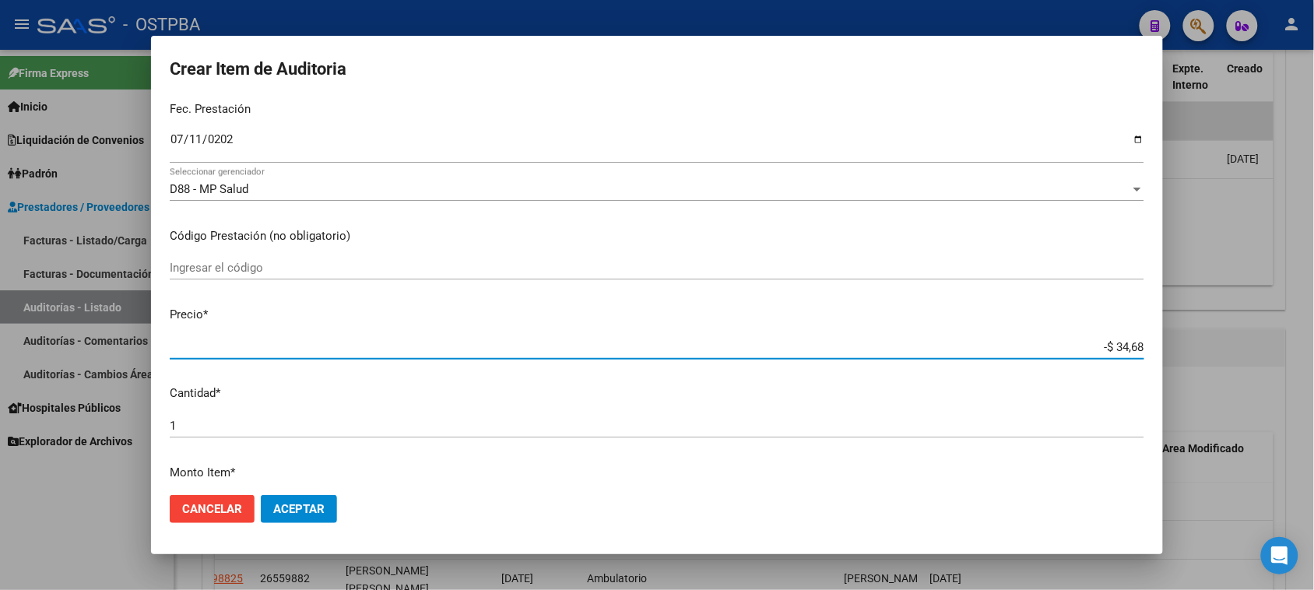
type input "-$ 346,80"
type input "-$ 3.468,00"
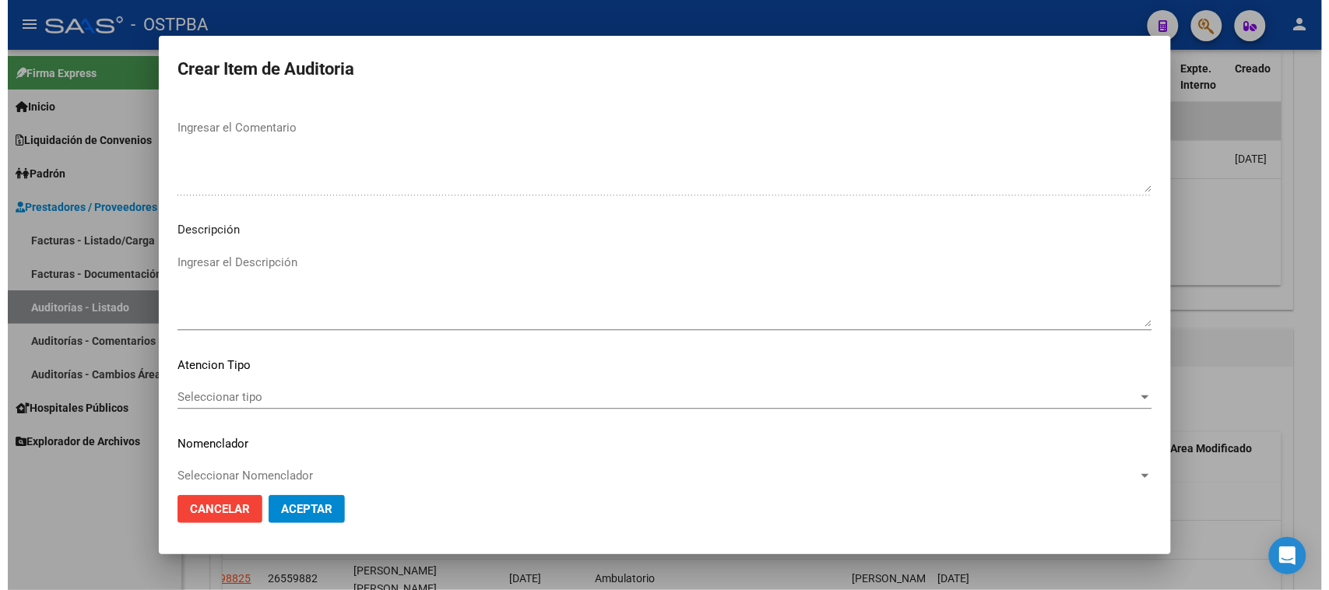
scroll to position [1026, 0]
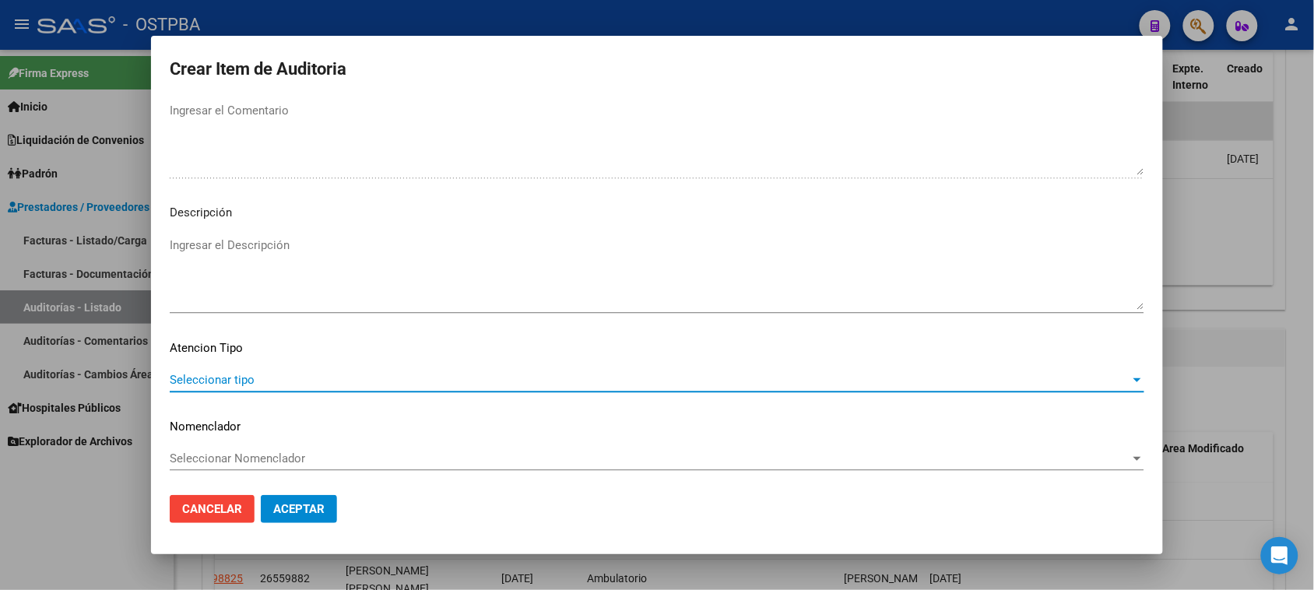
click at [238, 374] on span "Seleccionar tipo" at bounding box center [650, 380] width 961 height 14
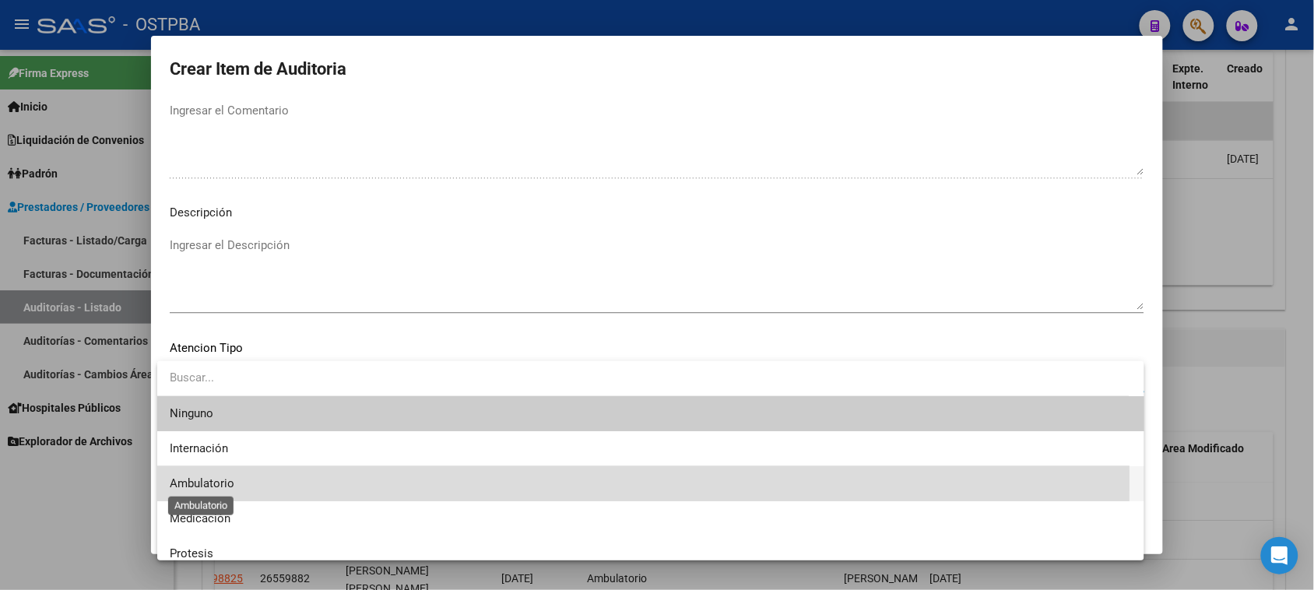
click at [210, 480] on span "Ambulatorio" at bounding box center [202, 483] width 65 height 14
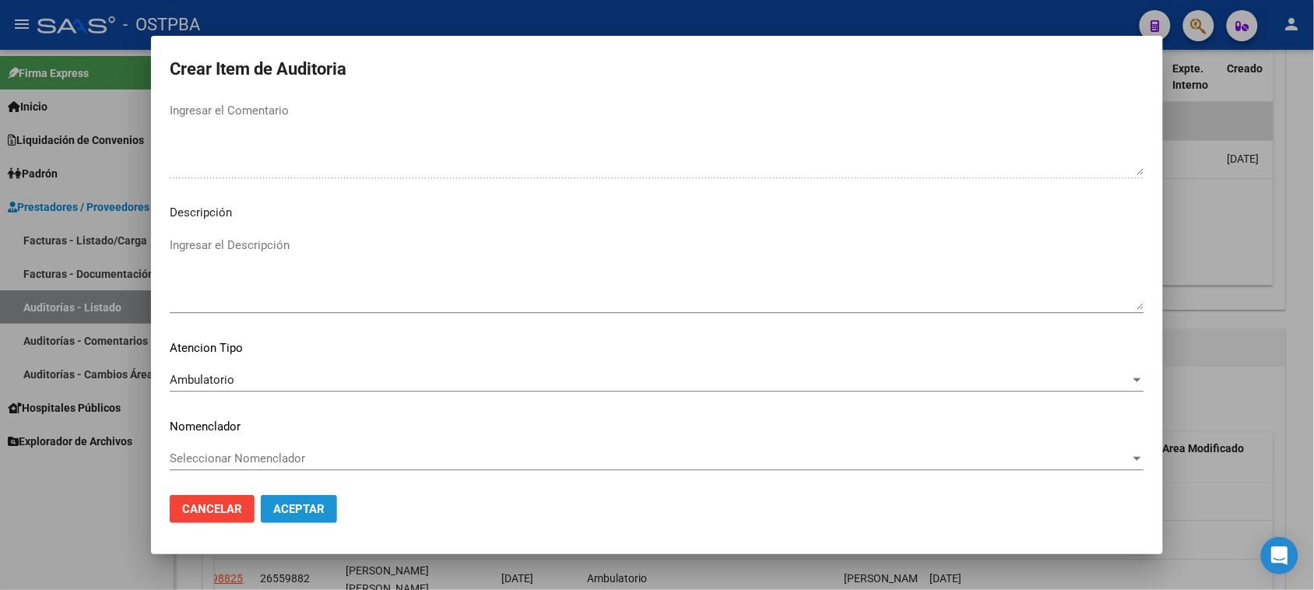
click at [285, 508] on span "Aceptar" at bounding box center [298, 509] width 51 height 14
drag, startPoint x: 289, startPoint y: 508, endPoint x: 246, endPoint y: 469, distance: 57.9
click at [288, 506] on span "Aceptar" at bounding box center [298, 509] width 51 height 14
drag, startPoint x: 133, startPoint y: 497, endPoint x: 121, endPoint y: 498, distance: 11.8
click at [123, 498] on div at bounding box center [657, 295] width 1314 height 590
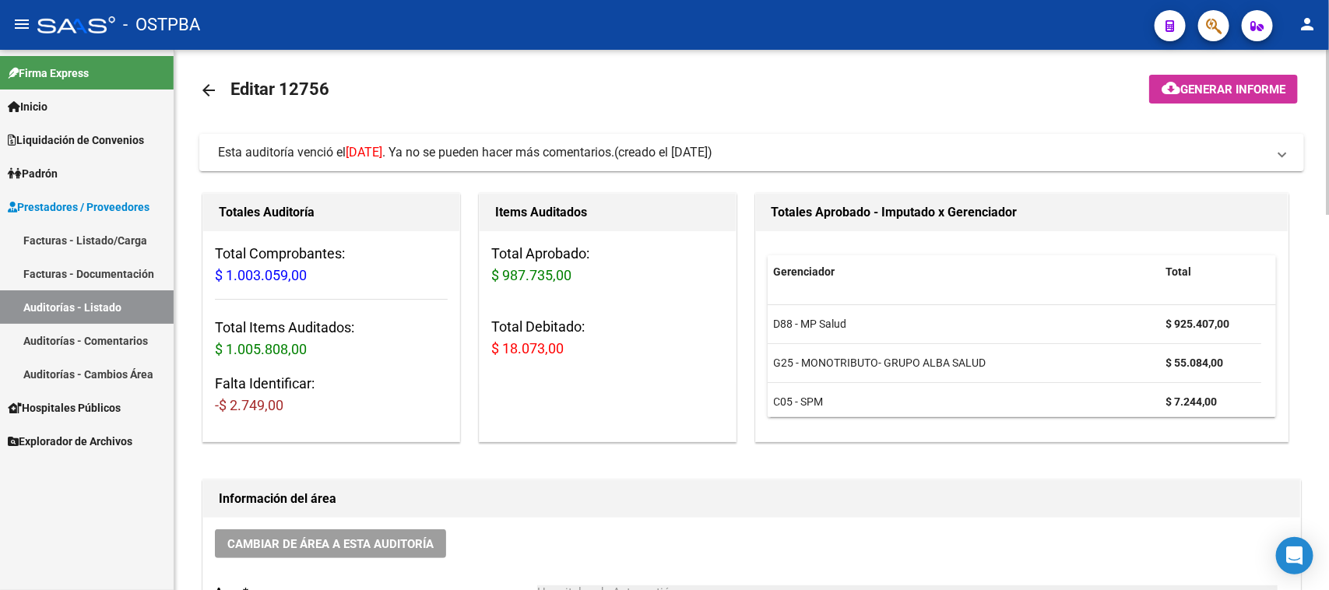
scroll to position [0, 0]
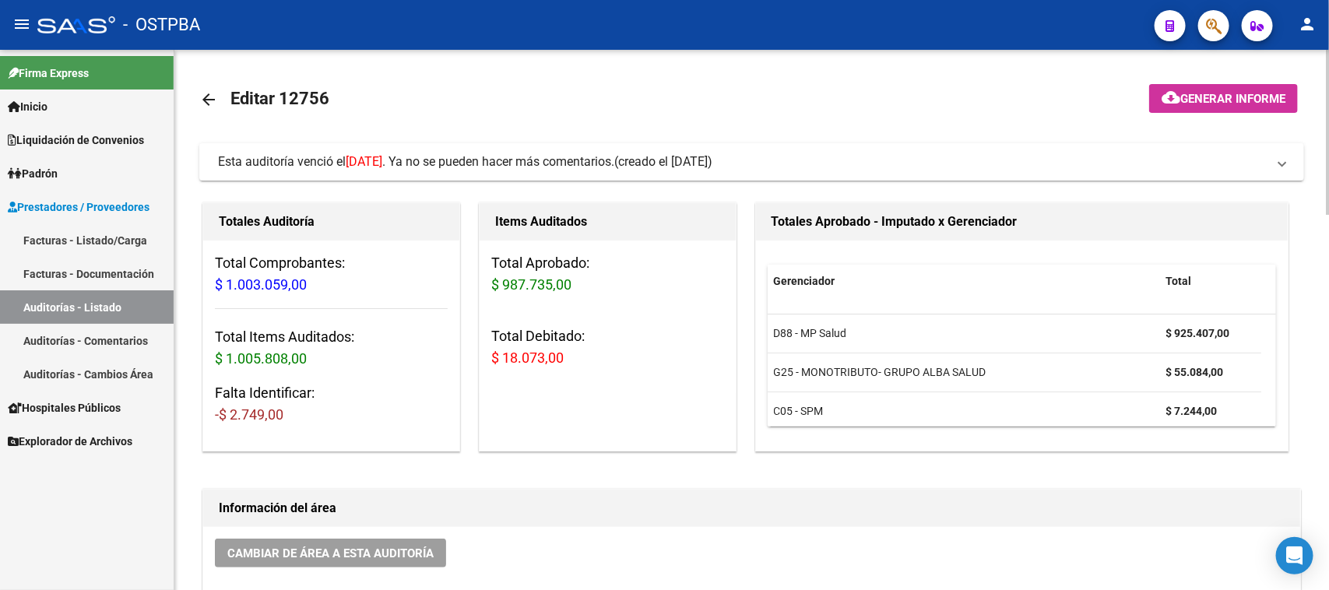
click at [1213, 98] on span "Generar informe" at bounding box center [1232, 99] width 105 height 14
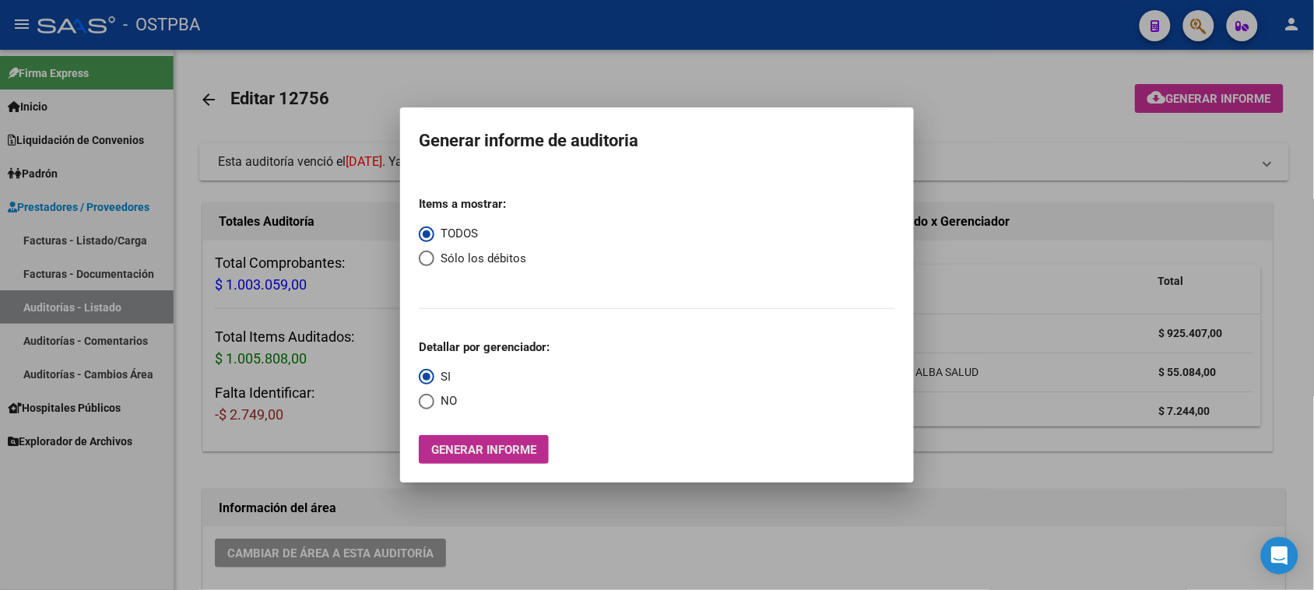
click at [449, 456] on button "Generar informe" at bounding box center [484, 449] width 130 height 29
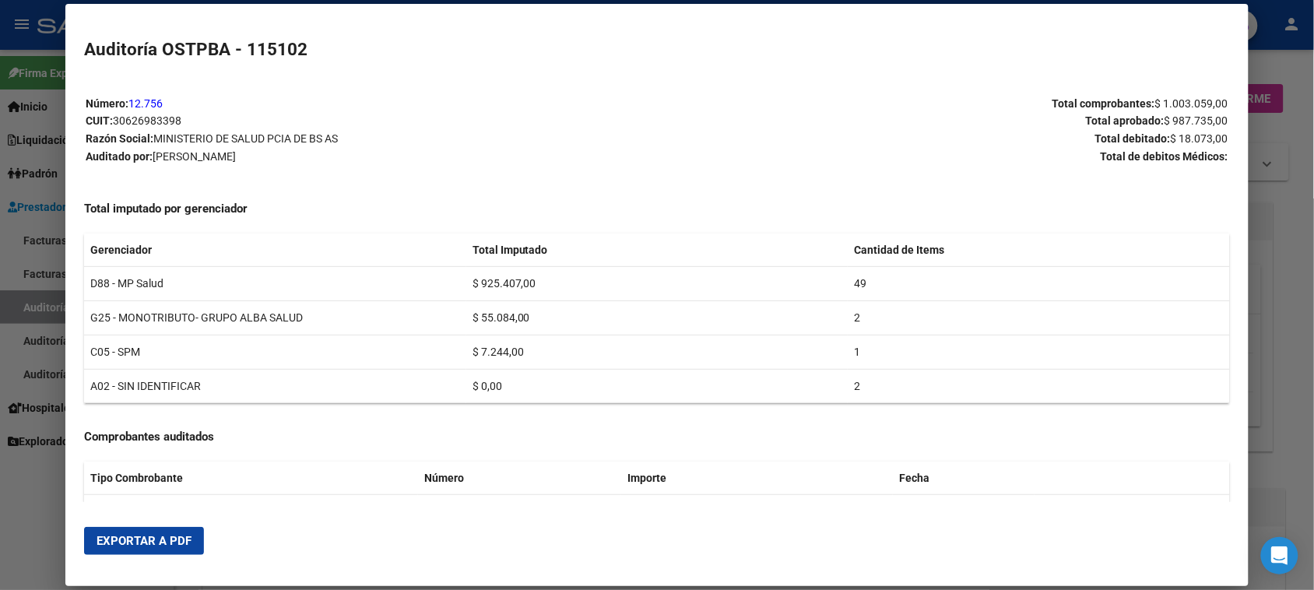
drag, startPoint x: 183, startPoint y: 541, endPoint x: 282, endPoint y: 467, distance: 123.5
click at [181, 541] on span "Exportar a PDF" at bounding box center [144, 541] width 95 height 14
drag, startPoint x: 17, startPoint y: 549, endPoint x: 619, endPoint y: 339, distance: 637.1
click at [24, 543] on div at bounding box center [657, 295] width 1314 height 590
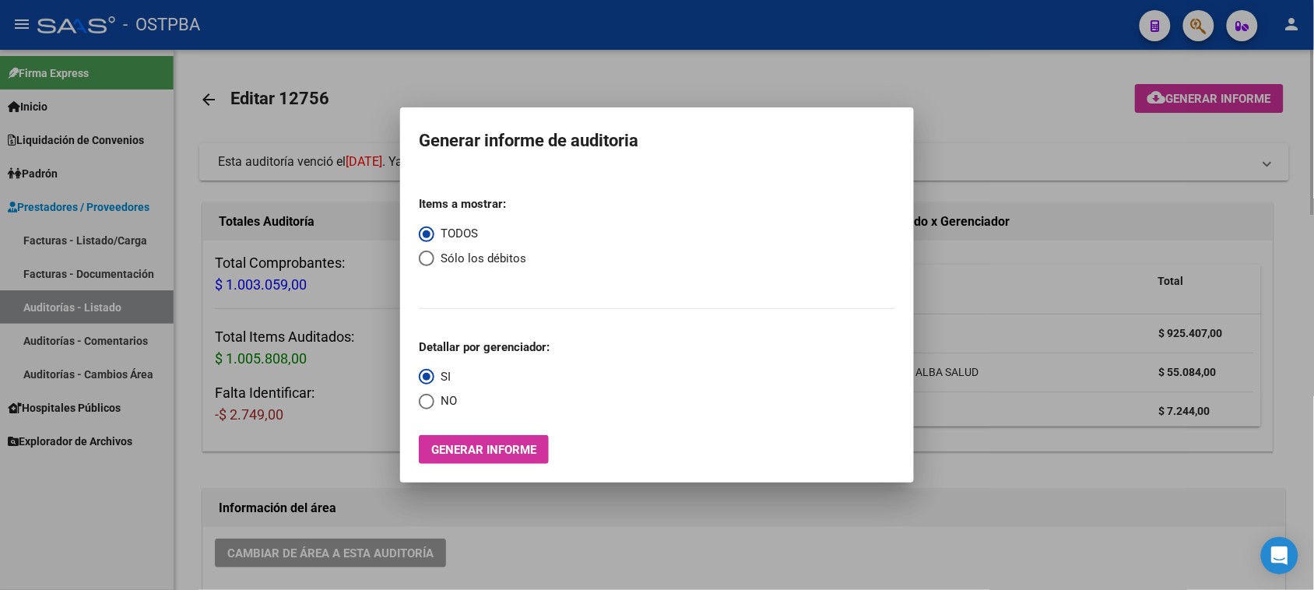
drag, startPoint x: 685, startPoint y: 532, endPoint x: 799, endPoint y: 428, distance: 153.7
click at [685, 531] on div at bounding box center [657, 295] width 1314 height 590
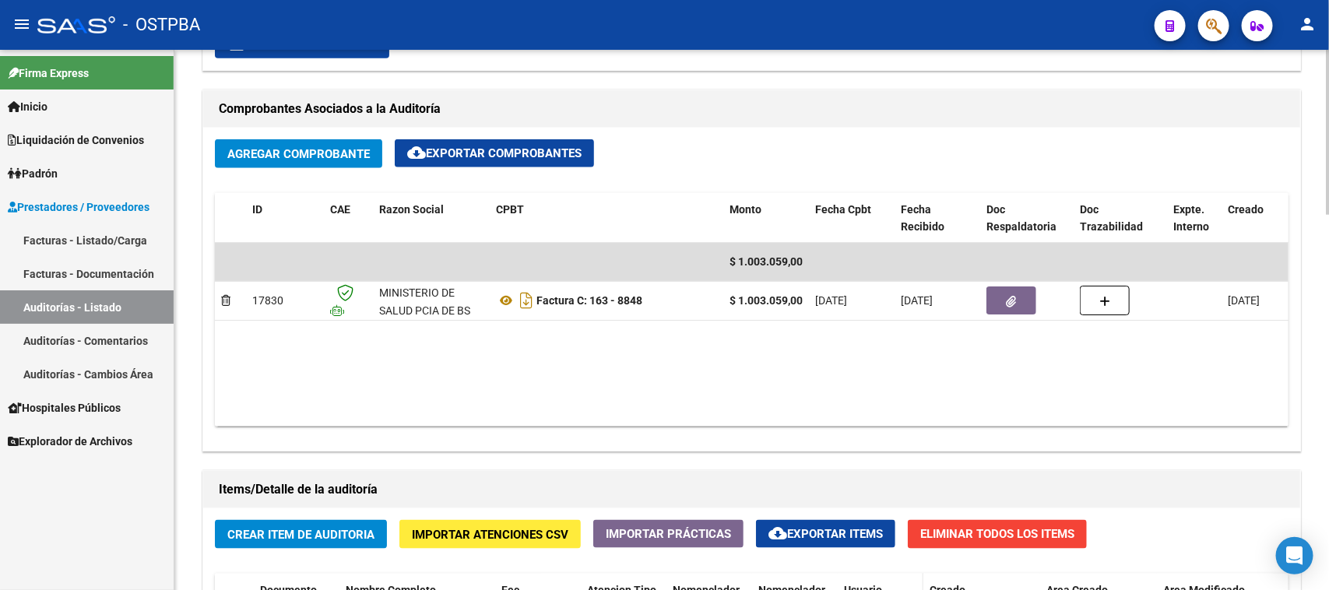
scroll to position [876, 0]
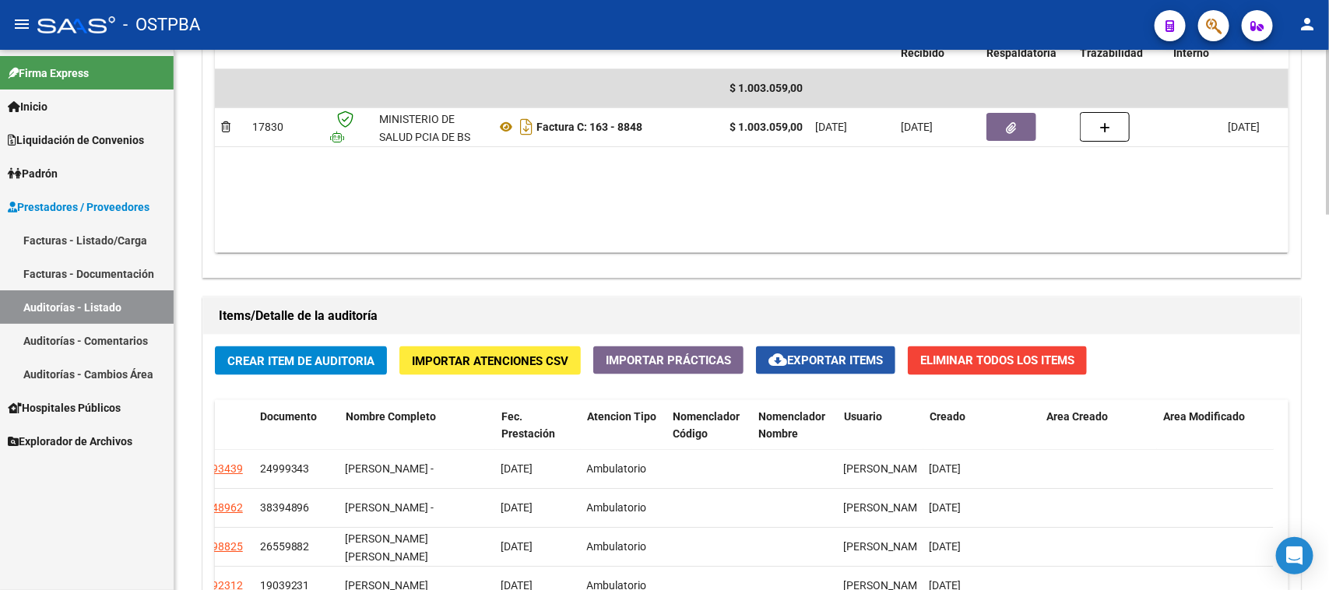
click at [858, 357] on span "cloud_download Exportar Items" at bounding box center [825, 360] width 114 height 14
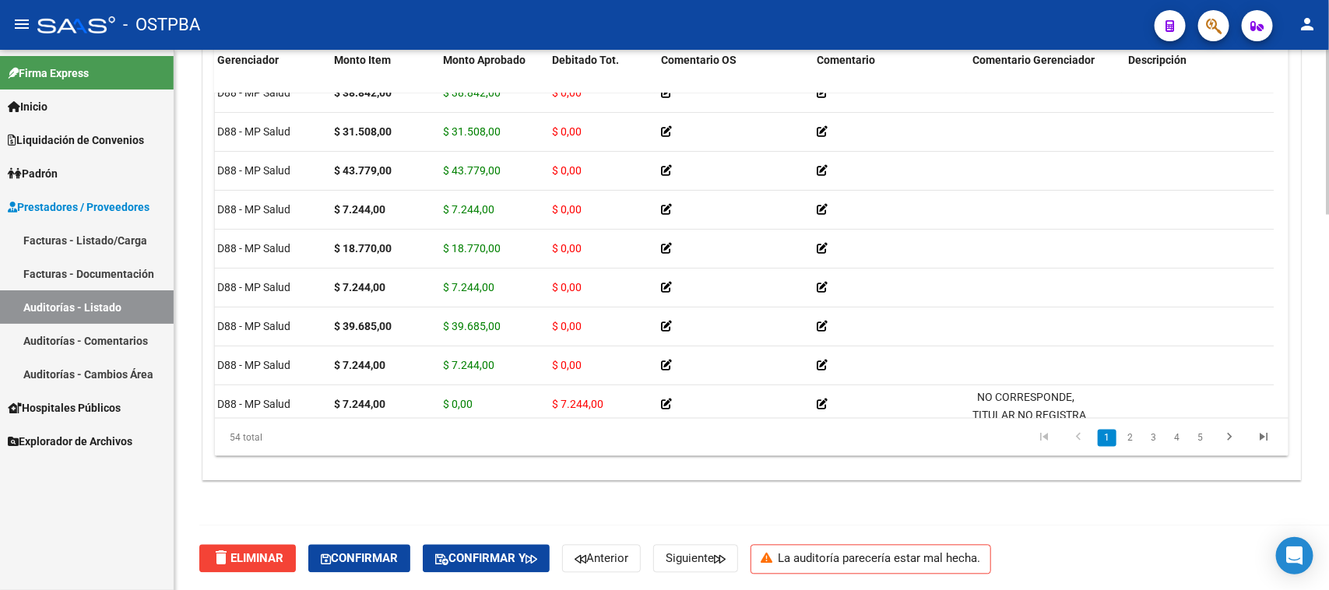
scroll to position [97, 0]
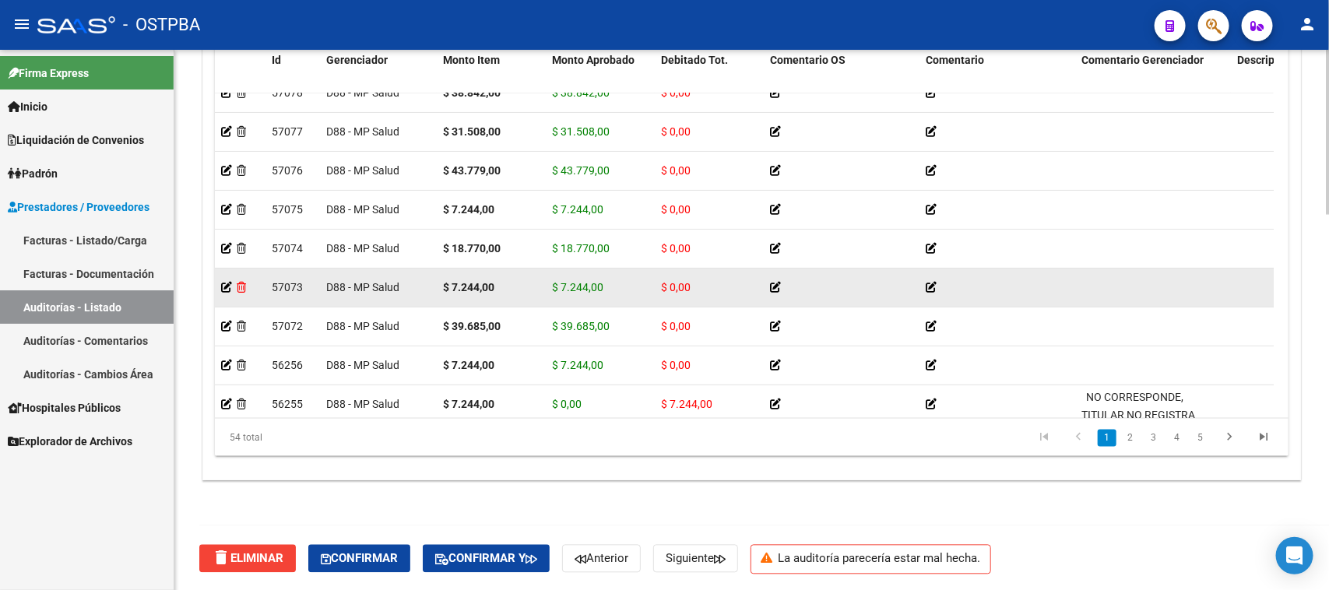
click at [243, 285] on icon at bounding box center [241, 287] width 9 height 11
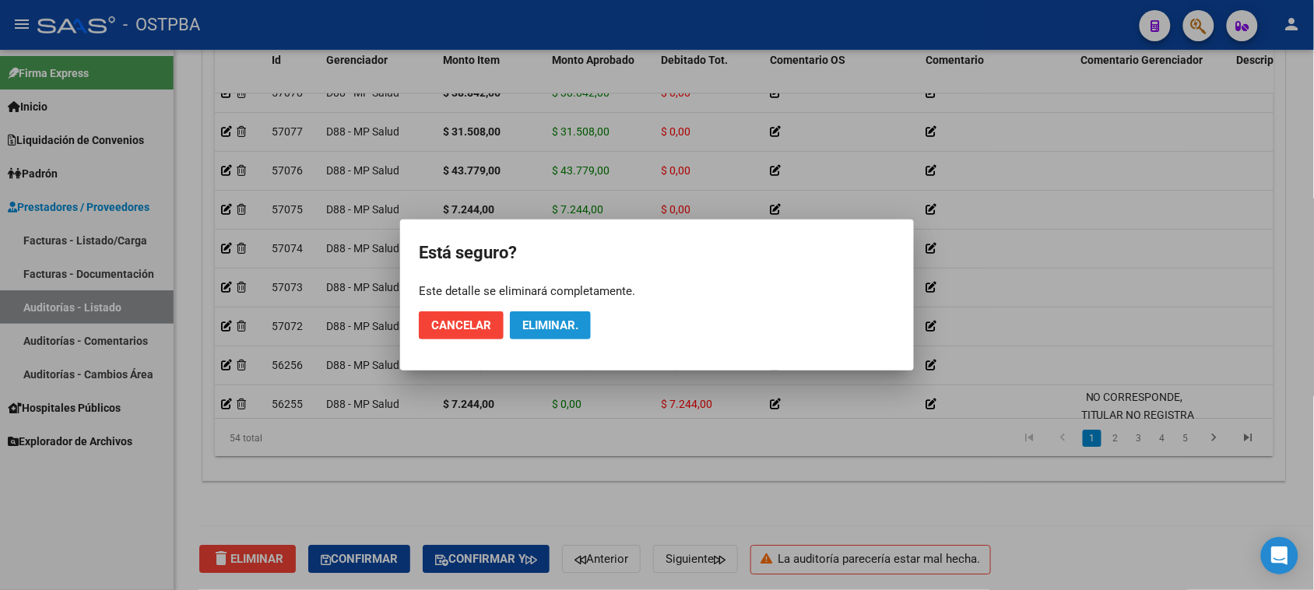
click at [530, 325] on span "Eliminar." at bounding box center [550, 325] width 56 height 14
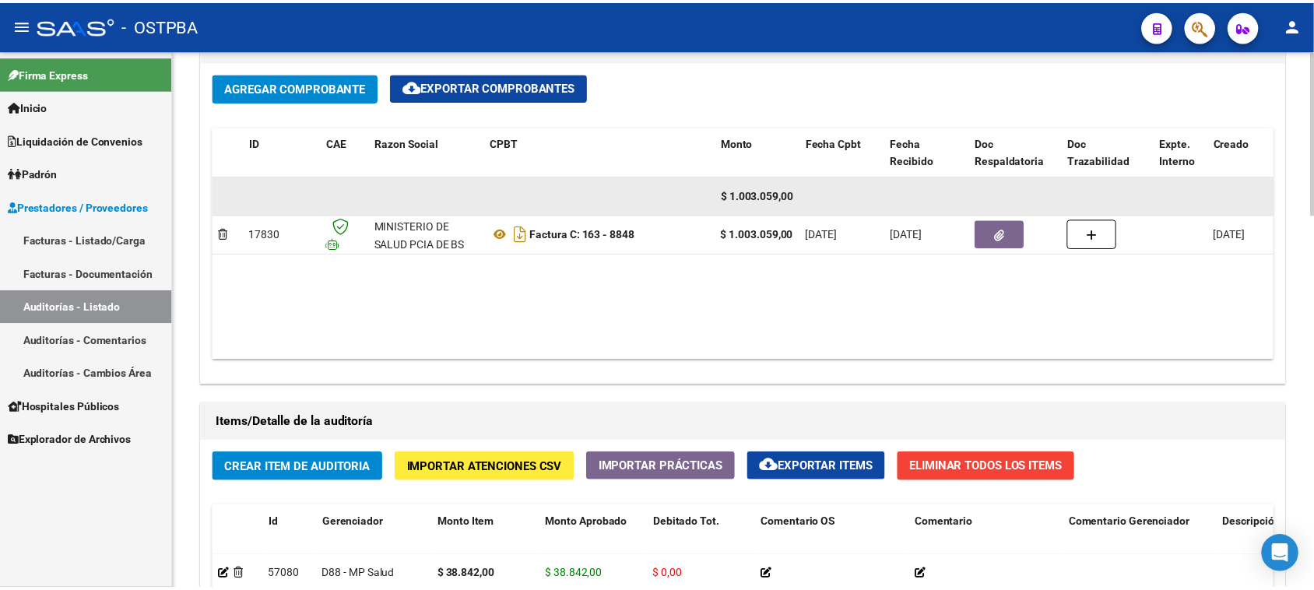
scroll to position [728, 0]
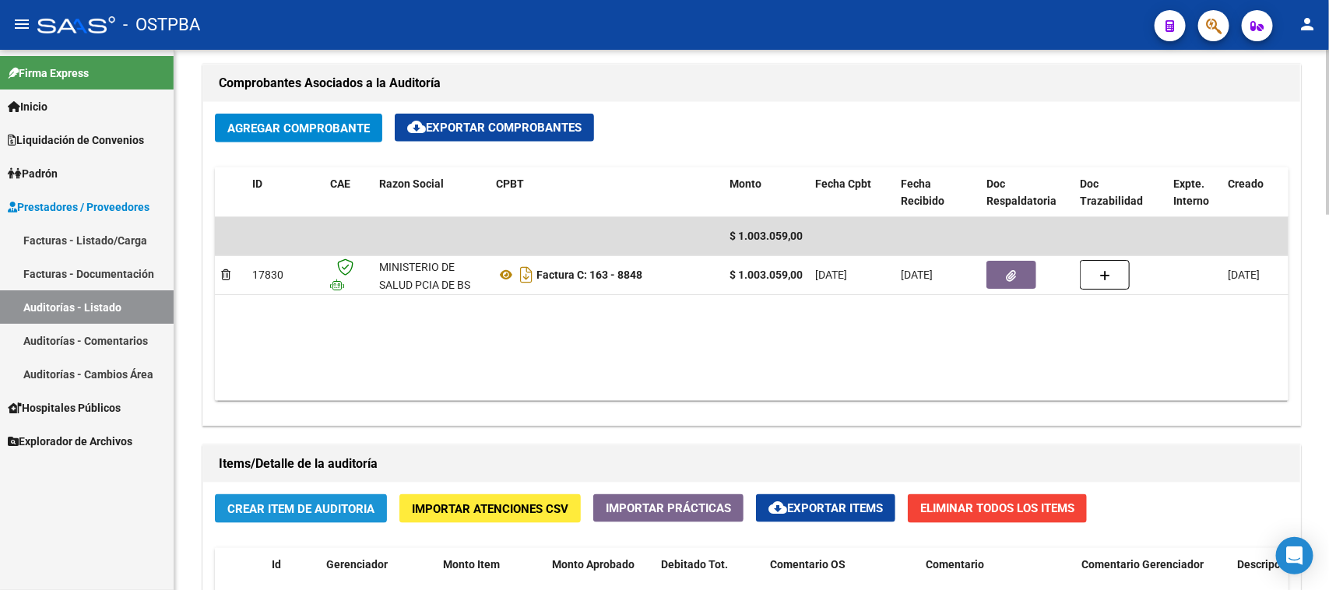
click at [296, 504] on span "Crear Item de Auditoria" at bounding box center [300, 509] width 147 height 14
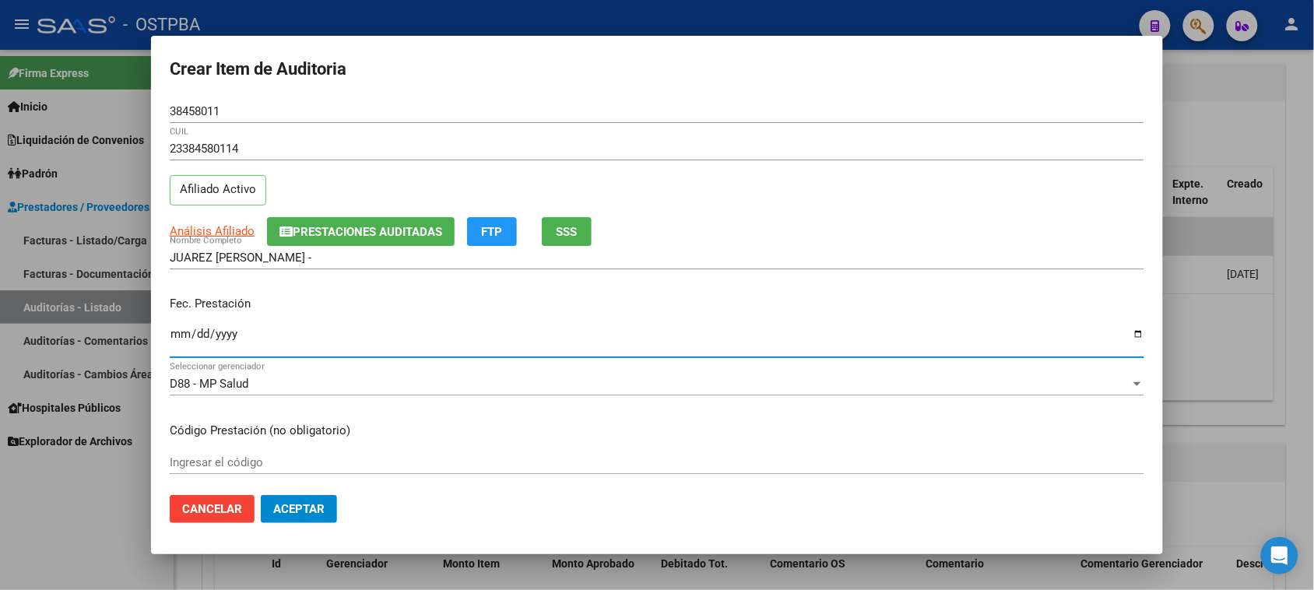
click at [183, 333] on input "Ingresar la fecha" at bounding box center [657, 340] width 975 height 25
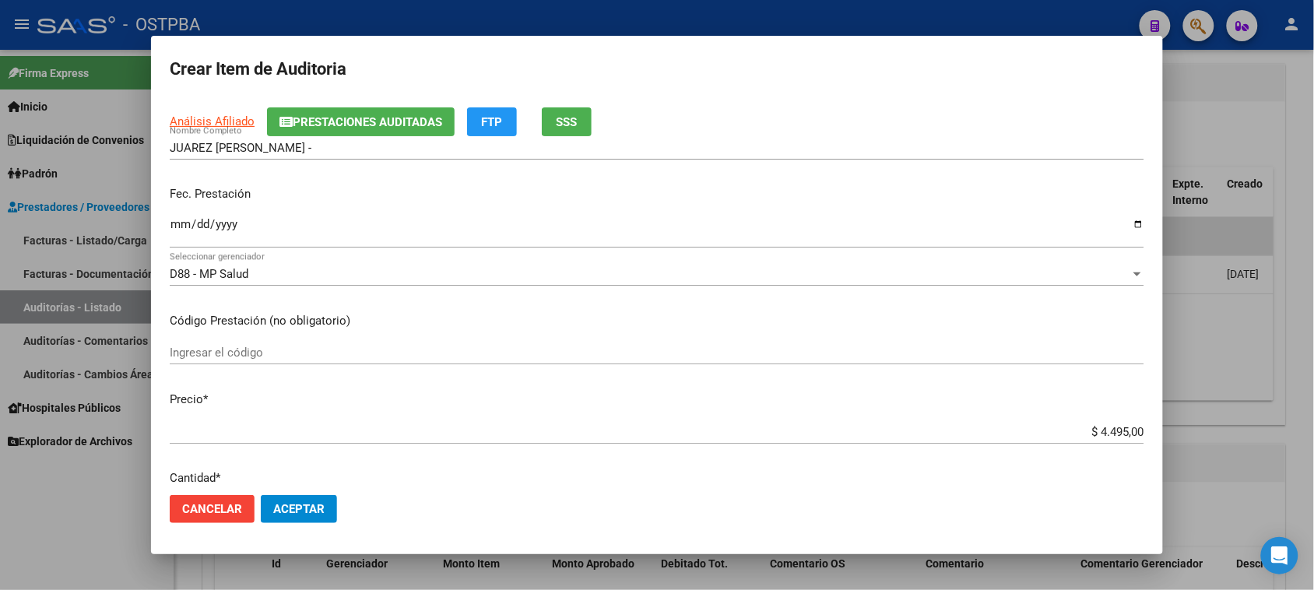
scroll to position [292, 0]
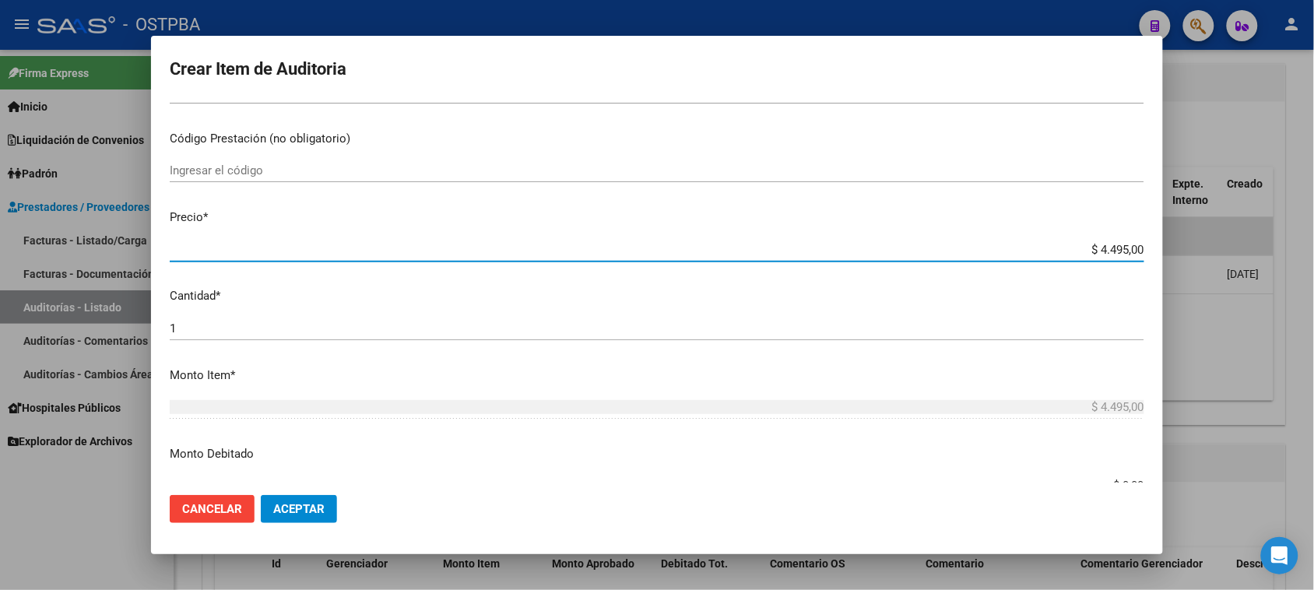
drag, startPoint x: 1084, startPoint y: 248, endPoint x: 1328, endPoint y: 258, distance: 244.7
click at [1314, 258] on html "menu - OSTPBA person Firma Express Inicio Calendario SSS Instructivos Contacto …" at bounding box center [657, 295] width 1314 height 590
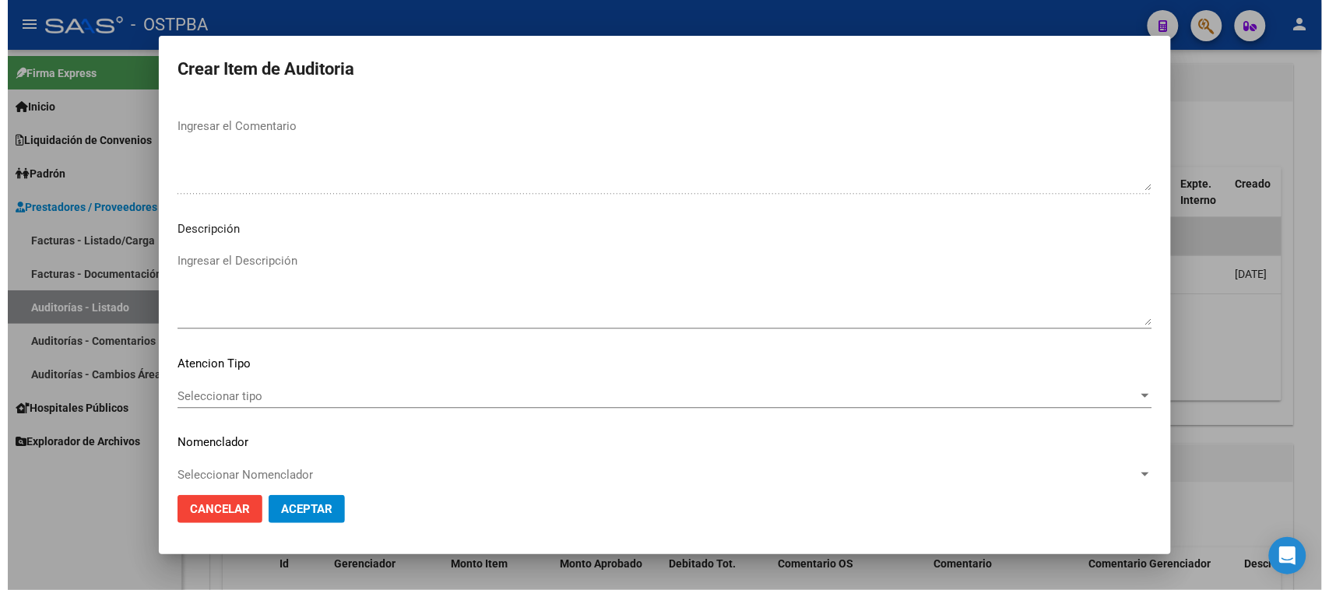
scroll to position [1017, 0]
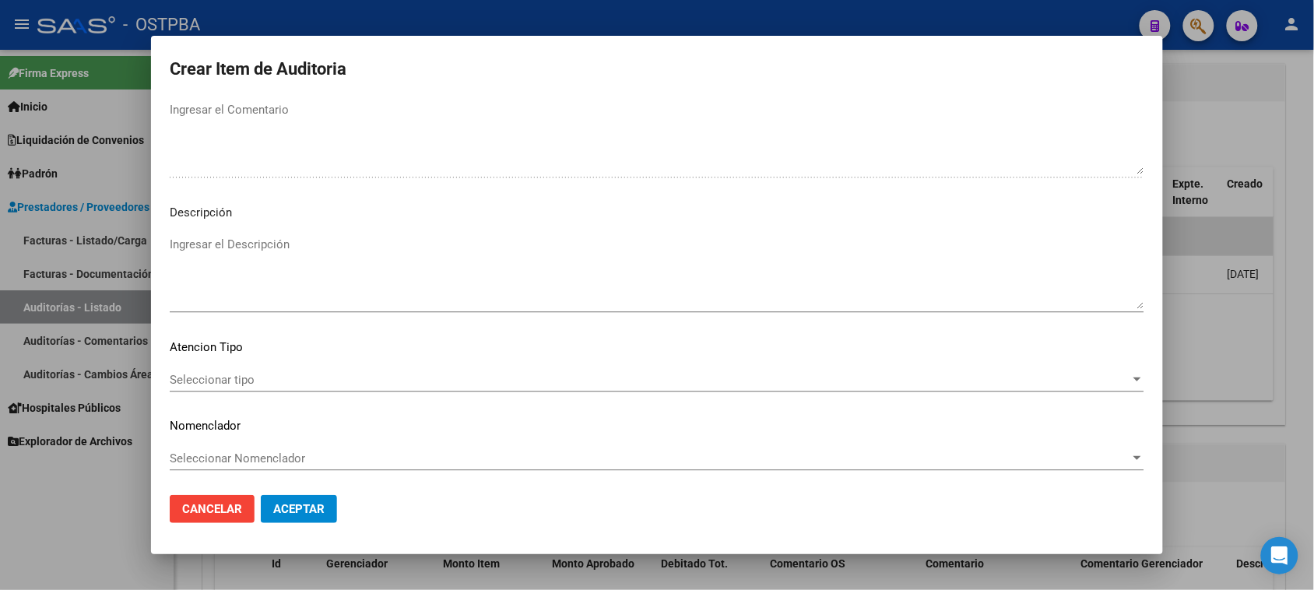
click at [253, 376] on span "Seleccionar tipo" at bounding box center [650, 380] width 961 height 14
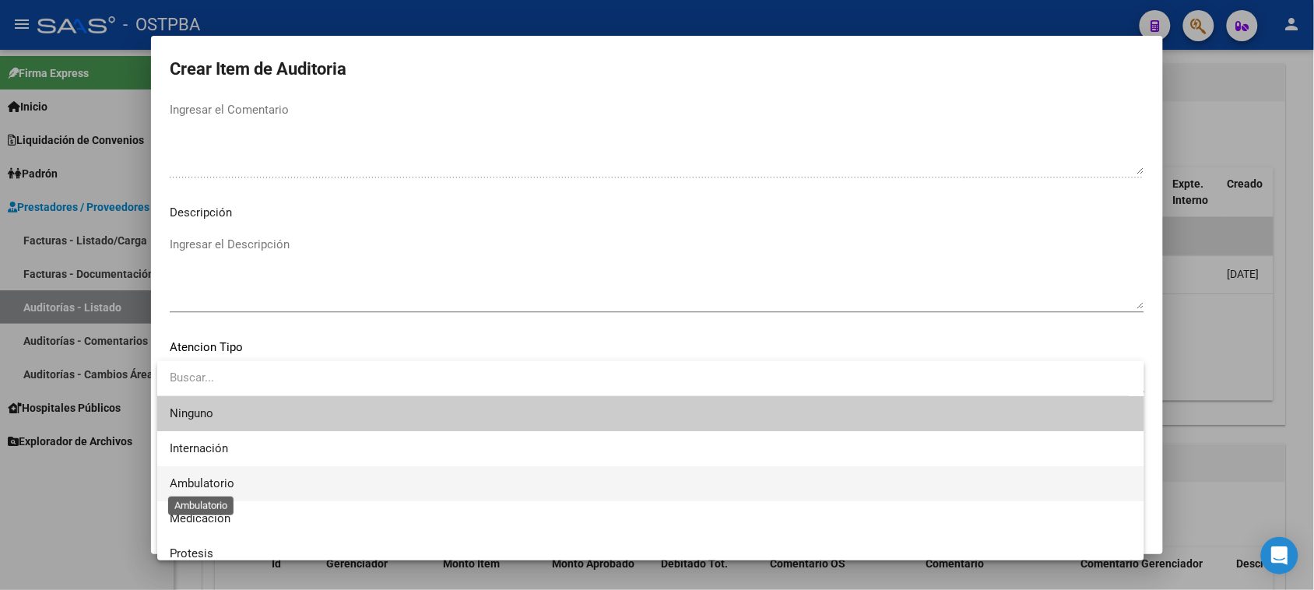
click at [195, 483] on span "Ambulatorio" at bounding box center [202, 483] width 65 height 14
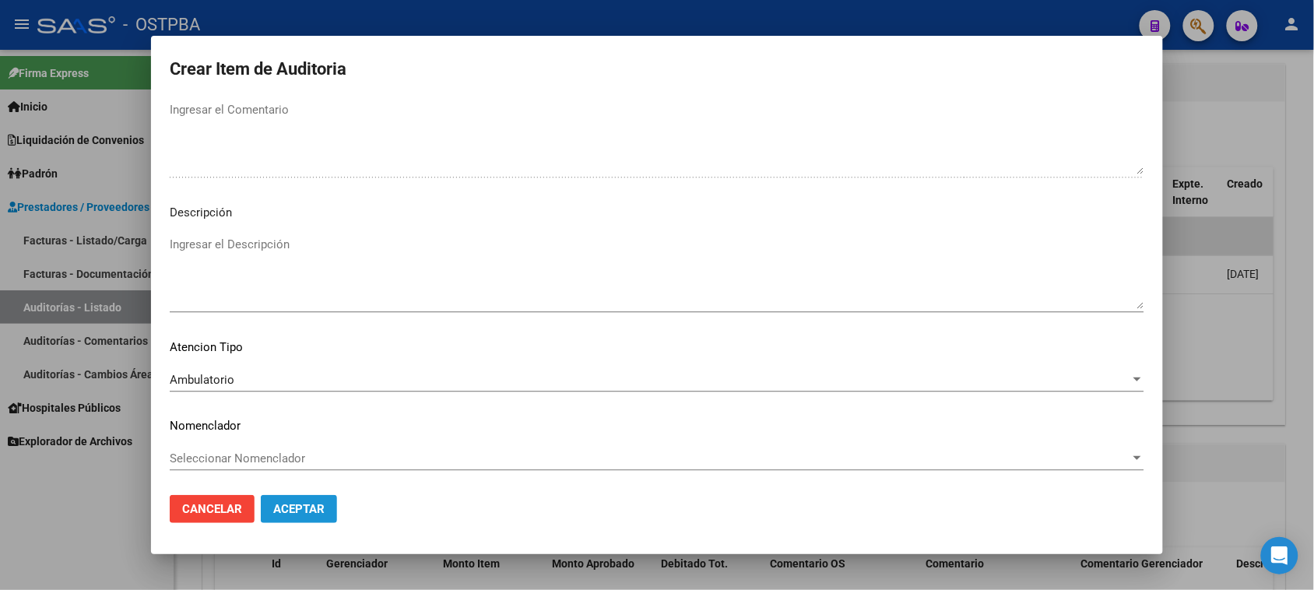
click at [314, 518] on button "Aceptar" at bounding box center [299, 509] width 76 height 28
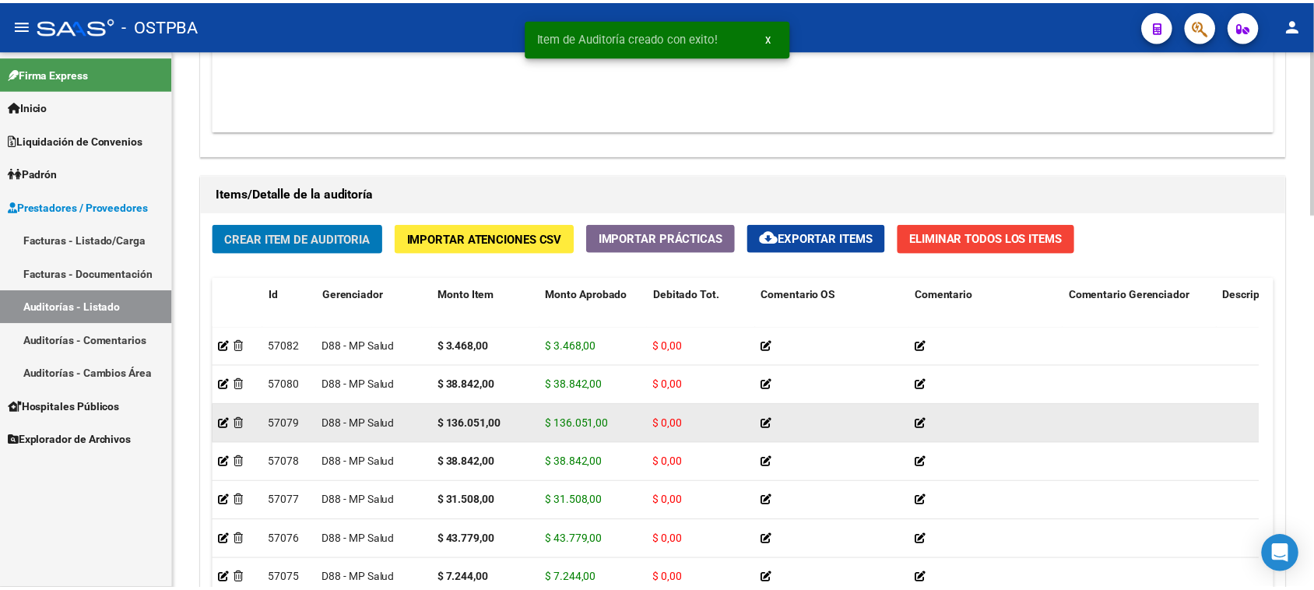
scroll to position [1020, 0]
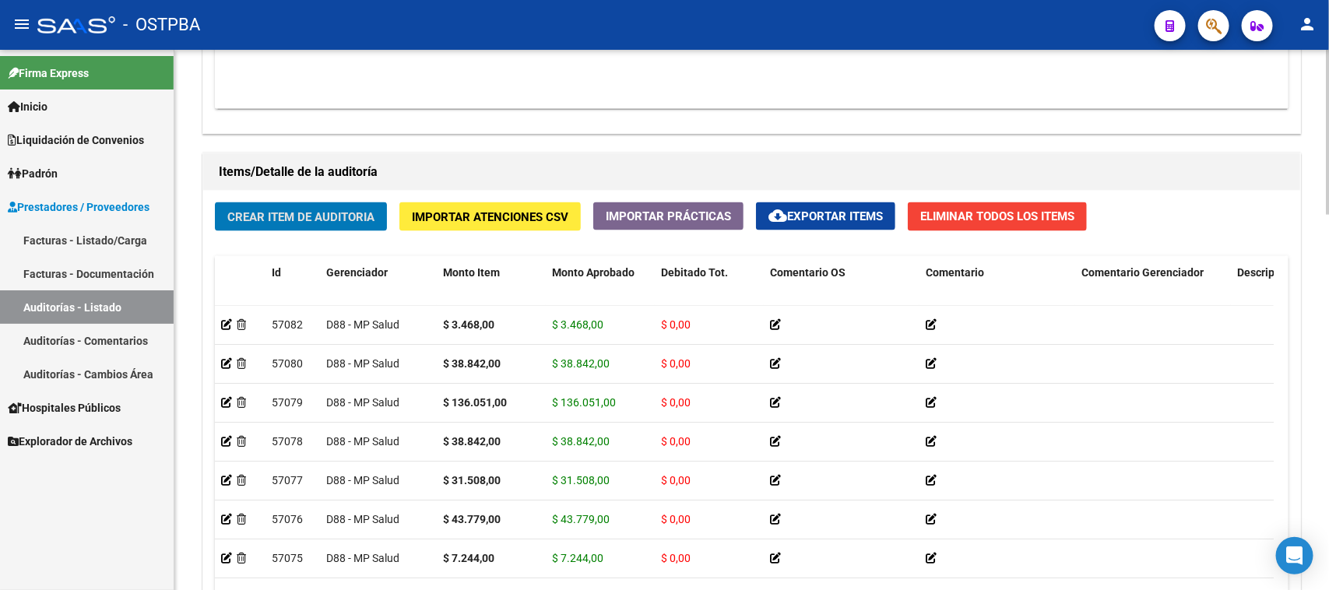
click at [312, 215] on span "Crear Item de Auditoria" at bounding box center [300, 217] width 147 height 14
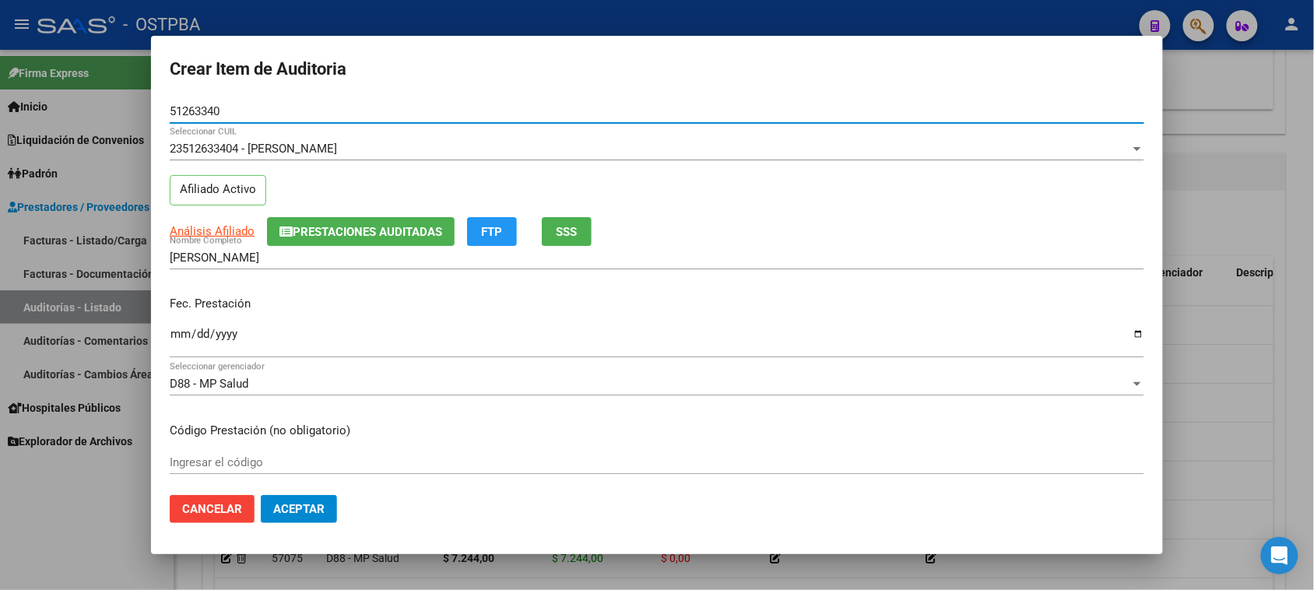
click at [181, 340] on input "Ingresar la fecha" at bounding box center [657, 340] width 975 height 25
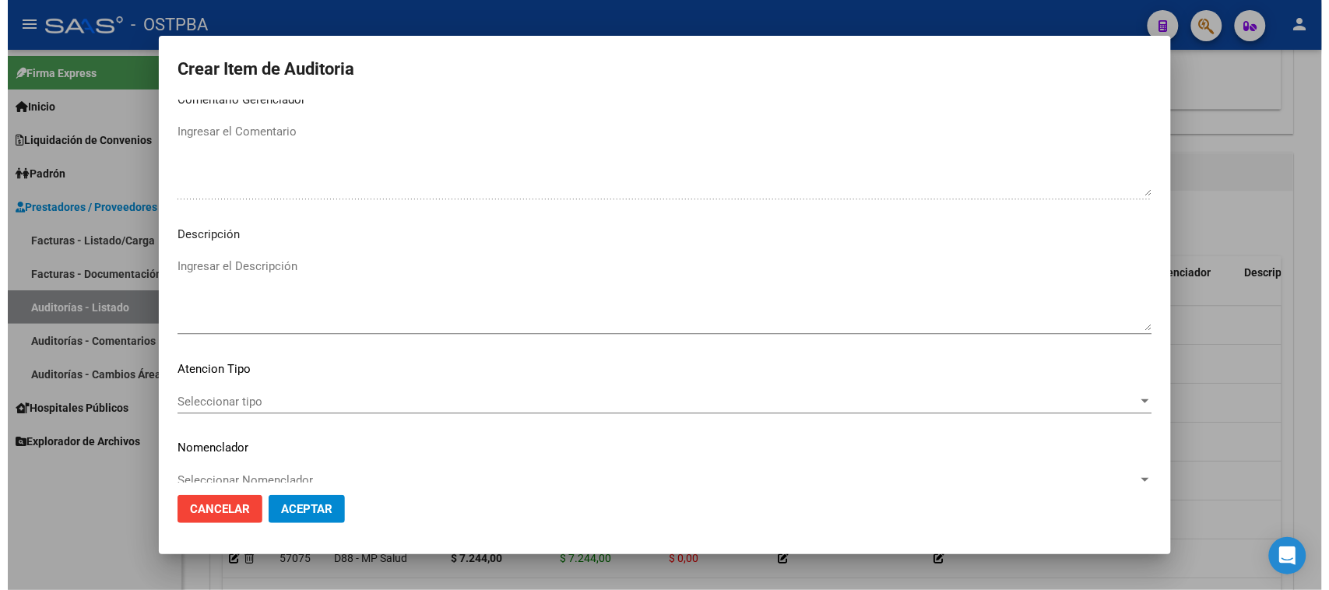
scroll to position [1017, 0]
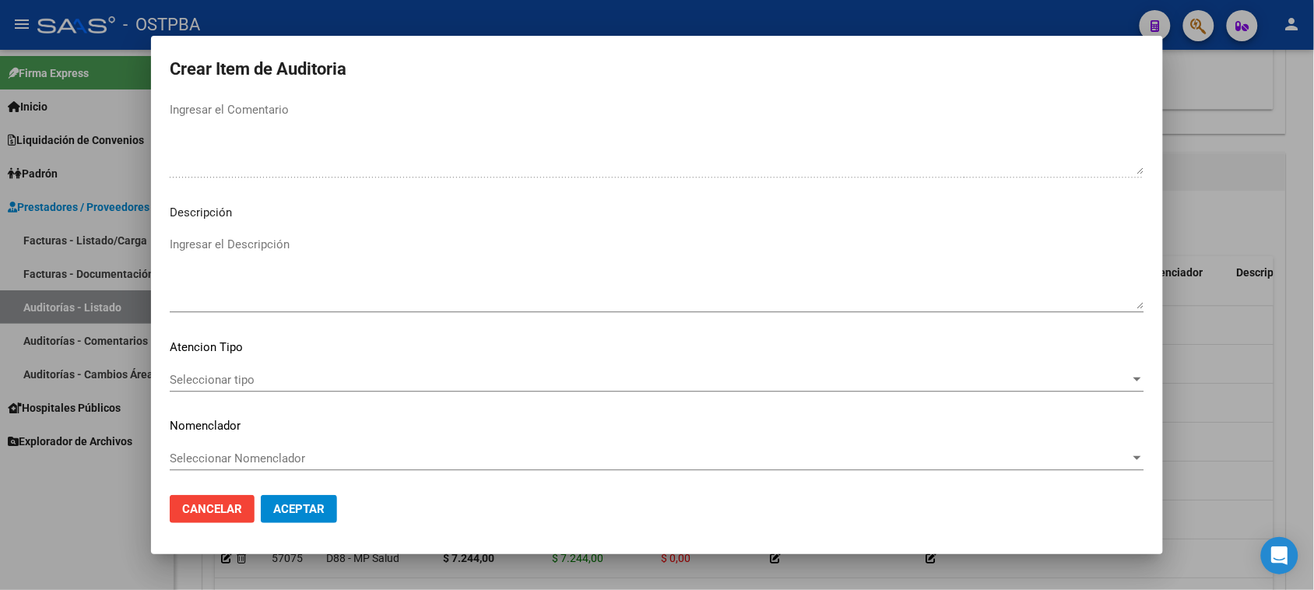
click at [195, 370] on div "Seleccionar tipo Seleccionar tipo" at bounding box center [657, 379] width 975 height 23
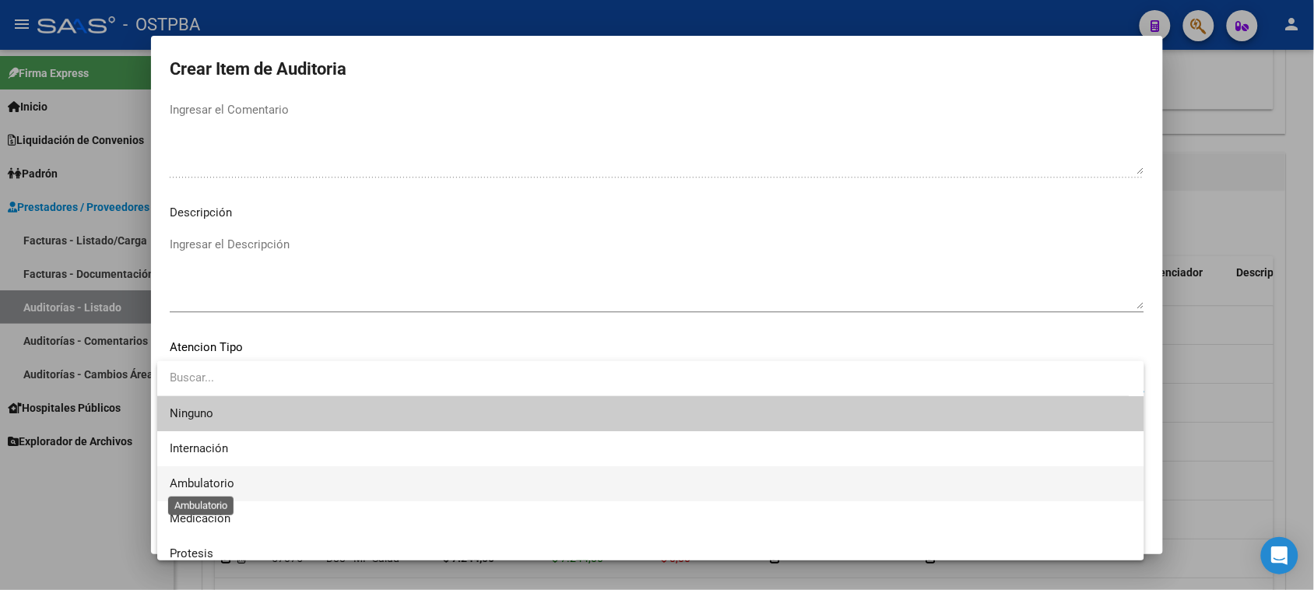
click at [207, 481] on span "Ambulatorio" at bounding box center [202, 483] width 65 height 14
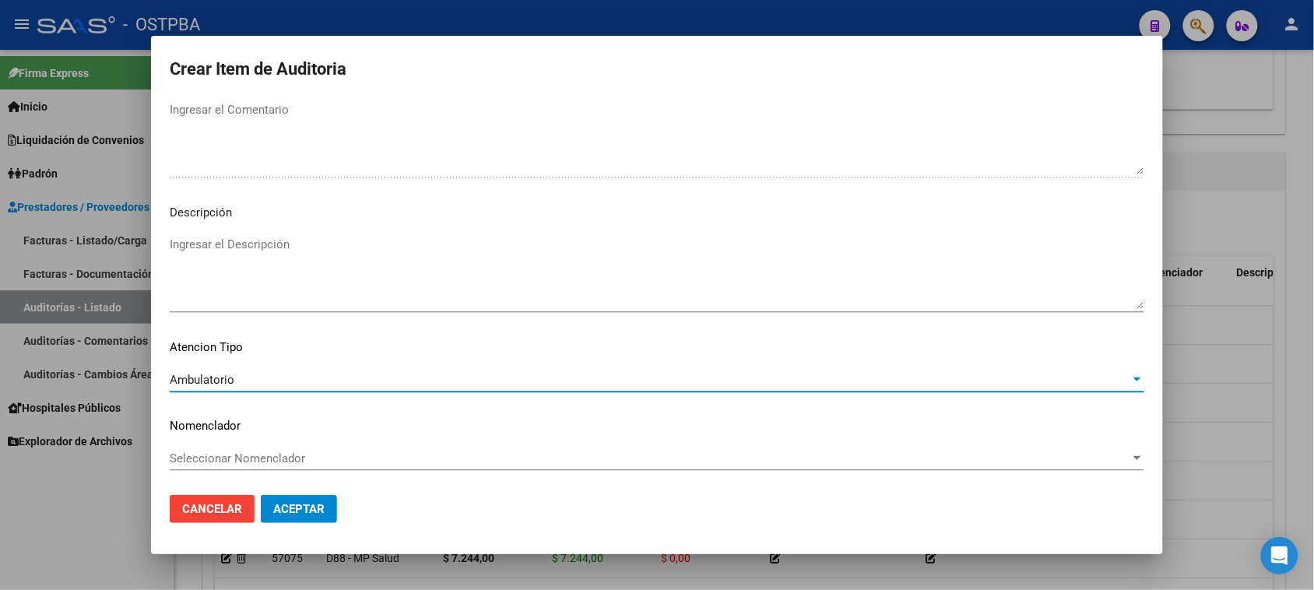
click at [294, 508] on span "Aceptar" at bounding box center [298, 509] width 51 height 14
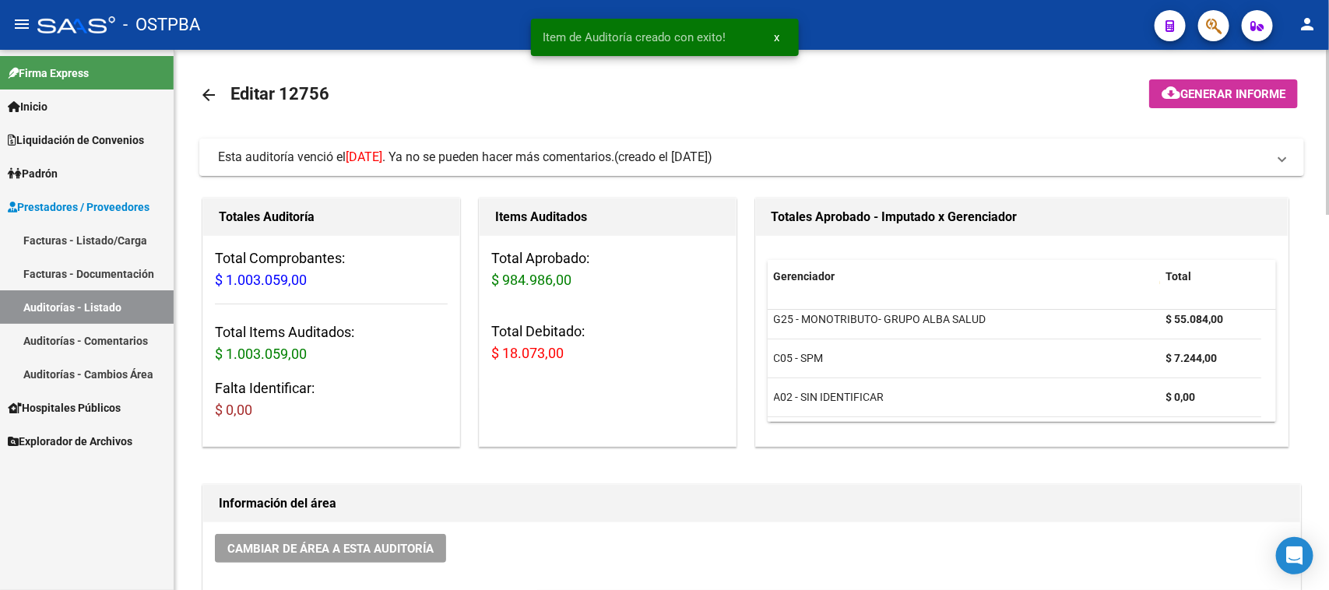
scroll to position [0, 0]
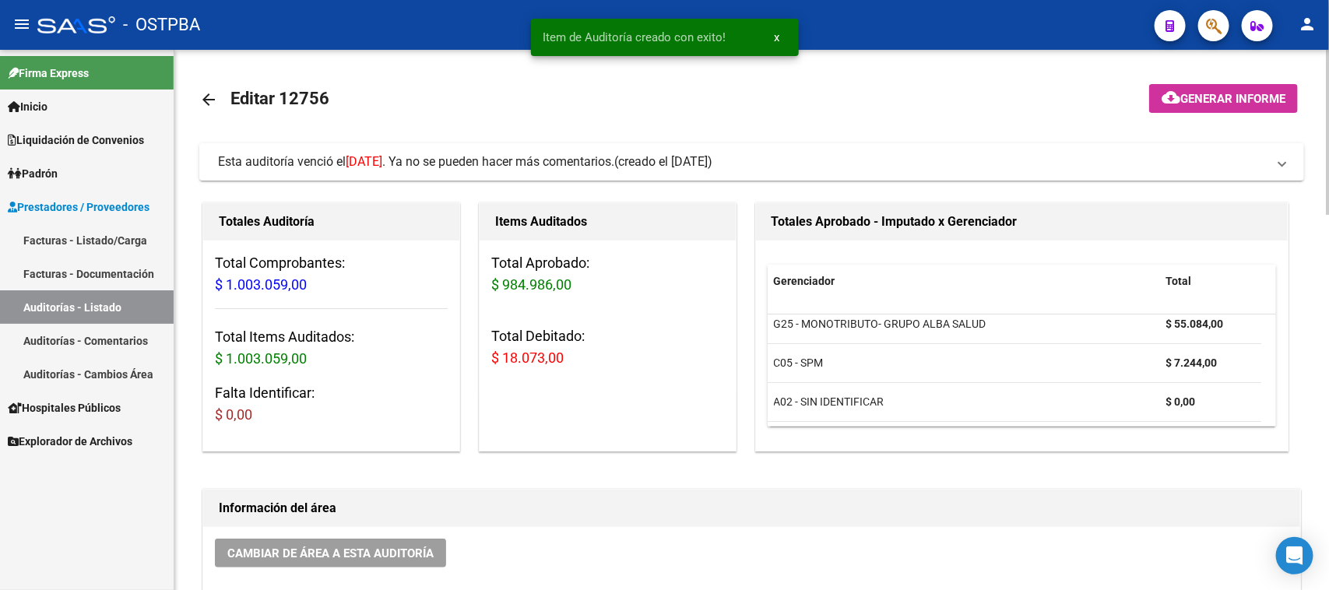
click at [1221, 104] on span "Generar informe" at bounding box center [1232, 99] width 105 height 14
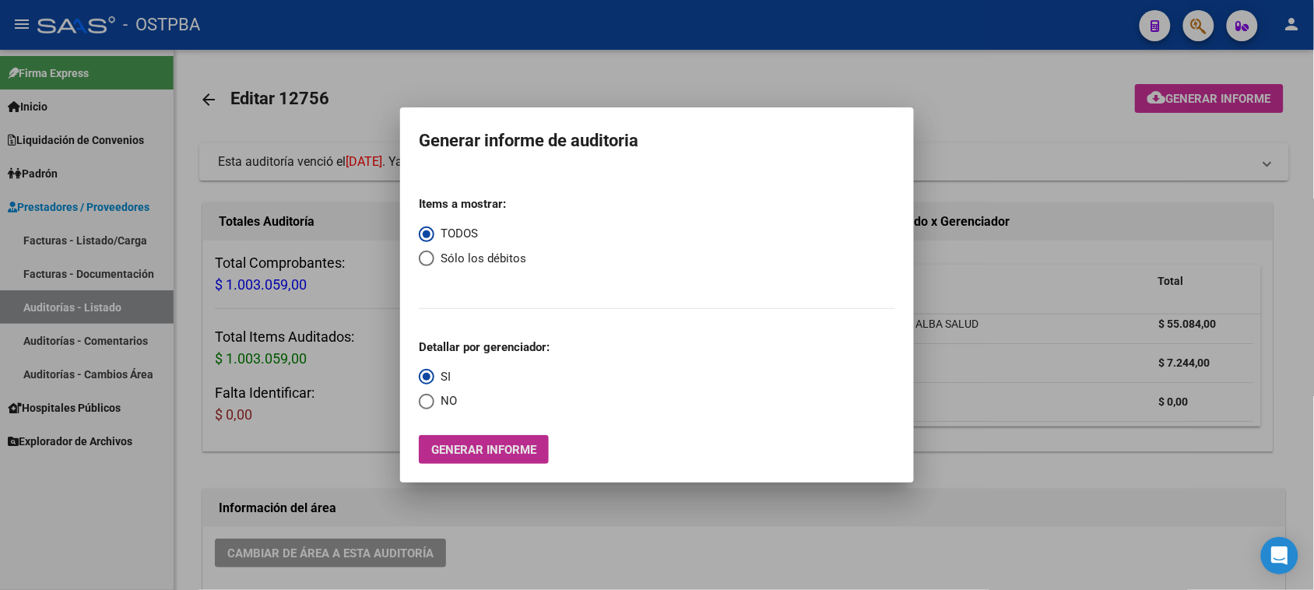
click at [506, 450] on span "Generar informe" at bounding box center [483, 450] width 105 height 14
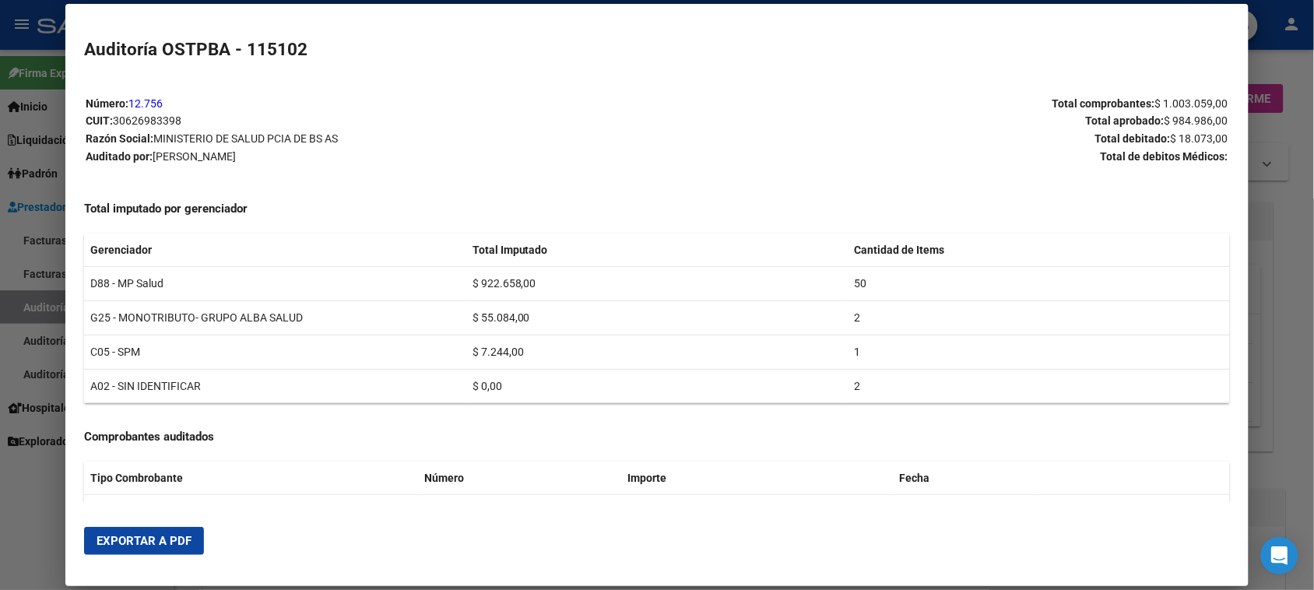
click at [153, 537] on span "Exportar a PDF" at bounding box center [144, 541] width 95 height 14
drag, startPoint x: 19, startPoint y: 514, endPoint x: 110, endPoint y: 479, distance: 96.6
click at [22, 512] on div at bounding box center [657, 295] width 1314 height 590
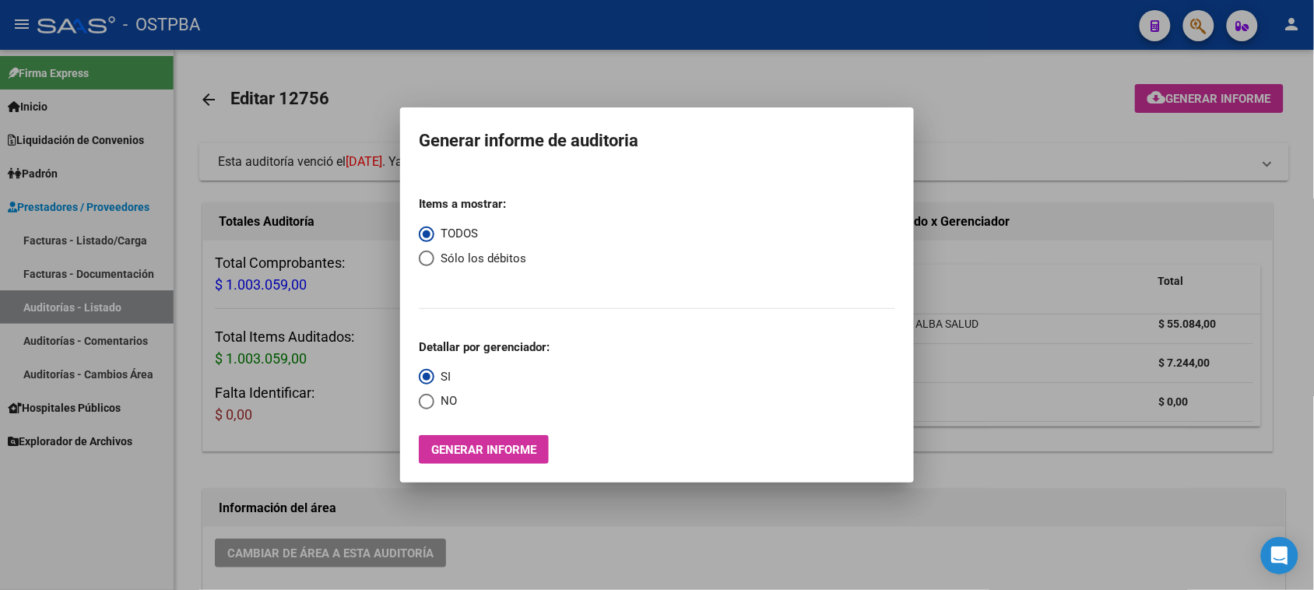
drag, startPoint x: 360, startPoint y: 409, endPoint x: 383, endPoint y: 393, distance: 27.4
click at [360, 407] on div at bounding box center [657, 295] width 1314 height 590
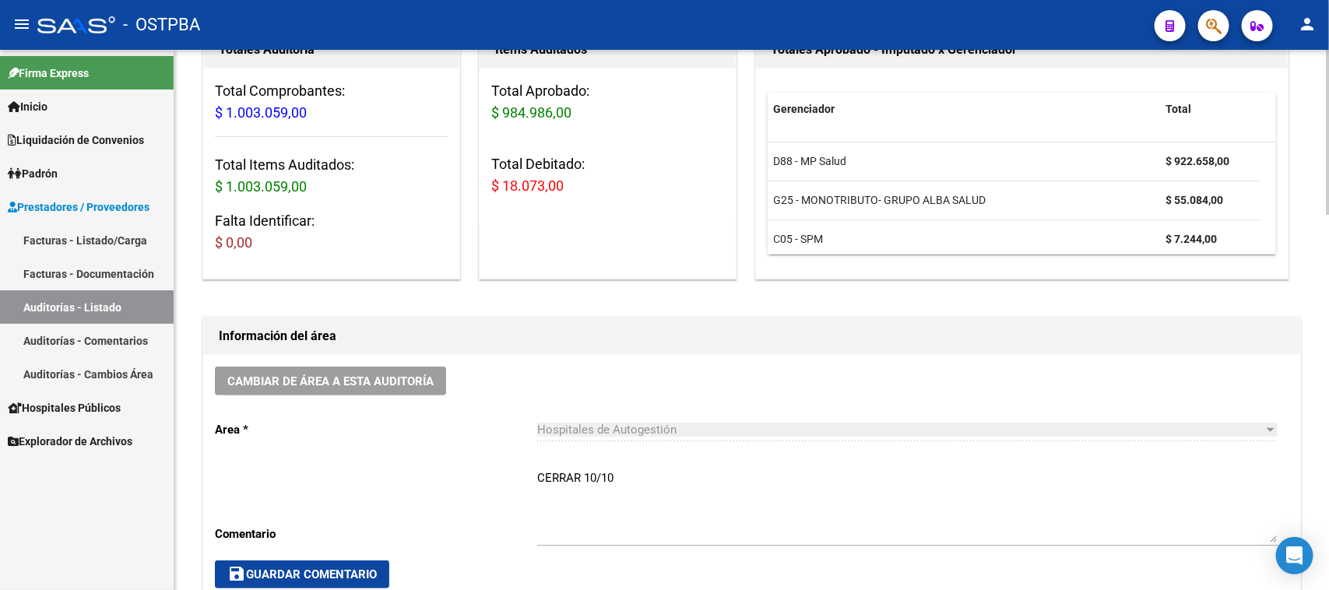
scroll to position [162, 0]
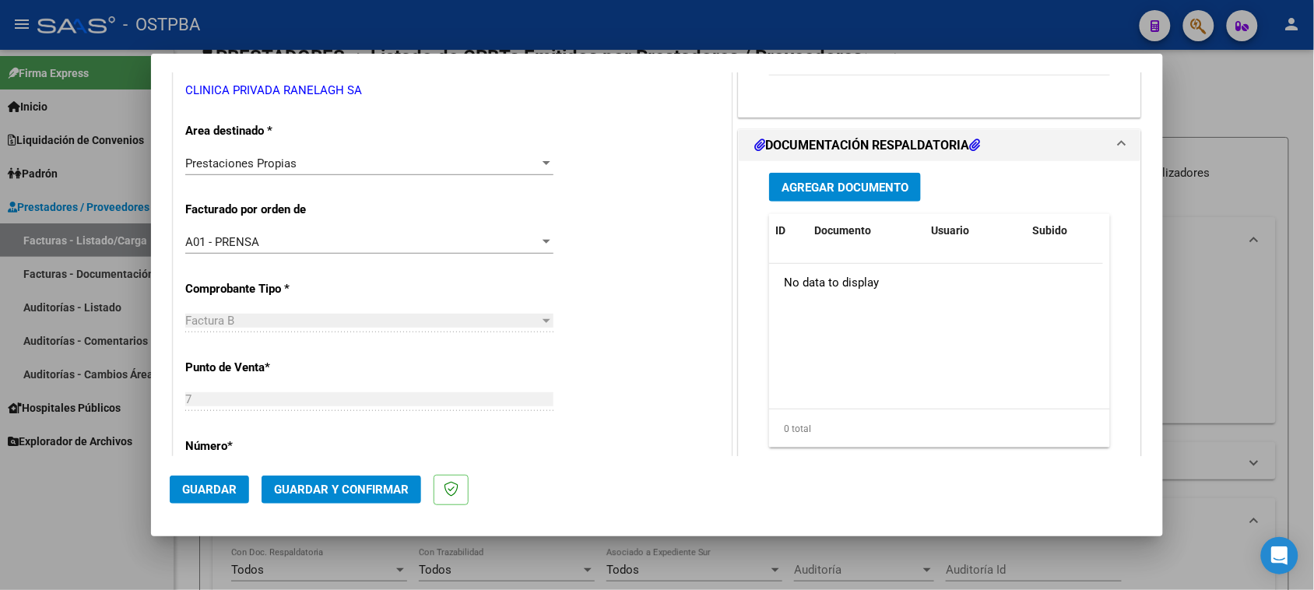
scroll to position [292, 0]
click at [833, 181] on span "Agregar Documento" at bounding box center [845, 186] width 127 height 14
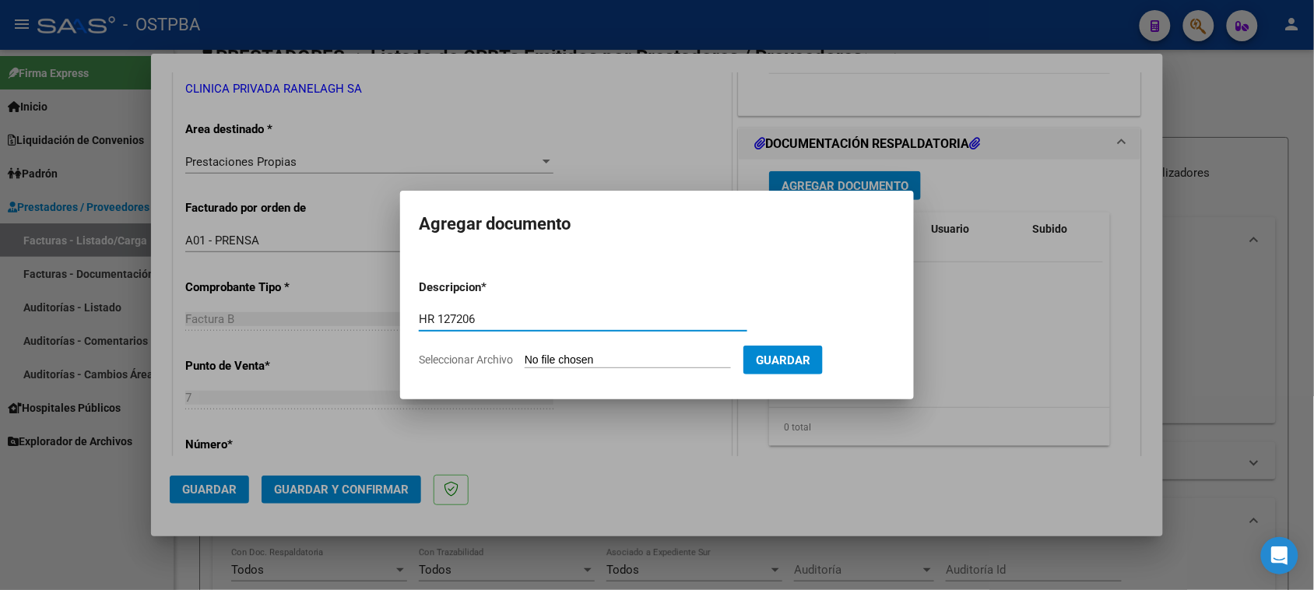
type input "HR 127206"
click at [525, 353] on input "Seleccionar Archivo" at bounding box center [628, 360] width 206 height 15
type input "C:\fakepath\HR 127206.pdf"
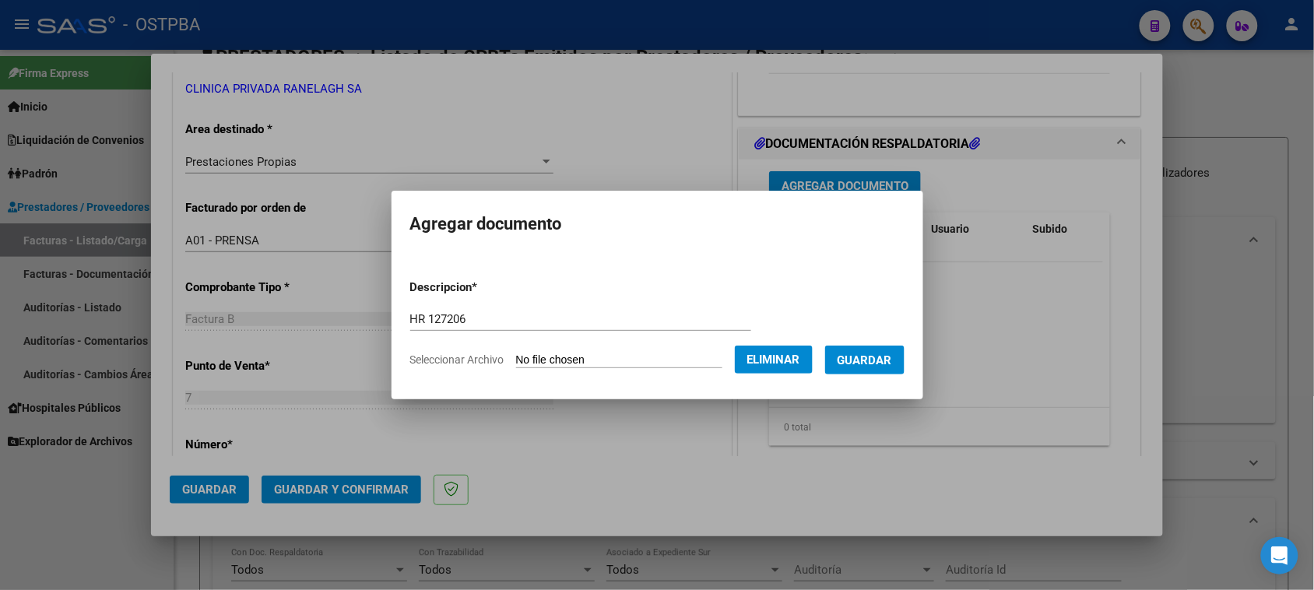
click at [869, 362] on span "Guardar" at bounding box center [865, 360] width 54 height 14
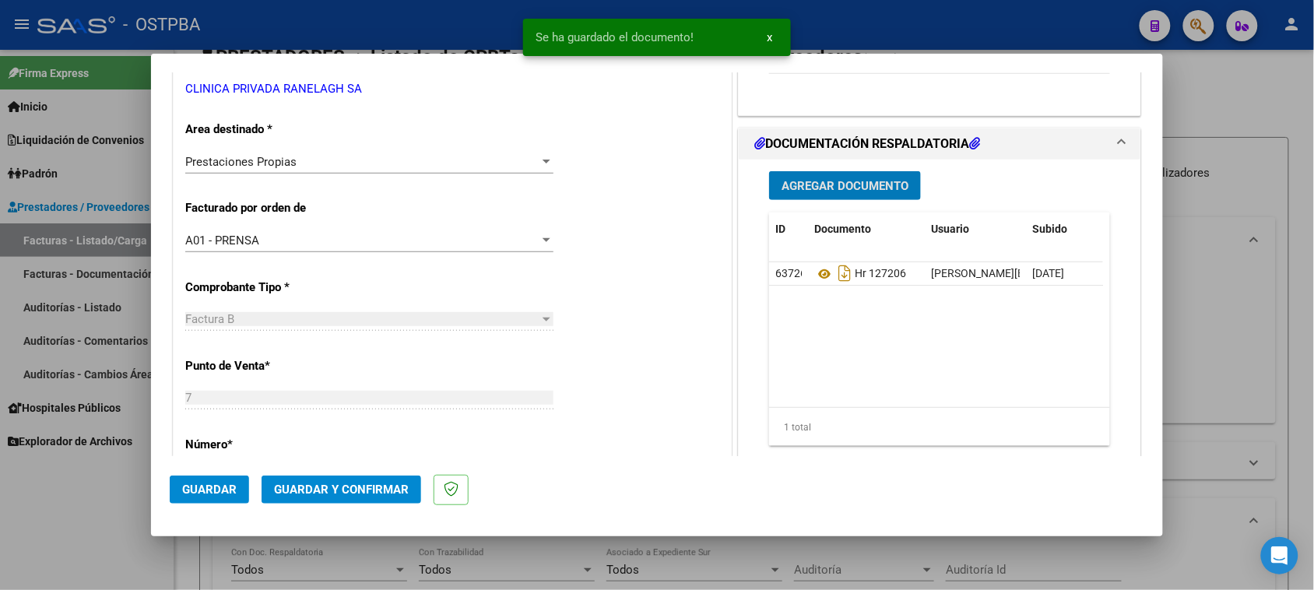
click at [812, 189] on span "Agregar Documento" at bounding box center [845, 186] width 127 height 14
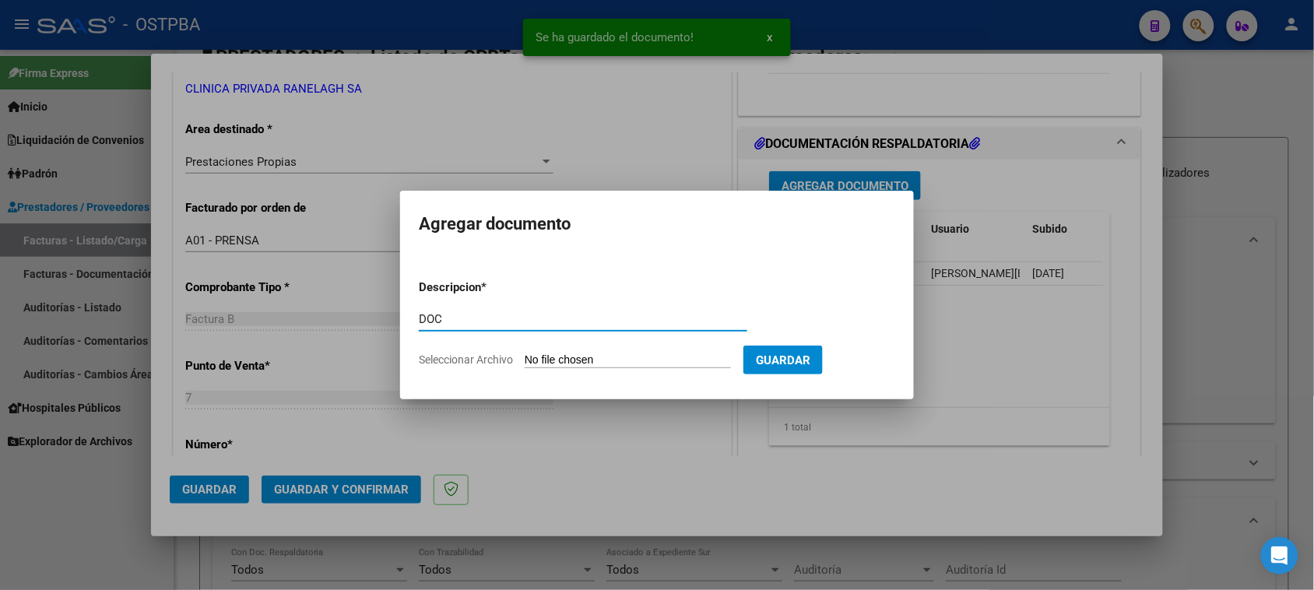
type input "DOC"
click at [525, 353] on input "Seleccionar Archivo" at bounding box center [628, 360] width 206 height 15
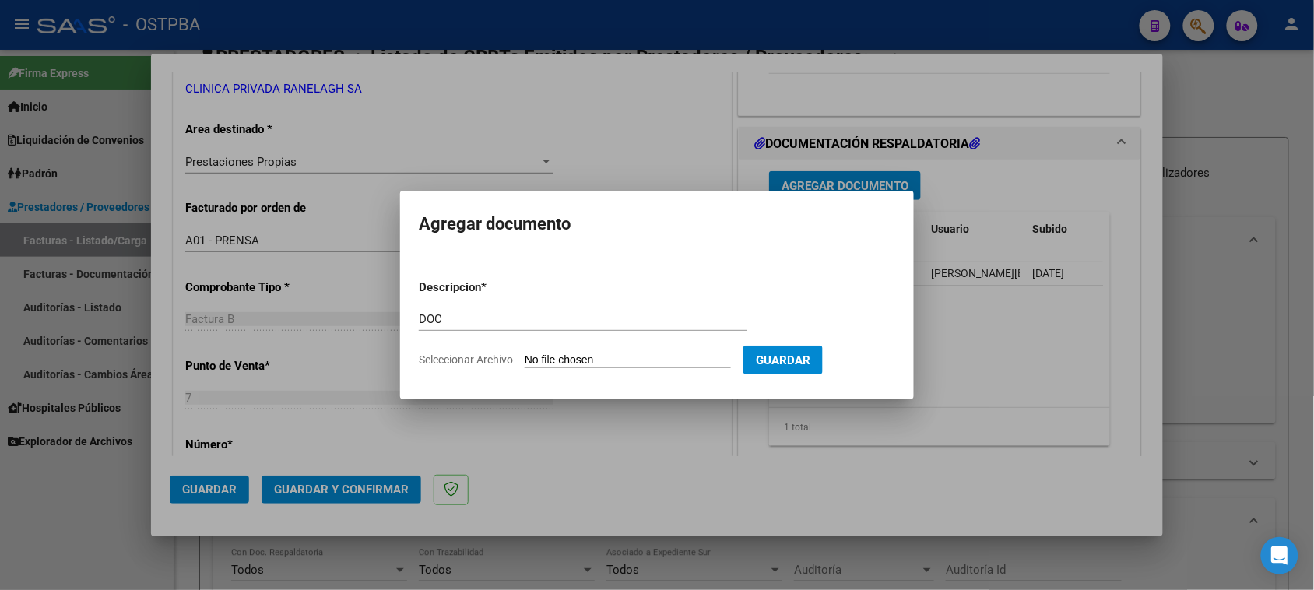
type input "C:\fakepath\DOC 8321.zip"
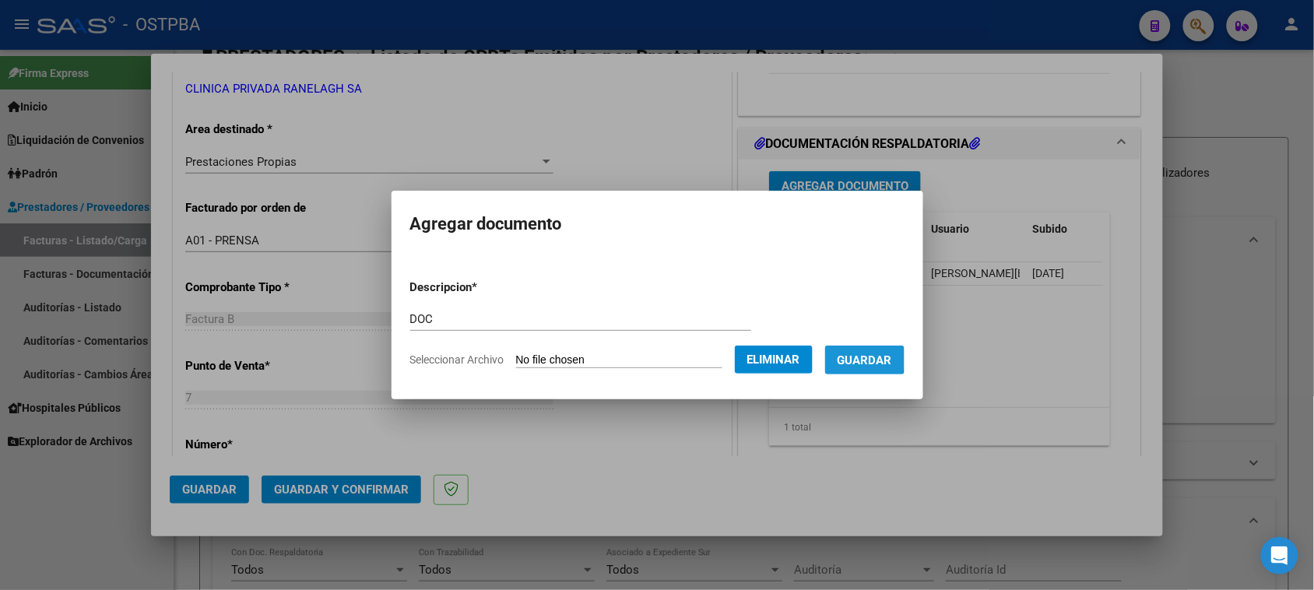
click at [866, 358] on span "Guardar" at bounding box center [865, 360] width 54 height 14
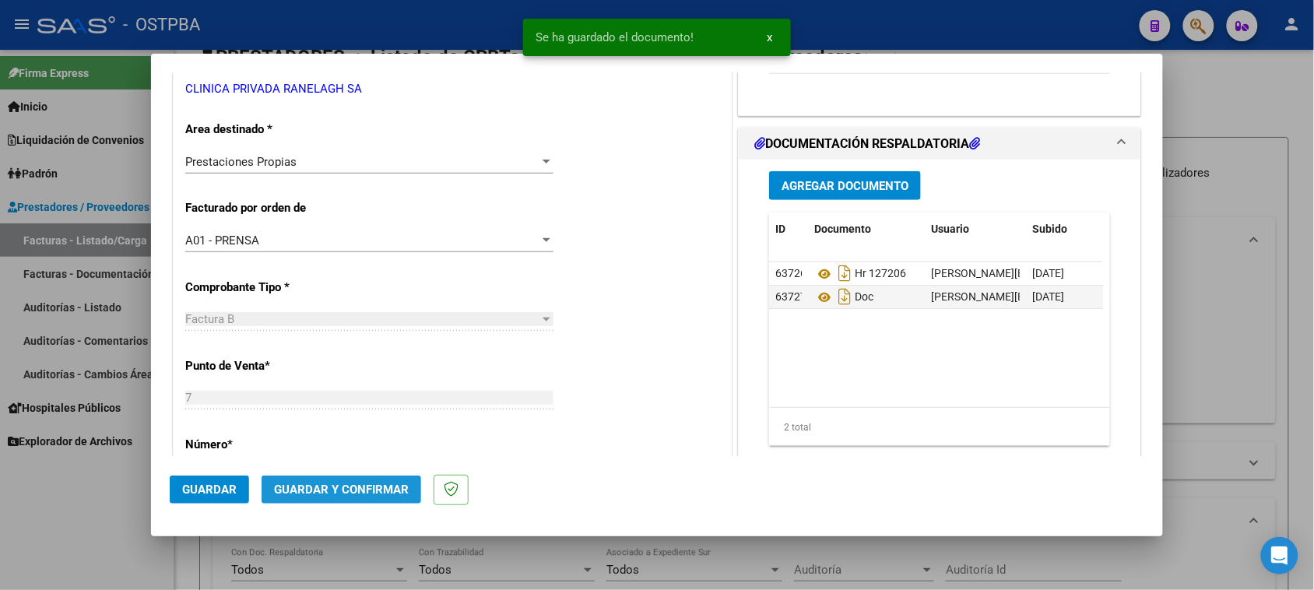
click at [359, 494] on span "Guardar y Confirmar" at bounding box center [341, 490] width 135 height 14
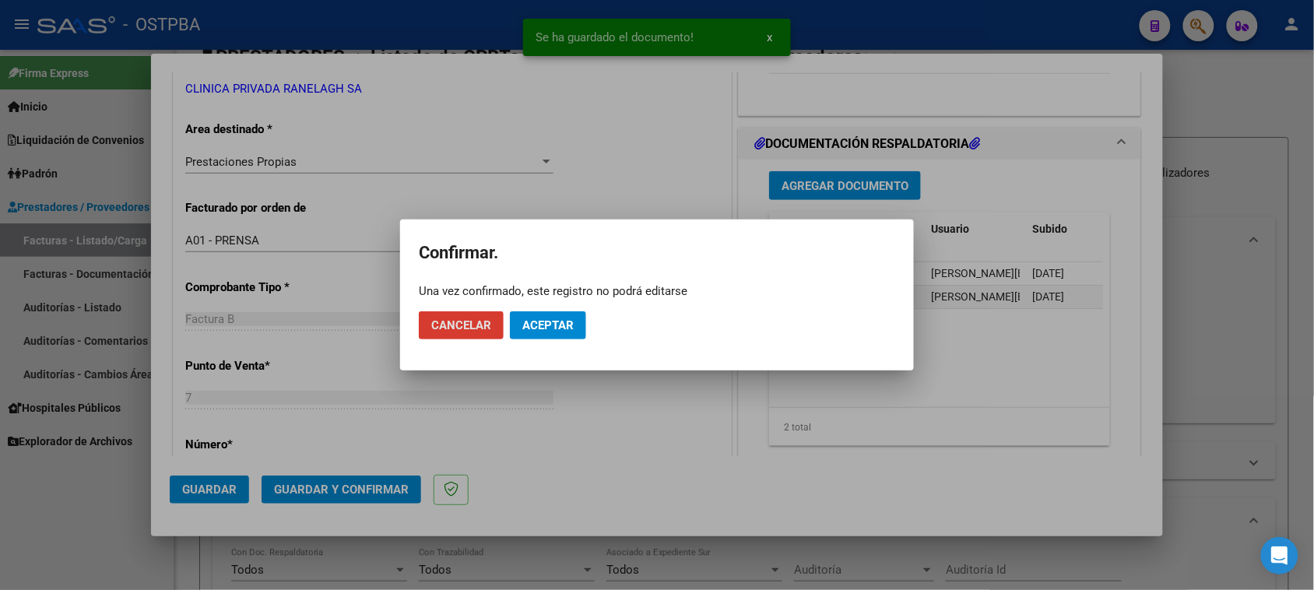
click at [557, 332] on span "Aceptar" at bounding box center [547, 325] width 51 height 14
